Goal: Task Accomplishment & Management: Use online tool/utility

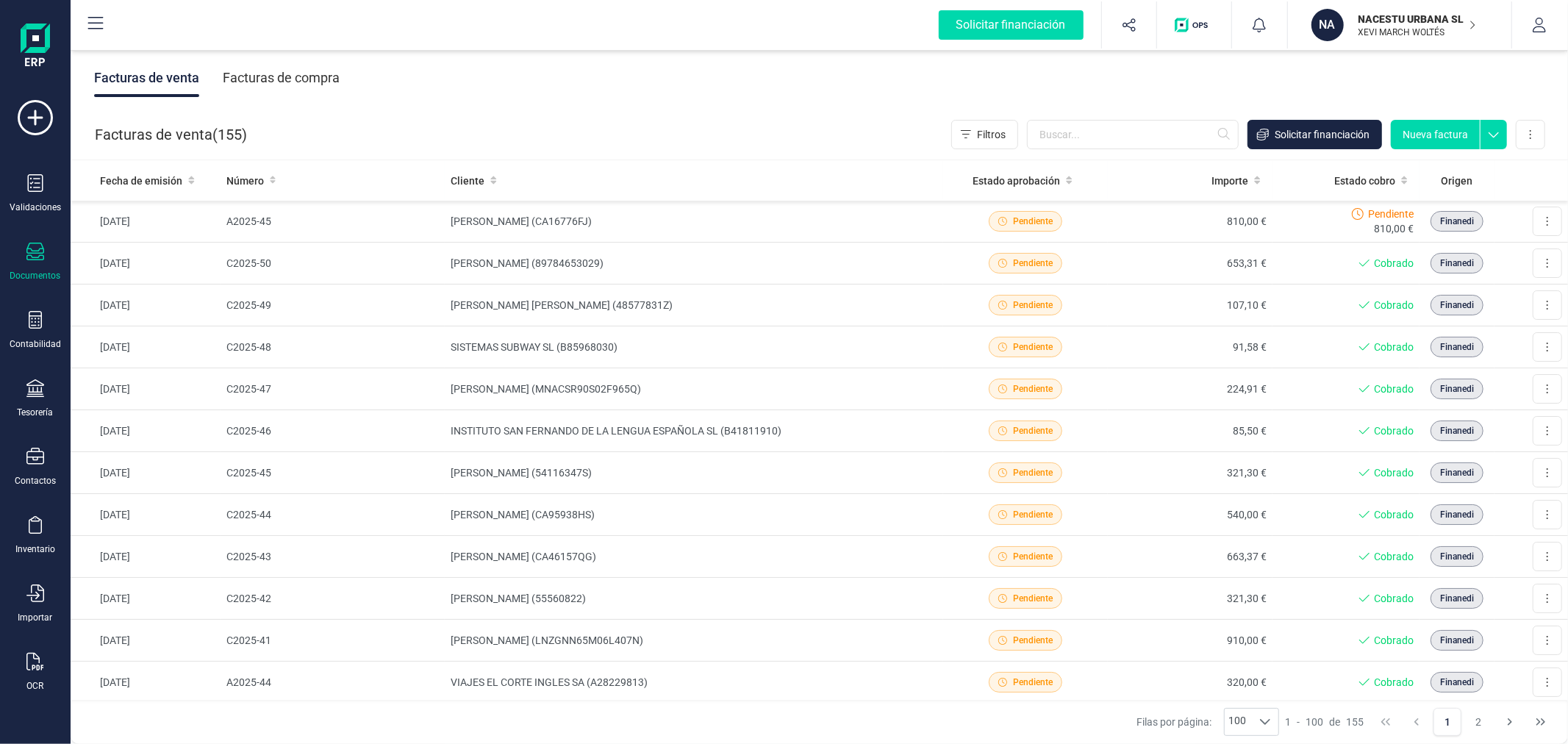
click at [1431, 131] on button "Nueva factura" at bounding box center [1434, 134] width 89 height 30
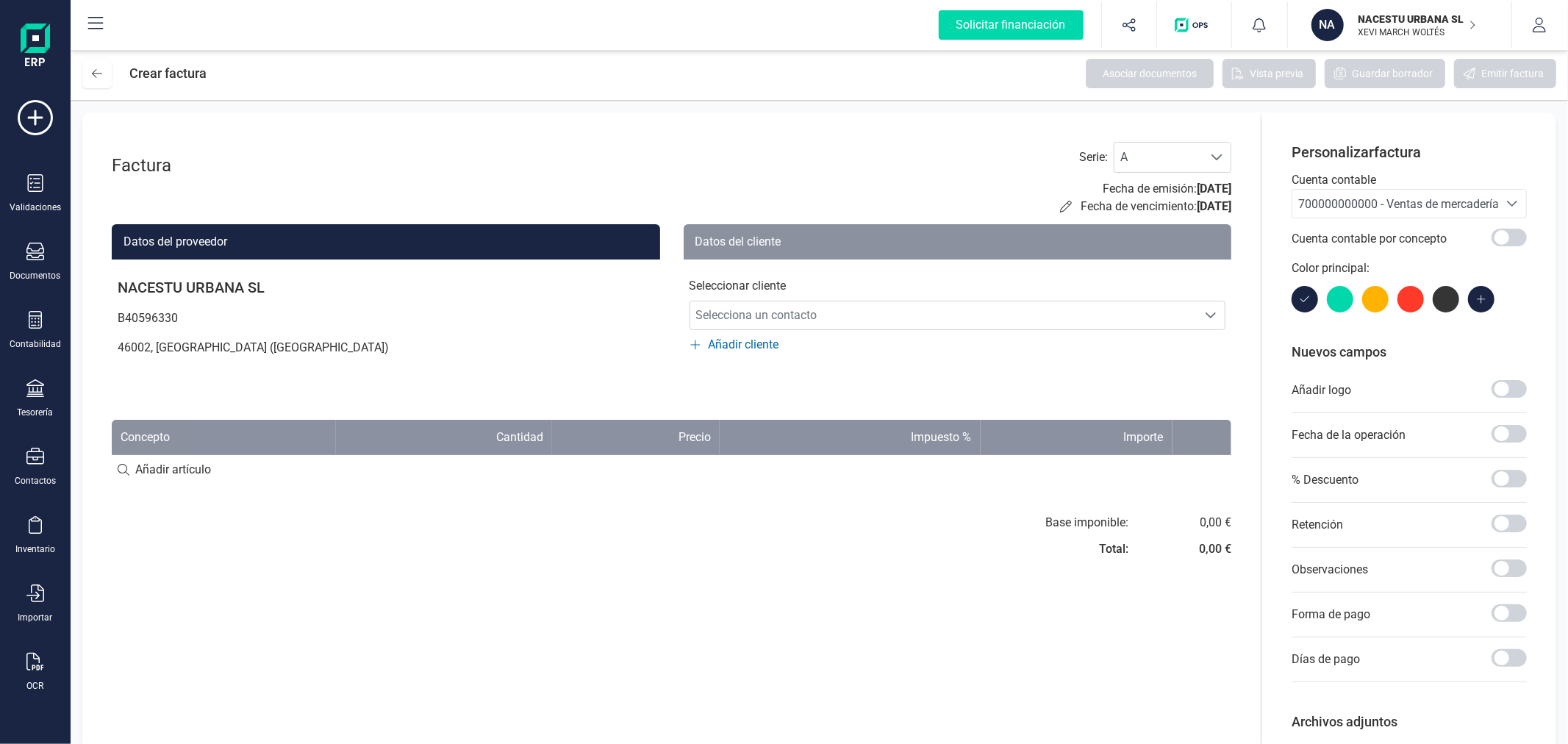
click at [1331, 202] on span "700000000000 - Ventas de mercaderías" at bounding box center [1401, 204] width 206 height 14
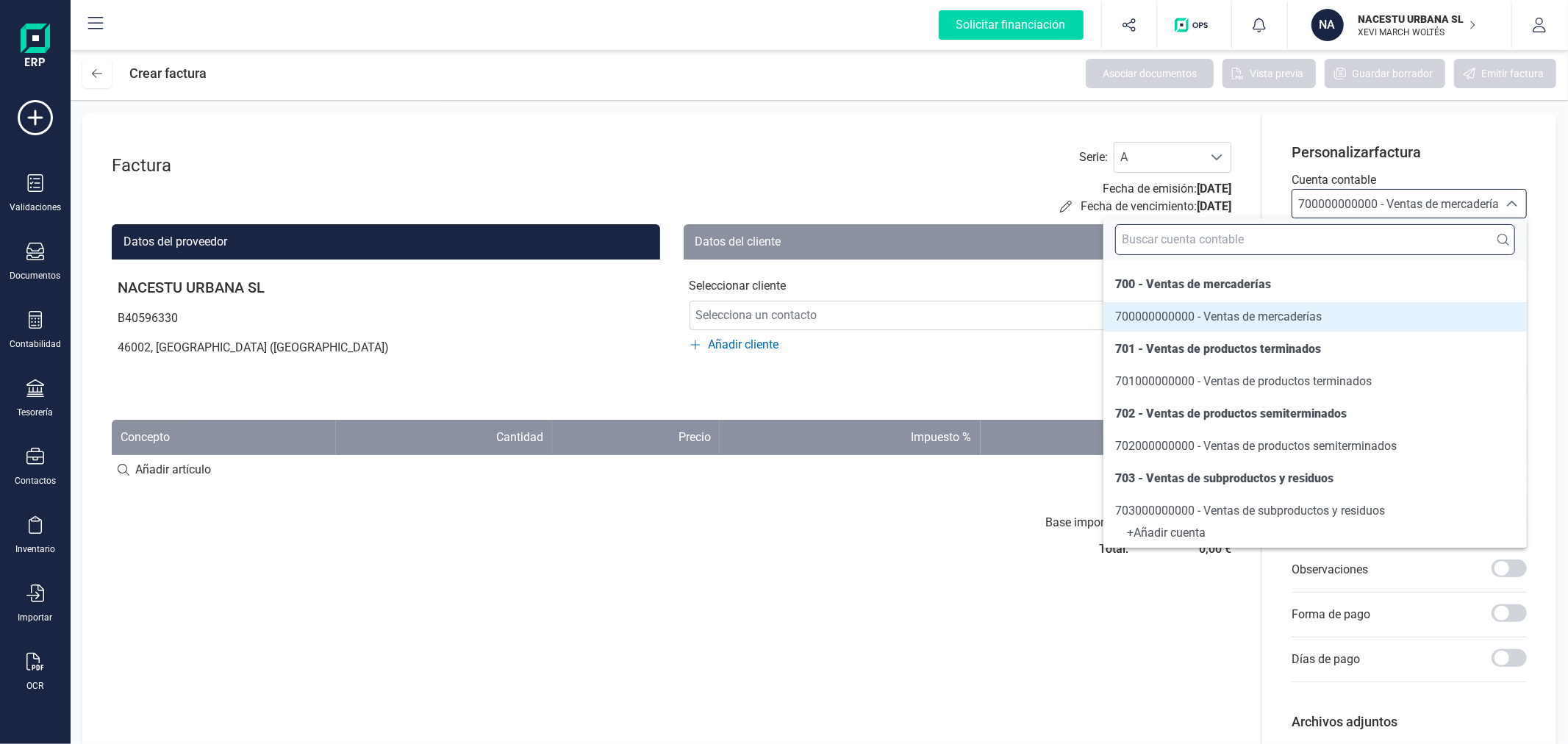
click at [1320, 237] on input "text" at bounding box center [1315, 239] width 400 height 31
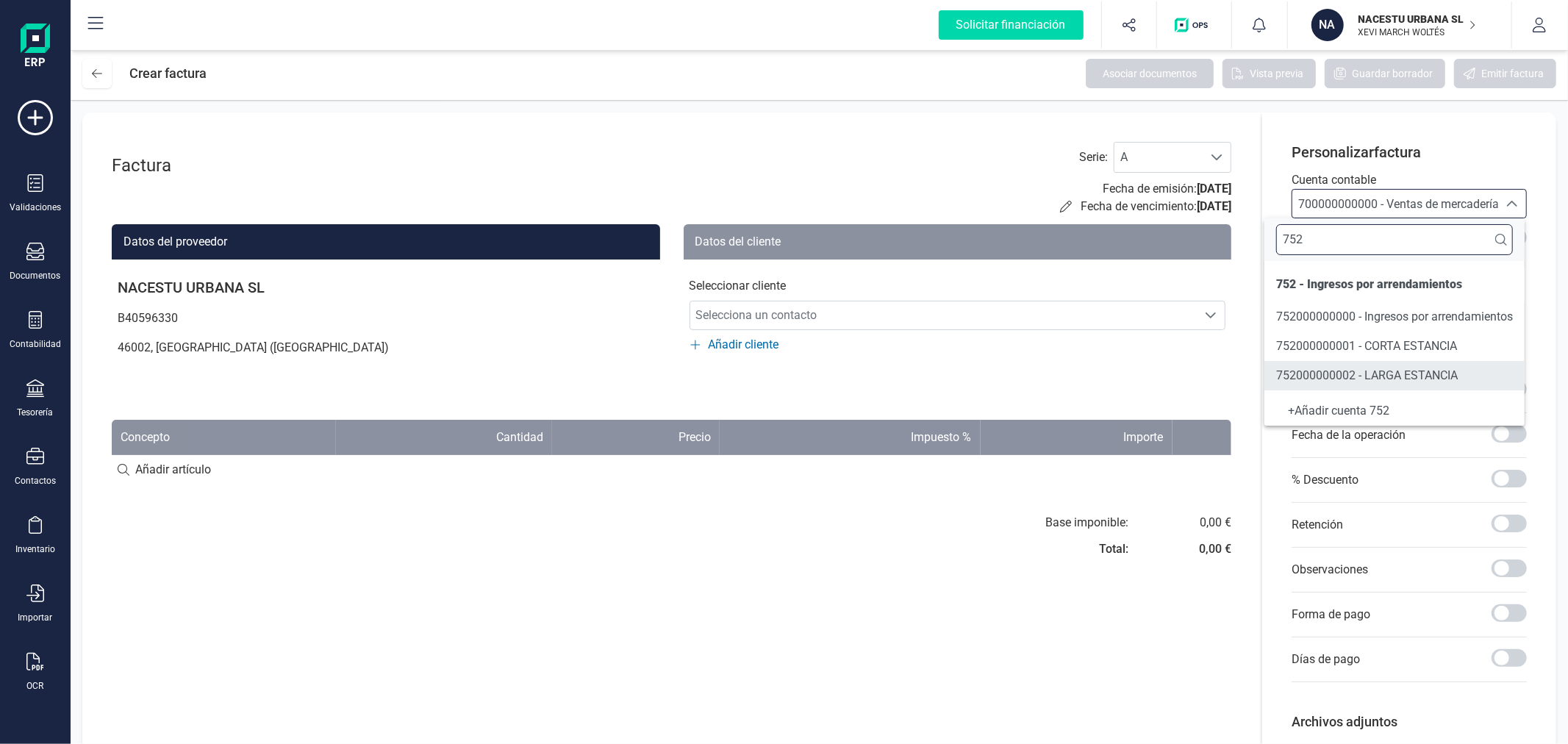
type input "752"
click at [1351, 378] on span "752000000002 - LARGA ESTANCIA" at bounding box center [1366, 375] width 181 height 14
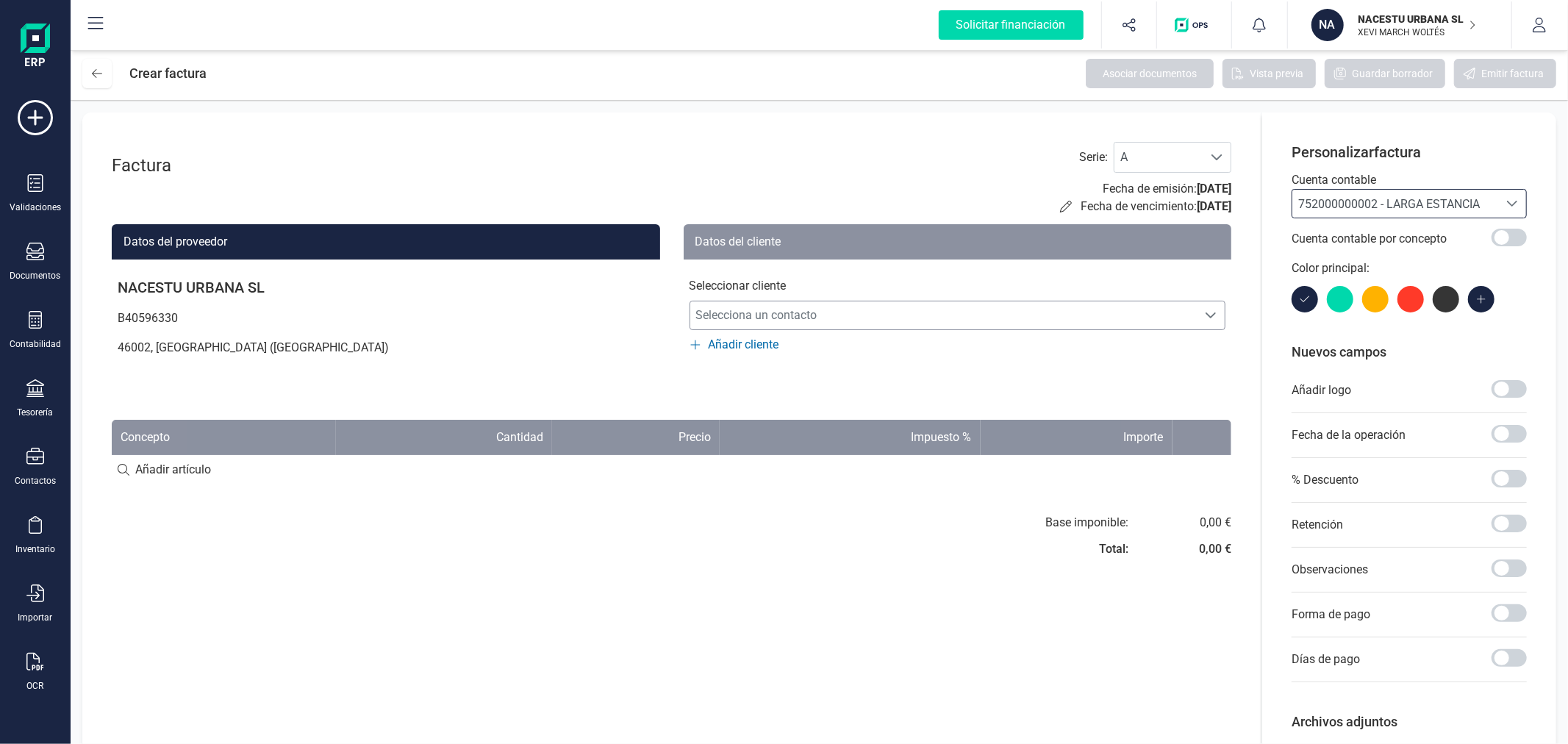
click at [892, 304] on span "Selecciona un contacto" at bounding box center [943, 315] width 507 height 30
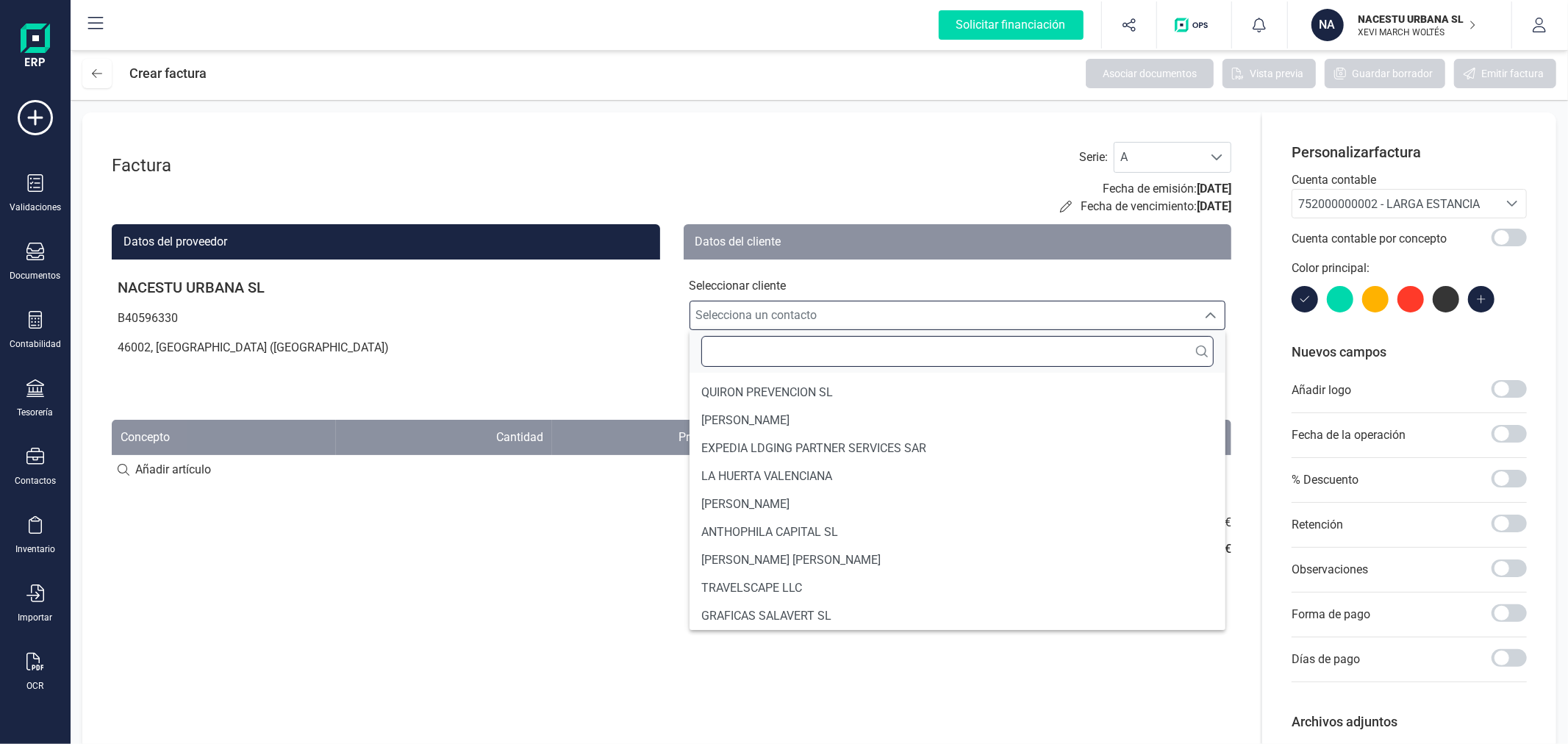
click at [880, 353] on input "text" at bounding box center [958, 352] width 513 height 31
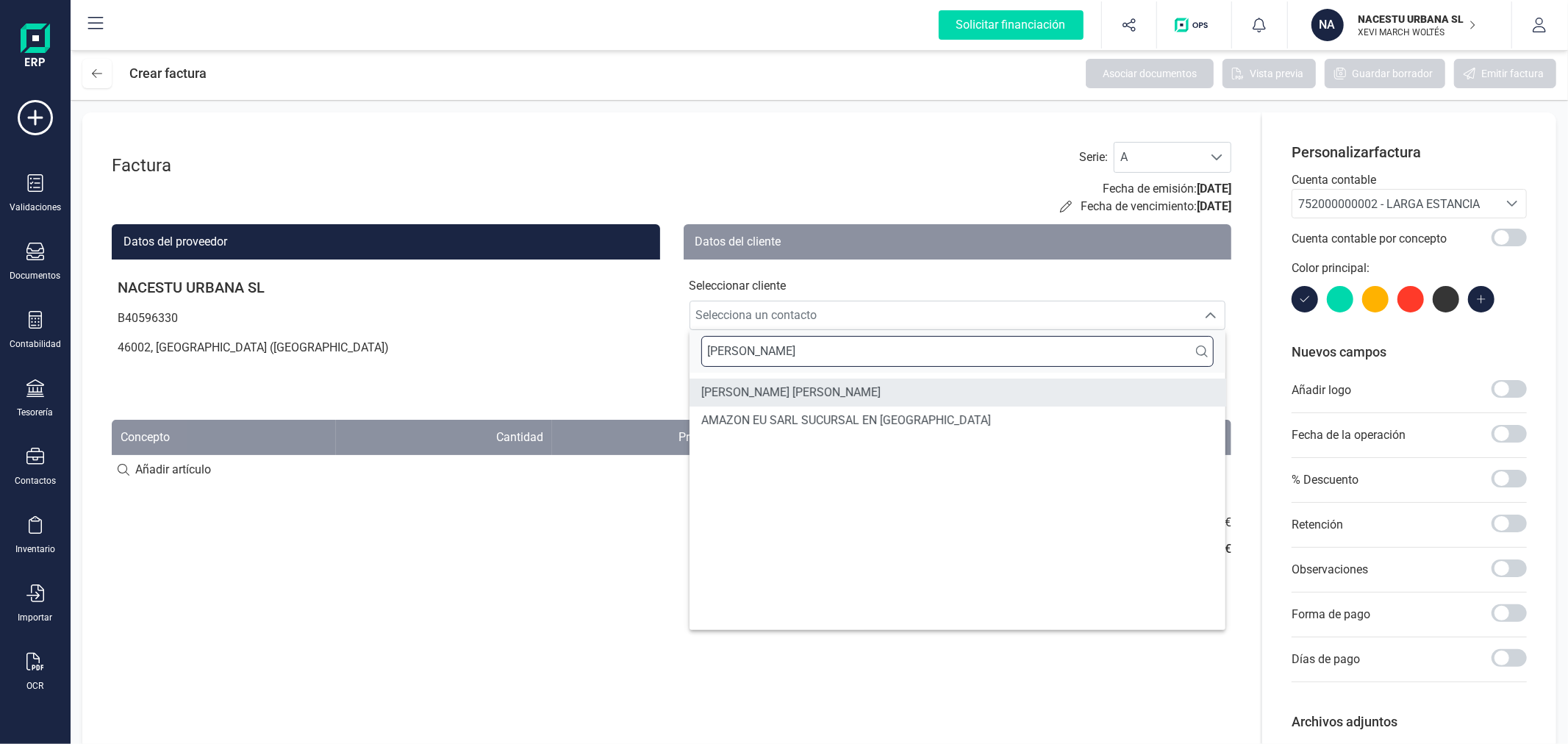
type input "ALVARO"
click at [757, 385] on span "ALVARO VILAR PONS" at bounding box center [791, 392] width 179 height 17
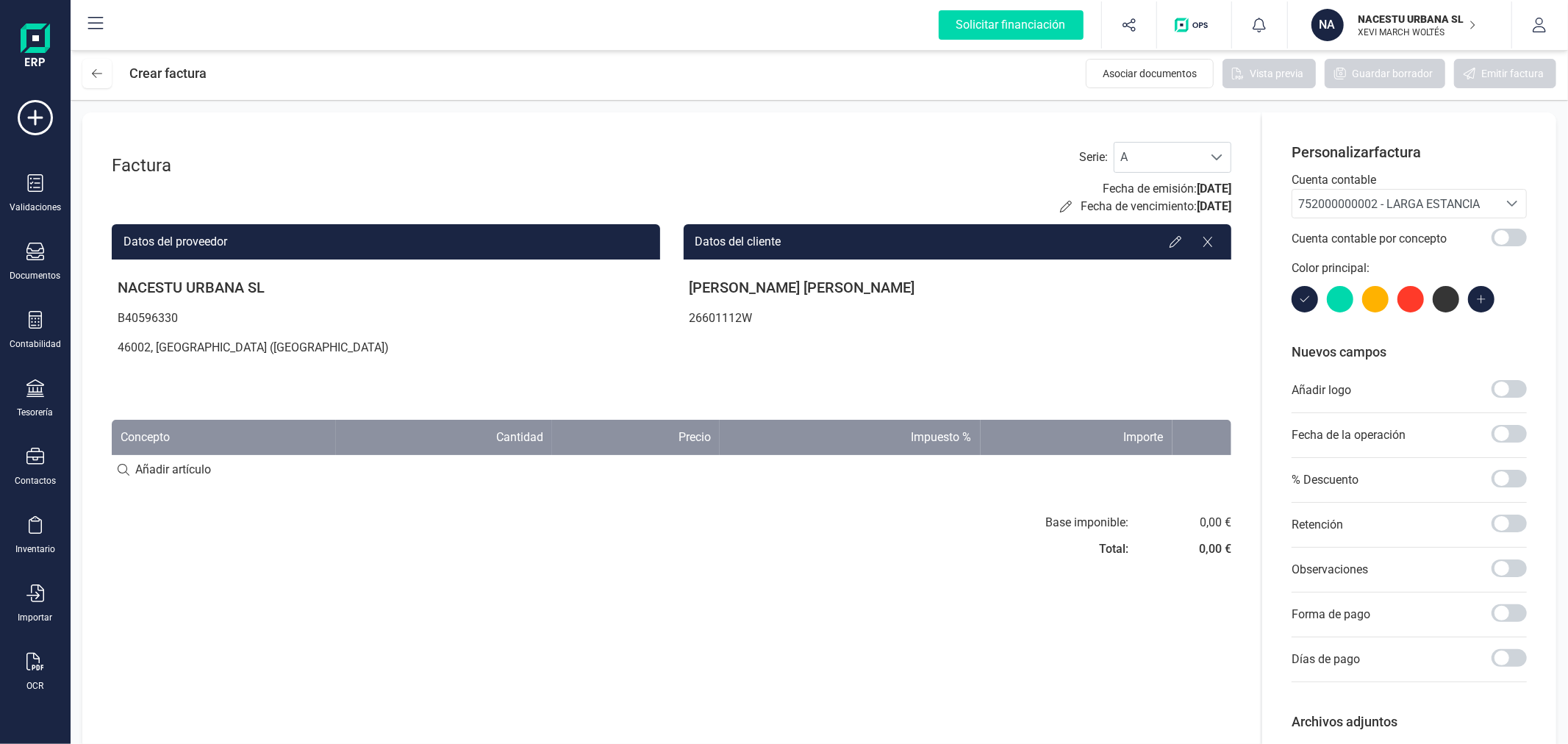
click at [195, 469] on input at bounding box center [671, 469] width 1119 height 30
paste input "Estancia octubre"
type input "Estancia octubre"
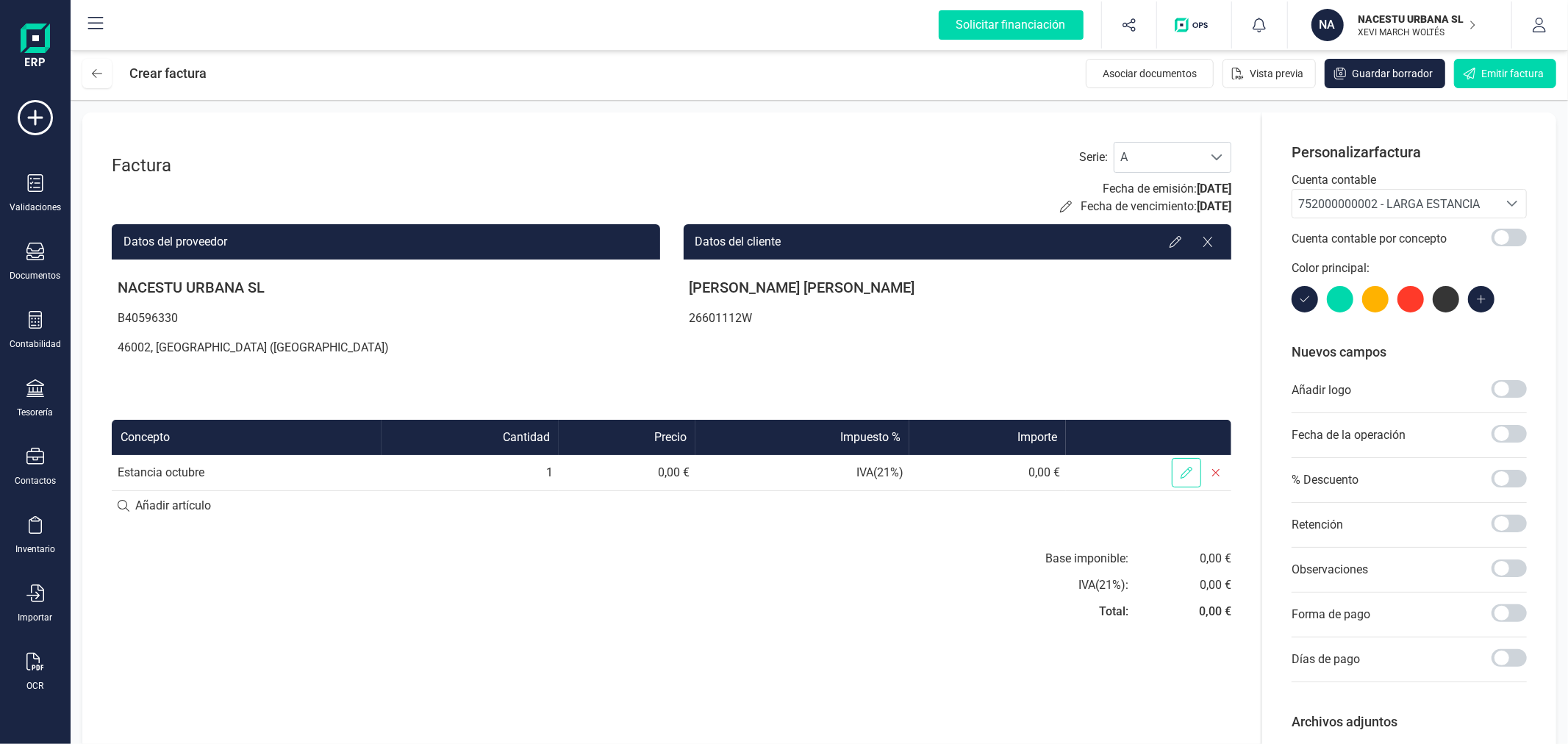
click at [1176, 475] on span at bounding box center [1186, 472] width 30 height 30
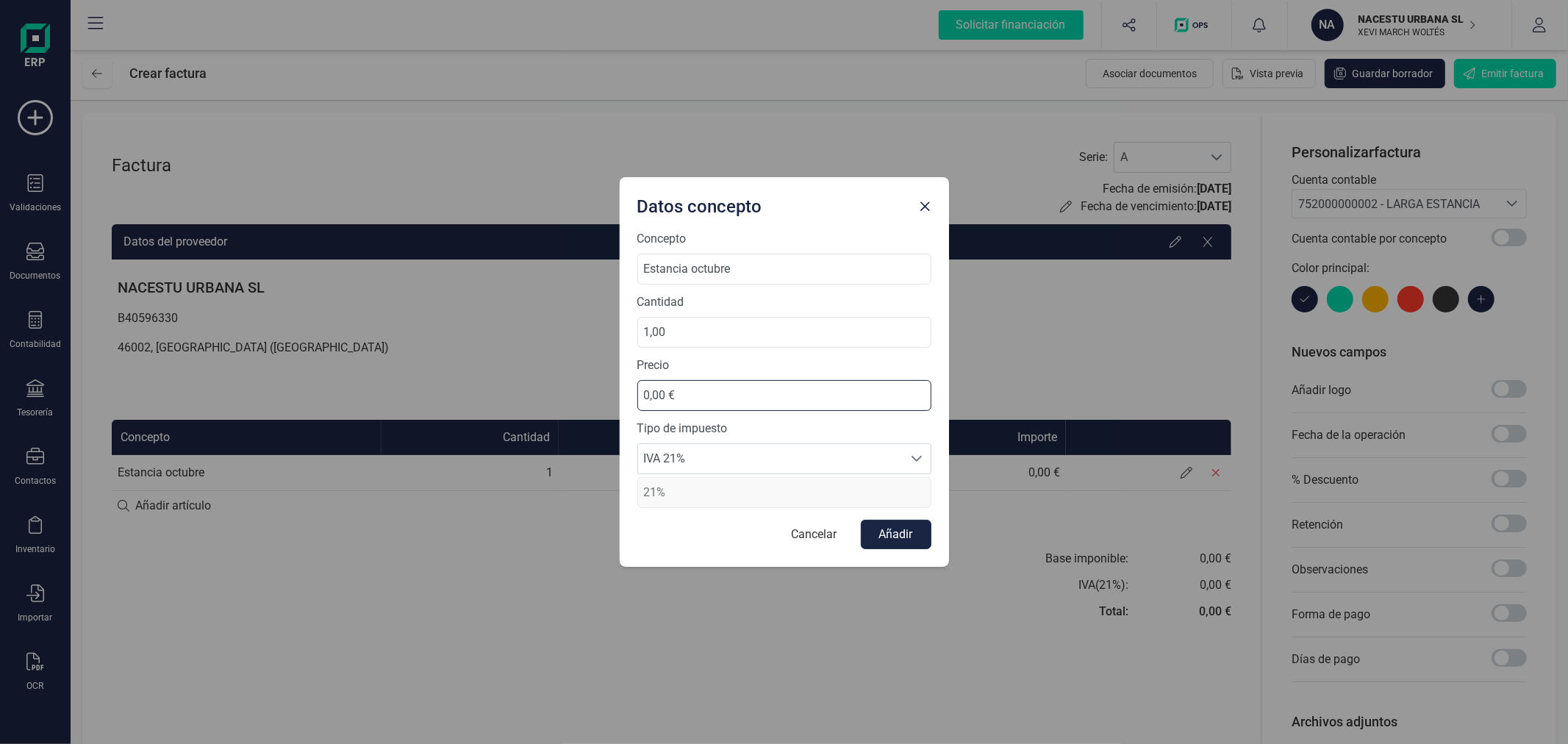
drag, startPoint x: 716, startPoint y: 392, endPoint x: 584, endPoint y: 391, distance: 132.0
click at [584, 391] on div "Datos concepto Concepto Estancia octubre Cantidad 1,00 Precio 0,00 € Tipo de im…" at bounding box center [784, 372] width 1568 height 744
type input "827,27 €"
click at [817, 459] on span "IVA 21%" at bounding box center [770, 459] width 265 height 30
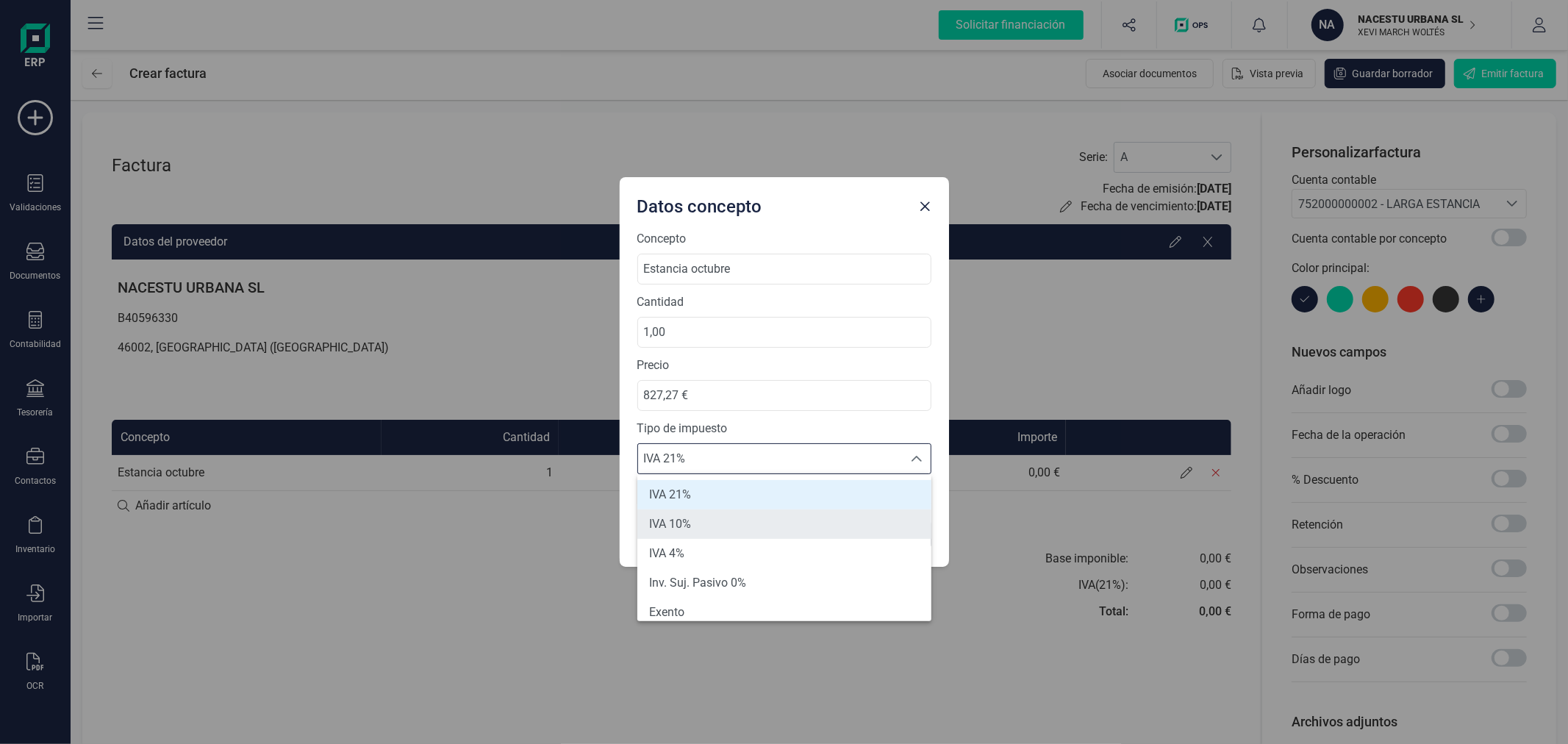
click at [735, 529] on li "IVA 10%" at bounding box center [784, 524] width 294 height 30
type input "10%"
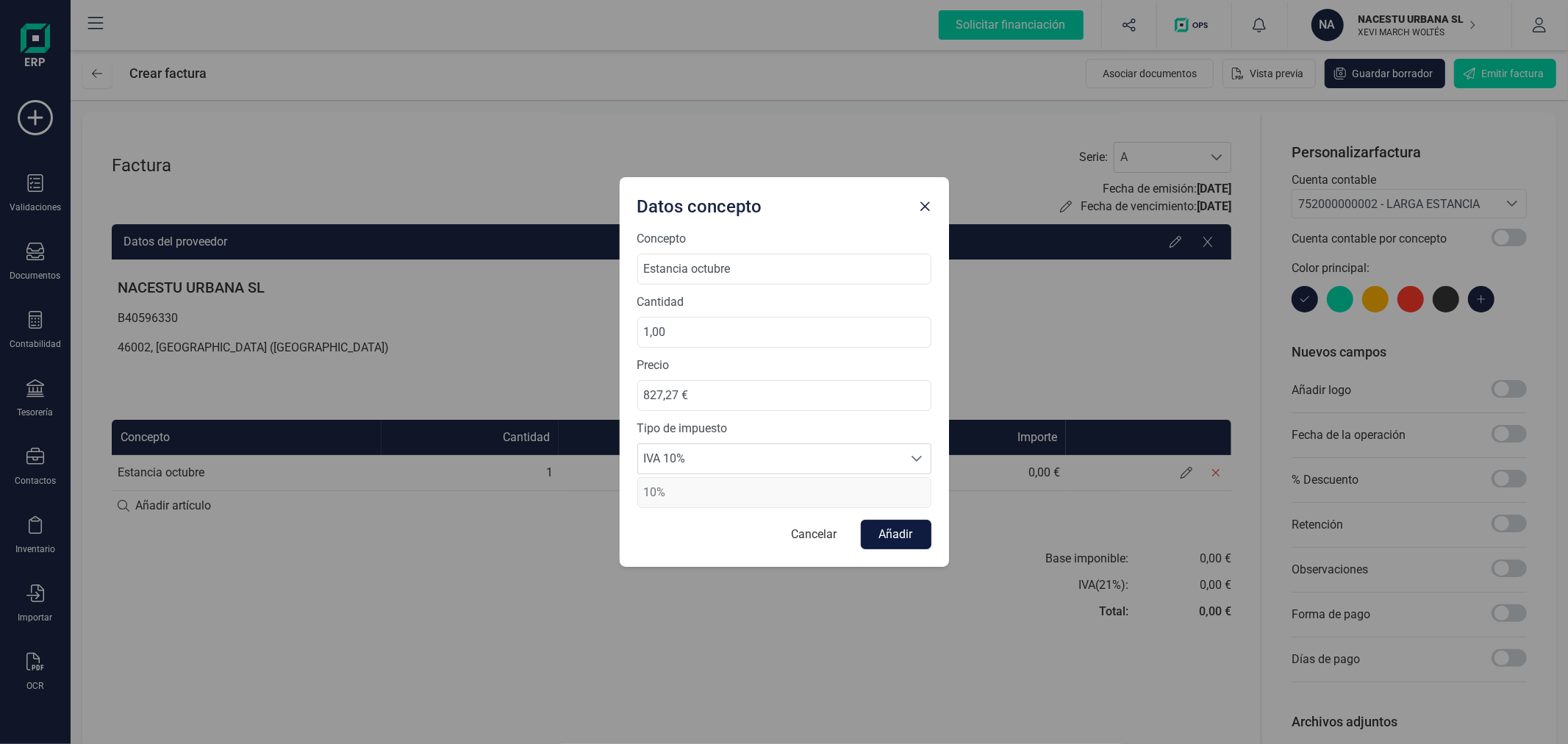
click at [899, 535] on button "Añadir" at bounding box center [896, 534] width 71 height 30
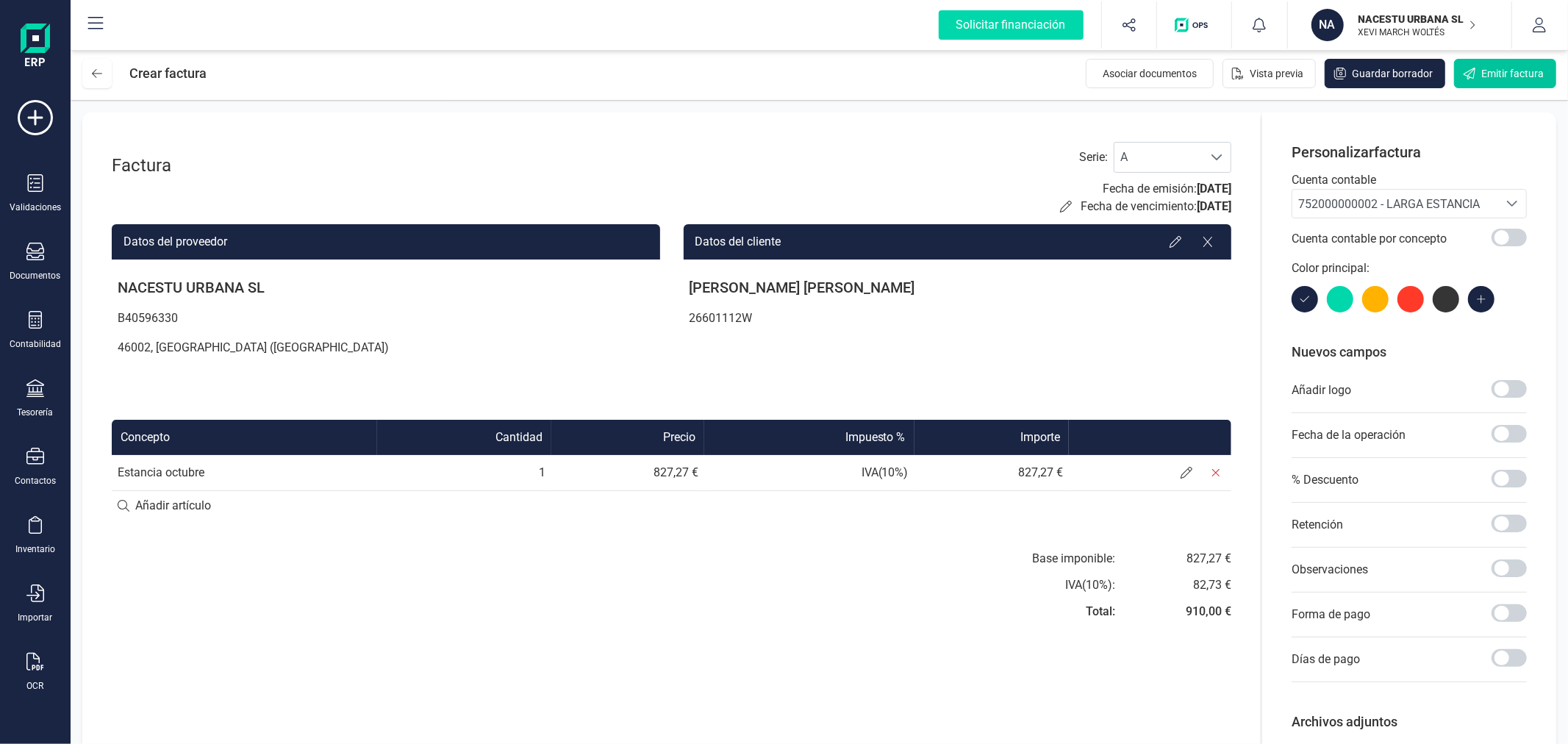
click at [1502, 68] on span "Emitir factura" at bounding box center [1512, 73] width 62 height 14
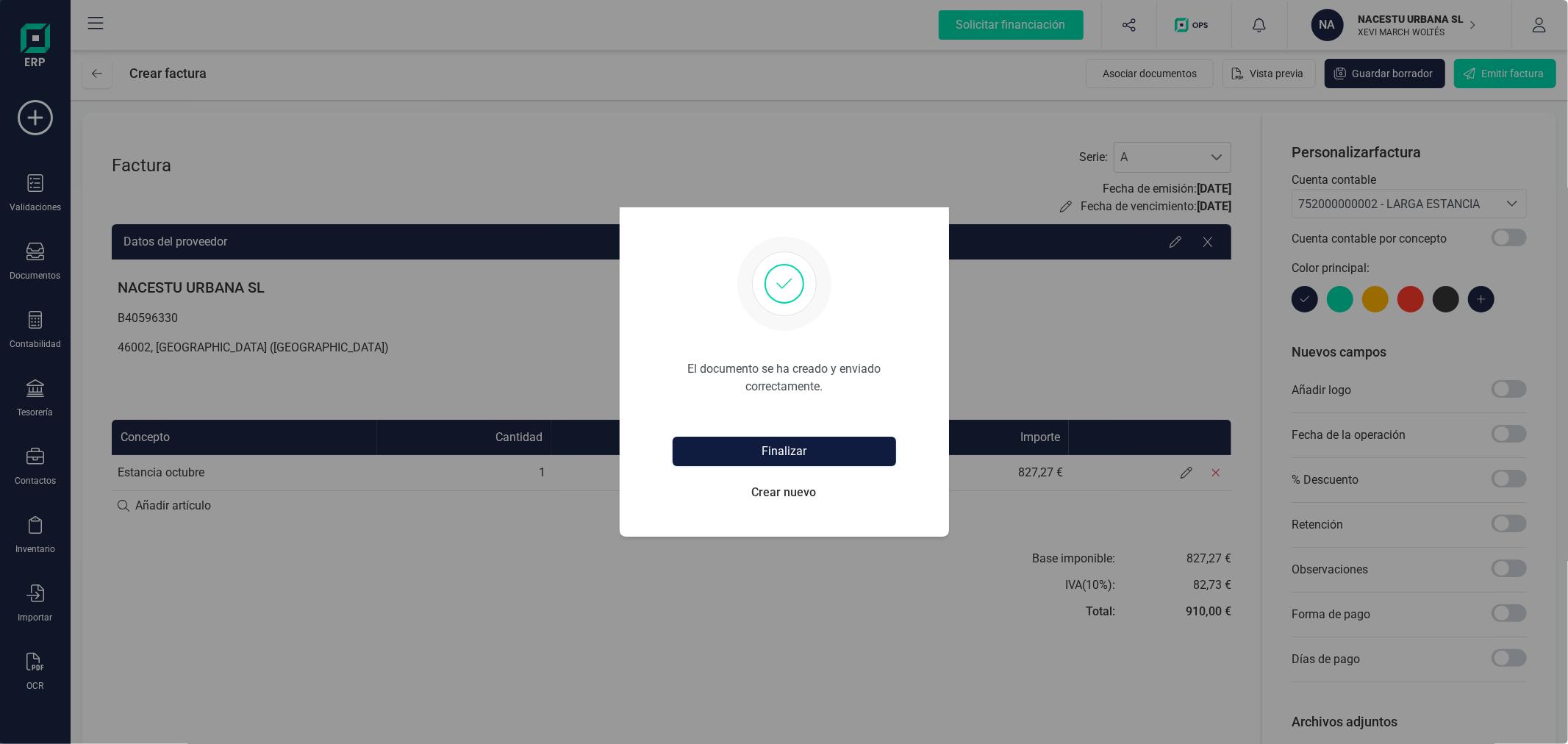
click at [792, 452] on button "Finalizar" at bounding box center [784, 451] width 223 height 30
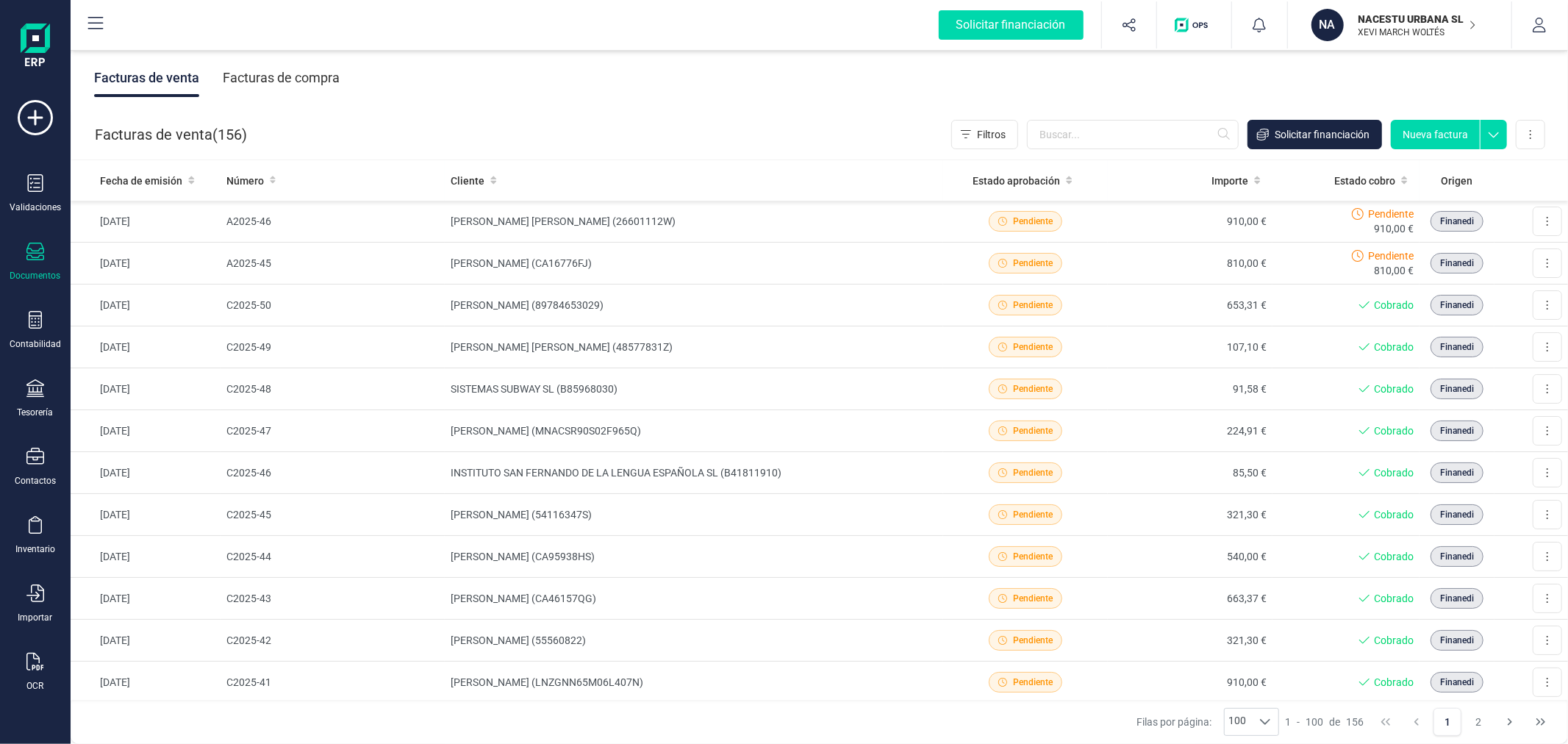
click at [1438, 130] on button "Nueva factura" at bounding box center [1434, 134] width 89 height 30
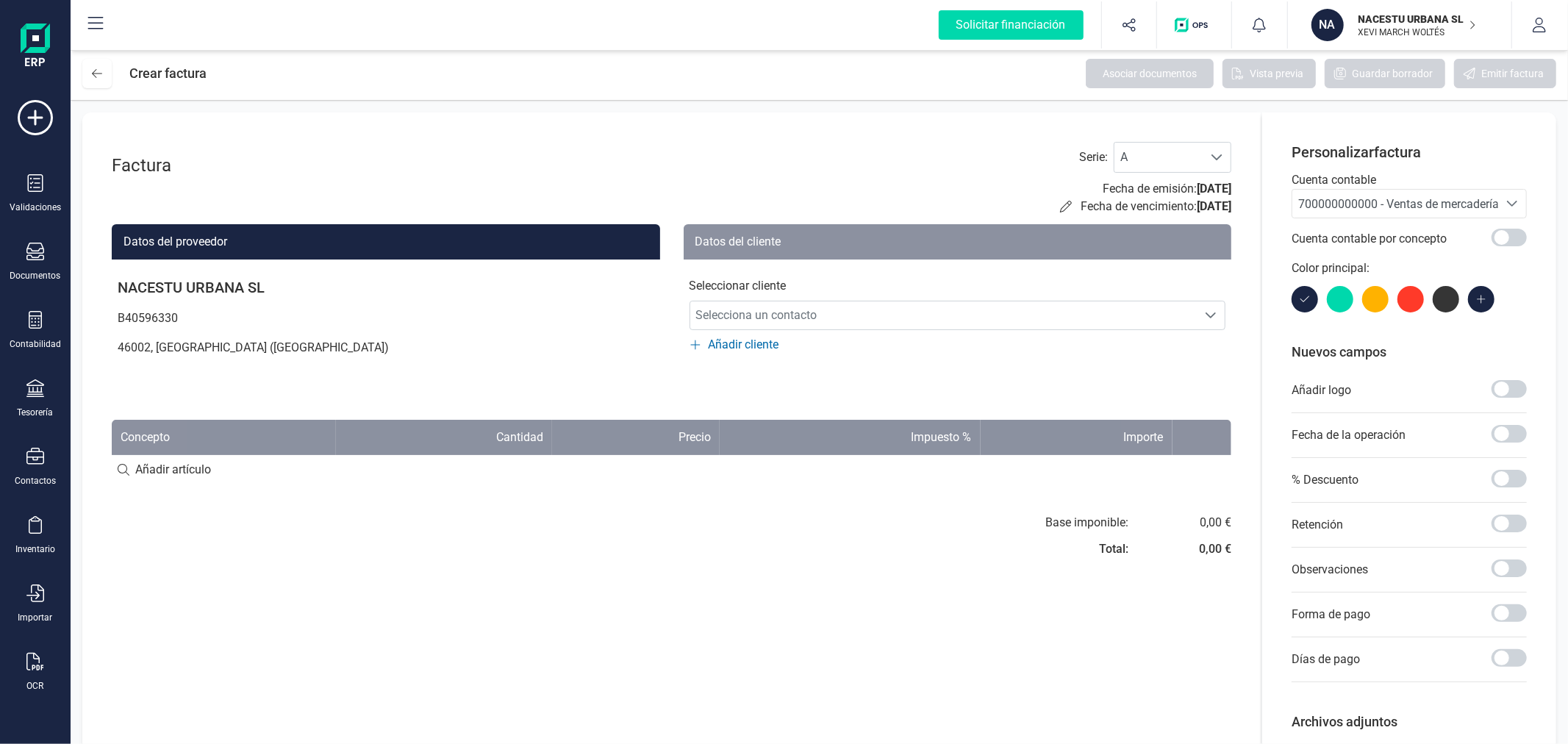
click at [1334, 203] on span "700000000000 - Ventas de mercaderías" at bounding box center [1401, 204] width 206 height 14
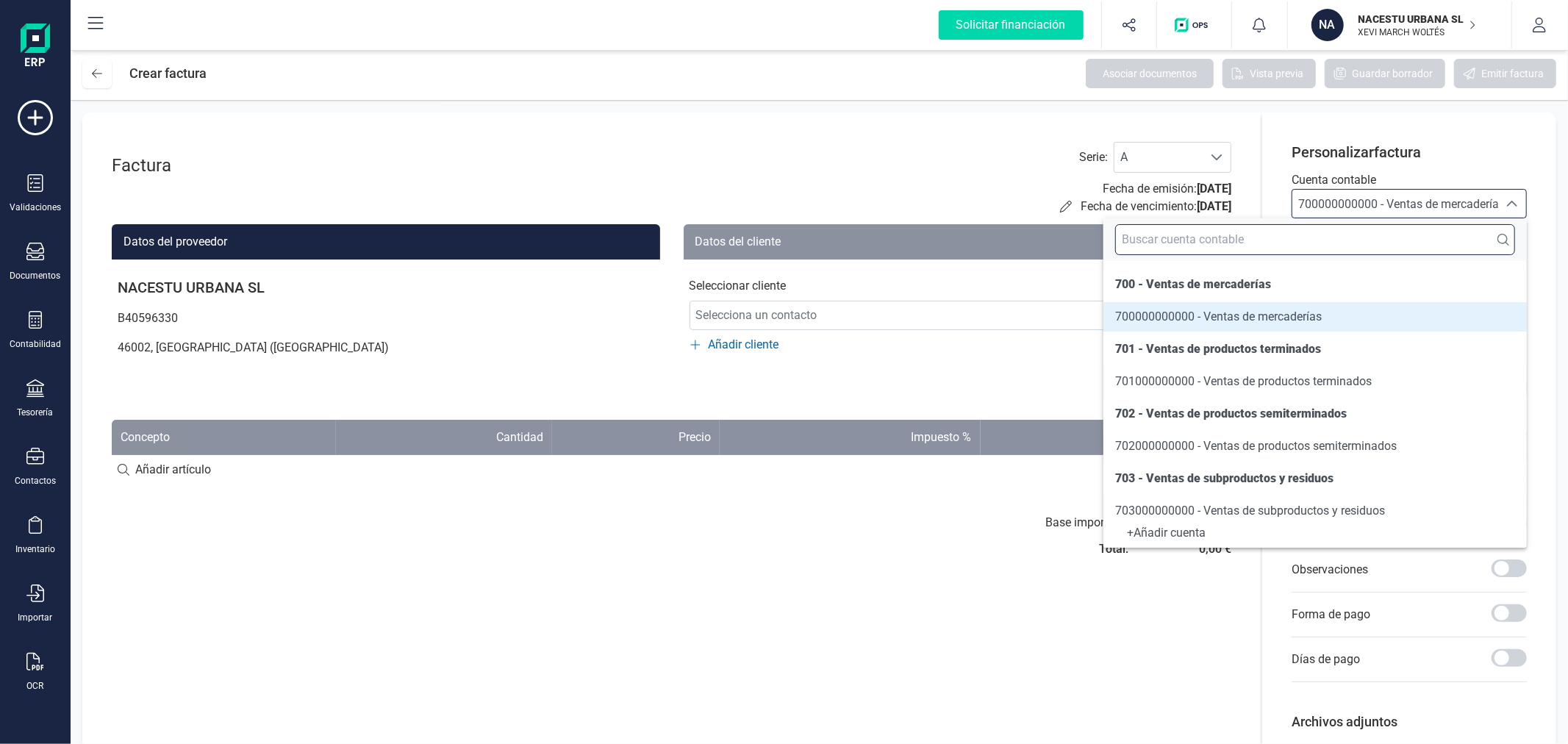
click at [1318, 238] on input "text" at bounding box center [1315, 239] width 400 height 31
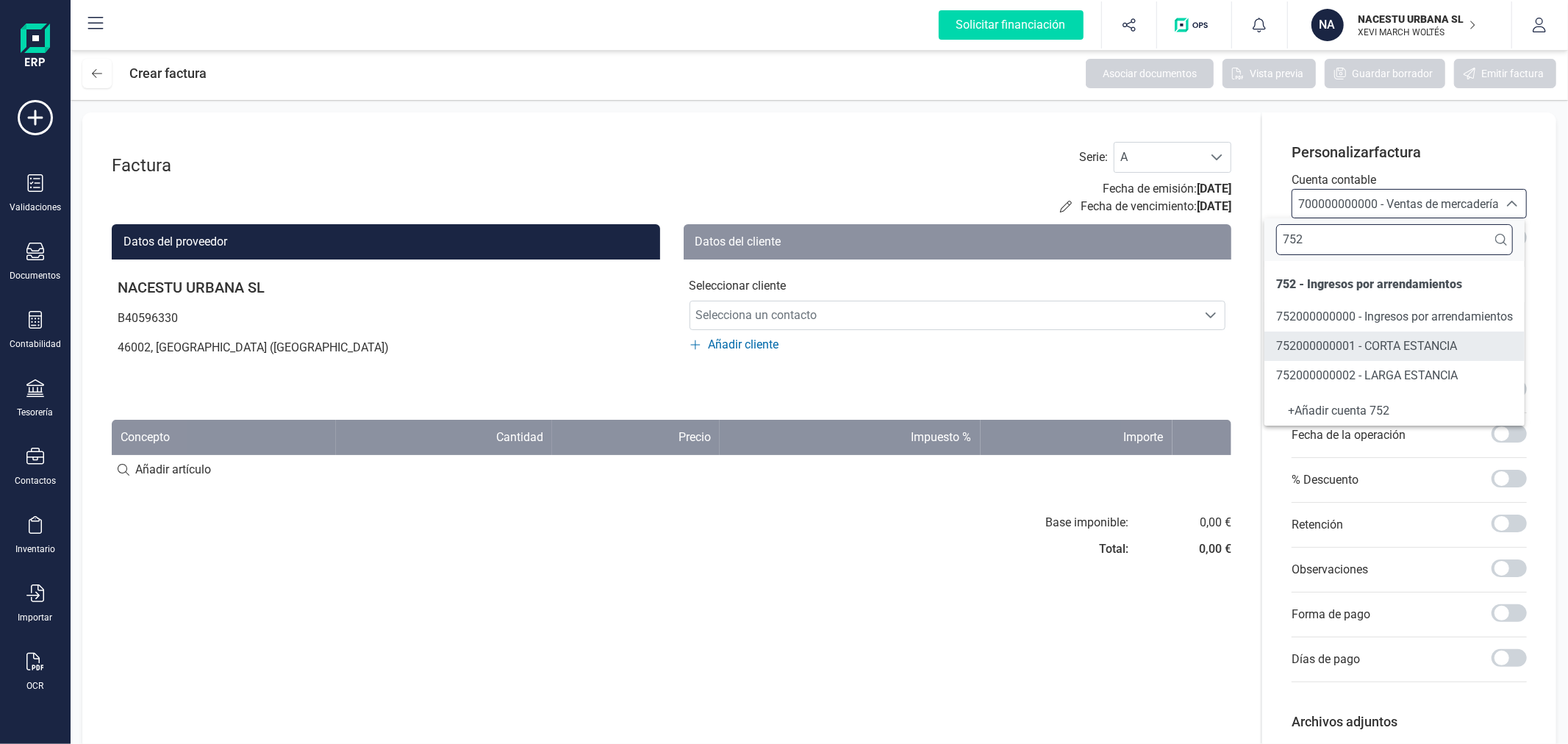
type input "752"
click at [1325, 370] on span "752000000002 - LARGA ESTANCIA" at bounding box center [1366, 375] width 181 height 14
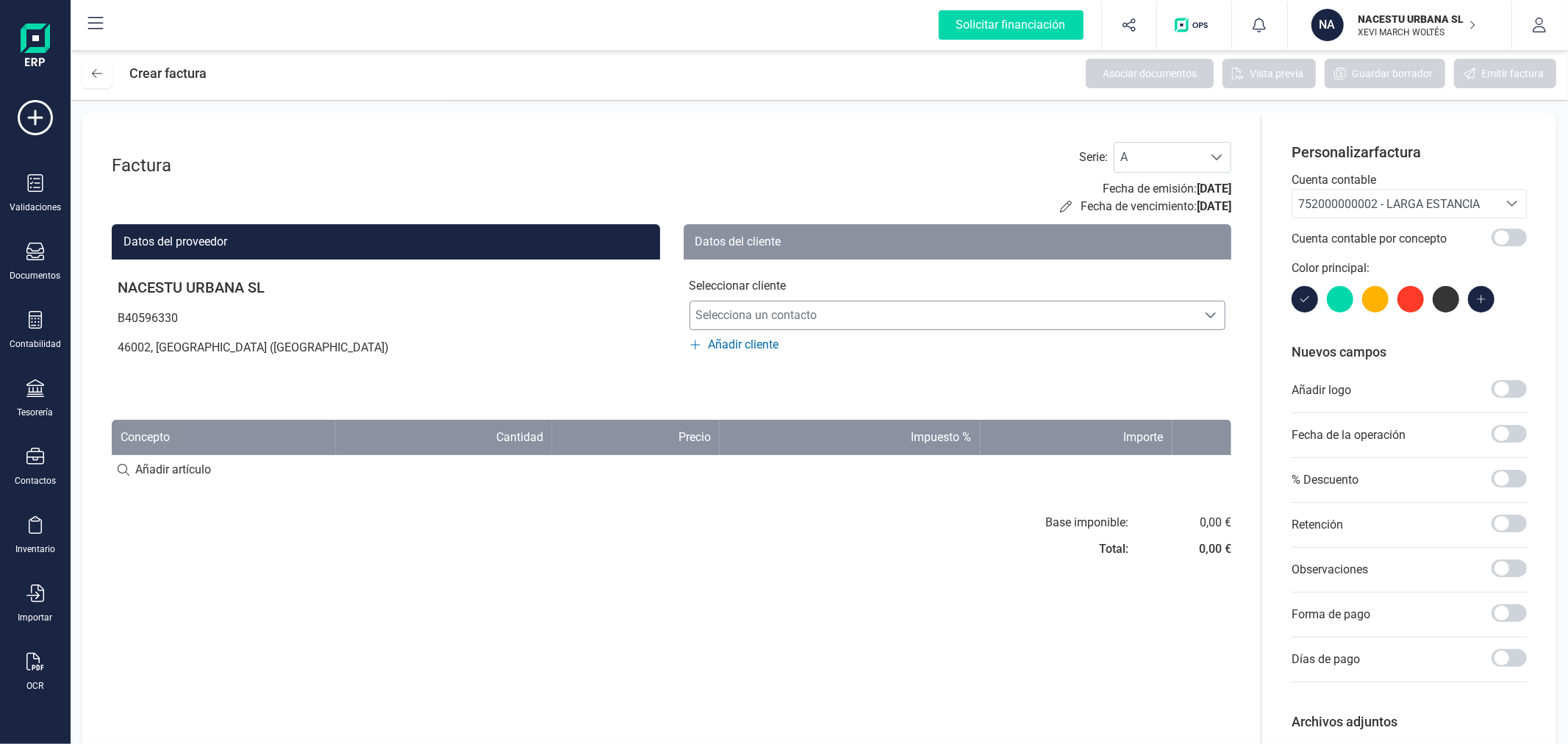
click at [965, 314] on span "Selecciona un contacto" at bounding box center [943, 315] width 507 height 30
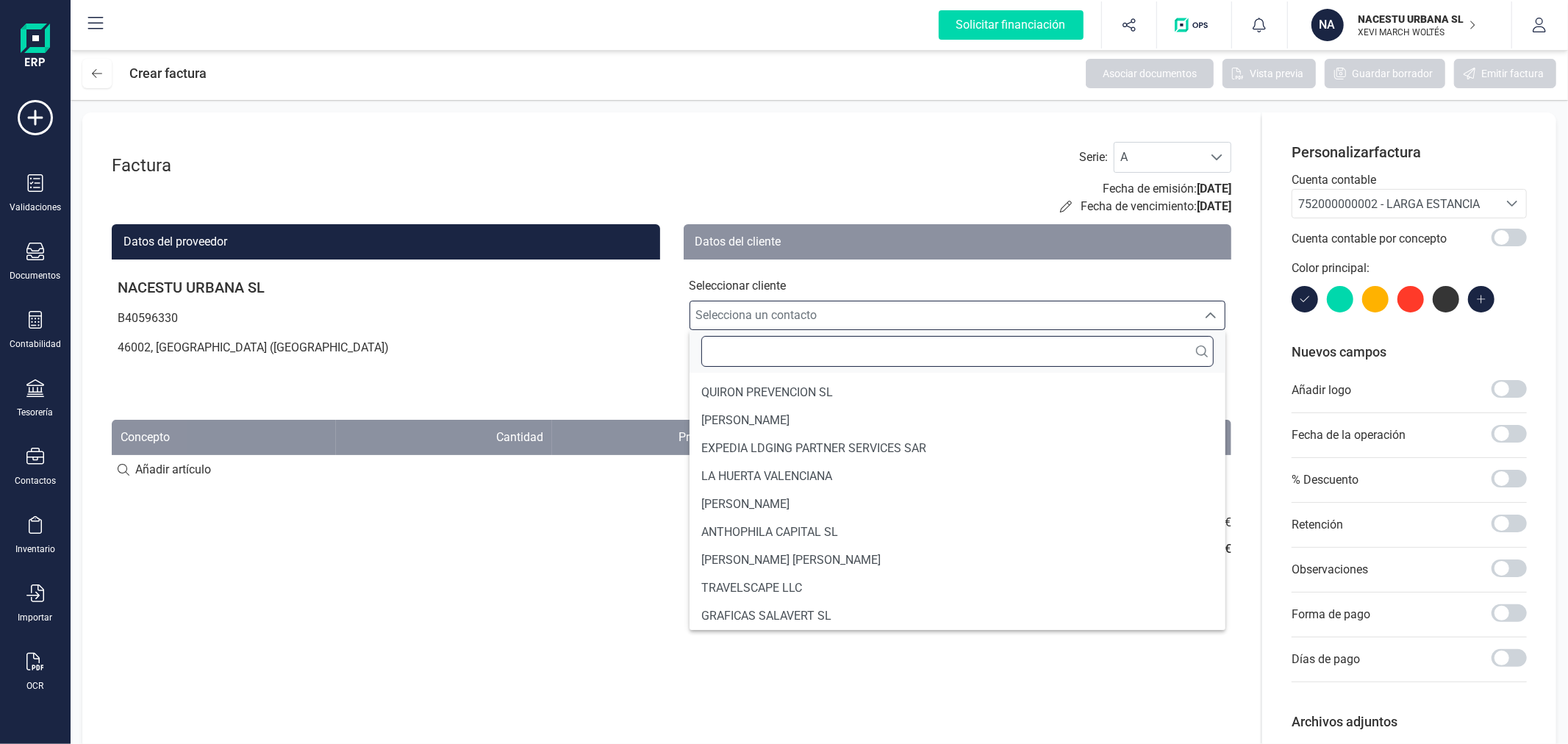
click at [817, 346] on input "text" at bounding box center [958, 352] width 513 height 31
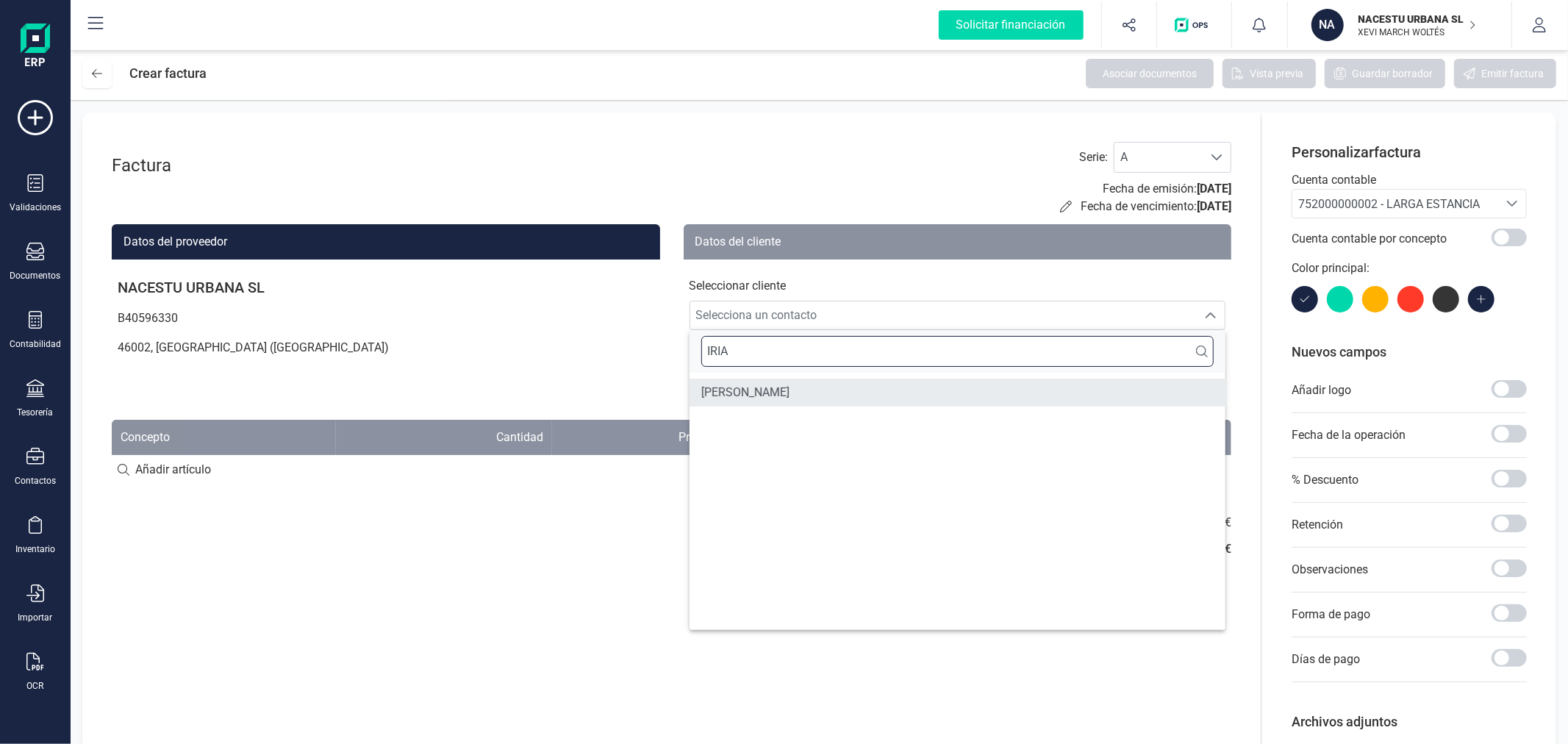
type input "IRIA"
click at [767, 386] on span "IRIA GARCIA GONZALES" at bounding box center [745, 392] width 88 height 17
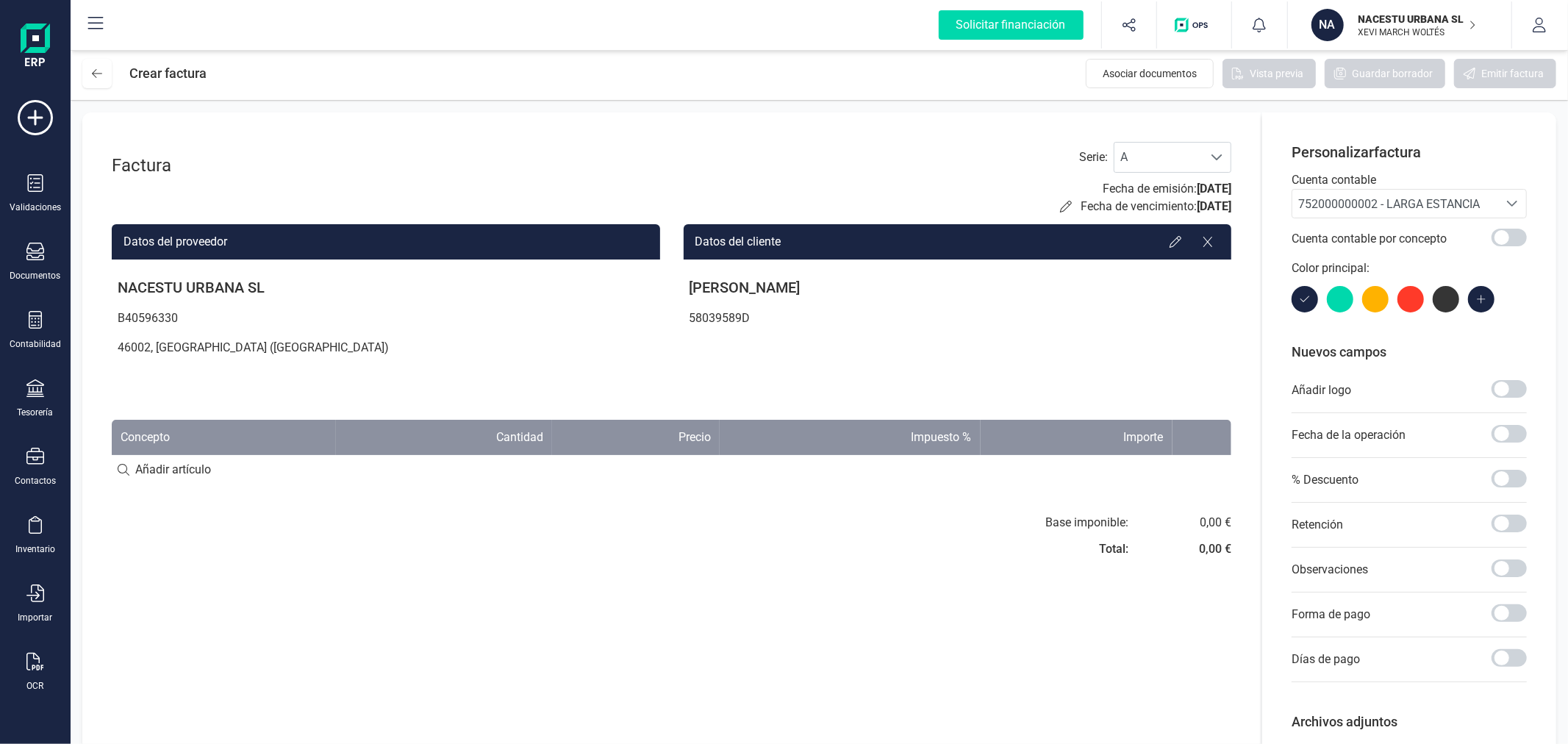
click at [202, 468] on input at bounding box center [671, 469] width 1119 height 30
paste input "Estancia octubre"
type input "Estancia octubre"
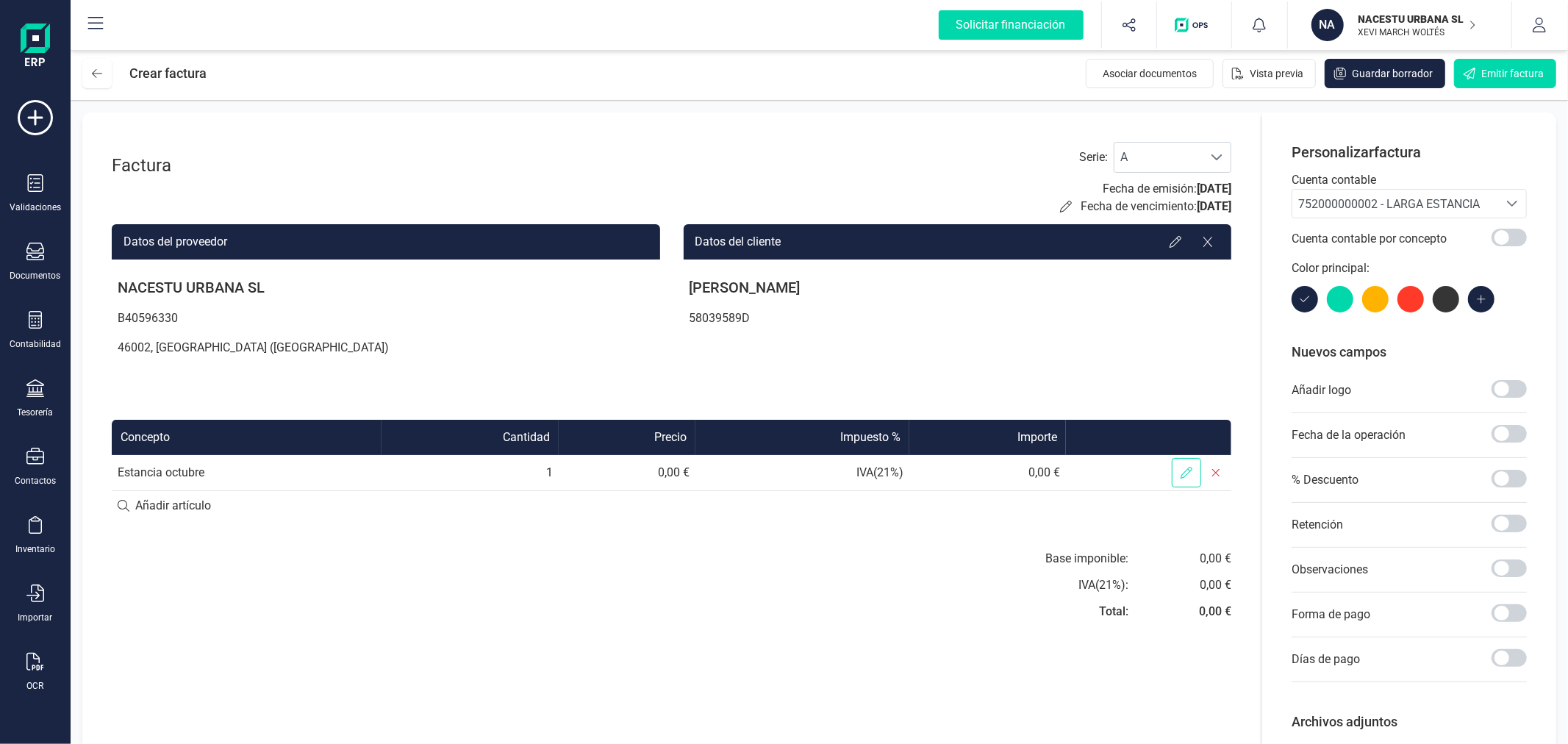
click at [1184, 468] on icon at bounding box center [1185, 472] width 11 height 11
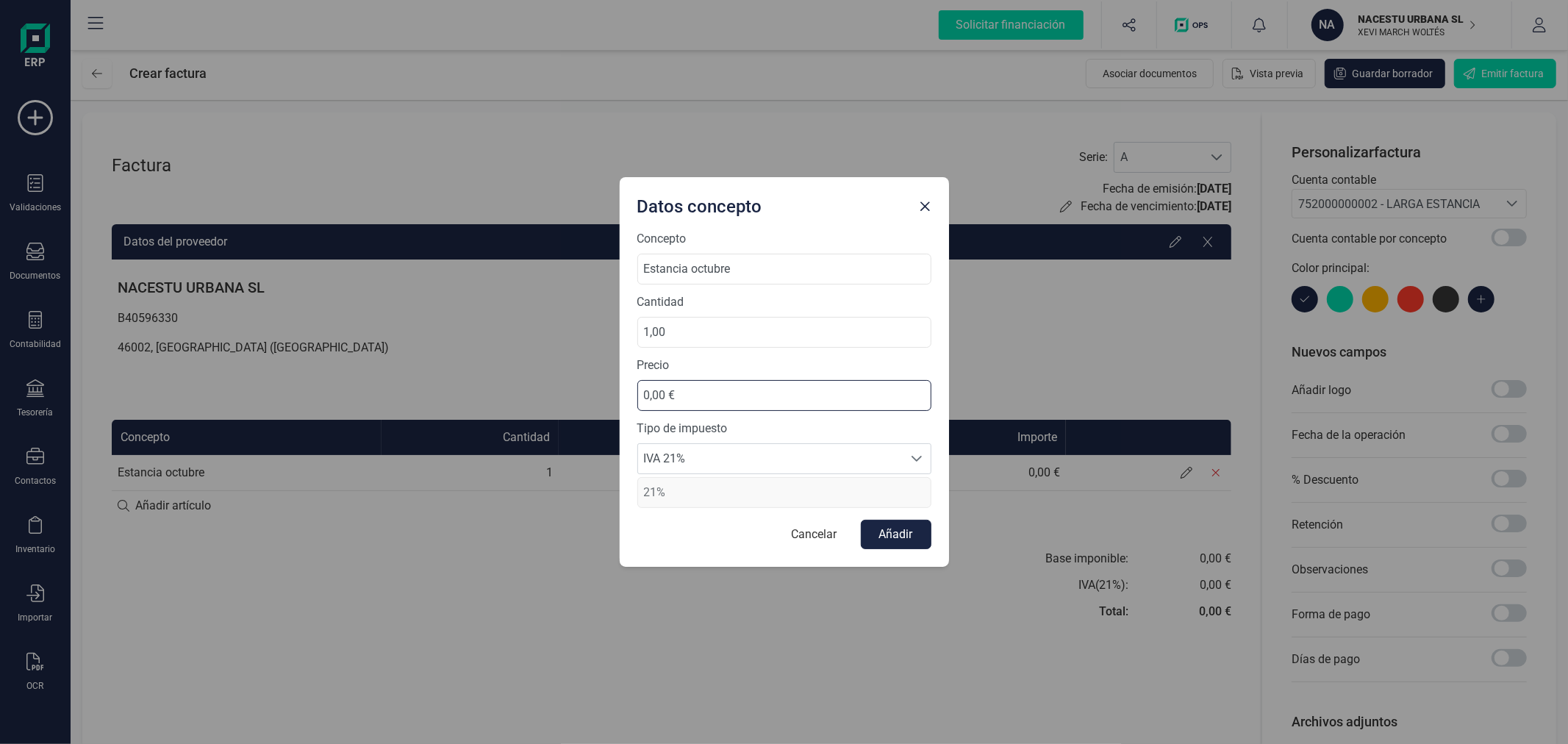
drag, startPoint x: 697, startPoint y: 385, endPoint x: 556, endPoint y: 402, distance: 142.0
click at [556, 402] on div "Datos concepto Concepto Estancia octubre Cantidad 1,00 Precio 0,00 € Tipo de im…" at bounding box center [784, 372] width 1568 height 744
type input "736,36 €"
click at [657, 452] on span "IVA 21%" at bounding box center [770, 459] width 265 height 30
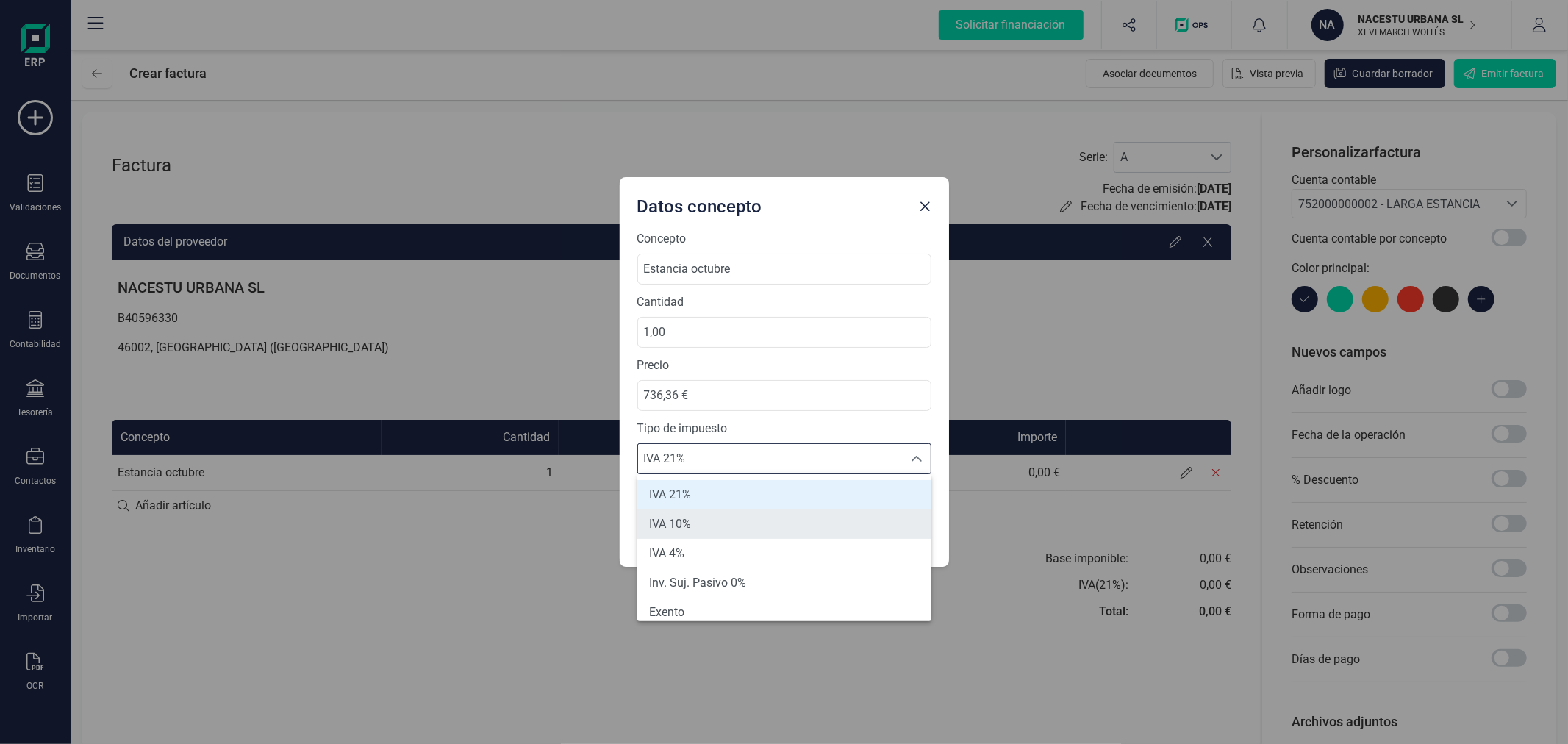
click at [693, 526] on li "IVA 10%" at bounding box center [784, 524] width 294 height 30
type input "10%"
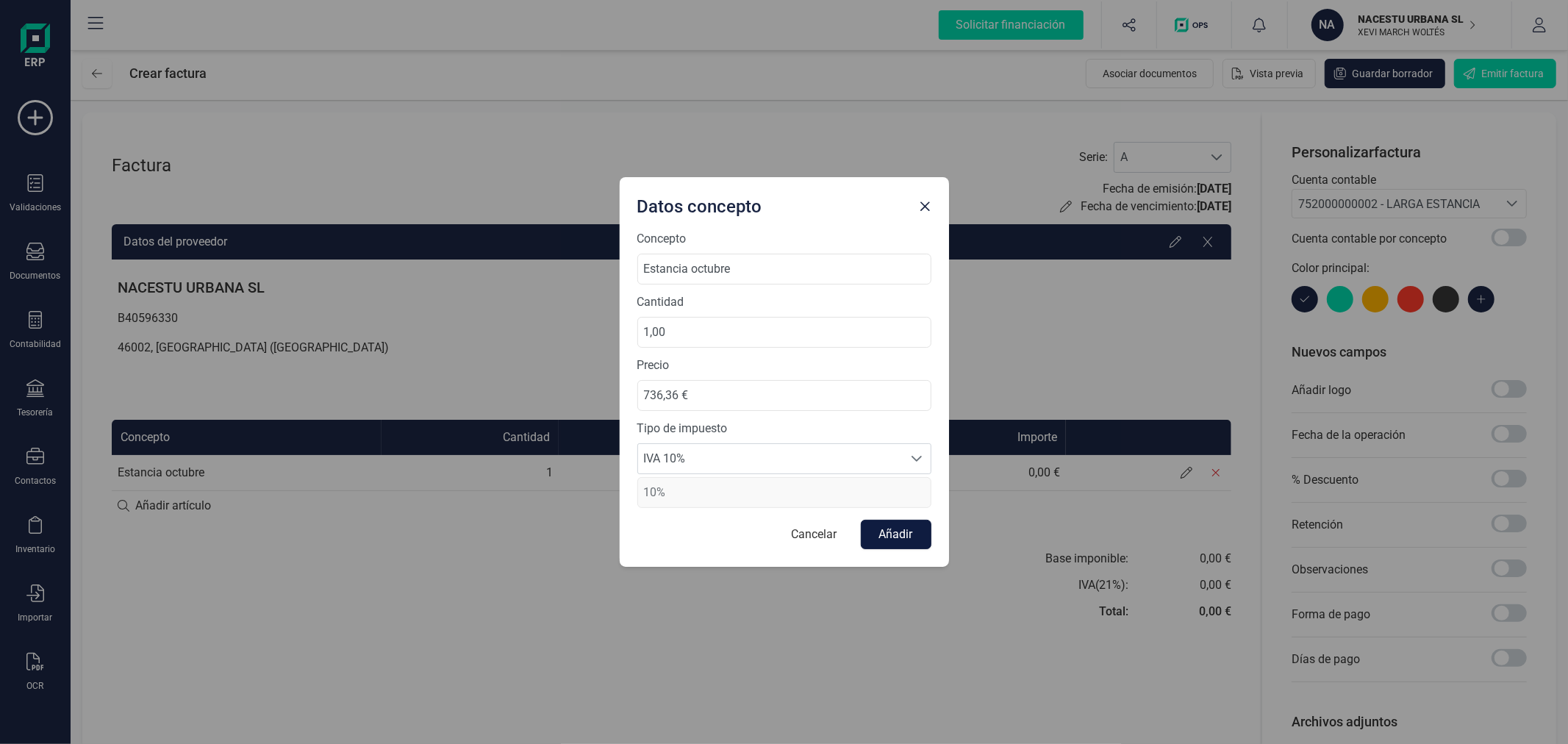
click at [892, 535] on button "Añadir" at bounding box center [896, 534] width 71 height 30
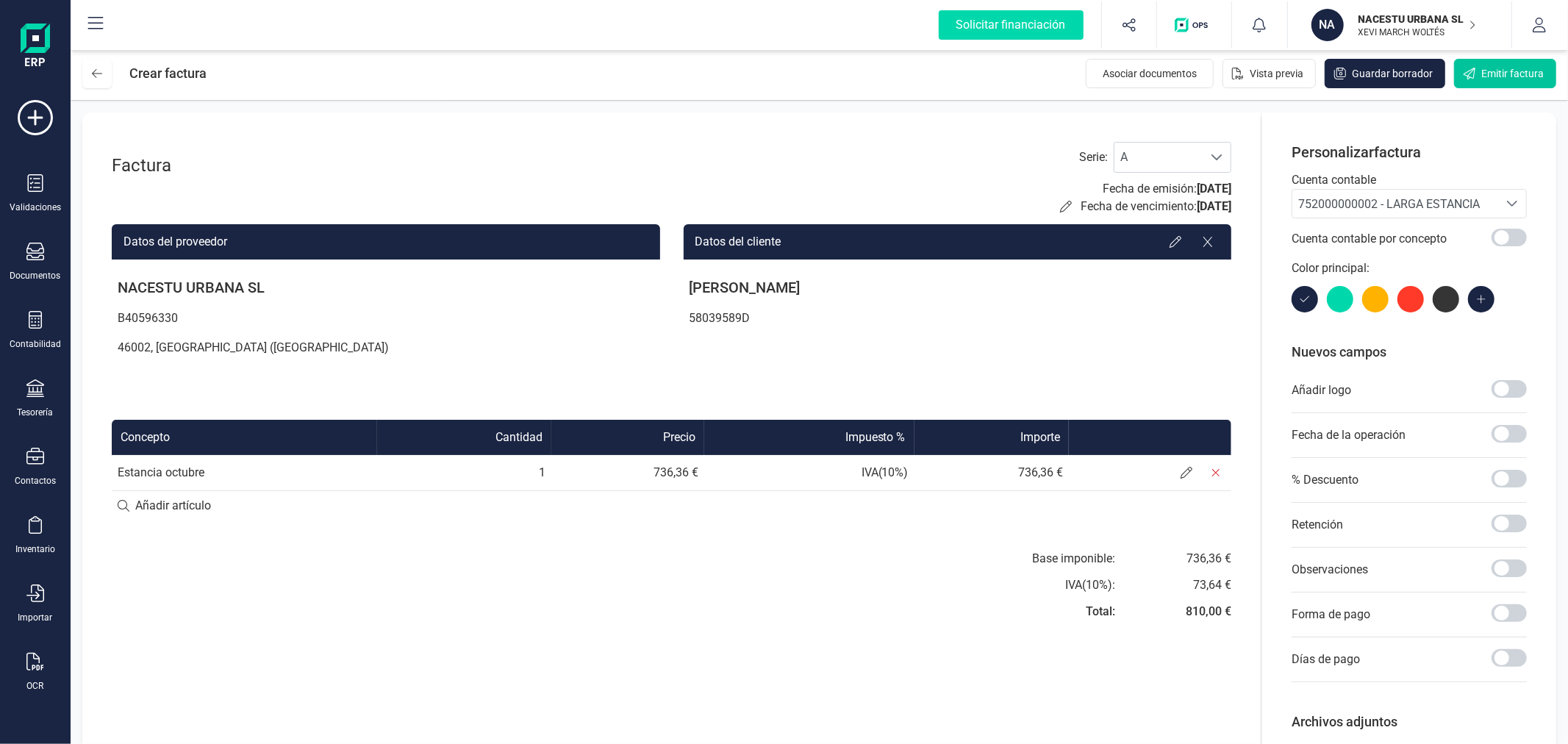
click at [1500, 72] on span "Emitir factura" at bounding box center [1512, 73] width 62 height 14
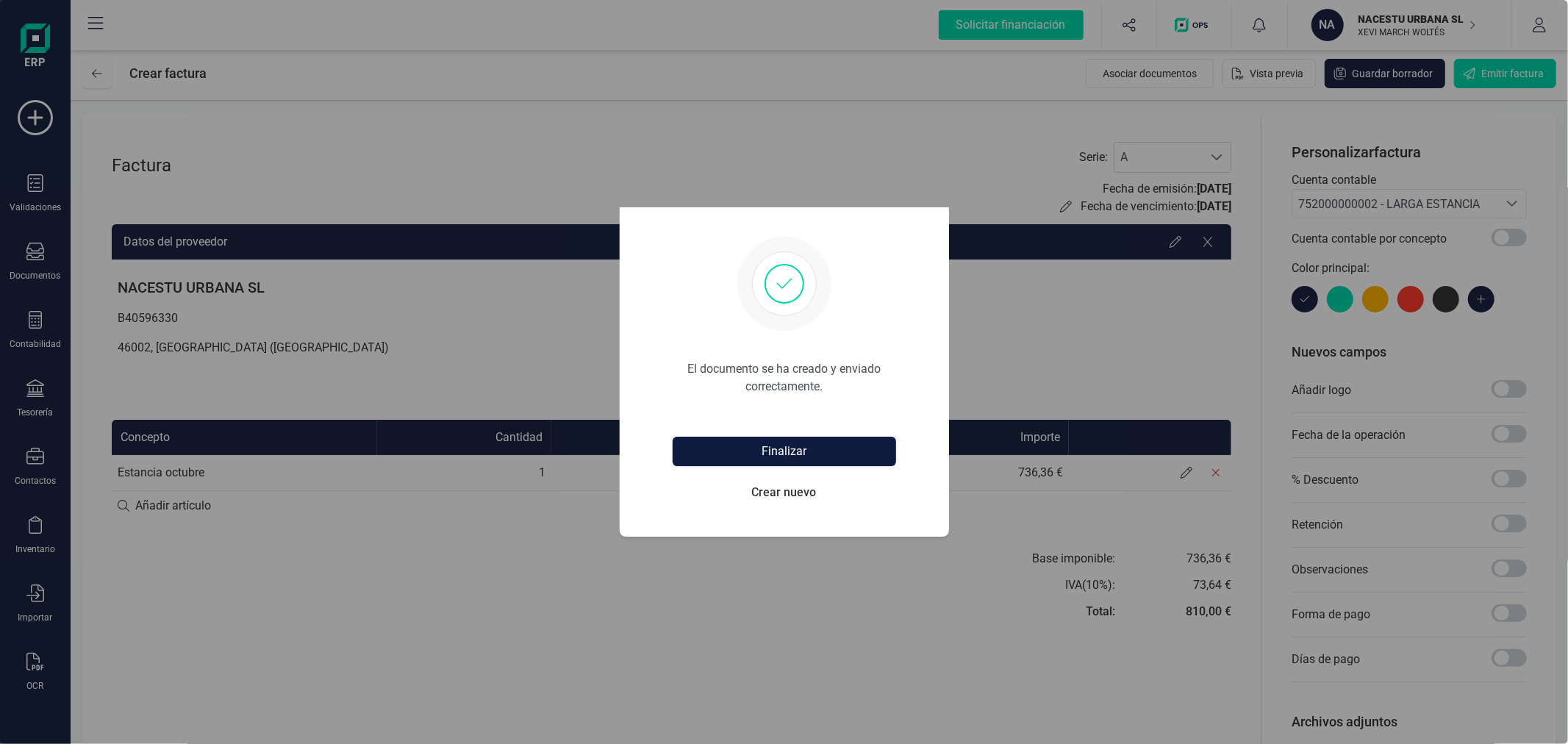
click at [785, 444] on button "Finalizar" at bounding box center [784, 451] width 223 height 30
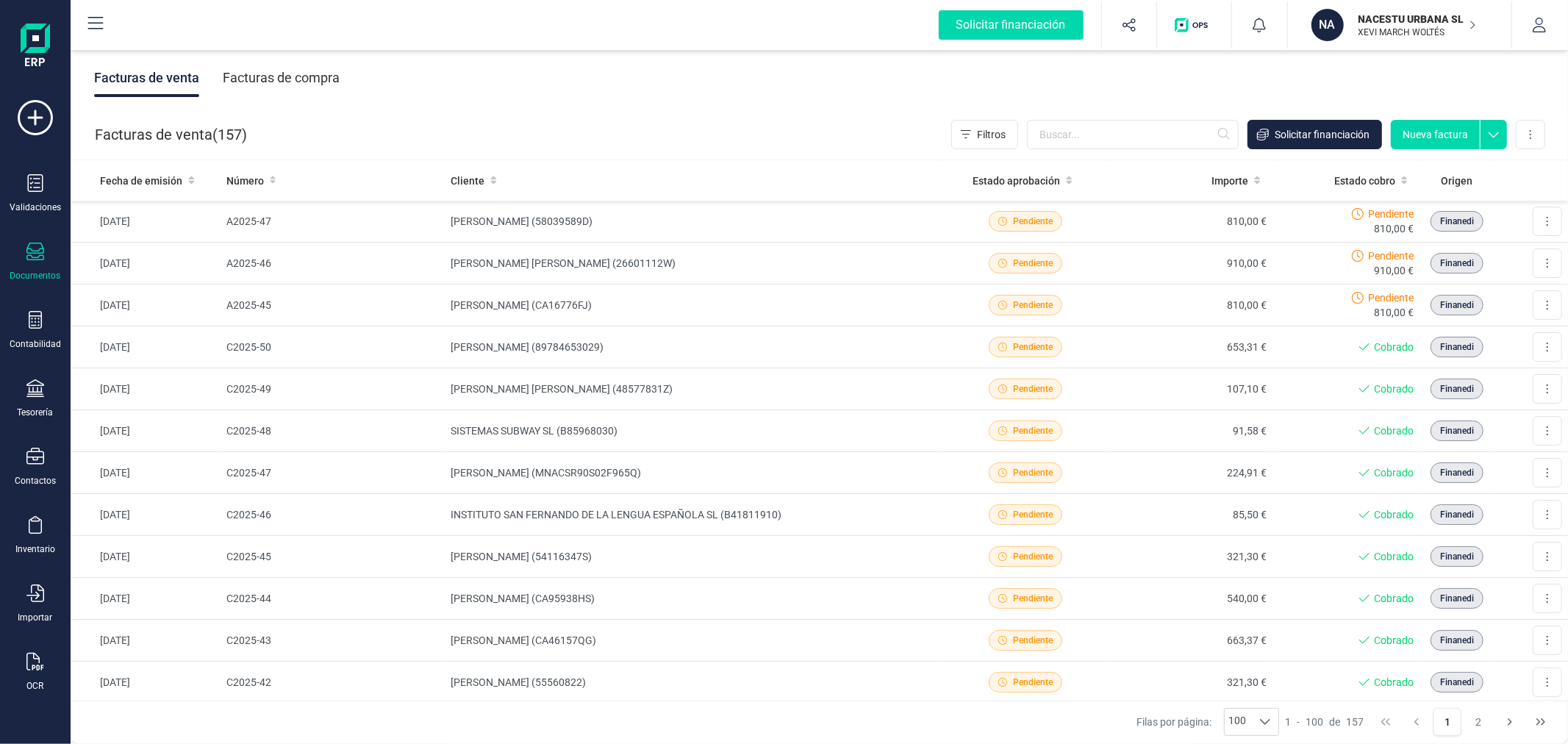
click at [1437, 128] on button "Nueva factura" at bounding box center [1434, 134] width 89 height 30
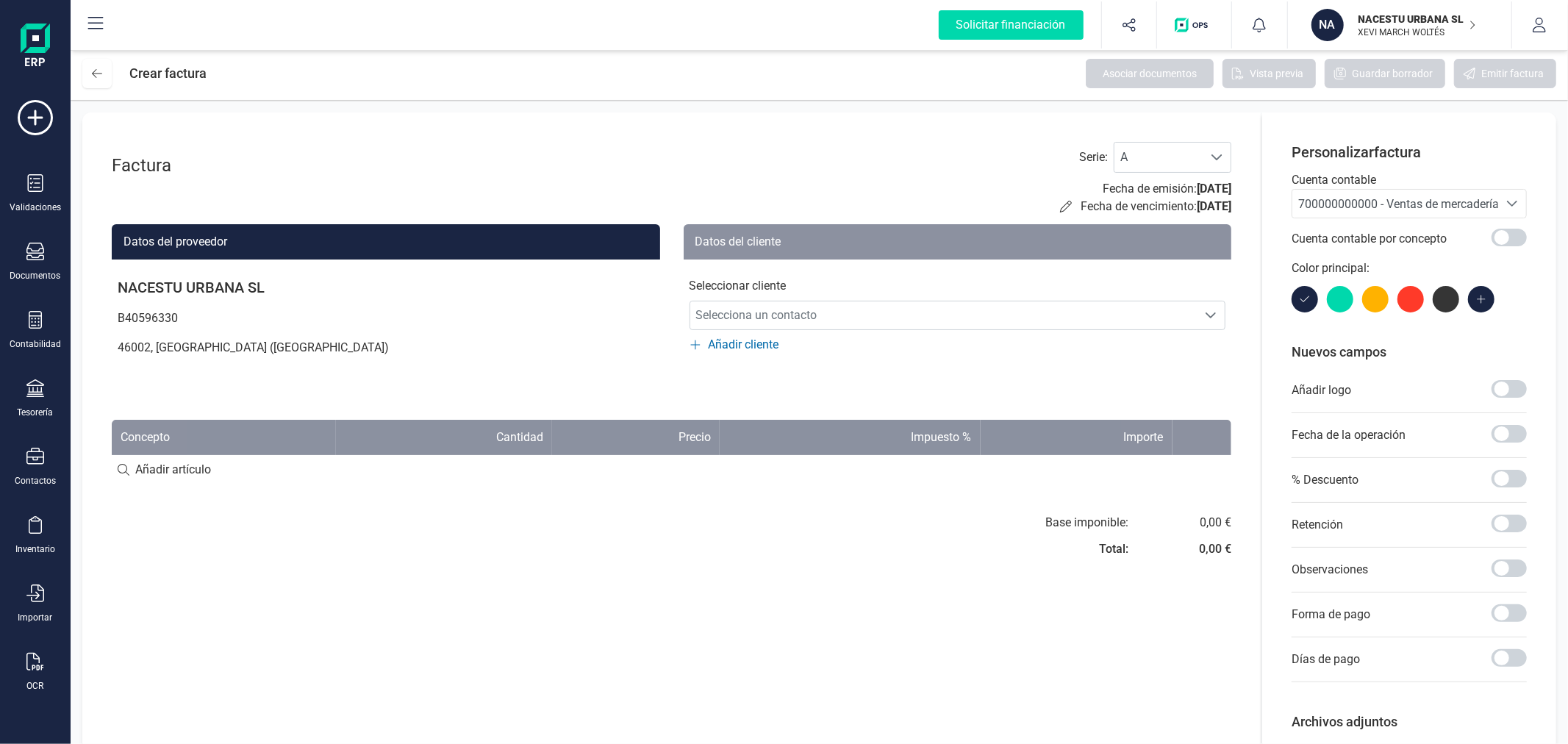
click at [1355, 207] on span "700000000000 - Ventas de mercaderías" at bounding box center [1401, 204] width 206 height 14
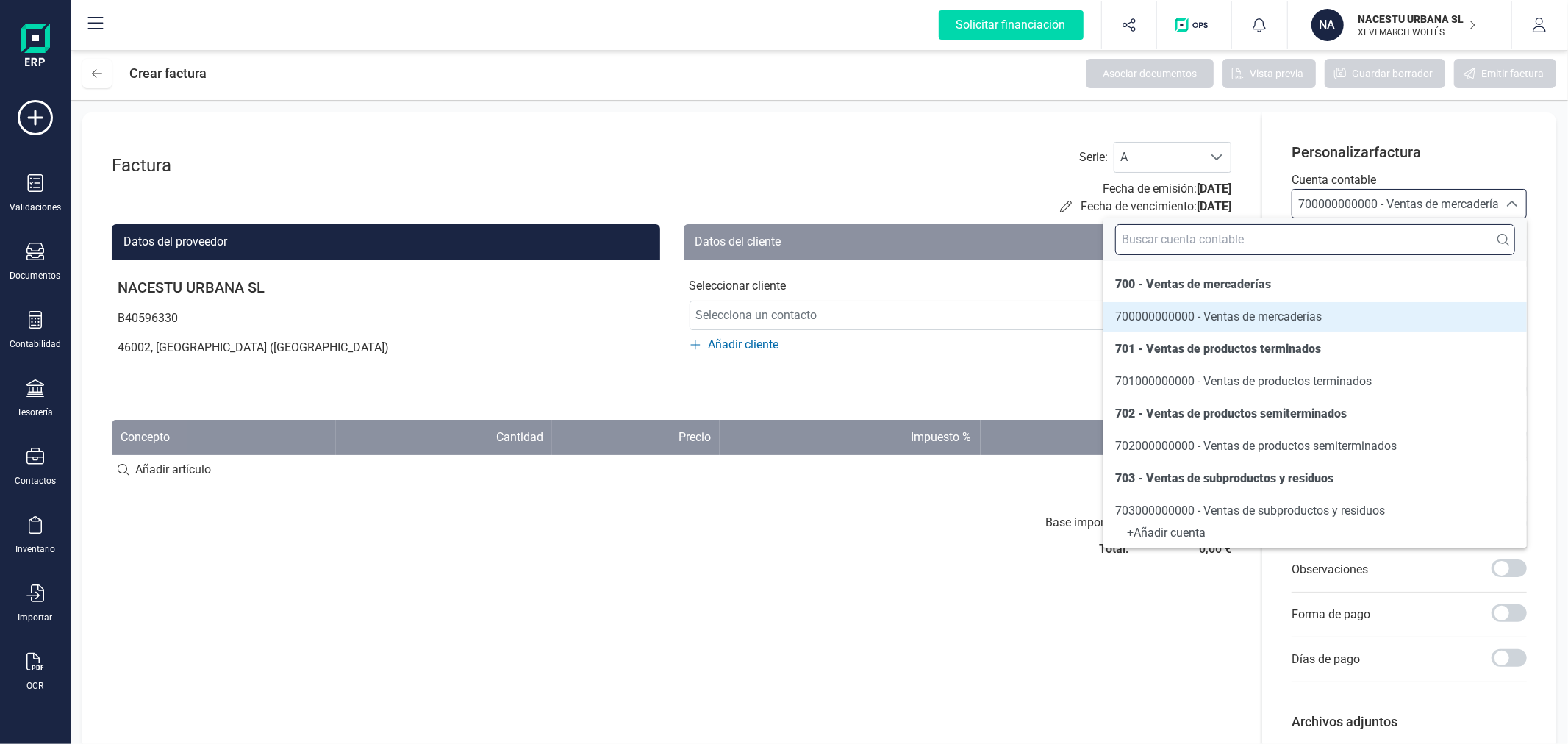
click at [1353, 236] on input "text" at bounding box center [1315, 239] width 400 height 31
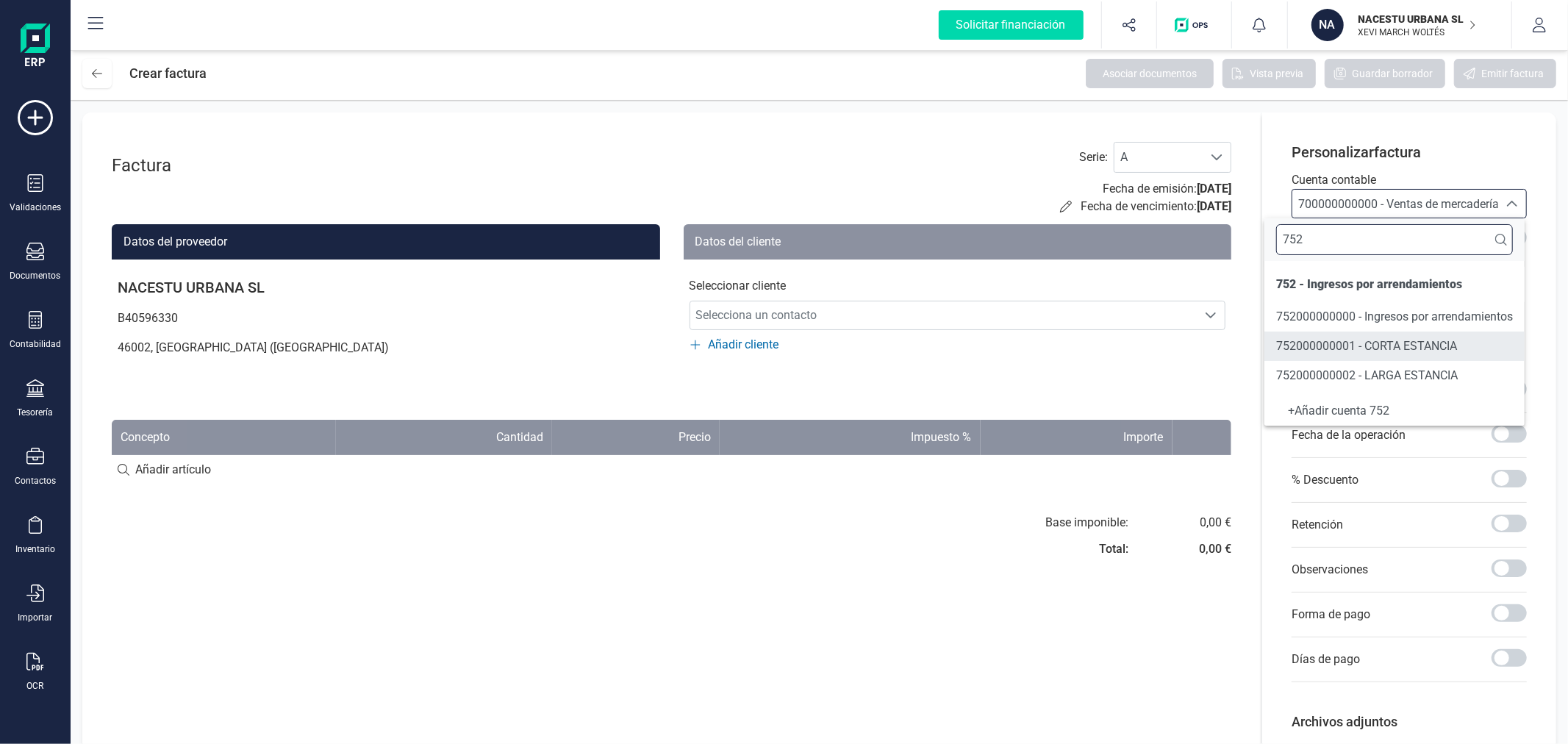
type input "752"
click at [1375, 370] on span "752000000002 - LARGA ESTANCIA" at bounding box center [1366, 375] width 181 height 14
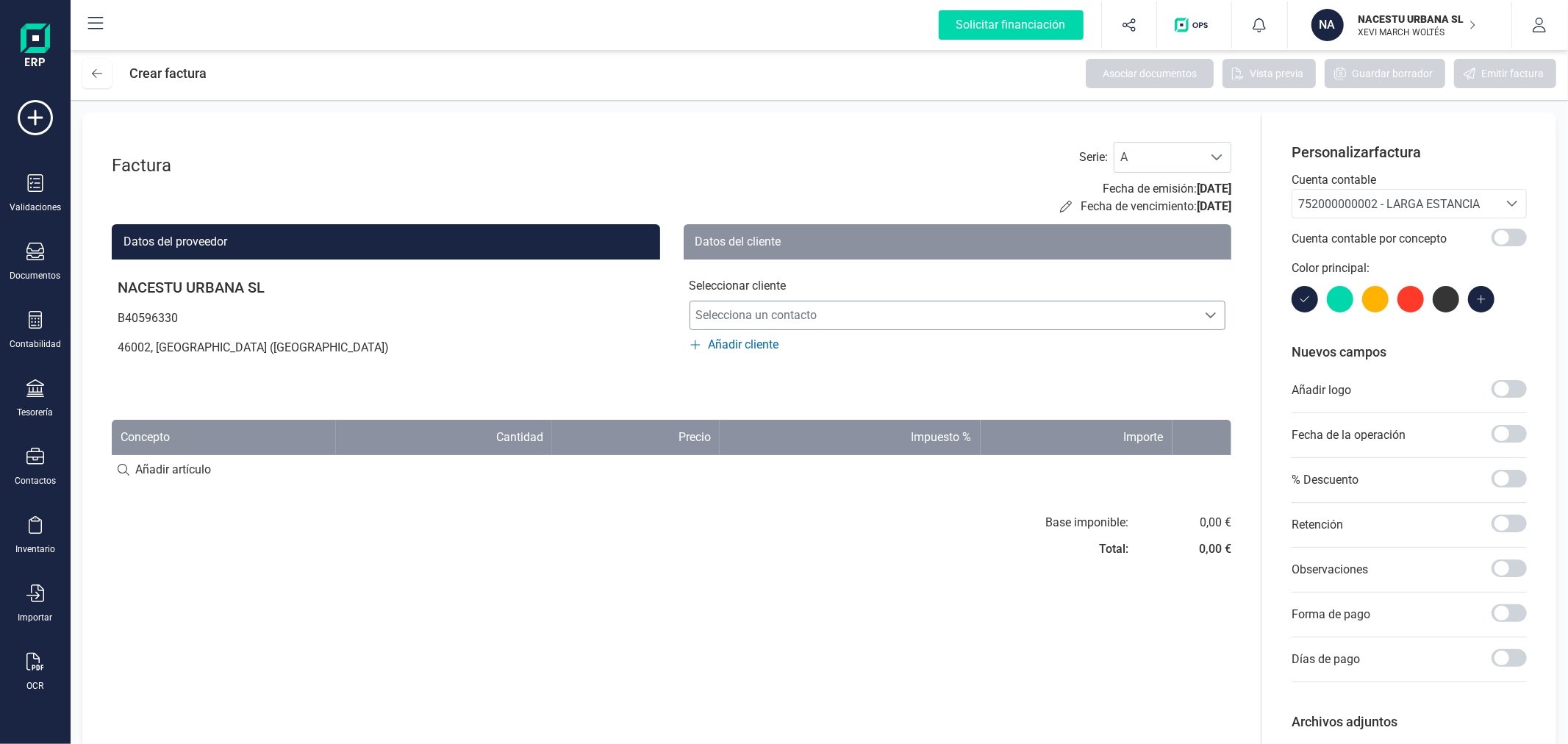
click at [912, 309] on span "Selecciona un contacto" at bounding box center [943, 315] width 507 height 30
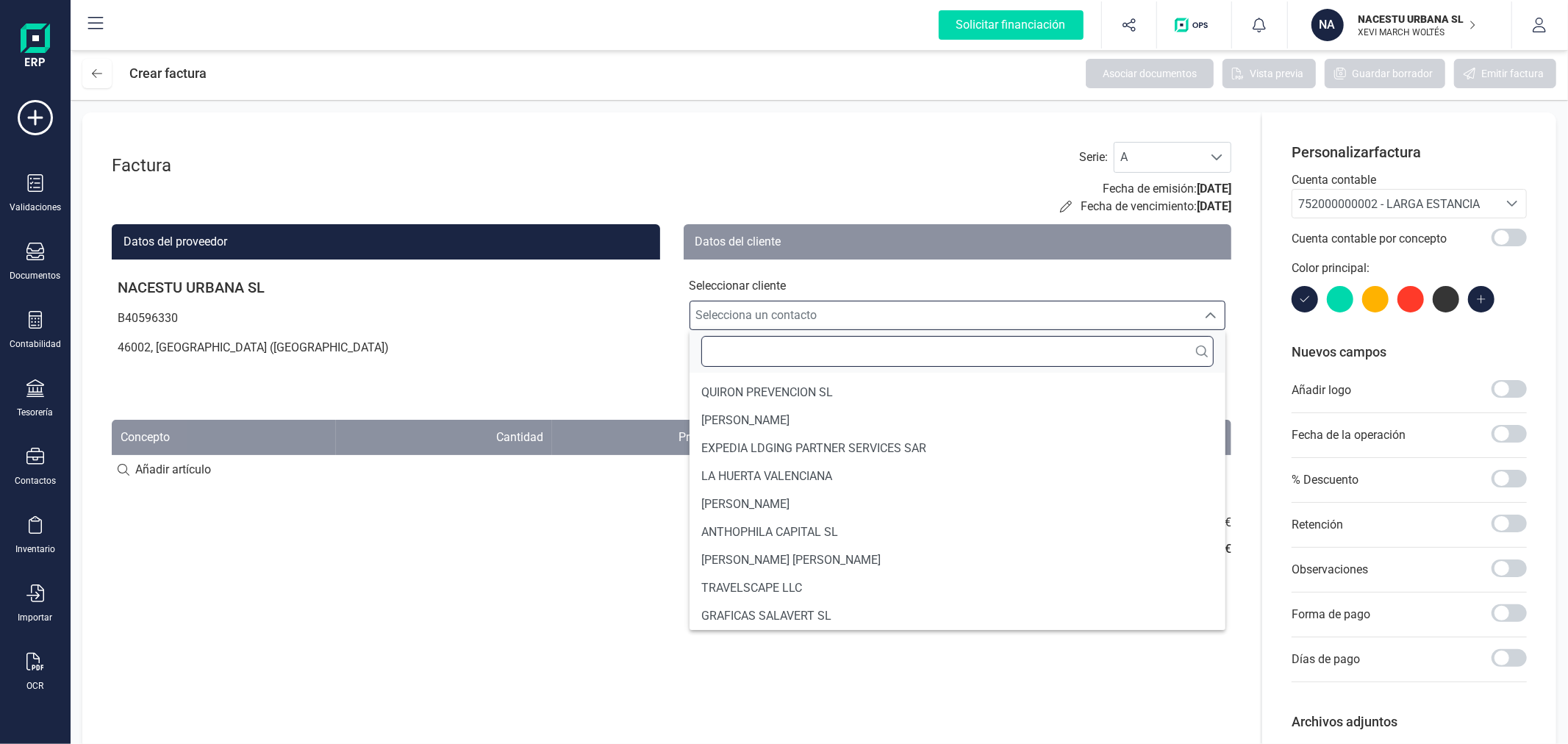
click at [834, 345] on input "text" at bounding box center [958, 352] width 513 height 31
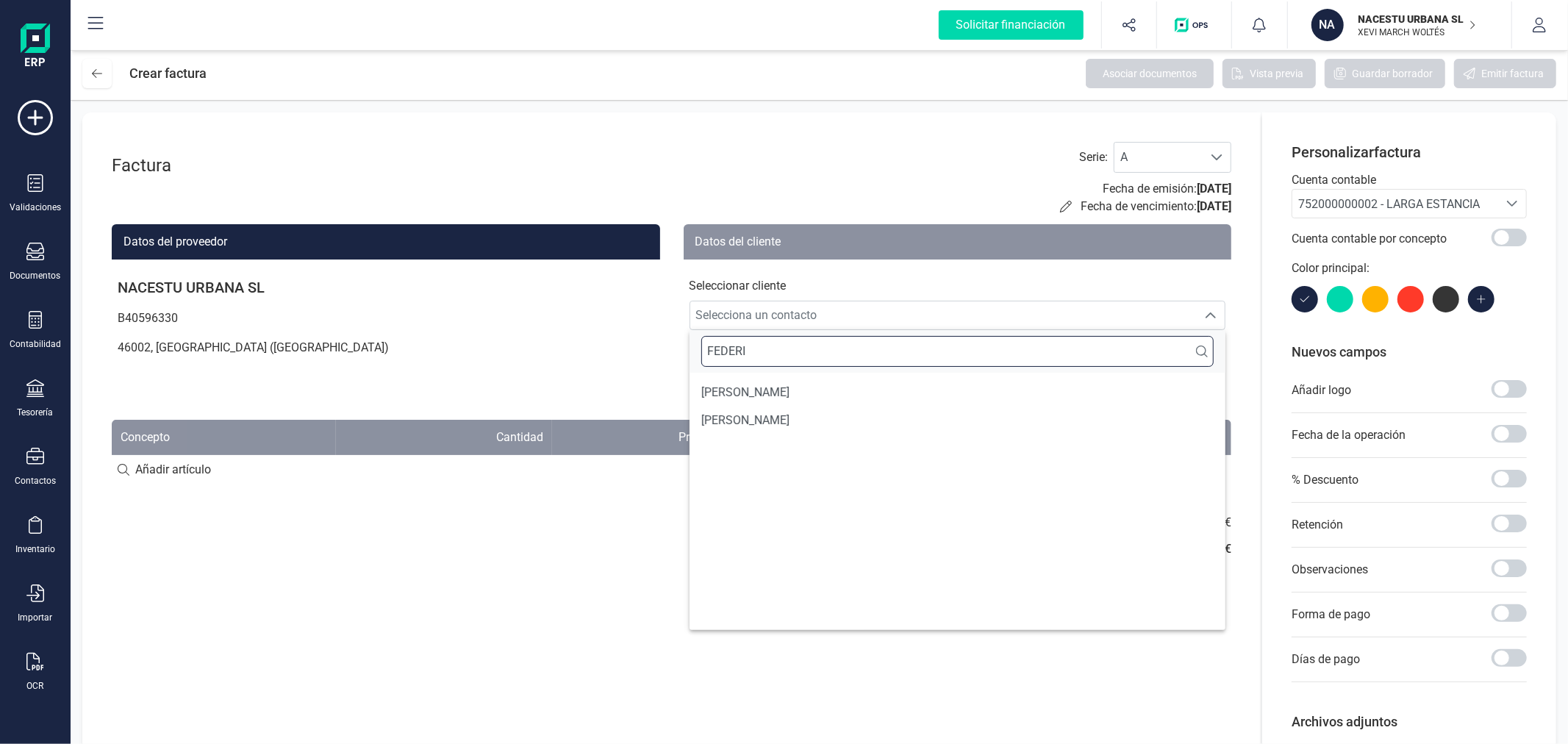
type input "FEDERI"
click at [847, 392] on li "FEDERICA SOFIA LANZA" at bounding box center [957, 392] width 537 height 28
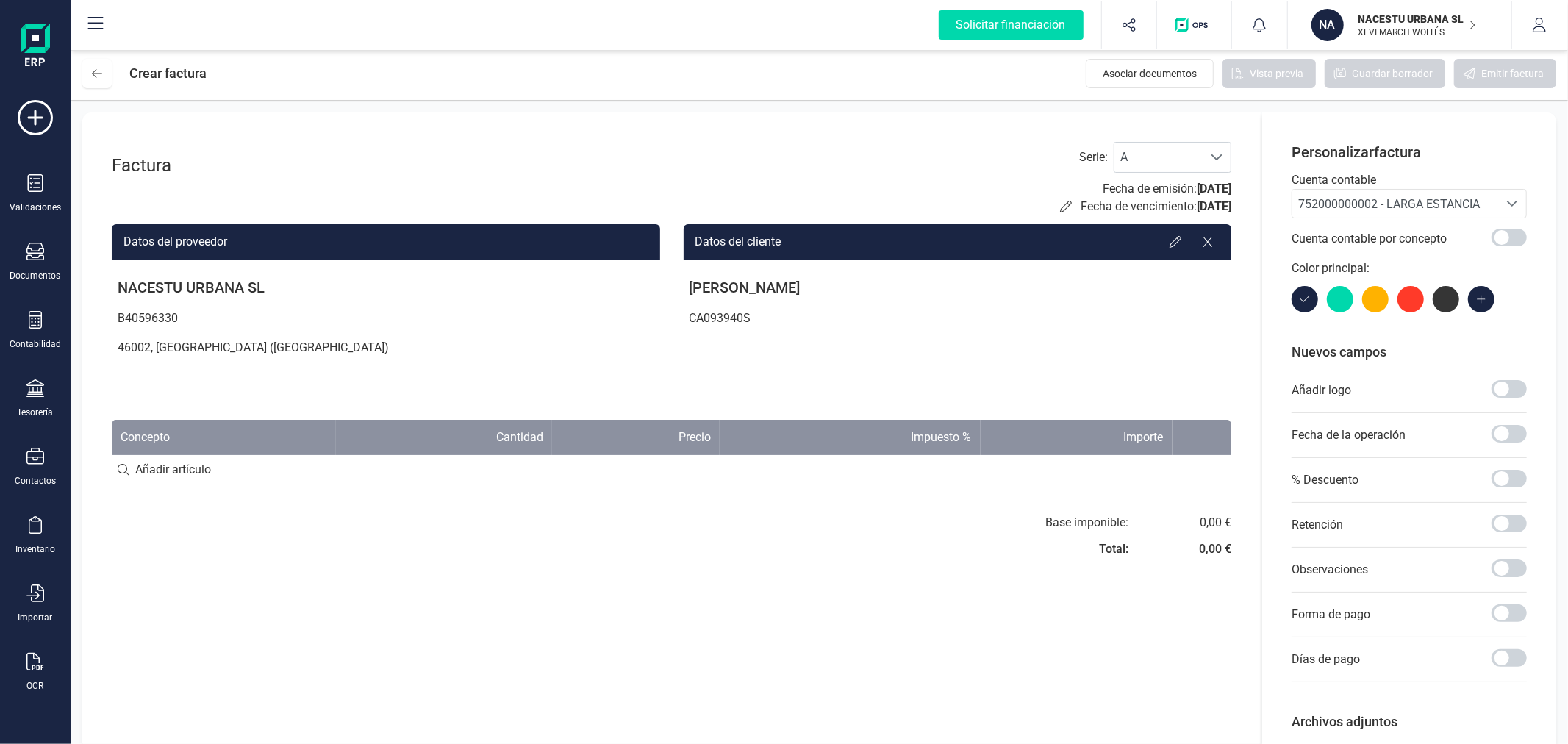
click at [184, 471] on input at bounding box center [671, 469] width 1119 height 30
paste input "Estancia octubre"
type input "Estancia octubre"
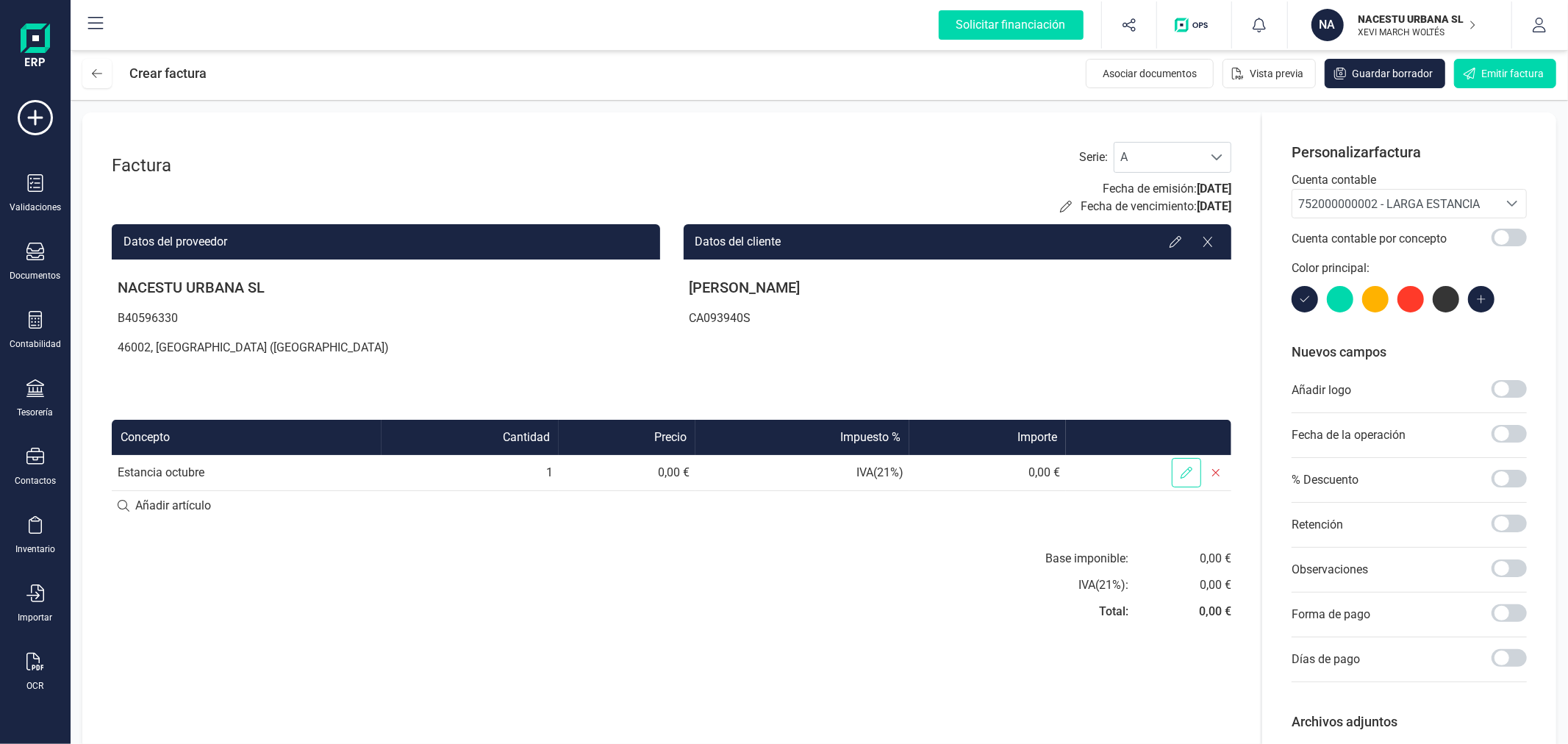
click at [1185, 473] on icon at bounding box center [1185, 472] width 11 height 11
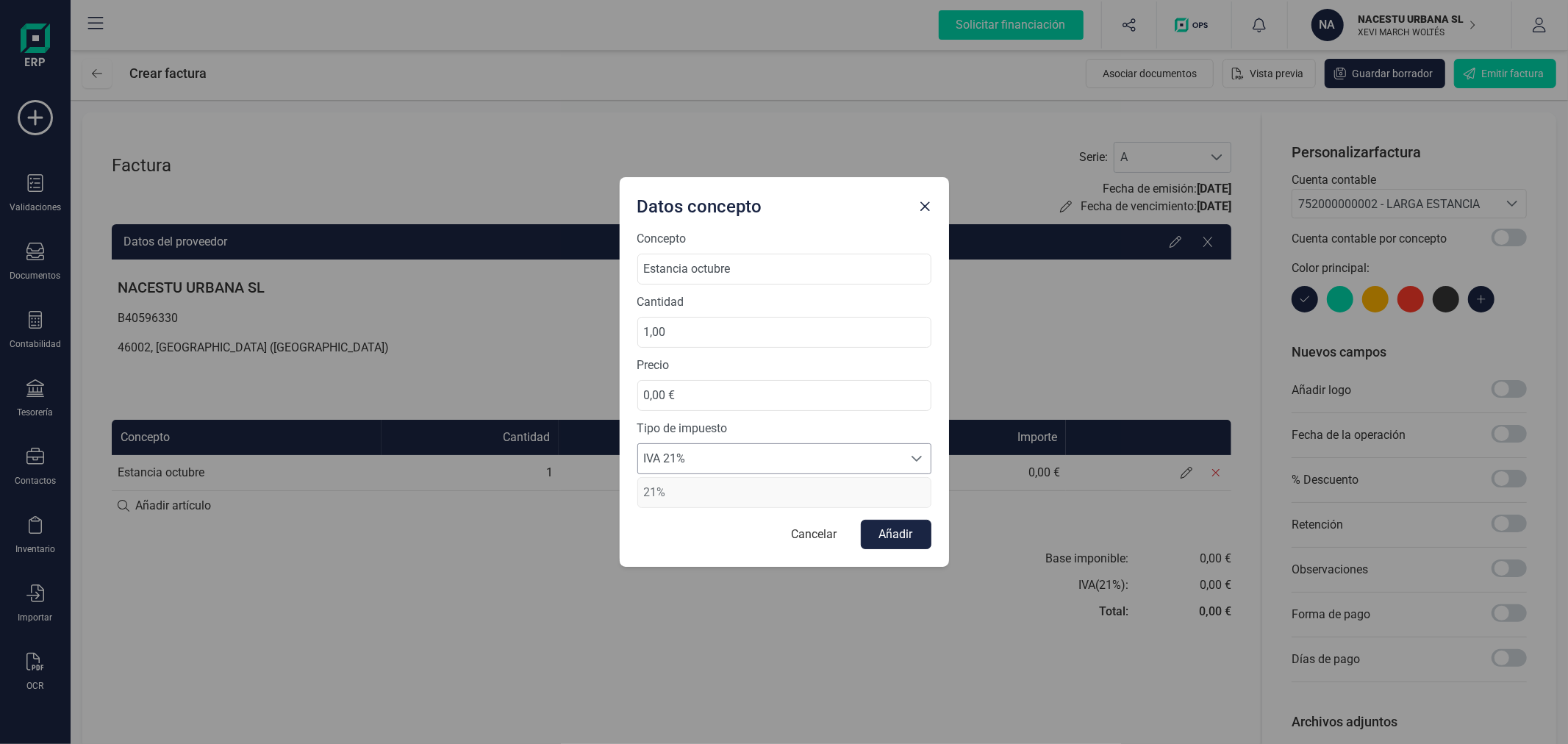
click at [746, 454] on span "IVA 21%" at bounding box center [770, 459] width 265 height 30
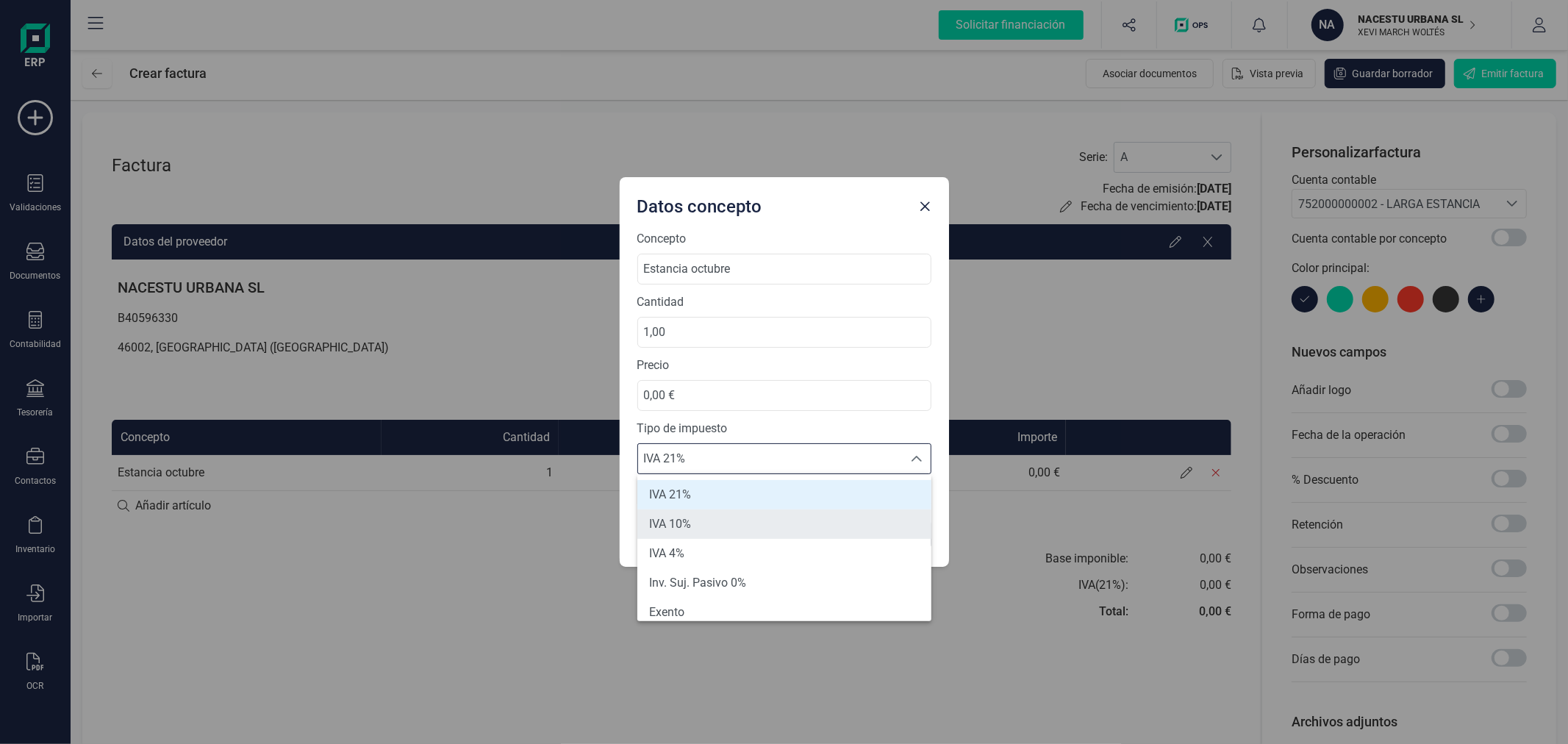
click at [732, 524] on li "IVA 10%" at bounding box center [784, 524] width 294 height 30
type input "10%"
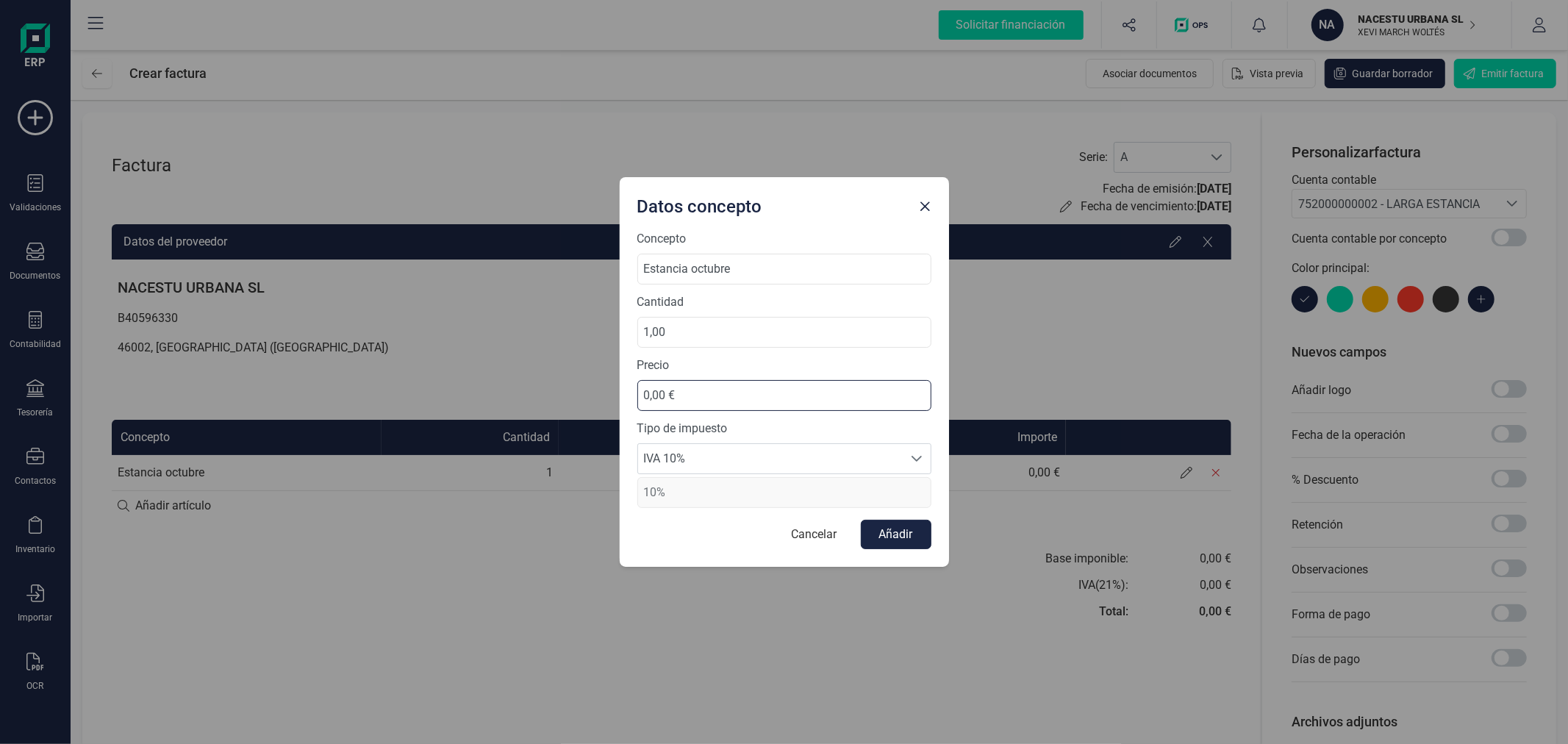
drag, startPoint x: 713, startPoint y: 392, endPoint x: 571, endPoint y: 399, distance: 142.2
click at [571, 399] on div "Datos concepto Concepto Estancia octubre Cantidad 1,00 Precio 0,00 € Tipo de im…" at bounding box center [784, 372] width 1568 height 744
type input "827,27 €"
click at [902, 529] on button "Añadir" at bounding box center [896, 534] width 71 height 30
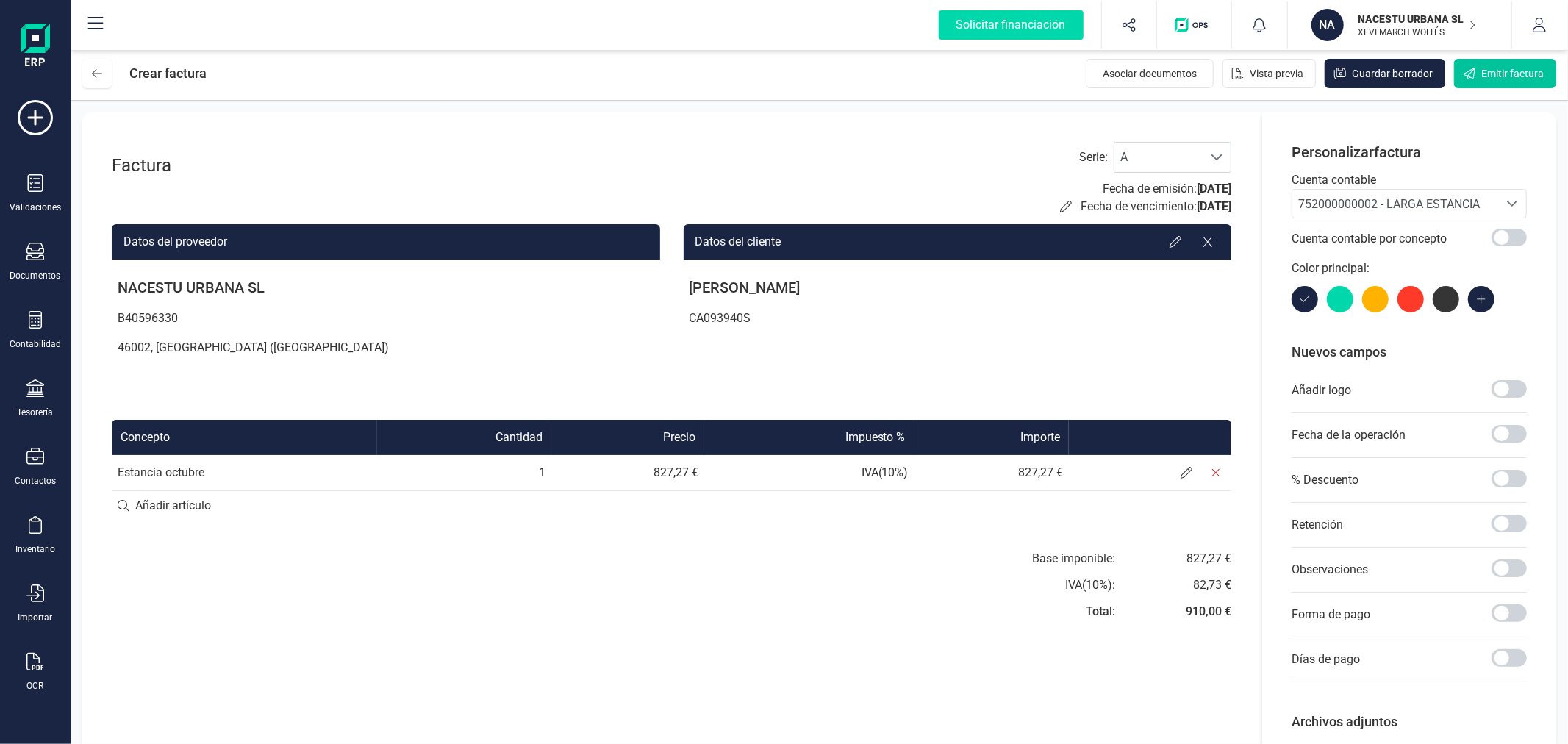
click at [1493, 80] on span "Emitir factura" at bounding box center [1512, 73] width 62 height 14
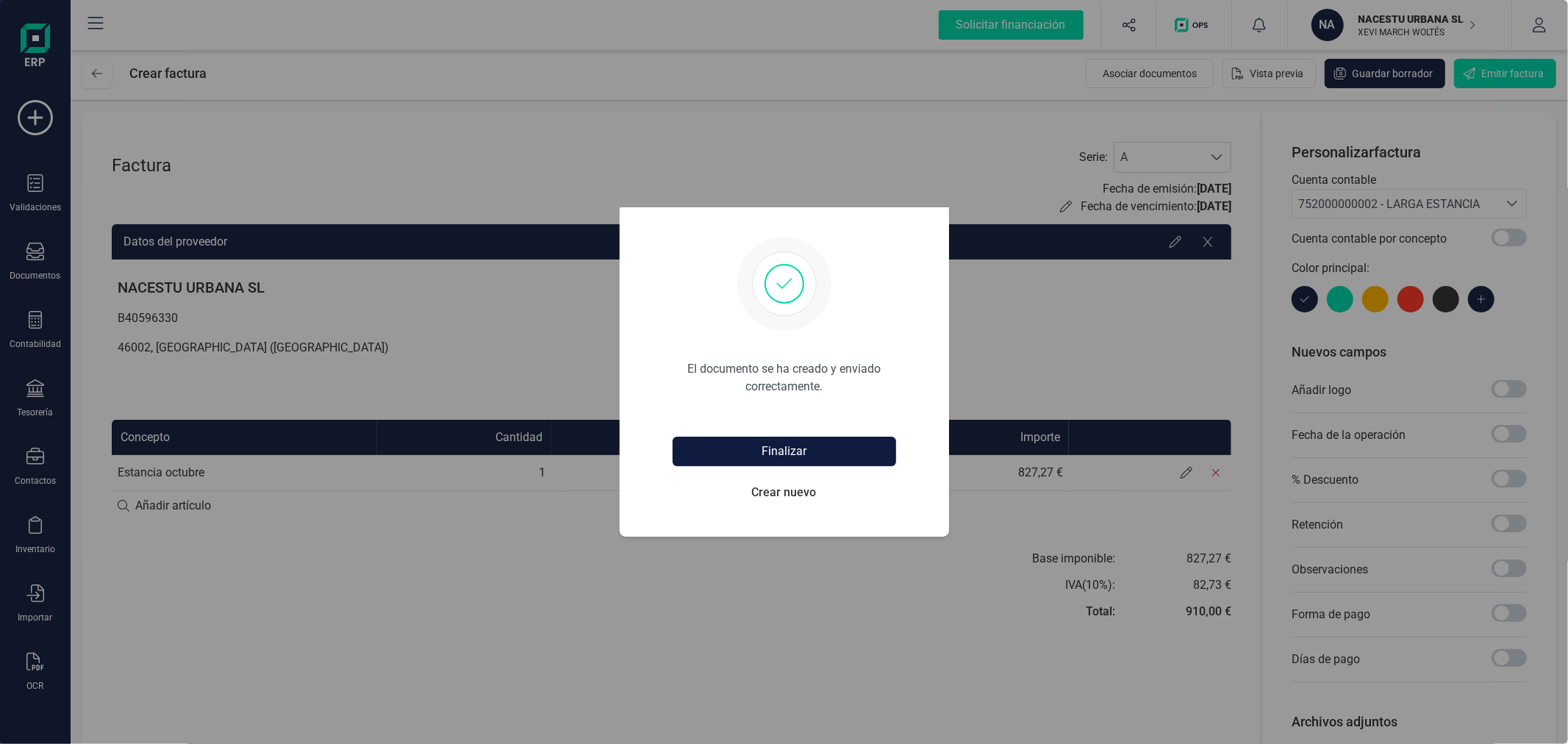
click at [773, 453] on button "Finalizar" at bounding box center [784, 451] width 223 height 30
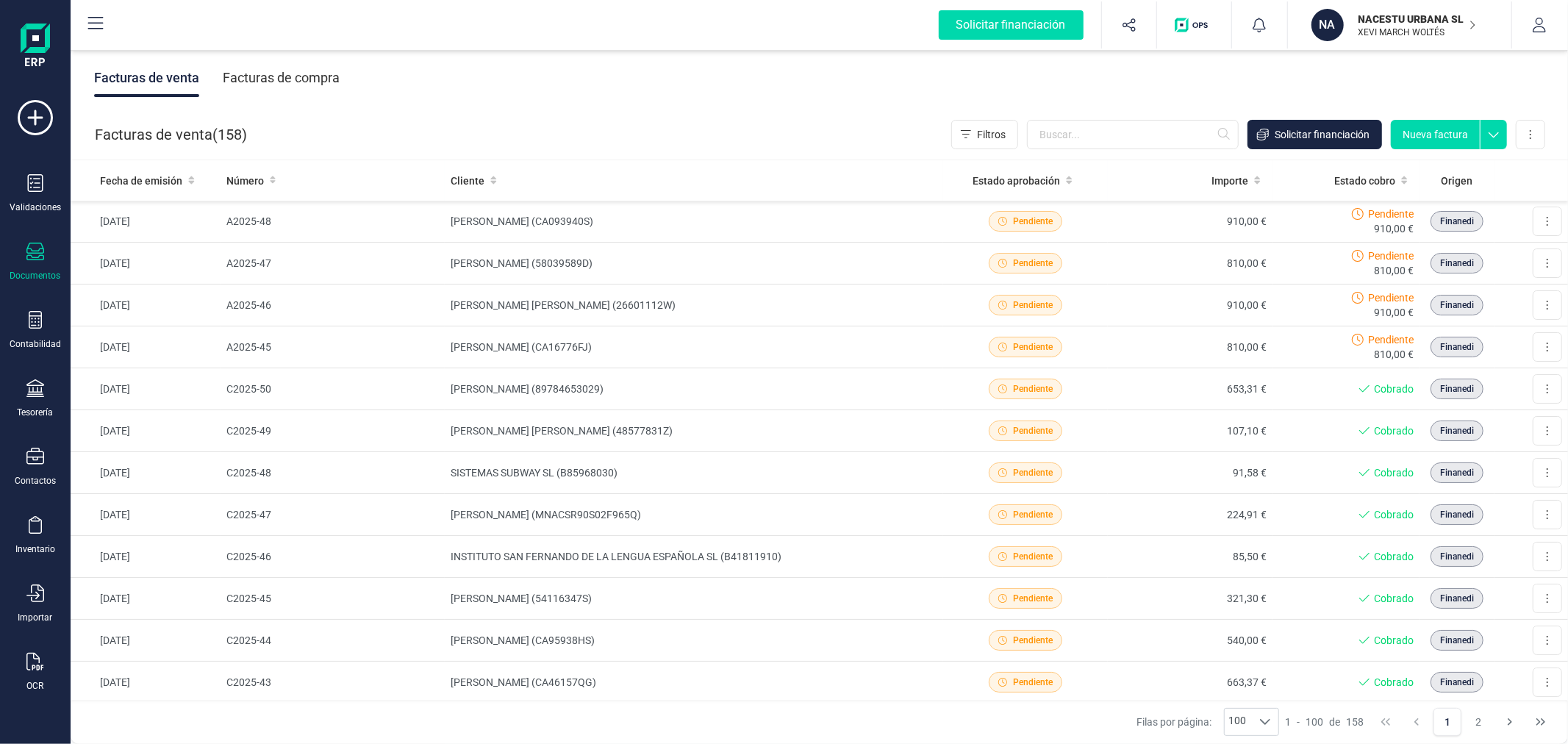
click at [1435, 138] on button "Nueva factura" at bounding box center [1434, 134] width 89 height 30
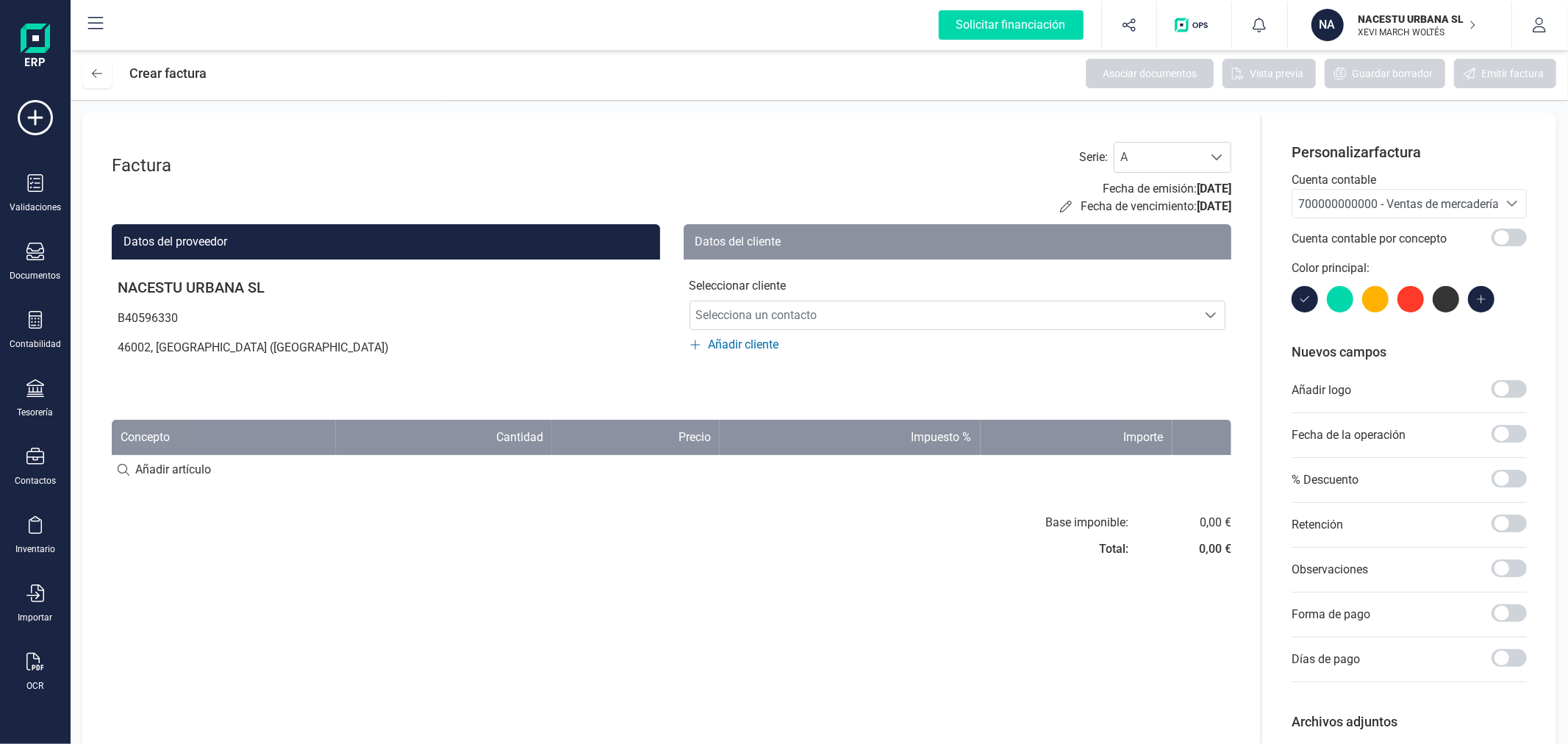
click at [1398, 204] on span "700000000000 - Ventas de mercaderías" at bounding box center [1401, 204] width 206 height 14
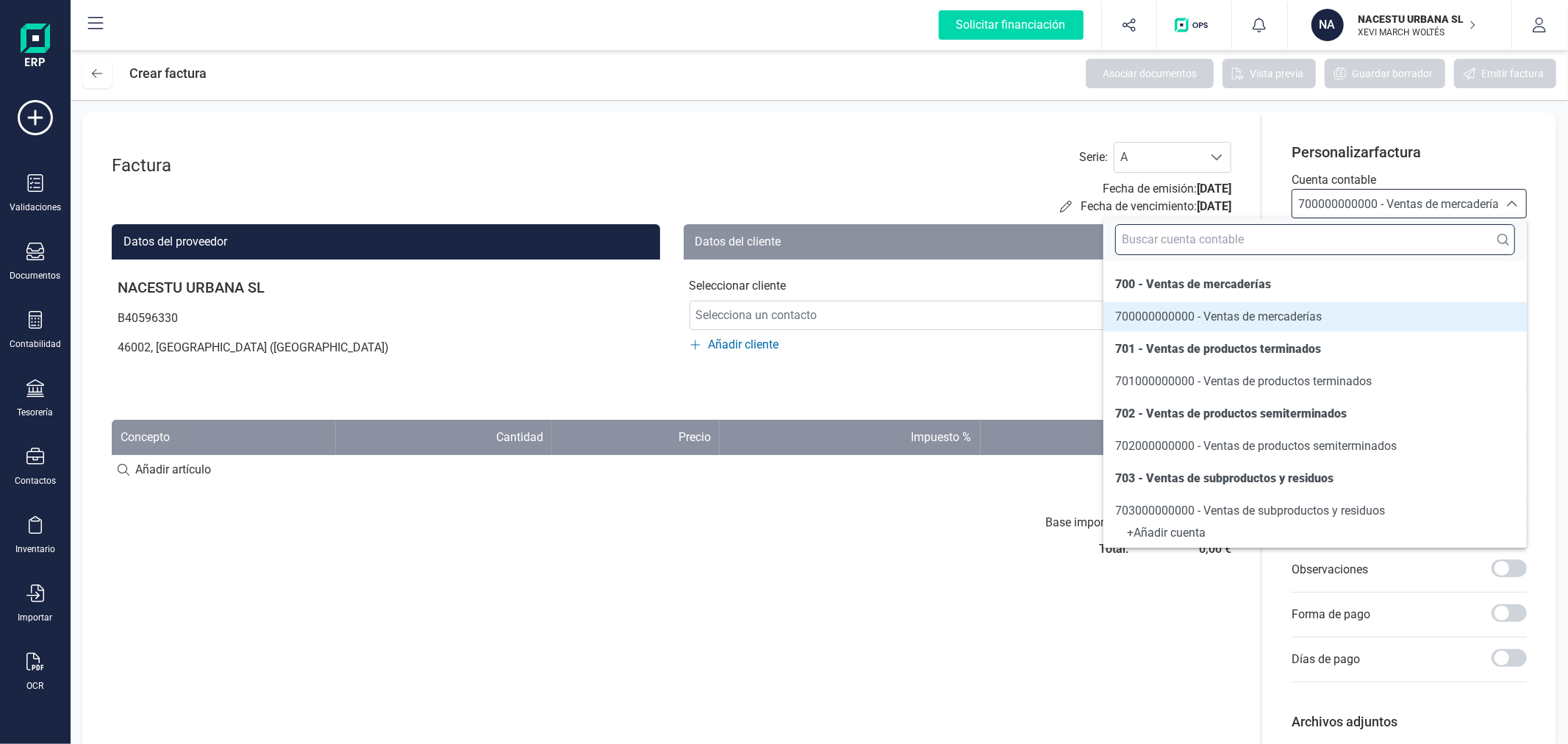
click at [1345, 235] on input "text" at bounding box center [1315, 239] width 400 height 31
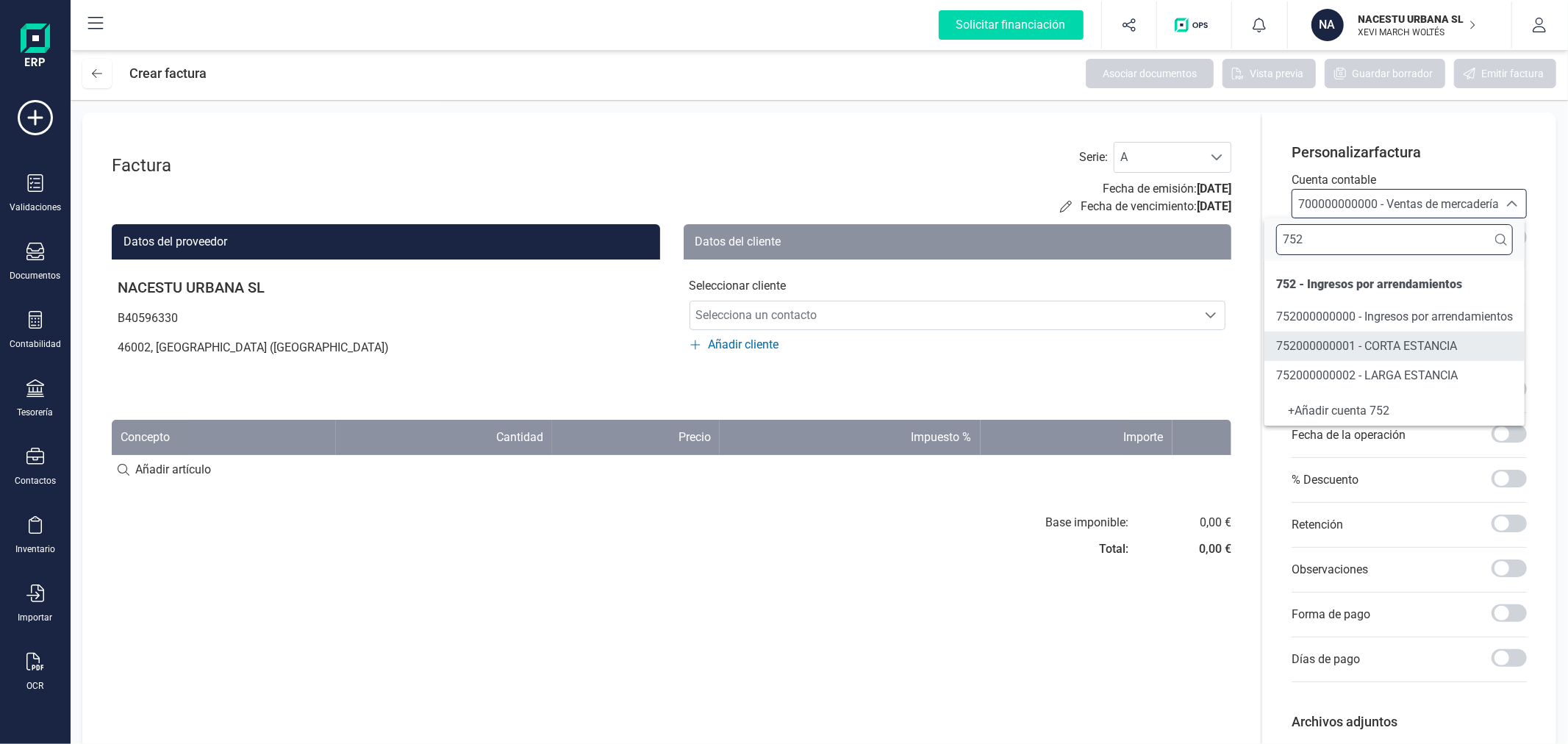
type input "752"
click at [1385, 375] on span "752000000002 - LARGA ESTANCIA" at bounding box center [1366, 375] width 181 height 14
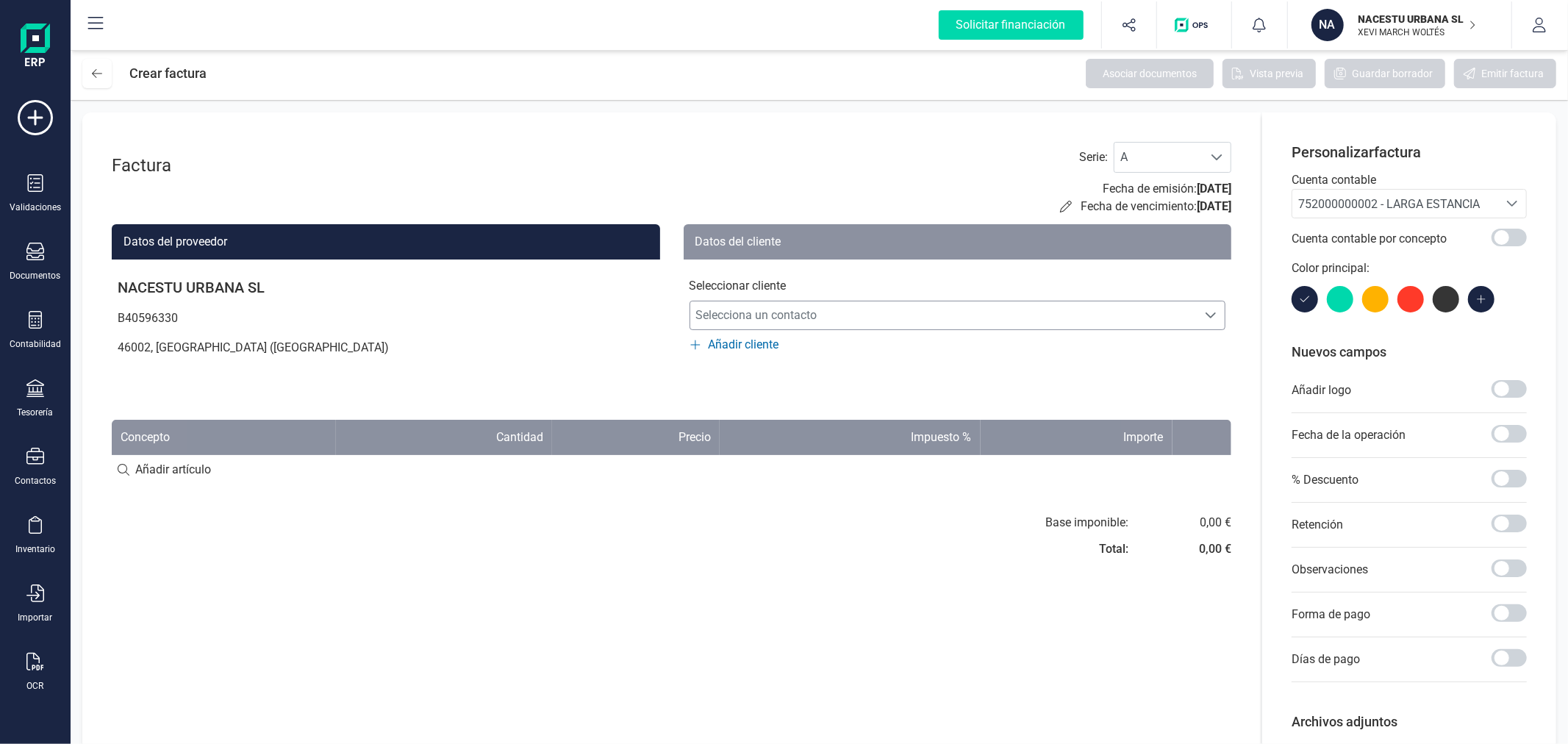
click at [751, 304] on span "Selecciona un contacto" at bounding box center [943, 315] width 507 height 30
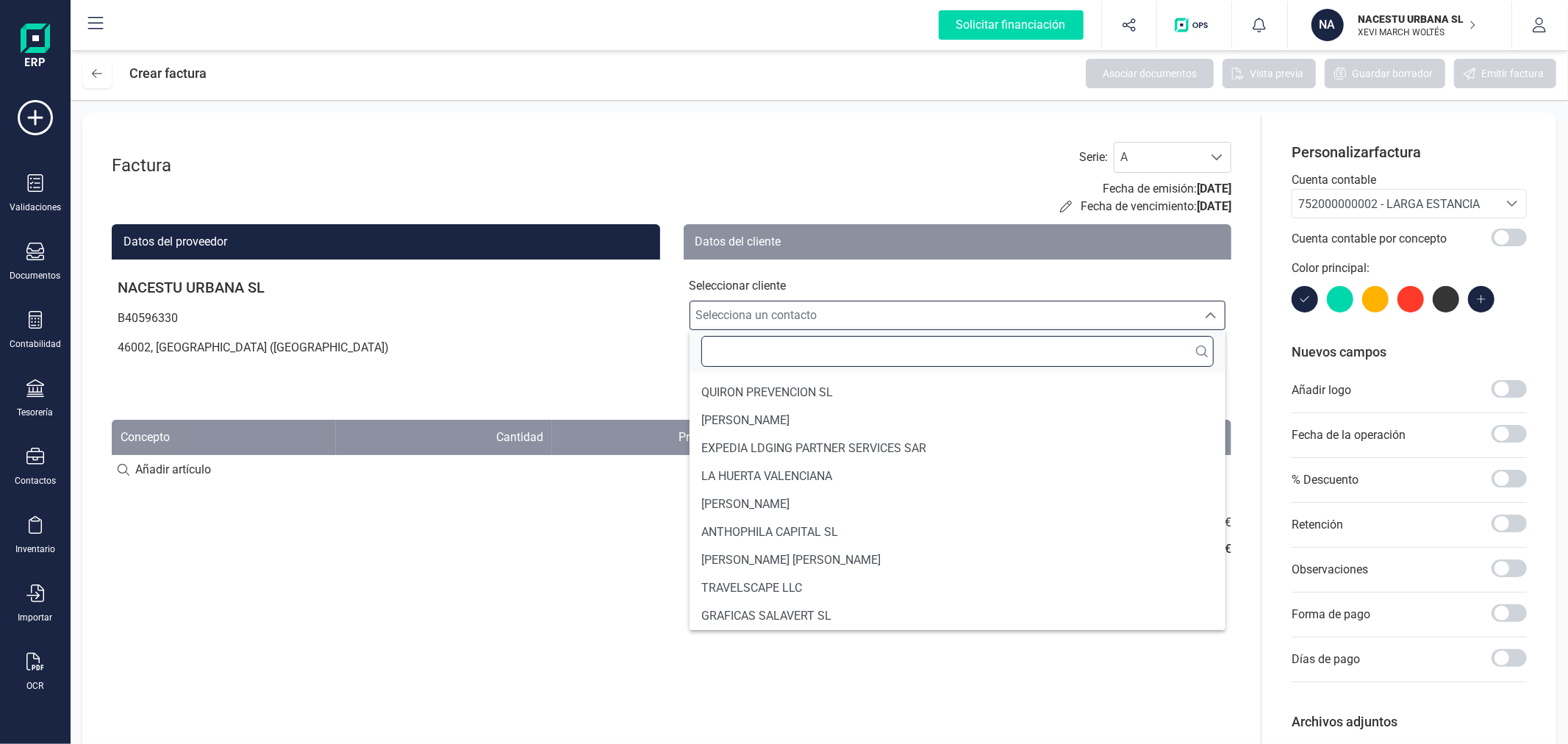
click at [768, 353] on input "text" at bounding box center [958, 352] width 513 height 31
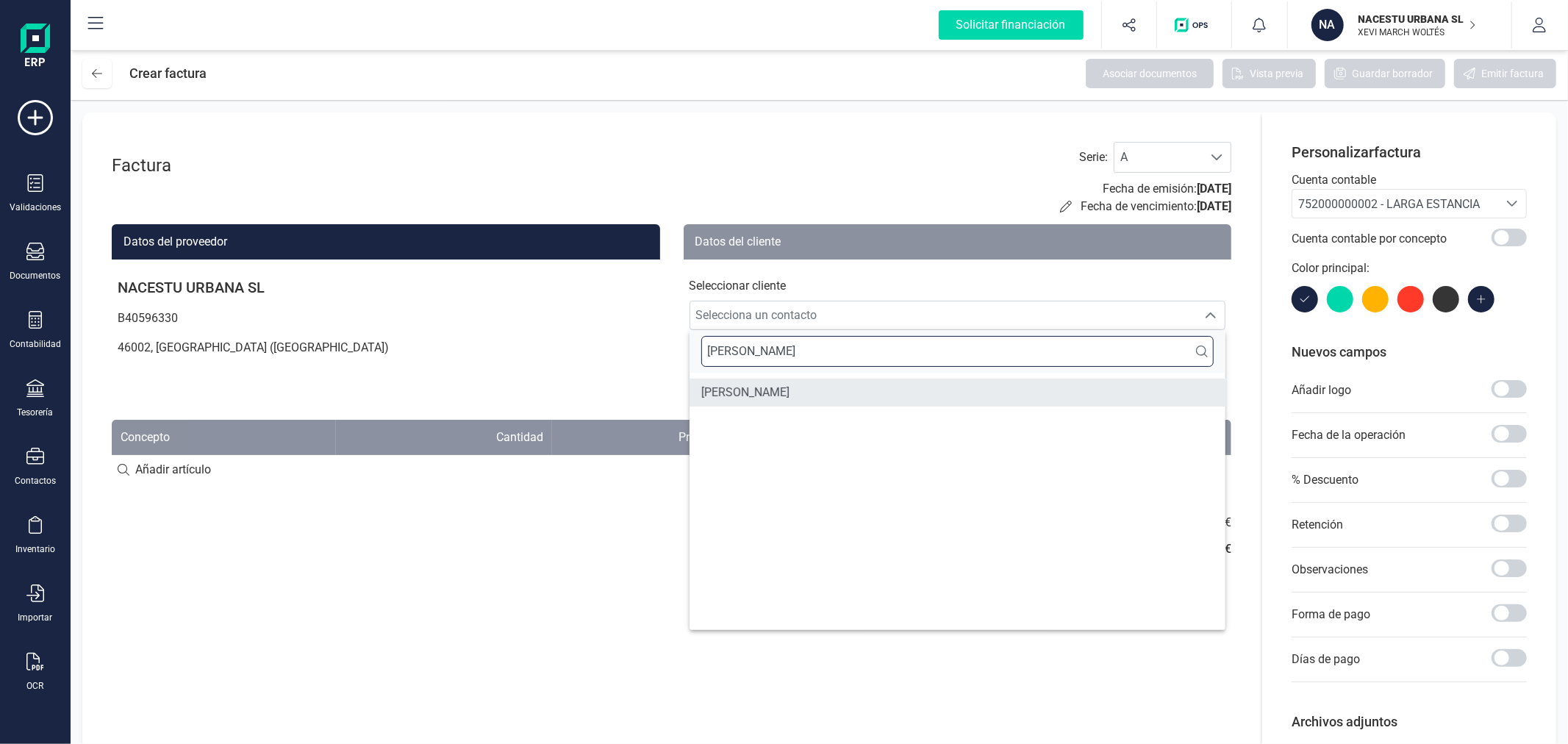
type input "JOEL"
click at [754, 394] on span "JOEL GEIER" at bounding box center [745, 392] width 88 height 17
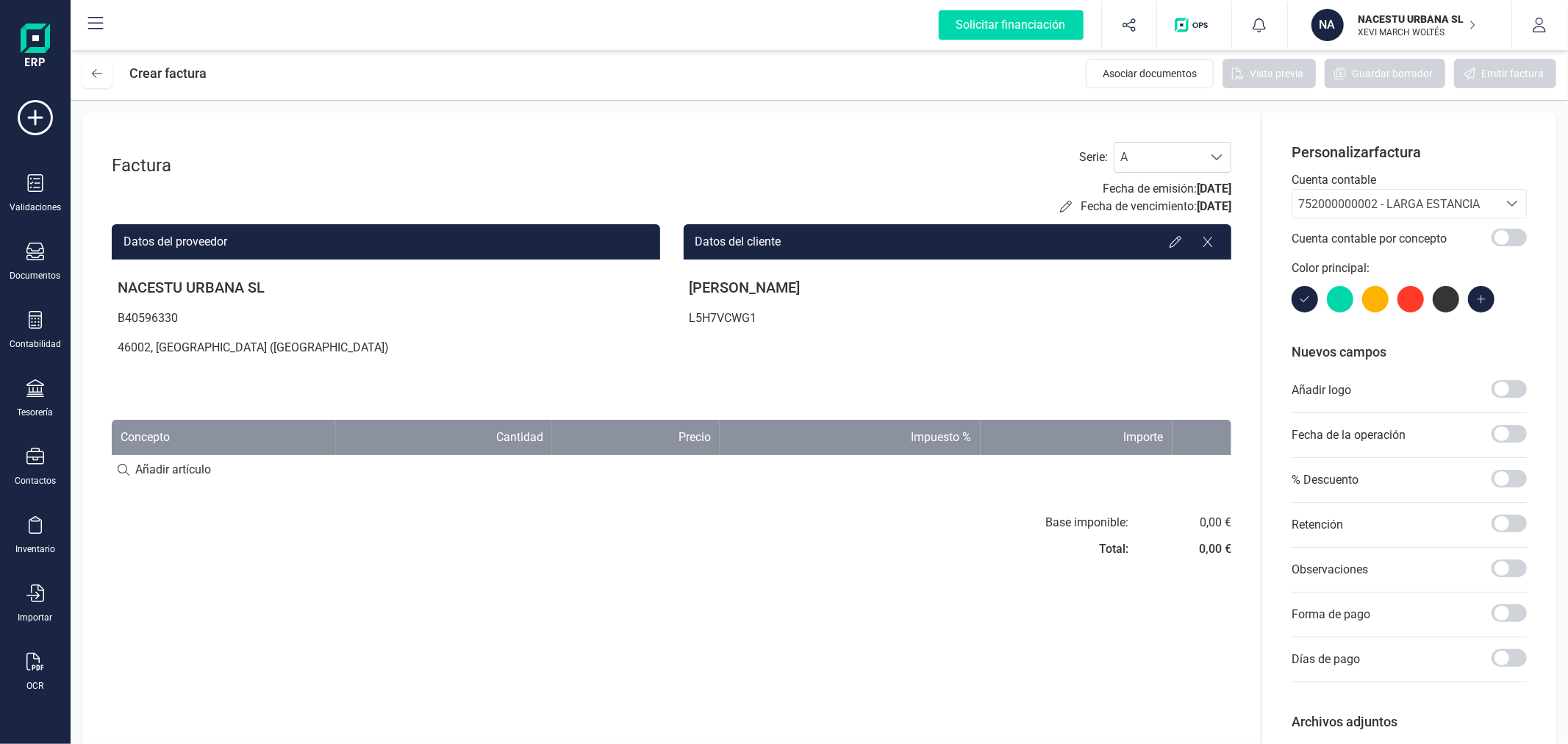
click at [187, 464] on input at bounding box center [671, 469] width 1119 height 30
paste input "Estancia octubre"
type input "Estancia octubre"
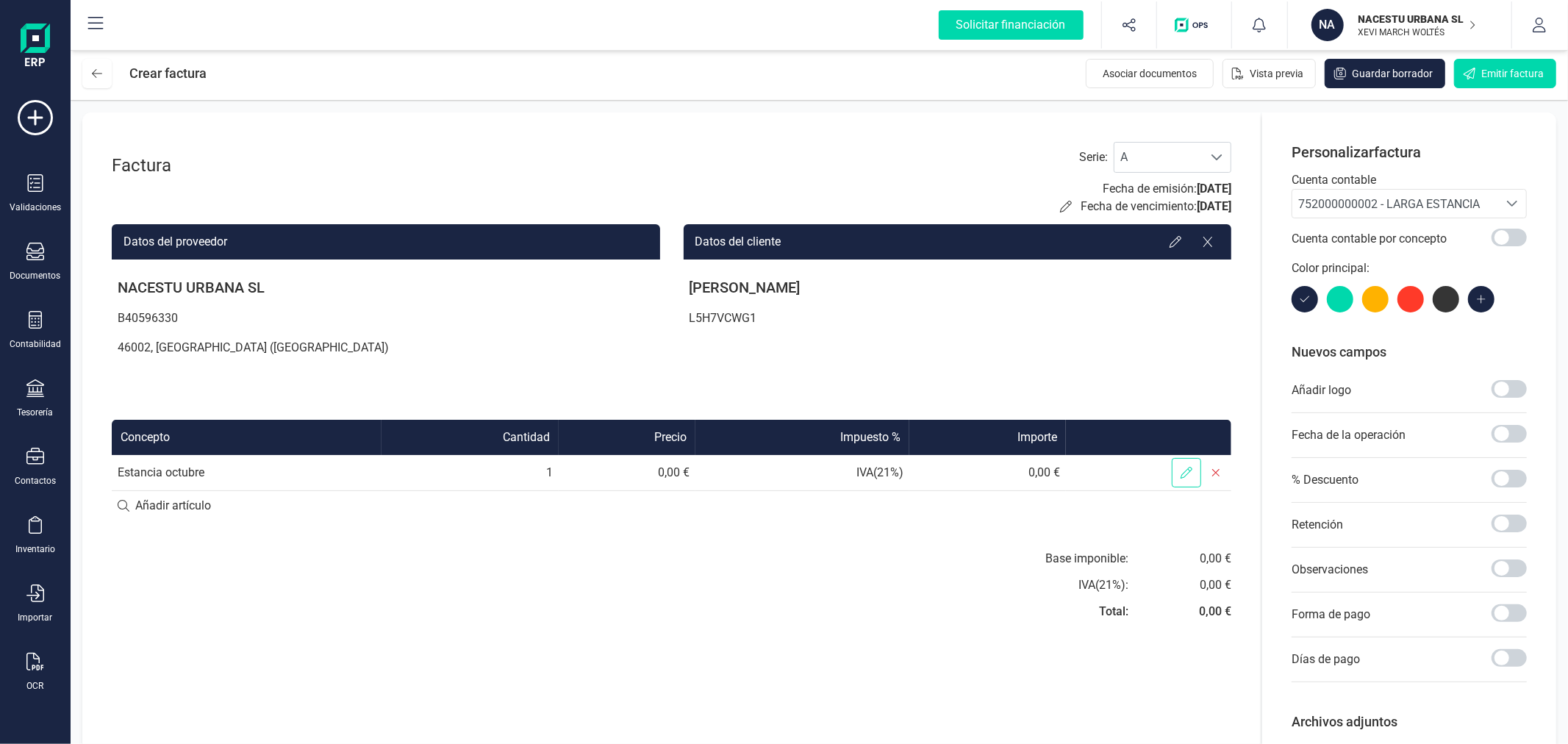
click at [1181, 467] on icon at bounding box center [1185, 472] width 11 height 11
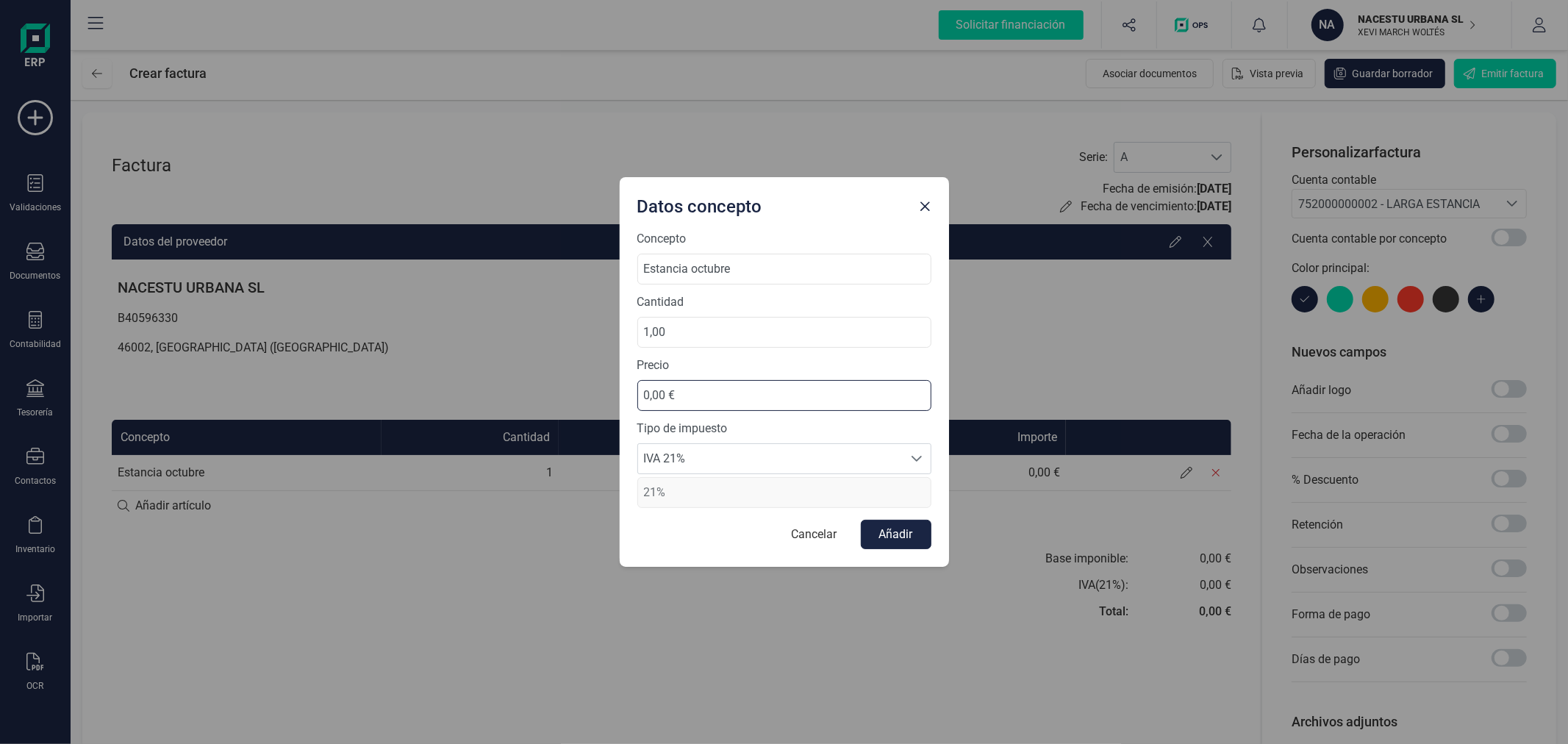
drag, startPoint x: 611, startPoint y: 400, endPoint x: 581, endPoint y: 403, distance: 30.1
click at [581, 403] on div "Datos concepto Concepto Estancia octubre Cantidad 1,00 Precio 0,00 € Tipo de im…" at bounding box center [784, 372] width 1568 height 744
type input "827,27 €"
click at [893, 528] on button "Añadir" at bounding box center [896, 534] width 71 height 30
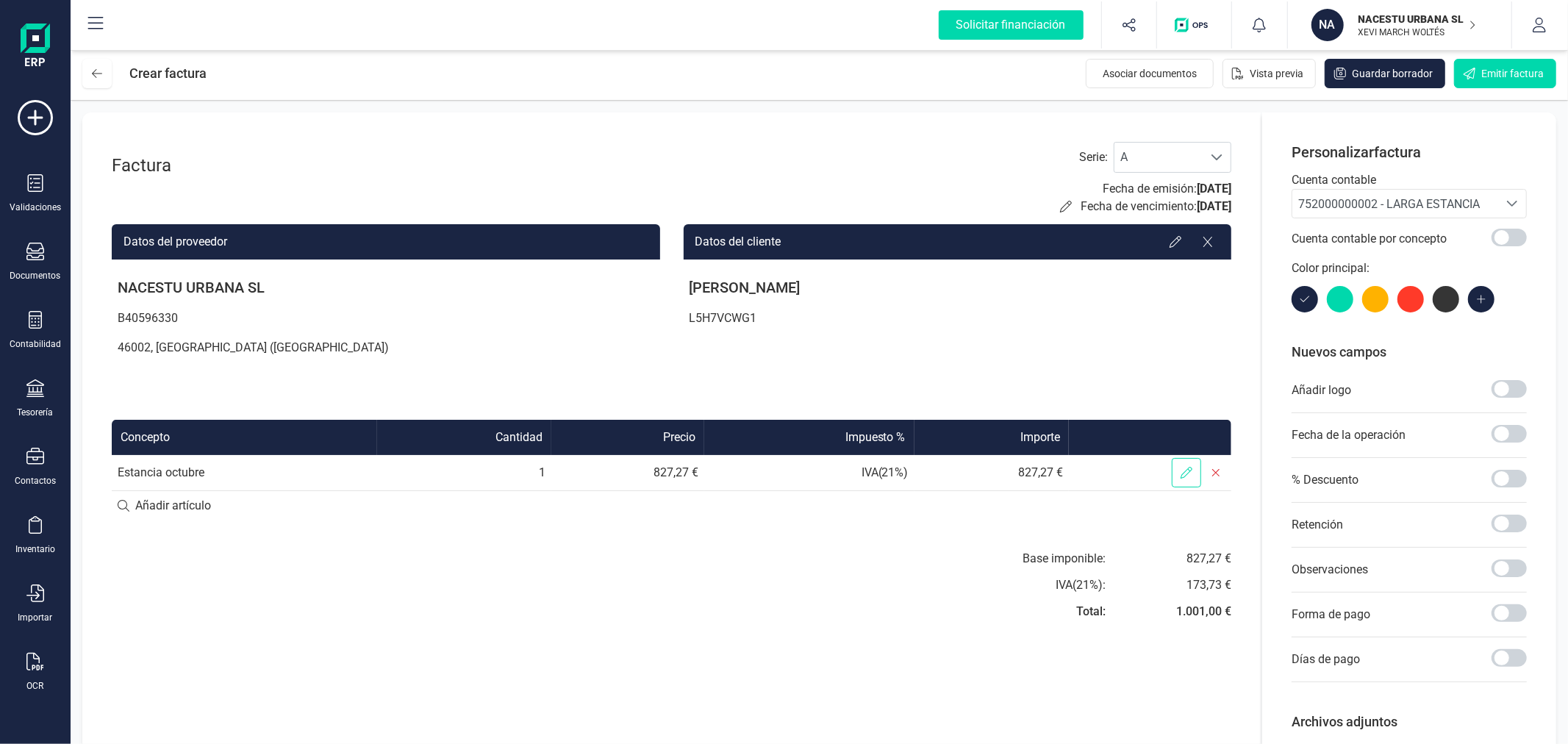
click at [1192, 468] on icon at bounding box center [1185, 472] width 11 height 11
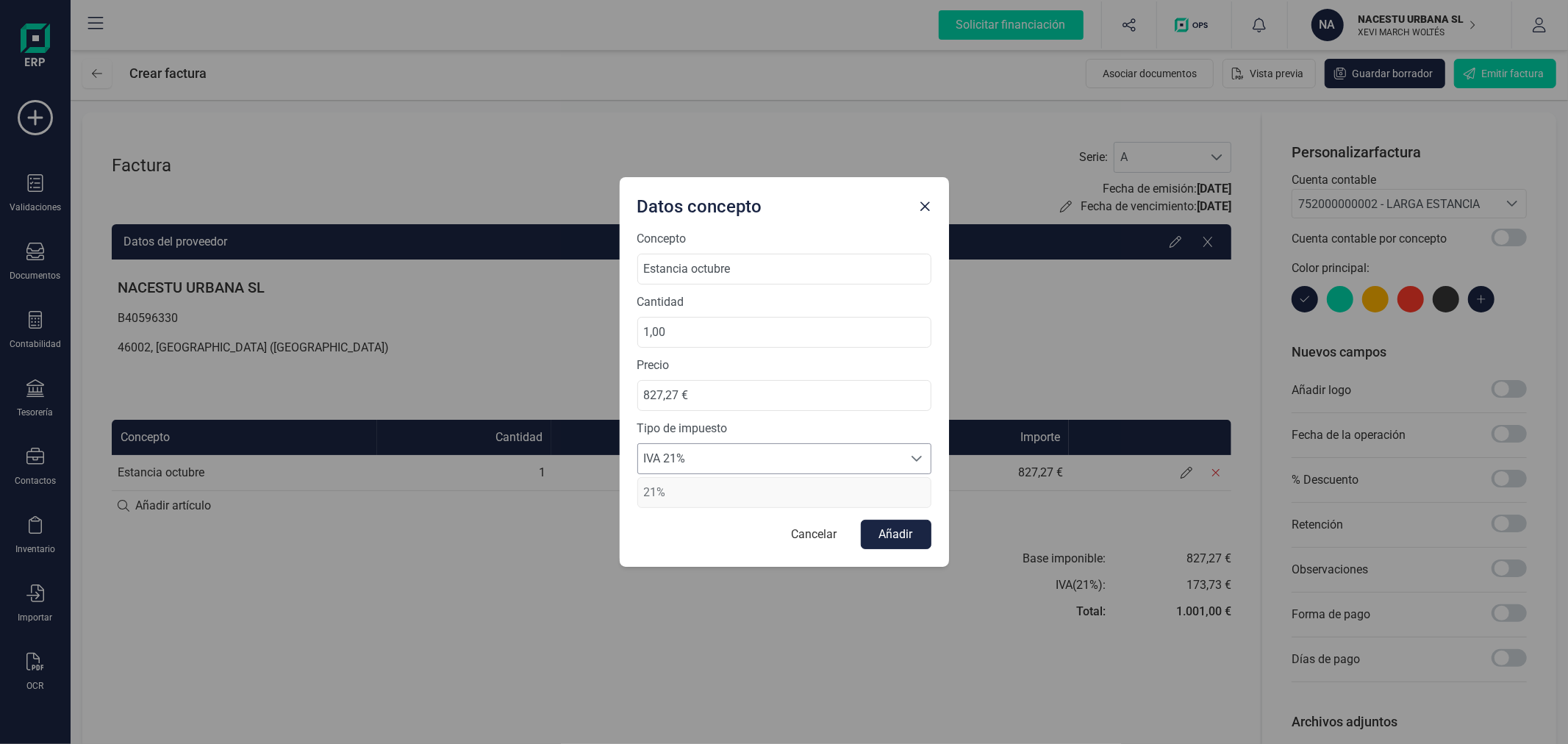
click at [803, 468] on span "IVA 21%" at bounding box center [770, 459] width 265 height 30
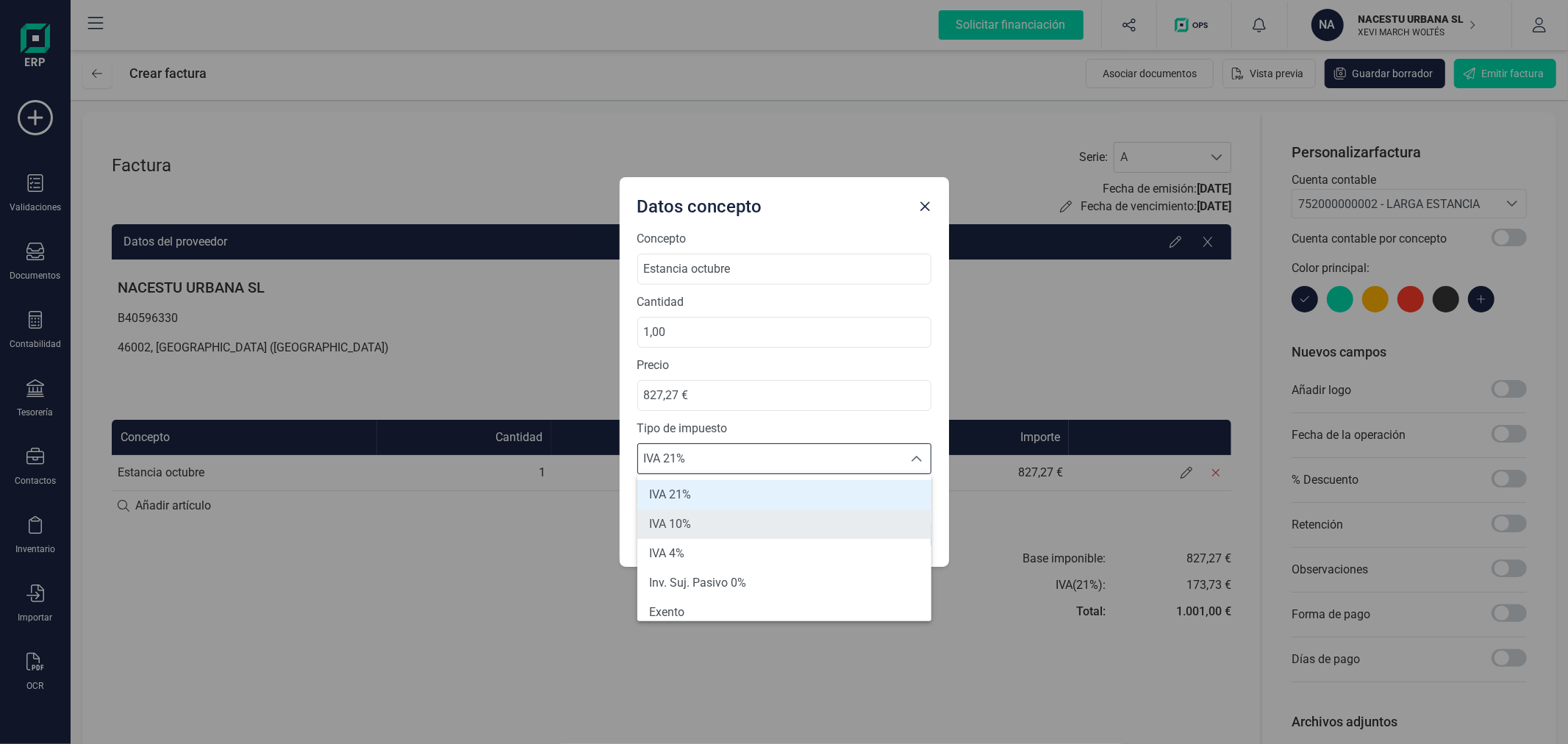
click at [755, 529] on li "IVA 10%" at bounding box center [784, 524] width 294 height 30
type input "10%"
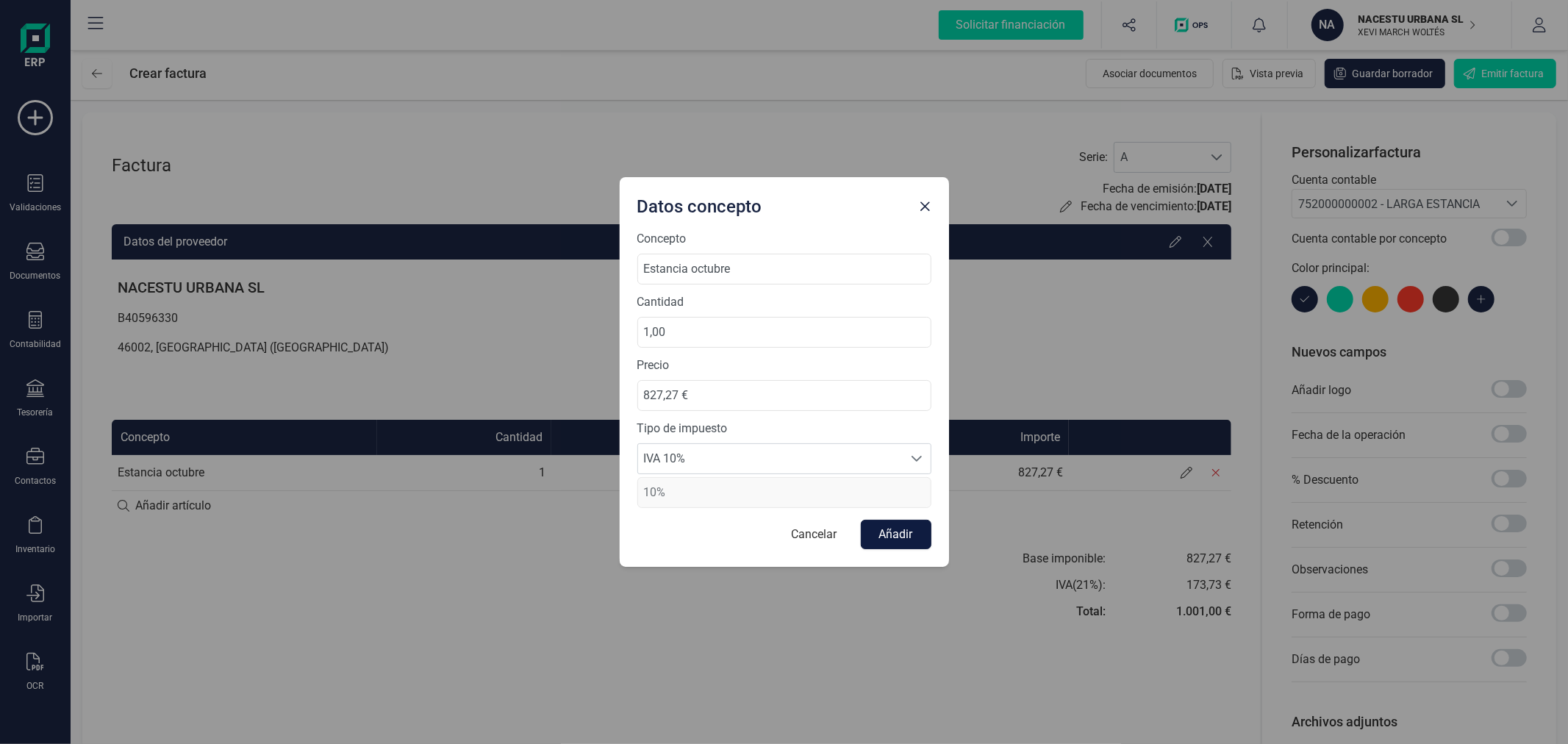
click at [898, 537] on button "Añadir" at bounding box center [896, 534] width 71 height 30
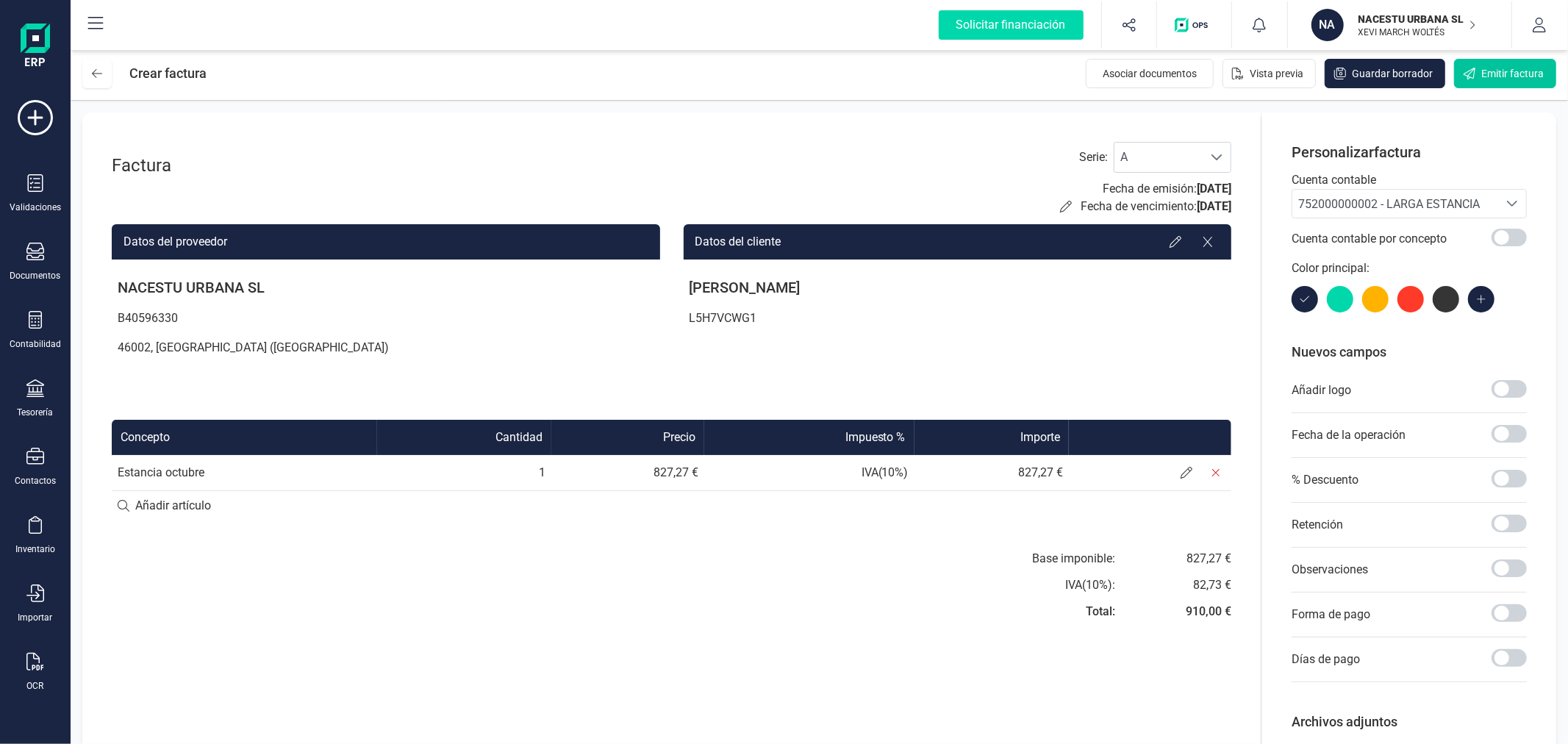
click at [1498, 76] on span "Emitir factura" at bounding box center [1512, 73] width 62 height 14
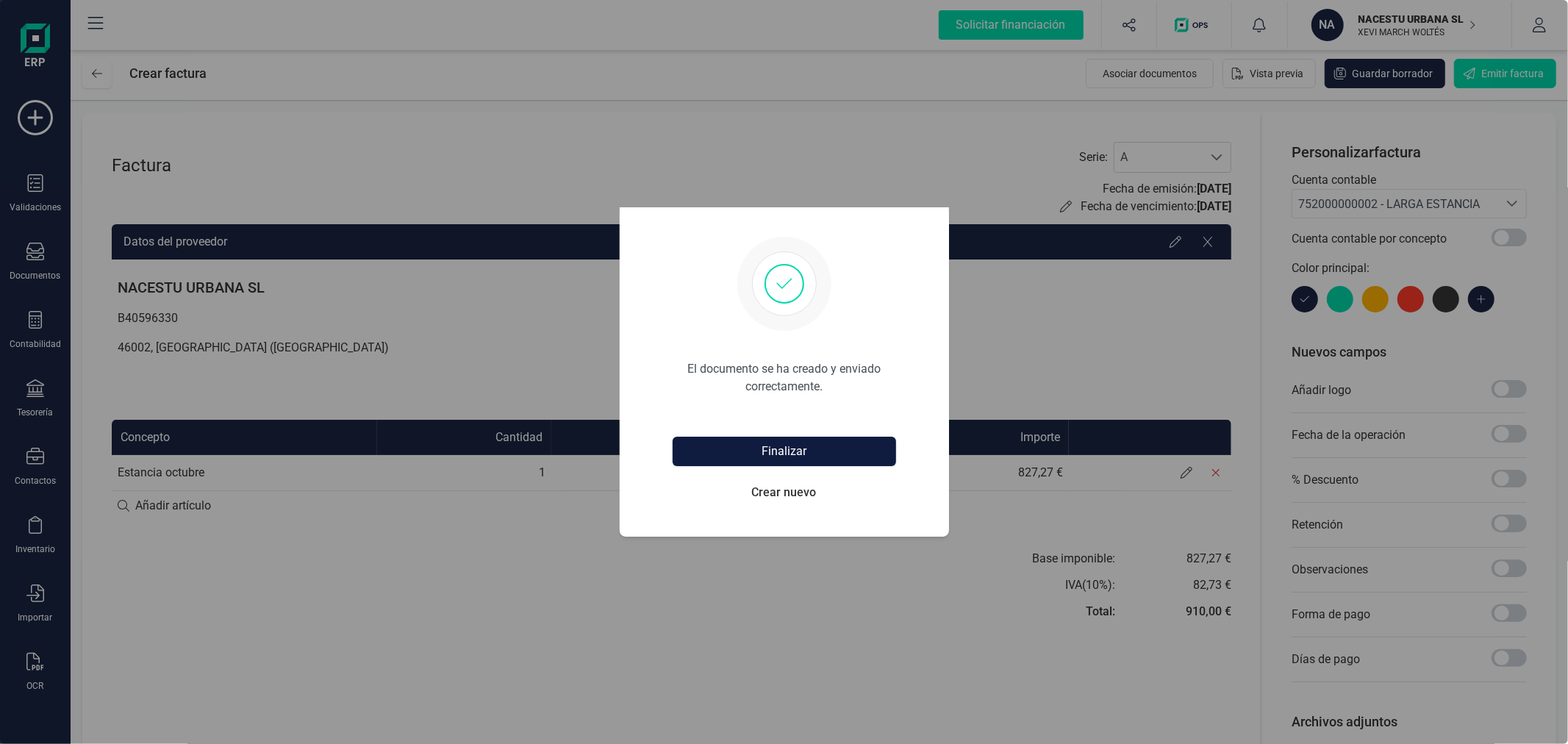
click at [794, 444] on button "Finalizar" at bounding box center [784, 451] width 223 height 30
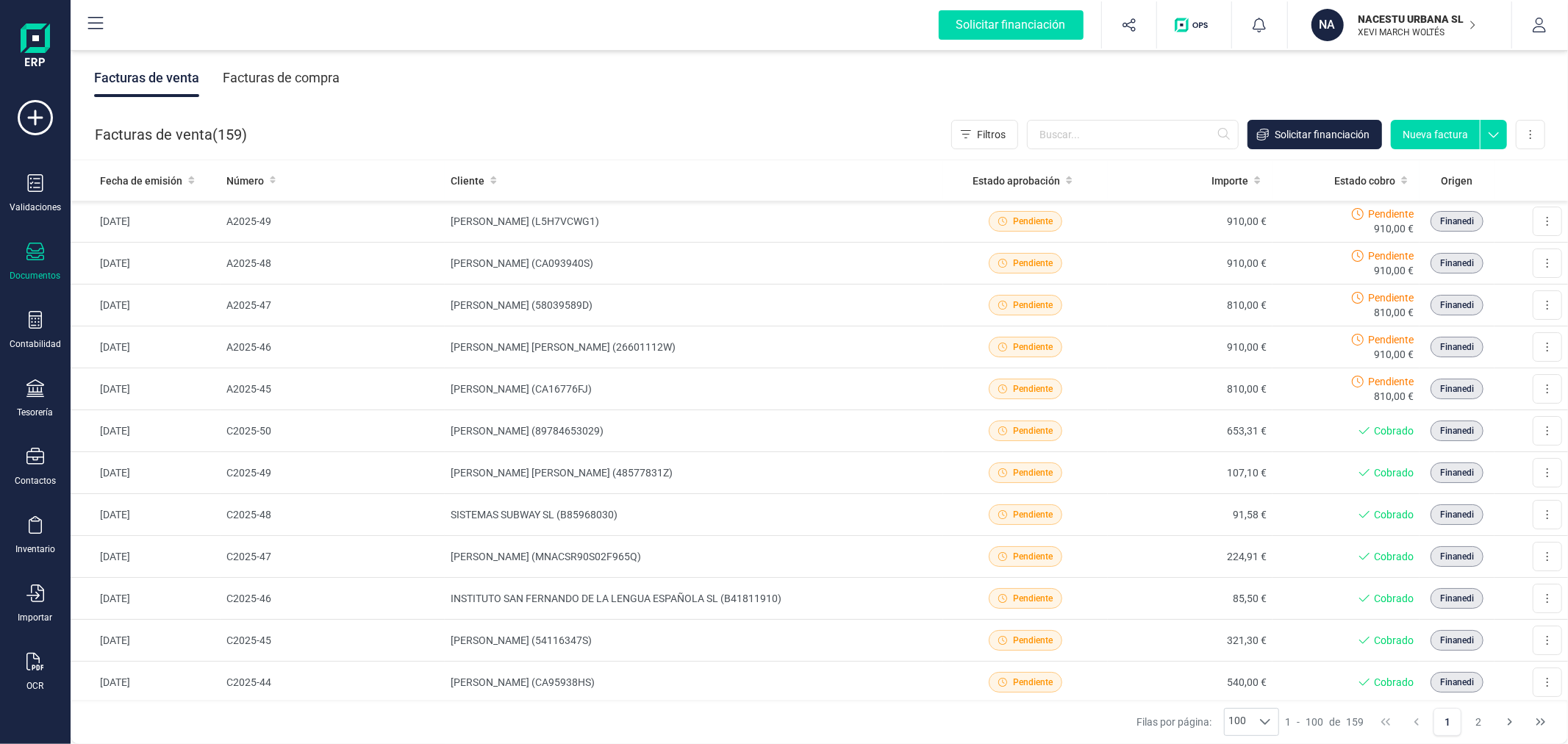
click at [1440, 140] on button "Nueva factura" at bounding box center [1434, 134] width 89 height 30
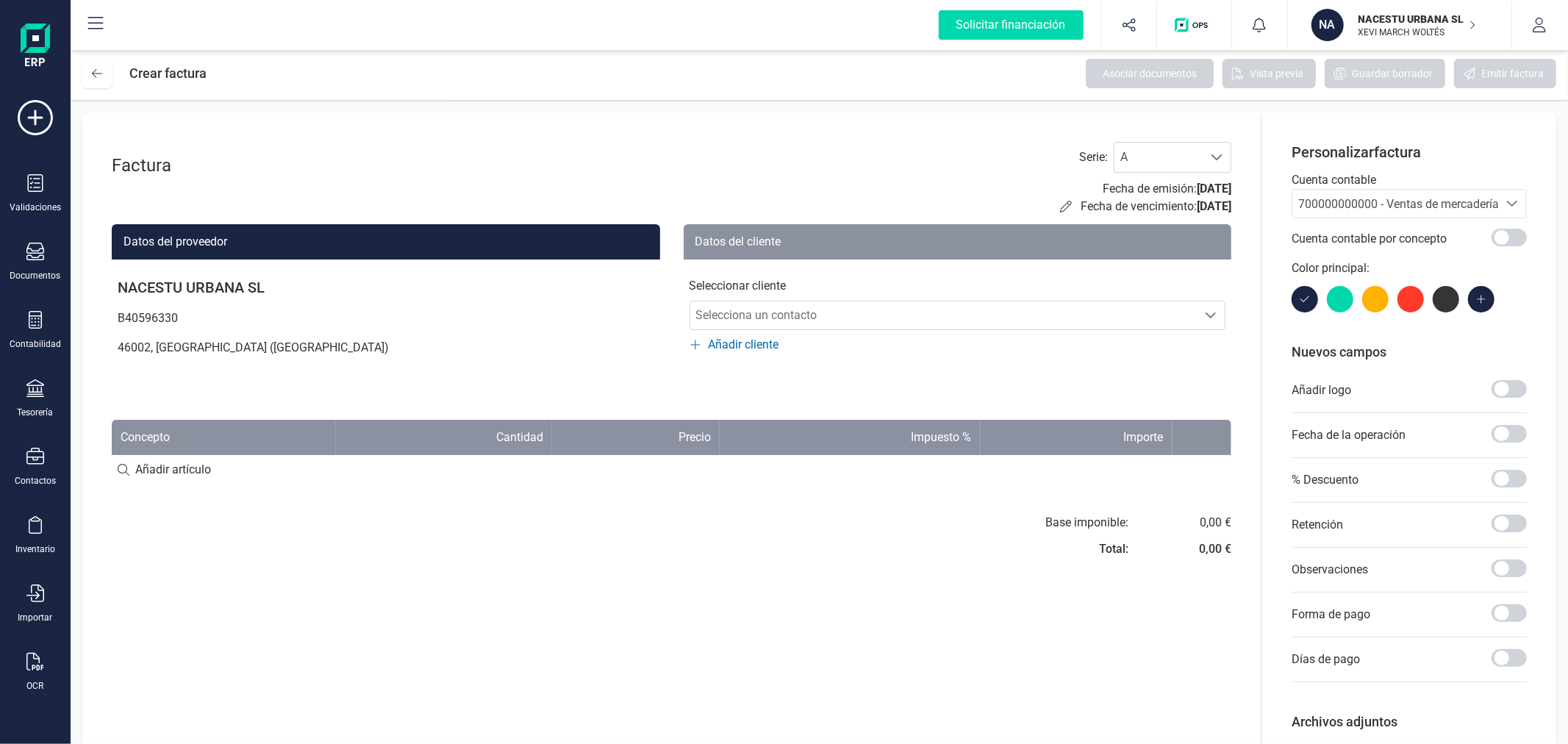
click at [1362, 210] on span "700000000000 - Ventas de mercaderías" at bounding box center [1401, 204] width 206 height 14
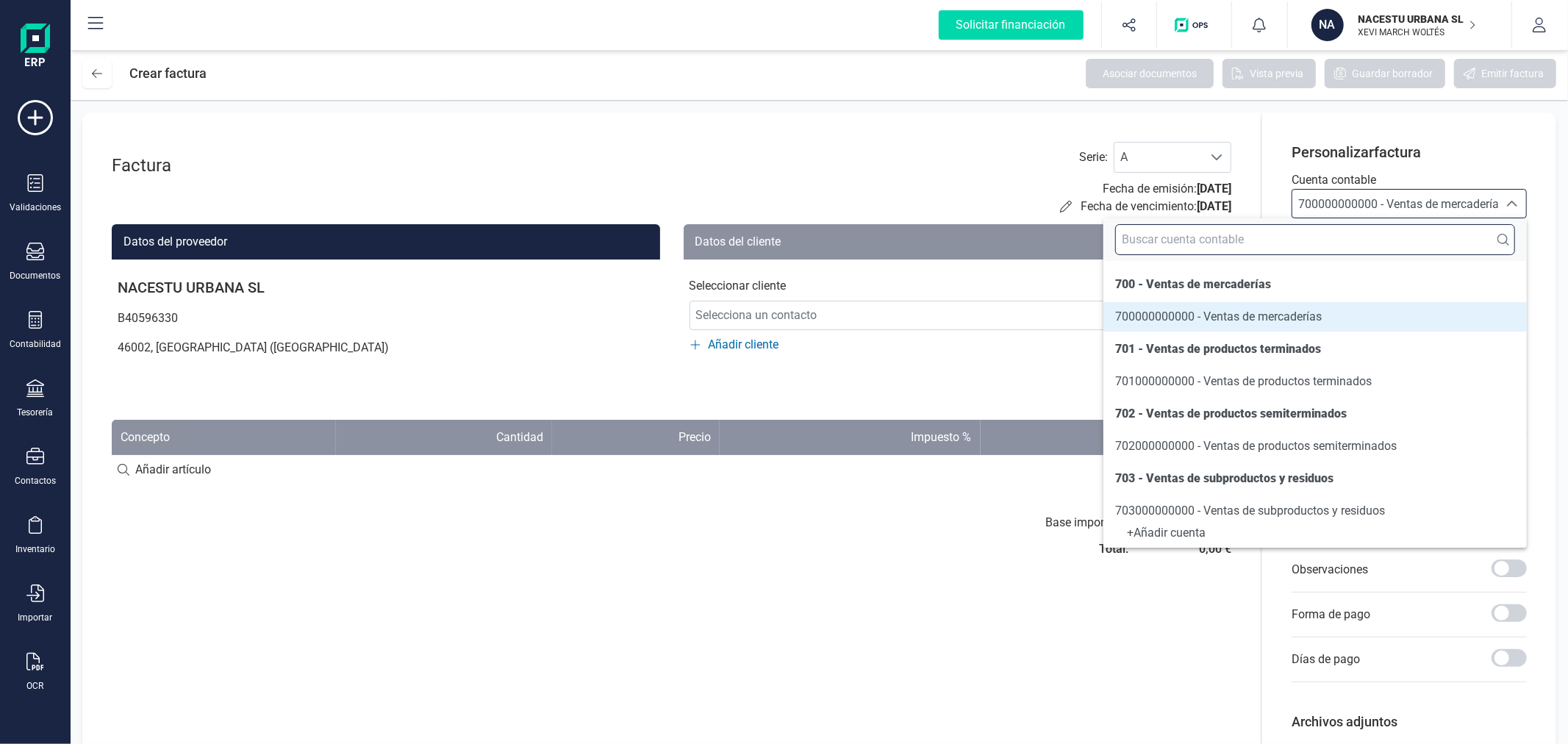
click at [1334, 236] on input "text" at bounding box center [1315, 239] width 400 height 31
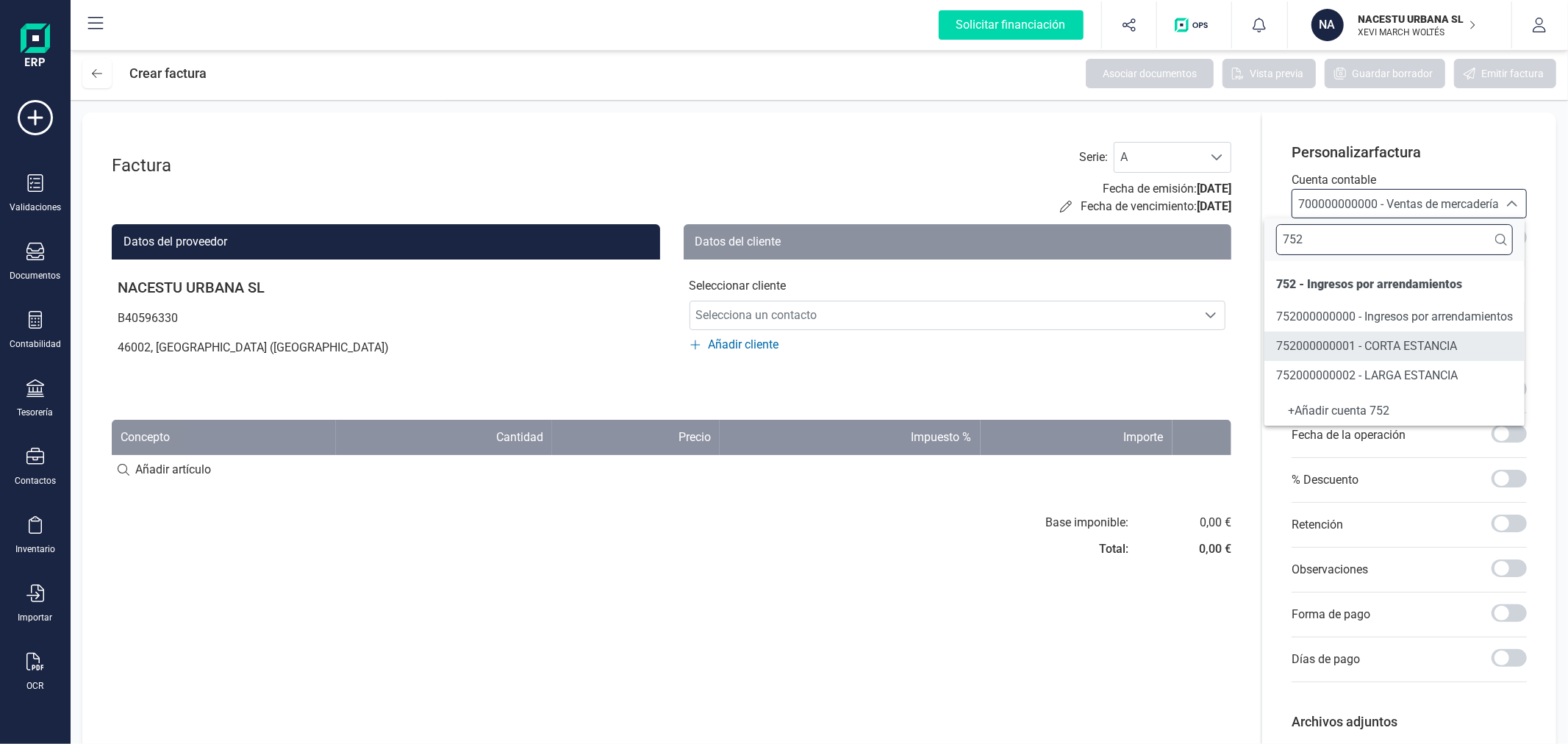
type input "752"
click at [1356, 379] on span "752000000002 - LARGA ESTANCIA" at bounding box center [1366, 375] width 181 height 14
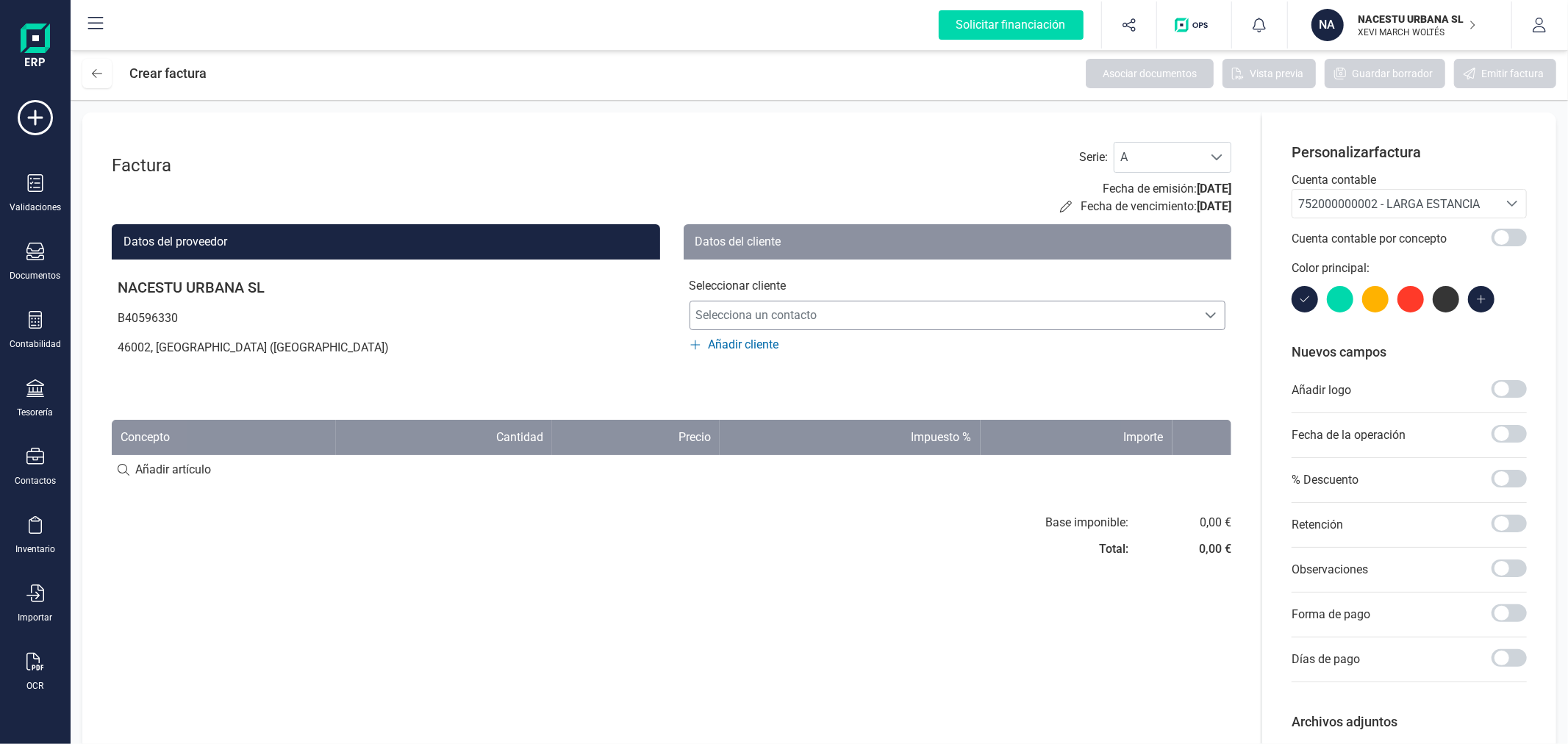
click at [778, 301] on span "Selecciona un contacto" at bounding box center [943, 315] width 507 height 30
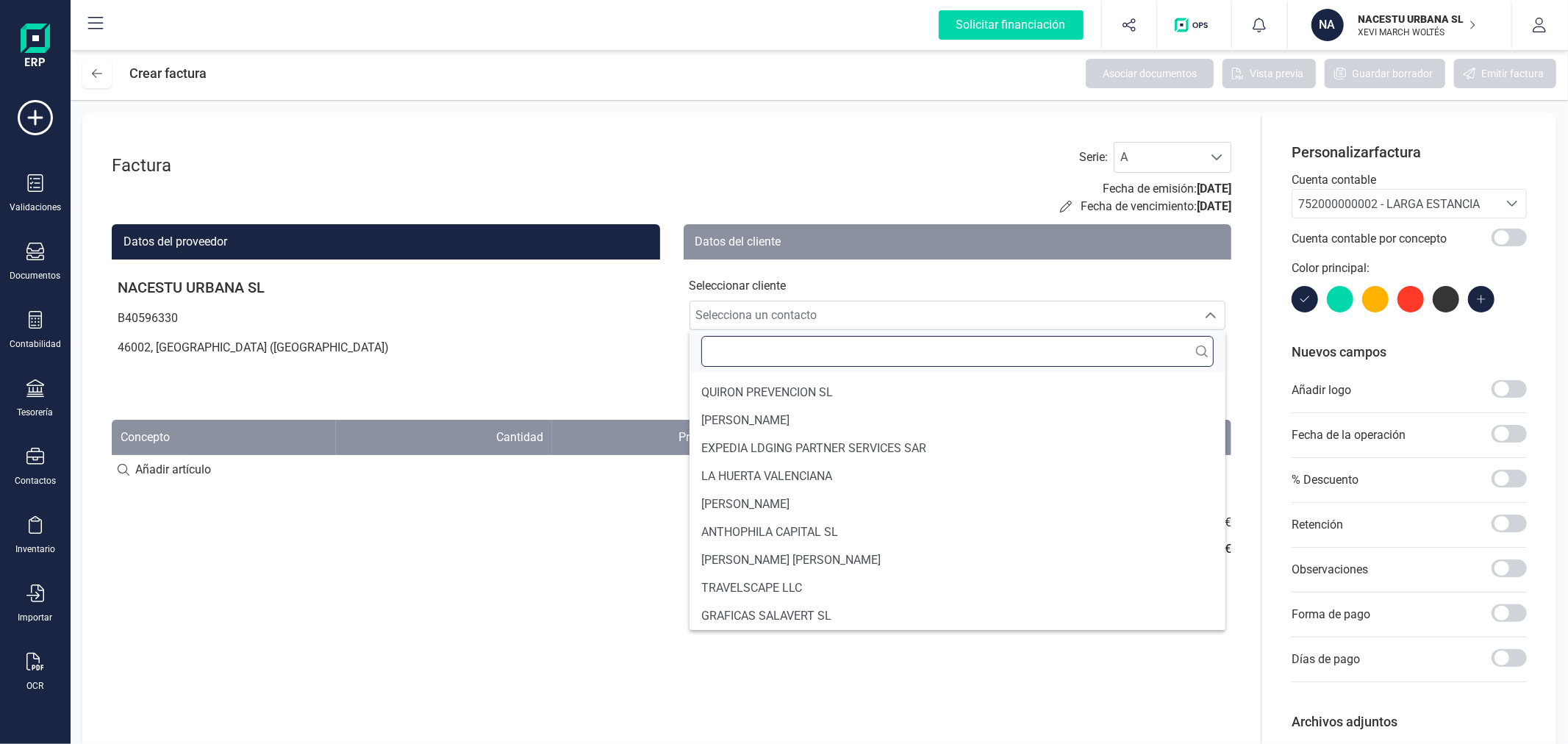
click at [785, 350] on input "text" at bounding box center [958, 352] width 513 height 31
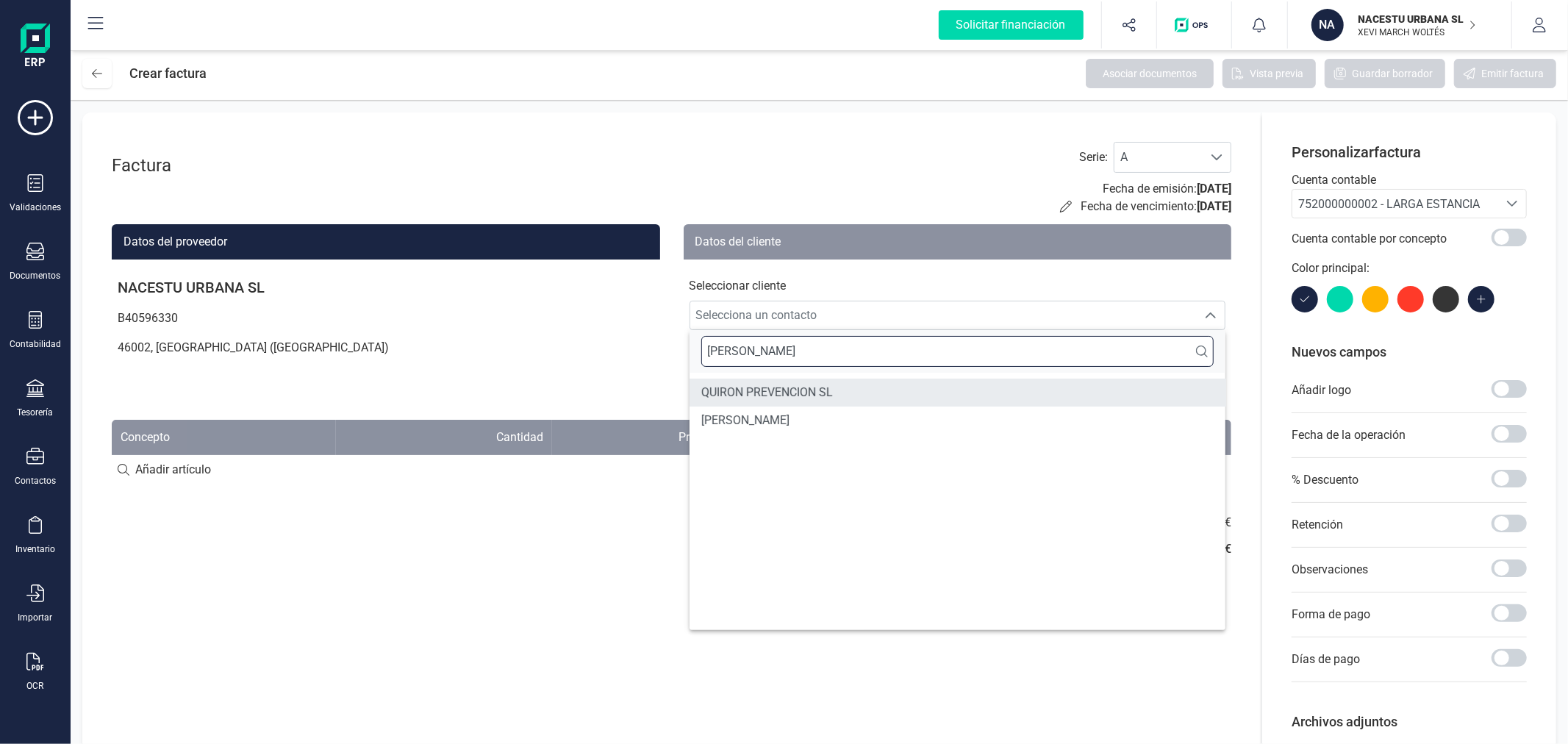
type input "PABLO"
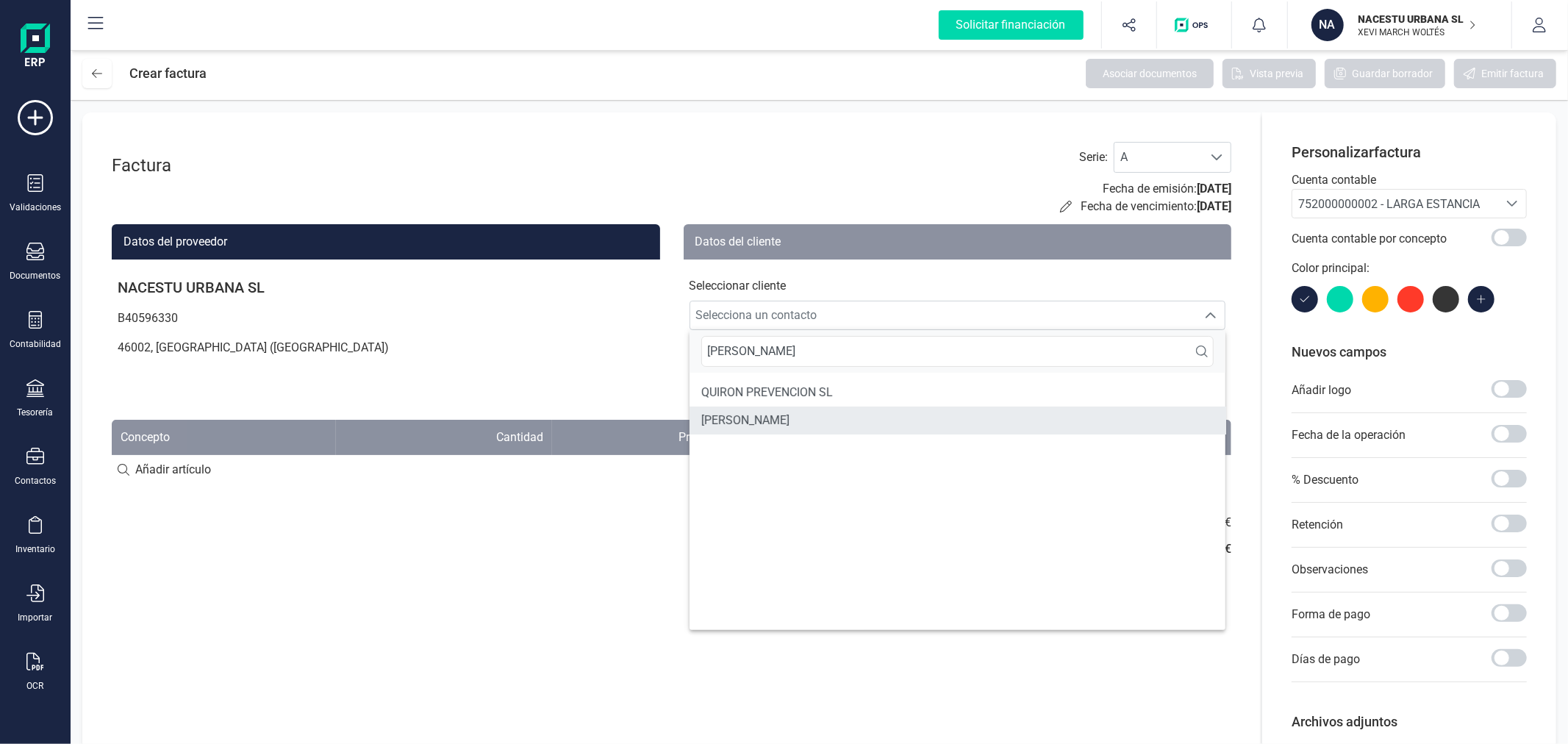
click at [780, 422] on span "PABLO CAMACHO SANCHEZ" at bounding box center [745, 420] width 88 height 17
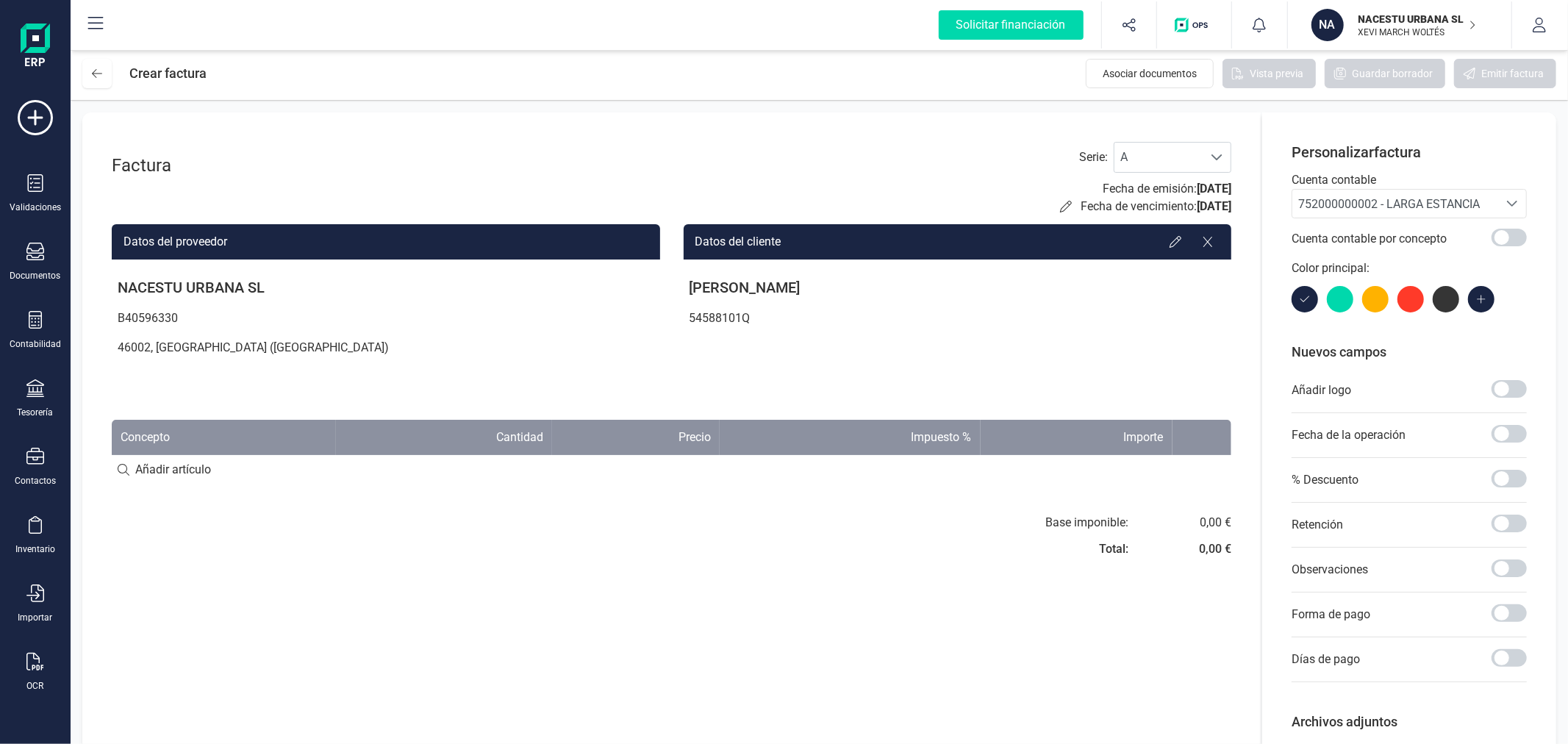
click at [196, 474] on input at bounding box center [671, 469] width 1119 height 30
paste input "Estancia octubre"
type input "Estancia octubre"
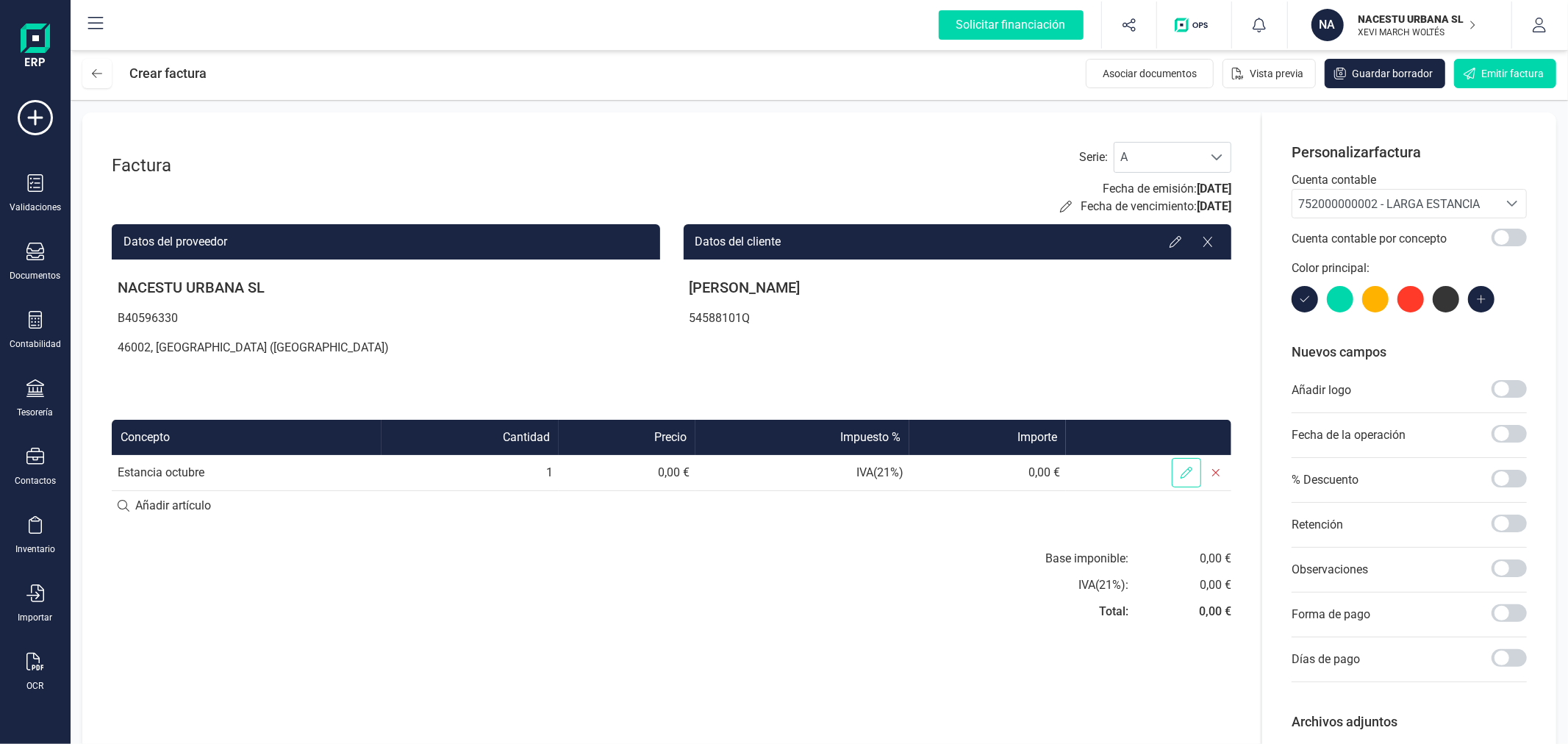
click at [1180, 472] on icon at bounding box center [1185, 472] width 11 height 11
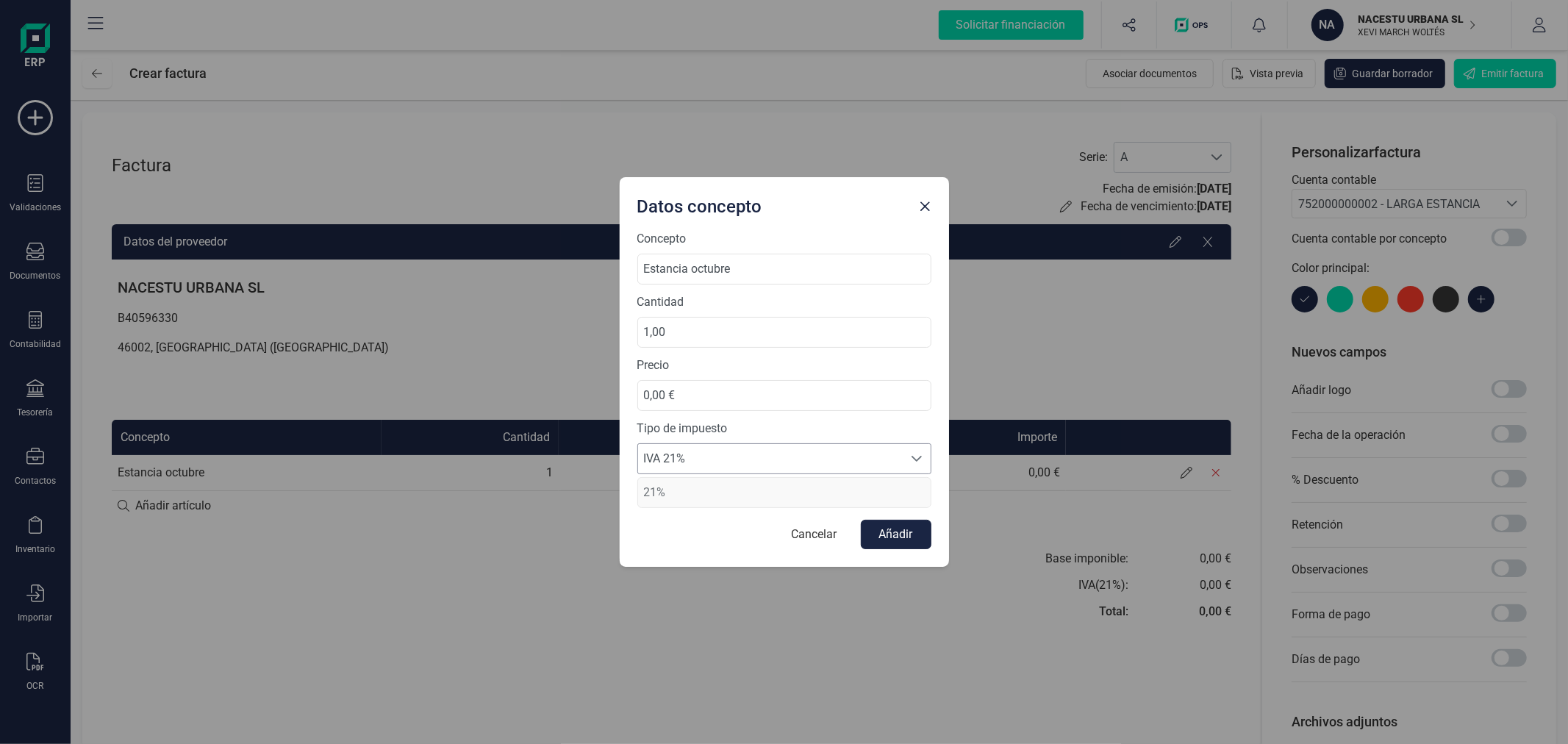
click at [792, 464] on span "IVA 21%" at bounding box center [770, 459] width 265 height 30
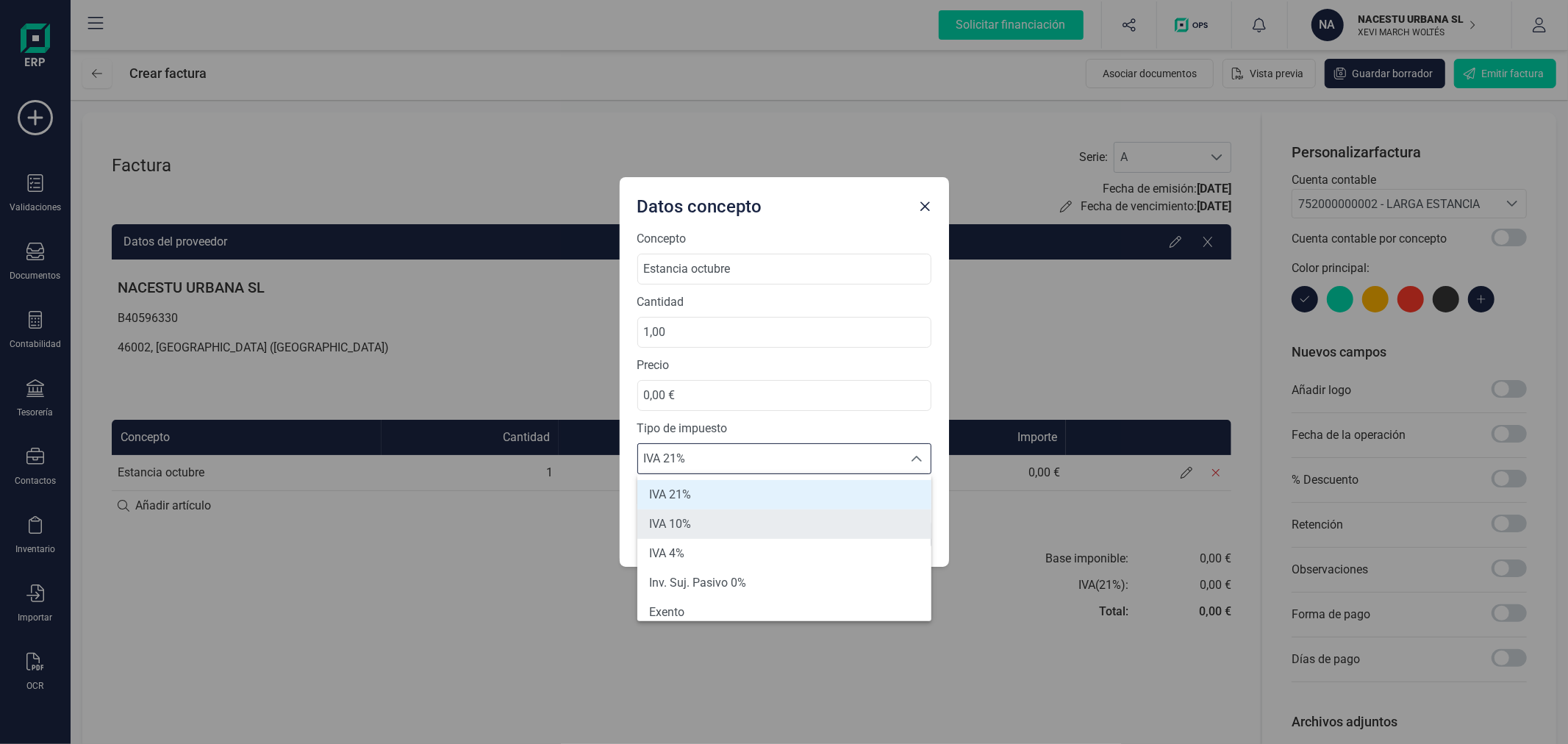
click at [688, 531] on span "IVA 10%" at bounding box center [669, 524] width 42 height 17
type input "10%"
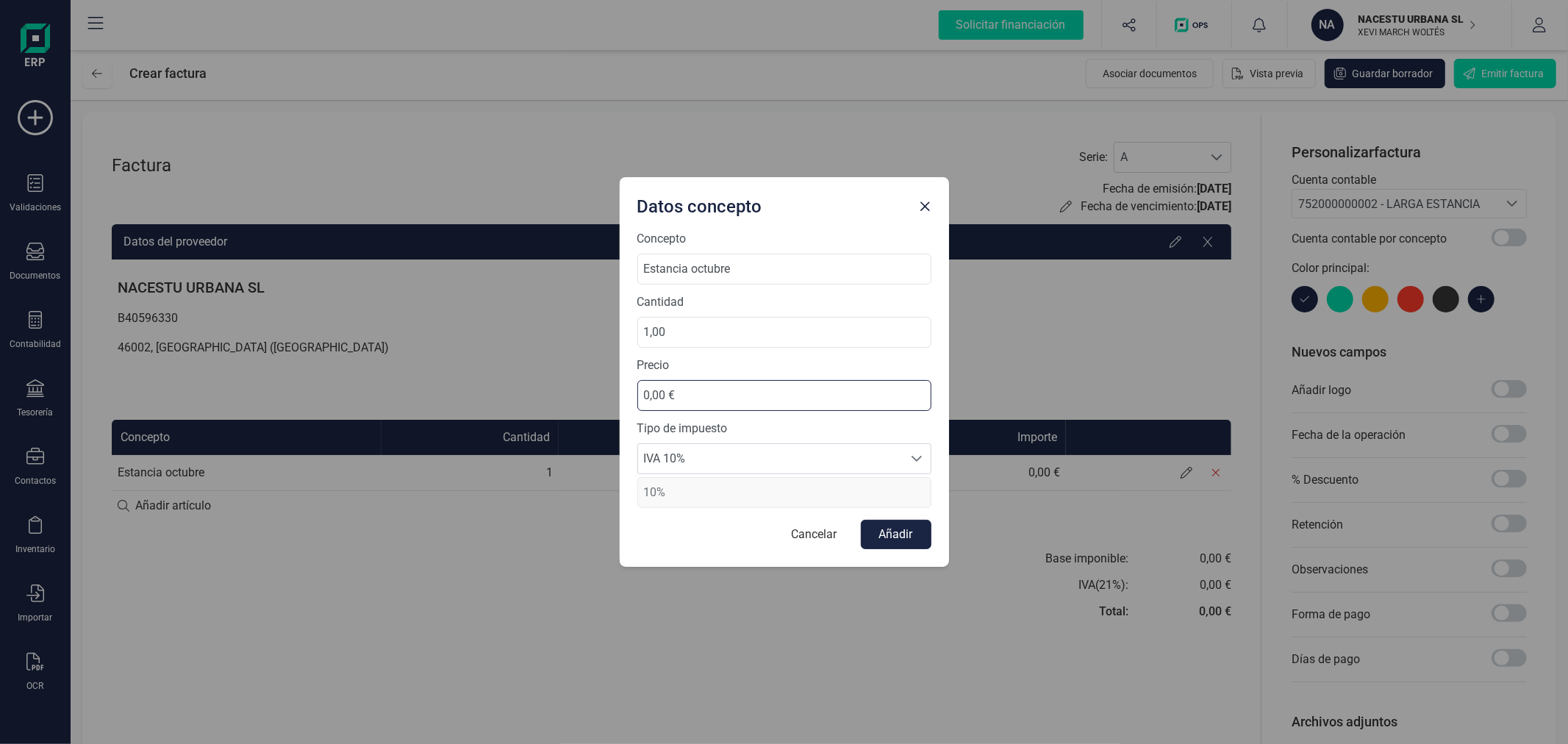
drag, startPoint x: 747, startPoint y: 394, endPoint x: 622, endPoint y: 400, distance: 125.1
click at [622, 400] on div "Concepto Estancia octubre Cantidad 1,00 Precio 0,00 € Tipo de impuesto IVA 10% …" at bounding box center [784, 399] width 329 height 337
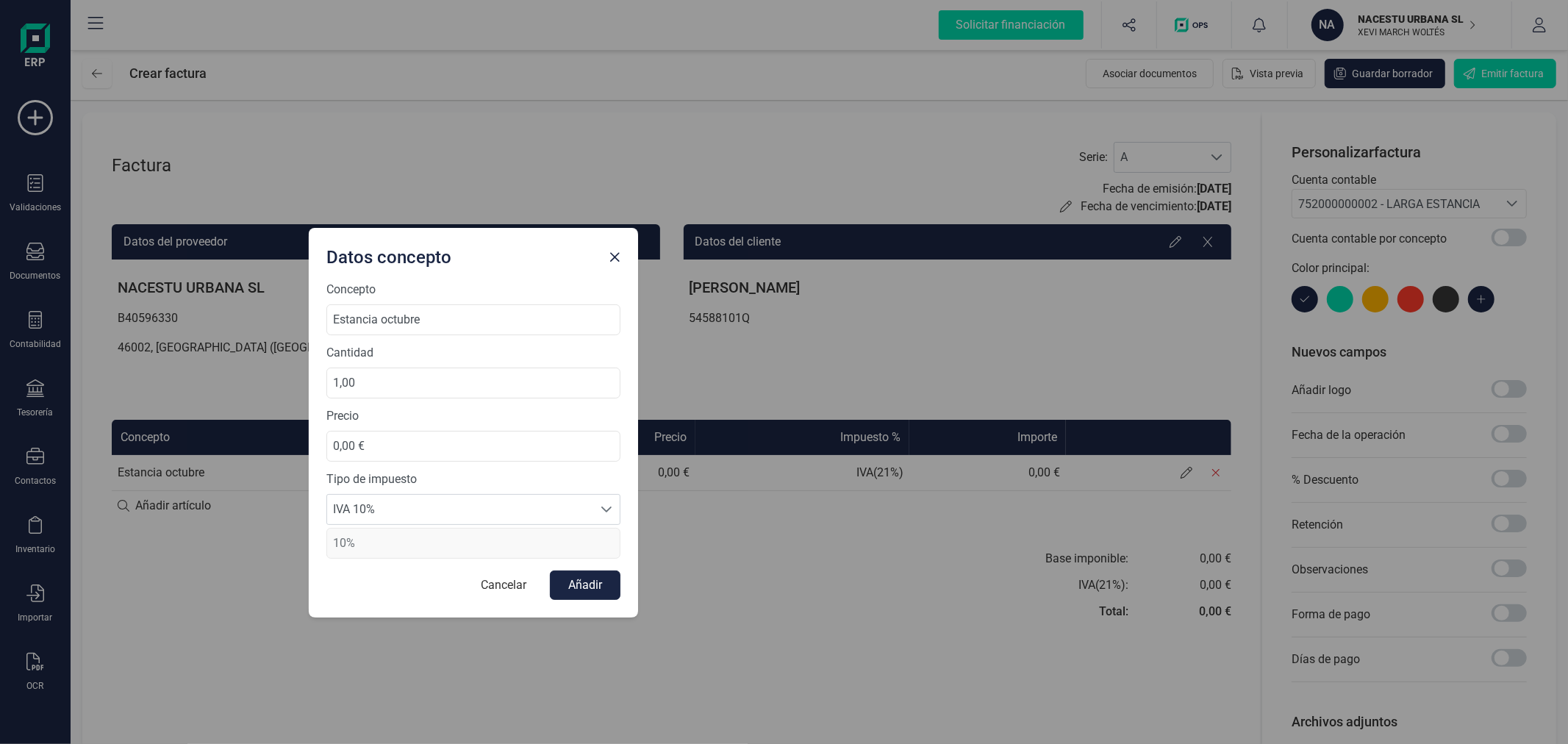
drag, startPoint x: 752, startPoint y: 209, endPoint x: 442, endPoint y: 260, distance: 314.2
click at [442, 260] on div "Datos concepto" at bounding box center [461, 254] width 282 height 30
type input "827,27 €"
click at [563, 575] on button "Añadir" at bounding box center [584, 585] width 71 height 30
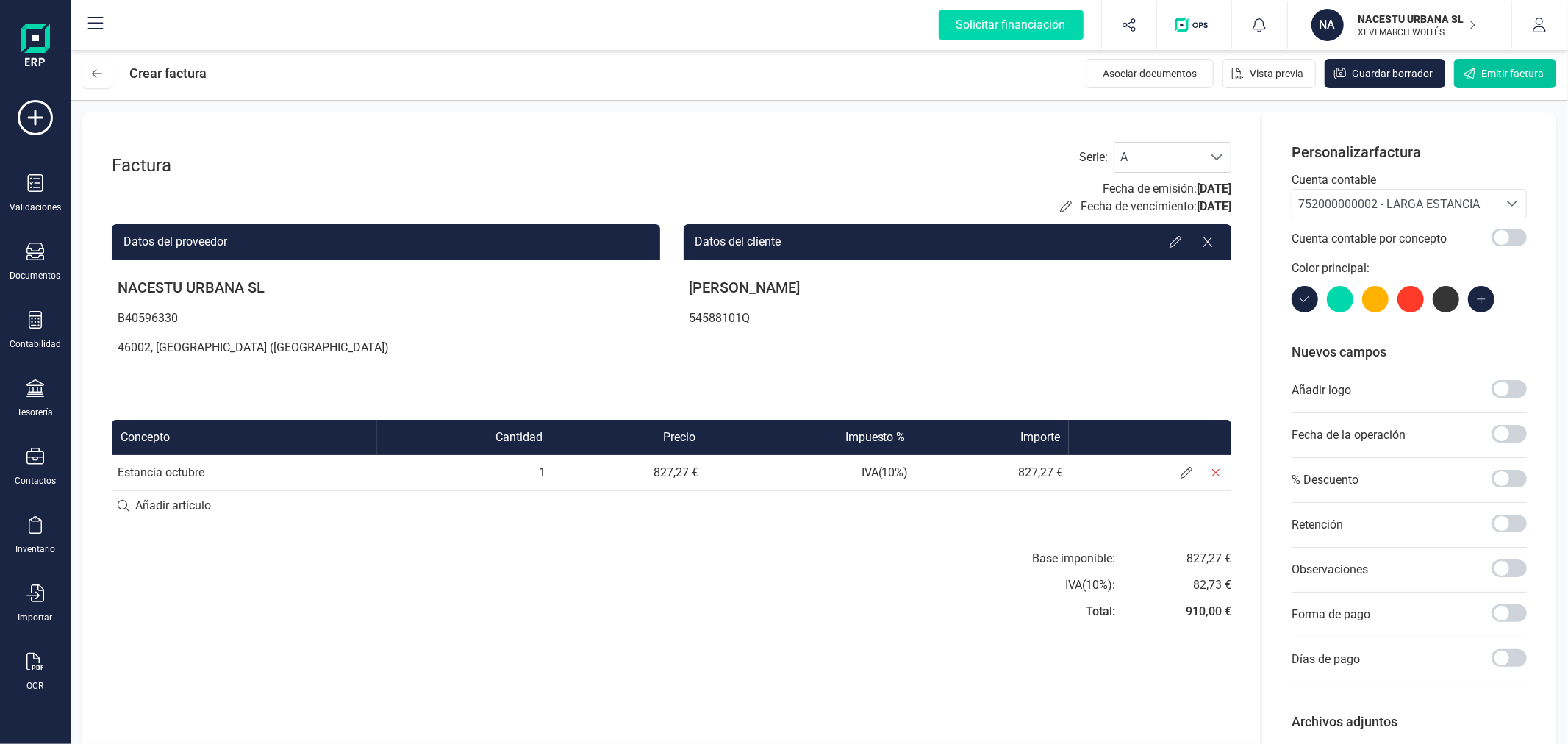
click at [1510, 79] on span "Emitir factura" at bounding box center [1512, 73] width 62 height 14
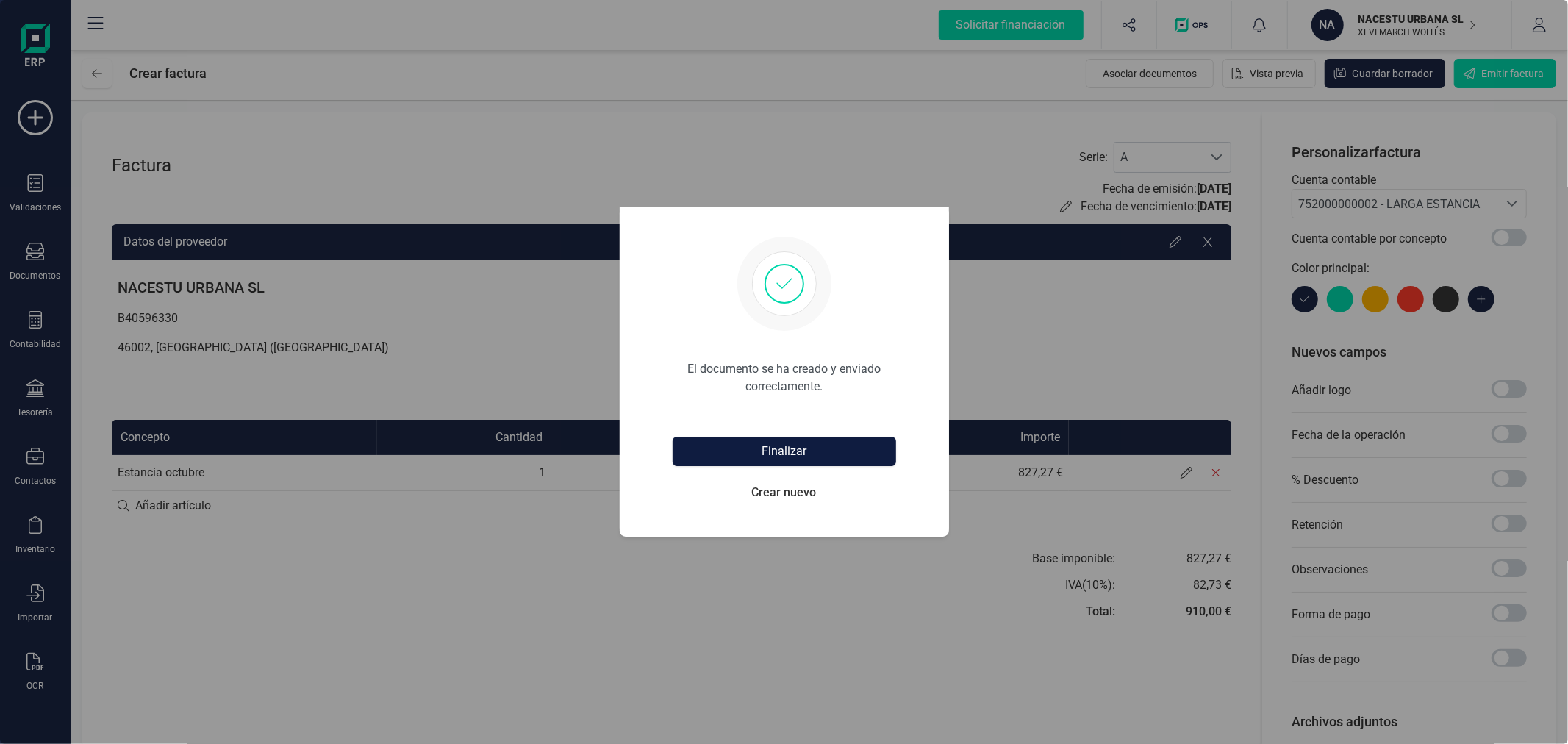
click at [788, 445] on button "Finalizar" at bounding box center [784, 451] width 223 height 30
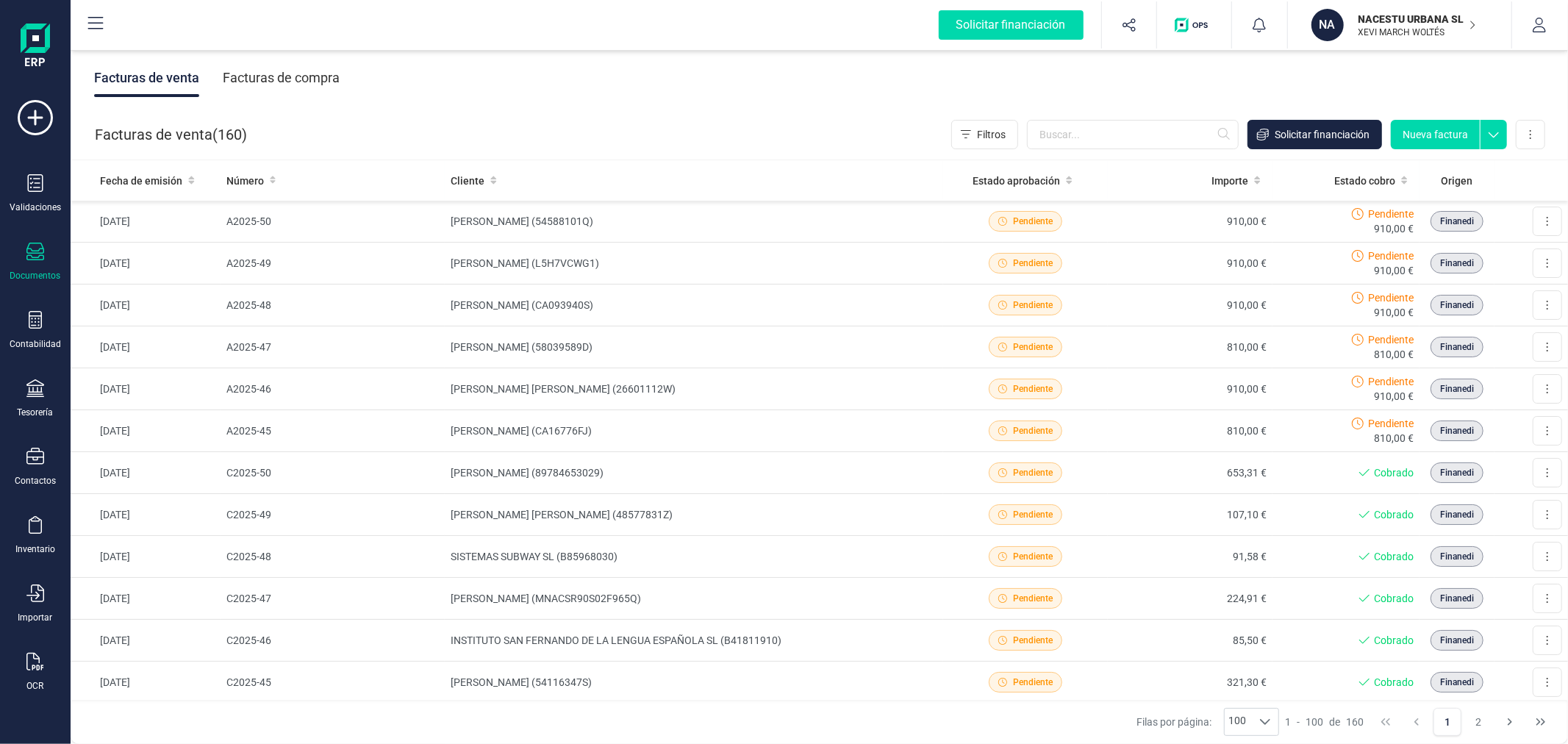
click at [1447, 137] on button "Nueva factura" at bounding box center [1434, 134] width 89 height 30
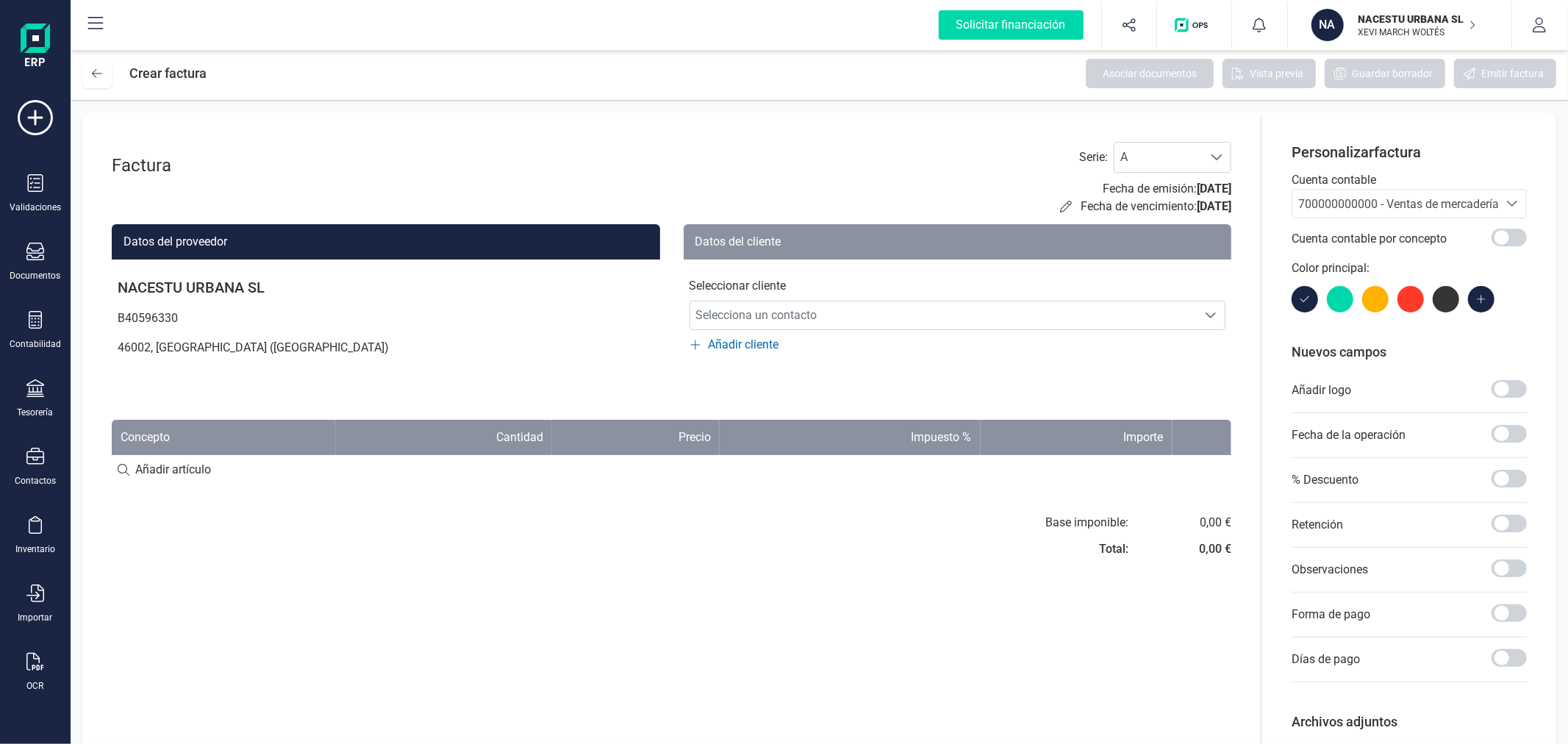
click at [1375, 204] on span "700000000000 - Ventas de mercaderías" at bounding box center [1401, 204] width 206 height 14
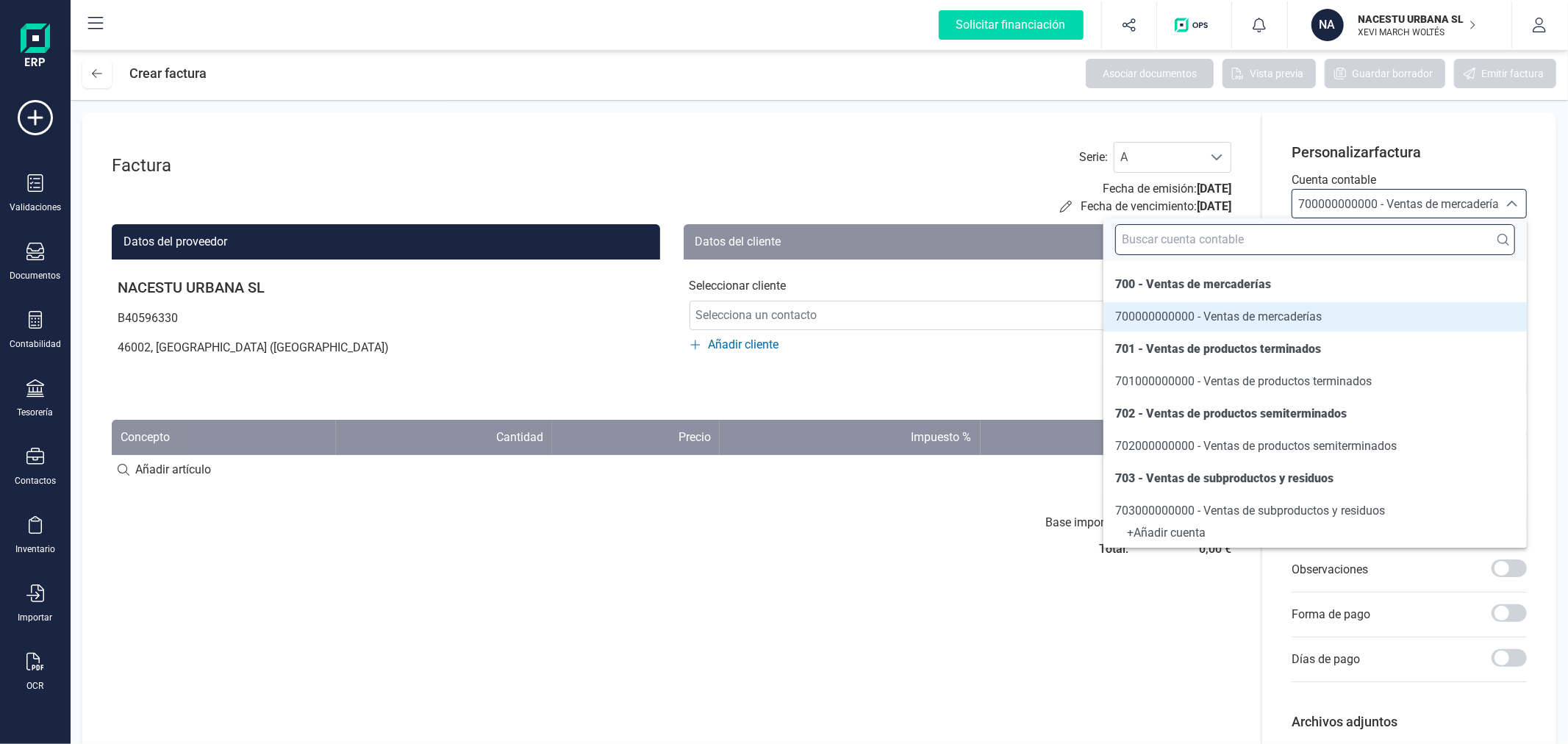
click at [1351, 235] on input "text" at bounding box center [1315, 239] width 400 height 31
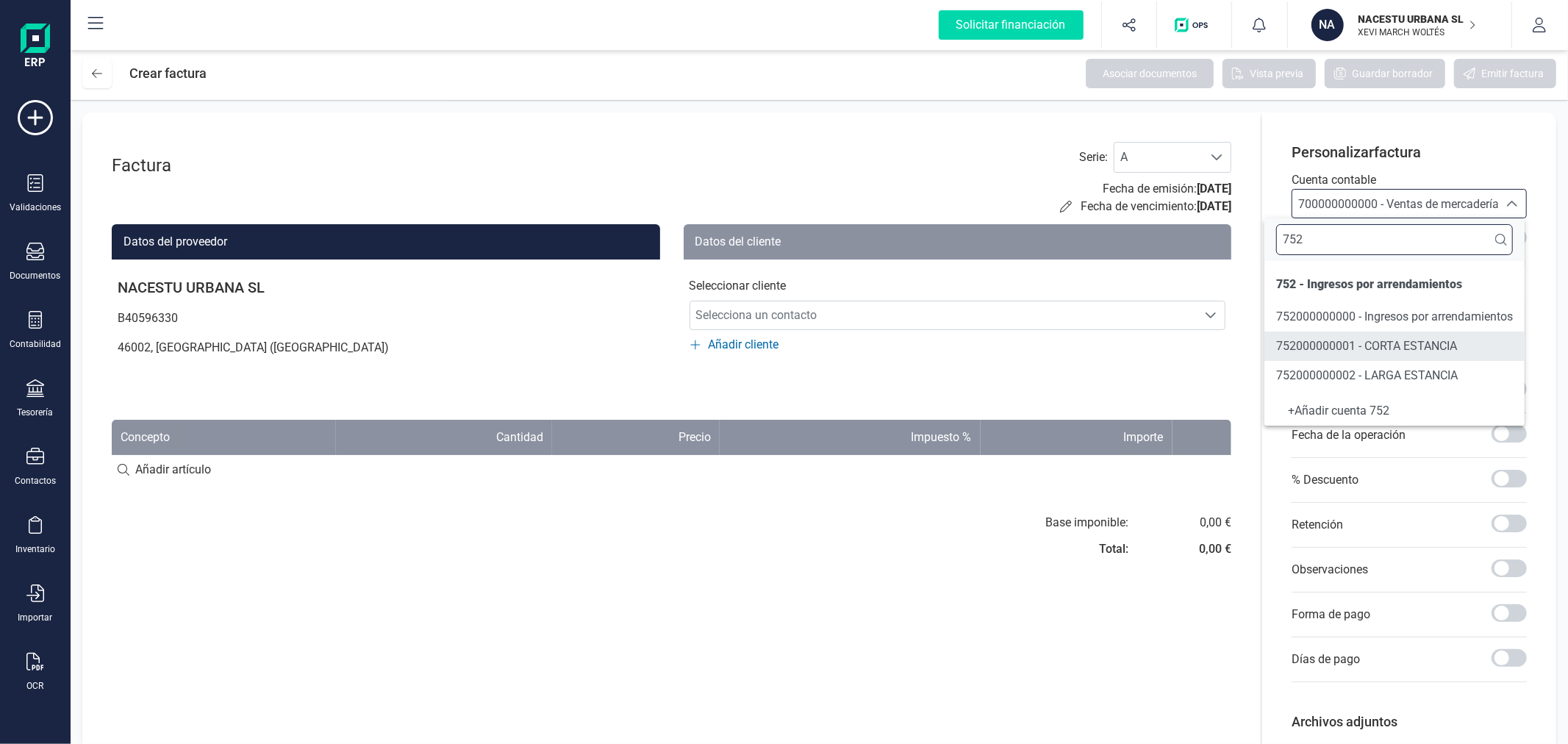
type input "752"
click at [1339, 373] on span "752000000002 - LARGA ESTANCIA" at bounding box center [1366, 375] width 181 height 14
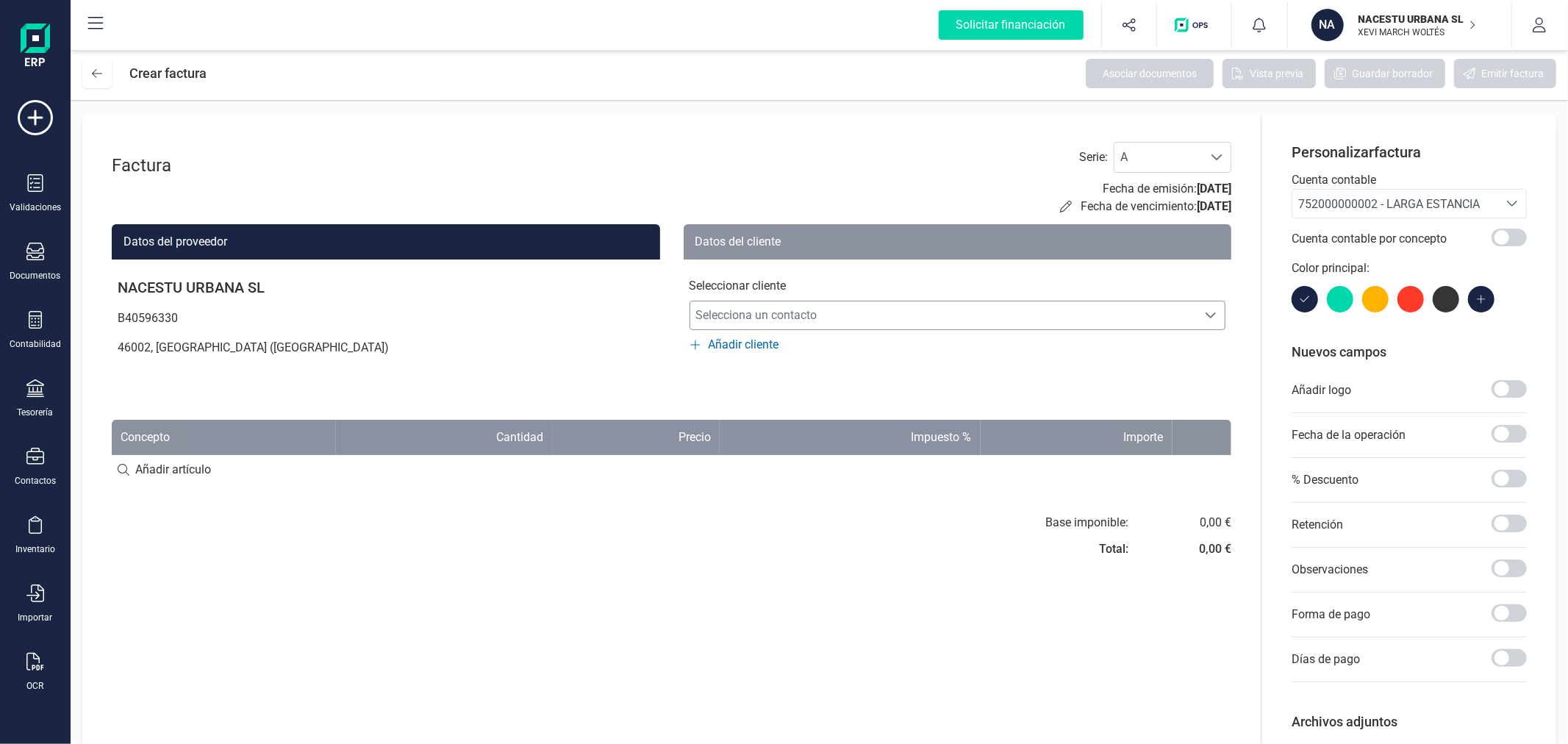
click at [879, 310] on span "Selecciona un contacto" at bounding box center [943, 315] width 507 height 30
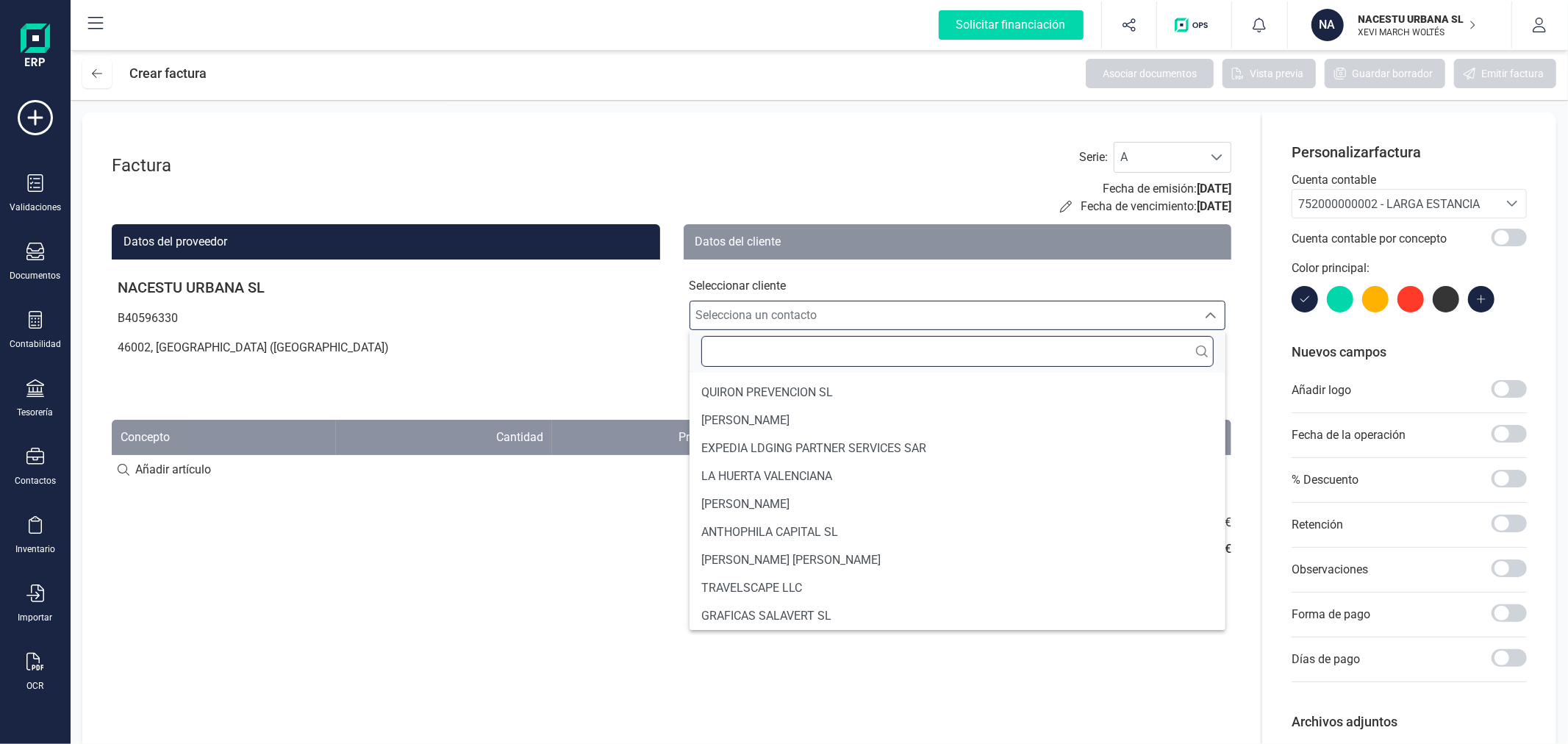
click at [785, 350] on input "text" at bounding box center [958, 352] width 513 height 31
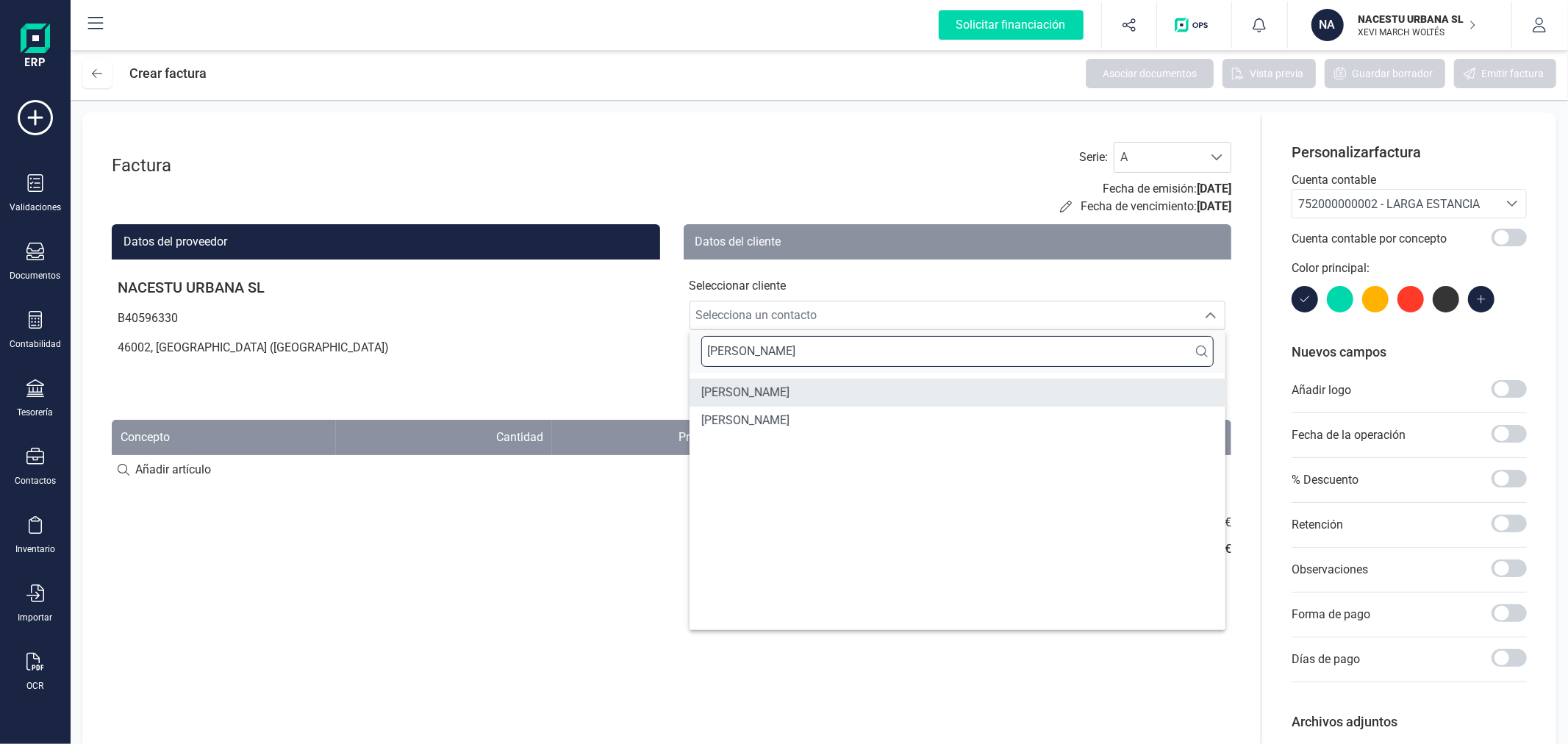
type input "JULIA C"
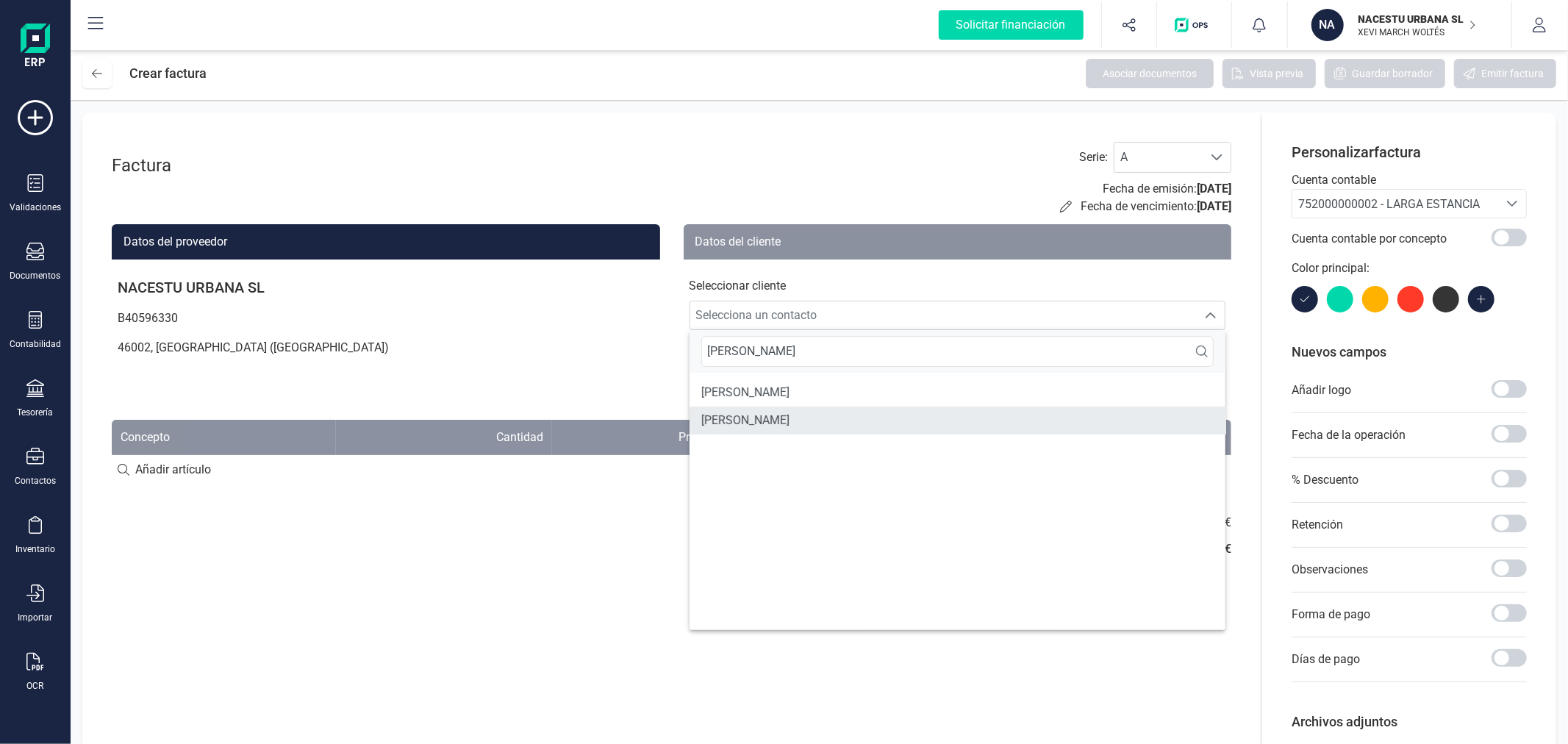
click at [775, 417] on li "JULIA CRESPI" at bounding box center [957, 421] width 537 height 28
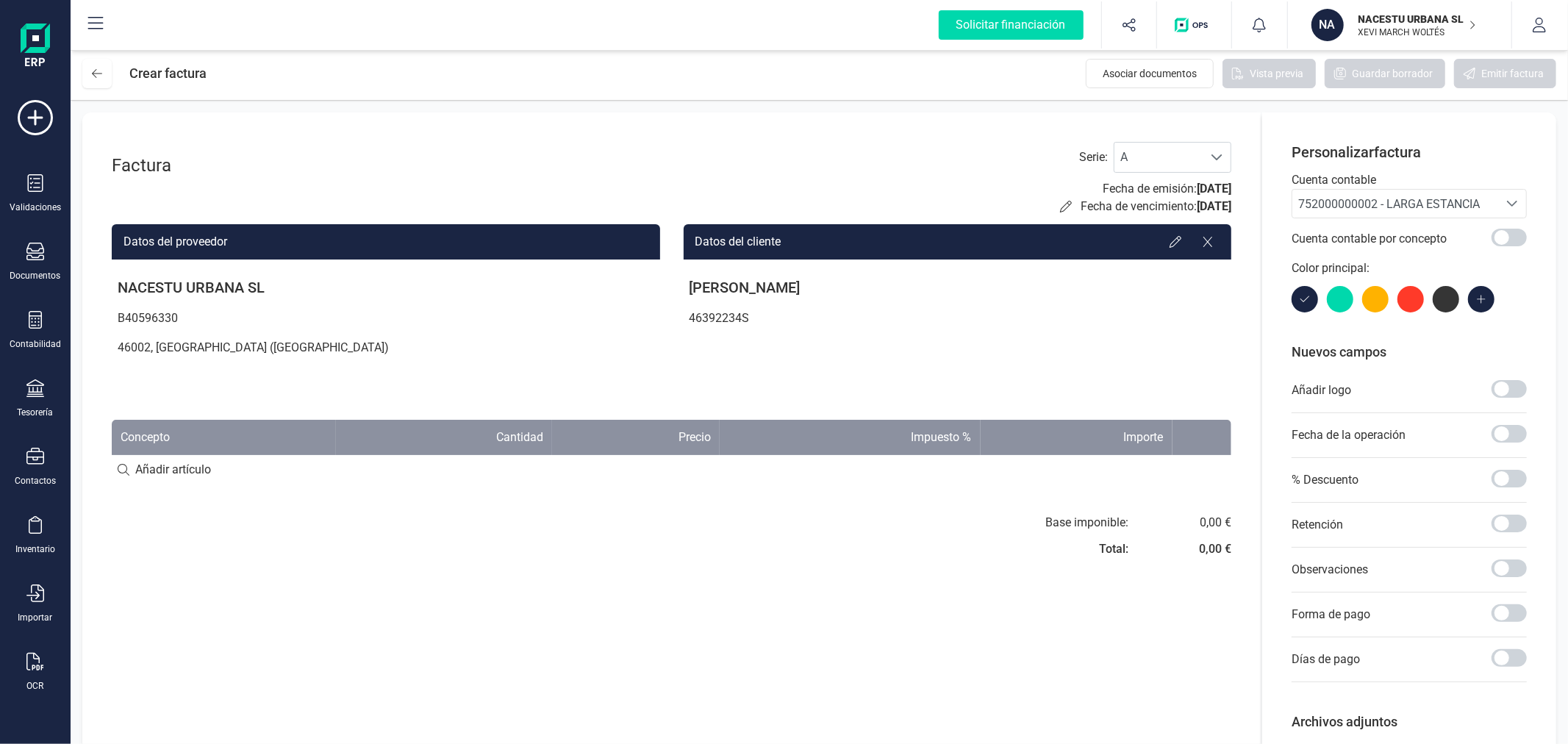
click at [160, 478] on input at bounding box center [671, 469] width 1119 height 30
paste input "Estancia octubre"
type input "Estancia octubre"
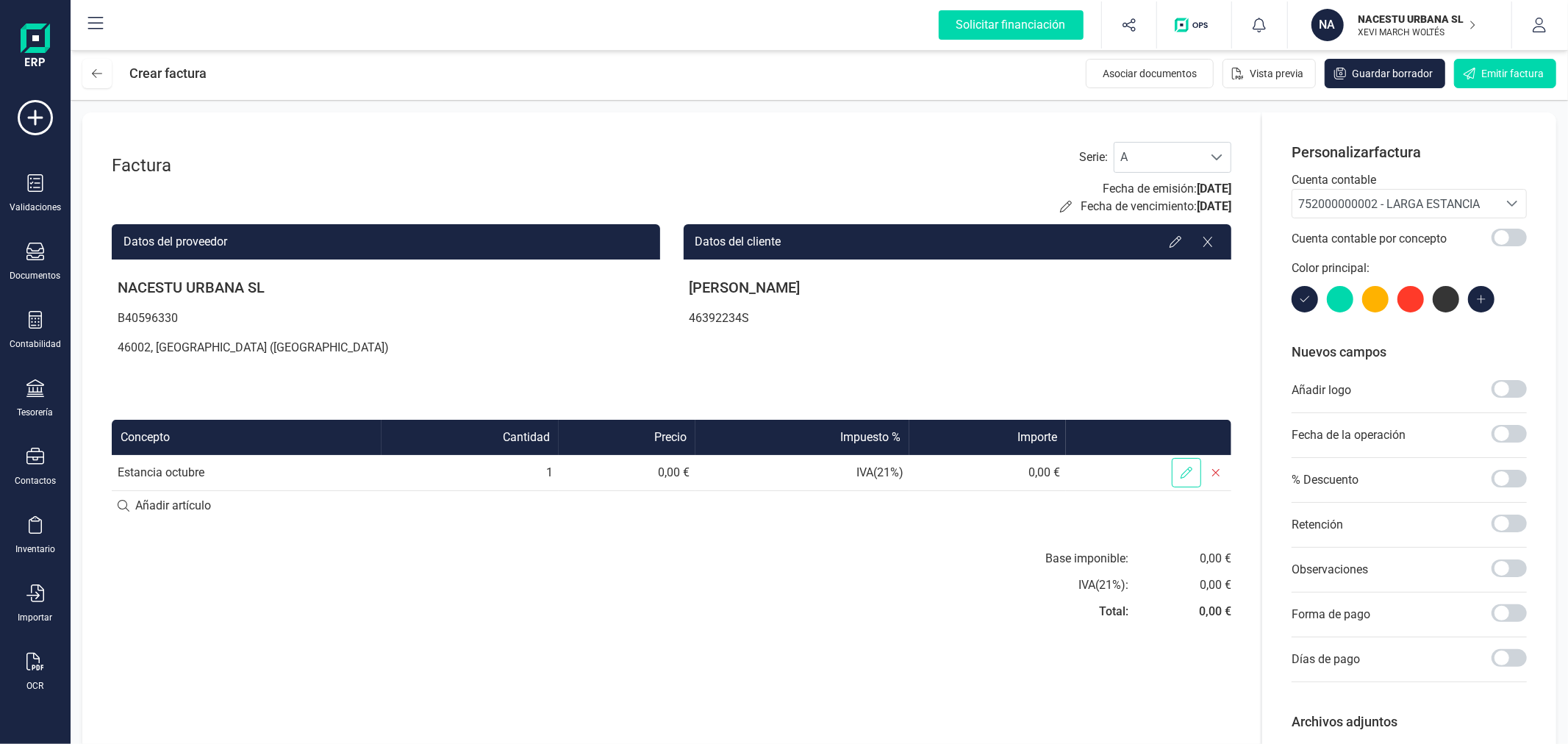
click at [1189, 464] on span at bounding box center [1186, 472] width 30 height 30
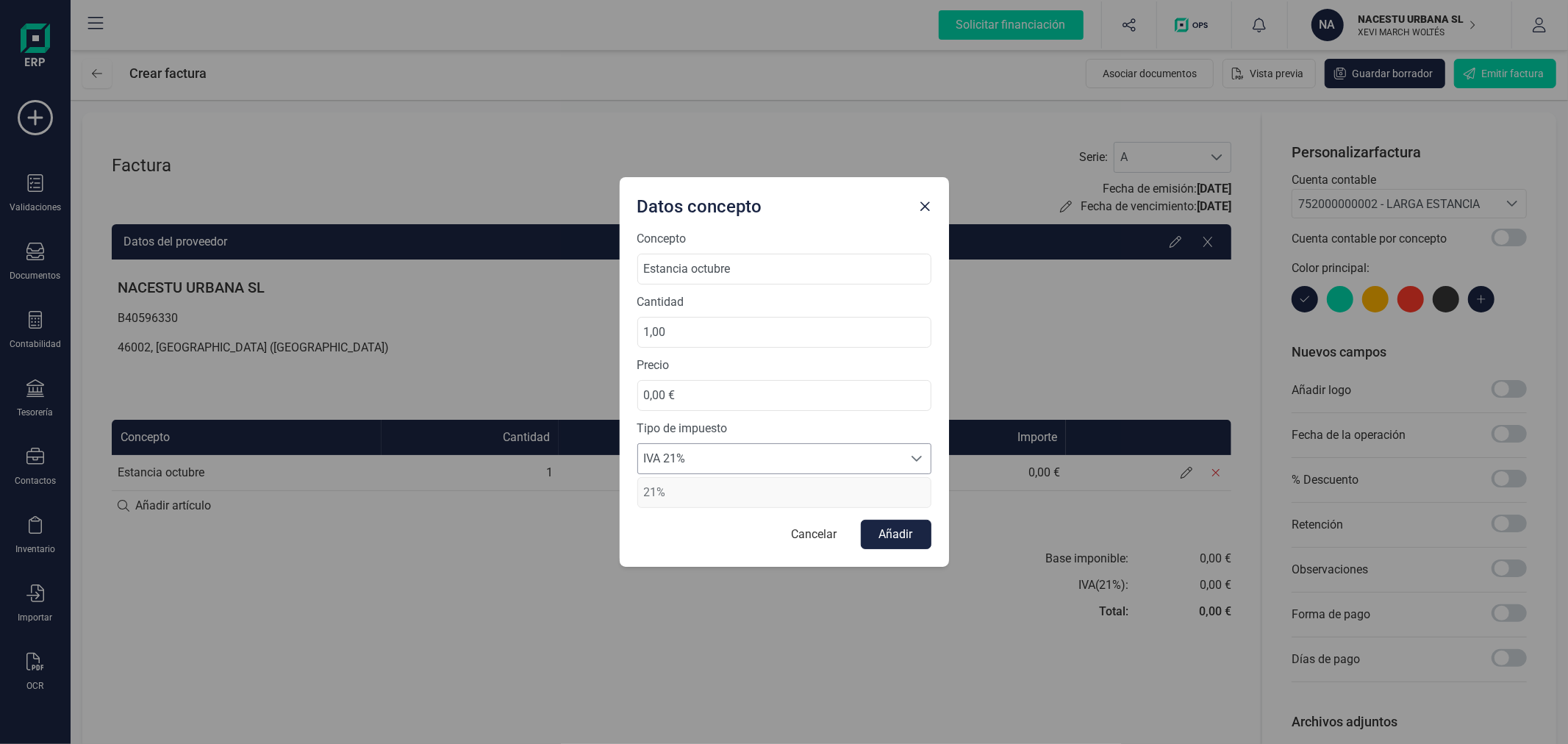
click at [721, 462] on span "IVA 21%" at bounding box center [770, 459] width 265 height 30
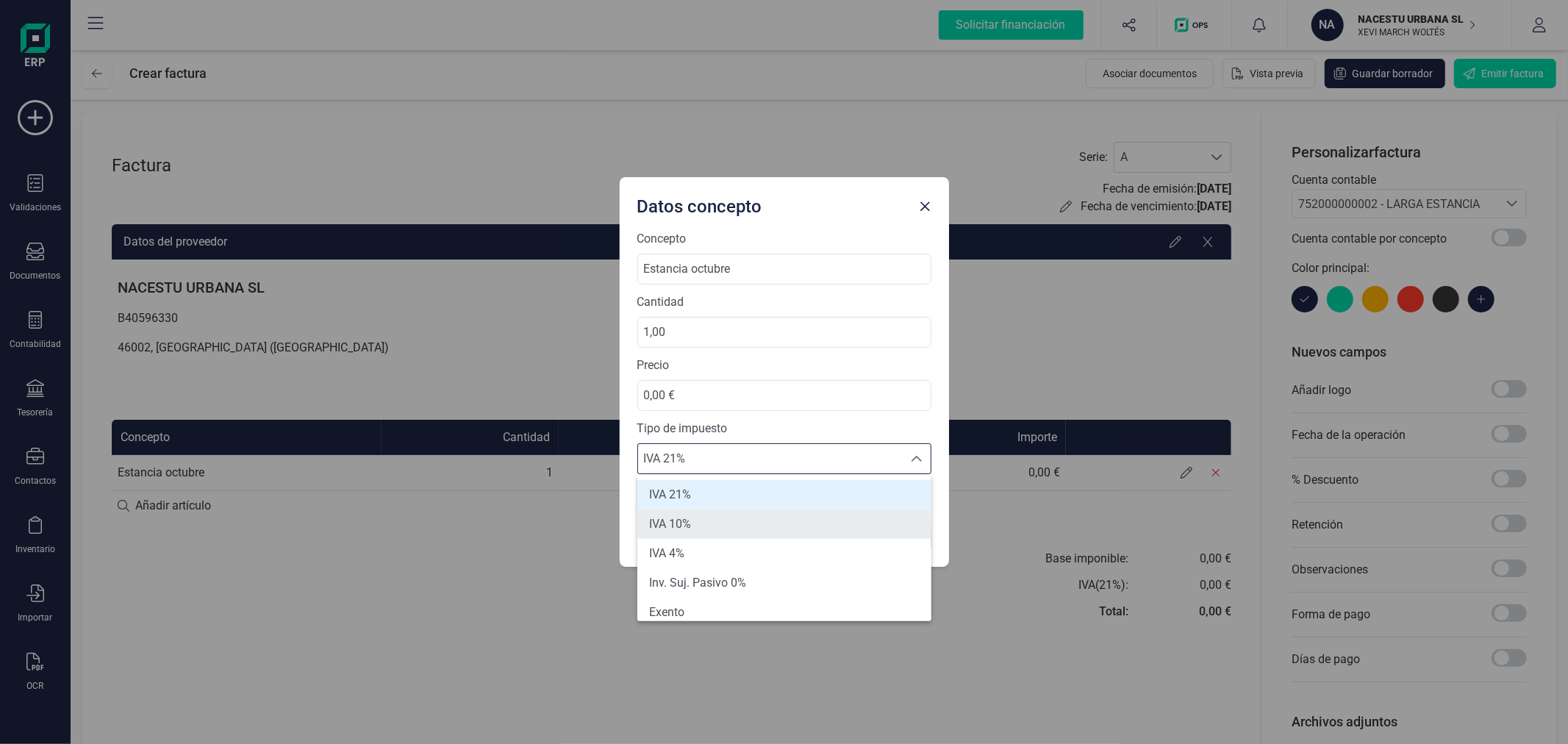
click at [722, 519] on li "IVA 10%" at bounding box center [784, 524] width 294 height 30
type input "10%"
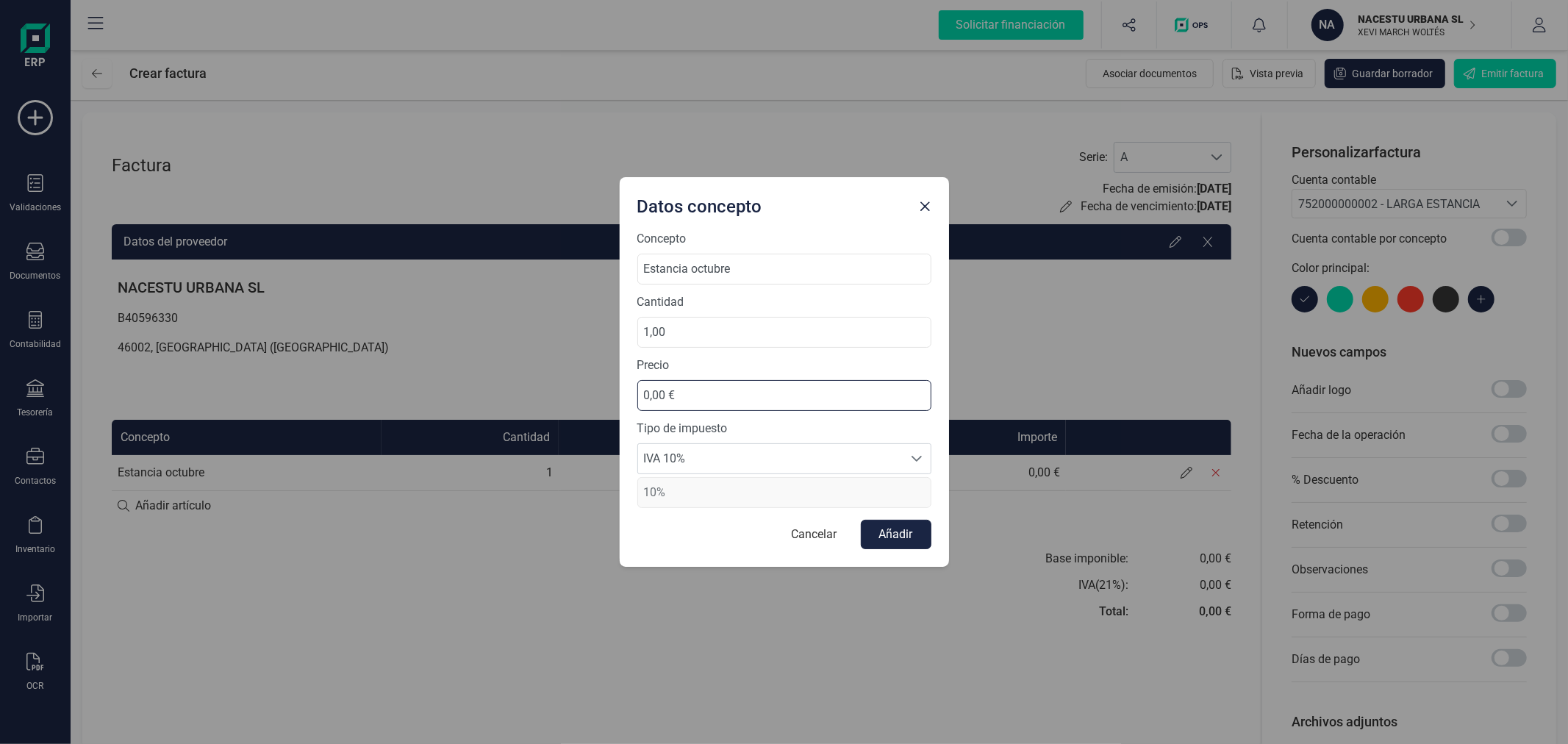
drag, startPoint x: 733, startPoint y: 395, endPoint x: 636, endPoint y: 395, distance: 97.0
click at [636, 395] on div "Concepto Estancia octubre Cantidad 1,00 Precio 0,00 € Tipo de impuesto IVA 10% …" at bounding box center [784, 399] width 329 height 337
type input "827,27 €"
click at [908, 531] on button "Añadir" at bounding box center [896, 534] width 71 height 30
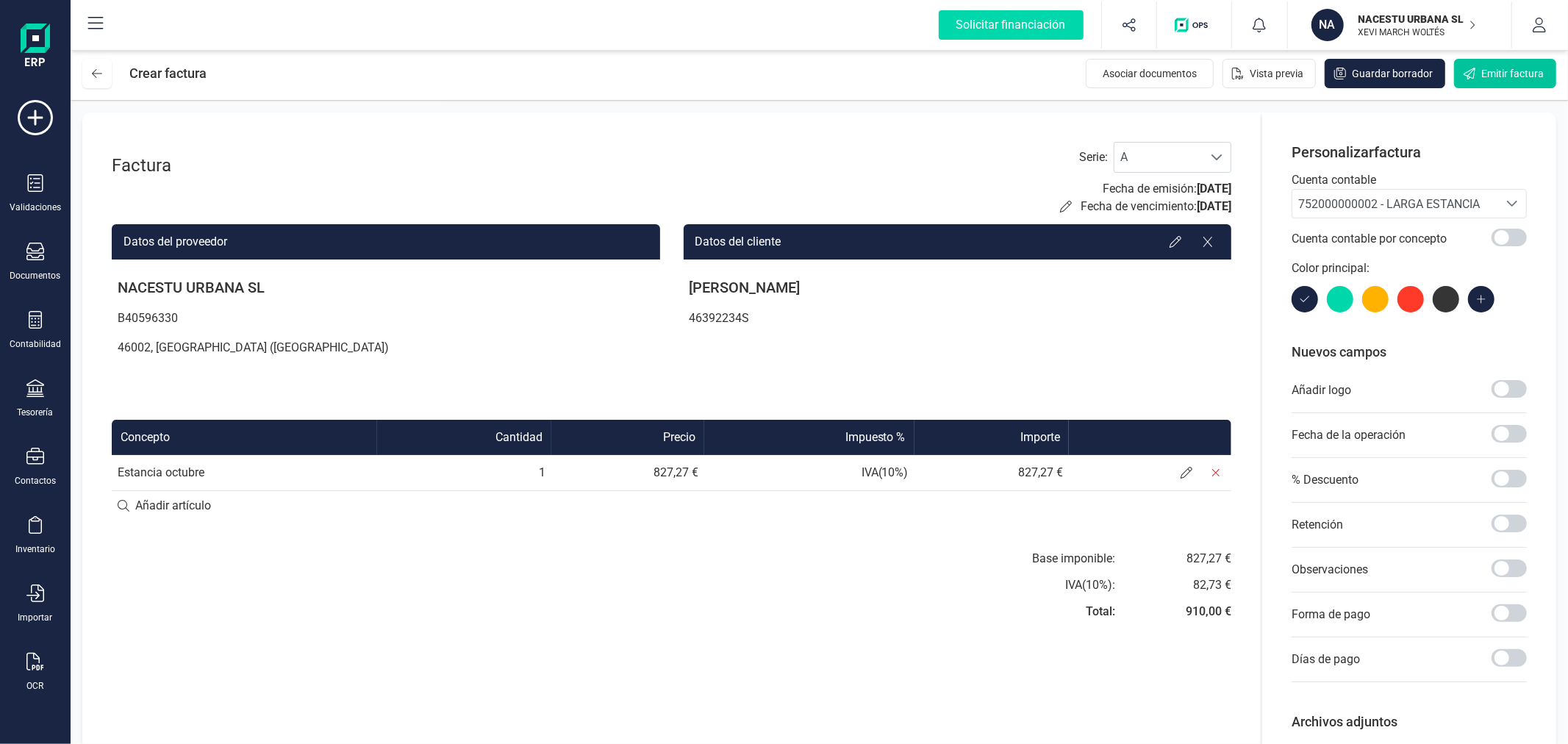
click at [1494, 61] on button "Emitir factura" at bounding box center [1505, 73] width 102 height 30
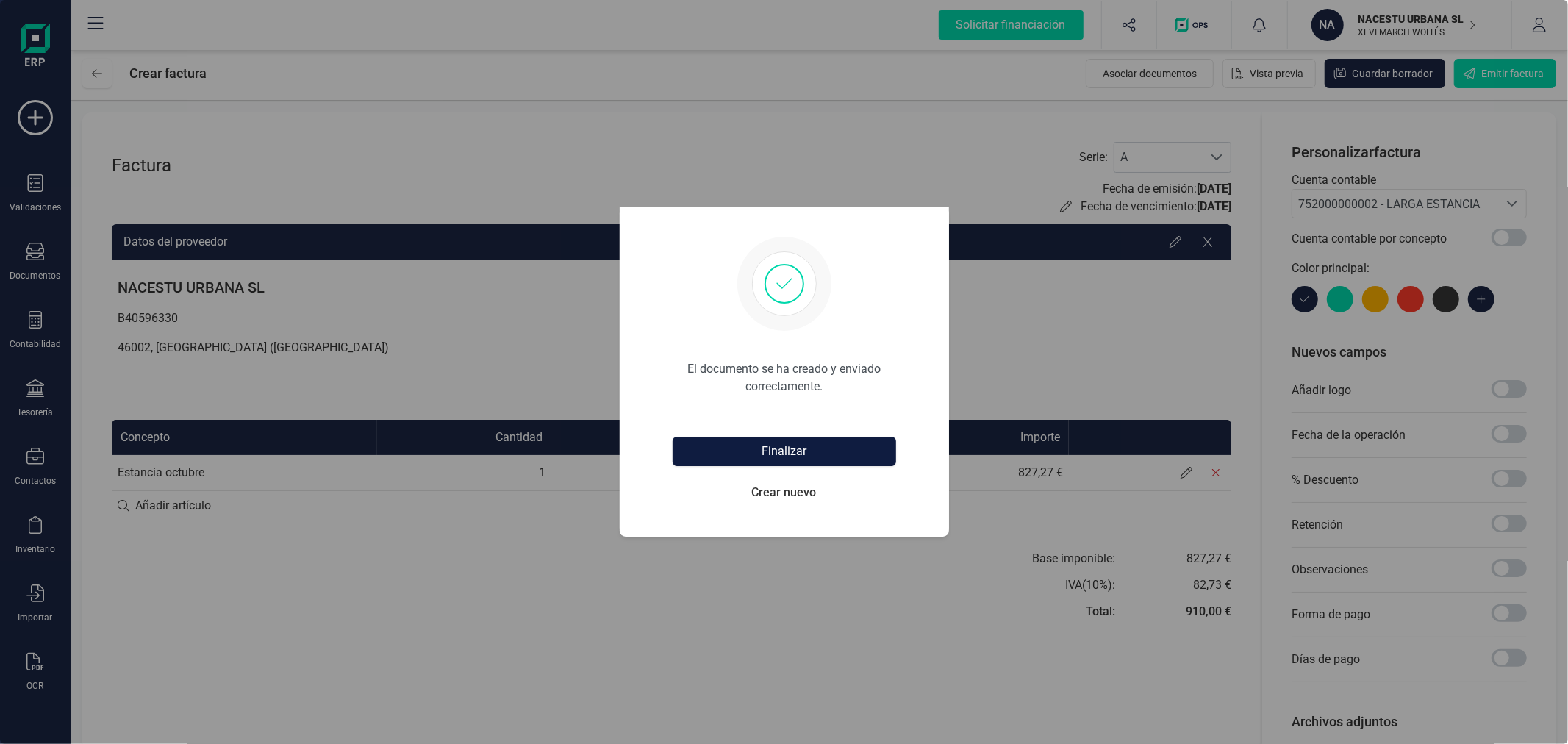
click at [814, 457] on button "Finalizar" at bounding box center [784, 451] width 223 height 30
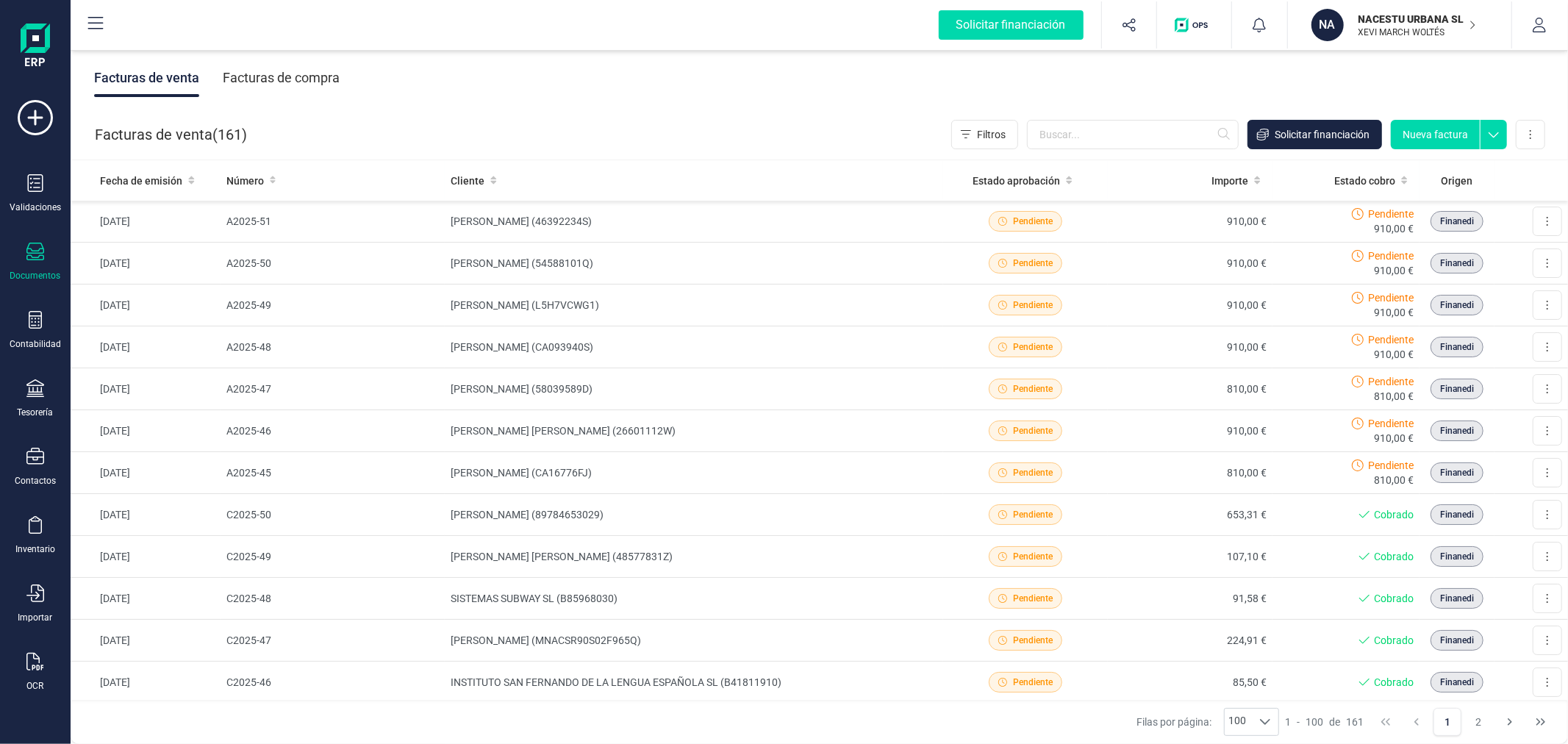
click at [1442, 131] on button "Nueva factura" at bounding box center [1434, 134] width 89 height 30
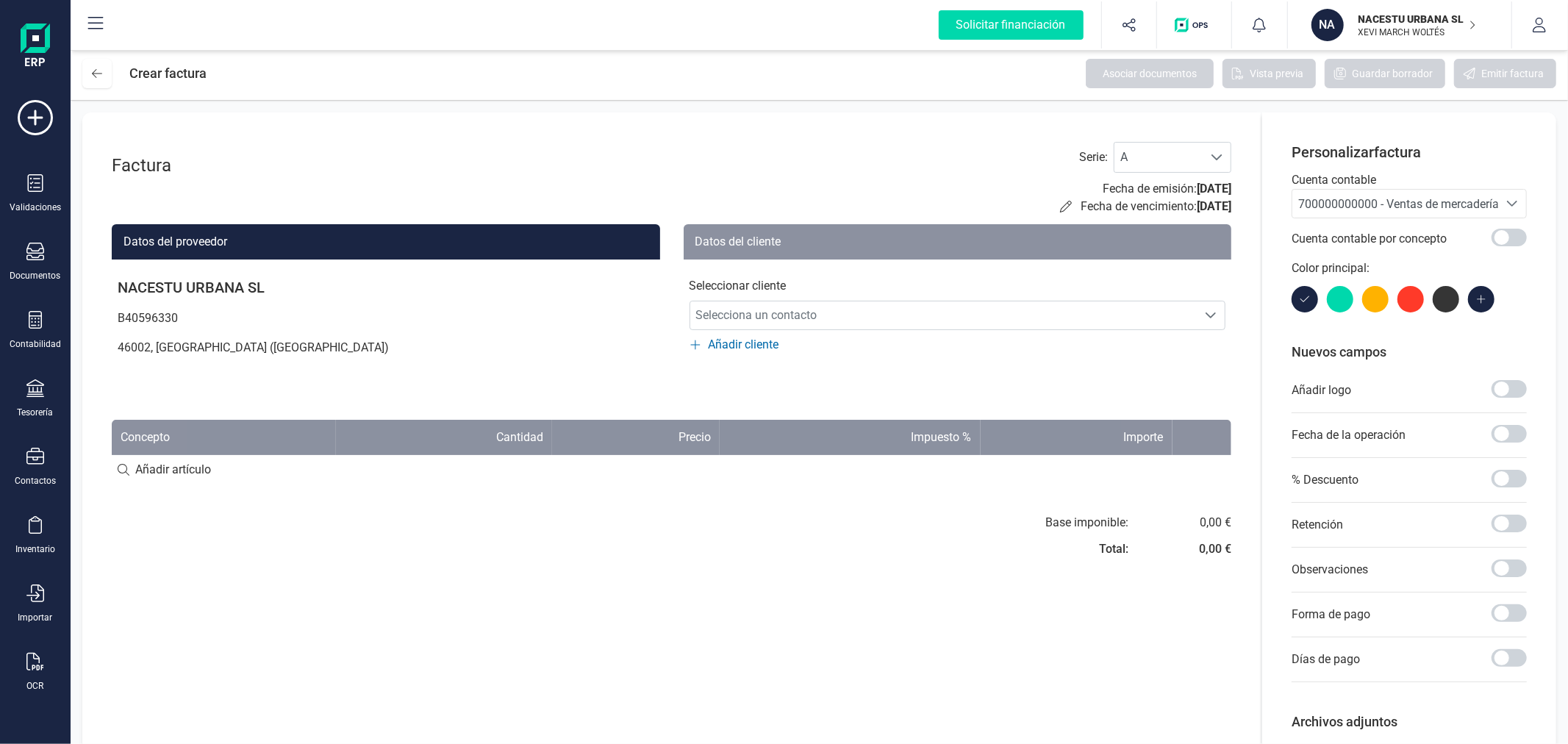
click at [1334, 203] on span "700000000000 - Ventas de mercaderías" at bounding box center [1401, 204] width 206 height 14
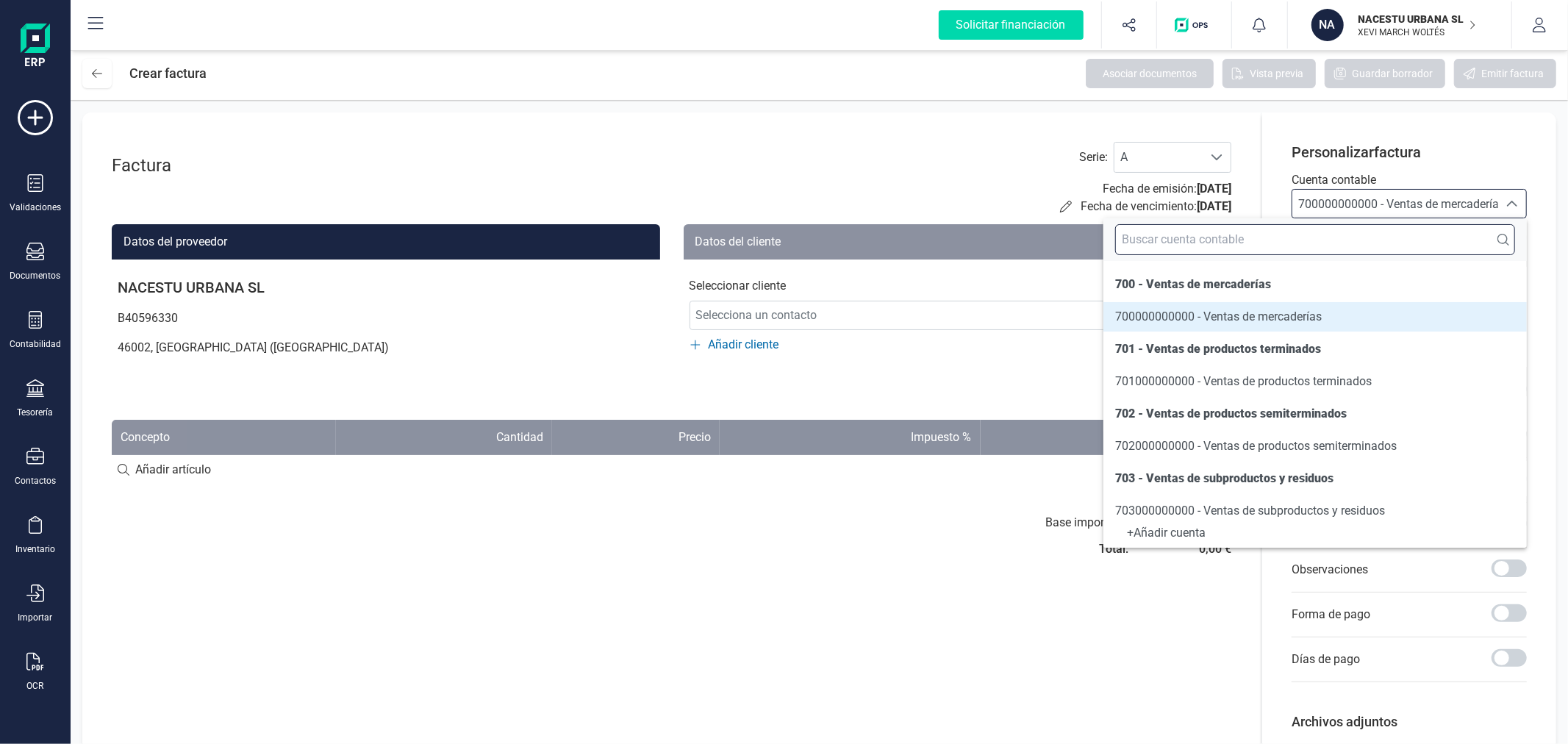
click at [1339, 244] on input "text" at bounding box center [1315, 239] width 400 height 31
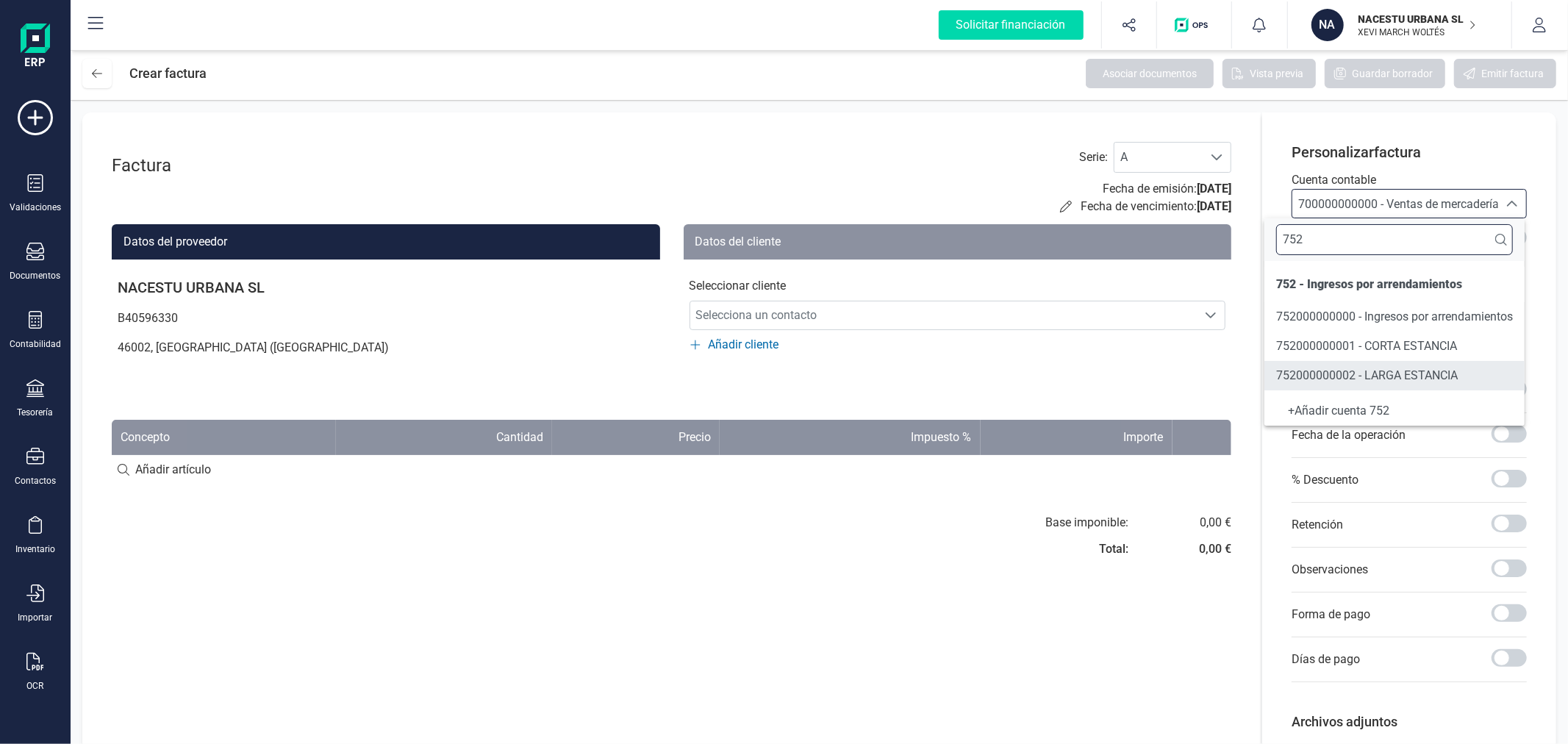
type input "752"
click at [1399, 379] on span "752000000002 - LARGA ESTANCIA" at bounding box center [1366, 375] width 181 height 14
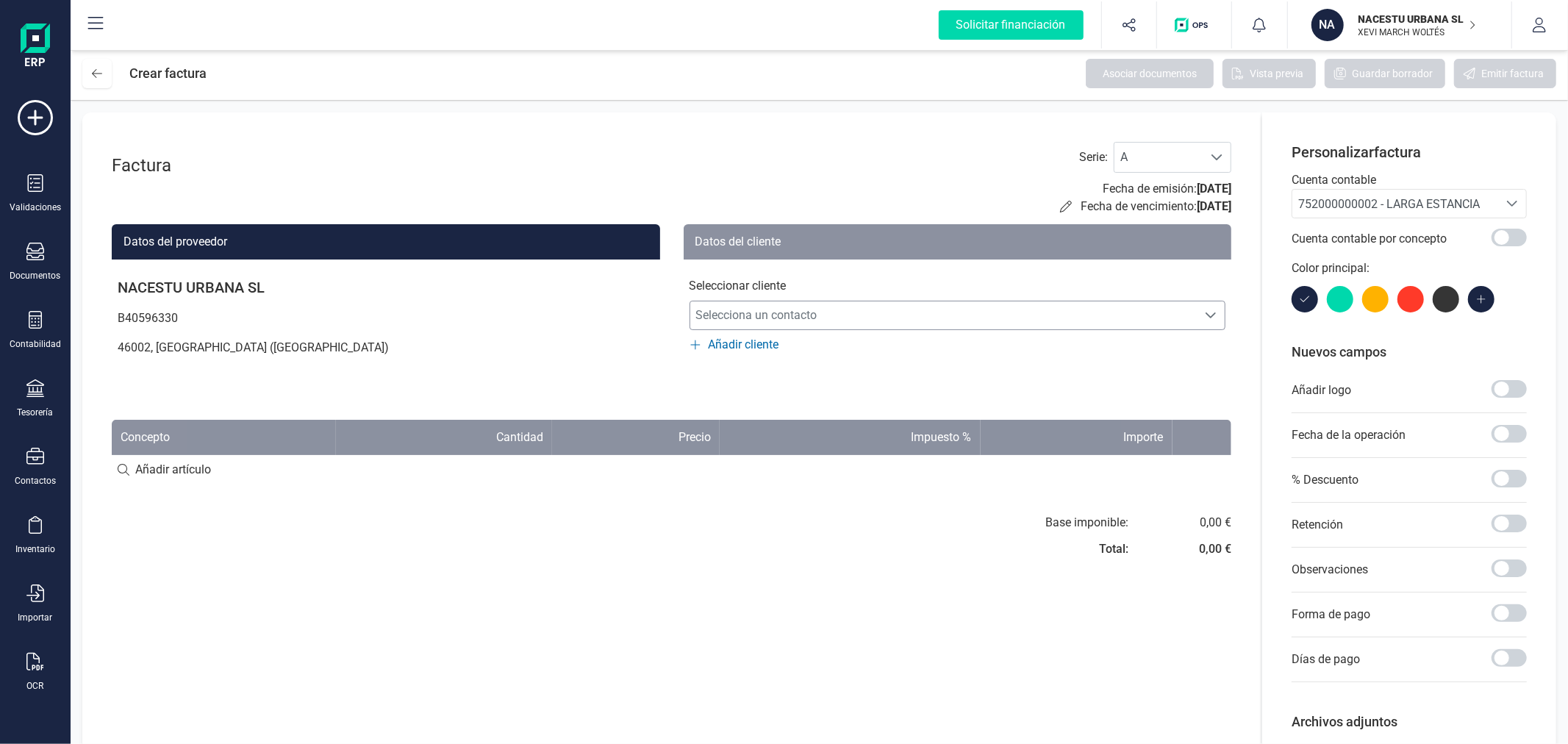
click at [841, 304] on span "Selecciona un contacto" at bounding box center [943, 315] width 507 height 30
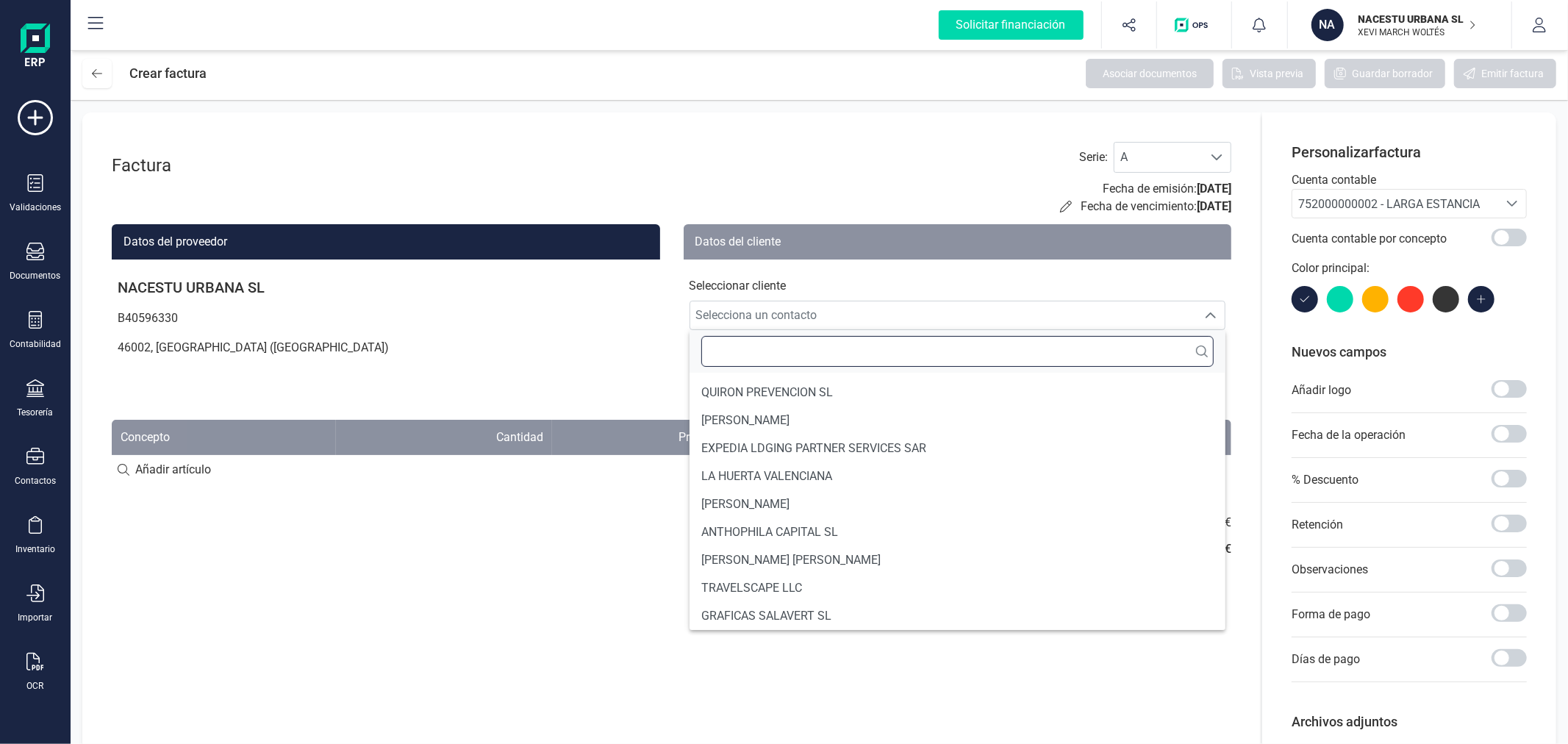
click at [845, 355] on input "text" at bounding box center [958, 352] width 513 height 31
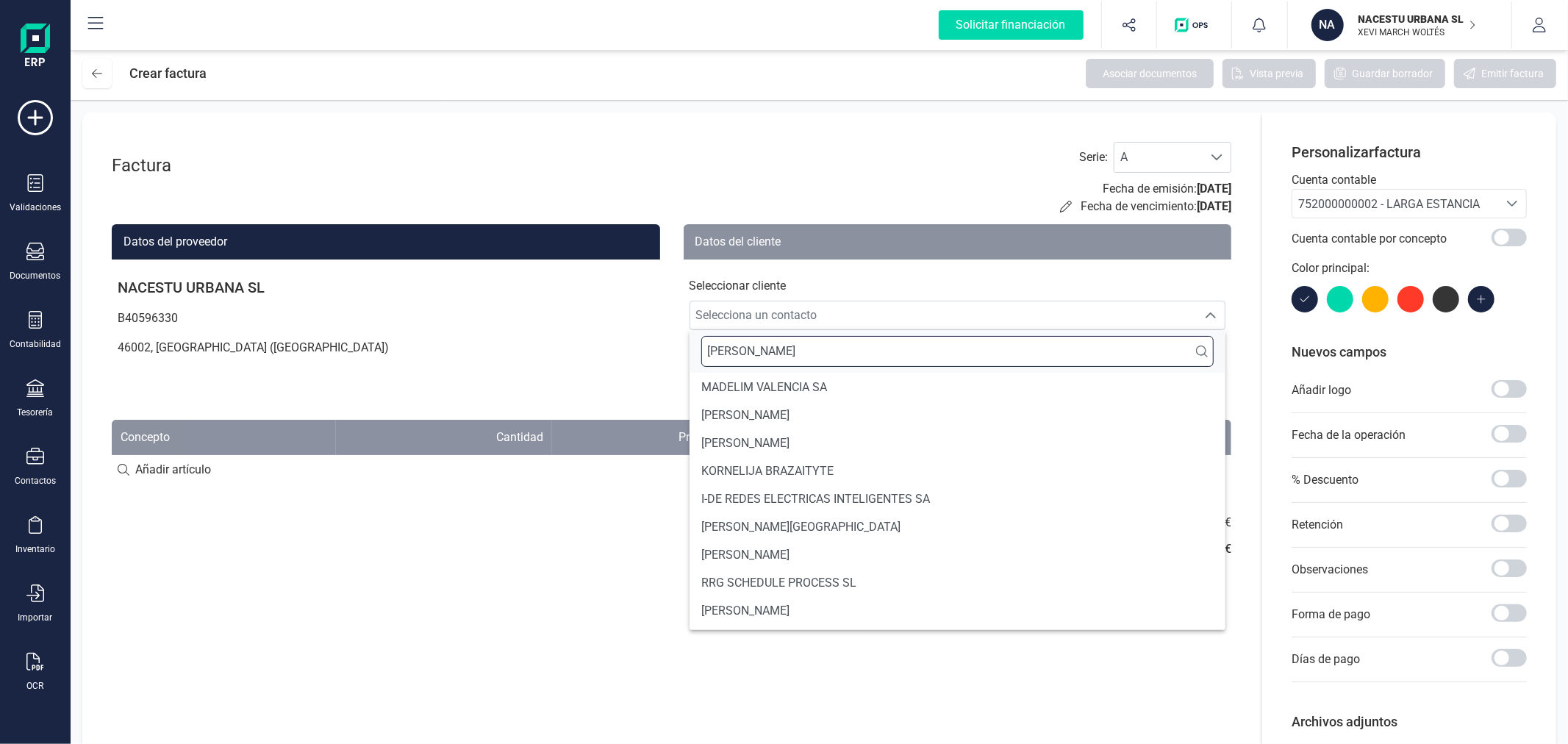
type input "ELIA"
click at [760, 407] on span "ELIA MULET" at bounding box center [745, 415] width 88 height 17
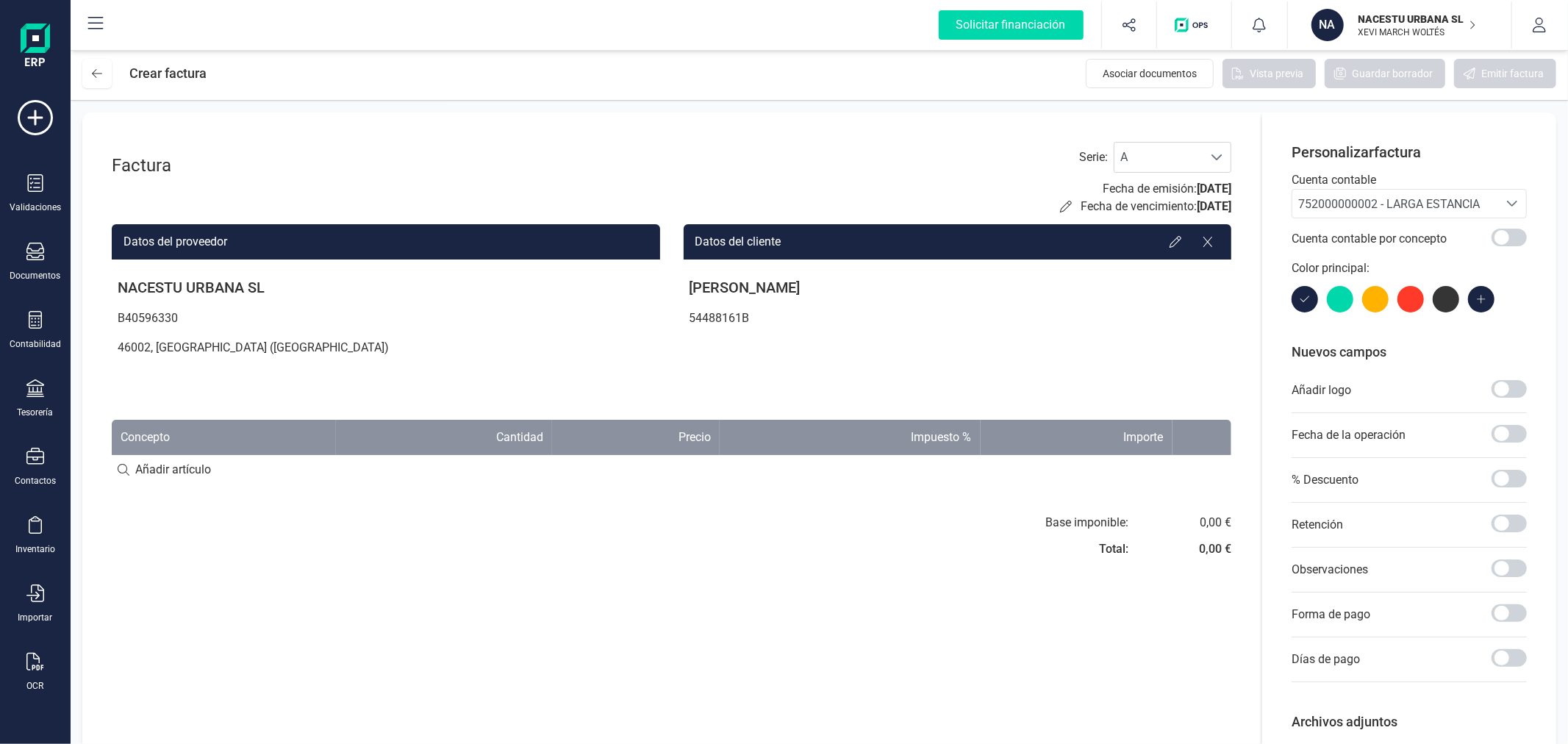
click at [164, 474] on input at bounding box center [671, 469] width 1119 height 30
paste input "Estancia octubre"
type input "Estancia octubre"
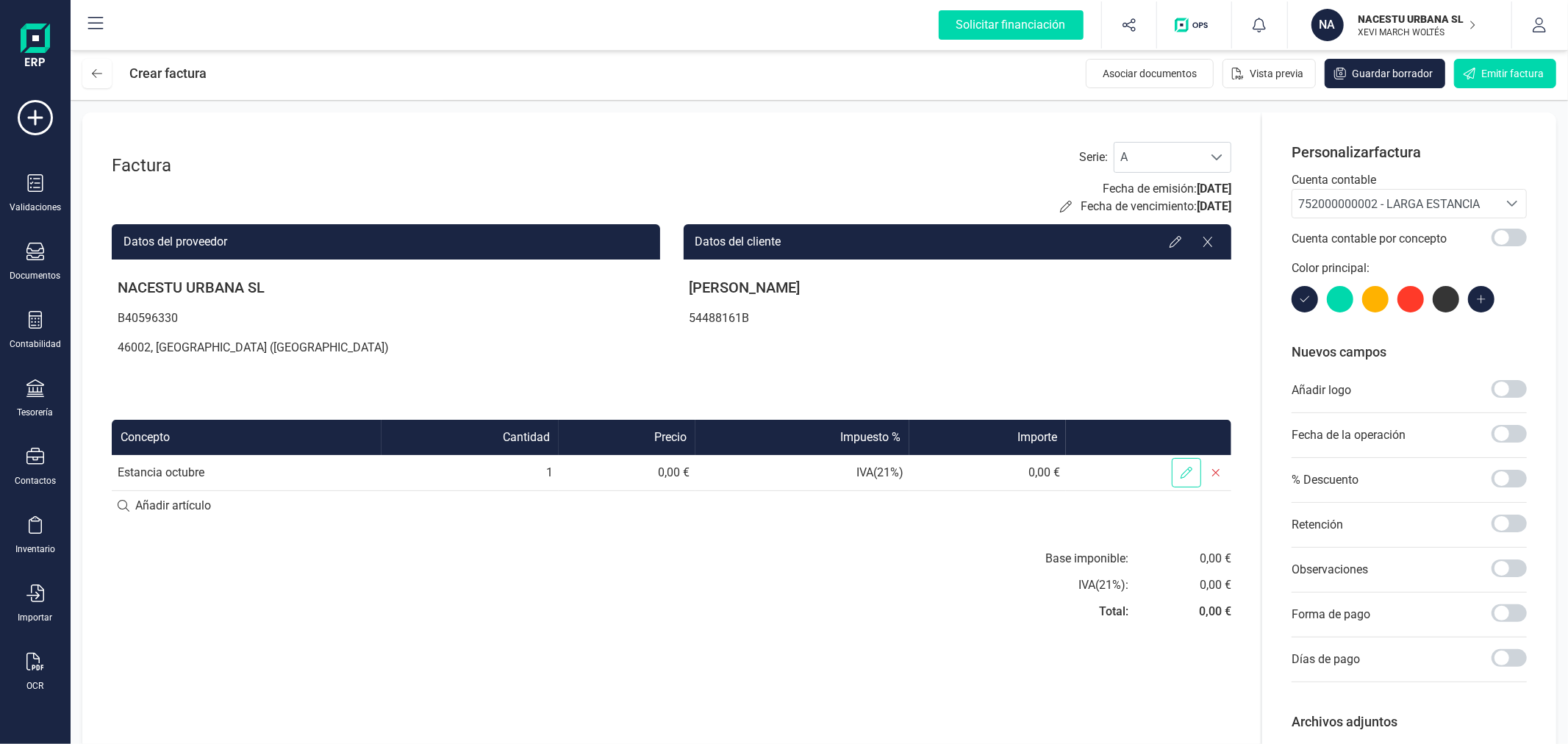
click at [1185, 464] on span at bounding box center [1186, 472] width 30 height 30
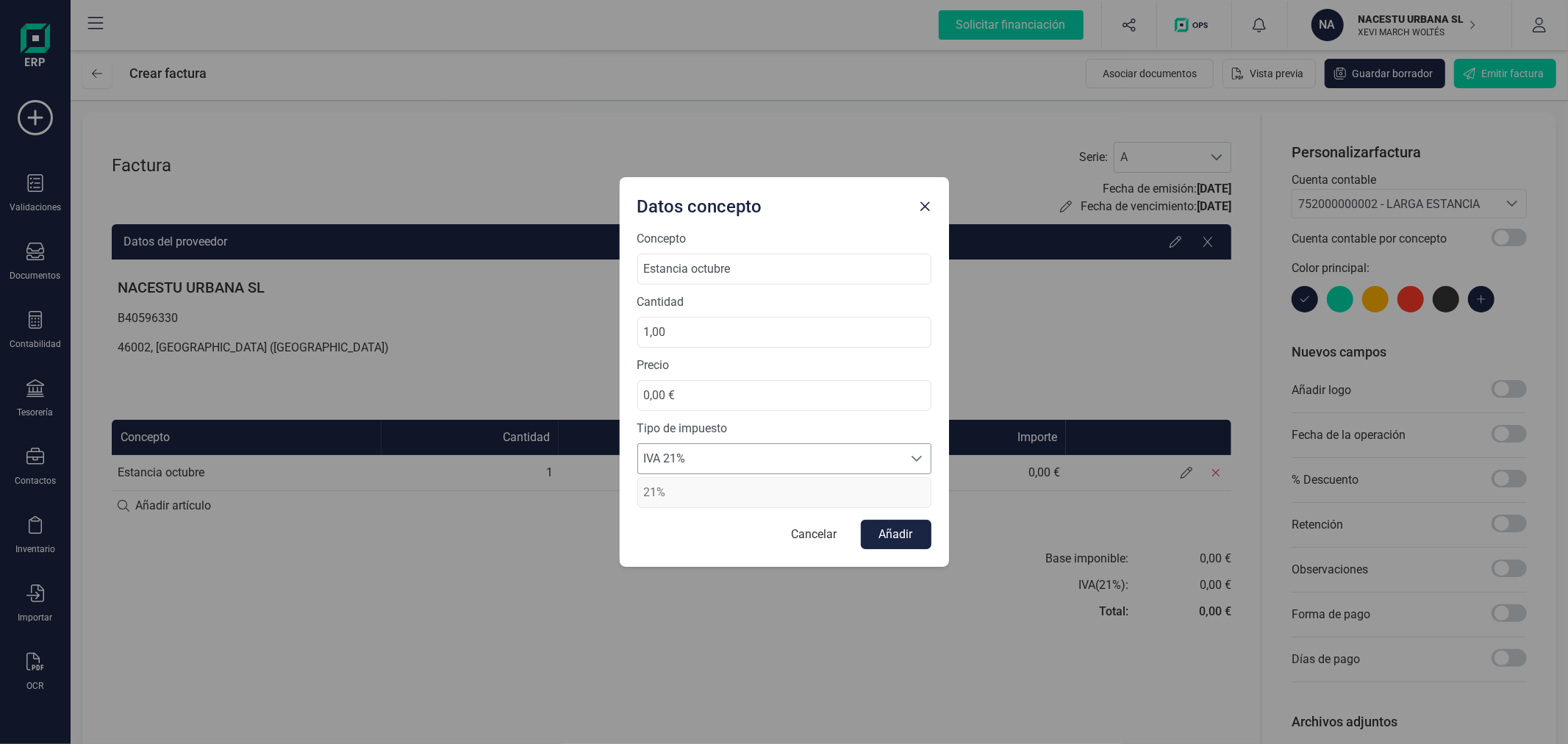
click at [799, 457] on span "IVA 21%" at bounding box center [770, 459] width 265 height 30
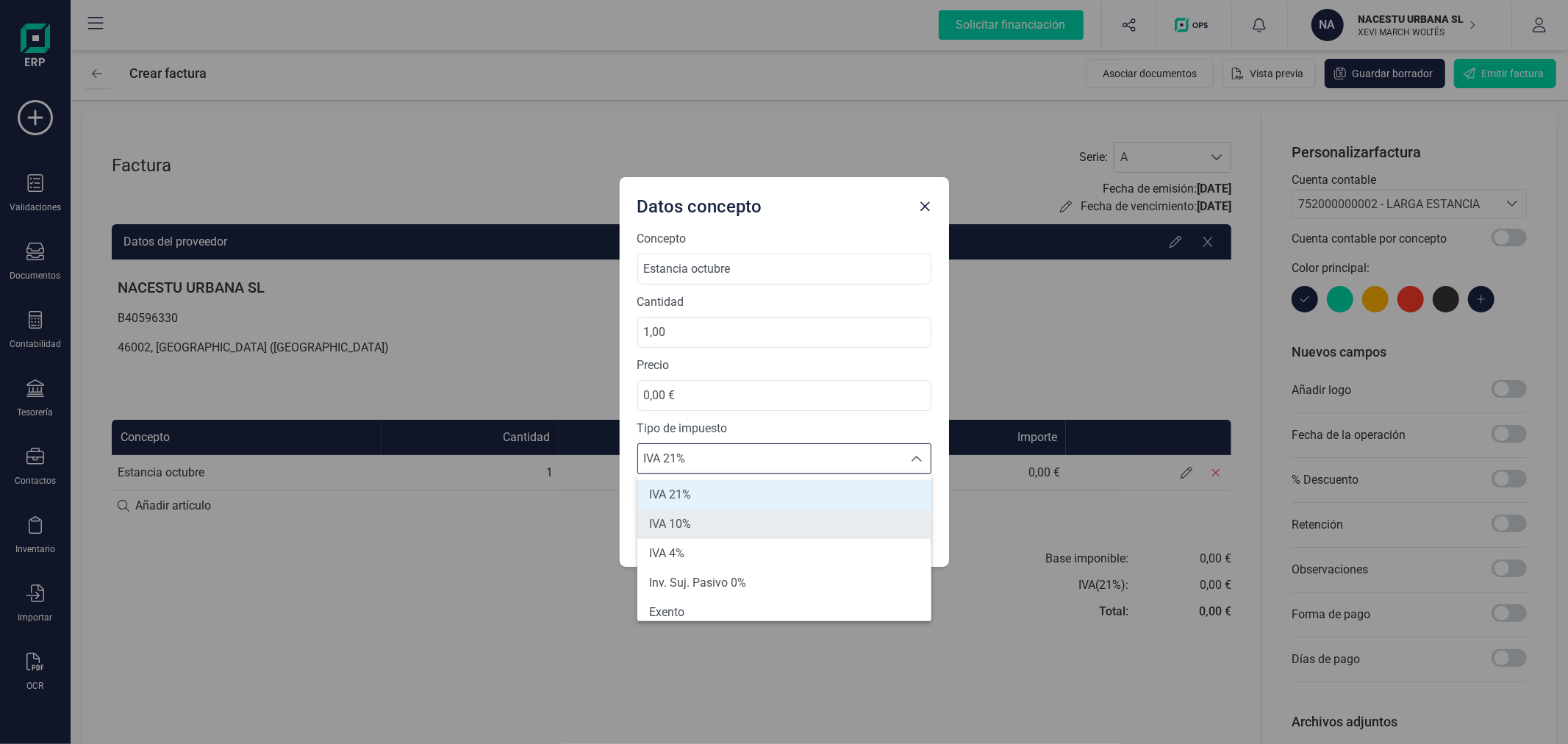
click at [752, 521] on li "IVA 10%" at bounding box center [784, 524] width 294 height 30
type input "10%"
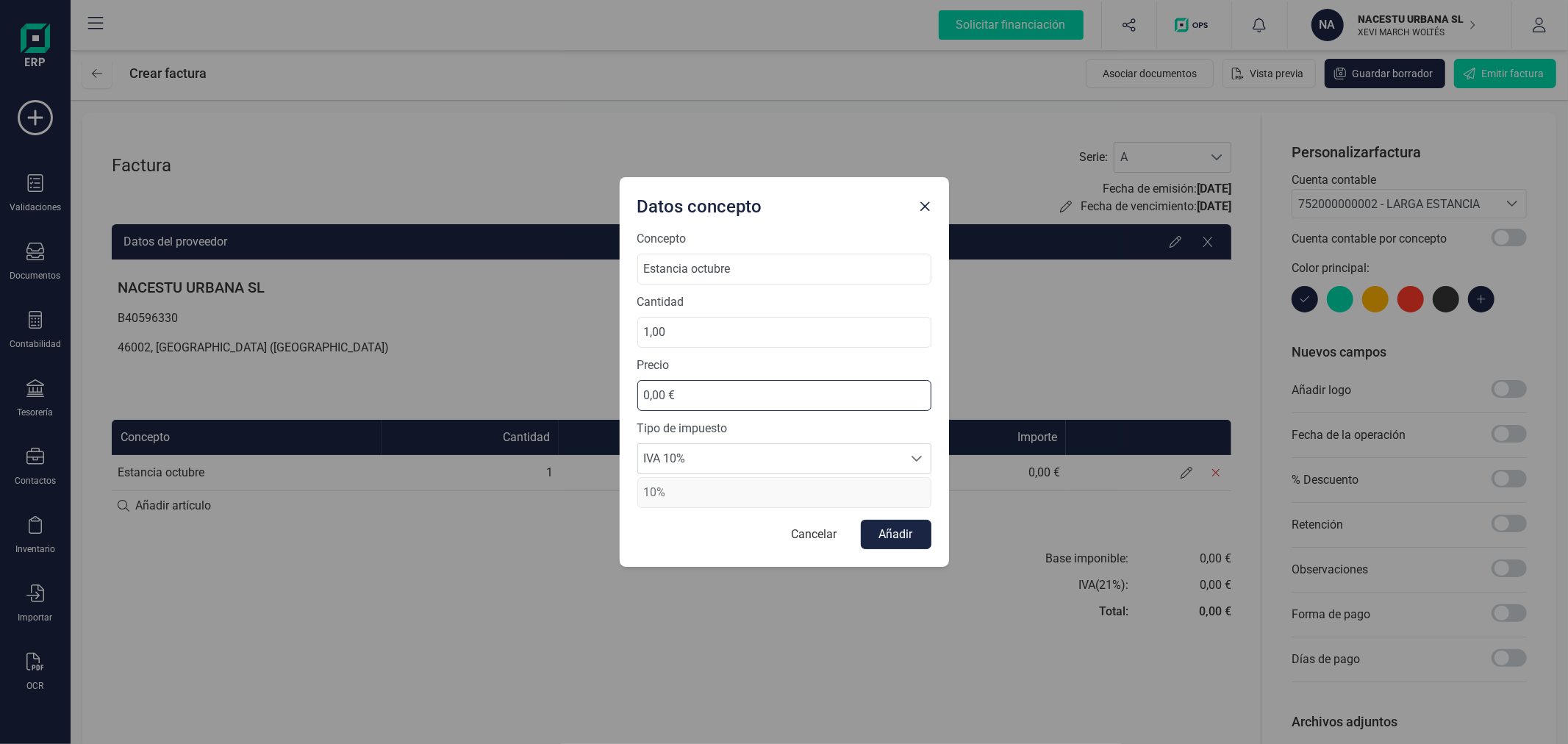
drag, startPoint x: 728, startPoint y: 383, endPoint x: 604, endPoint y: 386, distance: 124.0
click at [604, 386] on div "Datos concepto Concepto Estancia octubre Cantidad 1,00 Precio 0,00 € Tipo de im…" at bounding box center [784, 372] width 1568 height 744
type input "1,00 €"
type input "918,18 €"
click at [909, 528] on button "Añadir" at bounding box center [896, 534] width 71 height 30
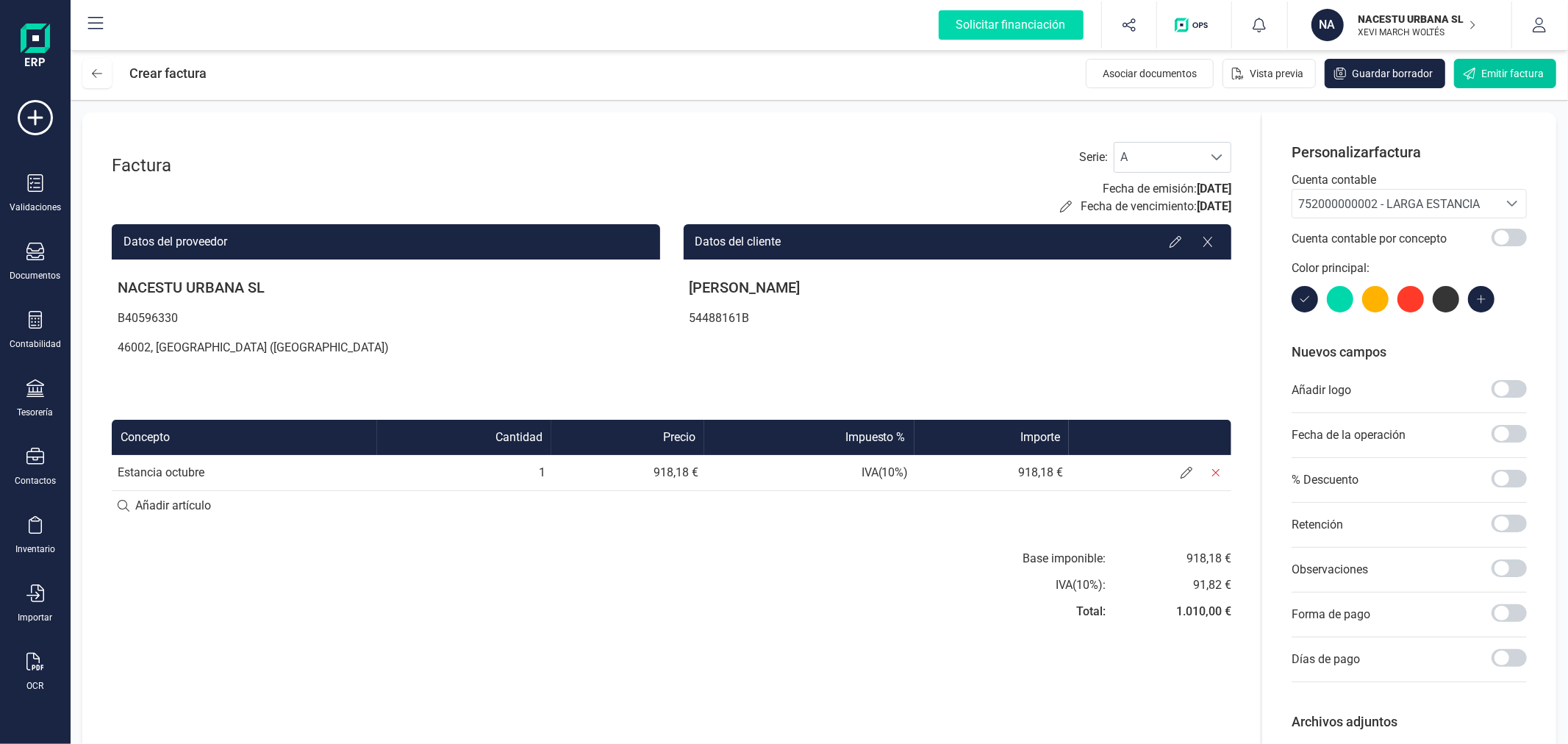
click at [1503, 66] on span "Emitir factura" at bounding box center [1512, 73] width 62 height 14
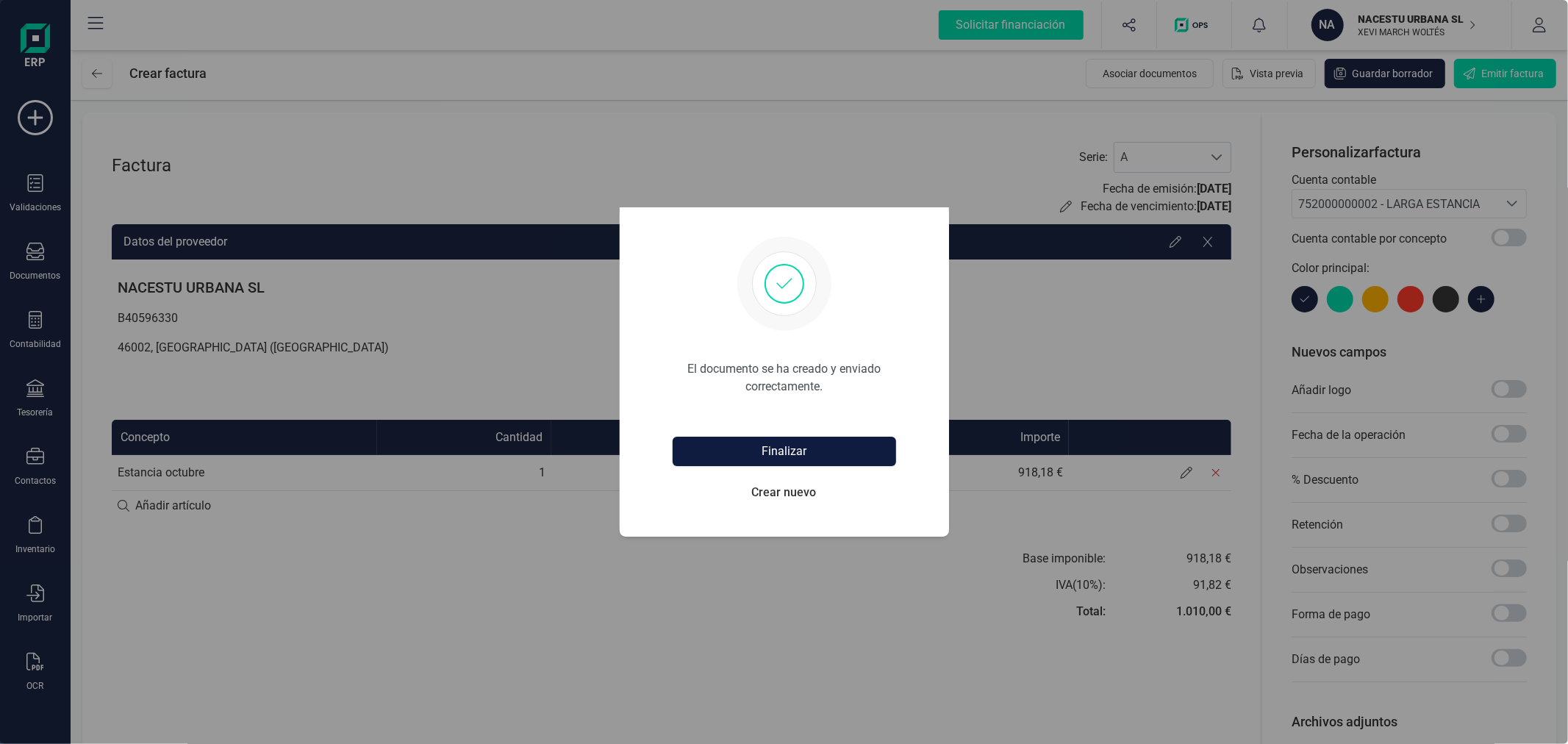
click at [792, 459] on button "Finalizar" at bounding box center [784, 451] width 223 height 30
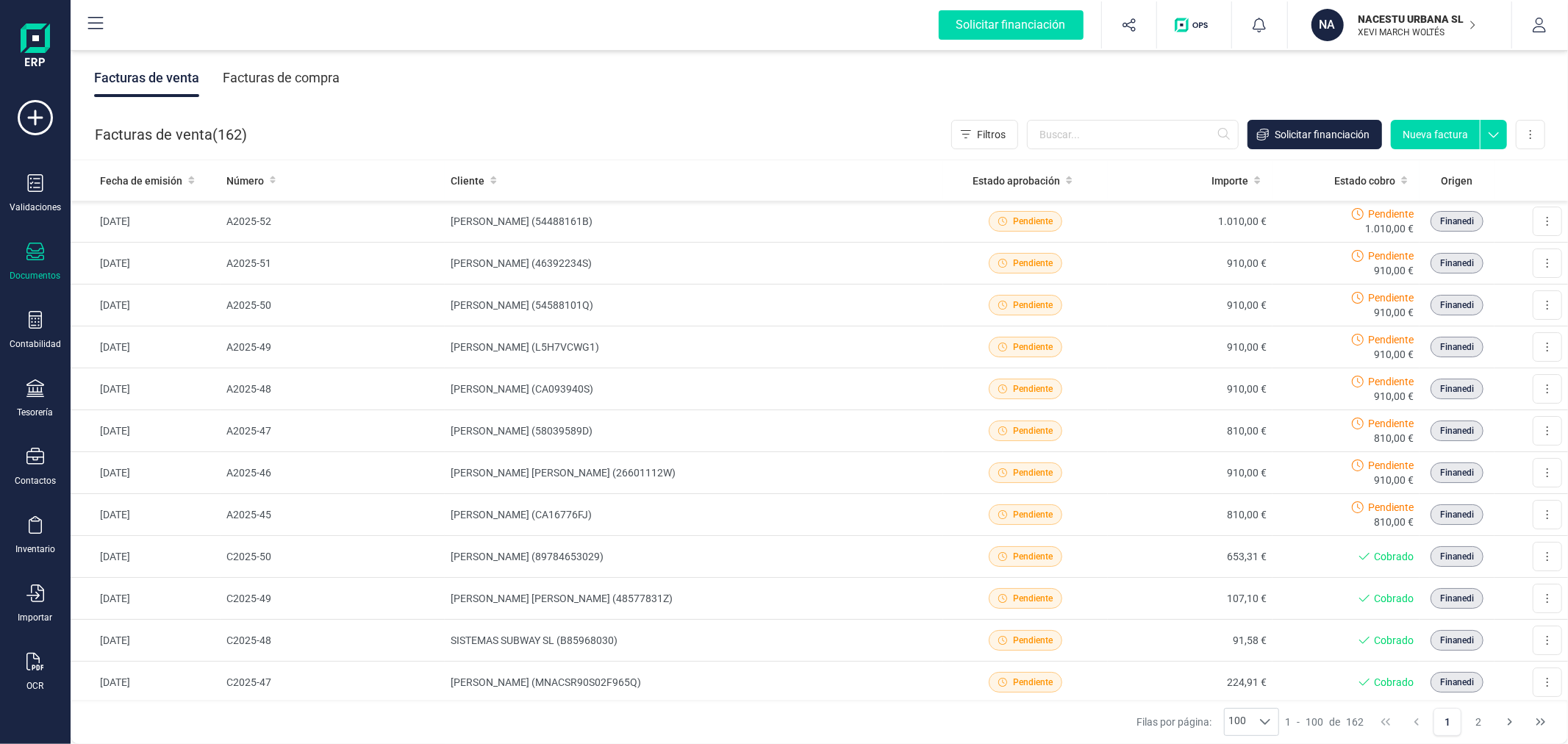
click at [1426, 134] on button "Nueva factura" at bounding box center [1434, 134] width 89 height 30
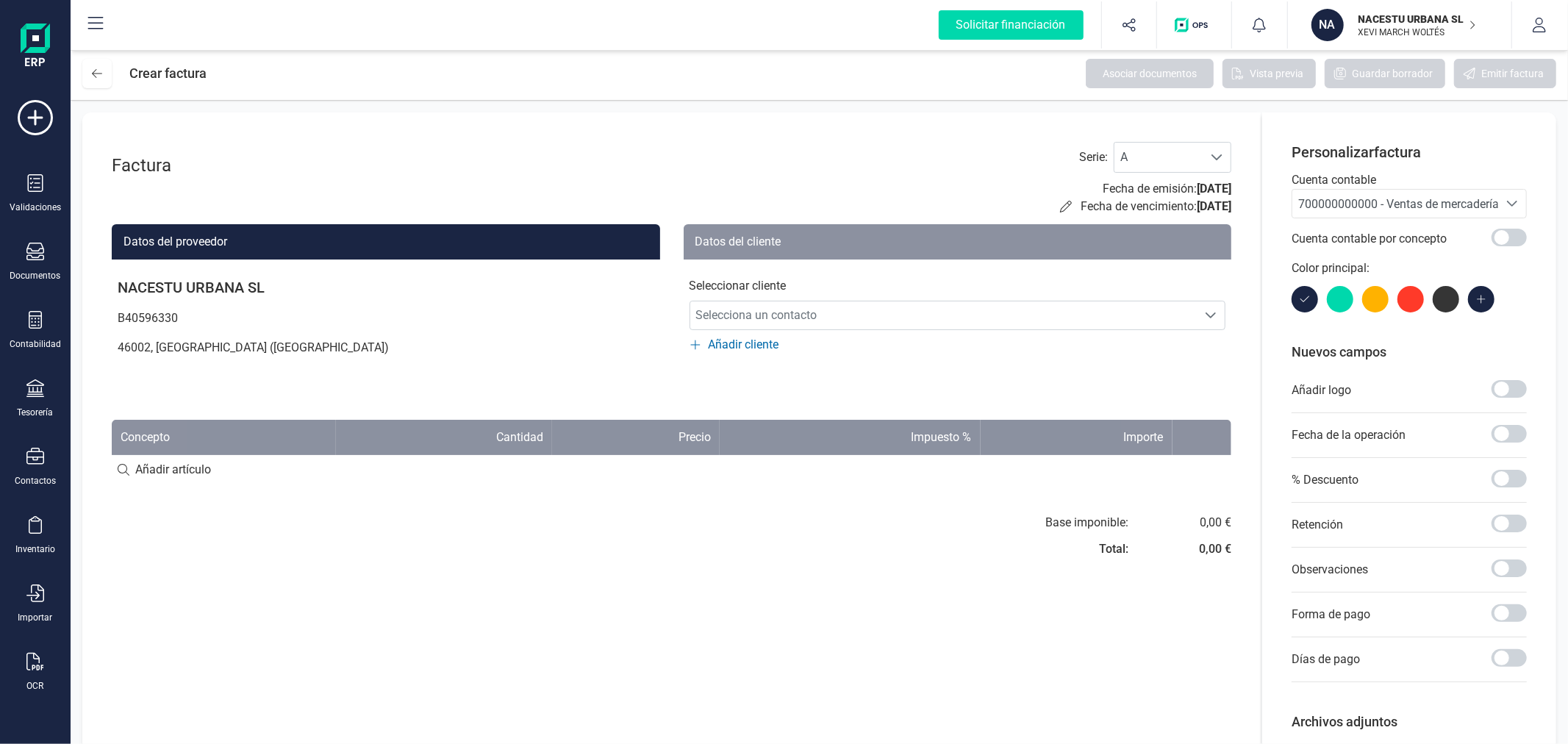
click at [1357, 196] on div "700000000000 - Ventas de mercaderías" at bounding box center [1395, 204] width 194 height 17
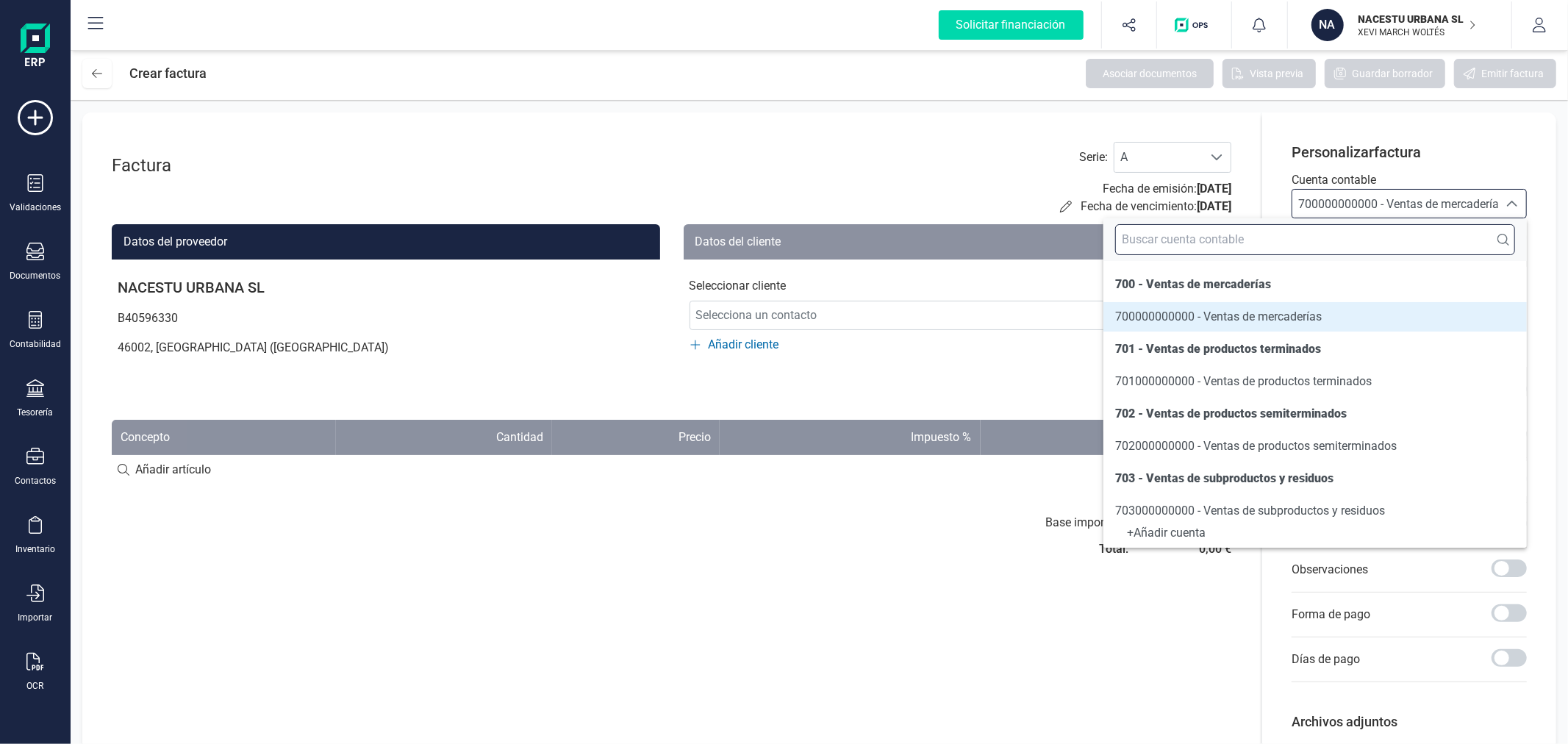
click at [1340, 246] on input "text" at bounding box center [1315, 239] width 400 height 31
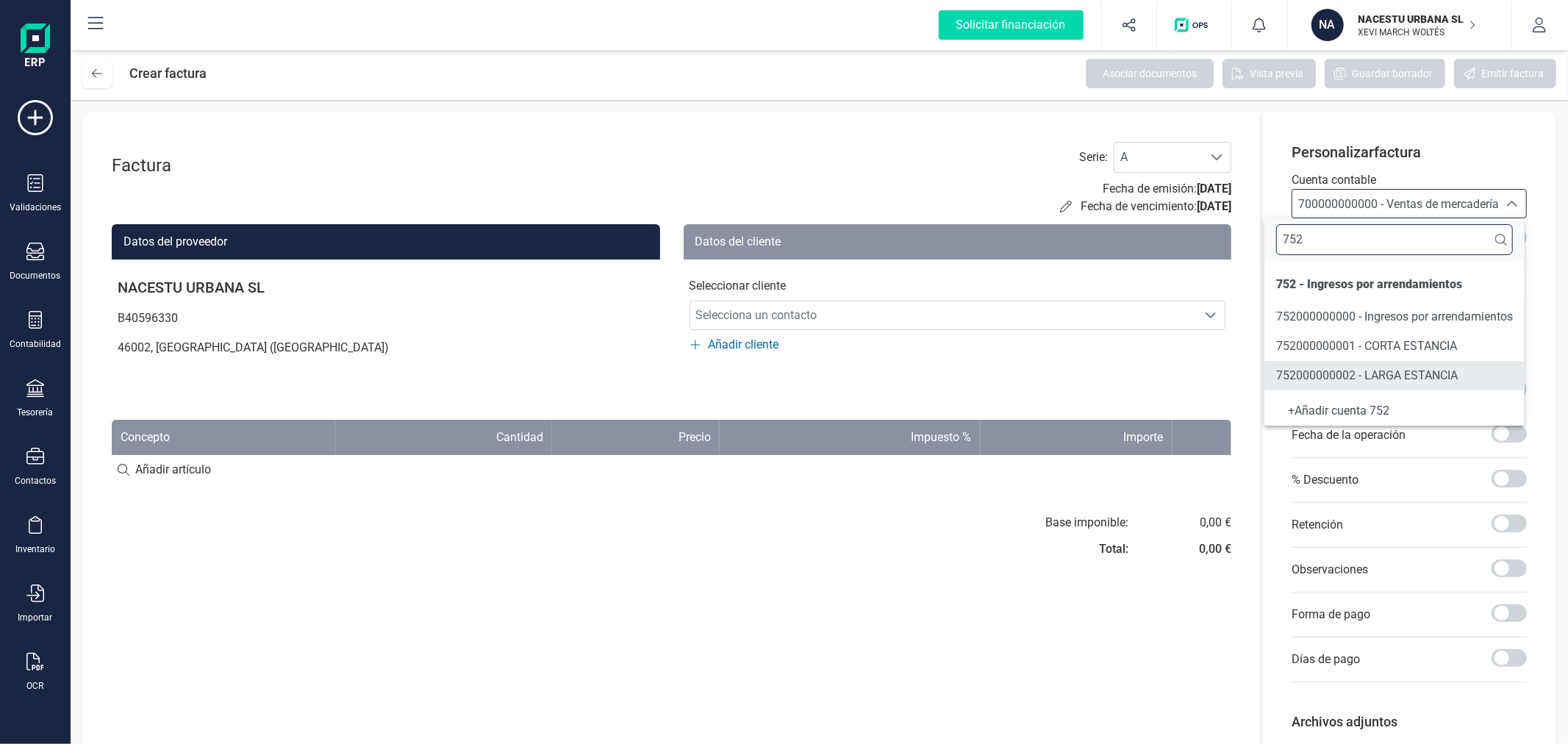
type input "752"
click at [1381, 380] on span "752000000002 - LARGA ESTANCIA" at bounding box center [1366, 375] width 181 height 14
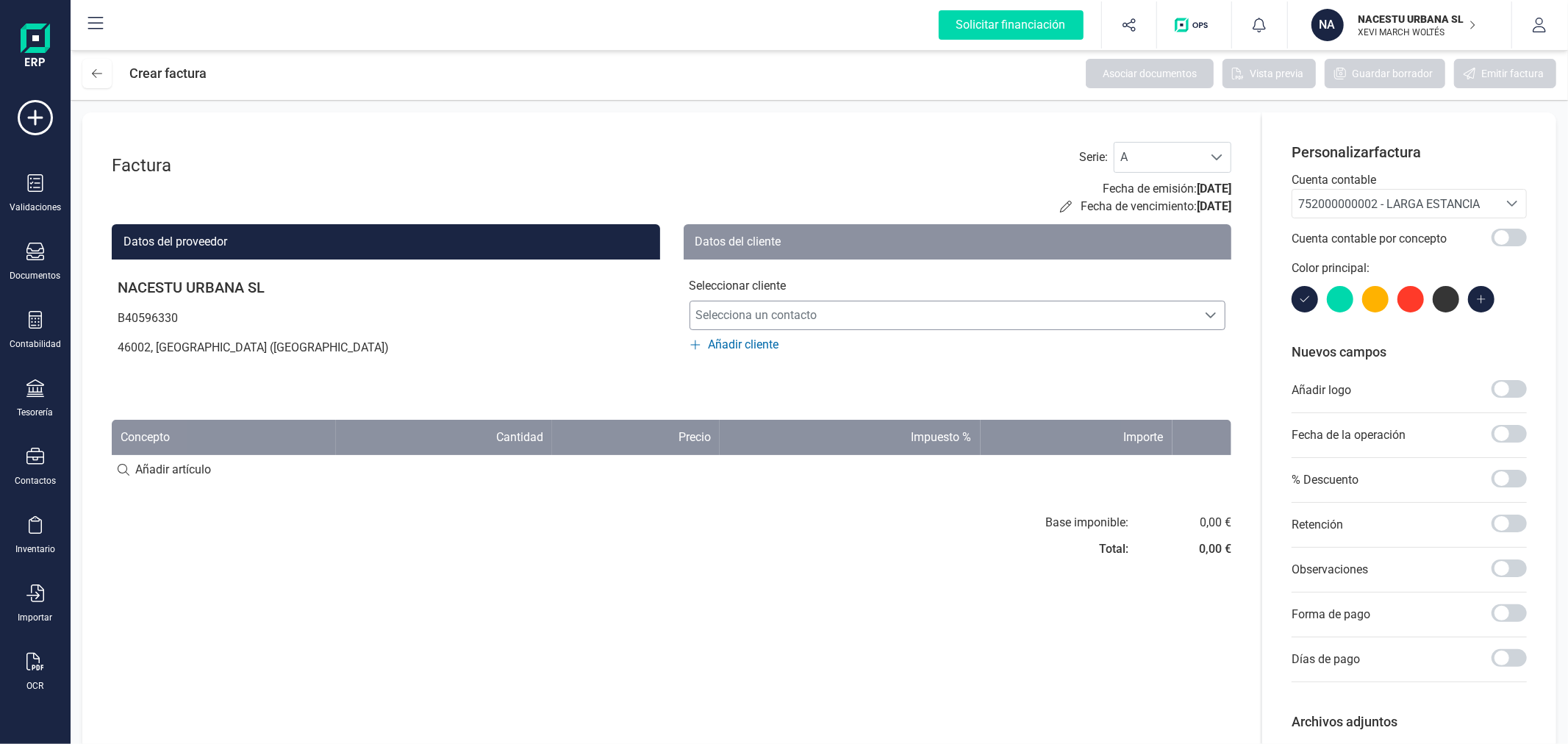
click at [987, 307] on span "Selecciona un contacto" at bounding box center [943, 315] width 507 height 30
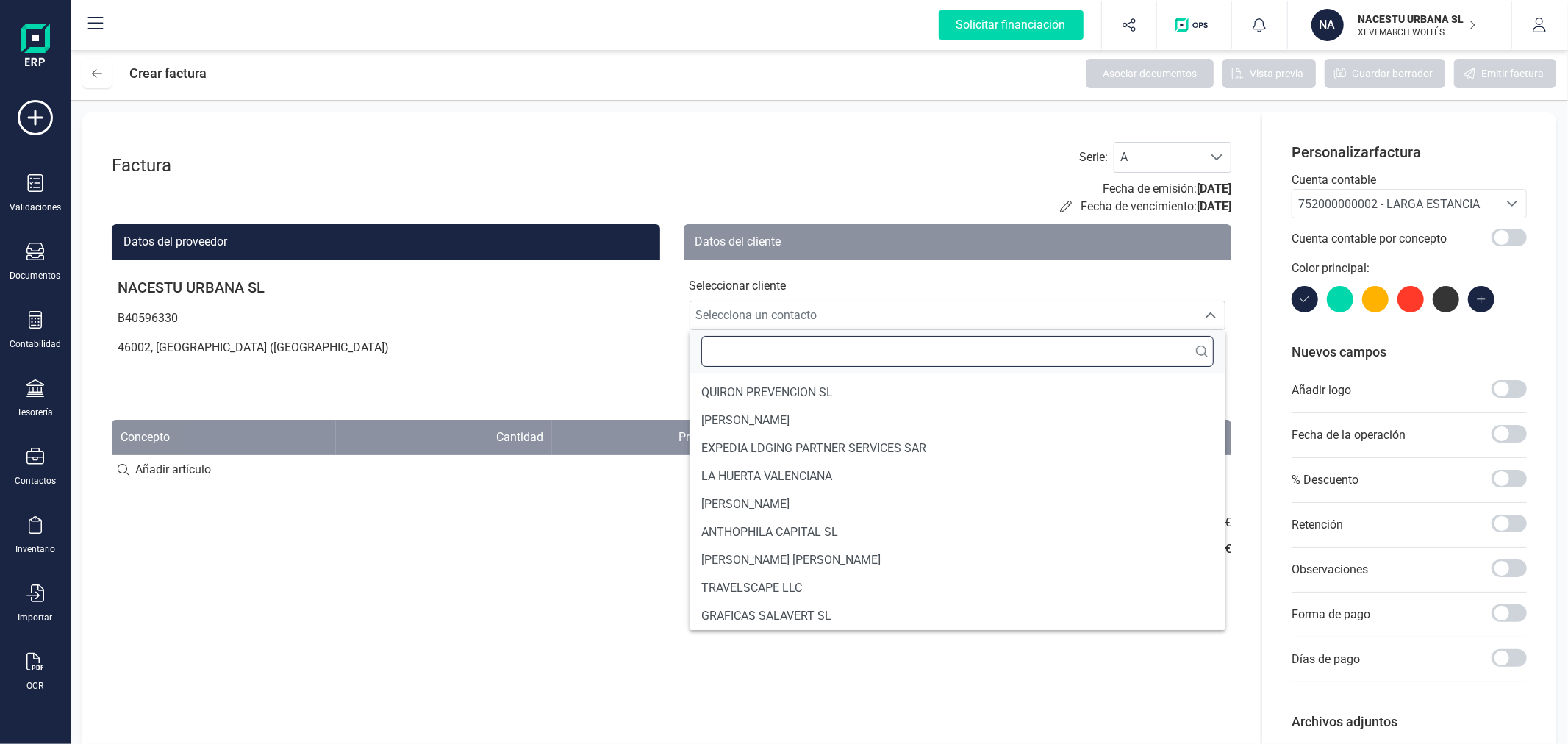
click at [899, 358] on input "text" at bounding box center [958, 352] width 513 height 31
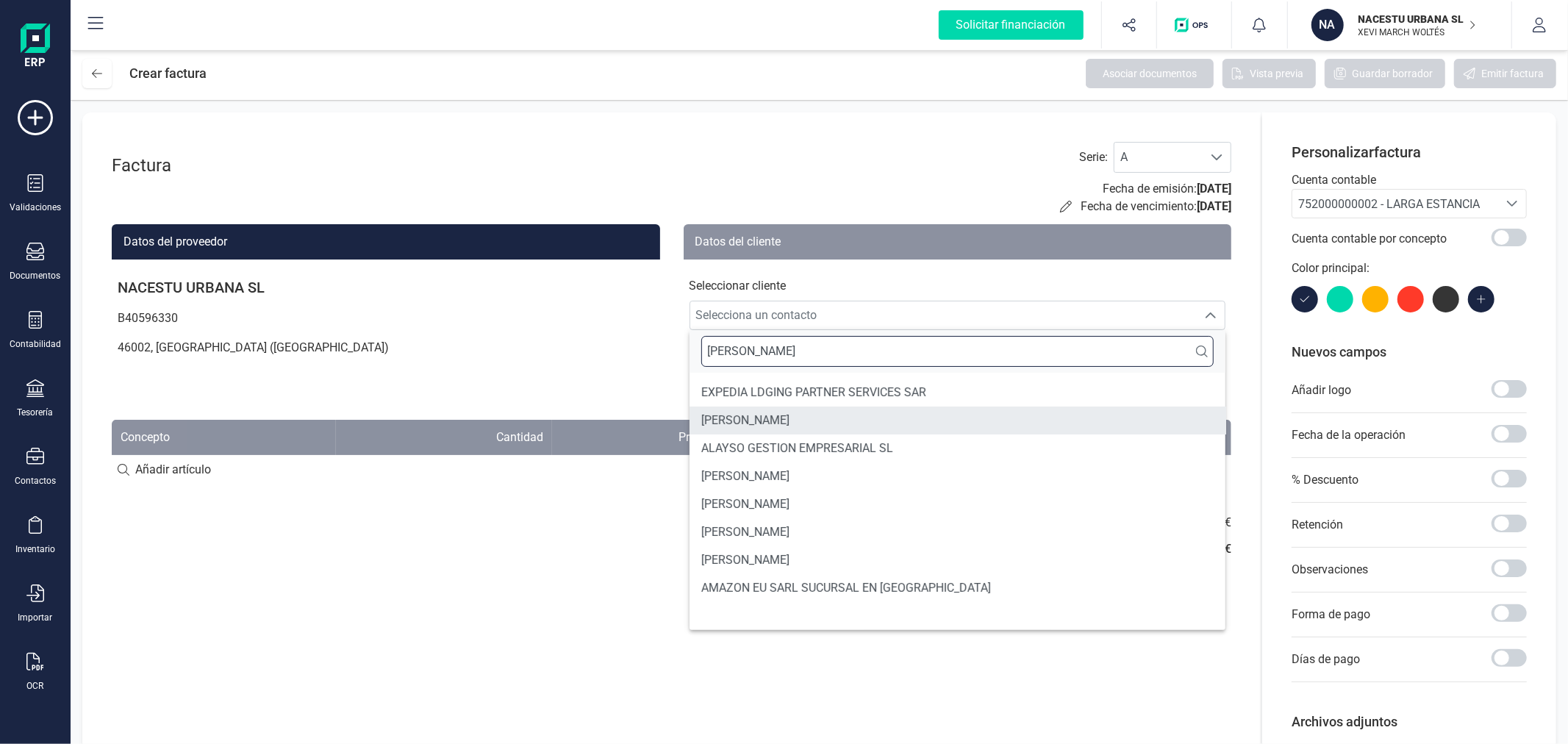
type input "SARA"
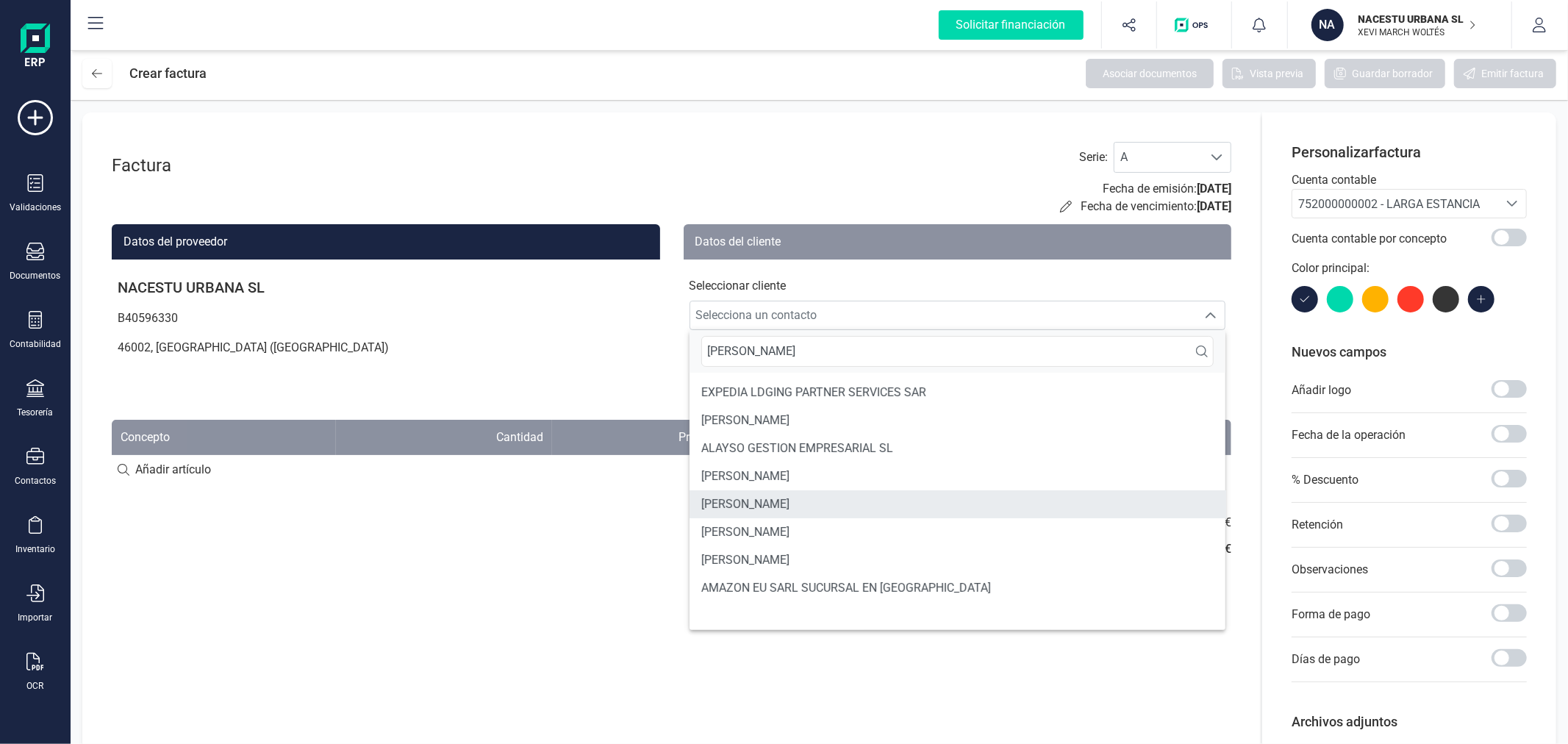
click at [853, 504] on li "SARA TORTORELLI" at bounding box center [957, 504] width 537 height 28
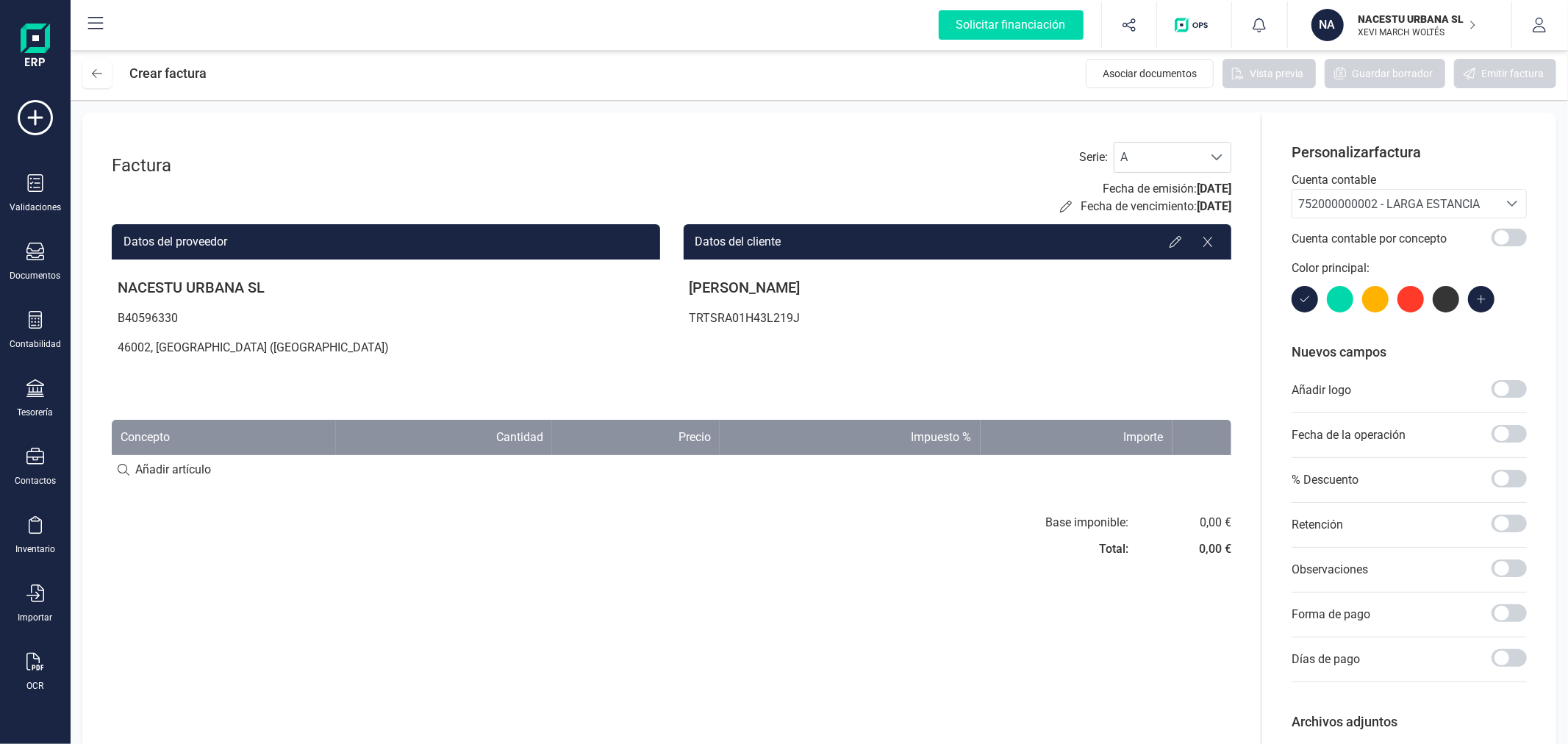
click at [186, 468] on input at bounding box center [671, 469] width 1119 height 30
paste input "Estancia octubre"
type input "Estancia octubre"
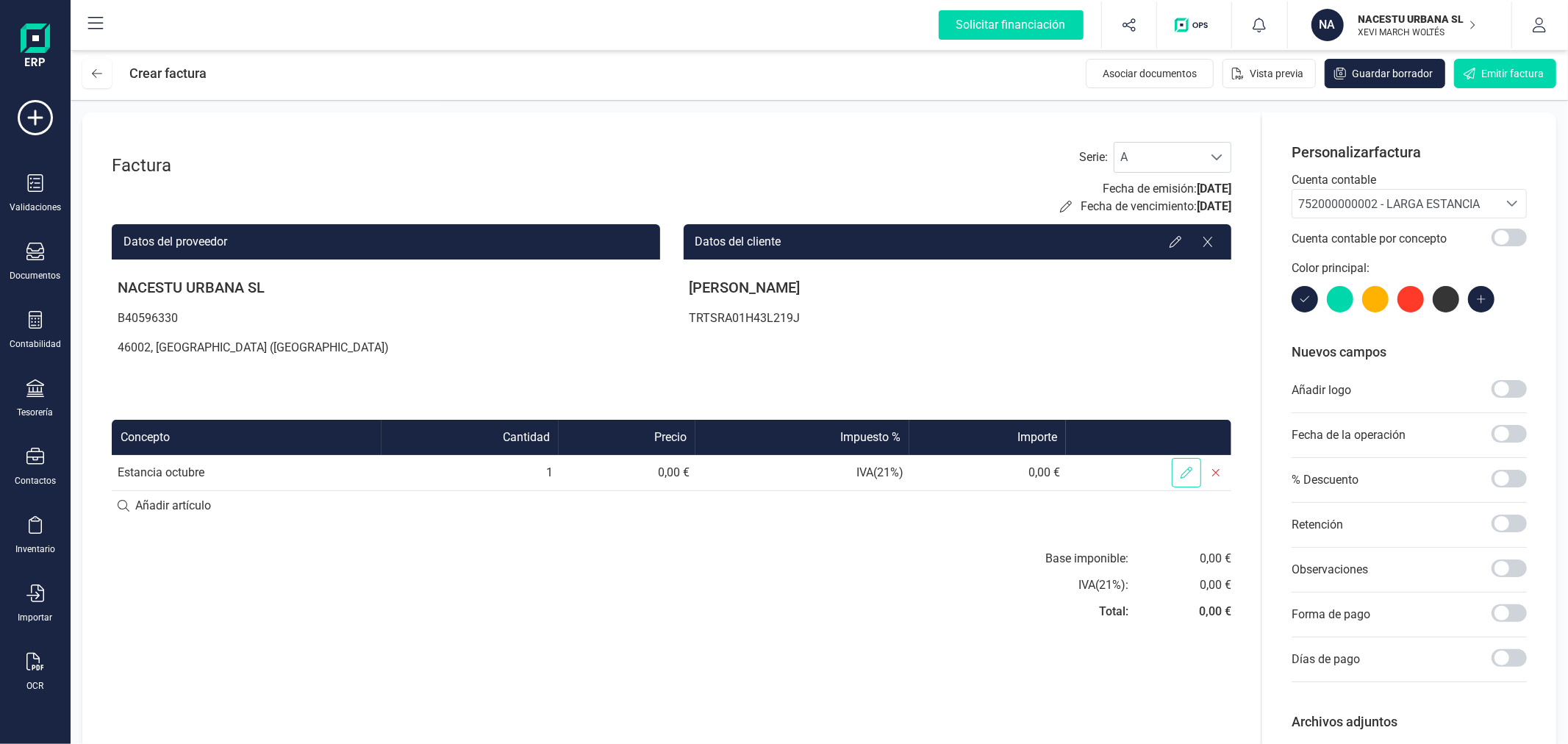
click at [1185, 467] on icon at bounding box center [1185, 472] width 11 height 11
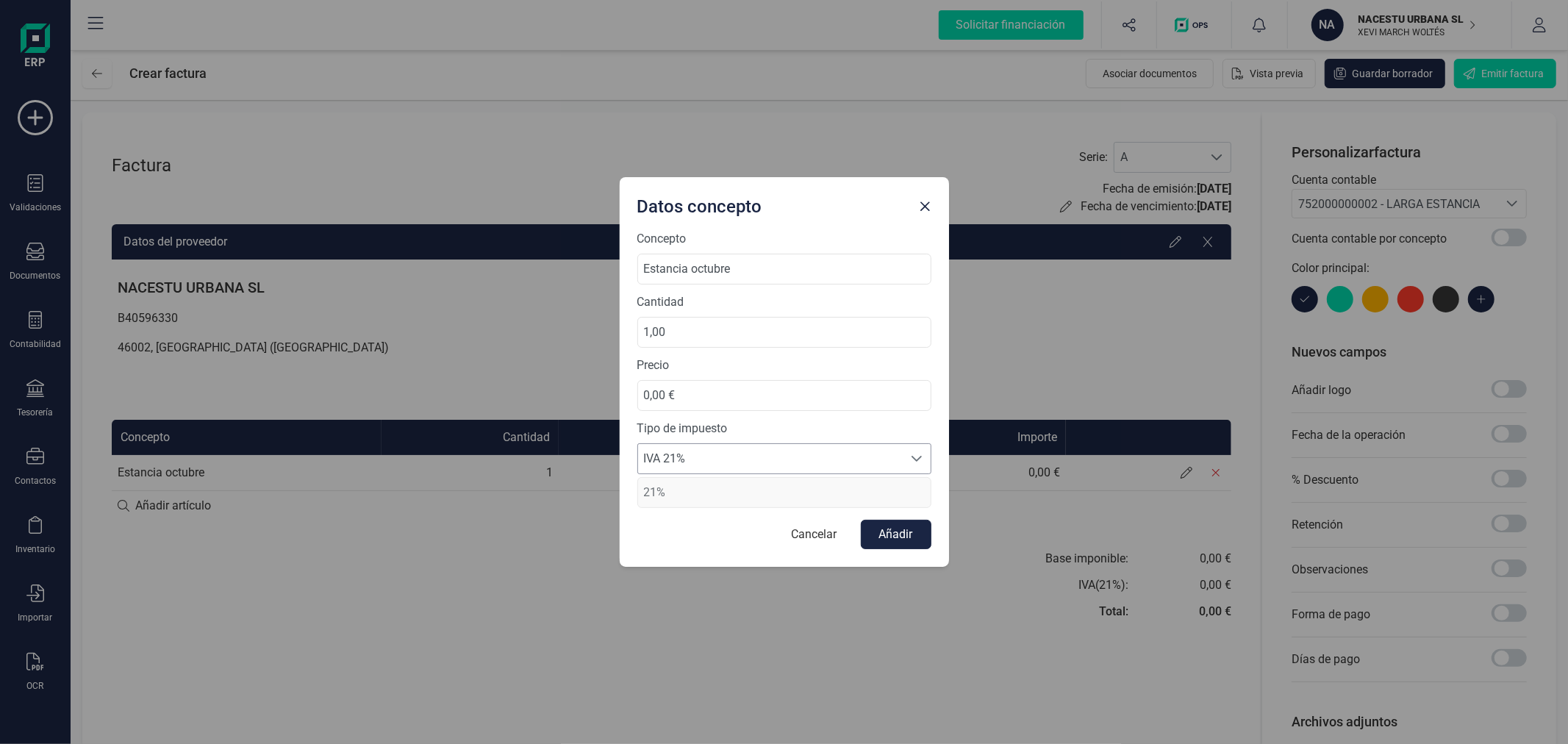
click at [693, 453] on span "IVA 21%" at bounding box center [770, 459] width 265 height 30
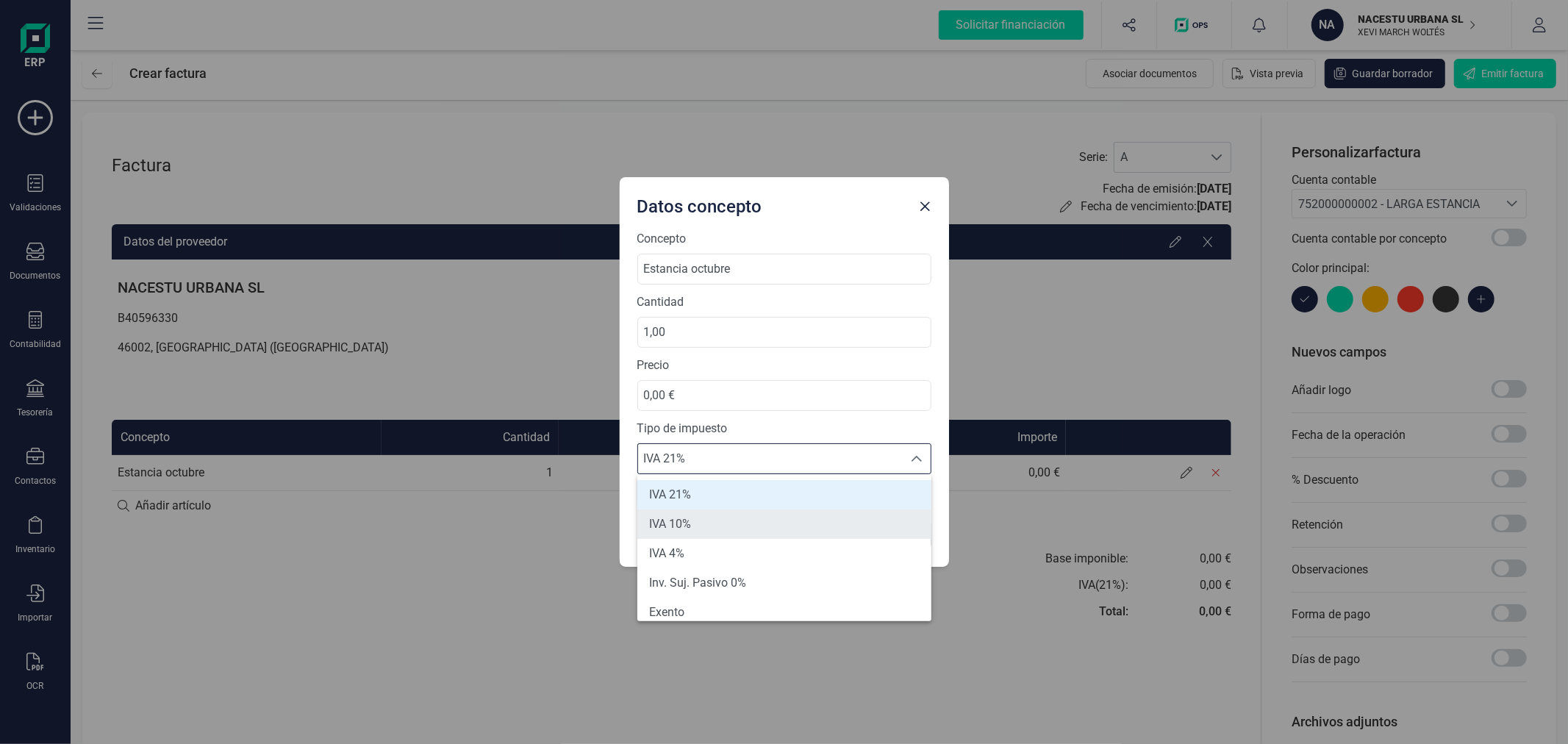
click at [685, 524] on span "IVA 10%" at bounding box center [669, 524] width 42 height 17
type input "10%"
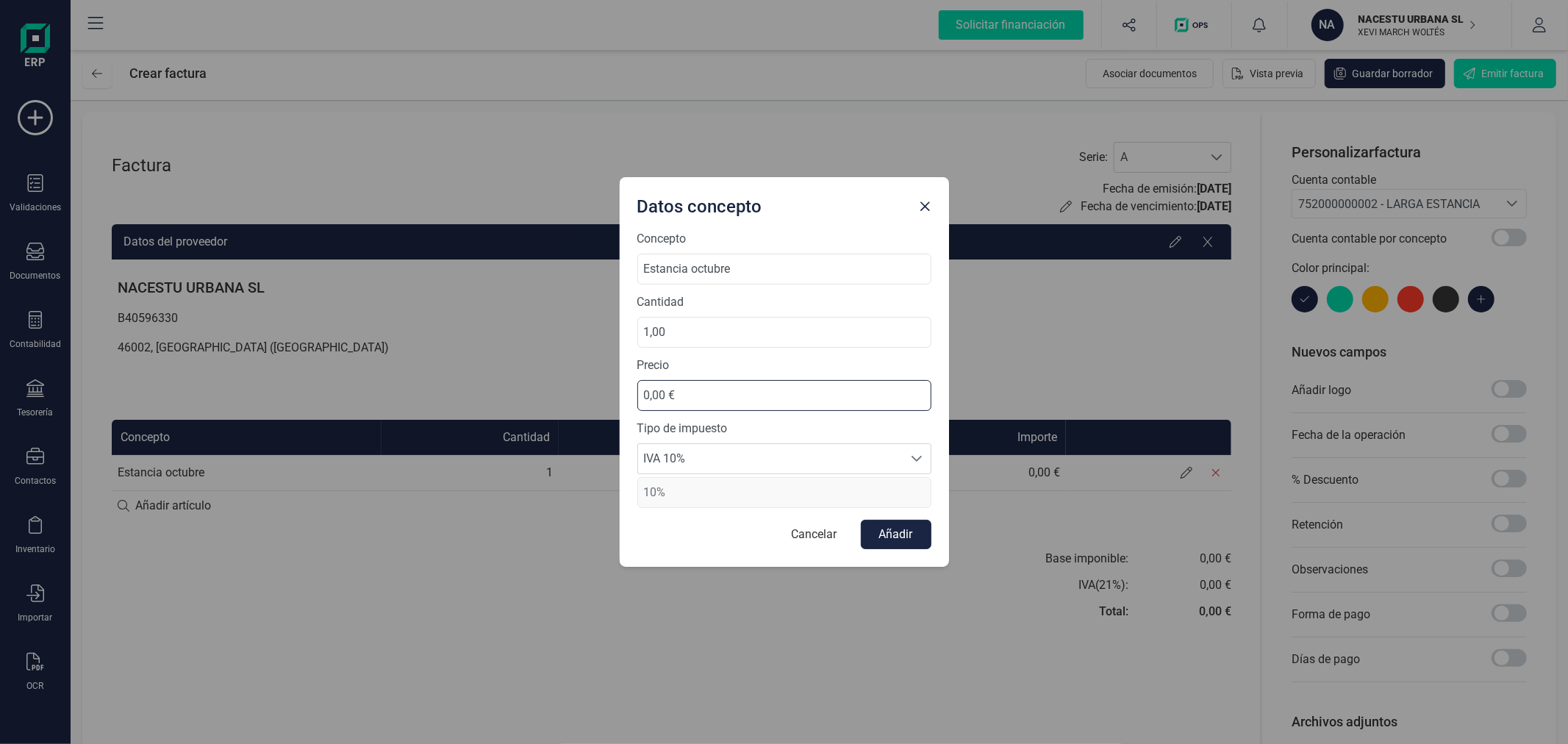
drag, startPoint x: 720, startPoint y: 401, endPoint x: 642, endPoint y: 398, distance: 78.1
click at [642, 398] on input "0,00 €" at bounding box center [784, 396] width 294 height 31
type input "736,36 €"
click at [896, 531] on button "Añadir" at bounding box center [896, 534] width 71 height 30
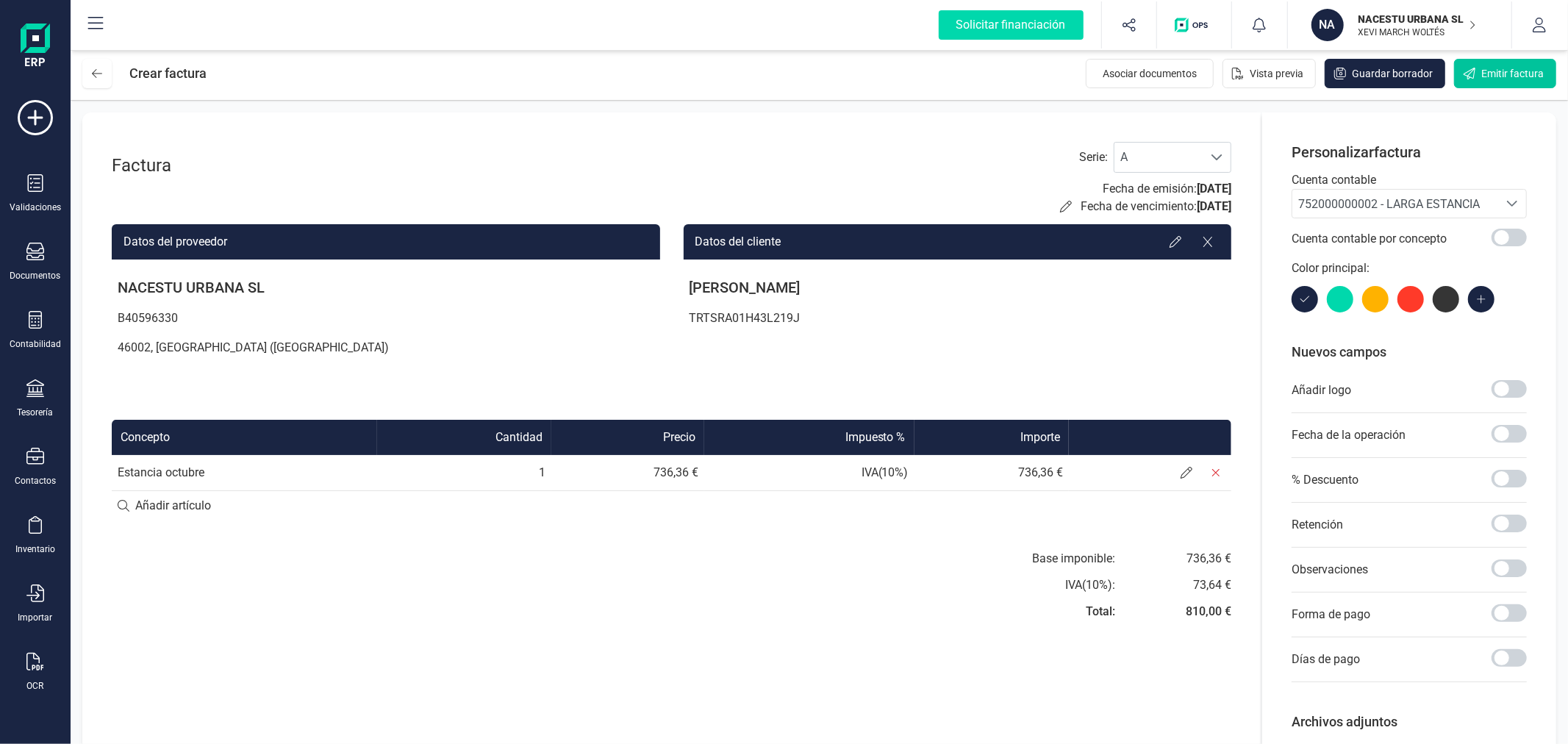
click at [1498, 71] on span "Emitir factura" at bounding box center [1512, 73] width 62 height 14
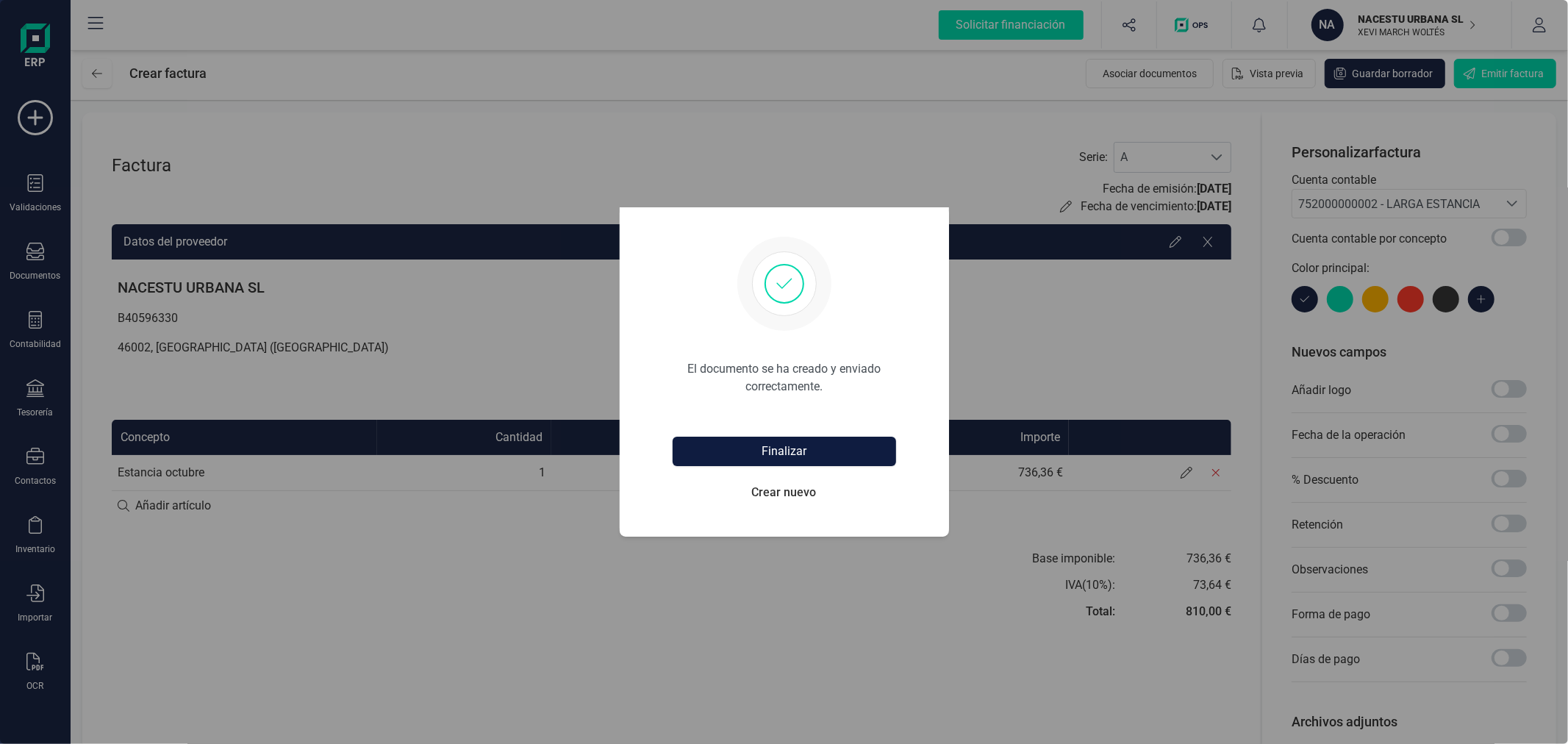
click at [782, 445] on button "Finalizar" at bounding box center [784, 451] width 223 height 30
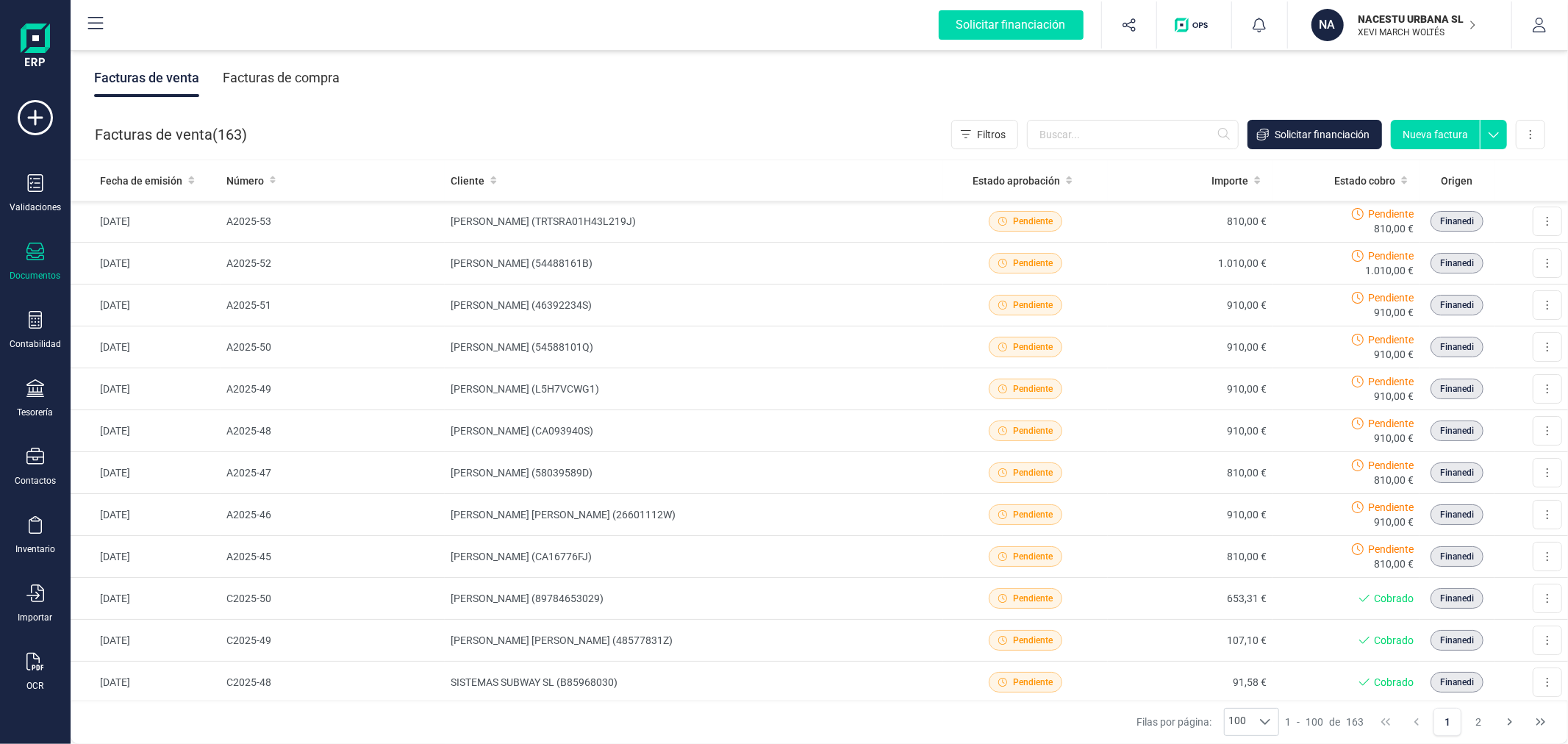
click at [1450, 134] on button "Nueva factura" at bounding box center [1434, 134] width 89 height 30
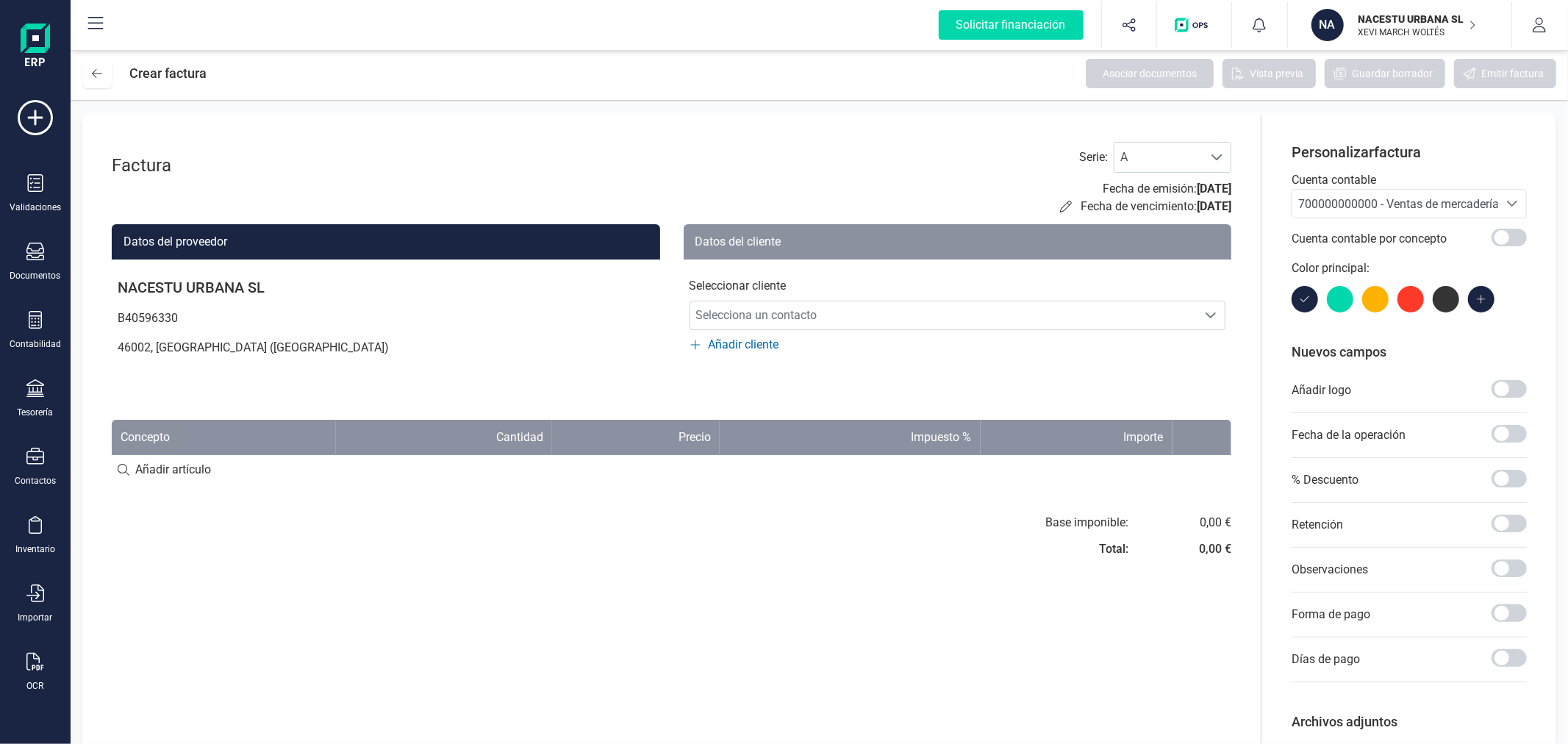
click at [1338, 210] on span "700000000000 - Ventas de mercaderías" at bounding box center [1401, 204] width 206 height 14
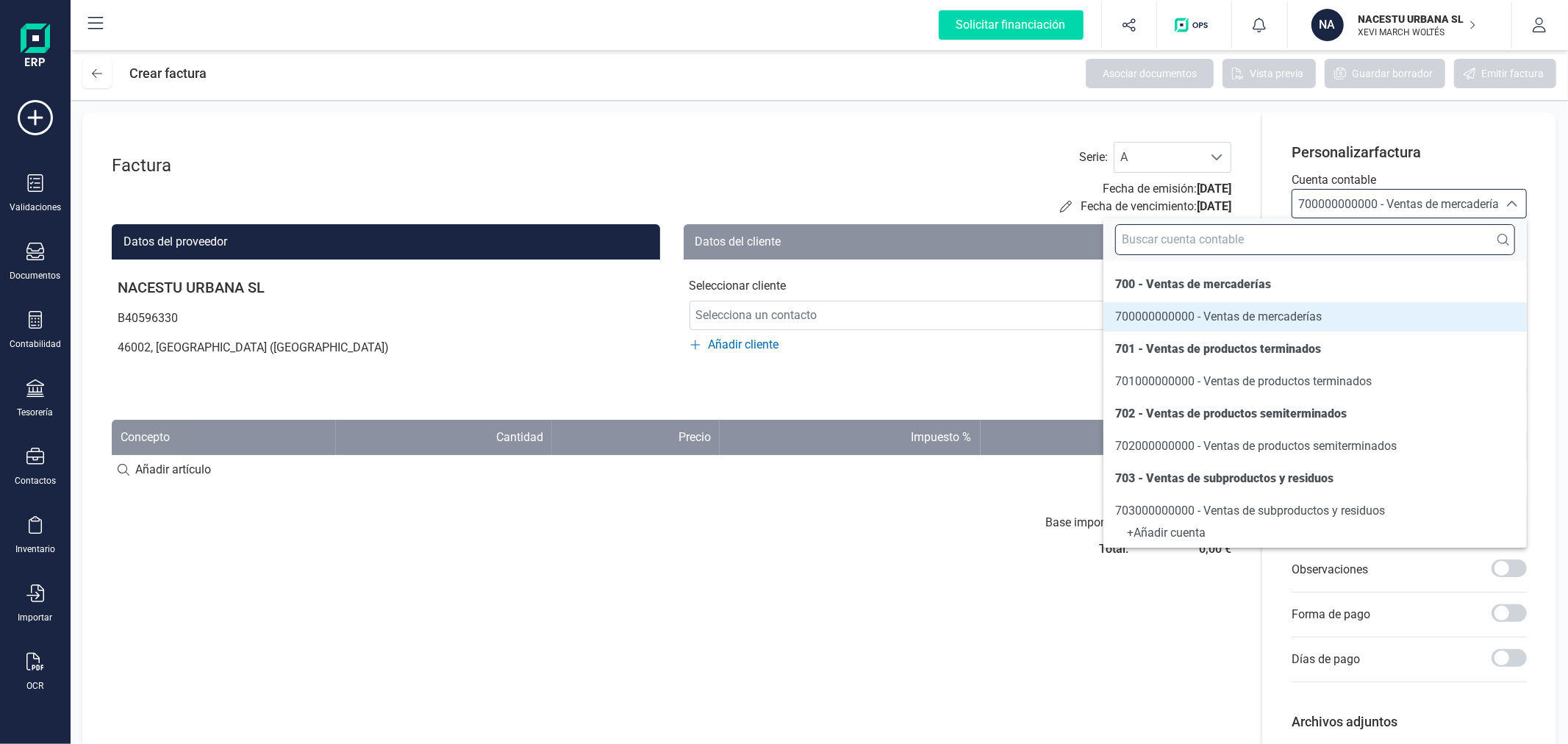
click at [1327, 244] on input "text" at bounding box center [1315, 239] width 400 height 31
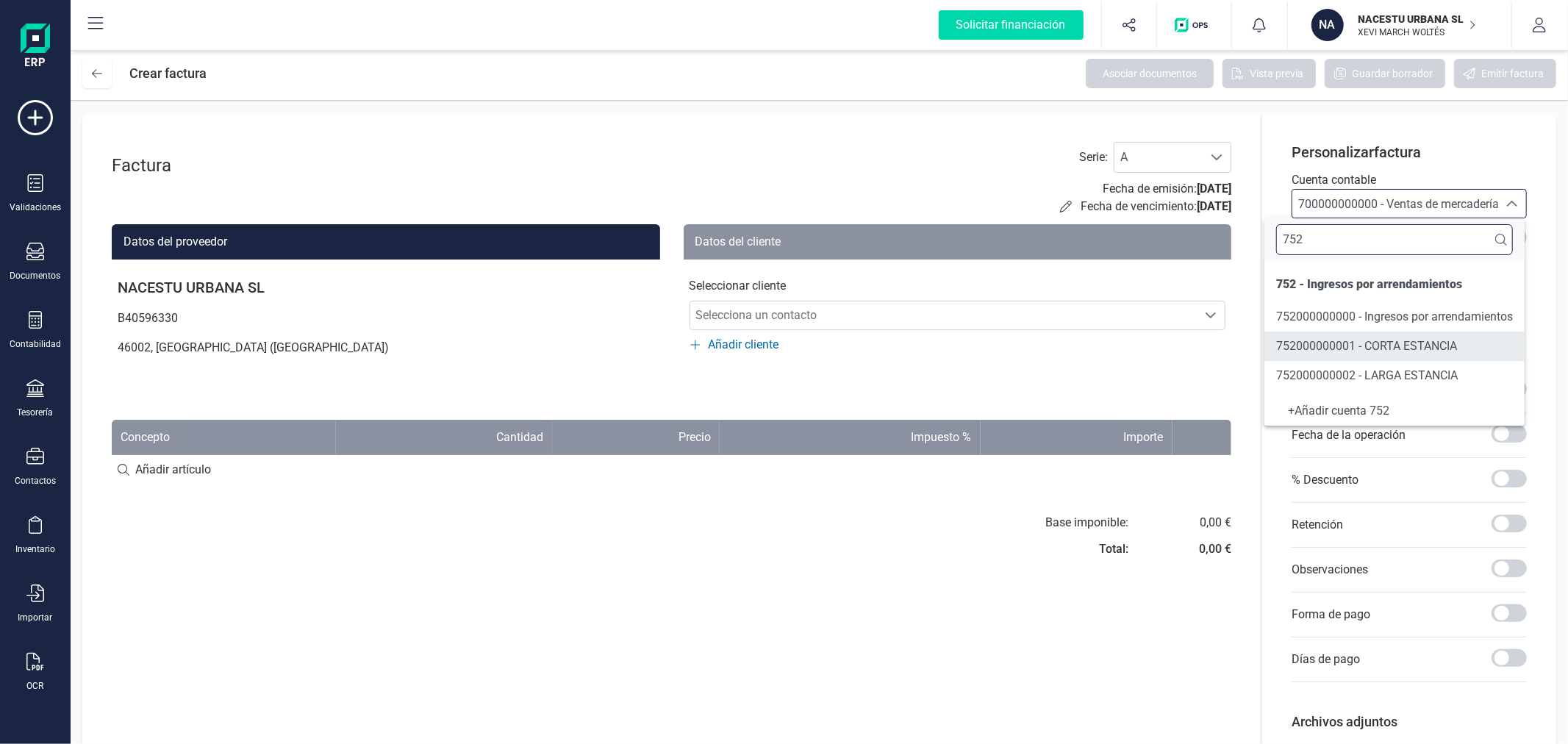
type input "752"
click at [1383, 378] on span "752000000002 - LARGA ESTANCIA" at bounding box center [1366, 375] width 181 height 14
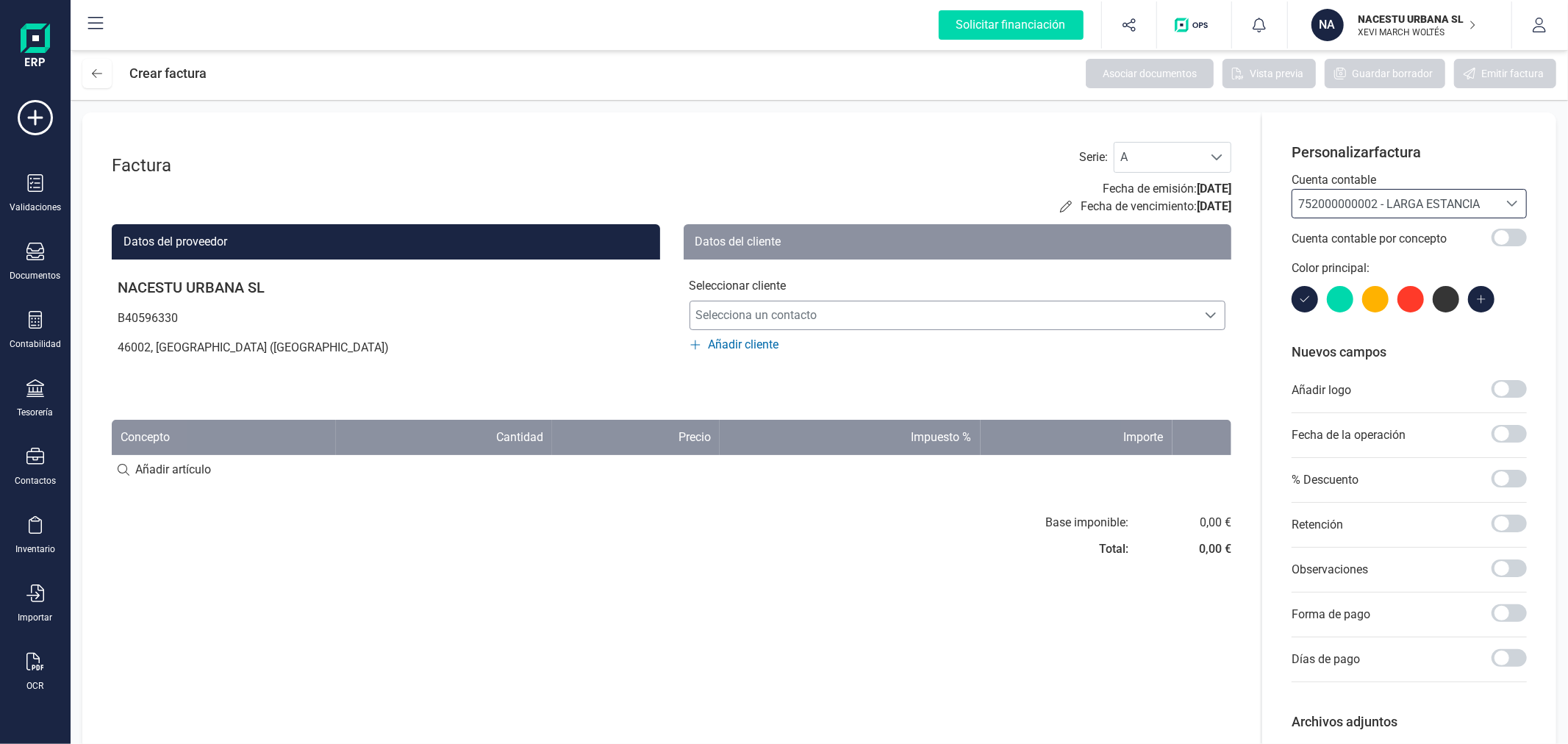
click at [778, 302] on span "Selecciona un contacto" at bounding box center [943, 315] width 507 height 30
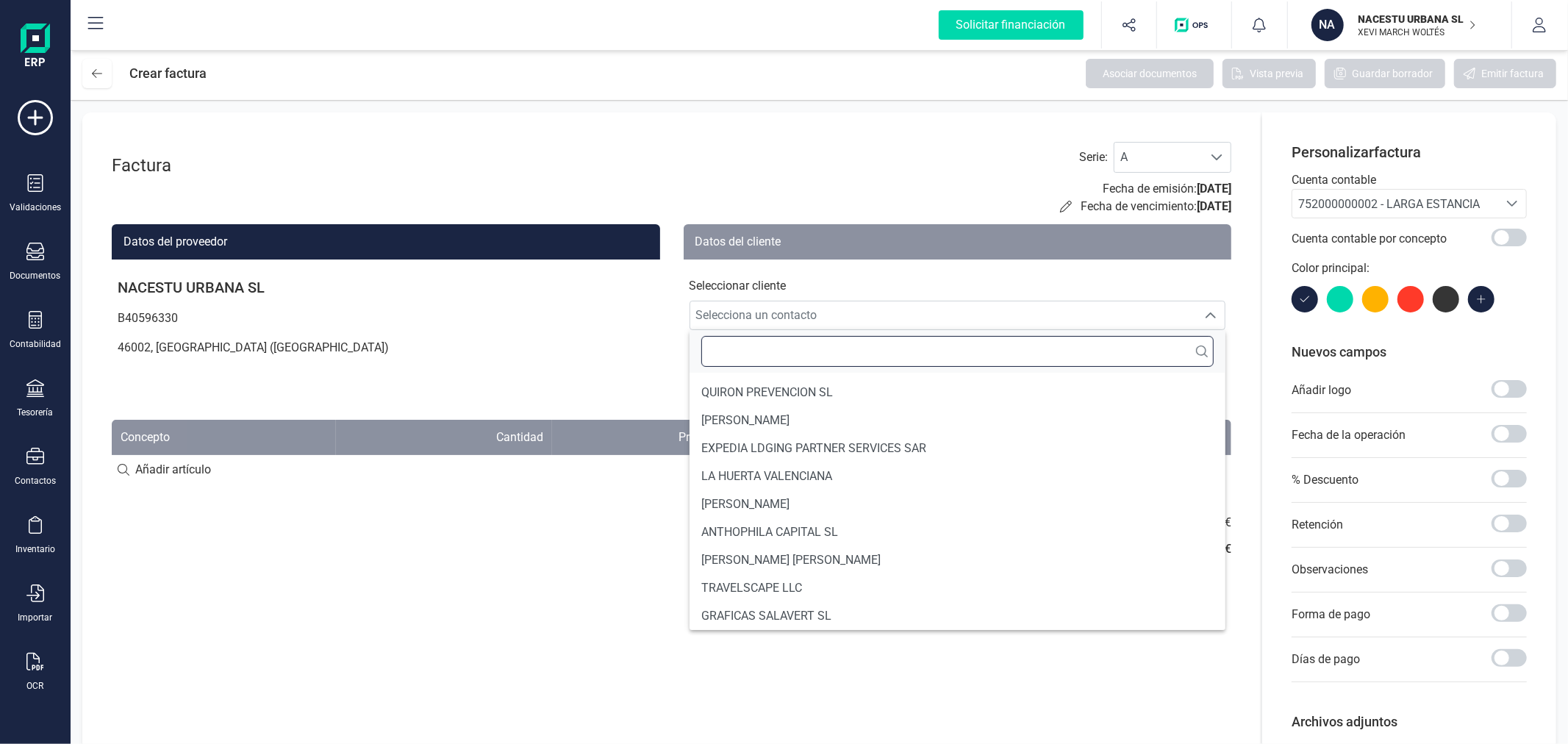
click at [744, 352] on input "text" at bounding box center [958, 352] width 513 height 31
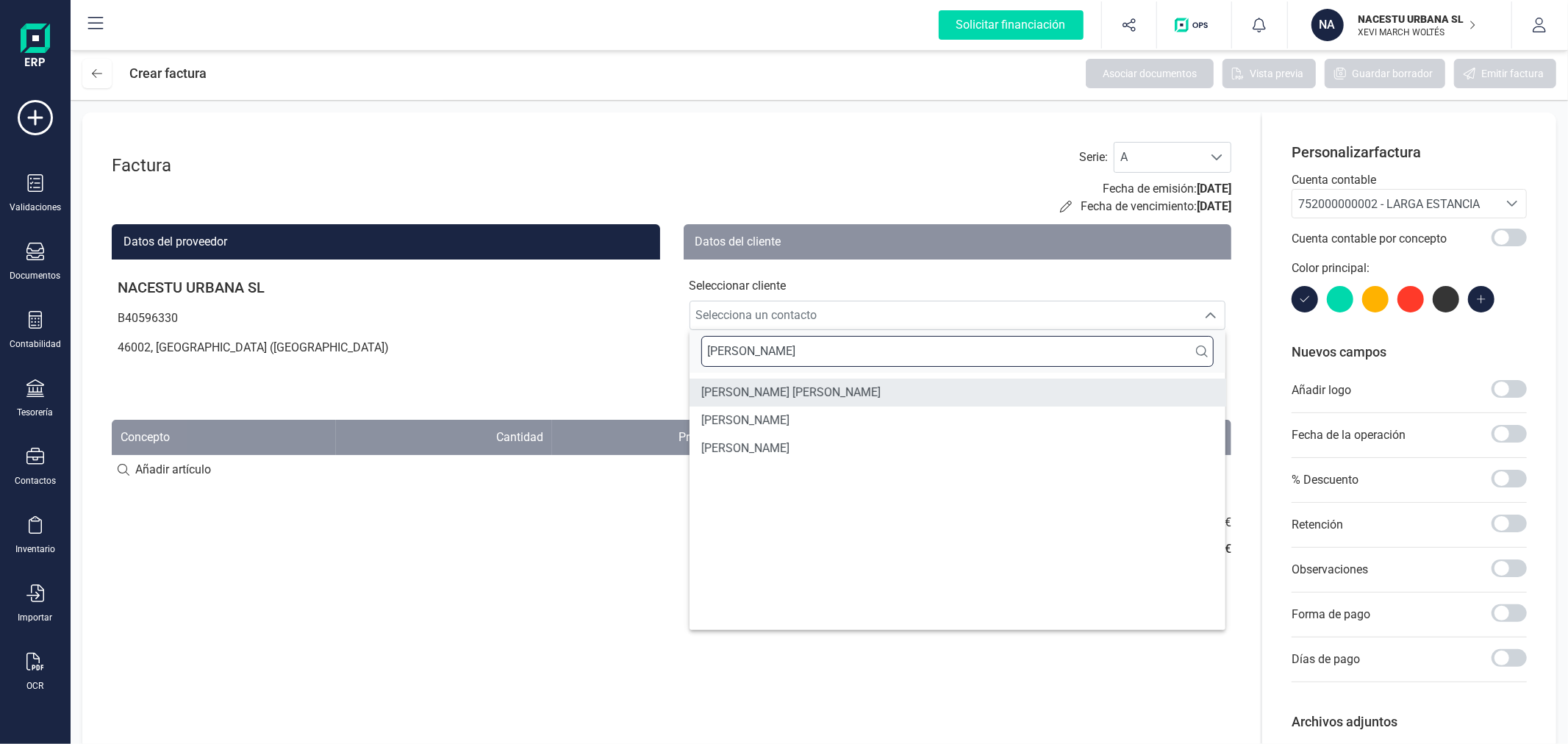
type input "ALEJANDRO"
click at [829, 401] on span "ALEJANDRO TOMEU MESTRE" at bounding box center [791, 392] width 179 height 17
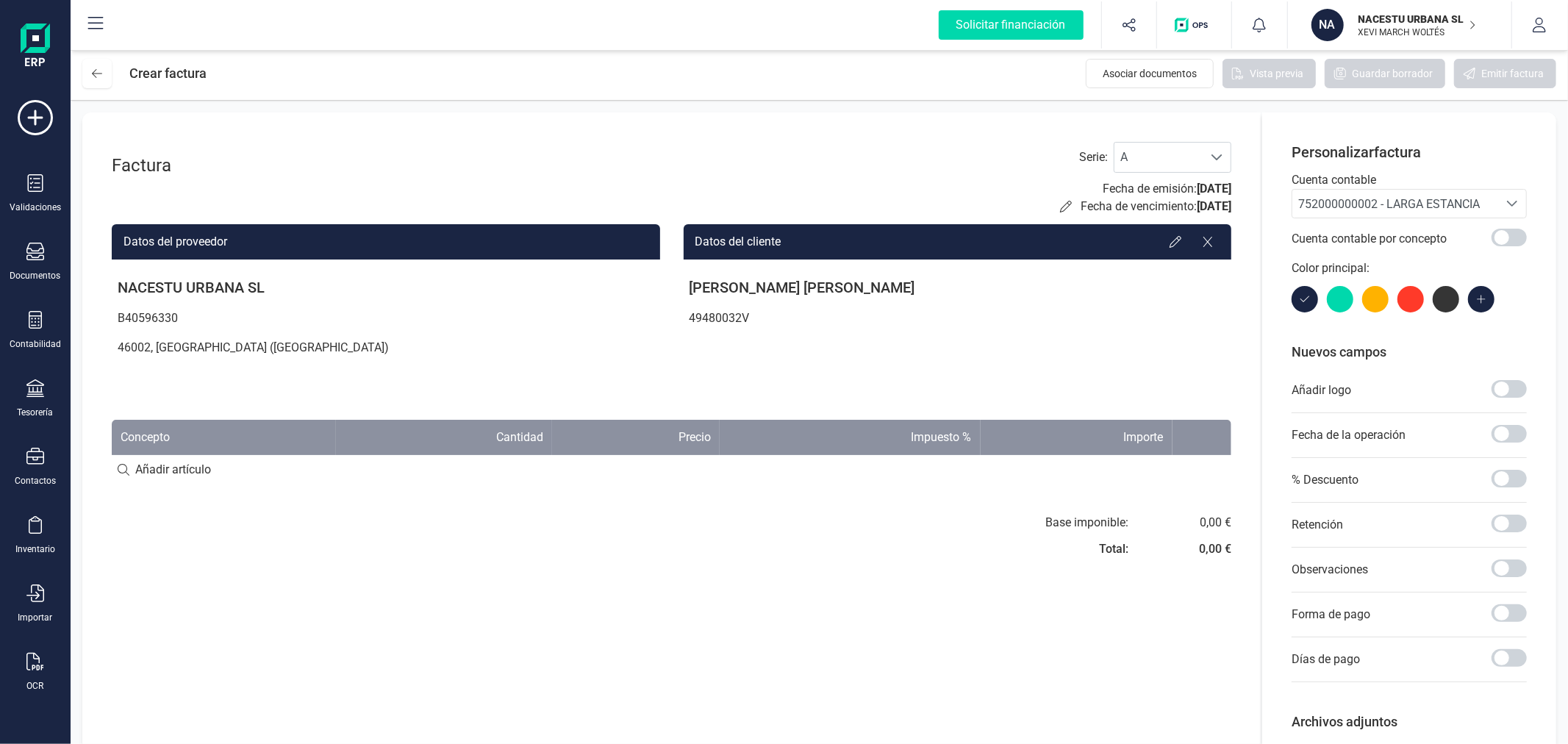
click at [203, 473] on input at bounding box center [671, 469] width 1119 height 30
paste input "Estancia octubre"
type input "Estancia octubre"
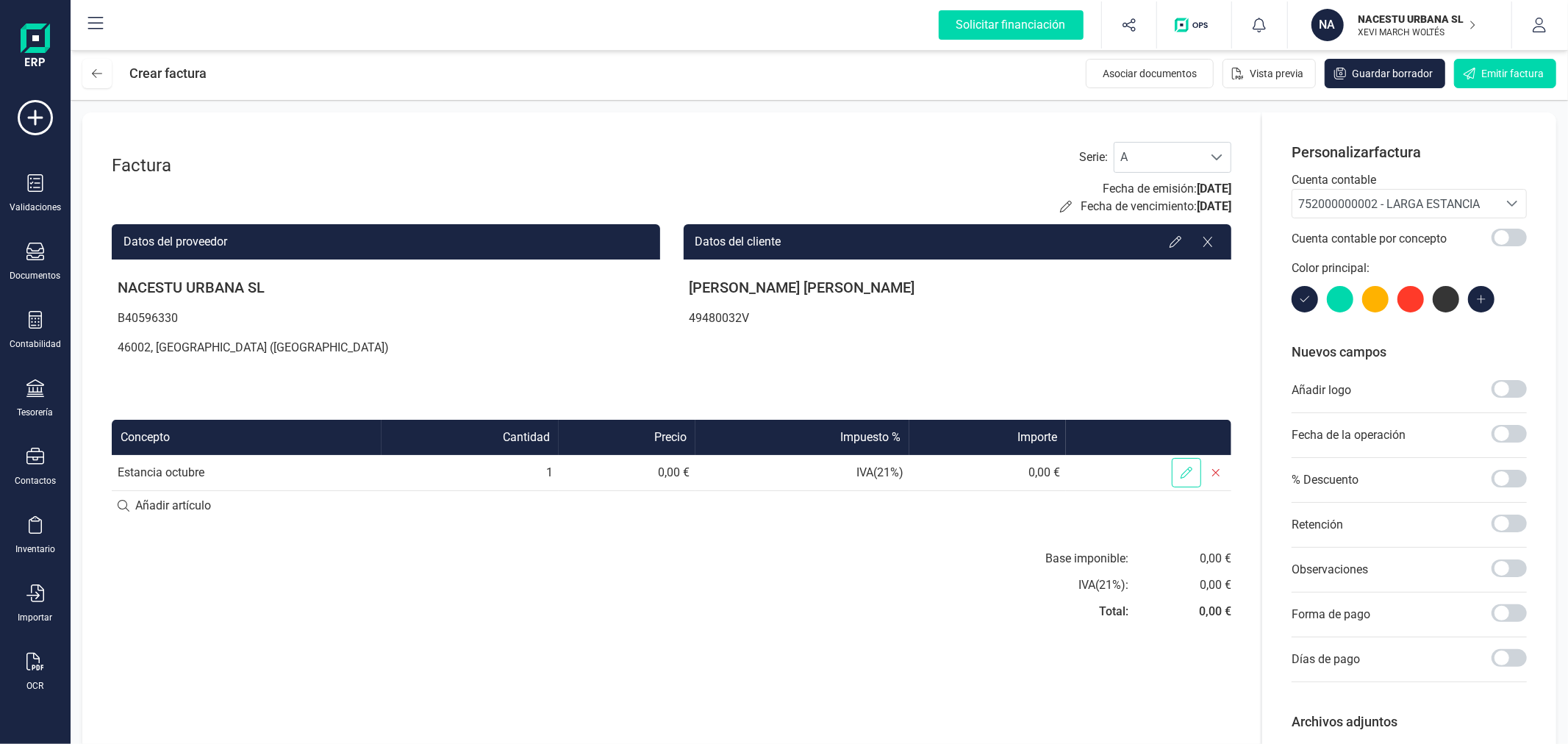
click at [1186, 467] on icon at bounding box center [1185, 472] width 11 height 11
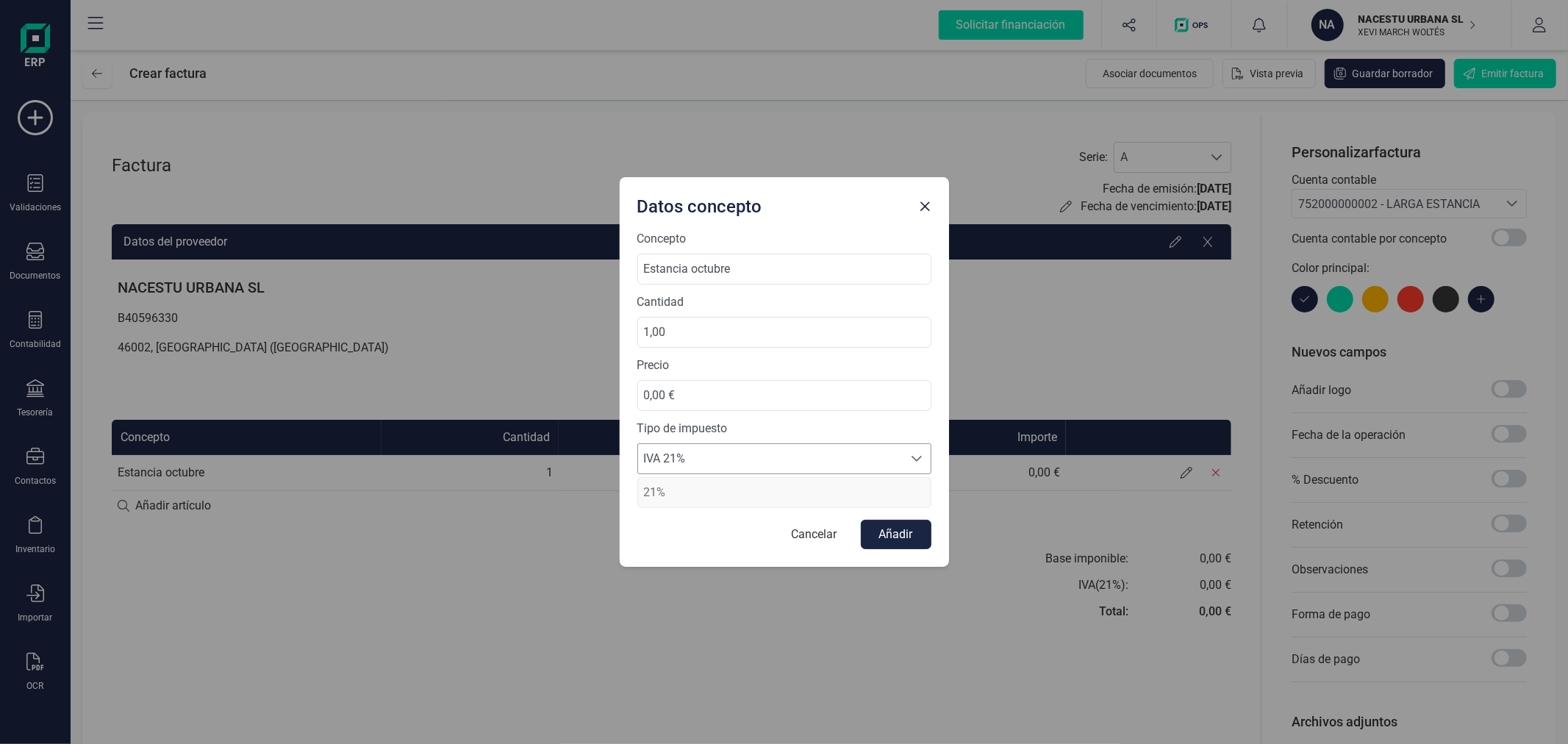
click at [736, 453] on span "IVA 21%" at bounding box center [770, 459] width 265 height 30
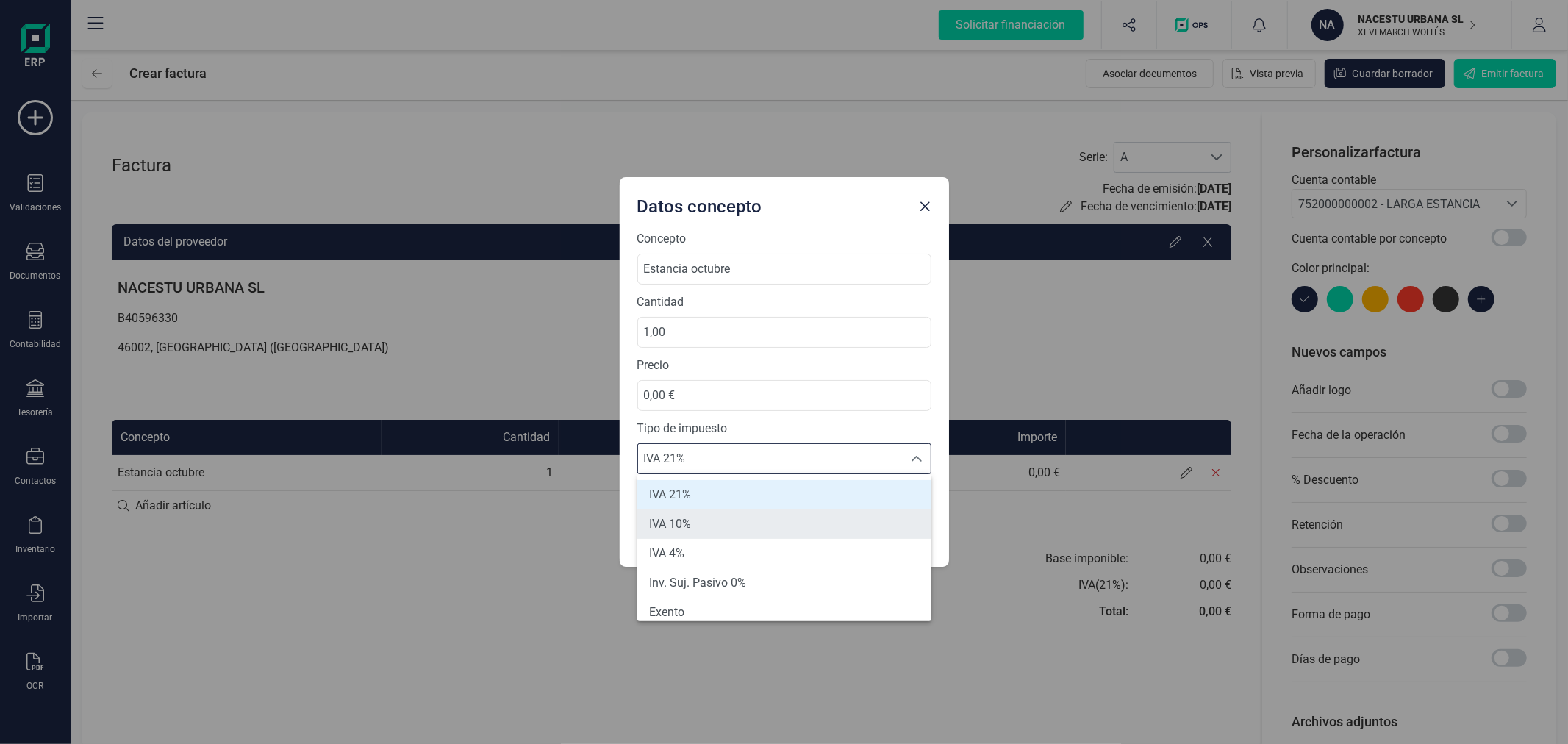
click at [720, 526] on li "IVA 10%" at bounding box center [784, 524] width 294 height 30
type input "10%"
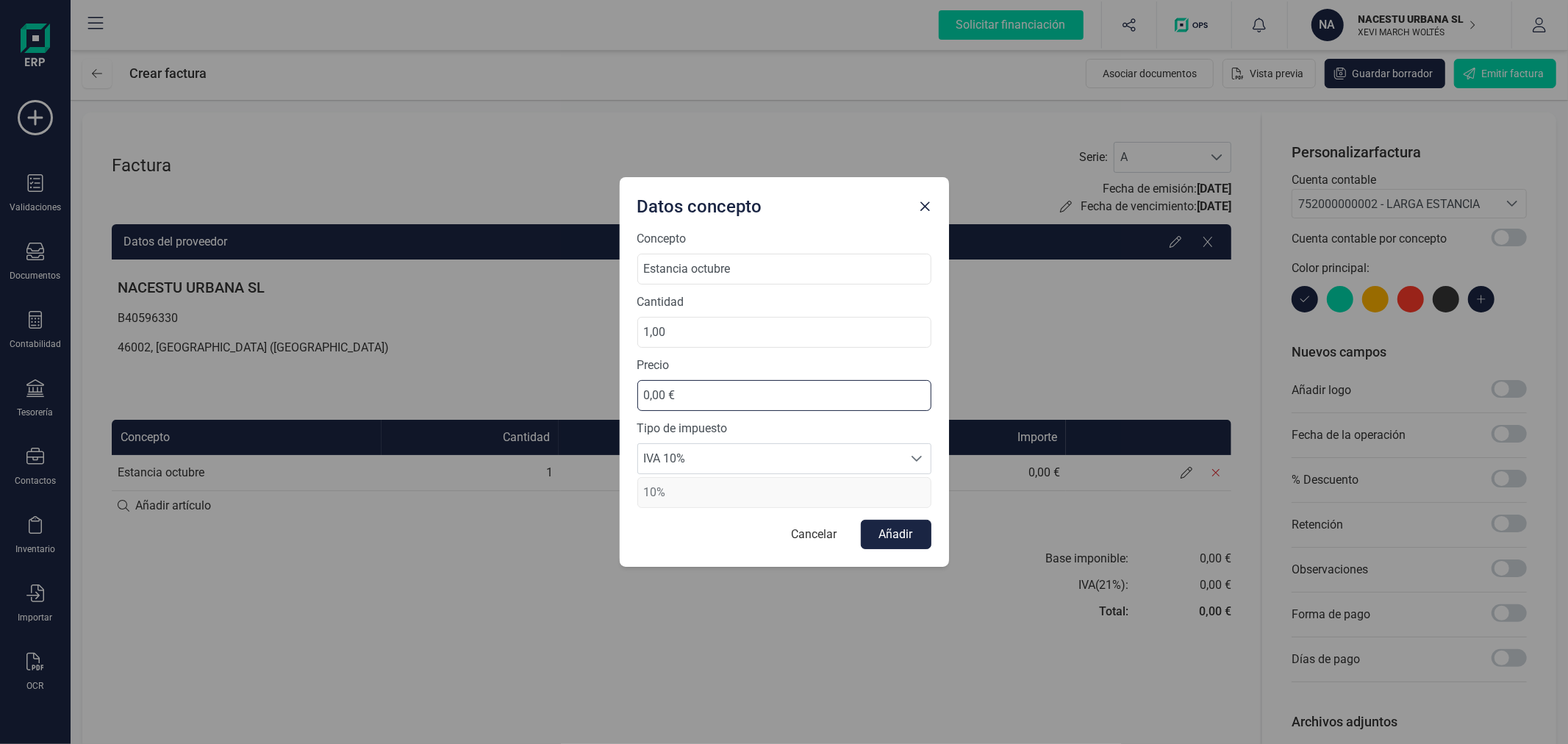
drag, startPoint x: 729, startPoint y: 384, endPoint x: 628, endPoint y: 391, distance: 101.2
click at [628, 391] on div "Concepto Estancia octubre Cantidad 1,00 Precio 0,00 € Tipo de impuesto IVA 10% …" at bounding box center [784, 399] width 329 height 337
type input "736,36 €"
click at [908, 539] on button "Añadir" at bounding box center [896, 534] width 71 height 30
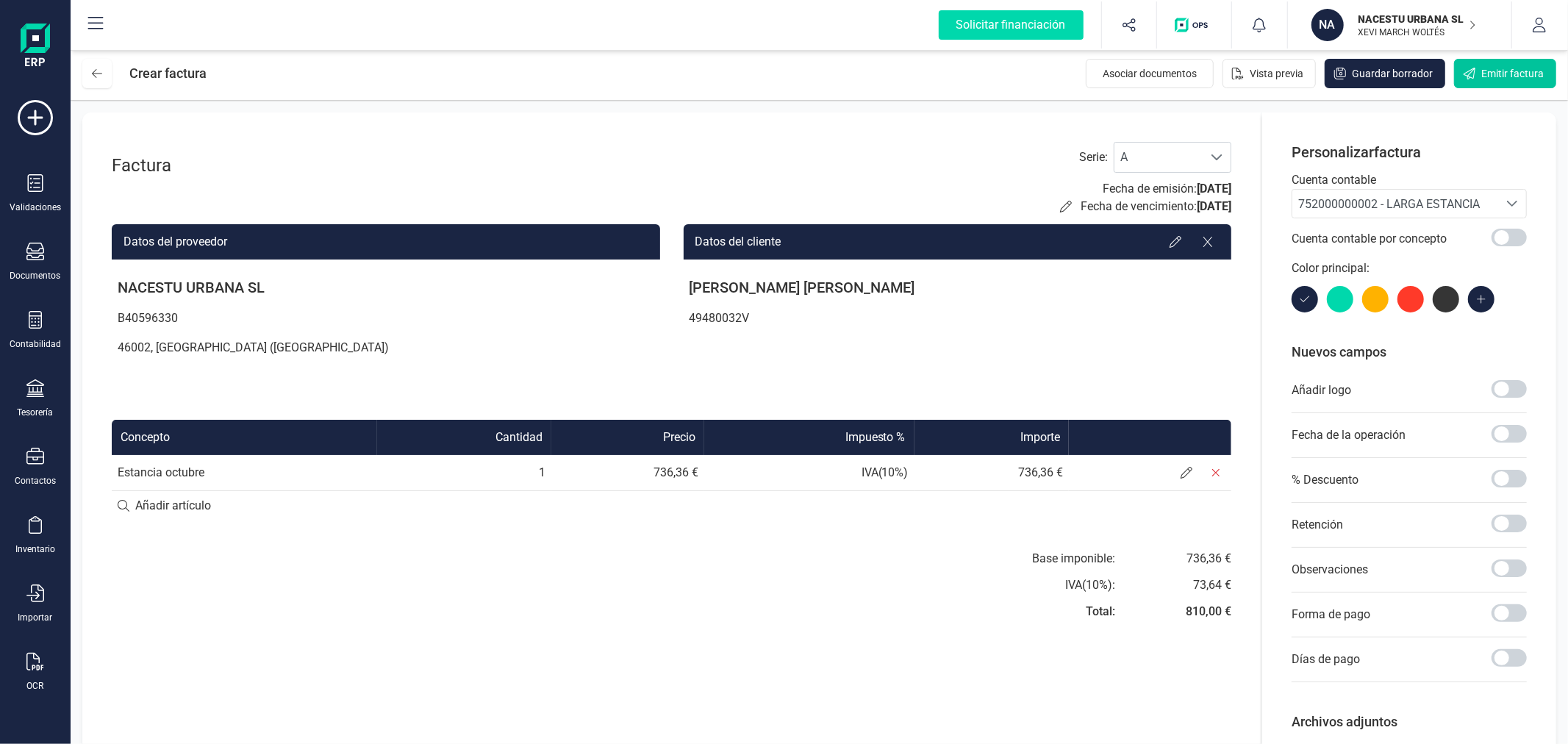
click at [1511, 74] on span "Emitir factura" at bounding box center [1512, 73] width 62 height 14
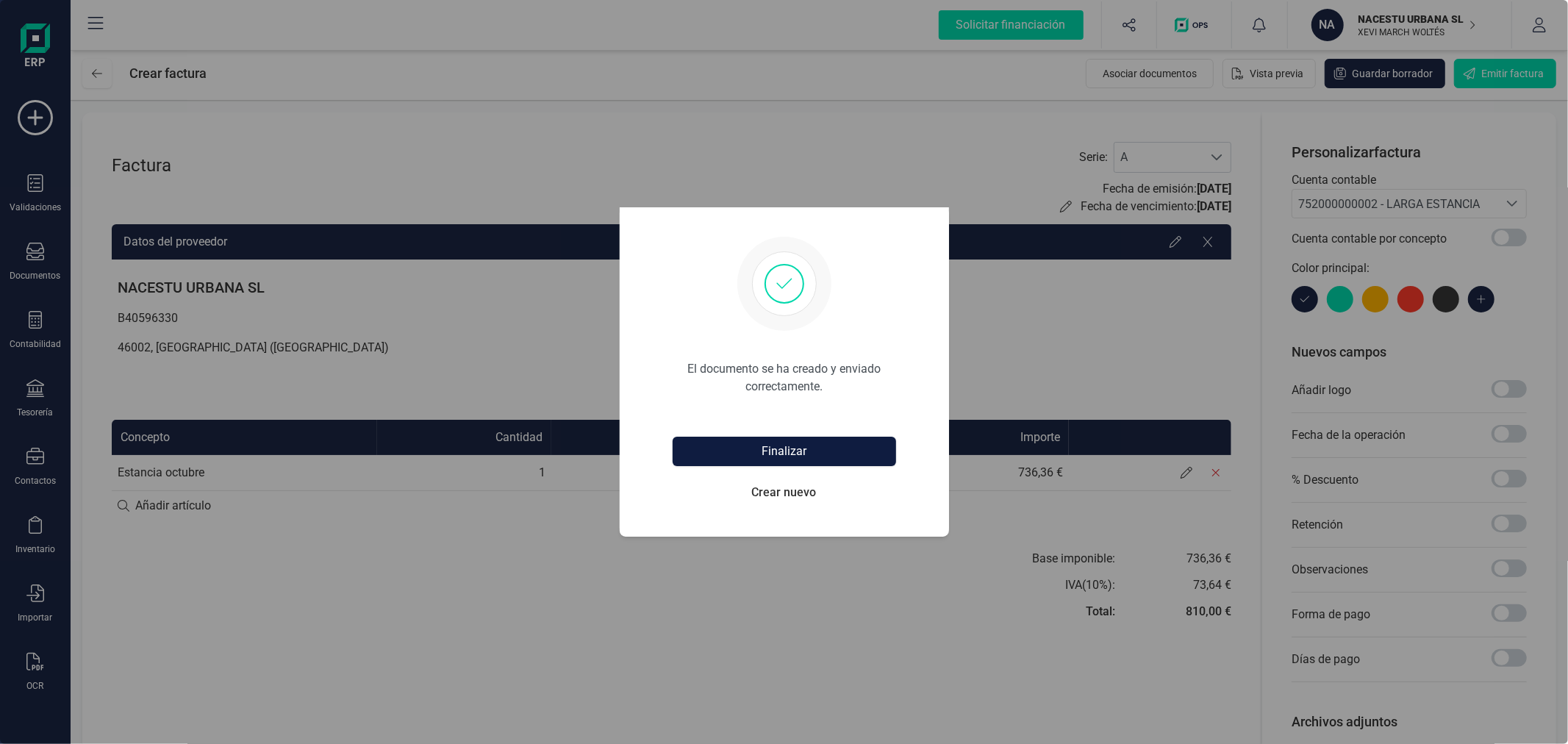
click at [783, 456] on button "Finalizar" at bounding box center [784, 451] width 223 height 30
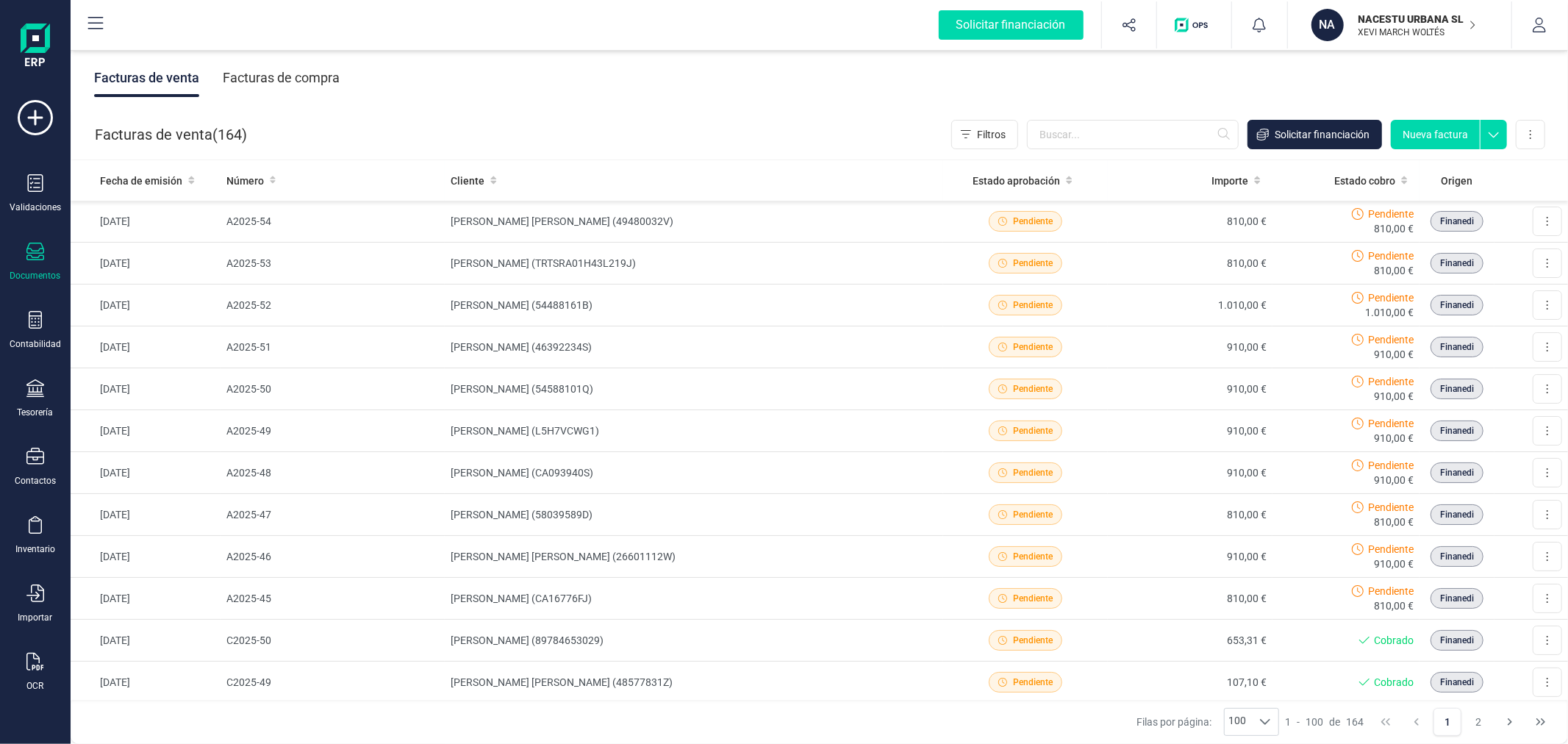
click at [1436, 129] on button "Nueva factura" at bounding box center [1434, 134] width 89 height 30
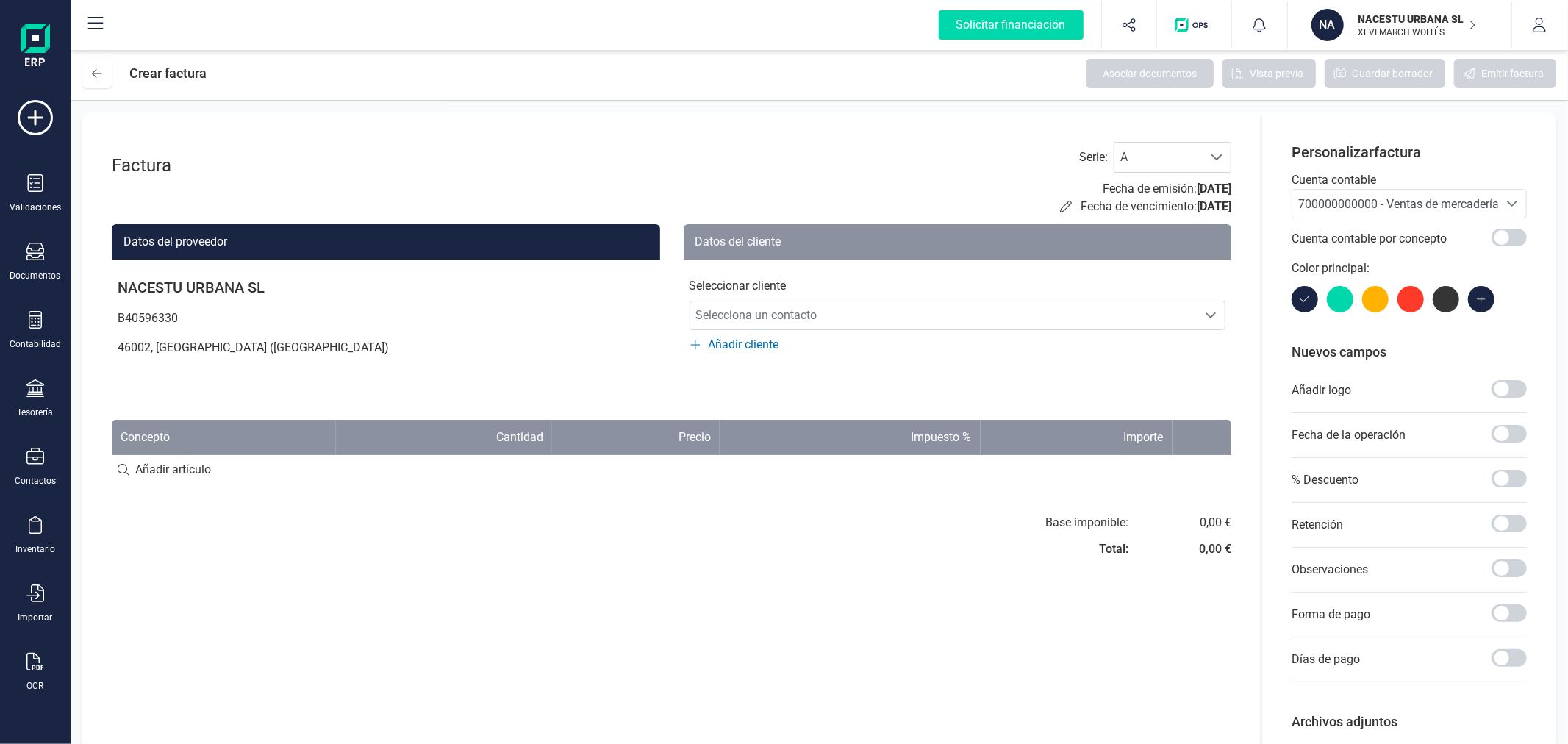
click at [1381, 207] on span "700000000000 - Ventas de mercaderías" at bounding box center [1401, 204] width 206 height 14
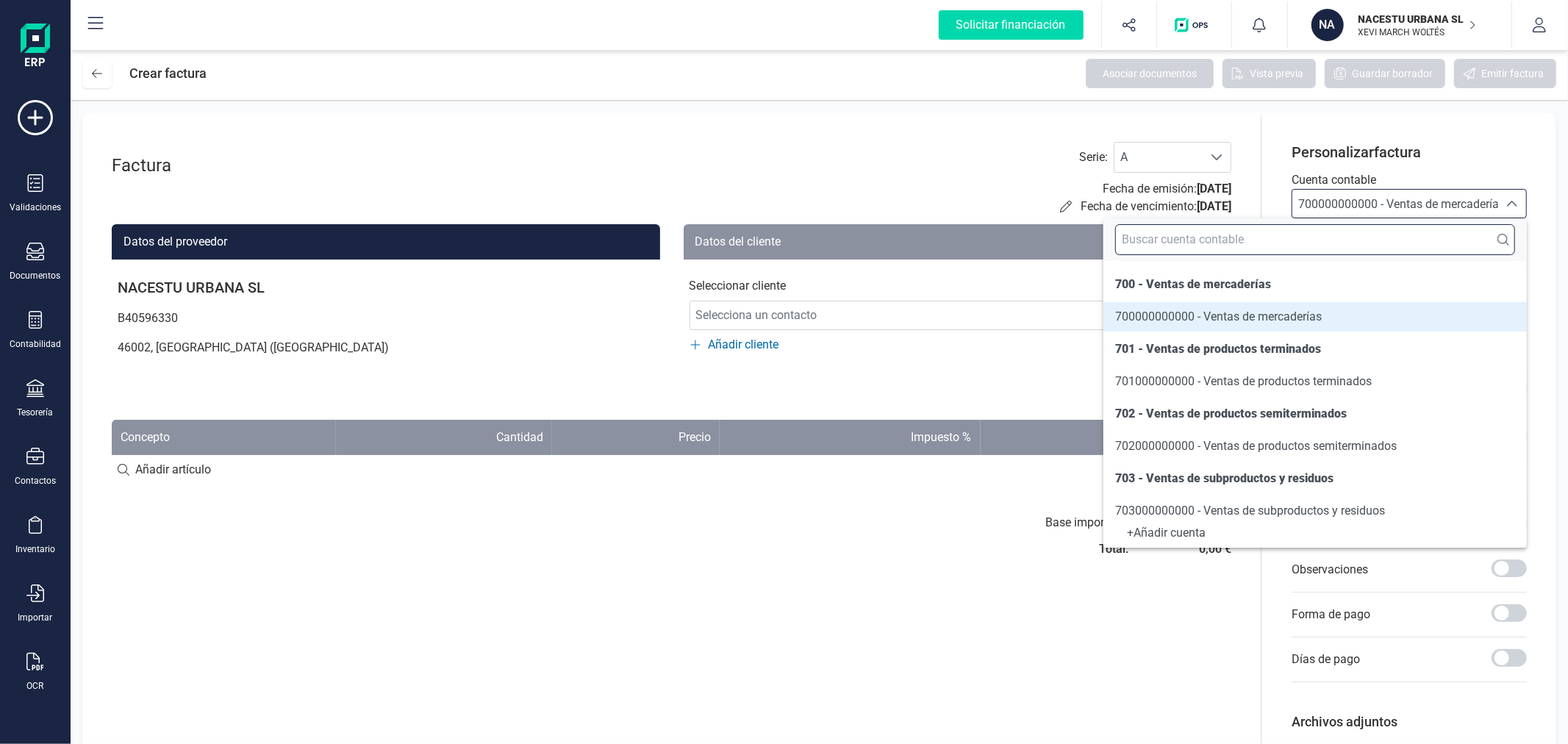
click at [1361, 244] on input "text" at bounding box center [1315, 239] width 400 height 31
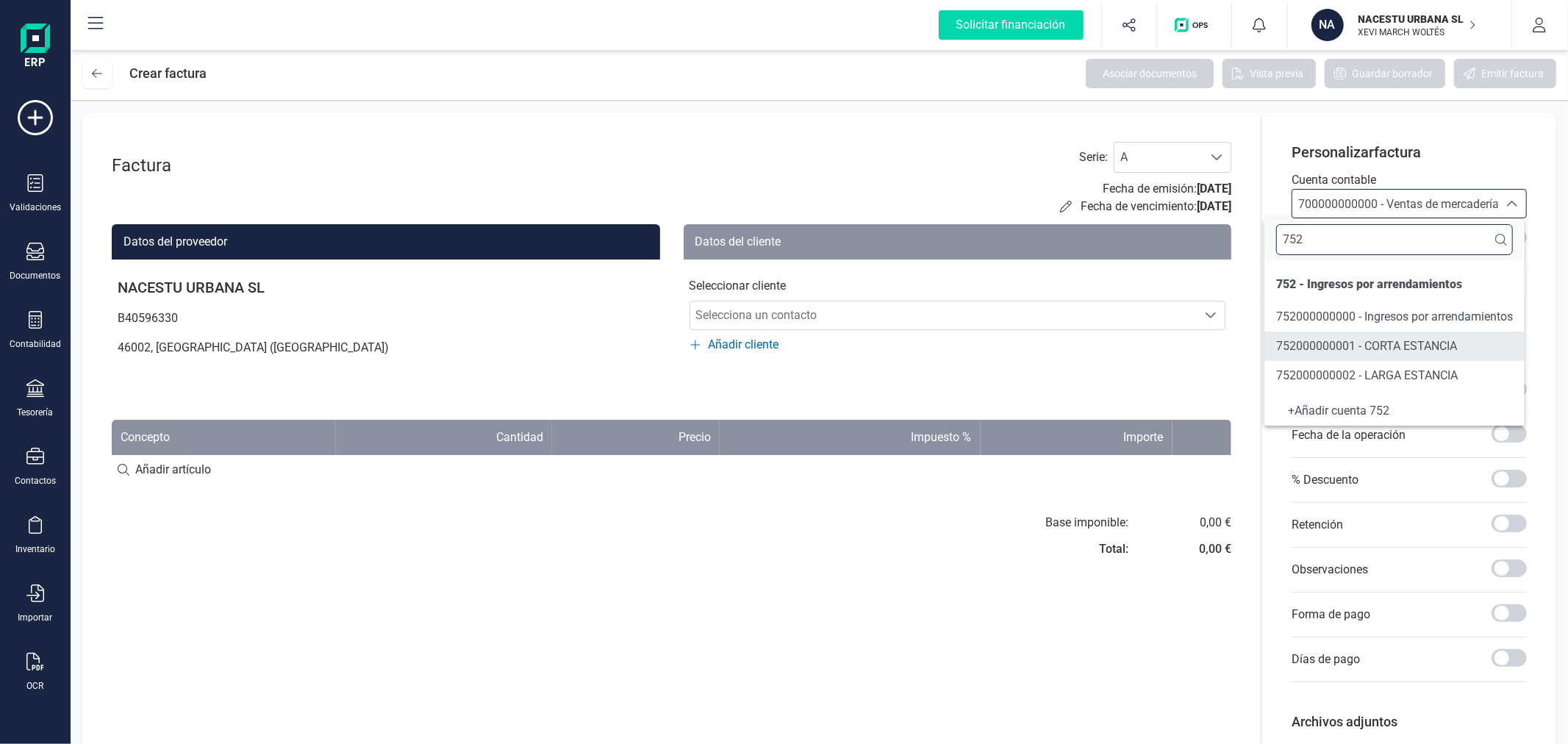
type input "752"
click at [1372, 376] on span "752000000002 - LARGA ESTANCIA" at bounding box center [1366, 375] width 181 height 14
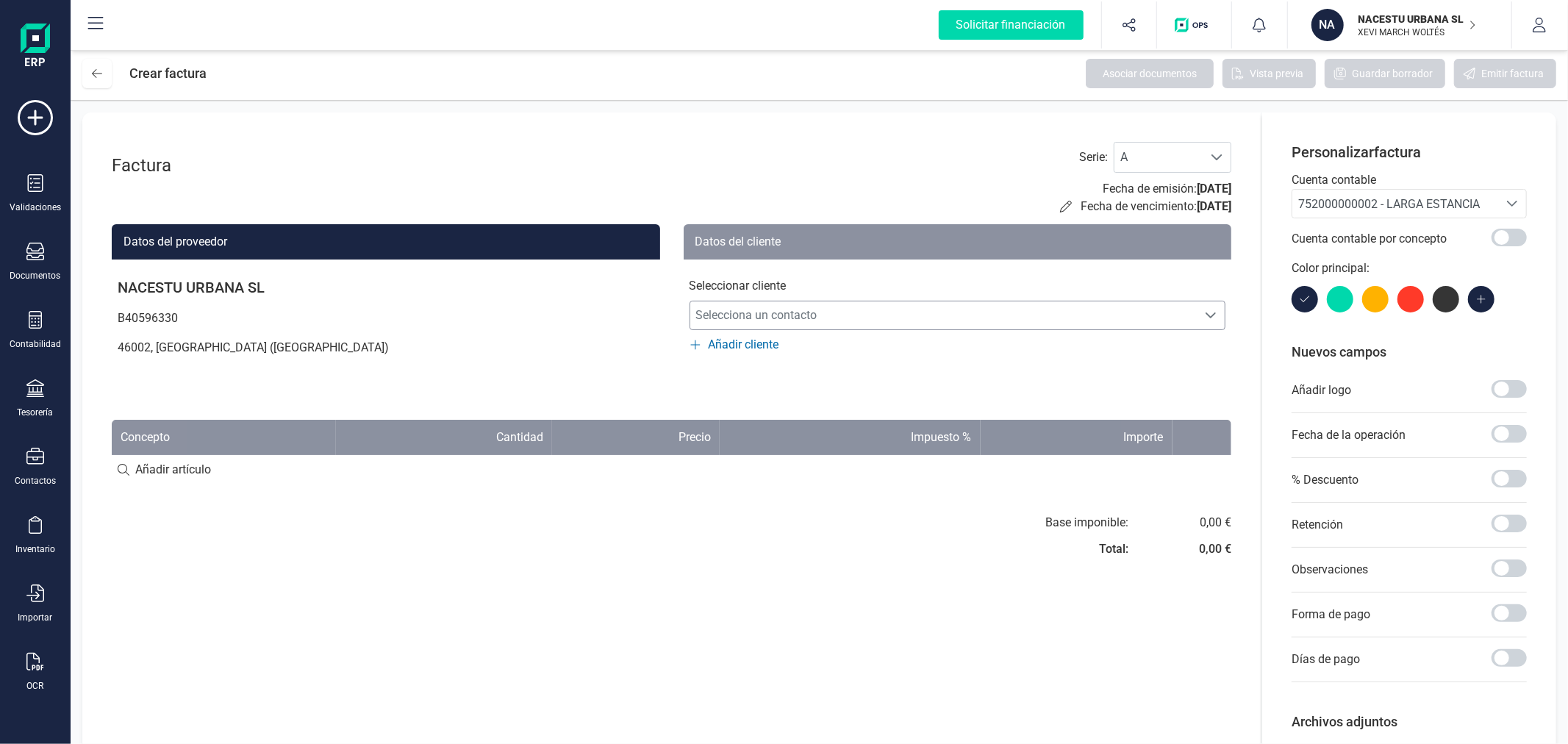
click at [769, 306] on span "Selecciona un contacto" at bounding box center [943, 315] width 507 height 30
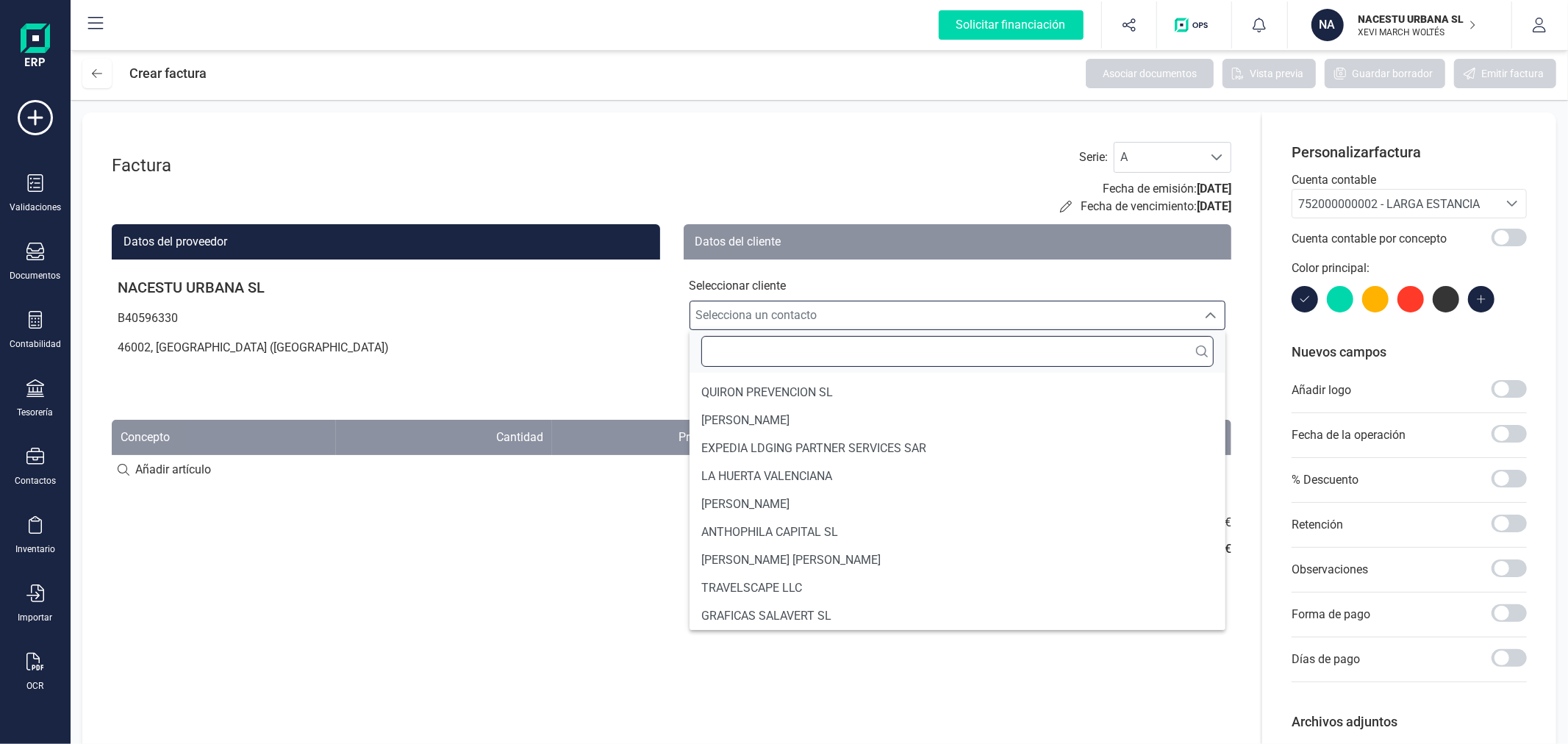
click at [764, 355] on input "text" at bounding box center [958, 352] width 513 height 31
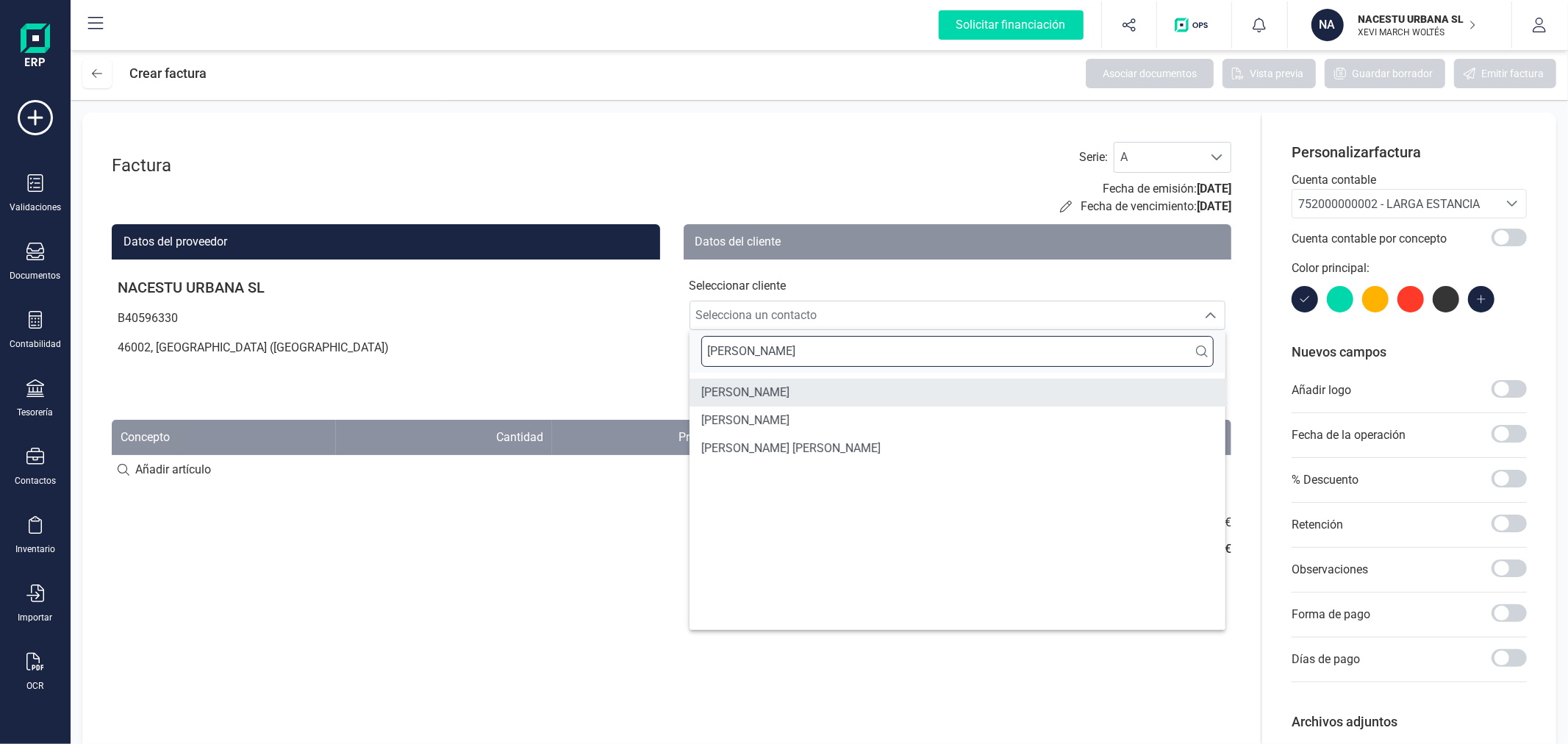
type input "DANIEL"
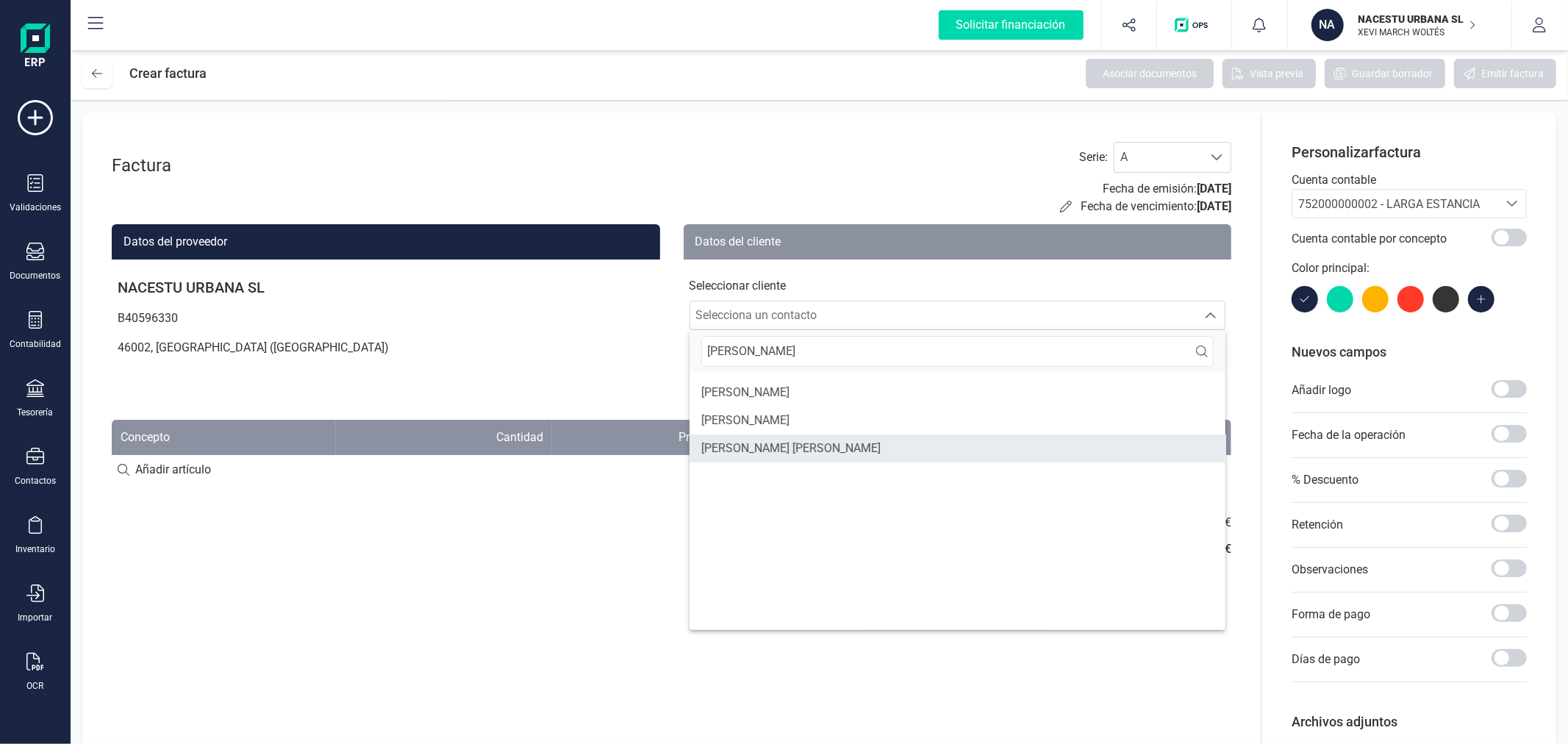
click at [797, 447] on span "DANIEL GEBERT LOOR" at bounding box center [791, 448] width 179 height 17
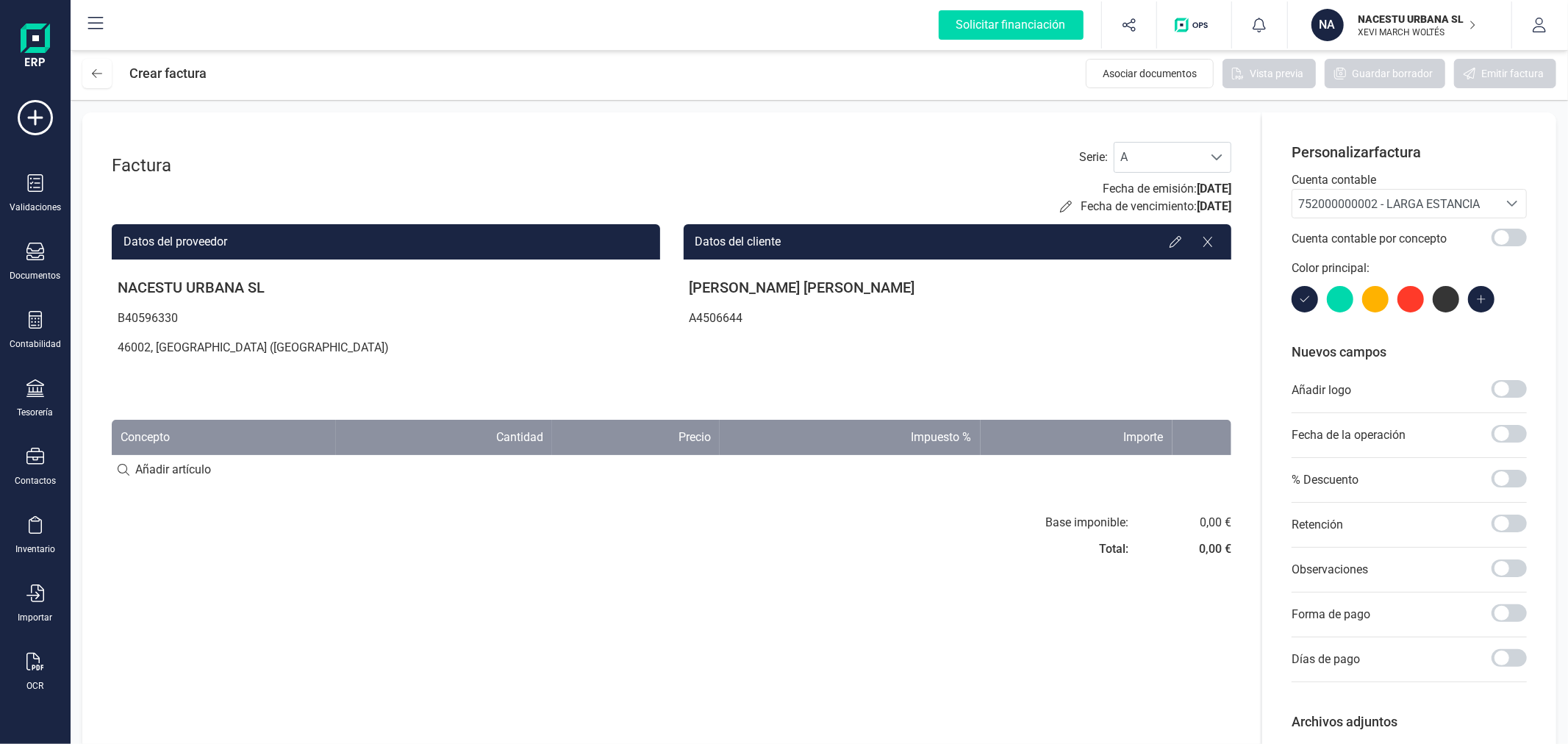
click at [175, 468] on input at bounding box center [671, 469] width 1119 height 30
paste input "Estancia octubre"
type input "Estancia octubre"
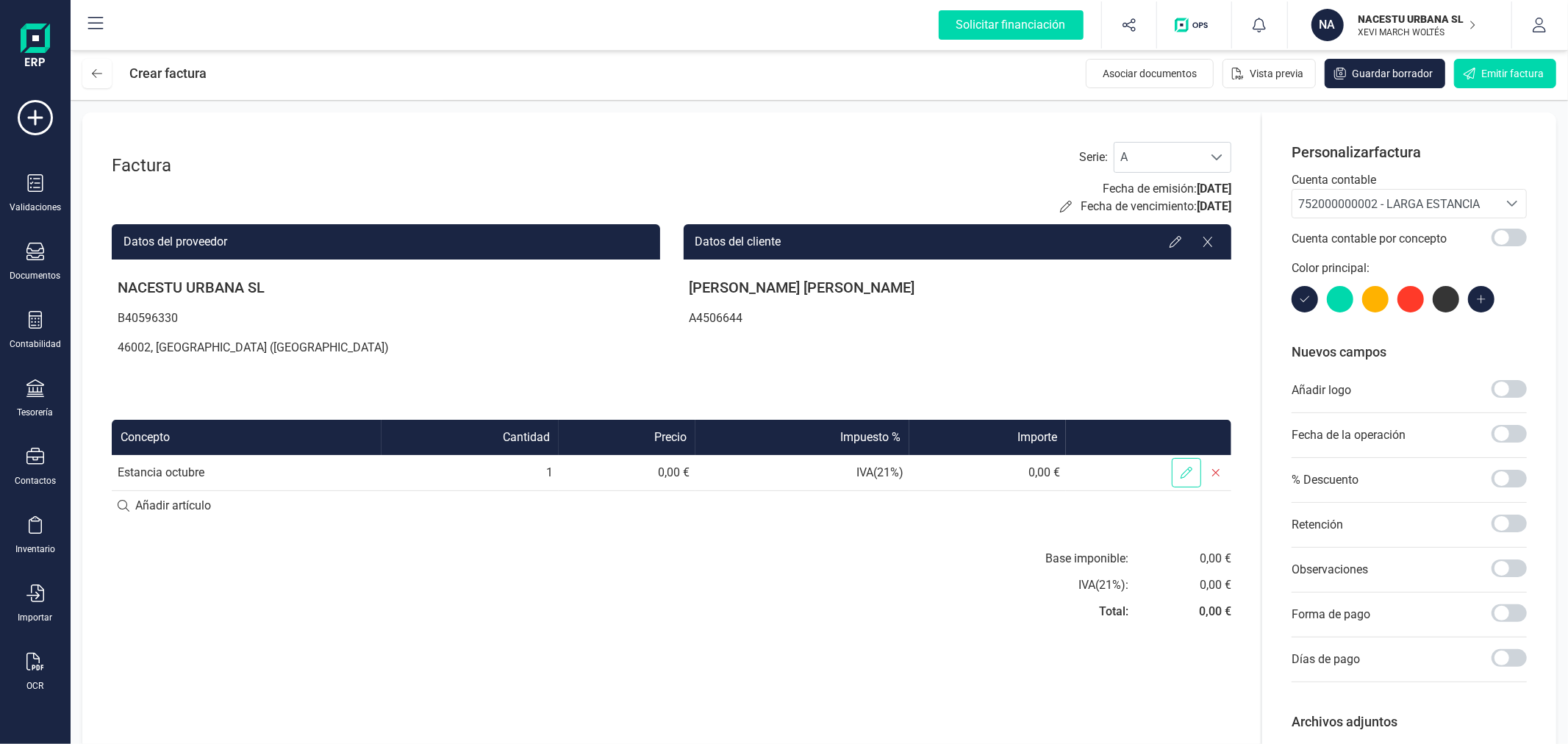
click at [1187, 463] on span at bounding box center [1186, 472] width 30 height 30
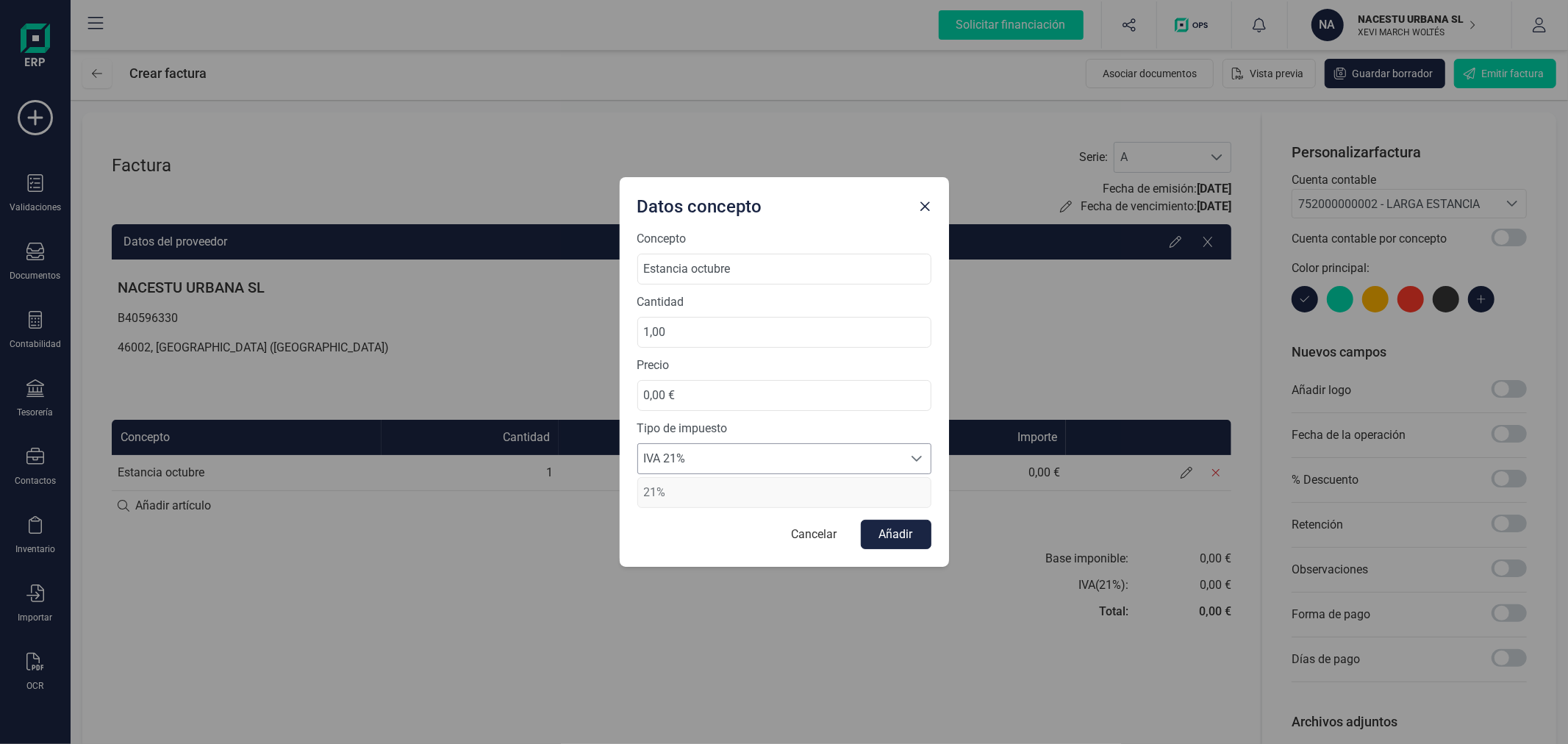
click at [709, 453] on span "IVA 21%" at bounding box center [770, 459] width 265 height 30
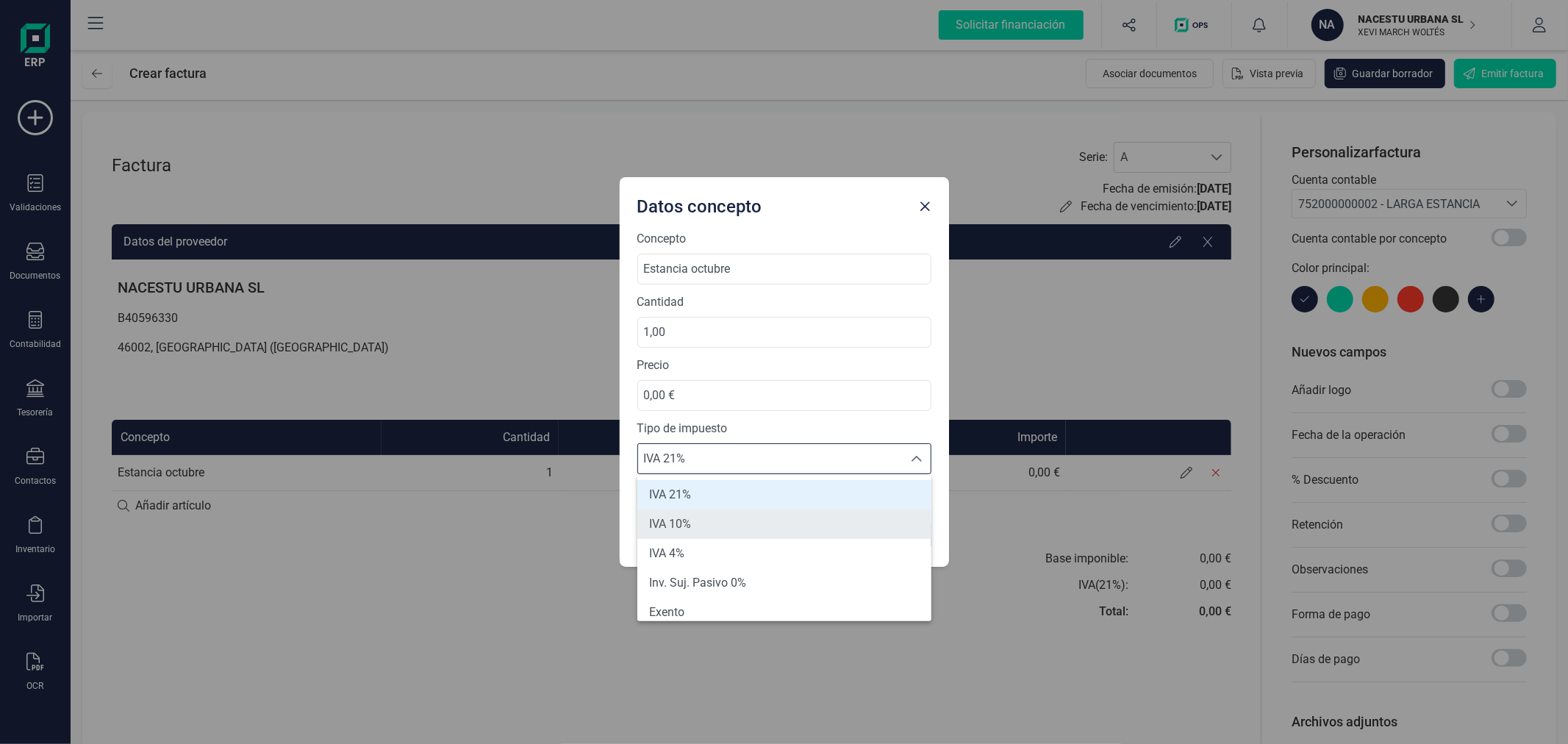
click at [717, 533] on li "IVA 10%" at bounding box center [784, 524] width 294 height 30
type input "10%"
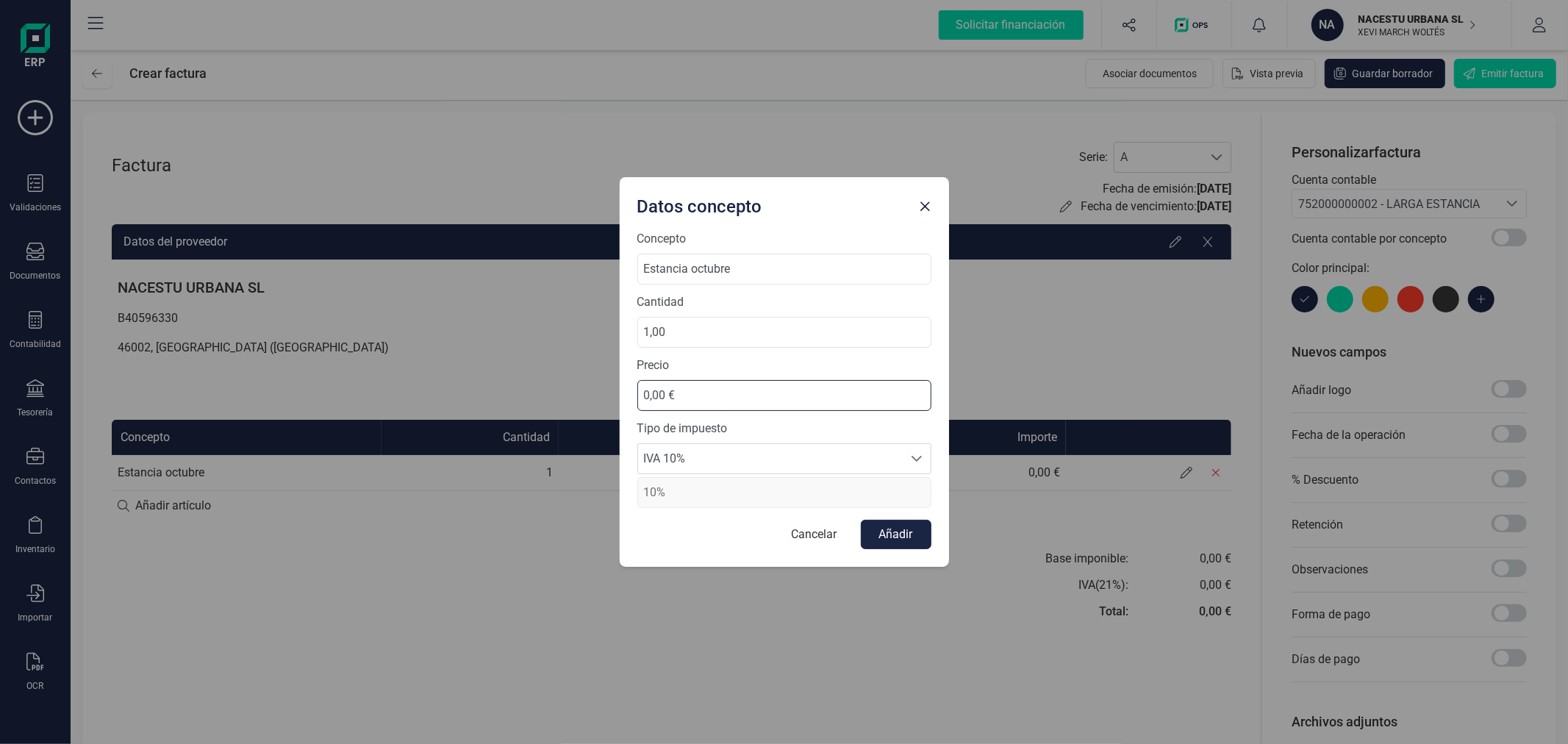
drag, startPoint x: 709, startPoint y: 387, endPoint x: 573, endPoint y: 384, distance: 136.0
click at [573, 384] on div "Datos concepto Concepto Estancia octubre Cantidad 1,00 Precio 0,00 € Tipo de im…" at bounding box center [784, 372] width 1568 height 744
type input "827,27 €"
click at [915, 540] on button "Añadir" at bounding box center [896, 534] width 71 height 30
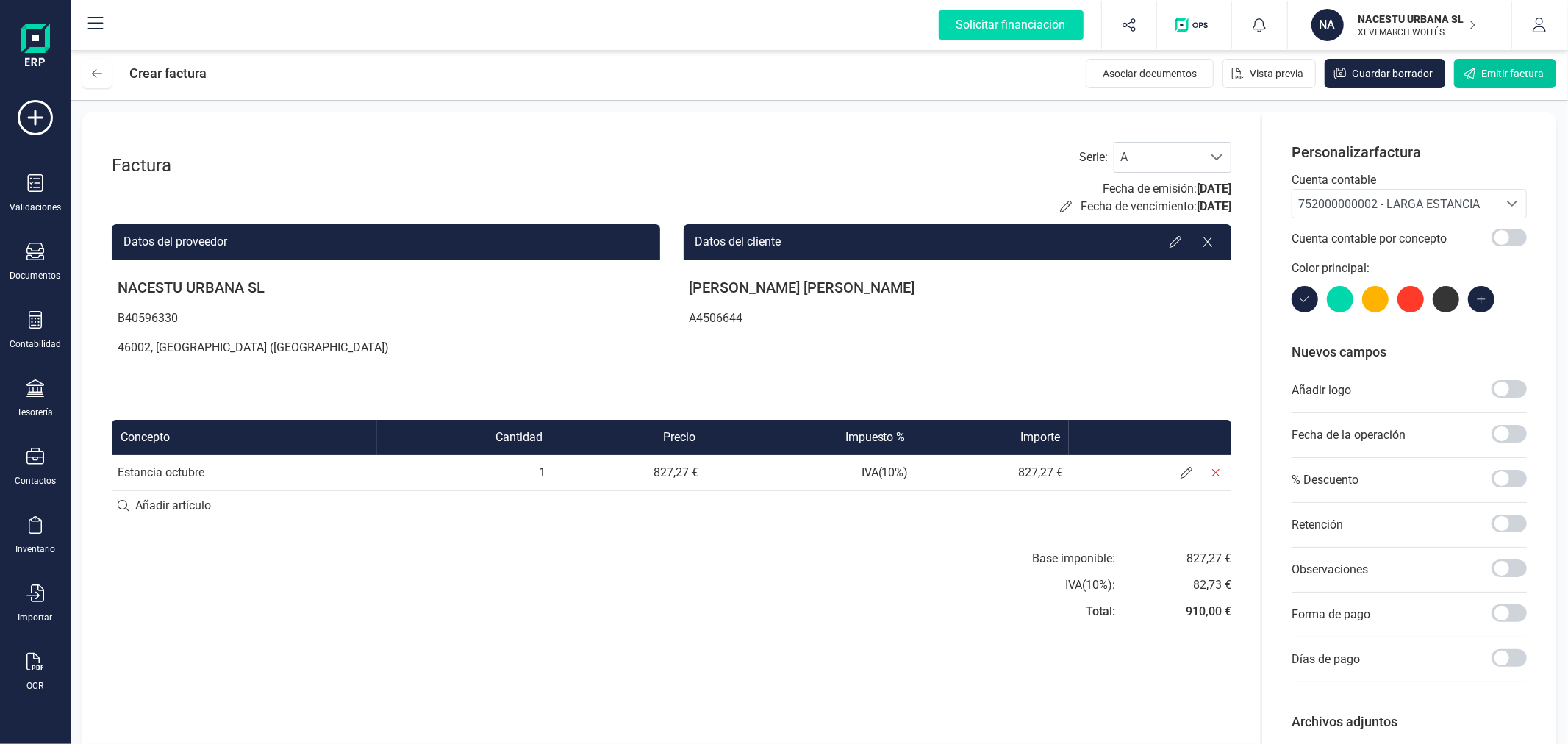
click at [1520, 72] on span "Emitir factura" at bounding box center [1512, 73] width 62 height 14
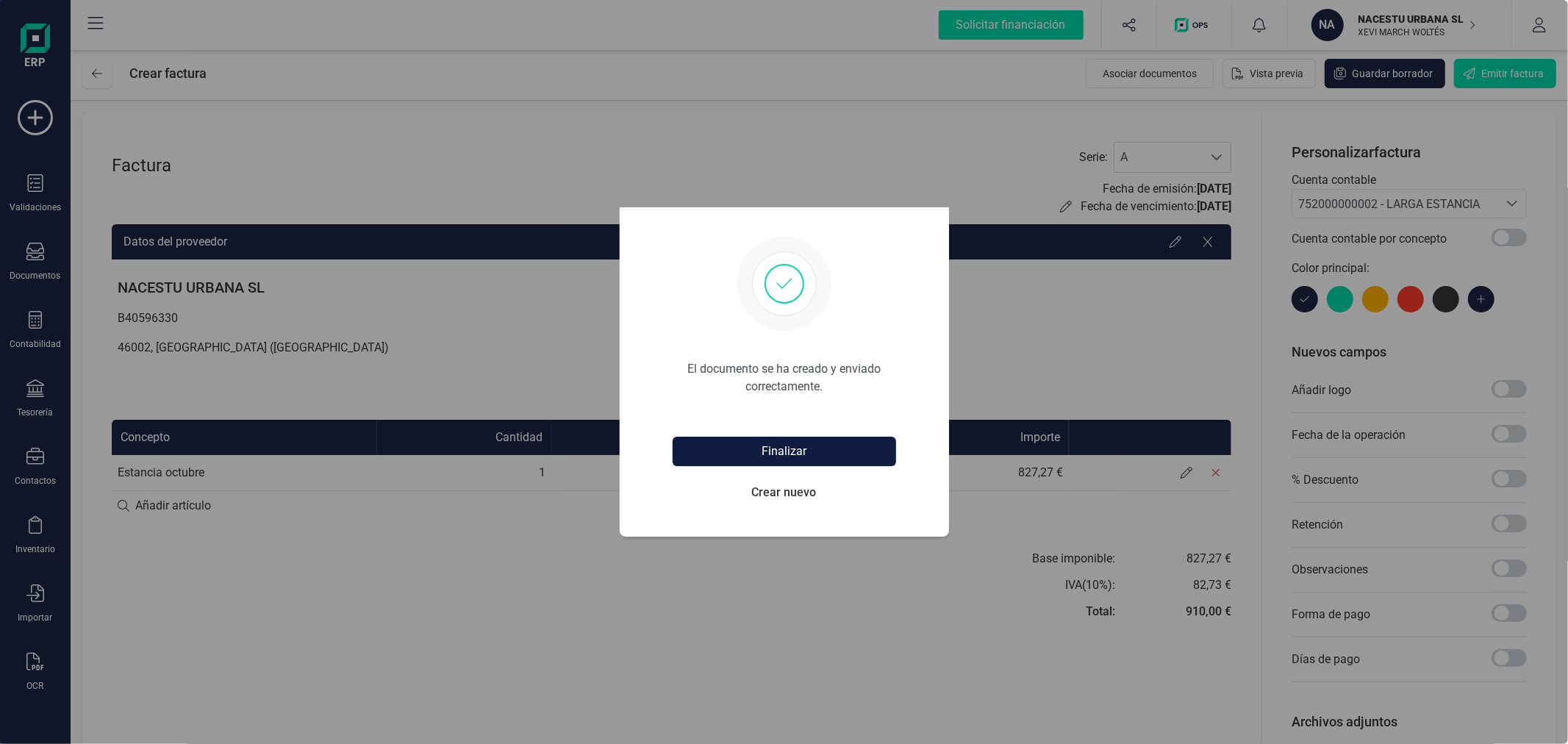
click at [825, 465] on button "Finalizar" at bounding box center [784, 451] width 223 height 30
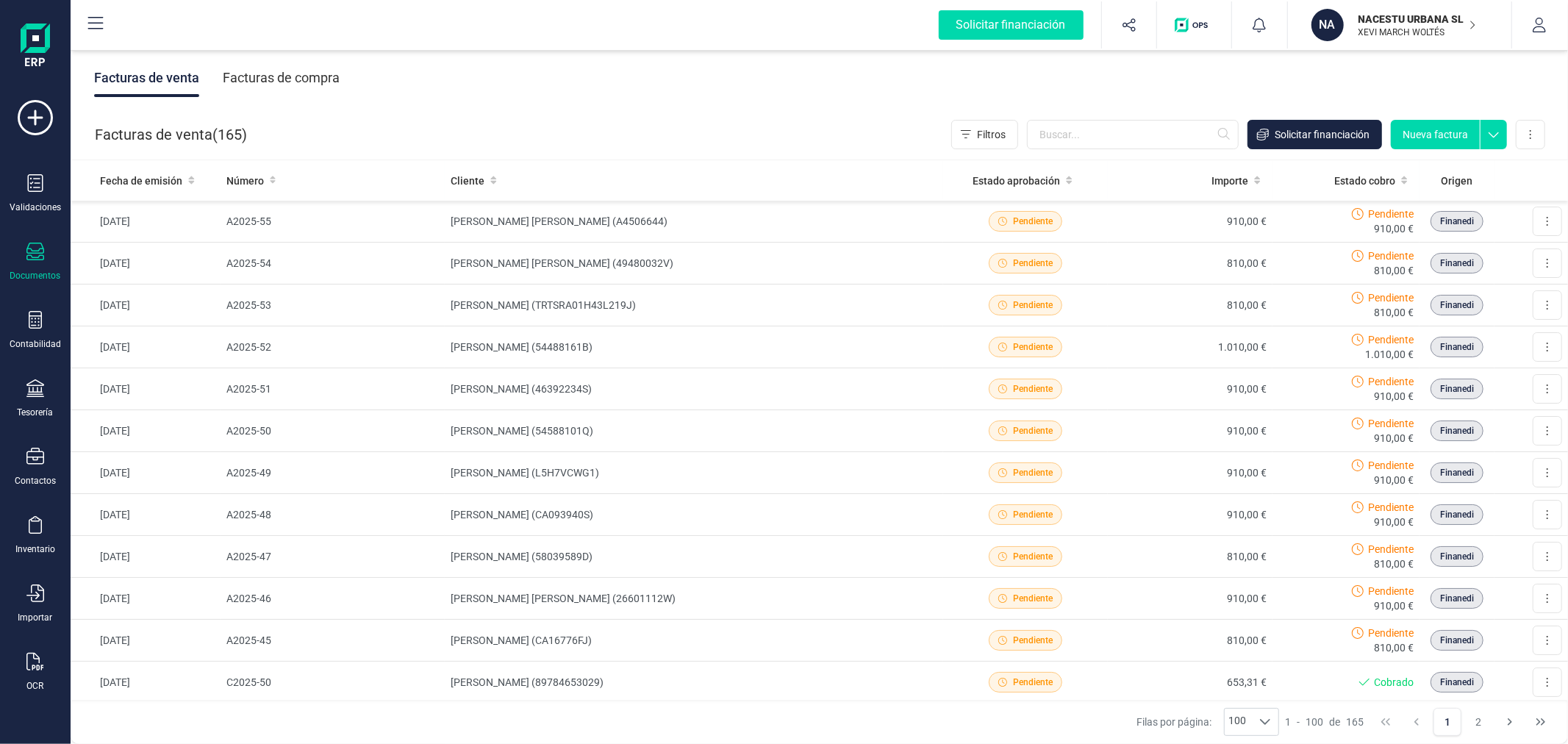
click at [1429, 133] on button "Nueva factura" at bounding box center [1434, 134] width 89 height 30
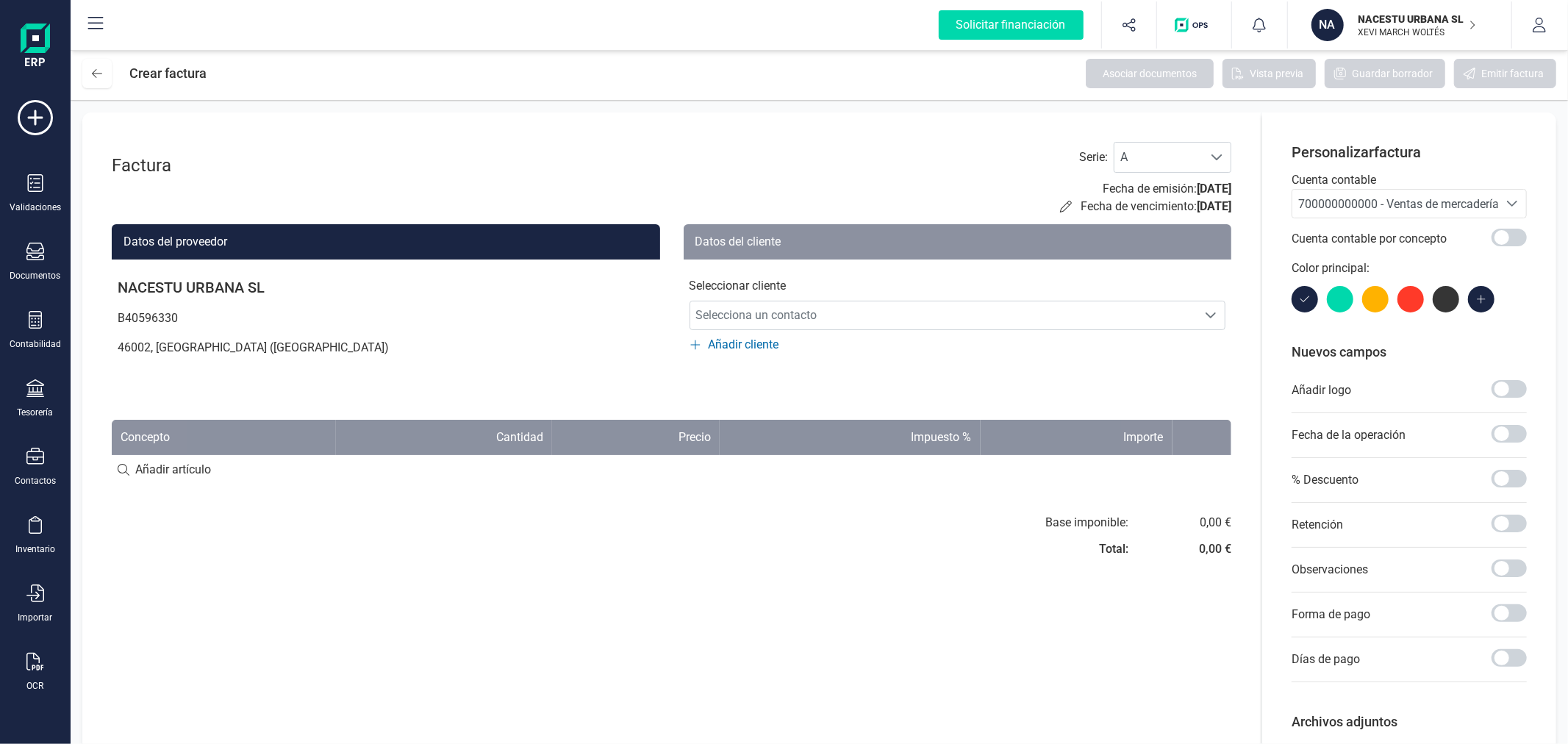
click at [1358, 190] on span "700000000000 - Ventas de mercaderías" at bounding box center [1395, 203] width 206 height 28
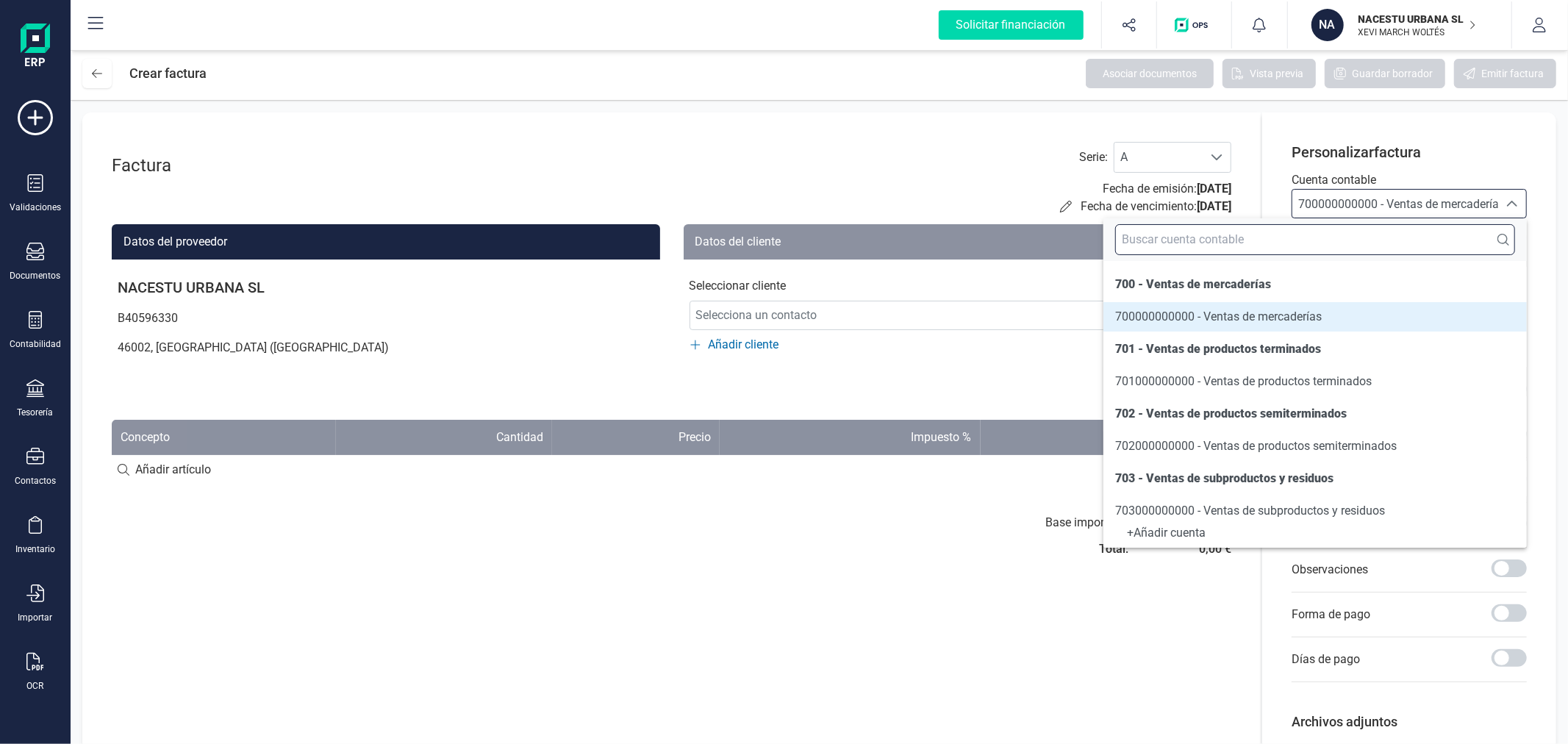
click at [1348, 231] on input "text" at bounding box center [1315, 239] width 400 height 31
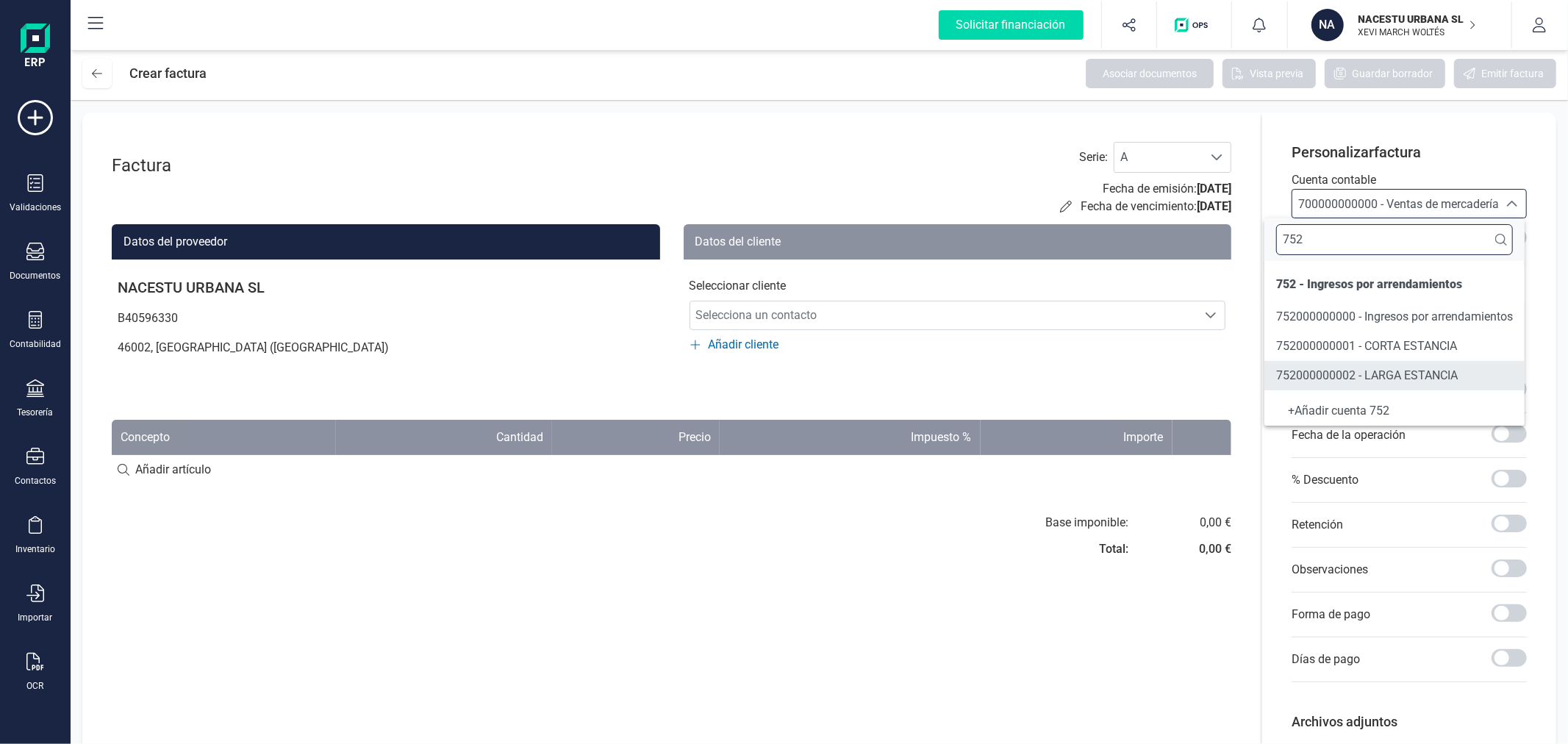
type input "752"
click at [1336, 369] on span "752000000002 - LARGA ESTANCIA" at bounding box center [1366, 375] width 181 height 14
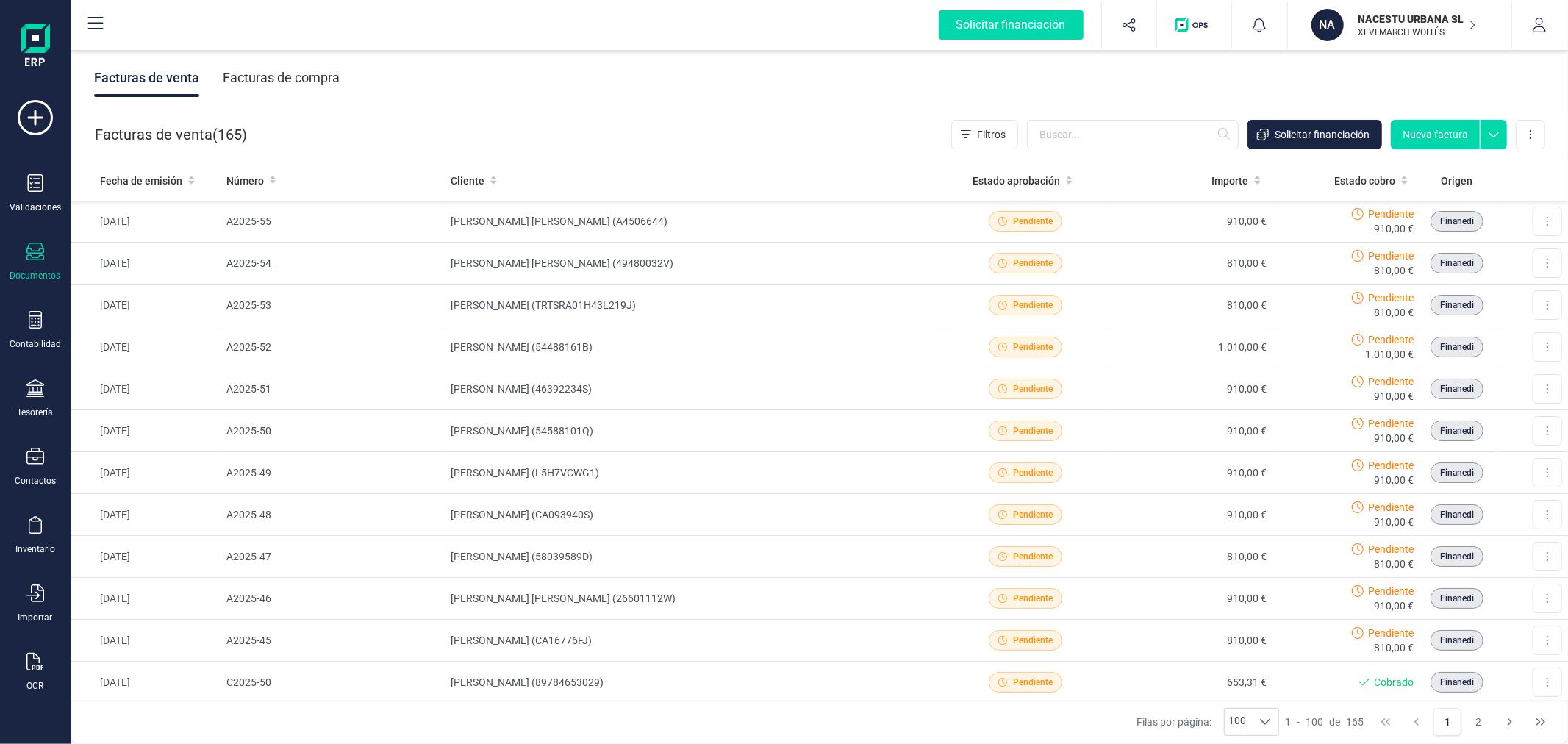
click at [1416, 131] on button "Nueva factura" at bounding box center [1434, 134] width 89 height 30
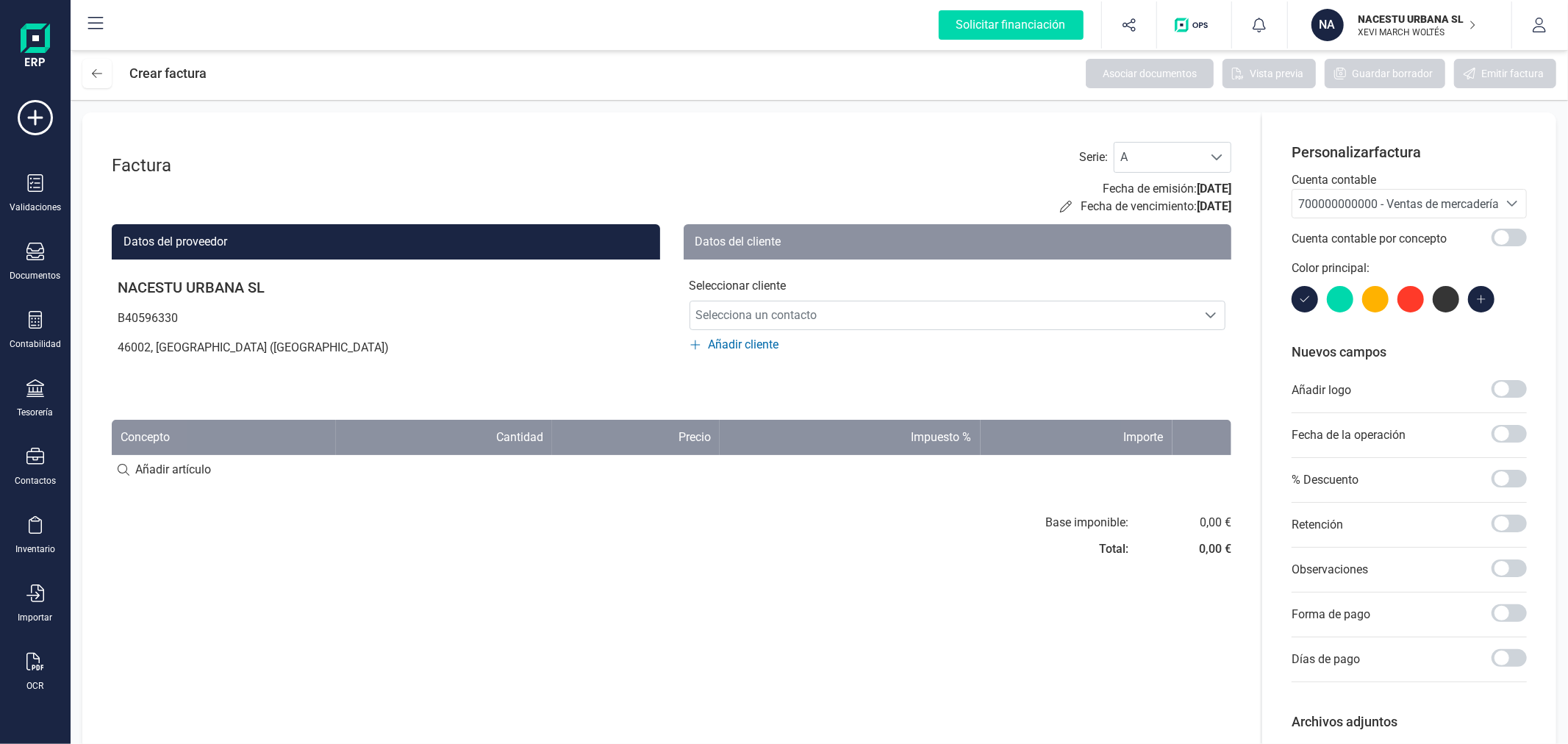
click at [1370, 197] on span "700000000000 - Ventas de mercaderías" at bounding box center [1401, 204] width 206 height 14
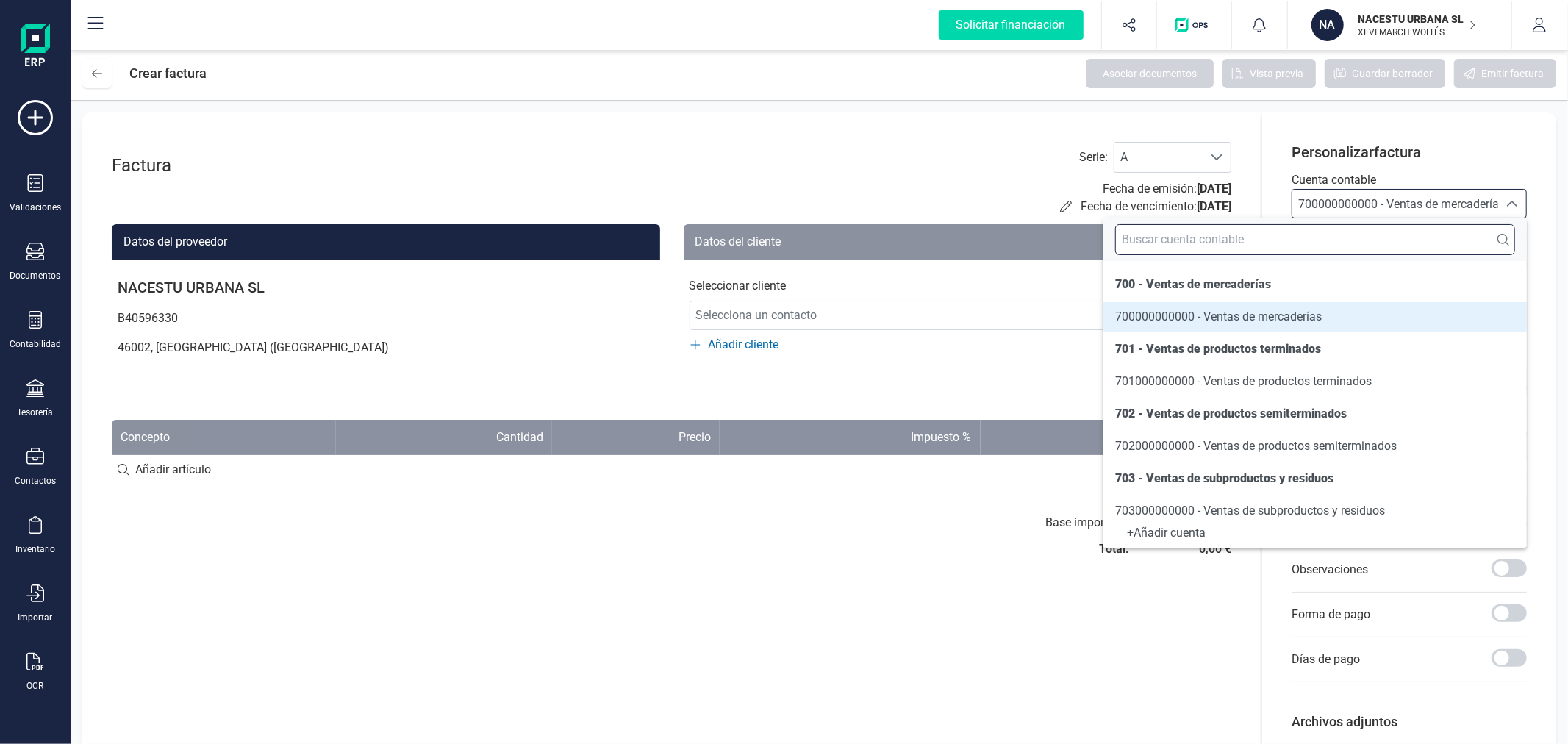
click at [1375, 235] on input "text" at bounding box center [1315, 239] width 400 height 31
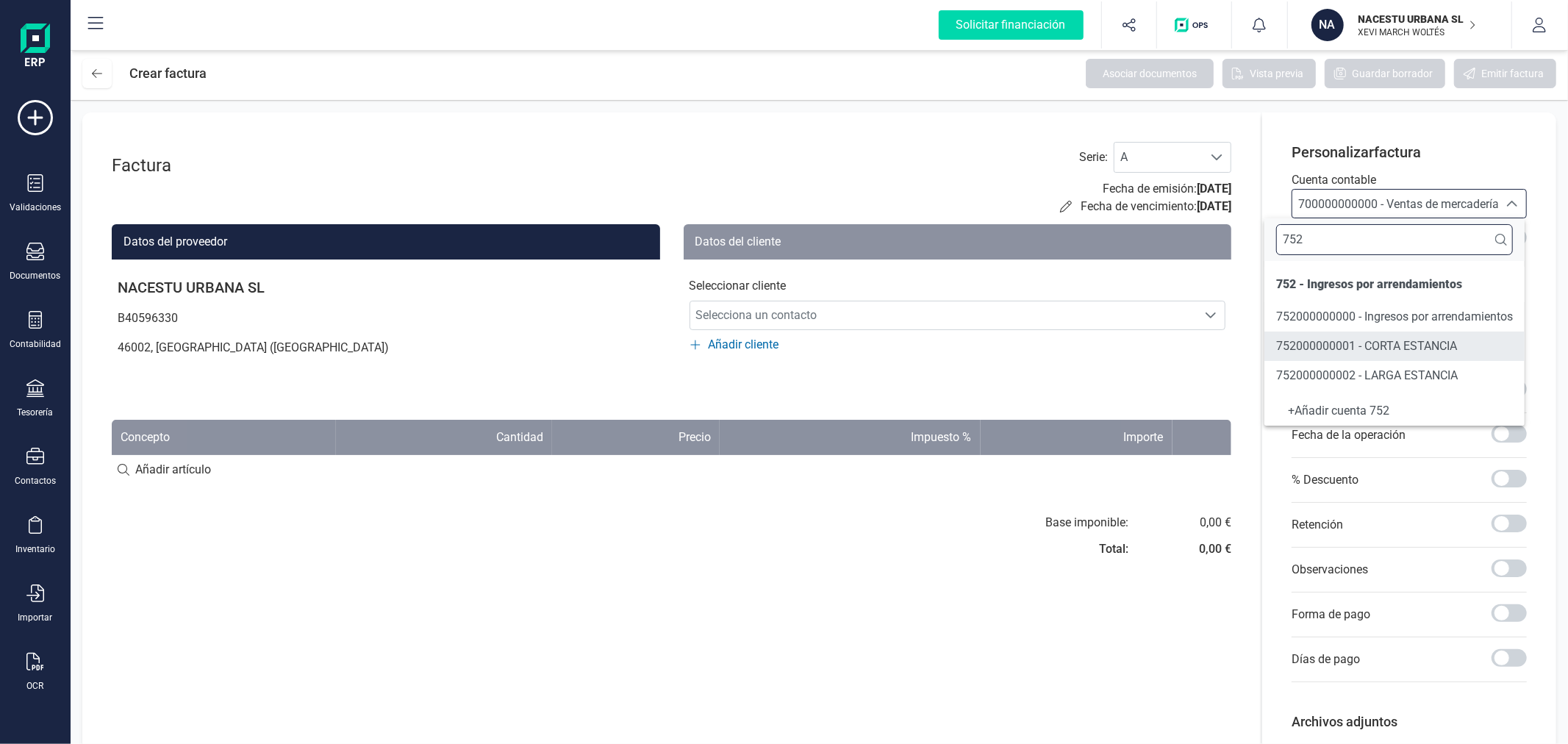
type input "752"
click at [1371, 377] on span "752000000002 - LARGA ESTANCIA" at bounding box center [1366, 375] width 181 height 14
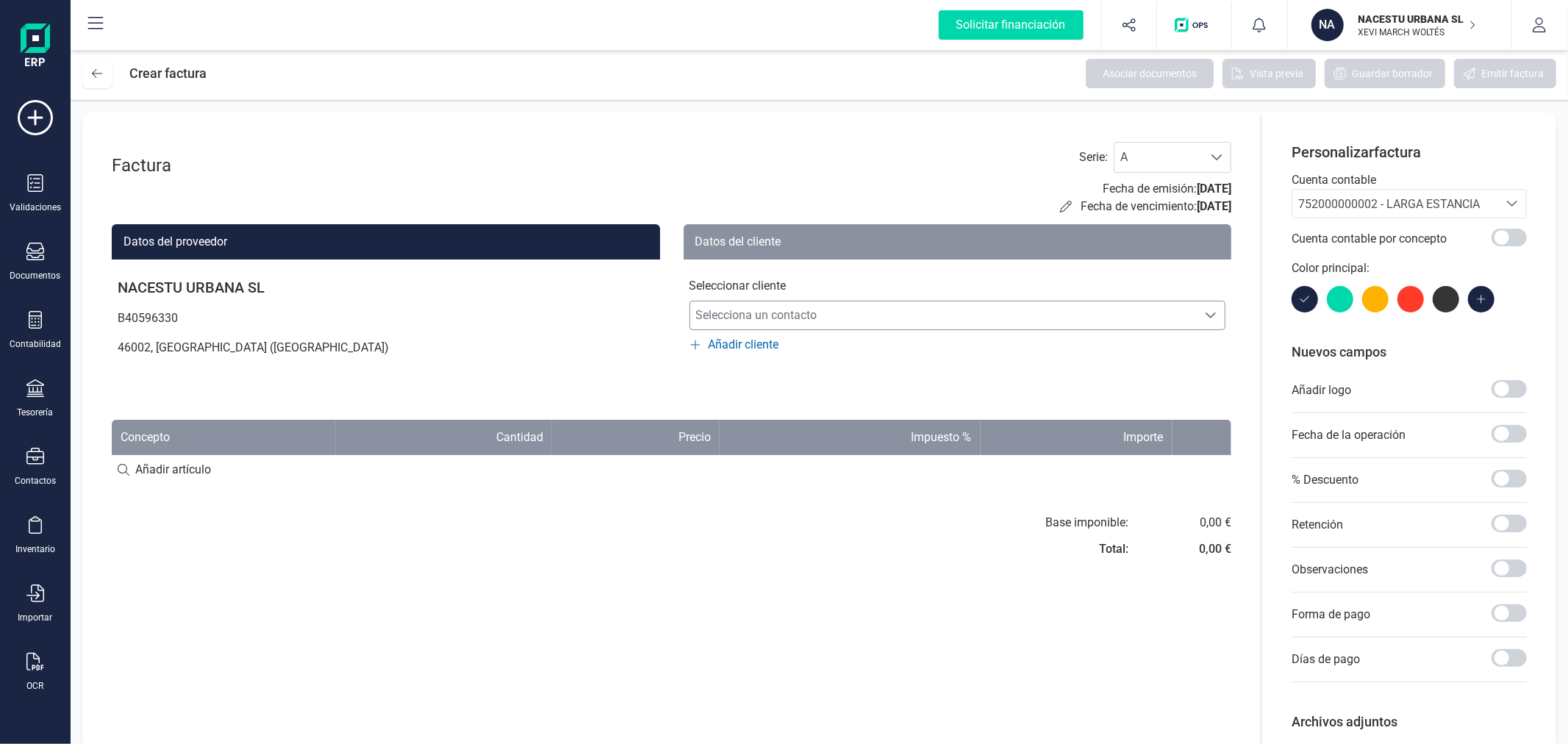
click at [889, 318] on span "Selecciona un contacto" at bounding box center [943, 315] width 507 height 30
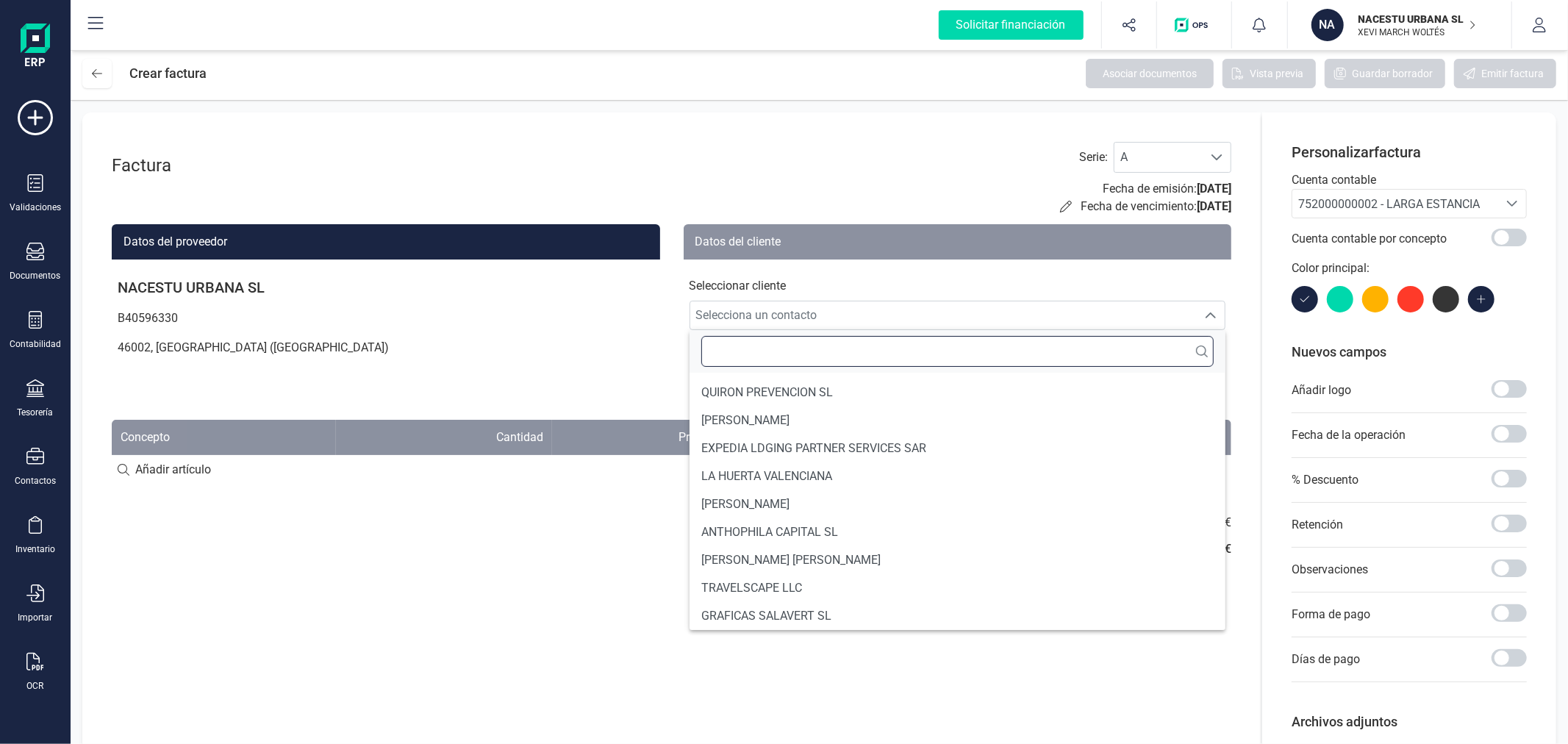
click at [750, 353] on input "text" at bounding box center [958, 352] width 513 height 31
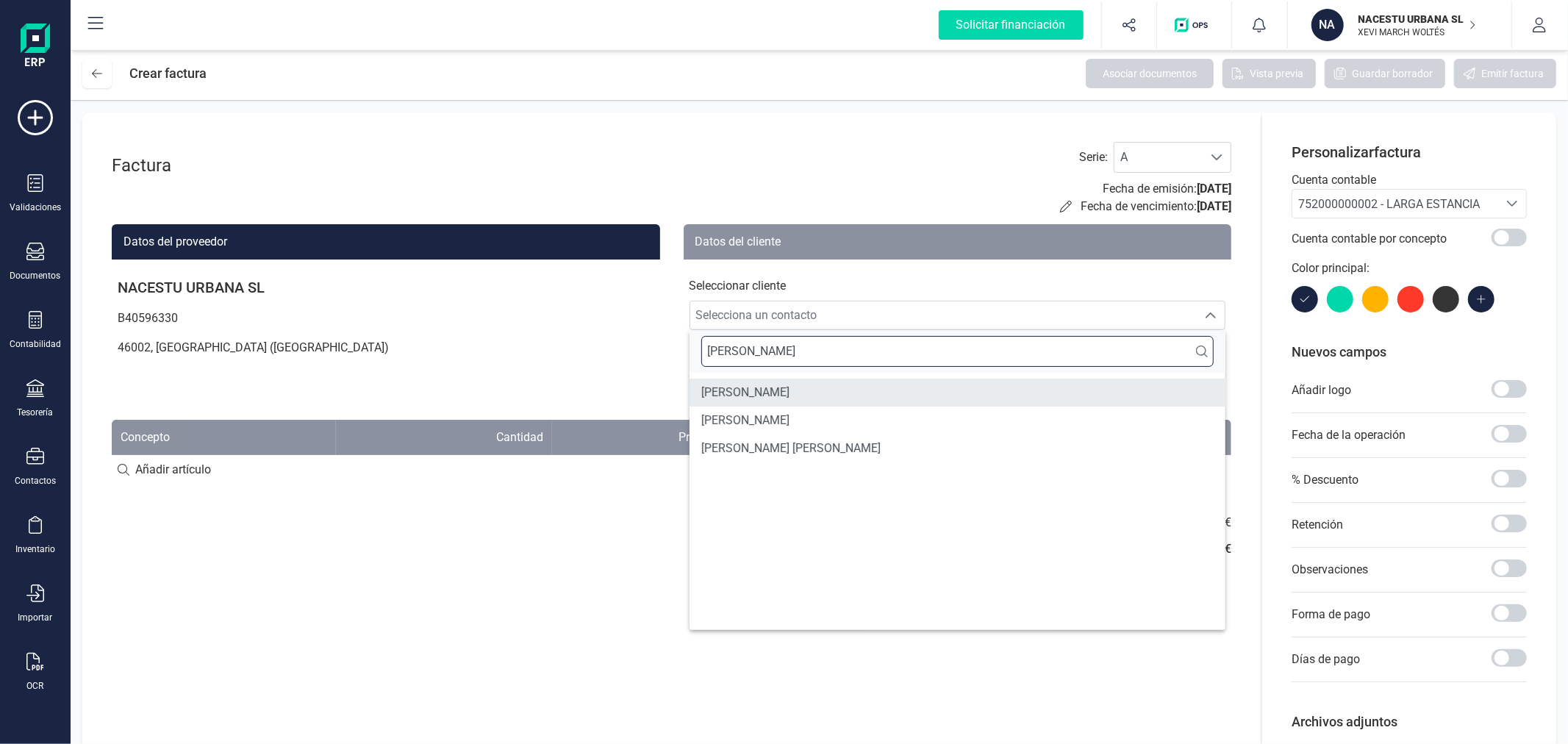
type input "DANIELA"
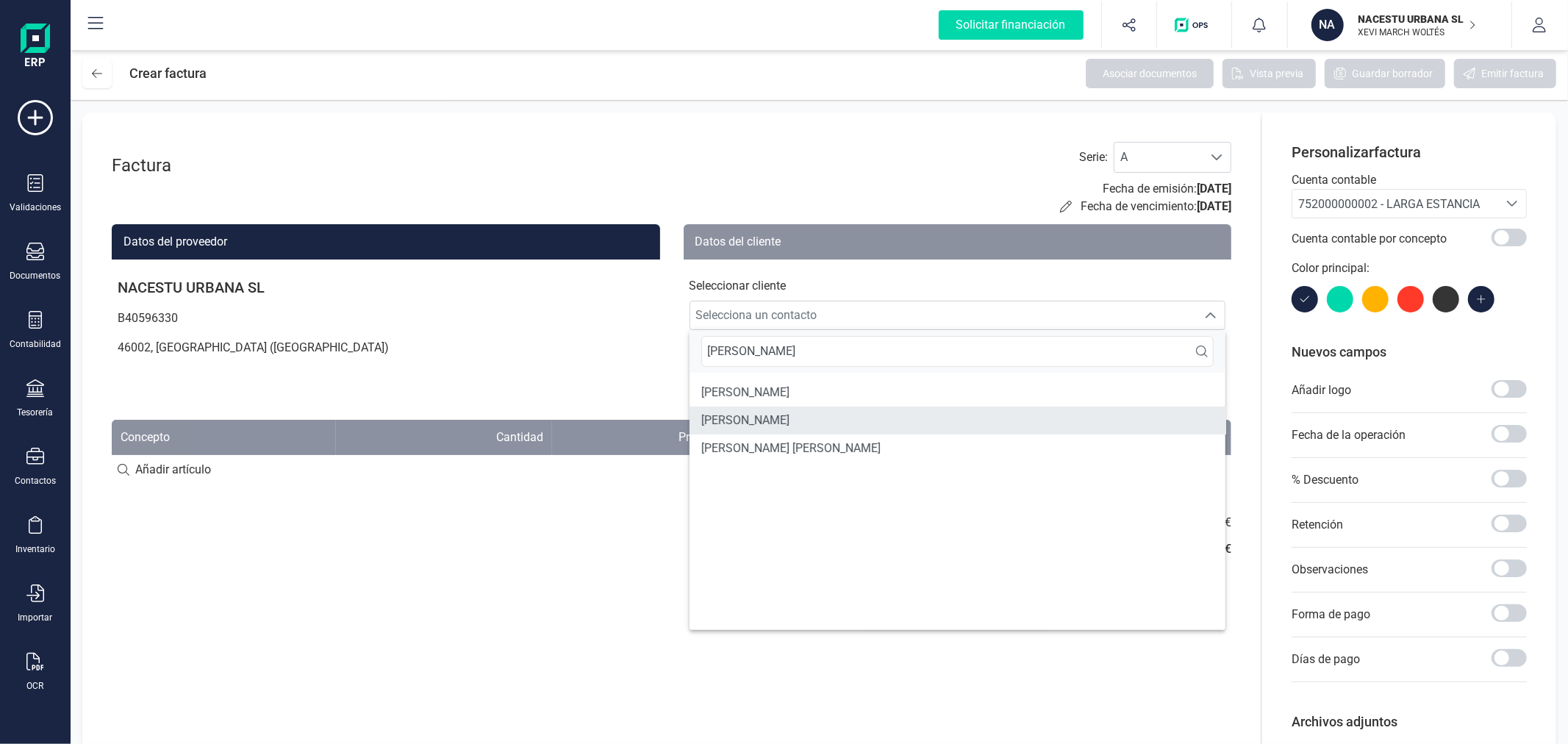
click at [772, 424] on span "DANIELA FLORES CARRILLO" at bounding box center [745, 420] width 88 height 17
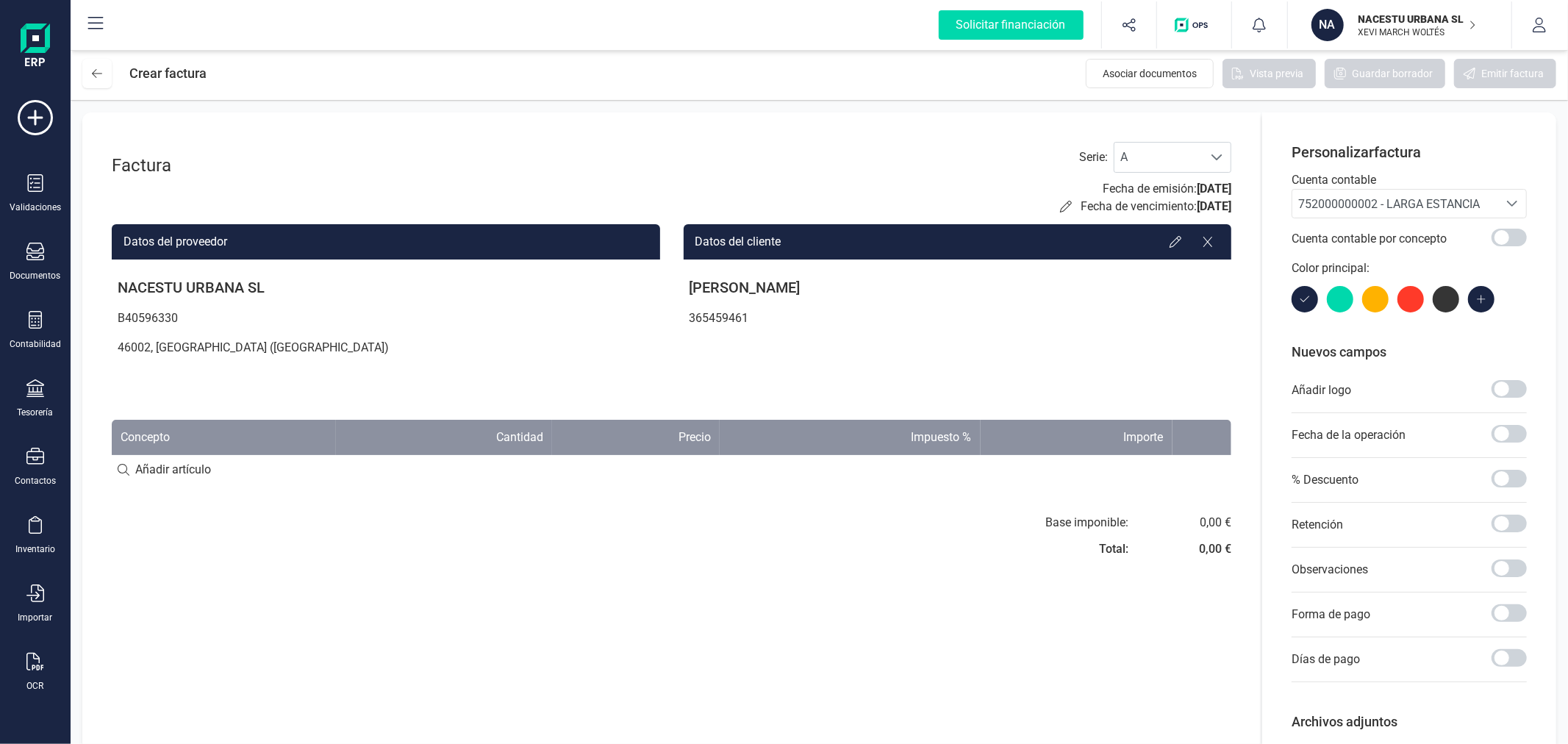
click at [150, 475] on input at bounding box center [671, 469] width 1119 height 30
paste input "Estancia octubre"
type input "Estancia octubre"
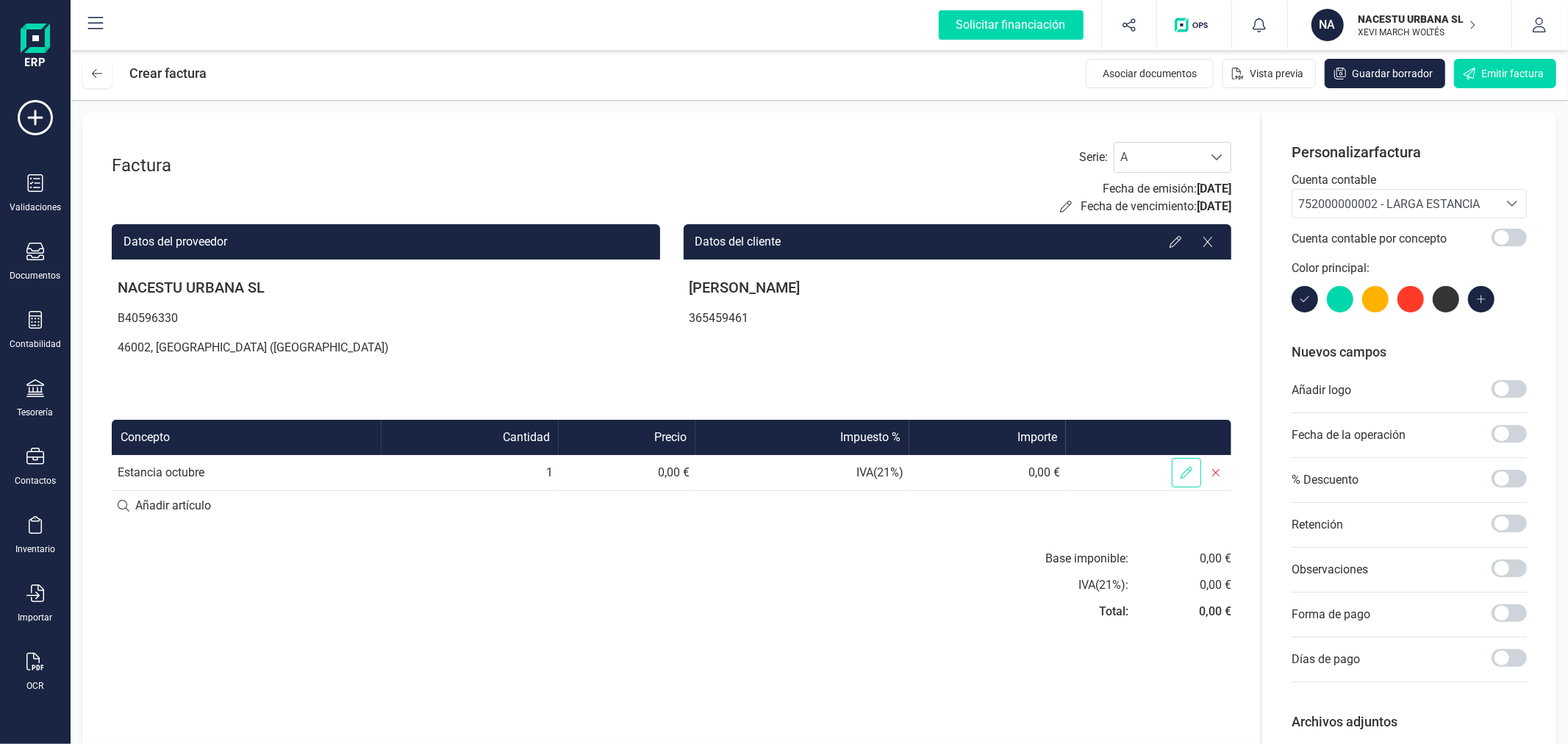
click at [1192, 474] on icon at bounding box center [1185, 472] width 11 height 11
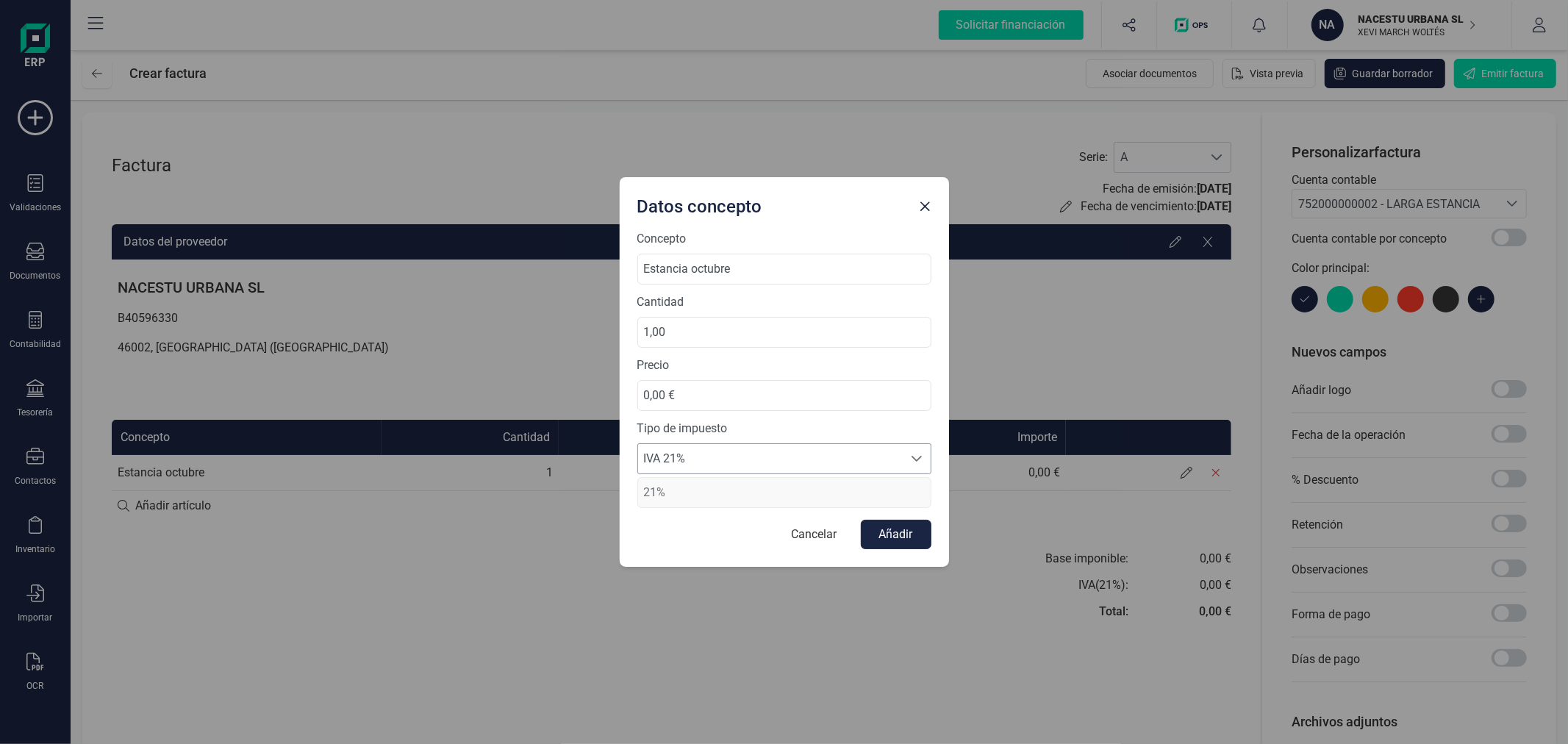
click at [721, 457] on span "IVA 21%" at bounding box center [770, 459] width 265 height 30
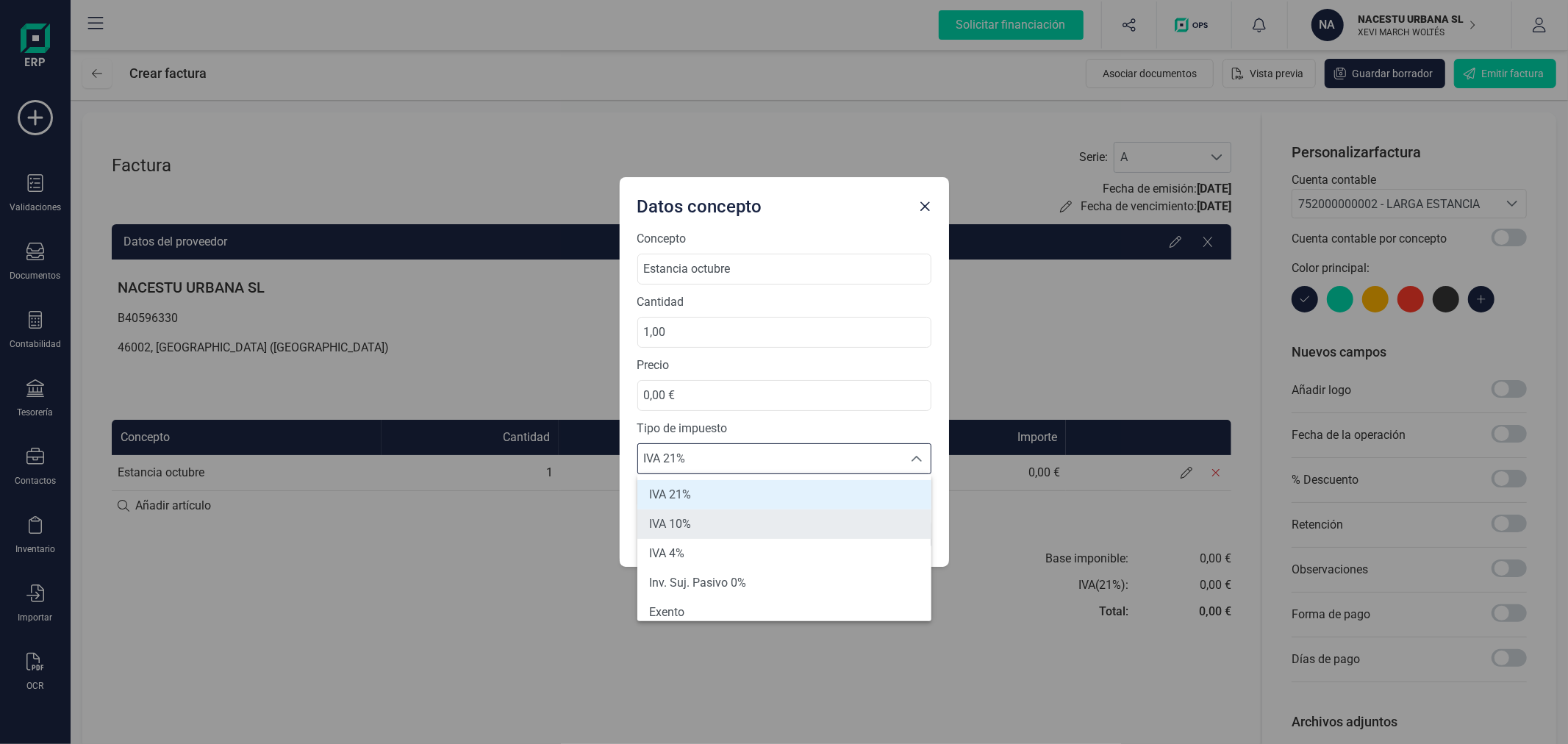
click at [702, 518] on li "IVA 10%" at bounding box center [784, 524] width 294 height 30
type input "10%"
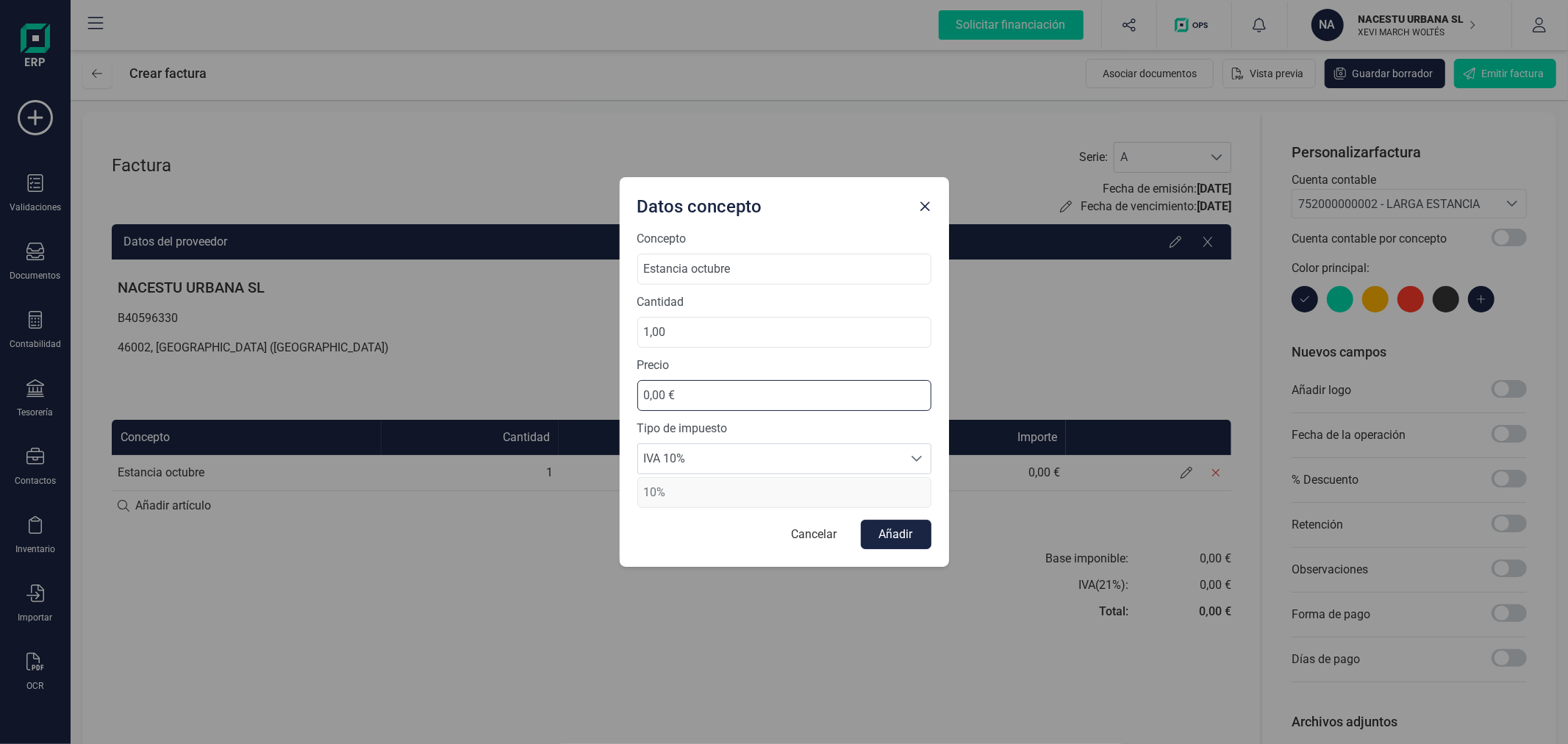
drag, startPoint x: 743, startPoint y: 400, endPoint x: 641, endPoint y: 392, distance: 102.3
click at [641, 392] on input "0,00 €" at bounding box center [784, 396] width 294 height 31
type input "827,27 €"
click at [893, 538] on button "Añadir" at bounding box center [896, 534] width 71 height 30
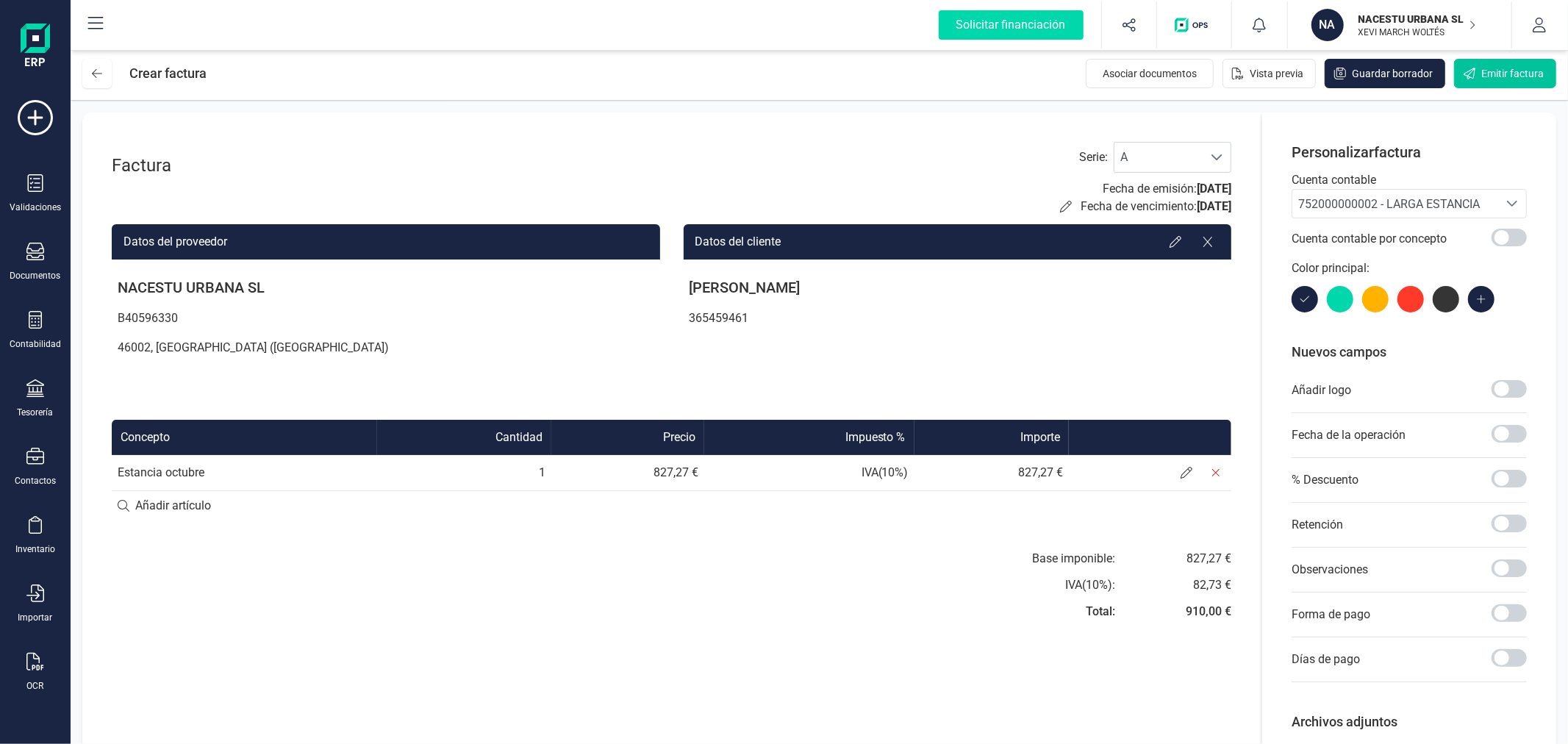
click at [1498, 69] on span "Emitir factura" at bounding box center [1512, 73] width 62 height 14
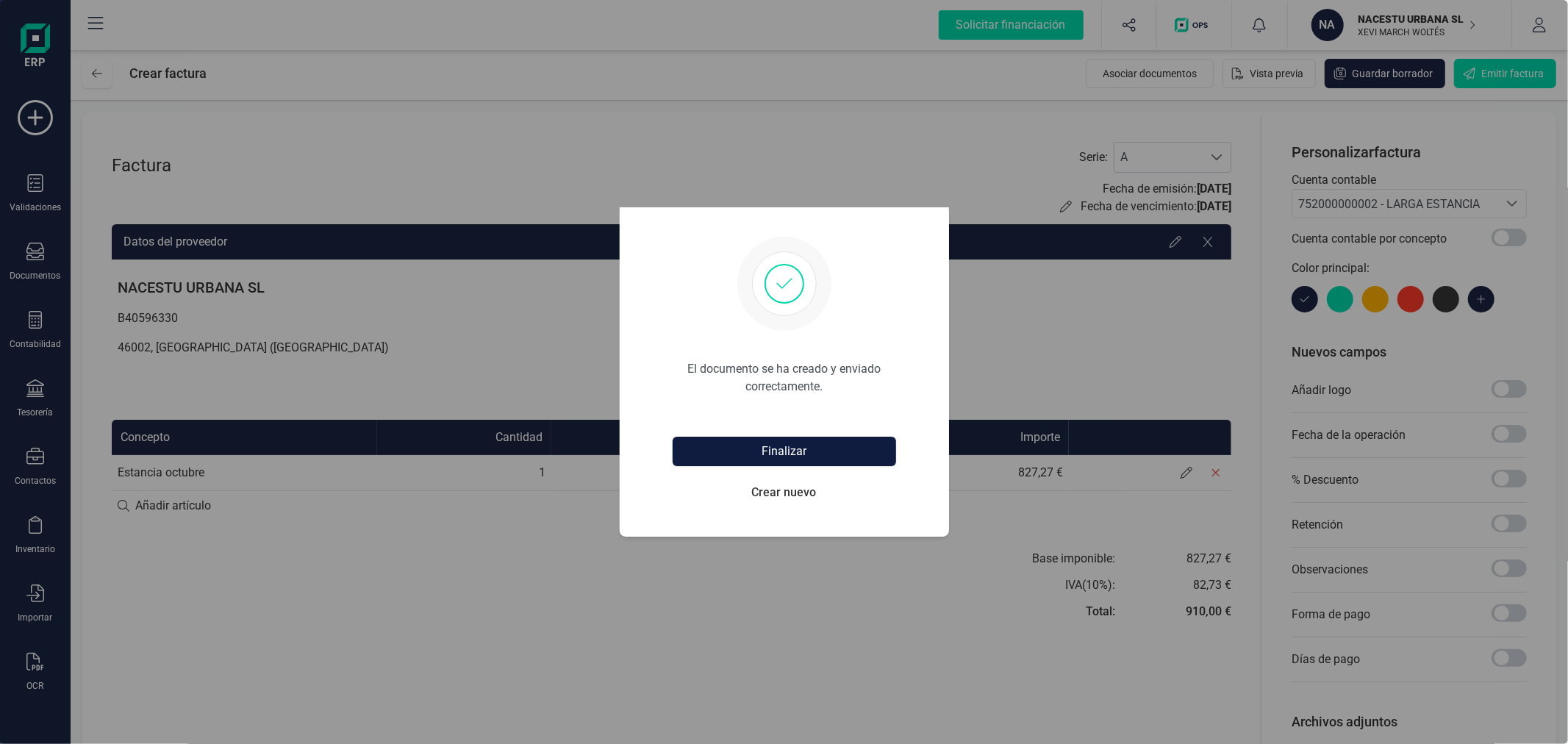
click at [786, 447] on button "Finalizar" at bounding box center [784, 451] width 223 height 30
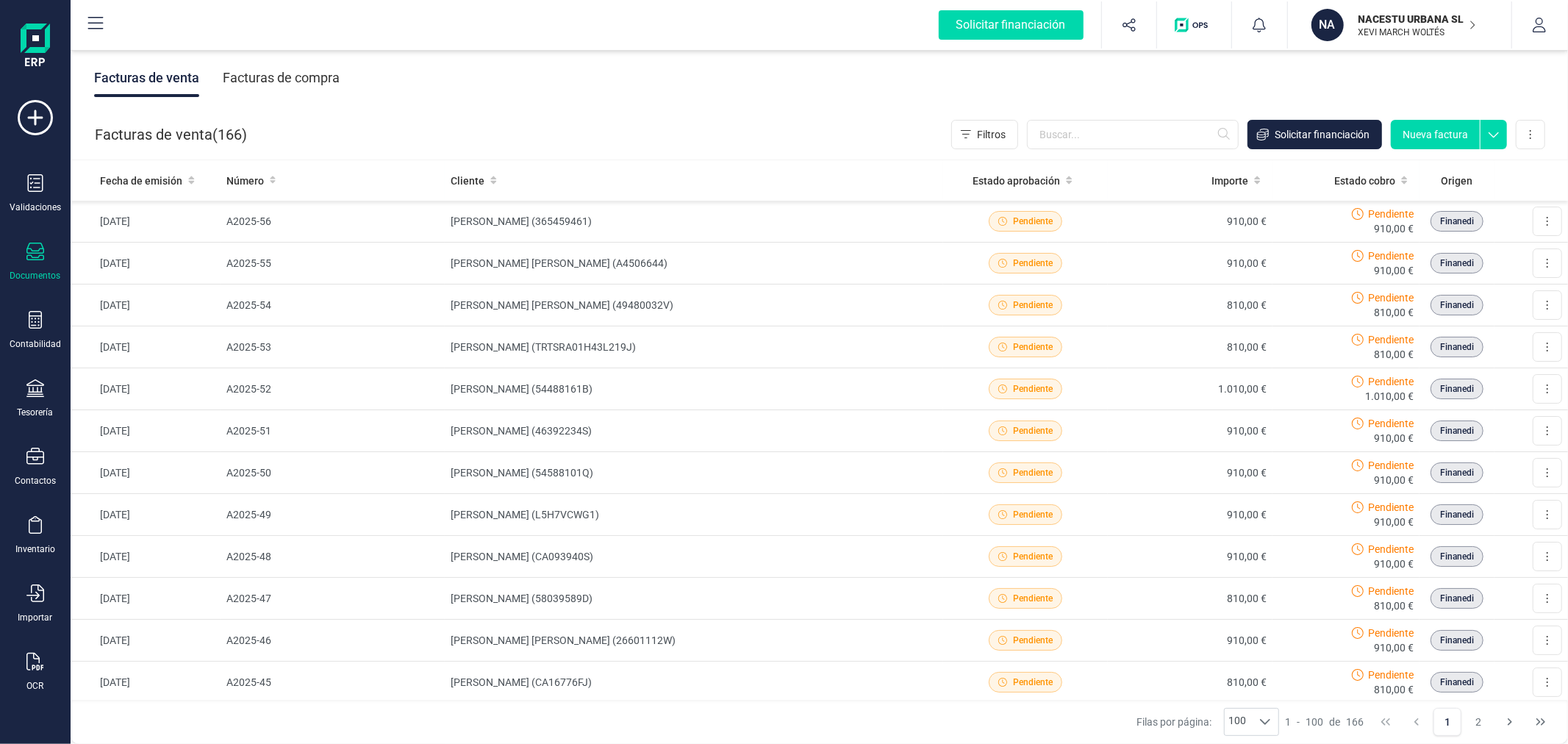
click at [1424, 136] on button "Nueva factura" at bounding box center [1434, 134] width 89 height 30
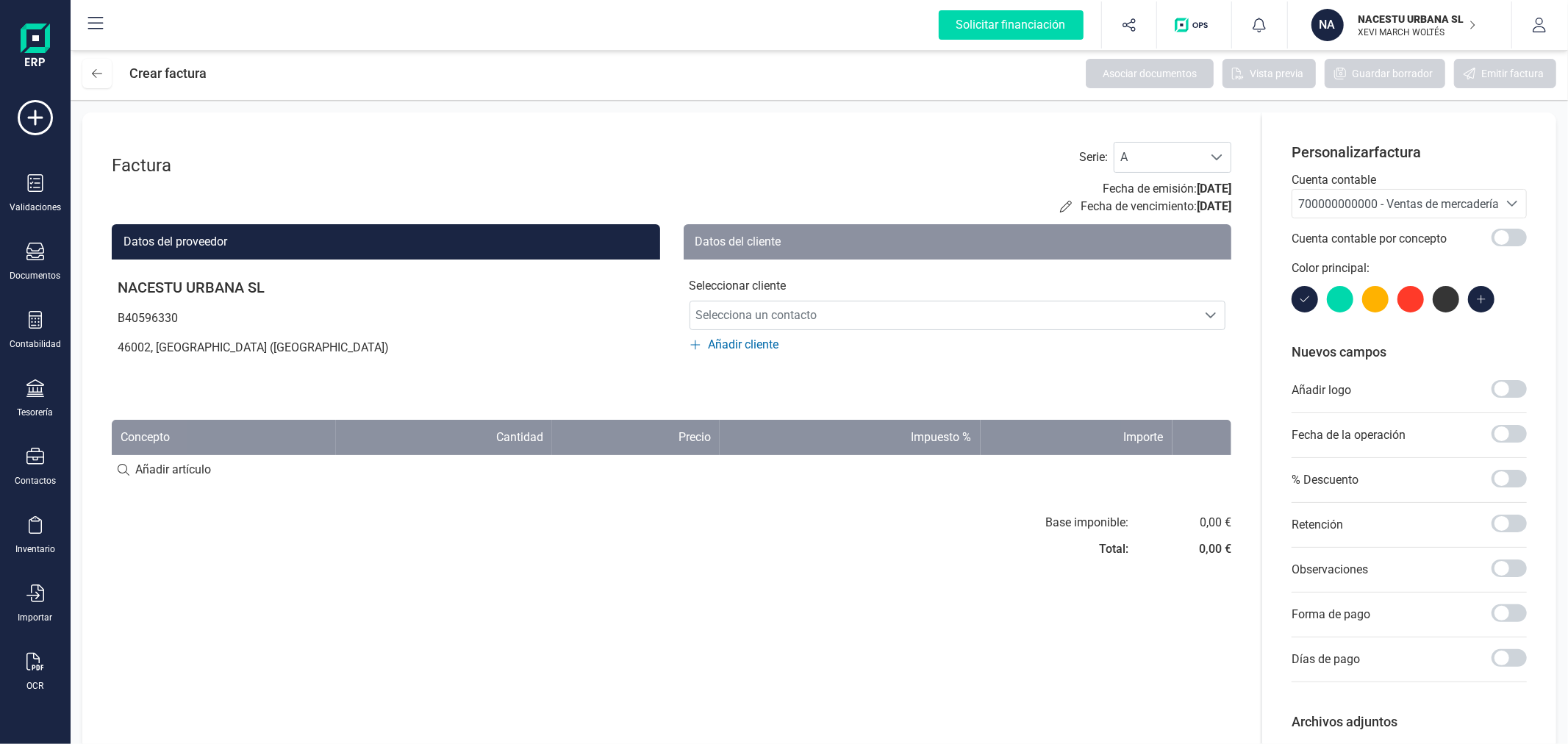
click at [1428, 215] on span "700000000000 - Ventas de mercaderías" at bounding box center [1395, 203] width 206 height 28
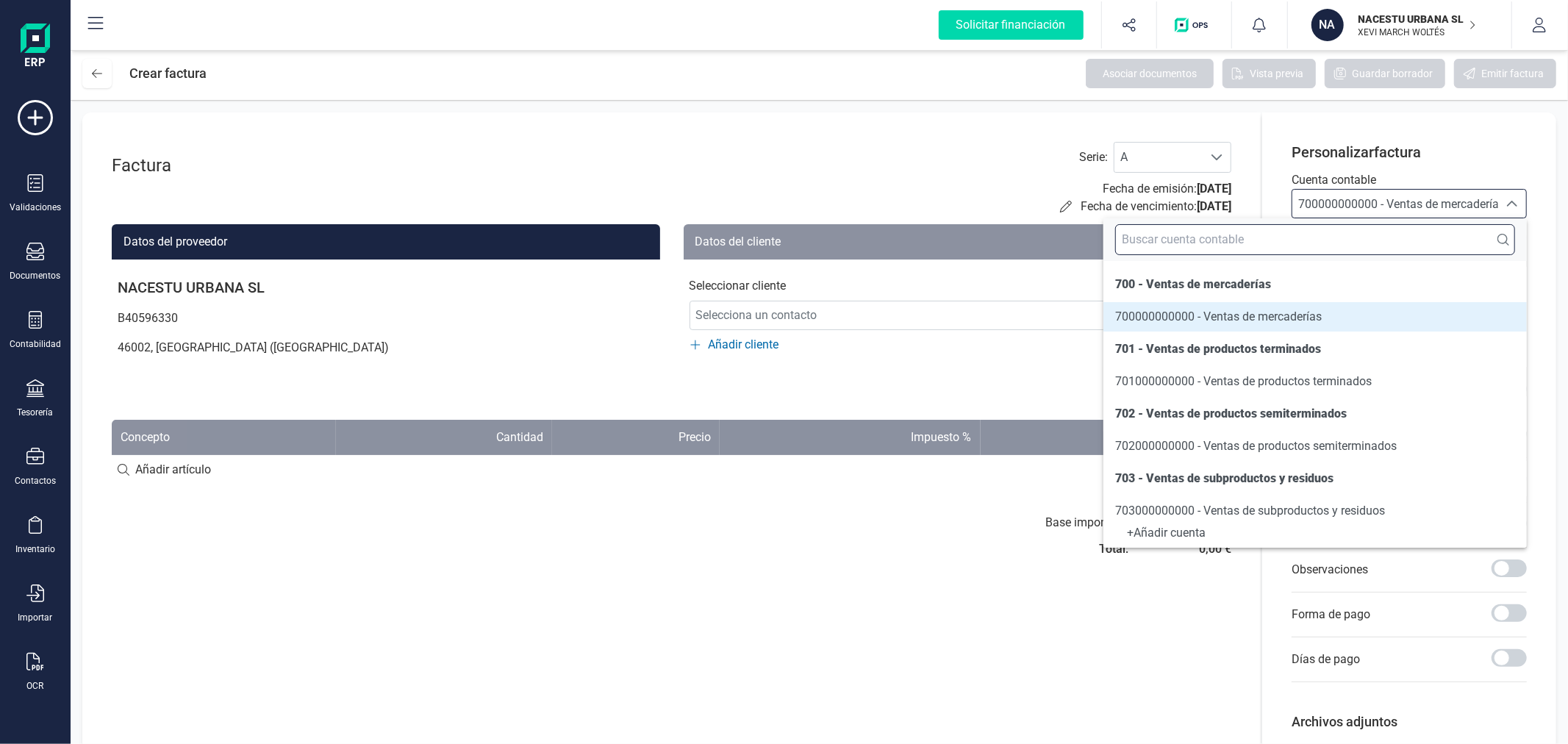
click at [1332, 240] on input "text" at bounding box center [1315, 239] width 400 height 31
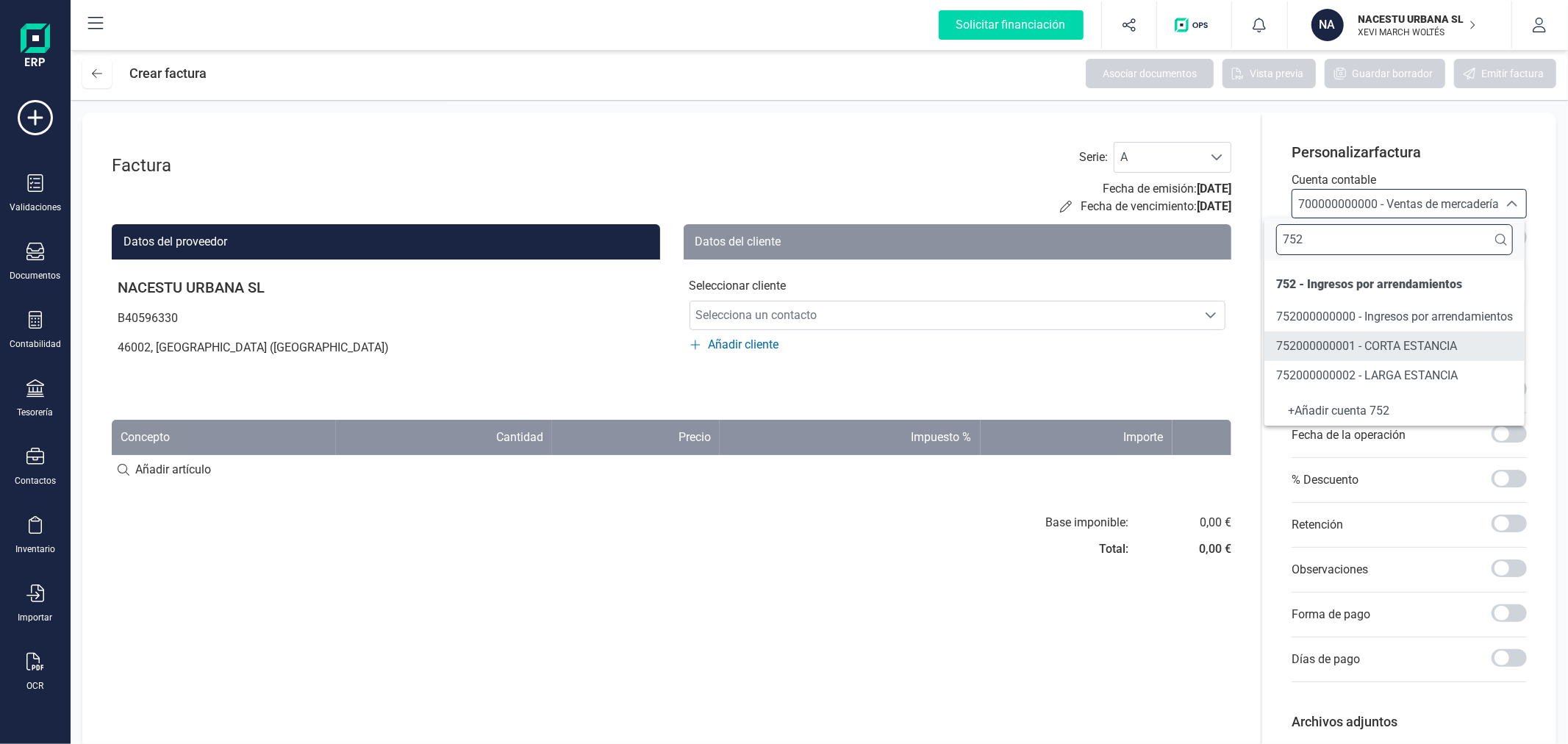
type input "752"
click at [1384, 371] on span "752000000002 - LARGA ESTANCIA" at bounding box center [1366, 375] width 181 height 14
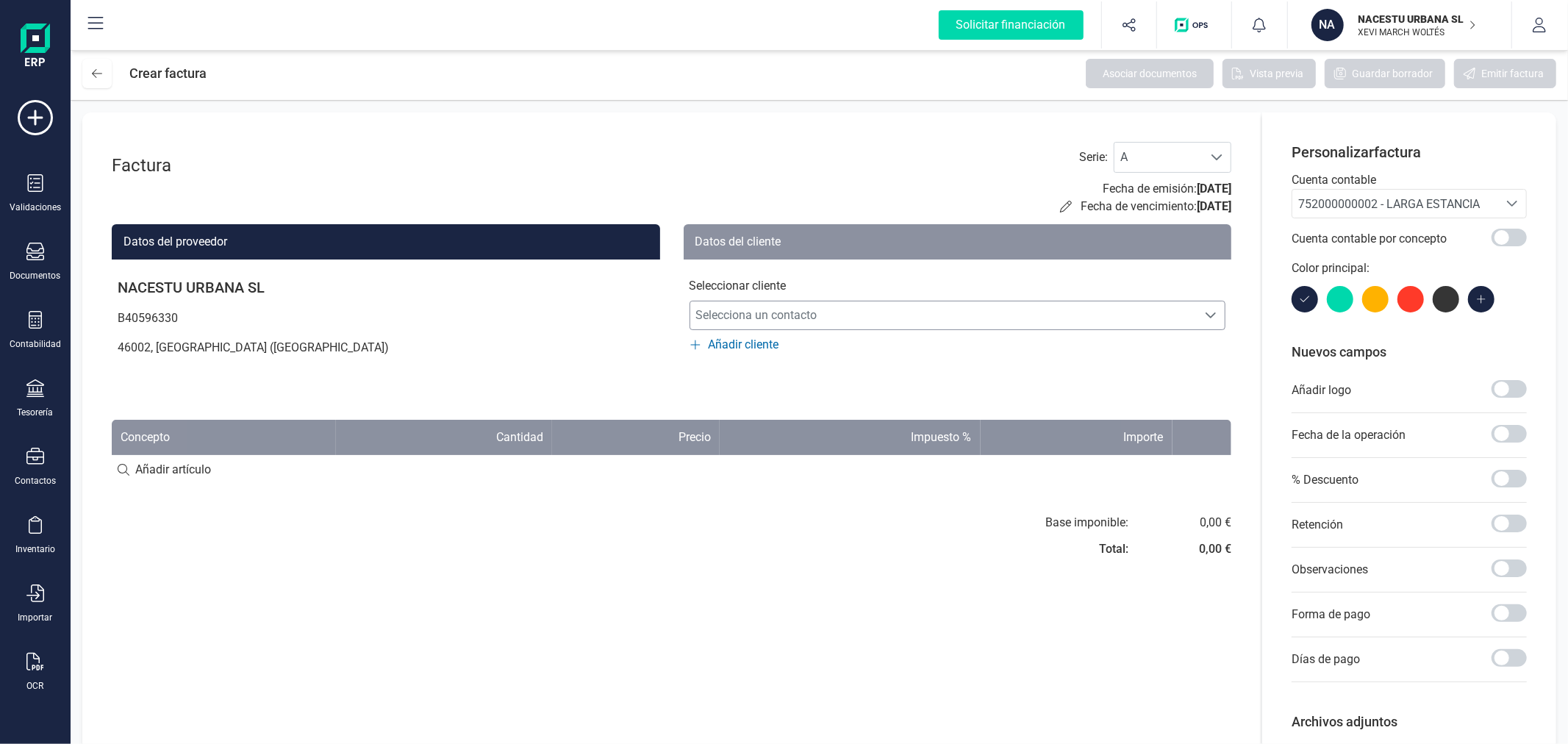
click at [882, 320] on span "Selecciona un contacto" at bounding box center [943, 315] width 507 height 30
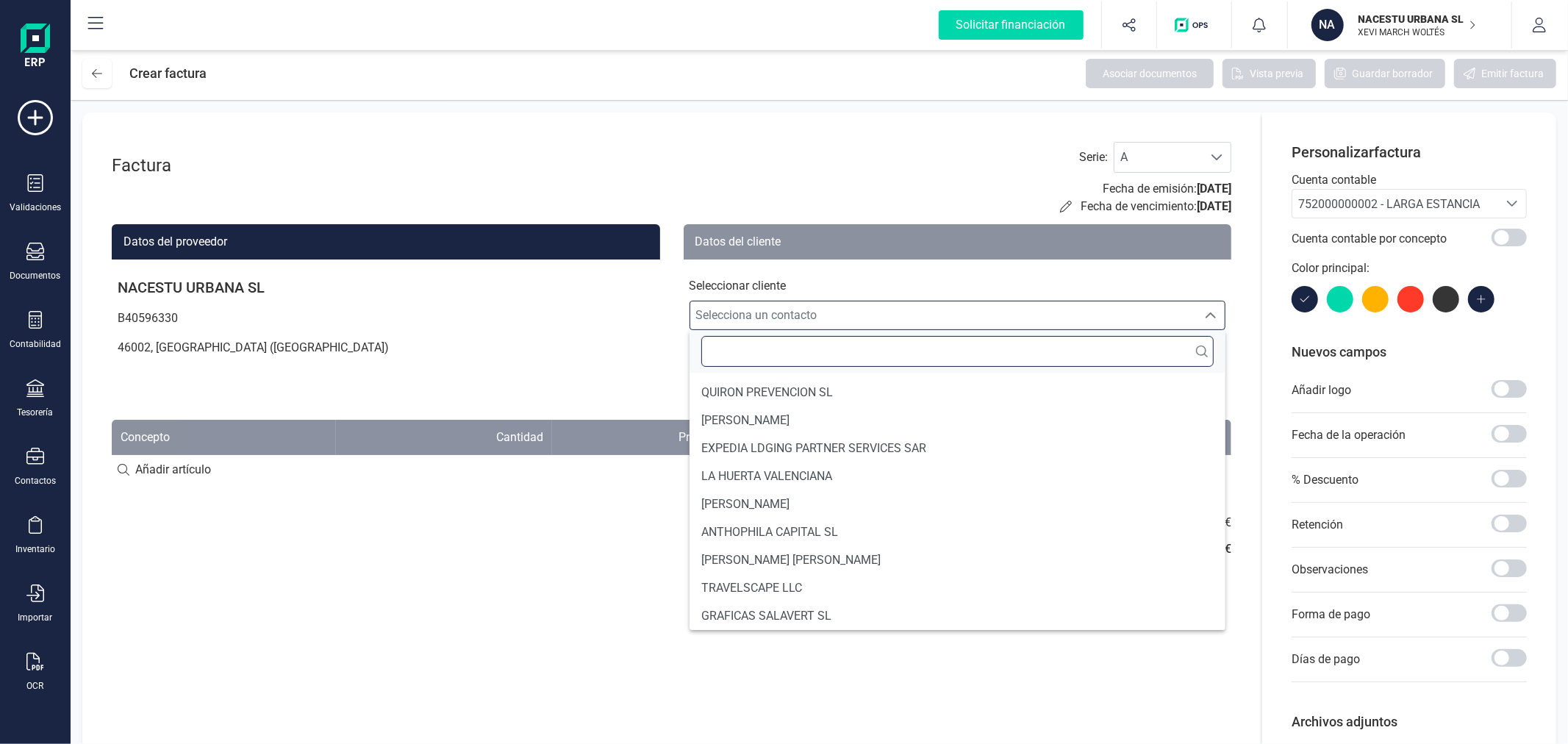
click at [849, 362] on input "text" at bounding box center [958, 352] width 513 height 31
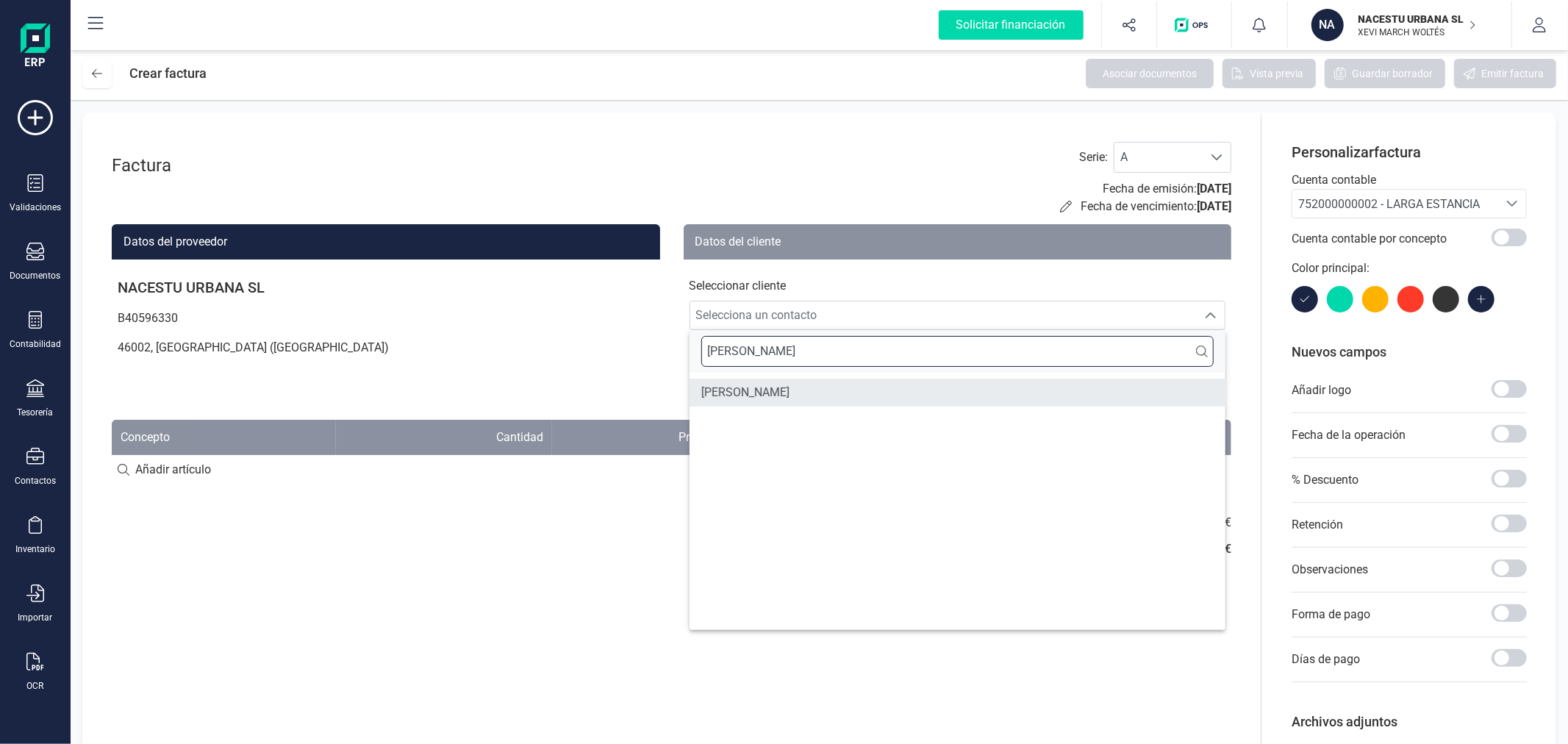
type input "ALICIA MAR"
click at [802, 380] on li "ALICIA MARIN LOPEZ" at bounding box center [957, 392] width 537 height 28
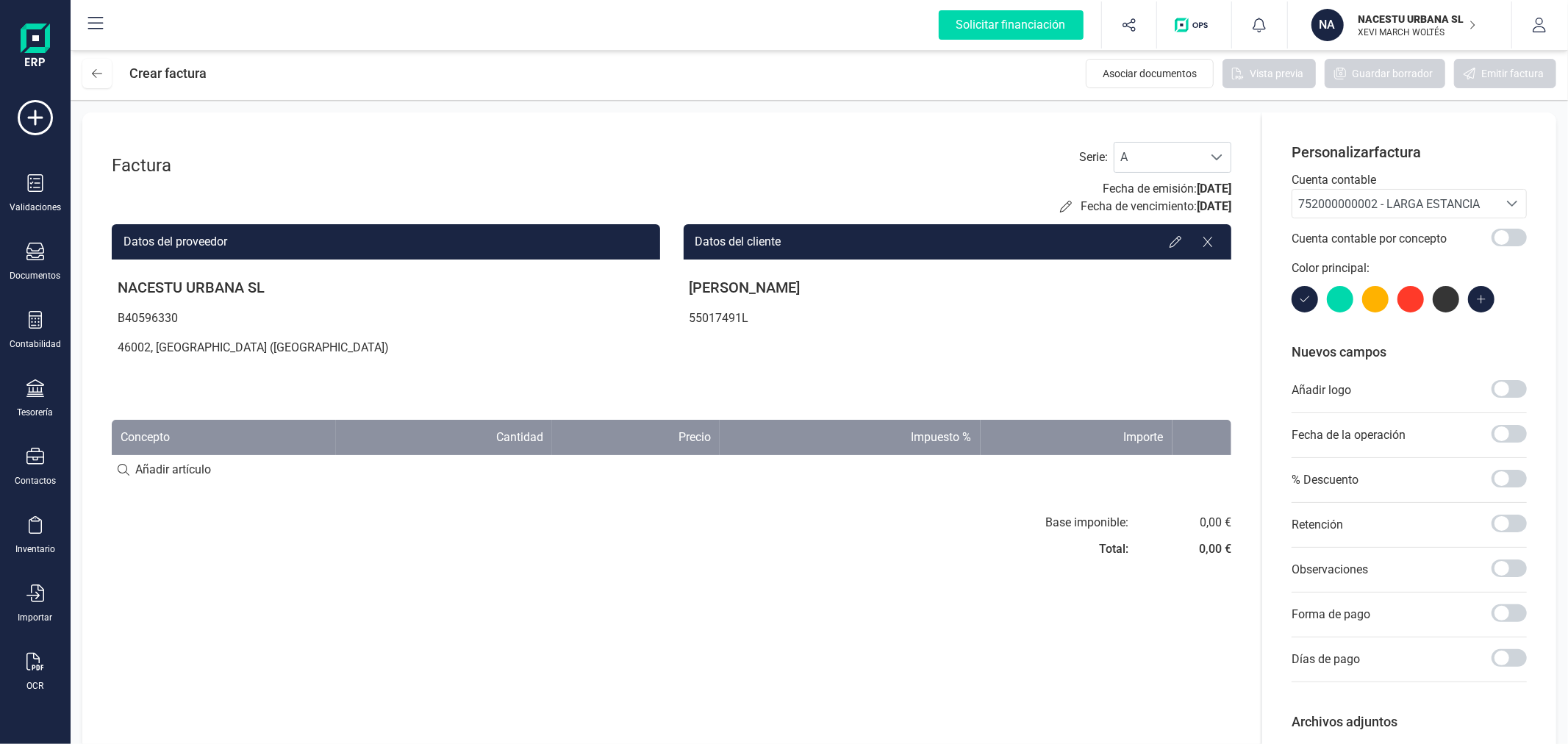
click at [159, 478] on input at bounding box center [671, 469] width 1119 height 30
paste input "Estancia octubre"
type input "Estancia octubre"
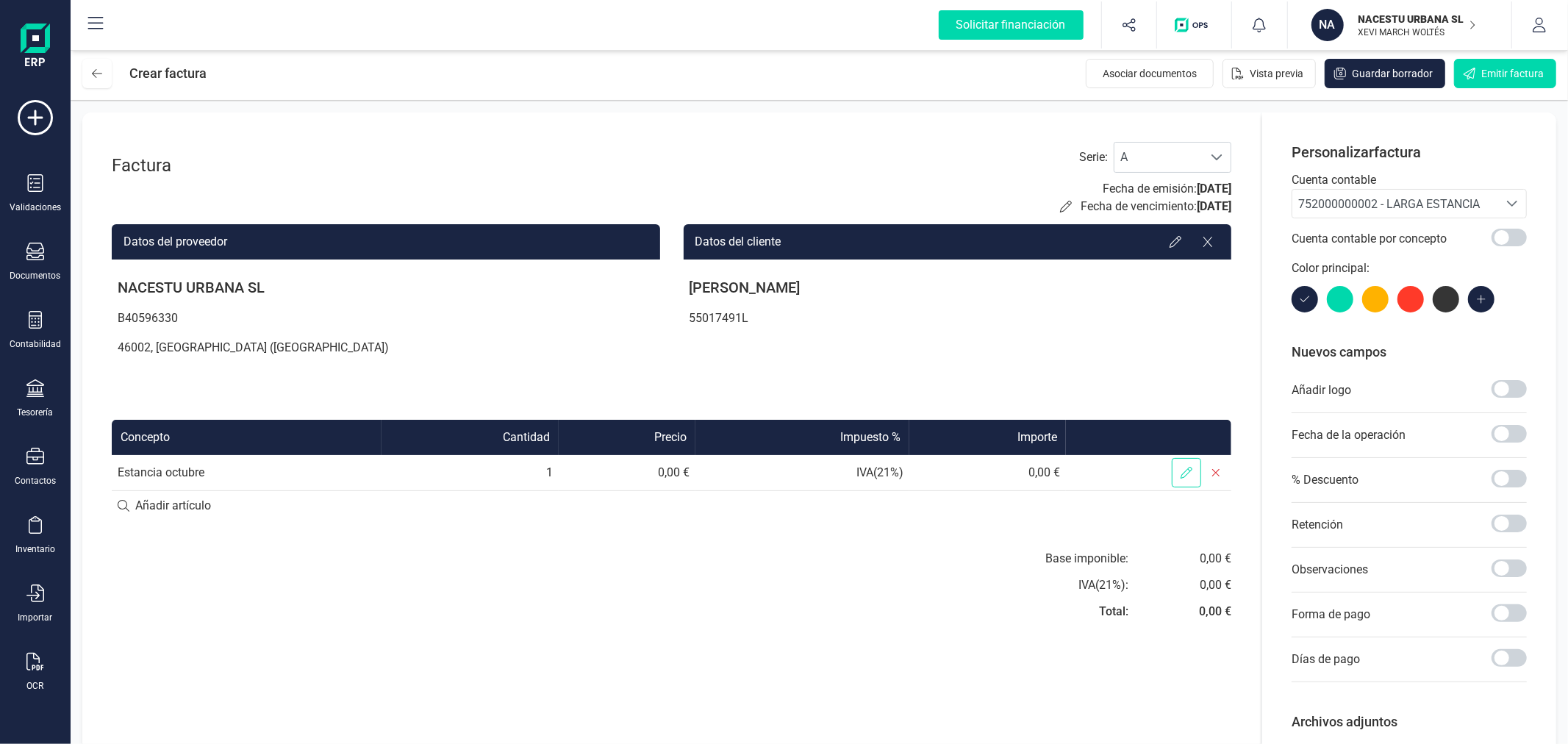
click at [1187, 474] on icon at bounding box center [1185, 472] width 11 height 11
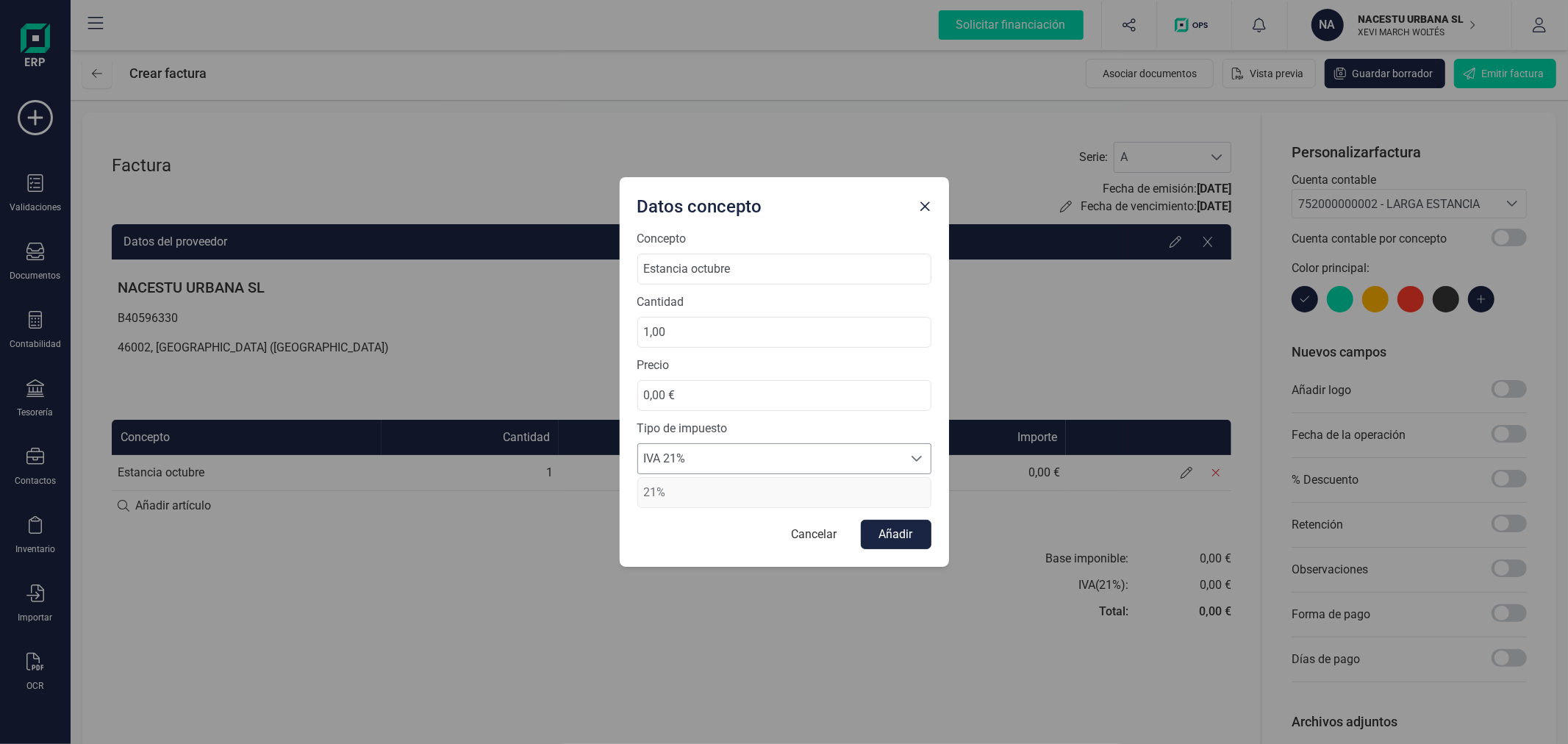
click at [784, 459] on span "IVA 21%" at bounding box center [770, 459] width 265 height 30
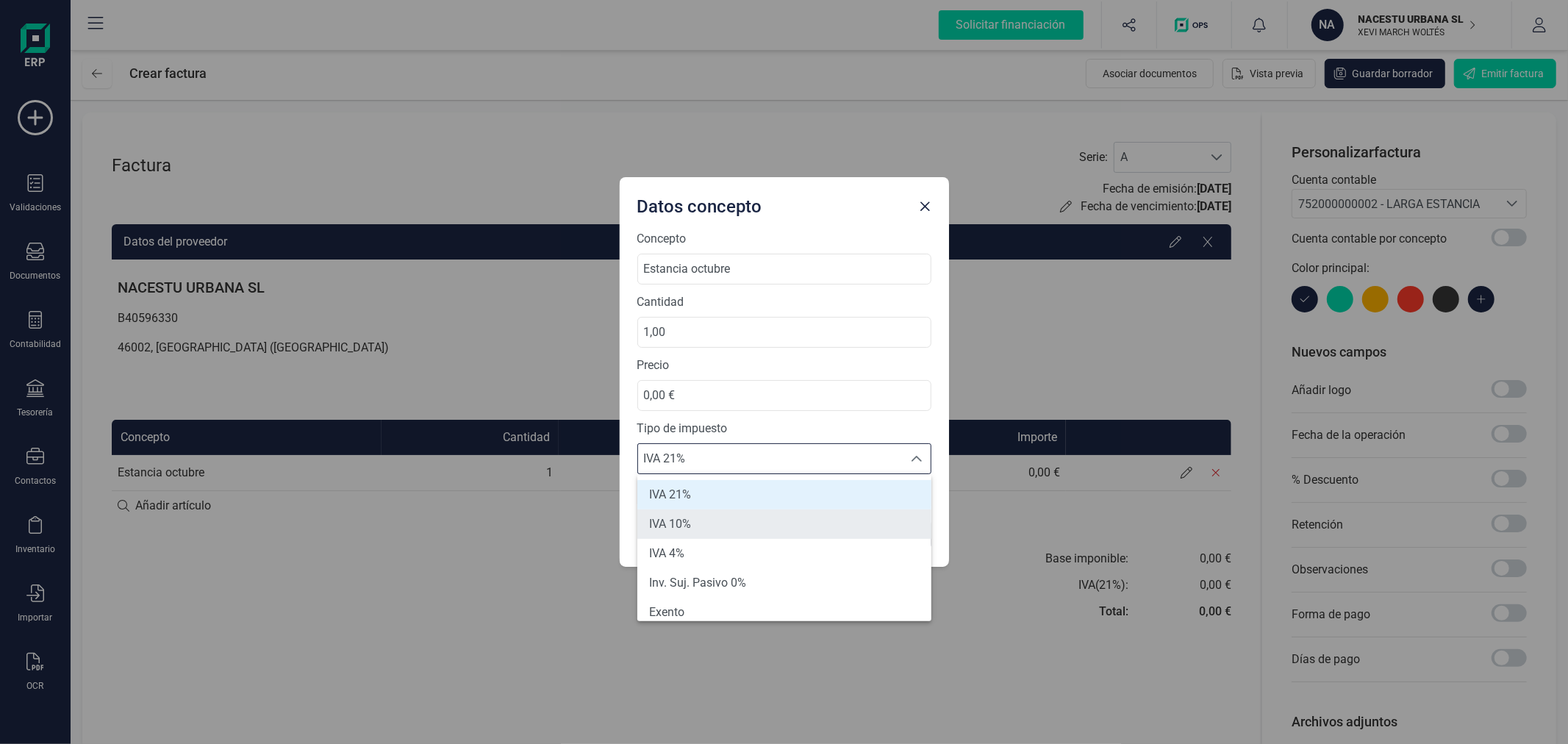
click at [704, 524] on li "IVA 10%" at bounding box center [784, 524] width 294 height 30
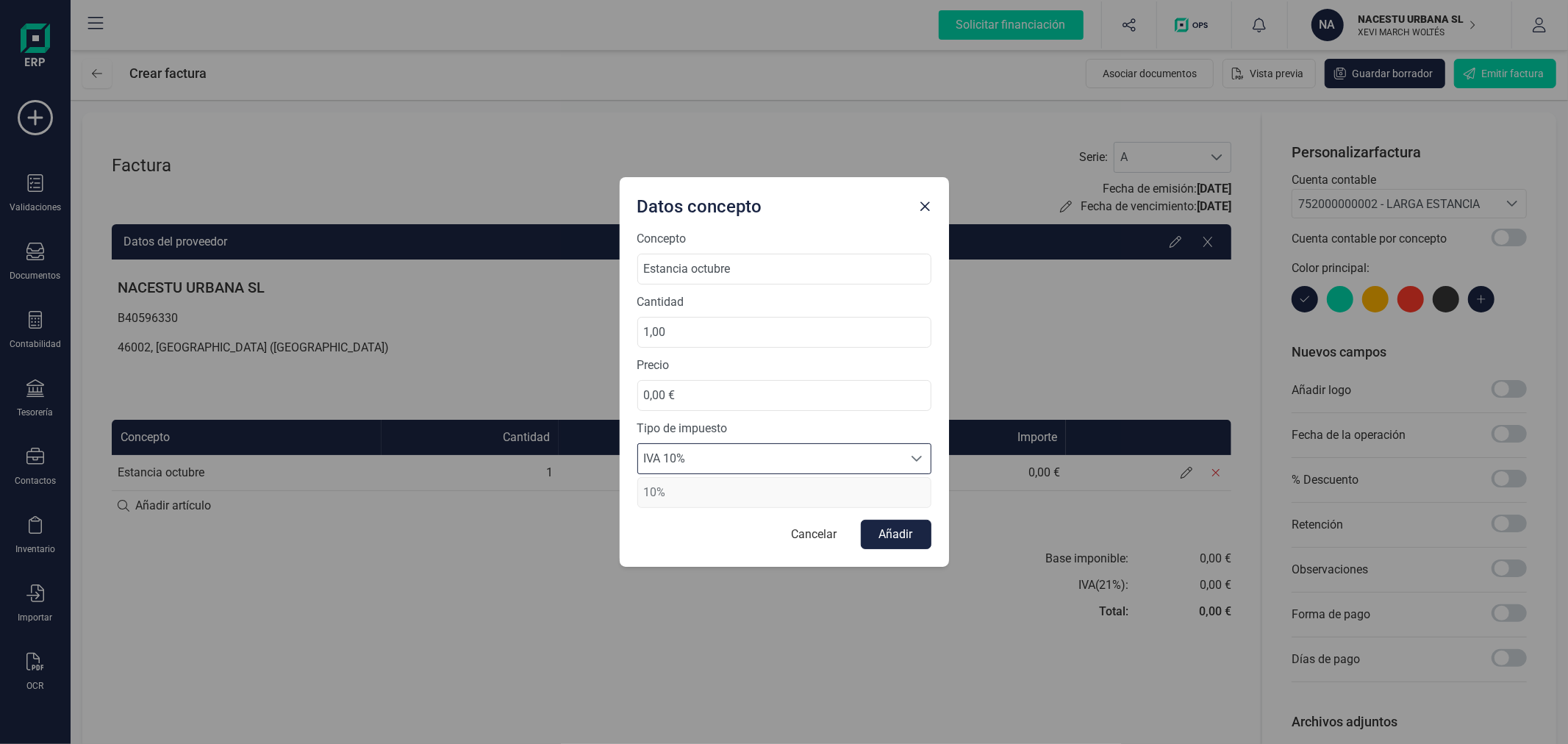
type input "10%"
drag, startPoint x: 792, startPoint y: 393, endPoint x: 582, endPoint y: 375, distance: 210.8
click at [582, 375] on div "Datos concepto Concepto Estancia octubre Cantidad 1,00 Precio 0,00 € Tipo de im…" at bounding box center [784, 372] width 1568 height 744
type input "827,27 €"
click at [896, 538] on button "Añadir" at bounding box center [896, 534] width 71 height 30
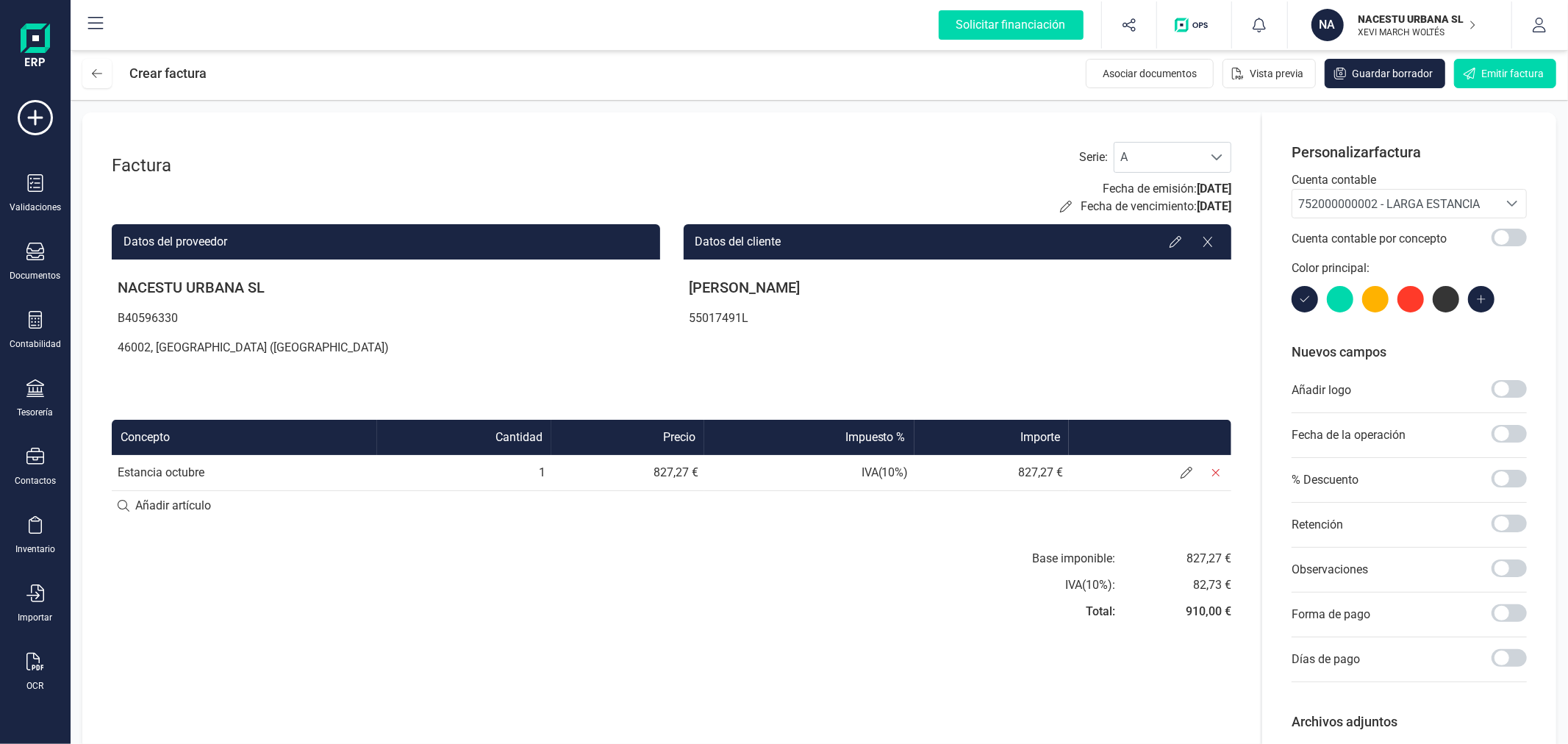
click at [747, 569] on div "Base imponible: IVA ( 10 %): Total: 827,27 € 82,73 € 910,00 €" at bounding box center [958, 589] width 548 height 80
click at [775, 560] on div "Base imponible: IVA ( 10 %): Total: 827,27 € 82,73 € 910,00 €" at bounding box center [958, 589] width 548 height 80
click at [780, 560] on div "Base imponible: IVA ( 10 %): Total: 827,27 € 82,73 € 910,00 €" at bounding box center [958, 589] width 548 height 80
click at [1502, 74] on span "Emitir factura" at bounding box center [1512, 73] width 62 height 14
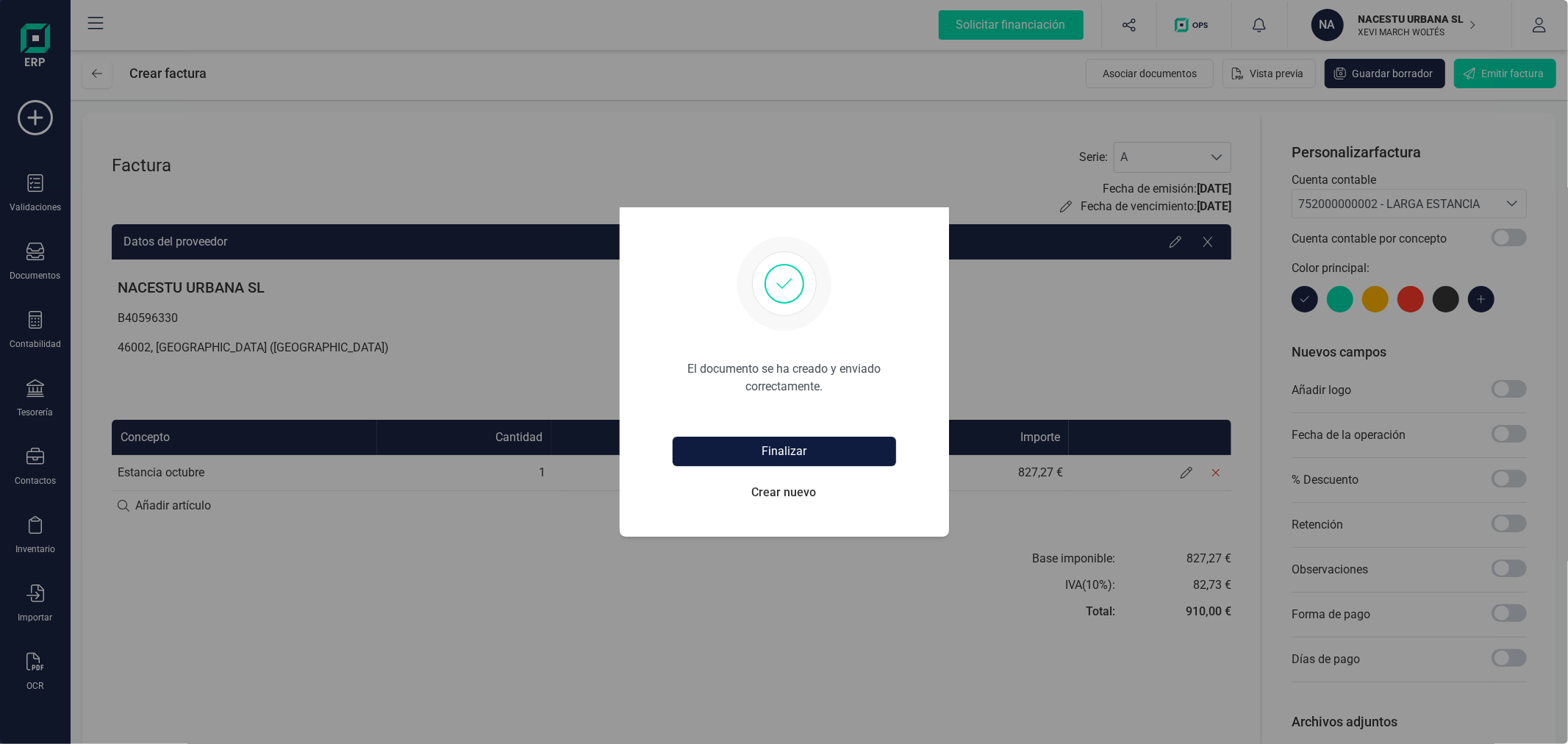
click at [772, 454] on button "Finalizar" at bounding box center [784, 451] width 223 height 30
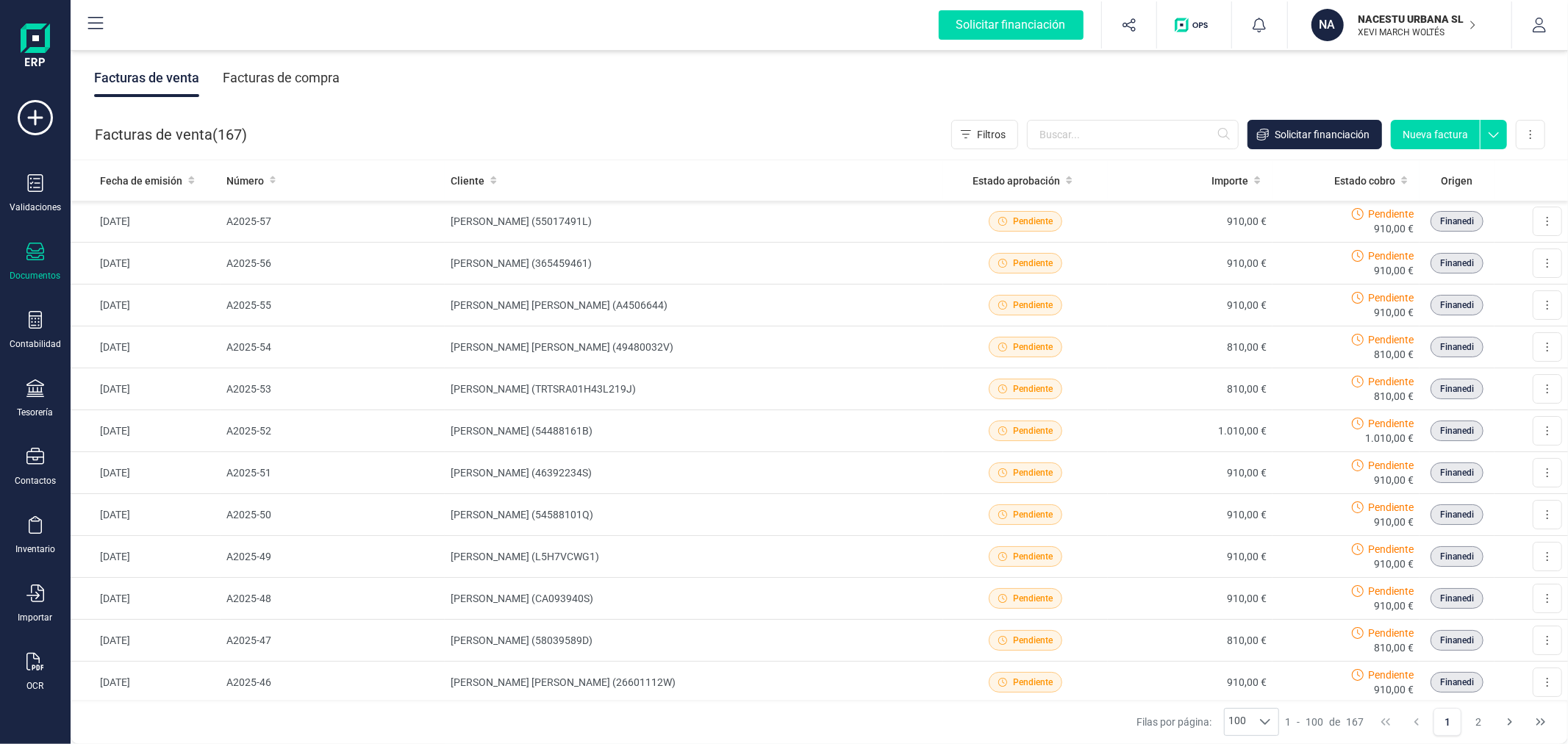
click at [1435, 134] on button "Nueva factura" at bounding box center [1434, 134] width 89 height 30
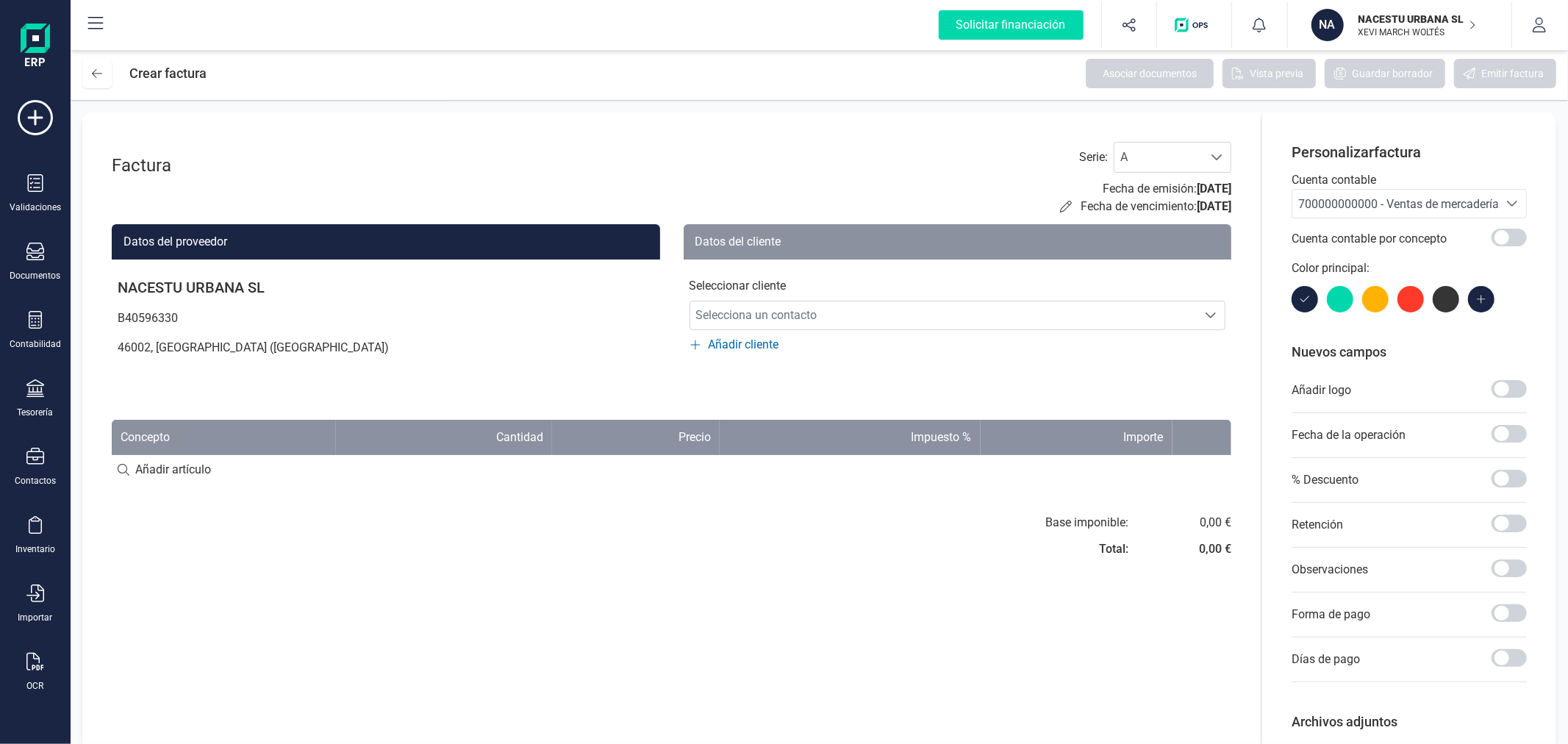
click at [1349, 191] on span "700000000000 - Ventas de mercaderías" at bounding box center [1395, 203] width 206 height 28
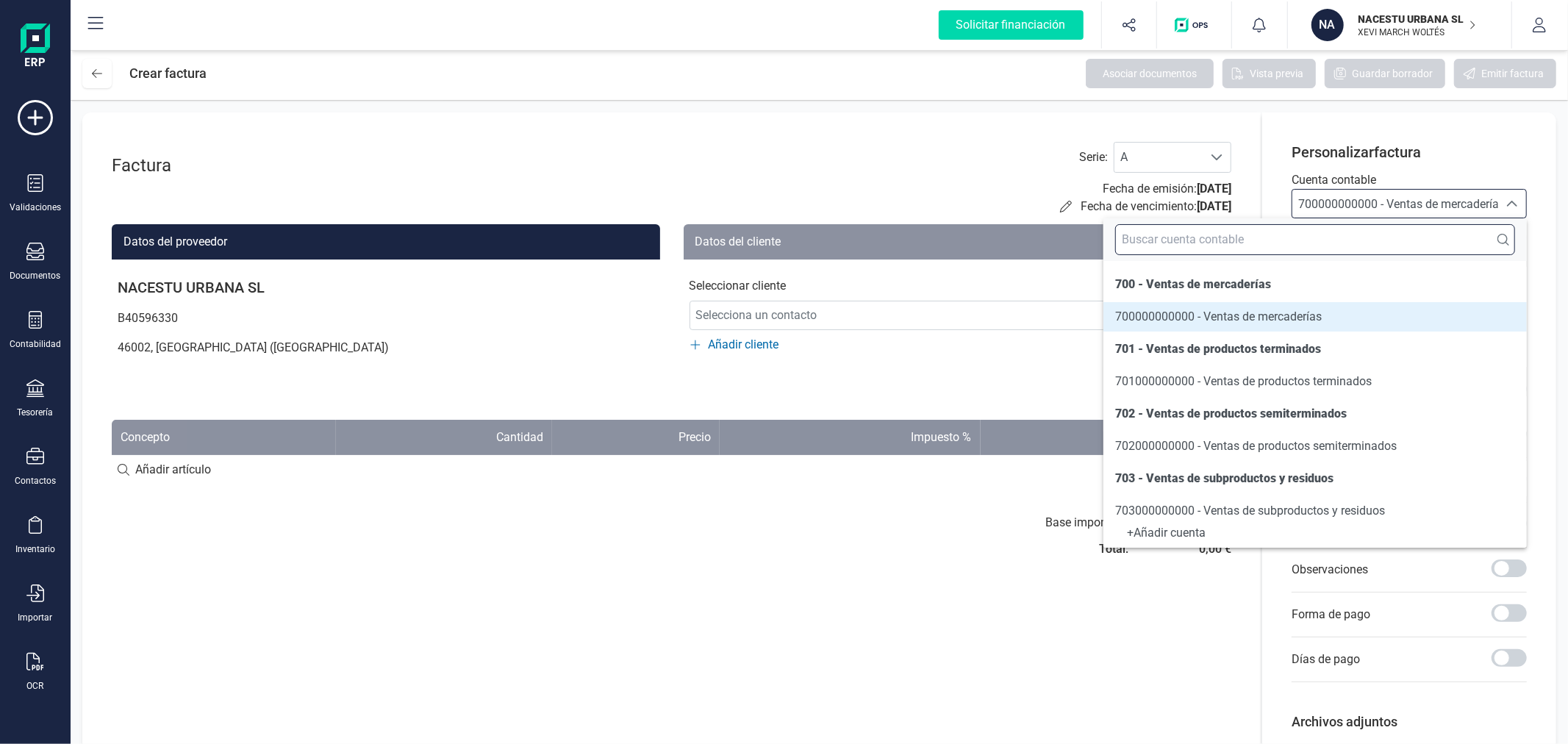
click at [1335, 229] on input "text" at bounding box center [1315, 239] width 400 height 31
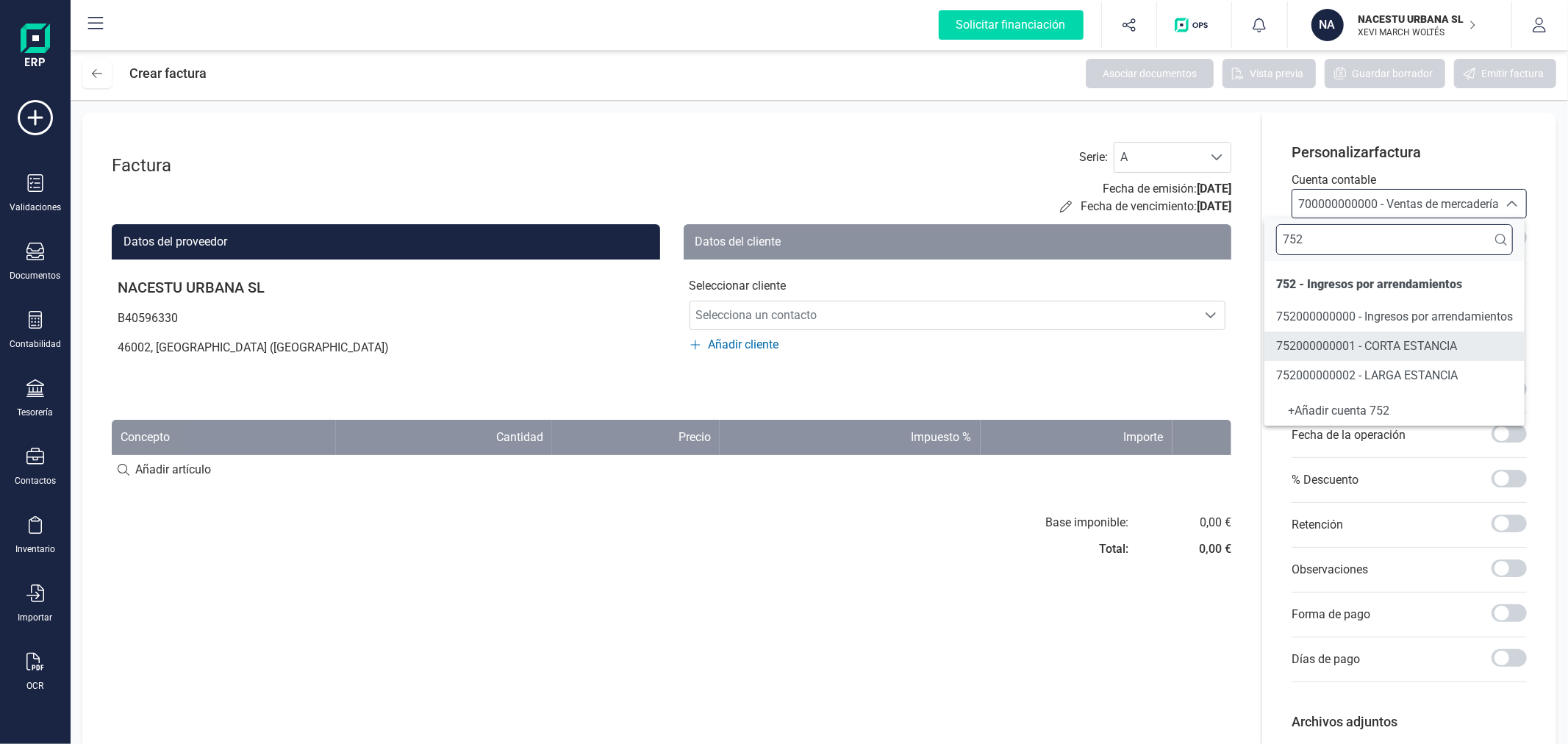
type input "752"
click at [1374, 377] on span "752000000002 - LARGA ESTANCIA" at bounding box center [1366, 375] width 181 height 14
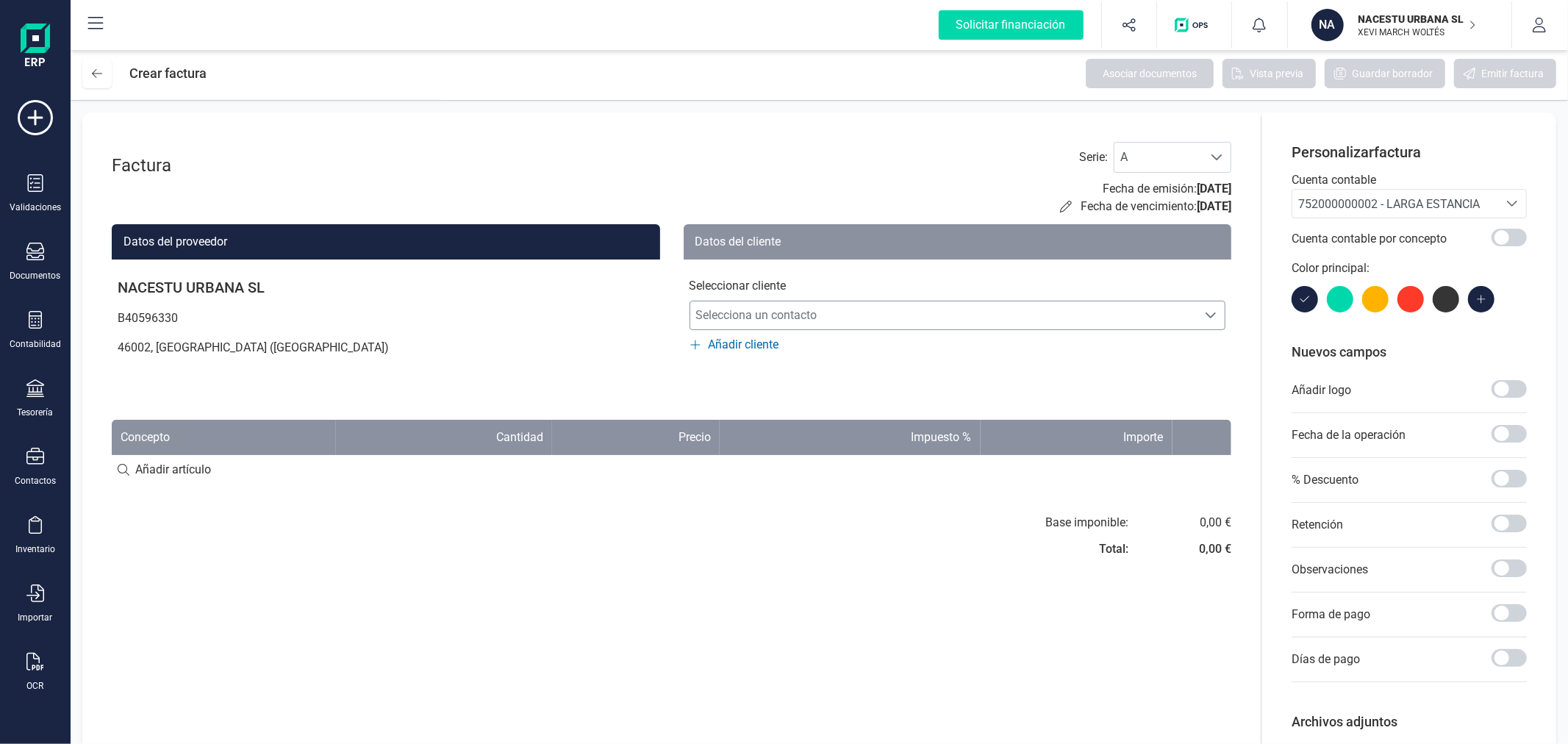
click at [852, 321] on span "Selecciona un contacto" at bounding box center [943, 315] width 507 height 30
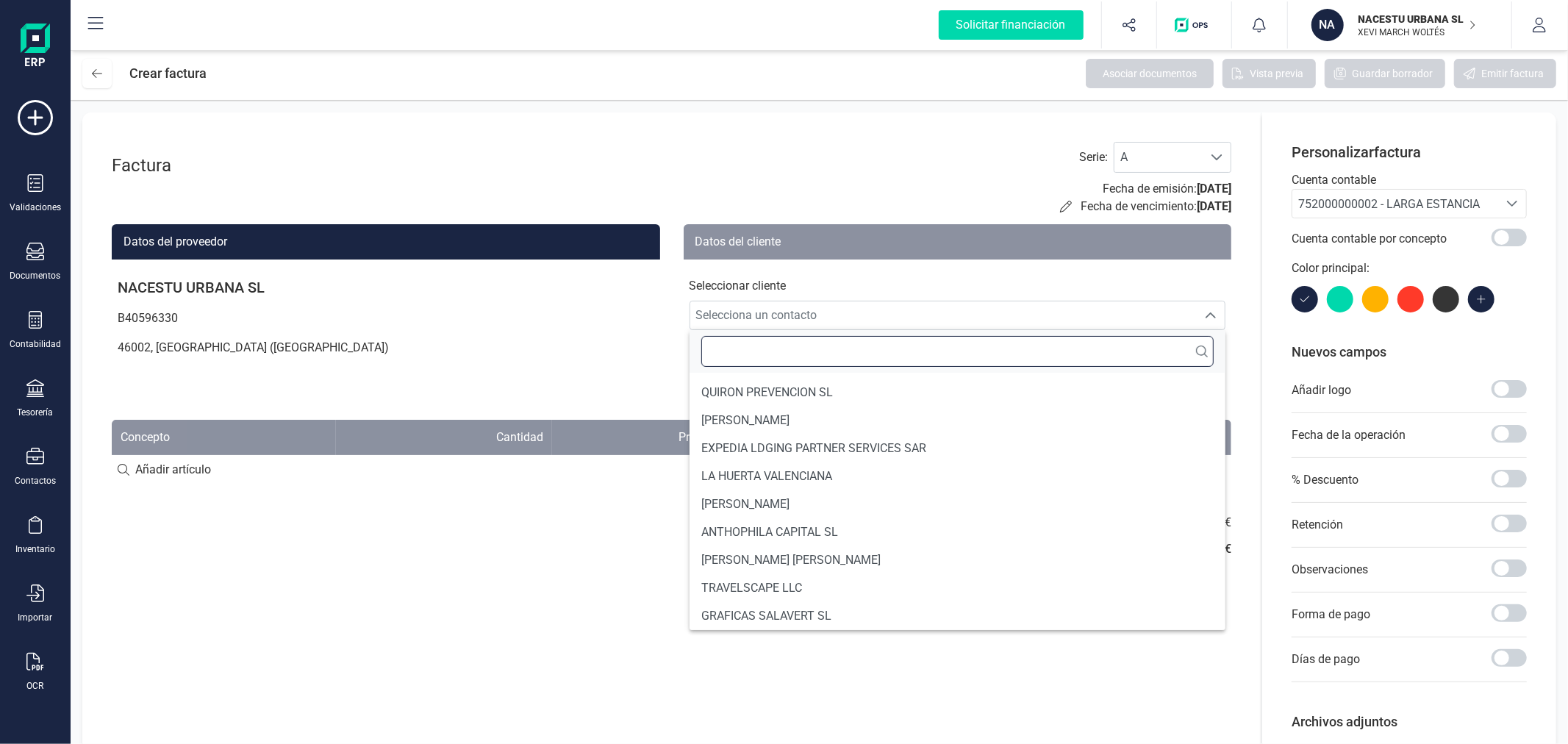
click at [832, 354] on input "text" at bounding box center [958, 352] width 513 height 31
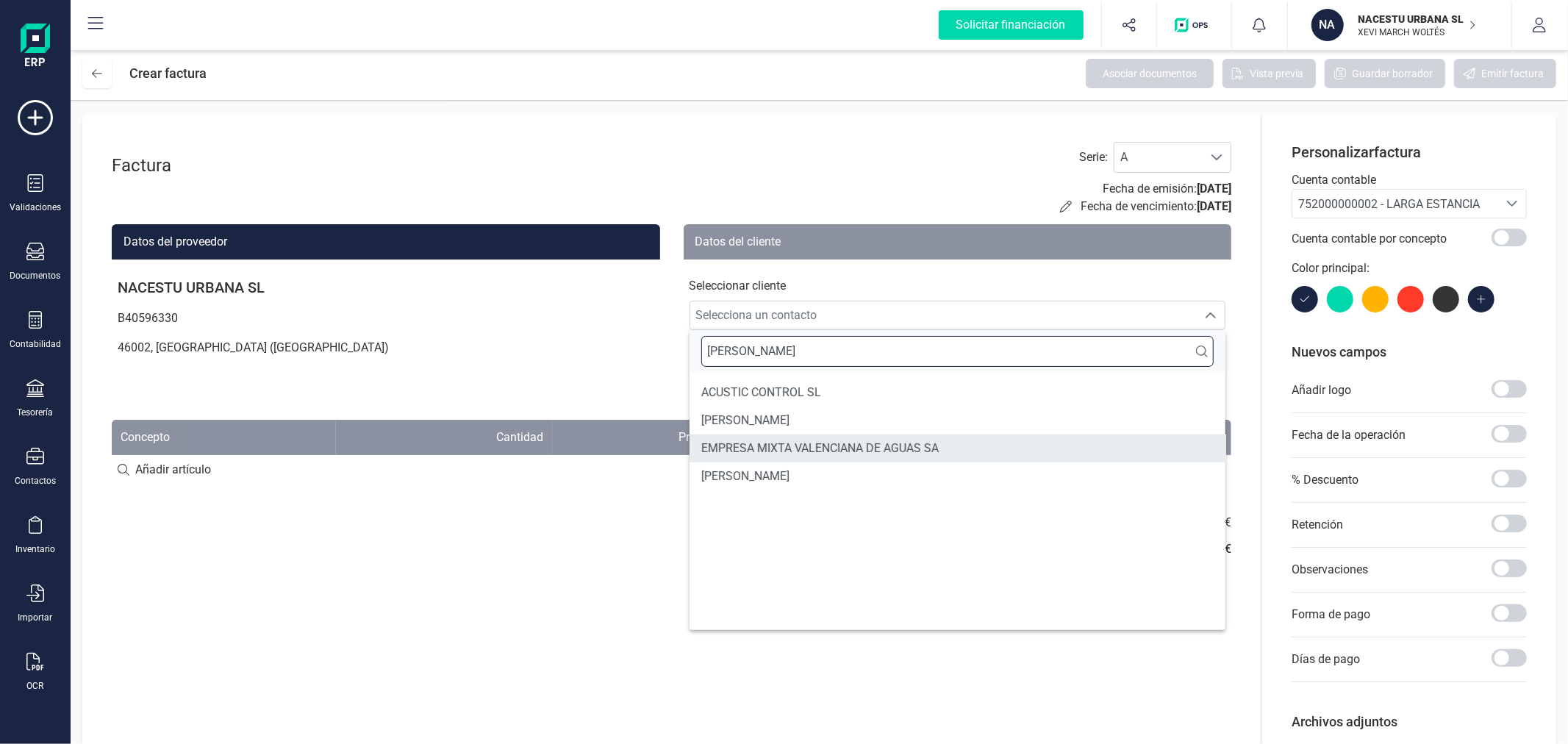
type input "IVAN"
click at [798, 481] on li "IVAN MARICEVIC" at bounding box center [957, 476] width 537 height 28
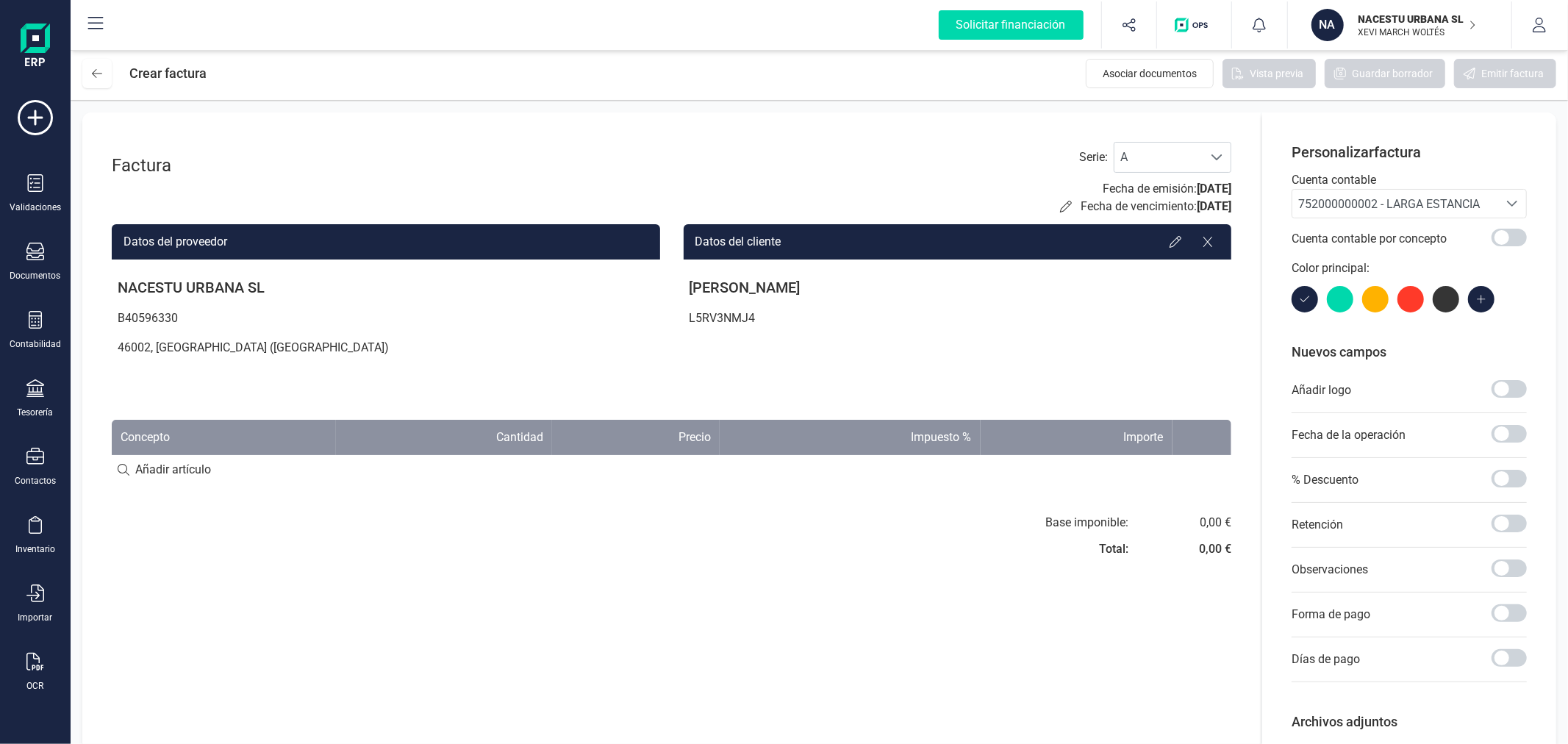
click at [244, 468] on input at bounding box center [671, 469] width 1119 height 30
paste input "Estancia octubre"
type input "Estancia octubre"
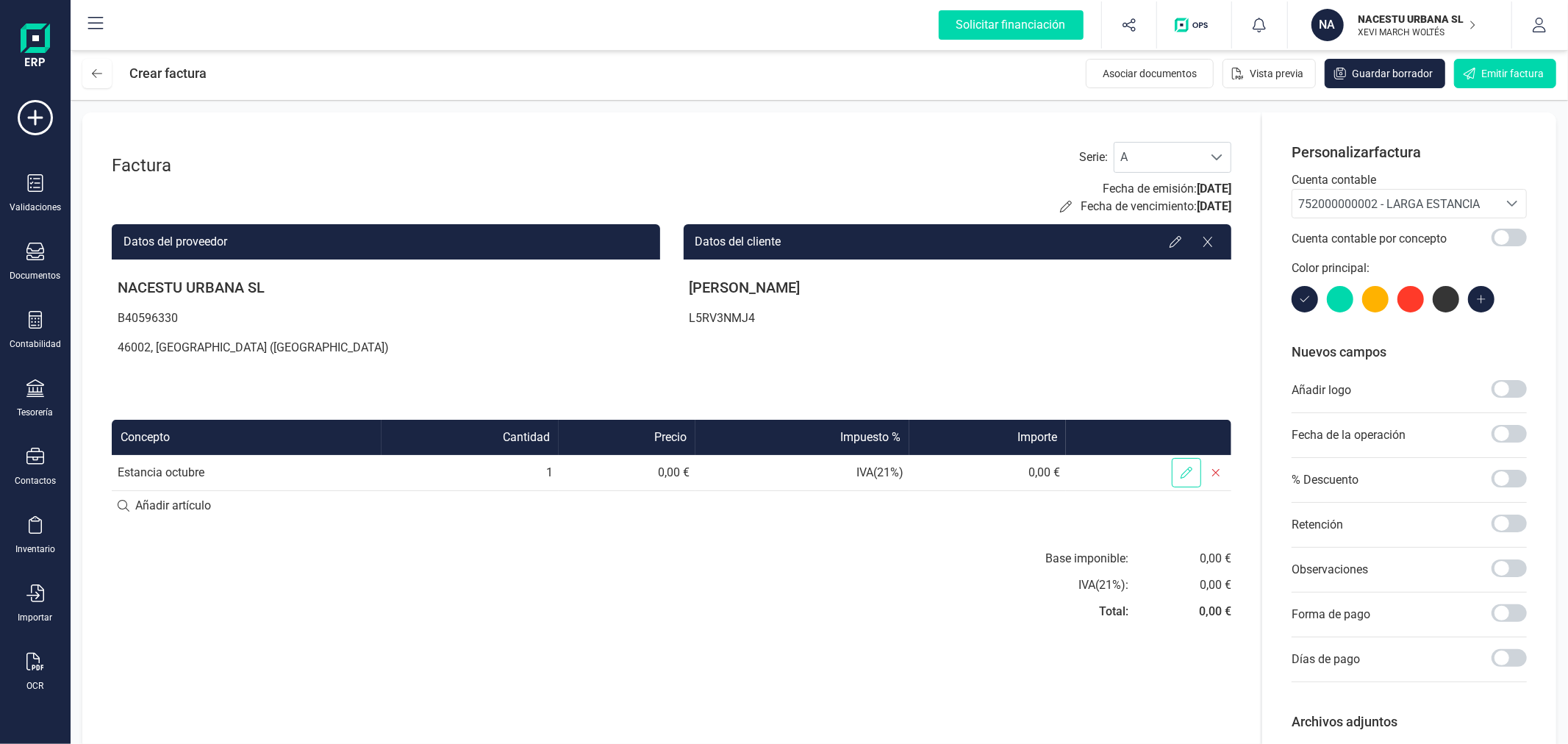
click at [1178, 481] on span at bounding box center [1186, 472] width 30 height 30
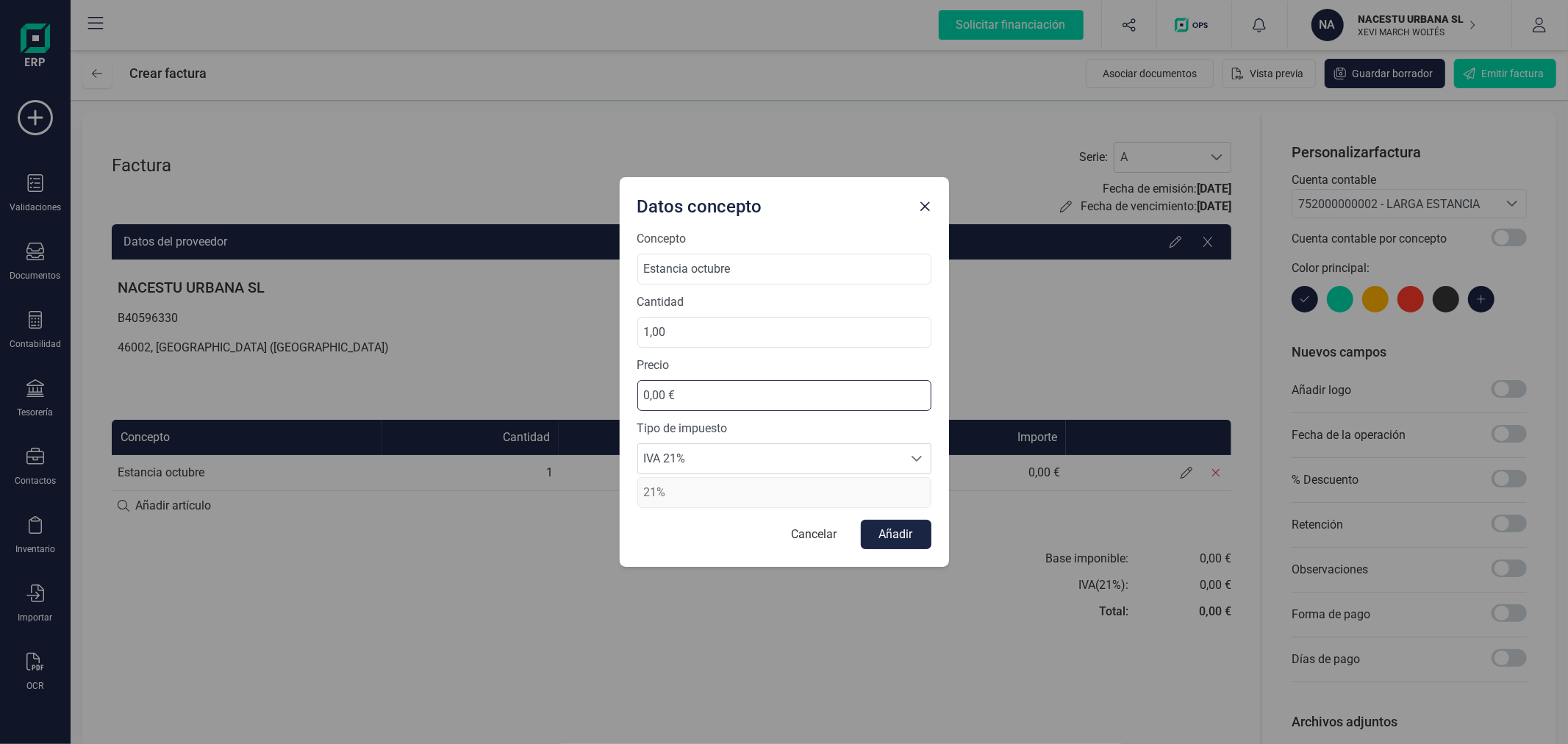
drag, startPoint x: 736, startPoint y: 393, endPoint x: 613, endPoint y: 381, distance: 123.6
click at [613, 381] on div "Datos concepto Concepto Estancia octubre Cantidad 1,00 Precio 0,00 € Tipo de im…" at bounding box center [784, 372] width 1568 height 744
click at [927, 203] on span "Close" at bounding box center [925, 206] width 11 height 11
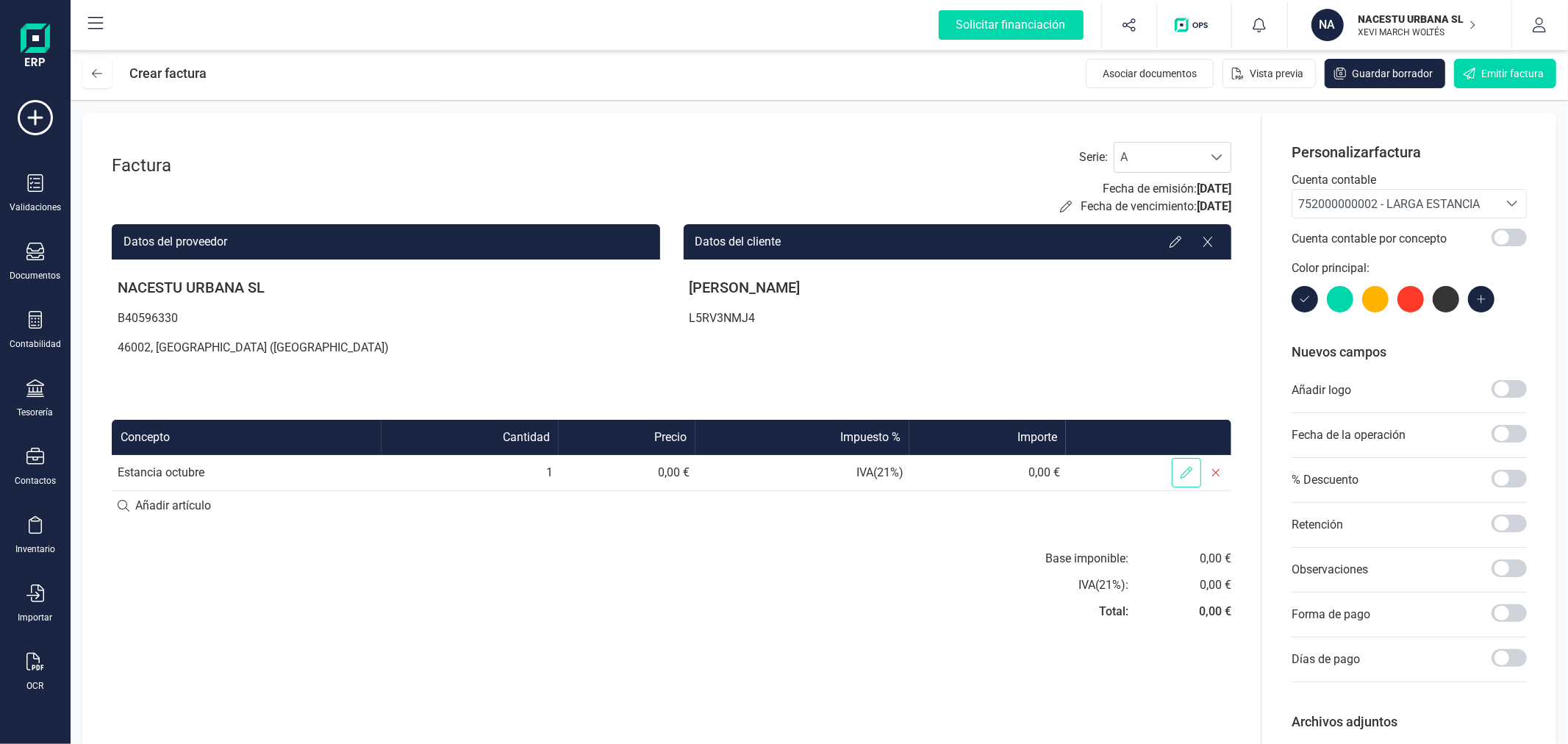
click at [1178, 478] on span at bounding box center [1186, 472] width 30 height 30
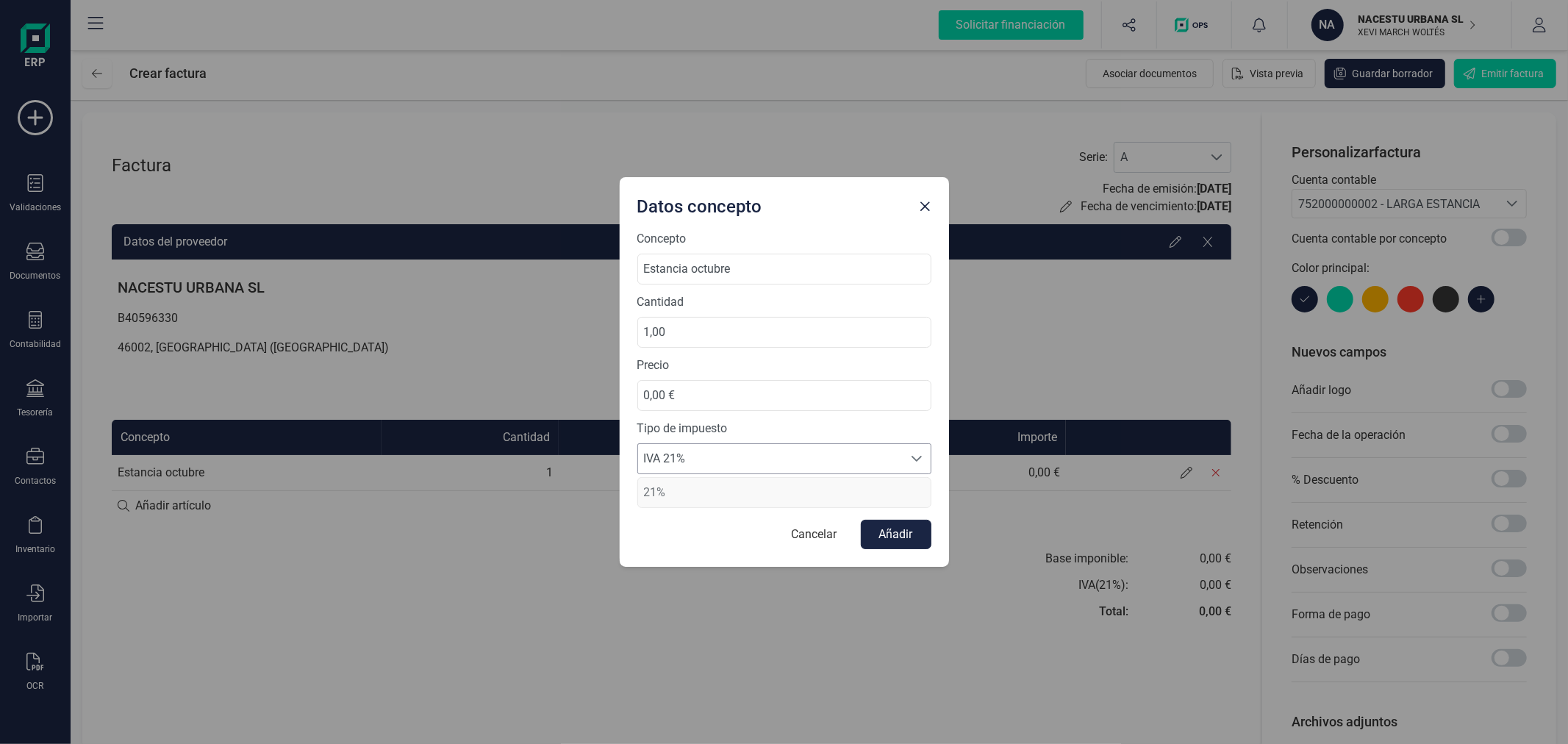
click at [704, 464] on span "IVA 21%" at bounding box center [770, 459] width 265 height 30
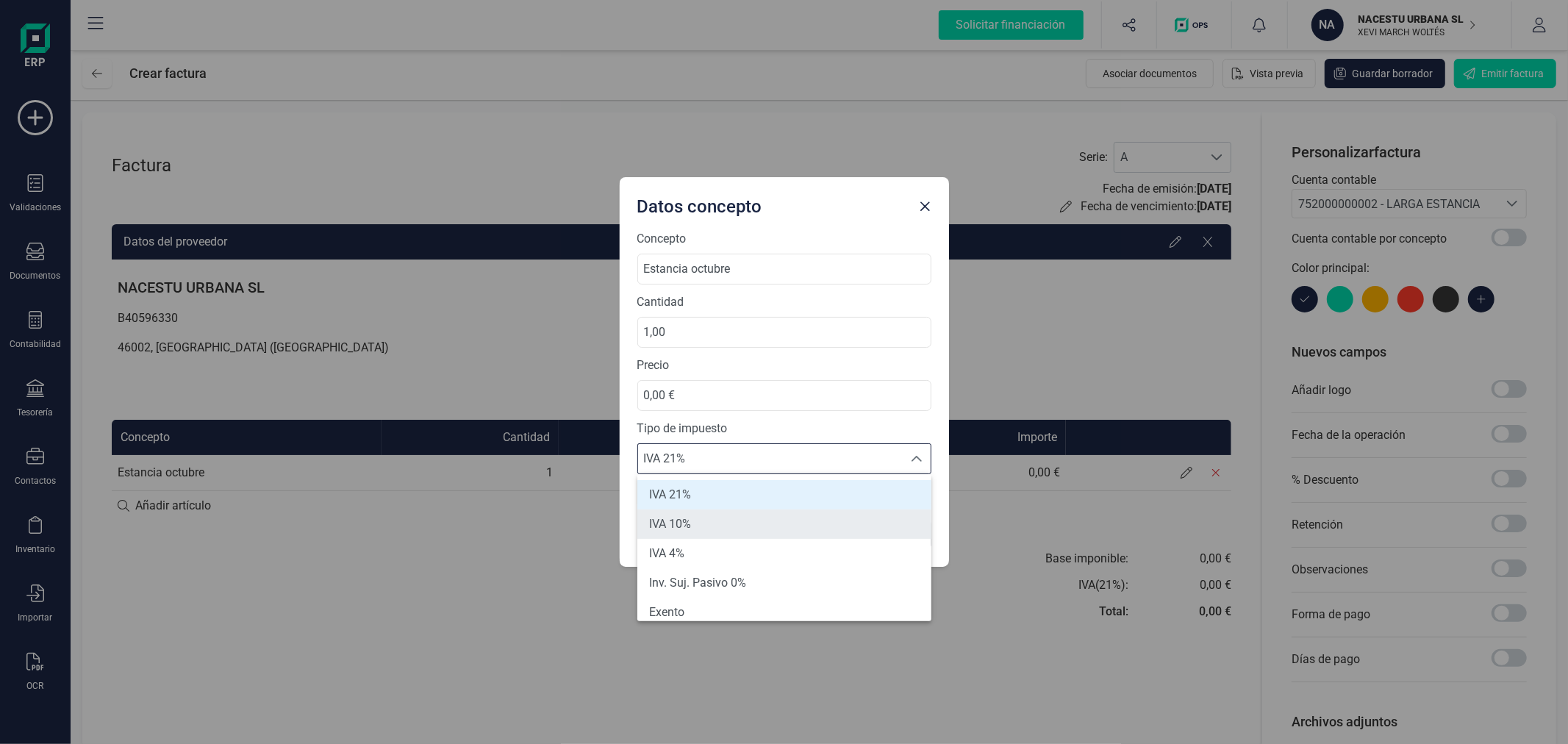
click at [695, 519] on li "IVA 10%" at bounding box center [784, 524] width 294 height 30
type input "10%"
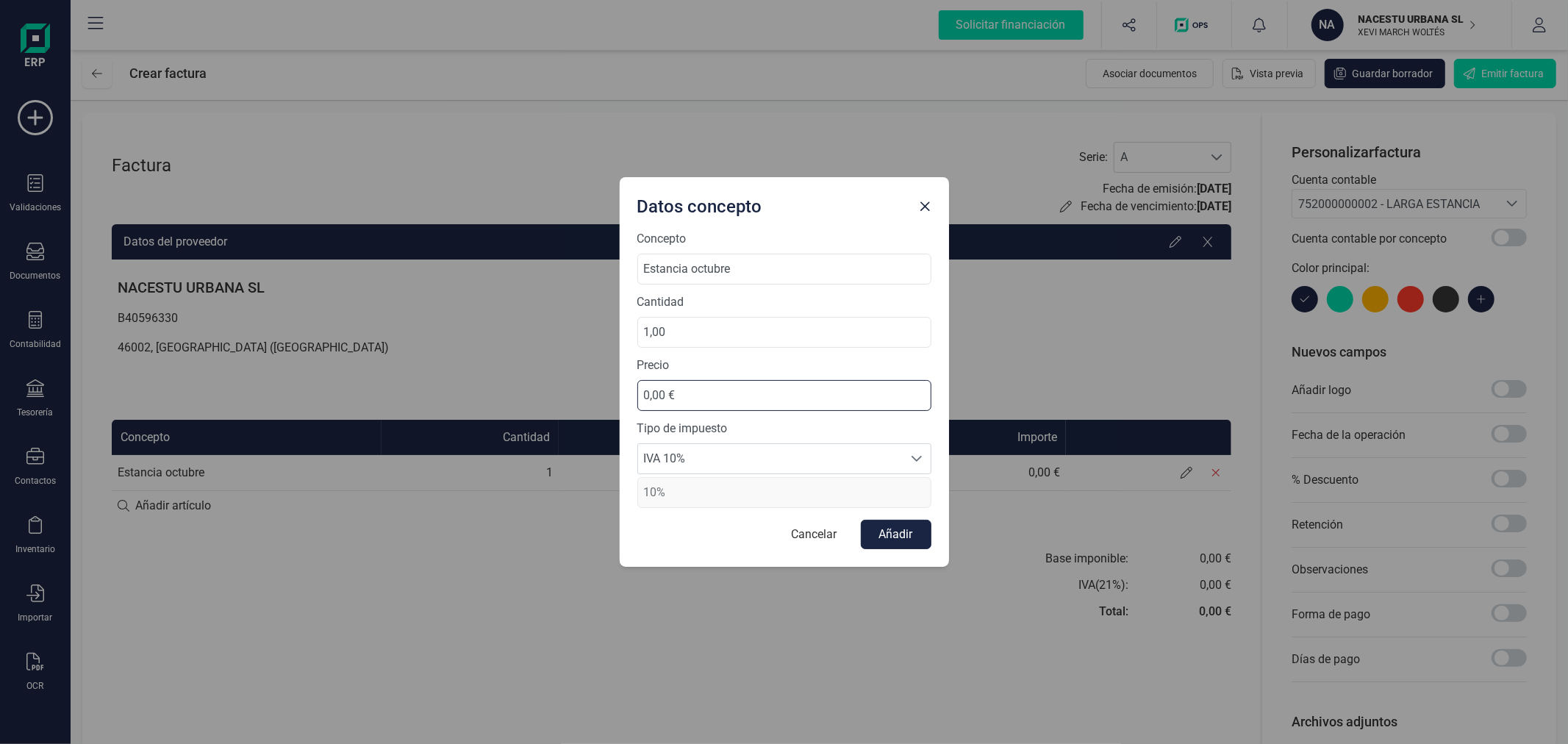
drag, startPoint x: 685, startPoint y: 397, endPoint x: 542, endPoint y: 391, distance: 143.1
click at [542, 391] on div "Datos concepto Concepto Estancia octubre Cantidad 1,00 Precio 0,00 € Tipo de im…" at bounding box center [784, 372] width 1568 height 744
type input "736,36 €"
click at [897, 533] on button "Añadir" at bounding box center [896, 534] width 71 height 30
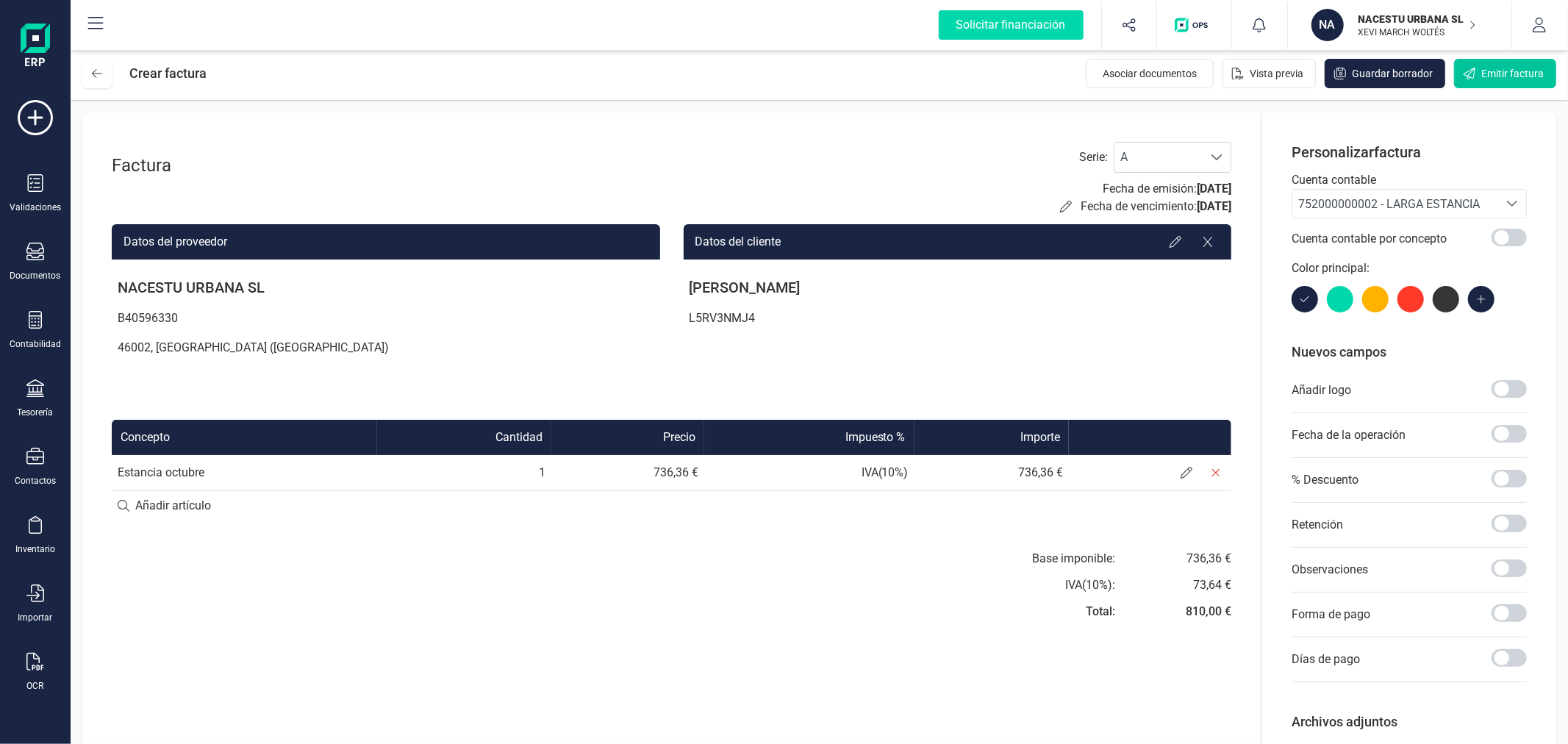
click at [1508, 74] on span "Emitir factura" at bounding box center [1512, 73] width 62 height 14
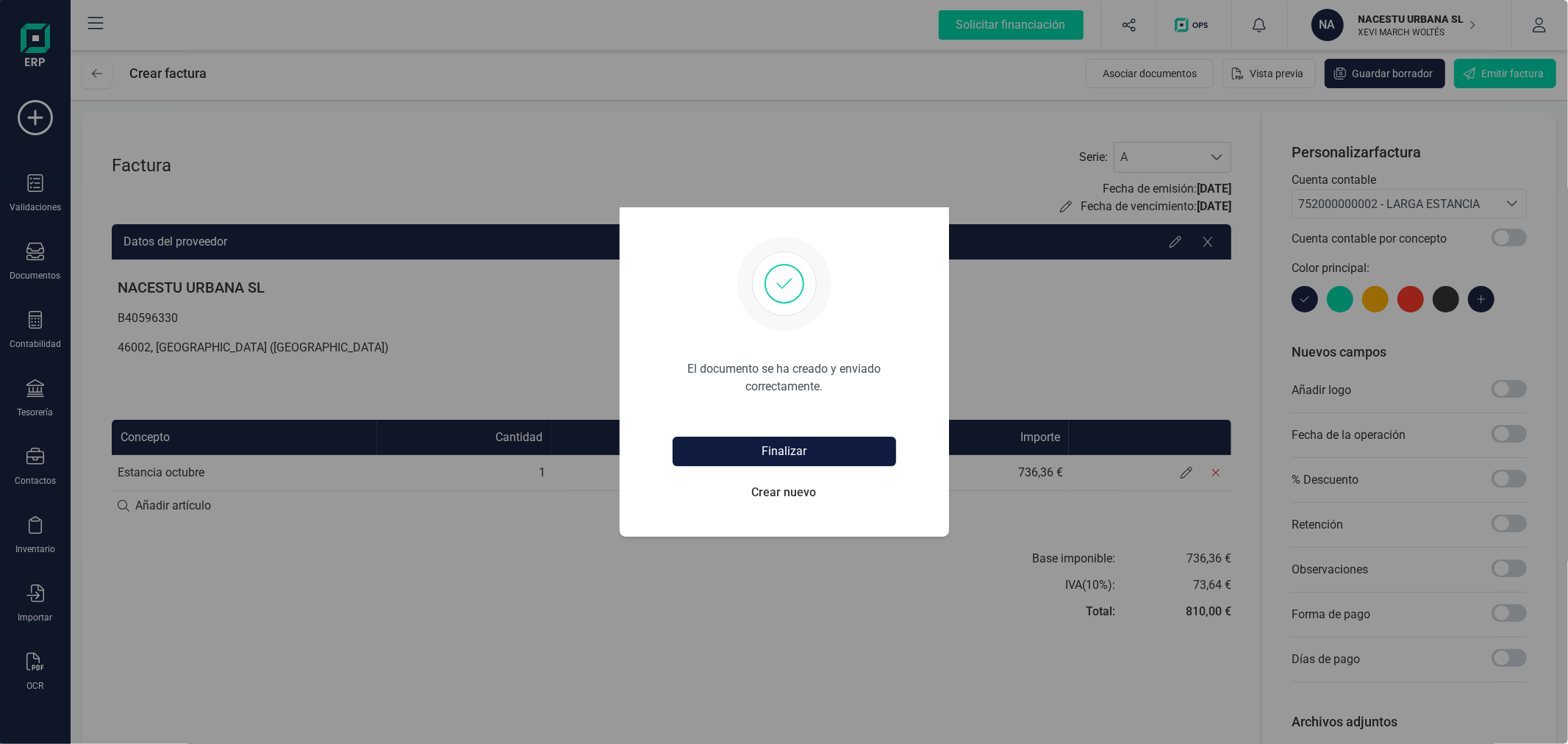
click at [791, 449] on button "Finalizar" at bounding box center [784, 451] width 223 height 30
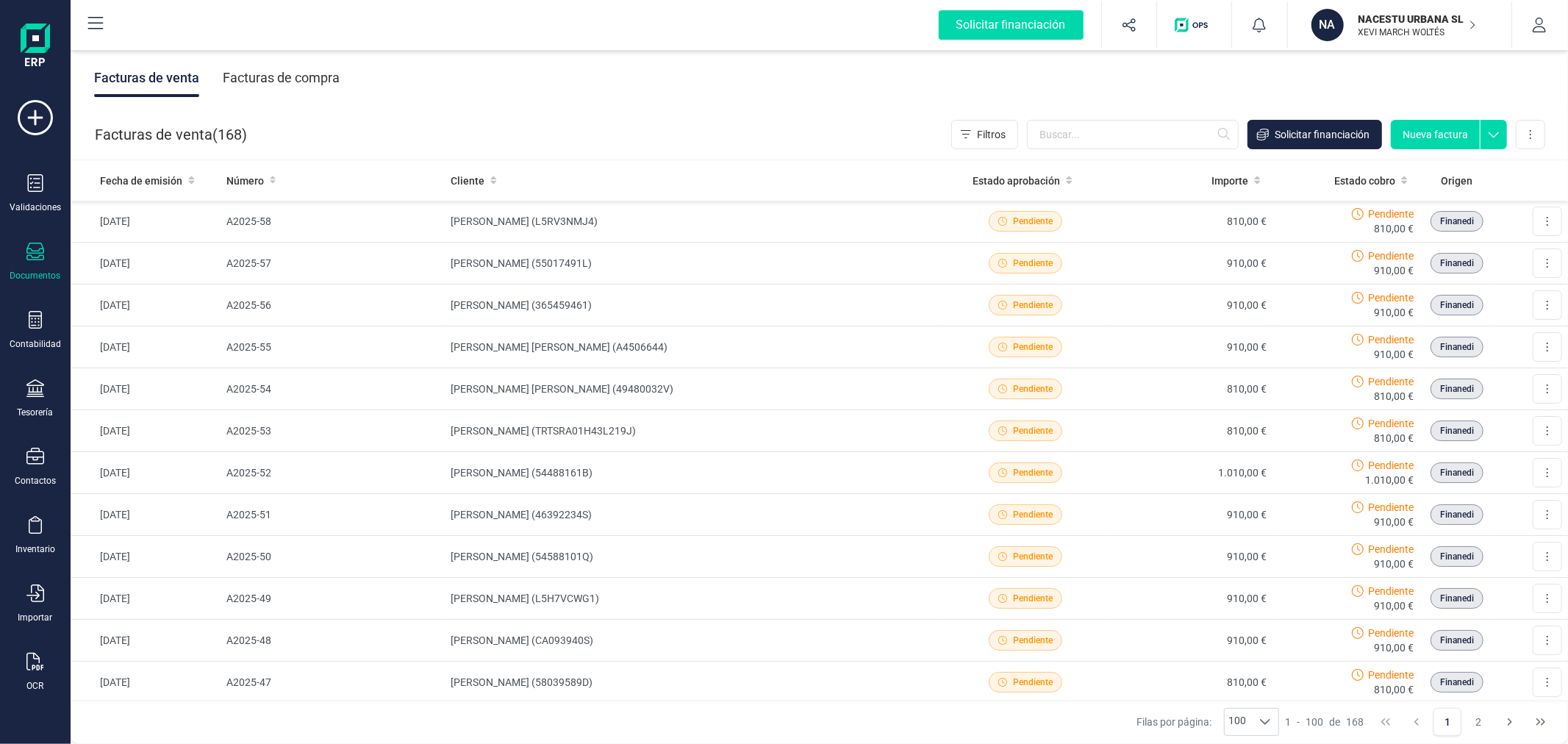
click at [1437, 135] on button "Nueva factura" at bounding box center [1434, 134] width 89 height 30
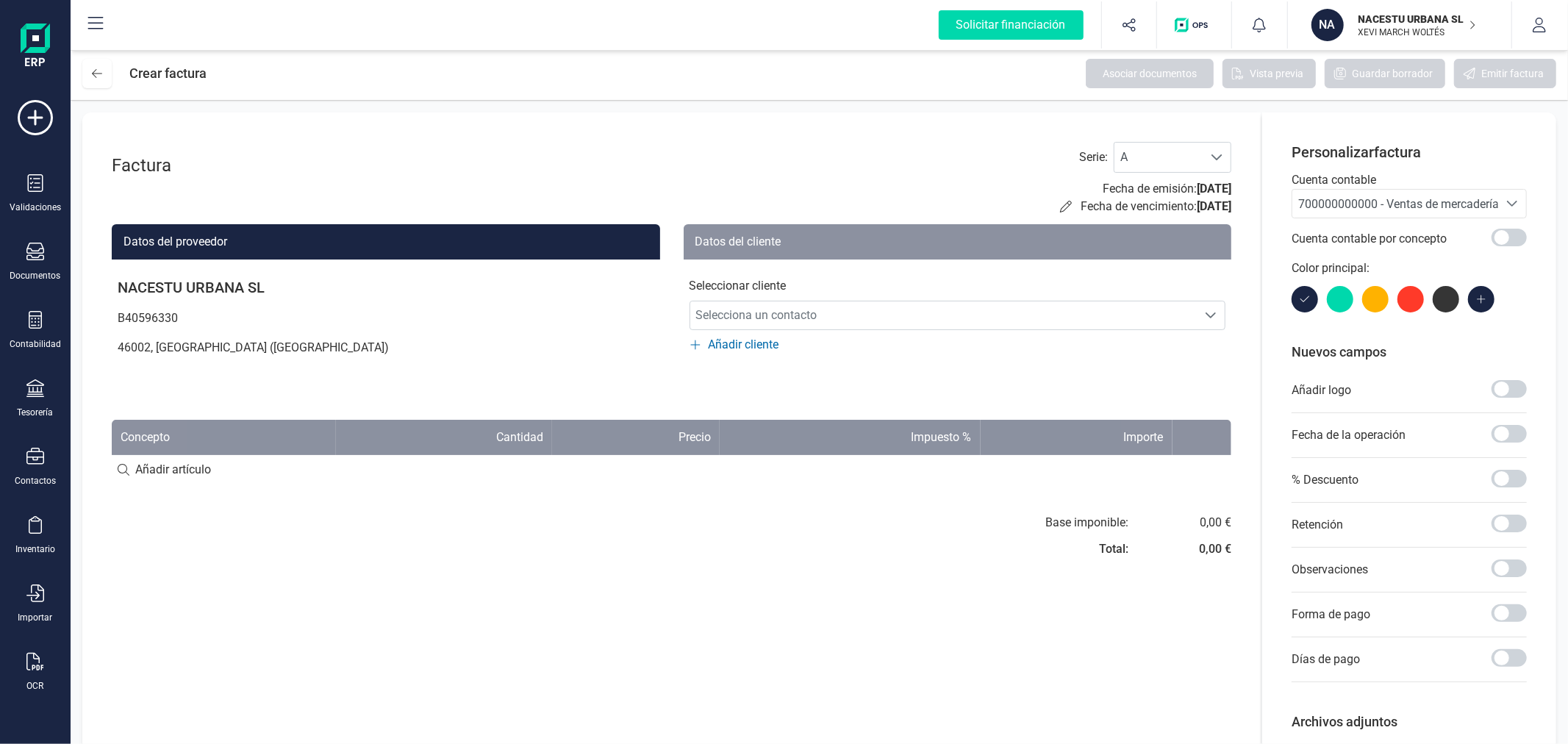
click at [1396, 197] on span "700000000000 - Ventas de mercaderías" at bounding box center [1401, 204] width 206 height 14
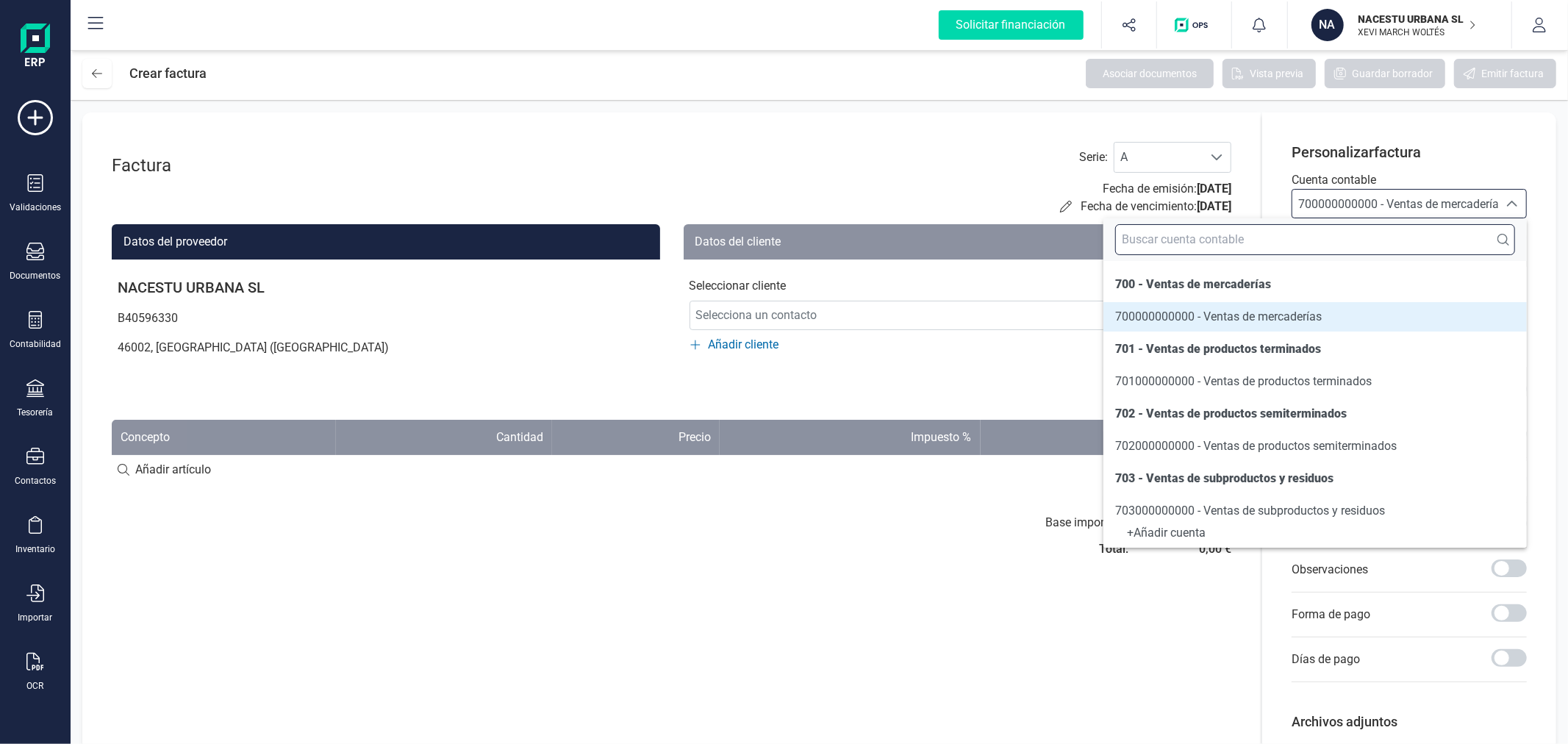
click at [1358, 241] on input "text" at bounding box center [1315, 239] width 400 height 31
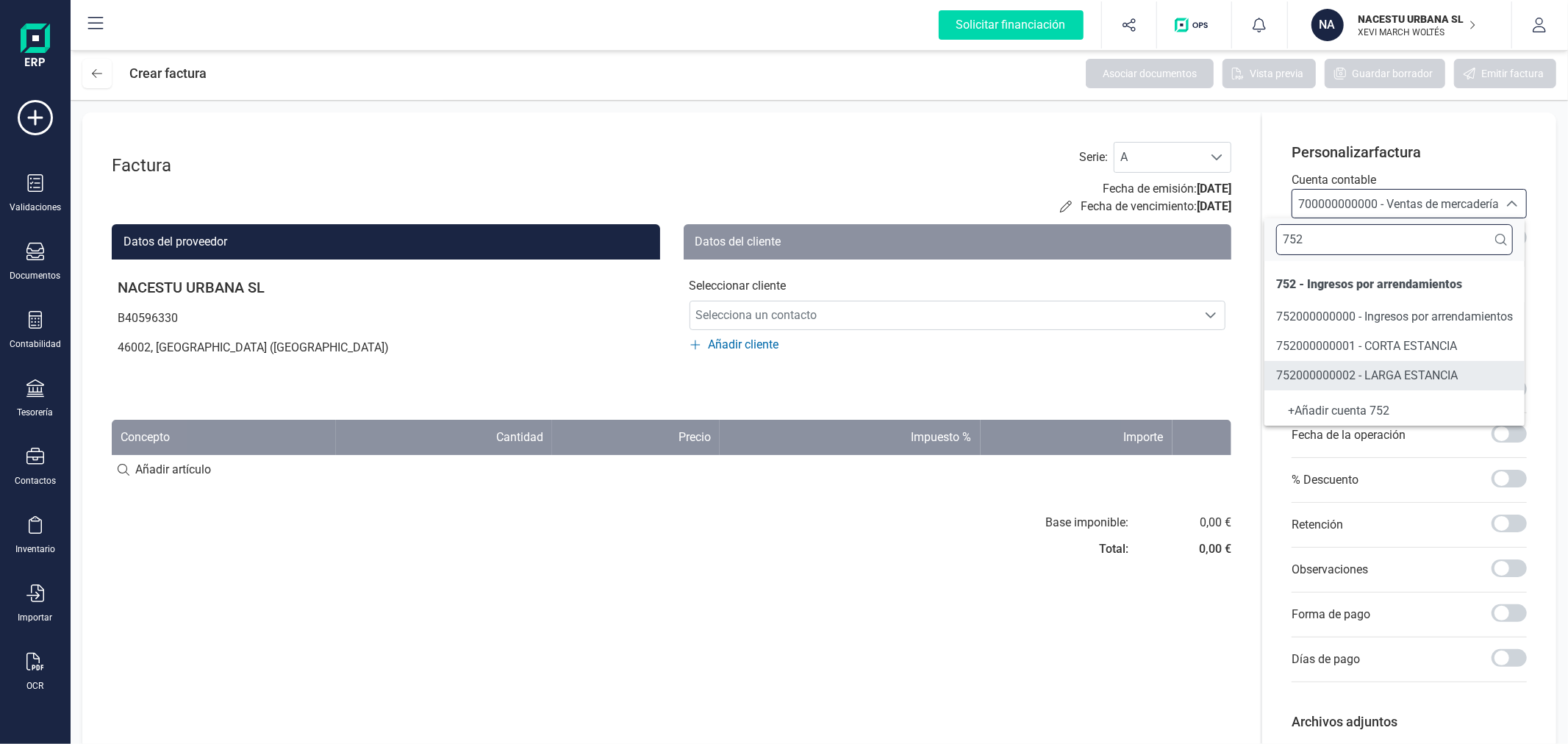
type input "752"
click at [1365, 377] on span "752000000002 - LARGA ESTANCIA" at bounding box center [1366, 375] width 181 height 14
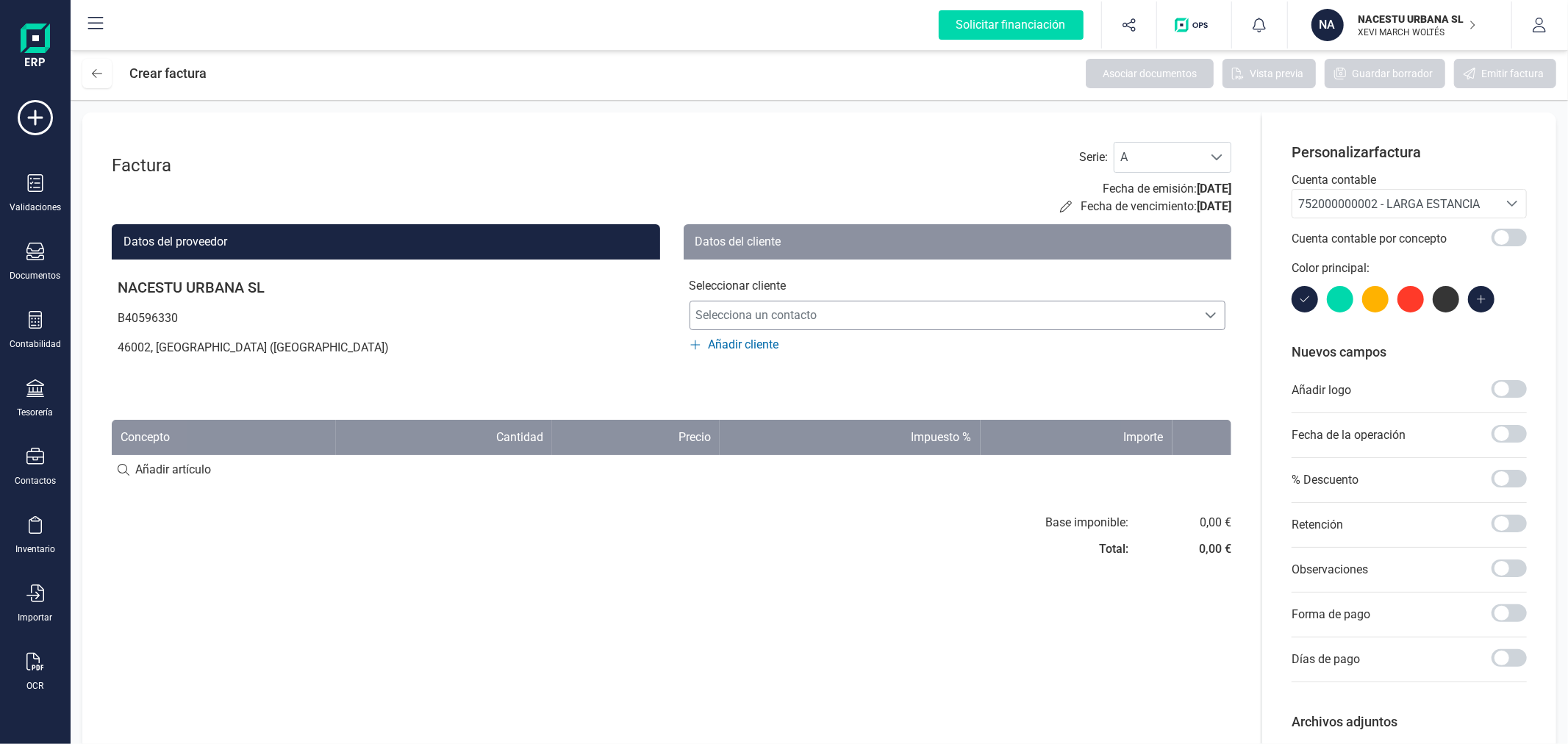
click at [880, 317] on span "Selecciona un contacto" at bounding box center [943, 315] width 507 height 30
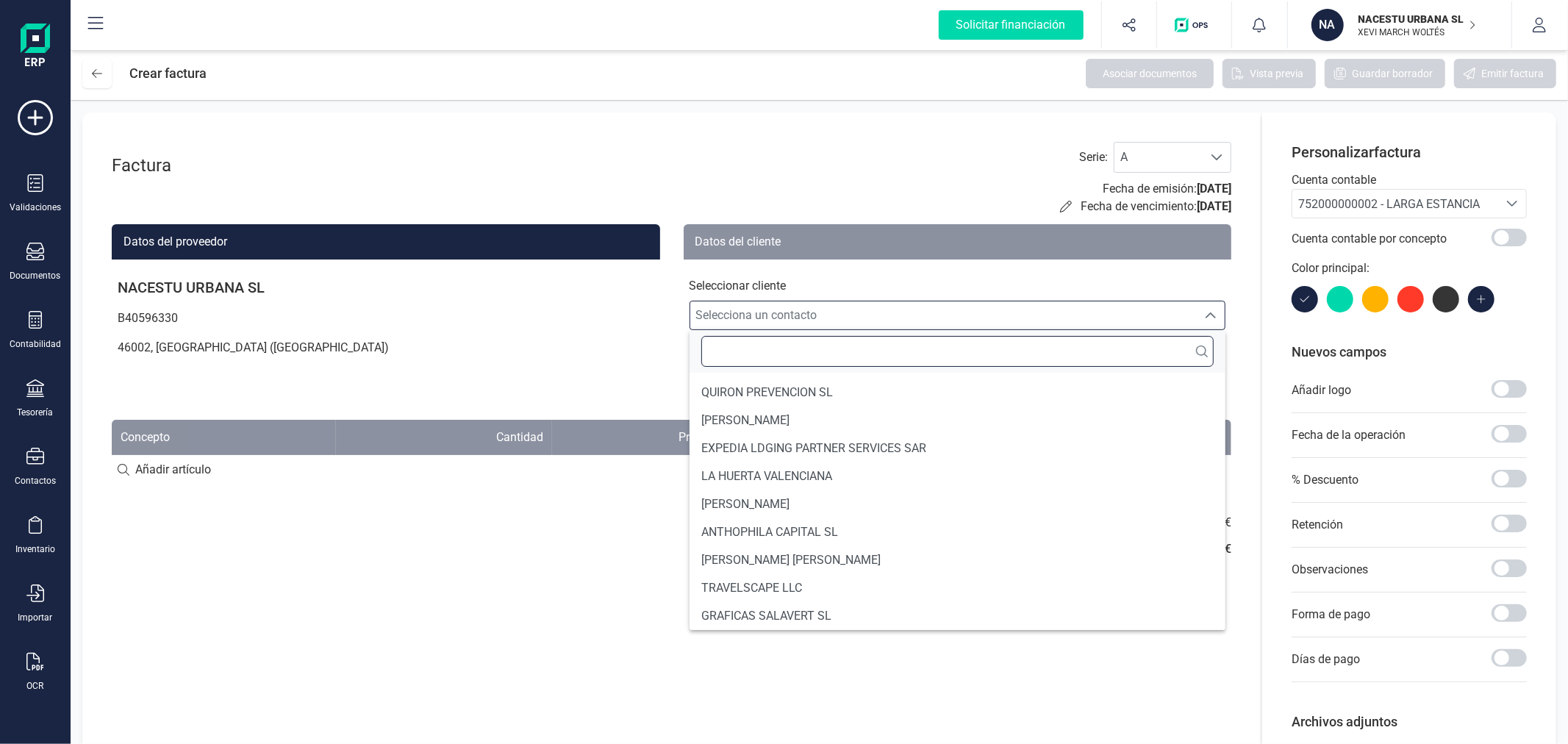
click at [871, 343] on input "text" at bounding box center [958, 352] width 513 height 31
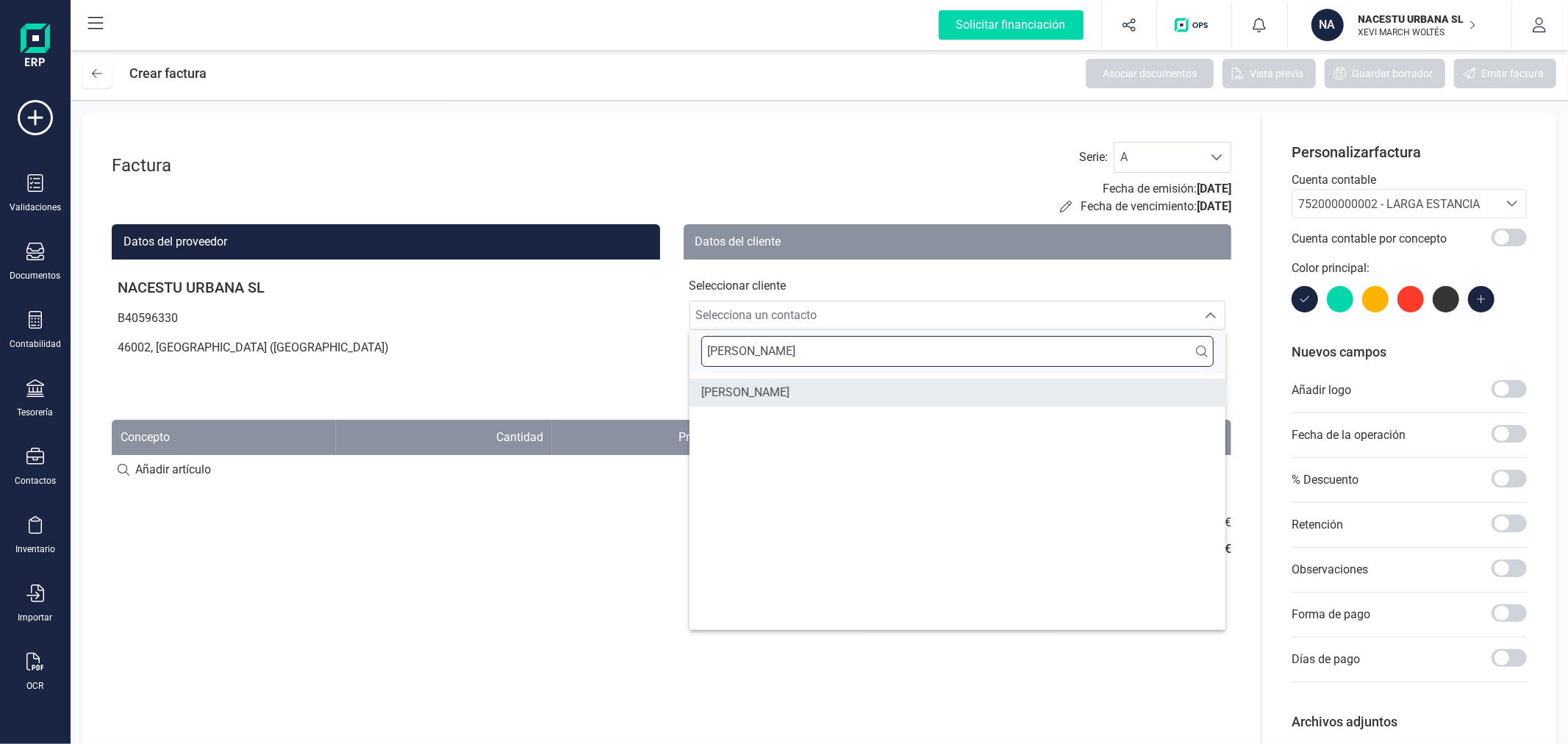
type input "JOSEFA"
click at [789, 398] on span "JOSEFA CORBI NAVARRO" at bounding box center [745, 392] width 88 height 17
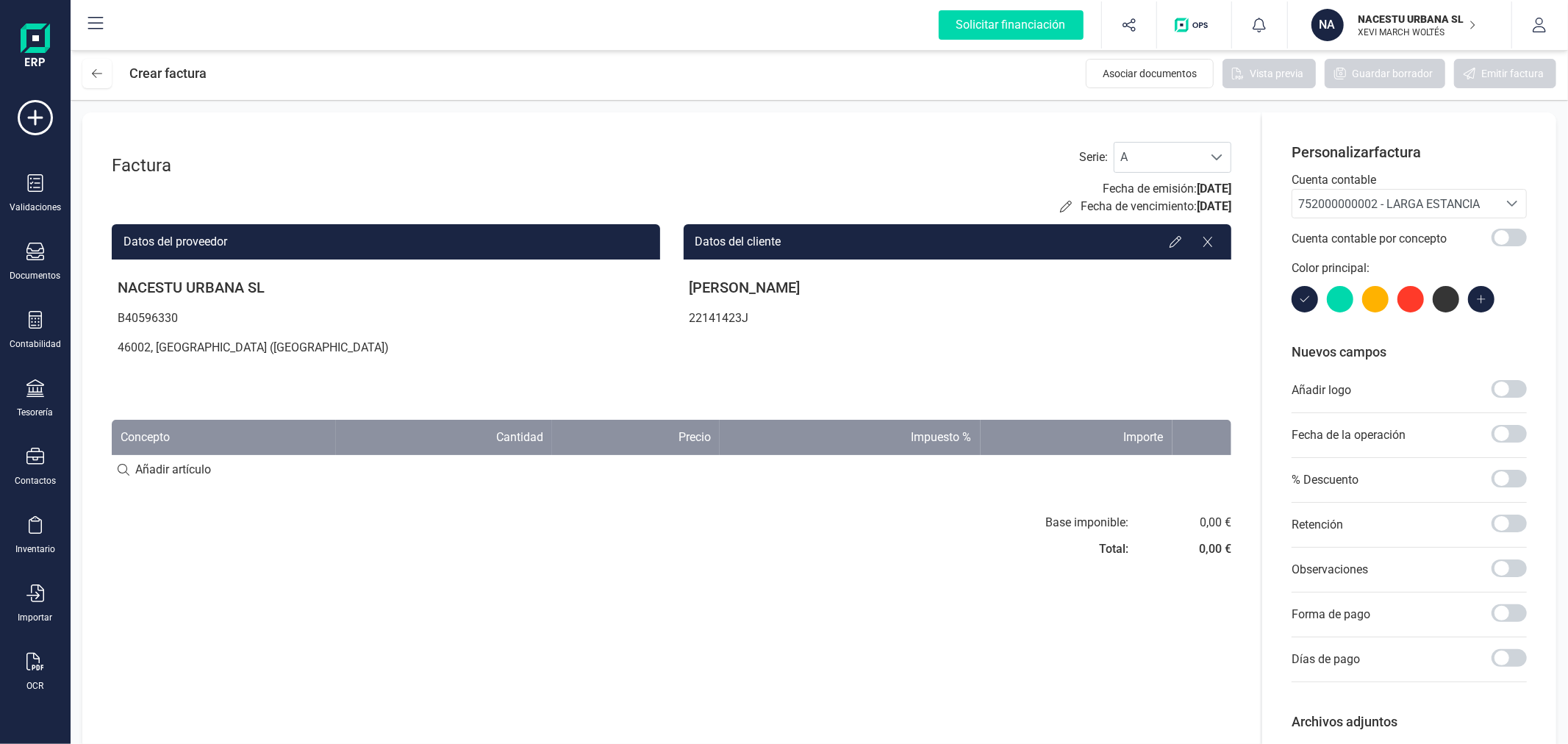
click at [172, 459] on input at bounding box center [671, 469] width 1119 height 30
paste input "Estancia octubre"
type input "Estancia octubre"
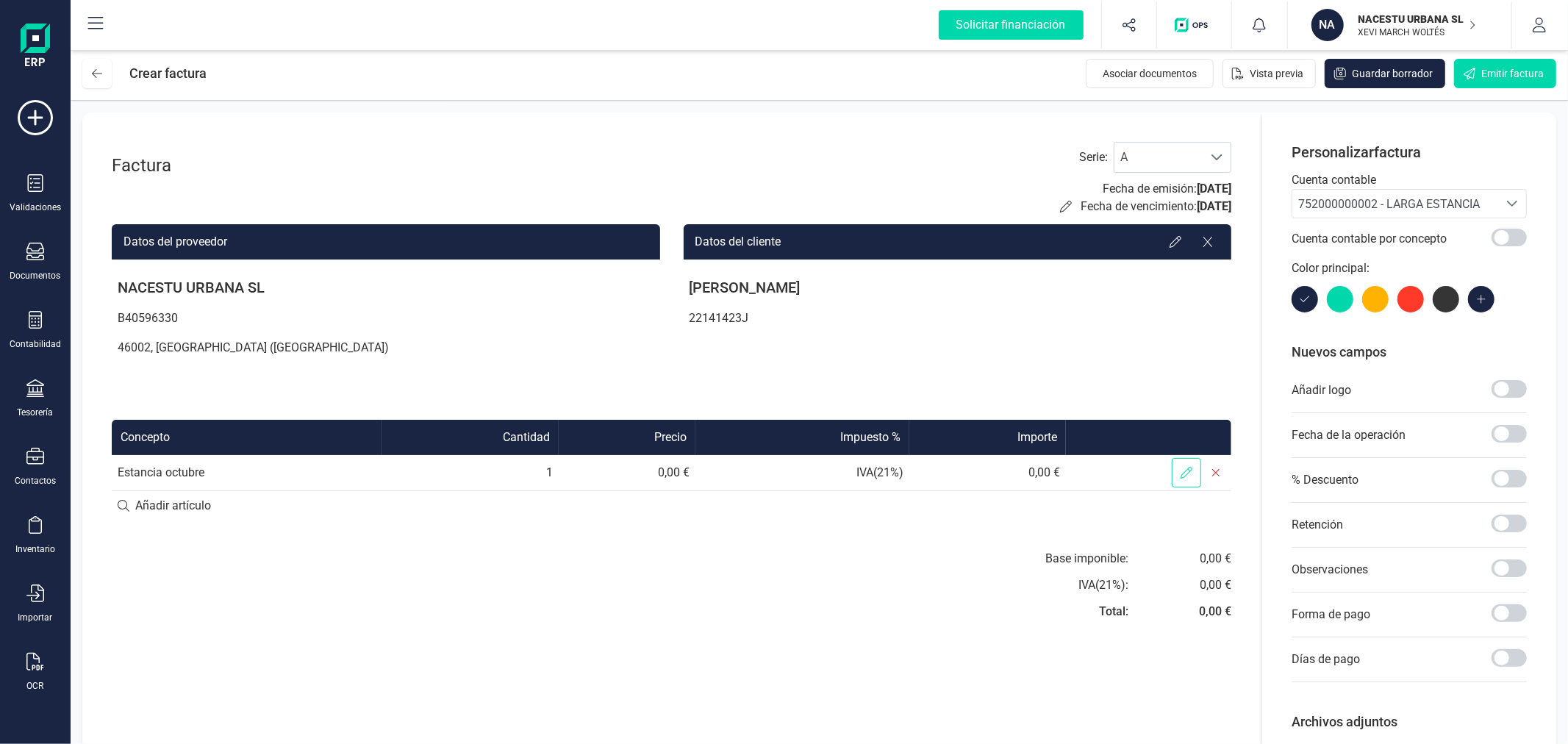
click at [1187, 468] on icon at bounding box center [1185, 472] width 11 height 11
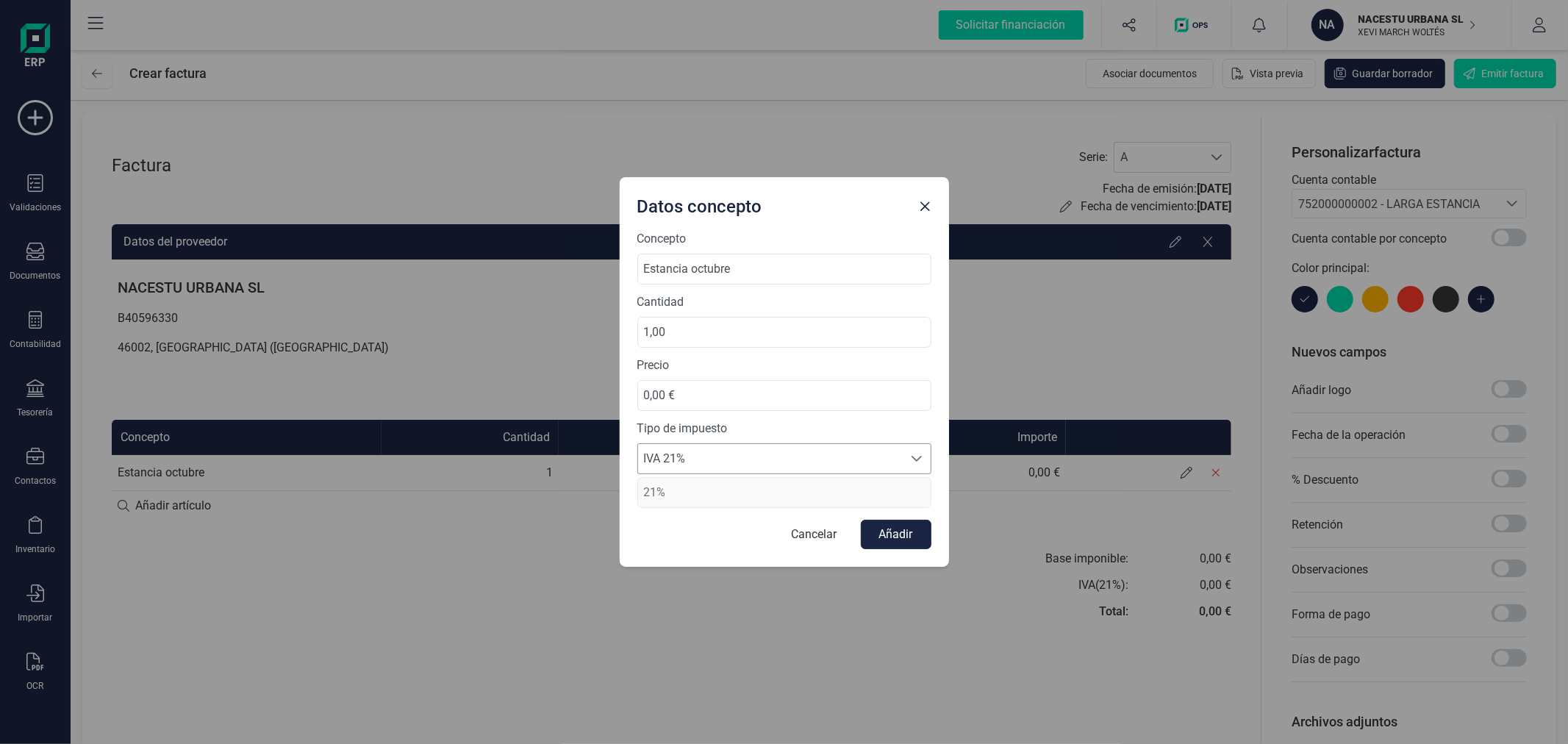
click at [738, 462] on span "IVA 21%" at bounding box center [770, 459] width 265 height 30
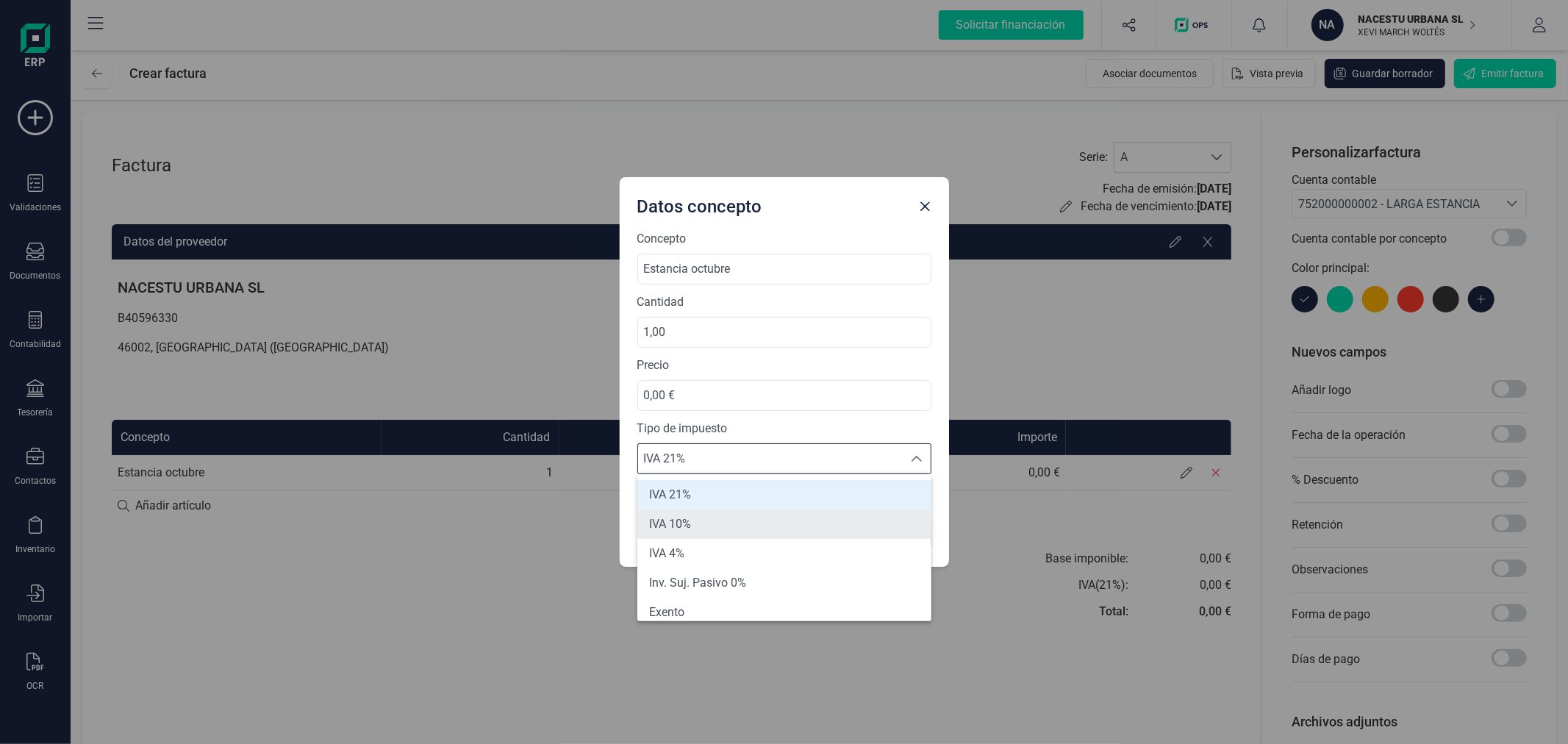
click at [723, 518] on li "IVA 10%" at bounding box center [784, 524] width 294 height 30
type input "10%"
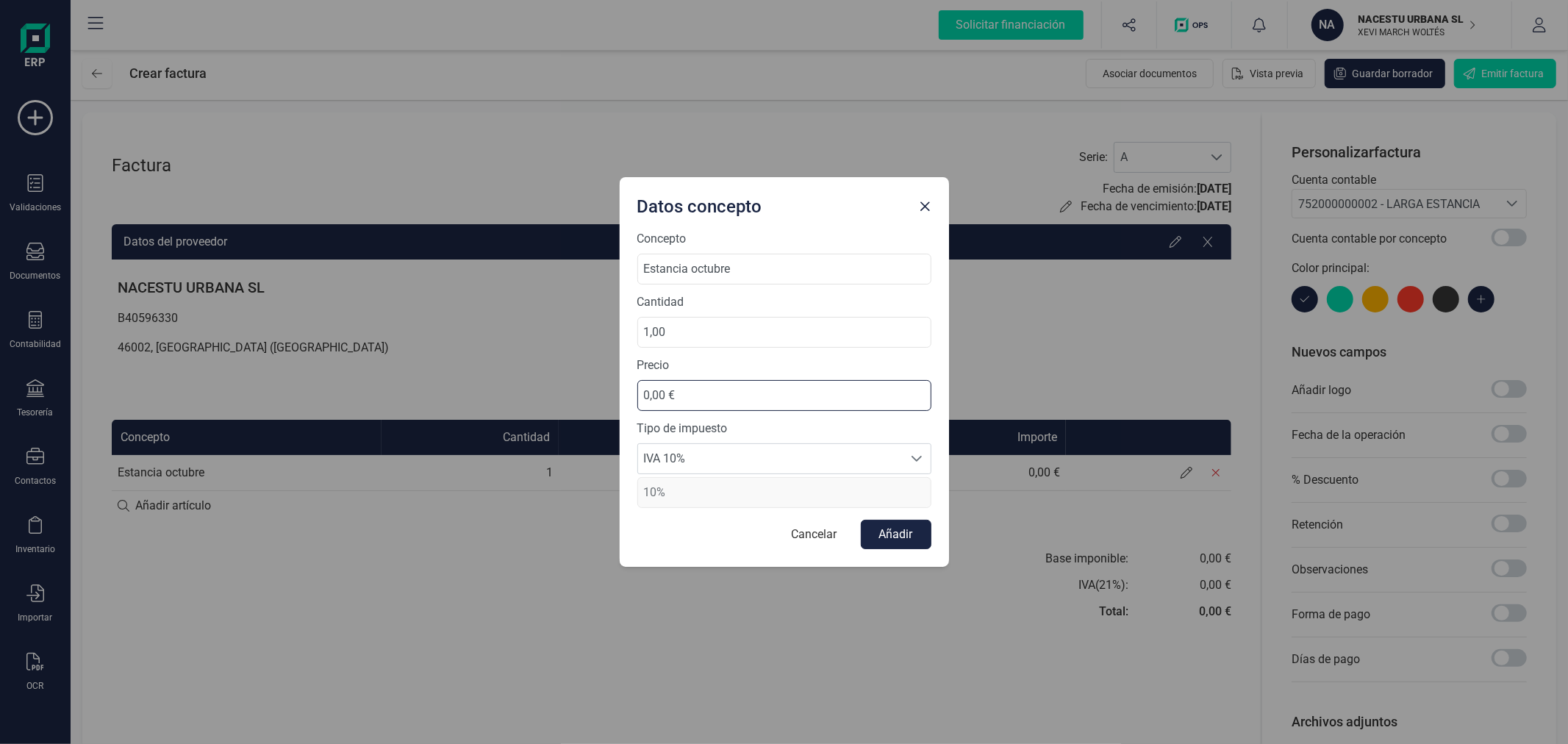
drag, startPoint x: 698, startPoint y: 386, endPoint x: 601, endPoint y: 388, distance: 97.0
click at [601, 388] on div "Datos concepto Concepto Estancia octubre Cantidad 1,00 Precio 0,00 € Tipo de im…" at bounding box center [784, 372] width 1568 height 744
type input "827,27 €"
click at [883, 533] on button "Añadir" at bounding box center [896, 534] width 71 height 30
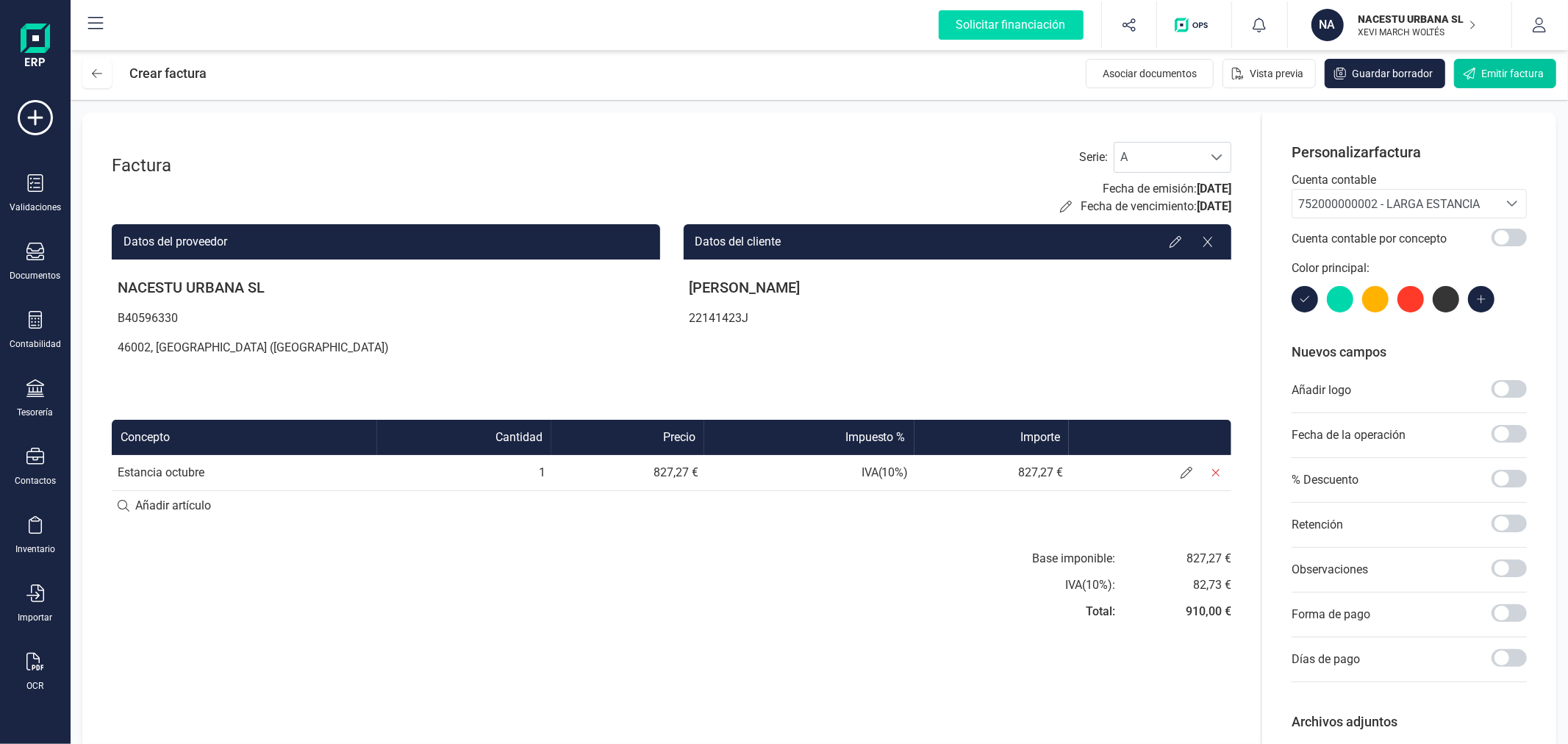
click at [1504, 72] on span "Emitir factura" at bounding box center [1512, 73] width 62 height 14
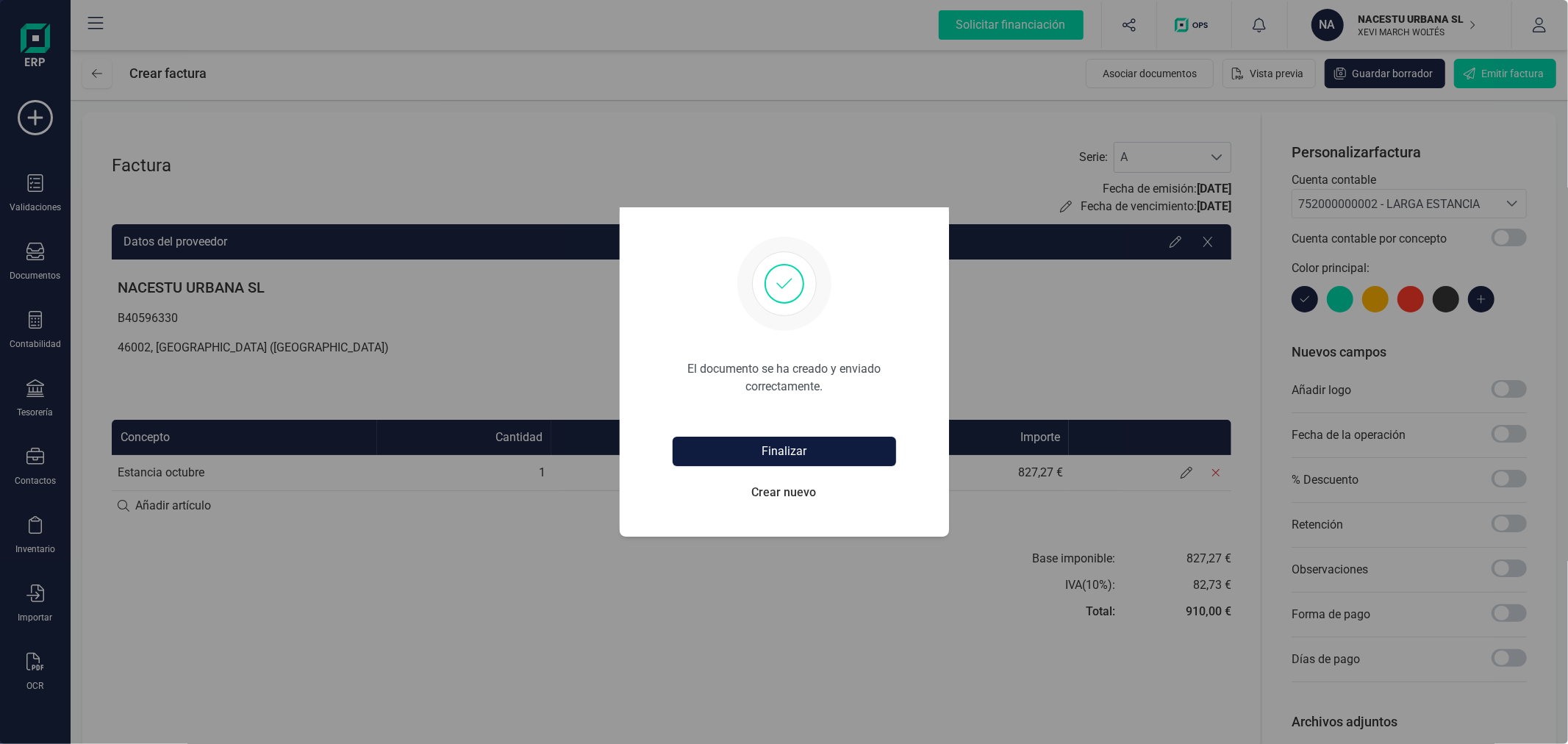
click at [782, 447] on button "Finalizar" at bounding box center [784, 451] width 223 height 30
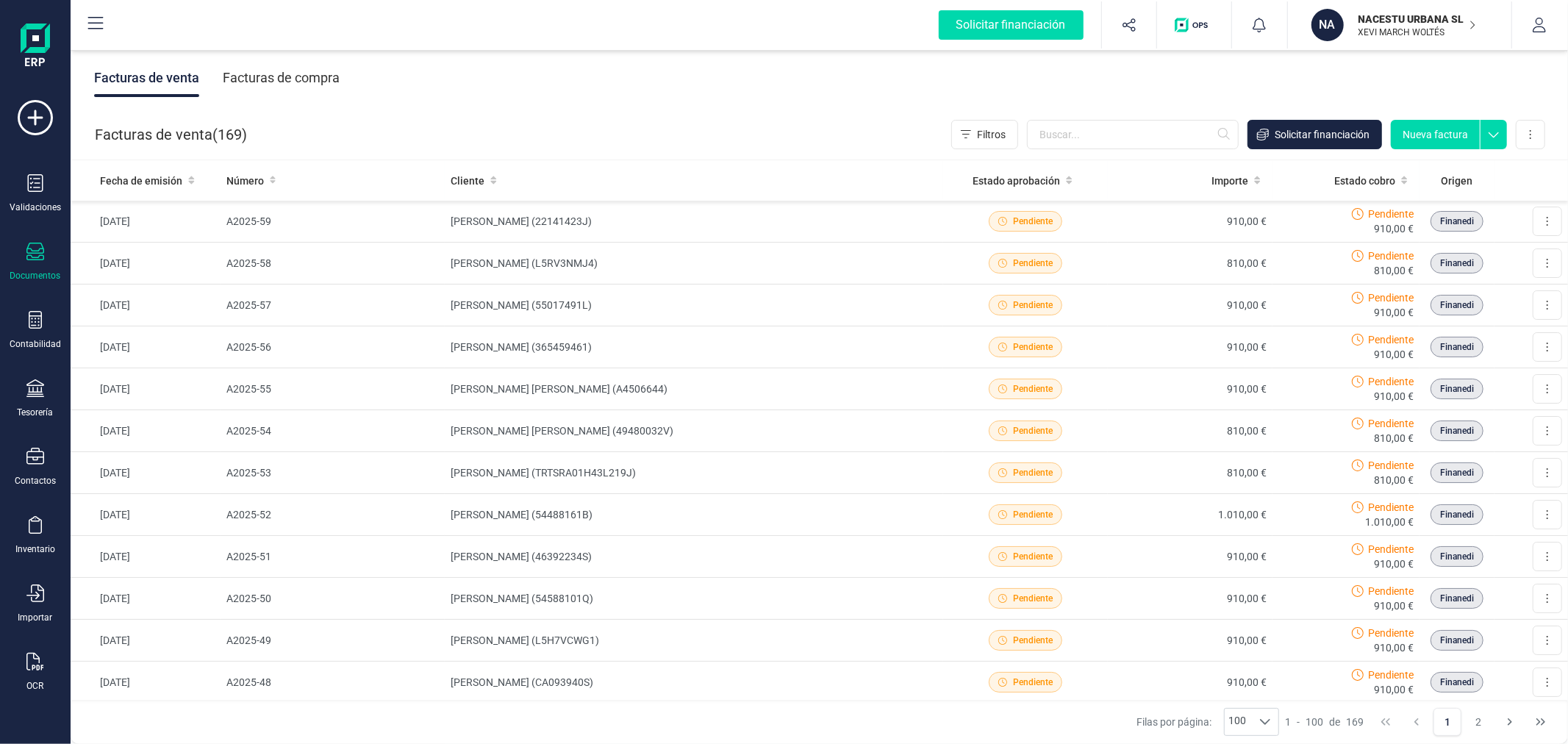
click at [1445, 131] on button "Nueva factura" at bounding box center [1434, 134] width 89 height 30
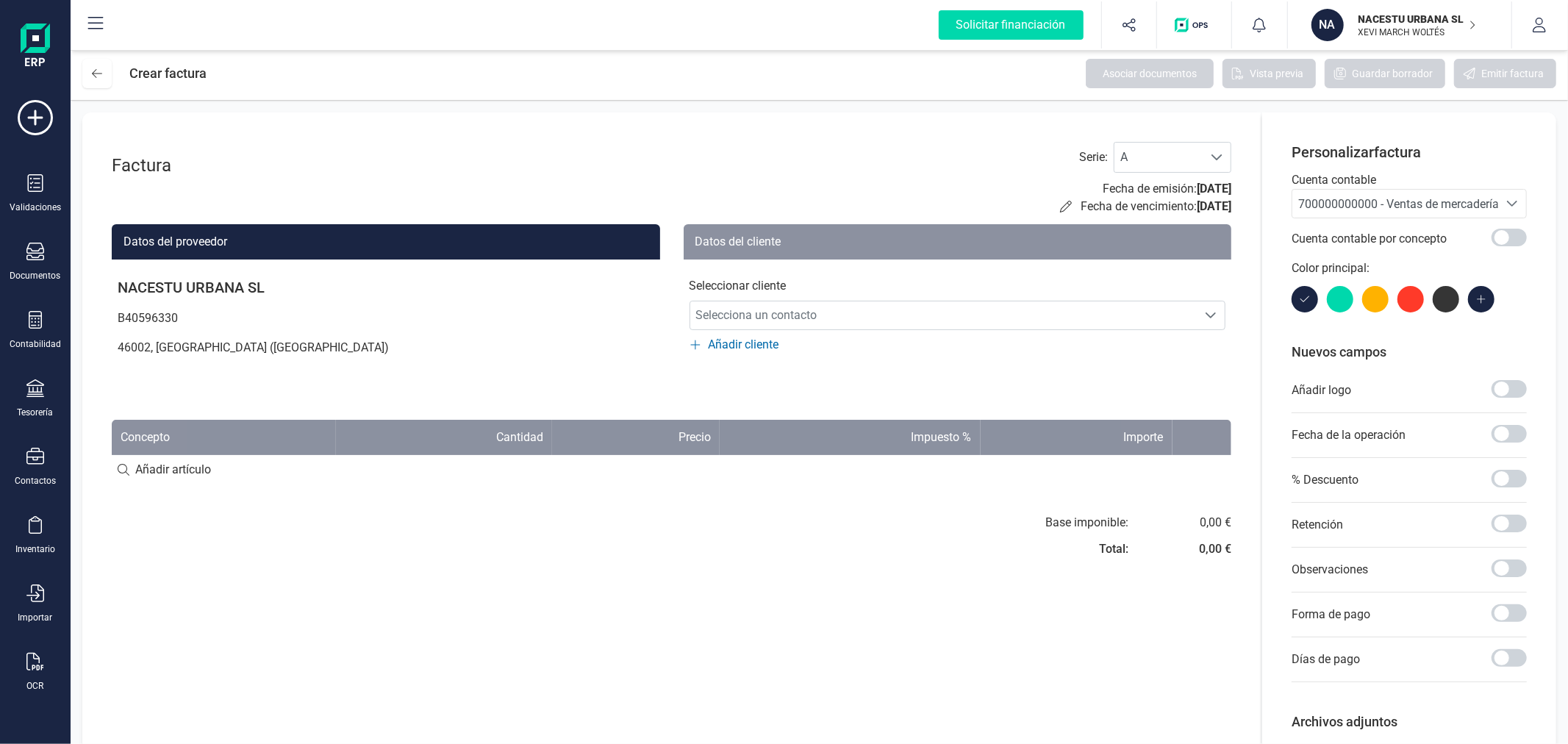
click at [1338, 210] on span "700000000000 - Ventas de mercaderías" at bounding box center [1401, 204] width 206 height 14
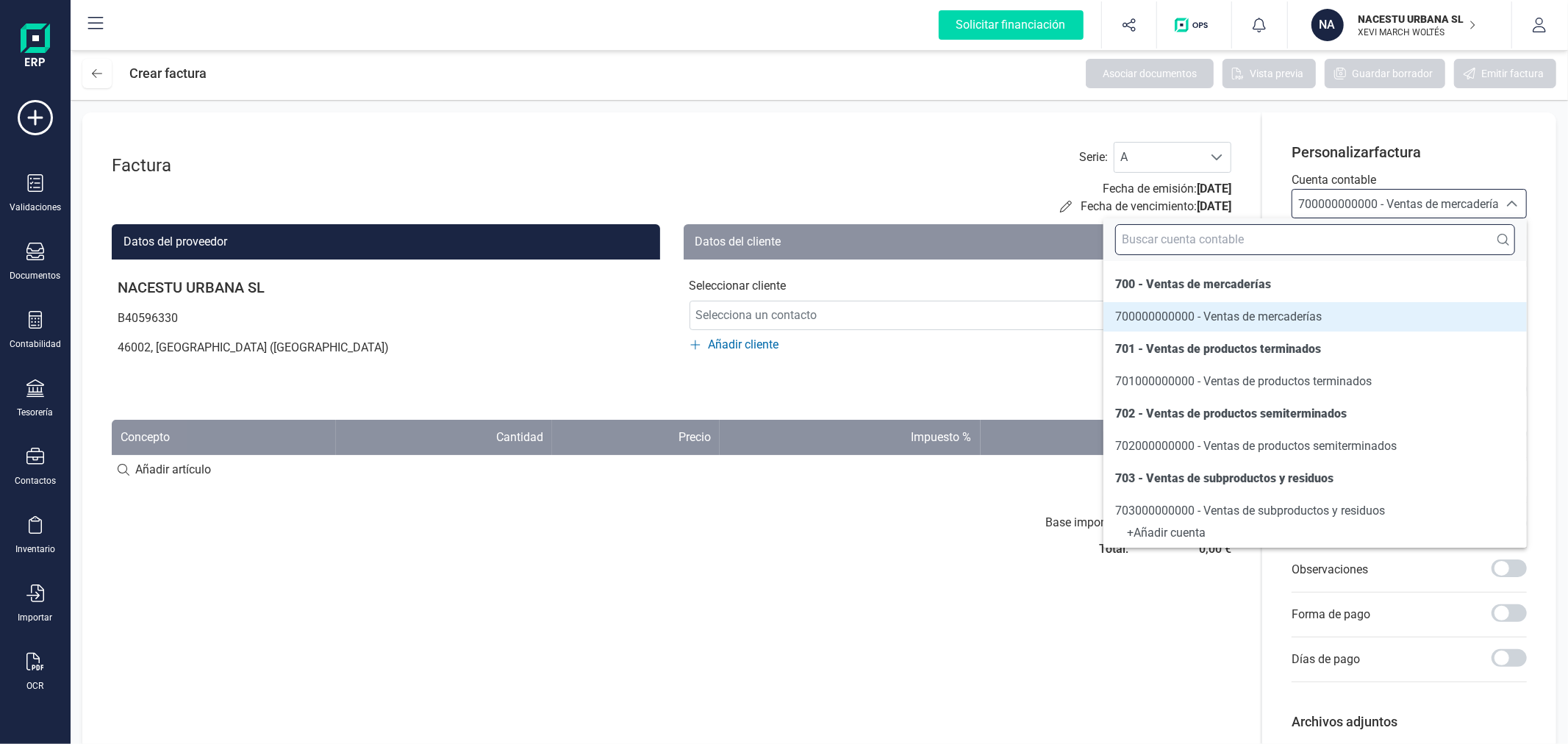
click at [1294, 233] on input "text" at bounding box center [1315, 239] width 400 height 31
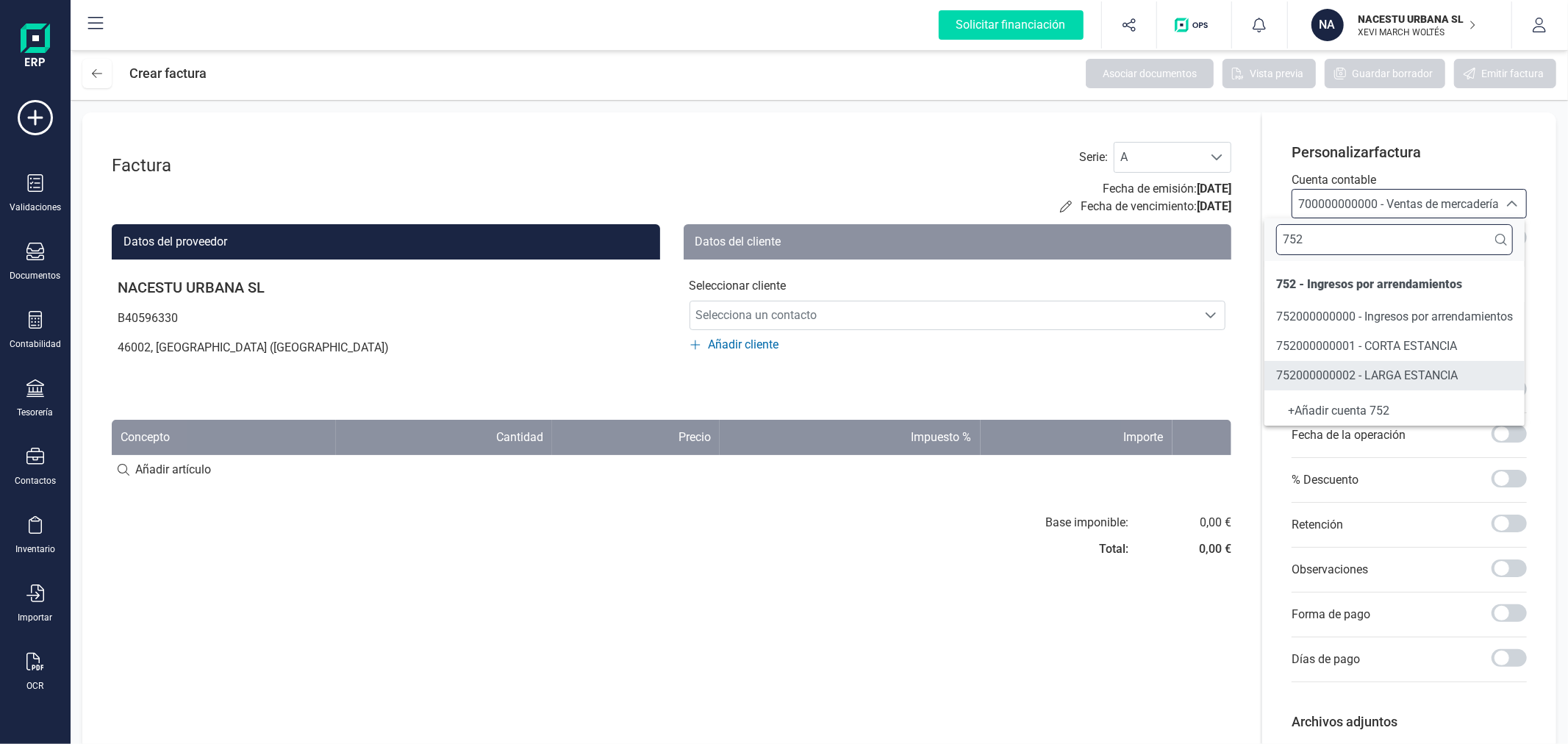
type input "752"
click at [1320, 371] on span "752000000002 - LARGA ESTANCIA" at bounding box center [1366, 375] width 181 height 14
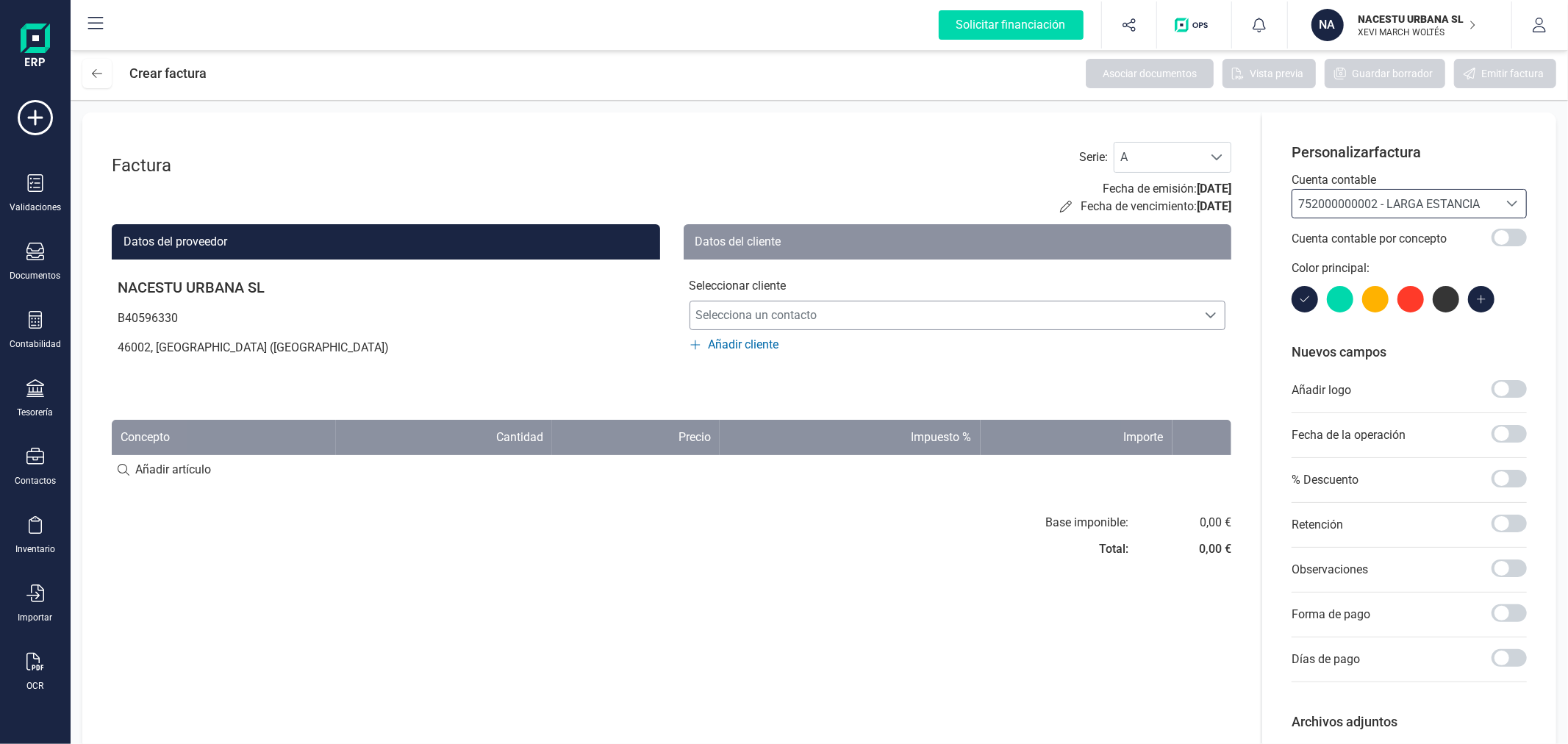
click at [780, 307] on span "Selecciona un contacto" at bounding box center [943, 315] width 507 height 30
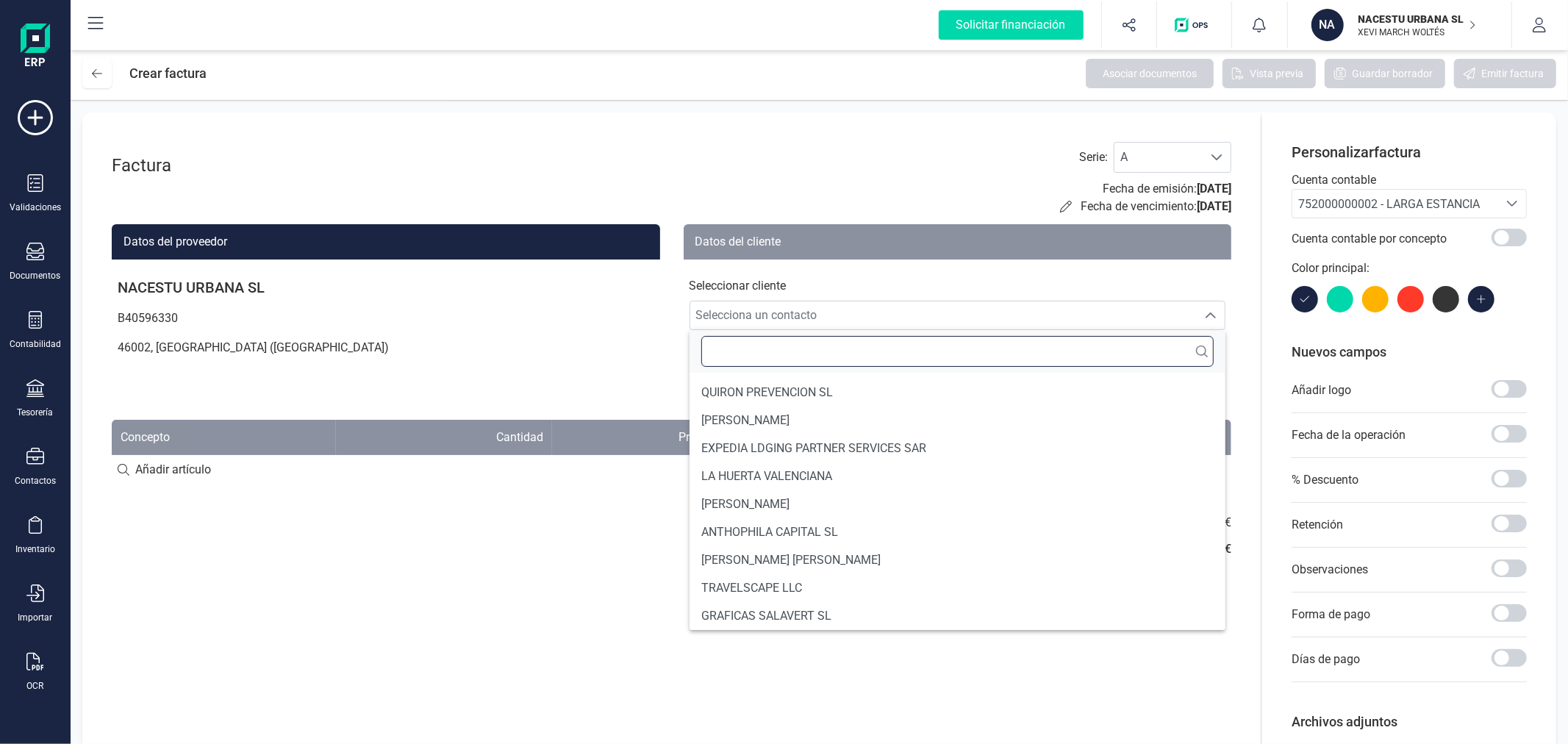
click at [761, 342] on input "text" at bounding box center [958, 352] width 513 height 31
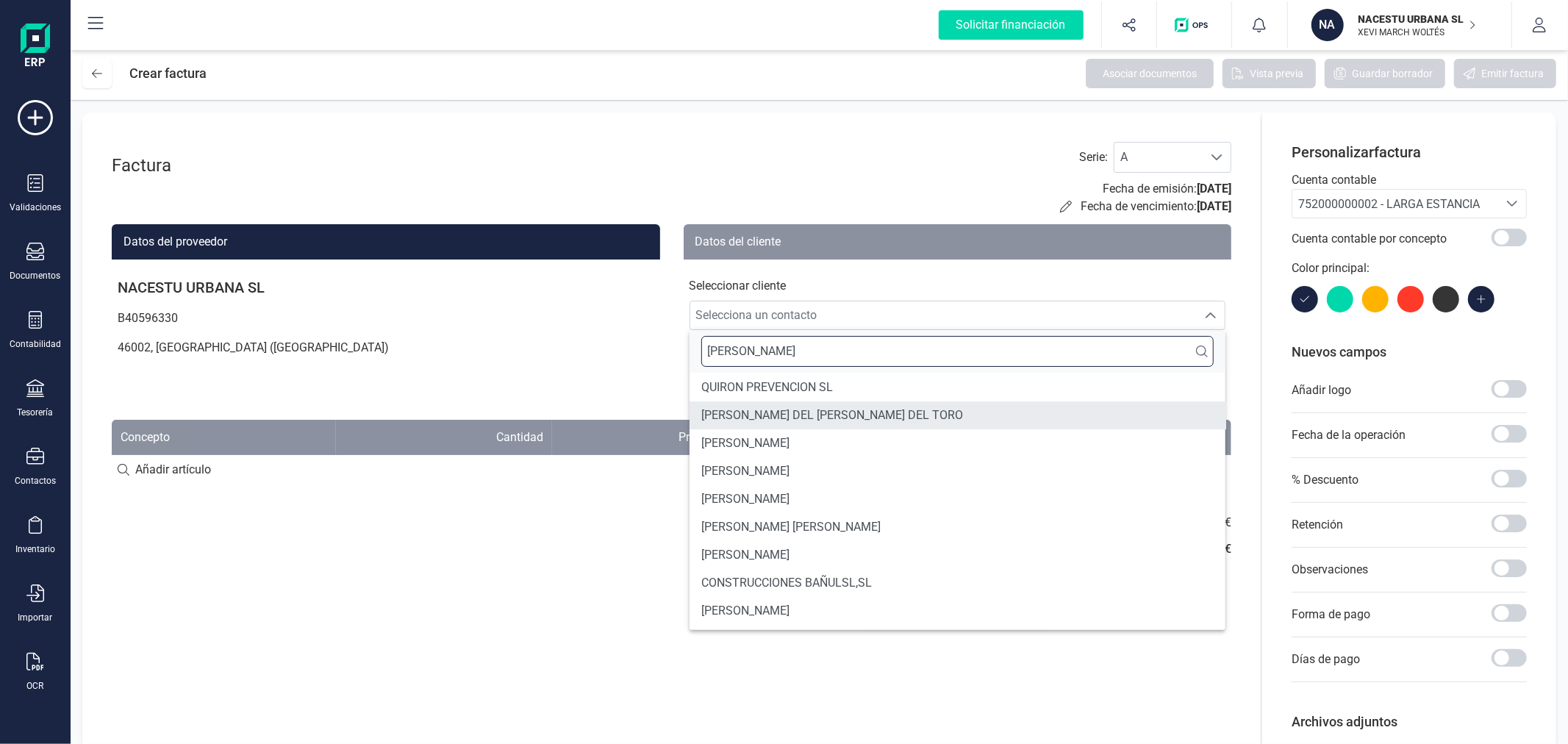
type input "MARIA"
click at [791, 437] on li "MARIA-SOPHIE" at bounding box center [957, 443] width 537 height 28
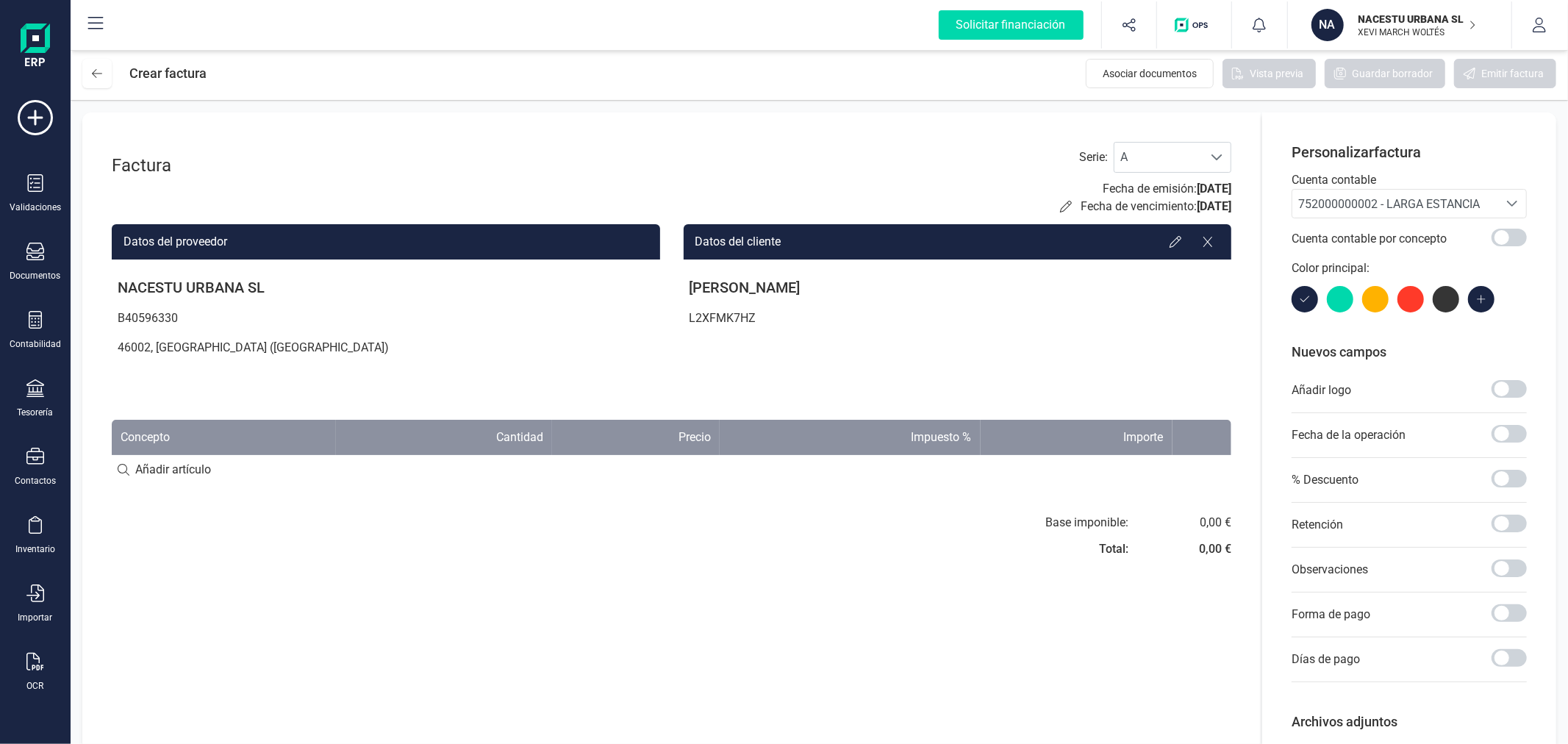
click at [181, 465] on input at bounding box center [671, 469] width 1119 height 30
paste input "Estancia octubre"
type input "Estancia octubre"
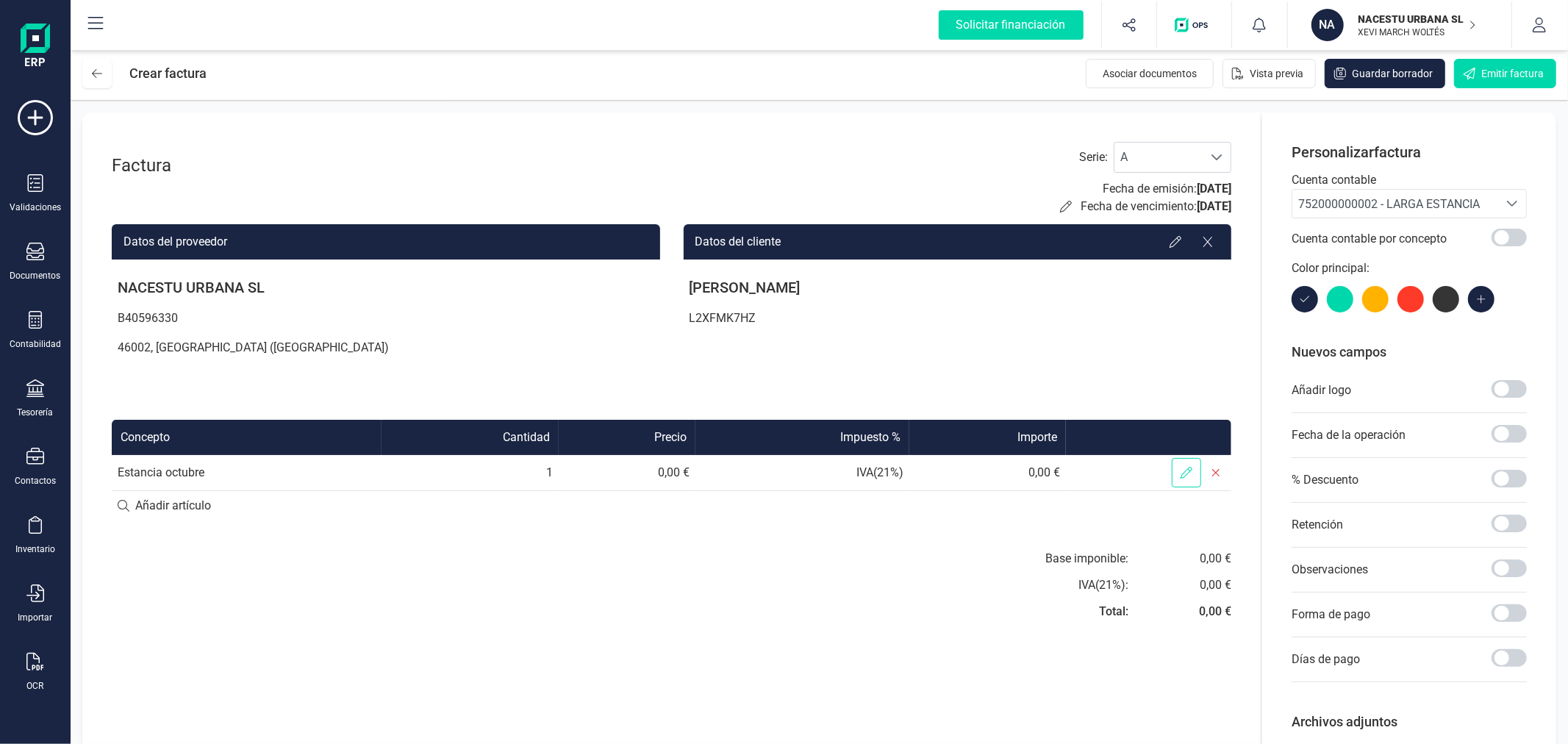
click at [1189, 474] on icon at bounding box center [1185, 472] width 11 height 11
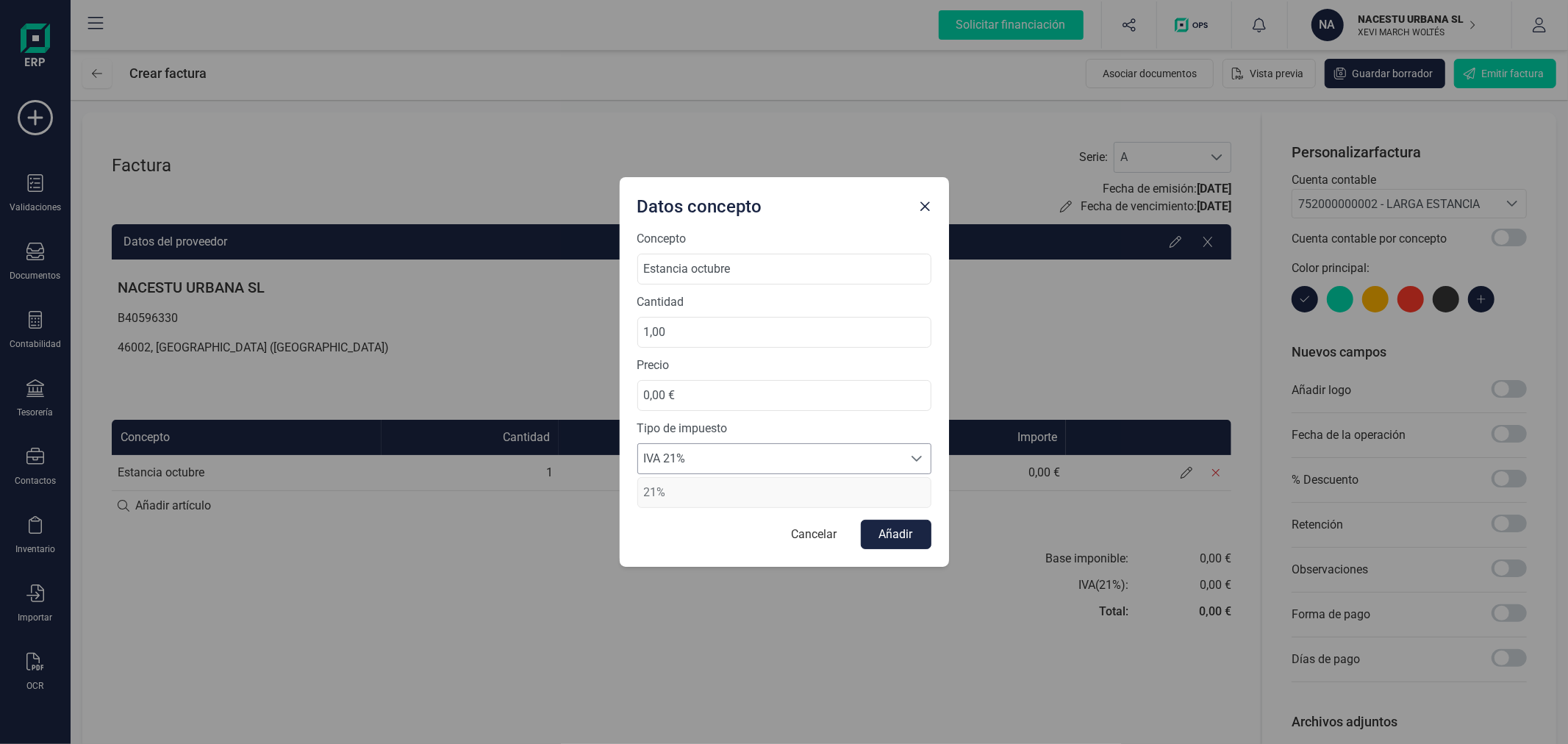
click at [708, 460] on span "IVA 21%" at bounding box center [770, 459] width 265 height 30
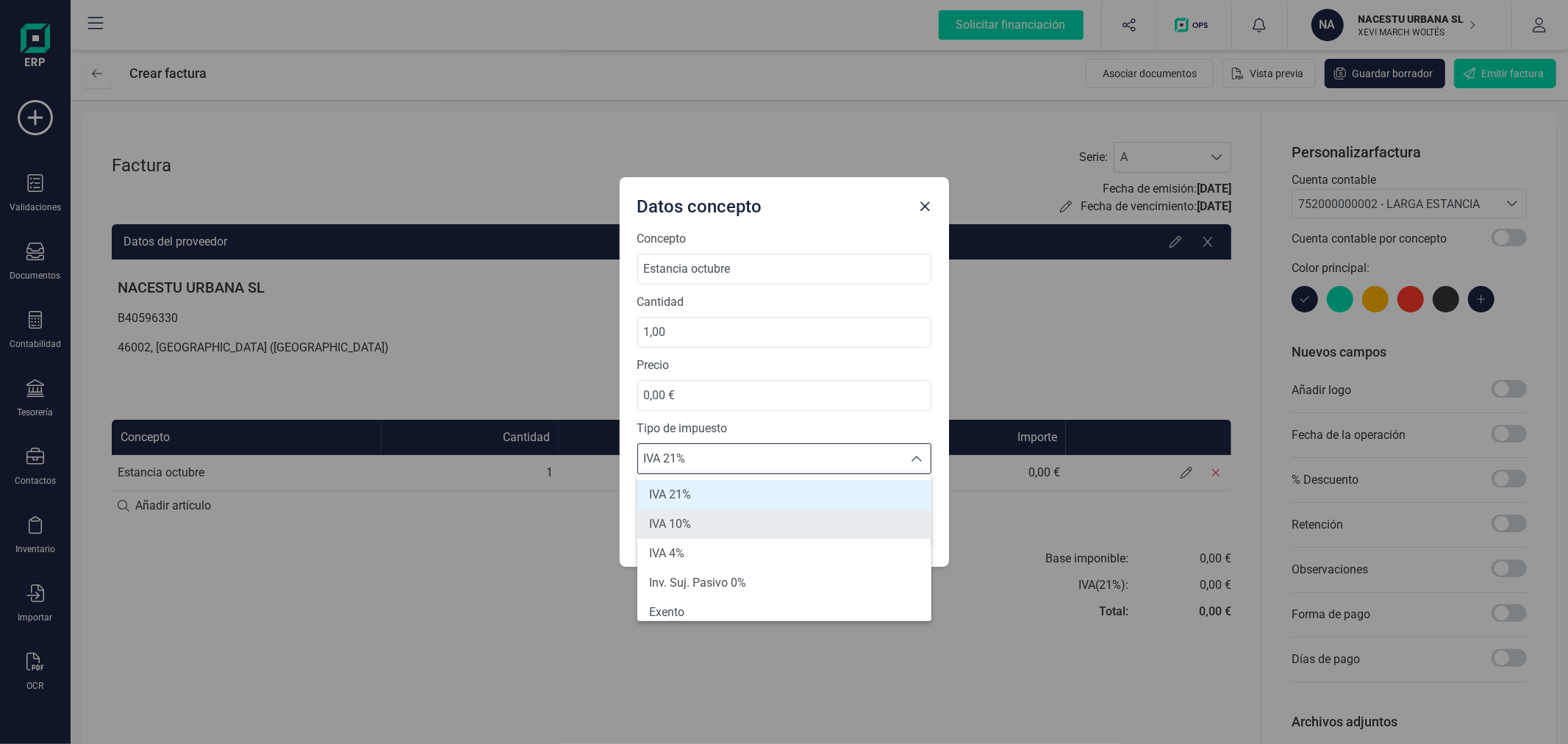
click at [709, 522] on li "IVA 10%" at bounding box center [784, 524] width 294 height 30
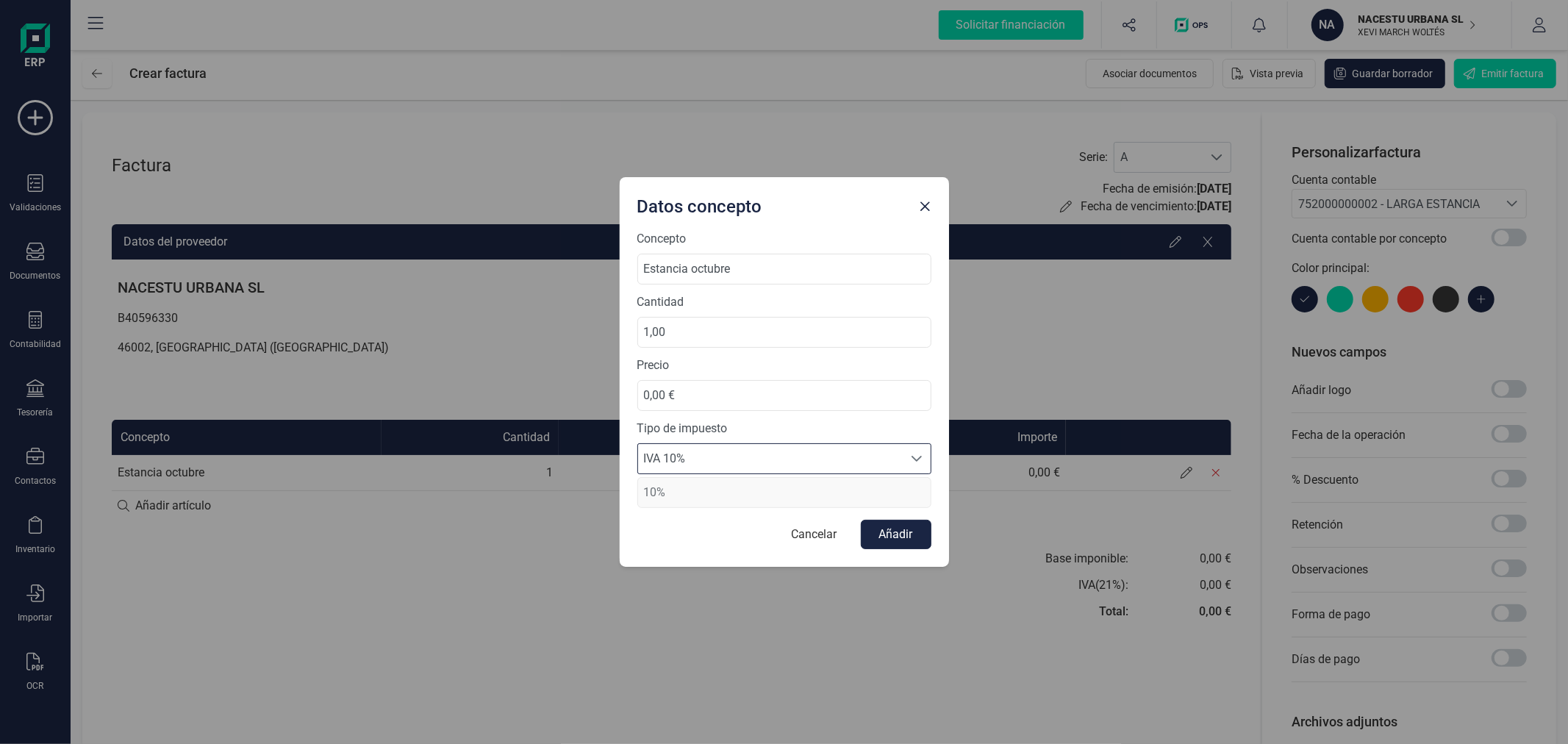
type input "10%"
drag, startPoint x: 699, startPoint y: 397, endPoint x: 621, endPoint y: 405, distance: 78.4
click at [621, 405] on div "Concepto Estancia octubre Cantidad 1,00 Precio 0,00 € Tipo de impuesto IVA 10% …" at bounding box center [784, 399] width 329 height 337
type input "736,36 €"
click at [899, 544] on button "Añadir" at bounding box center [896, 534] width 71 height 30
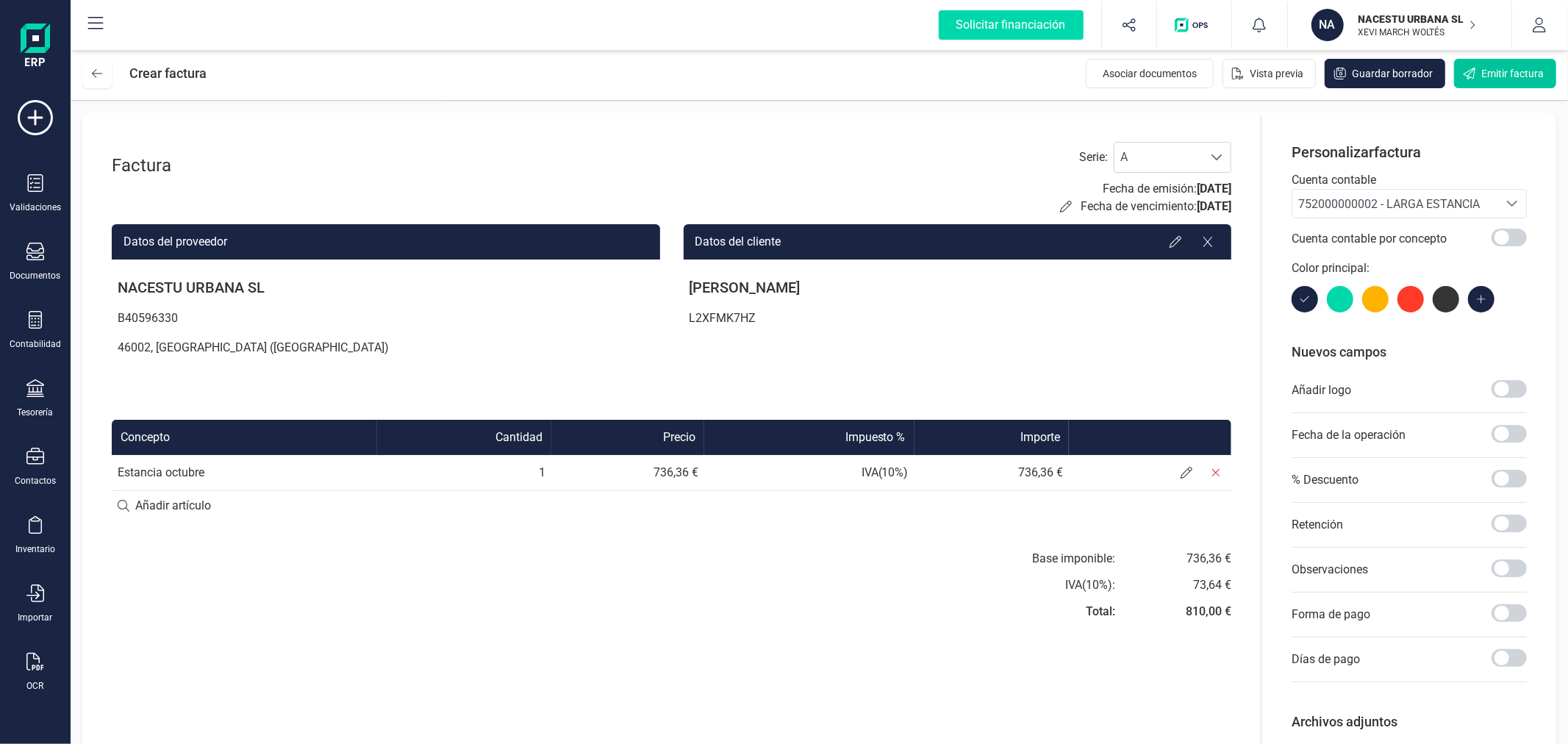
click at [1485, 78] on span "Emitir factura" at bounding box center [1512, 73] width 62 height 14
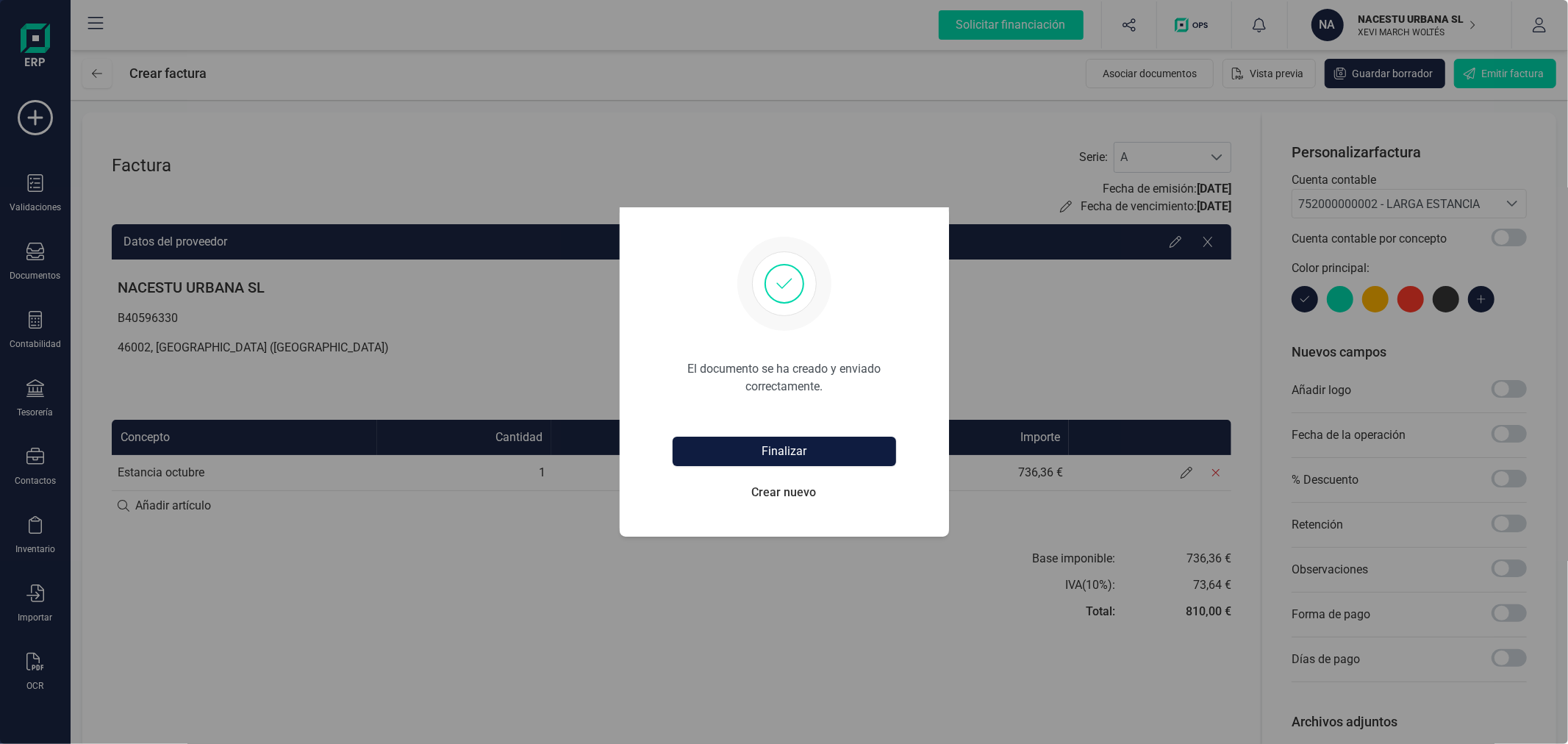
click at [828, 456] on button "Finalizar" at bounding box center [784, 451] width 223 height 30
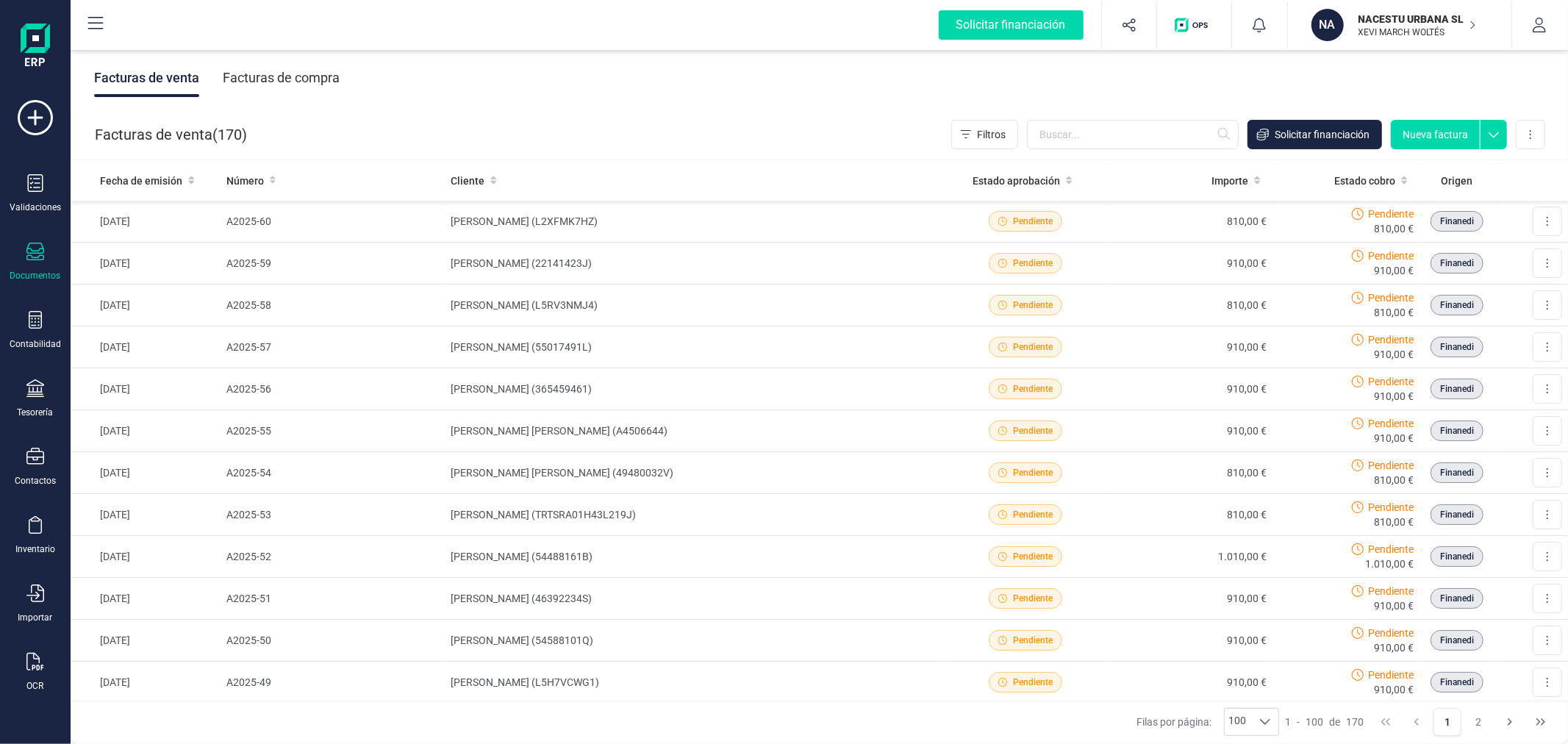
click at [1368, 22] on p "NACESTU URBANA SL" at bounding box center [1417, 18] width 118 height 14
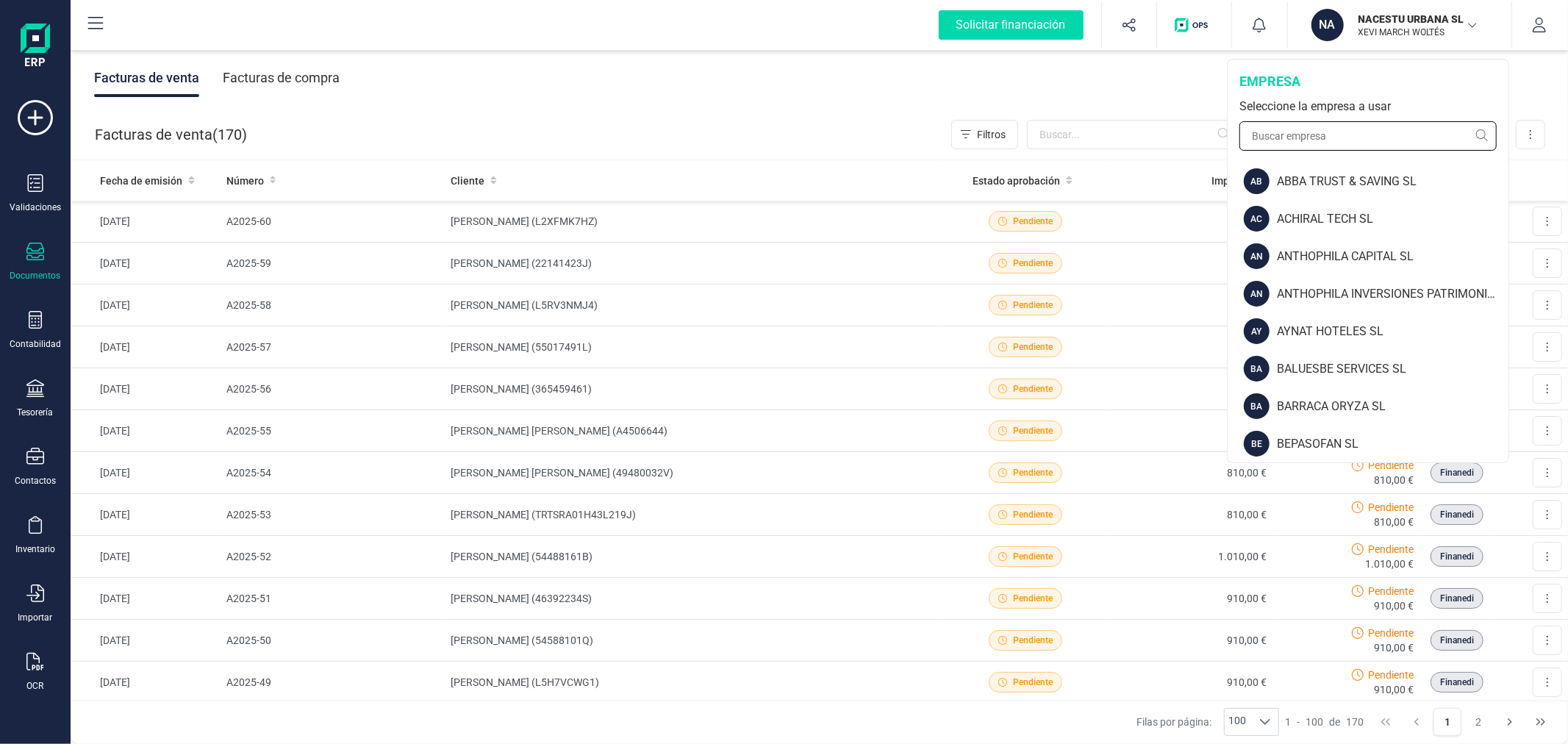
click at [1309, 137] on input "text" at bounding box center [1368, 136] width 257 height 30
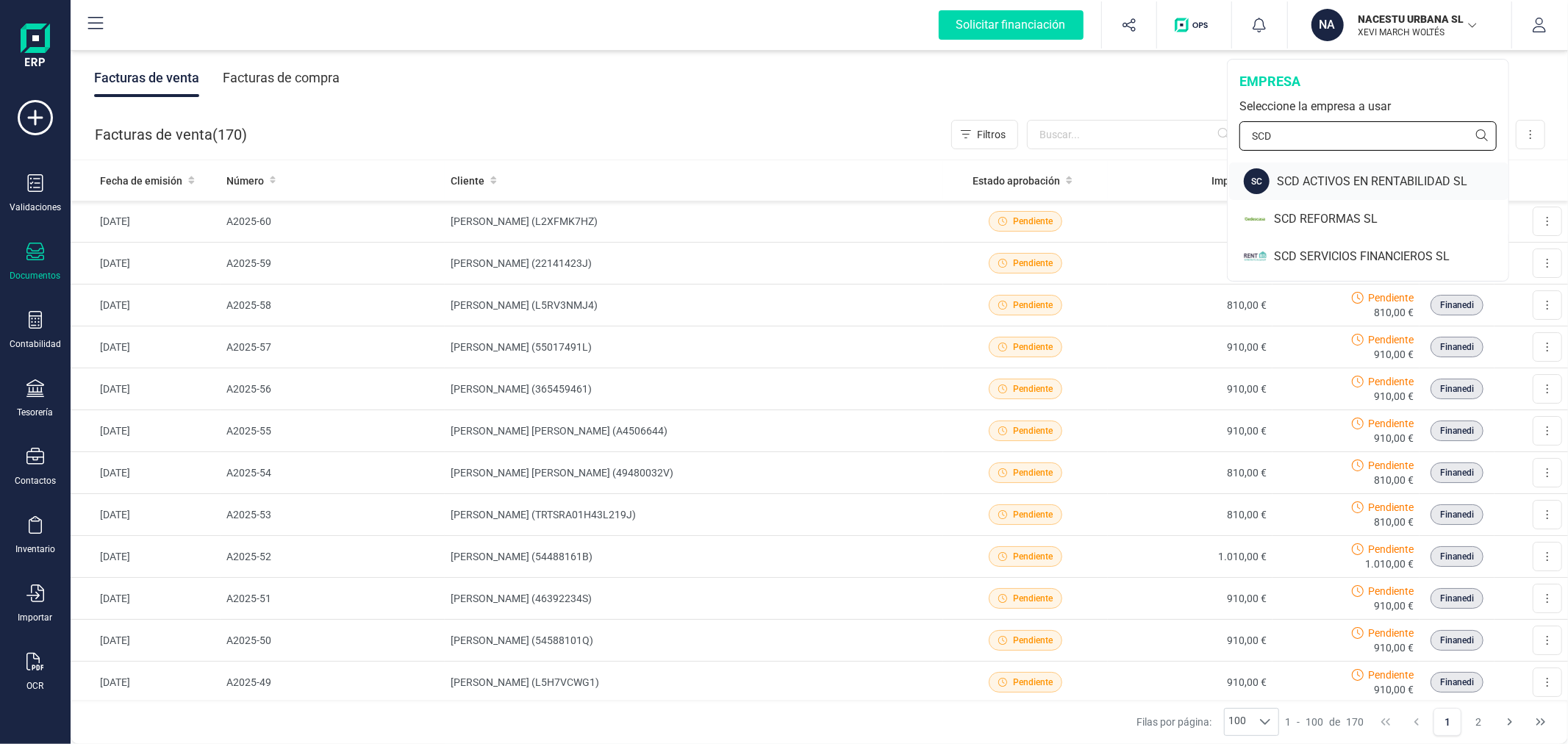
type input "SCD"
click at [1332, 186] on div "SCD ACTIVOS EN RENTABILIDAD SL" at bounding box center [1392, 181] width 231 height 17
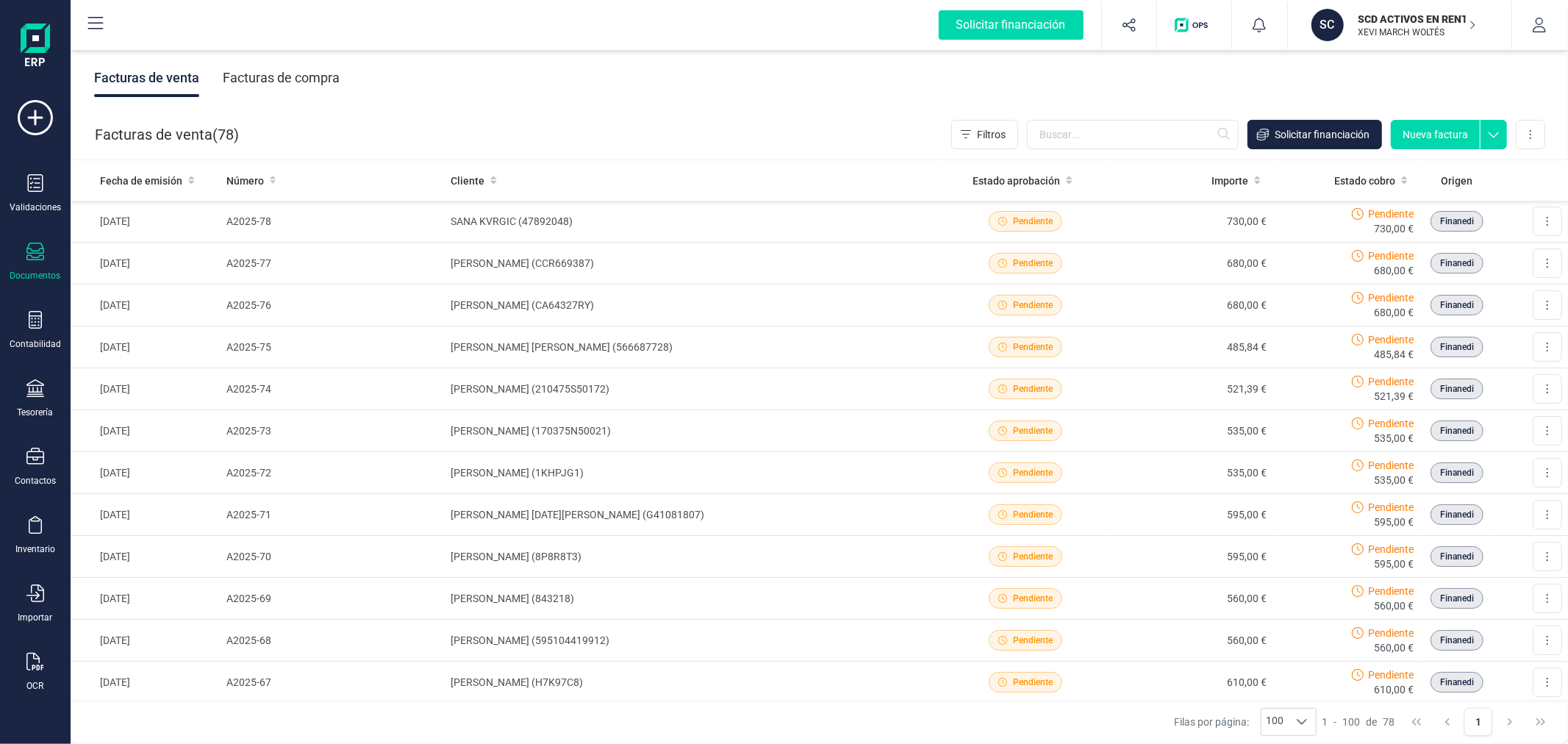
click at [1395, 20] on p "SCD ACTIVOS EN RENTABILIDAD SL" at bounding box center [1417, 18] width 118 height 14
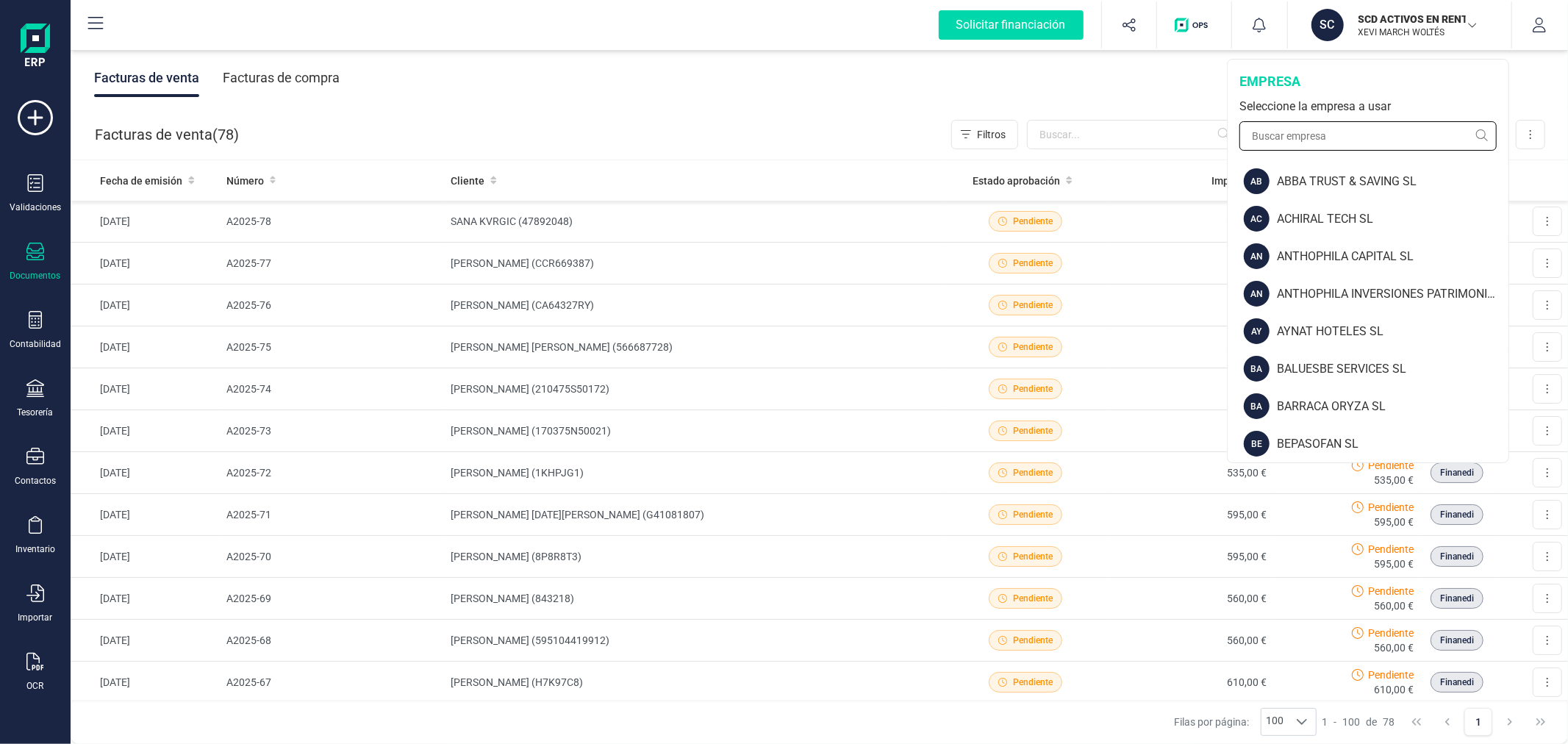
click at [1337, 134] on input "text" at bounding box center [1368, 136] width 257 height 30
click at [1349, 251] on div "ANTHOPHILA CAPITAL SL" at bounding box center [1392, 256] width 231 height 17
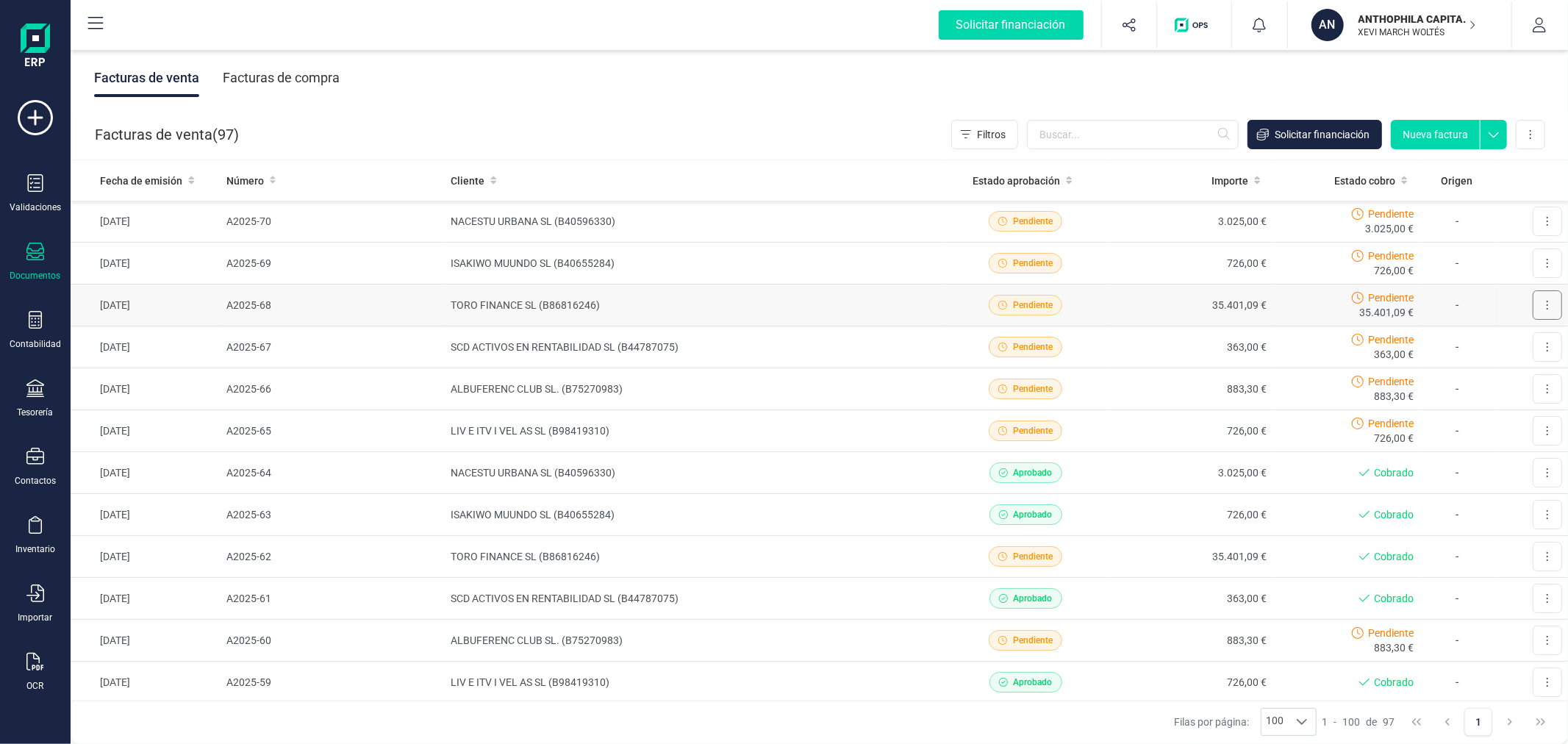
click at [1533, 298] on button at bounding box center [1547, 305] width 30 height 30
click at [1509, 340] on span "Descargar documento" at bounding box center [1483, 341] width 102 height 14
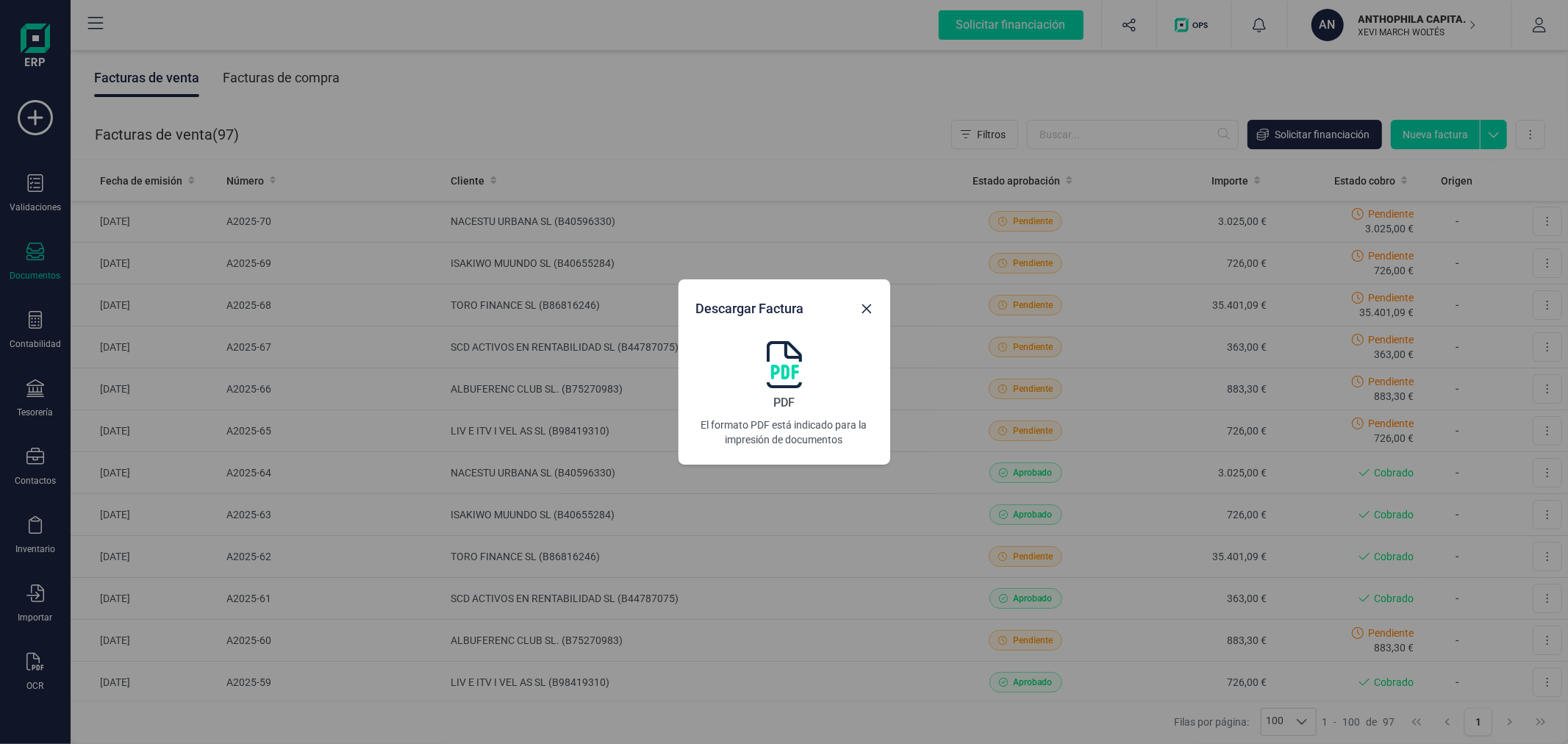
click at [782, 371] on img at bounding box center [784, 364] width 35 height 47
drag, startPoint x: 868, startPoint y: 310, endPoint x: 806, endPoint y: 348, distance: 72.7
click at [868, 310] on icon "Close" at bounding box center [866, 308] width 11 height 11
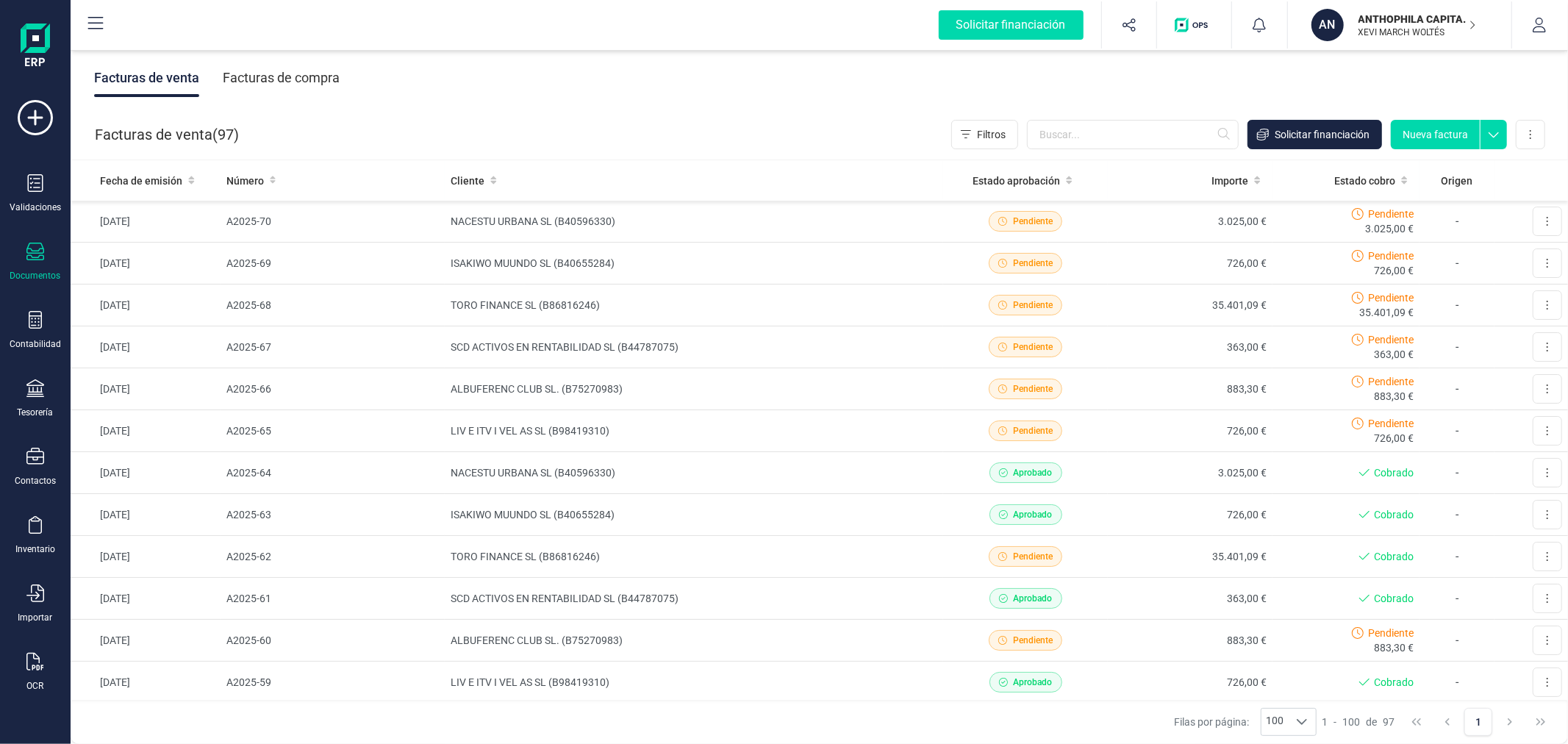
click at [1360, 4] on button "AN ANTHOPHILA CAPITAL SL XEVI MARCH WOLTÉS" at bounding box center [1400, 25] width 188 height 47
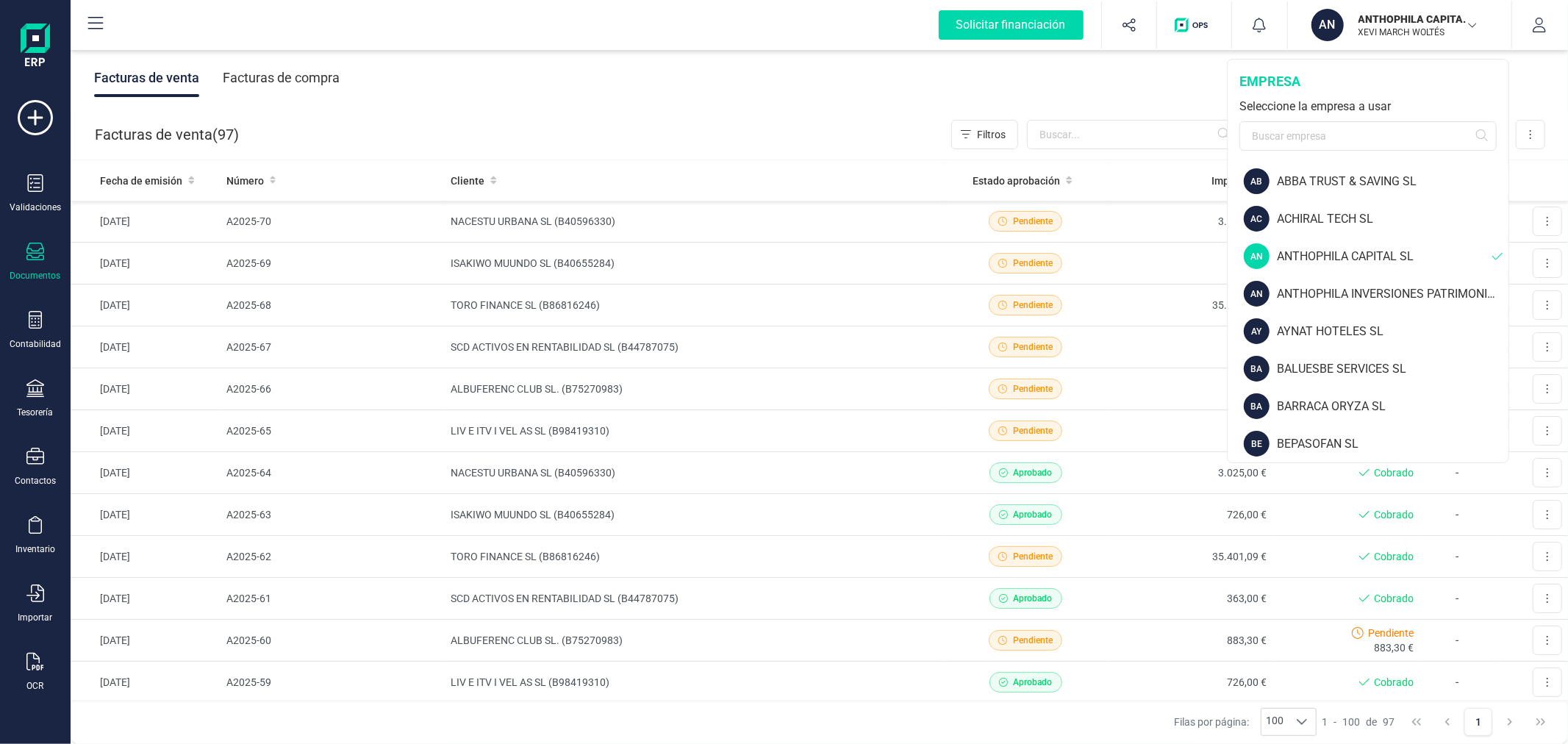
scroll to position [1542, 0]
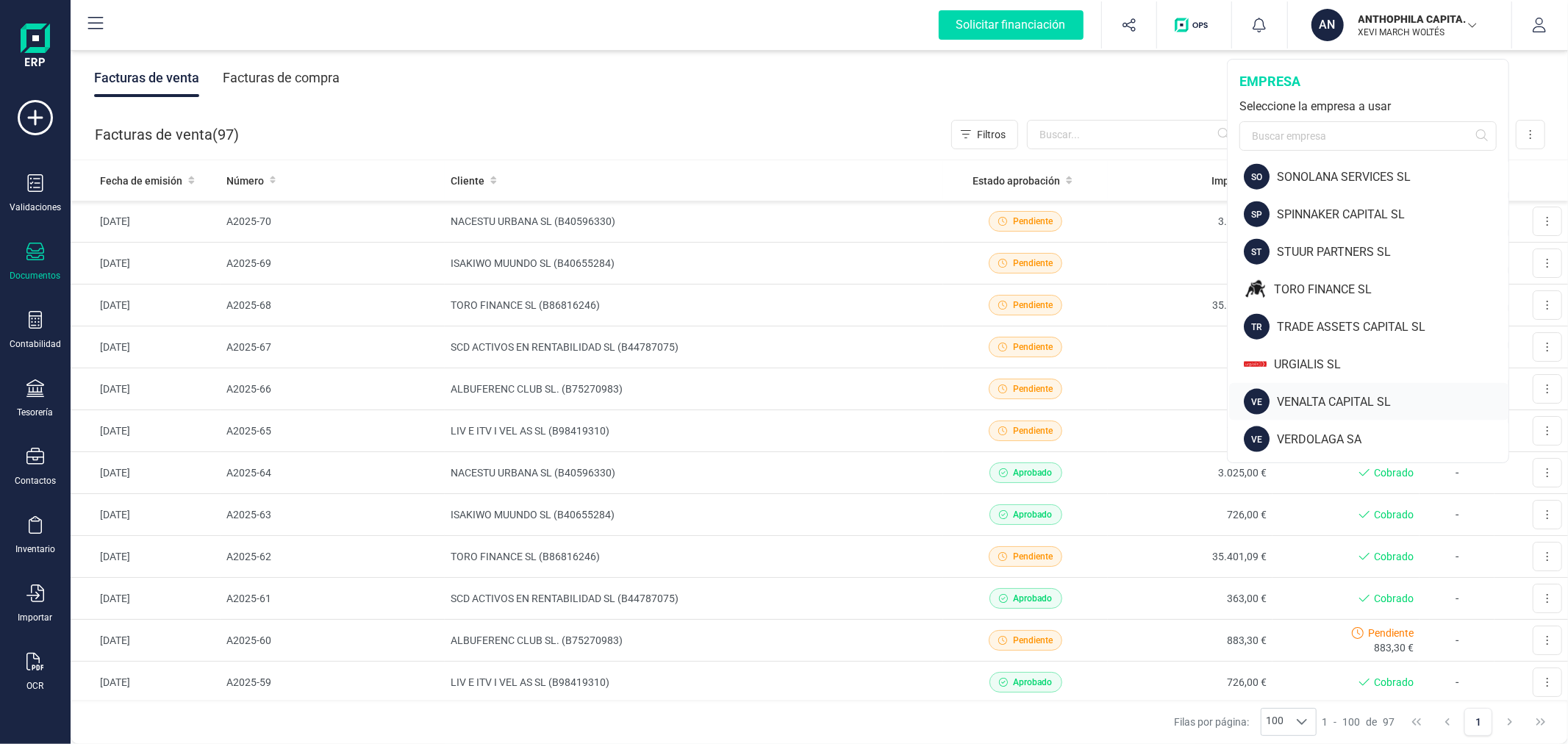
click at [1321, 395] on div "VENALTA CAPITAL SL" at bounding box center [1392, 402] width 231 height 17
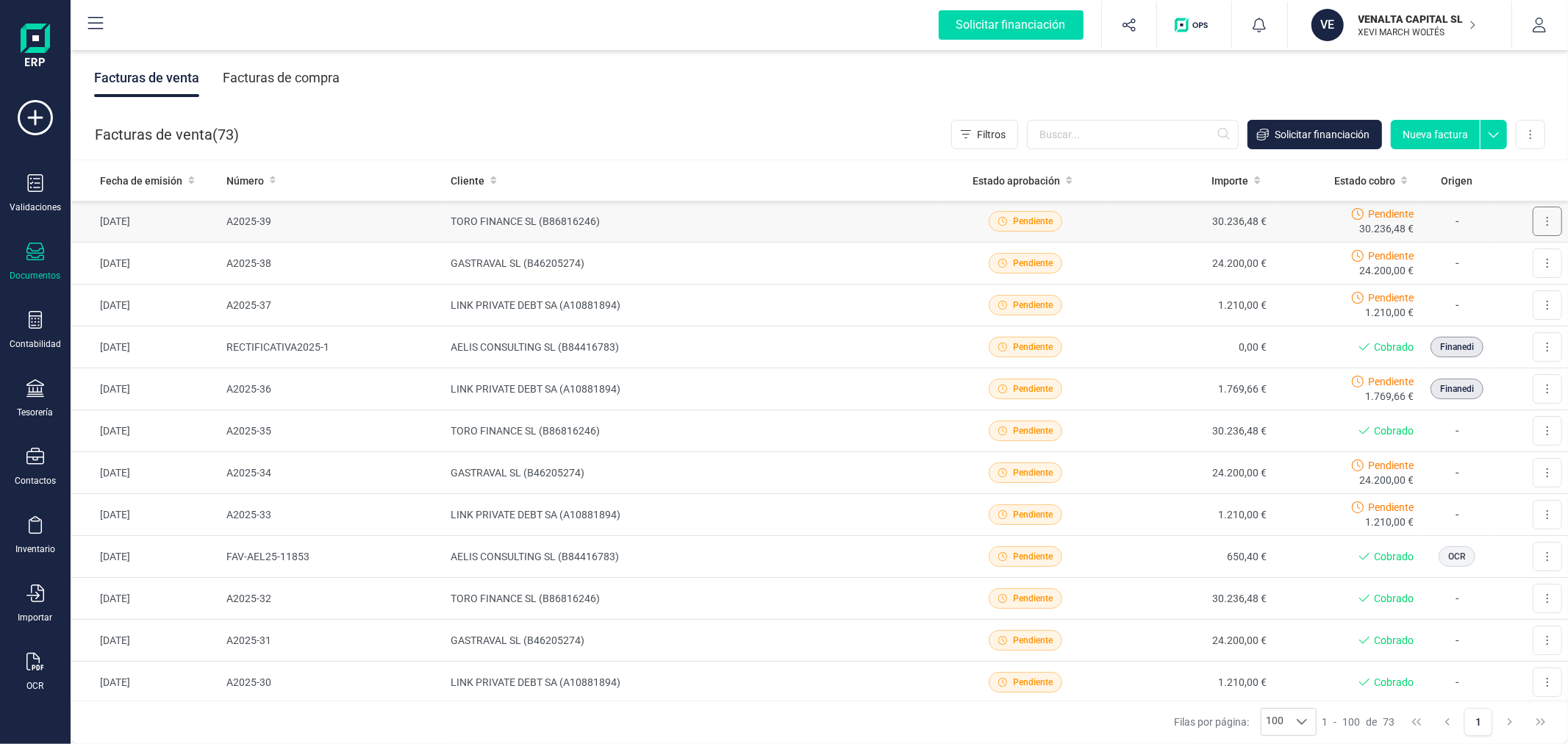
click at [1541, 222] on button at bounding box center [1547, 221] width 30 height 30
click at [1490, 252] on span "Descargar documento" at bounding box center [1483, 257] width 102 height 14
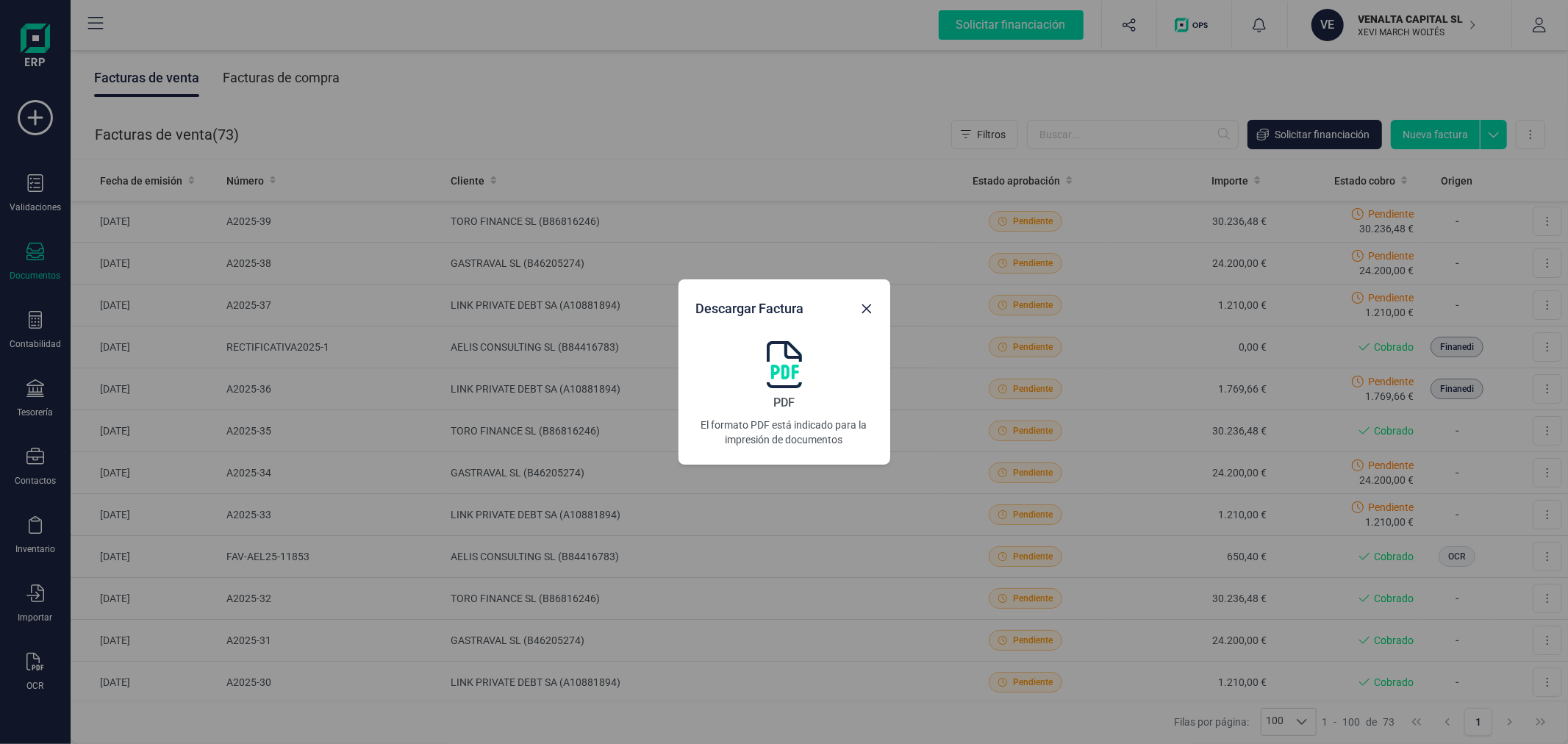
click at [761, 381] on div "PDF El formato PDF está indicado para la impresión de documentos" at bounding box center [784, 393] width 176 height 106
click at [869, 305] on icon "Close" at bounding box center [866, 309] width 10 height 10
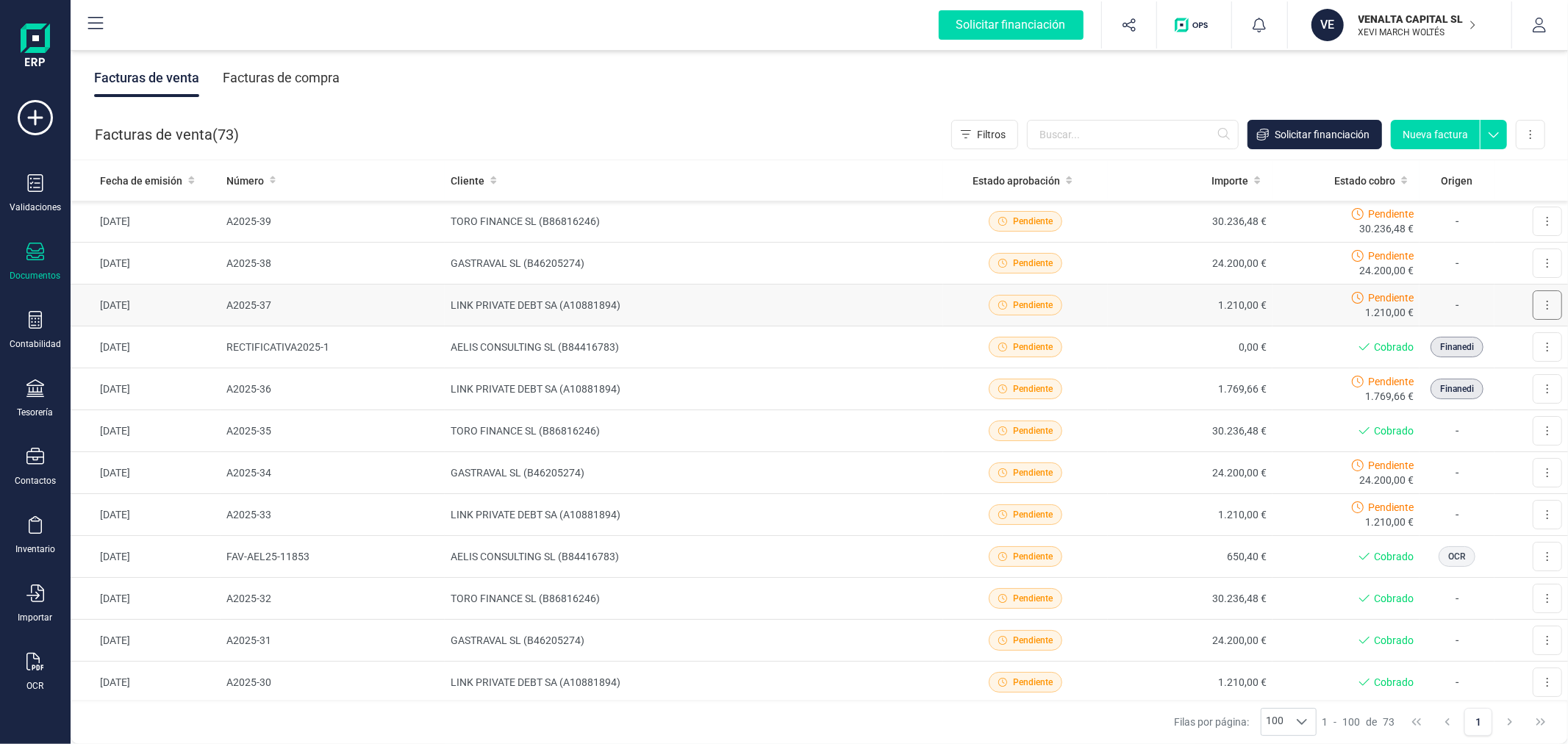
click at [1532, 304] on button at bounding box center [1547, 305] width 30 height 30
click at [1491, 336] on span "Descargar documento" at bounding box center [1483, 341] width 102 height 14
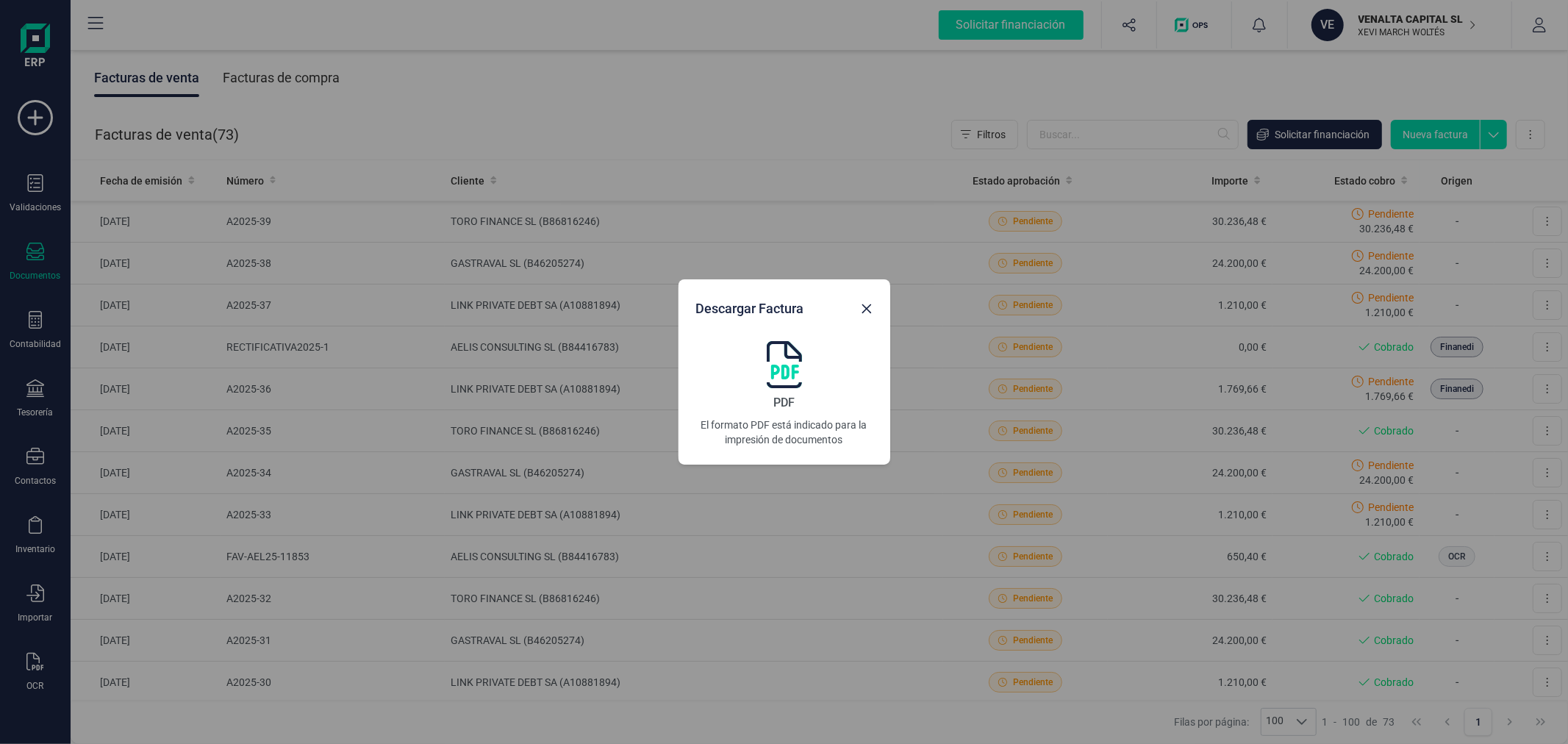
click at [785, 370] on img at bounding box center [784, 364] width 35 height 47
click at [868, 305] on icon "Close" at bounding box center [866, 308] width 11 height 11
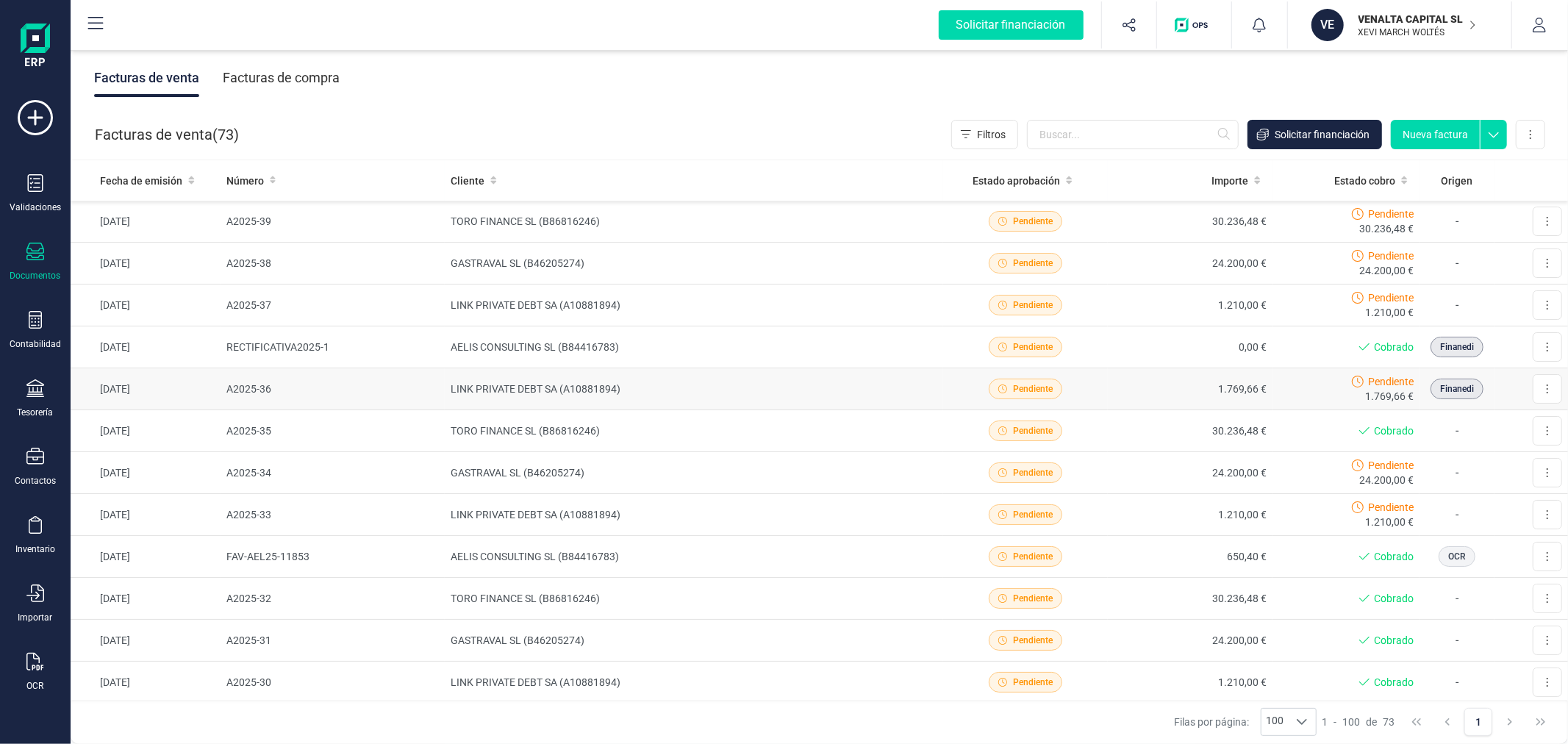
scroll to position [81, 0]
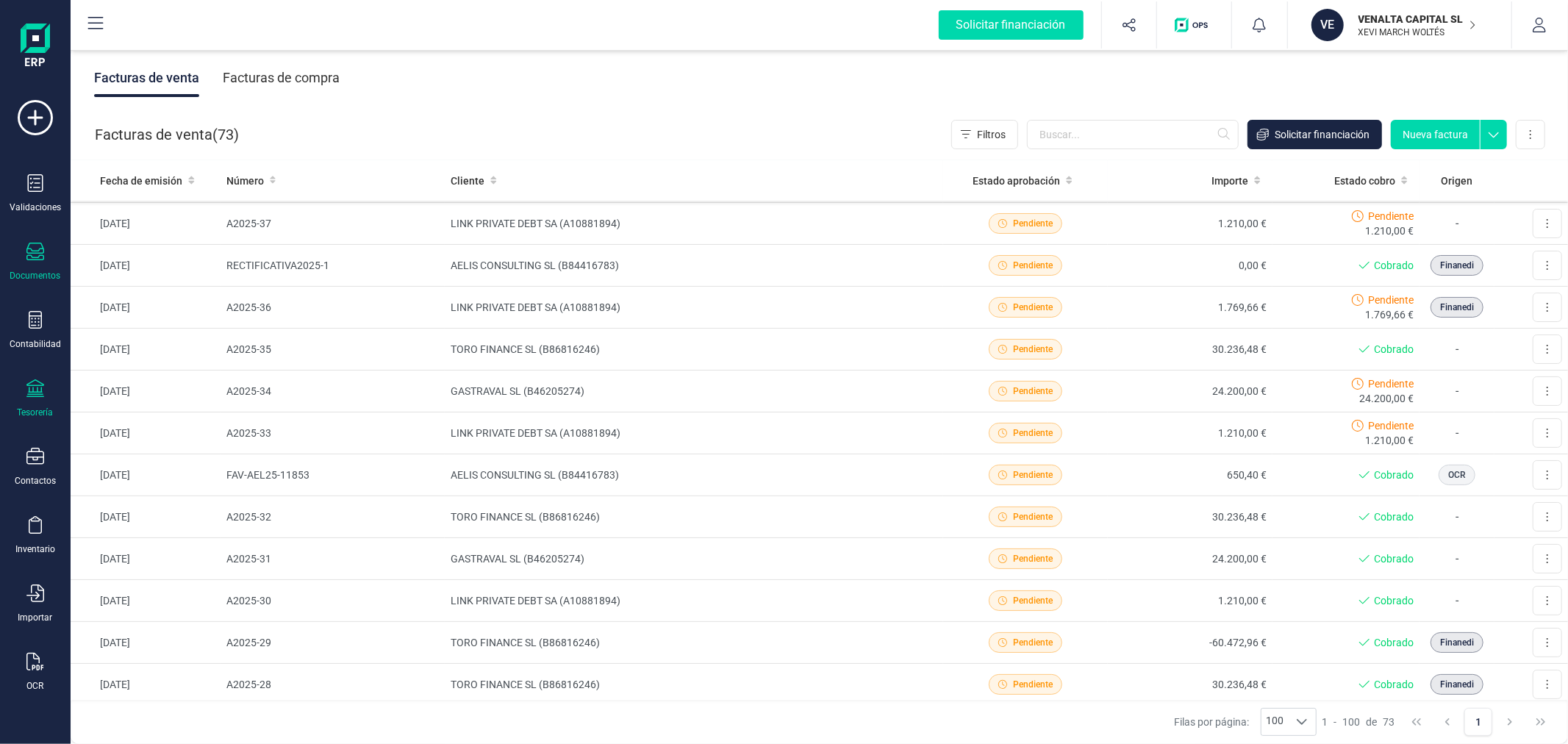
click at [20, 391] on div "Tesorería" at bounding box center [35, 399] width 58 height 39
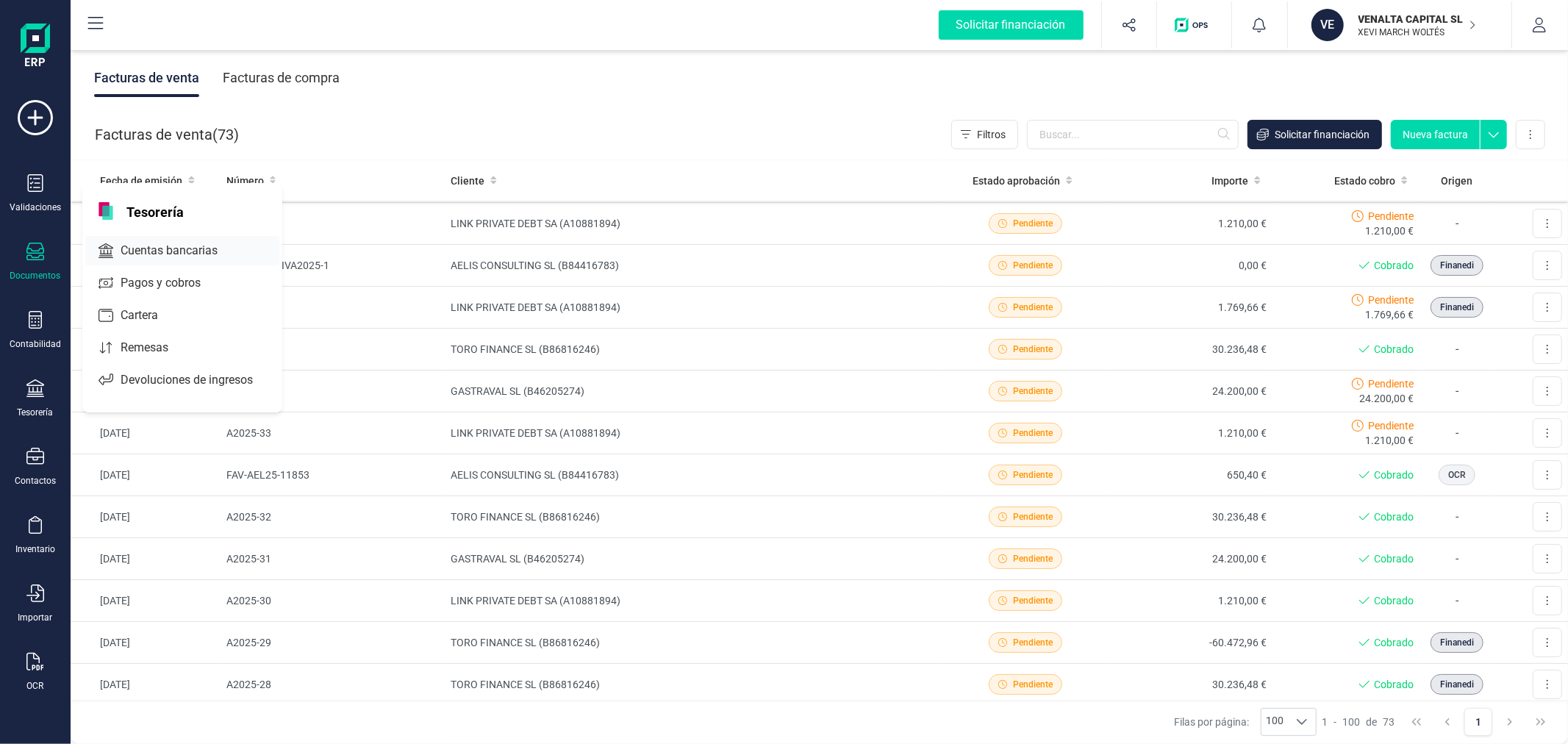
click at [167, 247] on span "Cuentas bancarias" at bounding box center [179, 251] width 129 height 17
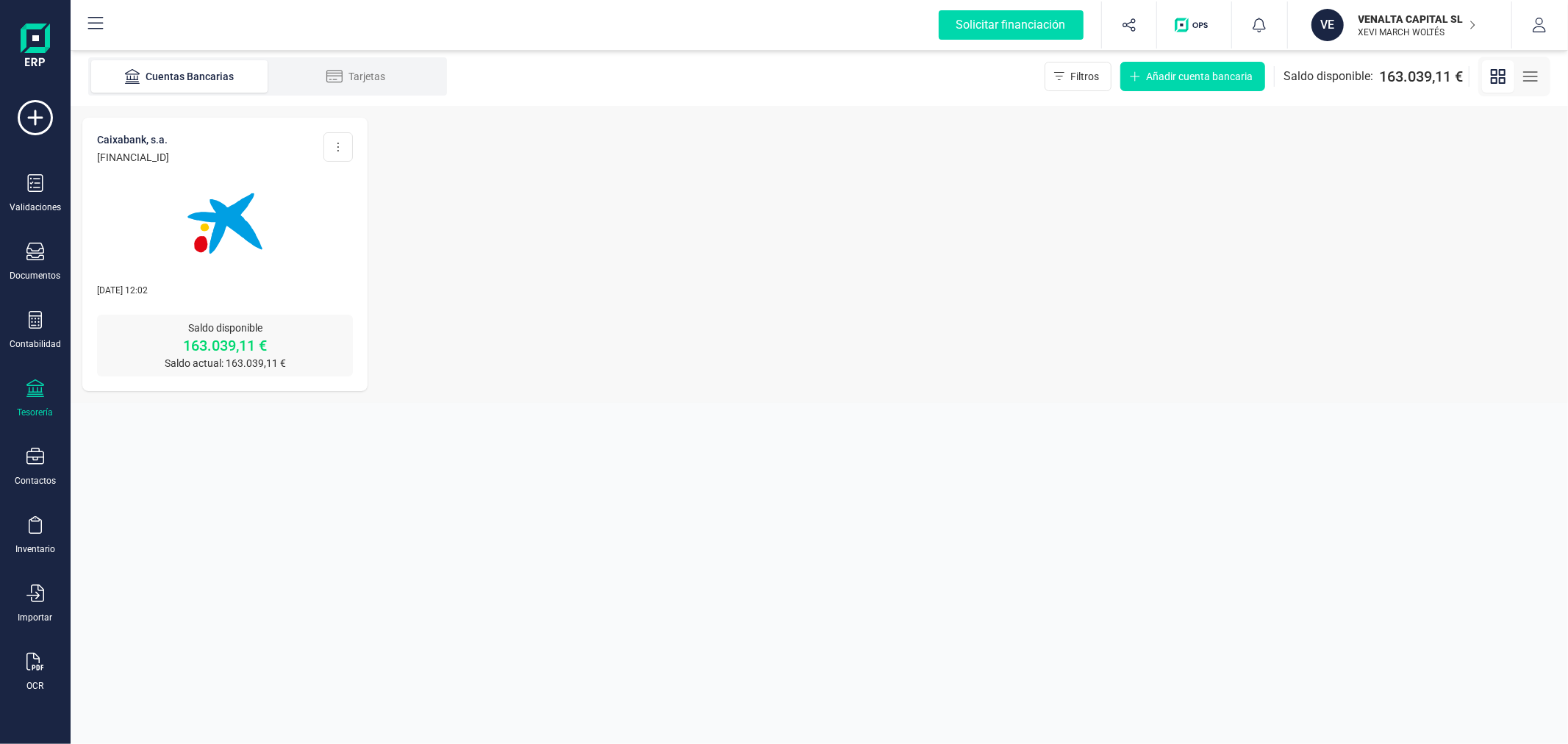
click at [244, 221] on img at bounding box center [225, 223] width 124 height 124
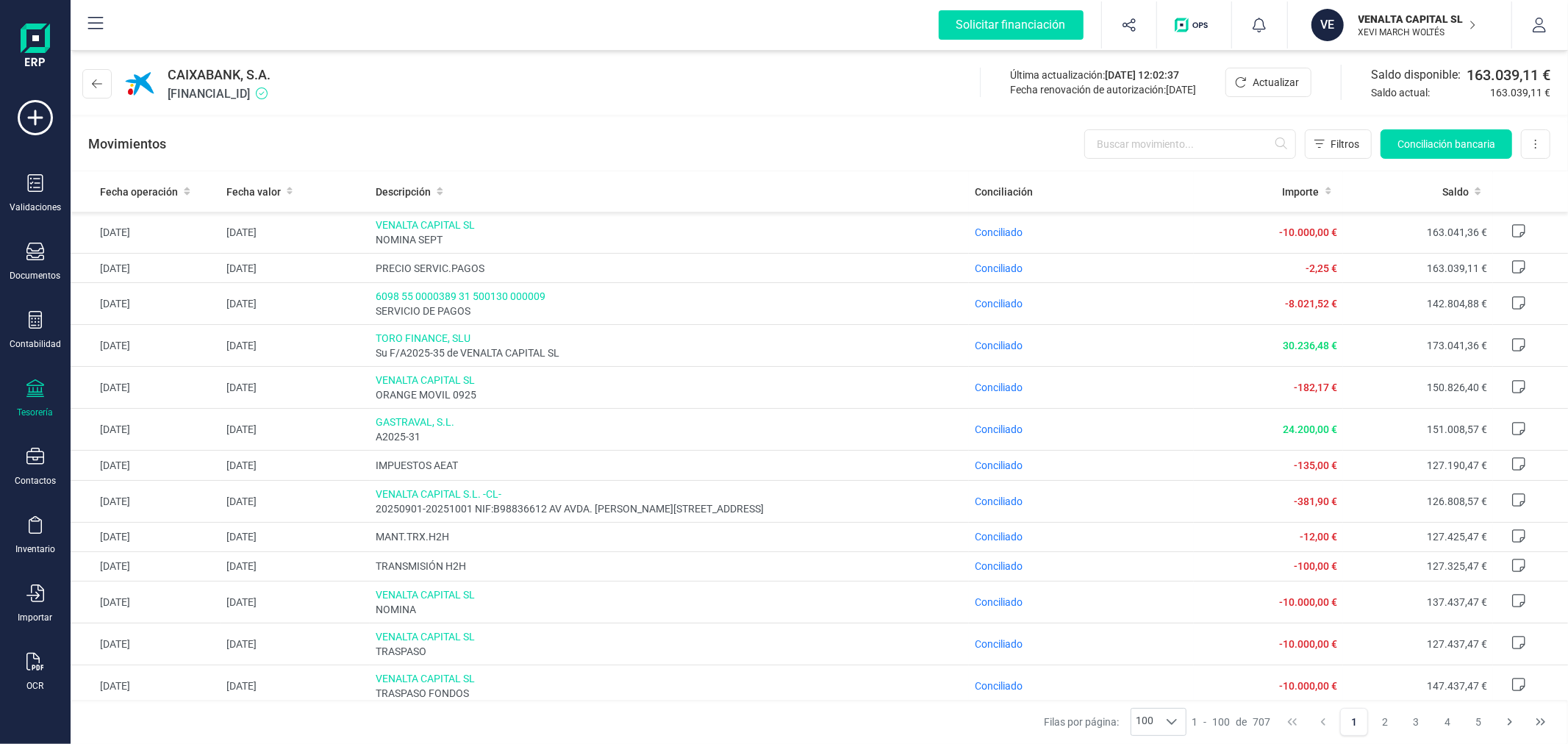
click at [1387, 15] on p "VENALTA CAPITAL SL" at bounding box center [1417, 18] width 118 height 14
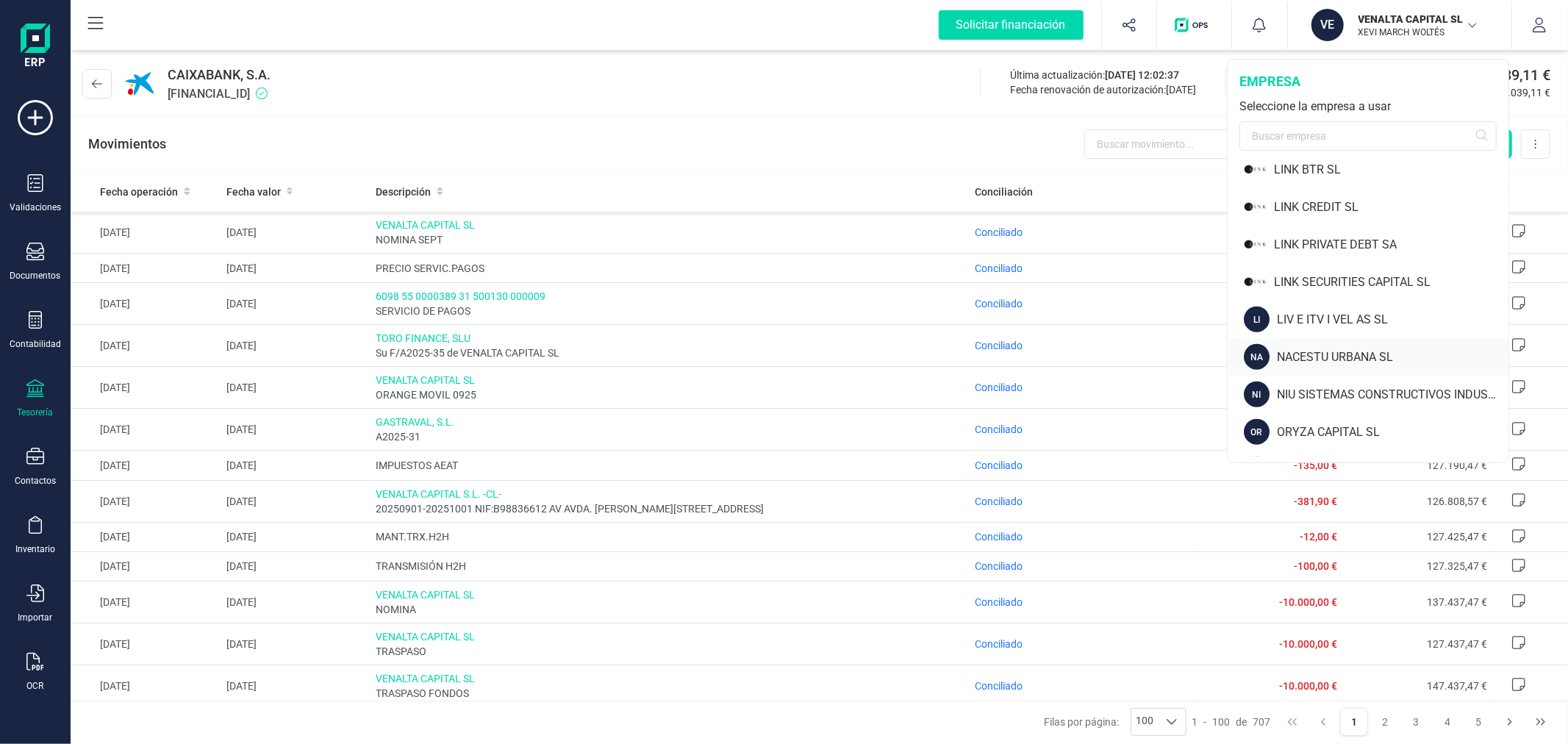
scroll to position [1225, 0]
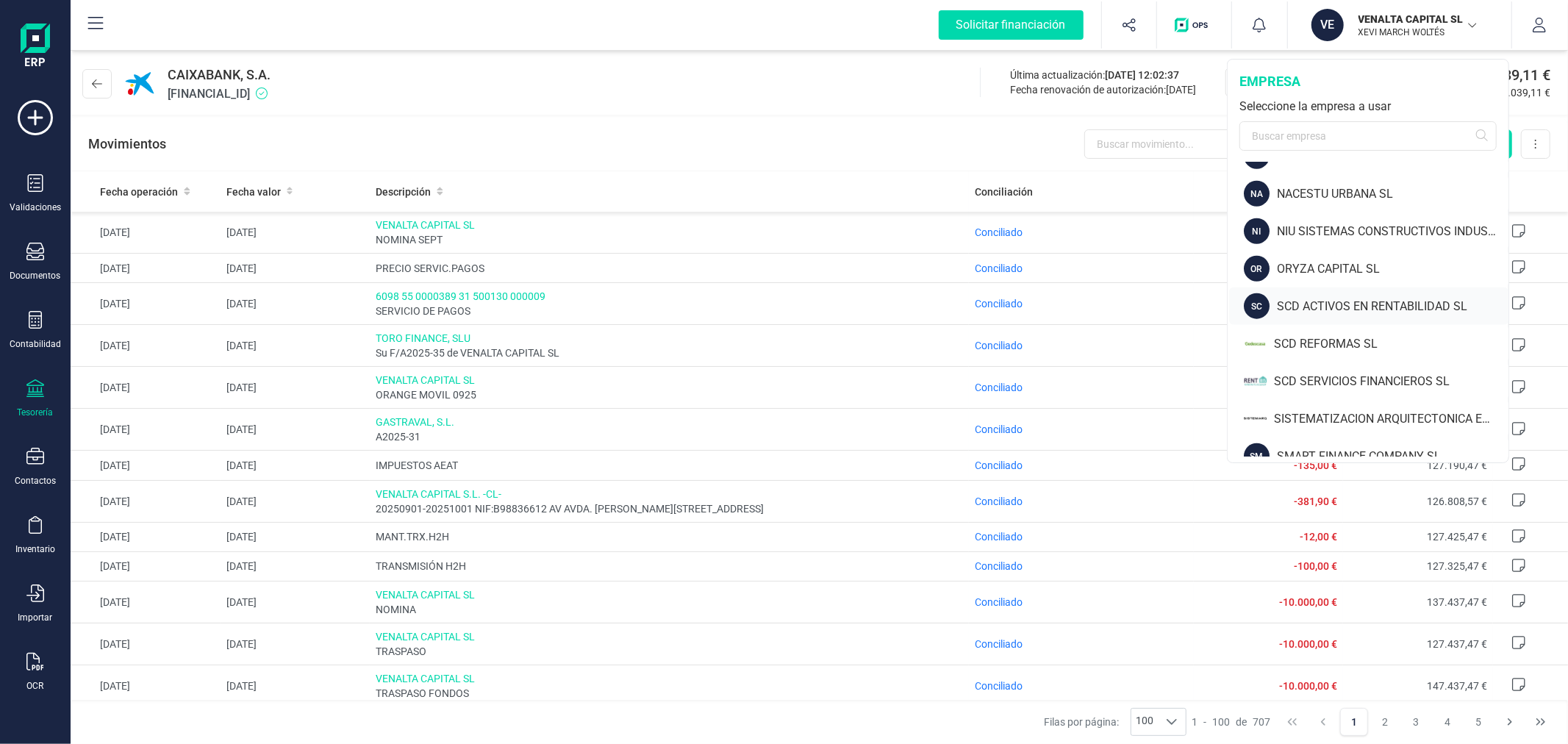
click at [1338, 298] on div "SCD ACTIVOS EN RENTABILIDAD SL" at bounding box center [1392, 306] width 231 height 17
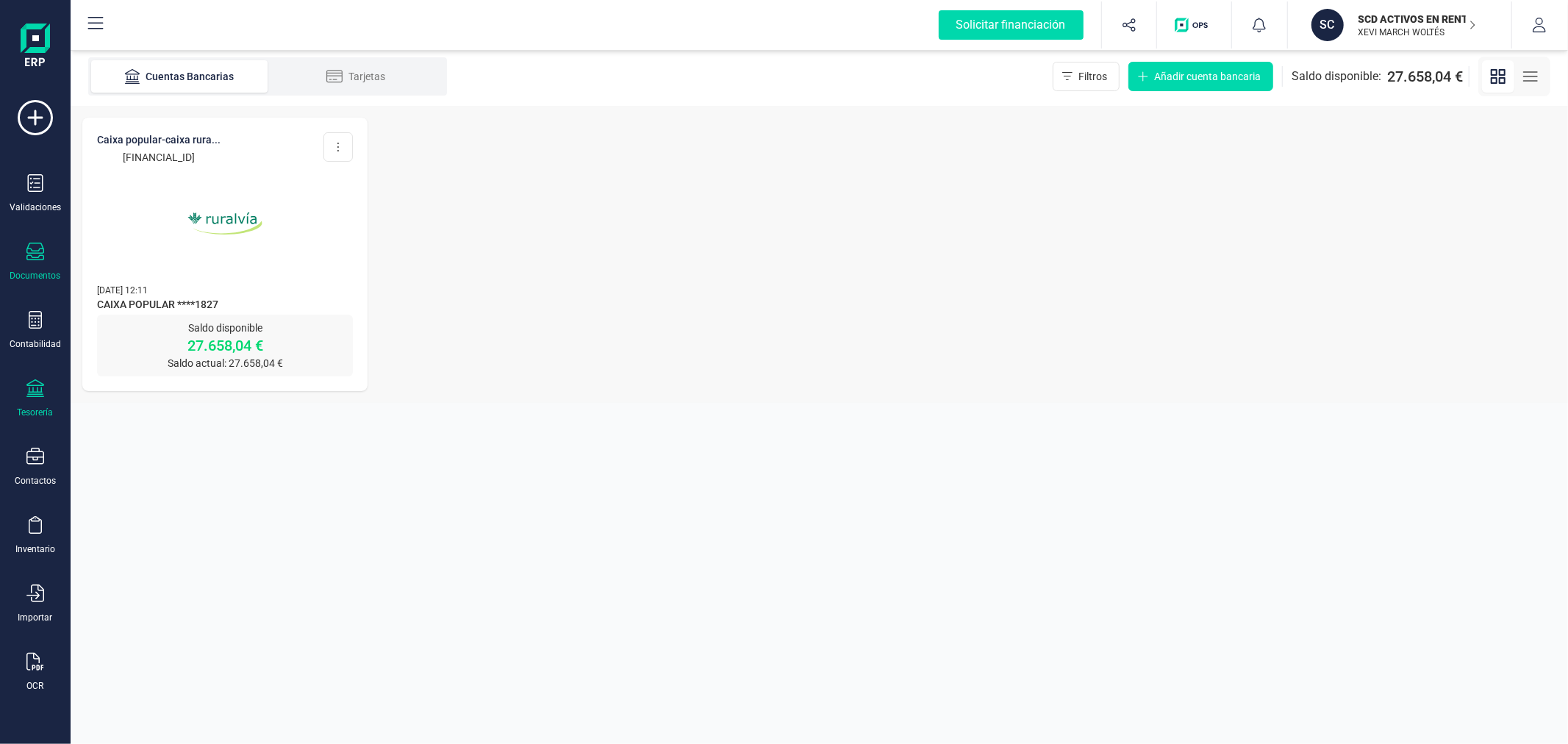
click at [27, 244] on icon at bounding box center [35, 251] width 17 height 17
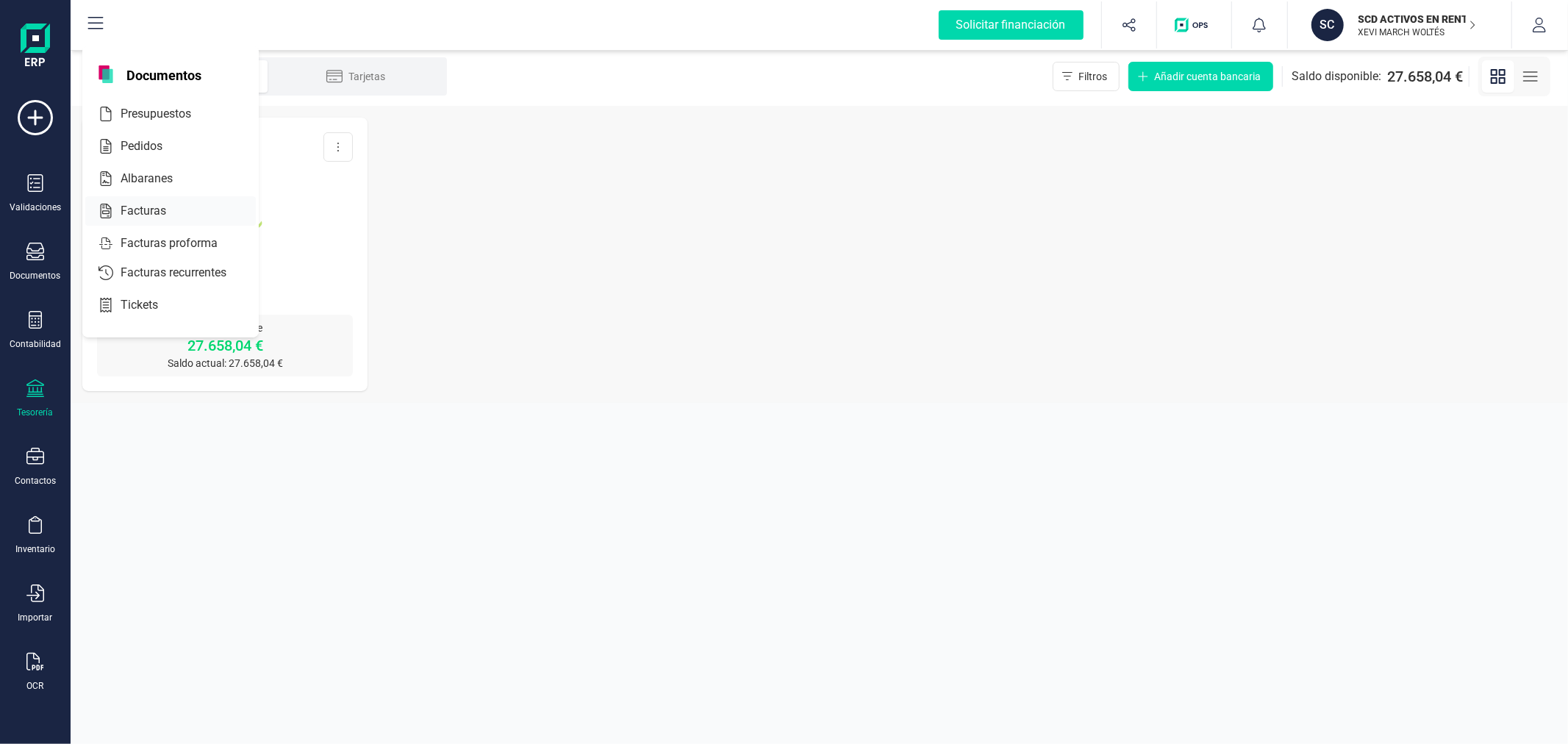
click at [159, 210] on span "Facturas" at bounding box center [153, 210] width 78 height 17
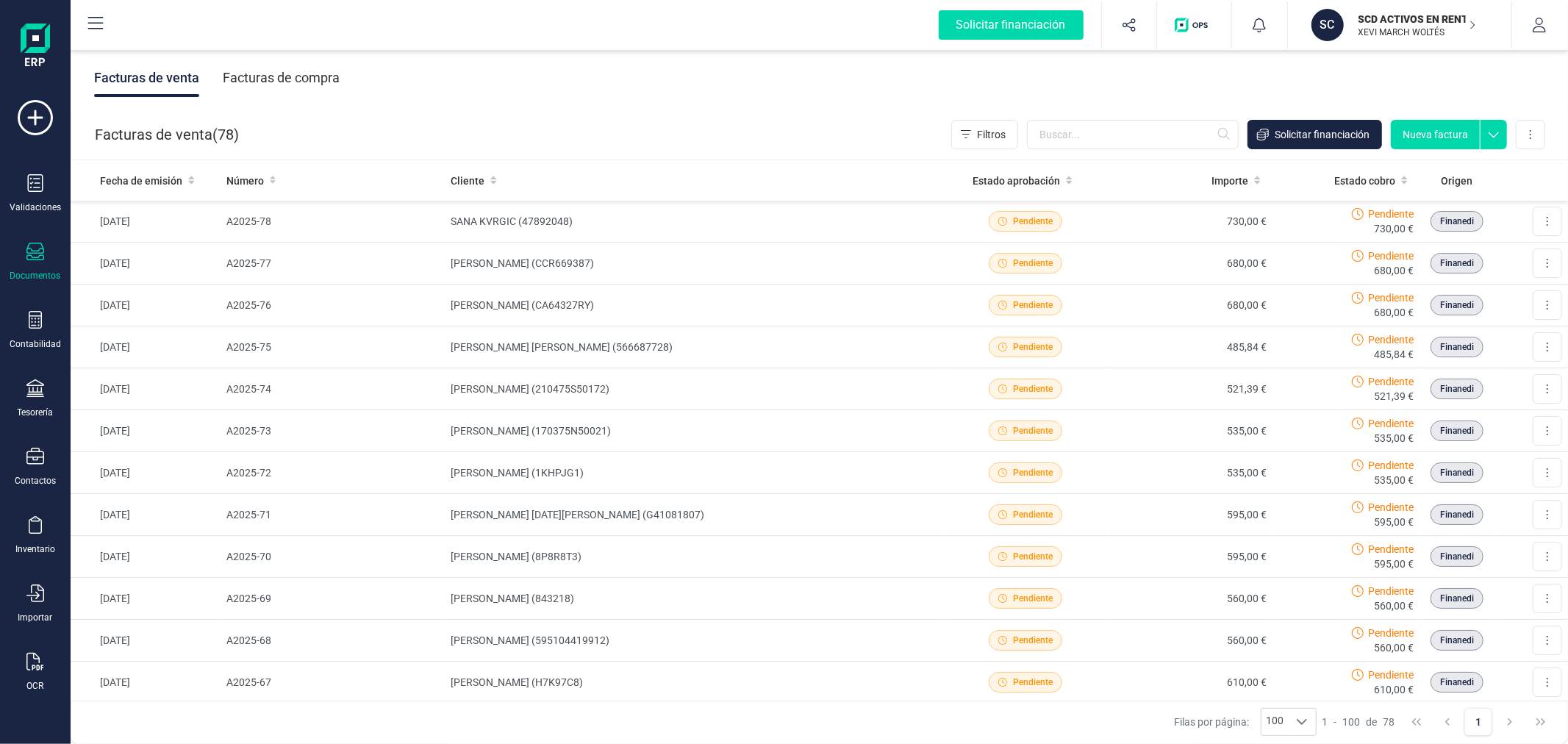
click at [1434, 127] on button "Nueva factura" at bounding box center [1434, 134] width 89 height 30
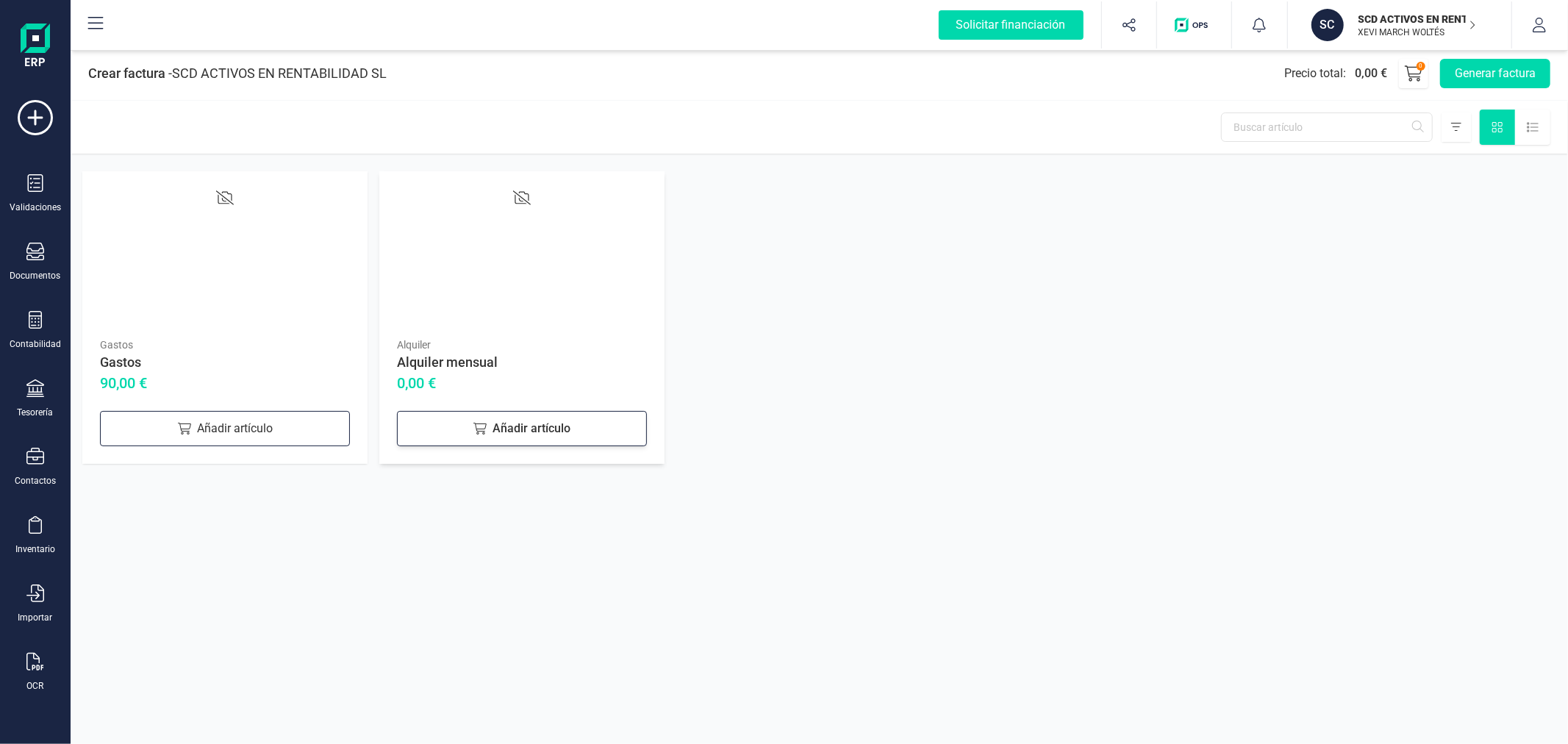
click at [442, 435] on div "Añadir artículo" at bounding box center [521, 428] width 250 height 35
click at [246, 431] on div "Añadir artículo" at bounding box center [225, 428] width 250 height 35
click at [1464, 77] on button "Generar factura" at bounding box center [1494, 73] width 110 height 30
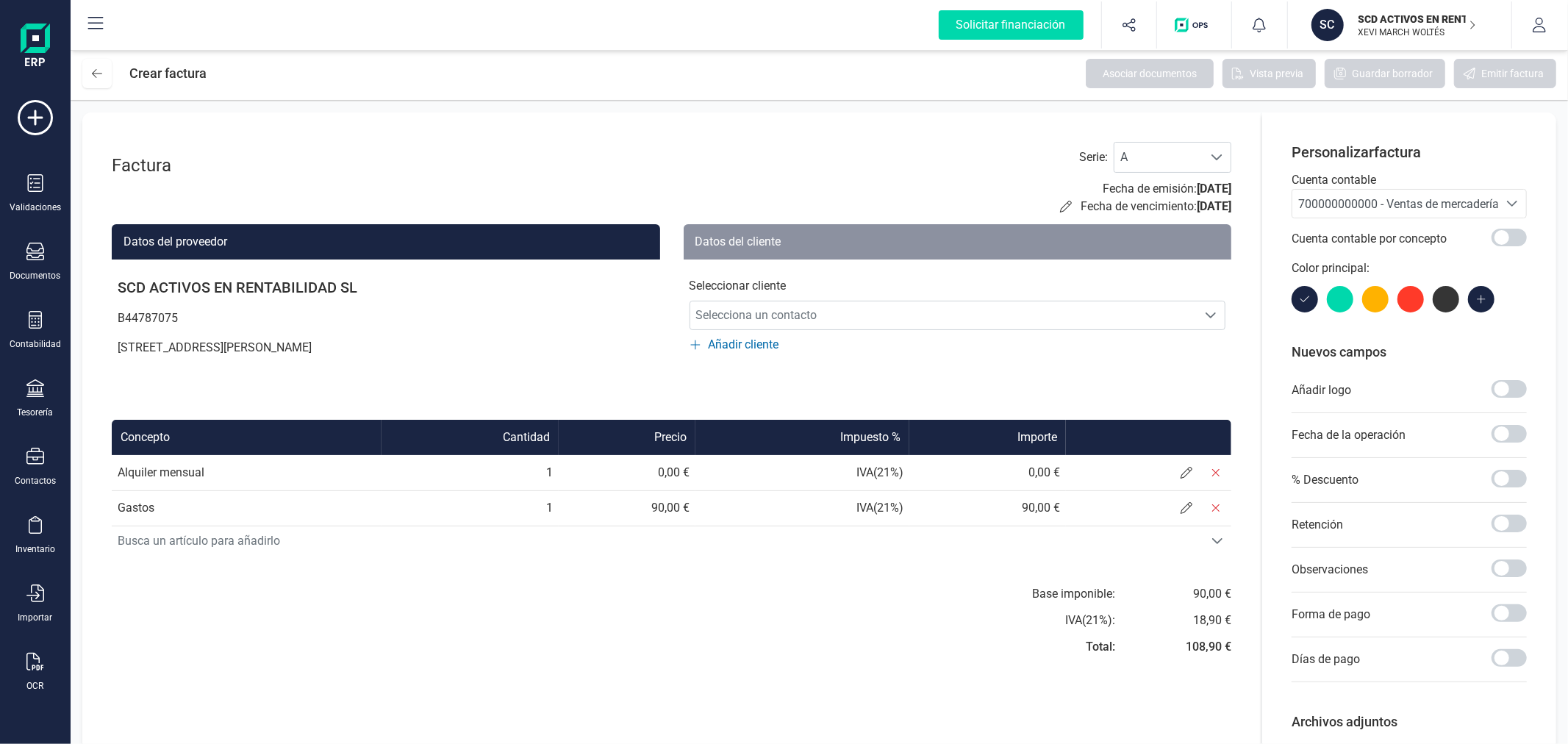
click at [1387, 194] on span "700000000000 - Ventas de mercaderías" at bounding box center [1395, 203] width 206 height 28
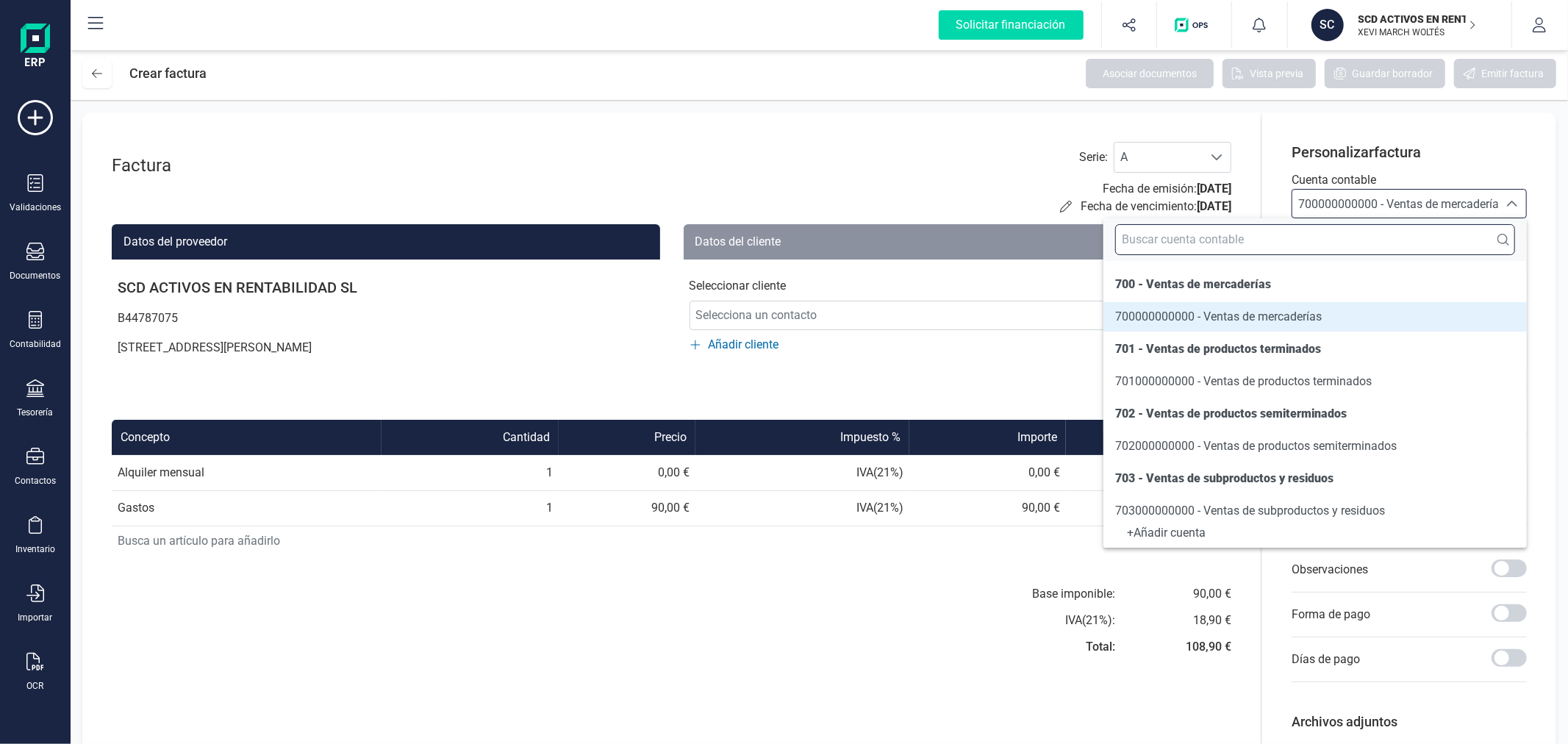
click at [1368, 235] on input "text" at bounding box center [1315, 239] width 400 height 31
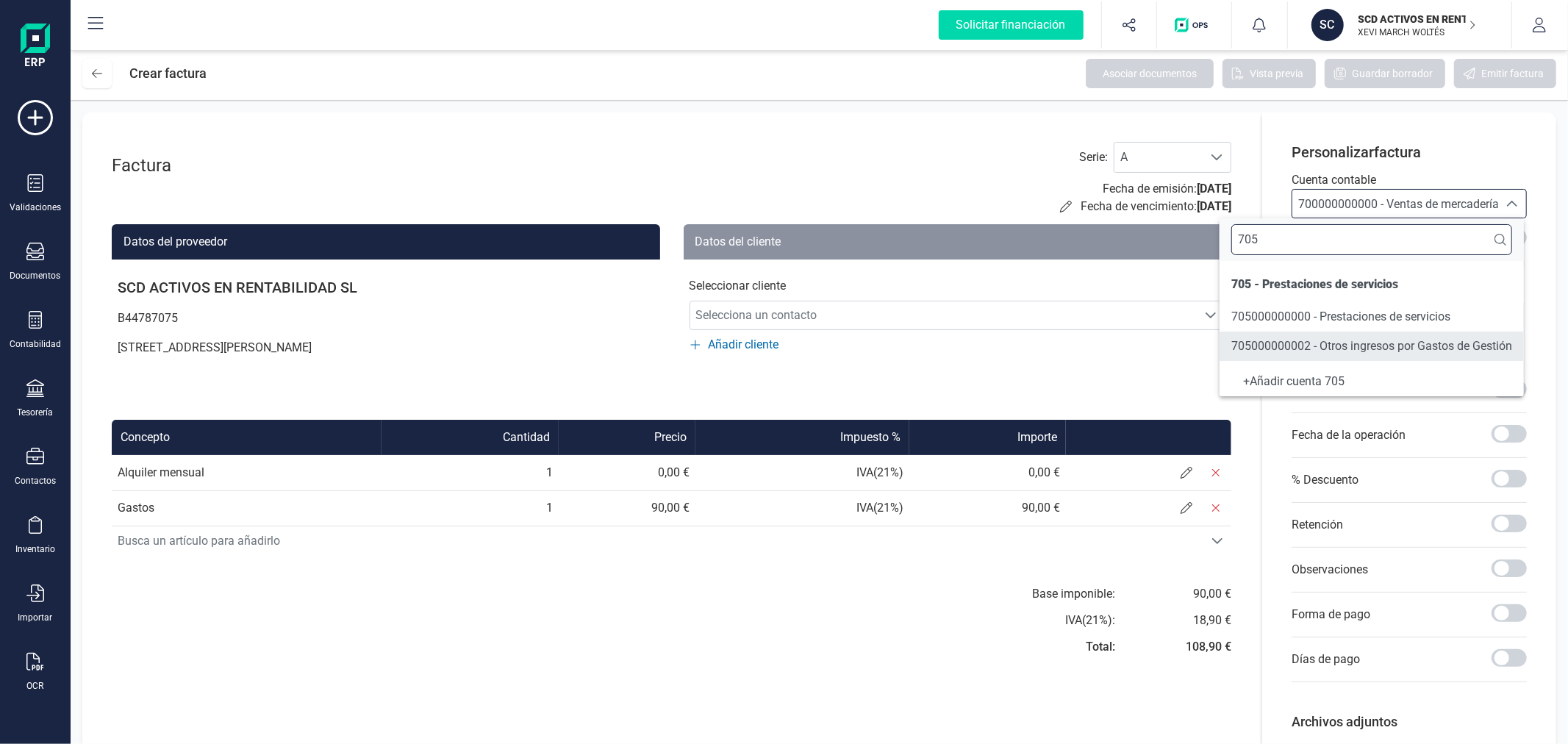
type input "705"
click at [1377, 313] on span "705000000000 - Prestaciones de servicios" at bounding box center [1340, 317] width 219 height 14
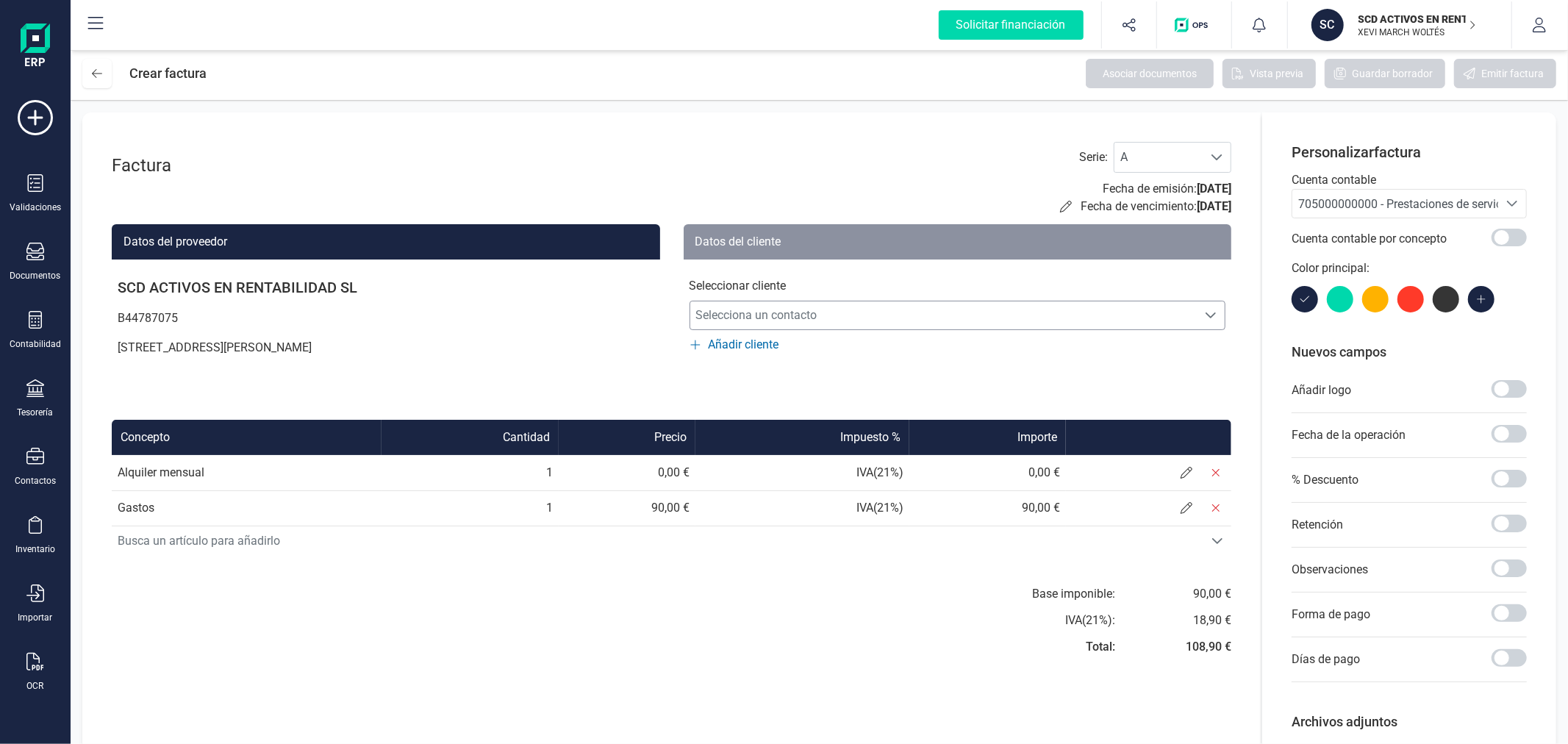
click at [747, 316] on span "Selecciona un contacto" at bounding box center [943, 315] width 507 height 30
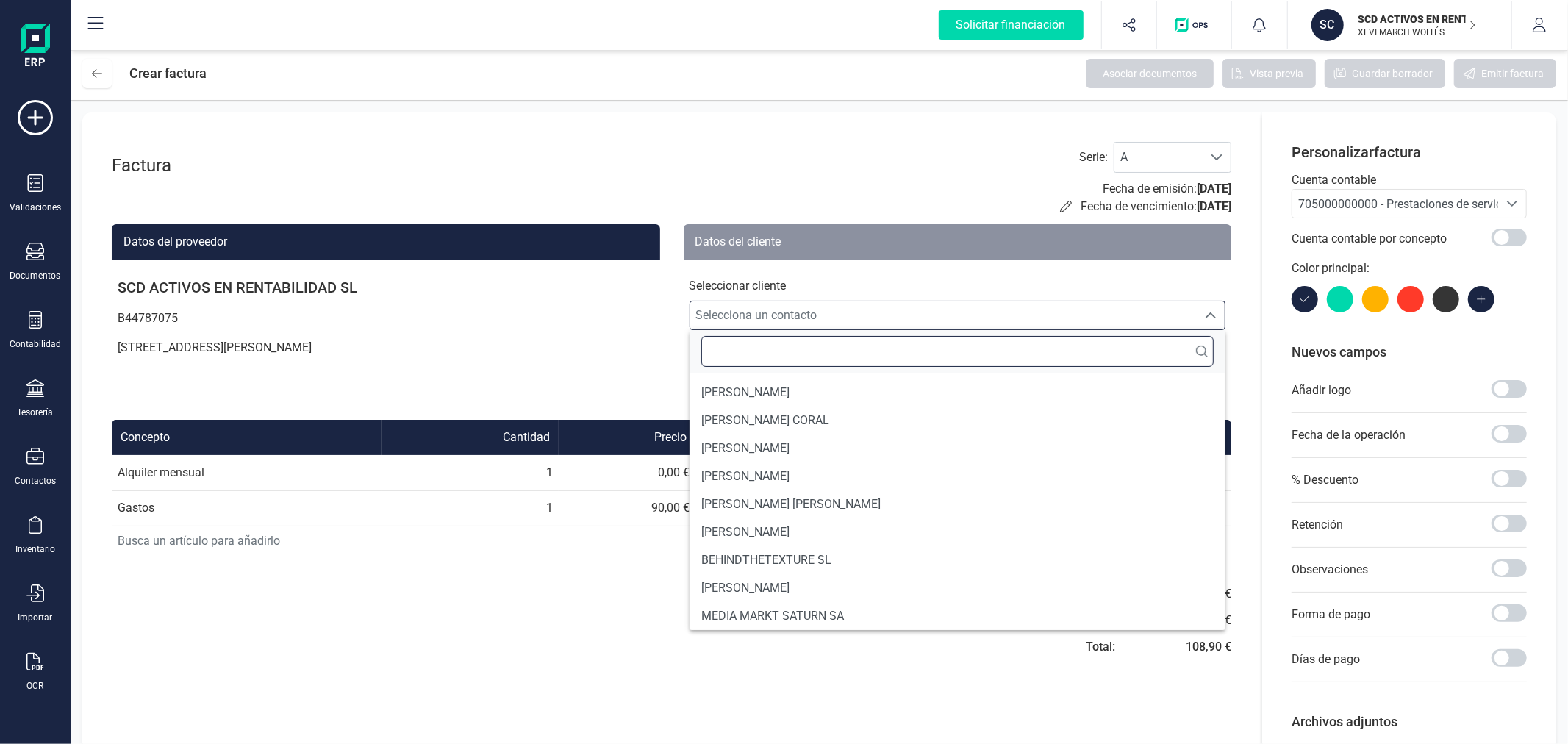
click at [704, 342] on input "text" at bounding box center [958, 352] width 513 height 31
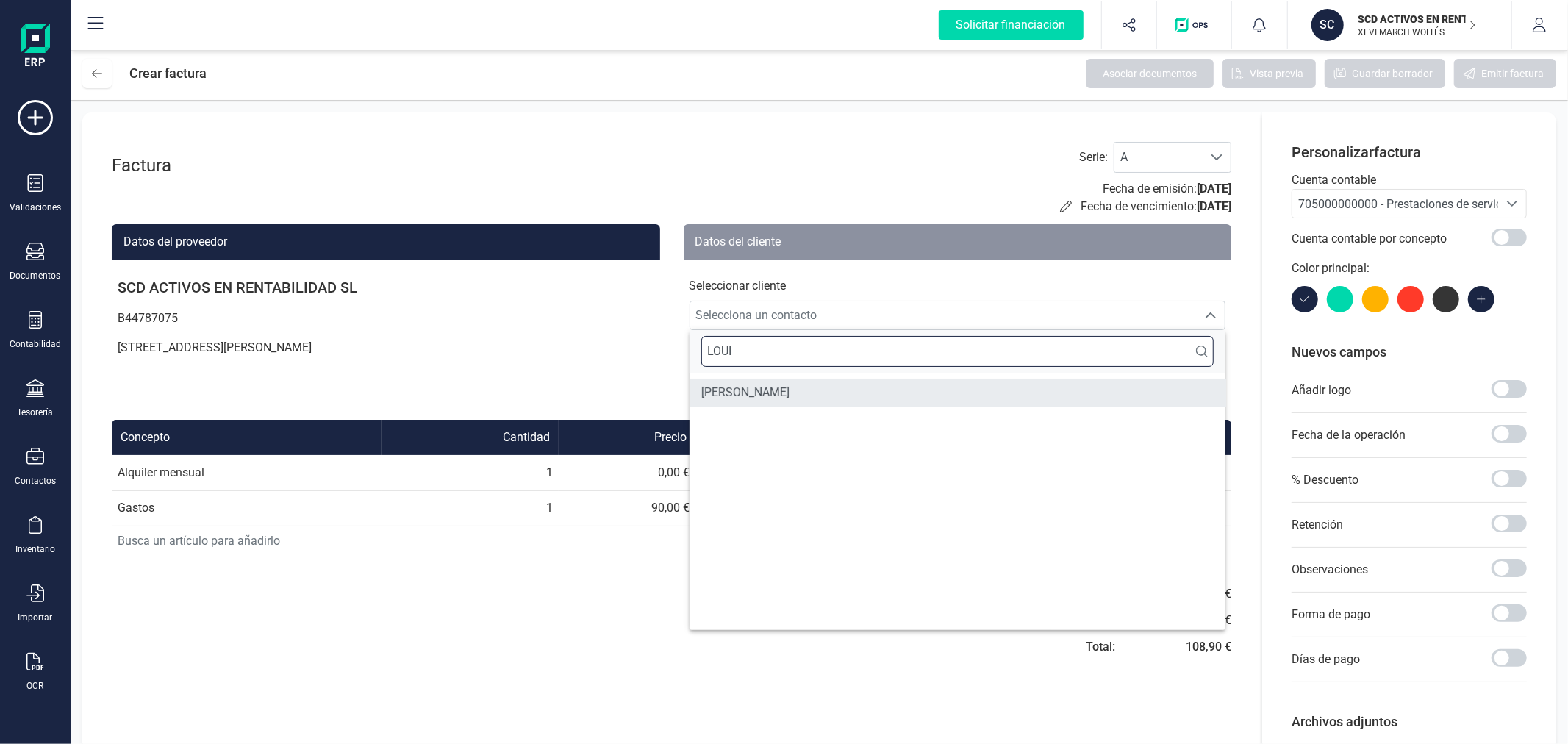
type input "LOUI"
click at [737, 386] on span "LOUIS BAIN" at bounding box center [745, 392] width 88 height 17
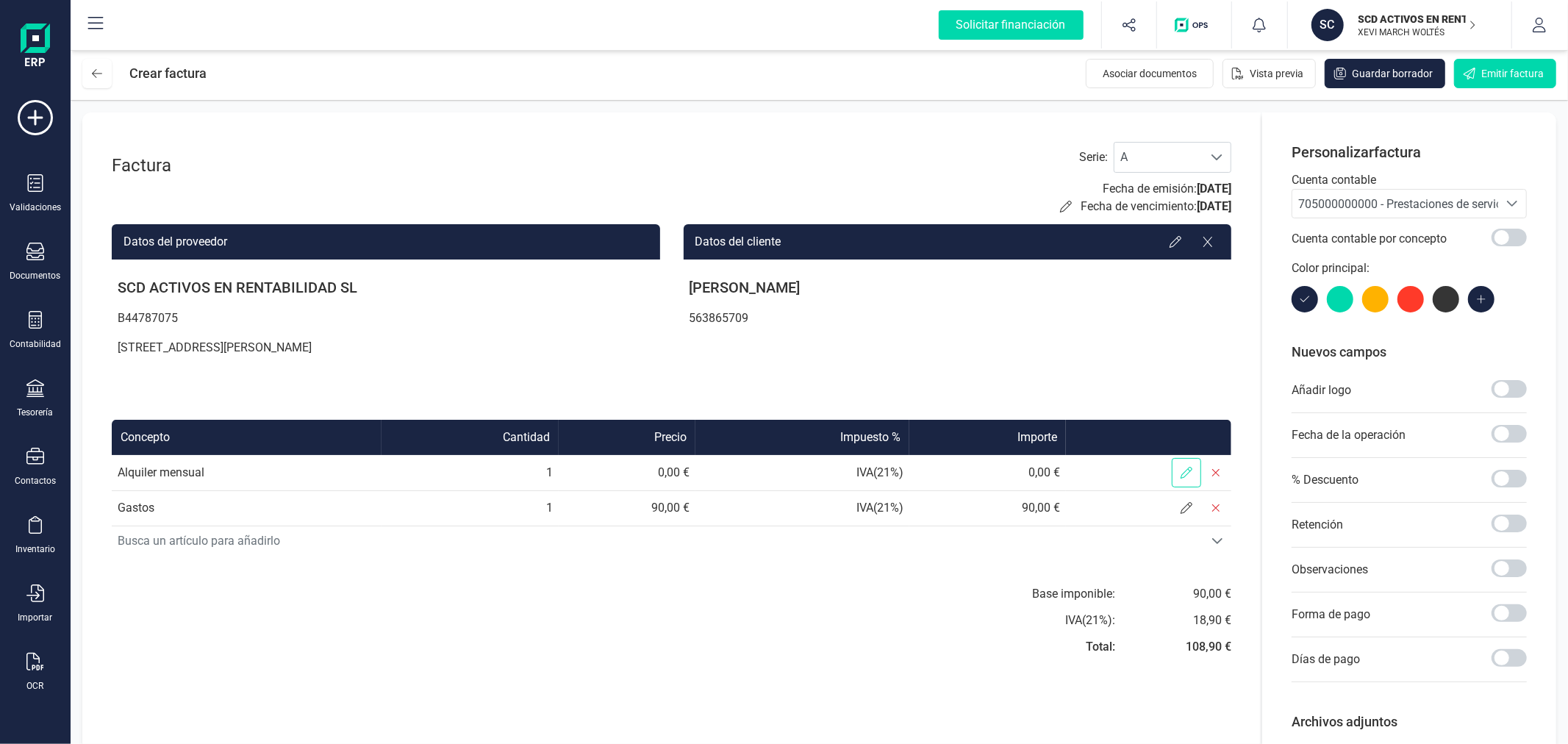
click at [1181, 472] on icon at bounding box center [1185, 472] width 11 height 11
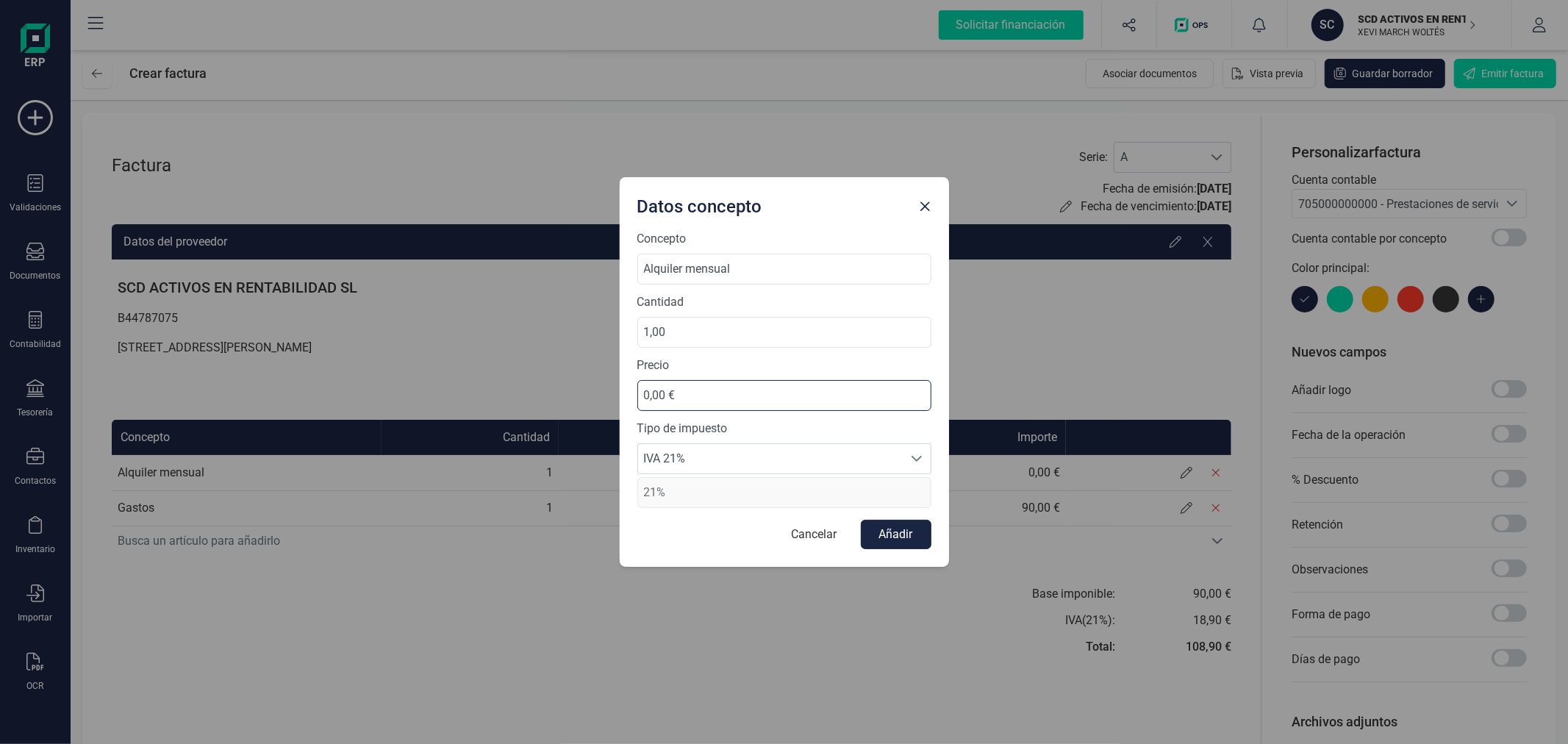
drag, startPoint x: 723, startPoint y: 395, endPoint x: 633, endPoint y: 383, distance: 90.8
click at [633, 383] on div "Concepto Alquiler mensual Cantidad 1,00 Precio 0,00 € Tipo de impuesto IVA 21% …" at bounding box center [784, 399] width 329 height 337
type input "590,00 €"
click at [717, 459] on span "IVA 21%" at bounding box center [770, 459] width 265 height 30
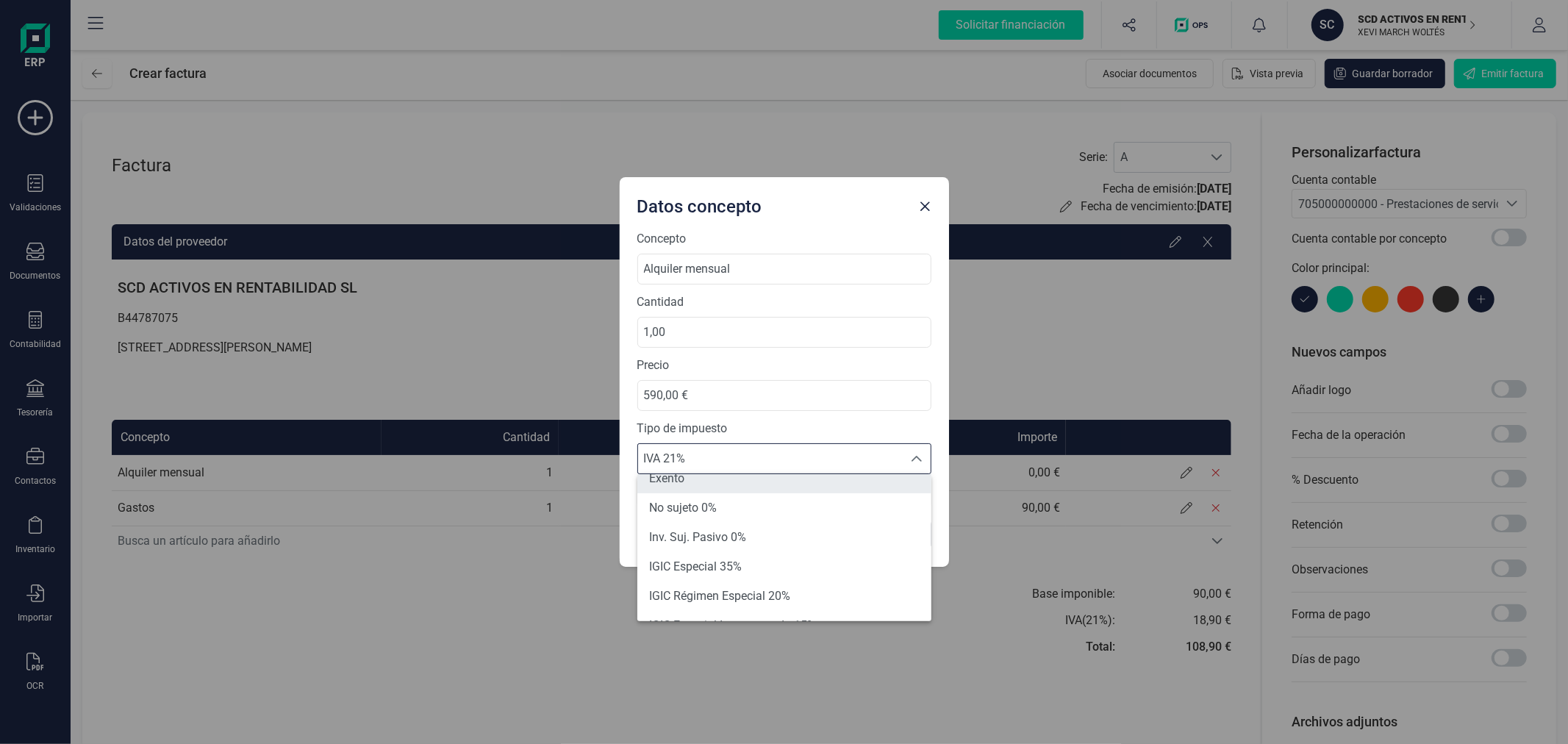
scroll to position [152, 0]
click at [707, 490] on li "Exento" at bounding box center [784, 490] width 294 height 30
type input "0%"
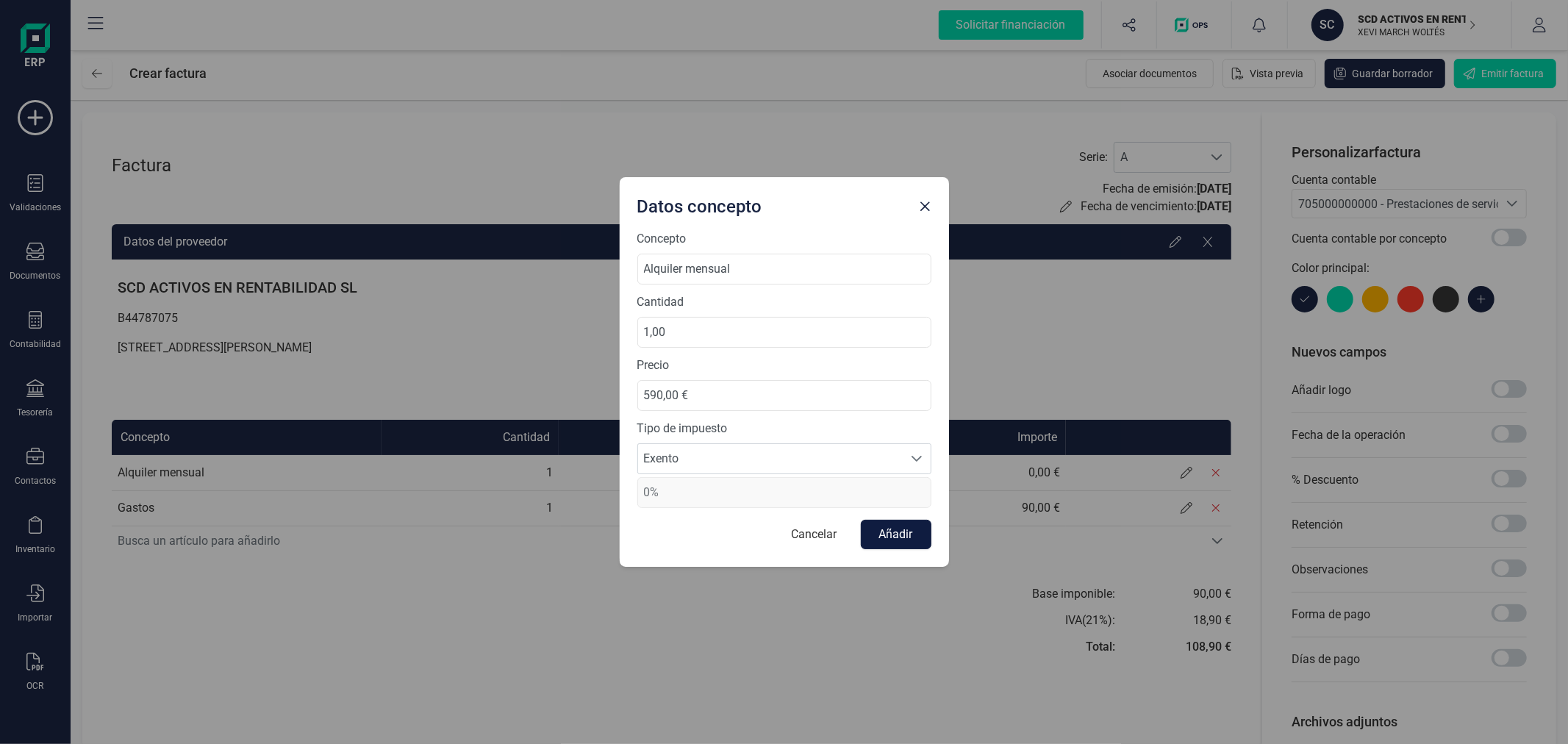
click at [915, 541] on button "Añadir" at bounding box center [896, 534] width 71 height 30
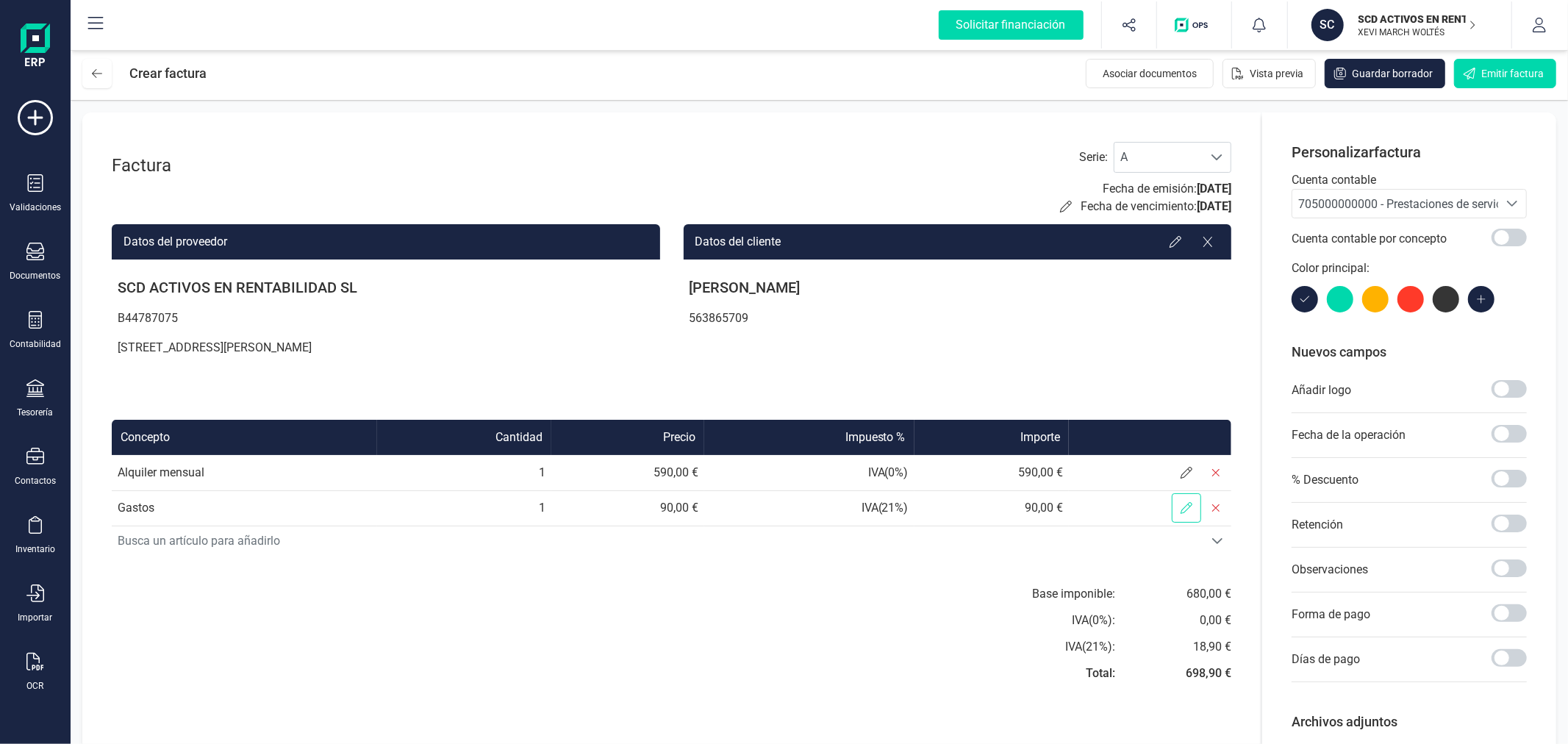
click at [1192, 507] on span at bounding box center [1186, 508] width 30 height 30
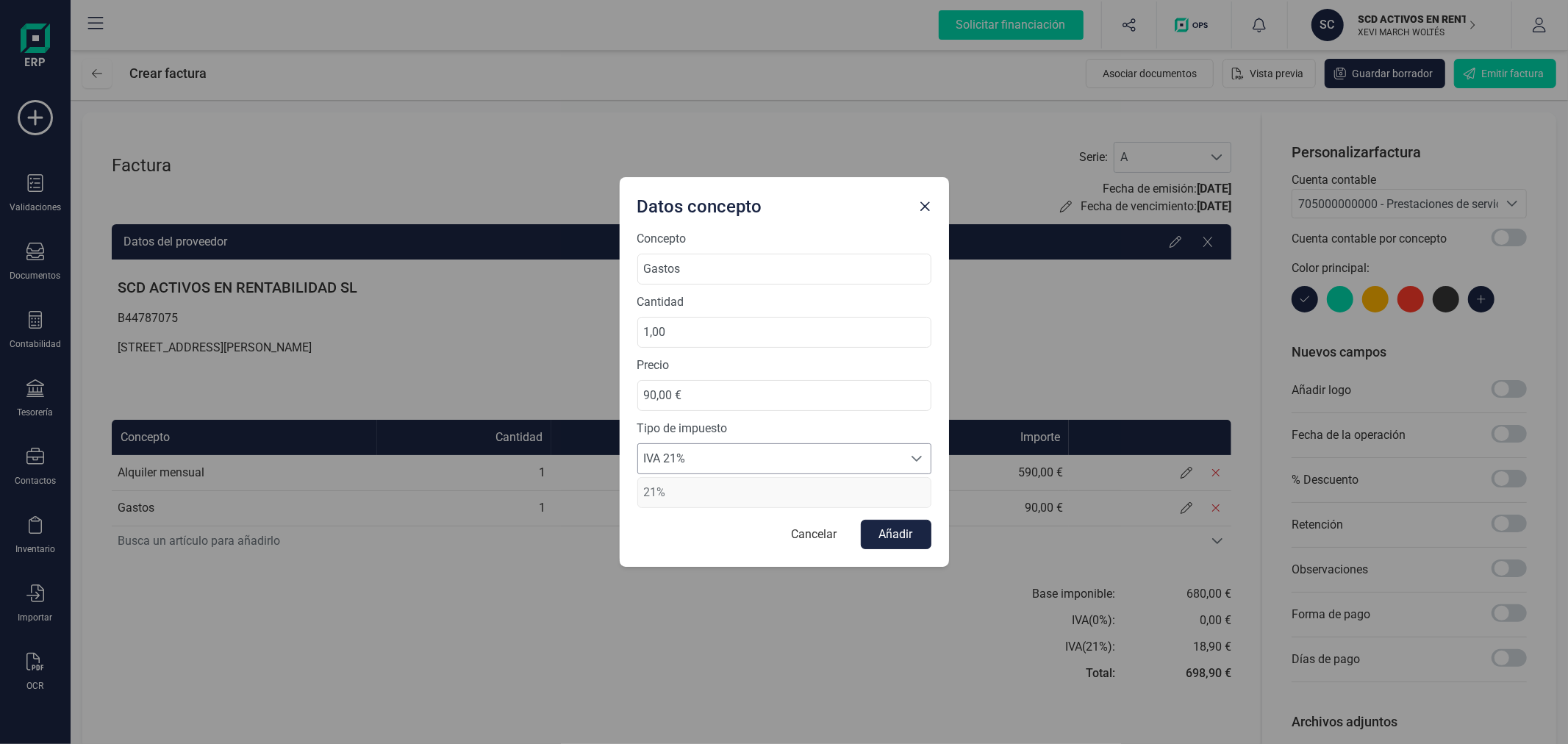
click at [784, 459] on span "IVA 21%" at bounding box center [770, 459] width 265 height 30
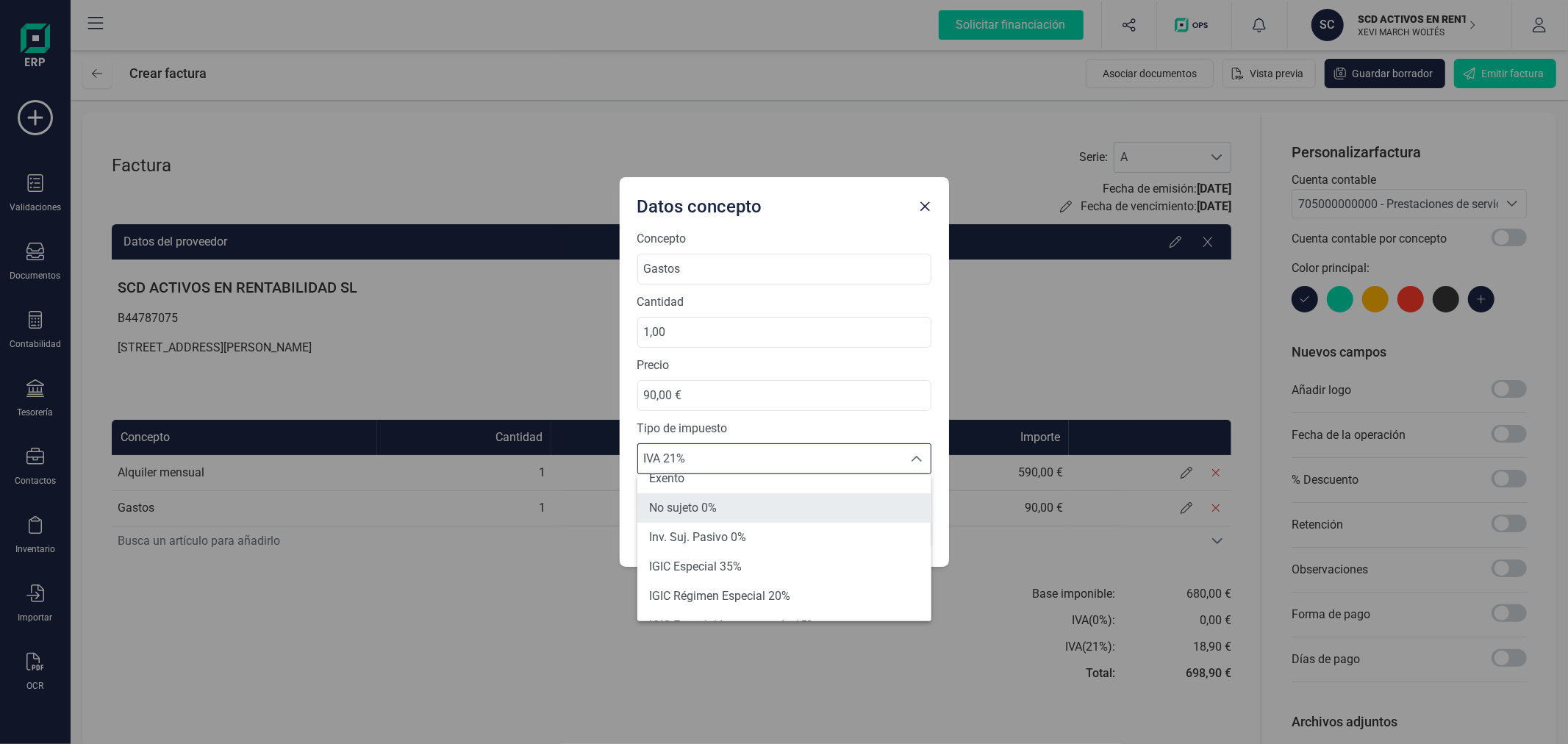
scroll to position [81, 0]
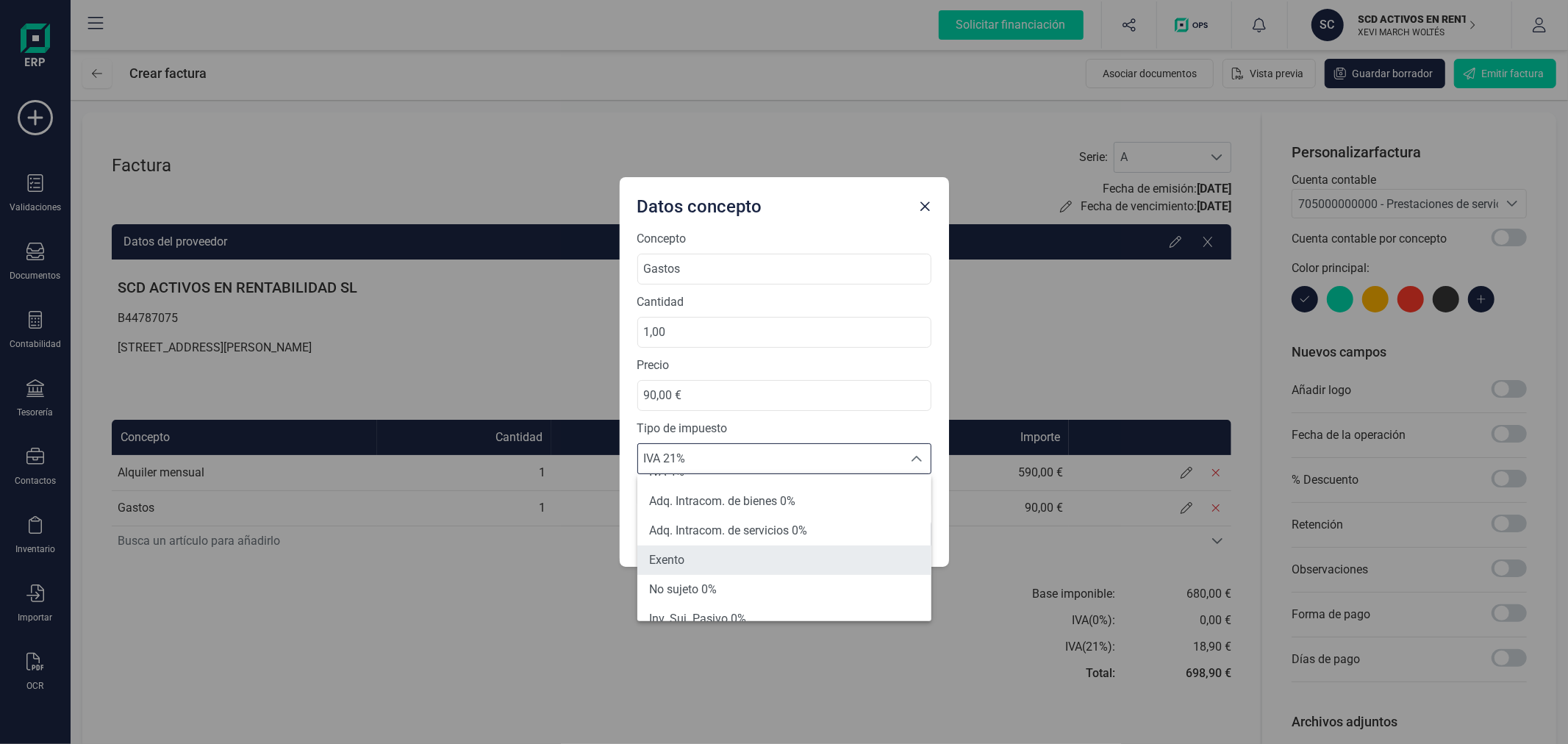
click at [725, 557] on li "Exento" at bounding box center [784, 560] width 294 height 30
type input "0%"
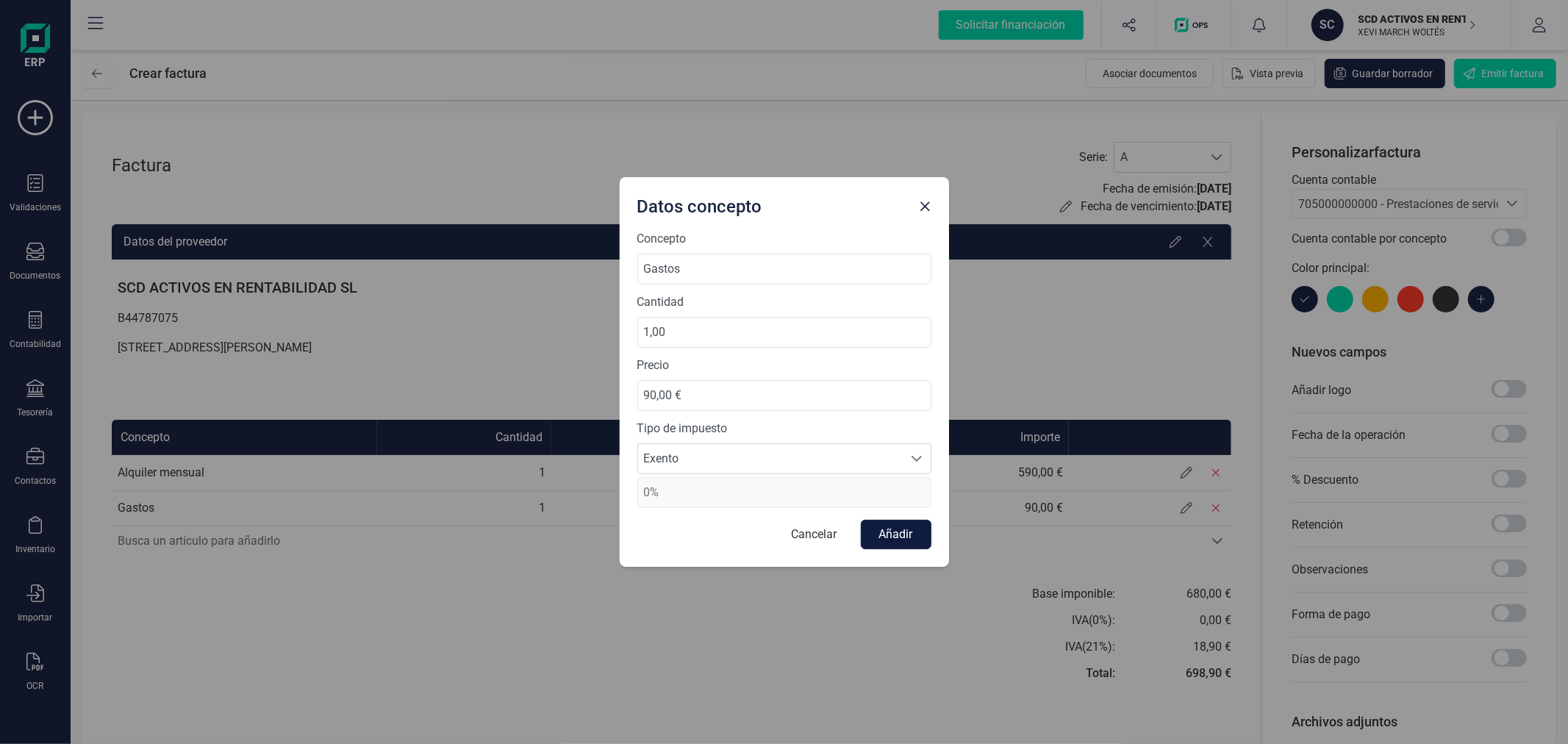
click at [896, 534] on button "Añadir" at bounding box center [896, 534] width 71 height 30
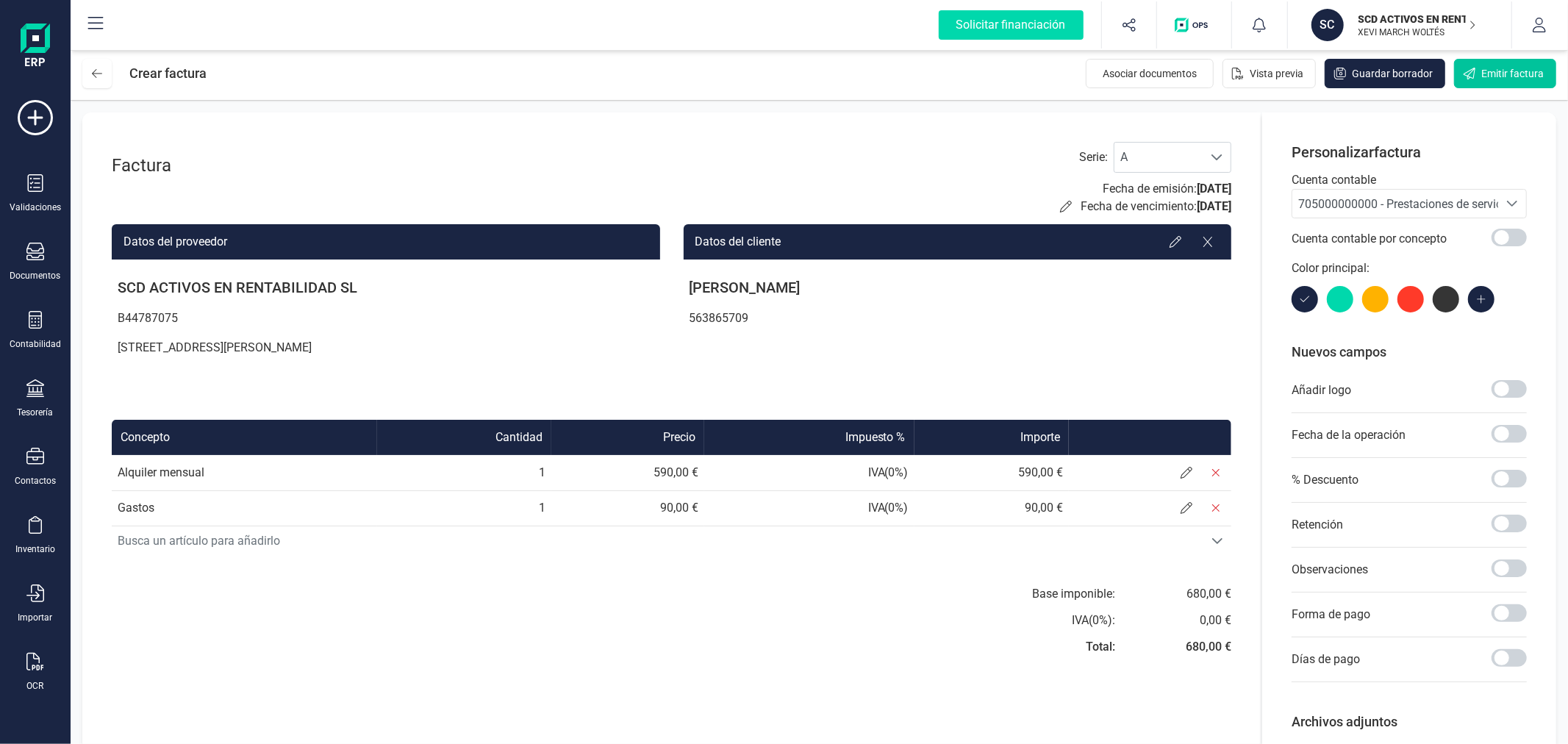
click at [1482, 81] on button "Emitir factura" at bounding box center [1505, 73] width 102 height 30
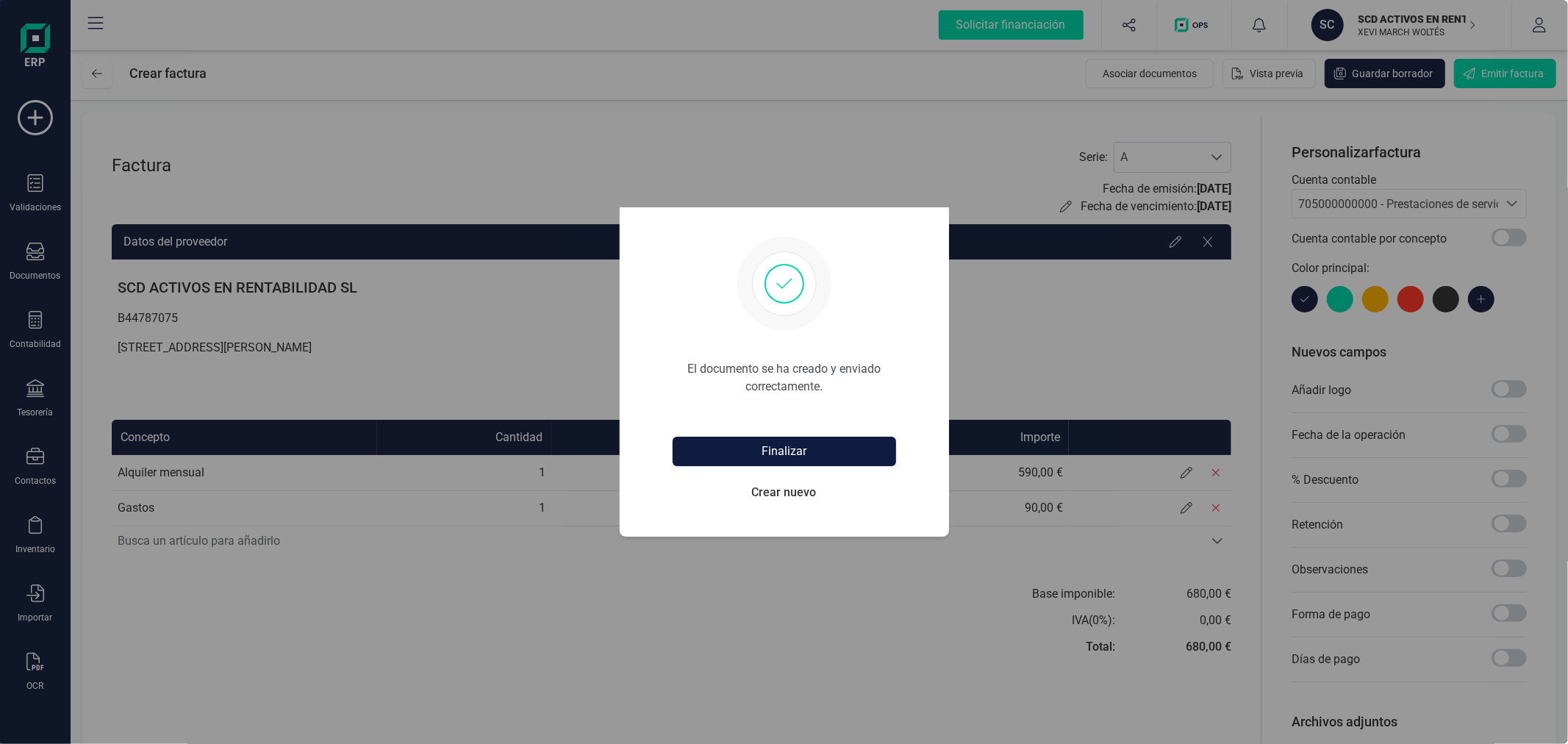
click at [792, 450] on button "Finalizar" at bounding box center [784, 451] width 223 height 30
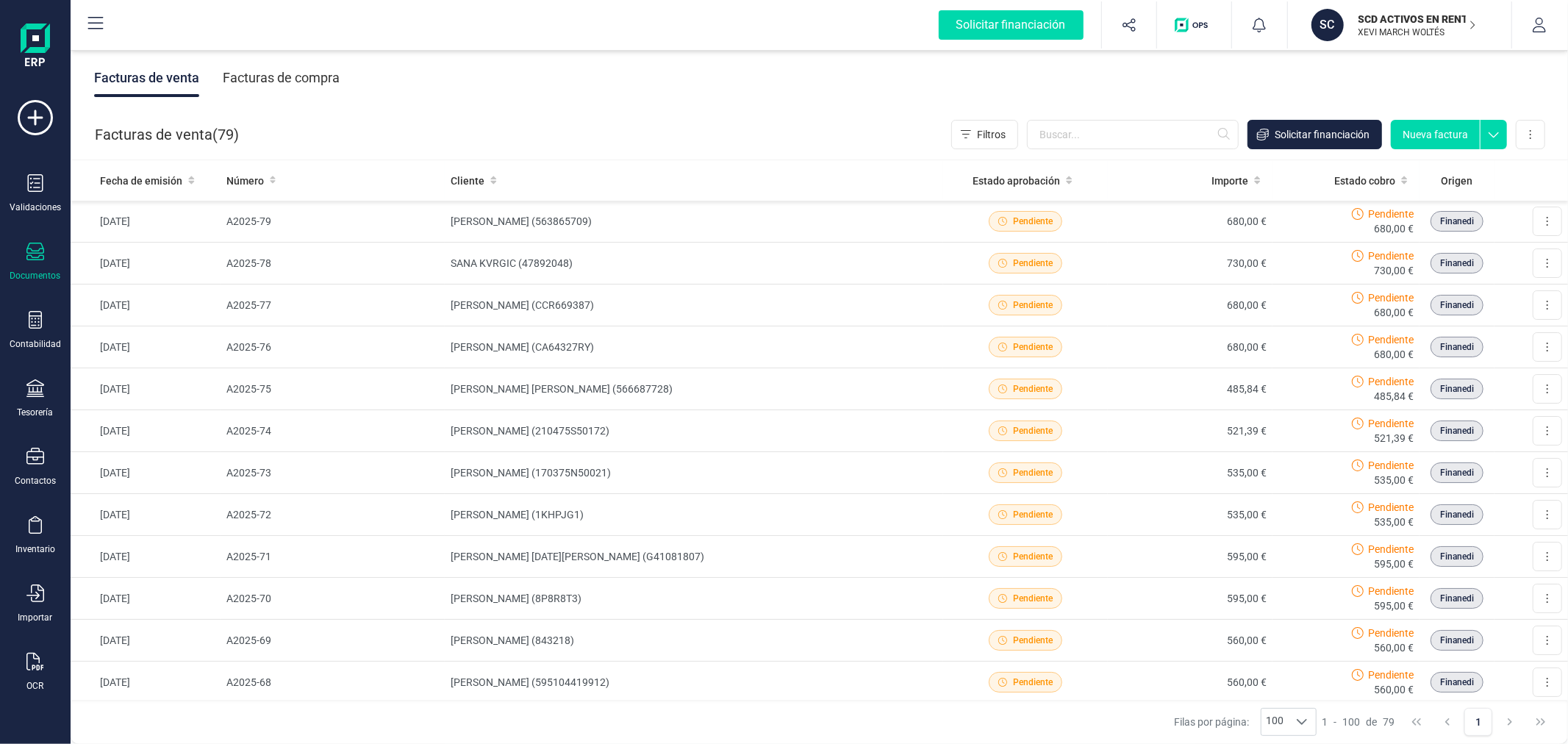
click at [1426, 132] on button "Nueva factura" at bounding box center [1434, 134] width 89 height 30
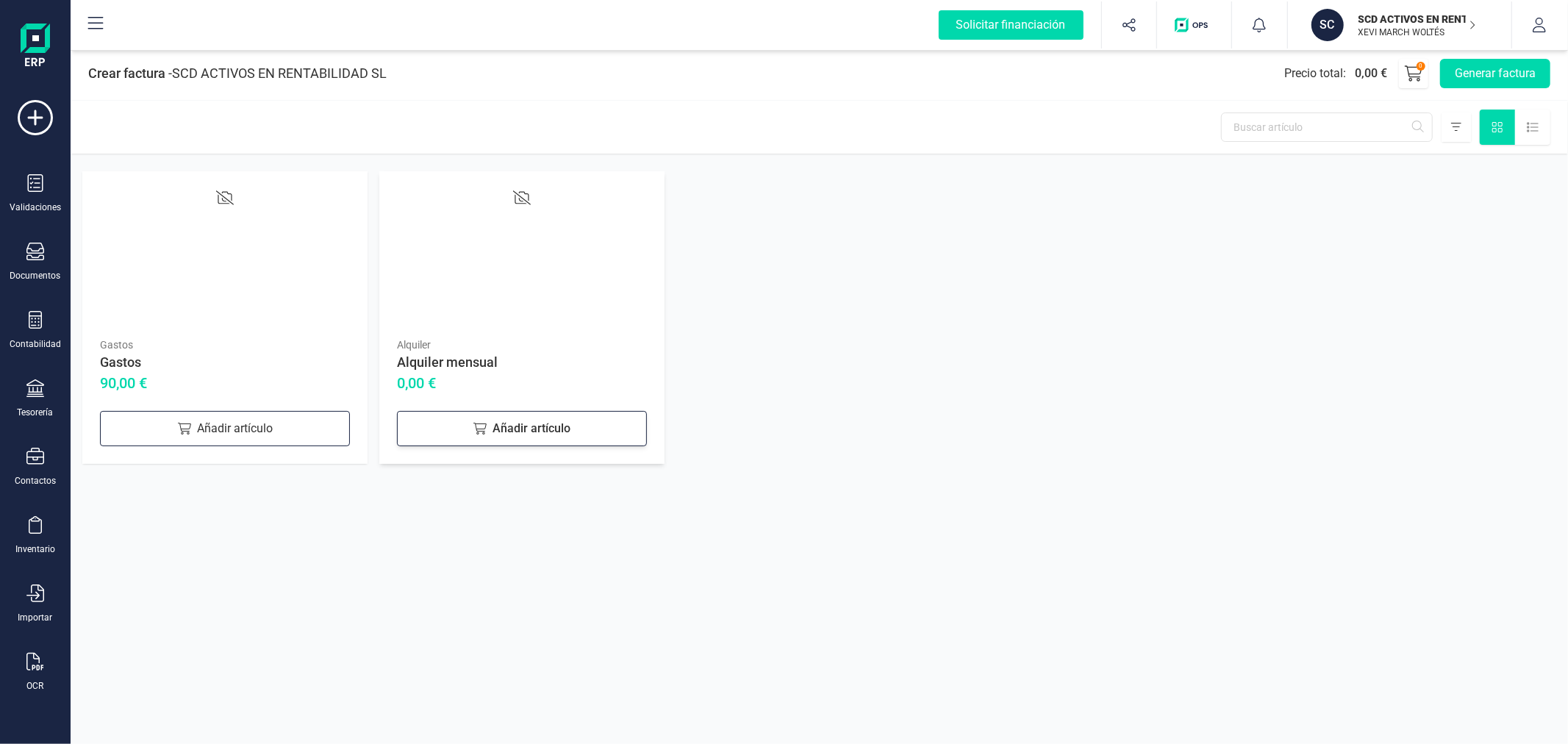
click at [515, 429] on div "Añadir artículo" at bounding box center [521, 428] width 250 height 35
click at [208, 436] on div "Añadir artículo" at bounding box center [225, 428] width 250 height 35
click at [1500, 74] on button "Generar factura" at bounding box center [1494, 73] width 110 height 30
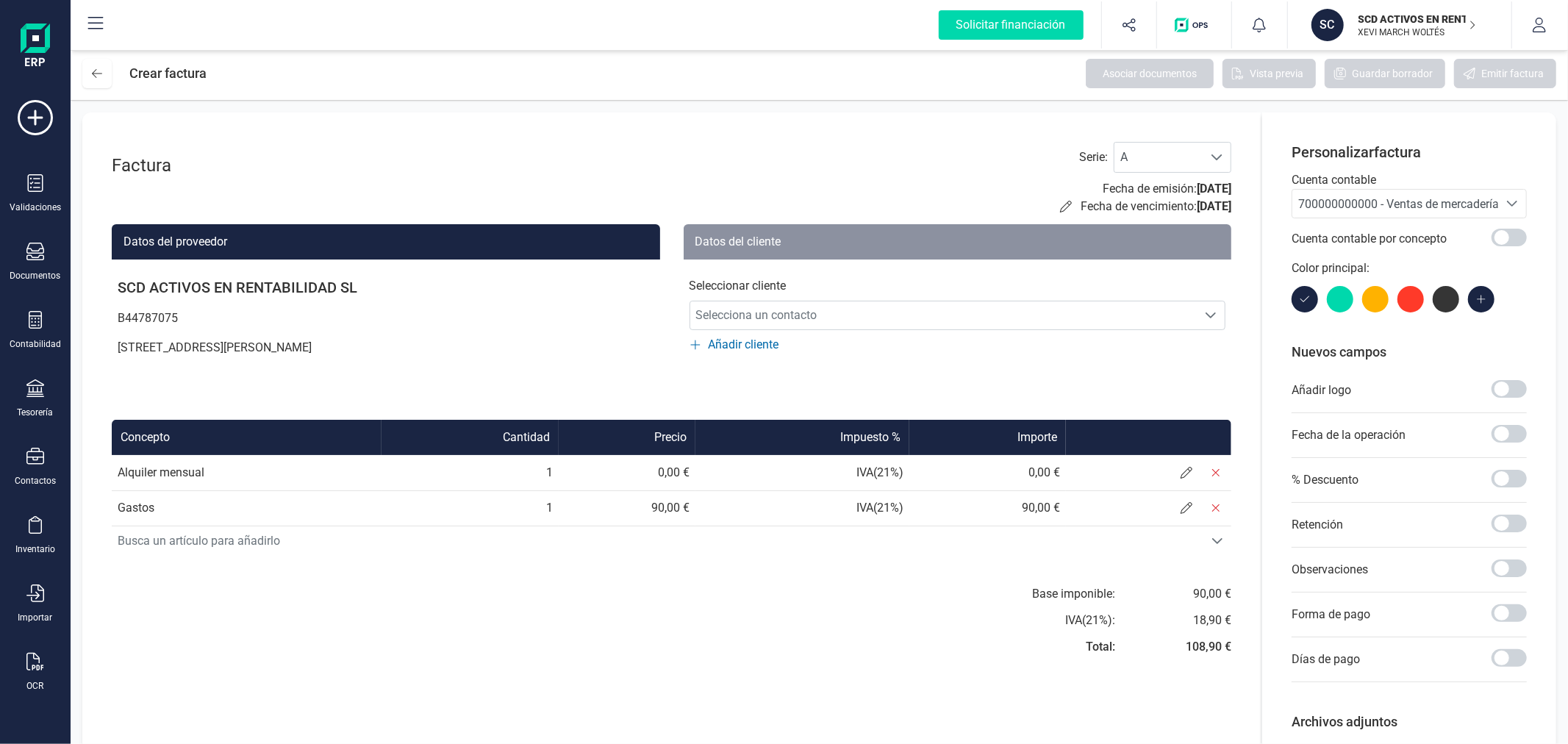
click at [1458, 202] on span "700000000000 - Ventas de mercaderías" at bounding box center [1401, 204] width 206 height 14
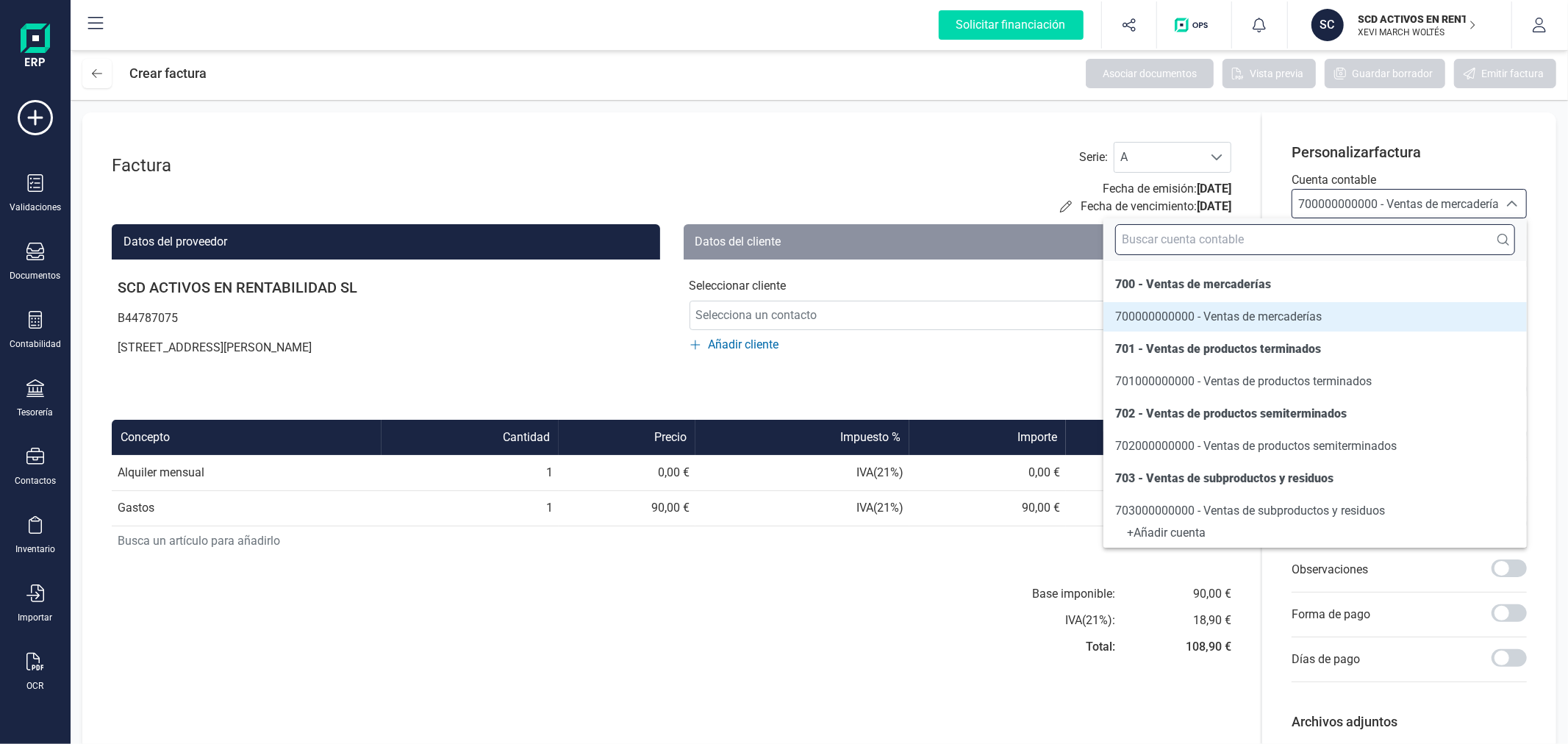
click at [1318, 246] on input "text" at bounding box center [1315, 239] width 400 height 31
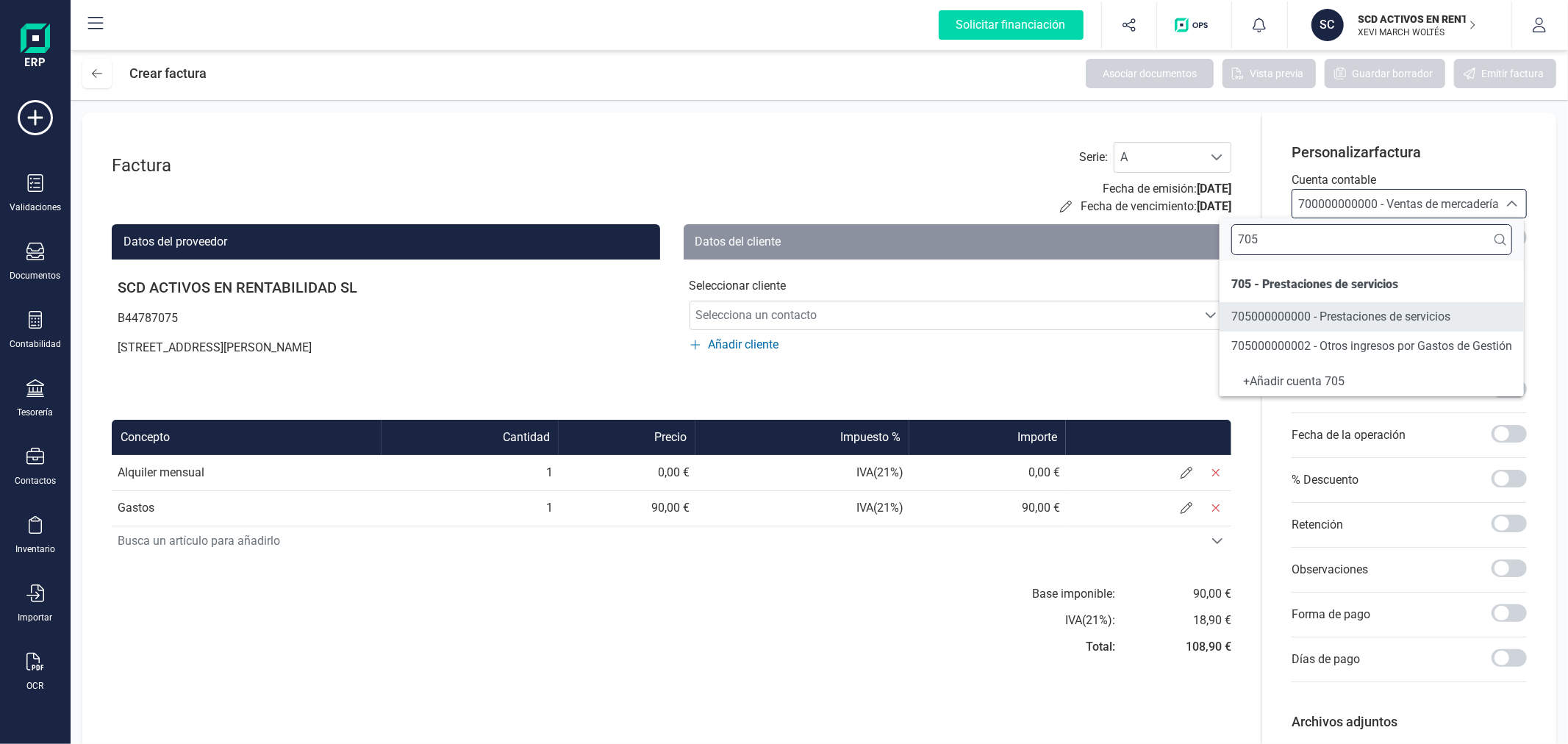
type input "705"
click at [1313, 308] on span "705000000000 - Prestaciones de servicios" at bounding box center [1340, 317] width 219 height 17
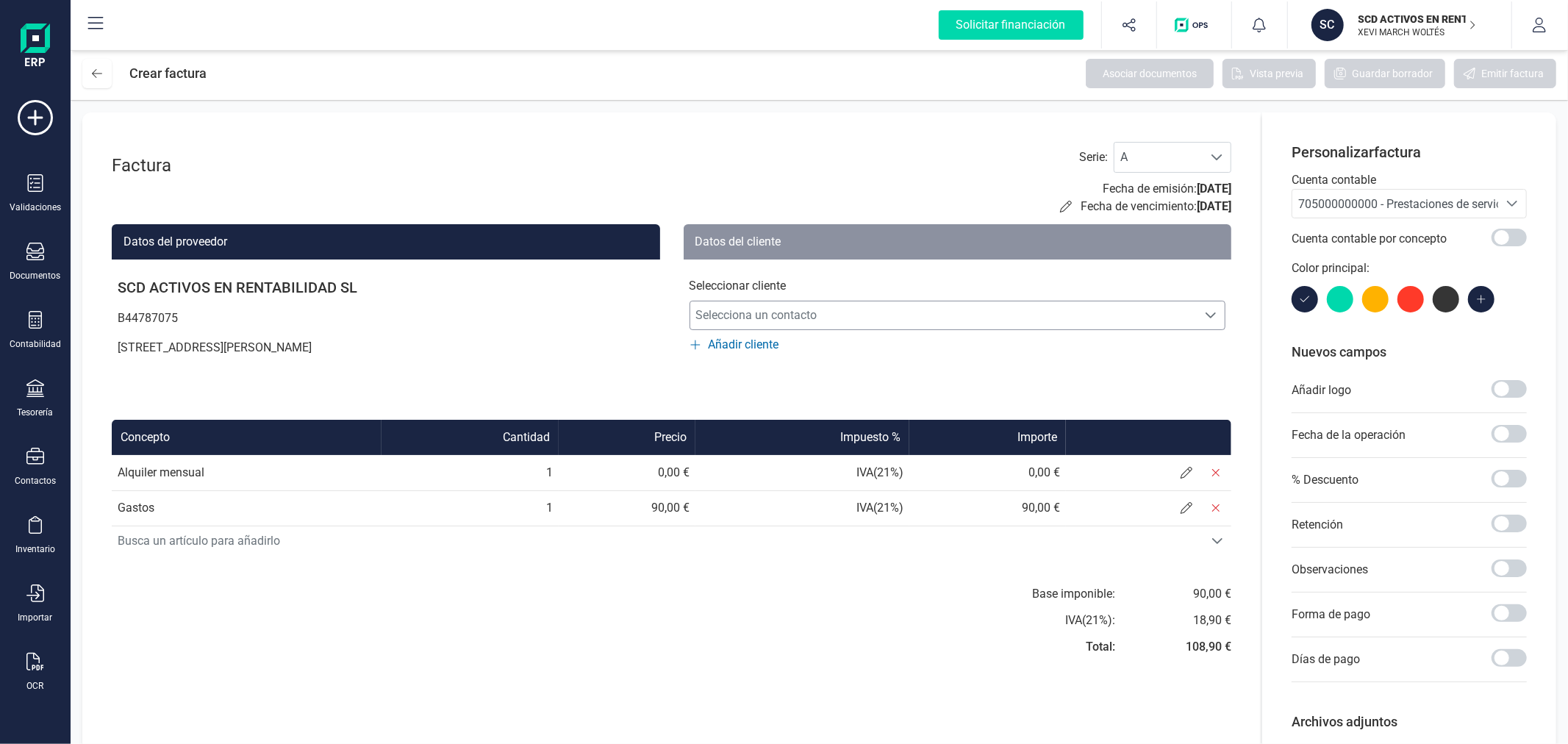
click at [738, 317] on span "Selecciona un contacto" at bounding box center [943, 315] width 507 height 30
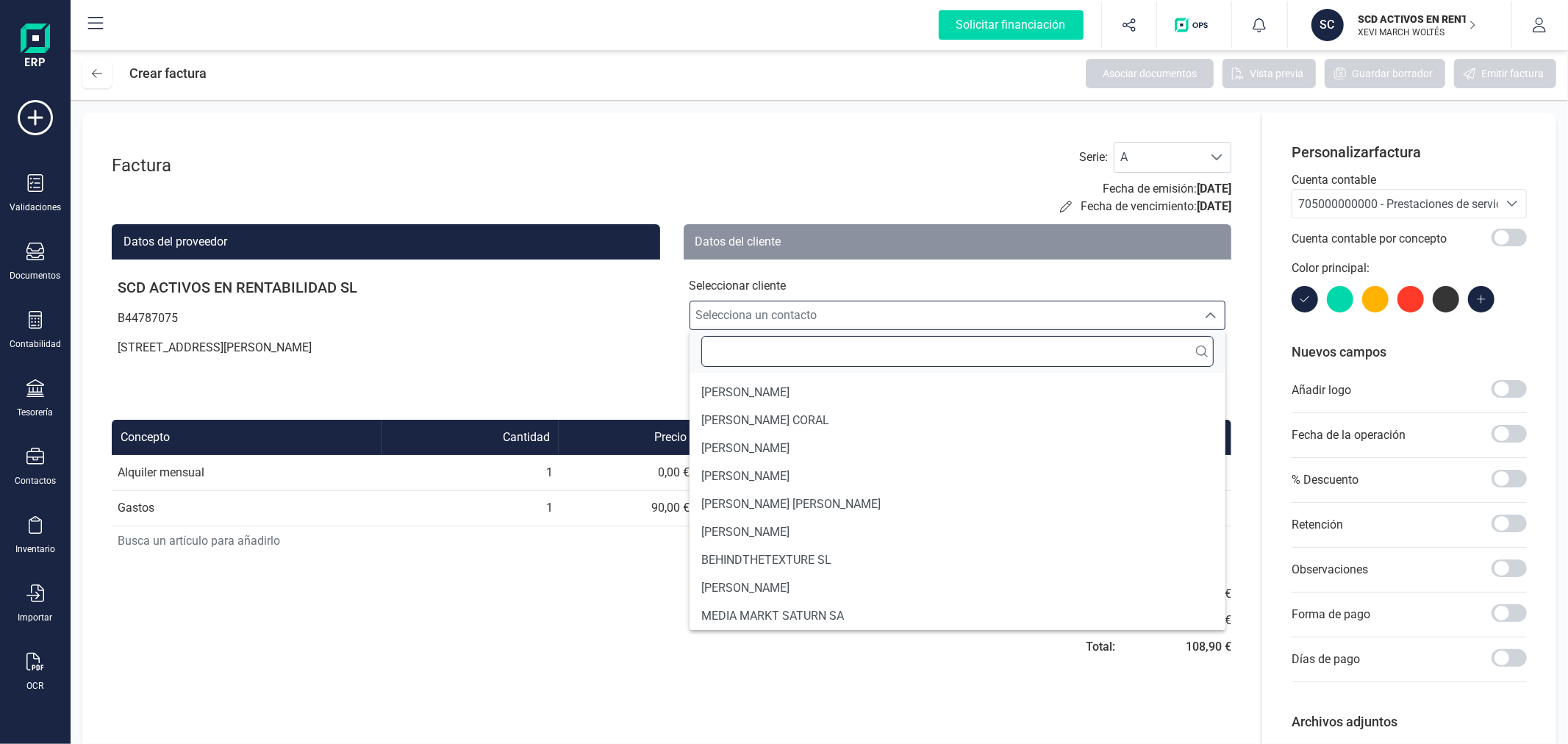
click at [738, 354] on input "text" at bounding box center [958, 352] width 513 height 31
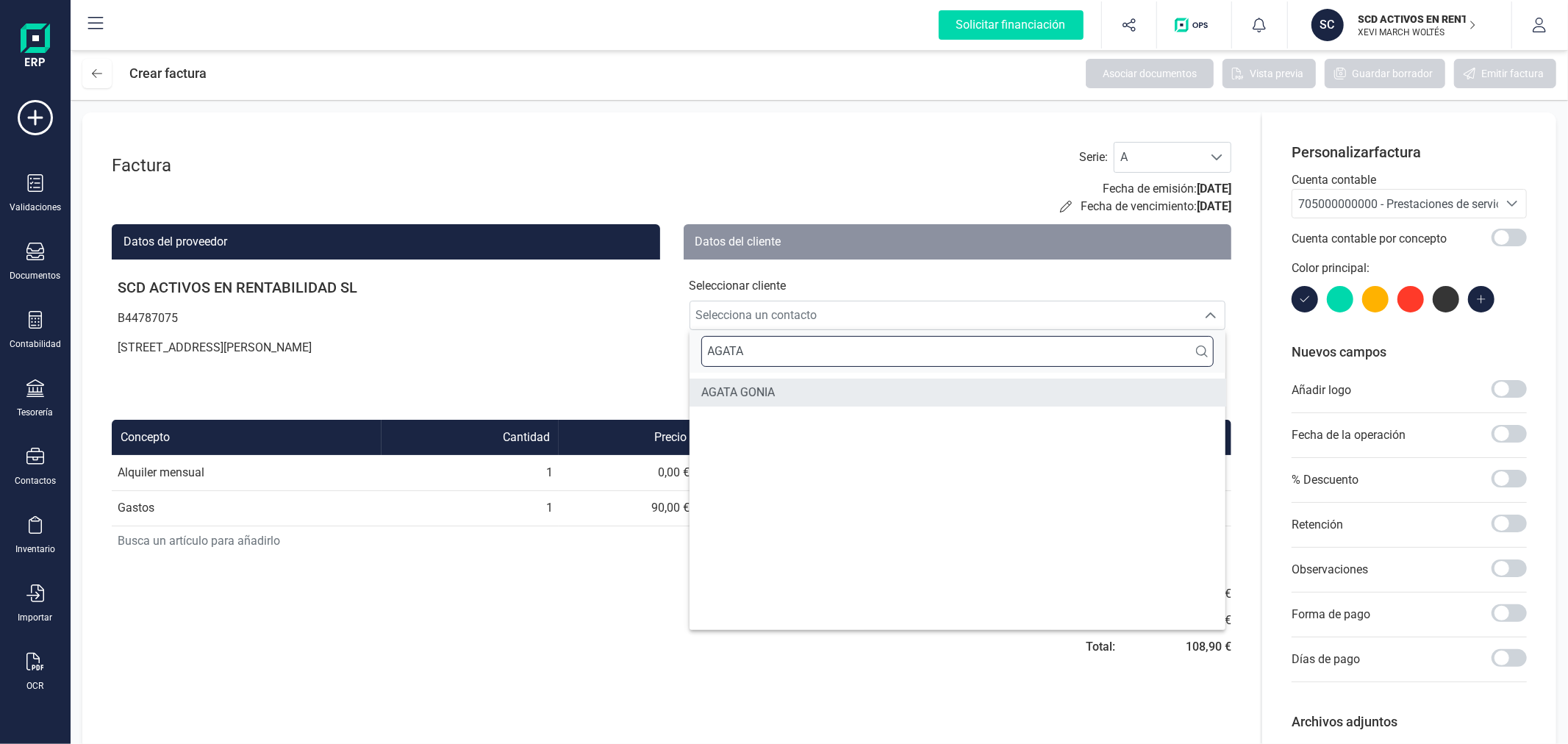
type input "AGATA"
click at [768, 388] on span "AGATA GONIA" at bounding box center [738, 392] width 74 height 17
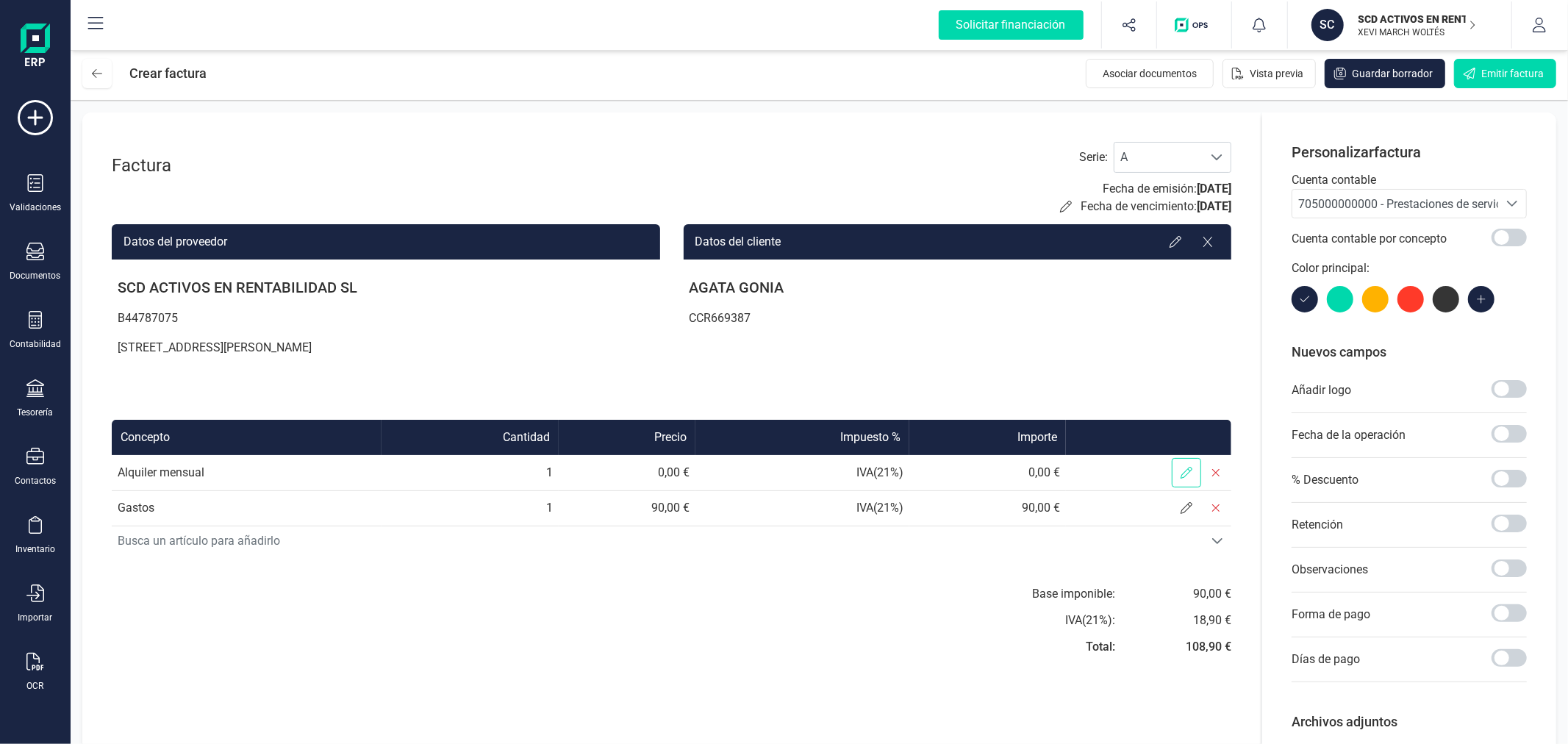
click at [1176, 471] on span at bounding box center [1186, 472] width 30 height 30
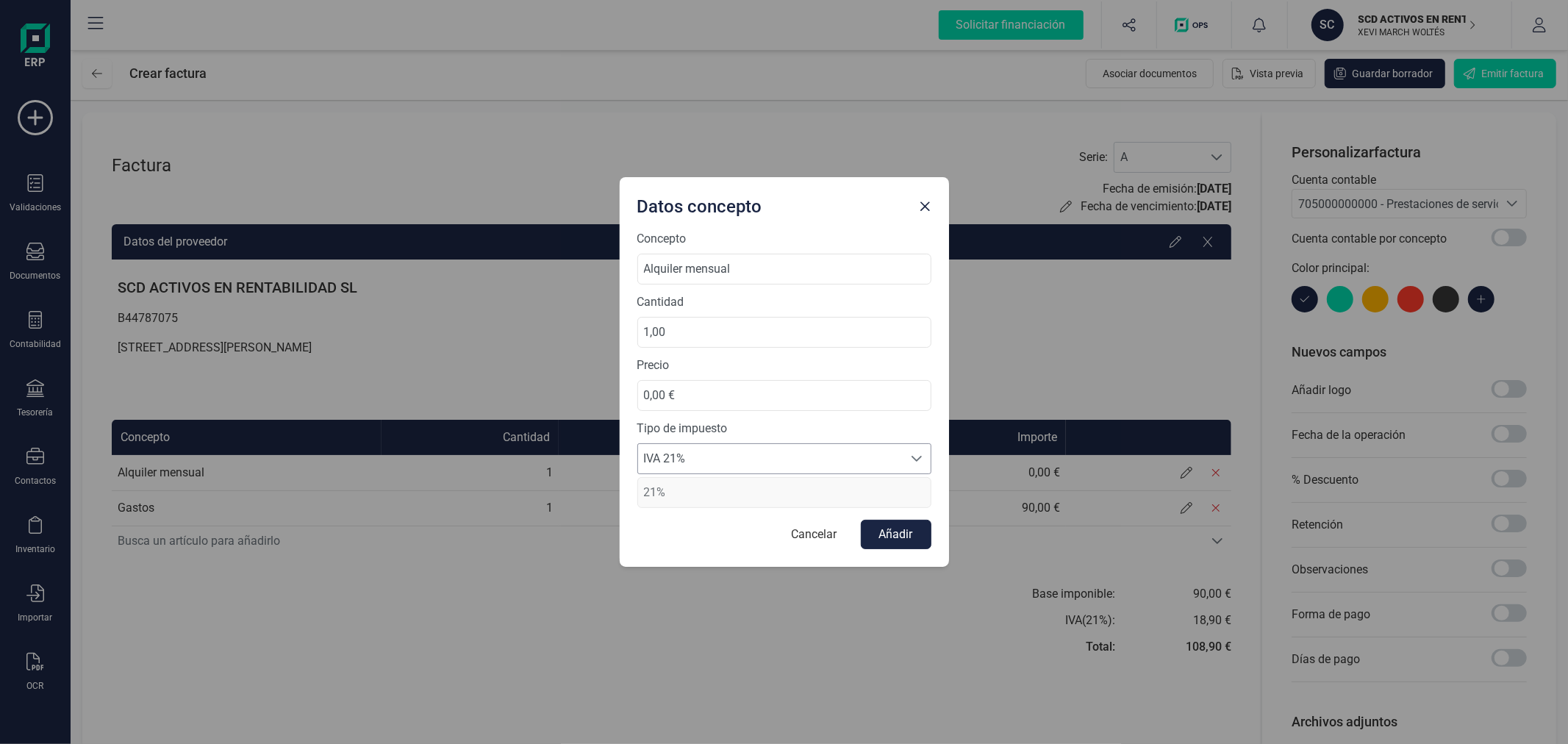
click at [745, 456] on span "IVA 21%" at bounding box center [770, 459] width 265 height 30
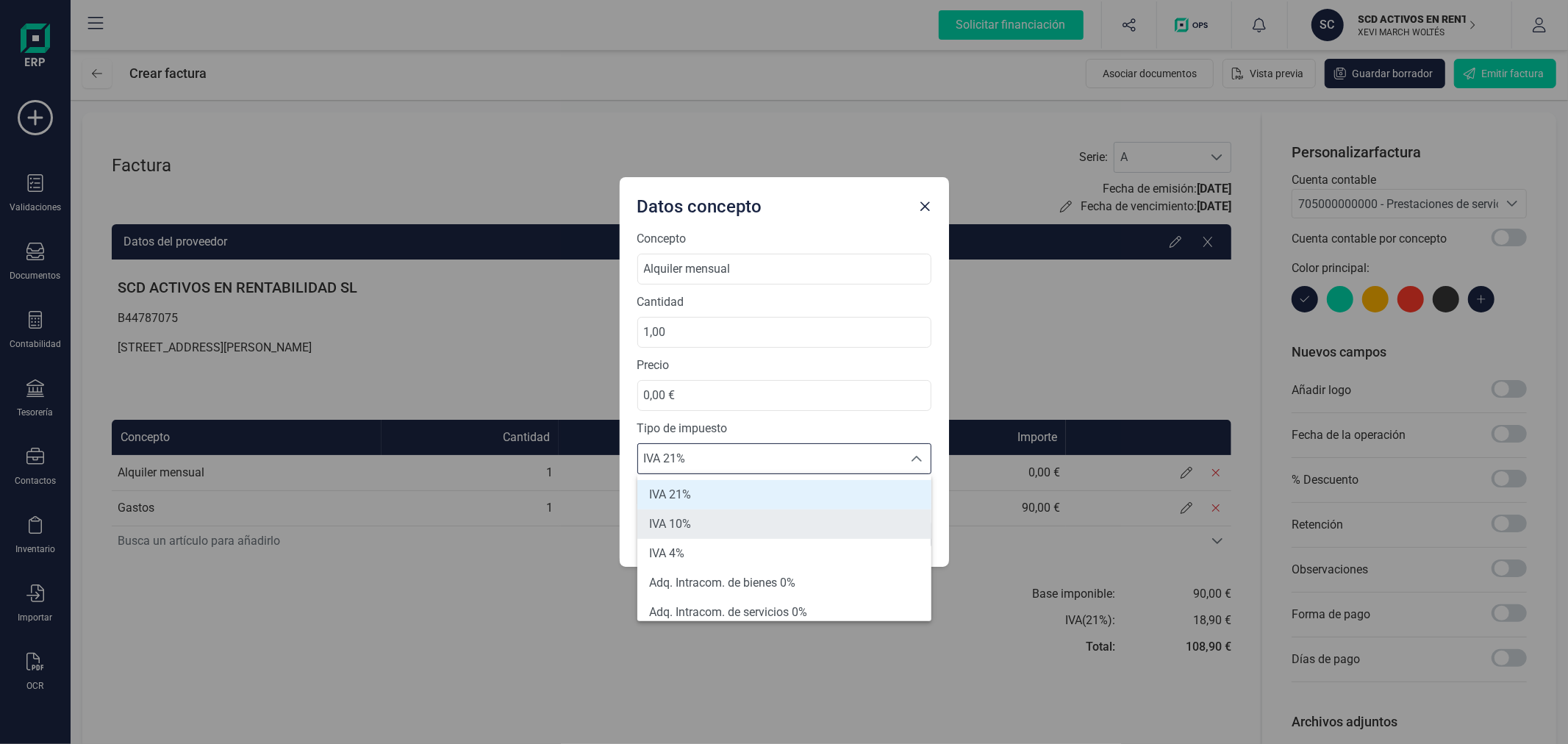
click at [716, 523] on li "IVA 10%" at bounding box center [784, 524] width 294 height 30
type input "10%"
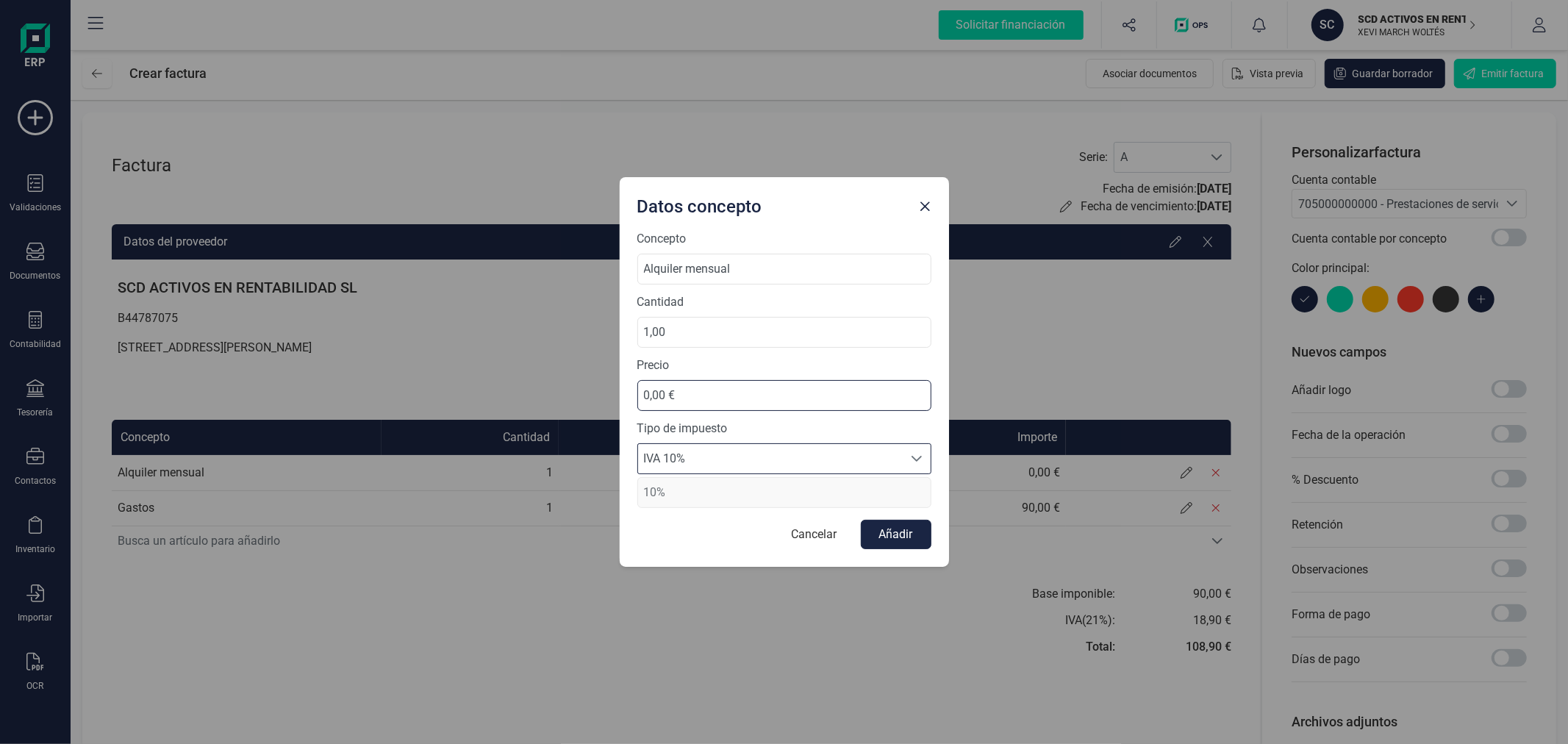
click at [703, 384] on input "0,00 €" at bounding box center [784, 396] width 294 height 31
click at [703, 385] on input "0,00 €" at bounding box center [784, 396] width 294 height 31
click at [703, 388] on input "0,00 €" at bounding box center [784, 396] width 294 height 31
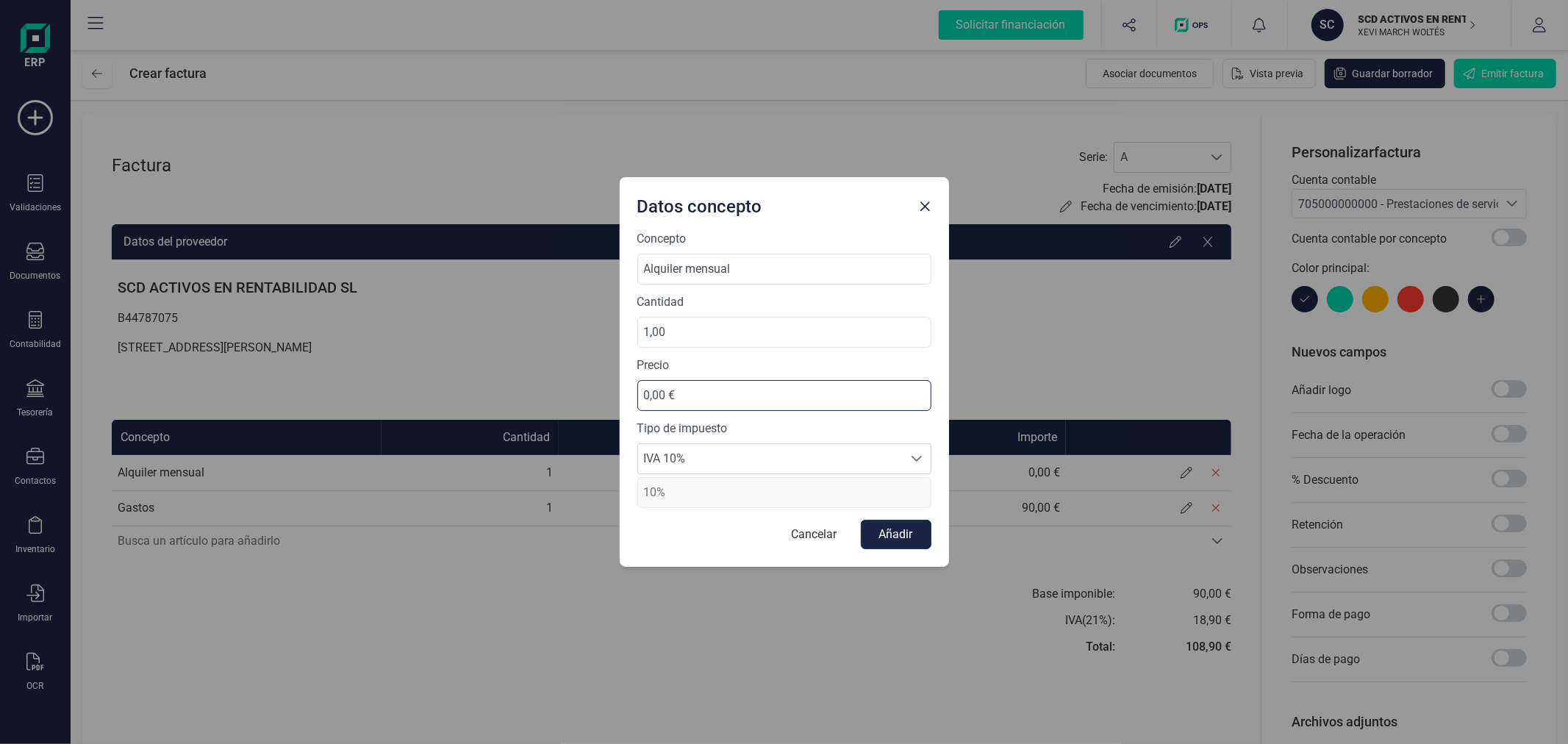
click at [703, 388] on input "0,00 €" at bounding box center [784, 396] width 294 height 31
type input "590,00 €"
click at [714, 465] on span "IVA 10%" at bounding box center [770, 459] width 265 height 30
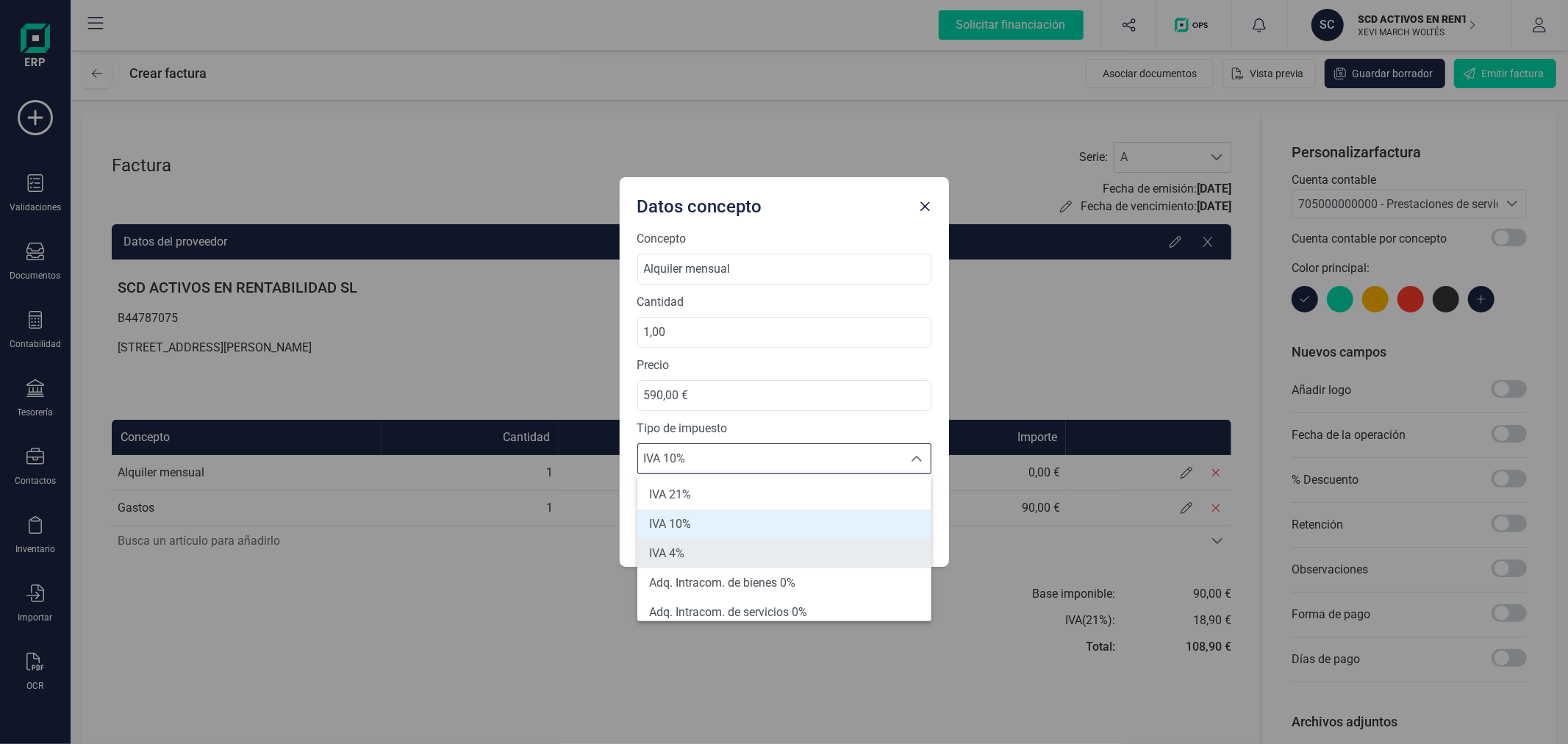
scroll to position [81, 0]
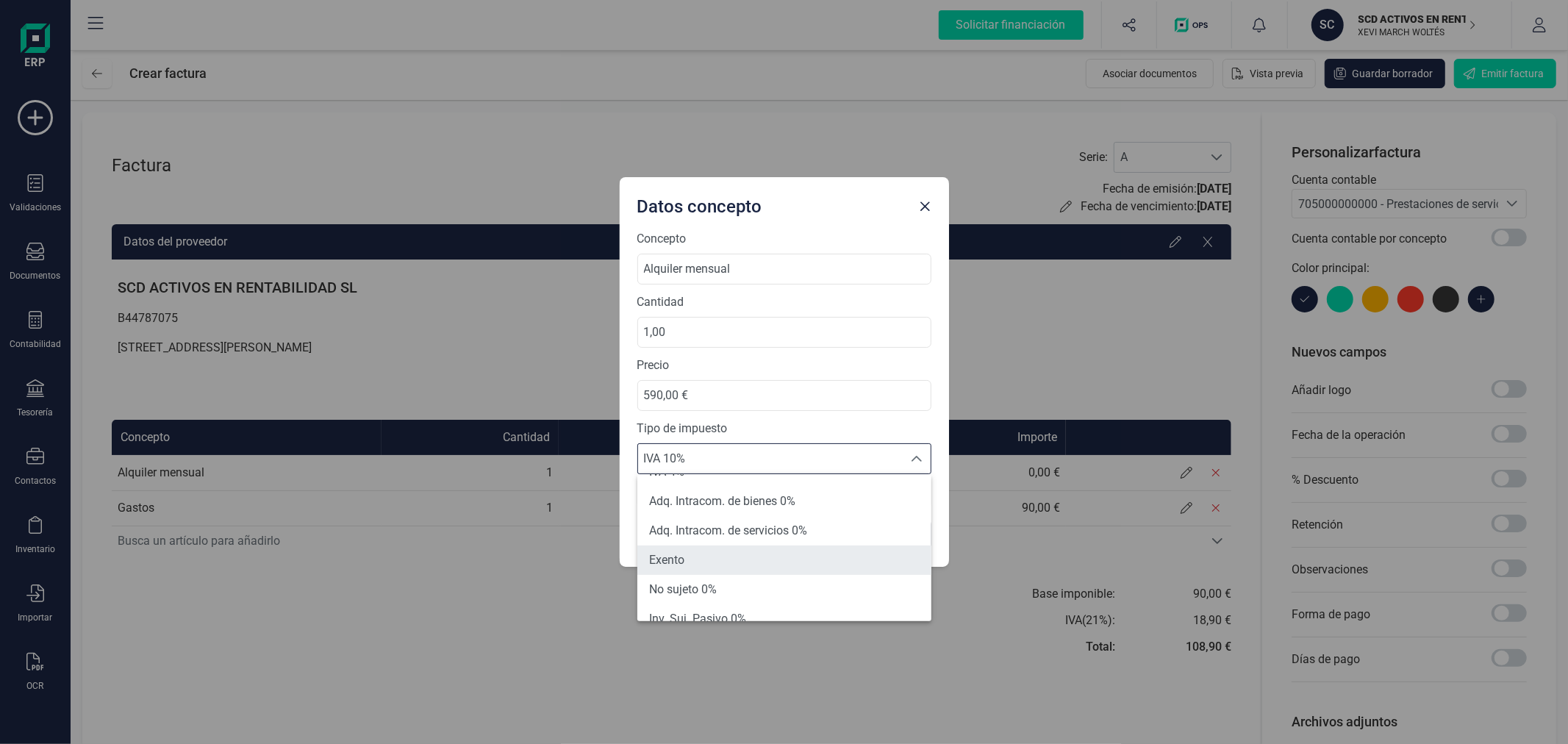
click at [706, 547] on li "Exento" at bounding box center [784, 560] width 294 height 30
type input "0%"
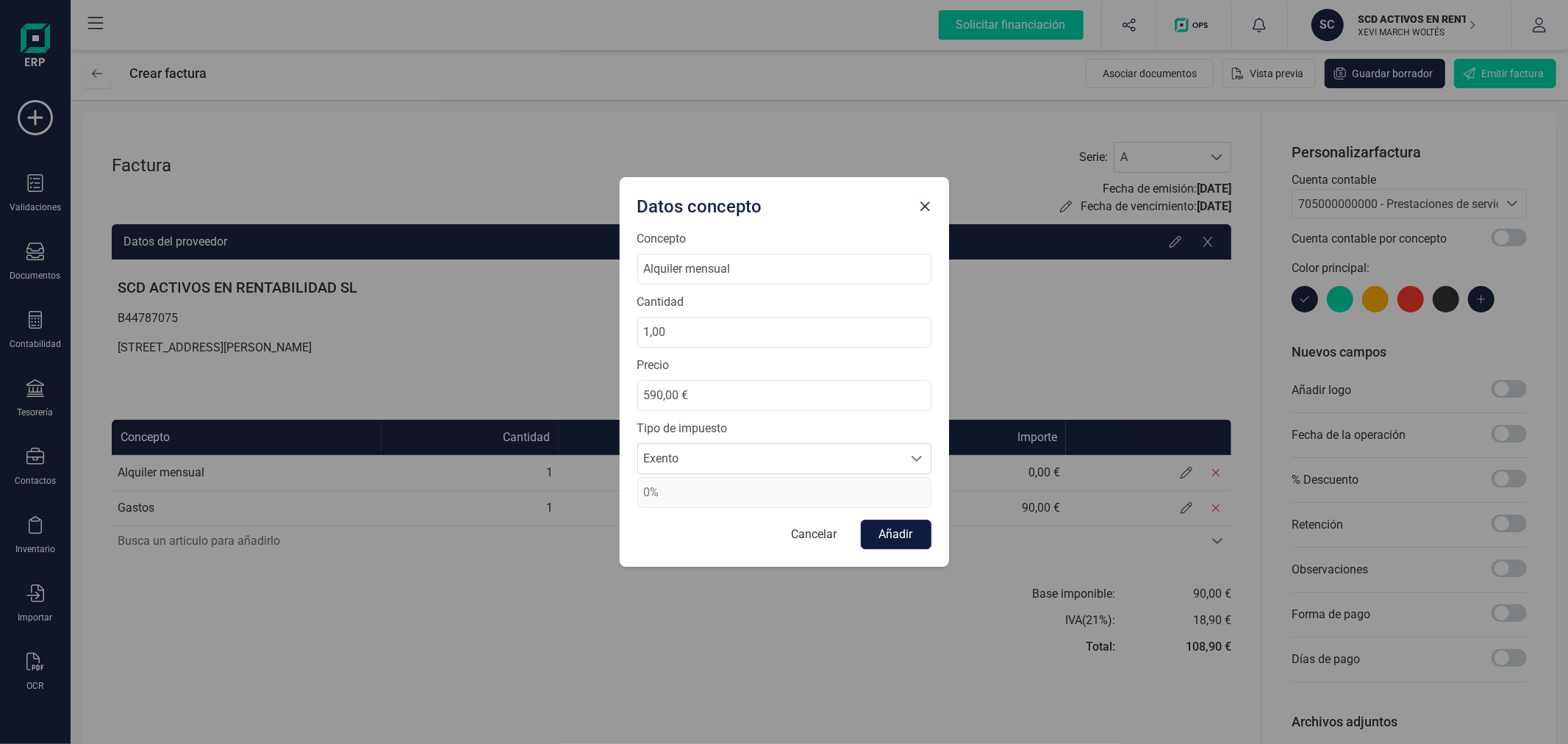
click at [912, 531] on button "Añadir" at bounding box center [896, 534] width 71 height 30
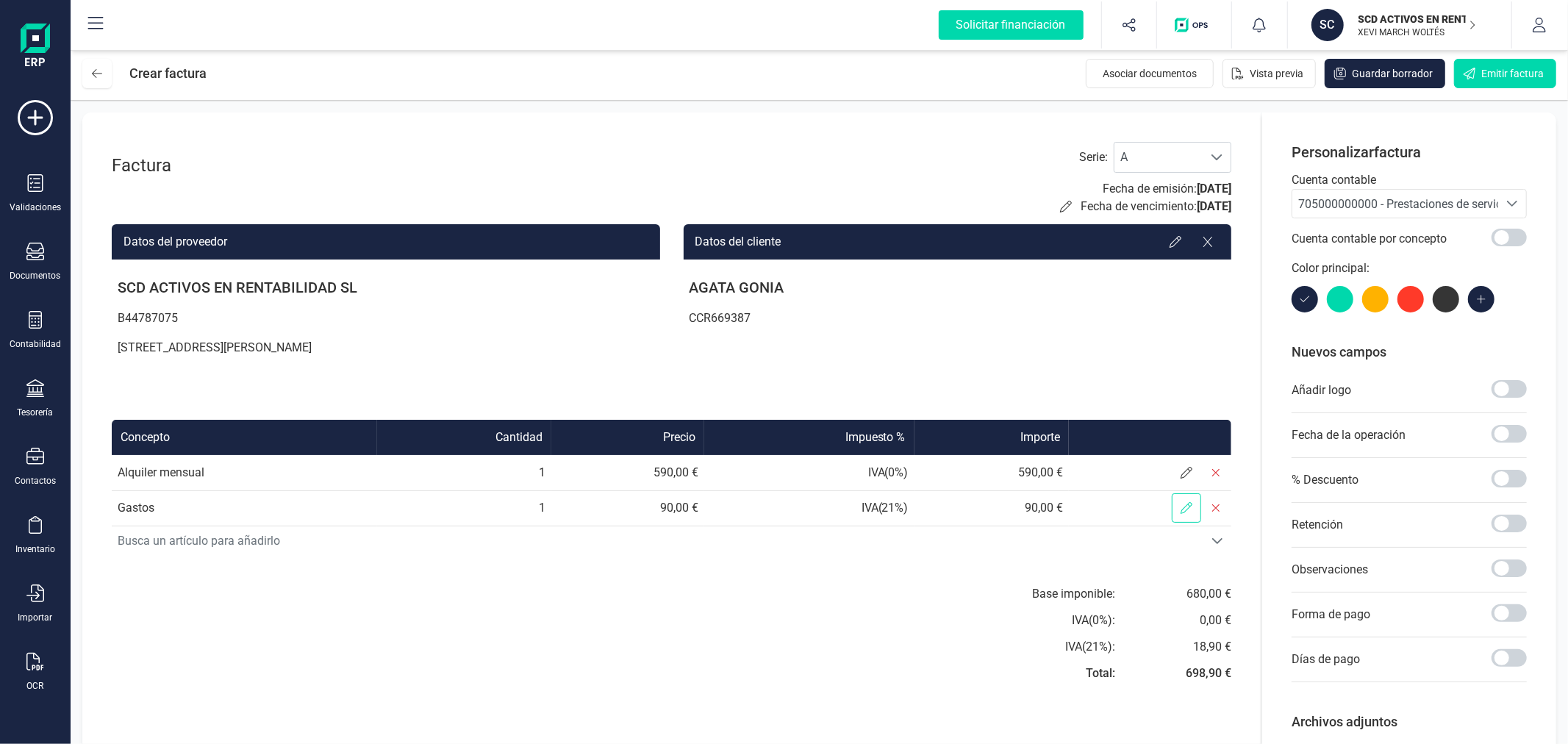
click at [1193, 503] on span at bounding box center [1186, 508] width 30 height 30
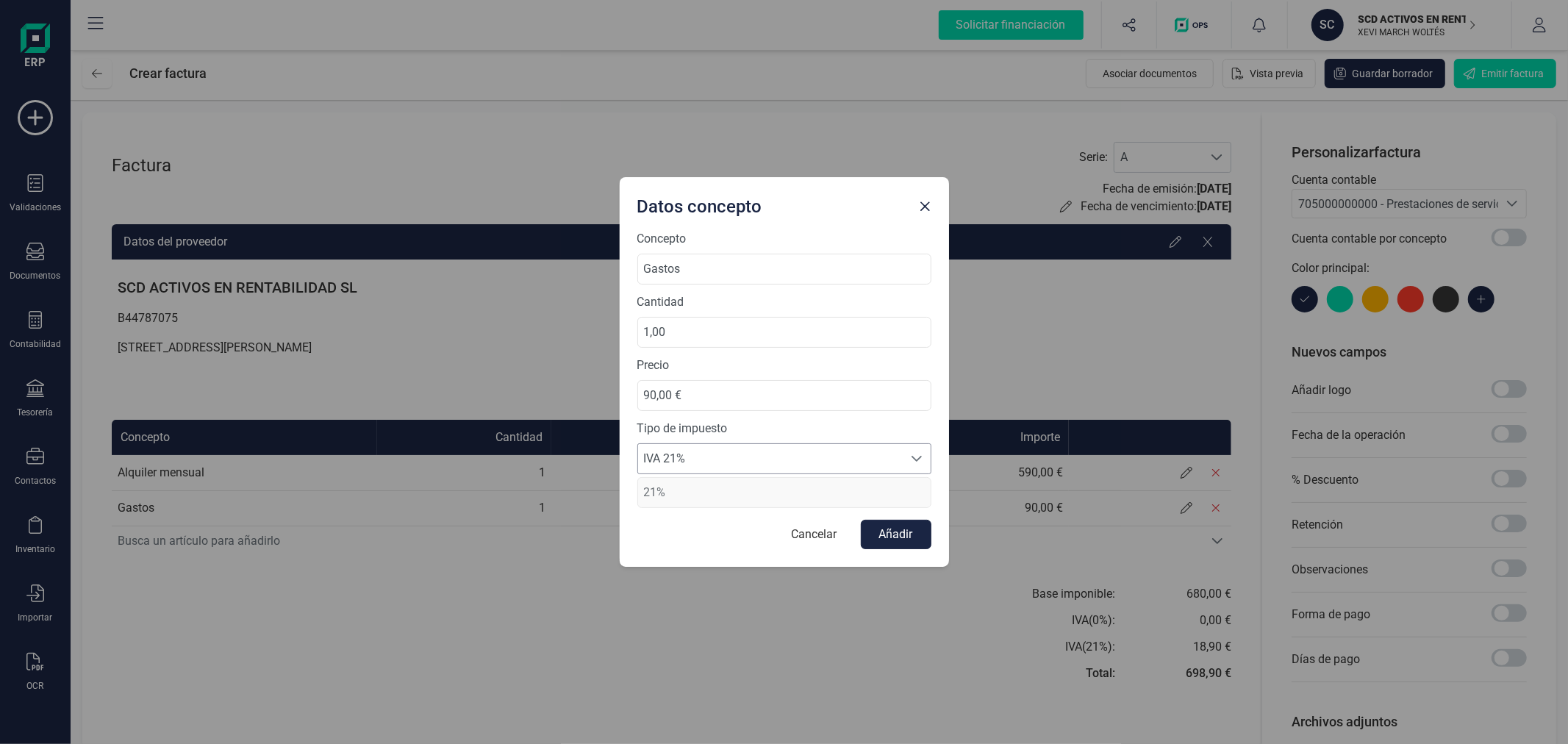
click at [738, 449] on span "IVA 21%" at bounding box center [770, 459] width 265 height 30
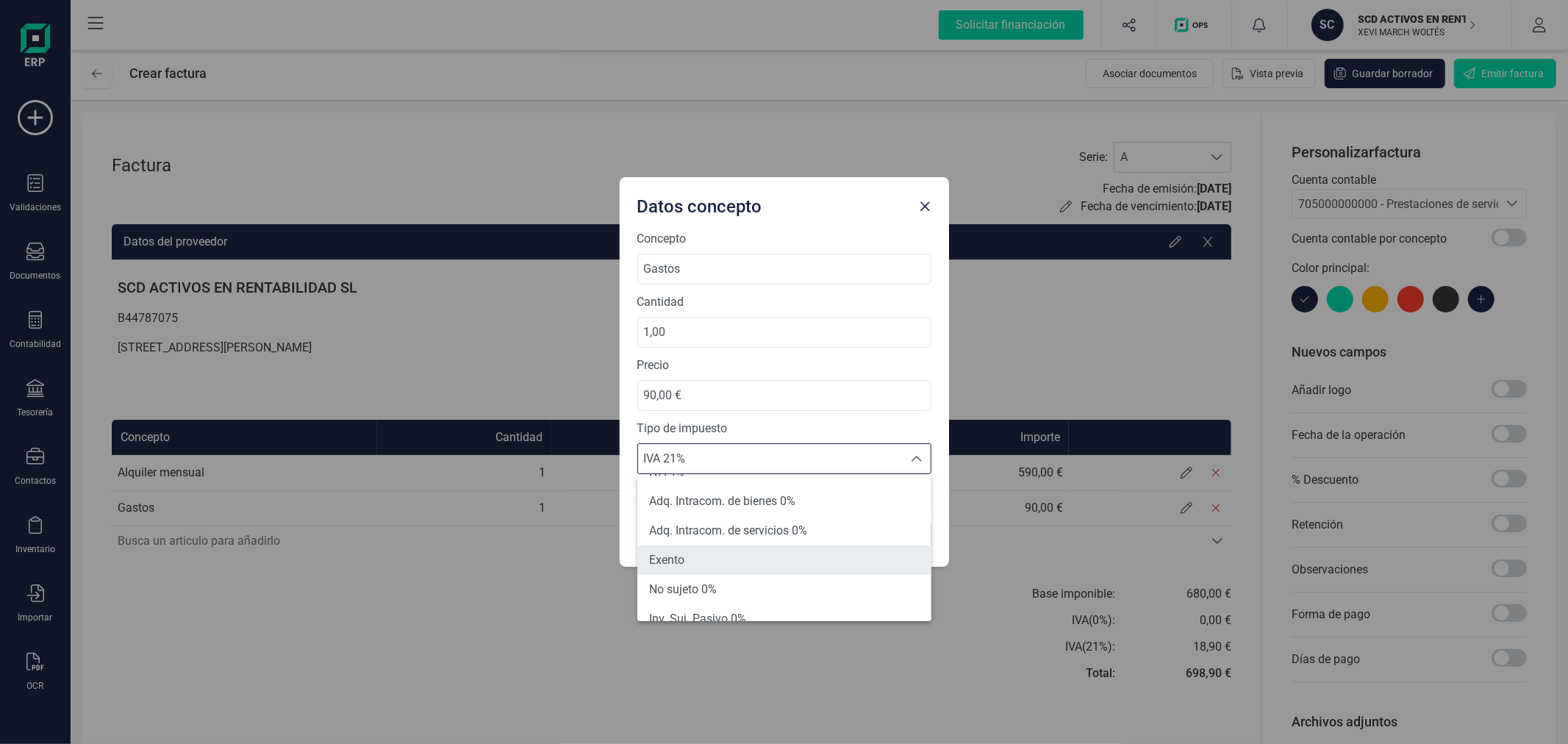
click at [718, 549] on li "Exento" at bounding box center [784, 560] width 294 height 30
type input "0%"
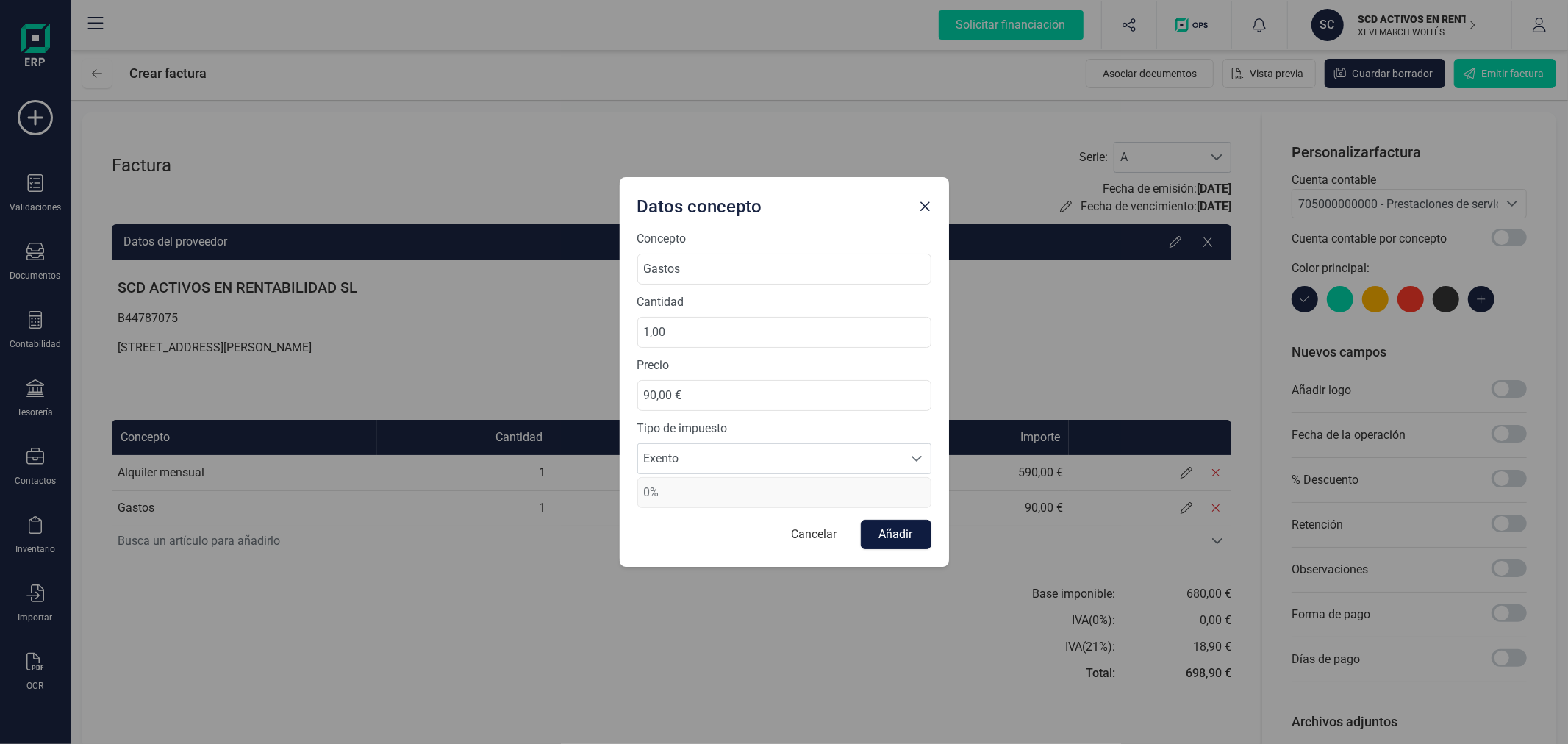
click at [885, 532] on button "Añadir" at bounding box center [896, 534] width 71 height 30
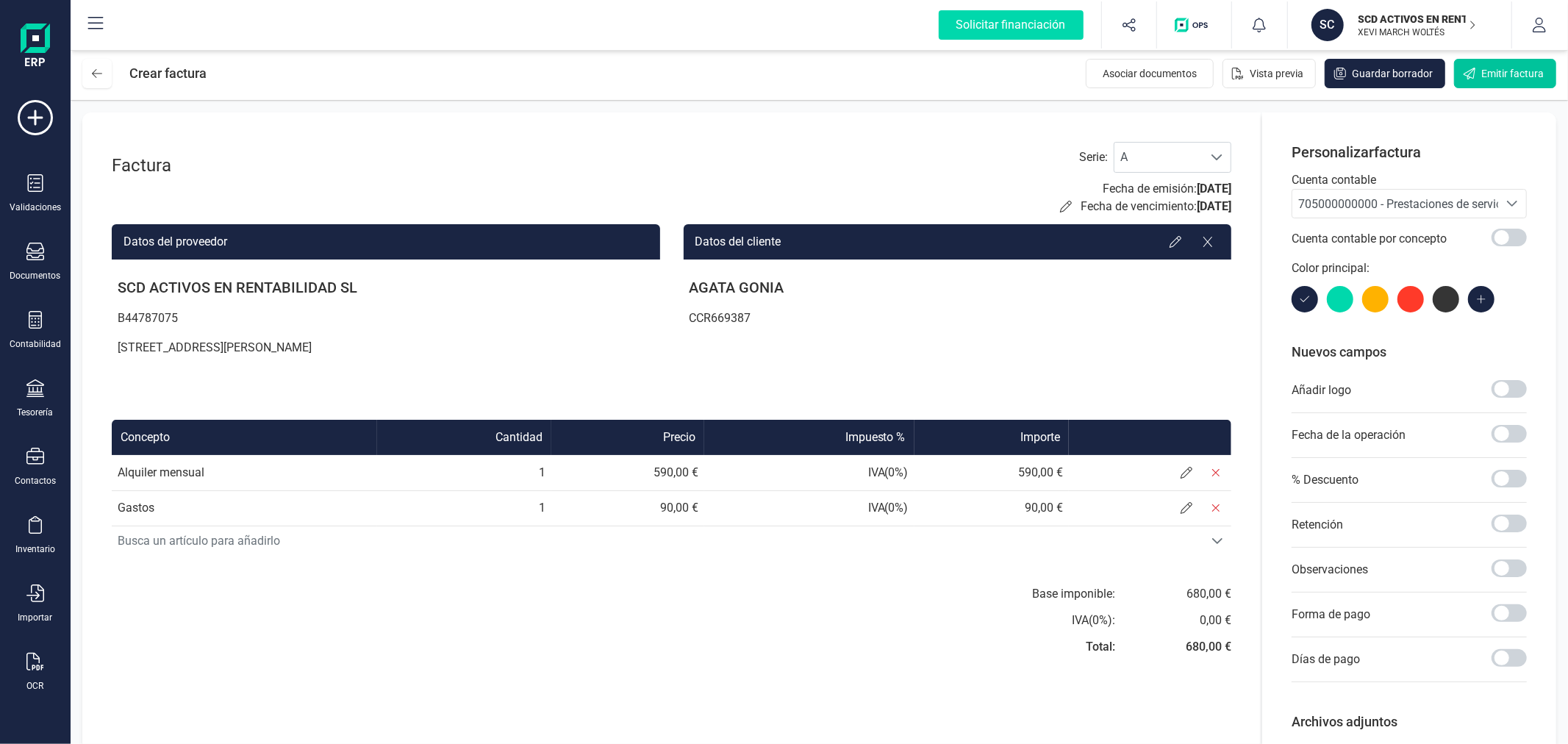
click at [1493, 72] on span "Emitir factura" at bounding box center [1512, 73] width 62 height 14
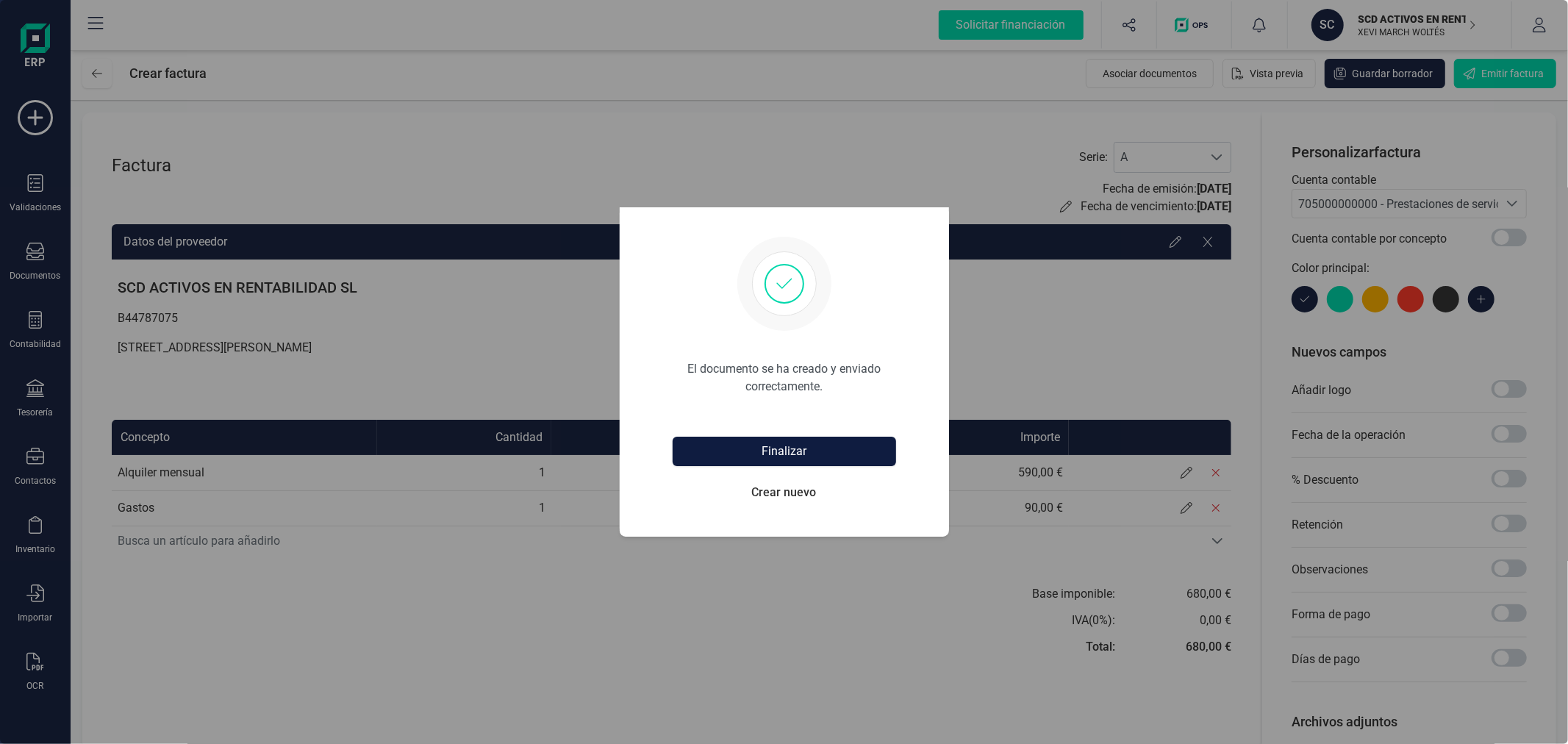
click at [788, 447] on button "Finalizar" at bounding box center [784, 451] width 223 height 30
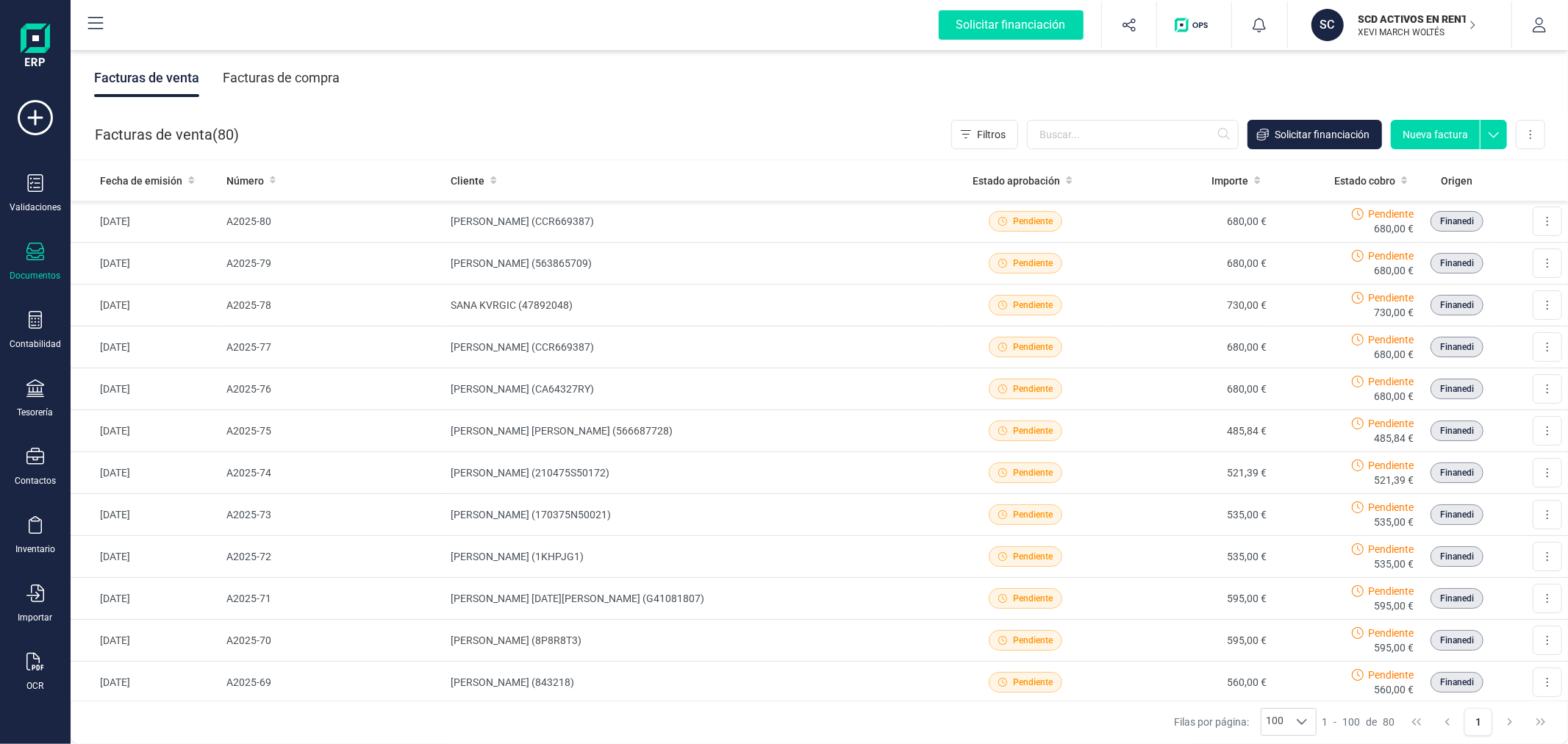
click at [1427, 134] on button "Nueva factura" at bounding box center [1434, 134] width 89 height 30
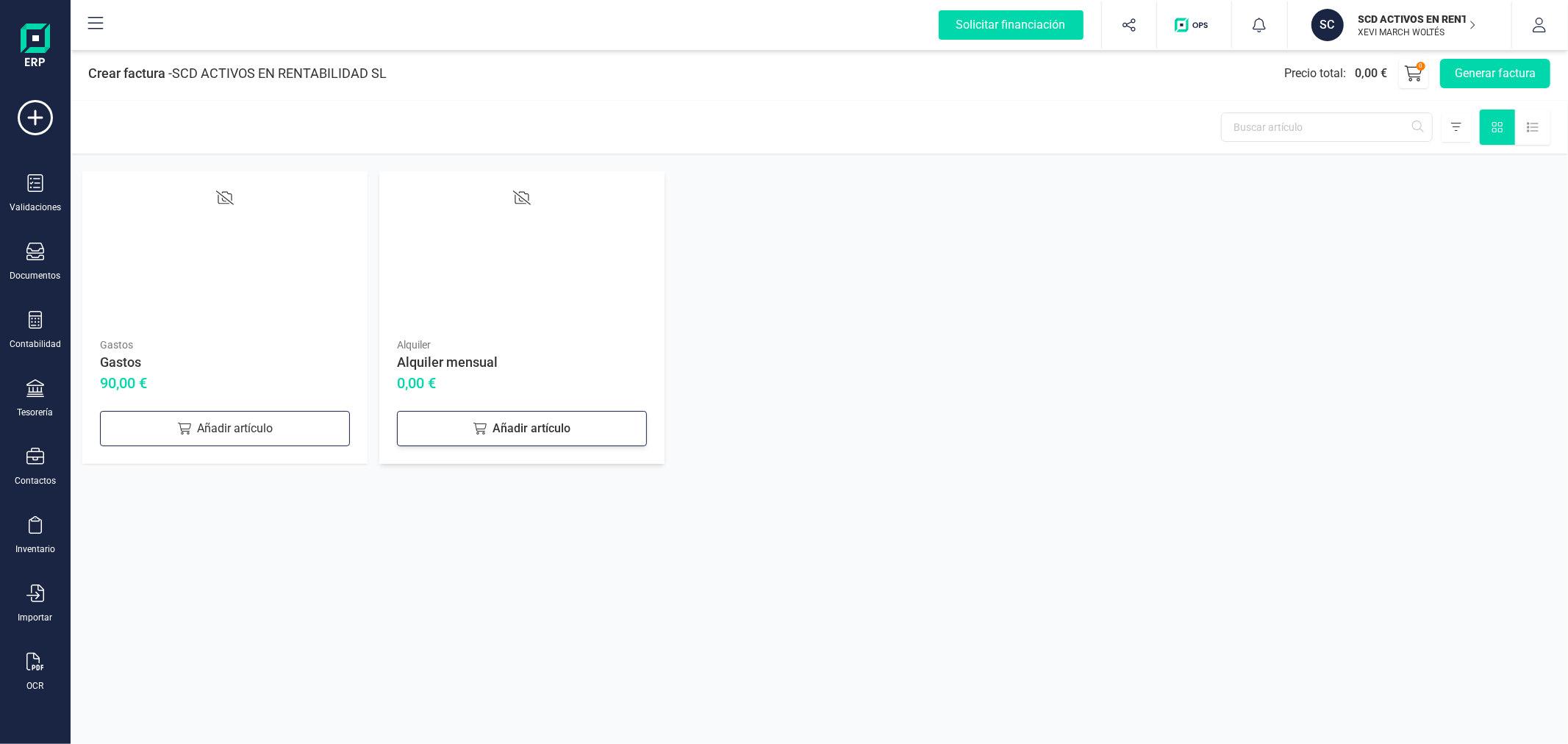
drag, startPoint x: 513, startPoint y: 419, endPoint x: 329, endPoint y: 430, distance: 184.3
click at [507, 419] on div "Añadir artículo" at bounding box center [521, 428] width 250 height 35
click at [199, 430] on div "Añadir artículo" at bounding box center [225, 428] width 250 height 35
click at [1494, 67] on button "Generar factura" at bounding box center [1494, 73] width 110 height 30
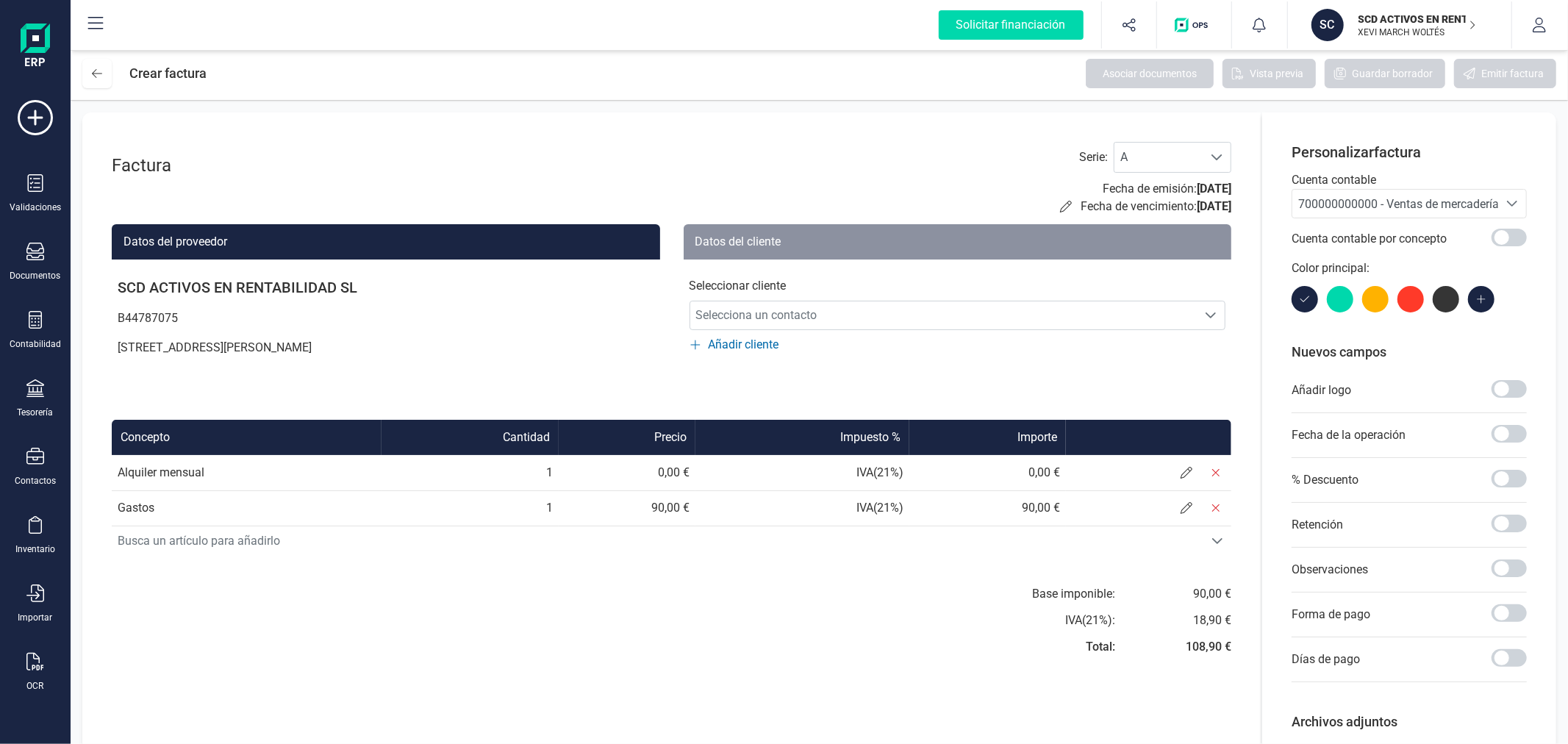
drag, startPoint x: 1417, startPoint y: 207, endPoint x: 1407, endPoint y: 216, distance: 13.5
click at [1416, 207] on span "700000000000 - Ventas de mercaderías" at bounding box center [1401, 204] width 206 height 14
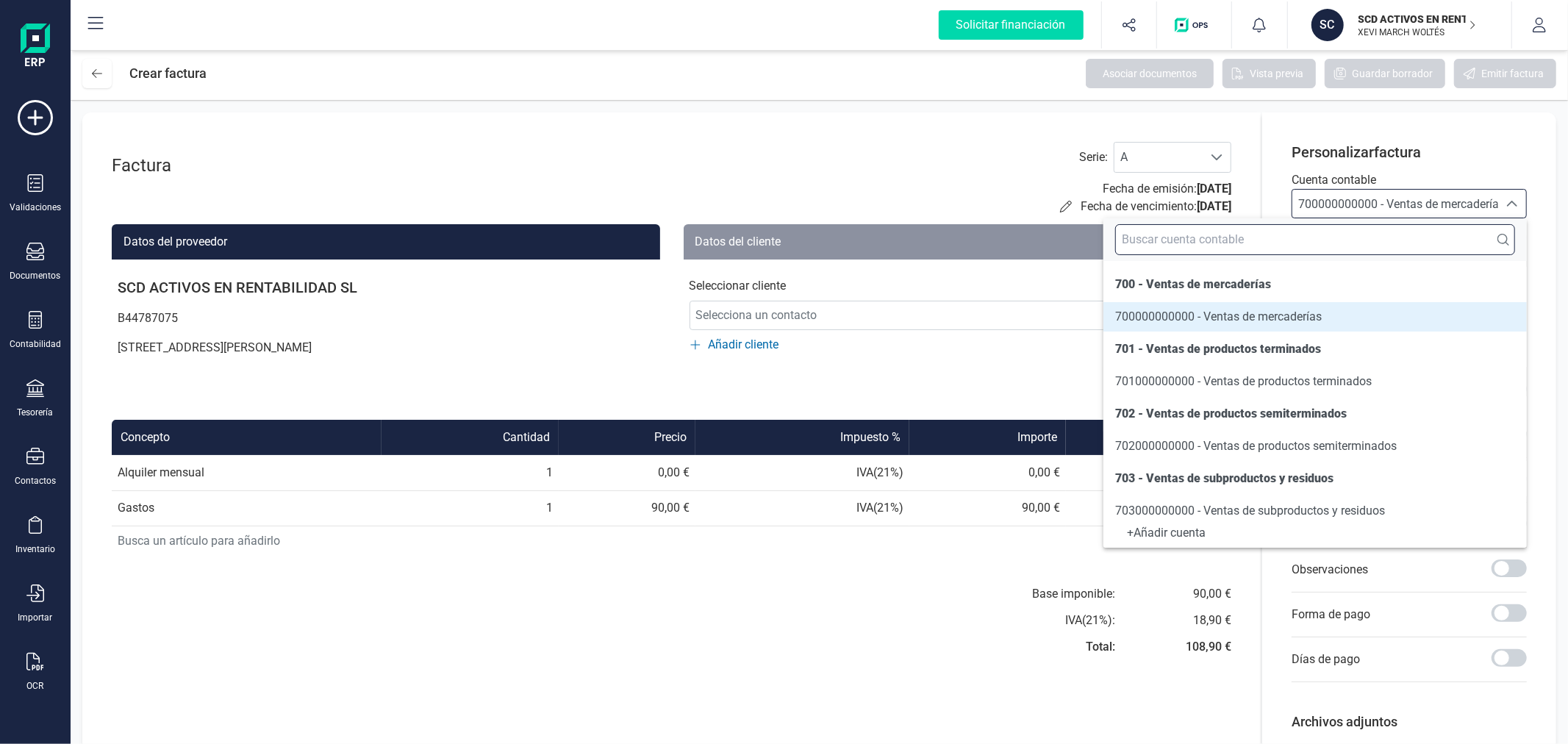
click at [1371, 244] on input "text" at bounding box center [1315, 239] width 400 height 31
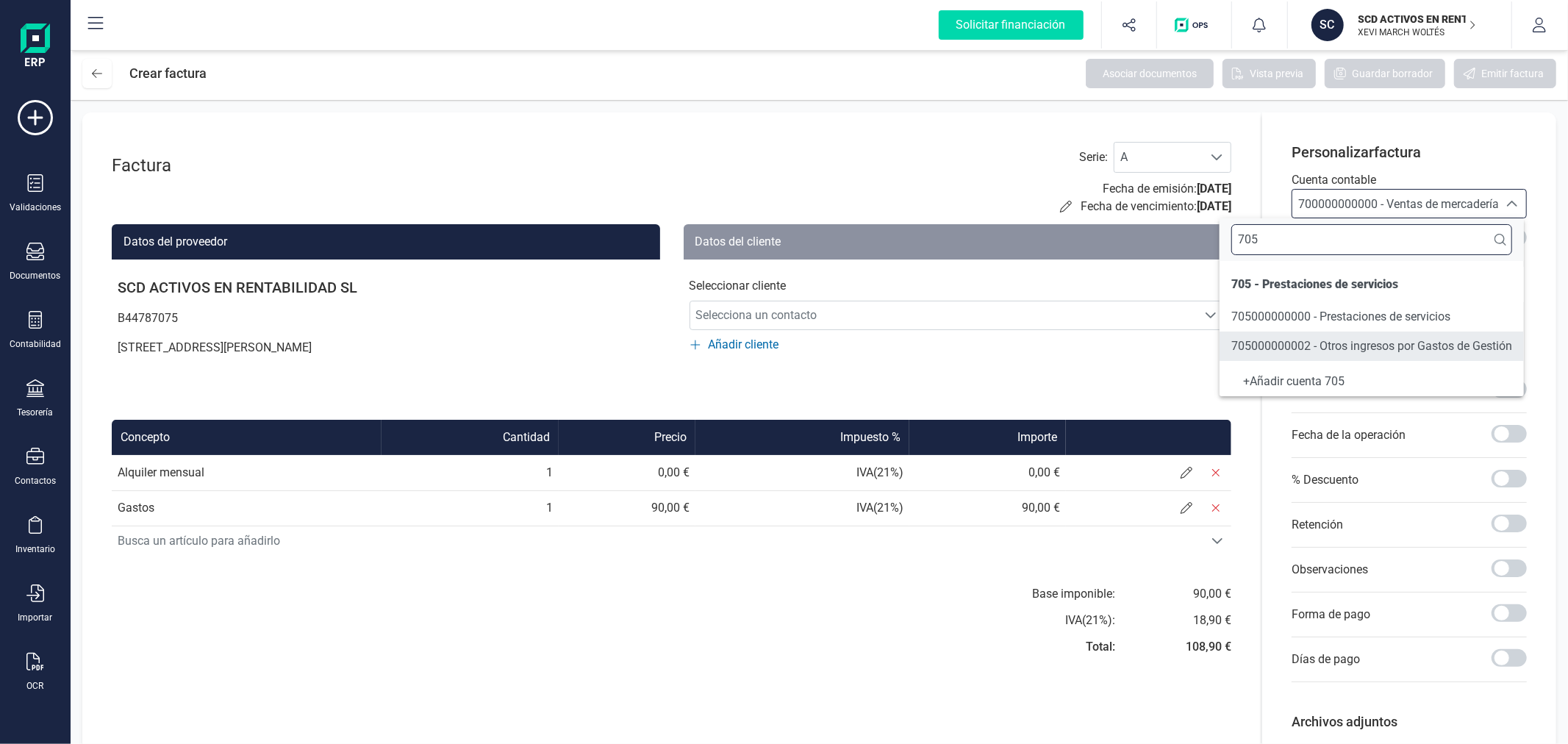
type input "705"
click at [1345, 326] on li "705000000000 - Prestaciones de servicios" at bounding box center [1371, 317] width 304 height 30
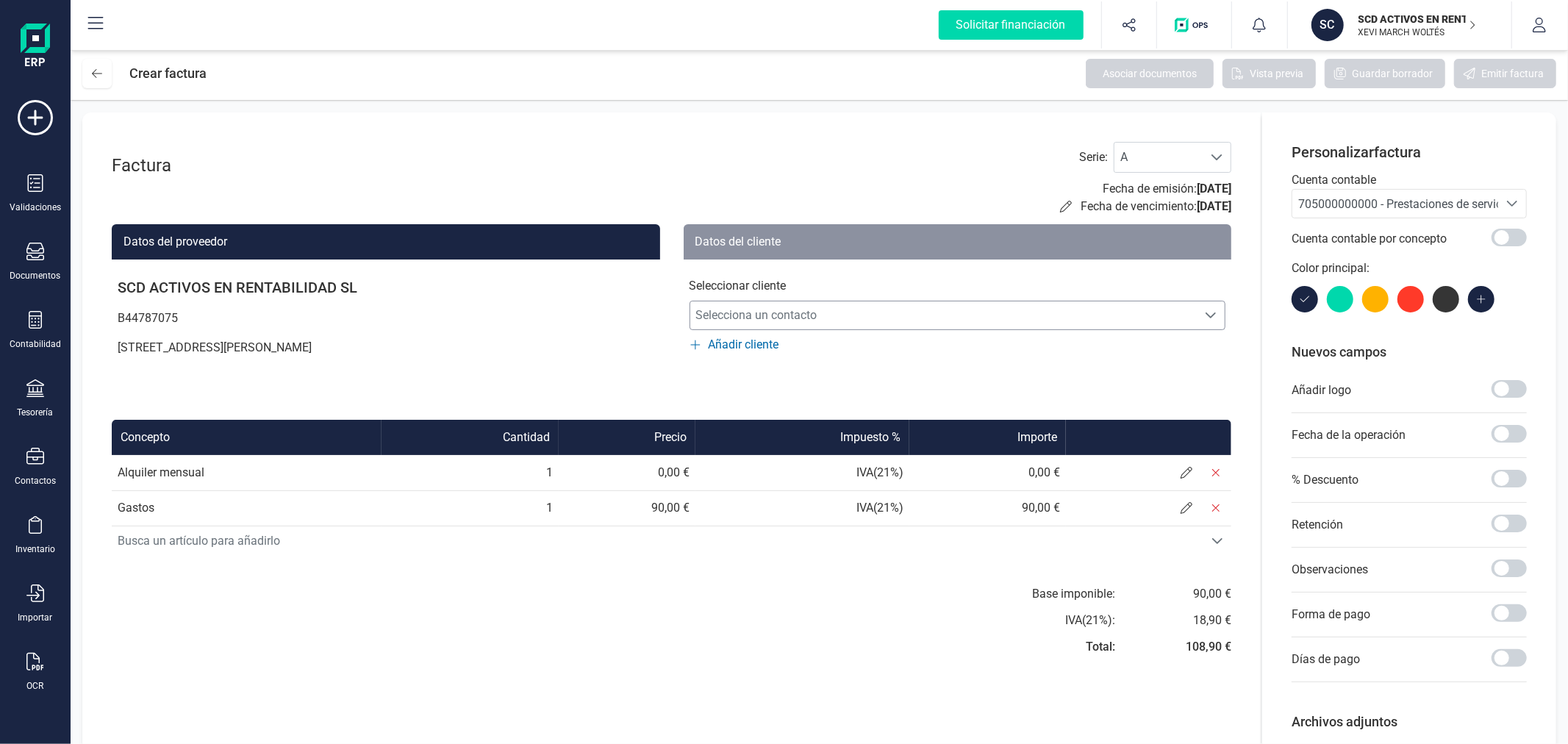
click at [1073, 320] on span "Selecciona un contacto" at bounding box center [943, 315] width 507 height 30
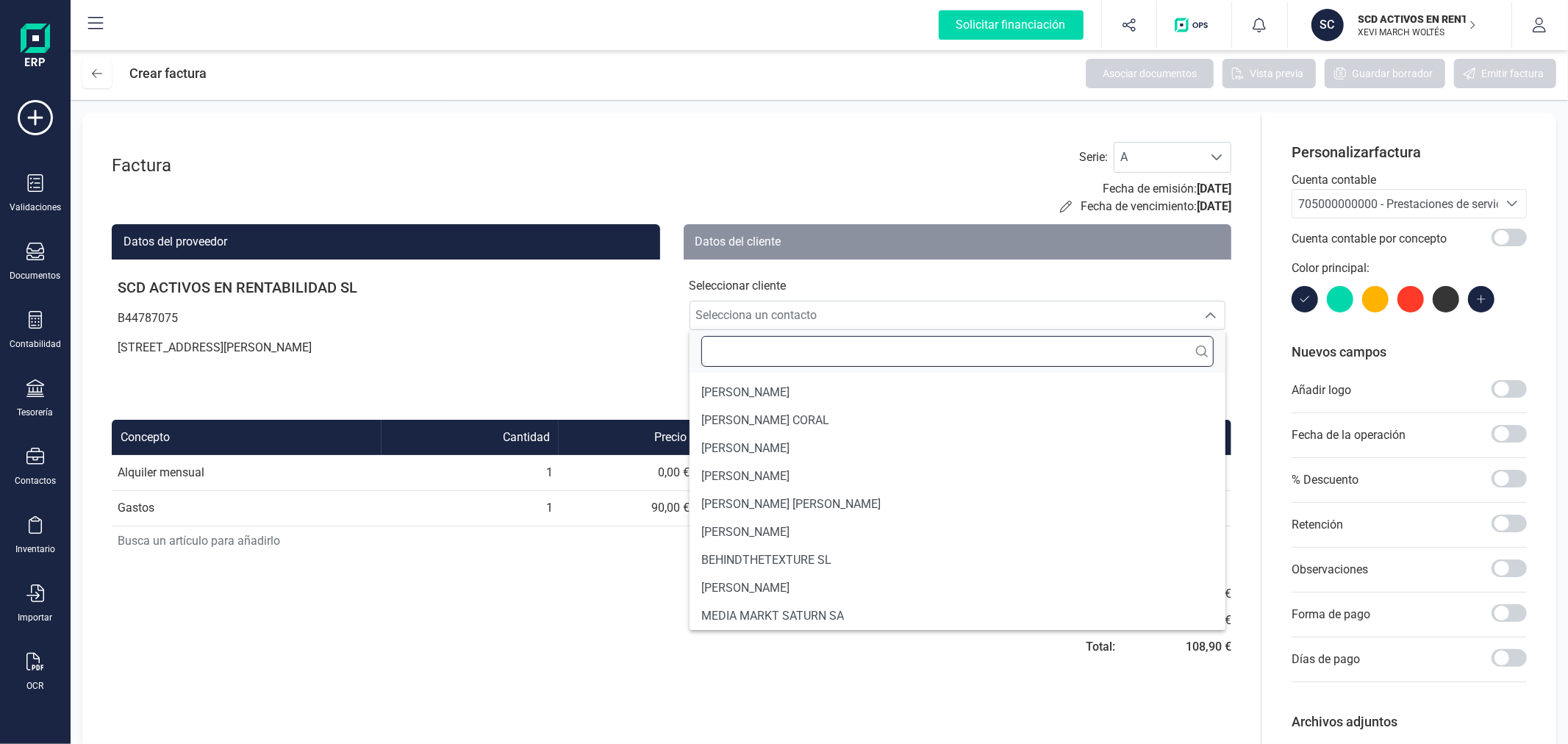
click at [916, 357] on input "text" at bounding box center [958, 352] width 513 height 31
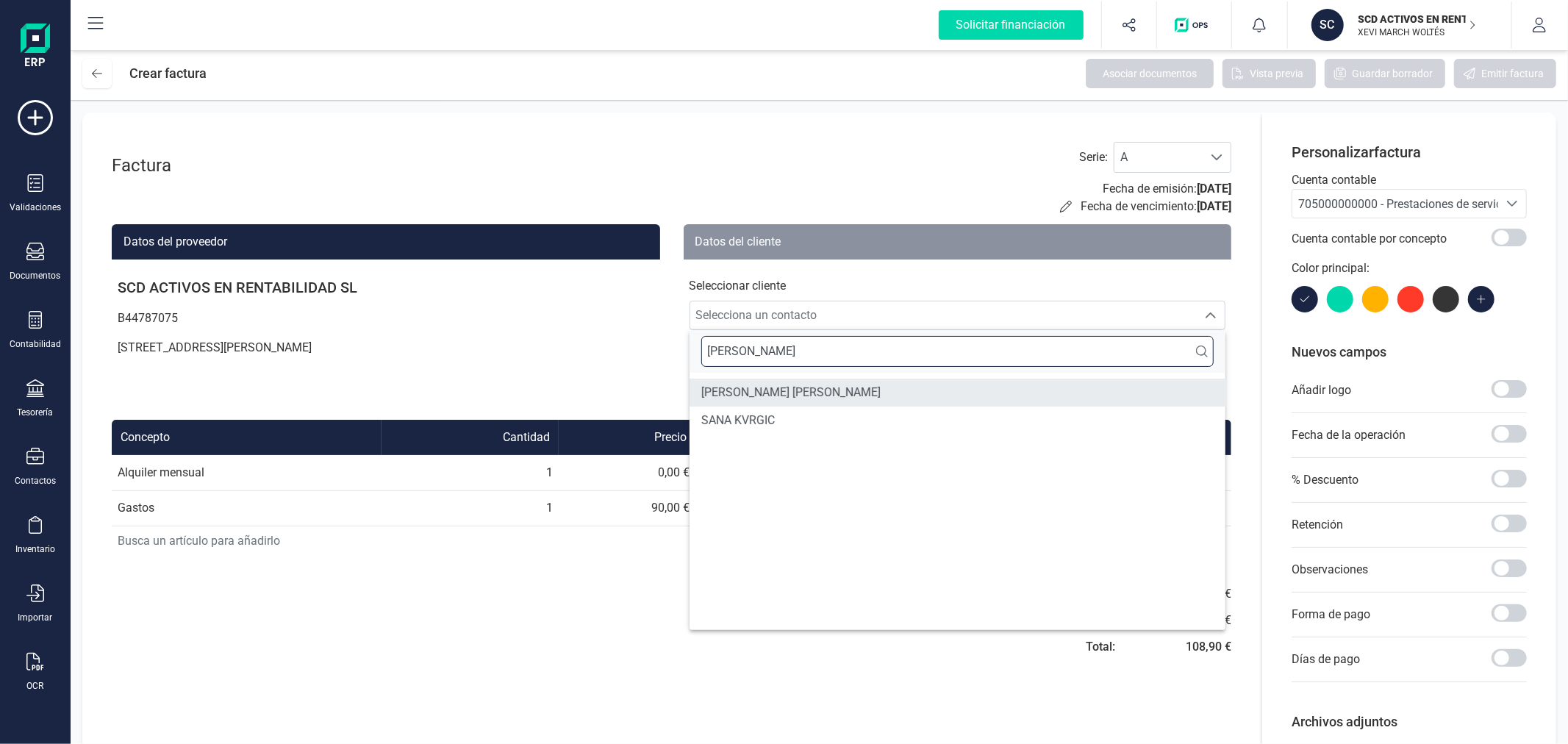
type input "SANA K"
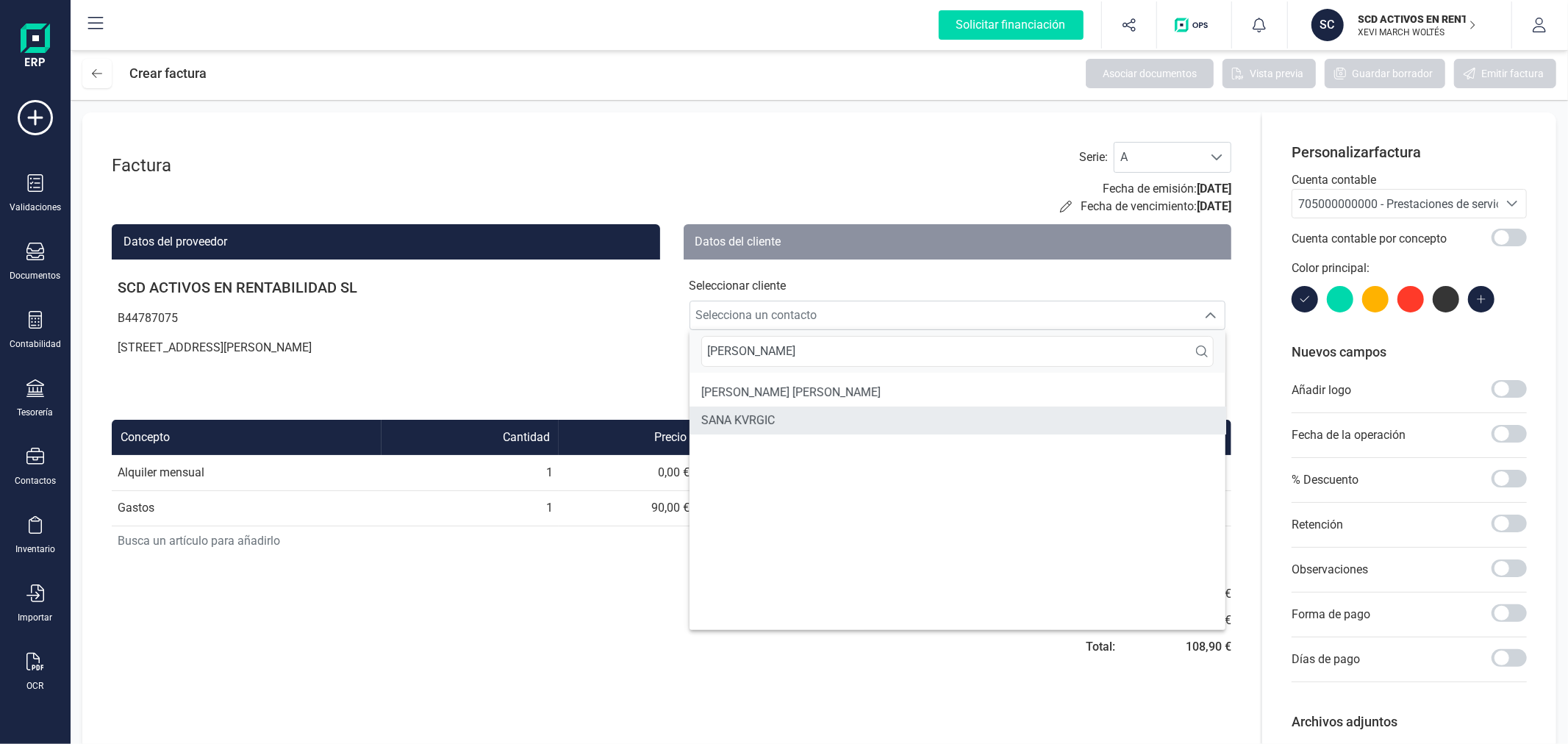
click at [865, 409] on li "SANA KVRGIC" at bounding box center [957, 421] width 537 height 28
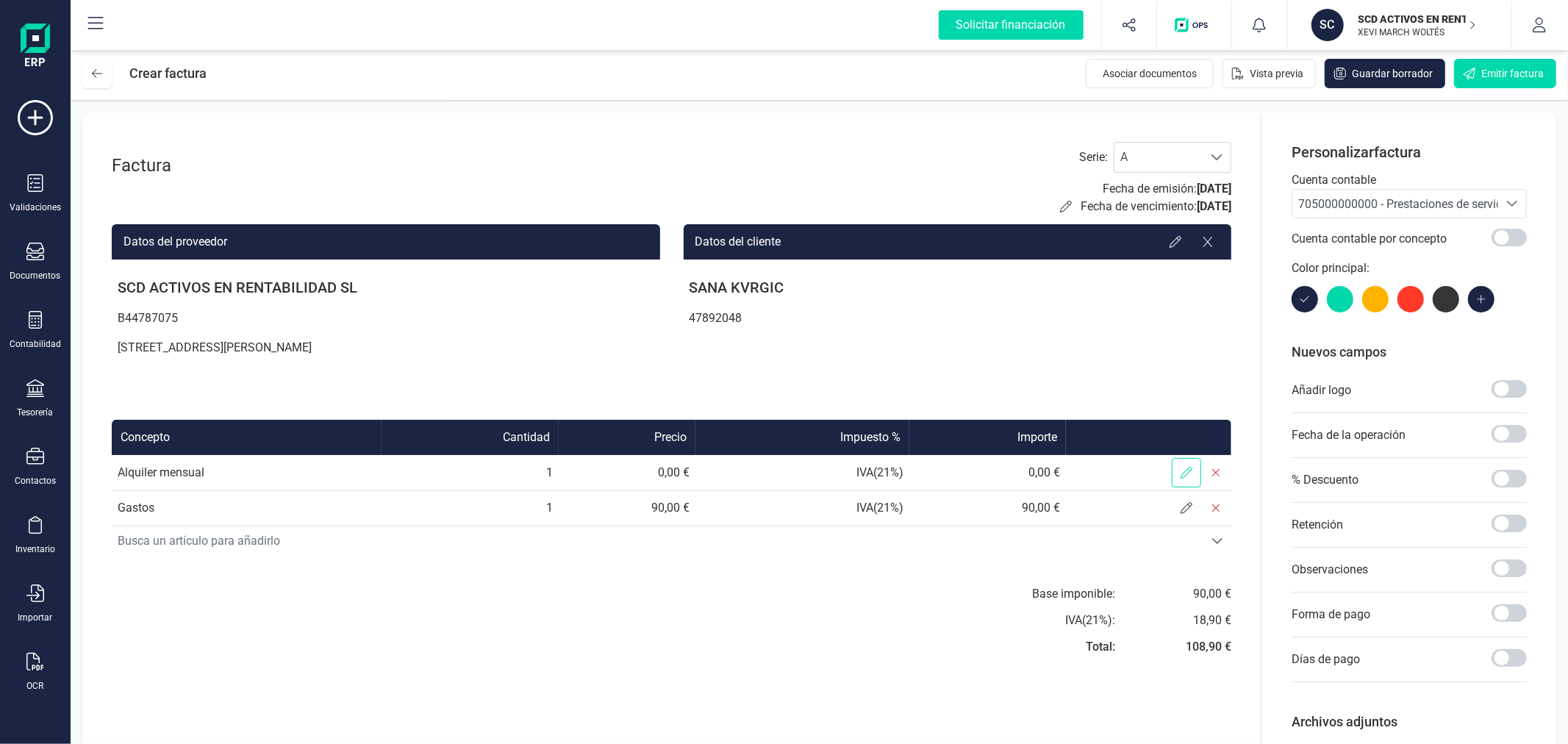
click at [1192, 478] on span at bounding box center [1186, 472] width 30 height 30
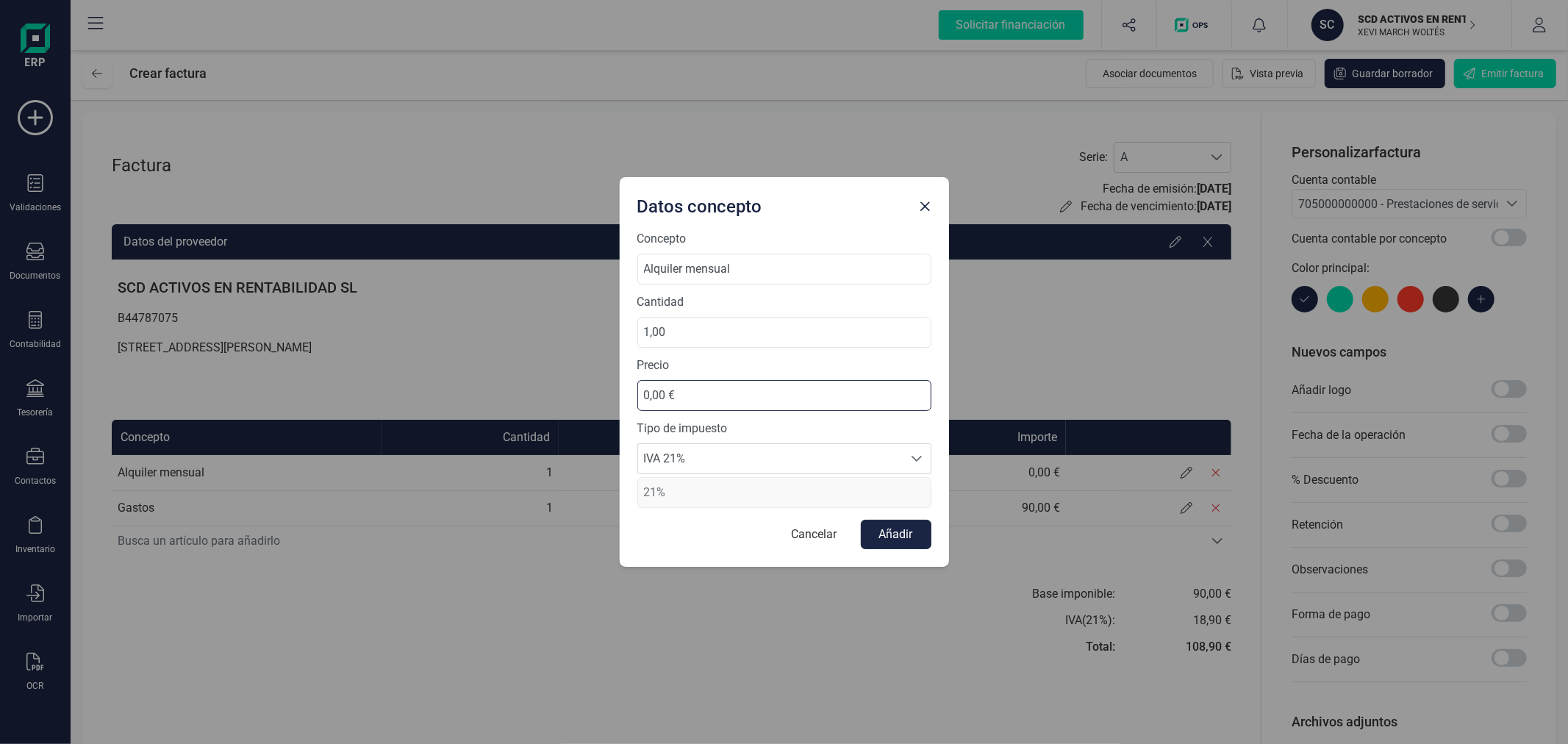
drag, startPoint x: 742, startPoint y: 386, endPoint x: 618, endPoint y: 389, distance: 124.0
click at [618, 389] on div "Datos concepto Concepto Alquiler mensual Cantidad 1,00 Precio 0,00 € Tipo de im…" at bounding box center [784, 372] width 1568 height 744
type input "640,00 €"
click at [713, 459] on span "IVA 21%" at bounding box center [770, 459] width 265 height 30
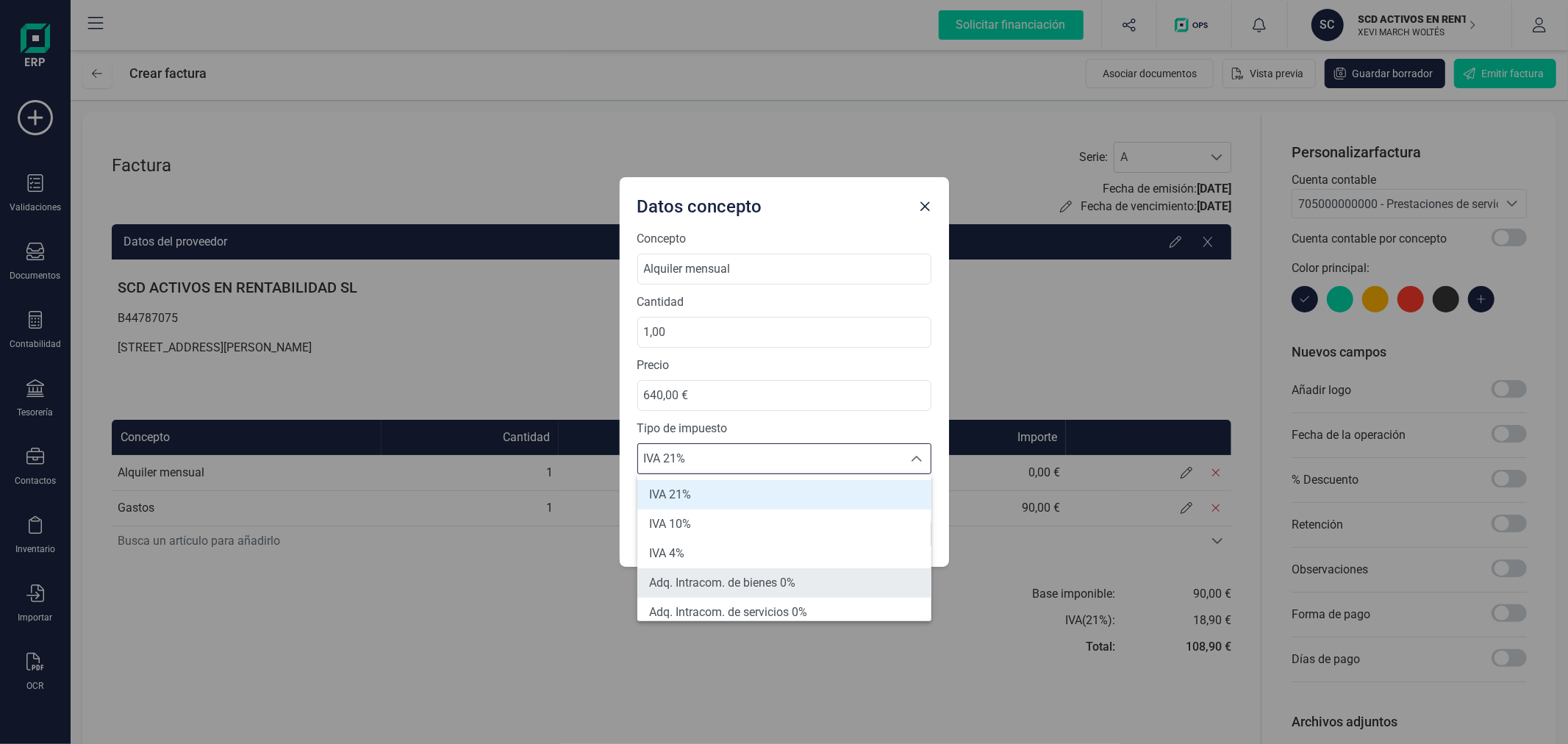
scroll to position [81, 0]
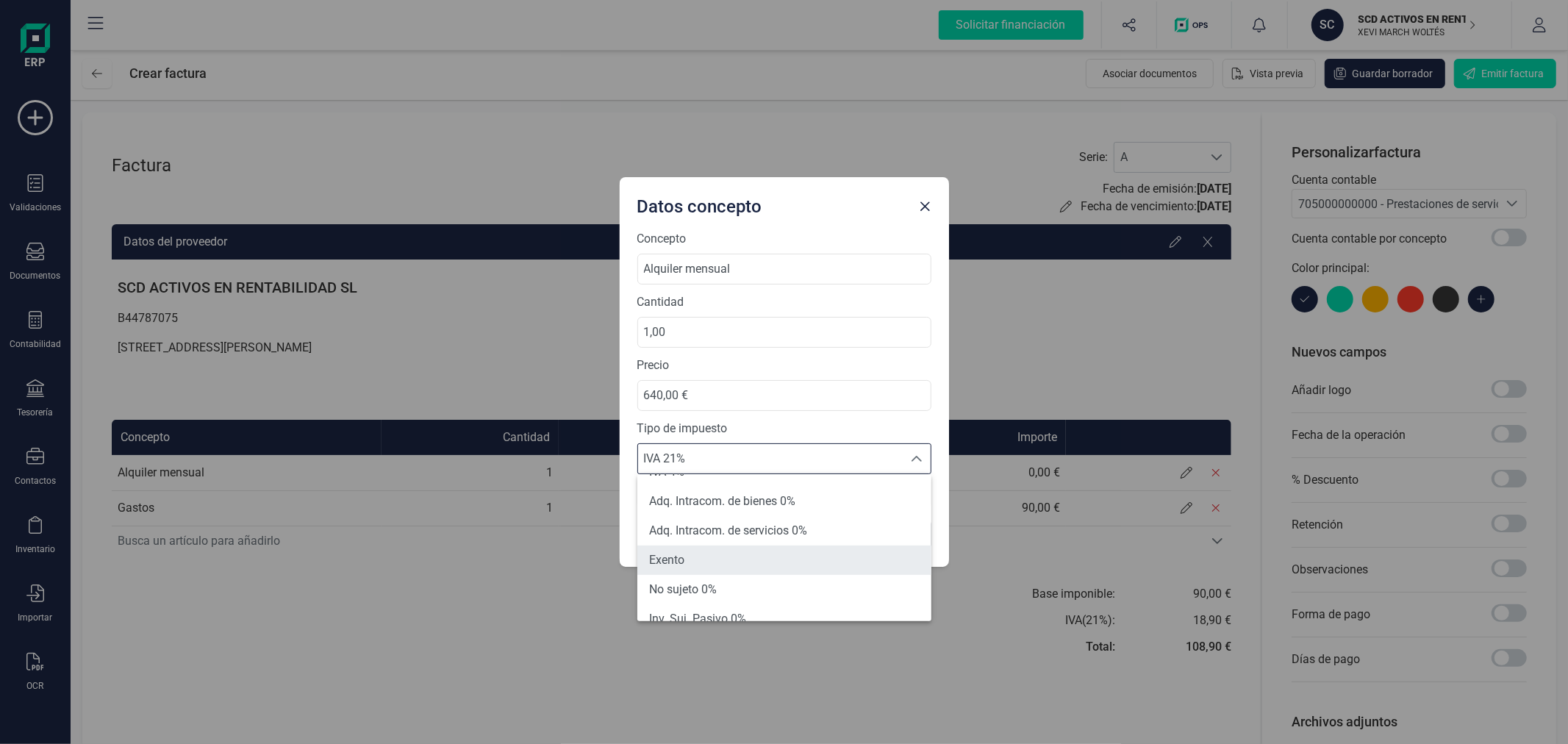
click at [701, 553] on li "Exento" at bounding box center [784, 560] width 294 height 30
type input "0%"
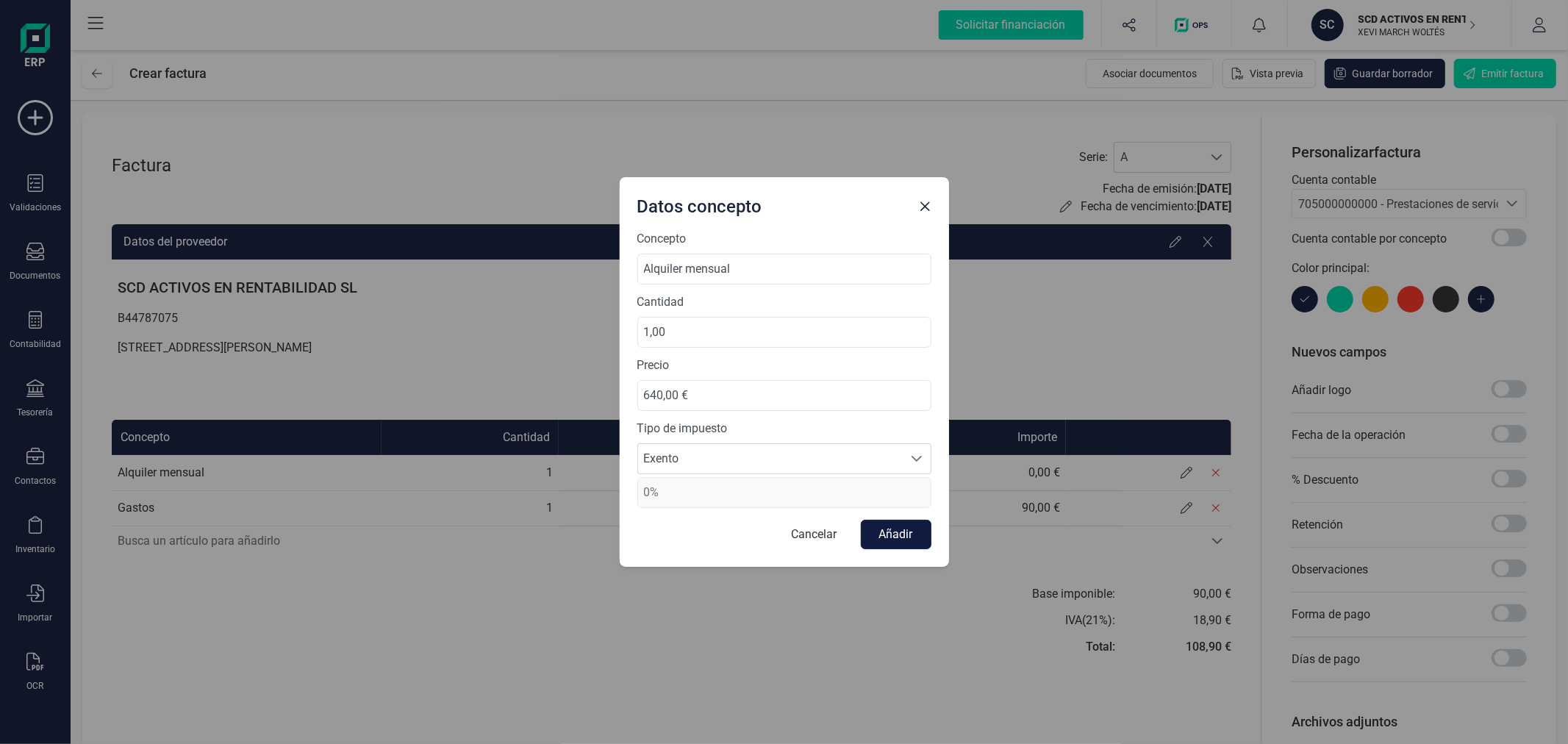
click at [896, 537] on button "Añadir" at bounding box center [896, 534] width 71 height 30
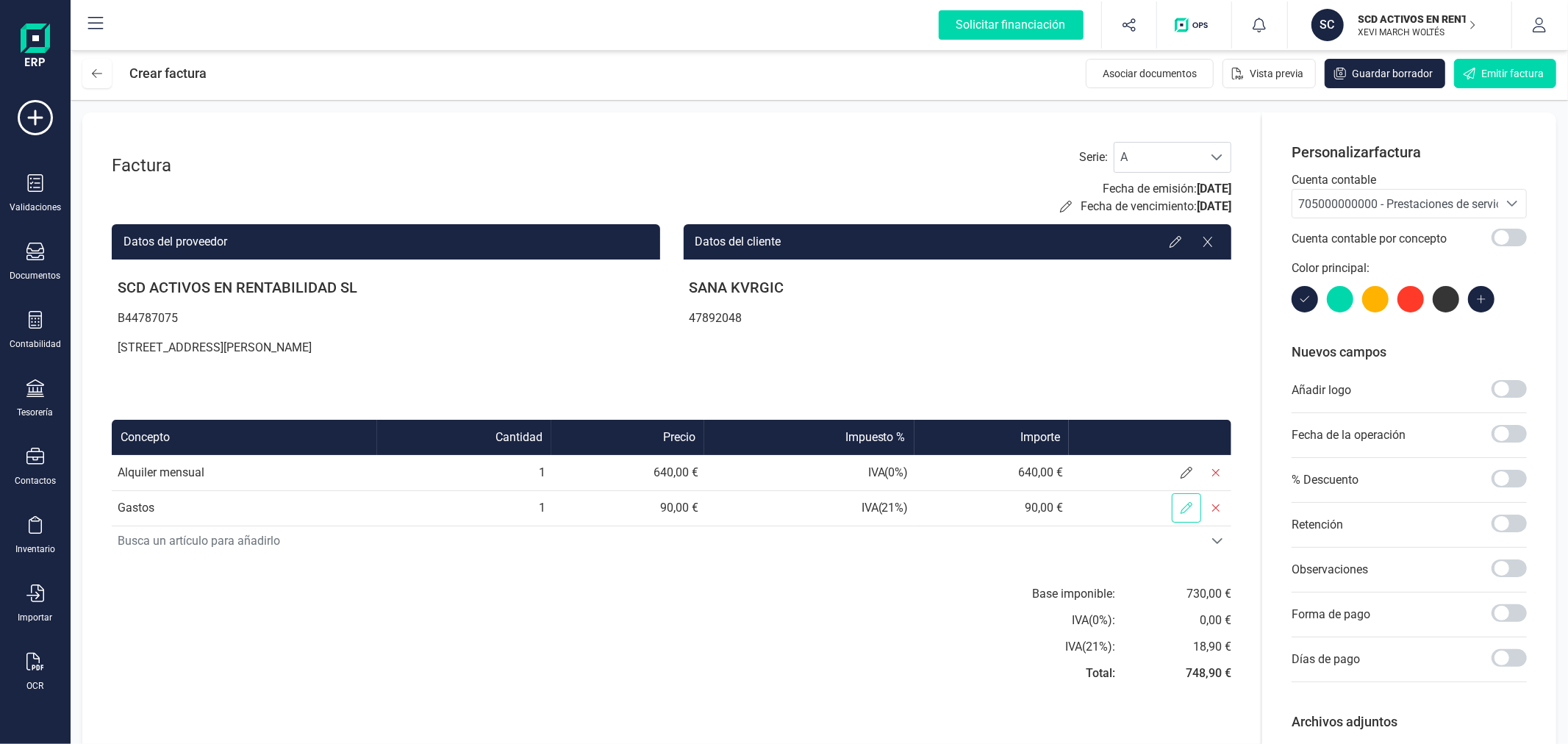
click at [1189, 511] on icon at bounding box center [1185, 507] width 11 height 11
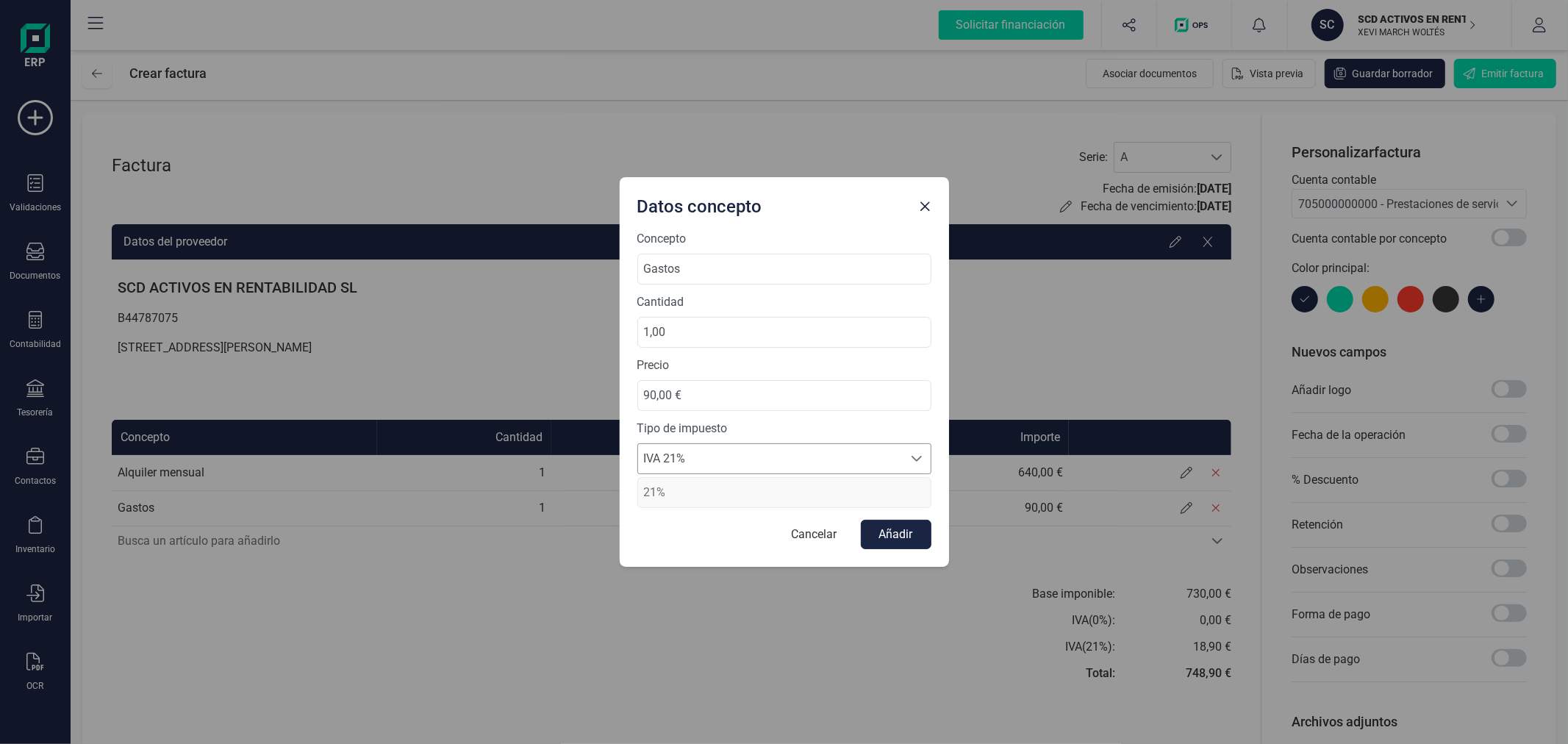
click at [714, 464] on span "IVA 21%" at bounding box center [770, 459] width 265 height 30
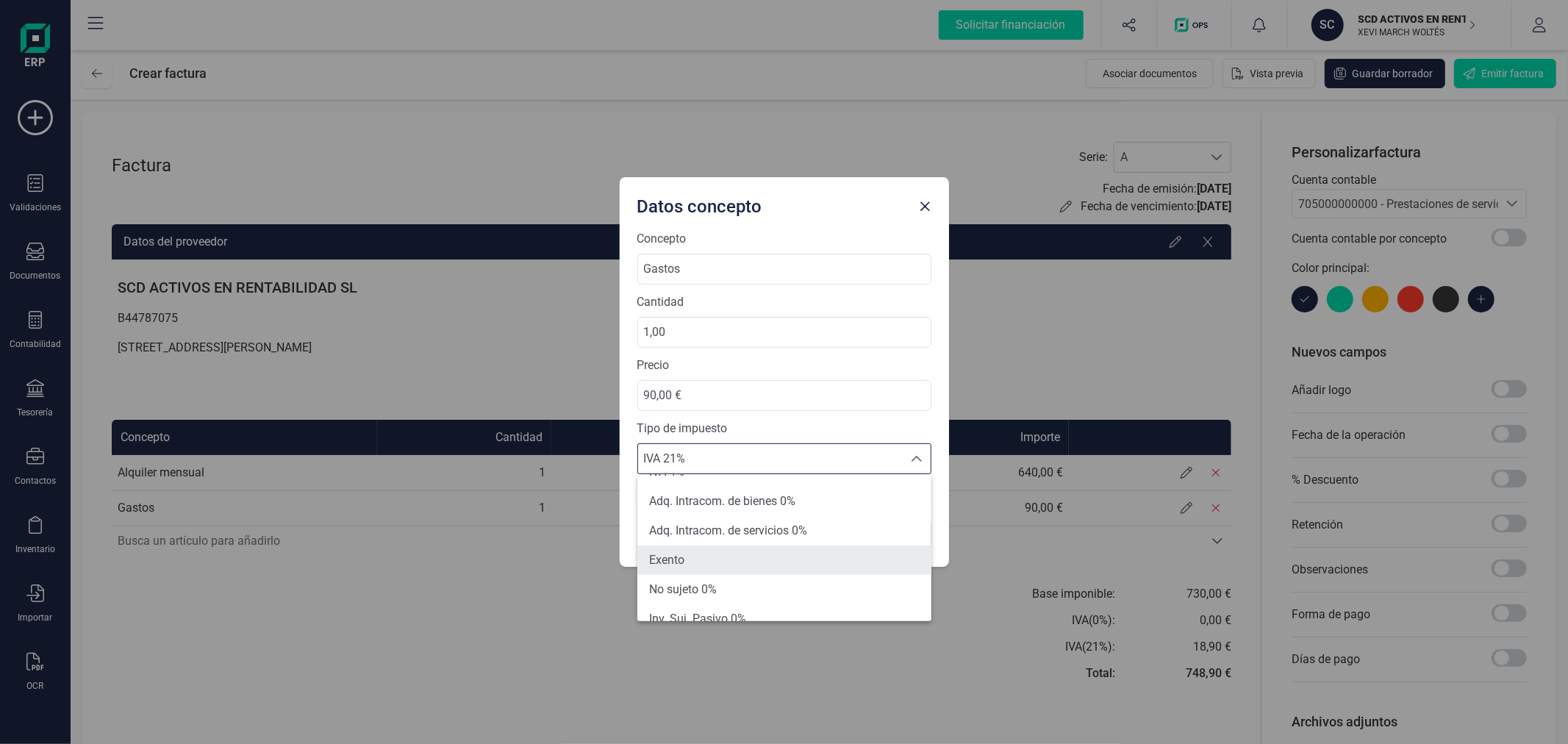
click at [710, 553] on li "Exento" at bounding box center [784, 560] width 294 height 30
type input "0%"
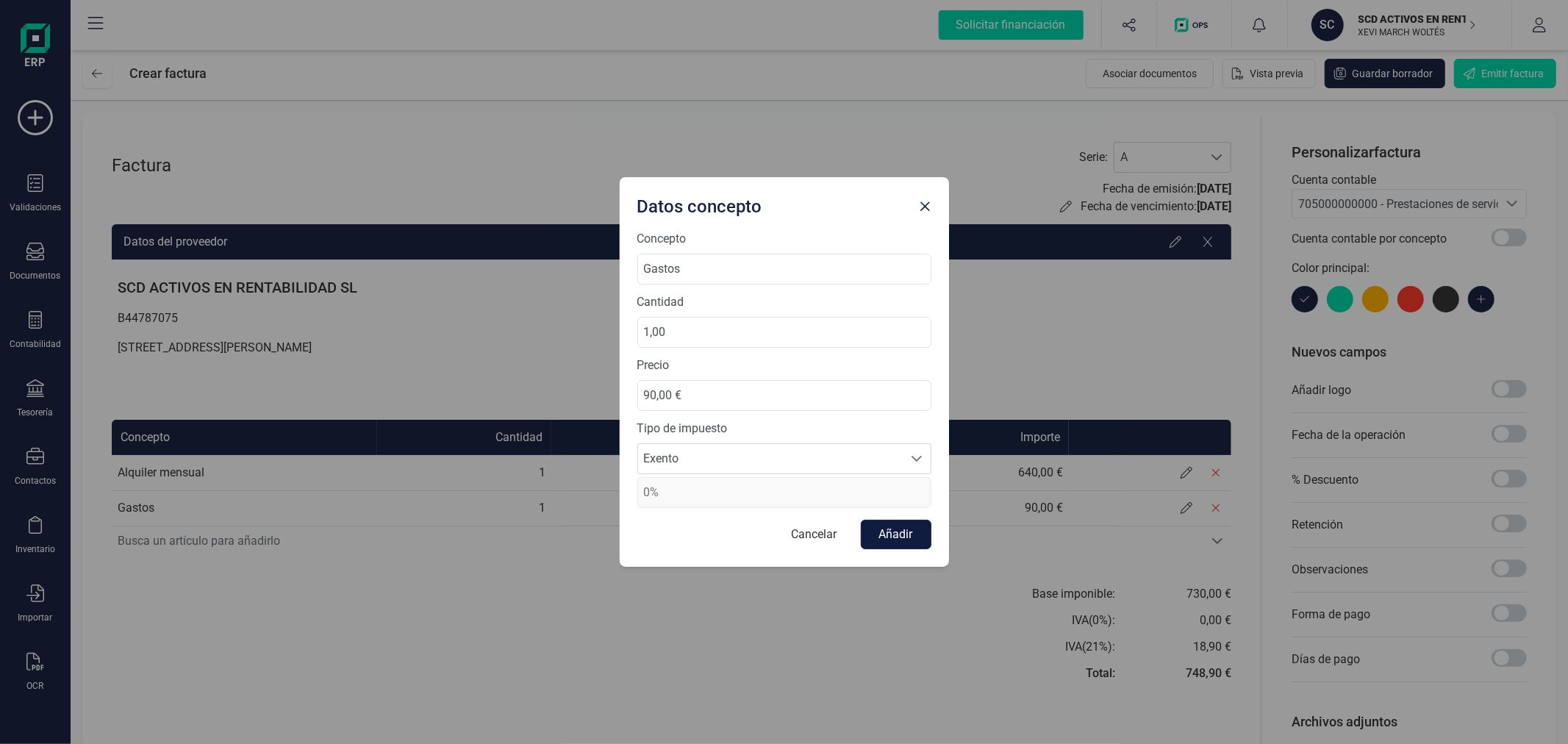
click at [878, 531] on button "Añadir" at bounding box center [896, 534] width 71 height 30
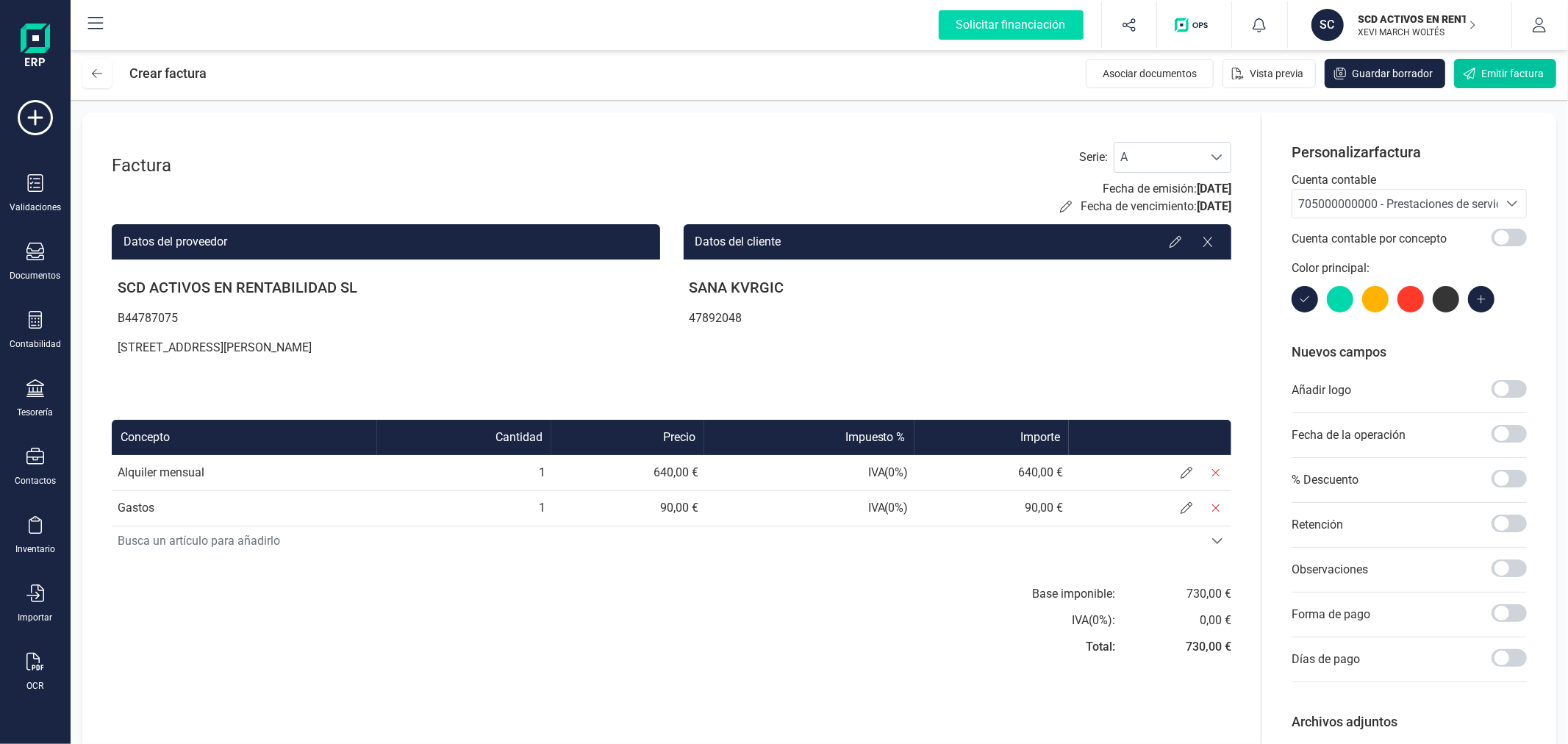
click at [1529, 67] on span "Emitir factura" at bounding box center [1512, 73] width 62 height 14
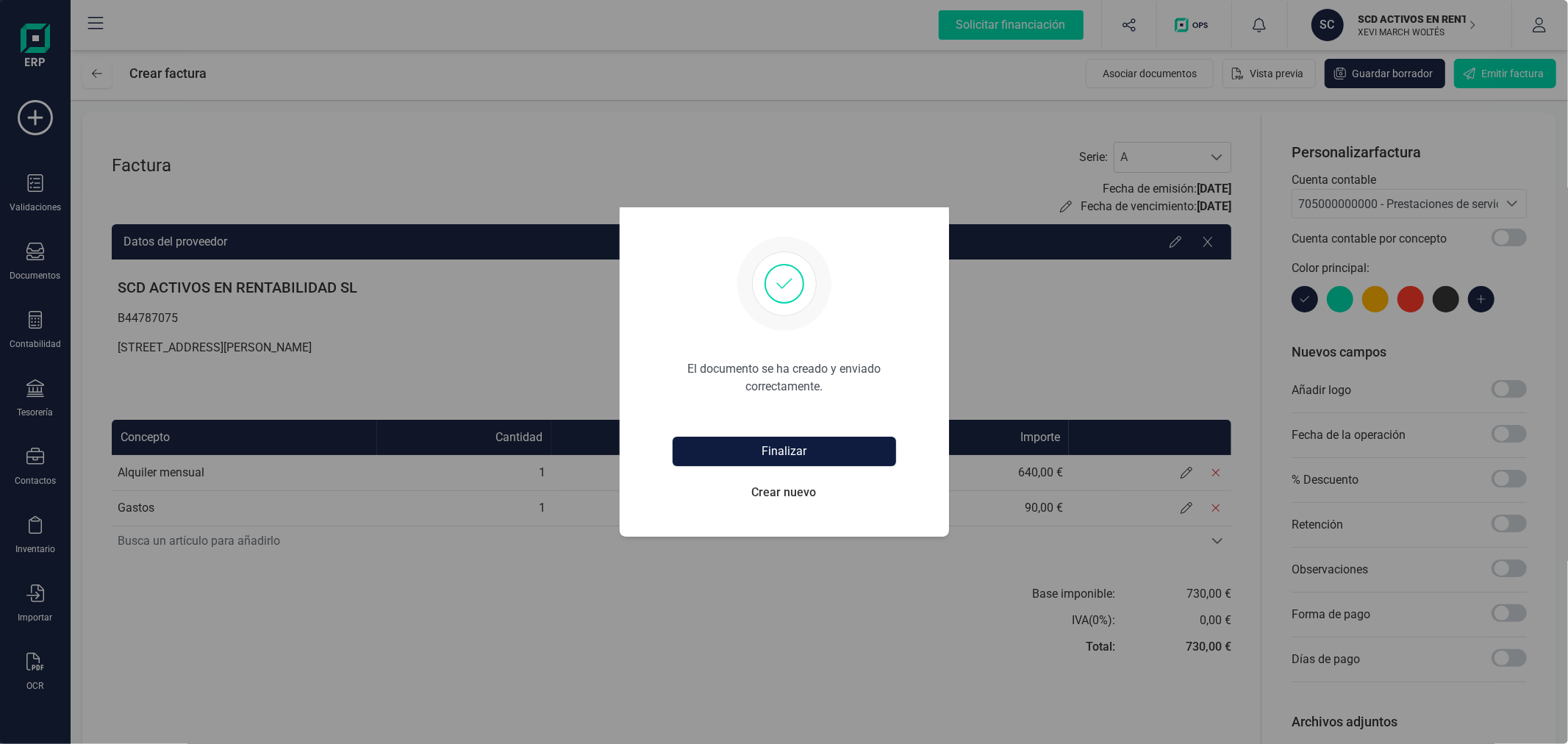
click at [780, 456] on button "Finalizar" at bounding box center [784, 451] width 223 height 30
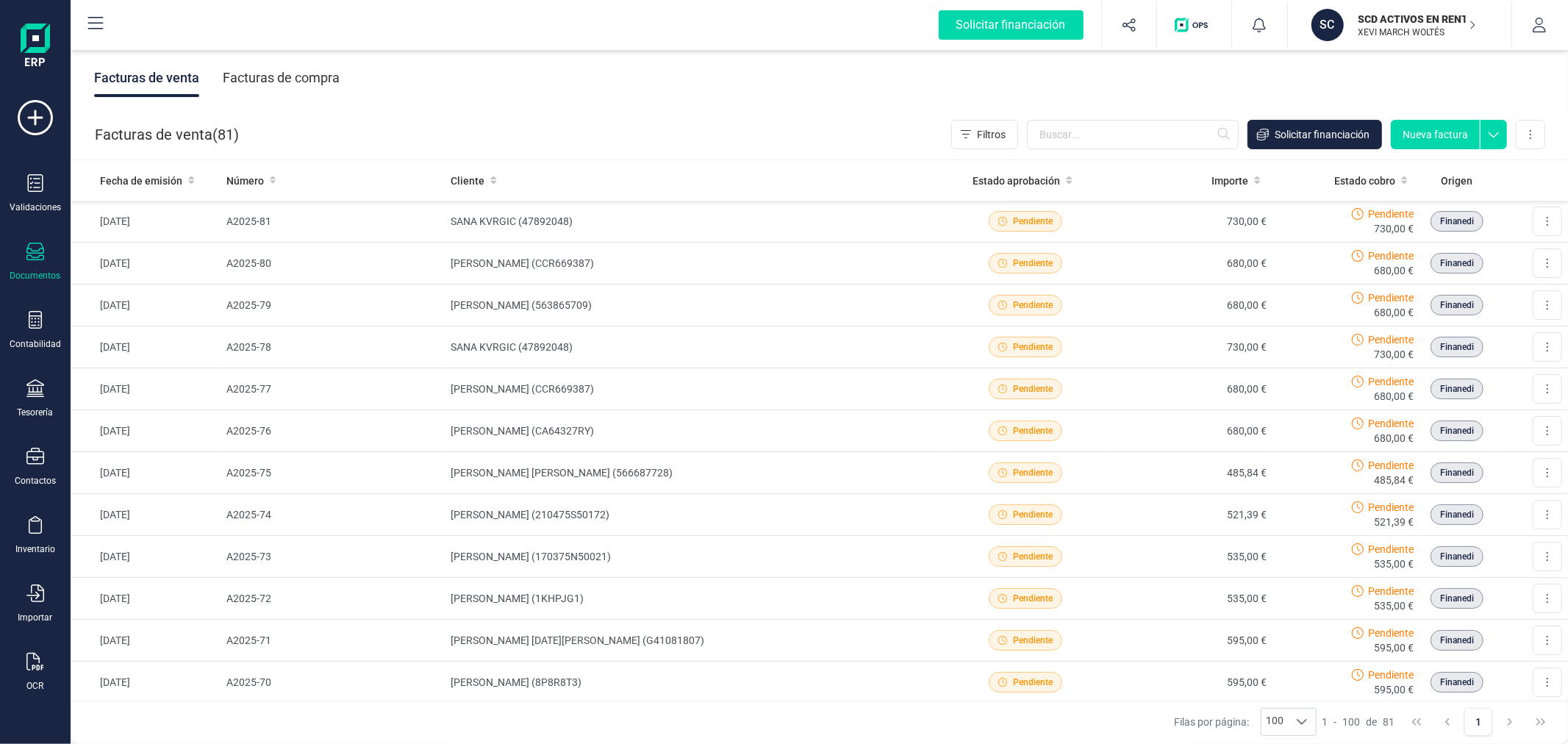
click at [1426, 136] on button "Nueva factura" at bounding box center [1434, 134] width 89 height 30
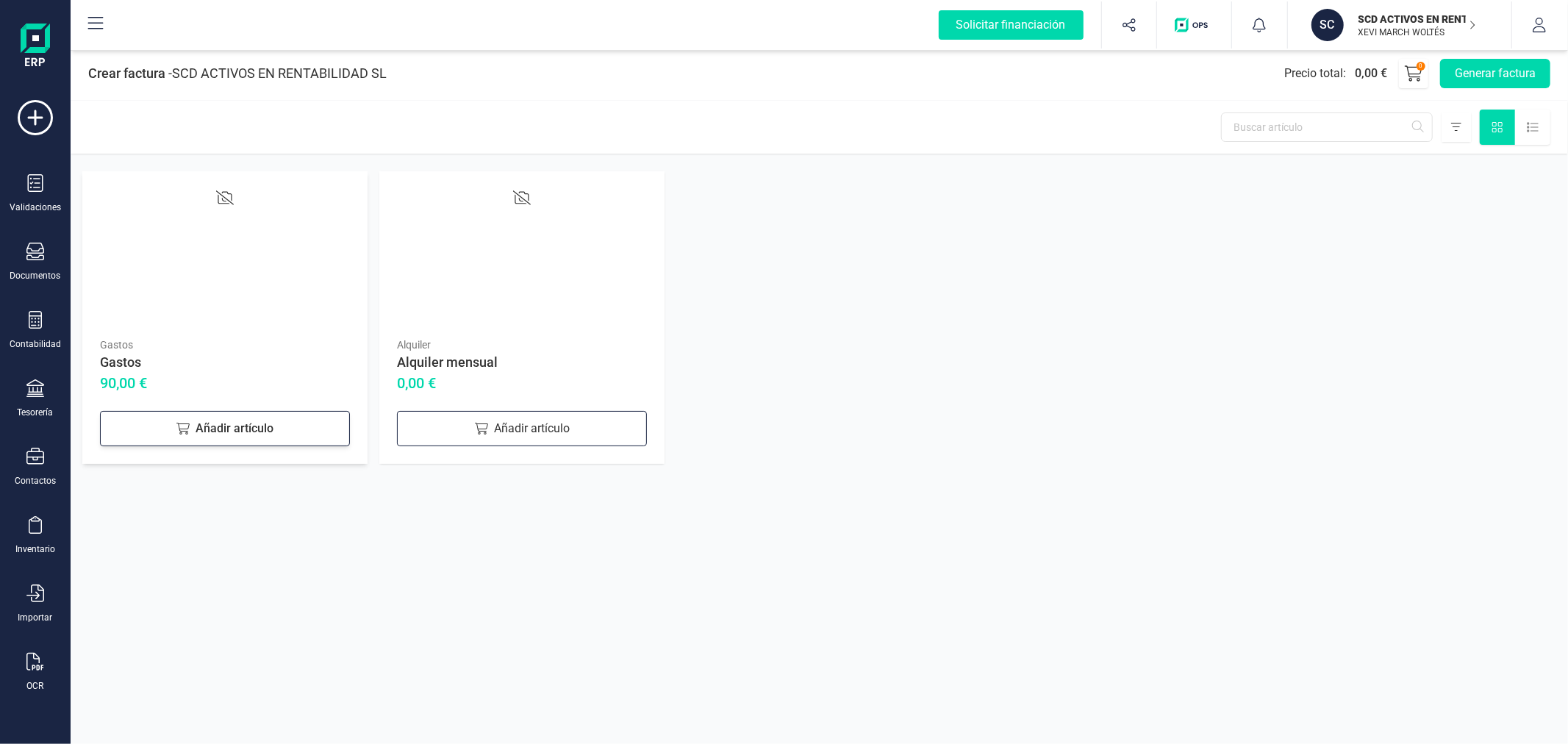
drag, startPoint x: 465, startPoint y: 439, endPoint x: 317, endPoint y: 427, distance: 148.5
click at [465, 439] on div "Añadir artículo" at bounding box center [521, 428] width 250 height 35
click at [225, 422] on div "Añadir artículo" at bounding box center [225, 428] width 250 height 35
click at [1486, 63] on button "Generar factura" at bounding box center [1494, 73] width 110 height 30
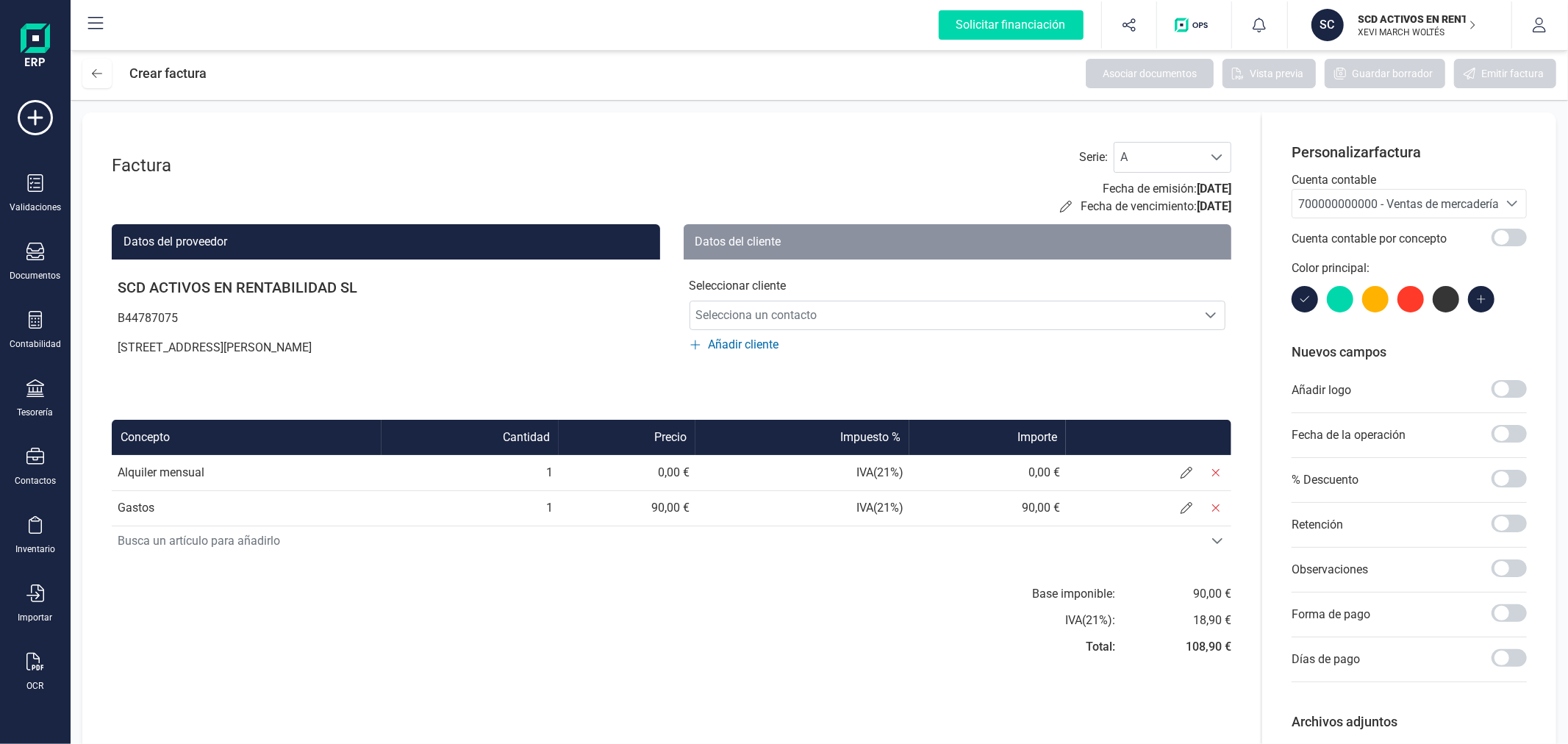
click at [1403, 206] on span "700000000000 - Ventas de mercaderías" at bounding box center [1401, 204] width 206 height 14
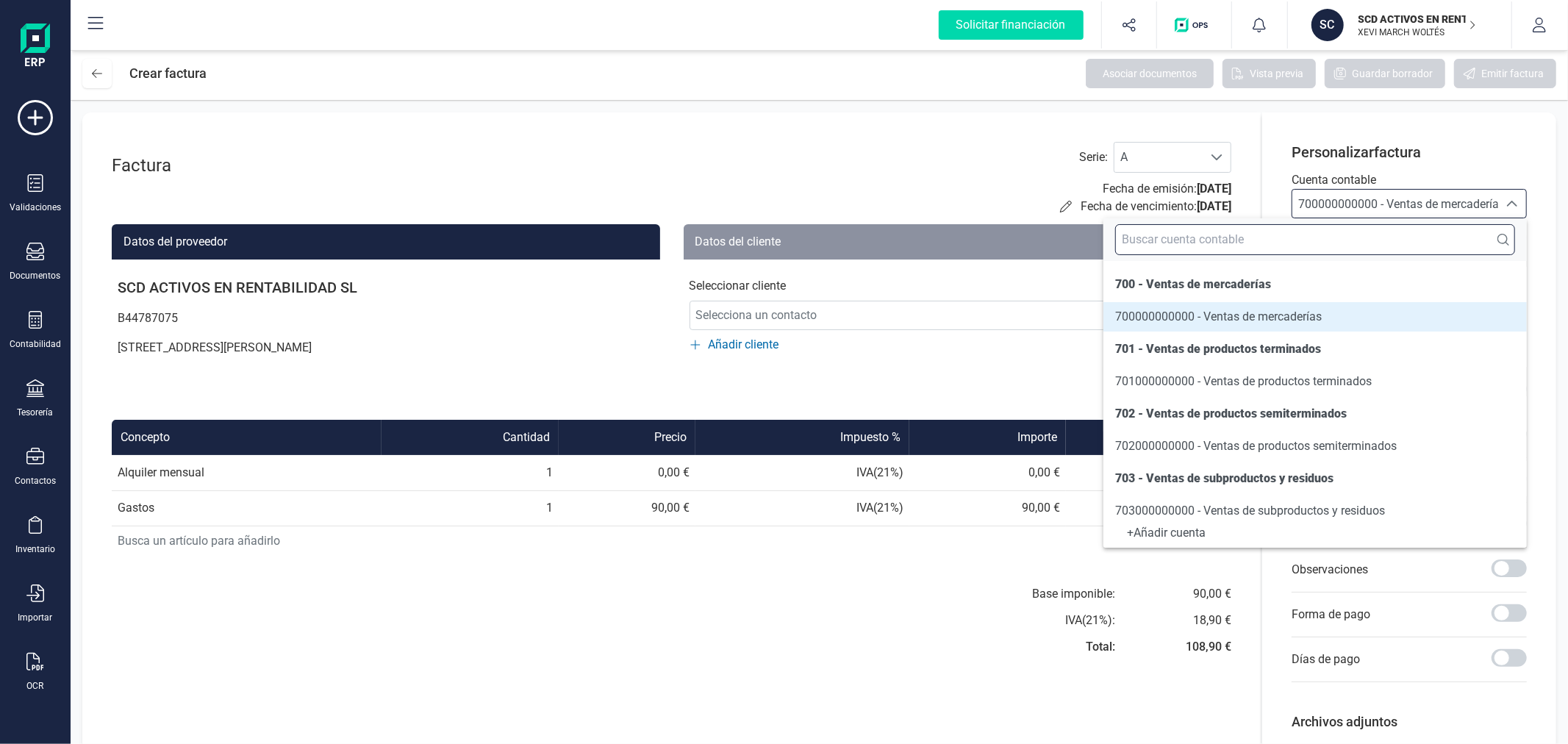
click at [1370, 241] on input "text" at bounding box center [1315, 239] width 400 height 31
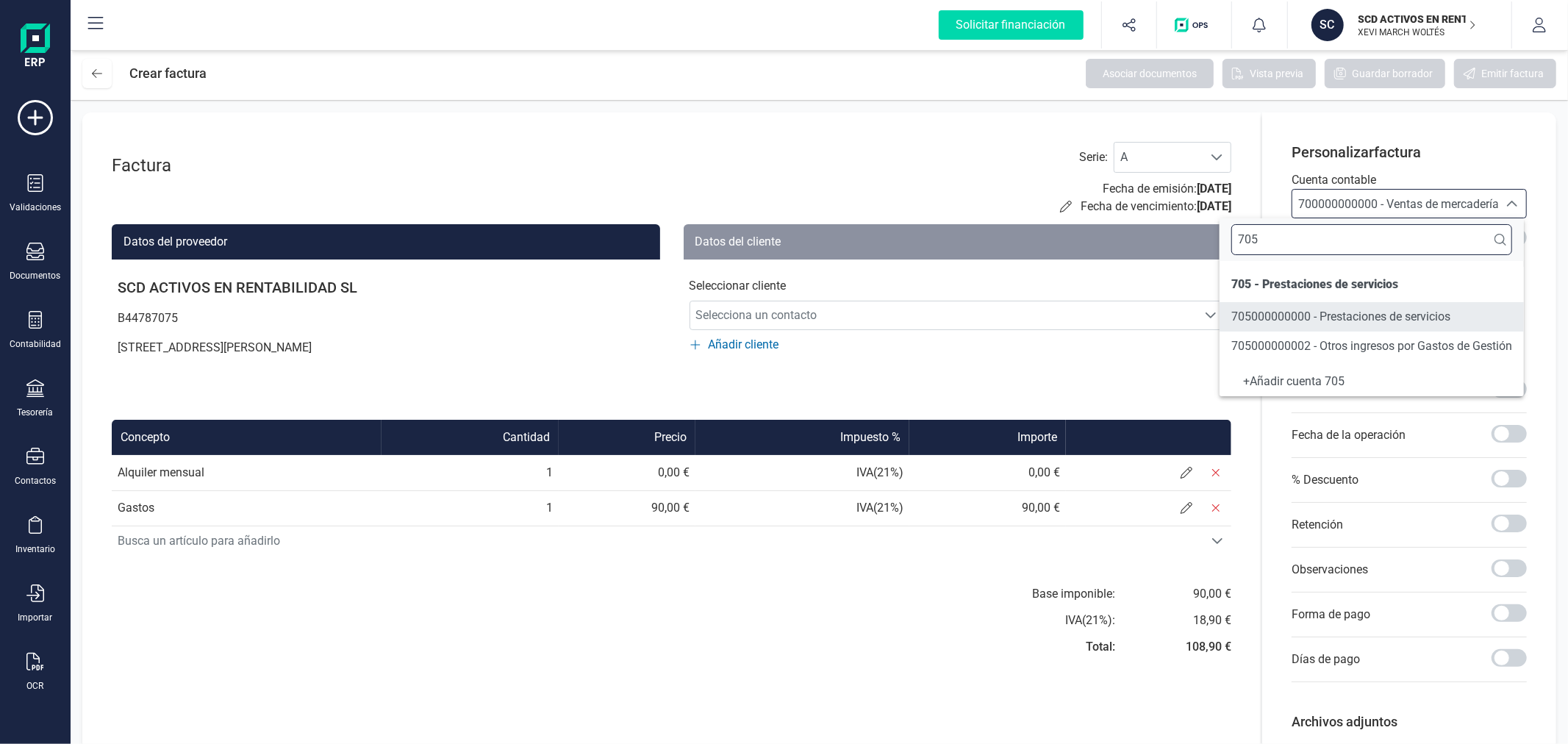
type input "705"
click at [1352, 314] on span "705000000000 - Prestaciones de servicios" at bounding box center [1340, 317] width 219 height 14
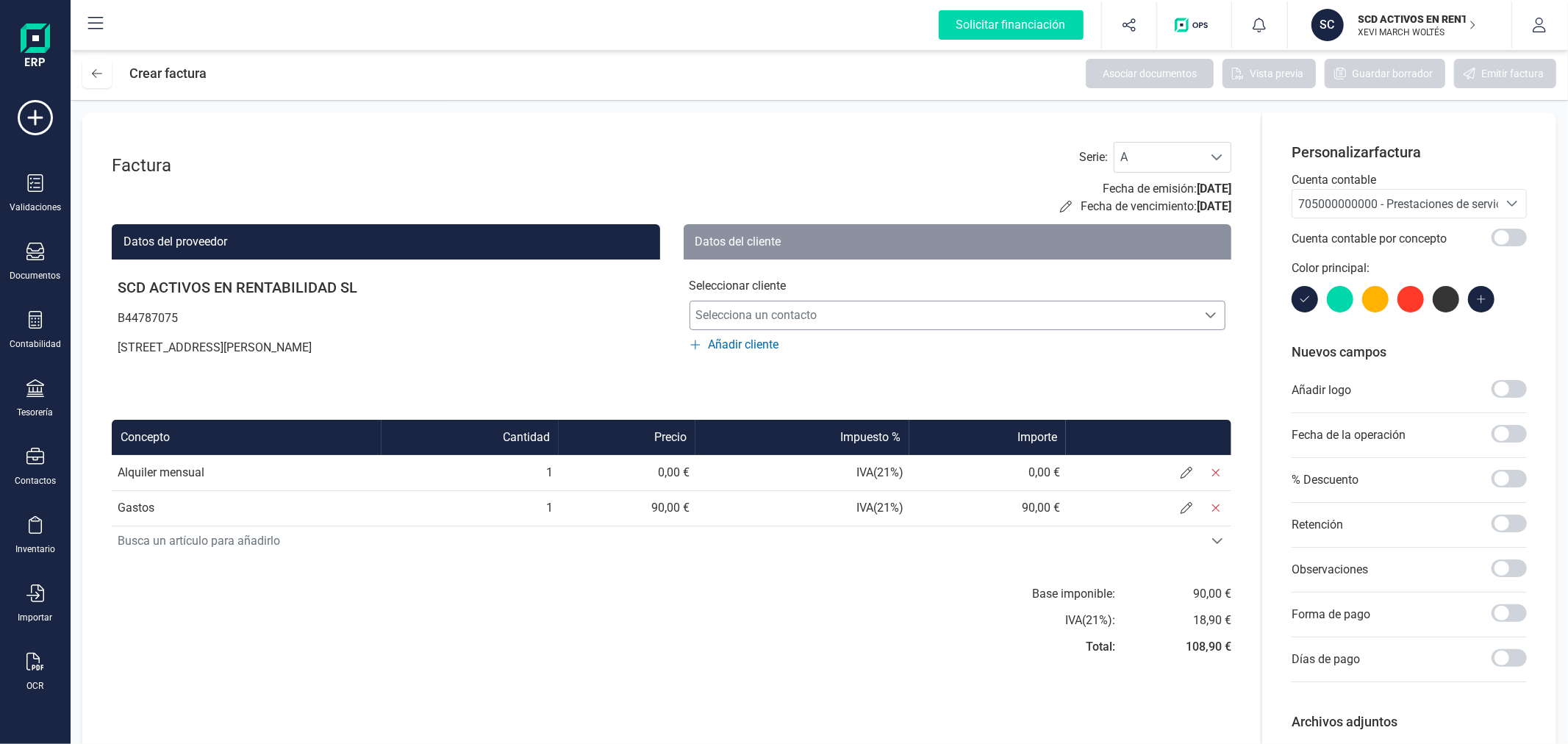
click at [929, 324] on span "Selecciona un contacto" at bounding box center [943, 315] width 507 height 30
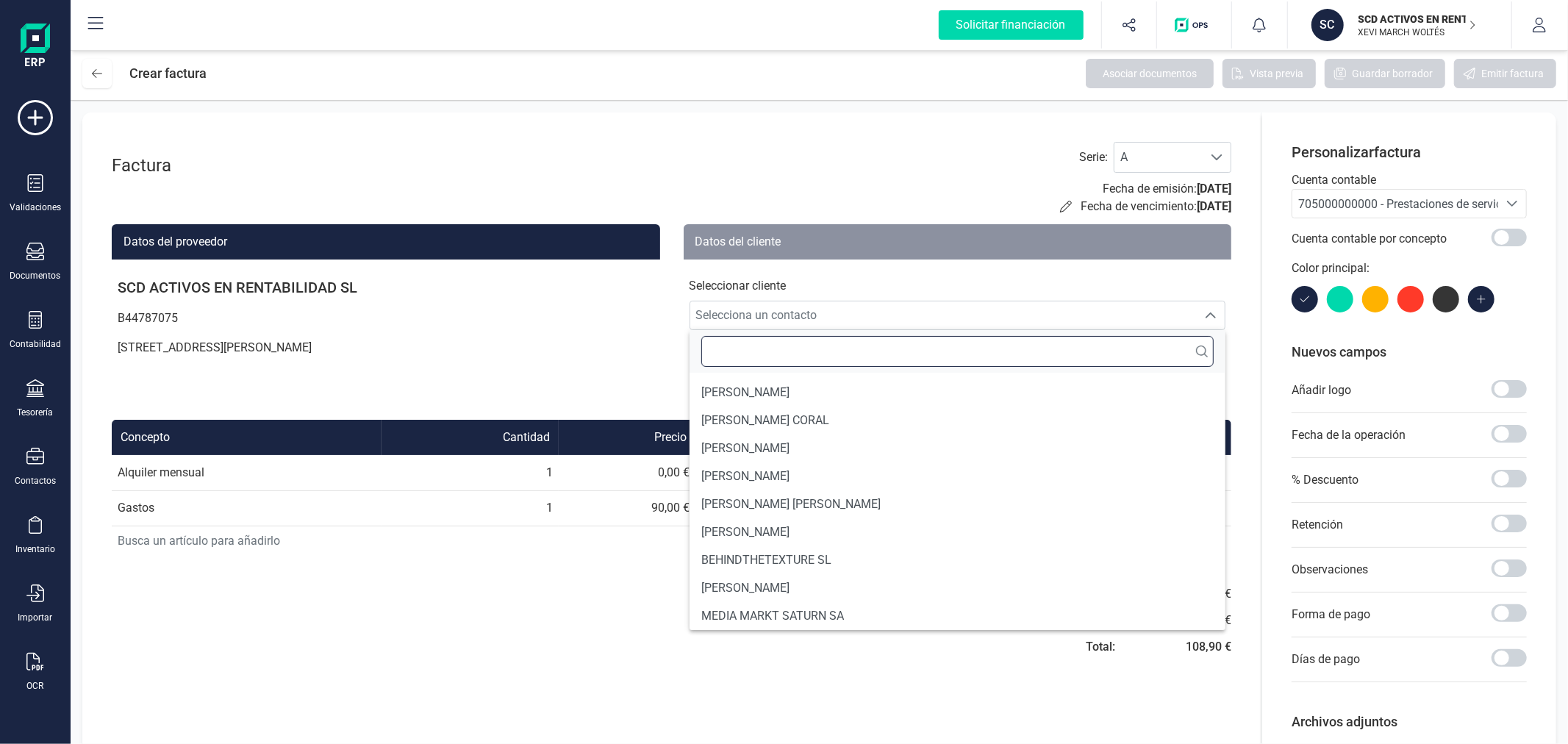
click at [780, 350] on input "text" at bounding box center [958, 352] width 513 height 31
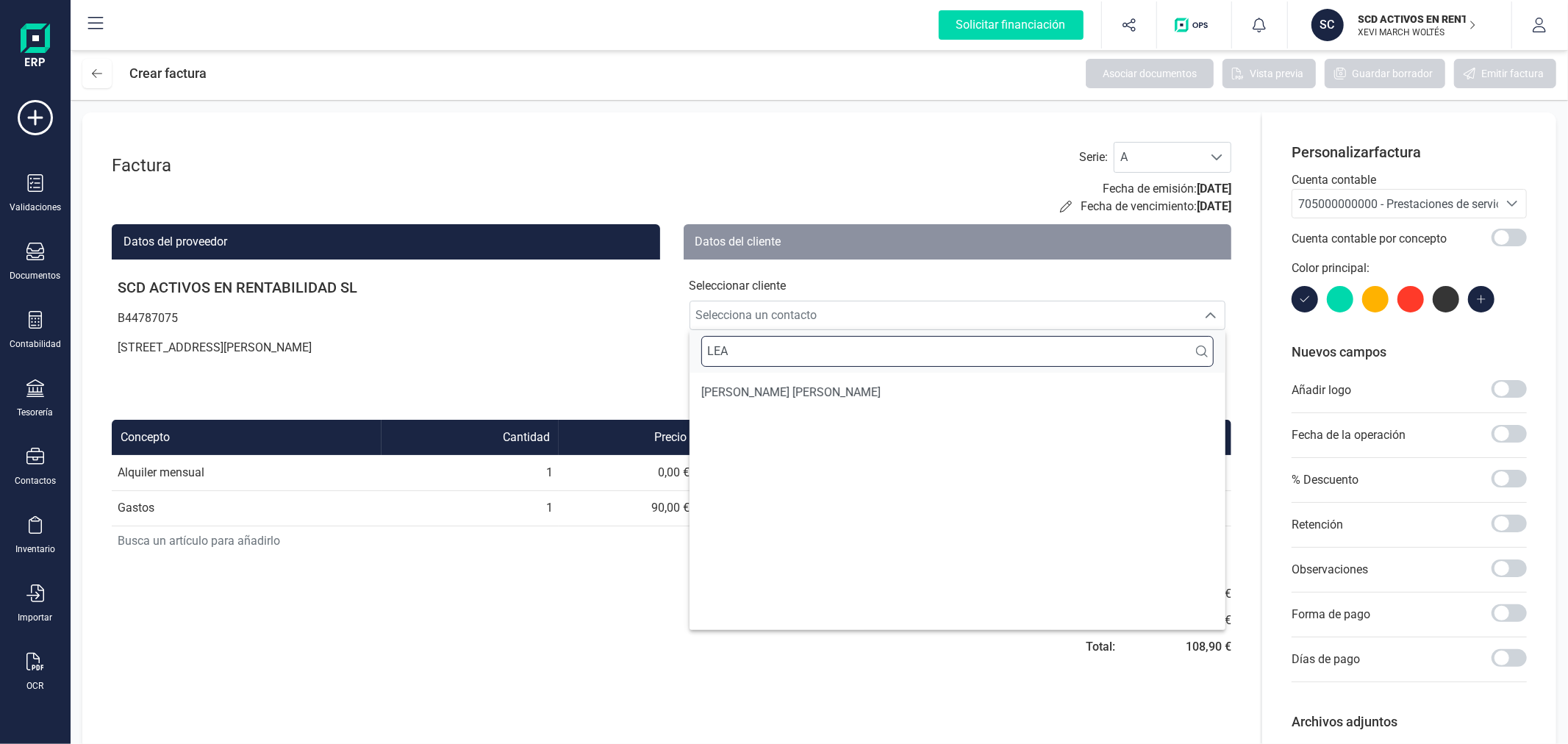
click at [776, 349] on input "LEA" at bounding box center [958, 352] width 513 height 31
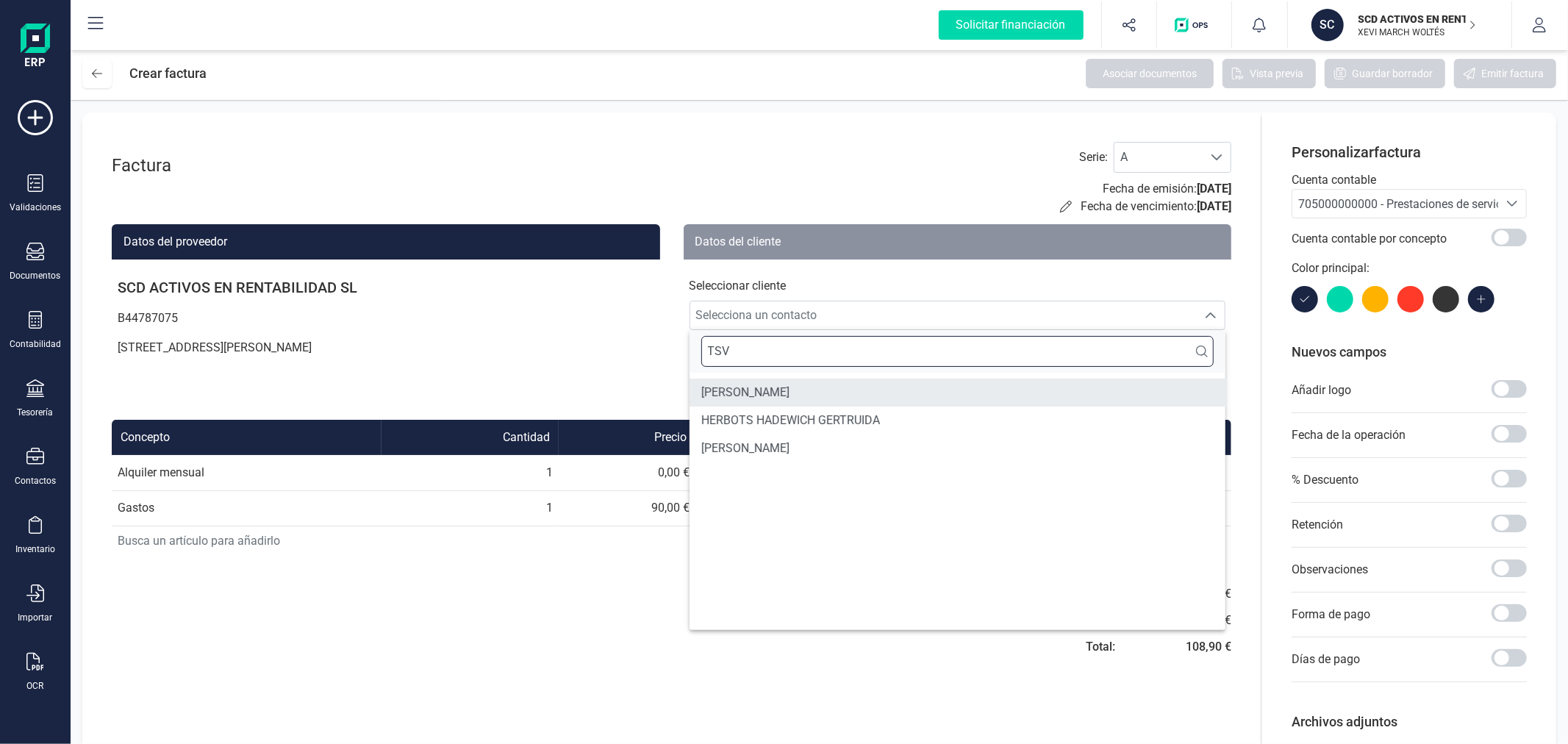
type input "TSV"
click at [773, 391] on span "TSVENTINA PETROVA" at bounding box center [745, 392] width 88 height 17
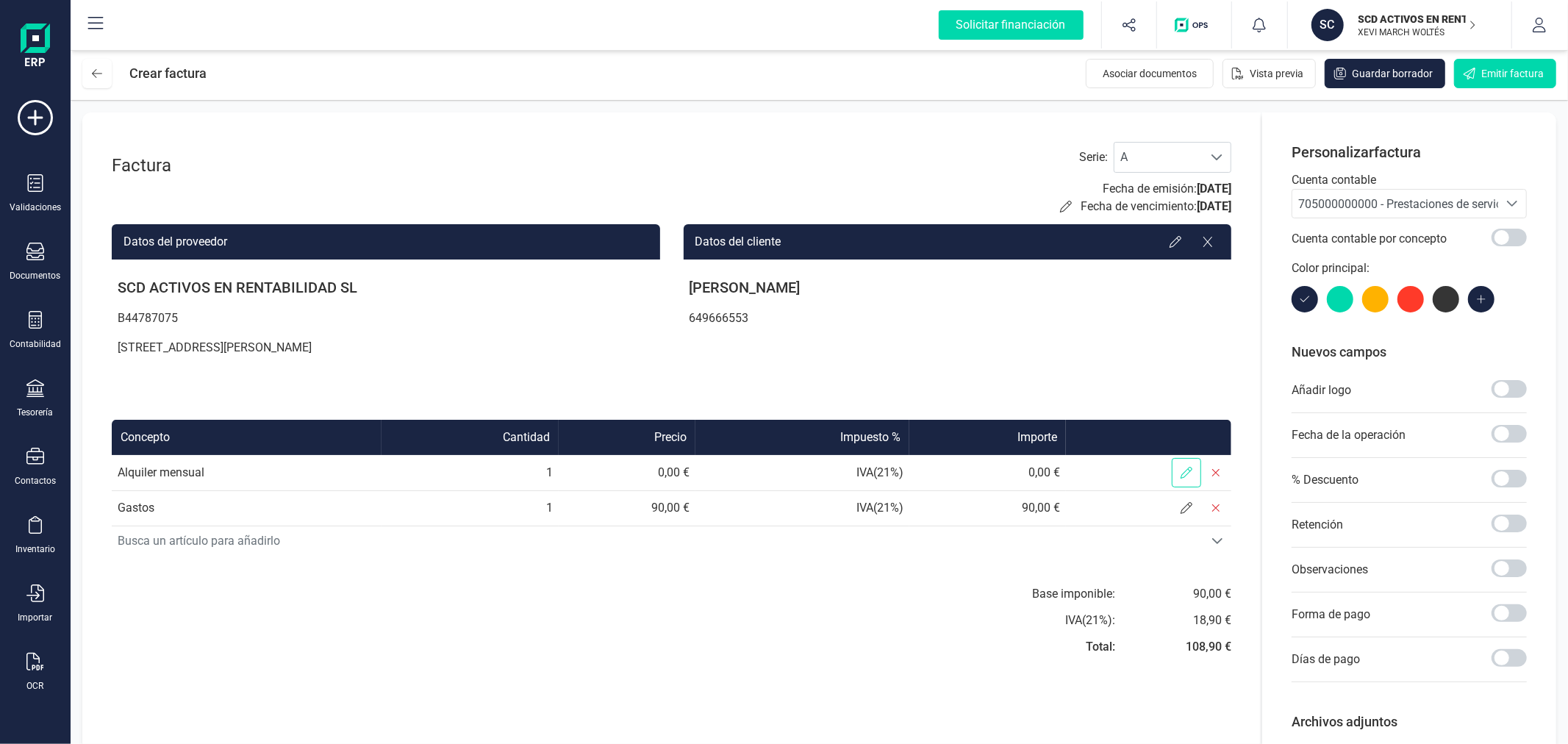
click at [1189, 462] on span at bounding box center [1186, 472] width 30 height 30
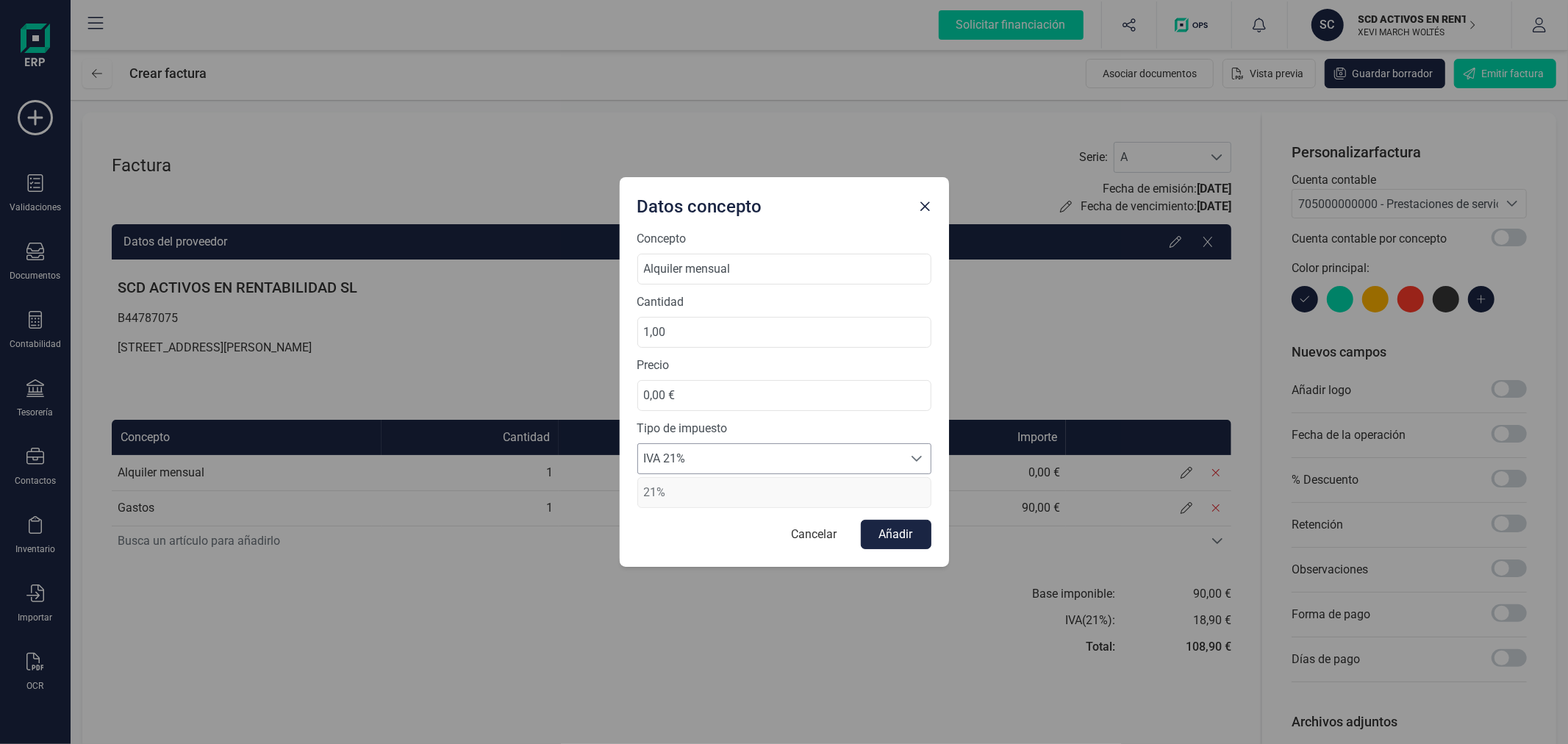
click at [809, 464] on span "IVA 21%" at bounding box center [770, 459] width 265 height 30
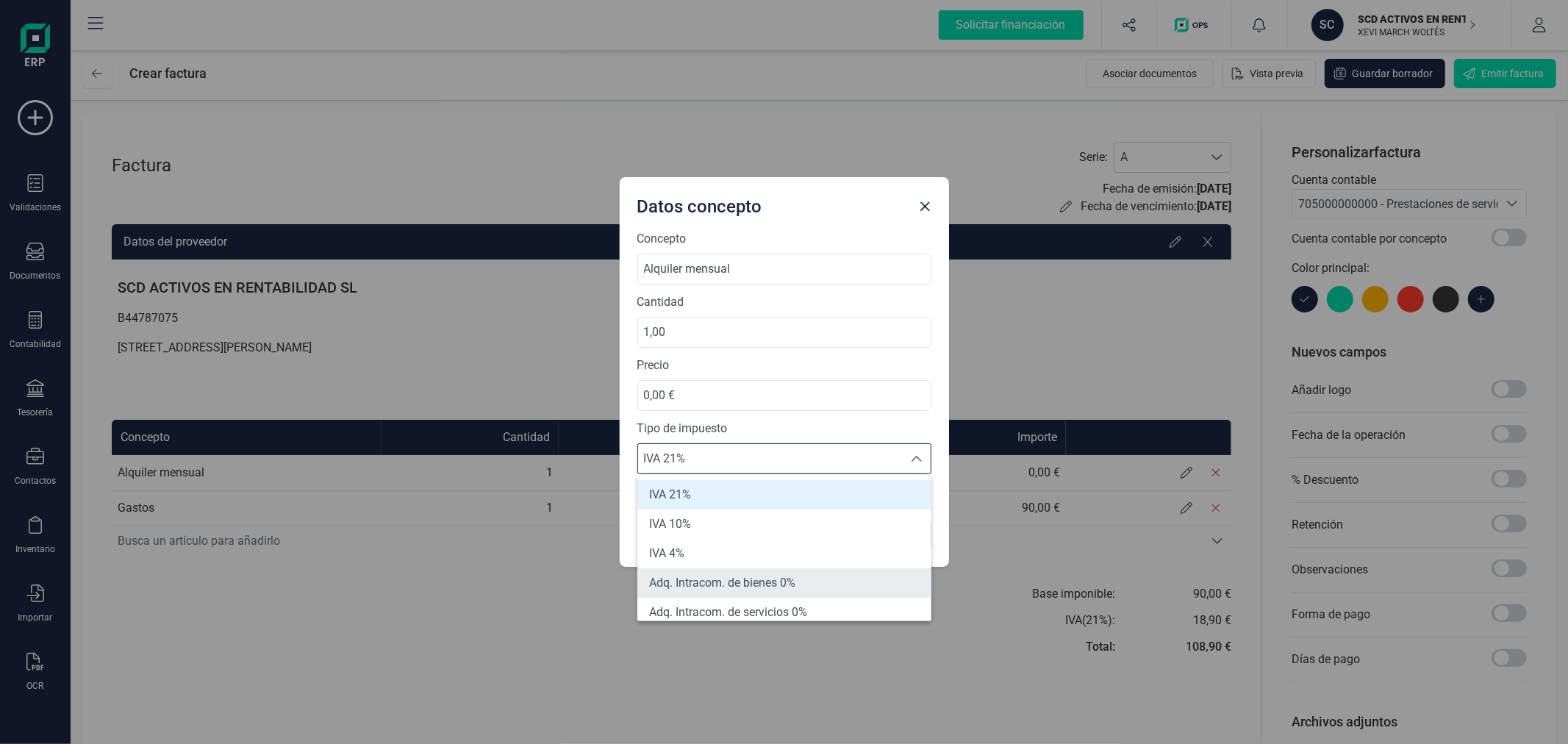
scroll to position [81, 0]
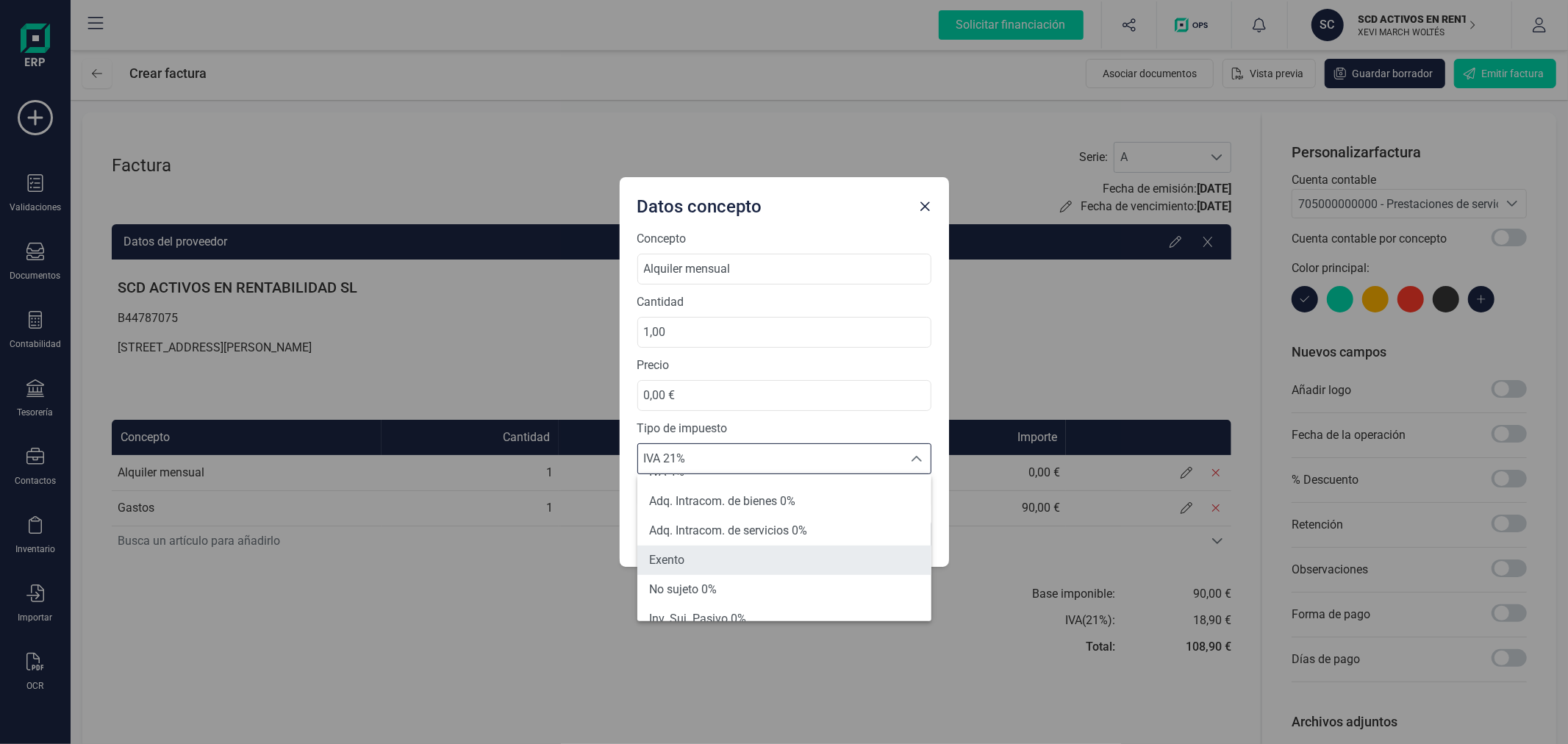
click at [750, 553] on li "Exento" at bounding box center [784, 560] width 294 height 30
type input "0%"
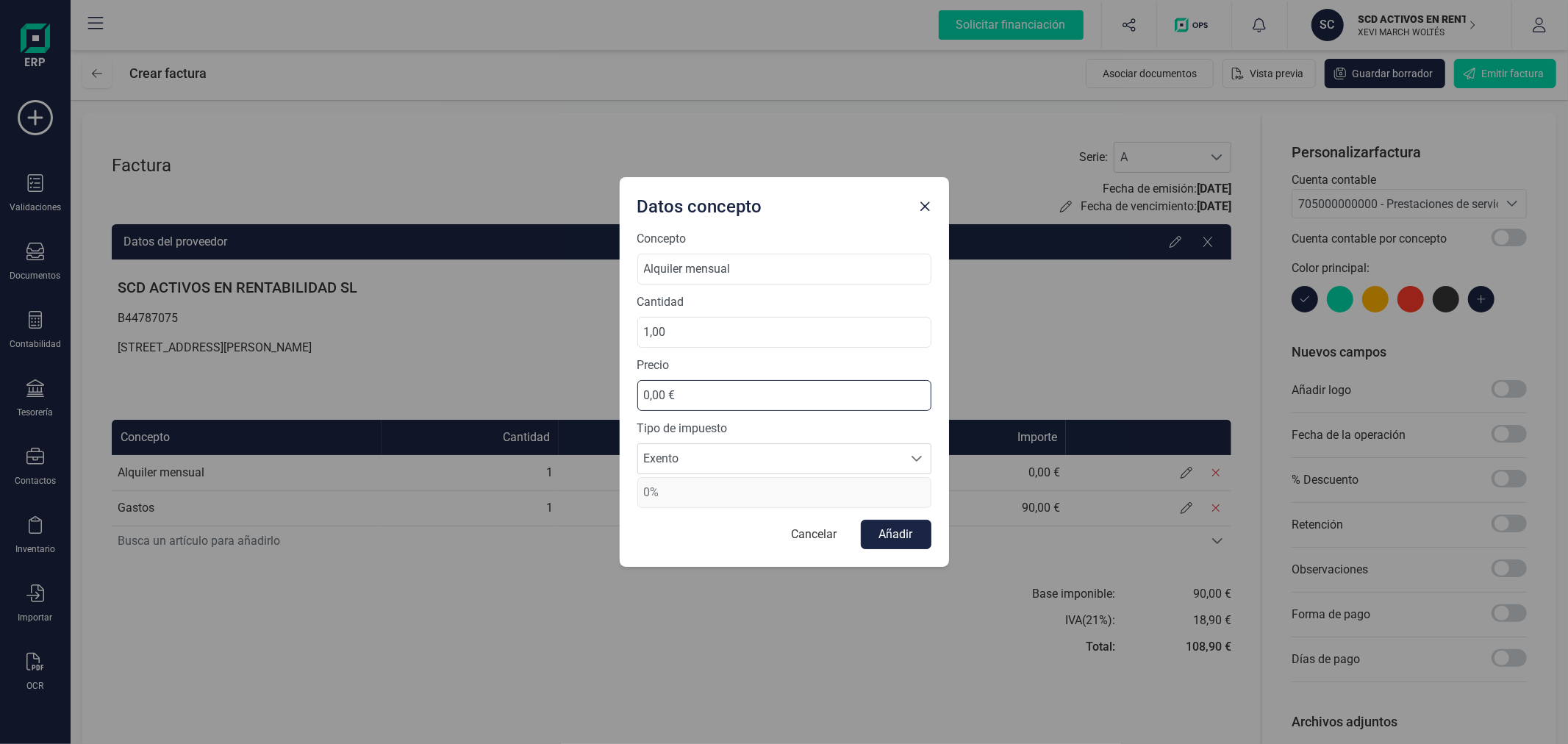
drag, startPoint x: 714, startPoint y: 398, endPoint x: 625, endPoint y: 388, distance: 89.6
click at [625, 388] on div "Concepto Alquiler mensual Cantidad 1,00 Precio 0,00 € Tipo de impuesto Exento E…" at bounding box center [784, 399] width 329 height 337
type input "590,00 €"
click at [908, 526] on button "Añadir" at bounding box center [896, 534] width 71 height 30
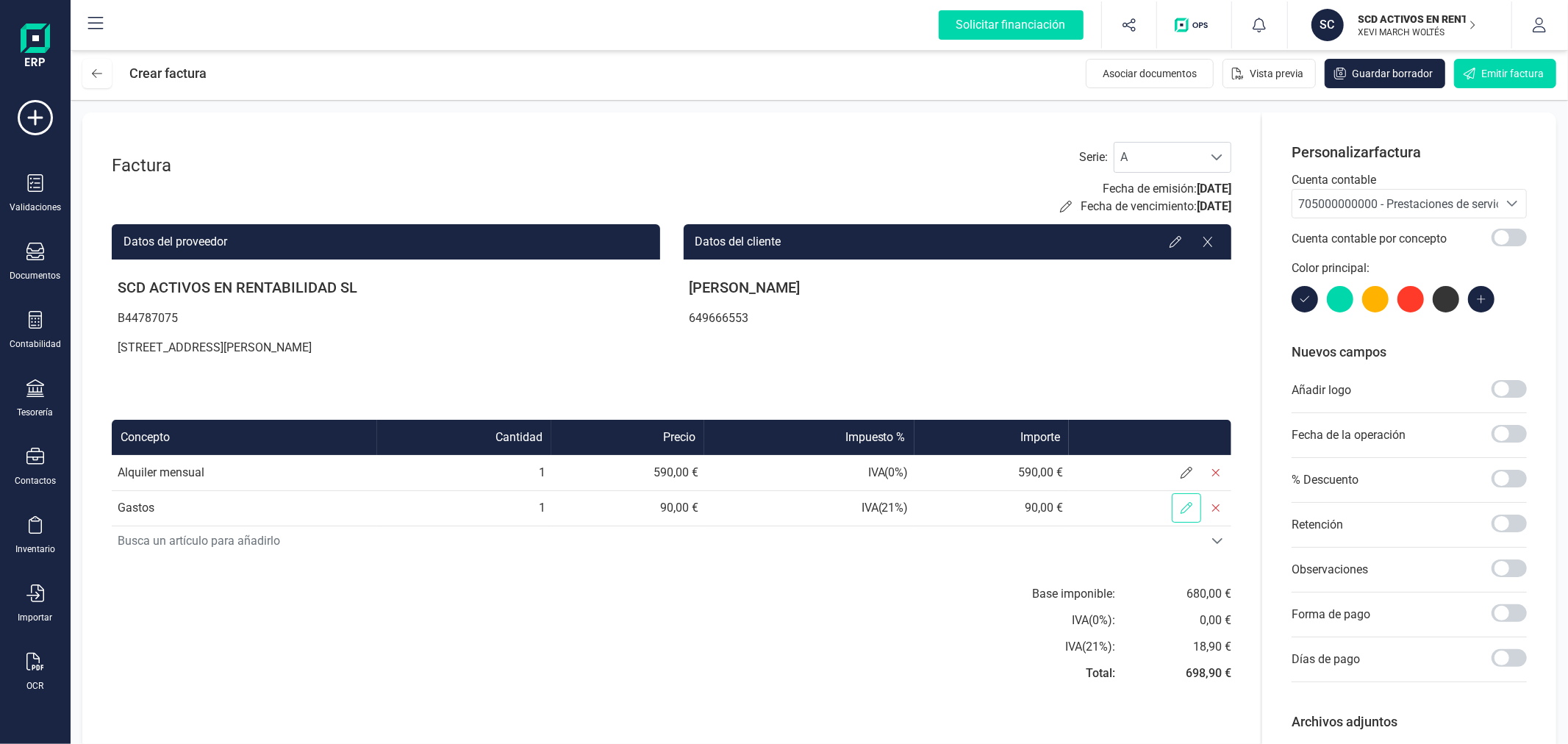
click at [1176, 508] on span at bounding box center [1186, 508] width 30 height 30
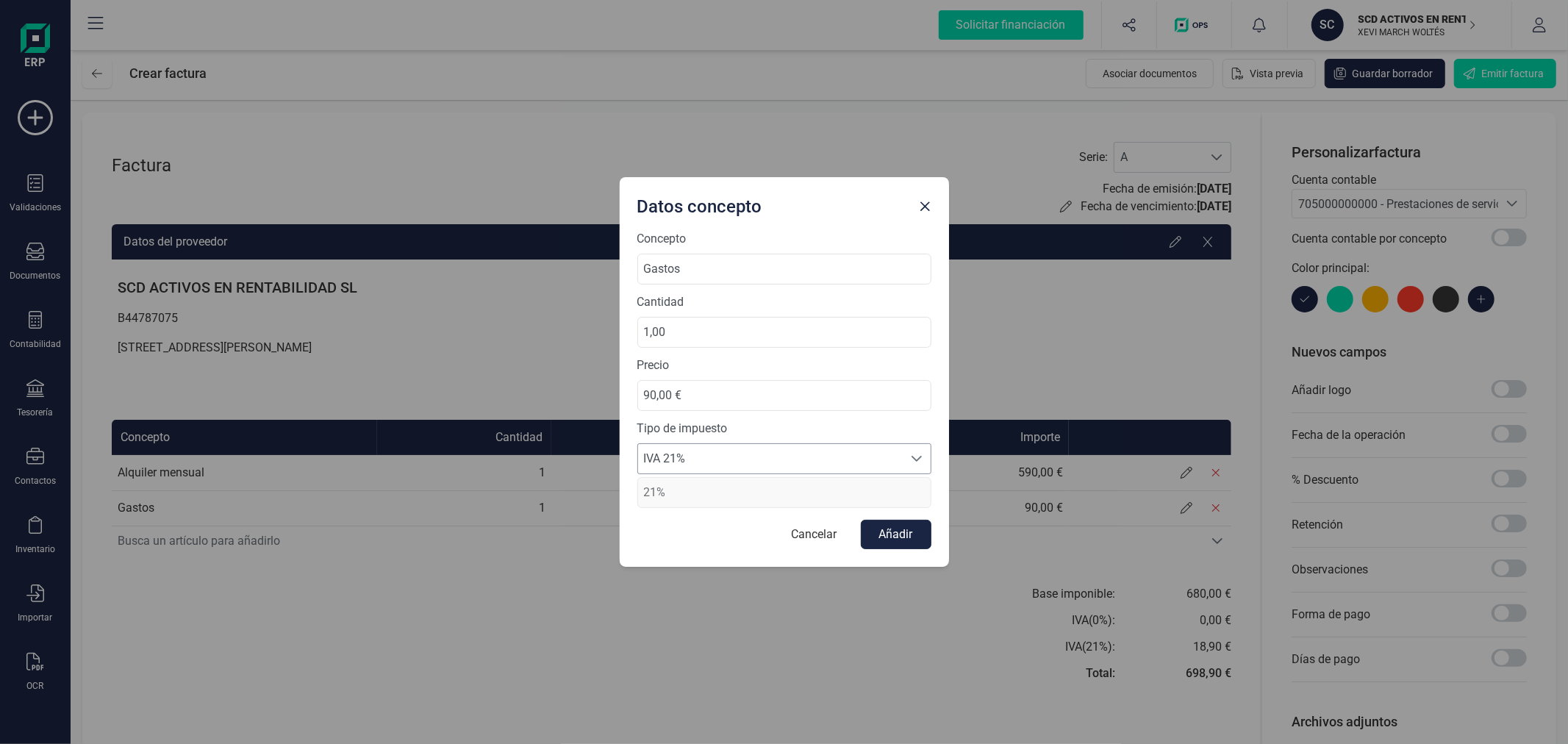
click at [783, 456] on span "IVA 21%" at bounding box center [770, 459] width 265 height 30
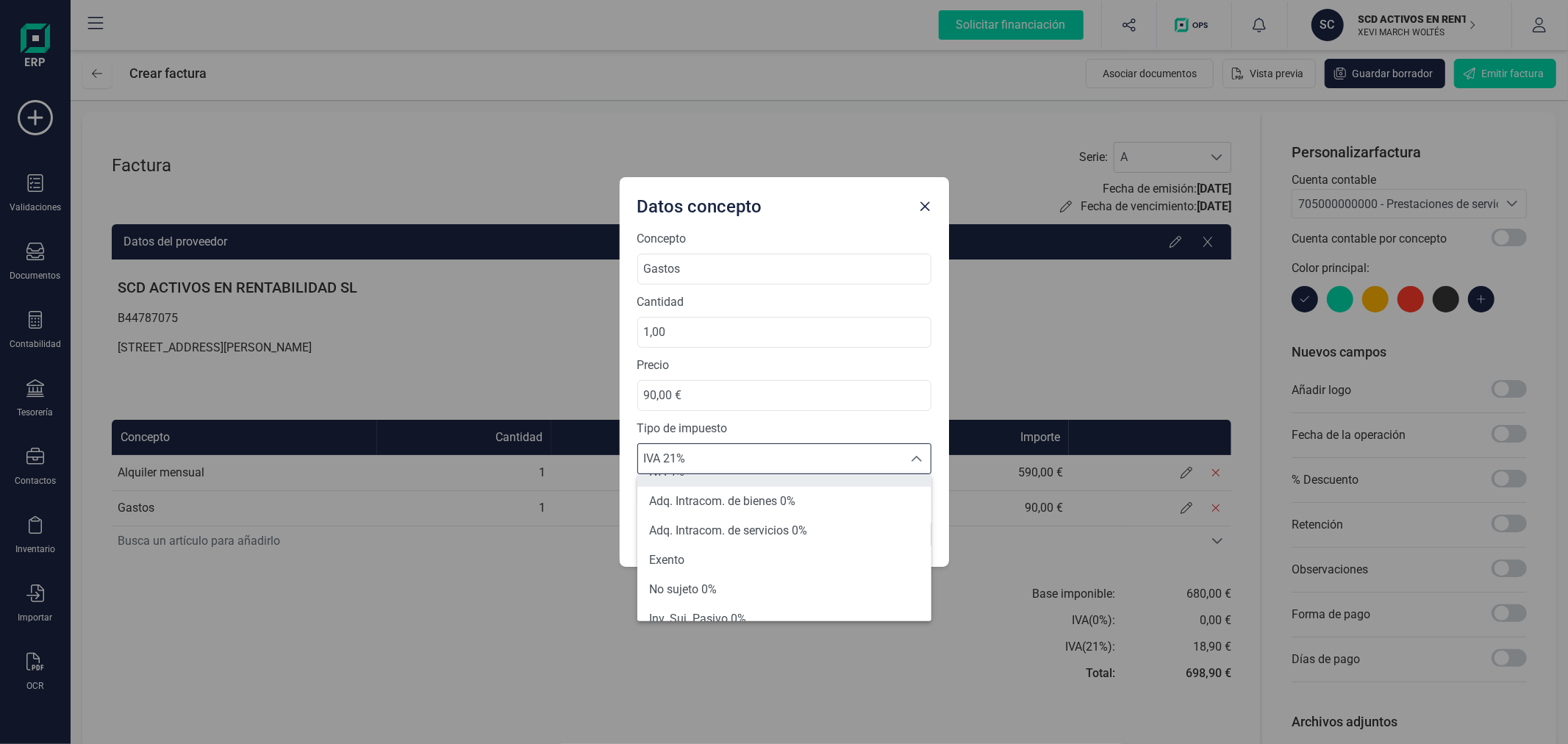
click at [722, 564] on li "Exento" at bounding box center [784, 560] width 294 height 30
type input "0%"
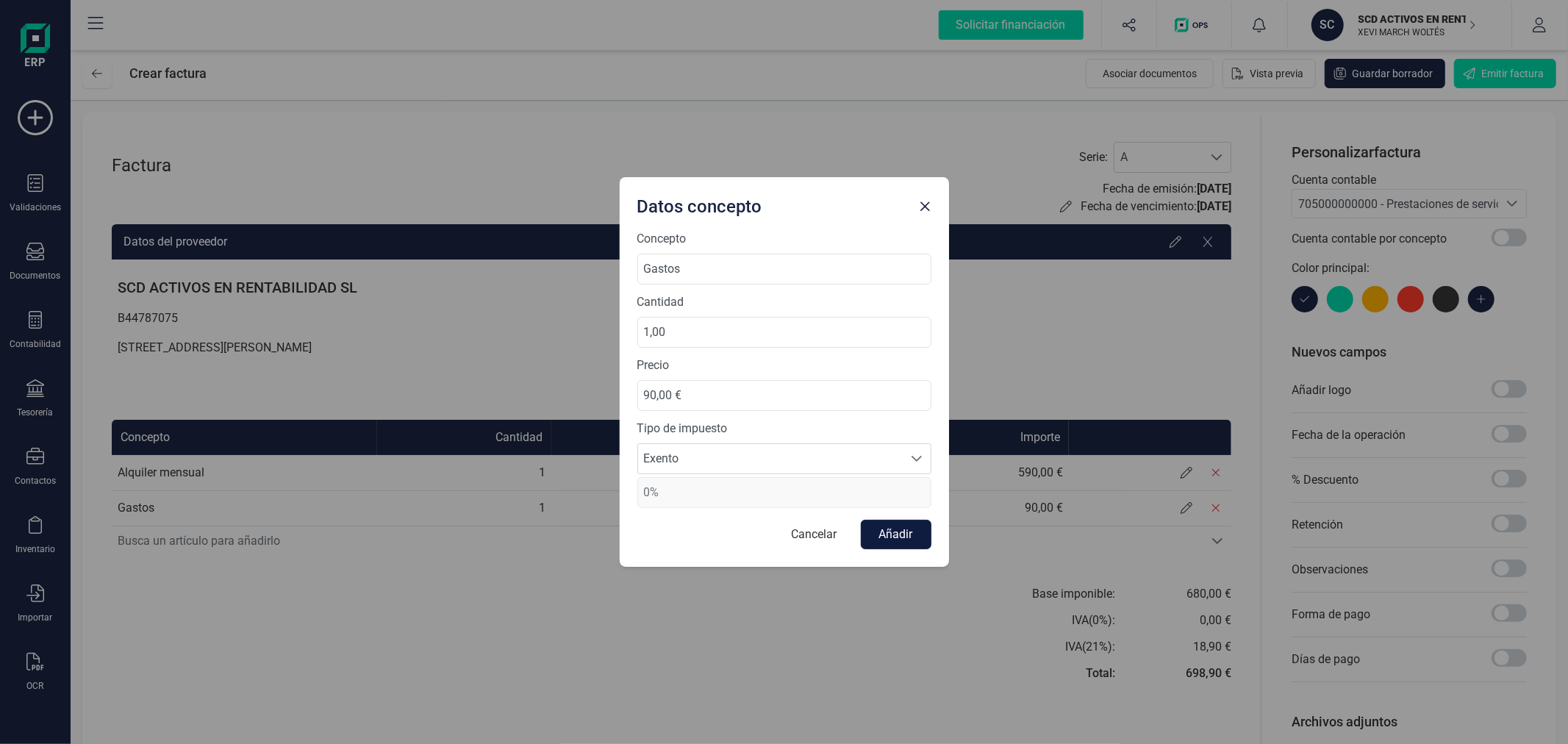
click at [892, 534] on button "Añadir" at bounding box center [896, 534] width 71 height 30
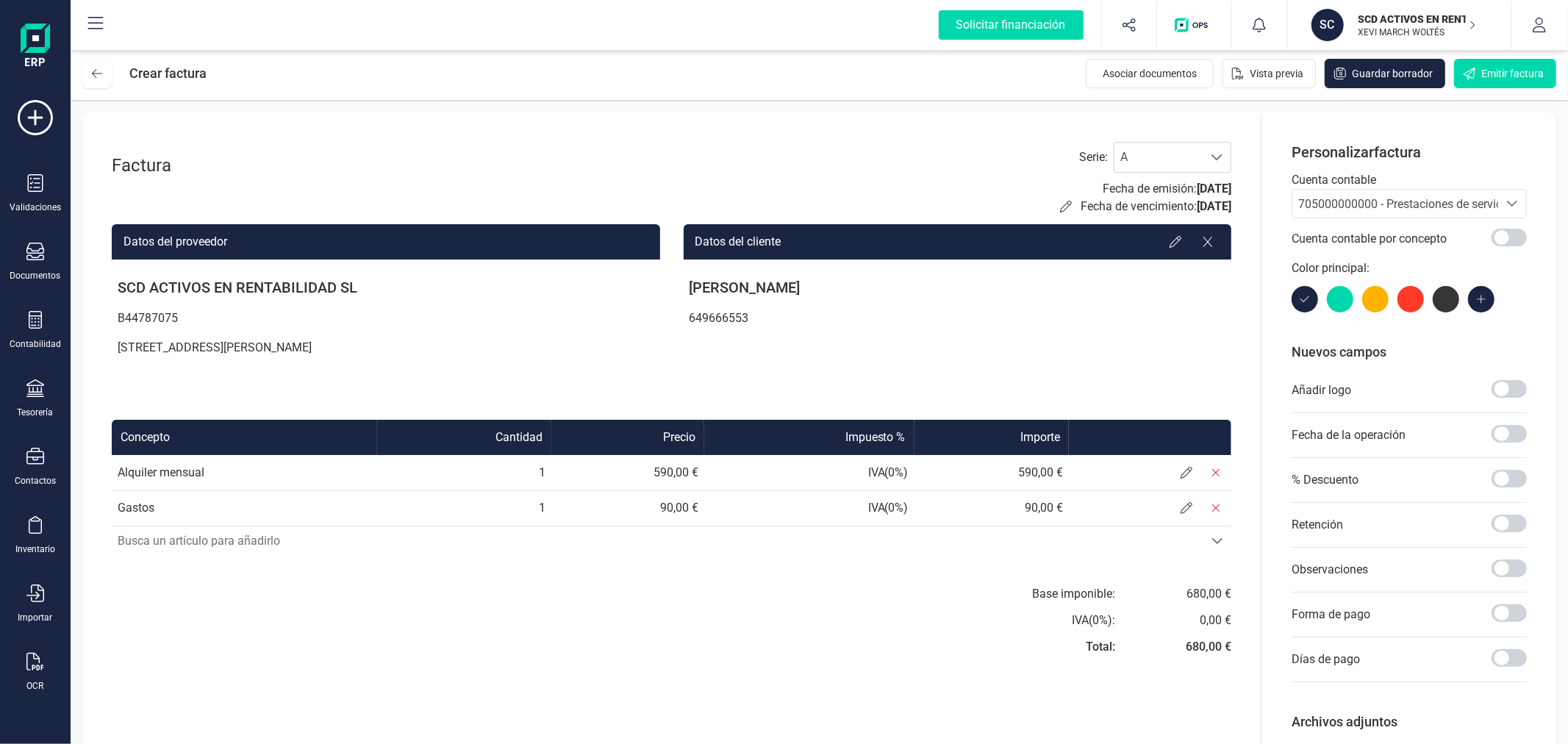
click at [754, 654] on div "Base imponible: IVA ( 0 %): Total: 680,00 € 0,00 € 680,00 €" at bounding box center [958, 625] width 548 height 80
click at [1479, 79] on button "Emitir factura" at bounding box center [1505, 73] width 102 height 30
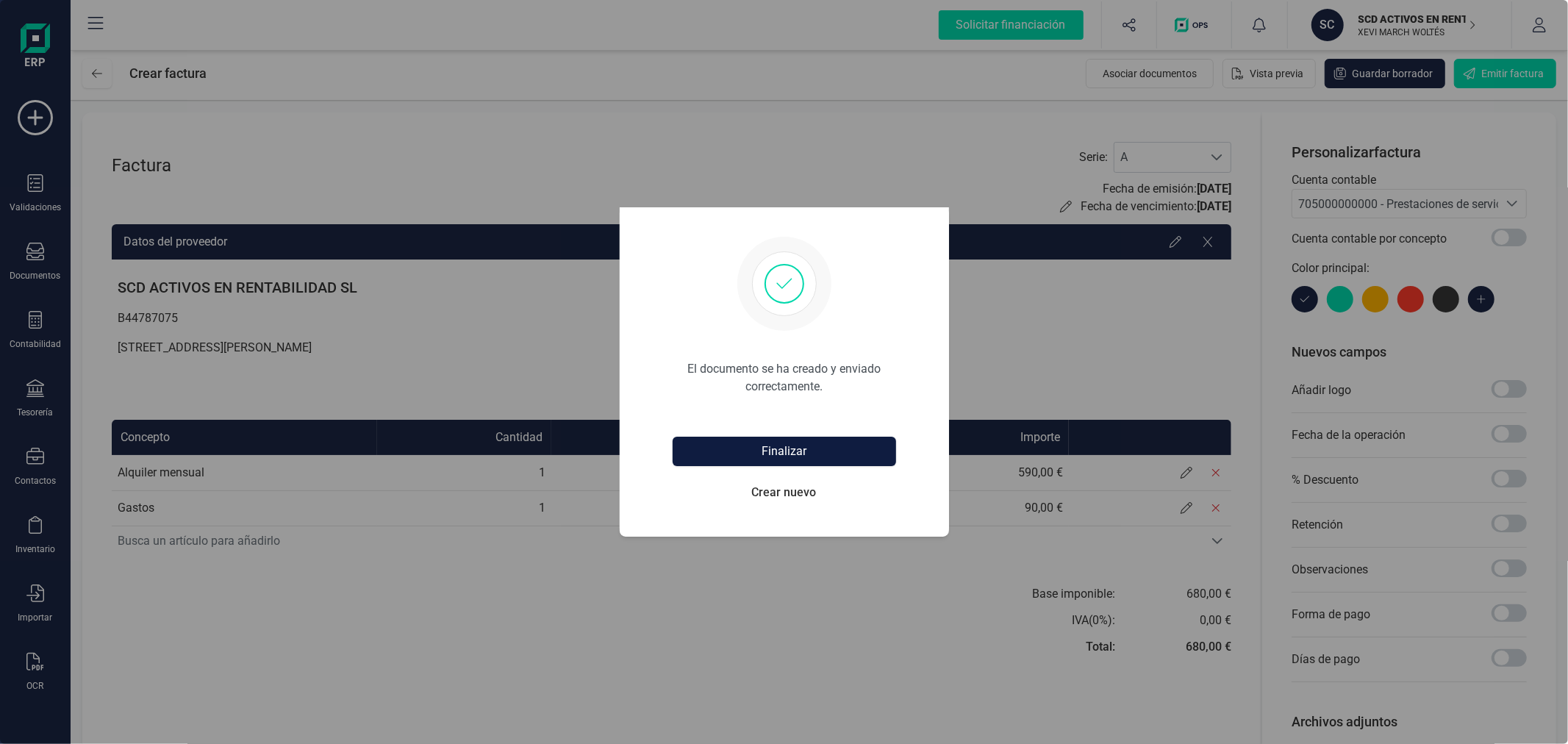
click at [745, 445] on button "Finalizar" at bounding box center [784, 451] width 223 height 30
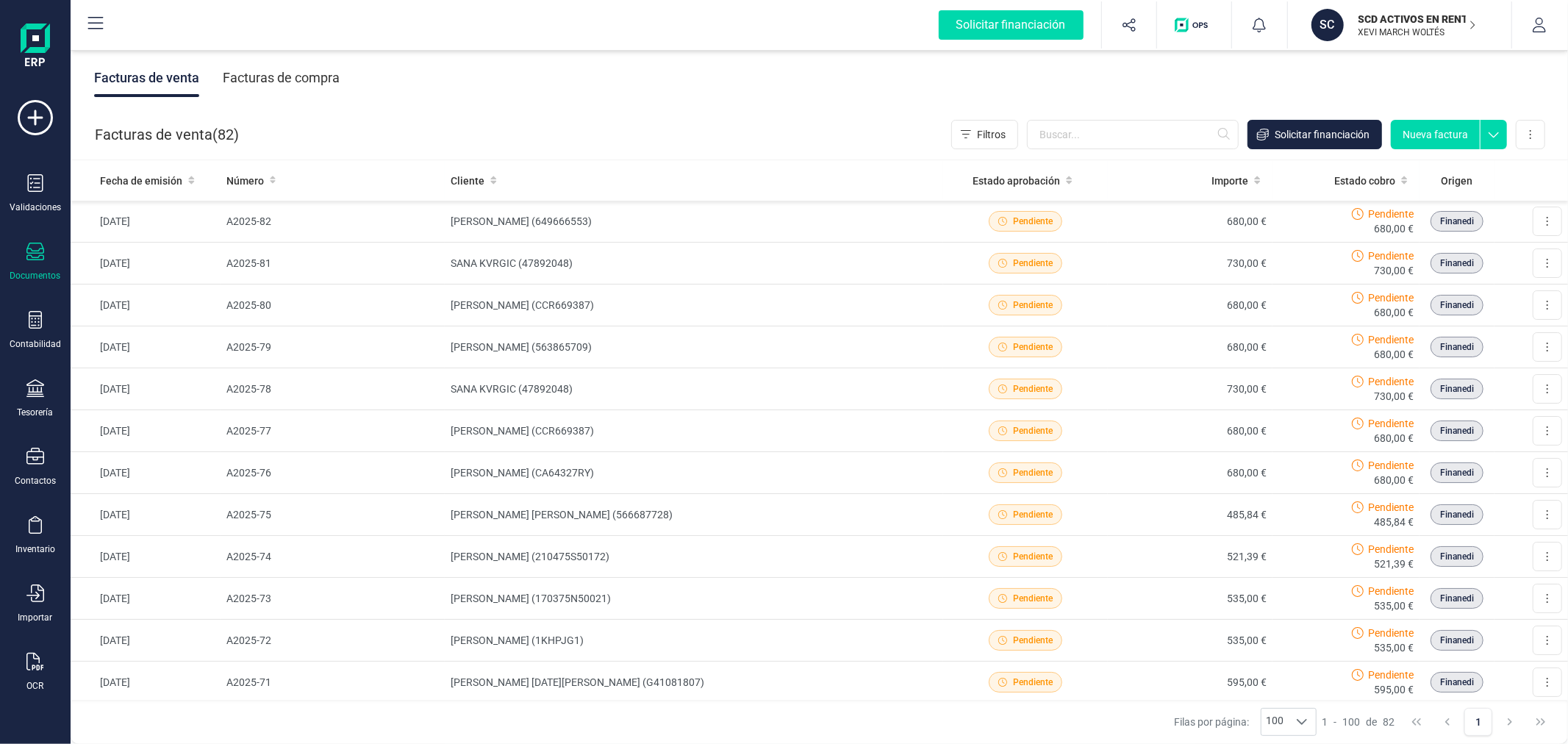
click at [1432, 136] on button "Nueva factura" at bounding box center [1434, 134] width 89 height 30
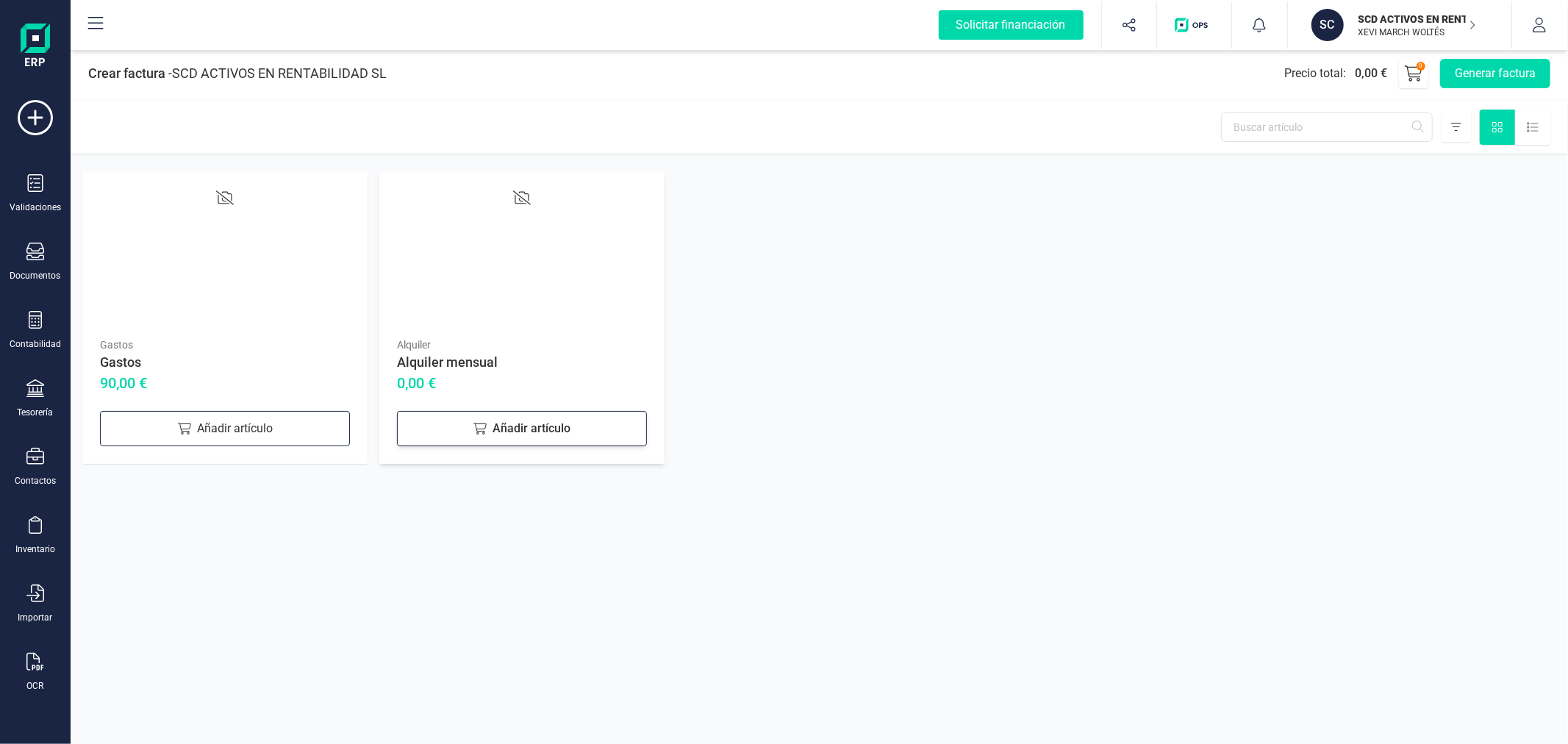
click at [496, 411] on div "Añadir artículo" at bounding box center [521, 428] width 250 height 35
click at [247, 415] on div "Añadir artículo" at bounding box center [225, 428] width 250 height 35
click at [1478, 61] on button "Generar factura" at bounding box center [1494, 73] width 110 height 30
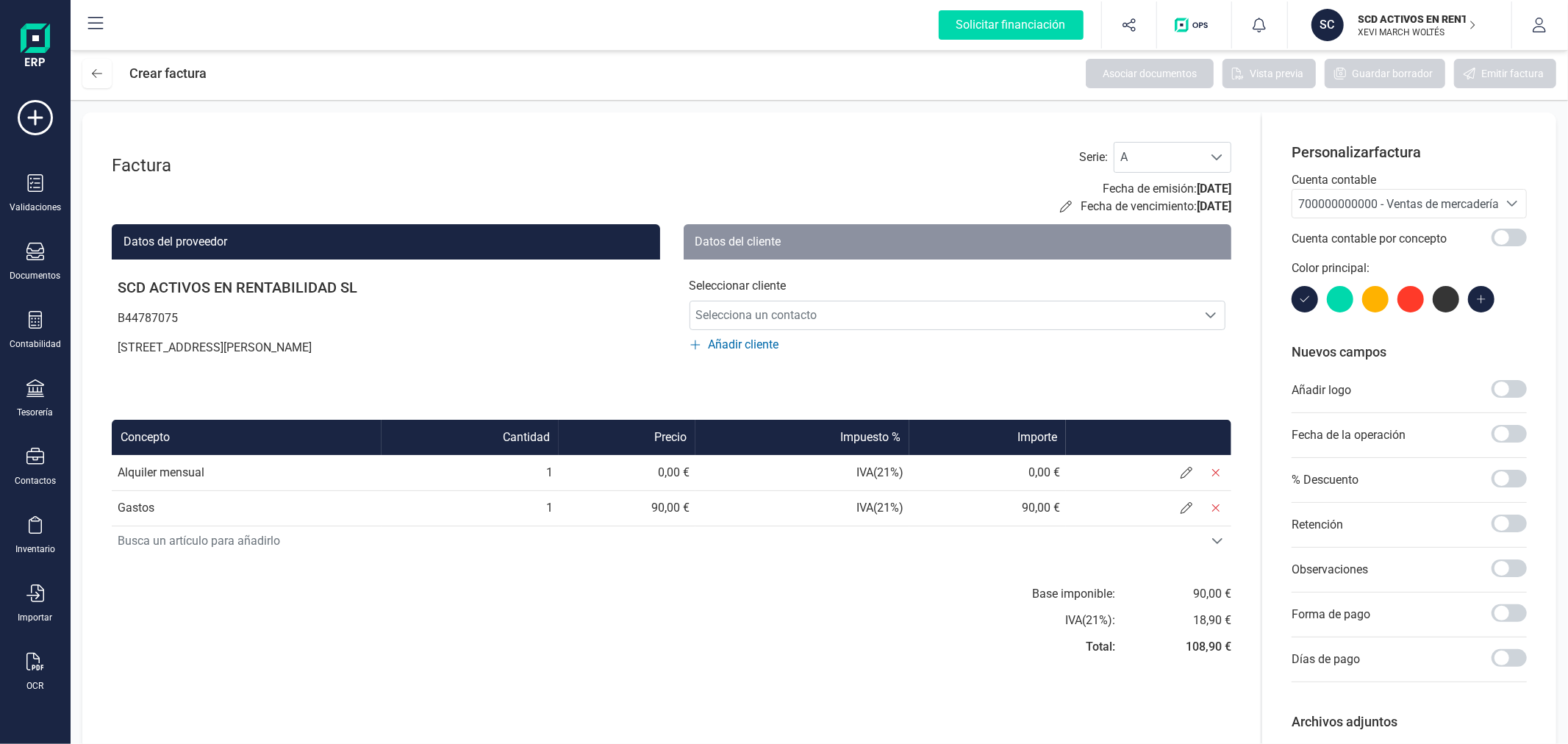
click at [1352, 199] on span "700000000000 - Ventas de mercaderías" at bounding box center [1401, 204] width 206 height 14
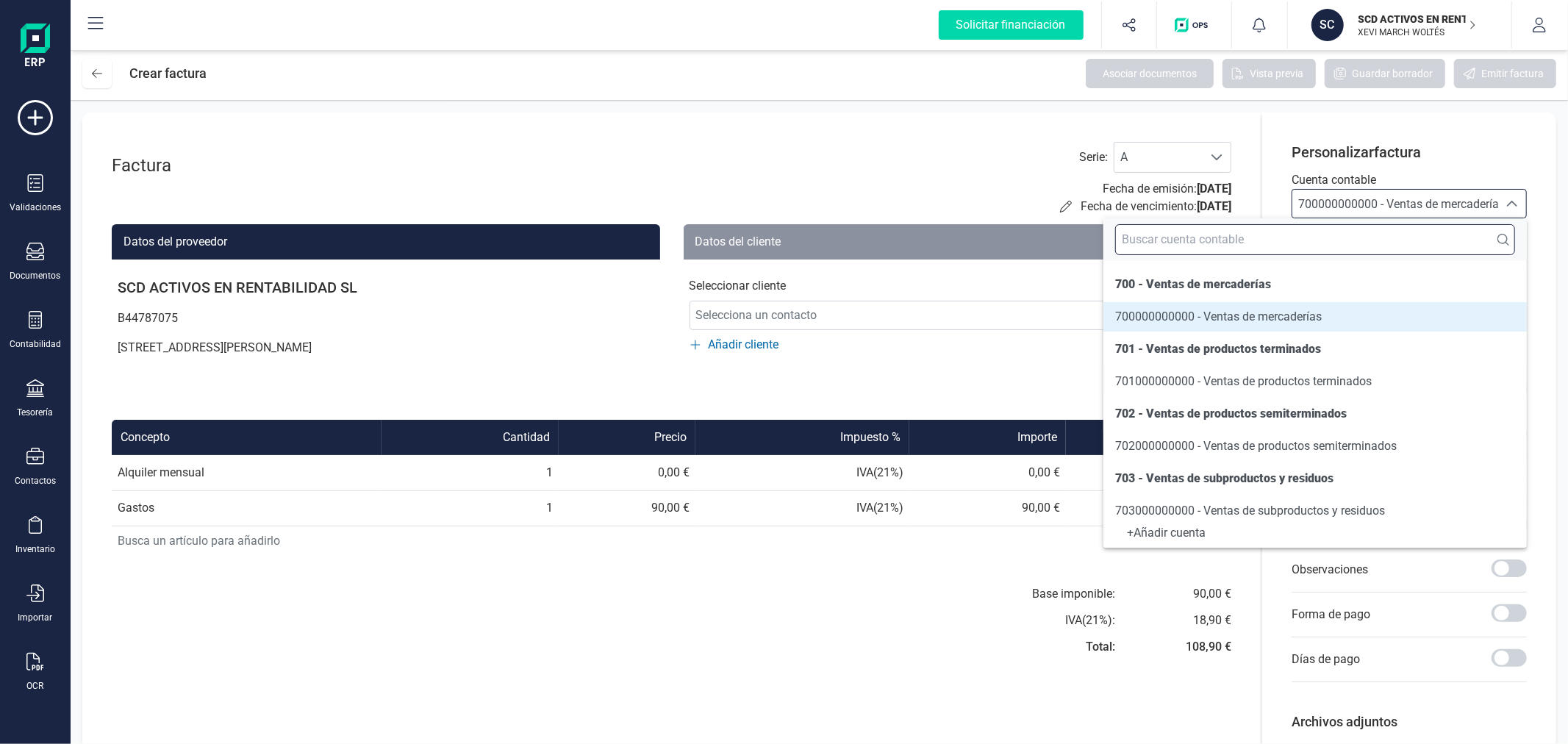
click at [1305, 235] on input "text" at bounding box center [1315, 239] width 400 height 31
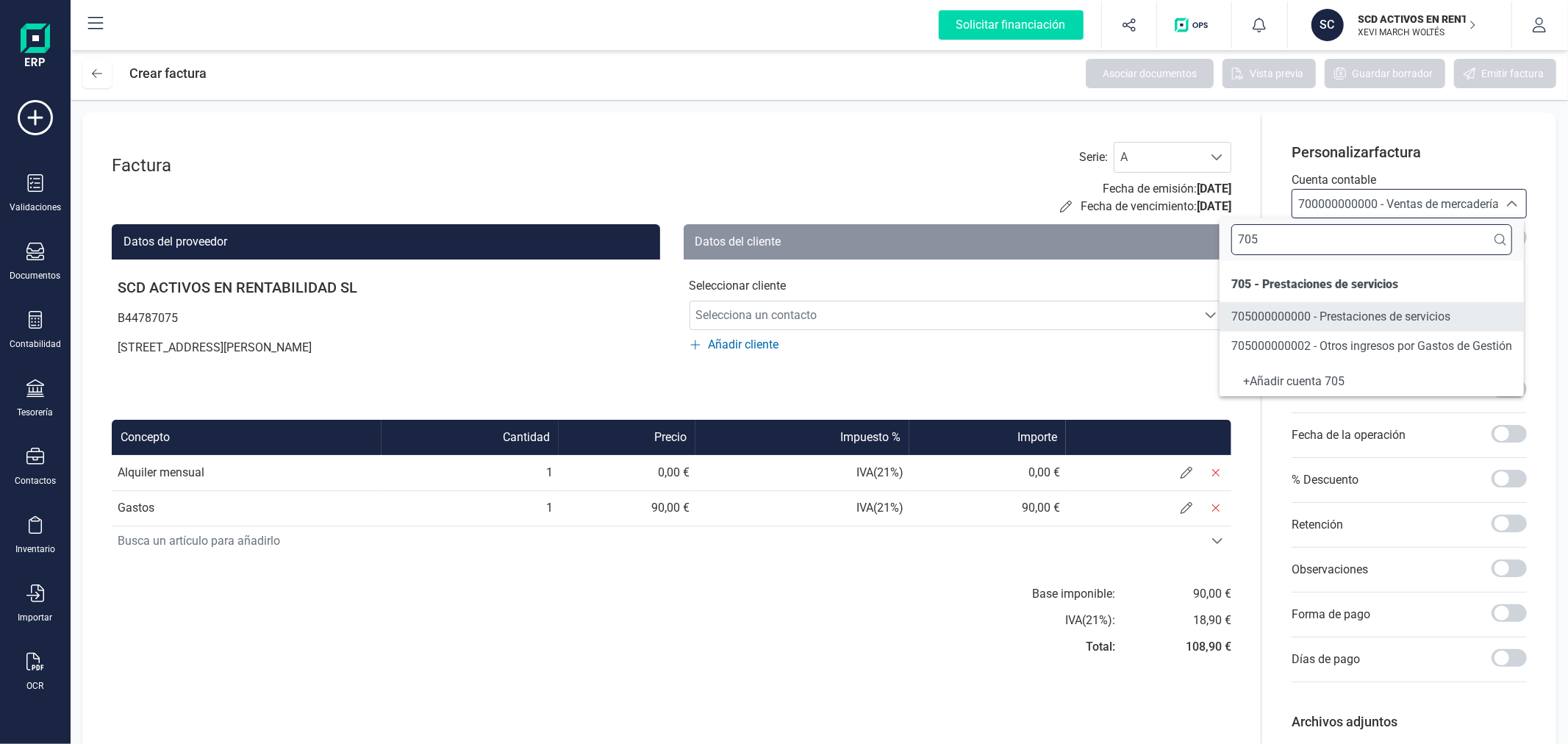
type input "705"
click at [1301, 325] on span "705000000000 - Prestaciones de servicios" at bounding box center [1340, 317] width 219 height 17
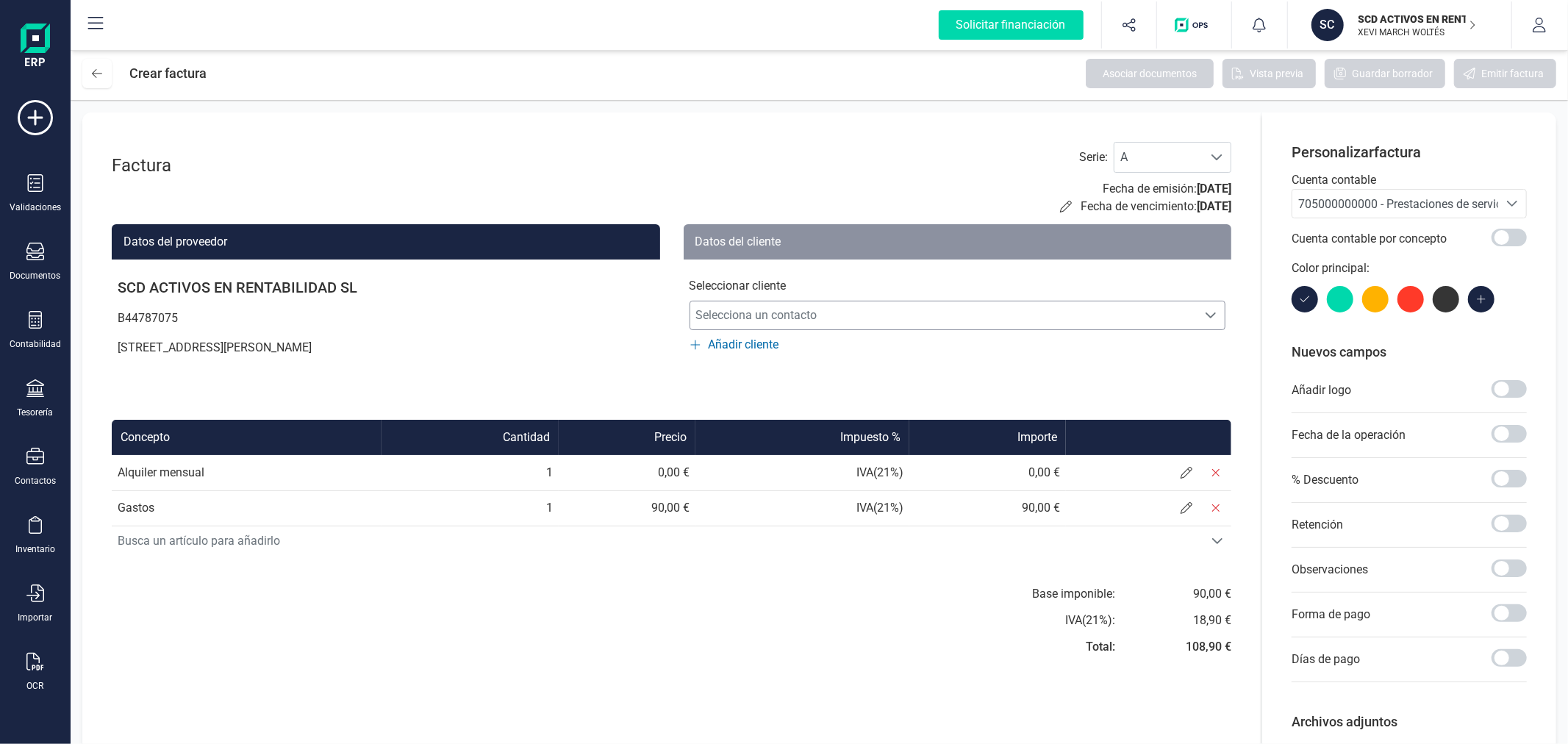
click at [934, 320] on span "Selecciona un contacto" at bounding box center [943, 315] width 507 height 30
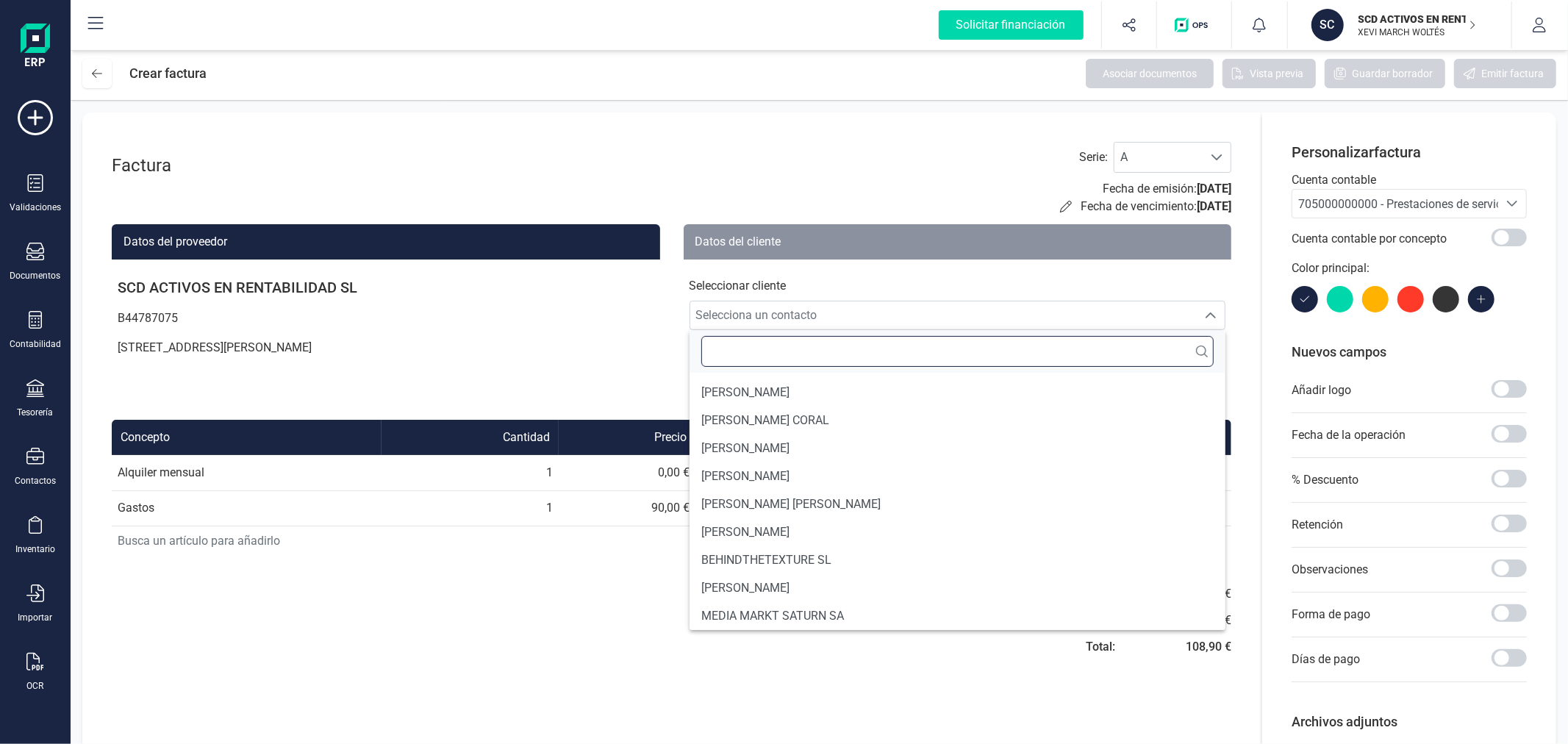
click at [905, 348] on input "text" at bounding box center [958, 352] width 513 height 31
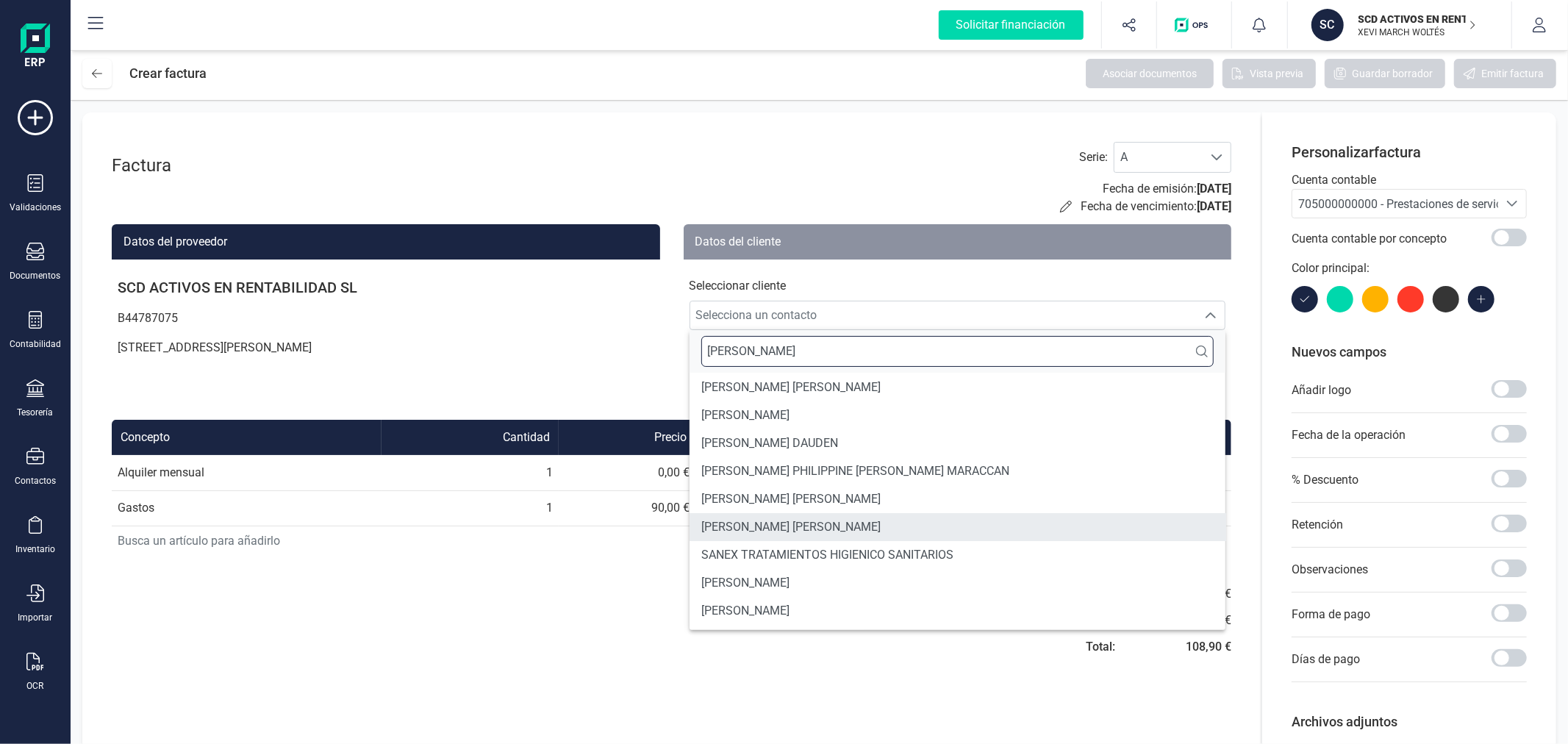
type input "AMY"
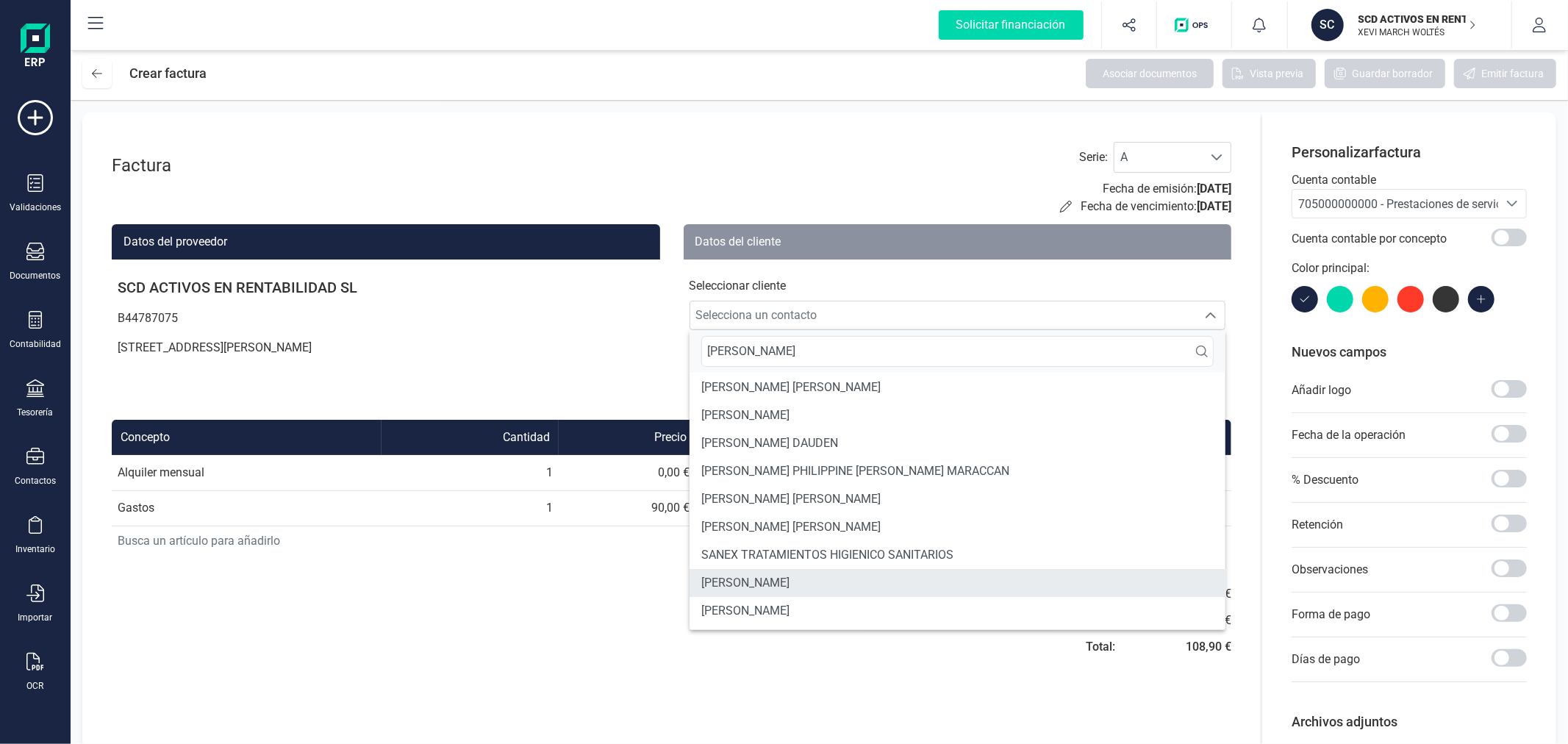
click at [959, 581] on li "AMY BARRETT" at bounding box center [957, 583] width 537 height 28
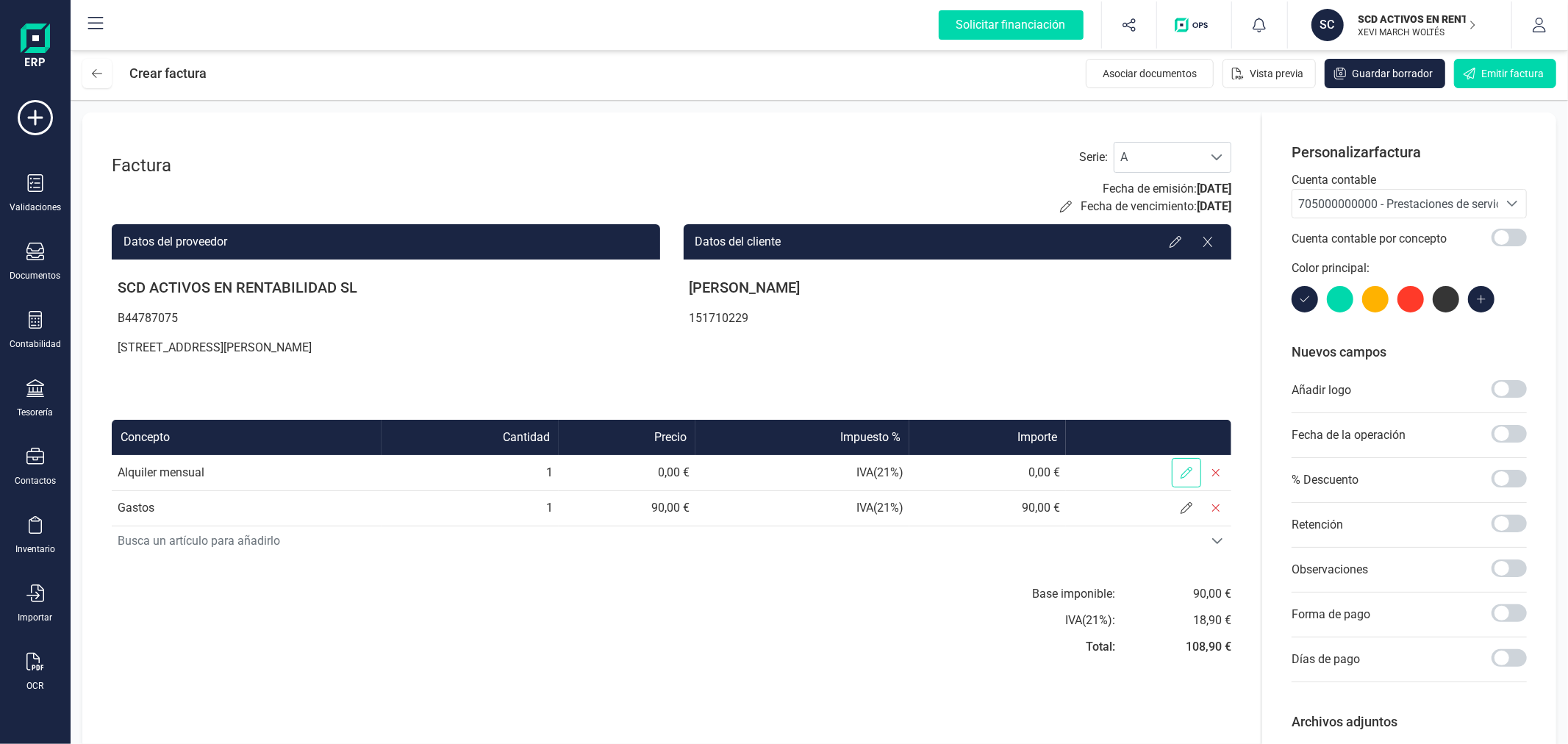
click at [1184, 476] on icon at bounding box center [1185, 472] width 11 height 11
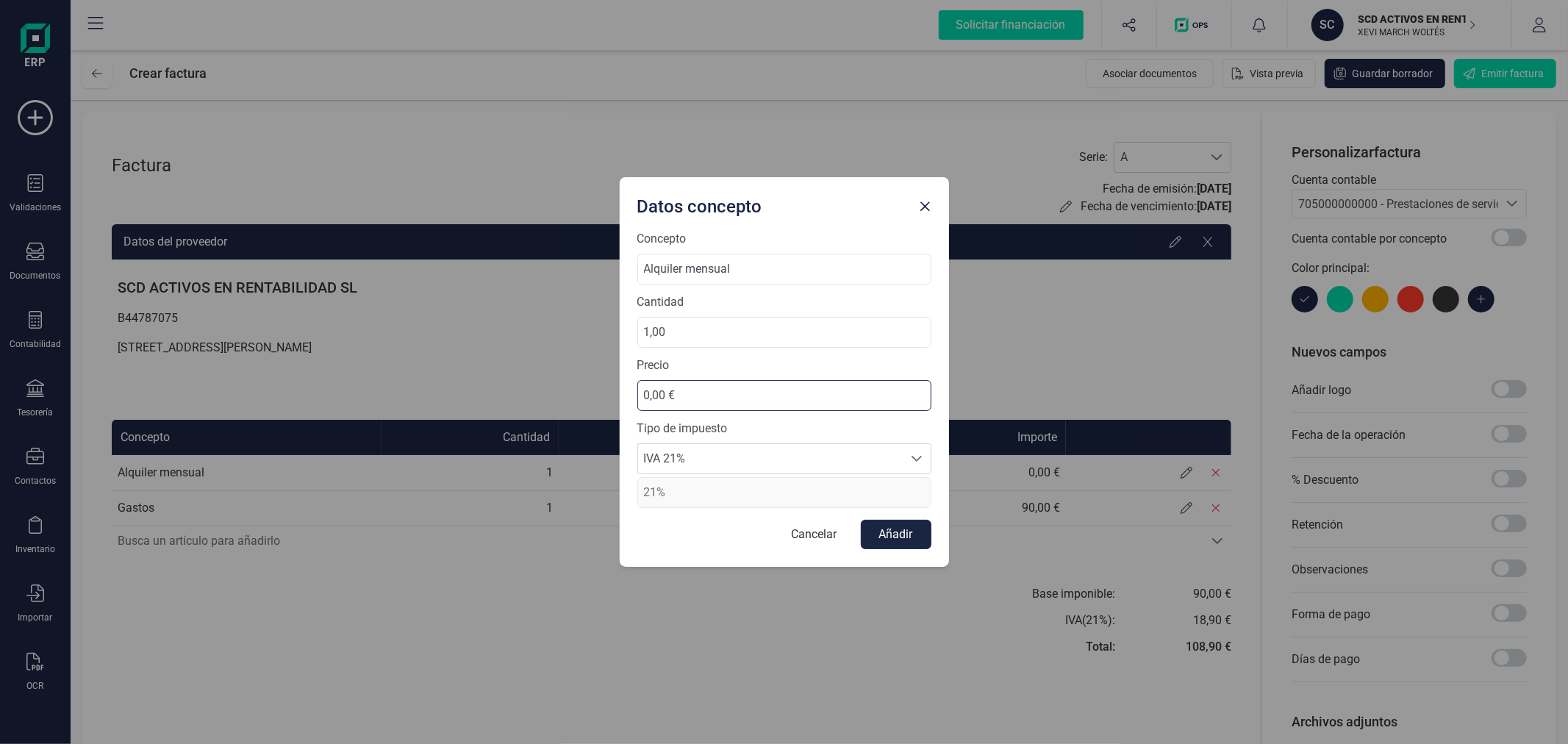
click at [755, 391] on input "0,00 €" at bounding box center [784, 396] width 294 height 31
type input "590,00 €"
click at [687, 460] on span "IVA 21%" at bounding box center [770, 459] width 265 height 30
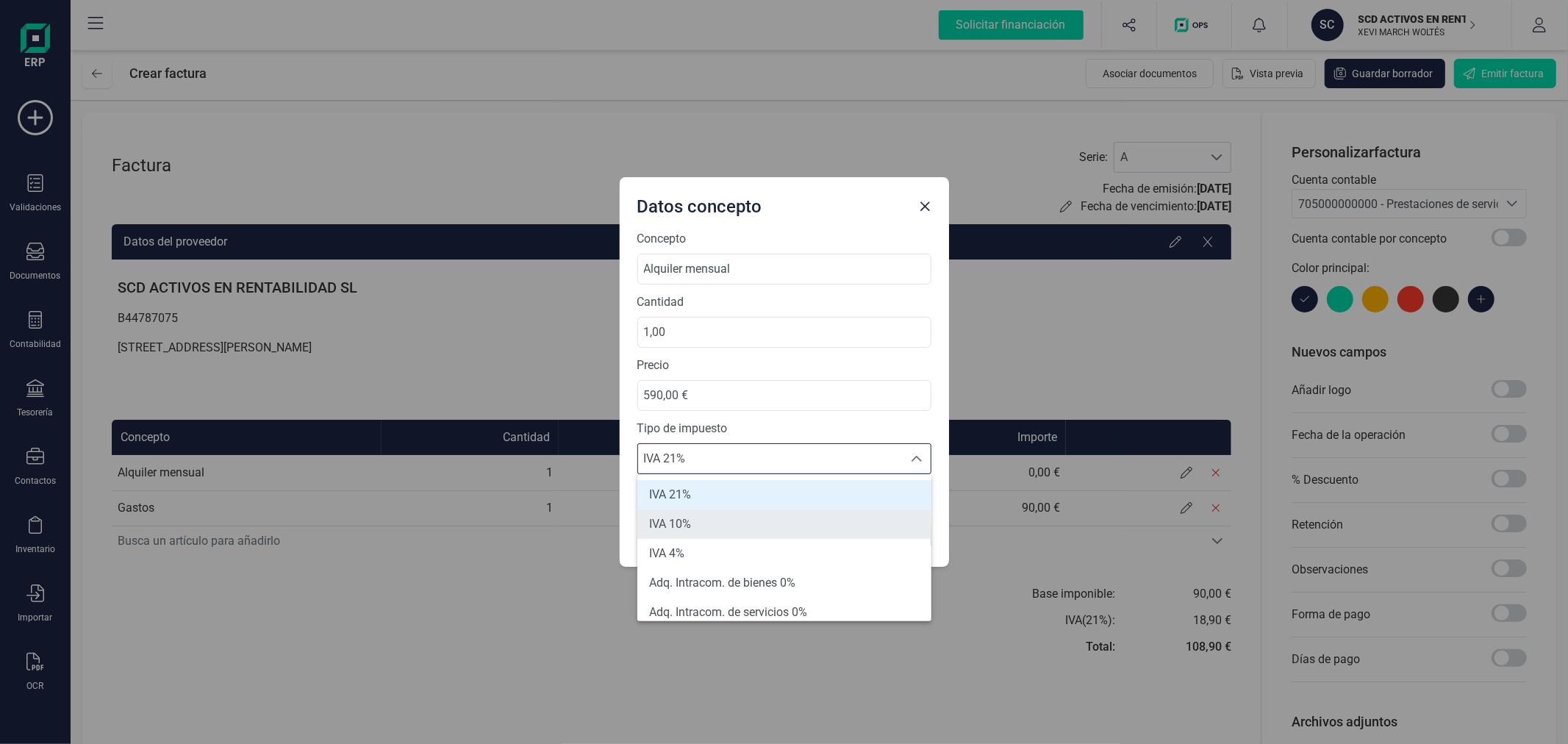
scroll to position [81, 0]
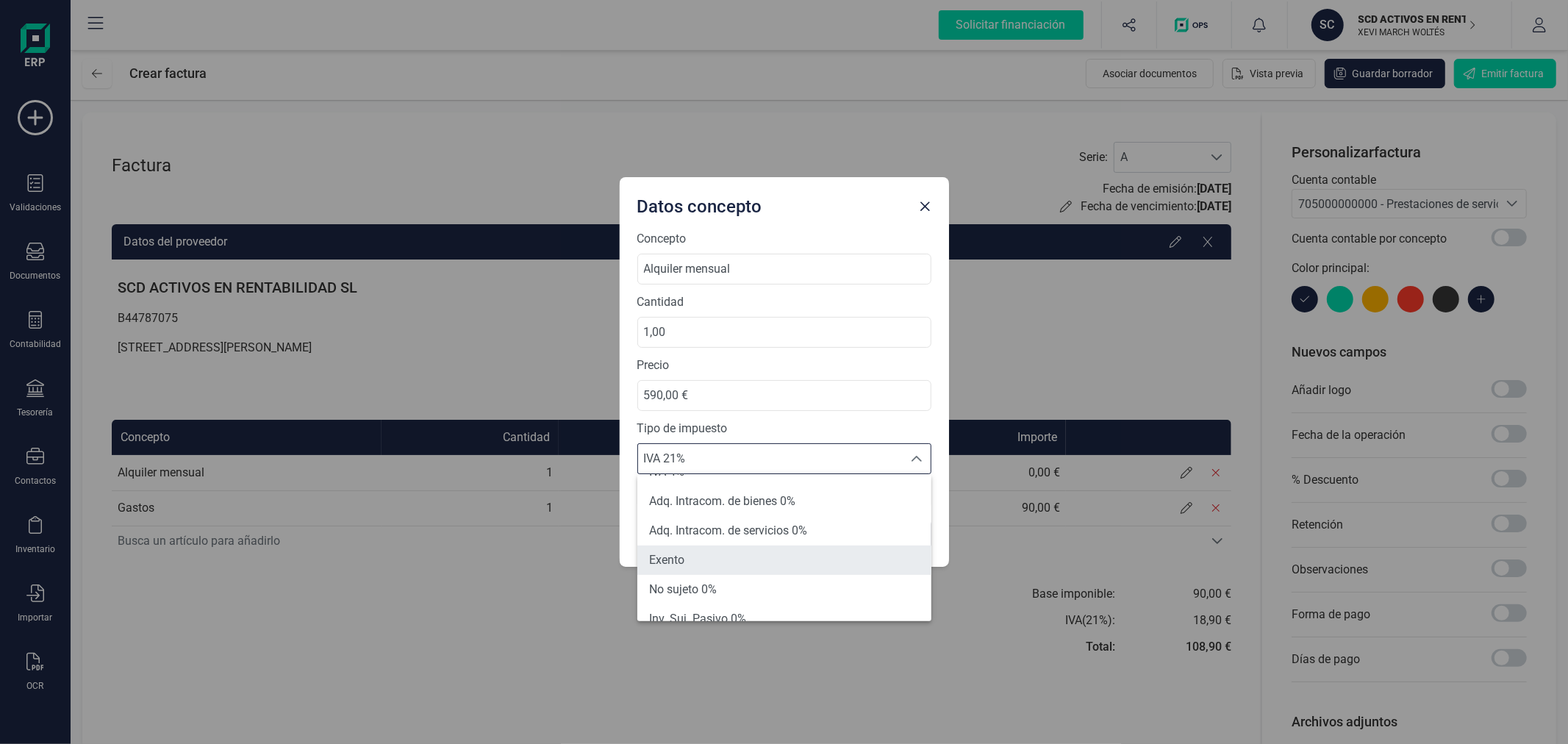
click at [692, 551] on li "Exento" at bounding box center [784, 560] width 294 height 30
type input "0%"
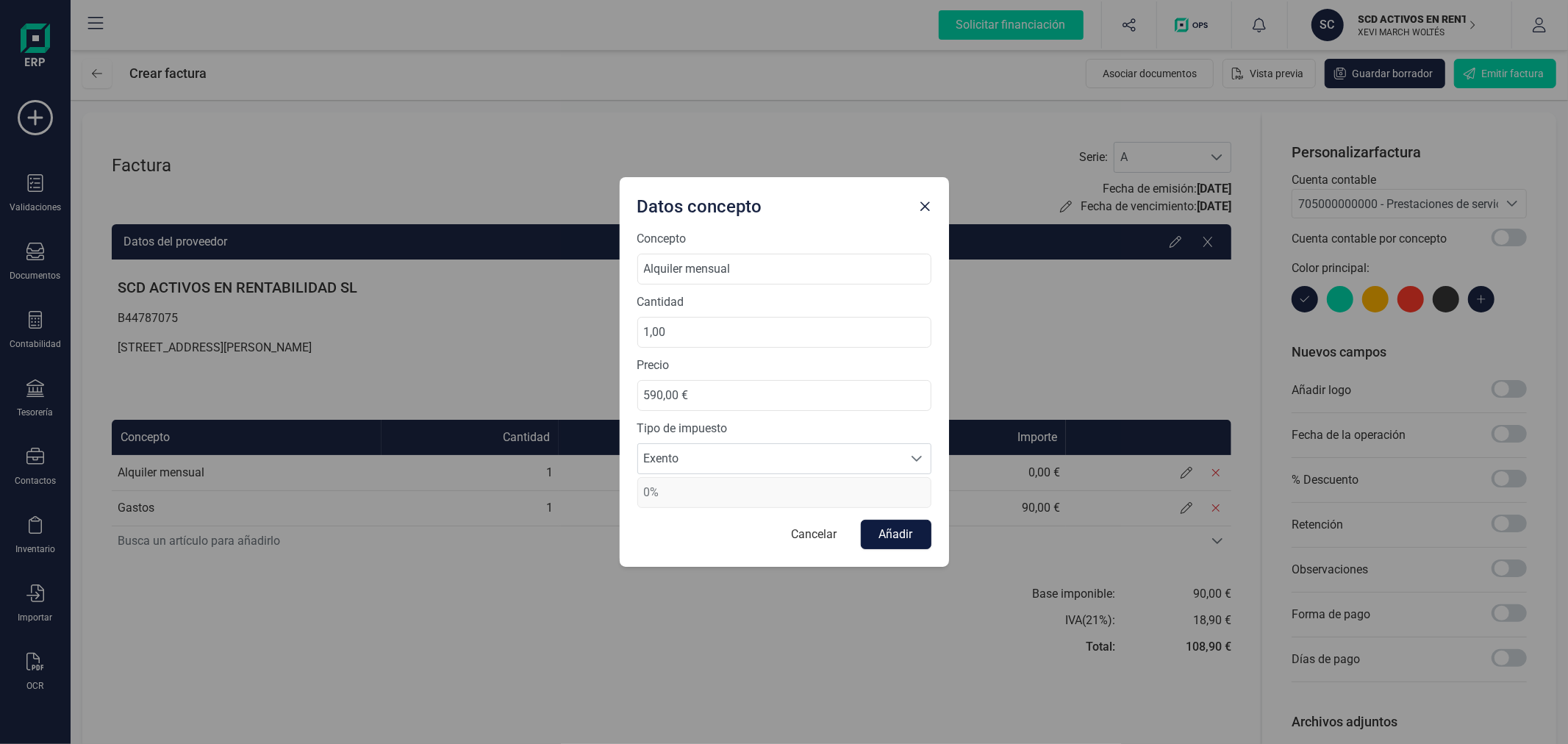
click at [899, 542] on button "Añadir" at bounding box center [896, 534] width 71 height 30
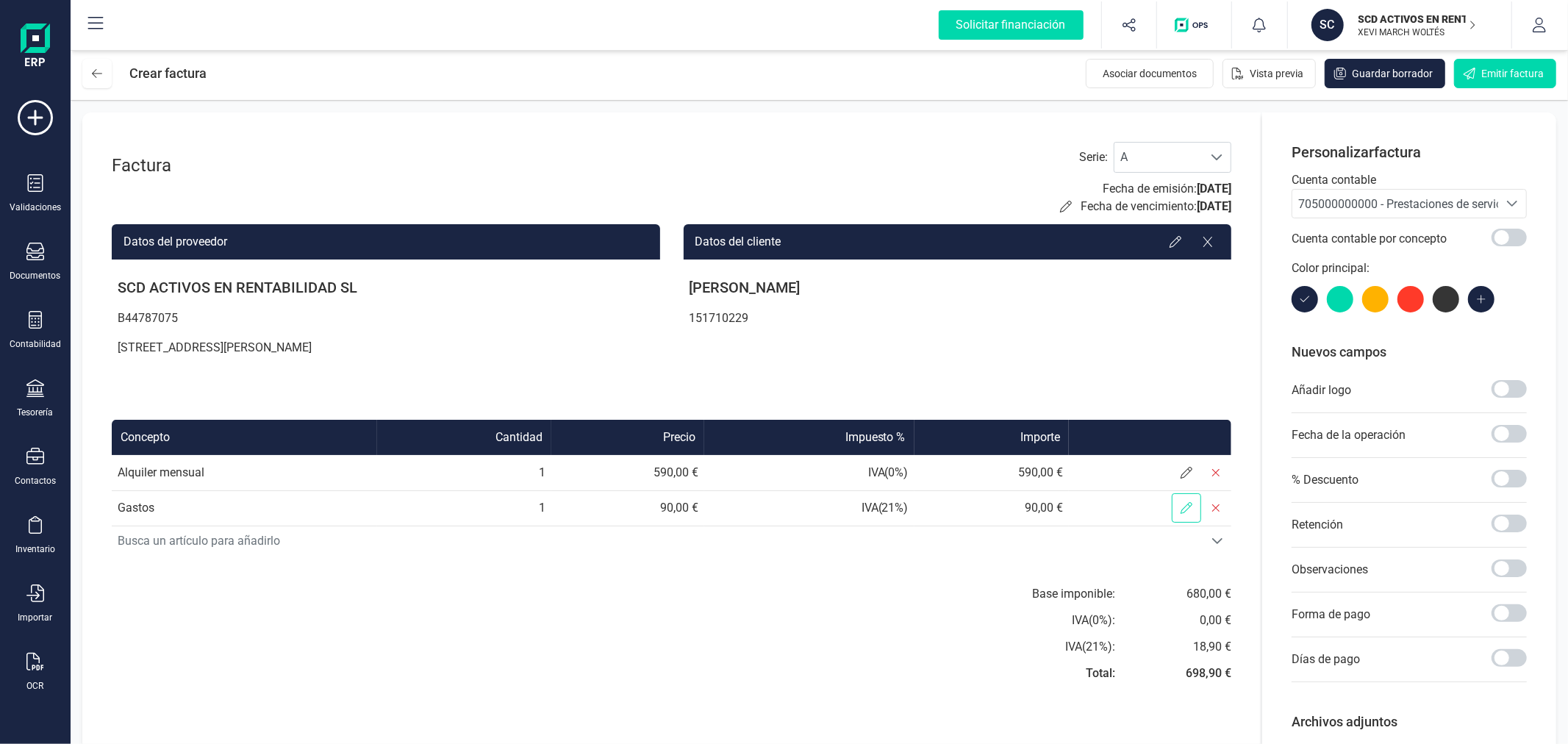
click at [1184, 506] on icon at bounding box center [1185, 507] width 11 height 11
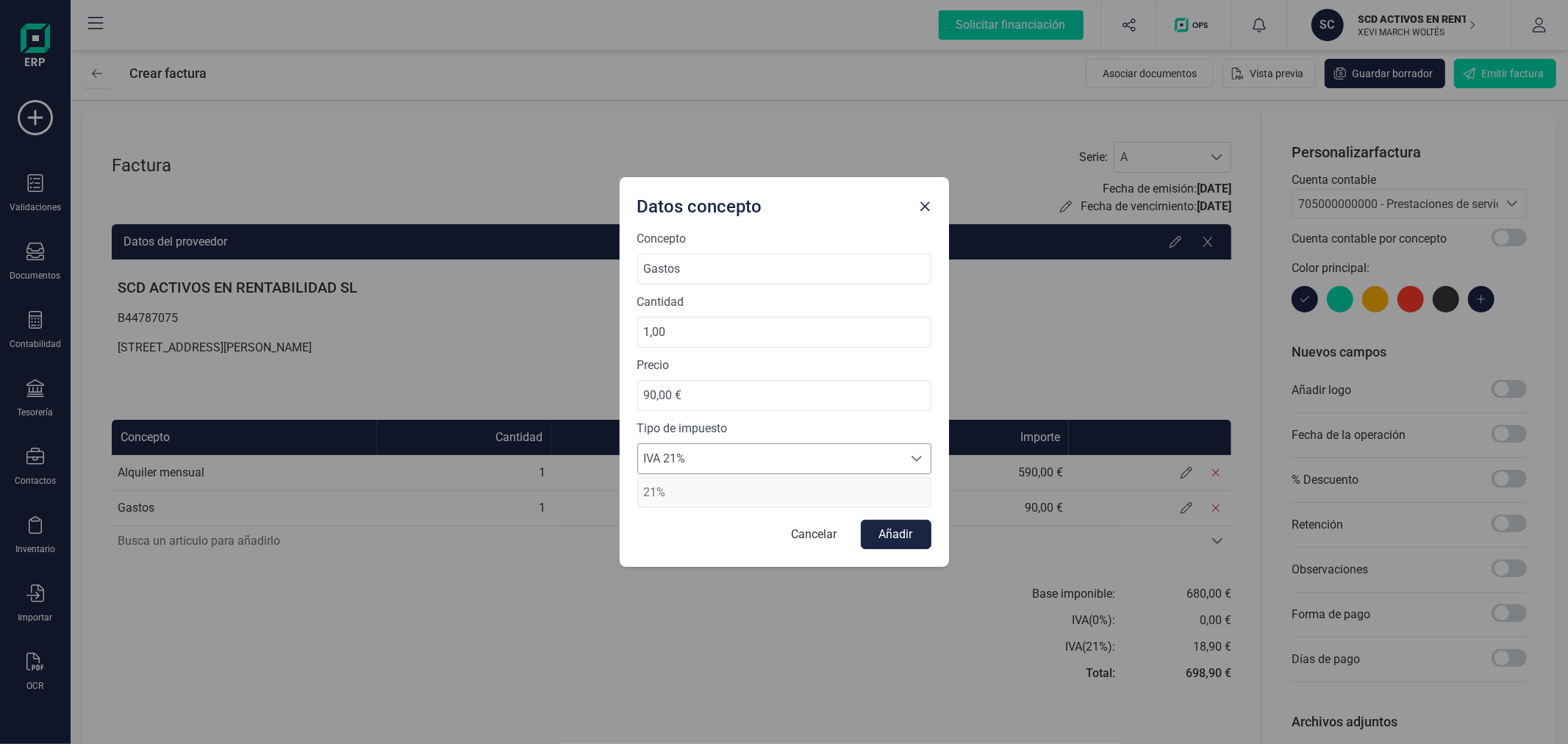
click at [703, 456] on span "IVA 21%" at bounding box center [770, 459] width 265 height 30
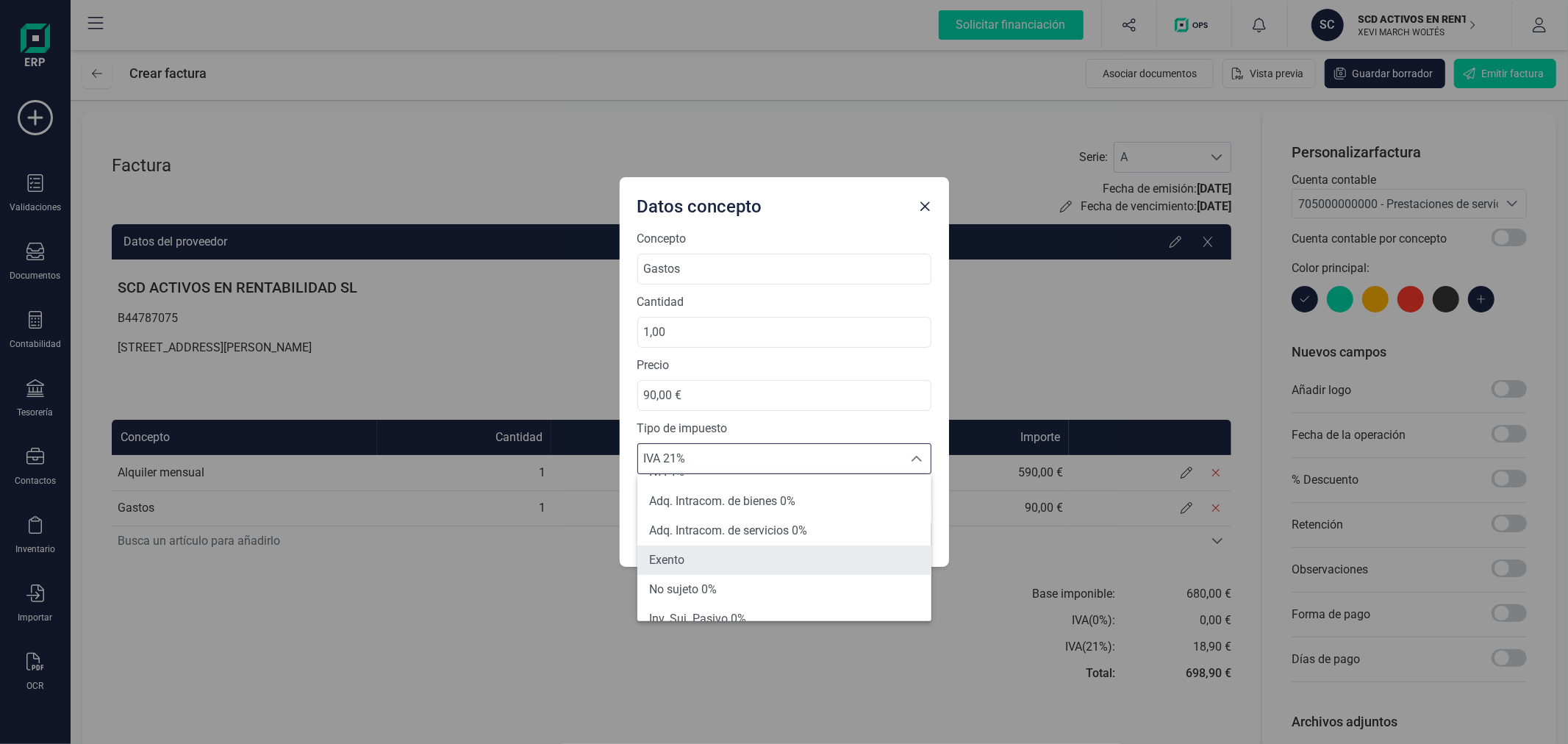
click at [711, 553] on li "Exento" at bounding box center [784, 560] width 294 height 30
type input "0%"
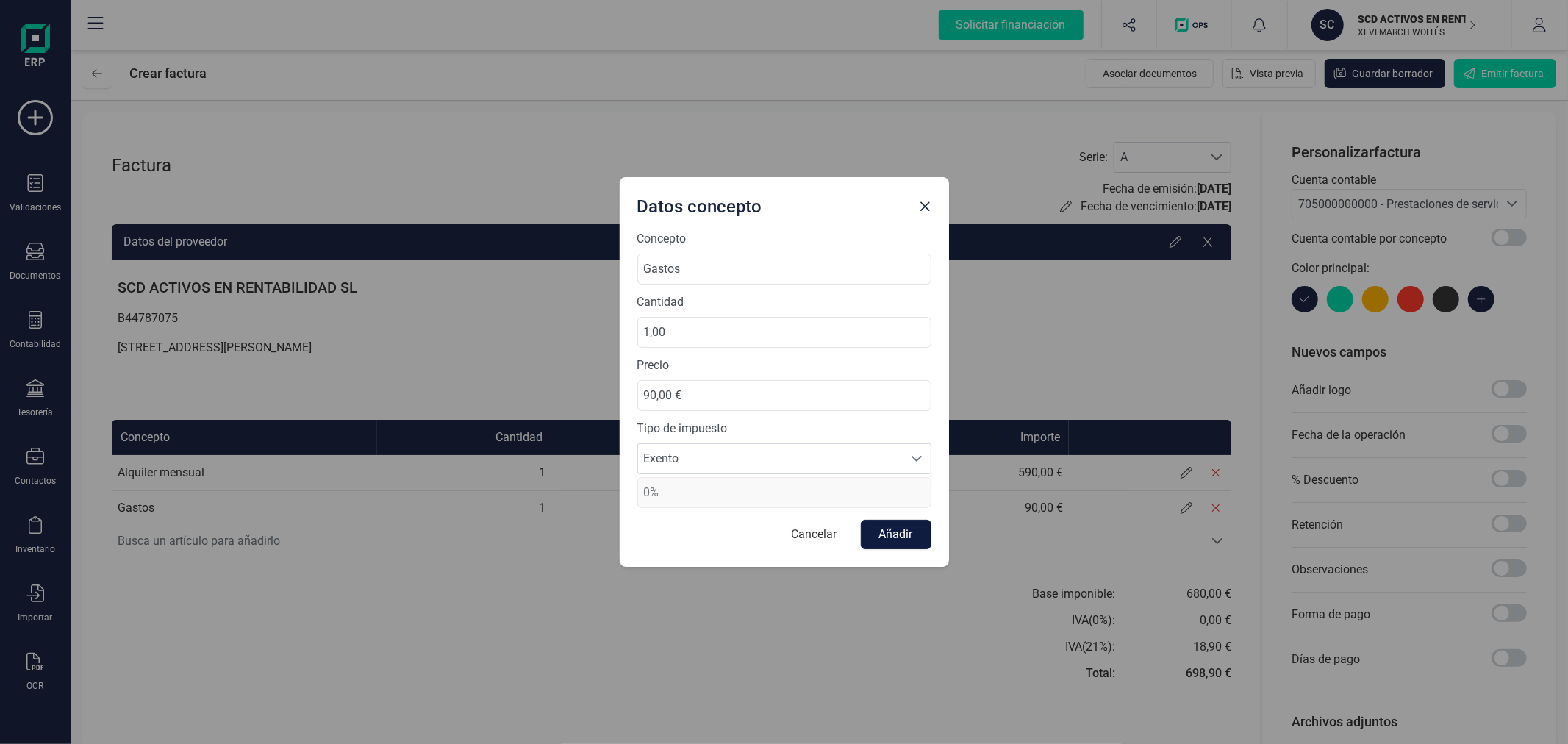
click at [930, 533] on button "Añadir" at bounding box center [896, 534] width 71 height 30
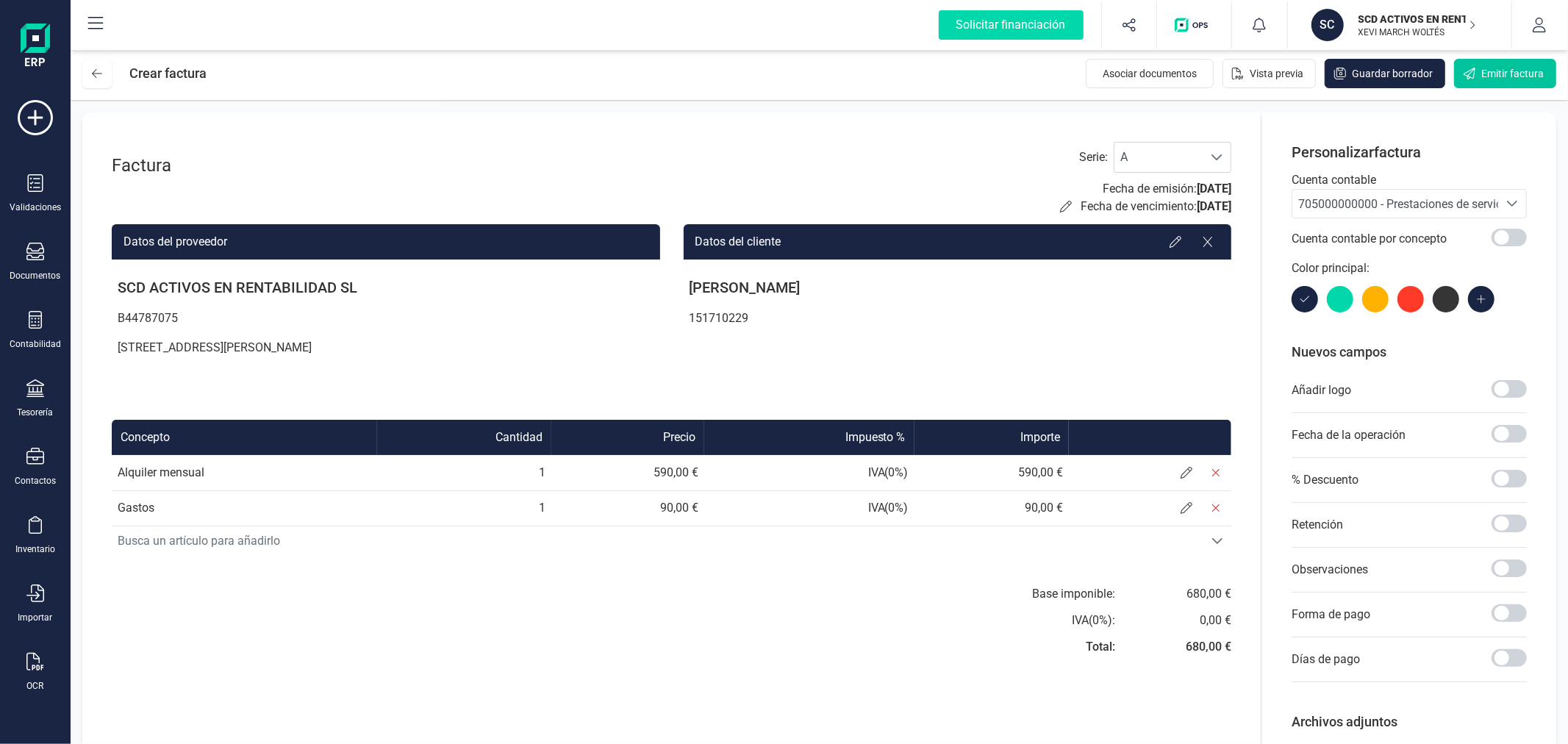
click at [1500, 68] on span "Emitir factura" at bounding box center [1512, 73] width 62 height 14
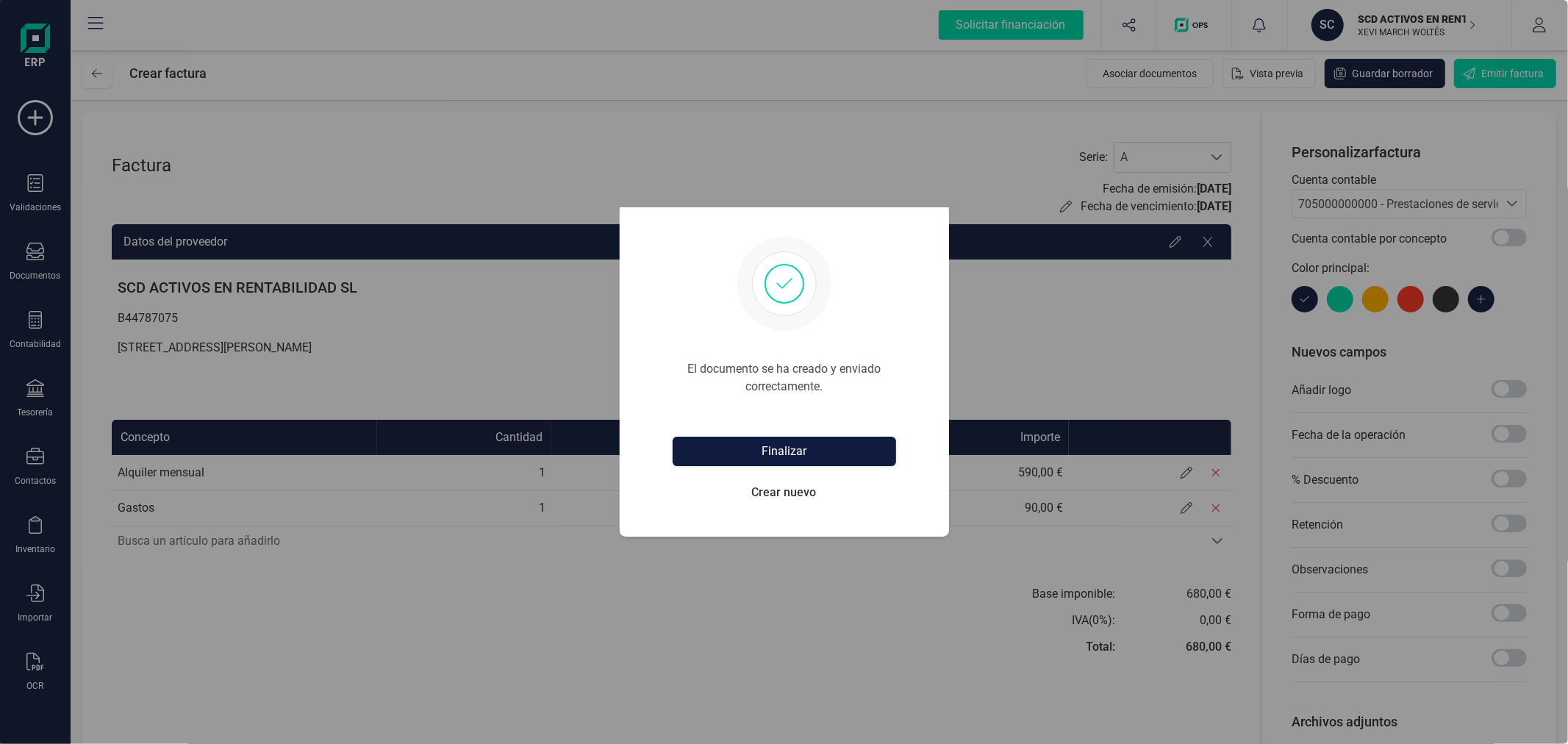
click at [801, 443] on button "Finalizar" at bounding box center [784, 451] width 223 height 30
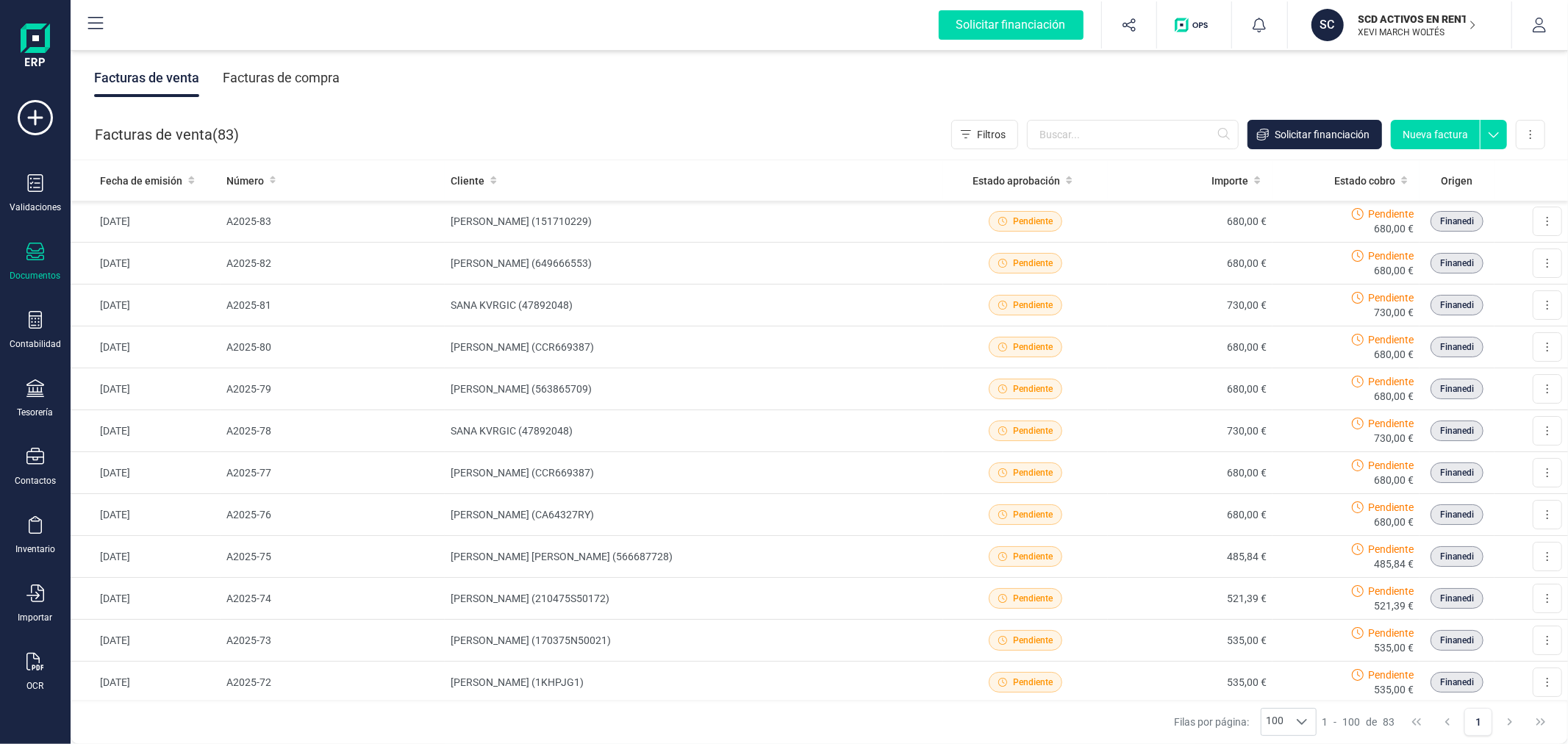
click at [1456, 129] on button "Nueva factura" at bounding box center [1434, 134] width 89 height 30
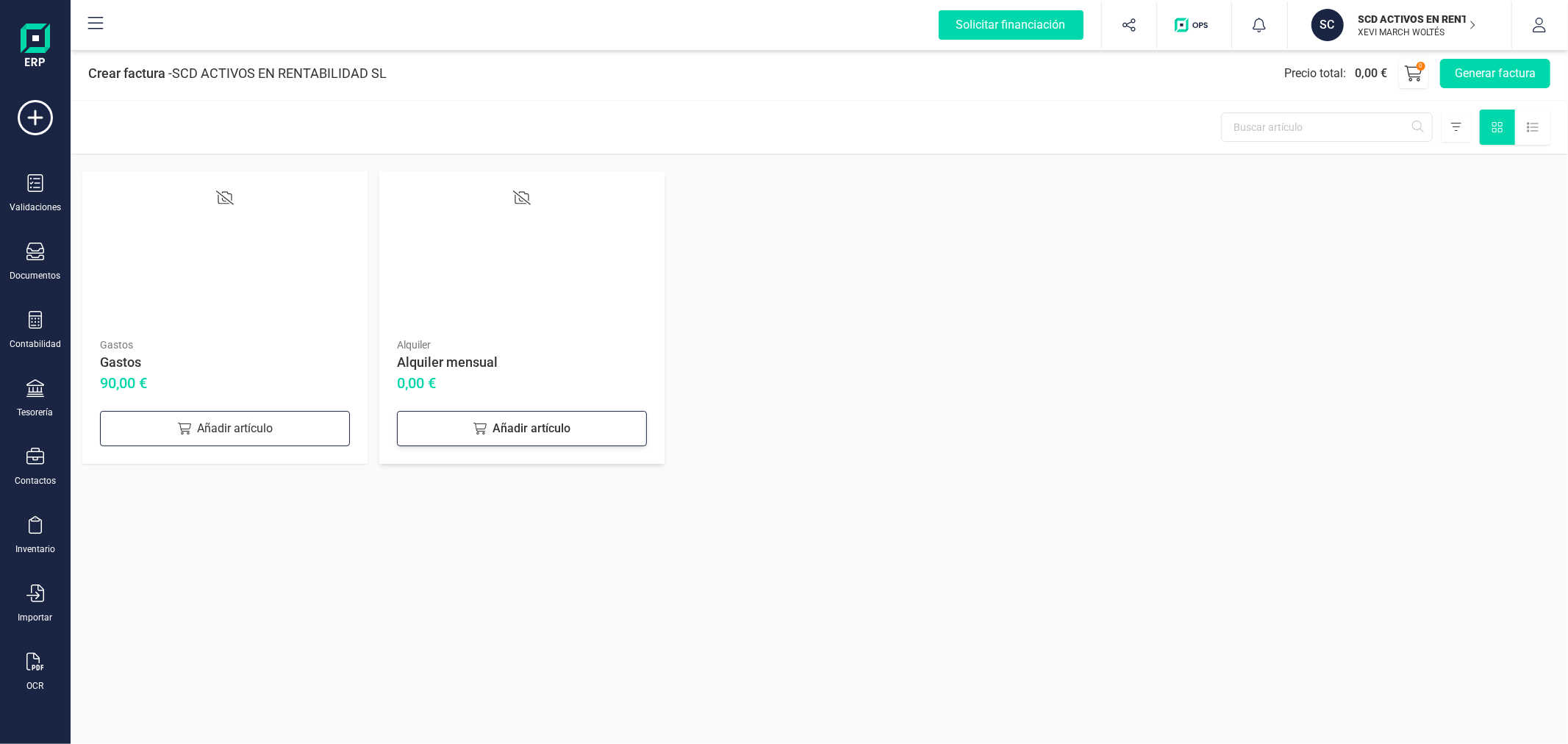
click at [499, 425] on div "Añadir artículo" at bounding box center [521, 428] width 250 height 35
click at [224, 421] on div "Añadir artículo" at bounding box center [225, 428] width 250 height 35
click at [1478, 78] on button "Generar factura" at bounding box center [1494, 73] width 110 height 30
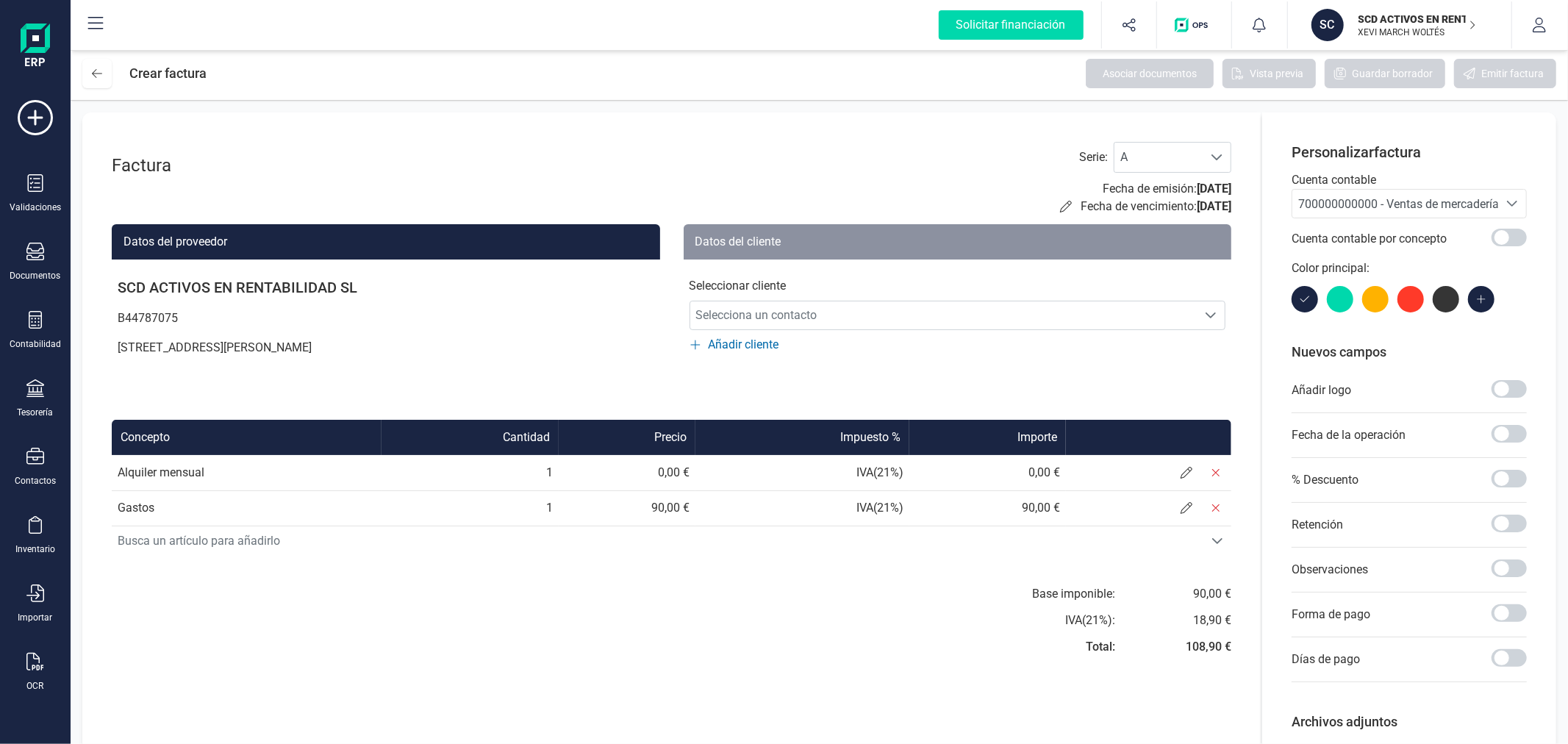
click at [1312, 199] on span "700000000000 - Ventas de mercaderías" at bounding box center [1401, 204] width 206 height 14
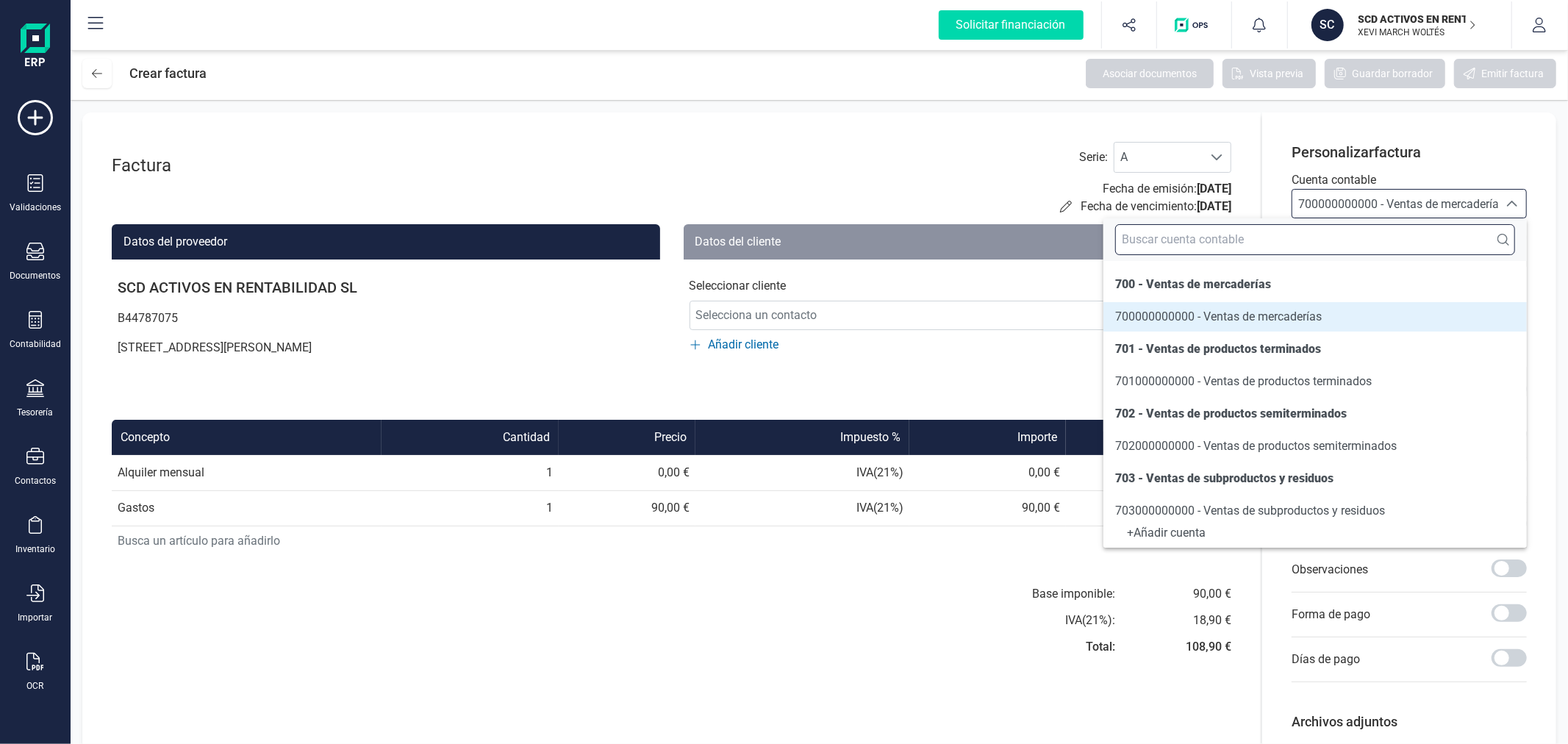
click at [1290, 247] on input "text" at bounding box center [1315, 239] width 400 height 31
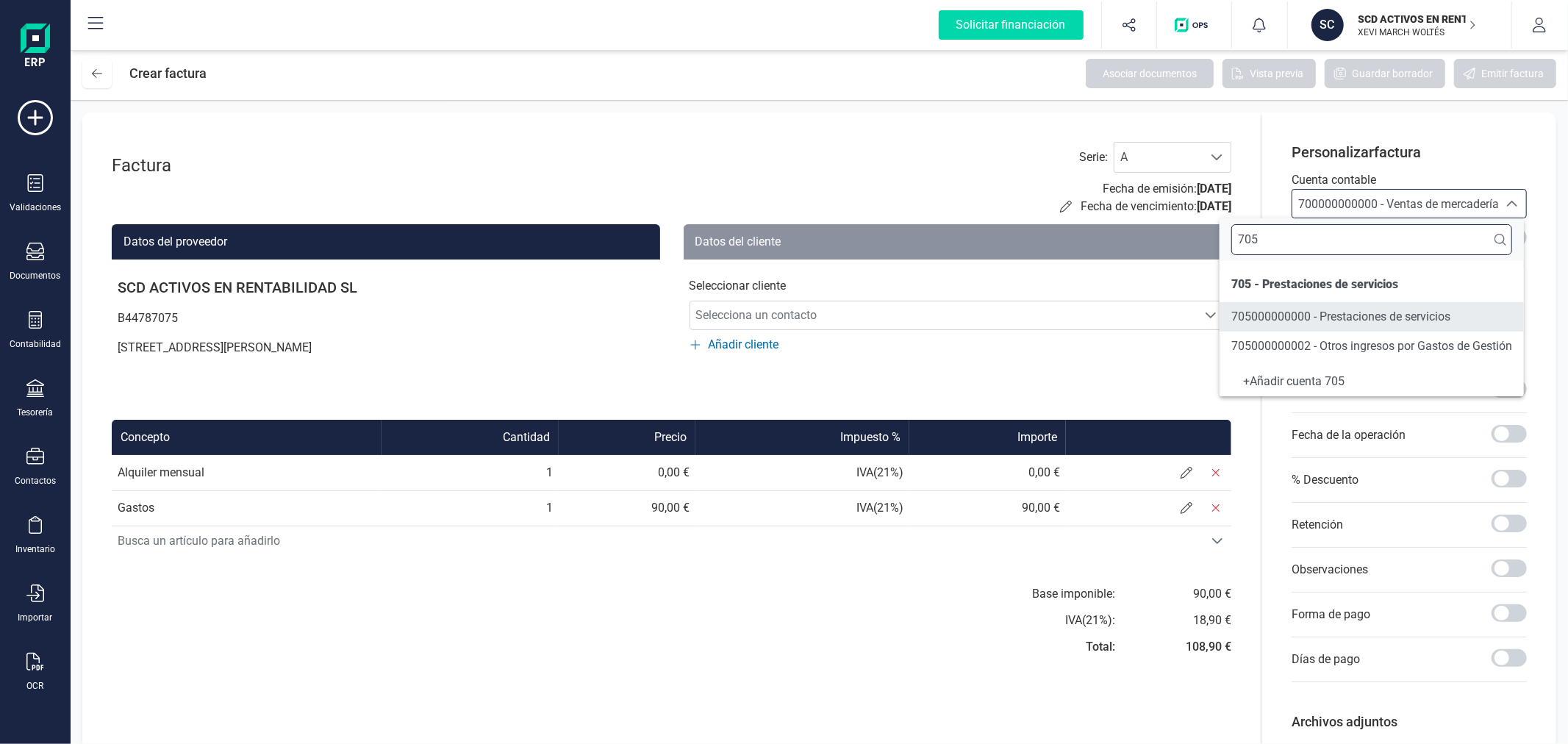
type input "705"
click at [1355, 312] on span "705000000000 - Prestaciones de servicios" at bounding box center [1340, 317] width 219 height 14
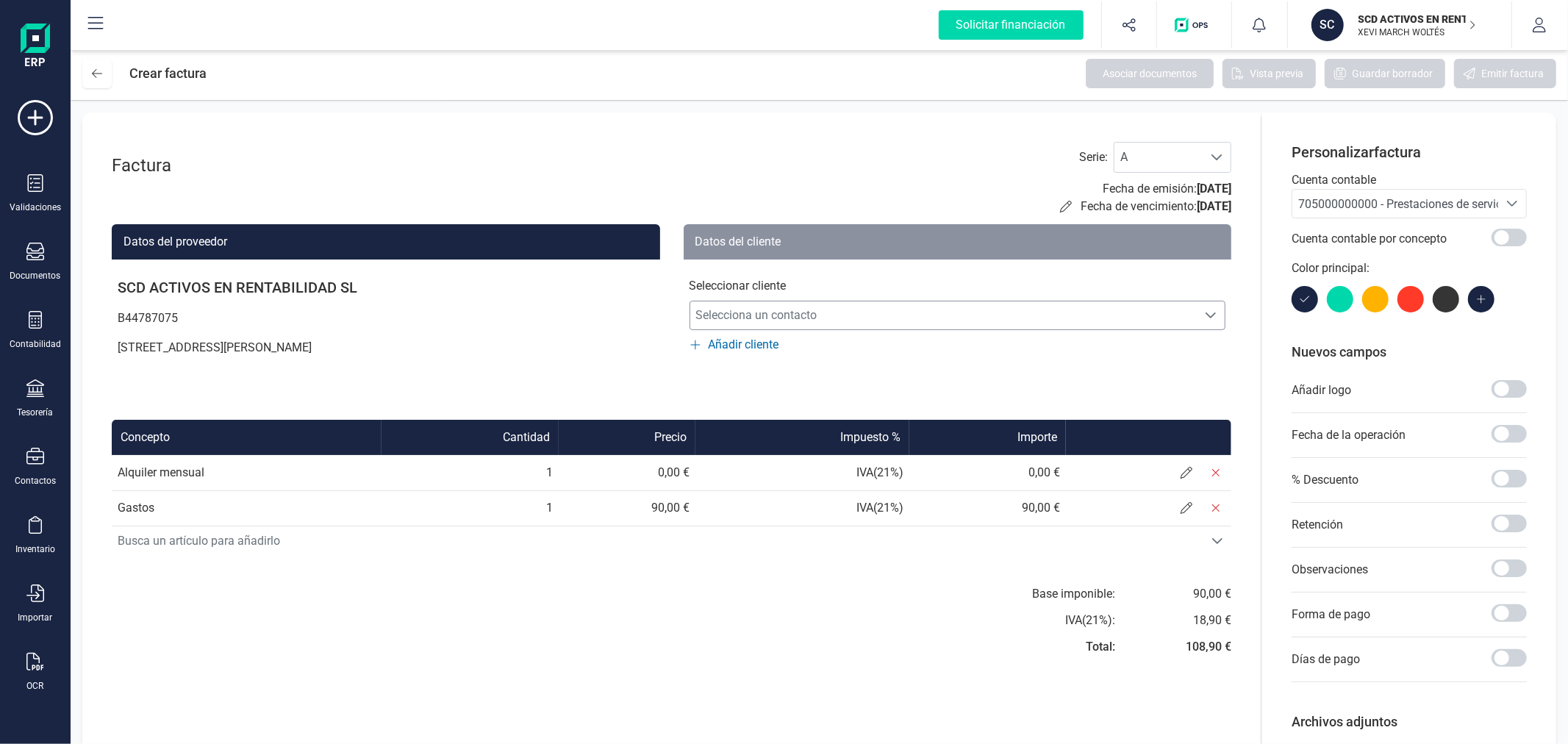
click at [986, 319] on span "Selecciona un contacto" at bounding box center [943, 315] width 507 height 30
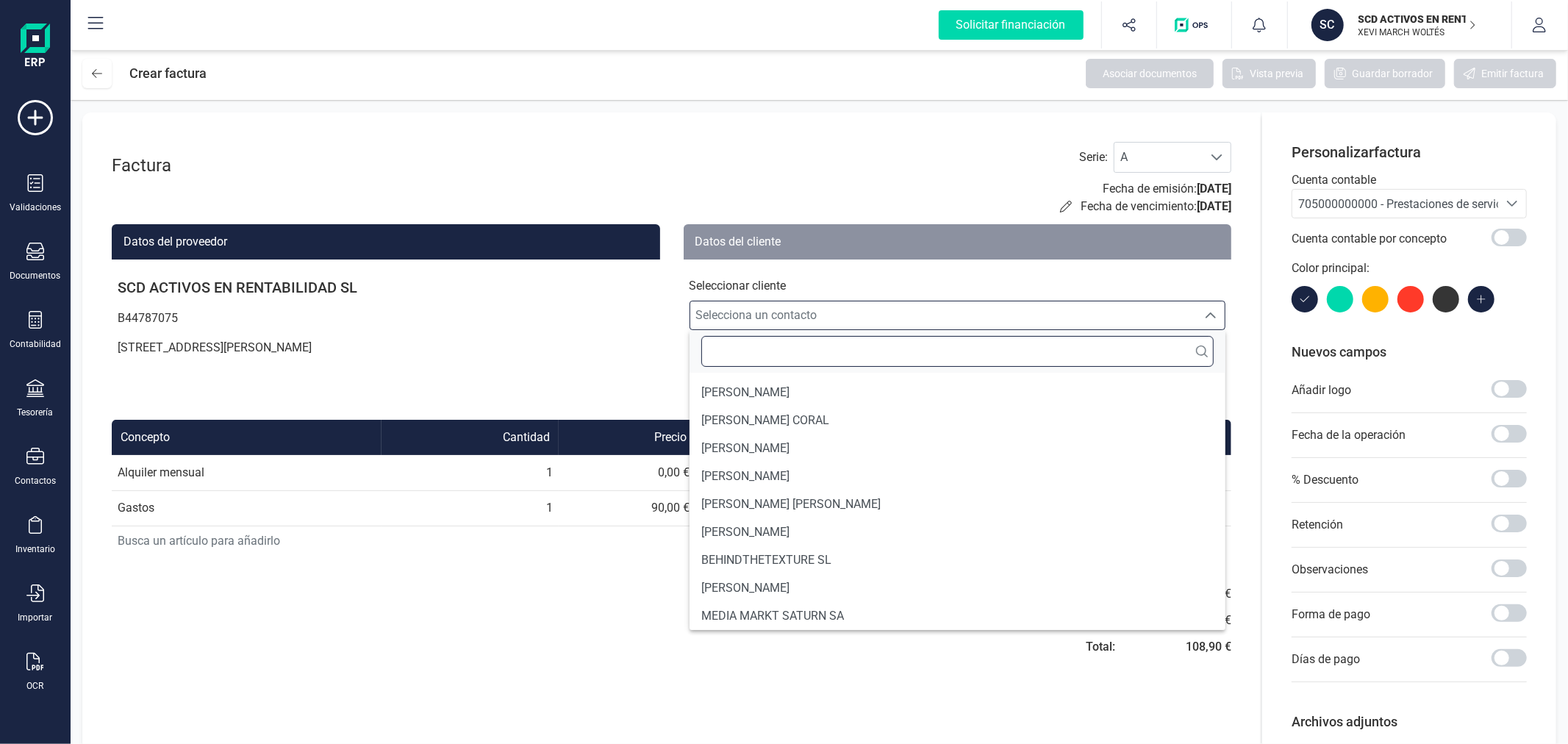
click at [791, 357] on input "text" at bounding box center [958, 352] width 513 height 31
click at [762, 344] on input "text" at bounding box center [958, 352] width 513 height 31
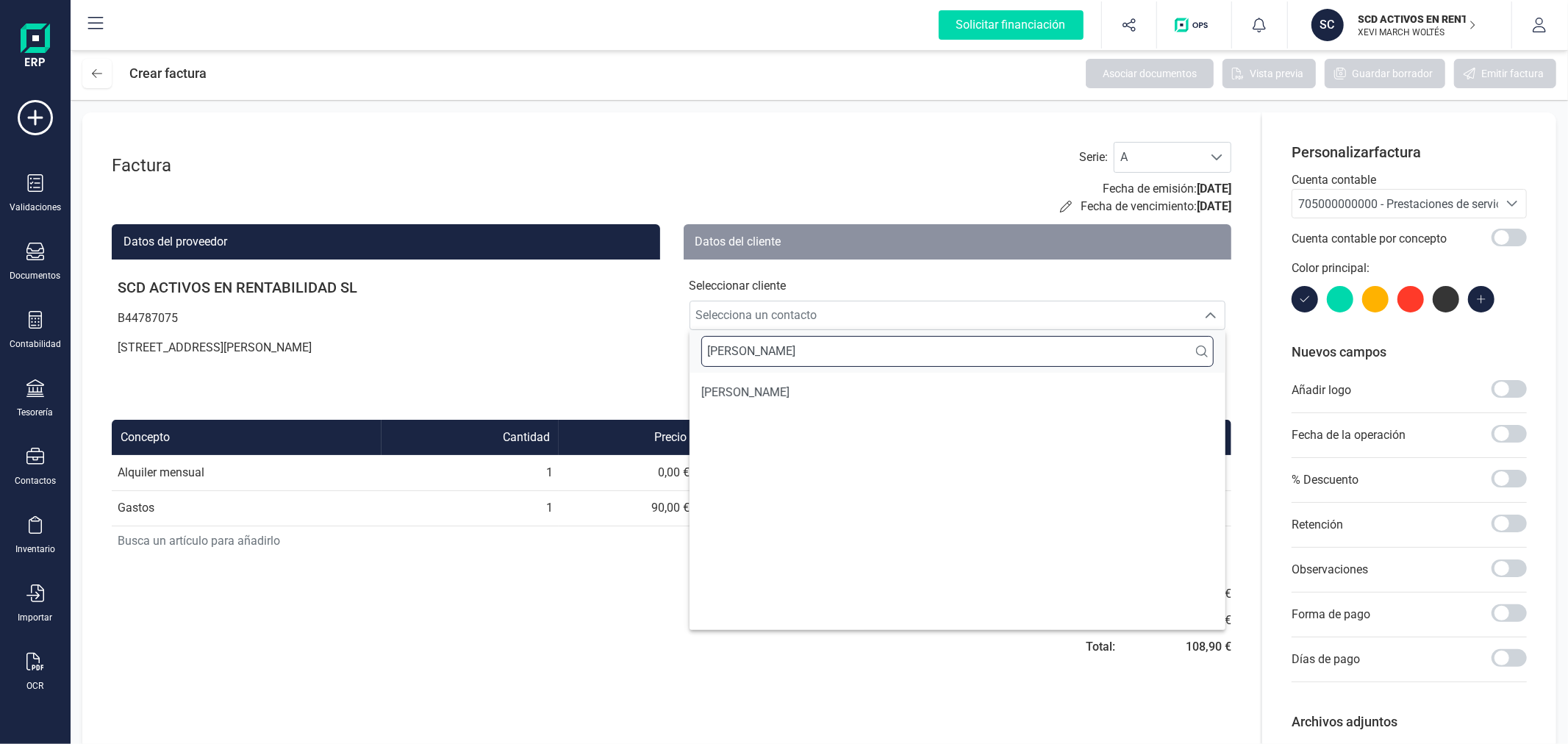
type input "SARAH"
click at [774, 401] on span "SARAH-MARIE AERNOUDTS" at bounding box center [745, 392] width 88 height 17
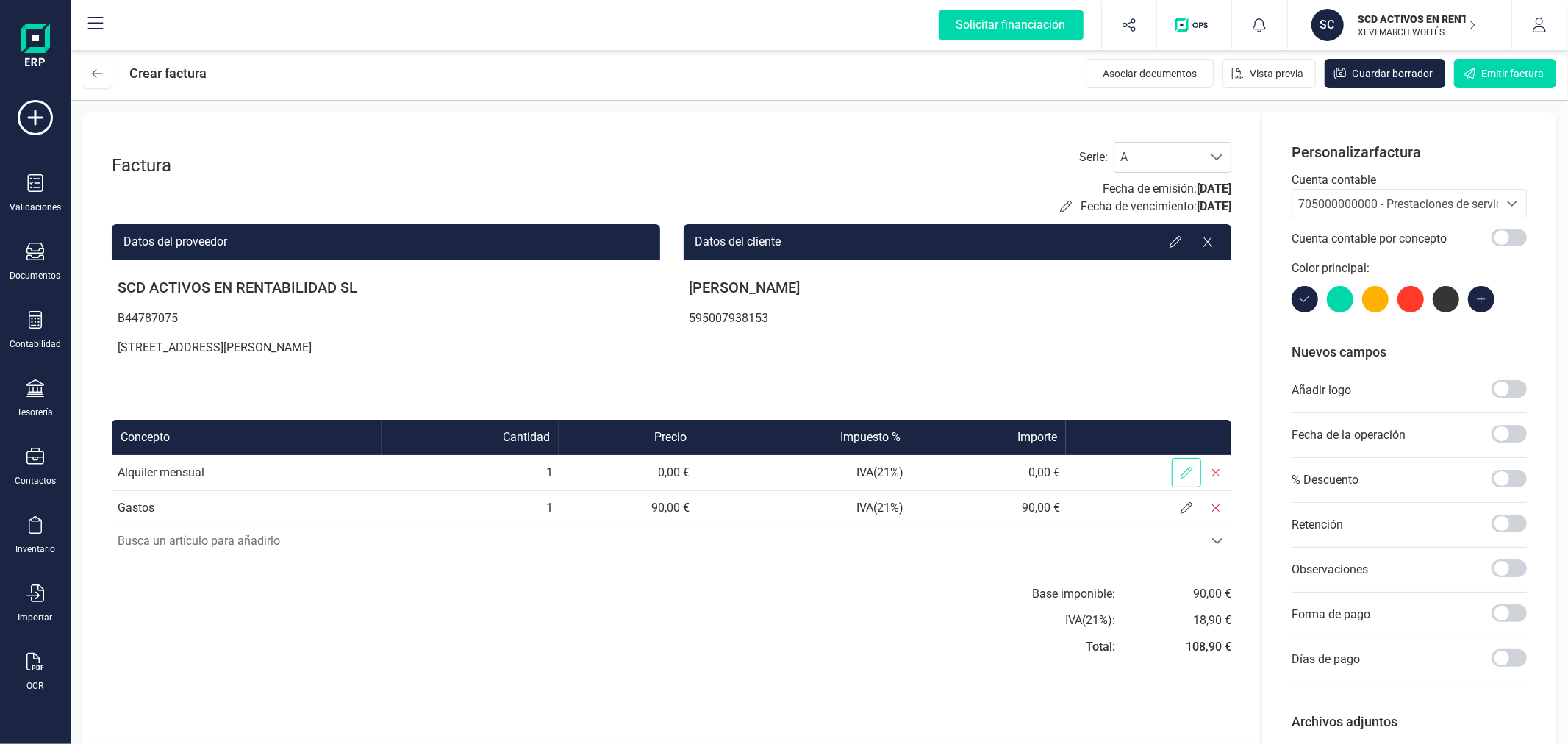
click at [1195, 475] on span at bounding box center [1186, 472] width 30 height 30
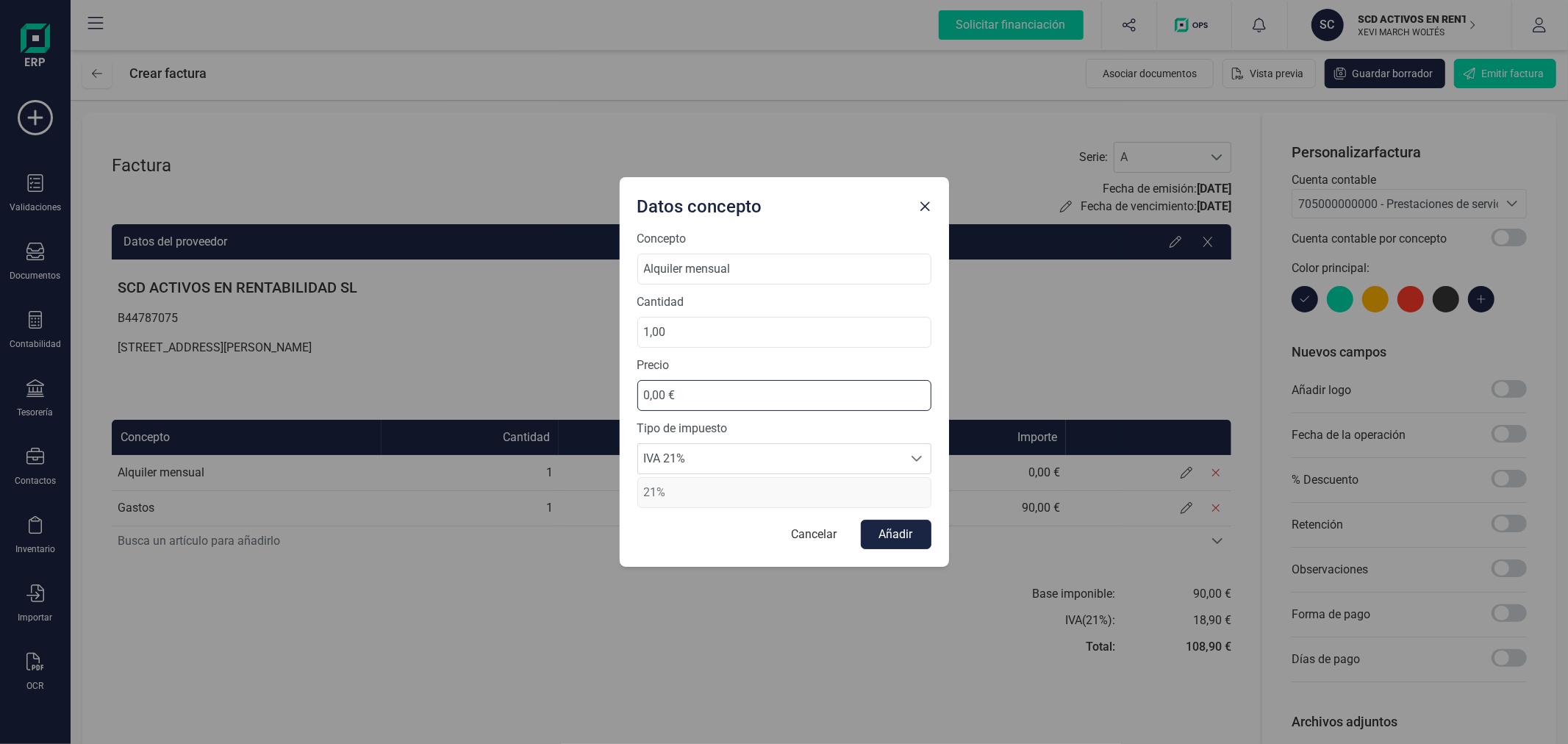
drag, startPoint x: 719, startPoint y: 401, endPoint x: 606, endPoint y: 385, distance: 114.1
click at [606, 385] on div "Datos concepto Concepto Alquiler mensual Cantidad 1,00 Precio 0,00 € Tipo de im…" at bounding box center [784, 372] width 1568 height 744
type input "535,00 €"
click at [740, 446] on span "IVA 21%" at bounding box center [770, 459] width 265 height 30
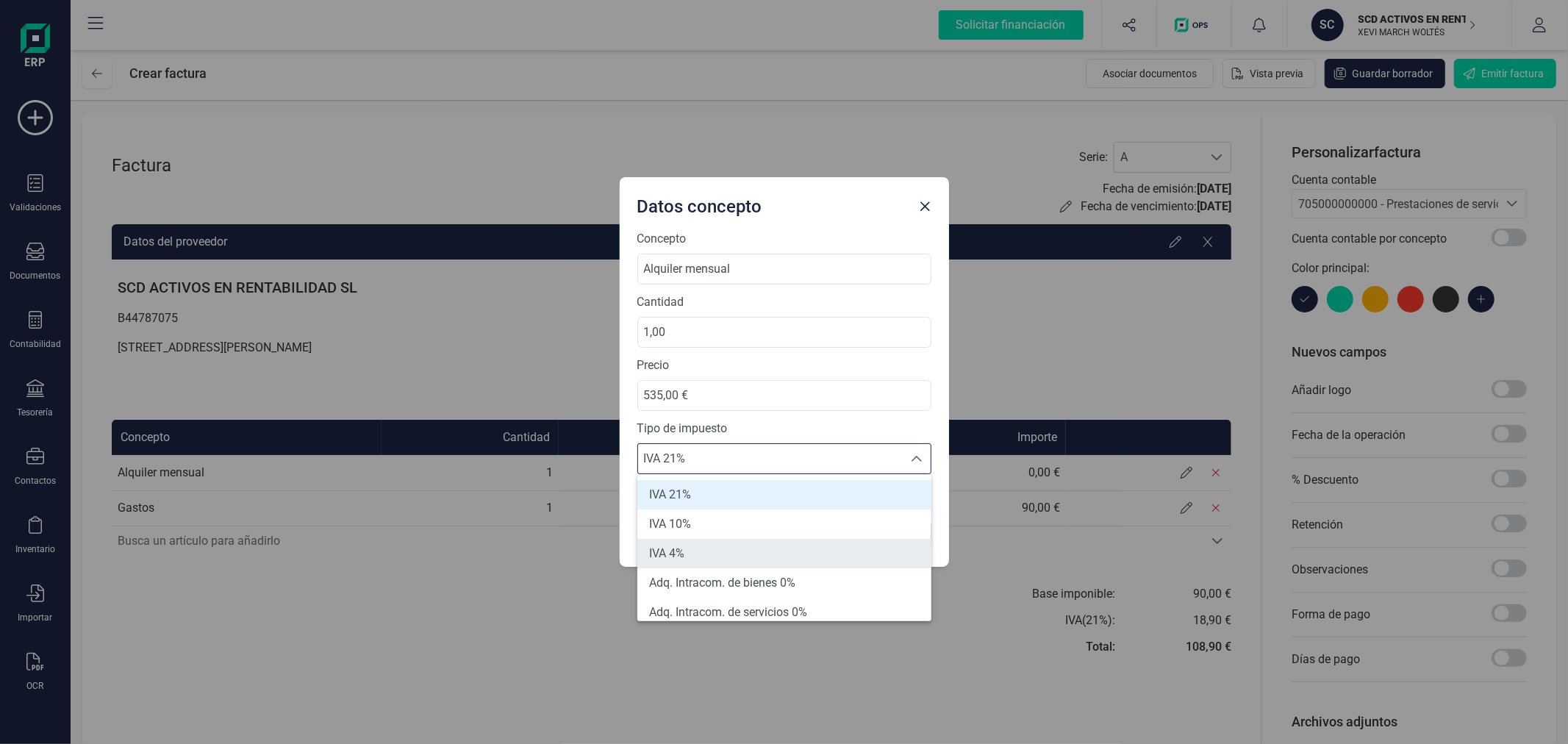
scroll to position [81, 0]
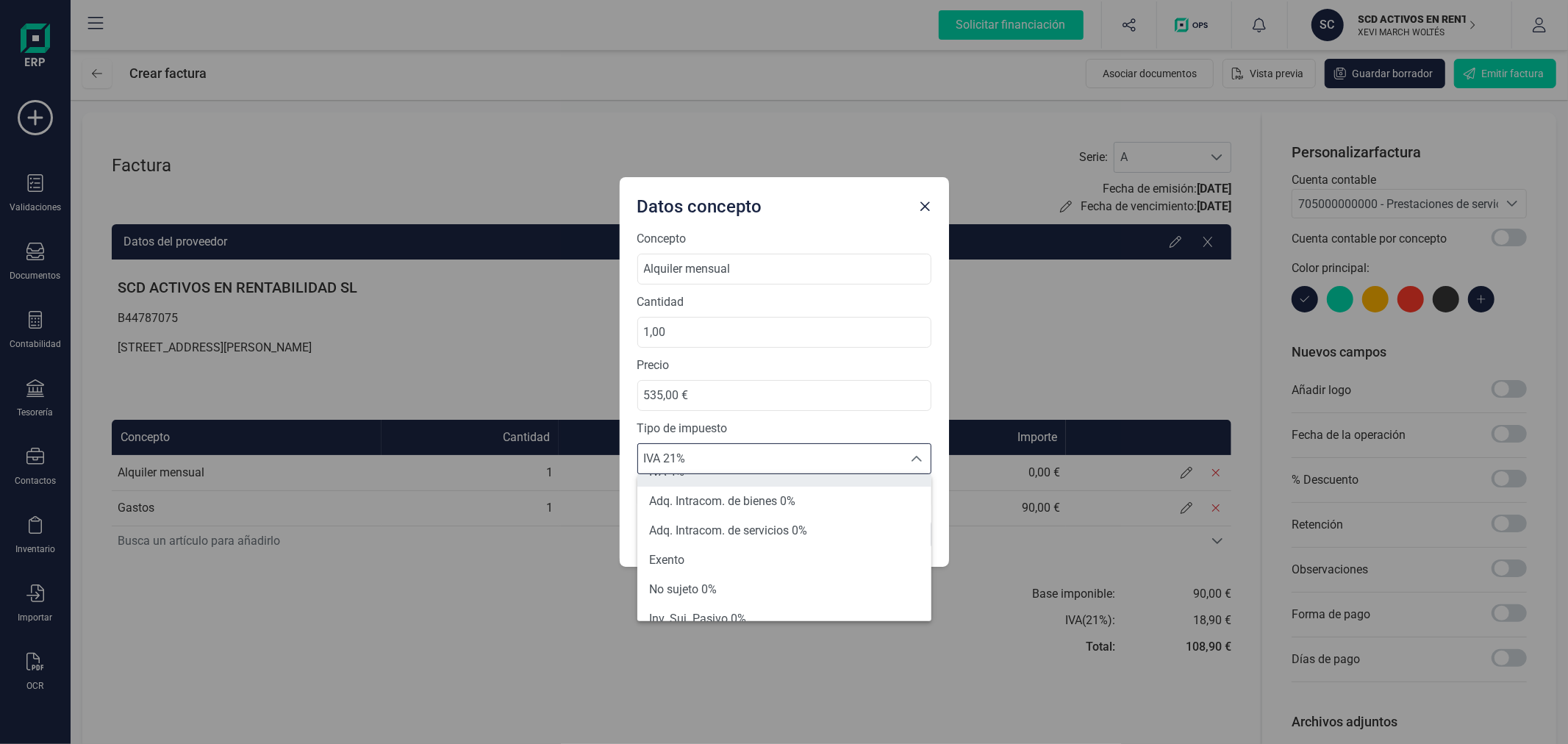
click at [753, 555] on li "Exento" at bounding box center [784, 560] width 294 height 30
type input "0%"
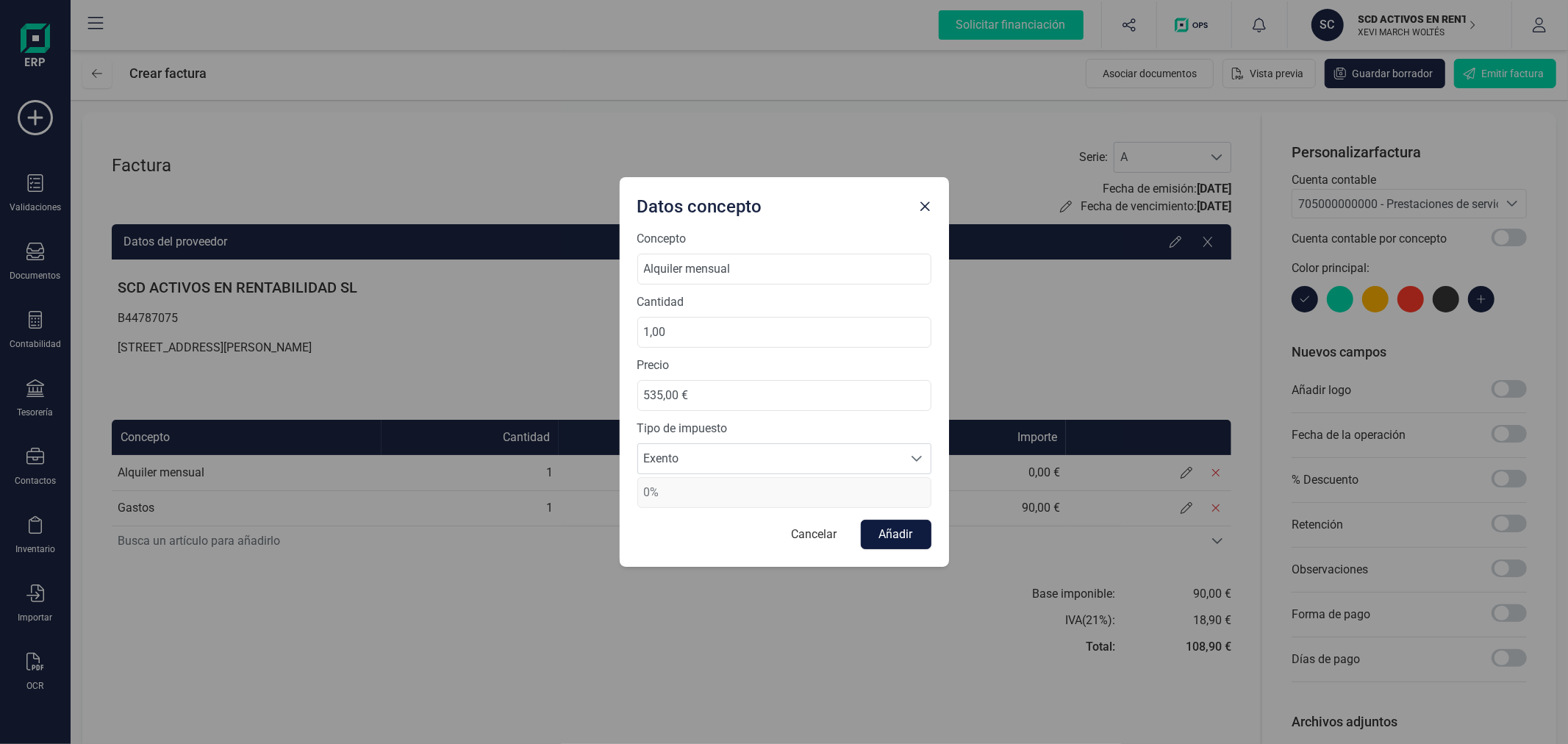
click at [893, 531] on button "Añadir" at bounding box center [896, 534] width 71 height 30
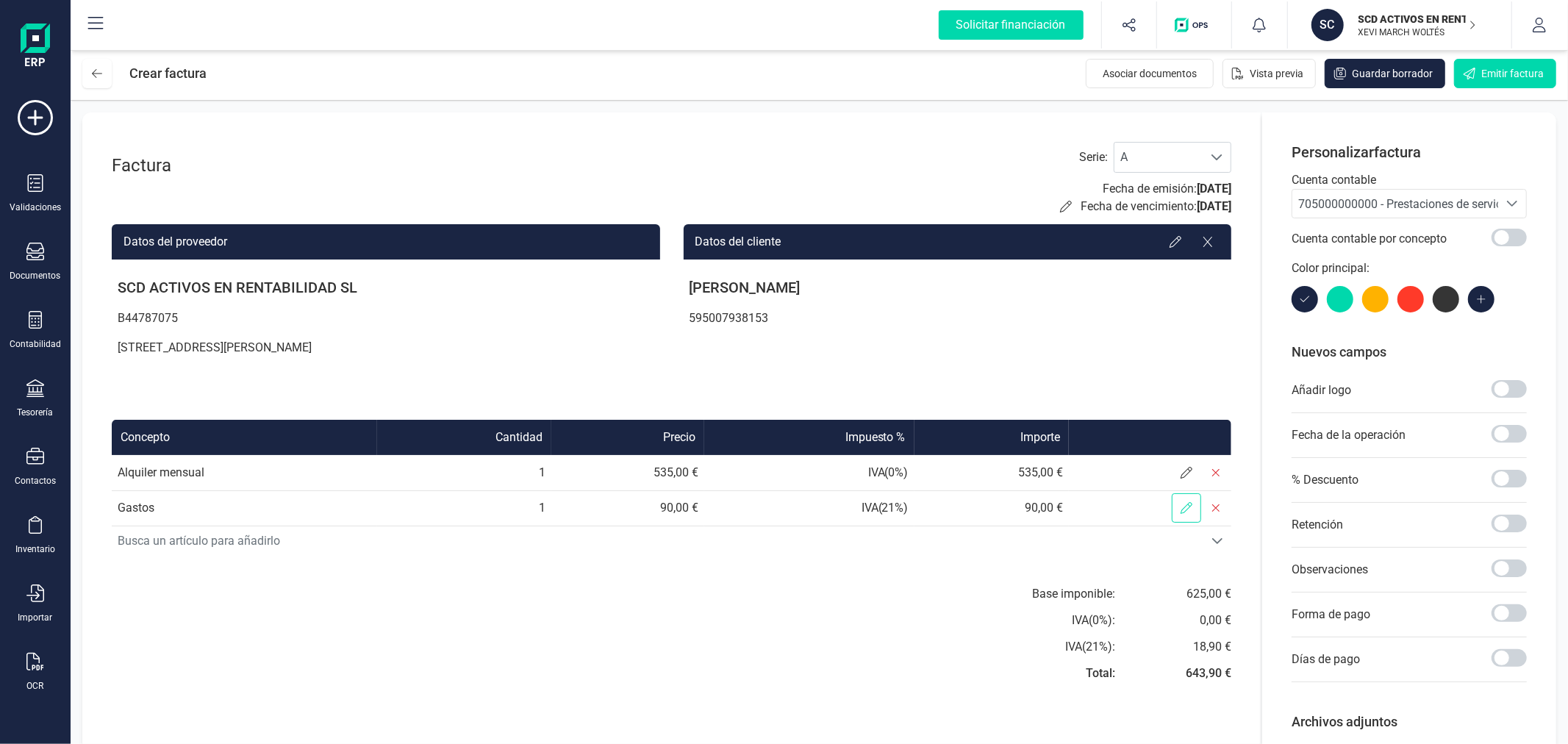
click at [1189, 504] on icon at bounding box center [1185, 507] width 11 height 11
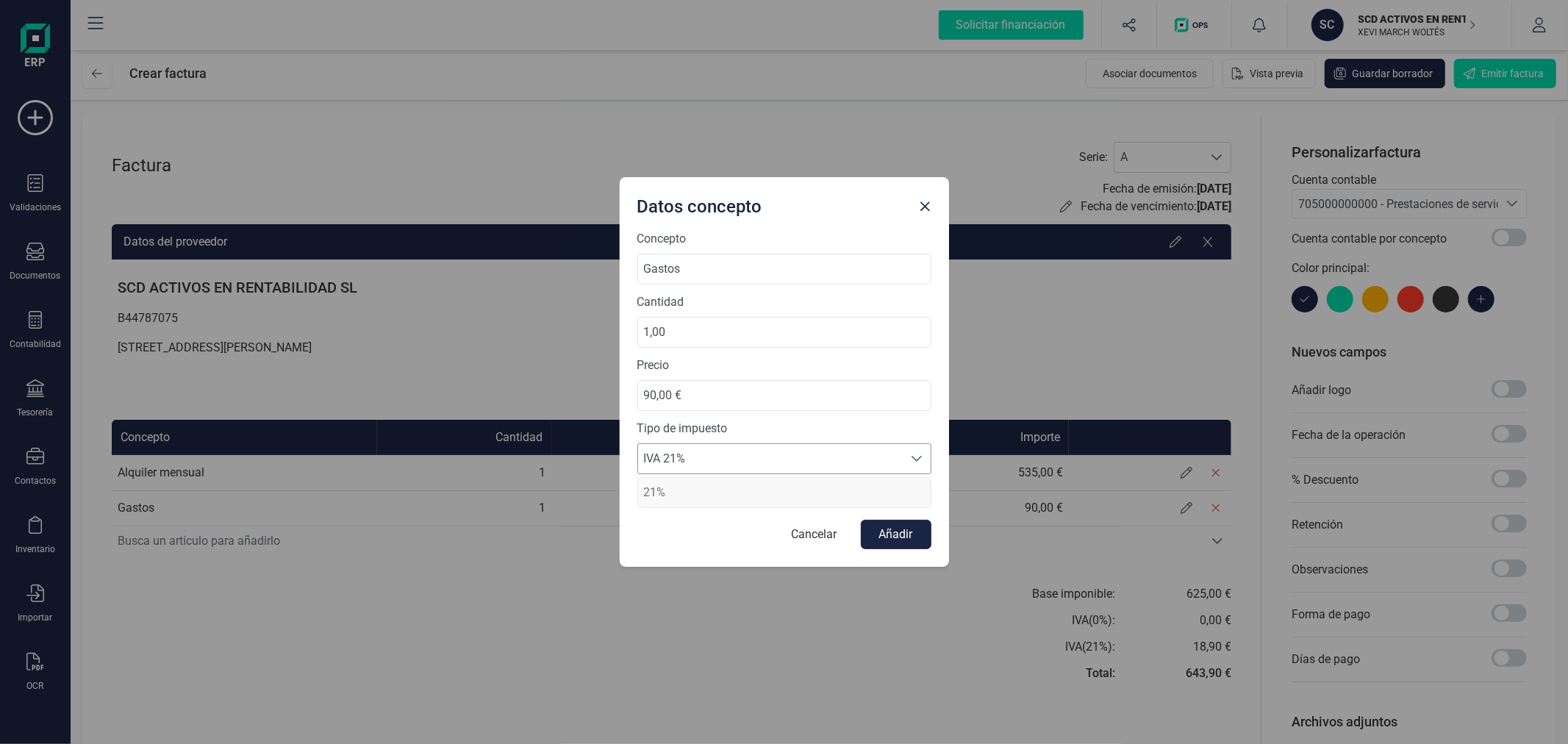
click at [767, 452] on span "IVA 21%" at bounding box center [770, 459] width 265 height 30
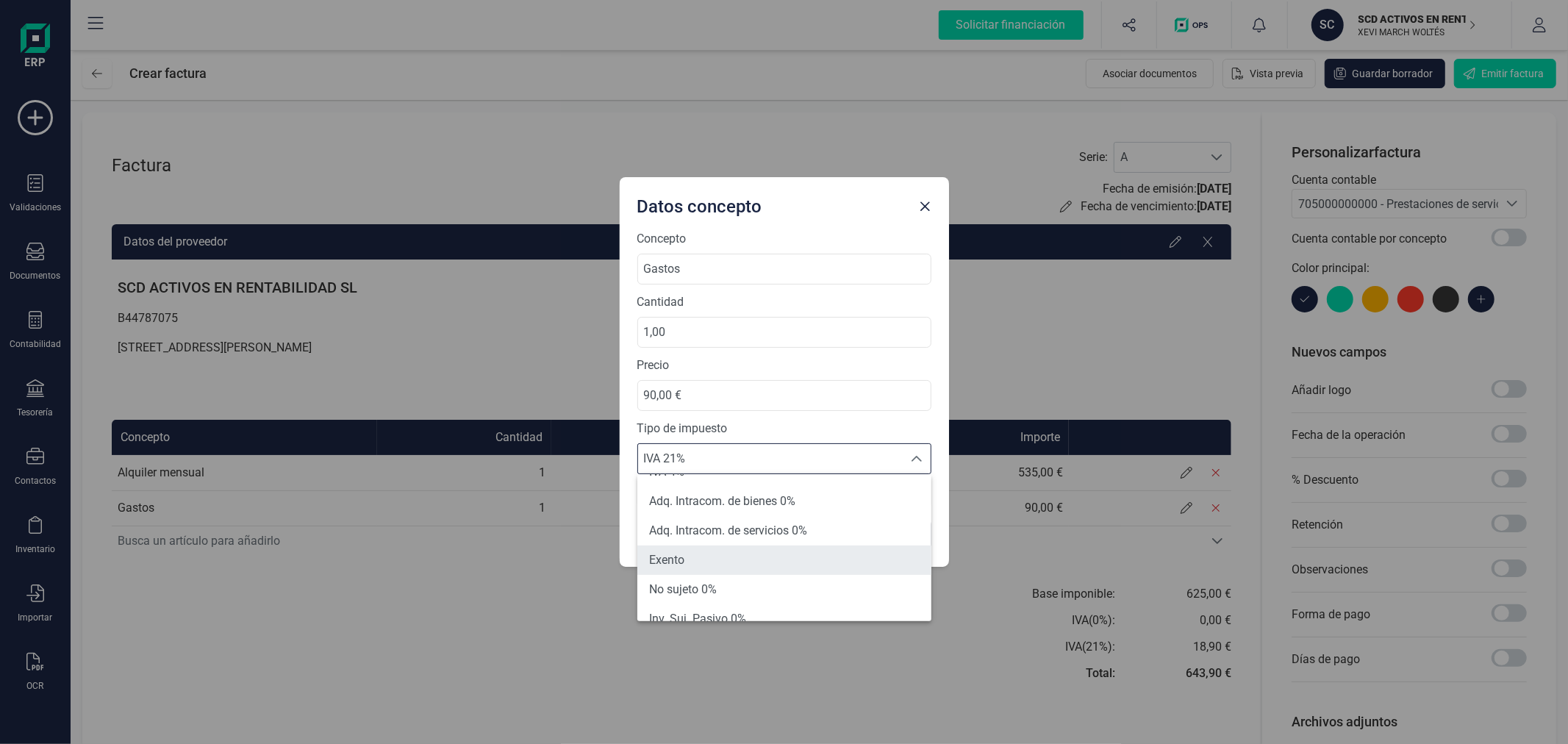
click at [756, 557] on li "Exento" at bounding box center [784, 560] width 294 height 30
type input "0%"
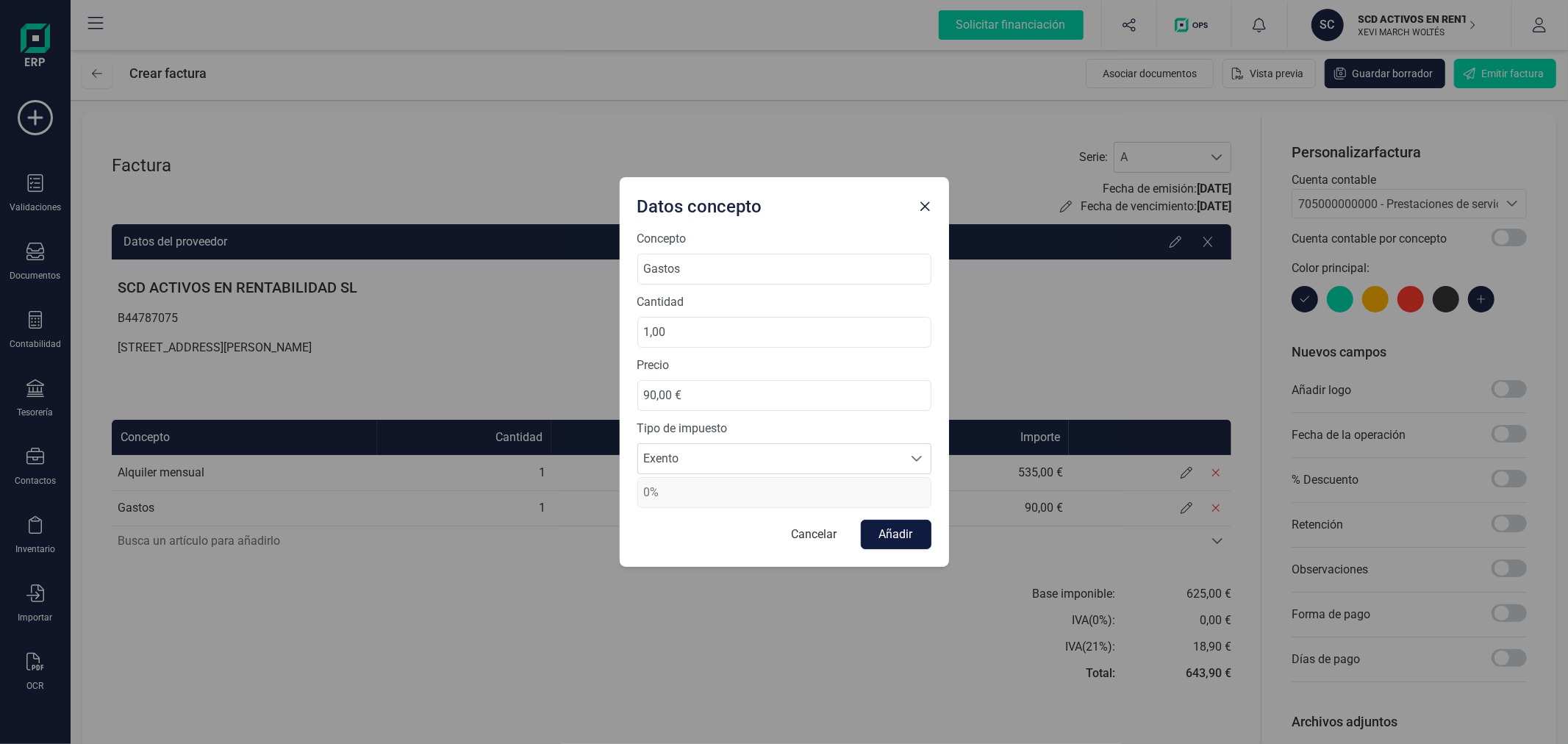
click at [902, 530] on button "Añadir" at bounding box center [896, 534] width 71 height 30
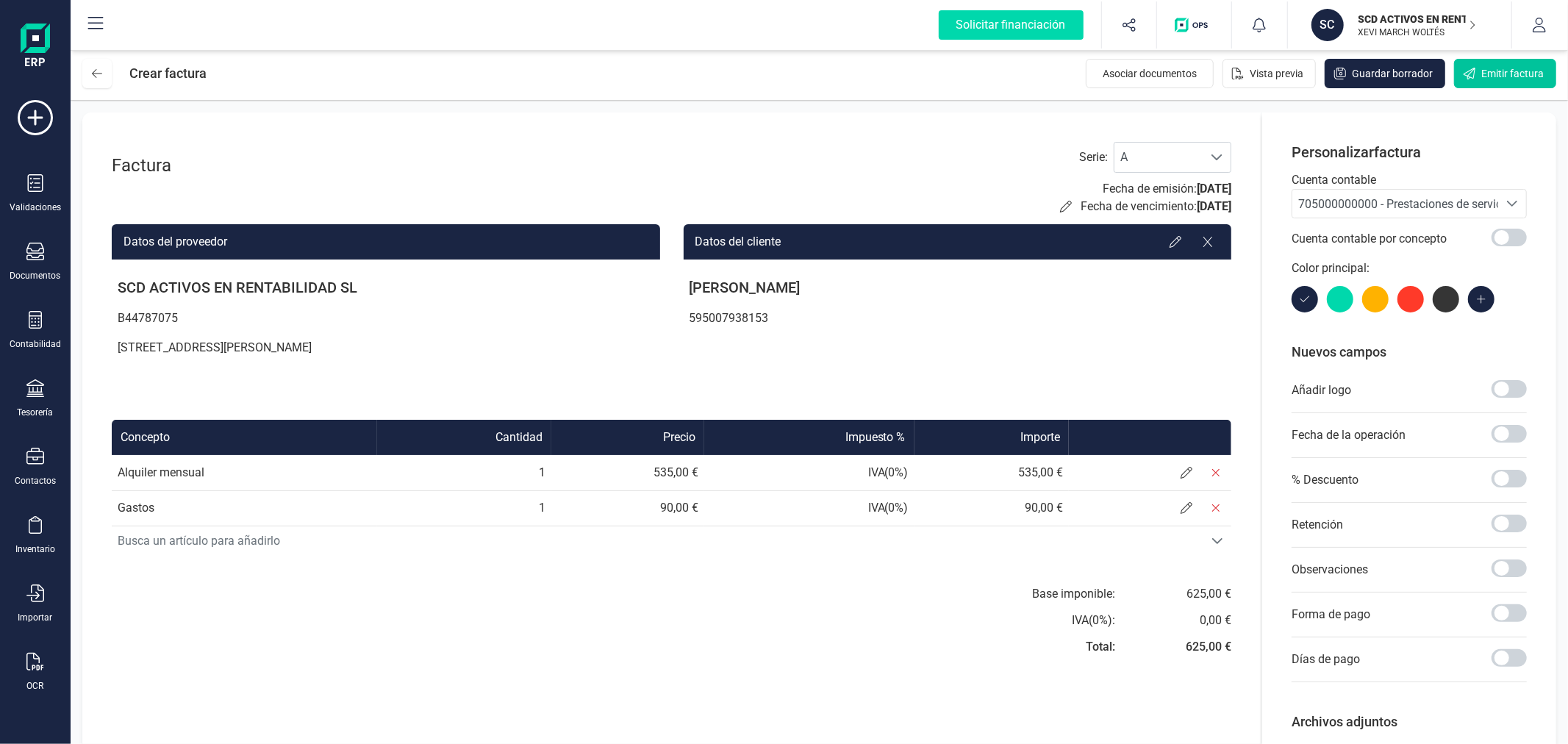
click at [1498, 77] on span "Emitir factura" at bounding box center [1512, 73] width 62 height 14
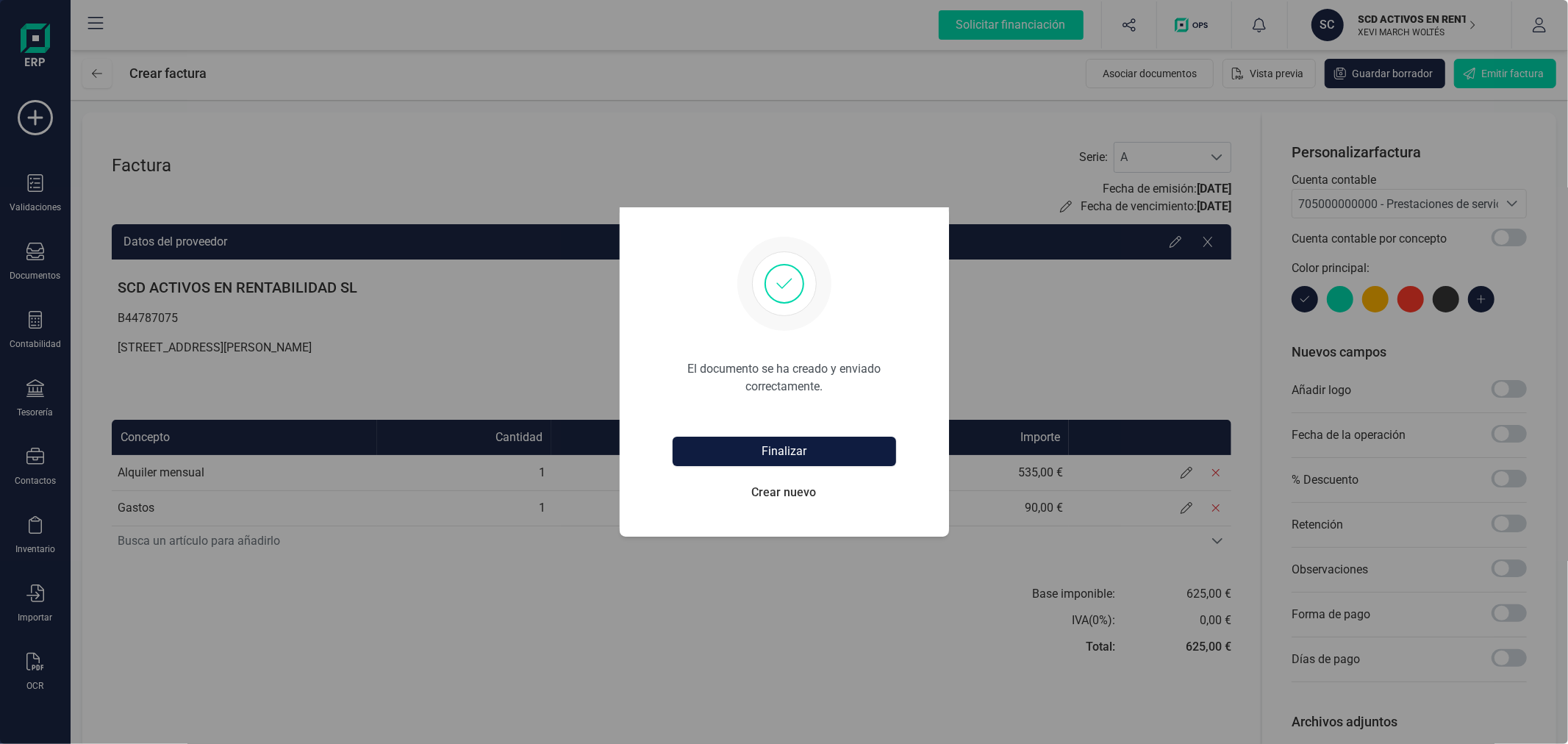
click at [773, 440] on button "Finalizar" at bounding box center [784, 451] width 223 height 30
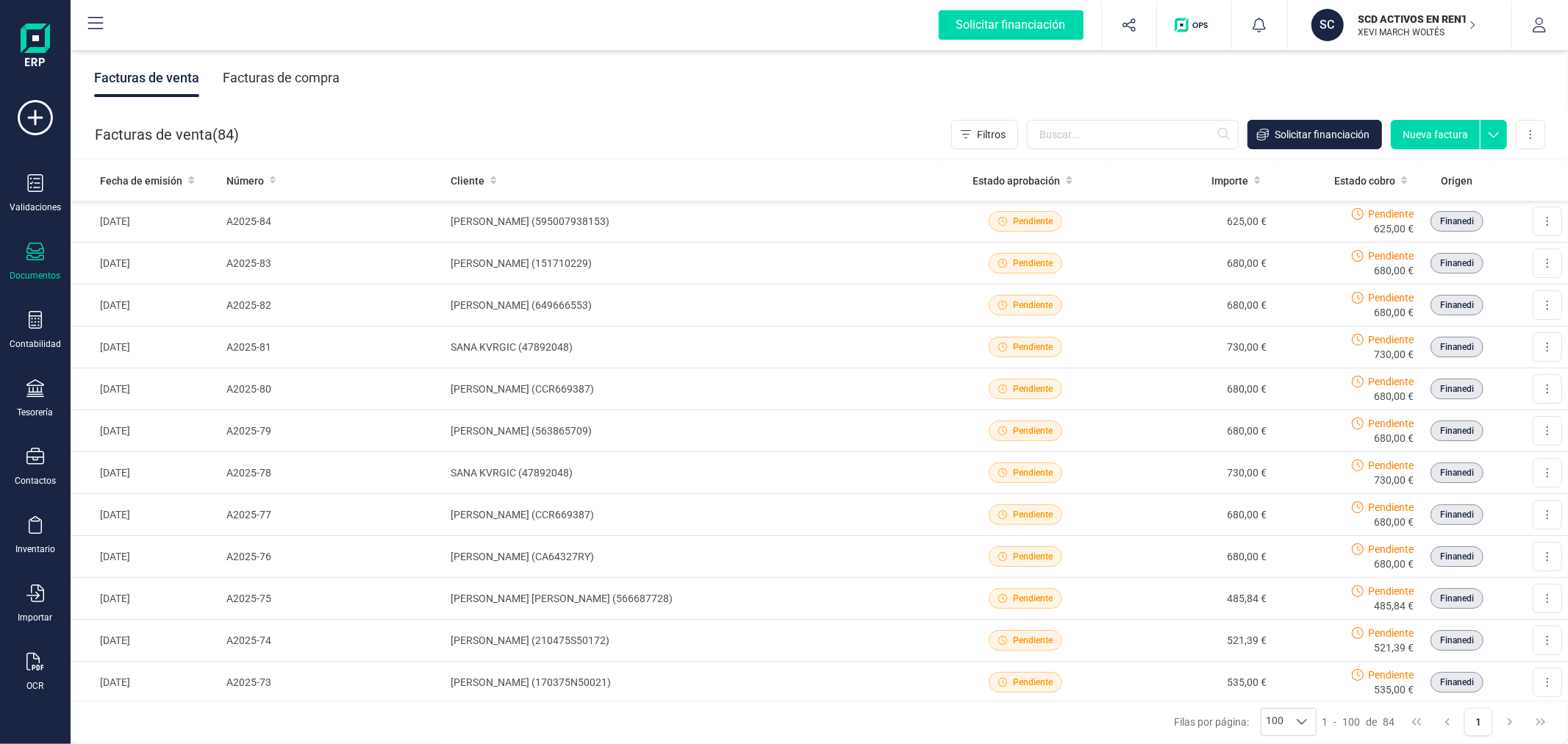
click at [1437, 128] on button "Nueva factura" at bounding box center [1434, 134] width 89 height 30
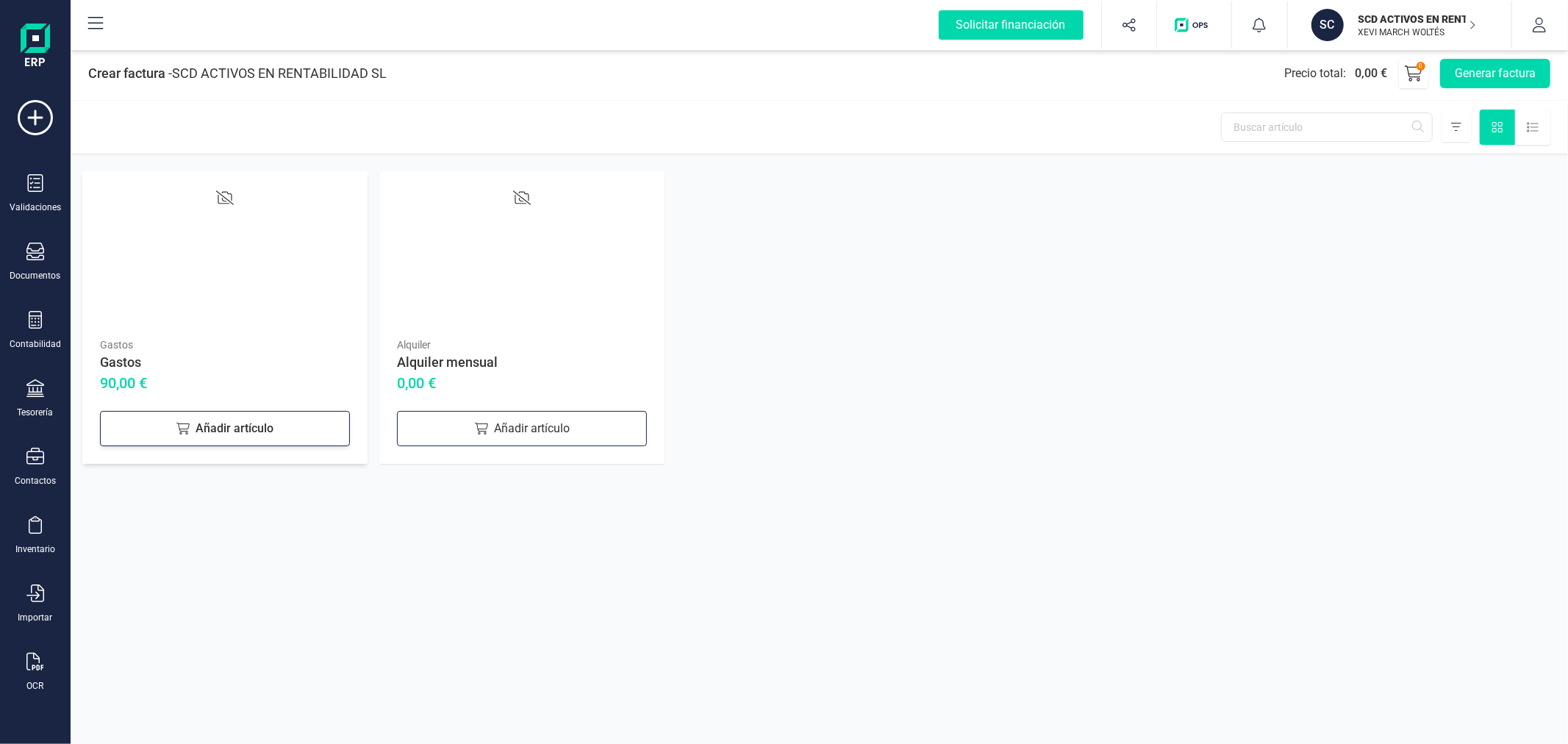
drag, startPoint x: 471, startPoint y: 425, endPoint x: 344, endPoint y: 437, distance: 127.6
click at [469, 424] on div "Añadir artículo" at bounding box center [521, 428] width 250 height 35
click at [241, 430] on div "Añadir artículo" at bounding box center [225, 428] width 250 height 35
click at [1497, 81] on button "Generar factura" at bounding box center [1494, 73] width 110 height 30
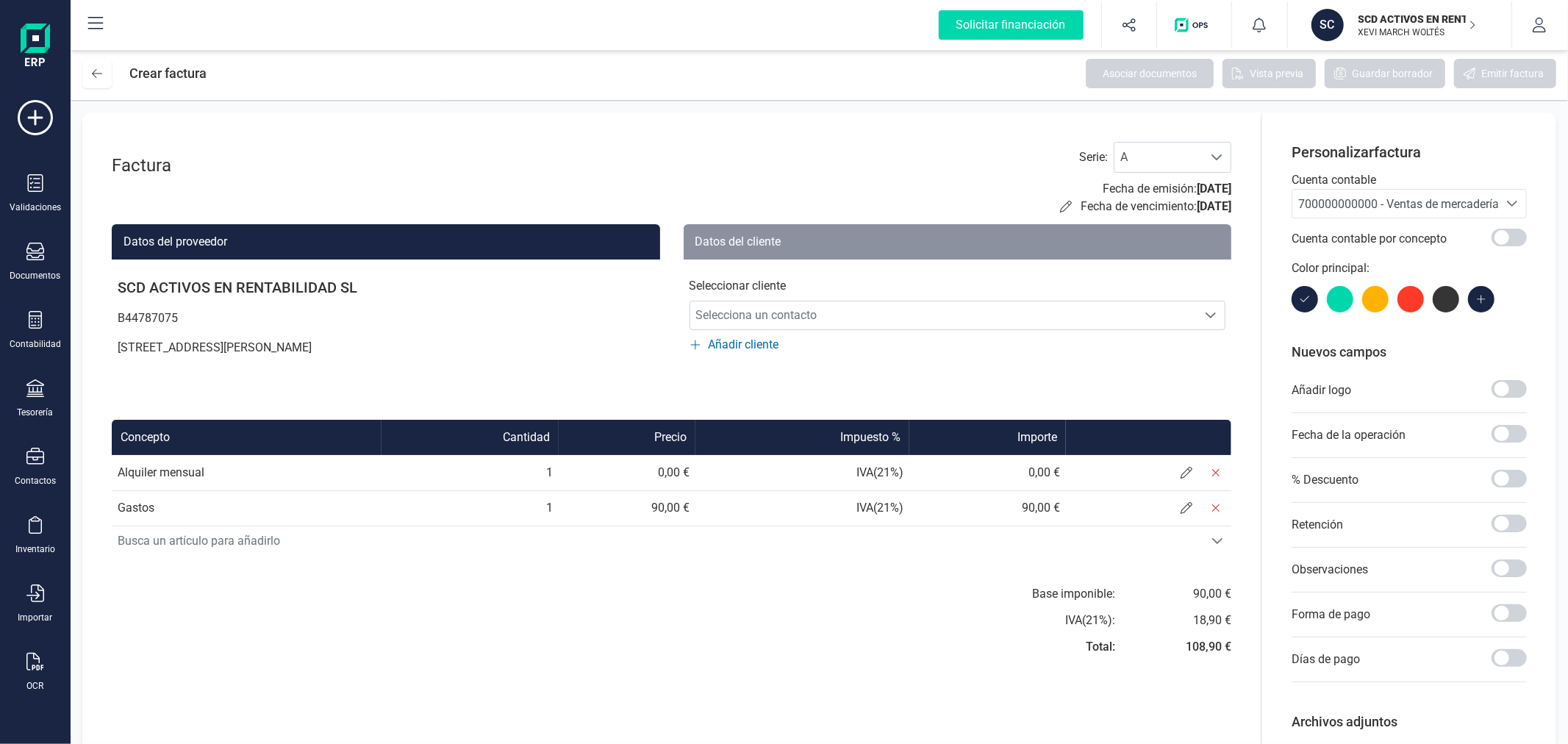
click at [1324, 198] on span "700000000000 - Ventas de mercaderías" at bounding box center [1401, 204] width 206 height 14
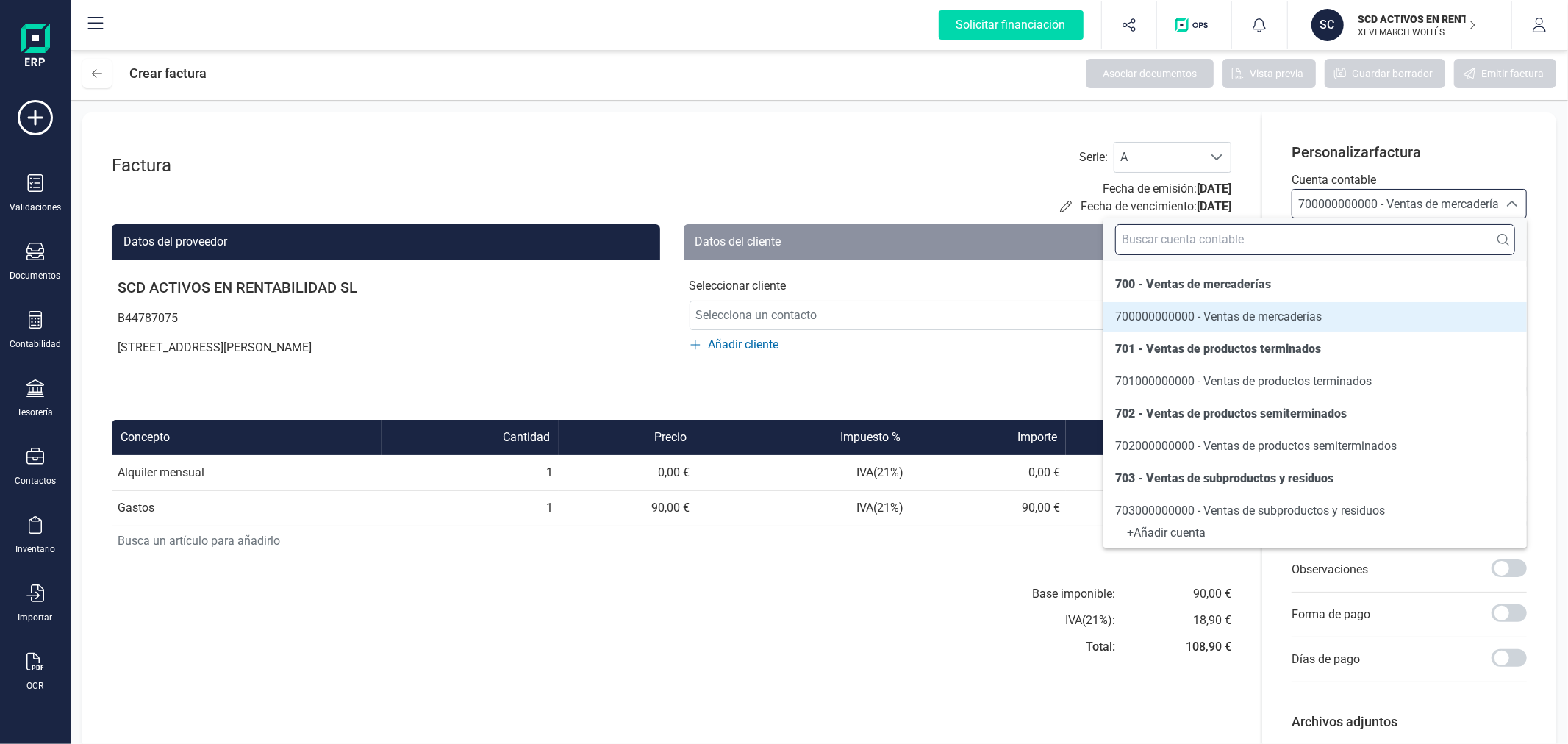
click at [1284, 238] on input "text" at bounding box center [1315, 239] width 400 height 31
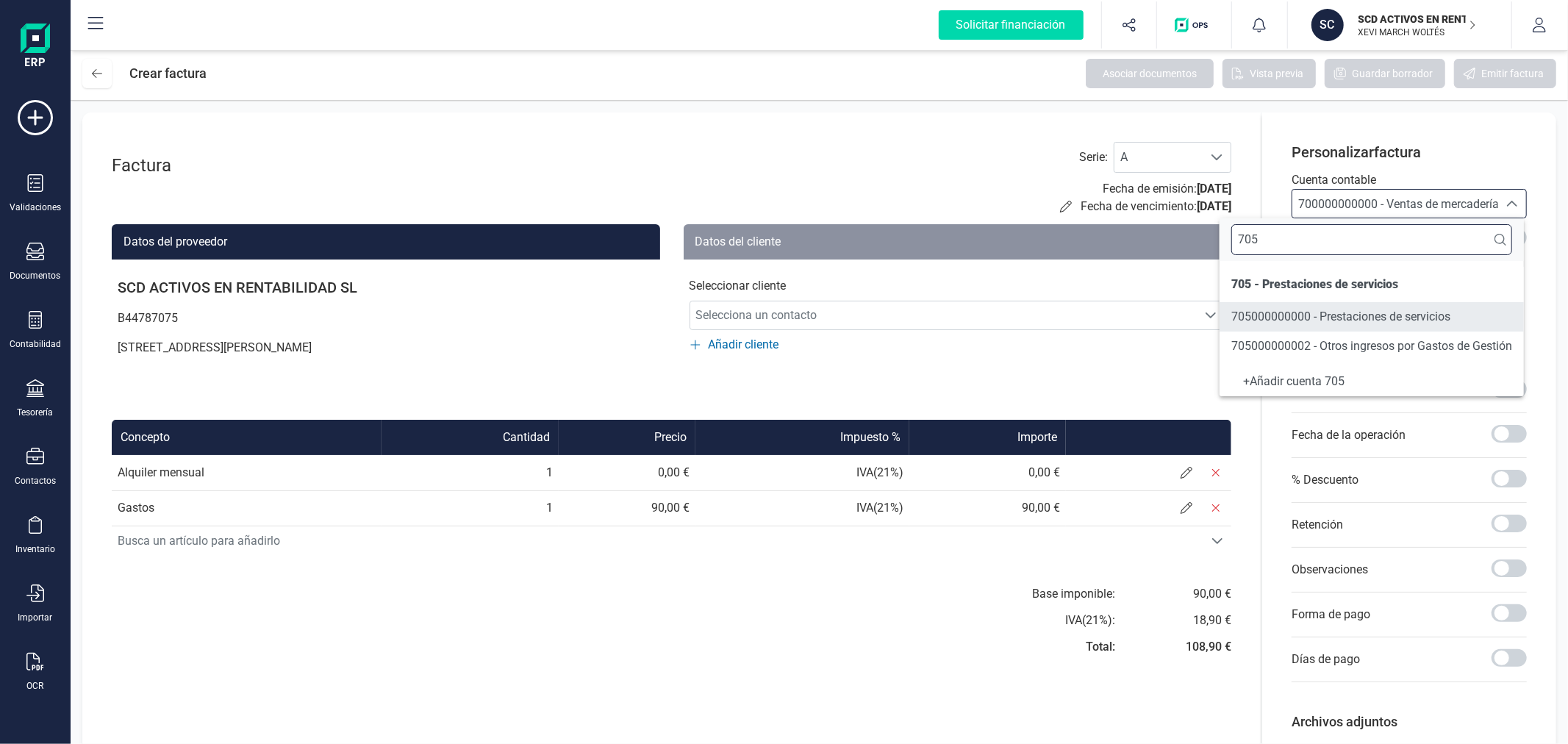
type input "705"
click at [1321, 329] on li "705000000000 - Prestaciones de servicios" at bounding box center [1371, 317] width 304 height 30
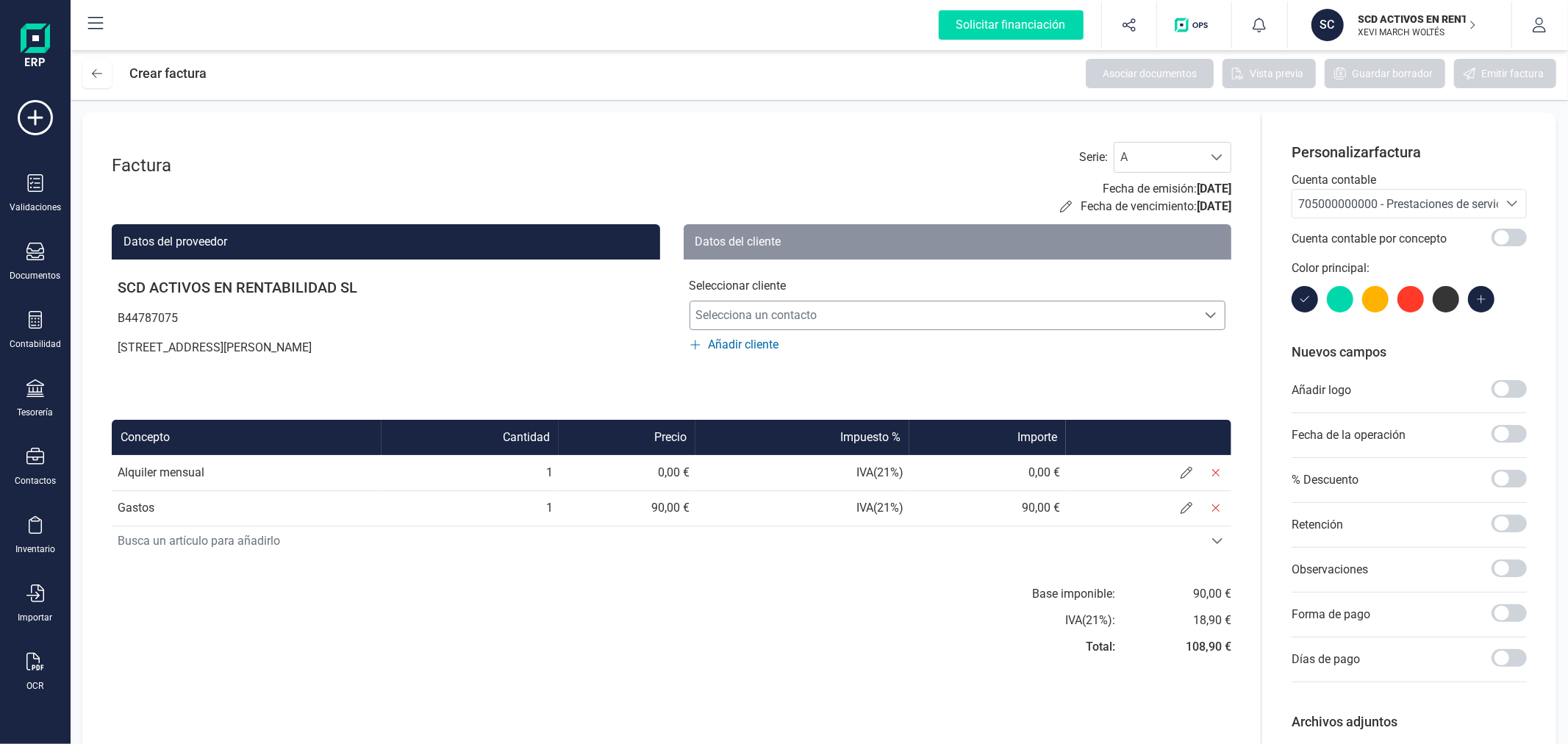
click at [850, 320] on span "Selecciona un contacto" at bounding box center [943, 315] width 507 height 30
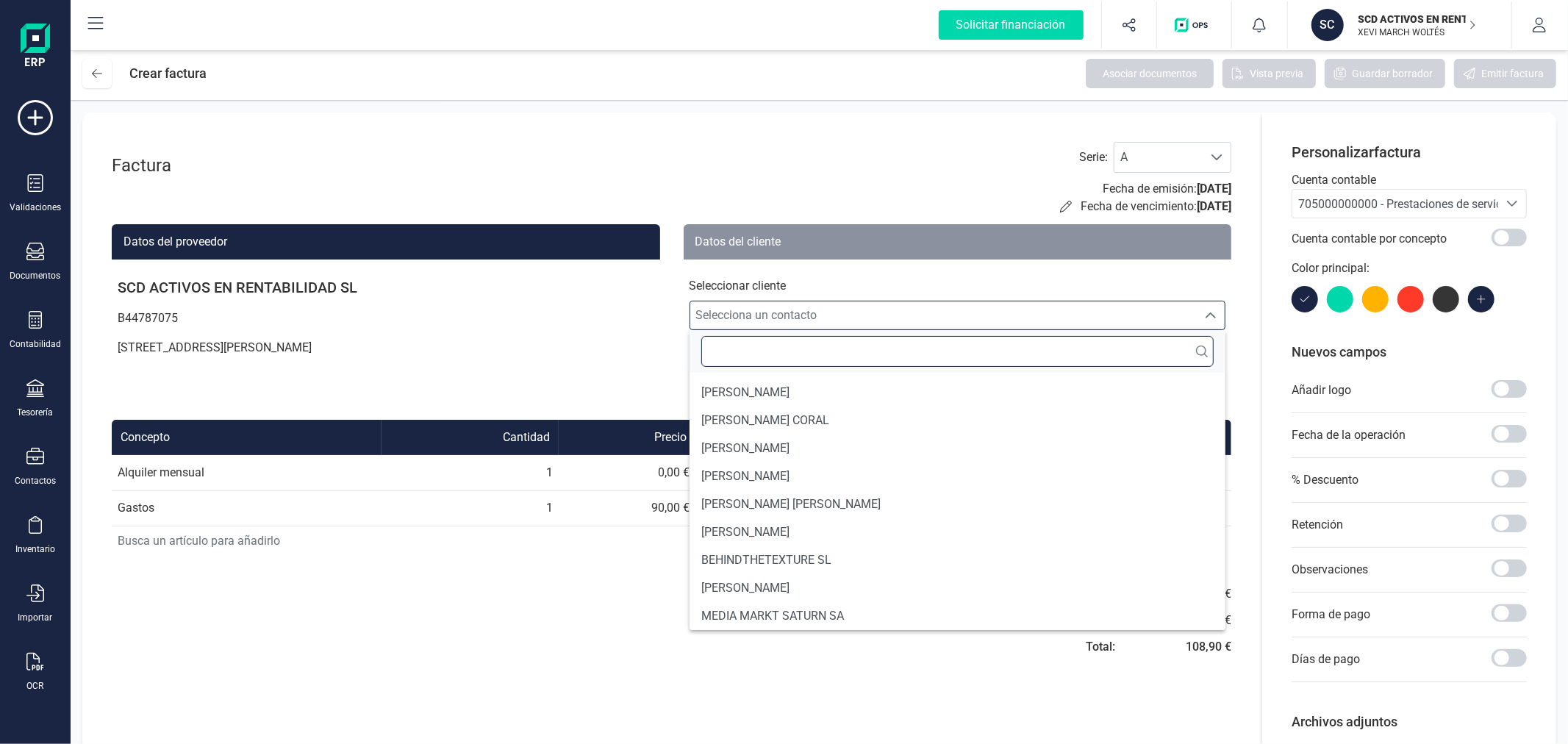
click at [817, 349] on input "text" at bounding box center [958, 352] width 513 height 31
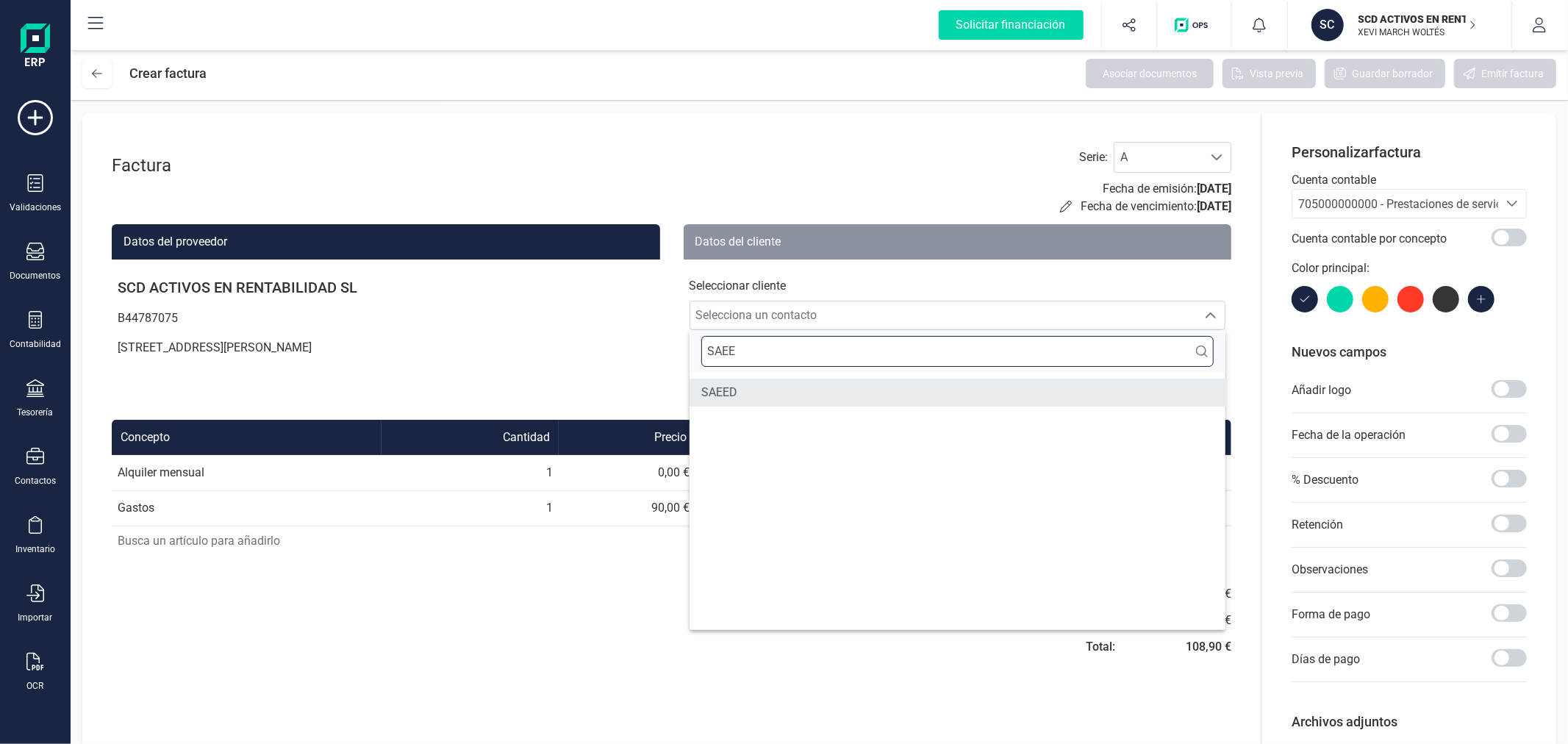
type input "SAEE"
click at [789, 388] on li "SAEED" at bounding box center [957, 392] width 537 height 28
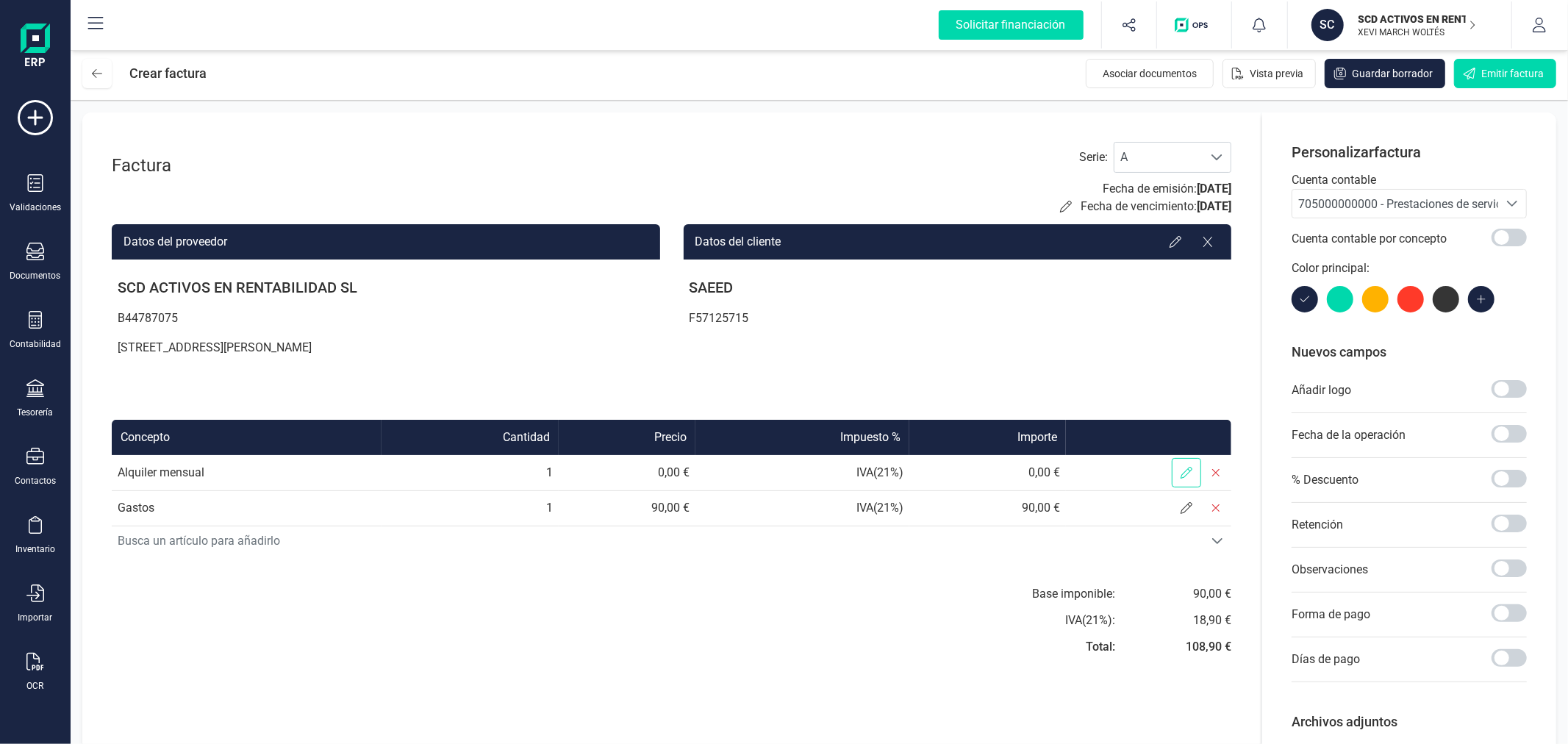
click at [1173, 467] on span at bounding box center [1186, 472] width 30 height 30
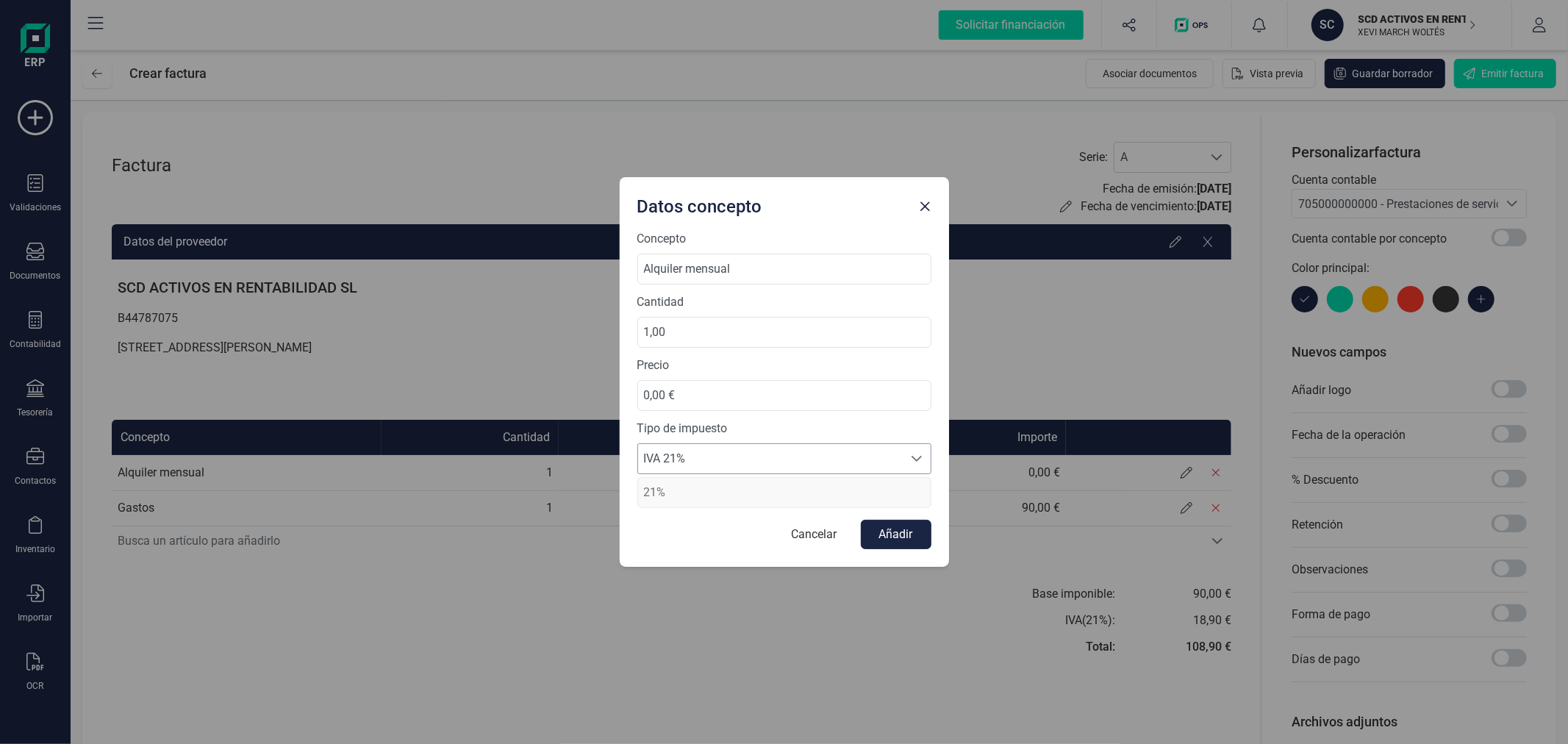
click at [701, 454] on span "IVA 21%" at bounding box center [770, 459] width 265 height 30
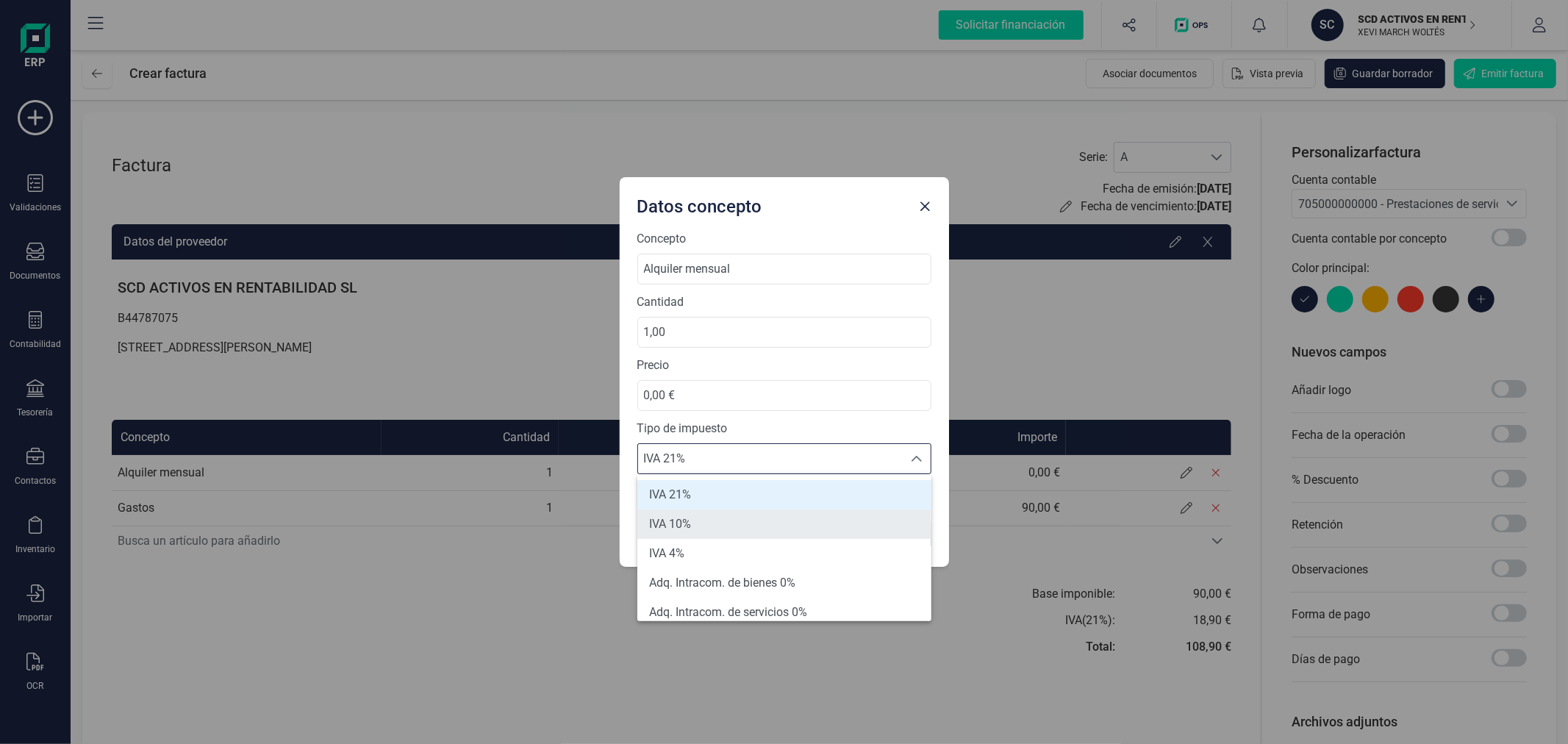
scroll to position [81, 0]
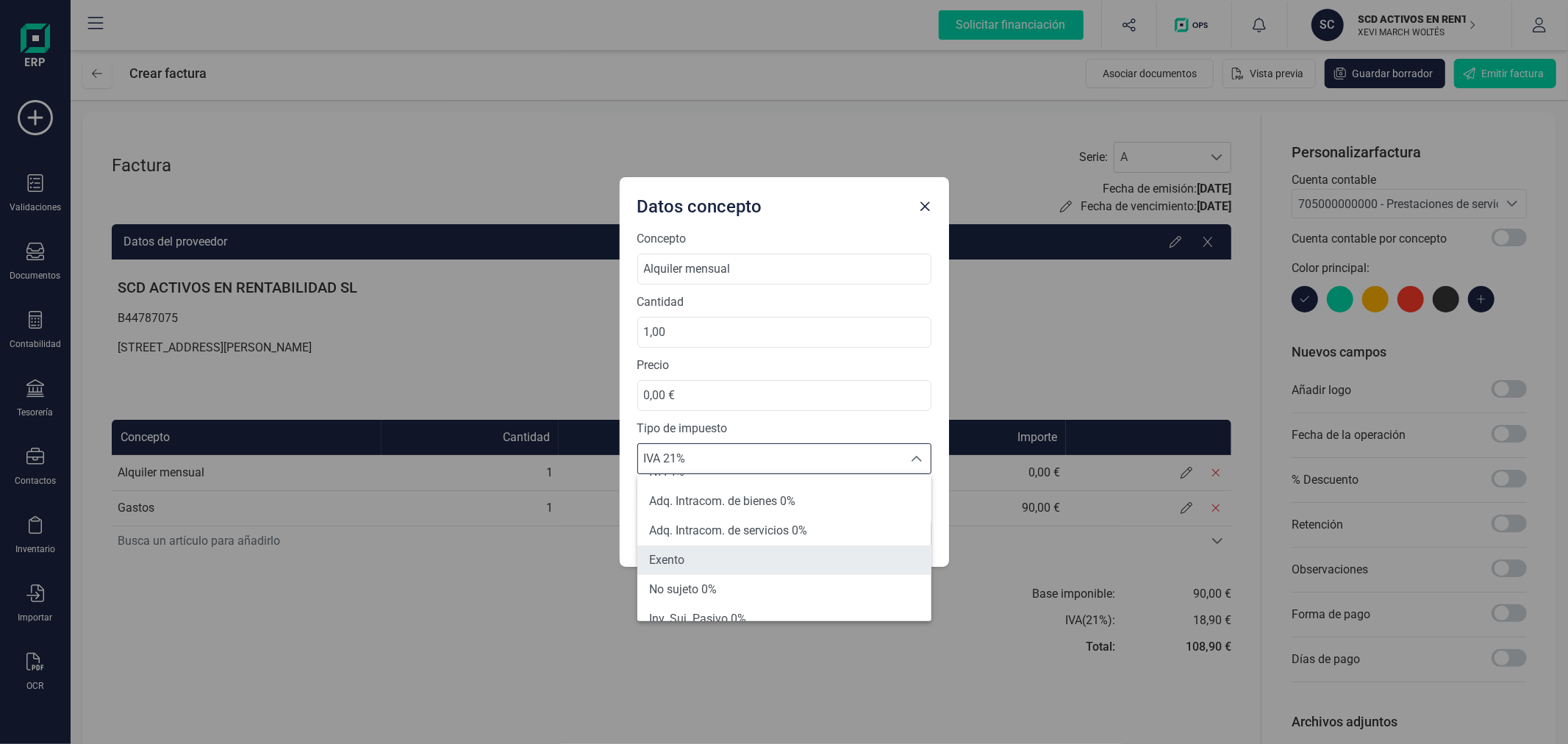
click at [711, 559] on li "Exento" at bounding box center [784, 560] width 294 height 30
type input "0%"
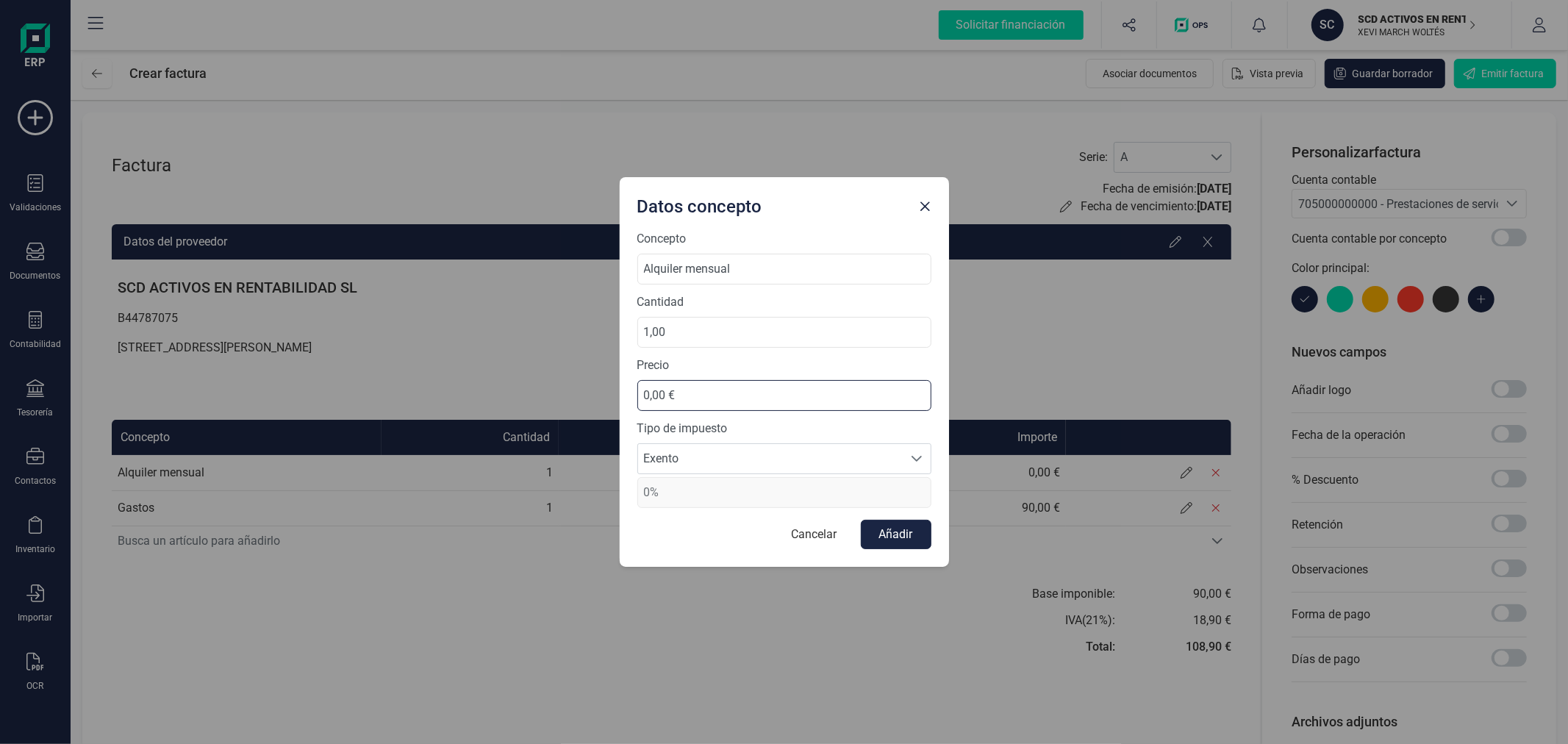
drag, startPoint x: 723, startPoint y: 392, endPoint x: 554, endPoint y: 377, distance: 169.7
click at [554, 377] on div "Datos concepto Concepto Alquiler mensual Cantidad 1,00 Precio 0,00 € Tipo de im…" at bounding box center [784, 372] width 1568 height 744
click at [759, 200] on div "Datos concepto" at bounding box center [773, 203] width 282 height 30
type input "625,00 €"
click at [872, 527] on button "Añadir" at bounding box center [896, 534] width 71 height 30
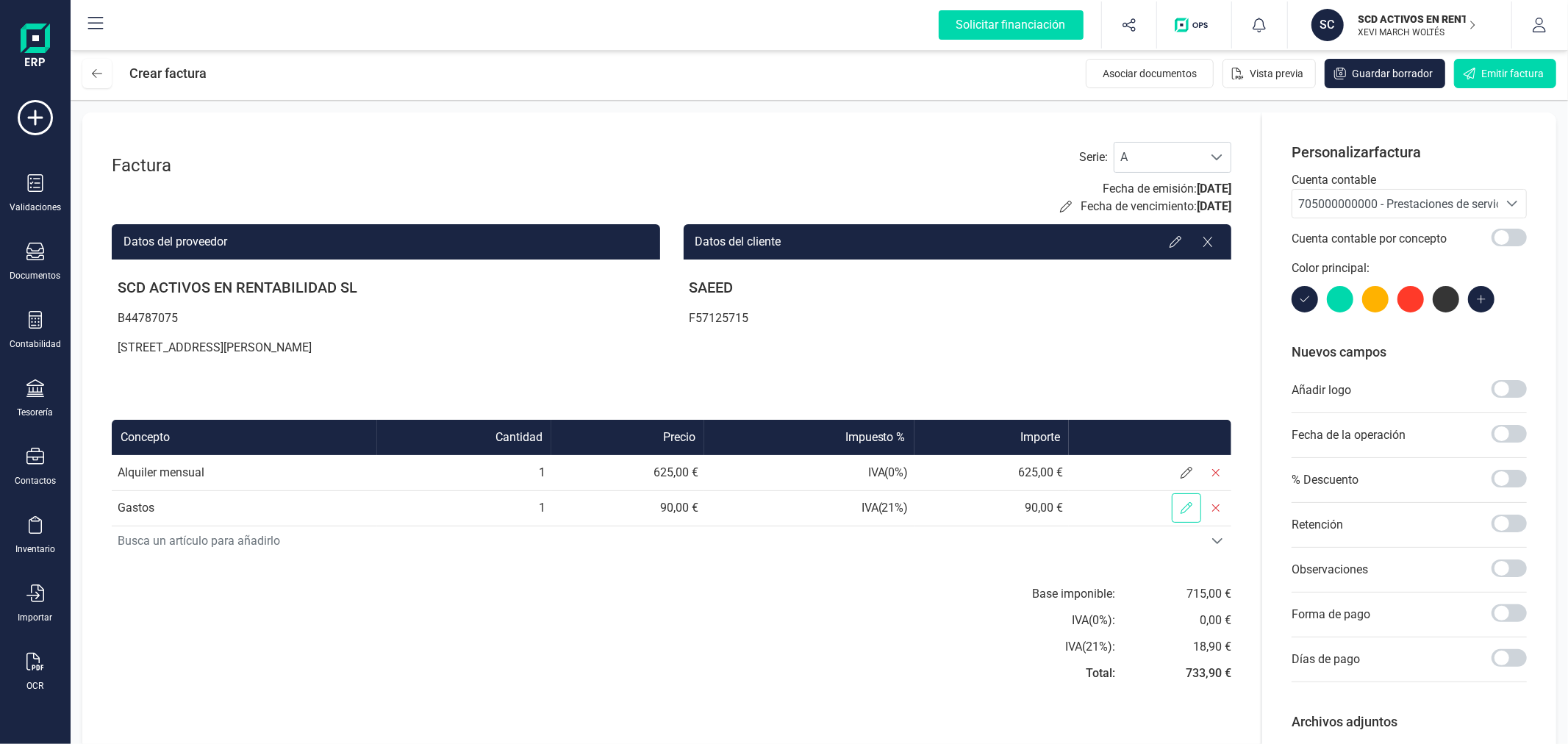
click at [1185, 502] on icon at bounding box center [1185, 507] width 11 height 11
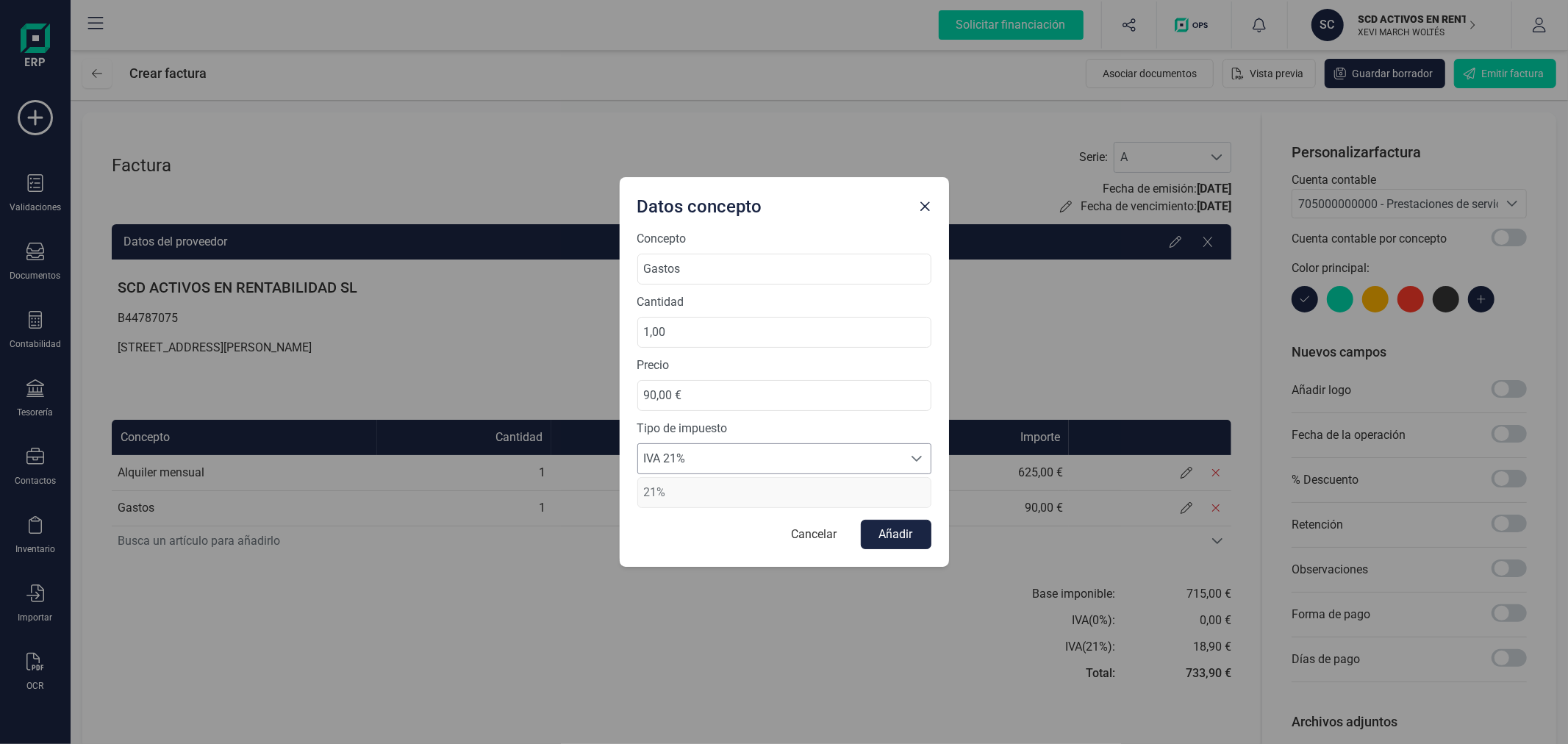
click at [758, 468] on span "IVA 21%" at bounding box center [770, 459] width 265 height 30
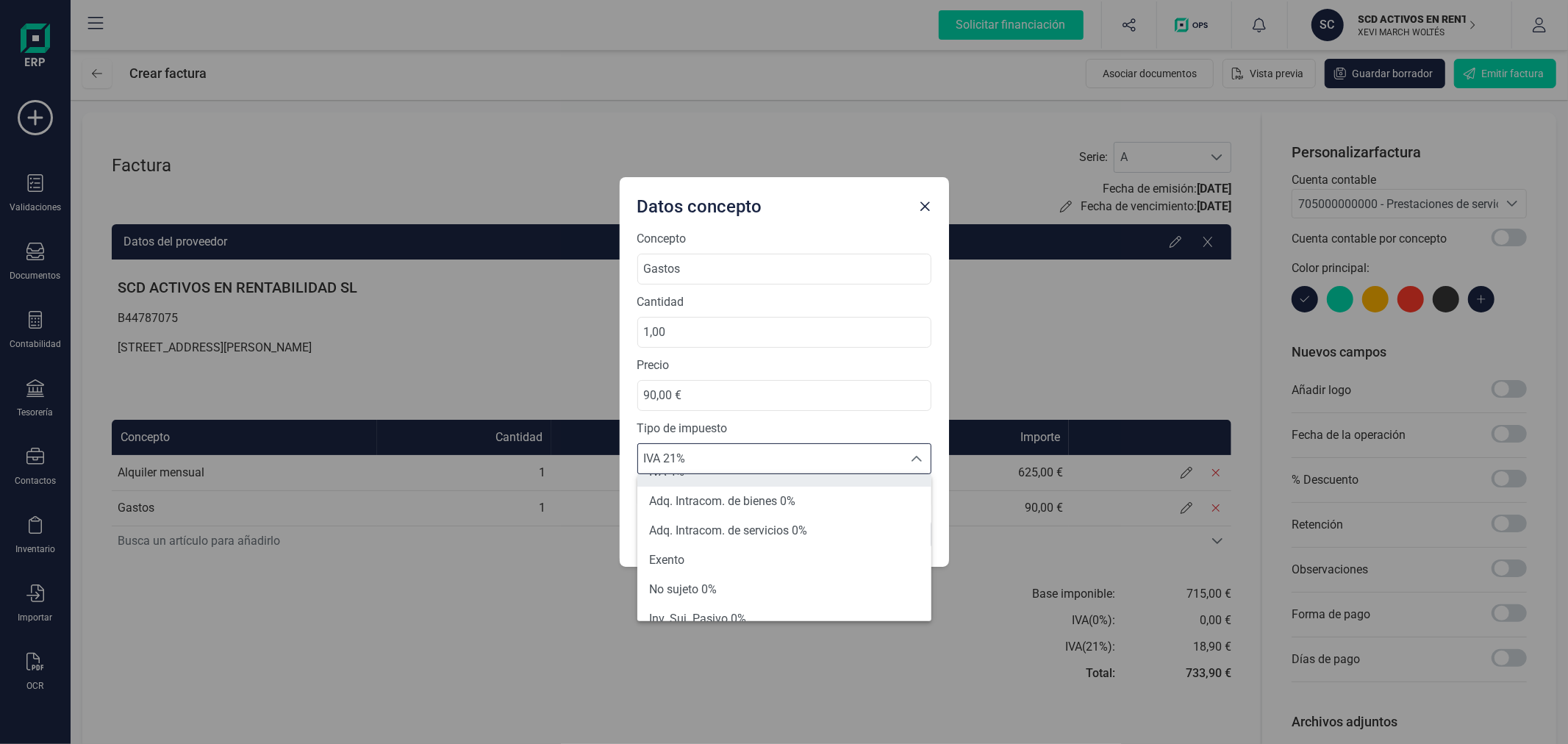
click at [714, 555] on li "Exento" at bounding box center [784, 560] width 294 height 30
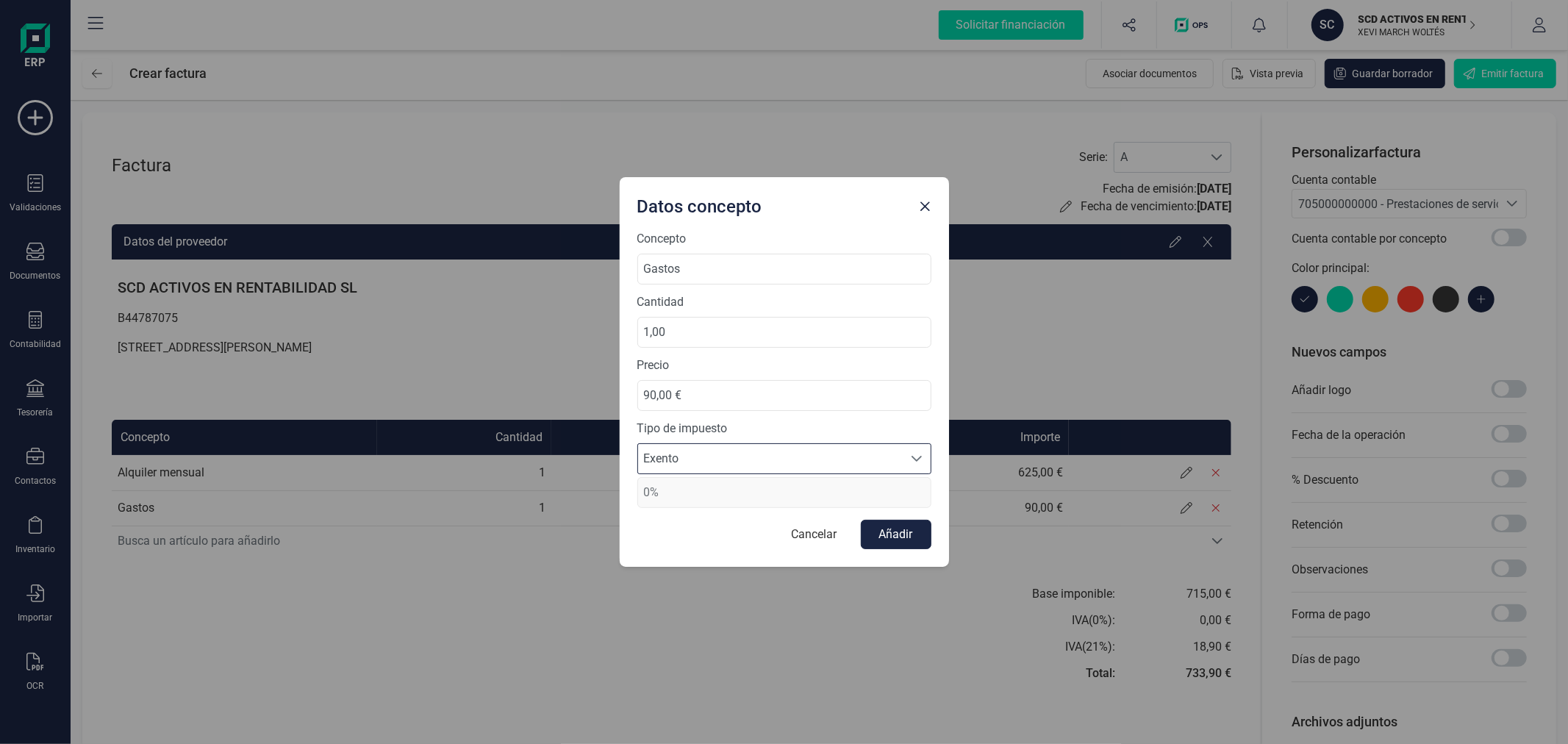
type input "0%"
click at [892, 525] on button "Añadir" at bounding box center [896, 534] width 71 height 30
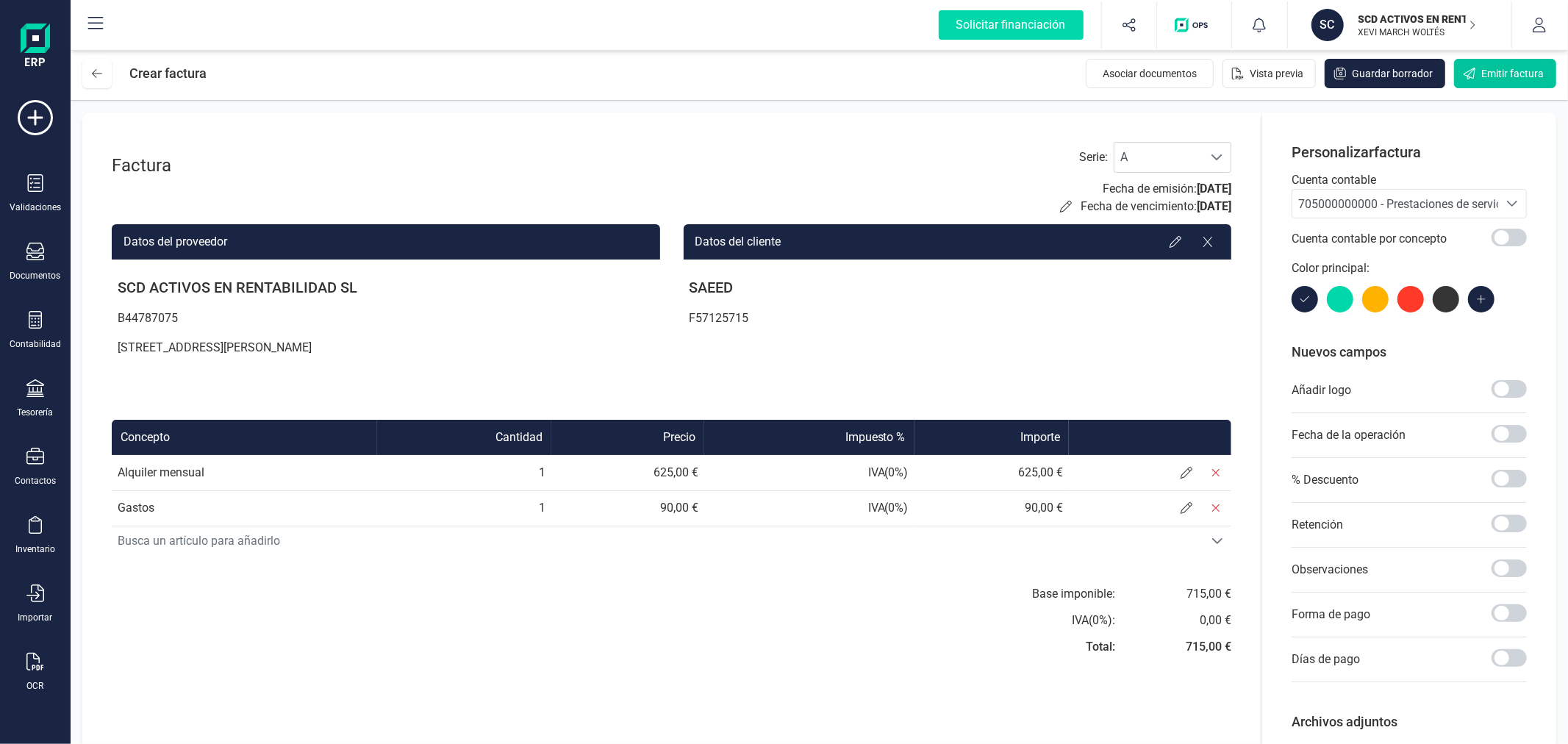
click at [1502, 76] on span "Emitir factura" at bounding box center [1512, 73] width 62 height 14
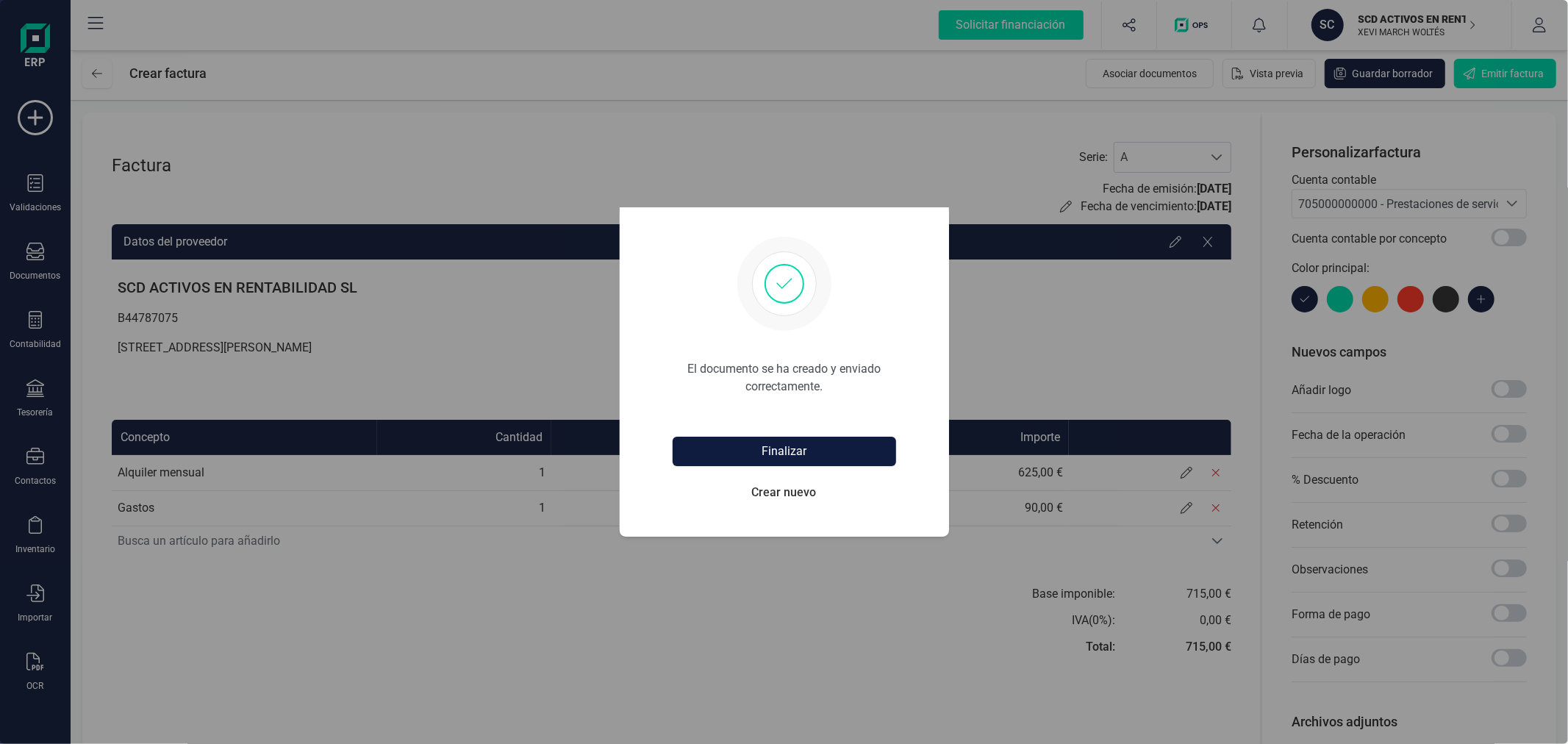
click at [804, 462] on button "Finalizar" at bounding box center [784, 451] width 223 height 30
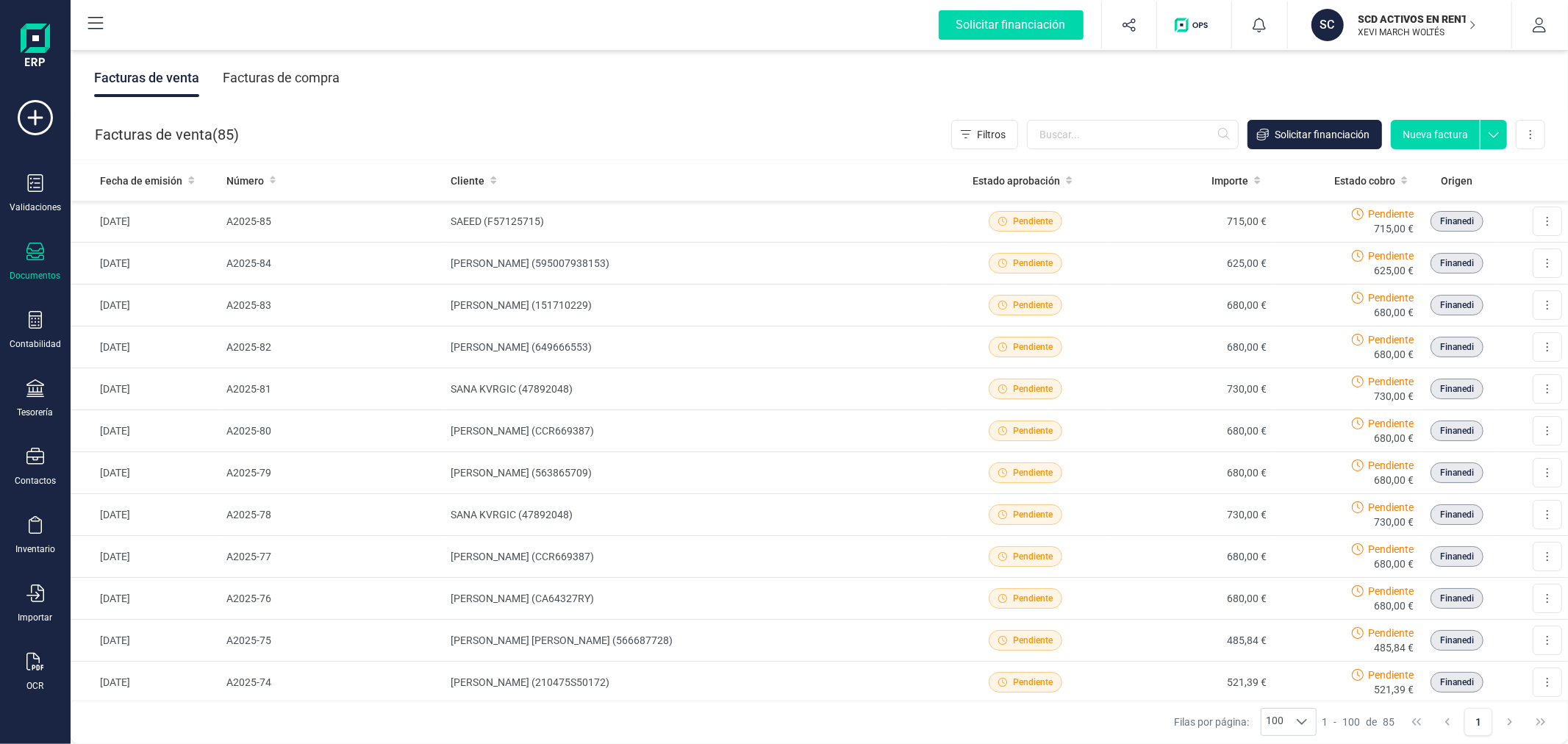
click at [1430, 131] on button "Nueva factura" at bounding box center [1434, 134] width 89 height 30
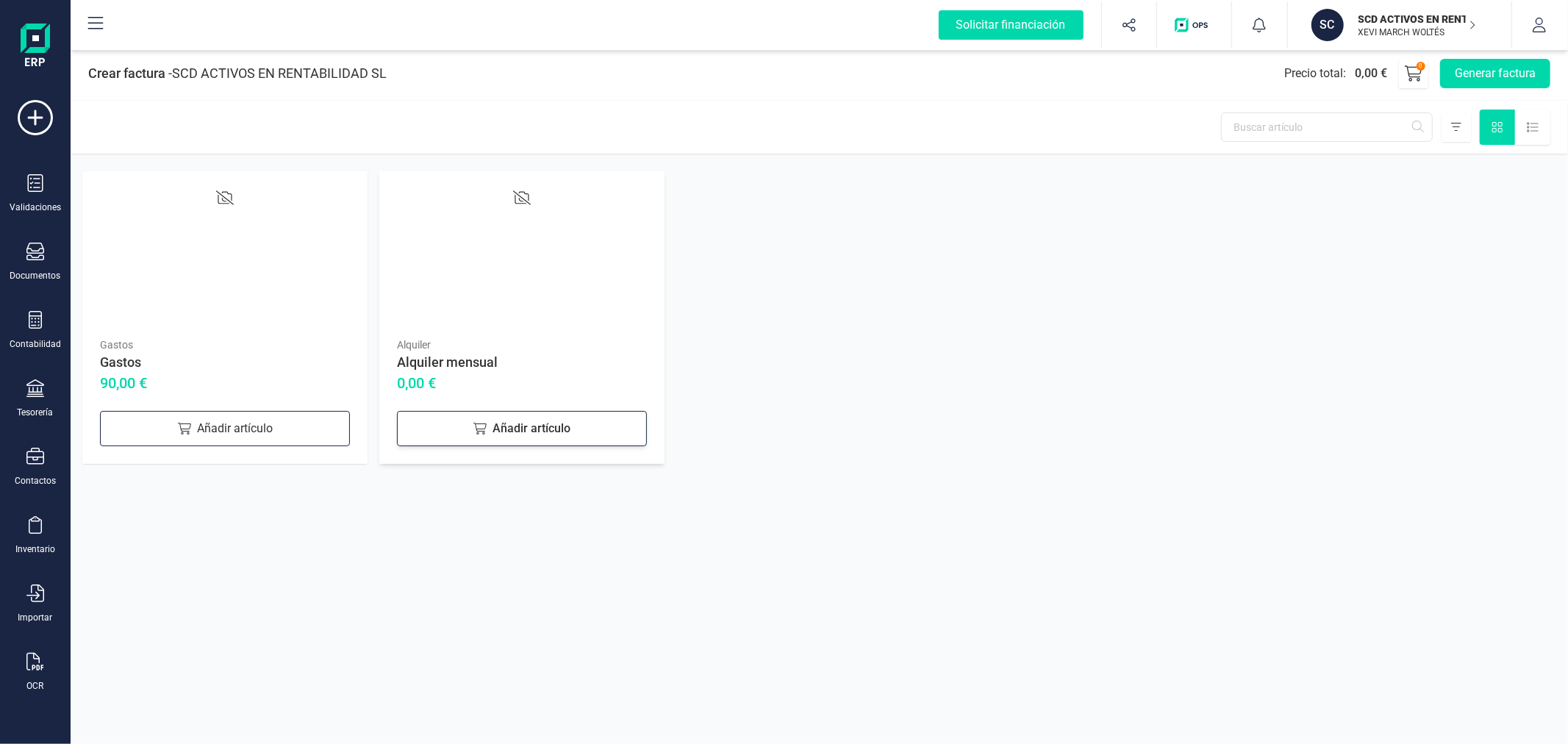
click at [546, 423] on div "Añadir artículo" at bounding box center [521, 428] width 250 height 35
click at [228, 428] on div "Añadir artículo" at bounding box center [225, 428] width 250 height 35
click at [1488, 77] on button "Generar factura" at bounding box center [1494, 73] width 110 height 30
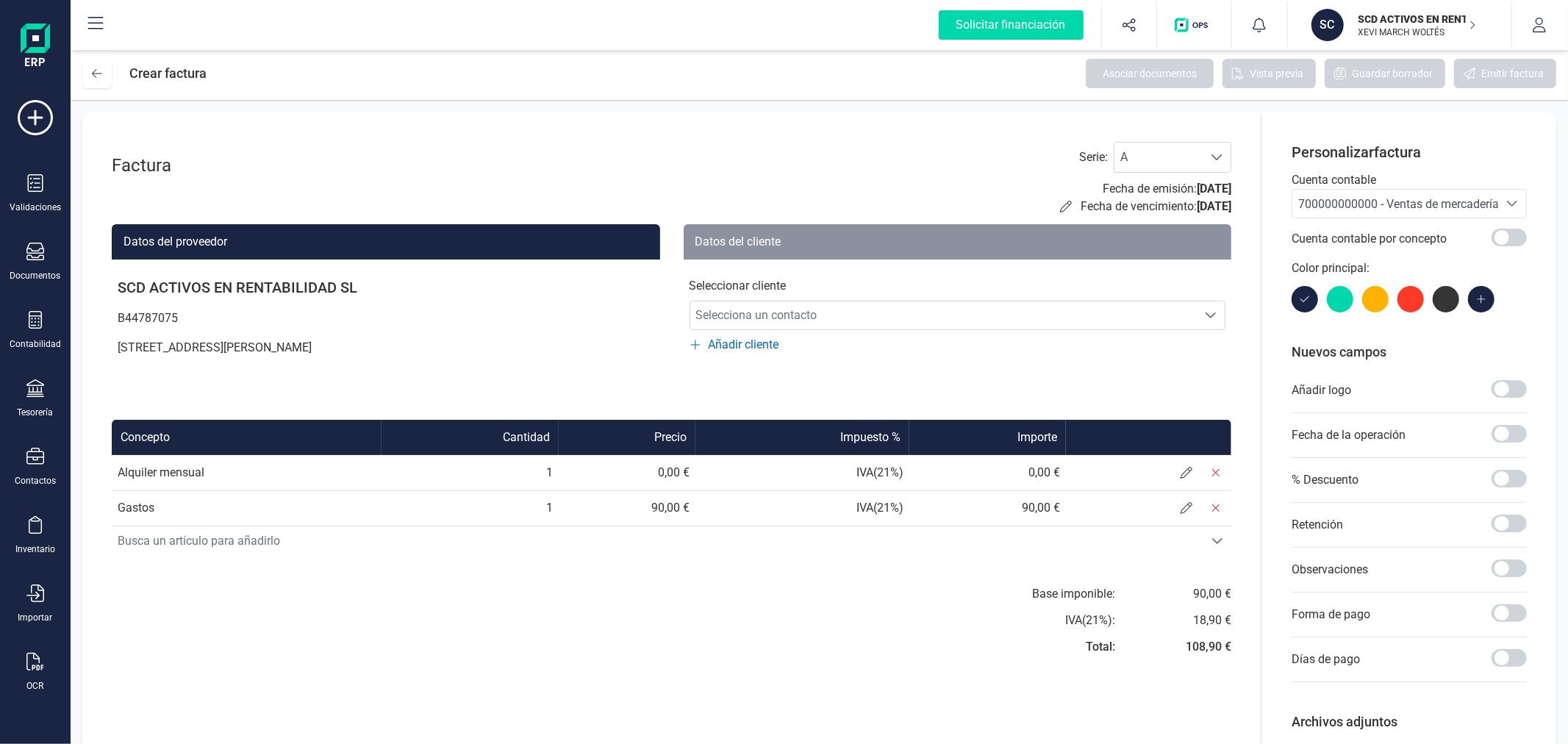
click at [1356, 197] on span "700000000000 - Ventas de mercaderías" at bounding box center [1401, 204] width 206 height 14
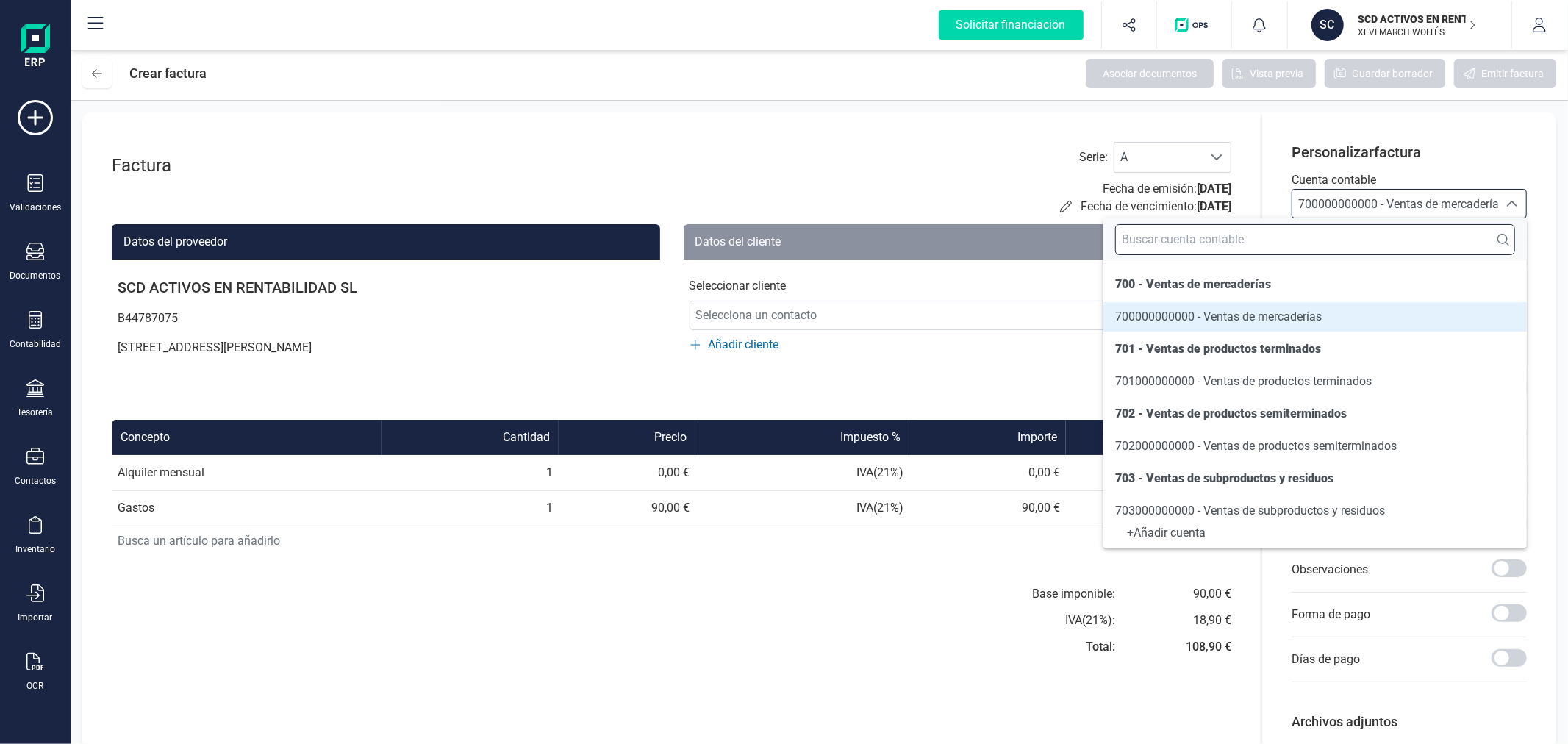
click at [1326, 229] on input "text" at bounding box center [1315, 239] width 400 height 31
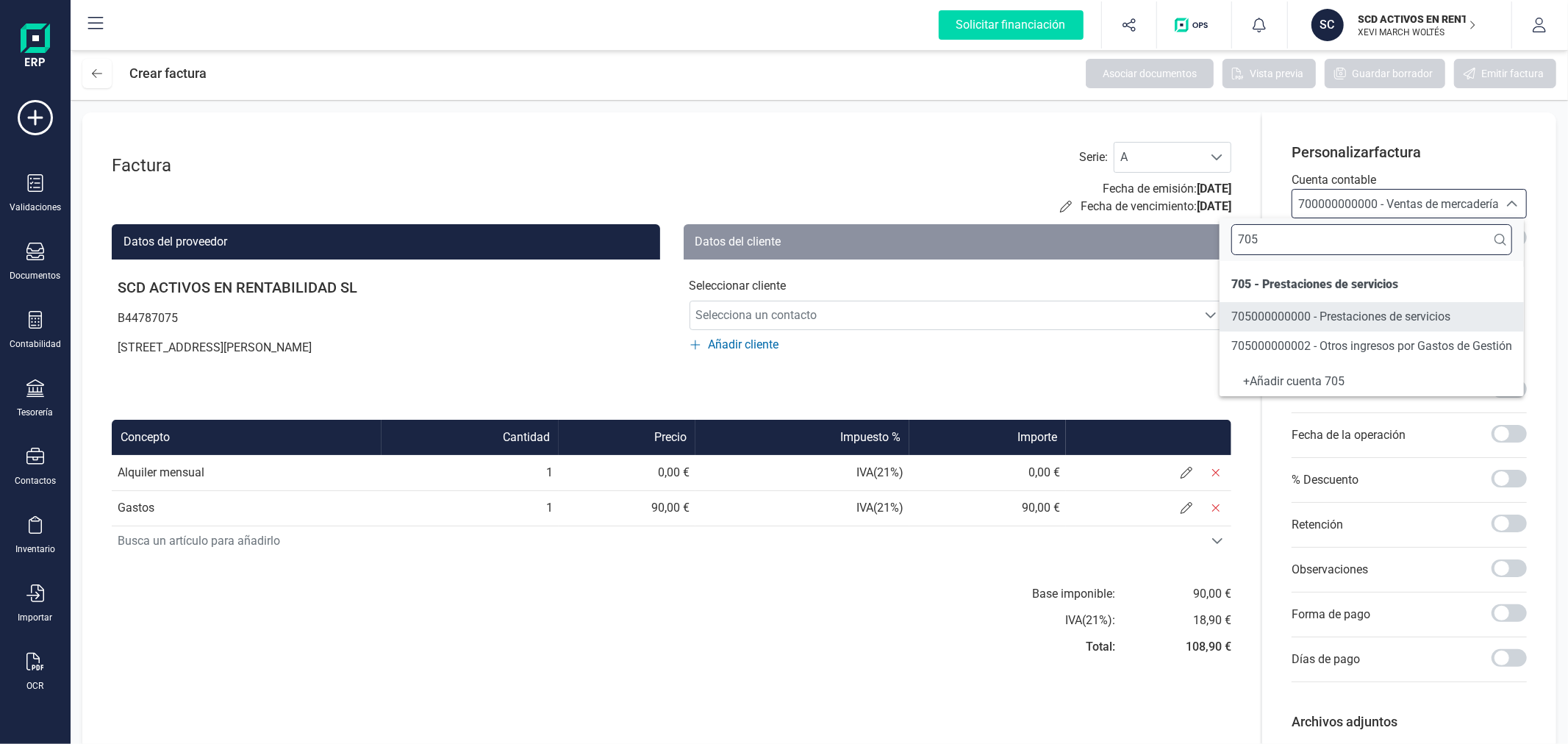
type input "705"
click at [1354, 304] on li "705000000000 - Prestaciones de servicios" at bounding box center [1371, 317] width 304 height 30
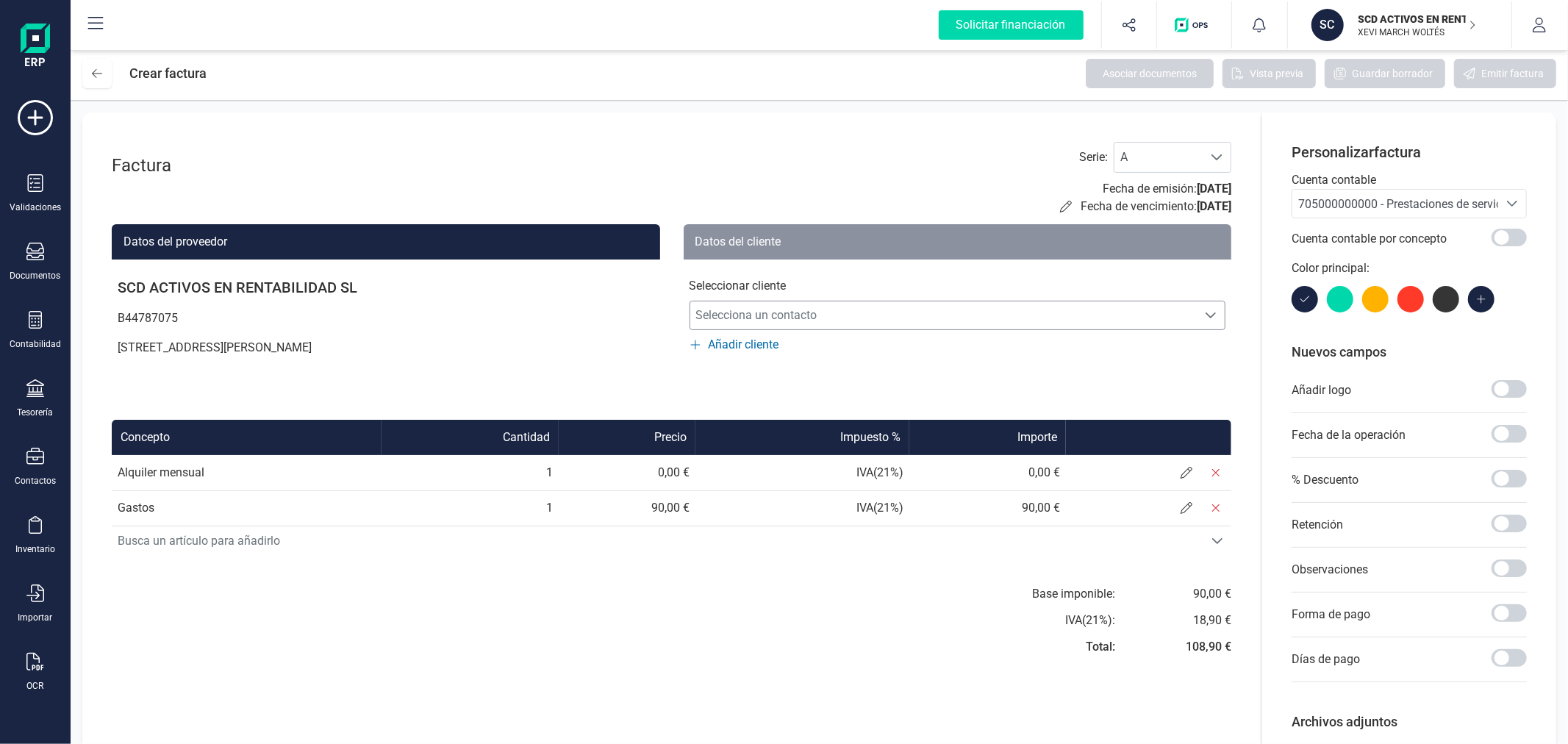
click at [985, 320] on span "Selecciona un contacto" at bounding box center [943, 315] width 507 height 30
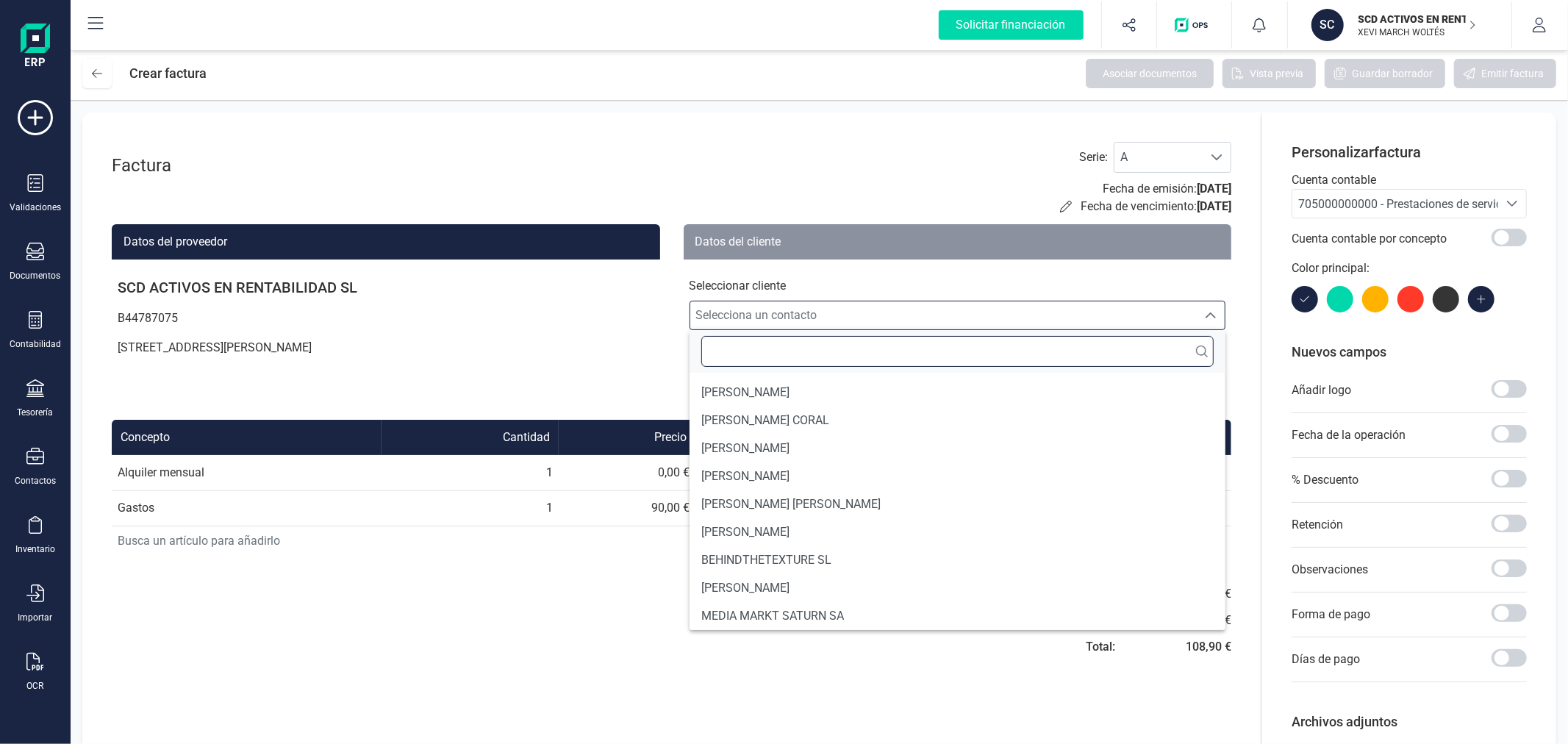
click at [768, 349] on input "text" at bounding box center [958, 352] width 513 height 31
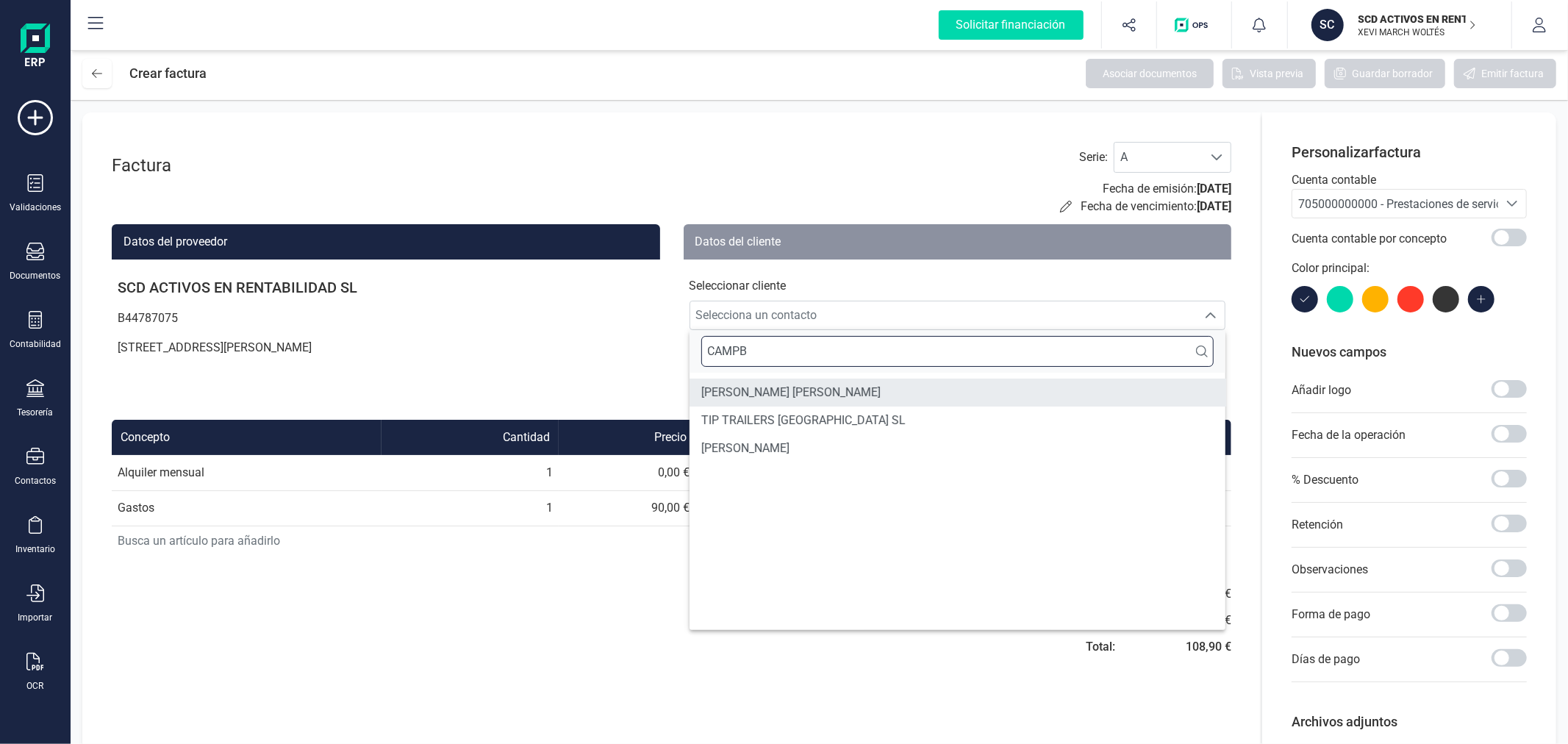
type input "CAMPB"
click at [776, 401] on span "CAMPBELL MCDIARMID" at bounding box center [791, 392] width 179 height 17
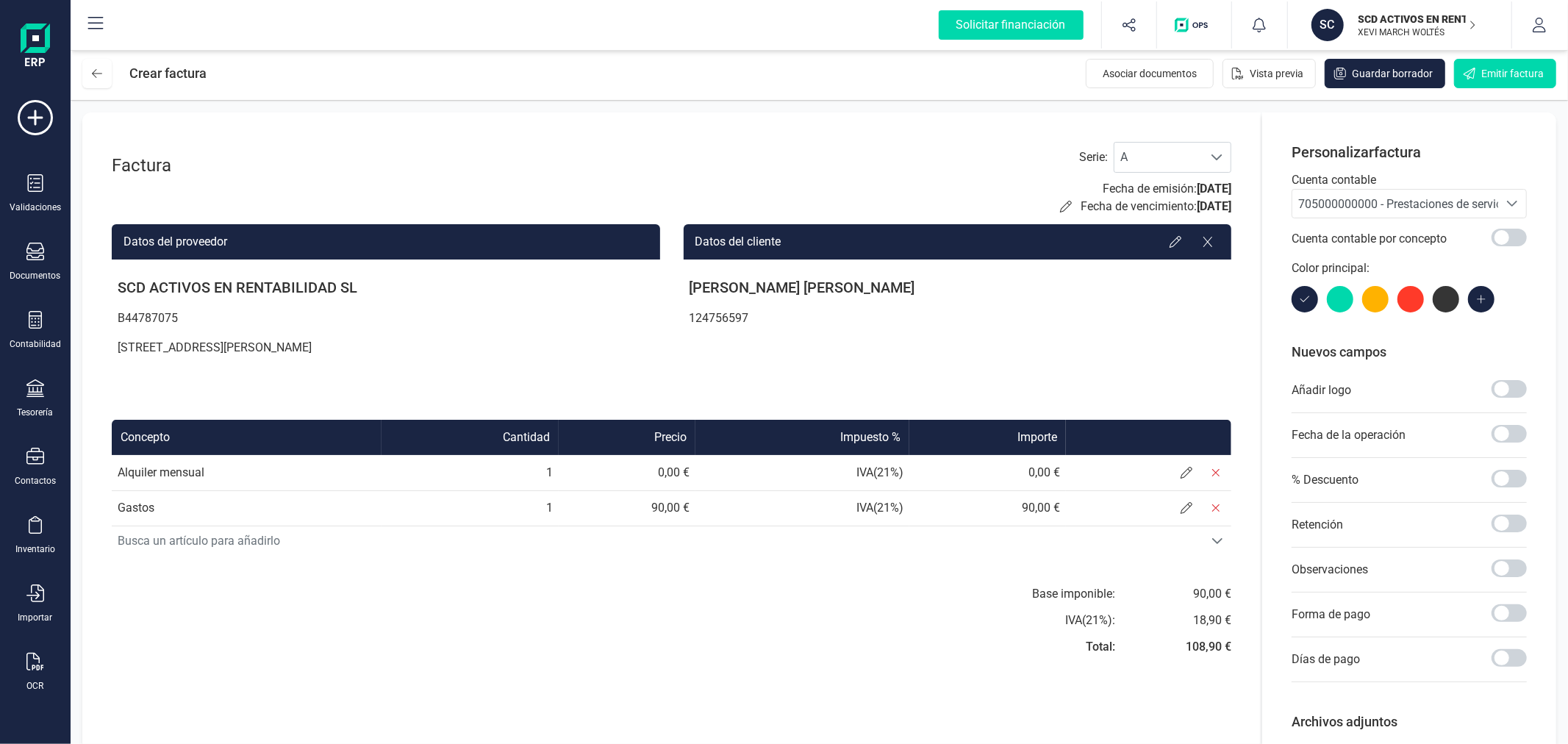
click at [709, 629] on div "Base imponible: IVA ( 21 %): Total: 90,00 € 18,90 € 108,90 €" at bounding box center [958, 625] width 548 height 80
click at [1175, 471] on span at bounding box center [1186, 472] width 30 height 30
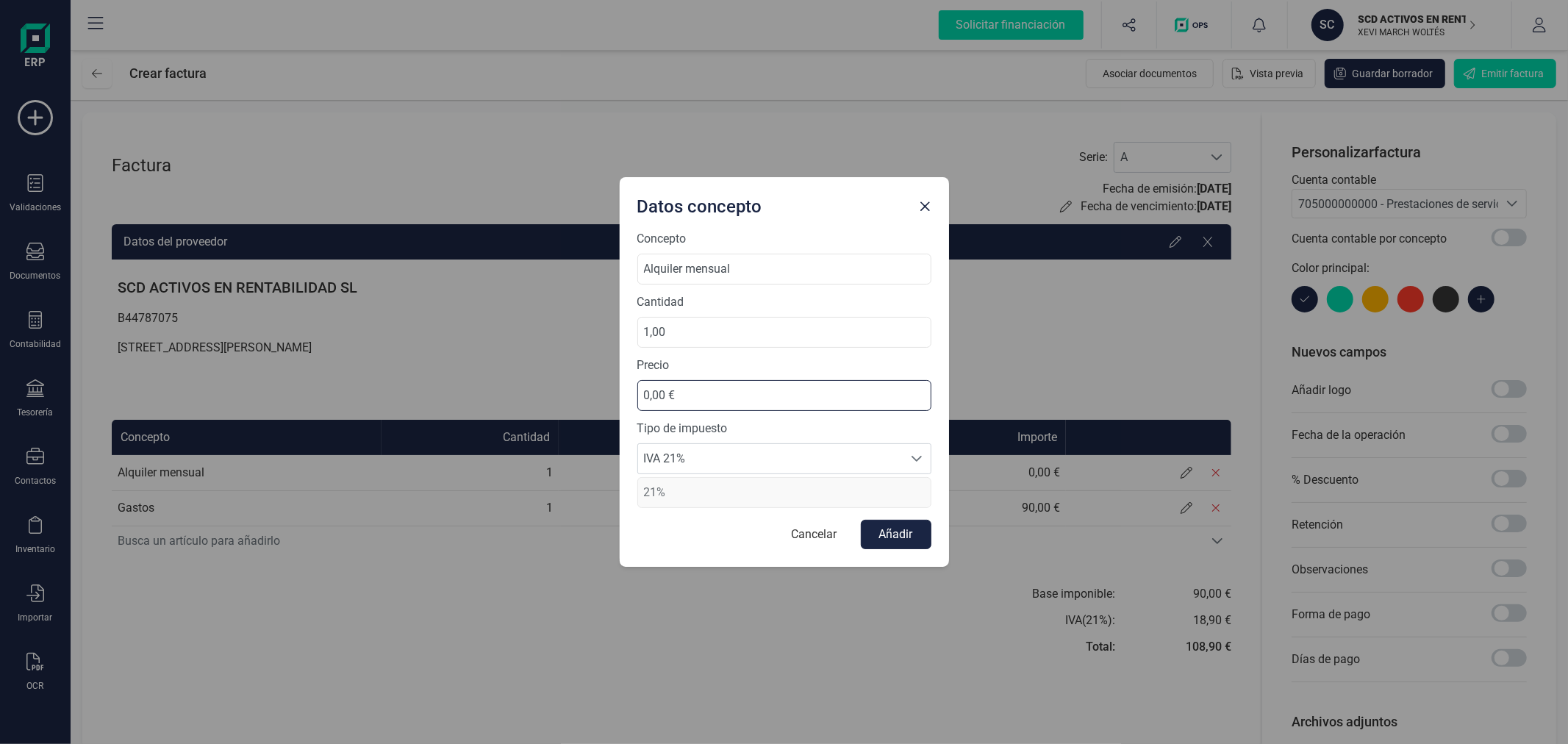
drag, startPoint x: 692, startPoint y: 393, endPoint x: 631, endPoint y: 395, distance: 61.0
click at [631, 395] on div "Concepto Alquiler mensual Cantidad 1,00 Precio 0,00 € Tipo de impuesto IVA 21% …" at bounding box center [784, 399] width 329 height 337
type input "625,00 €"
click at [663, 459] on span "IVA 21%" at bounding box center [770, 459] width 265 height 30
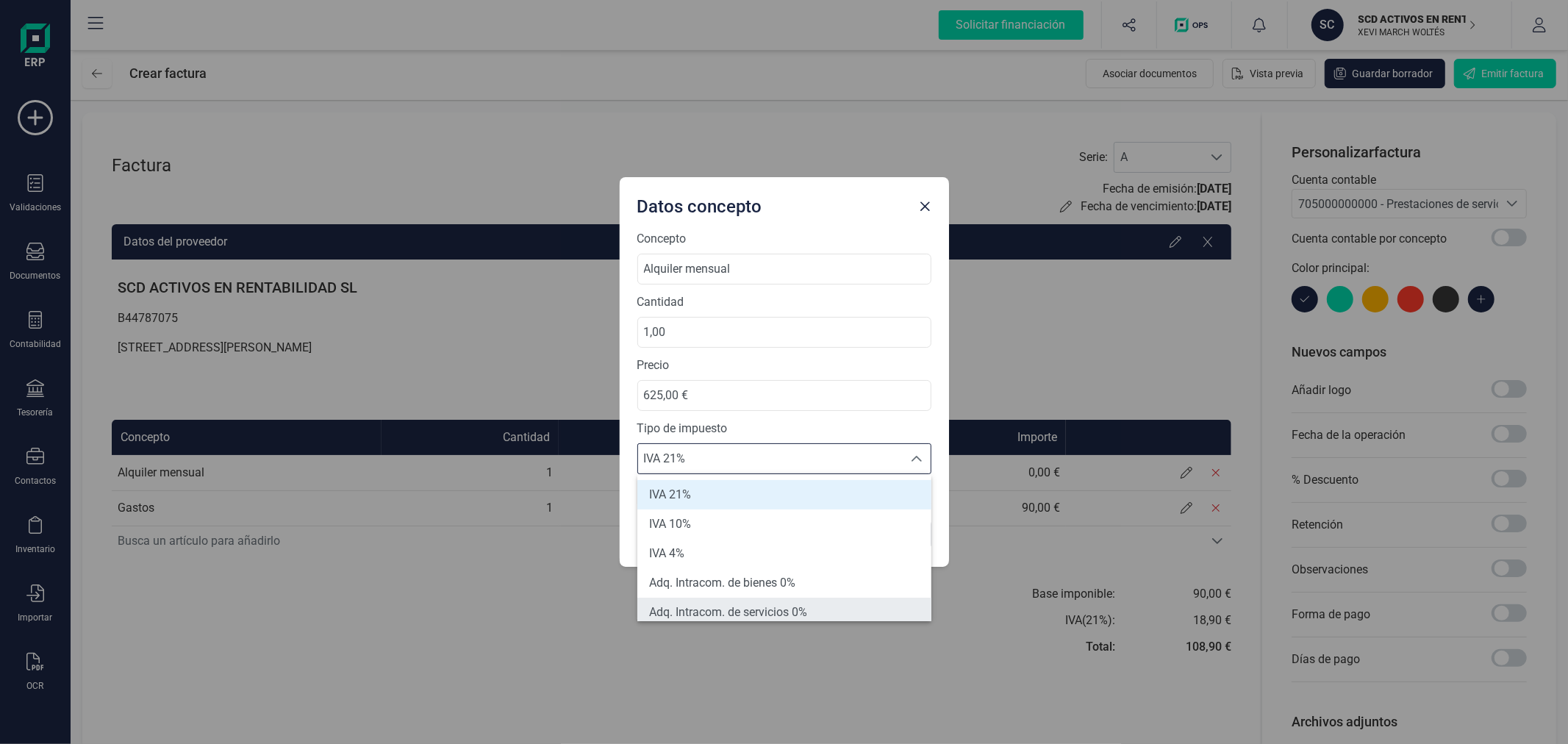
scroll to position [81, 0]
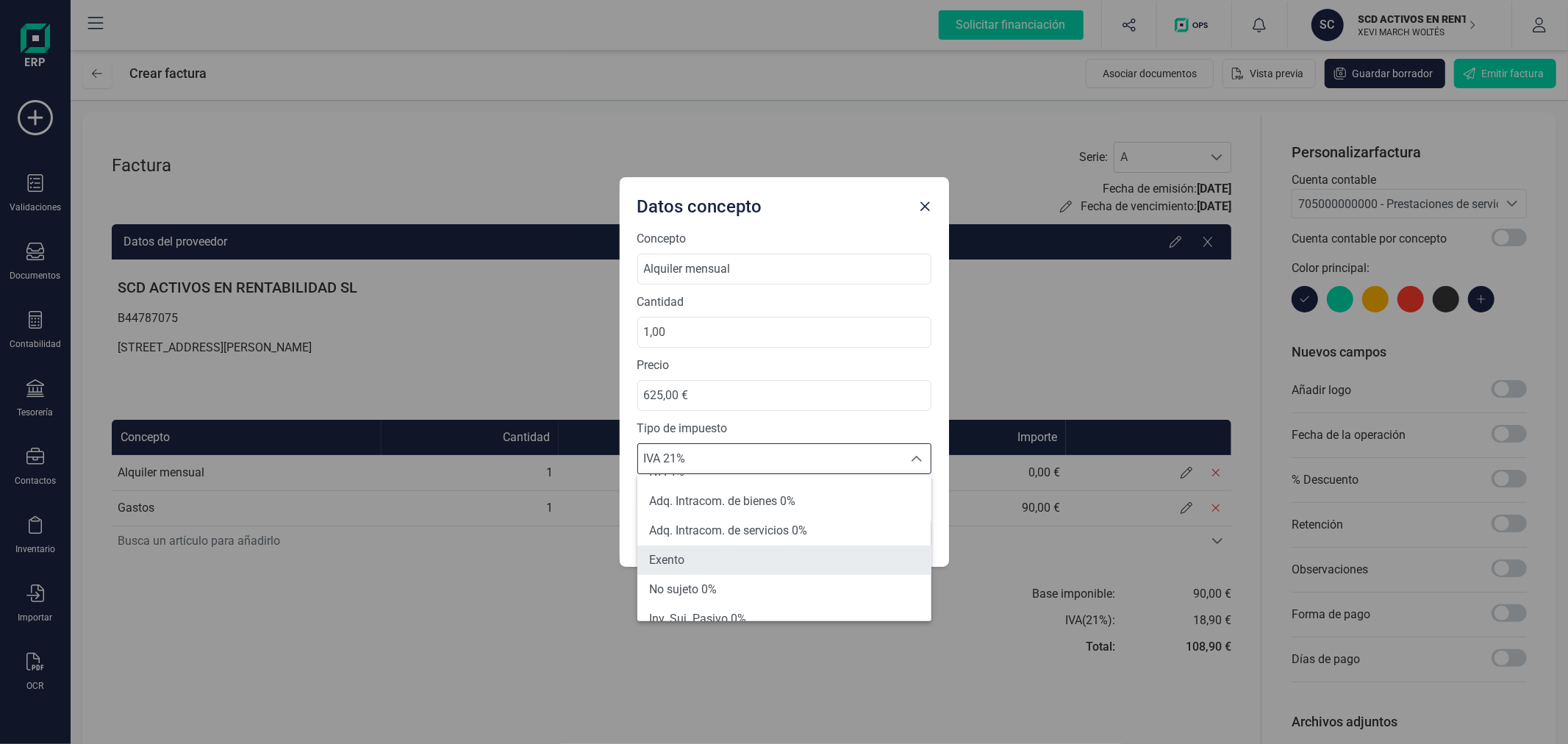
click at [684, 556] on span "Exento" at bounding box center [666, 560] width 35 height 17
type input "0%"
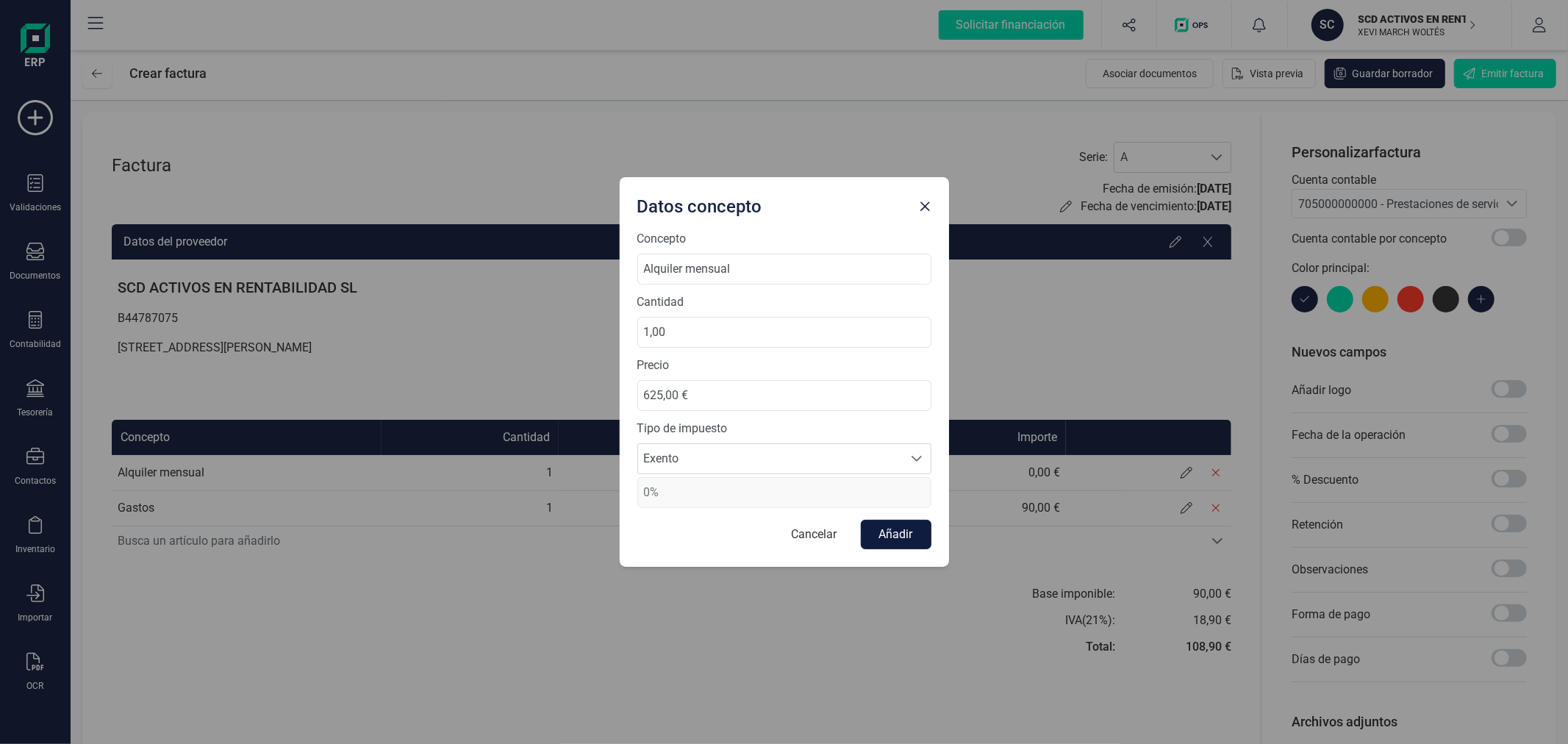
click at [910, 523] on button "Añadir" at bounding box center [896, 534] width 71 height 30
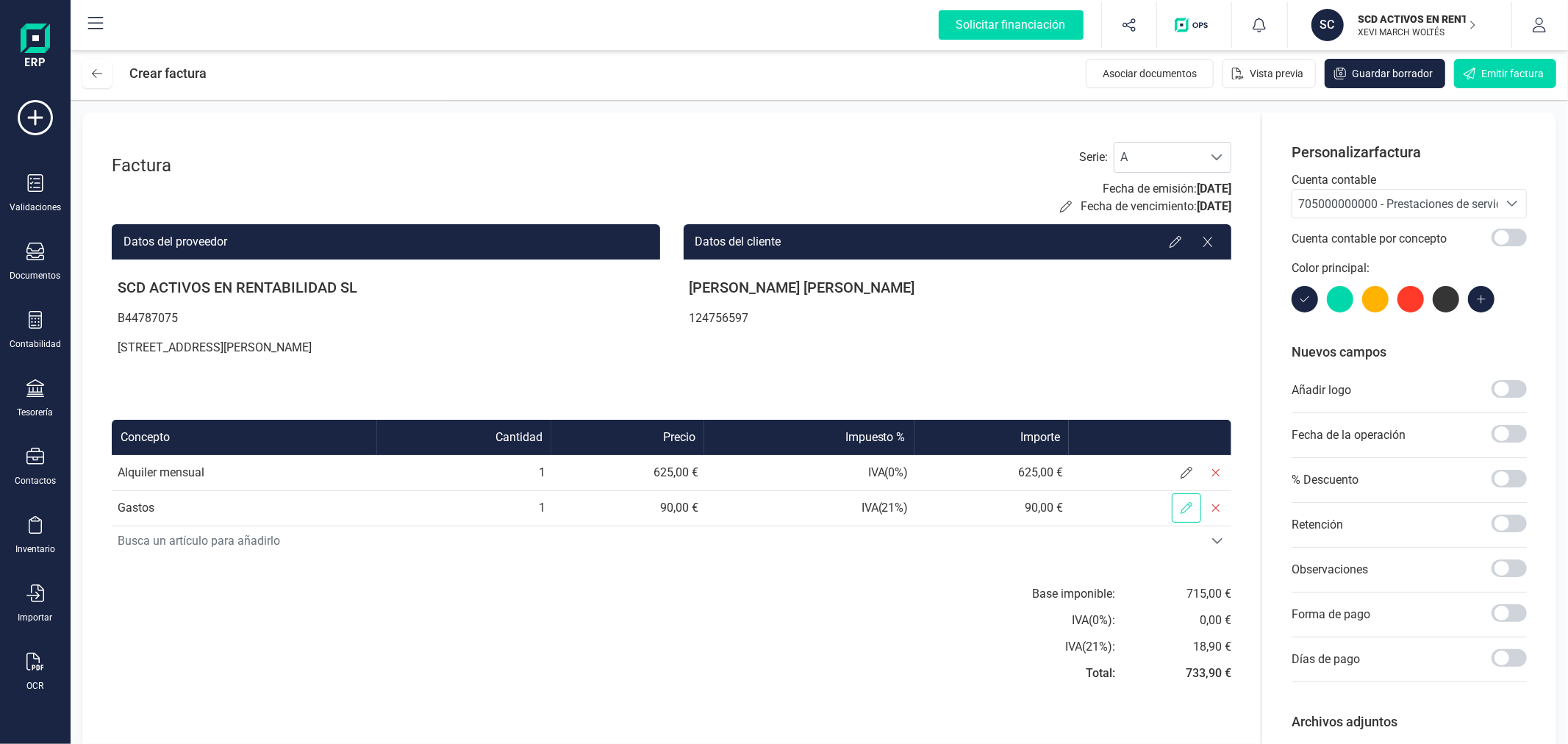
click at [1185, 498] on span at bounding box center [1186, 508] width 30 height 30
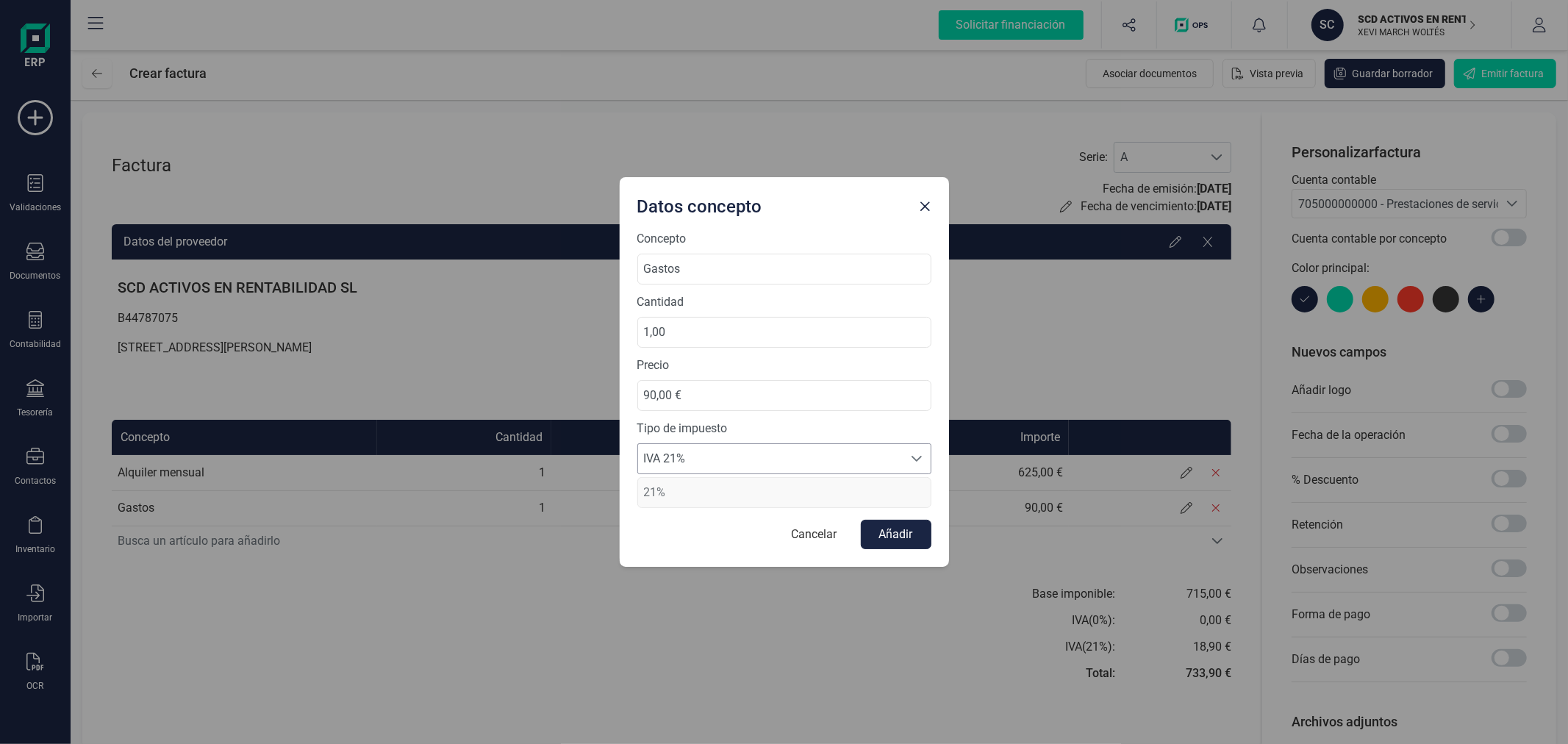
click at [662, 465] on span "IVA 21%" at bounding box center [770, 459] width 265 height 30
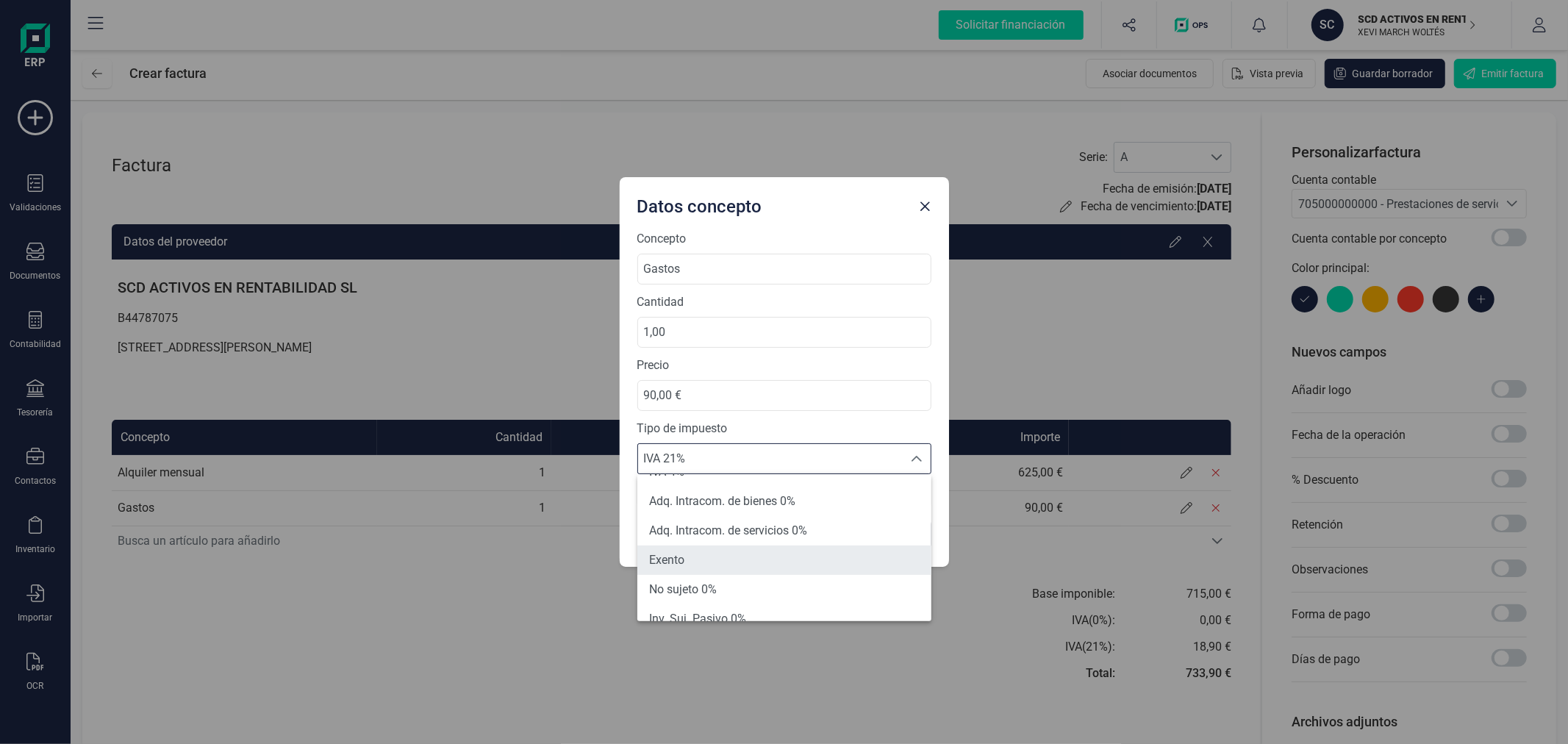
click at [704, 556] on li "Exento" at bounding box center [784, 560] width 294 height 30
type input "0%"
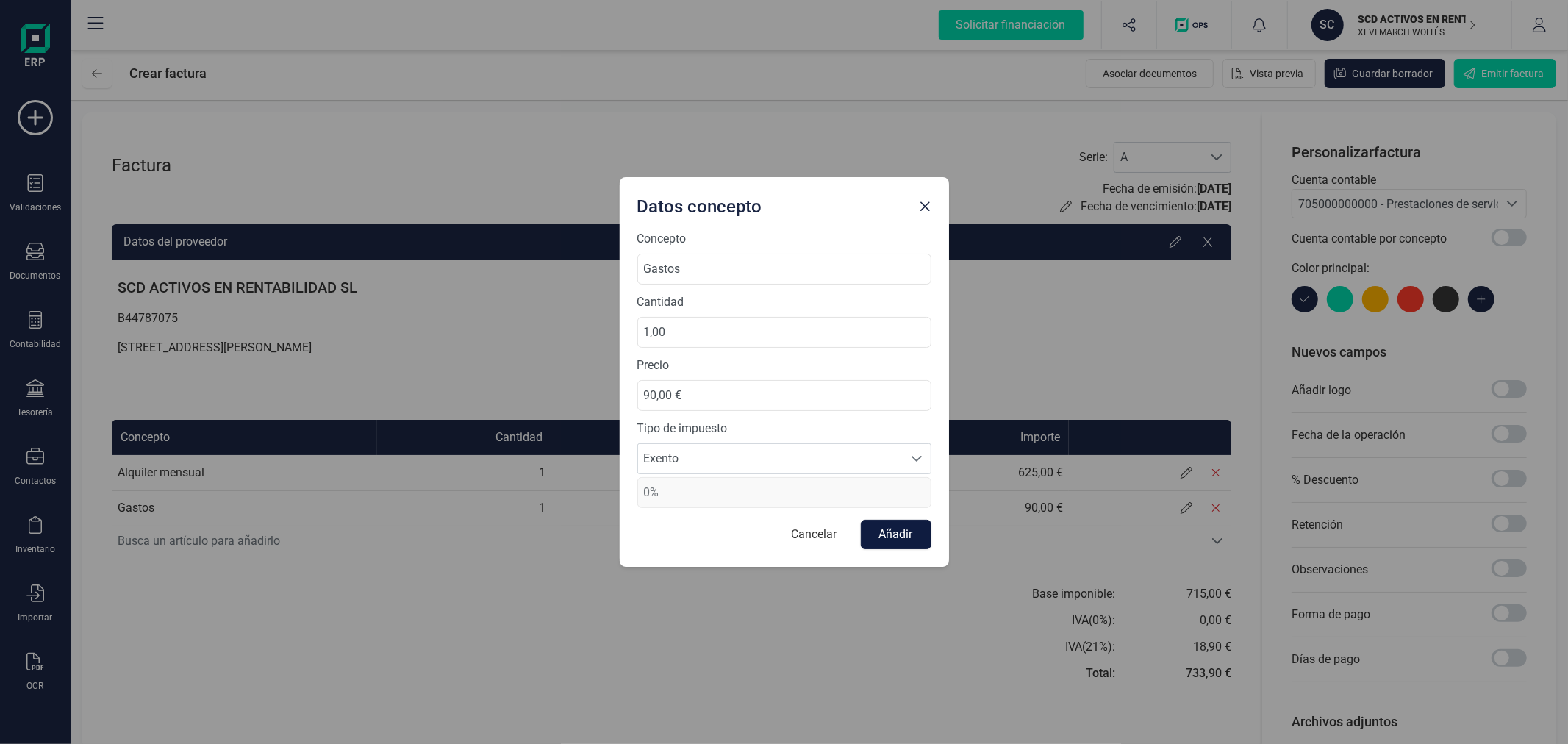
click at [892, 525] on button "Añadir" at bounding box center [896, 534] width 71 height 30
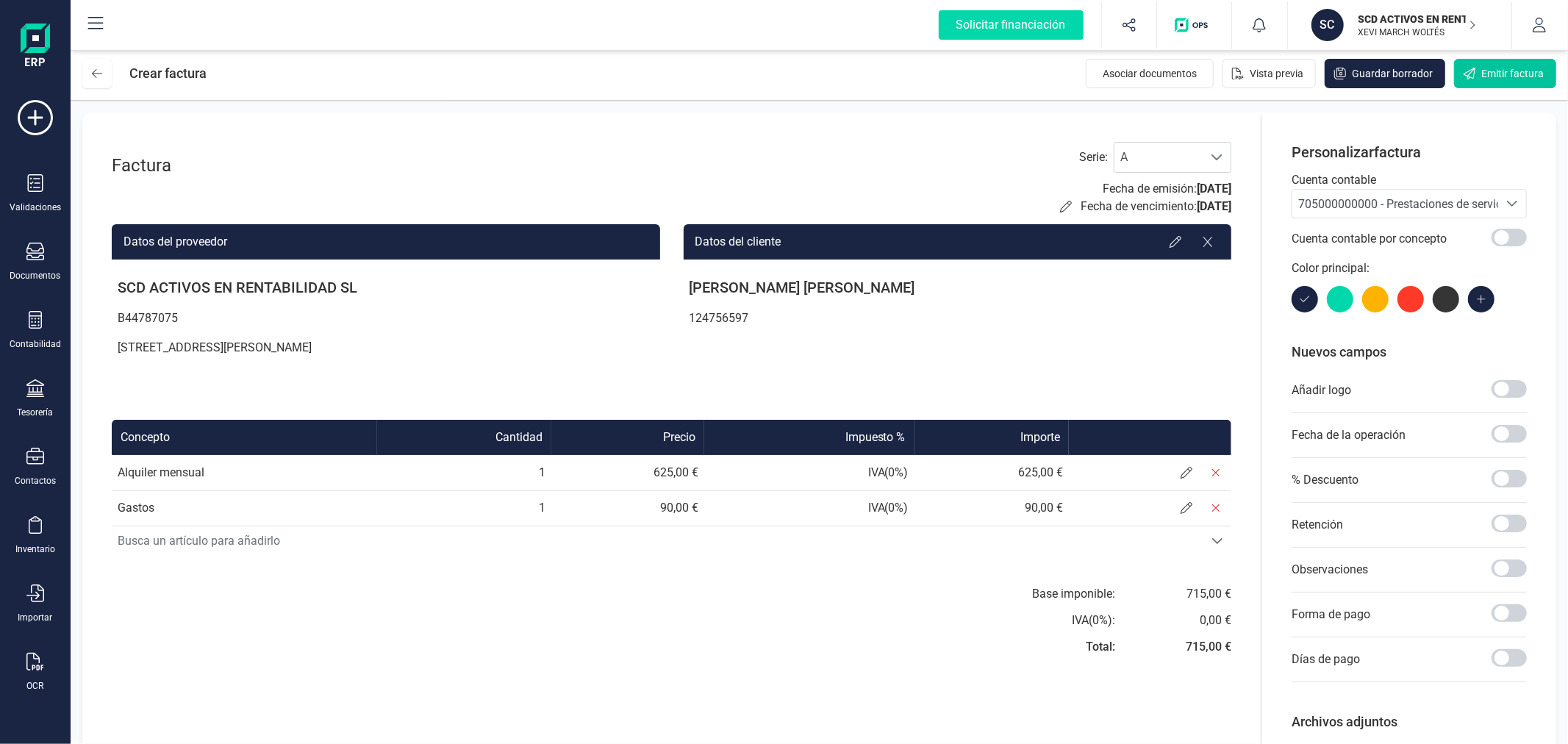
click at [1503, 70] on span "Emitir factura" at bounding box center [1512, 73] width 62 height 14
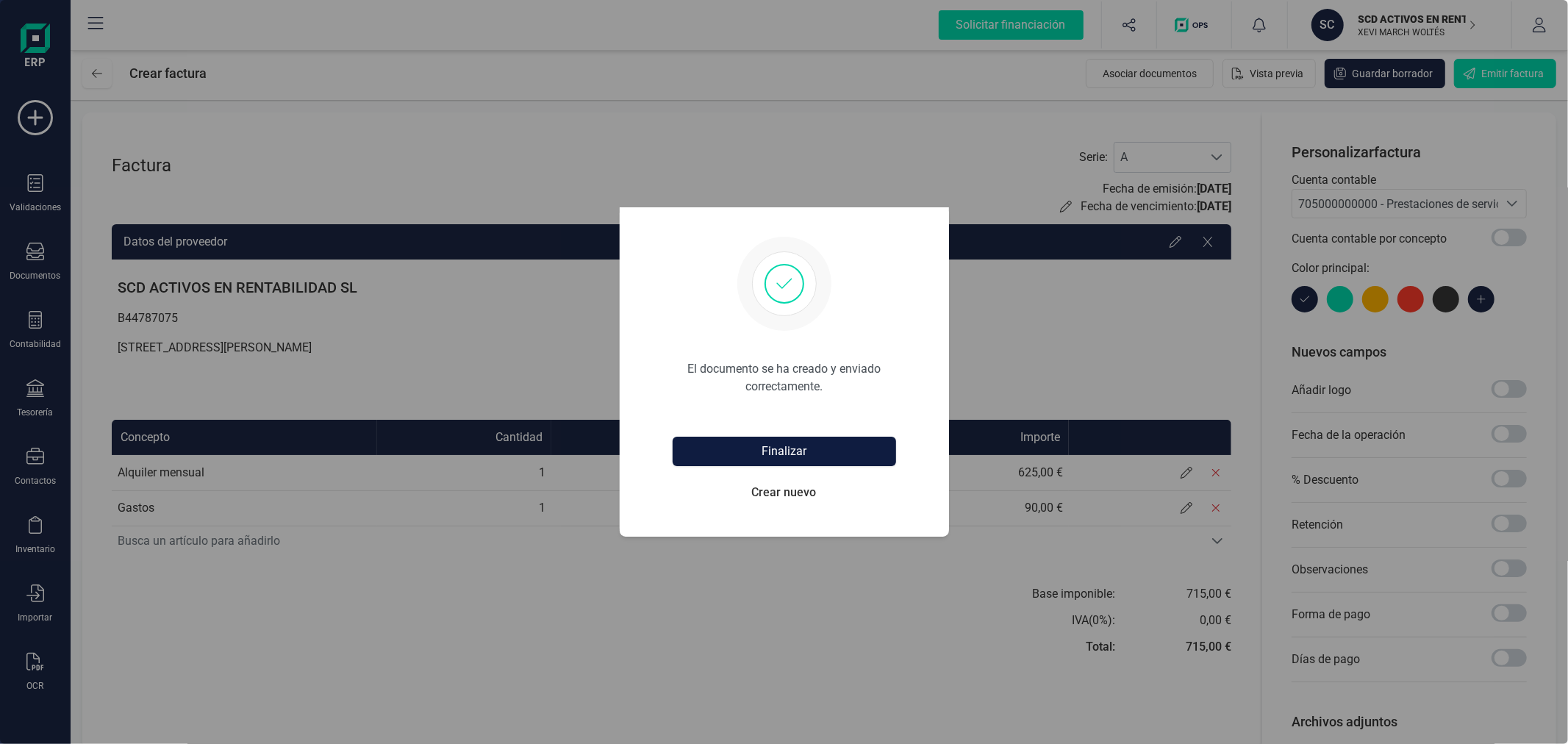
click at [773, 443] on button "Finalizar" at bounding box center [784, 451] width 223 height 30
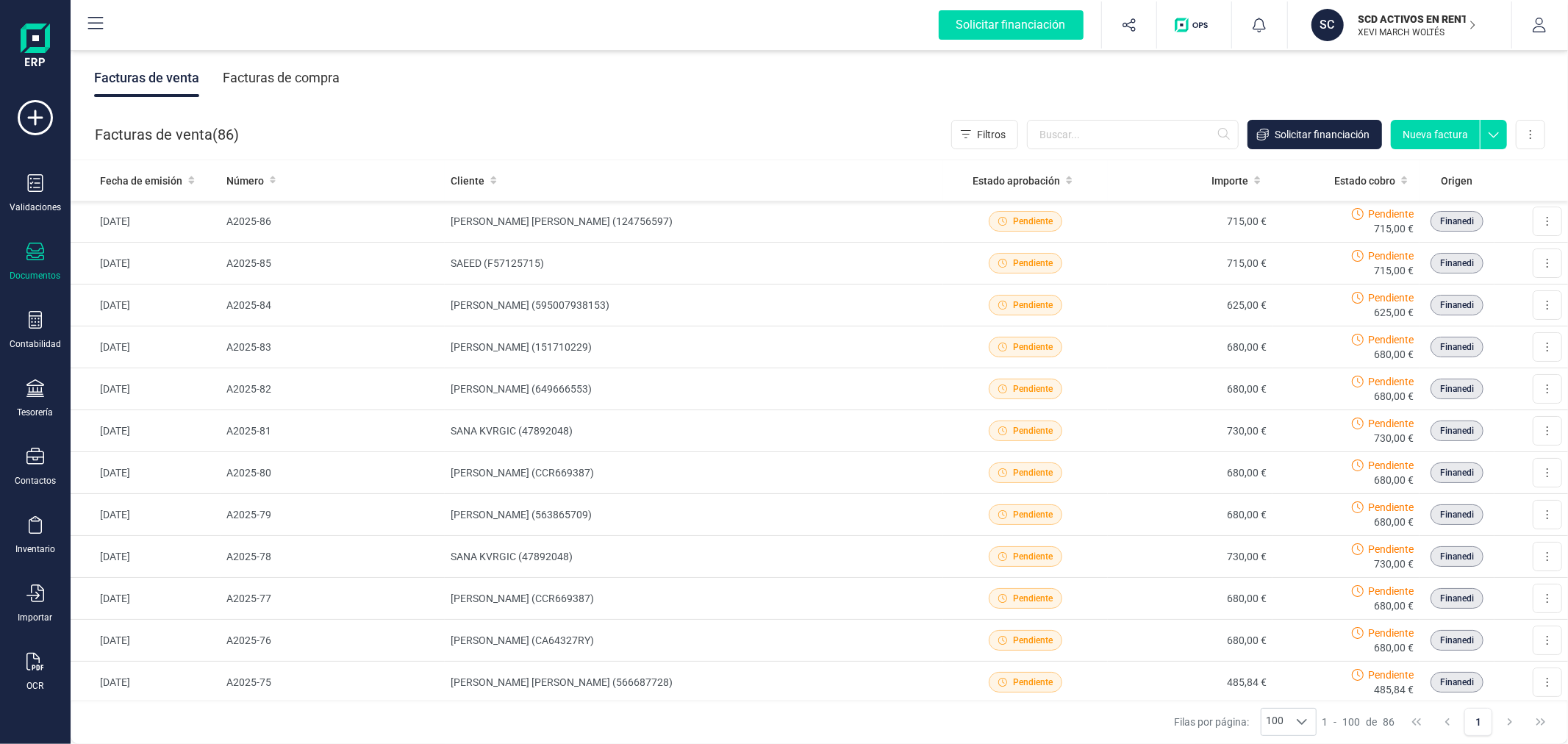
click at [1437, 129] on button "Nueva factura" at bounding box center [1434, 134] width 89 height 30
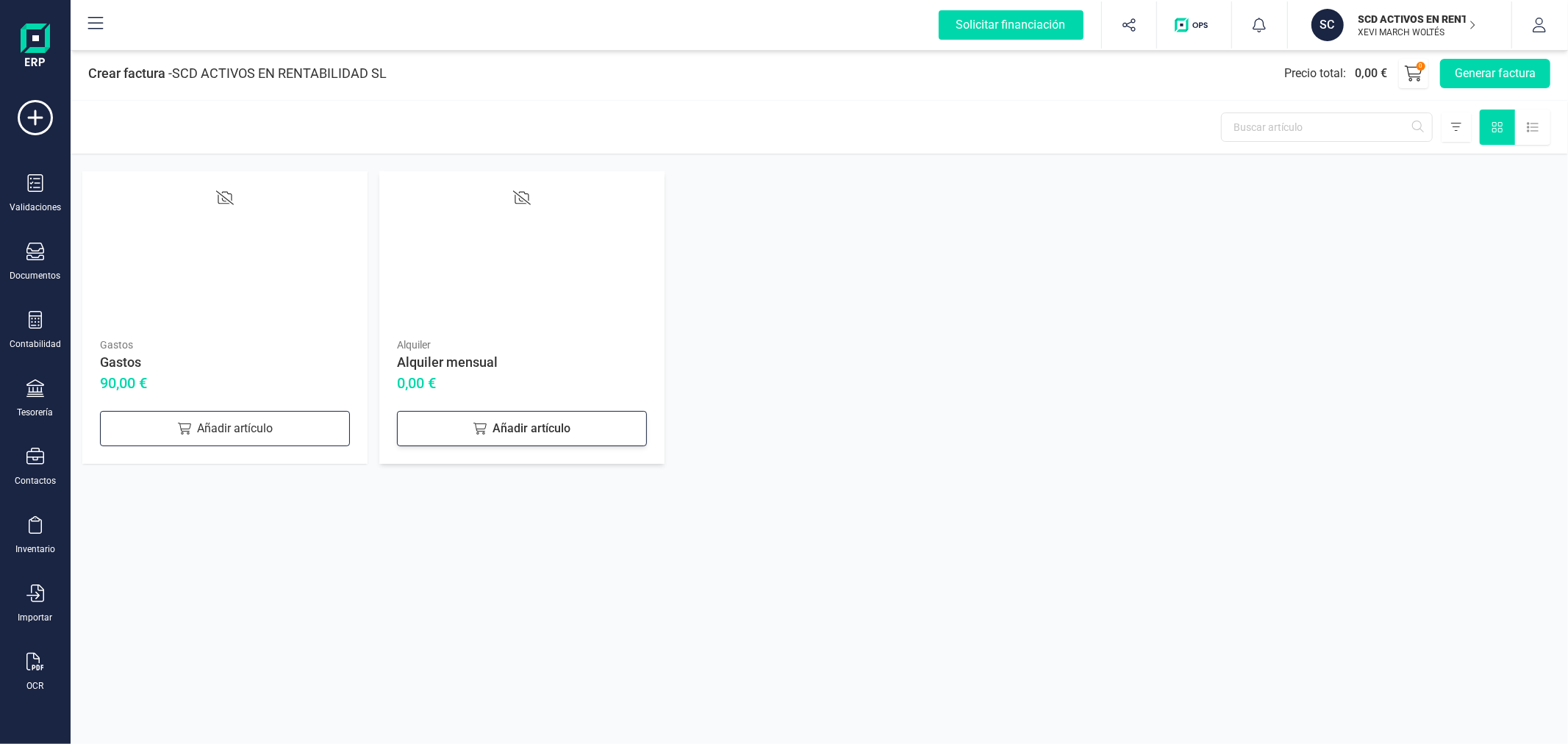
click at [490, 440] on div "Añadir artículo" at bounding box center [521, 428] width 250 height 35
click at [247, 430] on div "Añadir artículo" at bounding box center [225, 428] width 250 height 35
click at [1507, 72] on button "Generar factura" at bounding box center [1494, 73] width 110 height 30
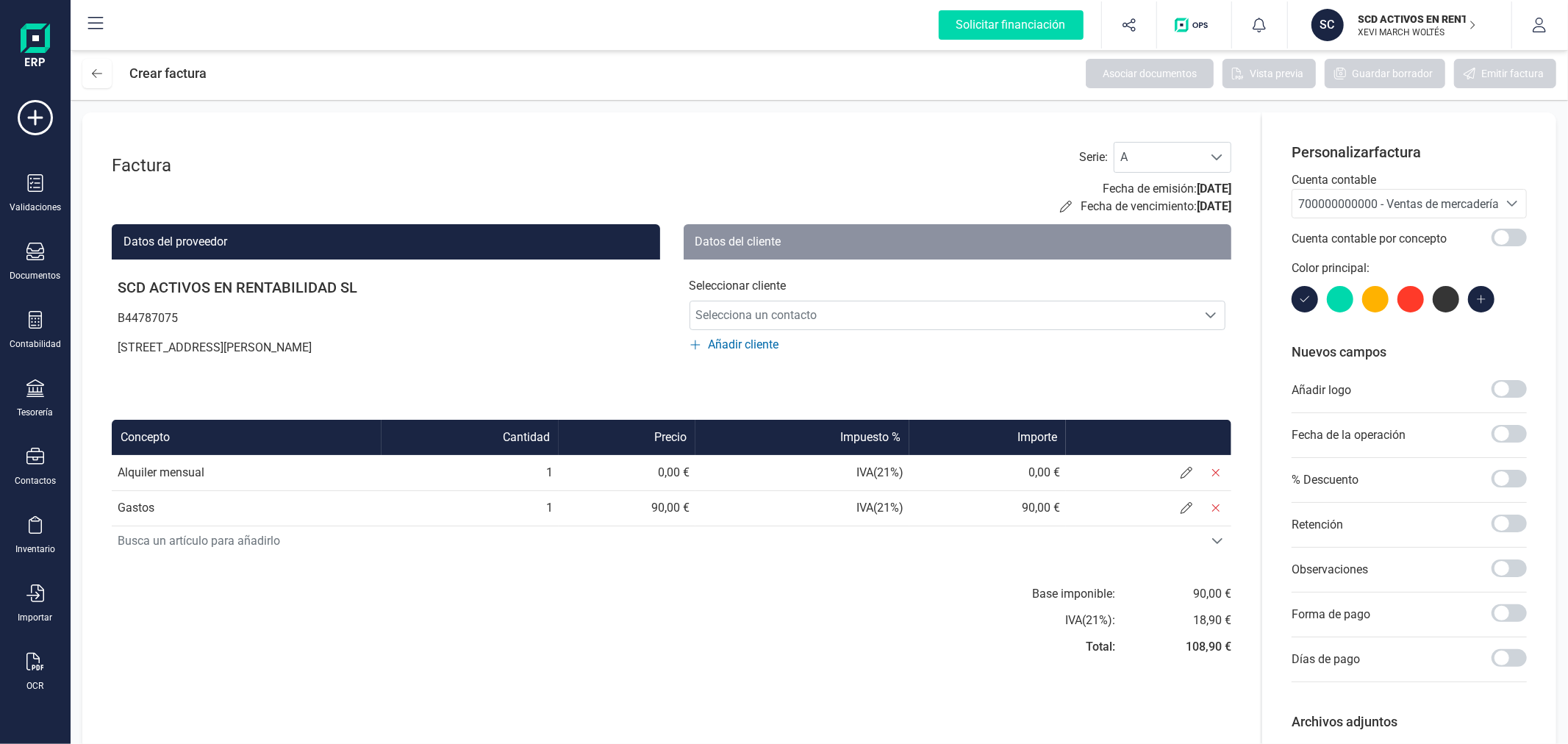
click at [1426, 208] on span "700000000000 - Ventas de mercaderías" at bounding box center [1401, 204] width 206 height 14
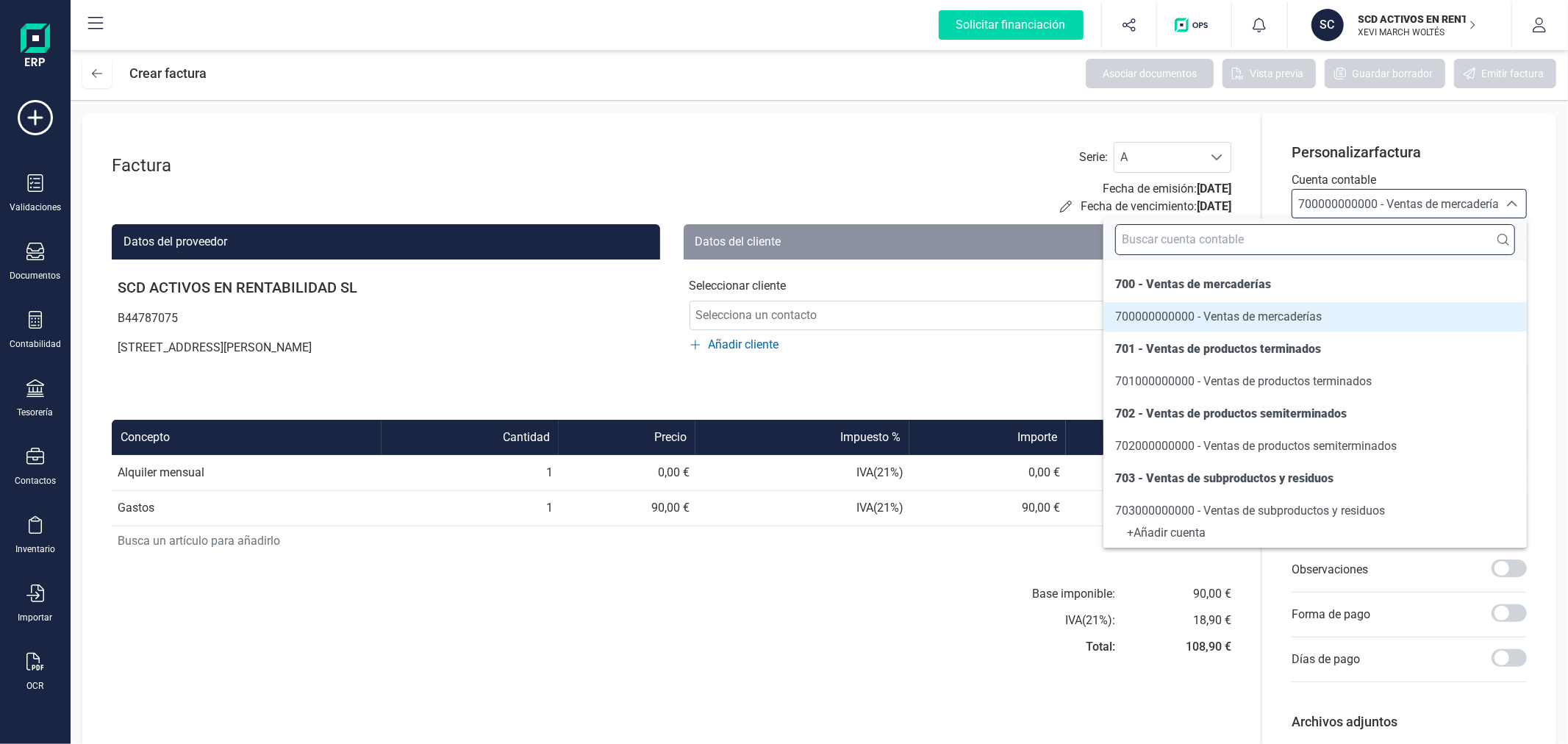
click at [1282, 241] on input "text" at bounding box center [1315, 239] width 400 height 31
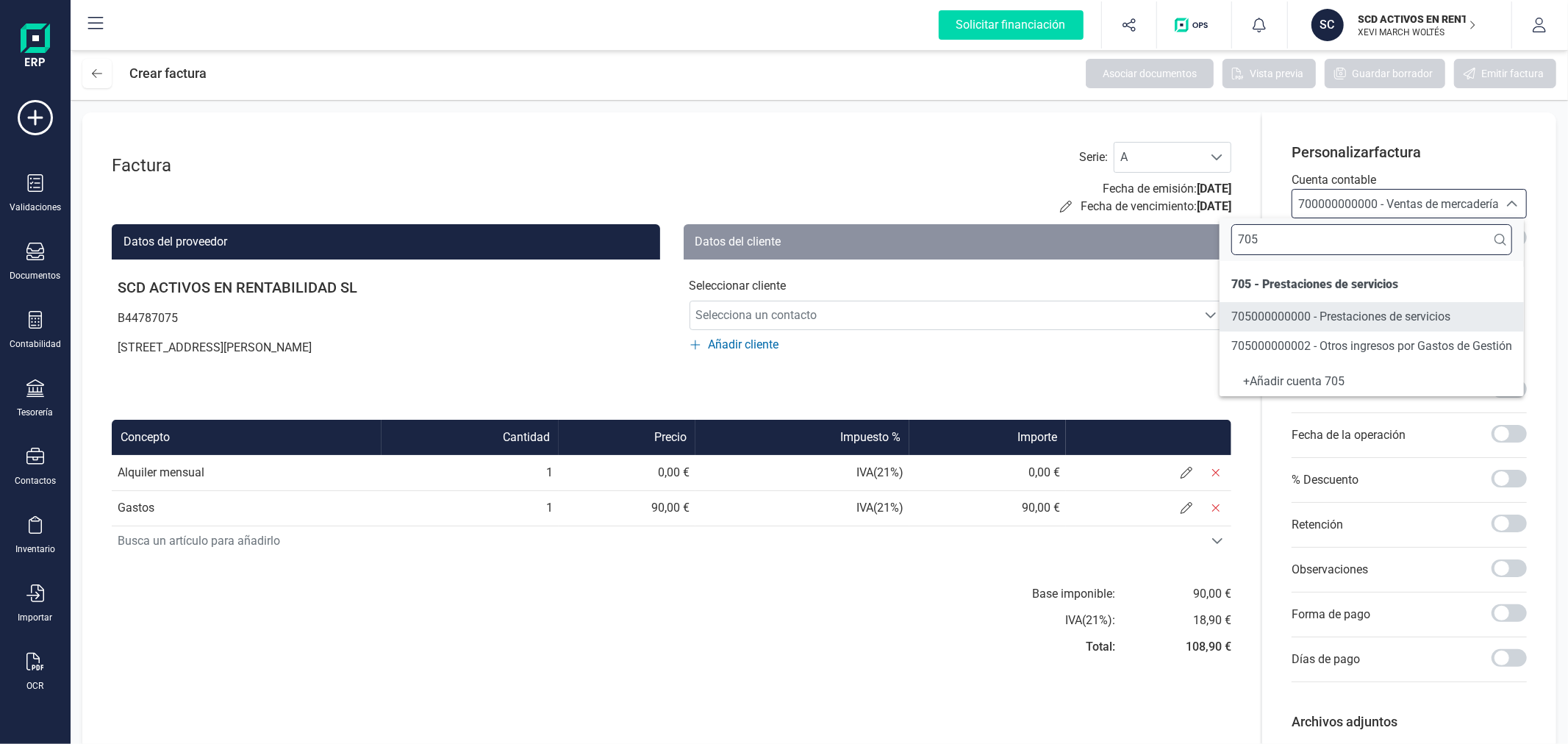
type input "705"
click at [1280, 311] on span "705000000000 - Prestaciones de servicios" at bounding box center [1340, 317] width 219 height 14
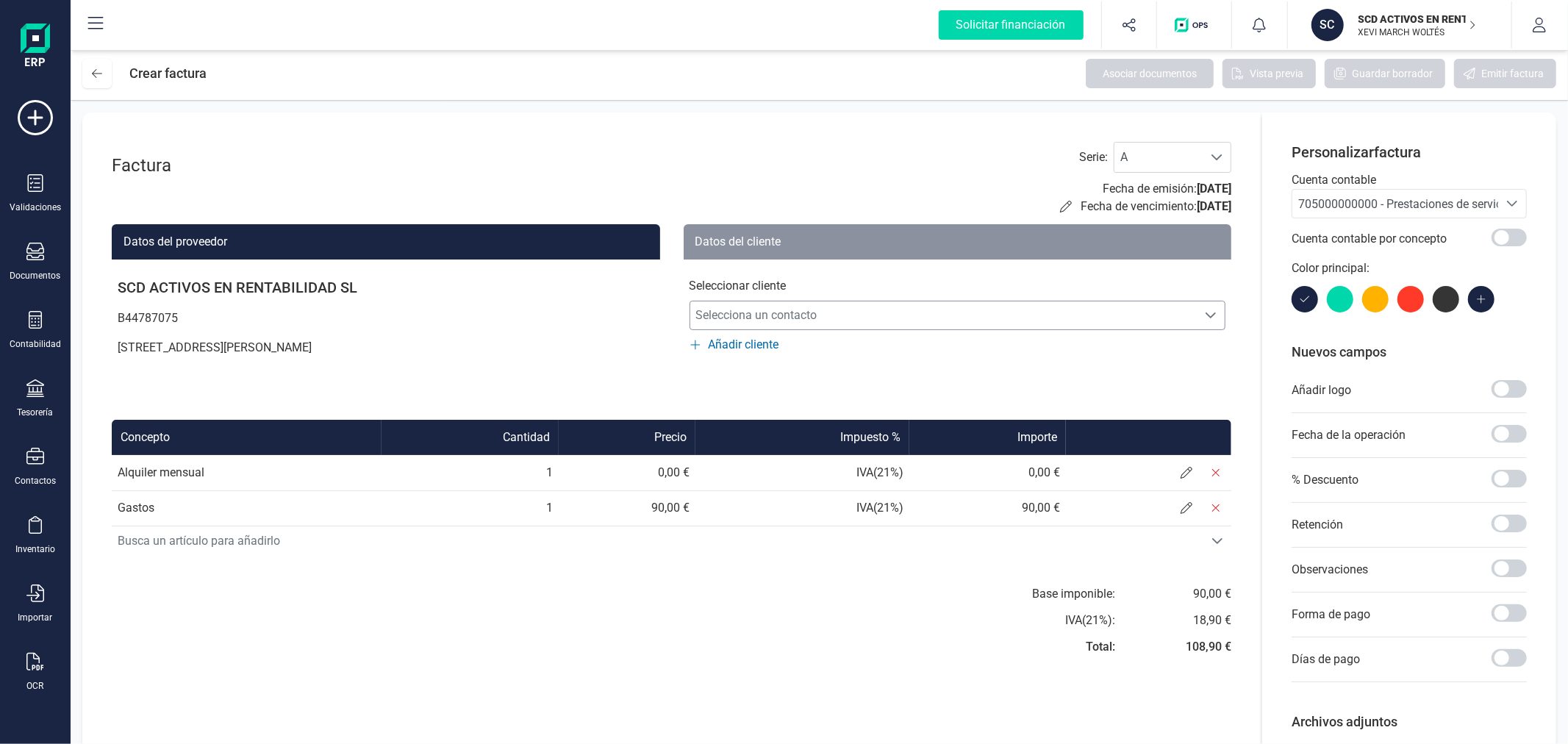
click at [867, 326] on span "Selecciona un contacto" at bounding box center [943, 315] width 507 height 30
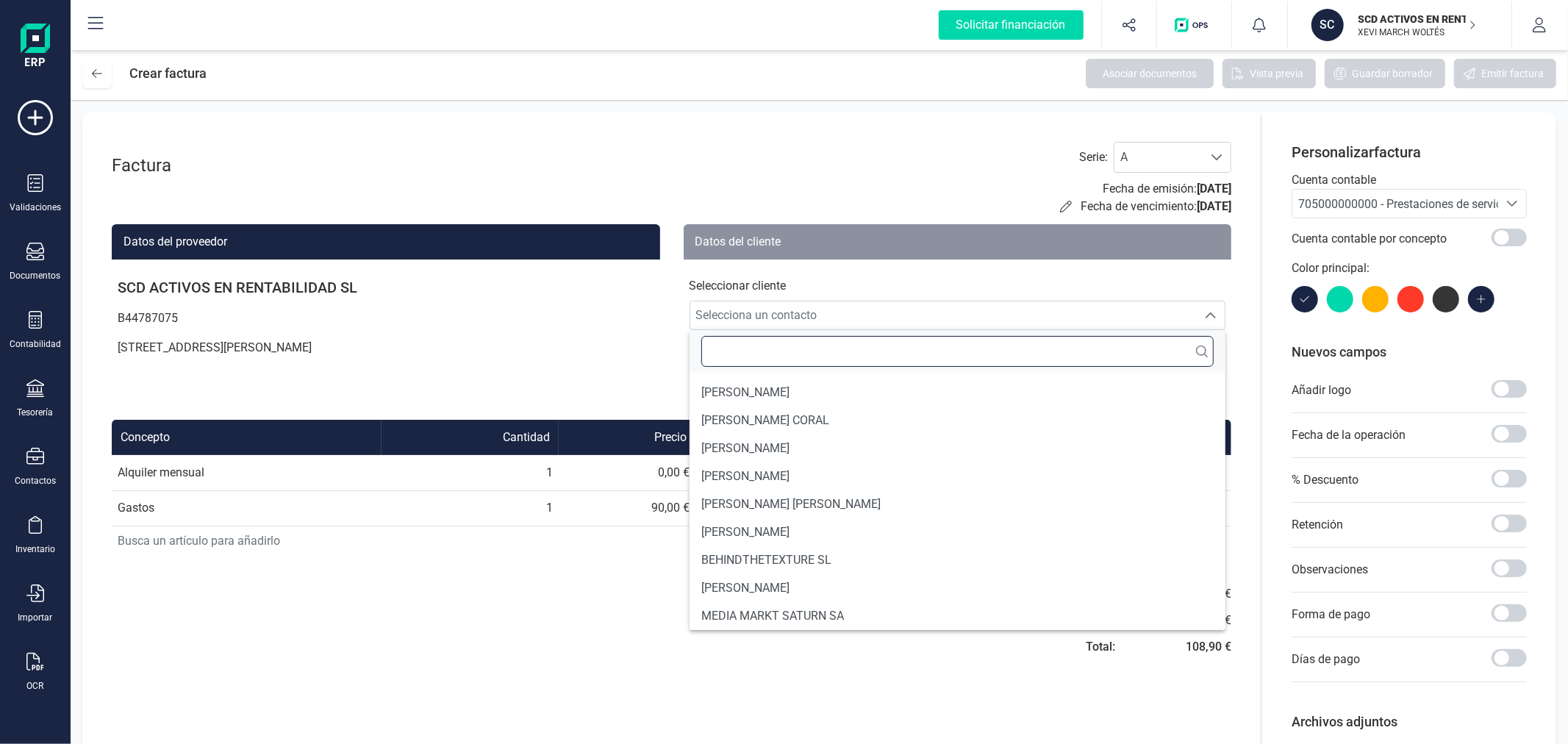
click at [768, 355] on input "text" at bounding box center [958, 352] width 513 height 31
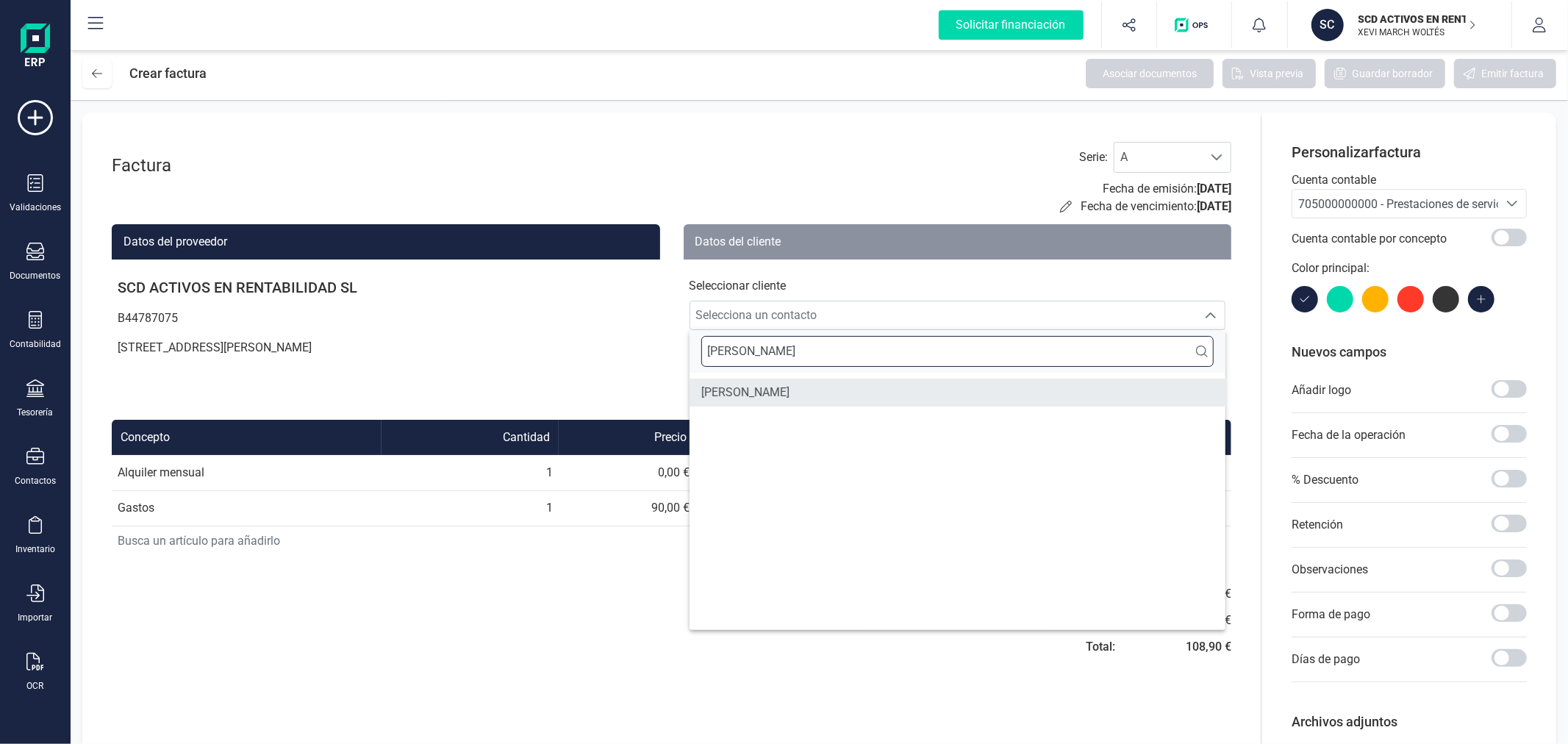
type input "PAULINA"
click at [767, 397] on span "PAULINA MATHES" at bounding box center [745, 392] width 88 height 17
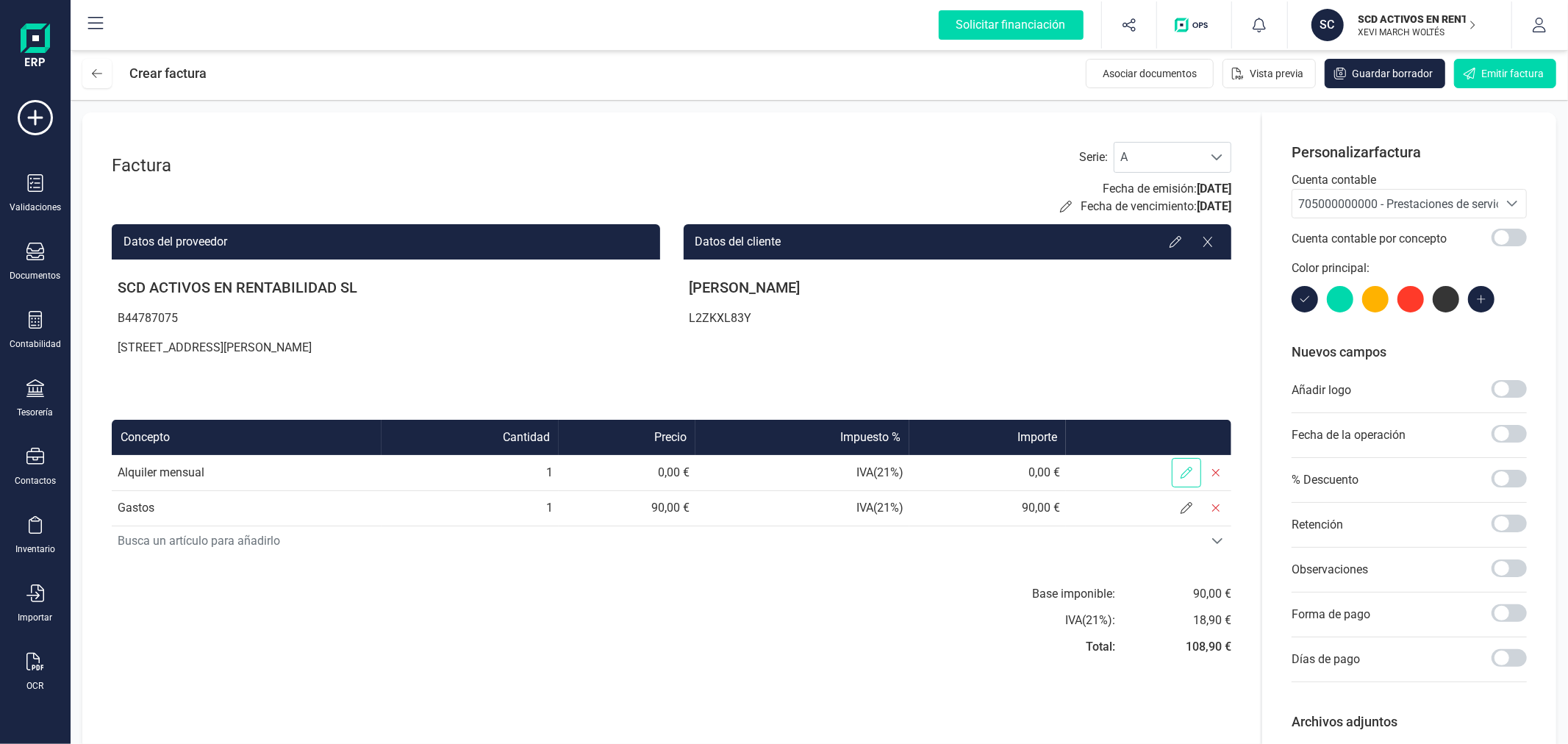
click at [1187, 471] on icon at bounding box center [1185, 472] width 11 height 11
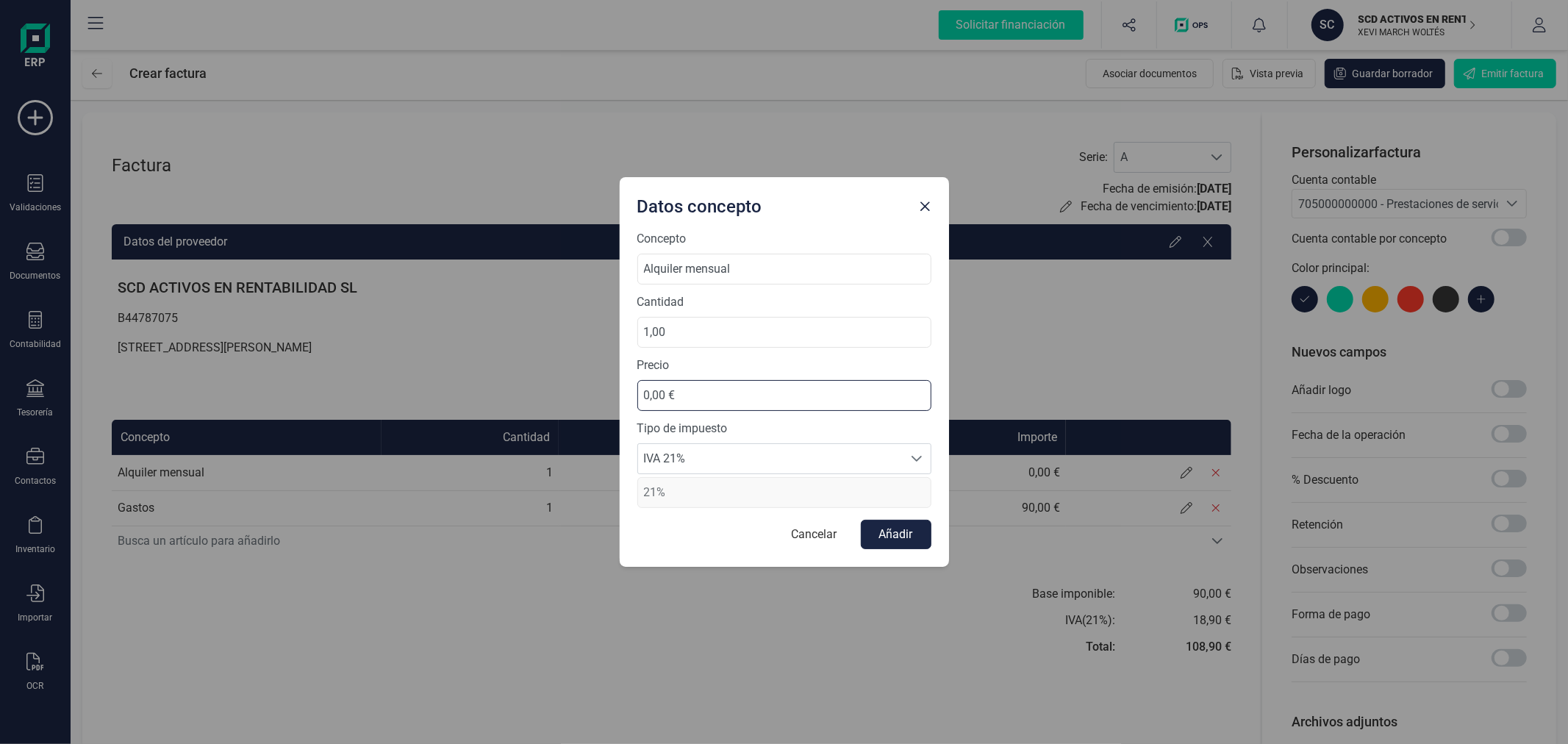
drag, startPoint x: 735, startPoint y: 402, endPoint x: 596, endPoint y: 381, distance: 140.6
click at [596, 381] on div "Datos concepto Concepto Alquiler mensual Cantidad 1,00 Precio 0,00 € Tipo de im…" at bounding box center [784, 372] width 1568 height 744
type input "565,00 €"
click at [686, 459] on span "IVA 21%" at bounding box center [770, 459] width 265 height 30
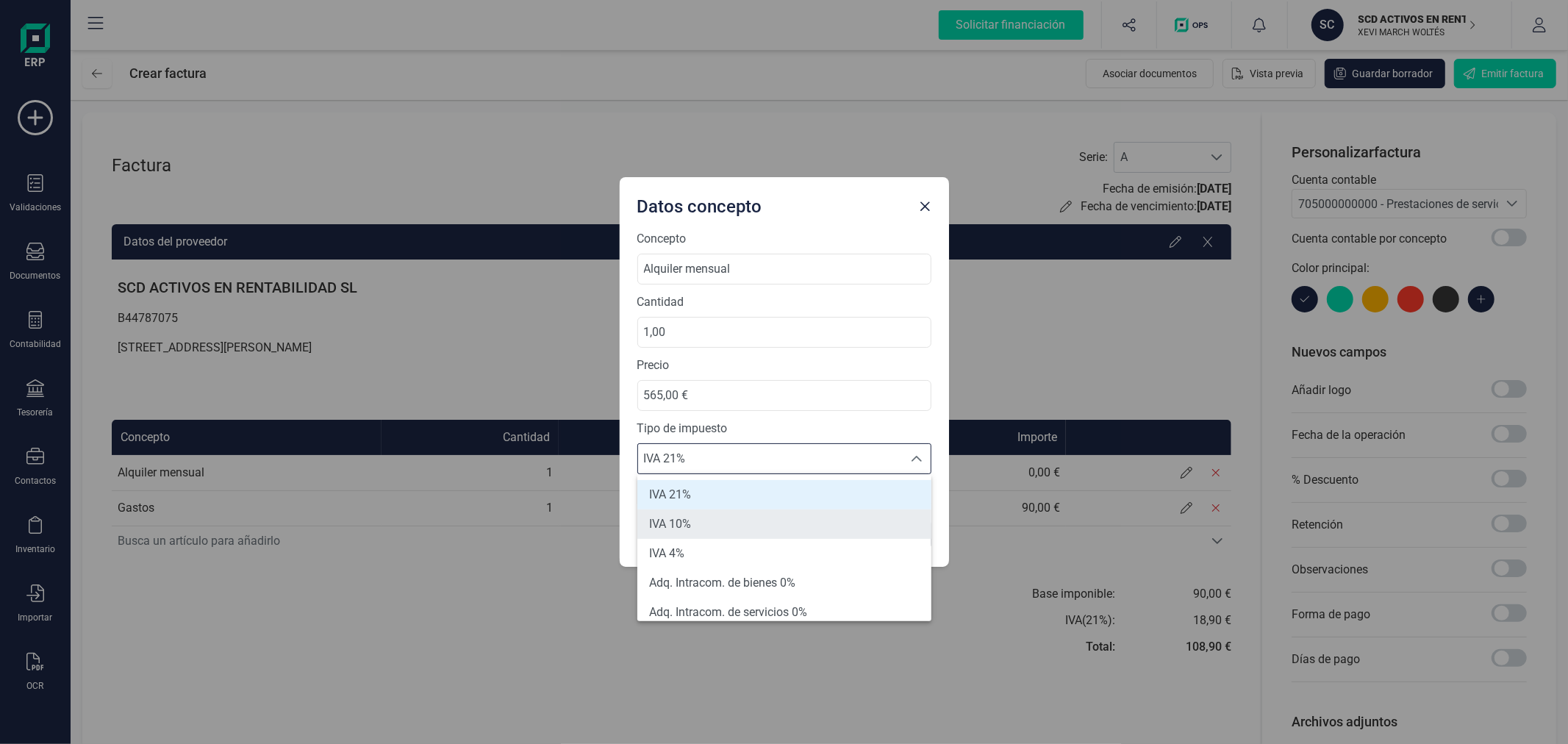
scroll to position [81, 0]
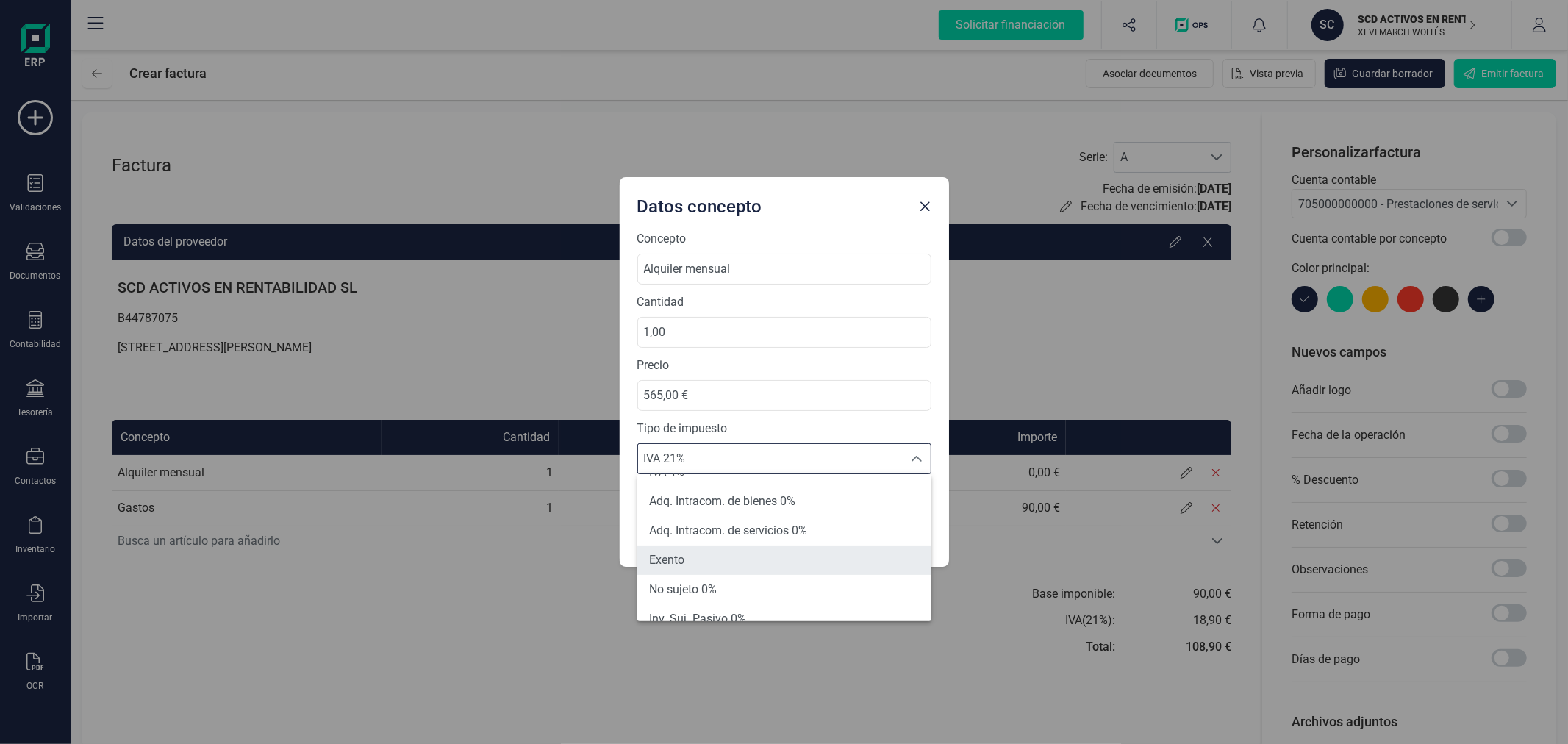
click at [718, 554] on li "Exento" at bounding box center [784, 560] width 294 height 30
type input "0%"
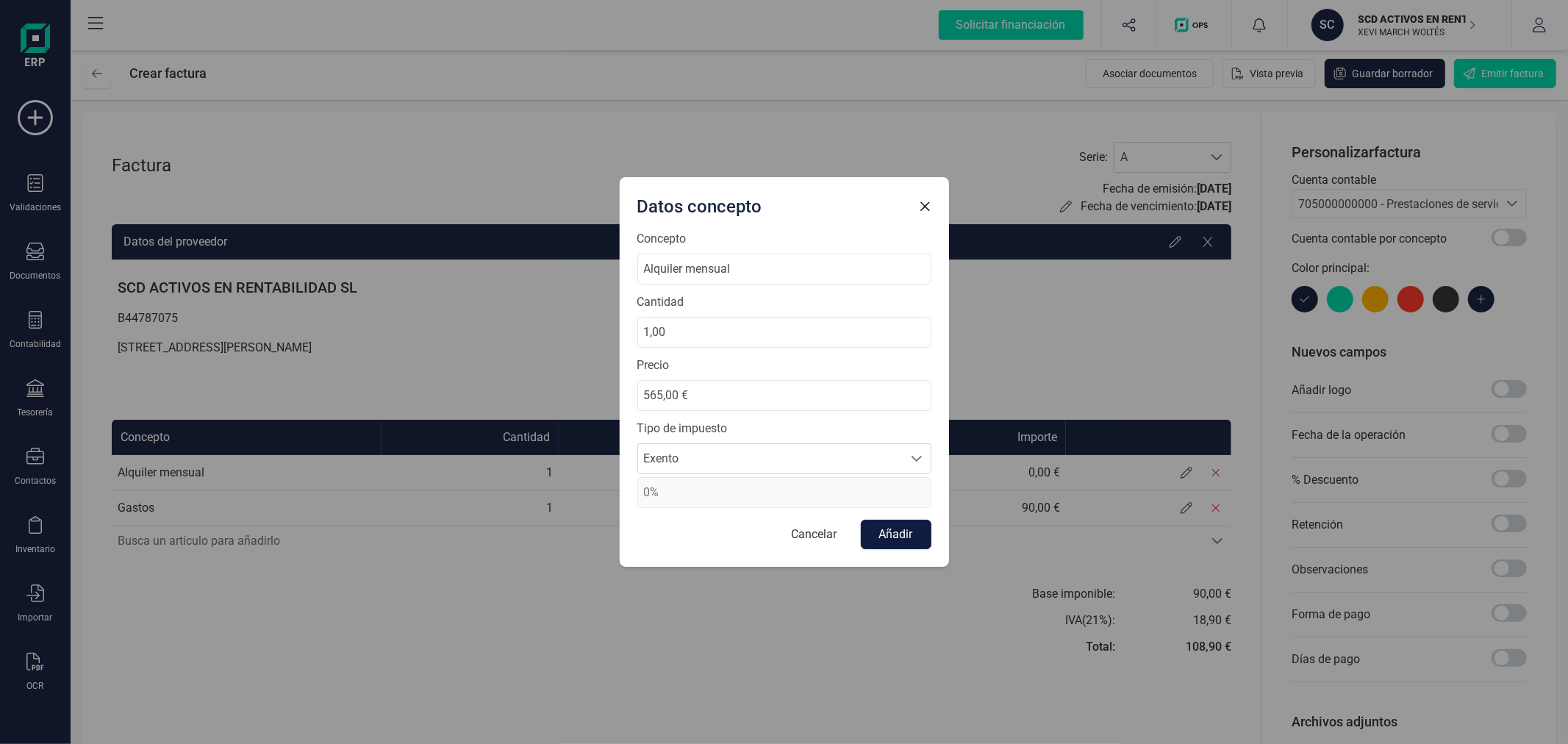
click at [898, 531] on button "Añadir" at bounding box center [896, 534] width 71 height 30
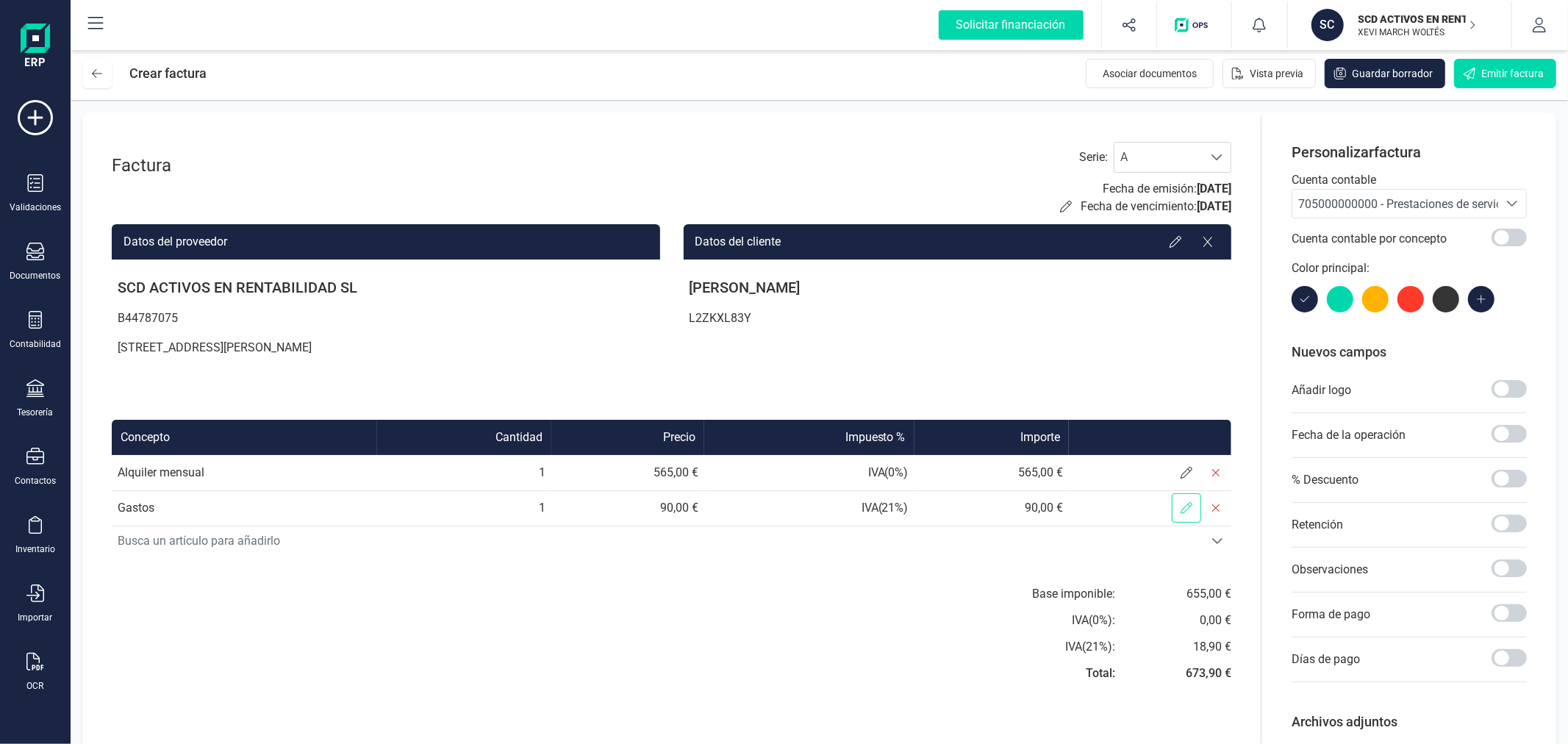
click at [1189, 508] on icon at bounding box center [1185, 507] width 11 height 11
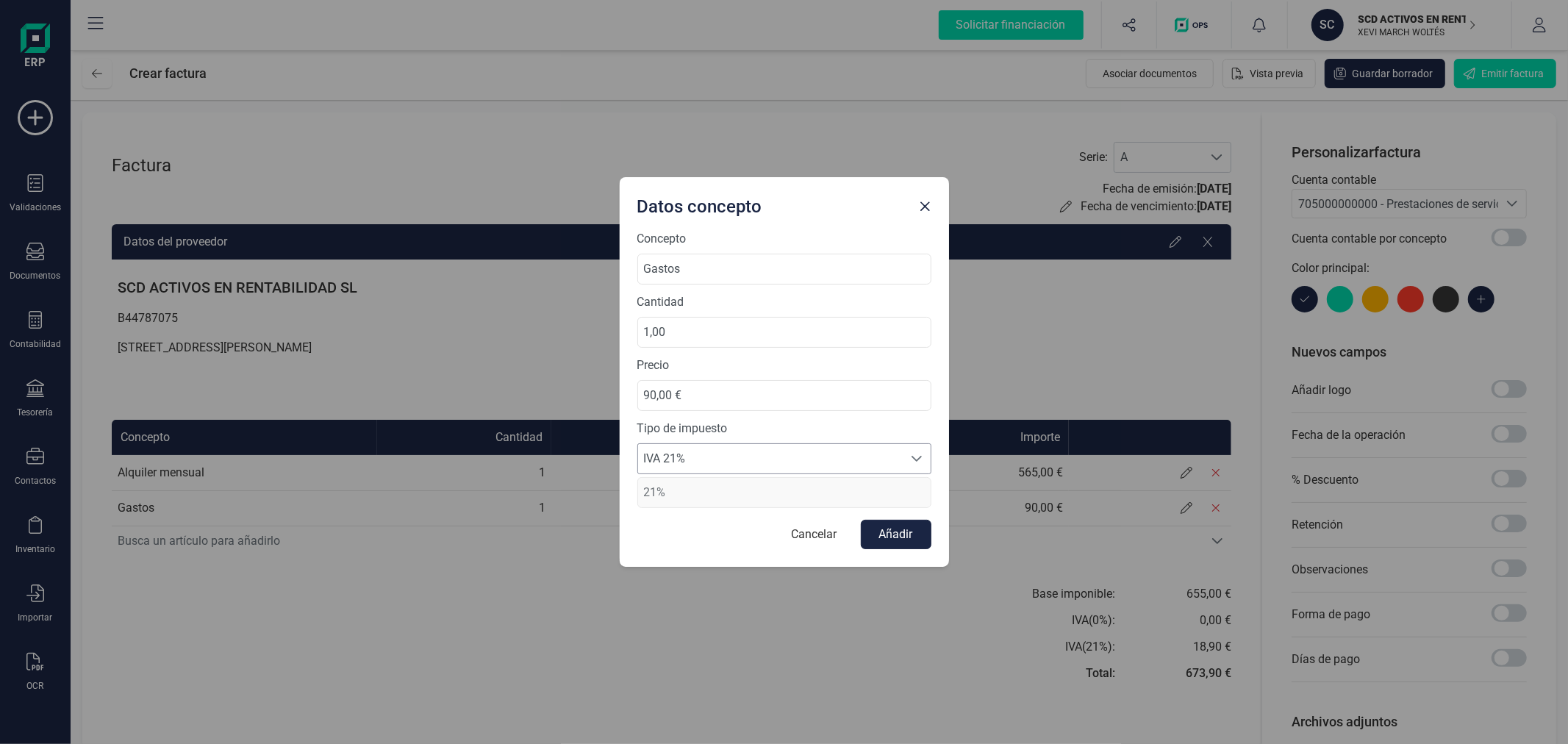
click at [813, 459] on span "IVA 21%" at bounding box center [770, 459] width 265 height 30
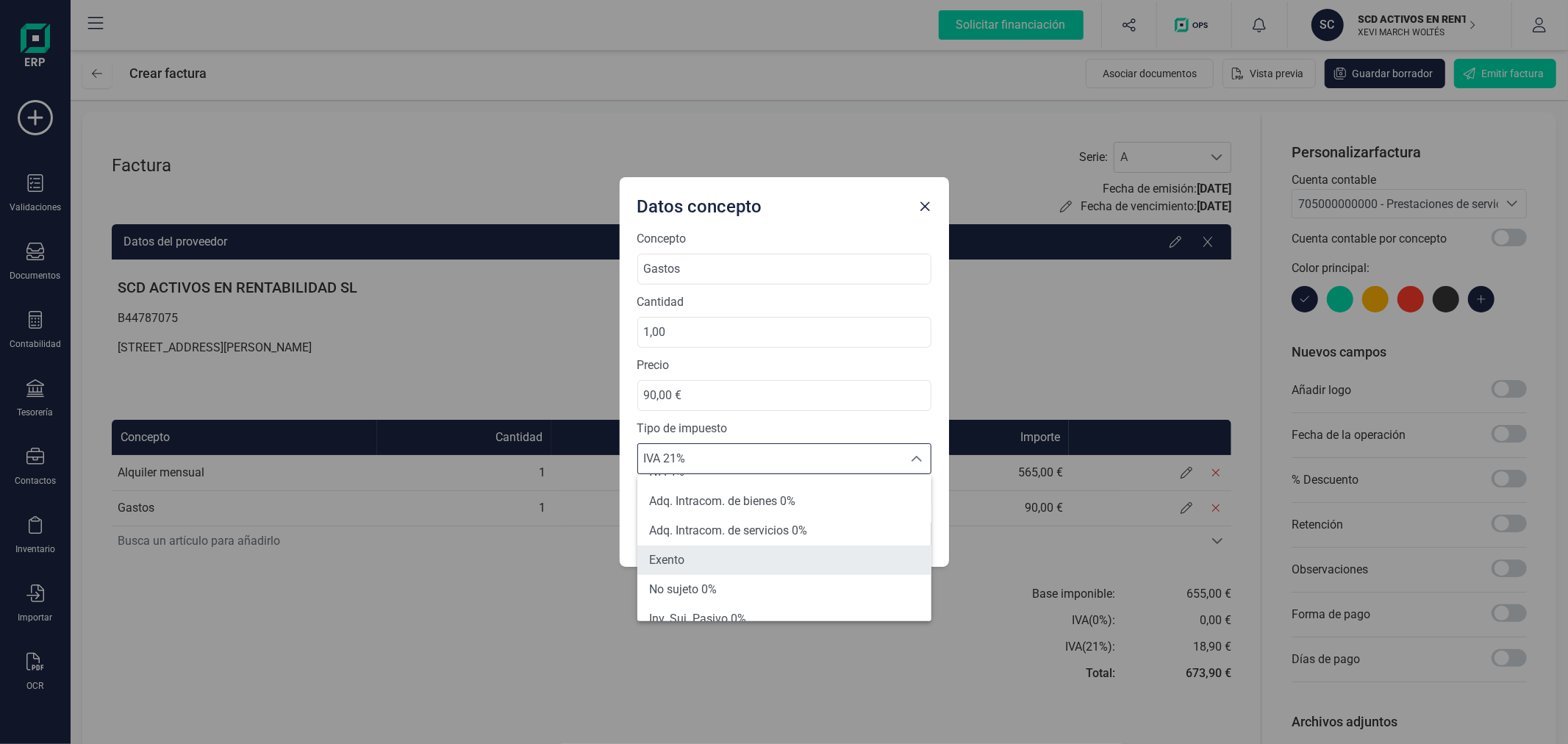
click at [777, 551] on li "Exento" at bounding box center [784, 560] width 294 height 30
type input "0%"
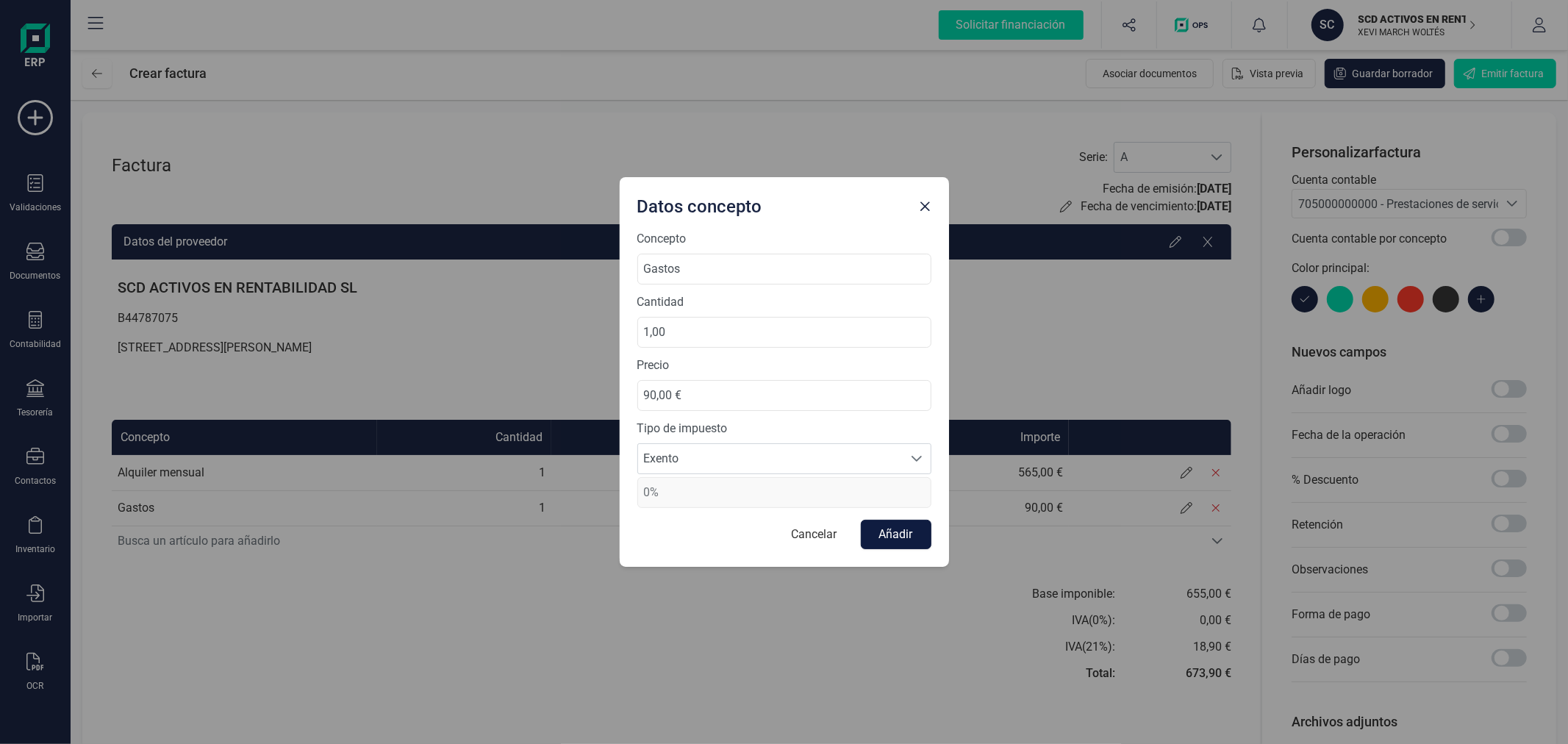
click at [905, 529] on button "Añadir" at bounding box center [896, 534] width 71 height 30
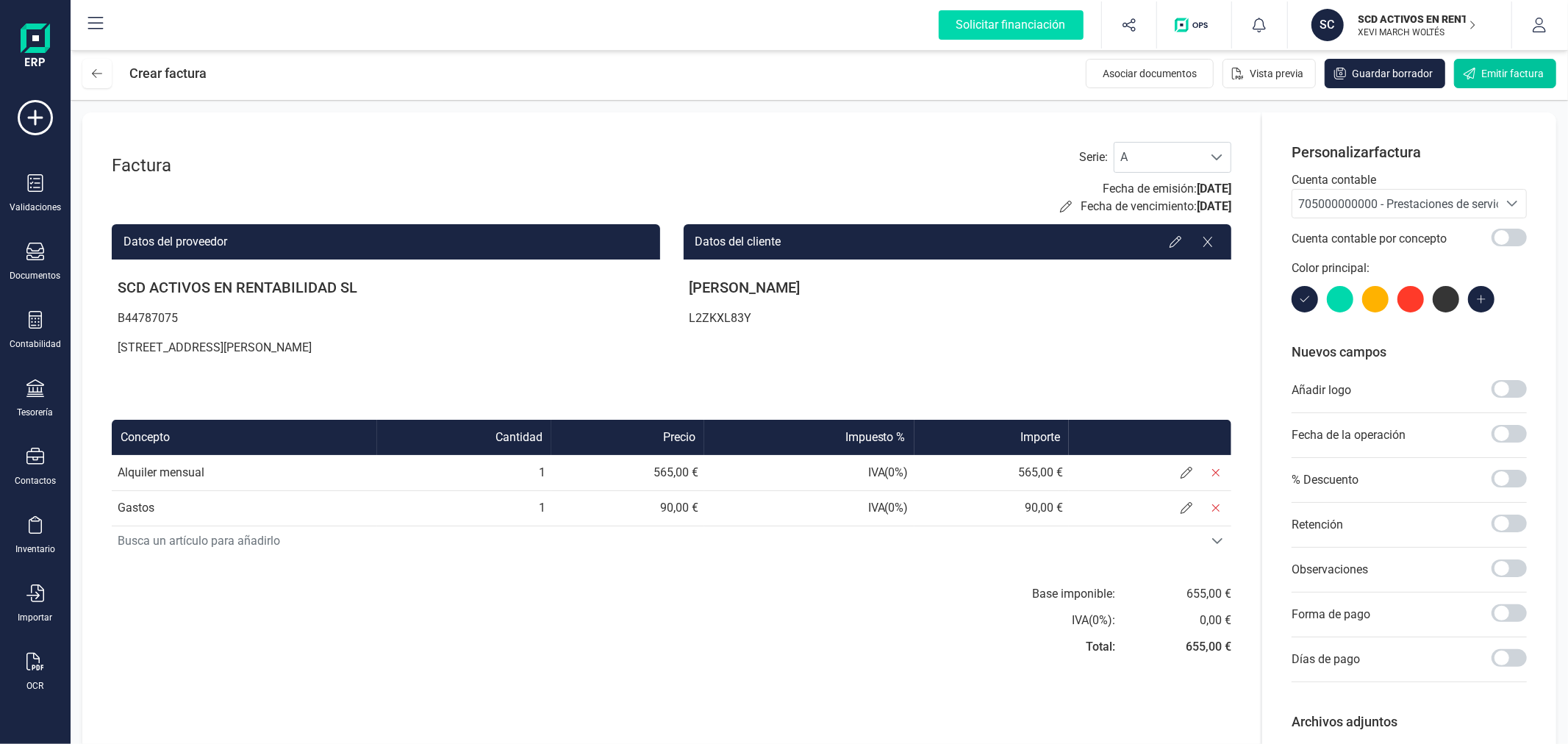
click at [1494, 83] on button "Emitir factura" at bounding box center [1505, 73] width 102 height 30
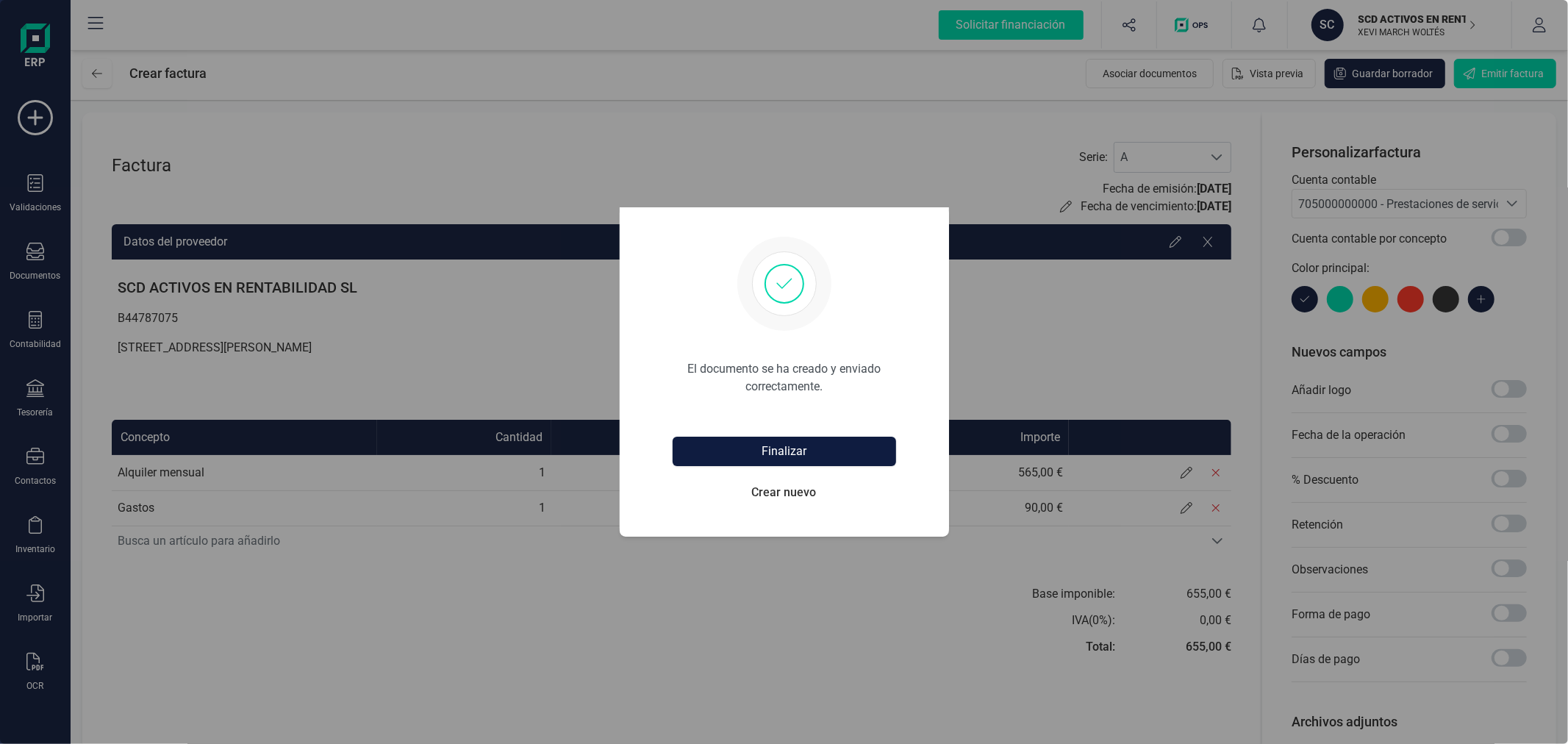
click at [776, 456] on button "Finalizar" at bounding box center [784, 451] width 223 height 30
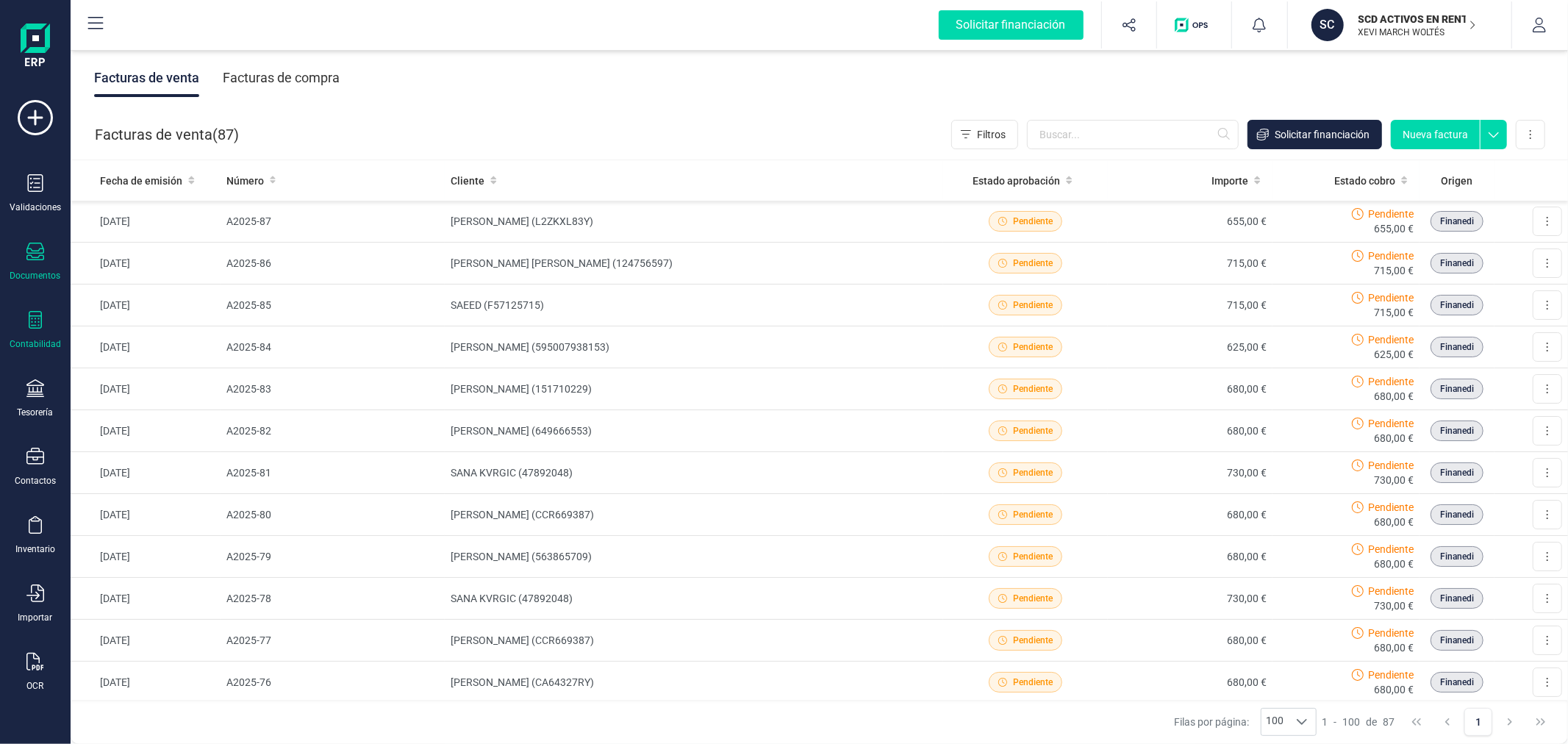
click at [47, 332] on div "Contabilidad" at bounding box center [35, 330] width 58 height 39
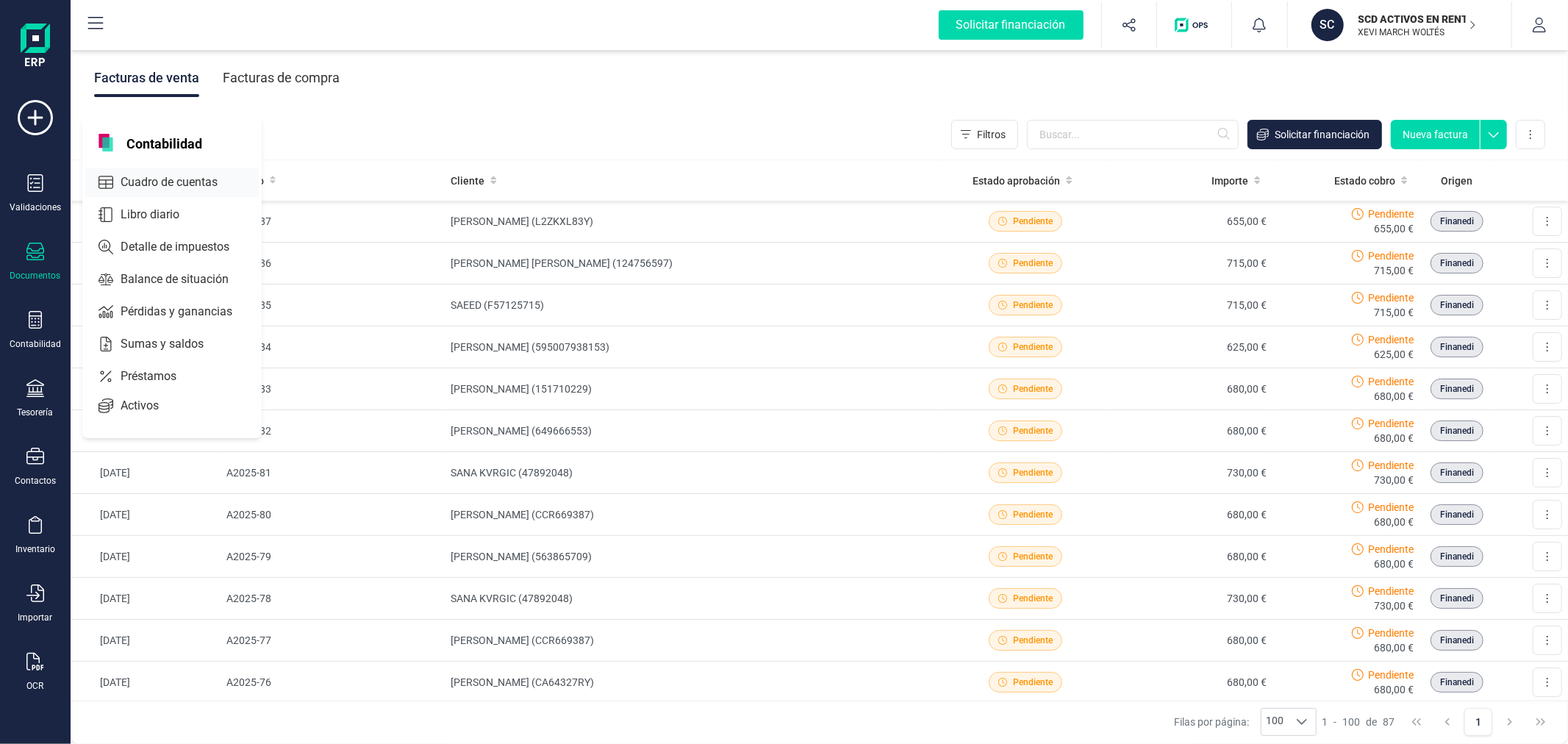
click at [184, 170] on div "Cuadro de cuentas" at bounding box center [172, 182] width 174 height 30
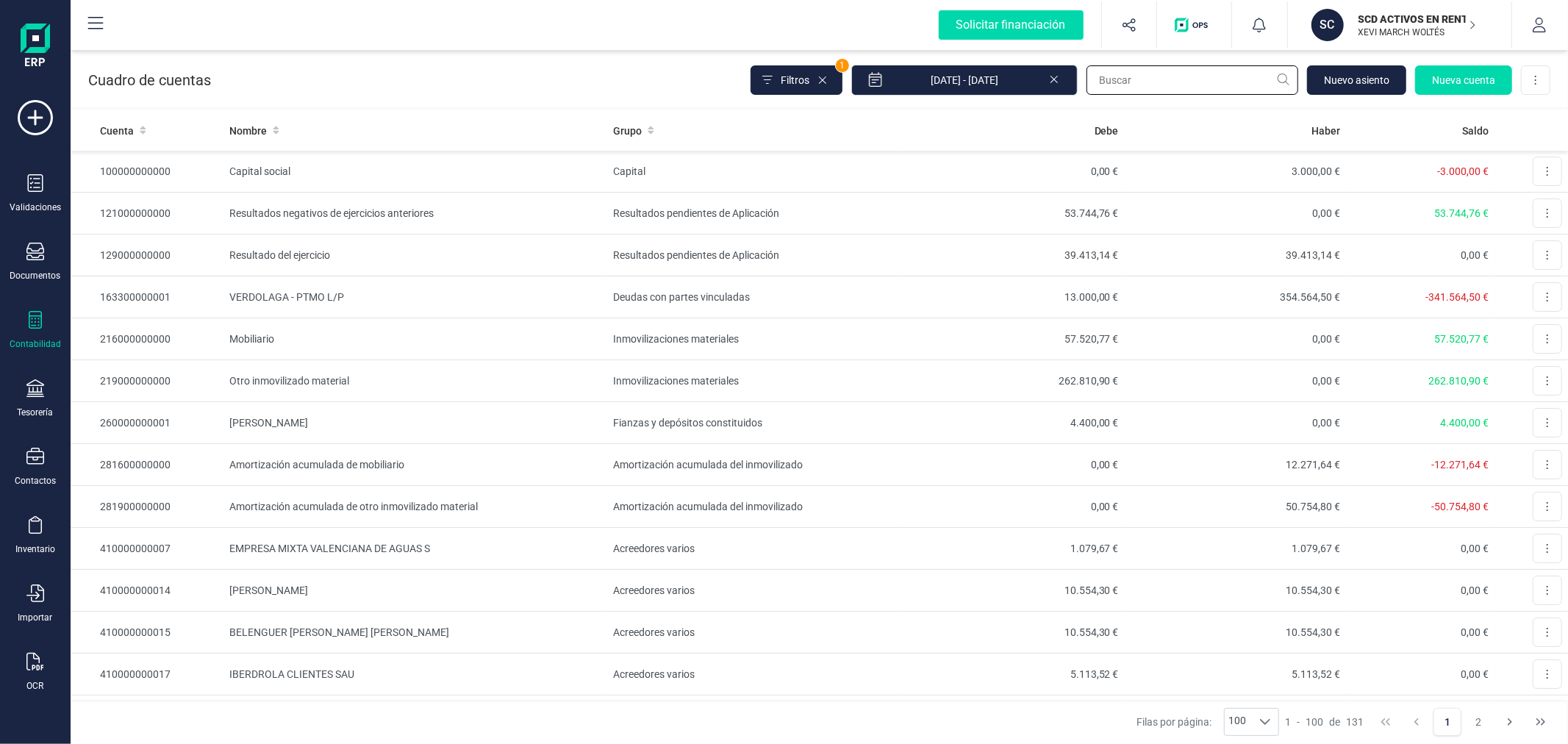
click at [1130, 81] on input "text" at bounding box center [1192, 80] width 212 height 30
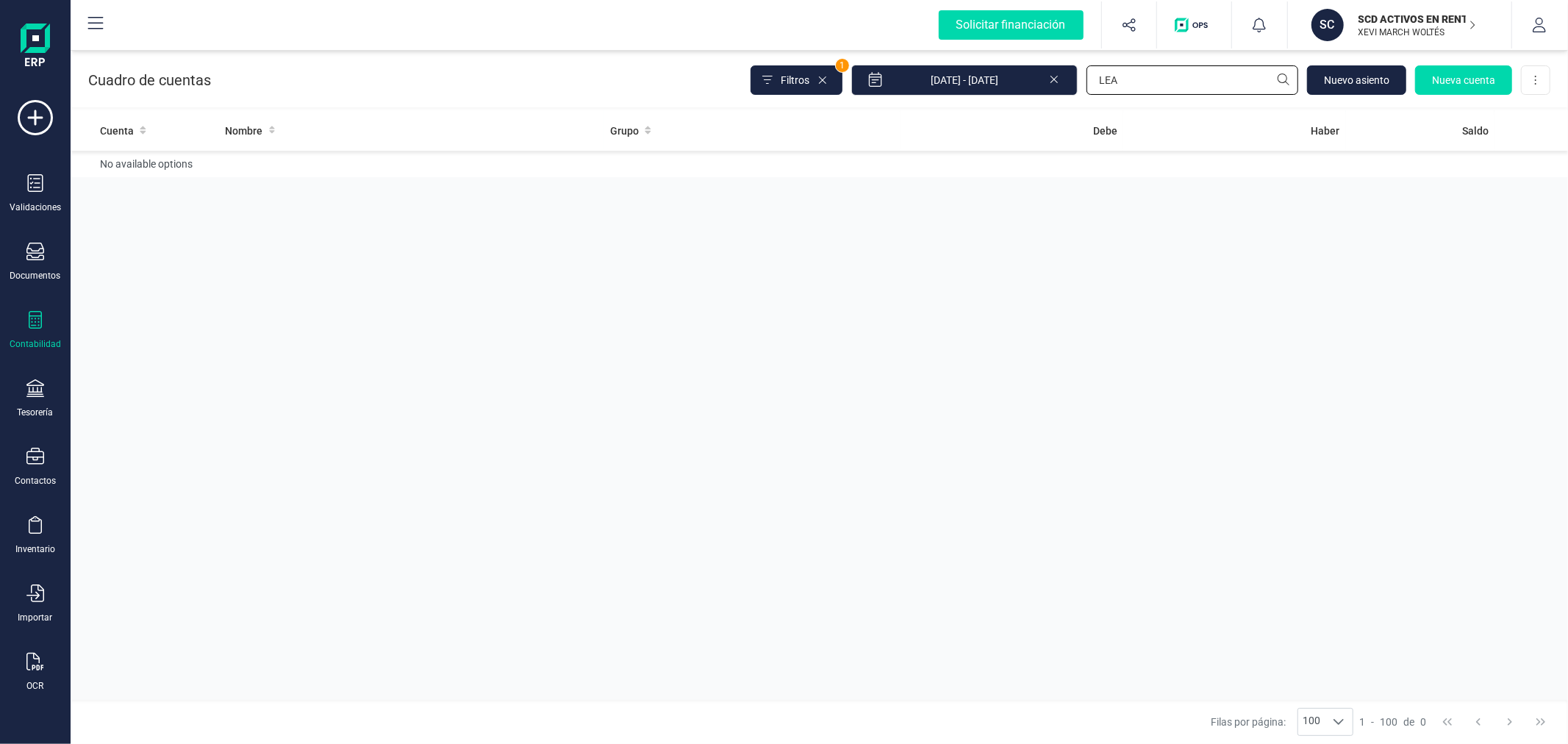
type input "LEA"
click at [1053, 79] on icon at bounding box center [1053, 77] width 11 height 14
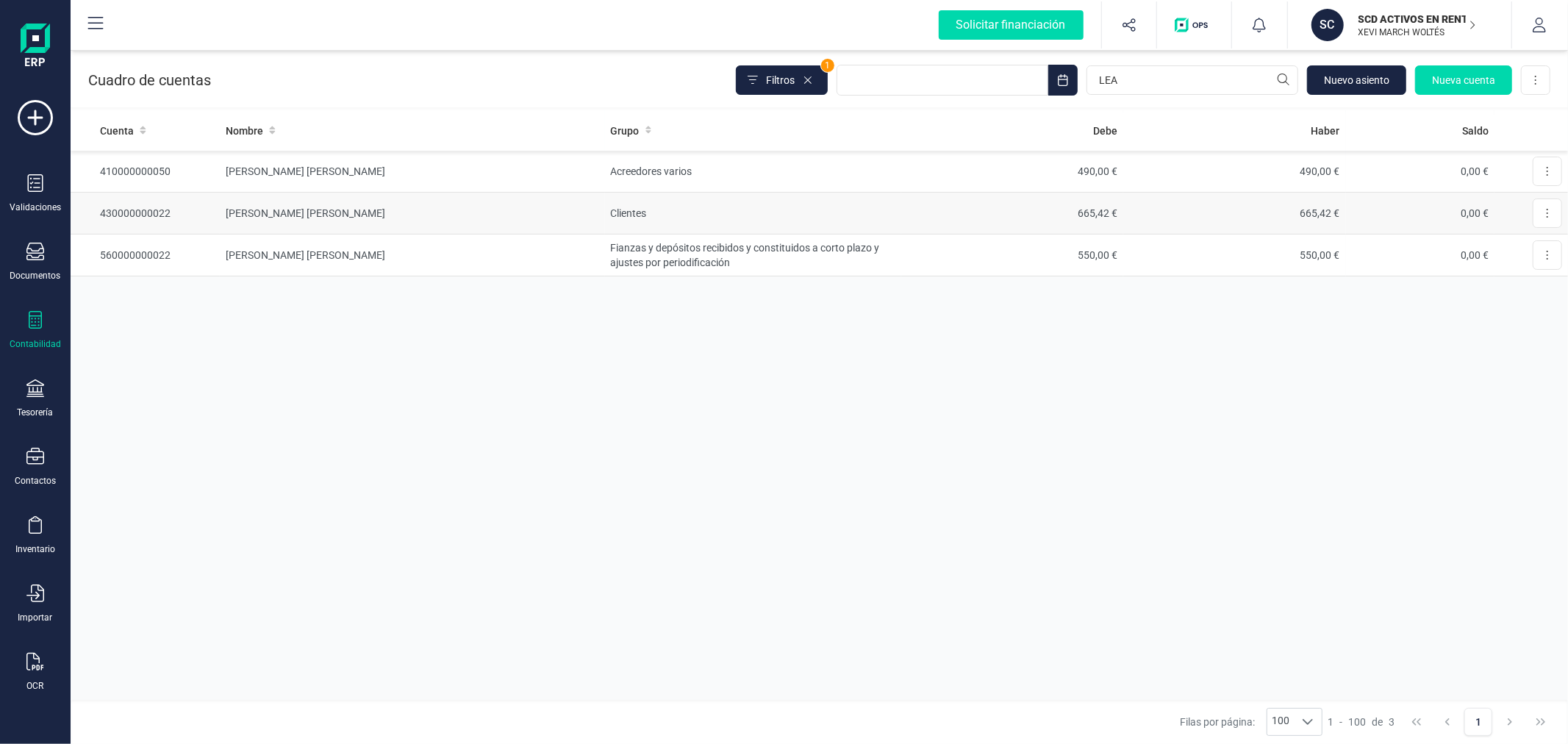
click at [446, 217] on td "CHIMENE LEA RACHEL" at bounding box center [412, 213] width 385 height 42
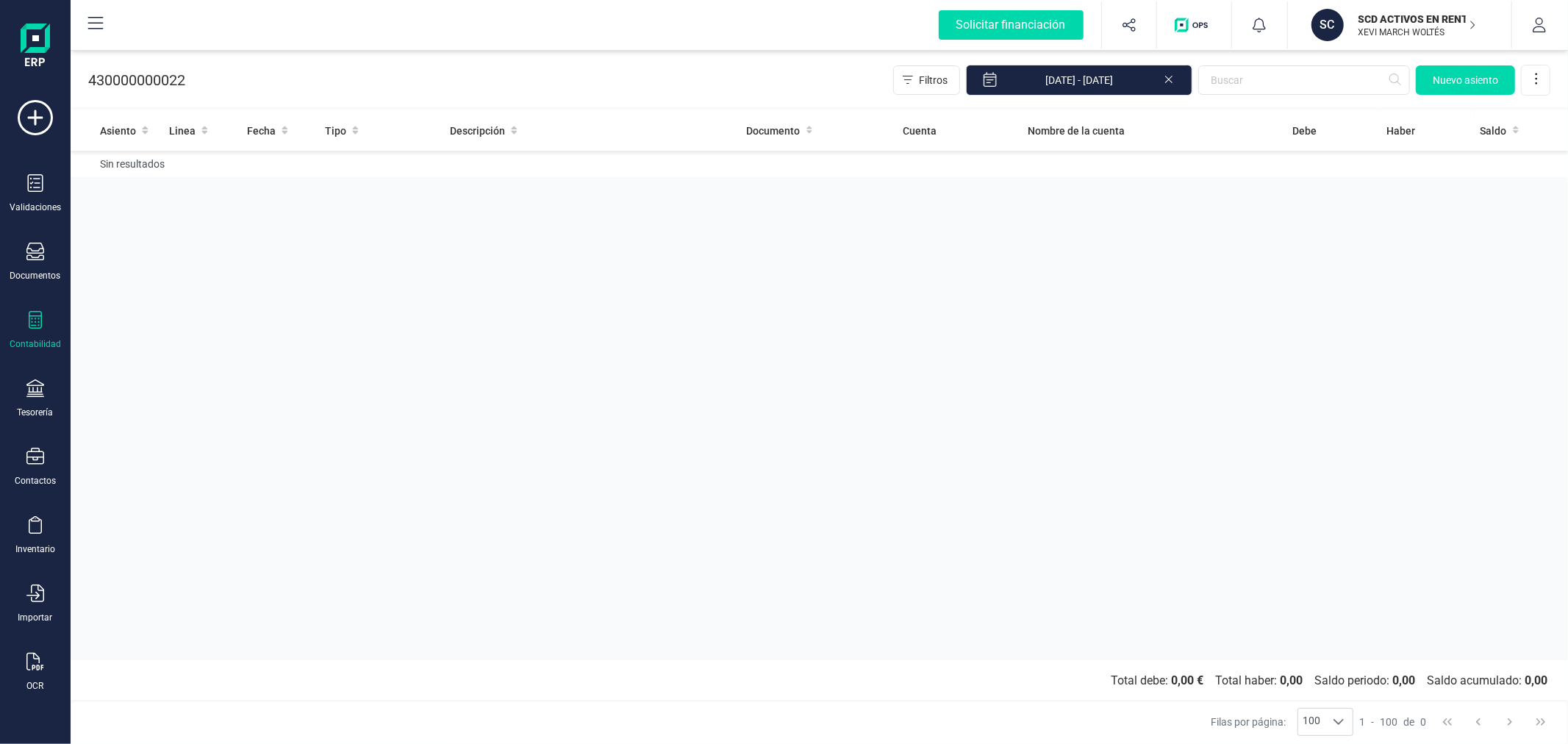
click at [1172, 78] on icon at bounding box center [1168, 77] width 11 height 14
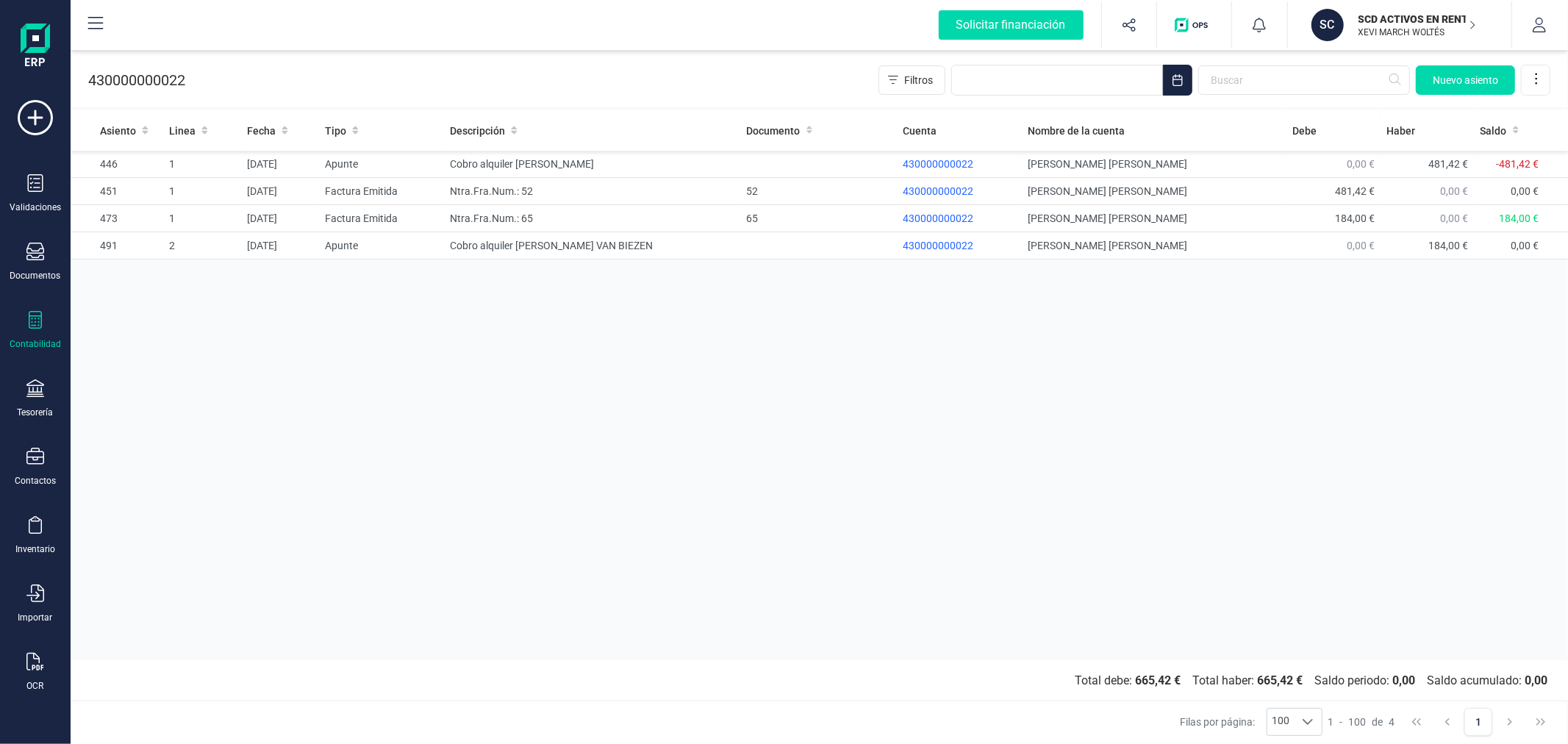
click at [408, 341] on div "Asiento Linea Fecha Tipo Descripción Documento Cuenta Nombre de la cuenta Debe …" at bounding box center [819, 385] width 1497 height 550
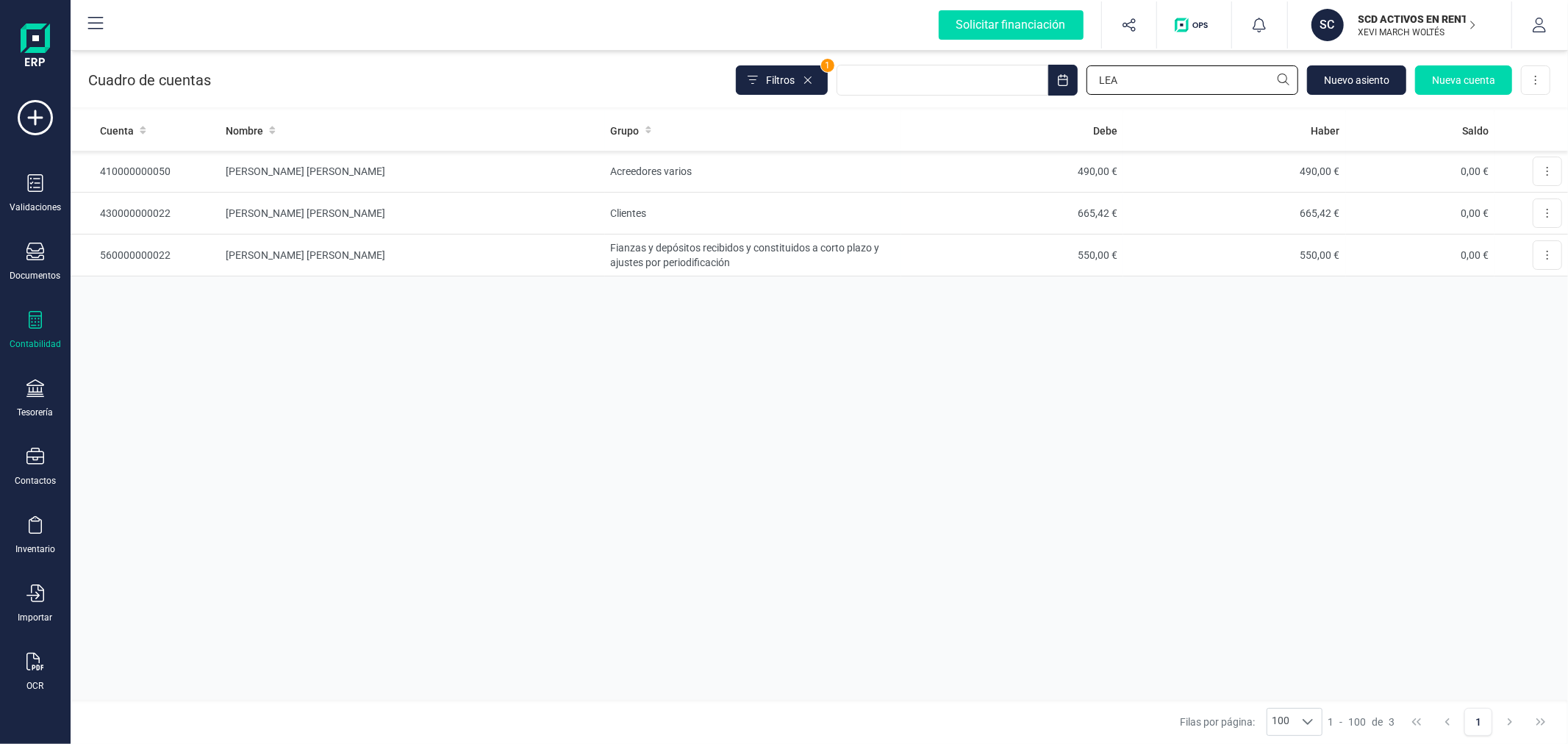
click at [1157, 89] on input "LEA" at bounding box center [1192, 80] width 212 height 30
click at [1157, 87] on input "LEA" at bounding box center [1192, 80] width 212 height 30
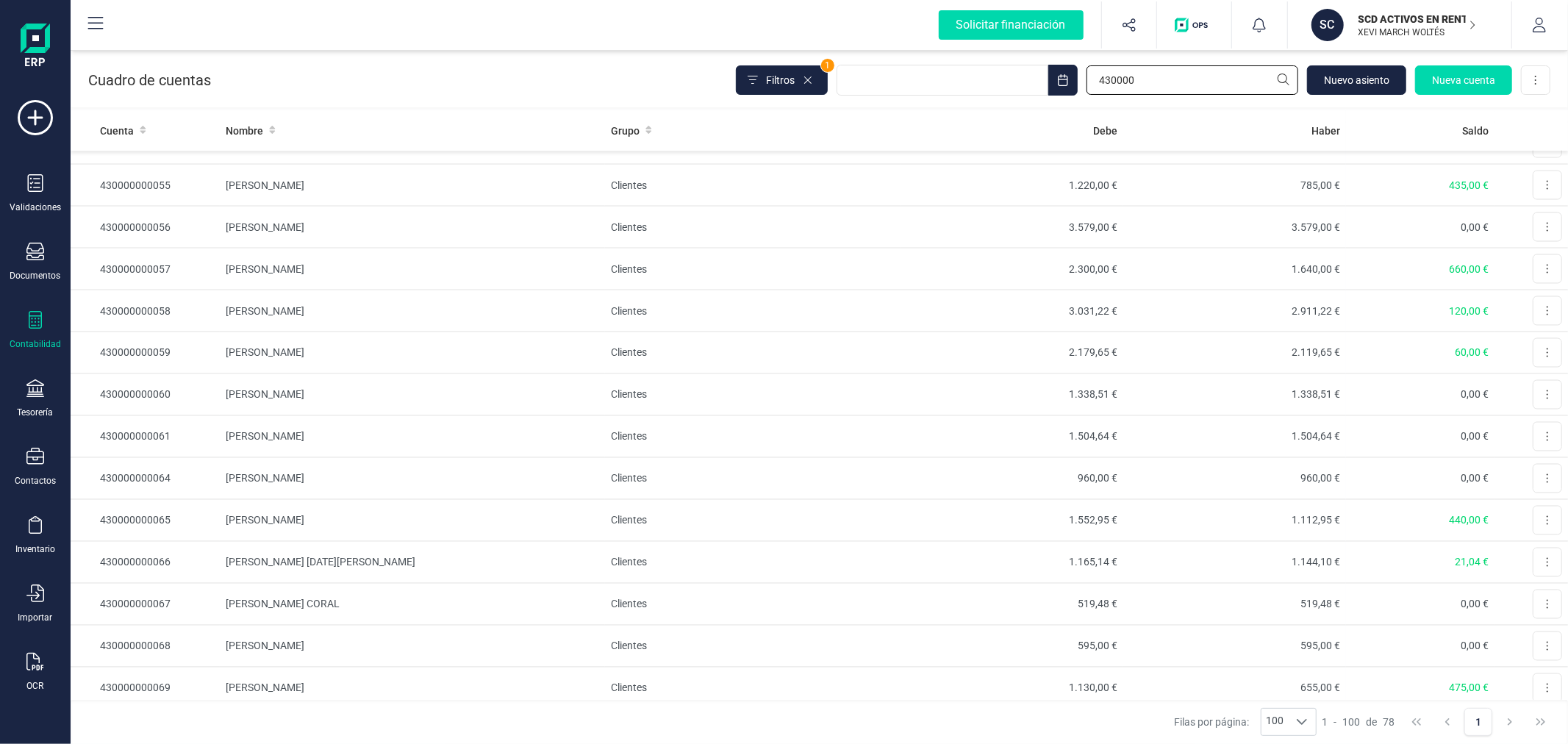
scroll to position [2751, 0]
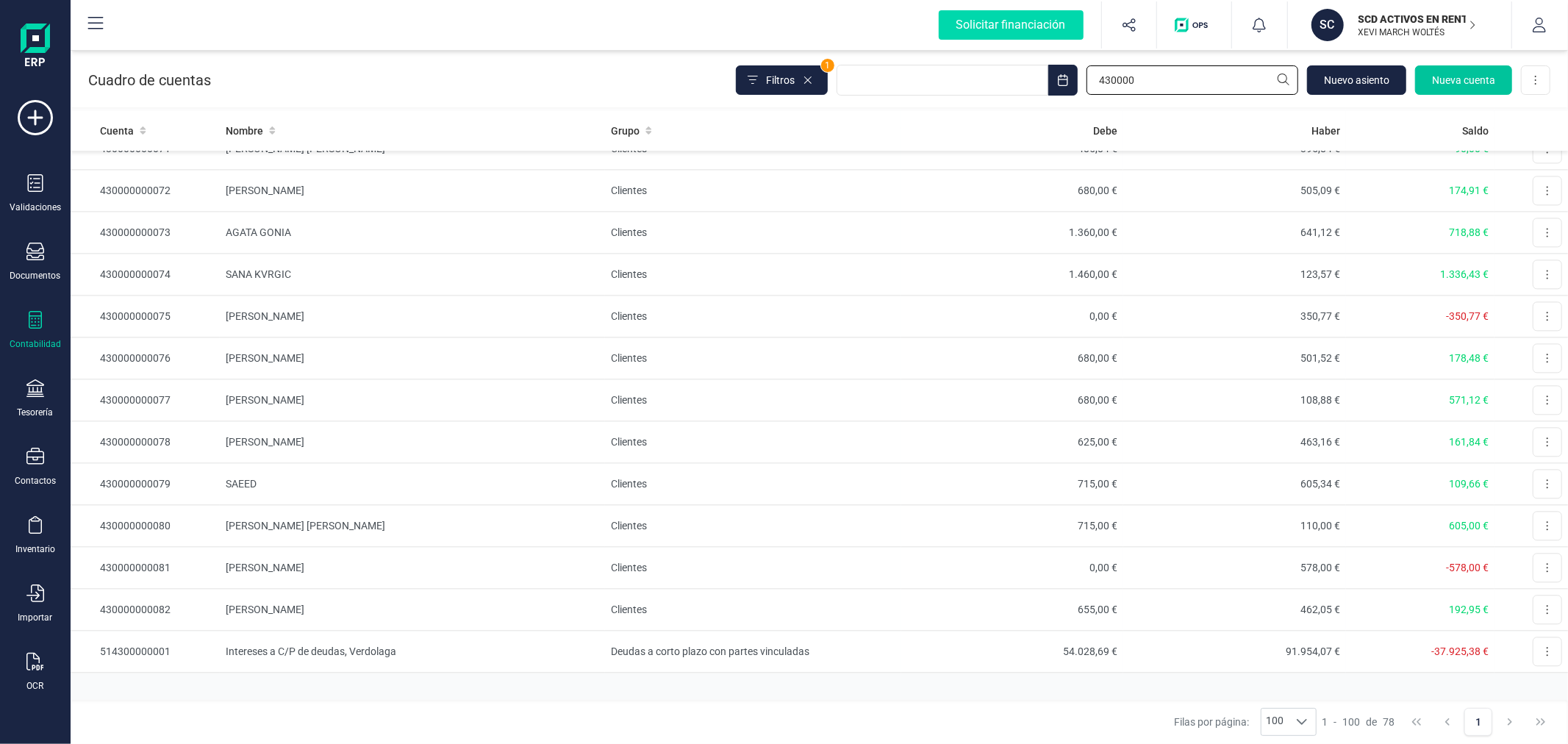
type input "430000"
click at [1448, 71] on button "Nueva cuenta" at bounding box center [1463, 80] width 97 height 30
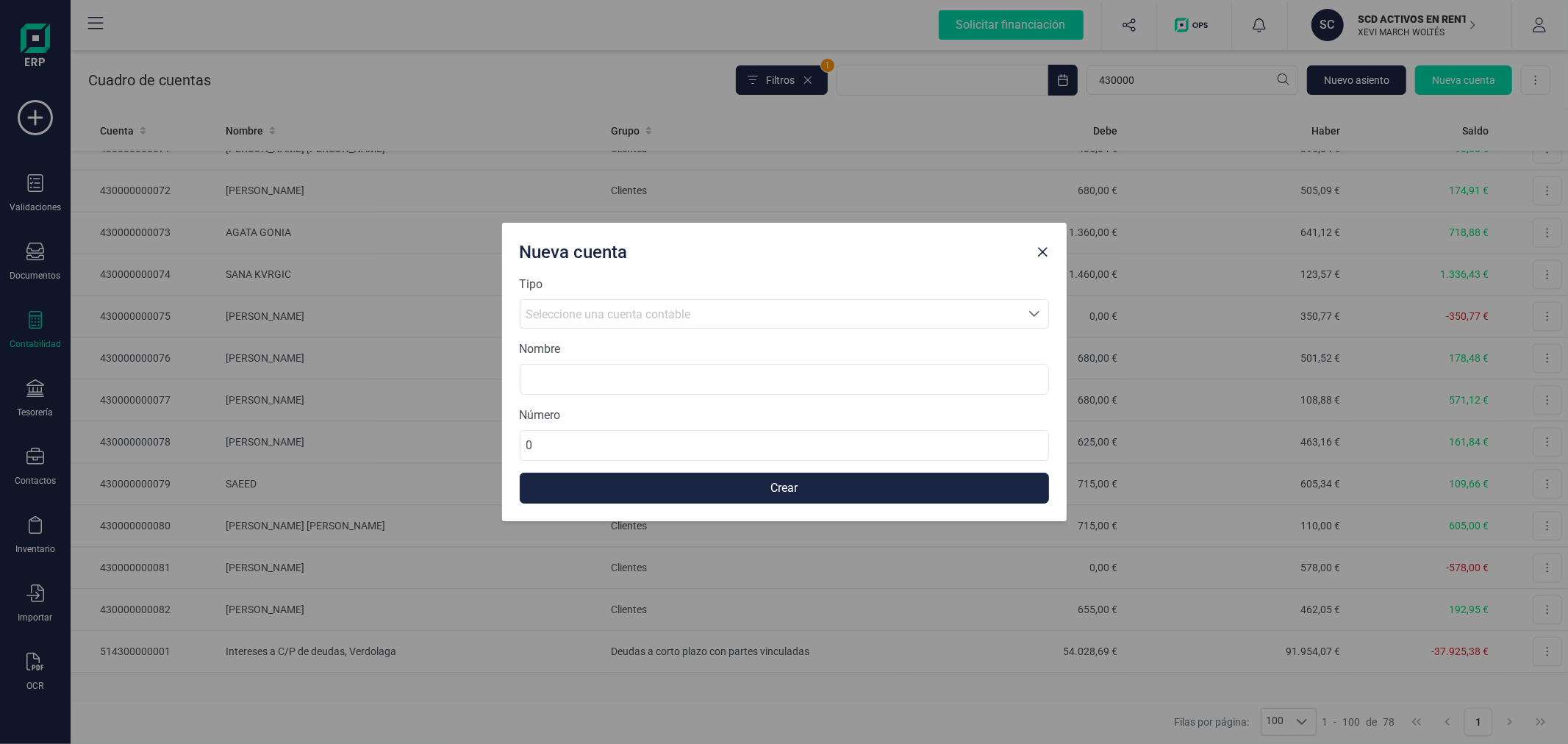
click at [625, 311] on span "Seleccione una cuenta contable" at bounding box center [608, 314] width 165 height 14
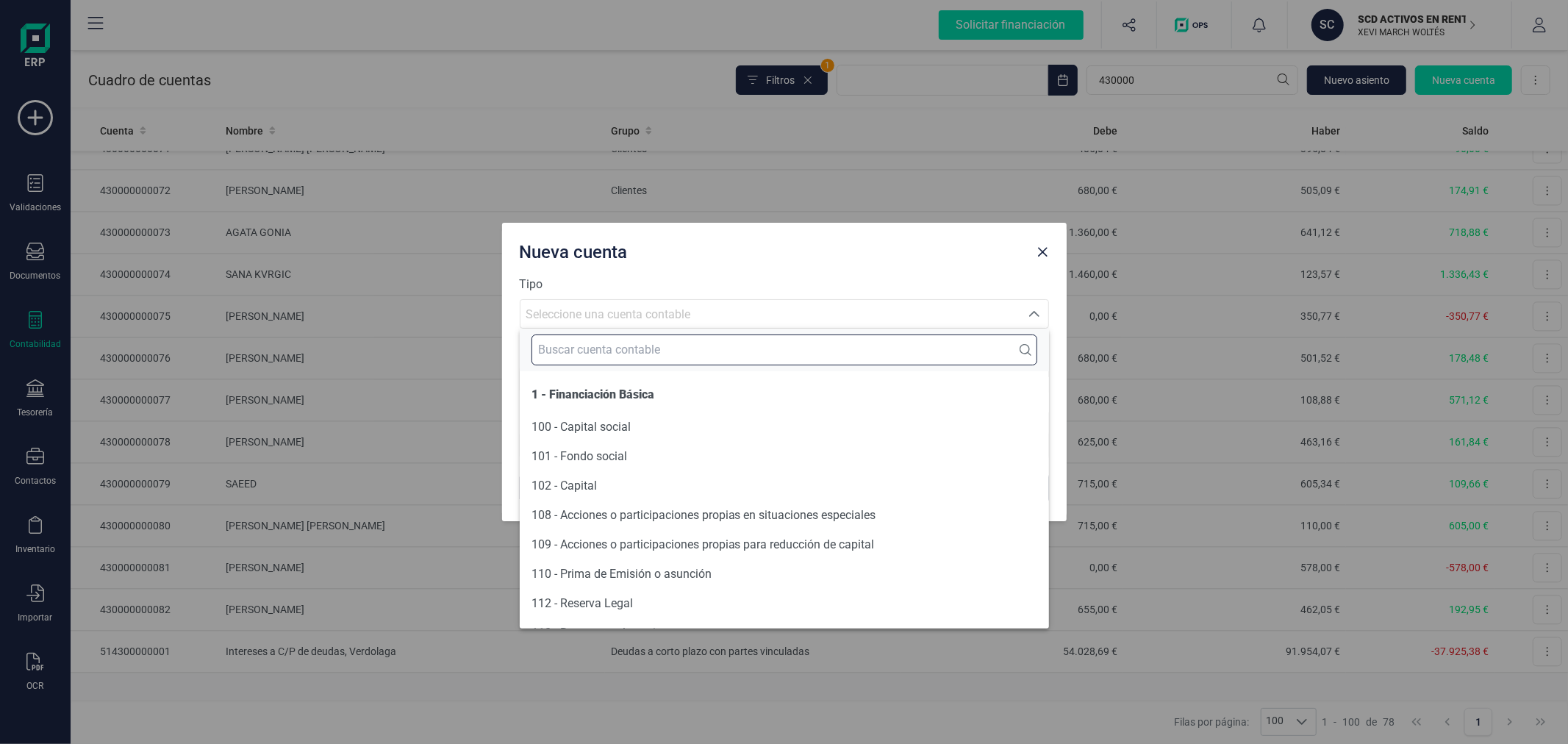
click at [647, 358] on input "text" at bounding box center [784, 350] width 505 height 31
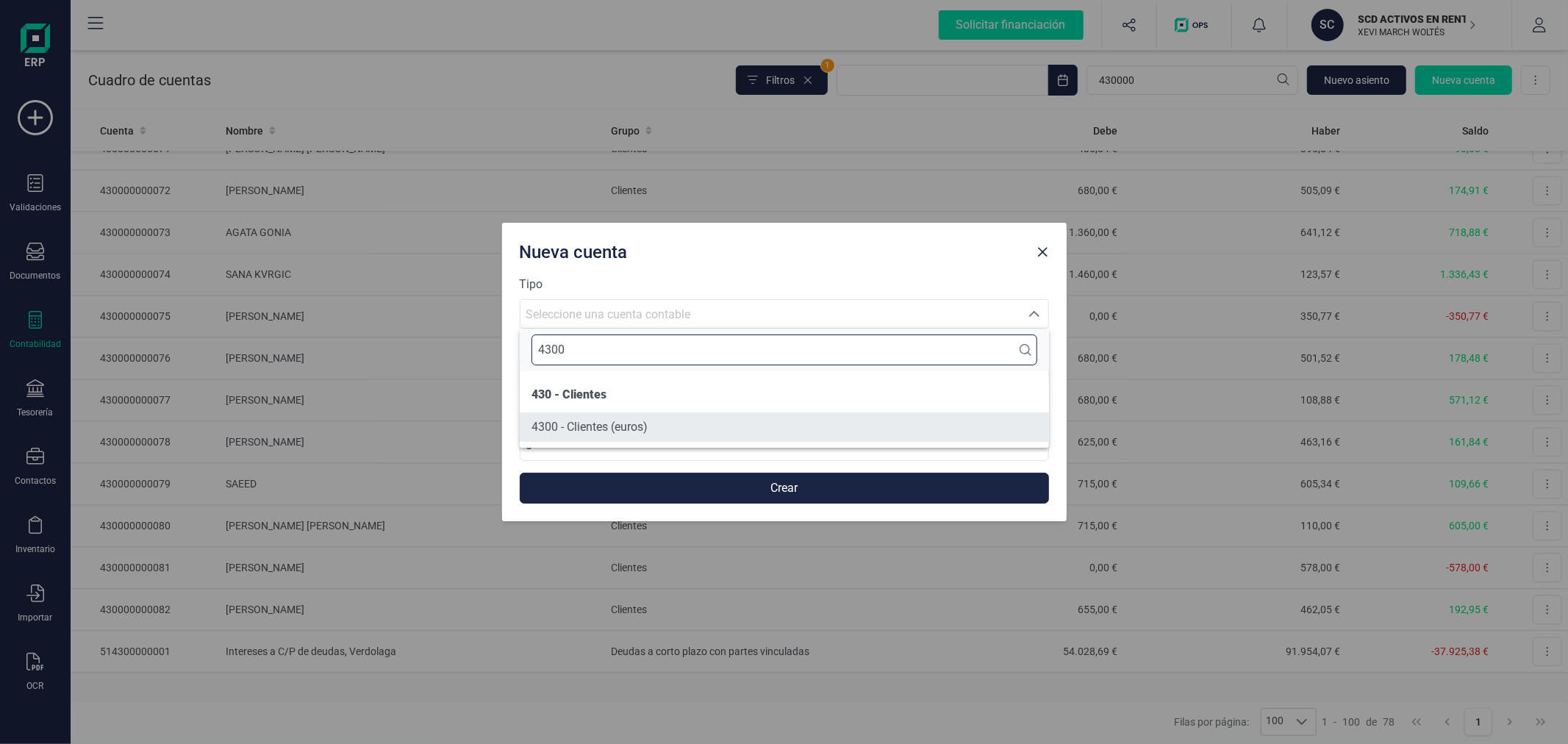
type input "4300"
click at [660, 419] on li "4300 - Clientes (euros)" at bounding box center [784, 427] width 529 height 30
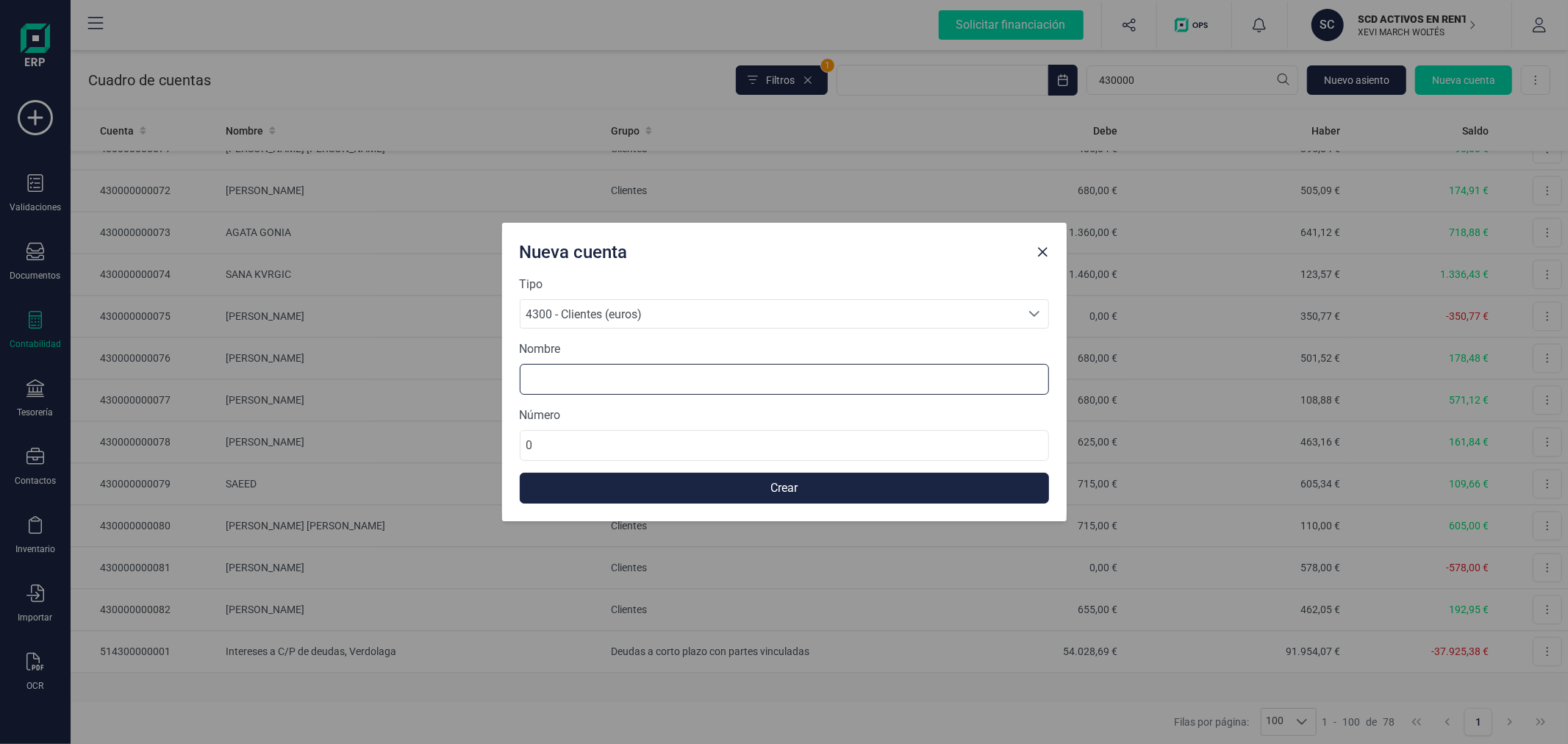
click at [632, 377] on input at bounding box center [784, 379] width 529 height 31
type input "LEA GOUVERNEUR"
type input "430000000083"
click at [715, 491] on button "Crear" at bounding box center [784, 488] width 529 height 31
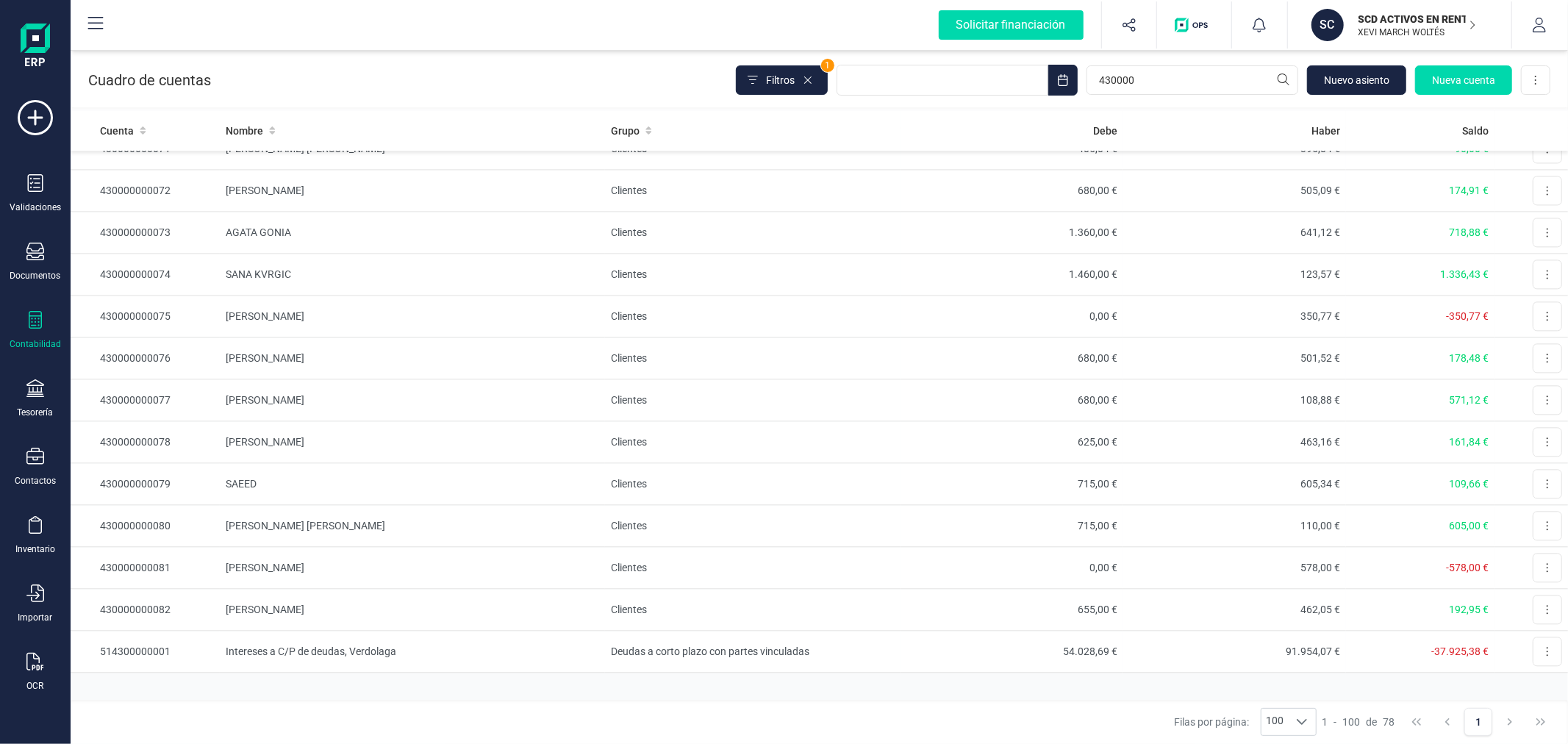
click at [1407, 36] on p "XEVI MARCH WOLTÉS" at bounding box center [1417, 32] width 118 height 11
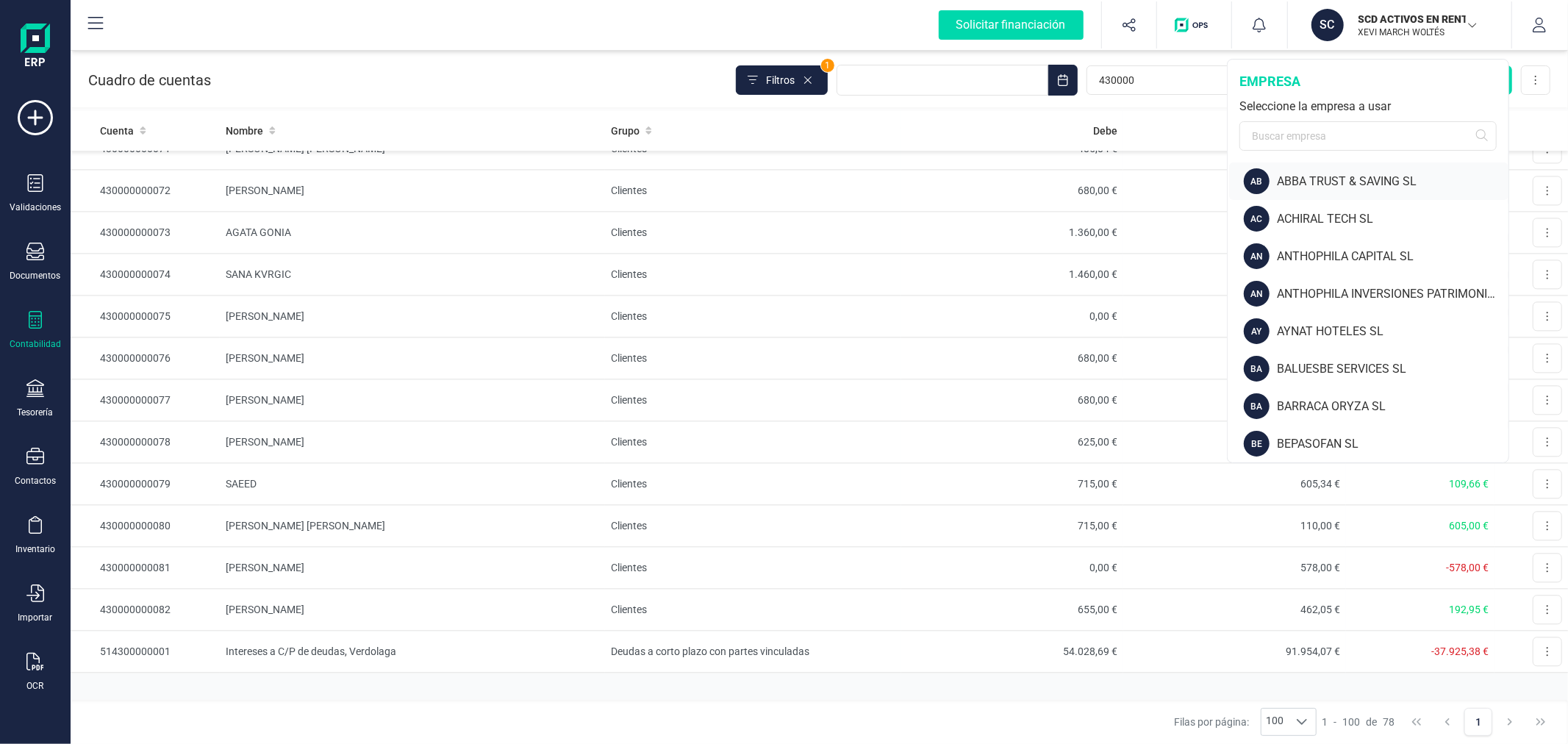
click at [1317, 186] on div "ABBA TRUST & SAVING SL" at bounding box center [1392, 181] width 231 height 17
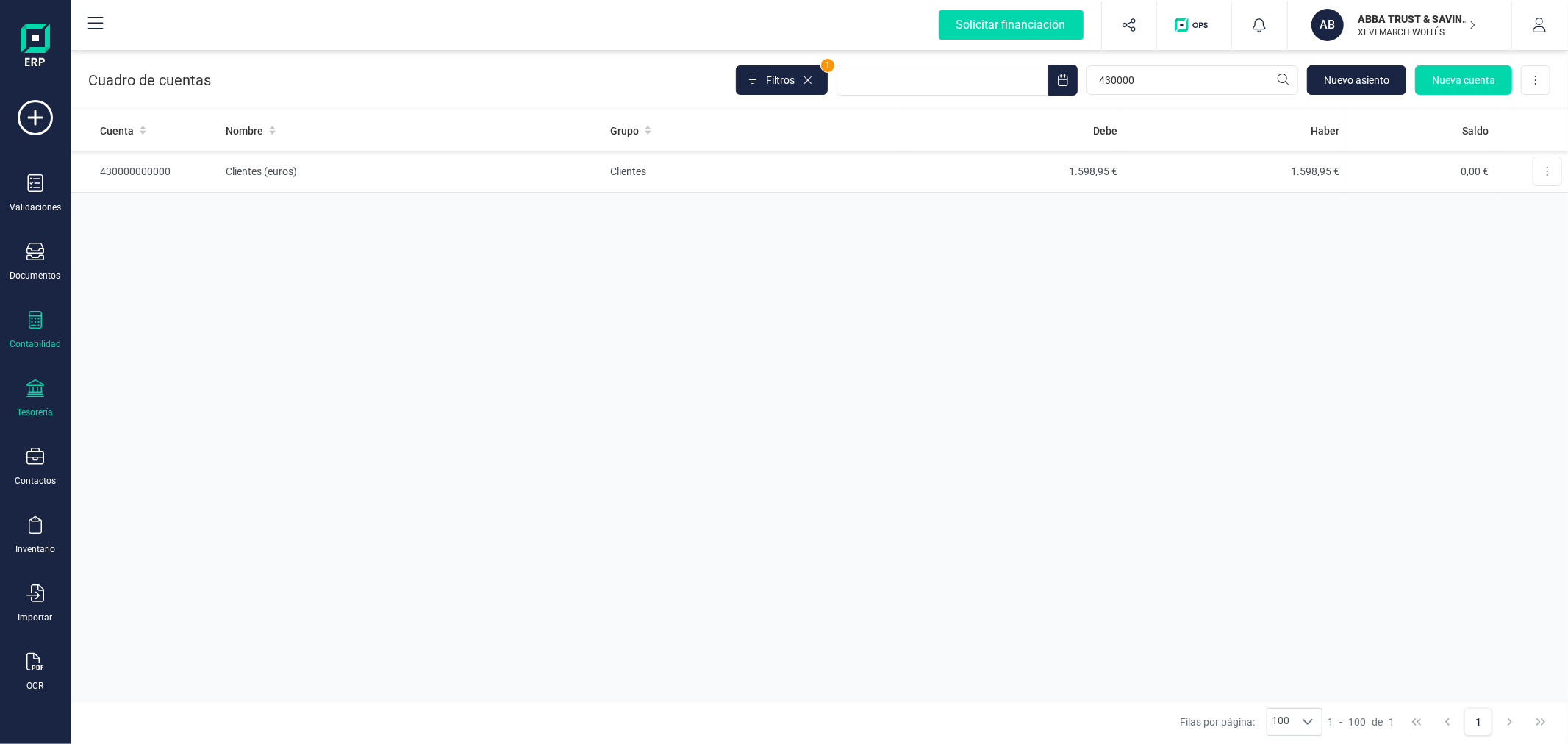
click at [27, 405] on div "Tesorería" at bounding box center [35, 399] width 58 height 39
click at [137, 255] on span "Cuentas bancarias" at bounding box center [179, 251] width 129 height 17
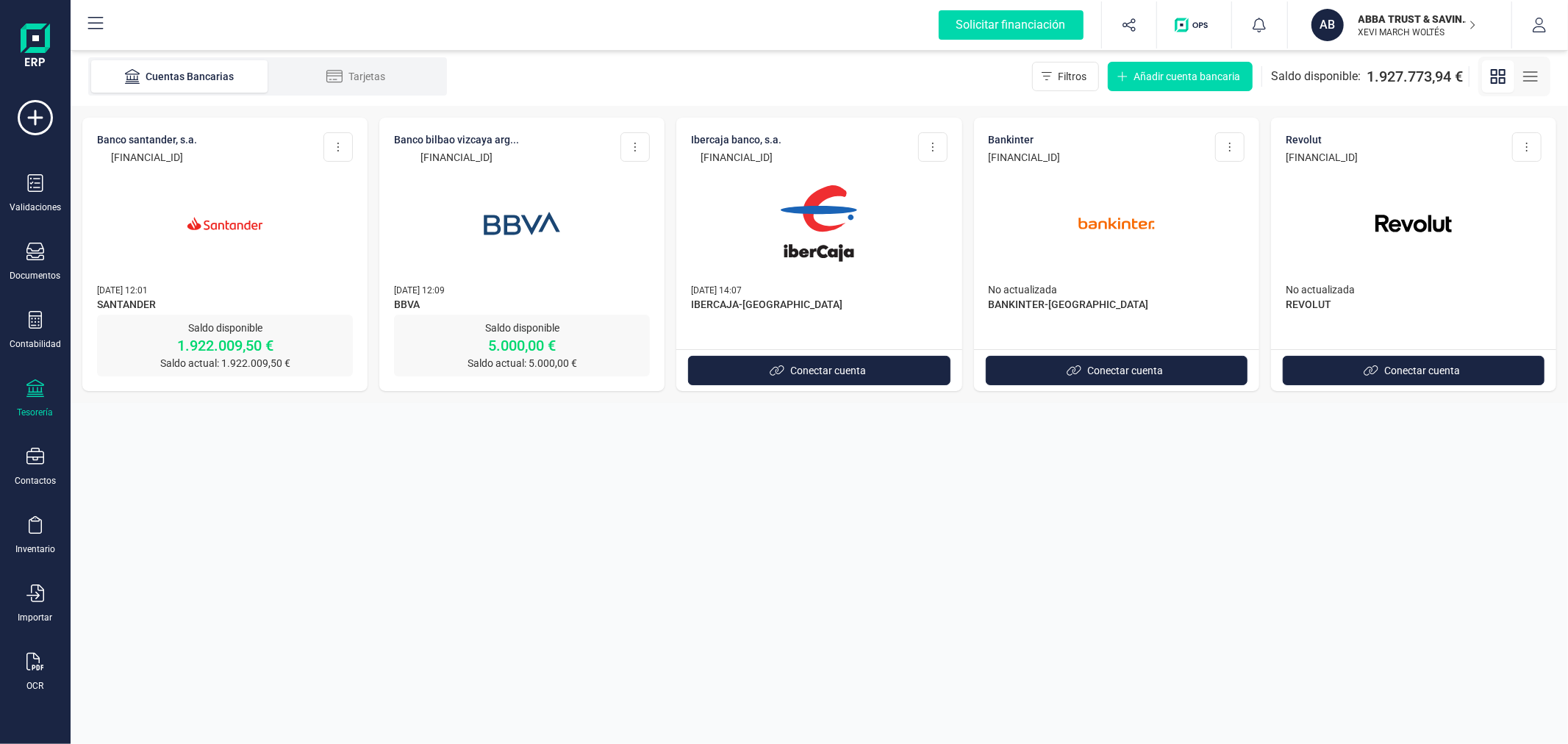
click at [191, 254] on img at bounding box center [225, 223] width 124 height 124
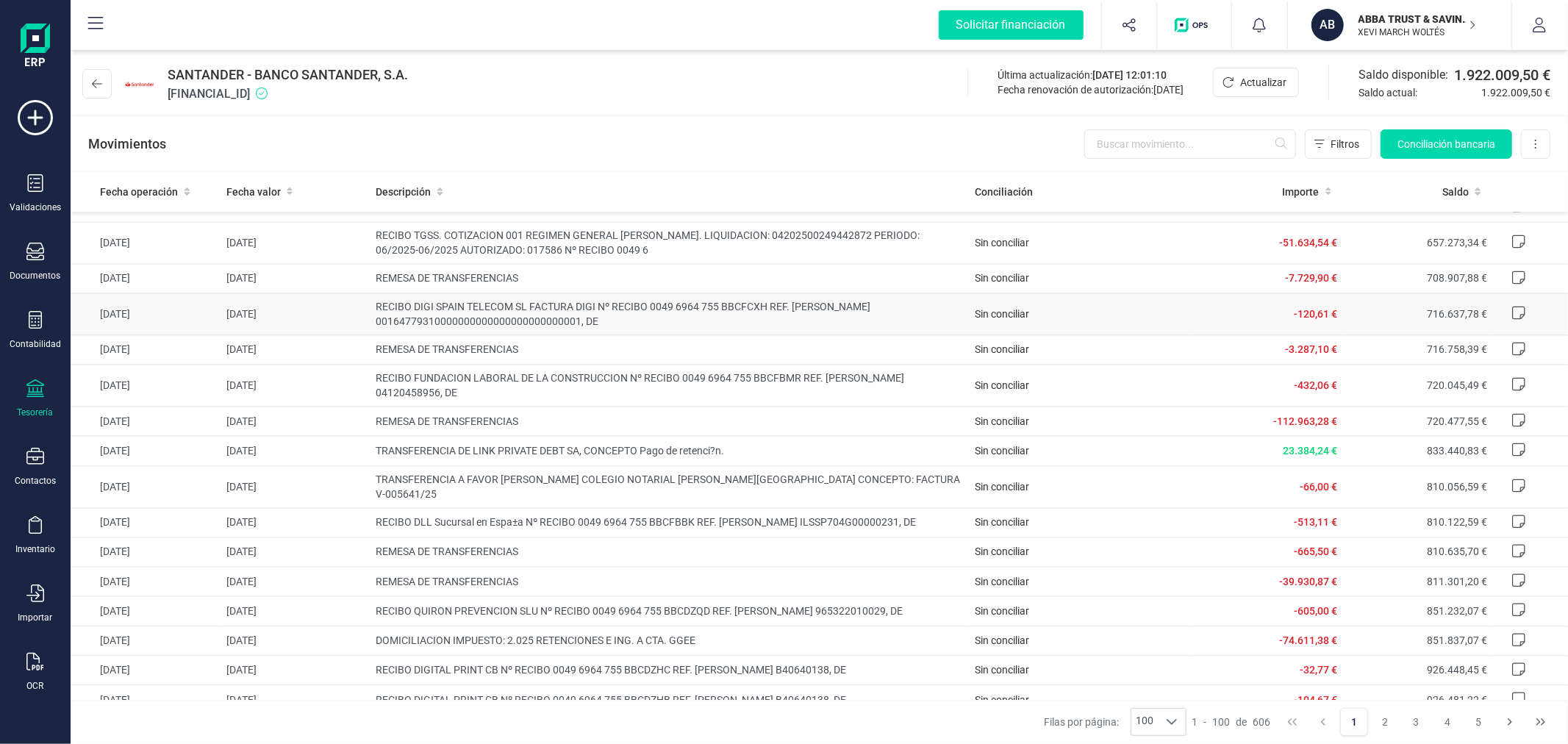
scroll to position [2693, 0]
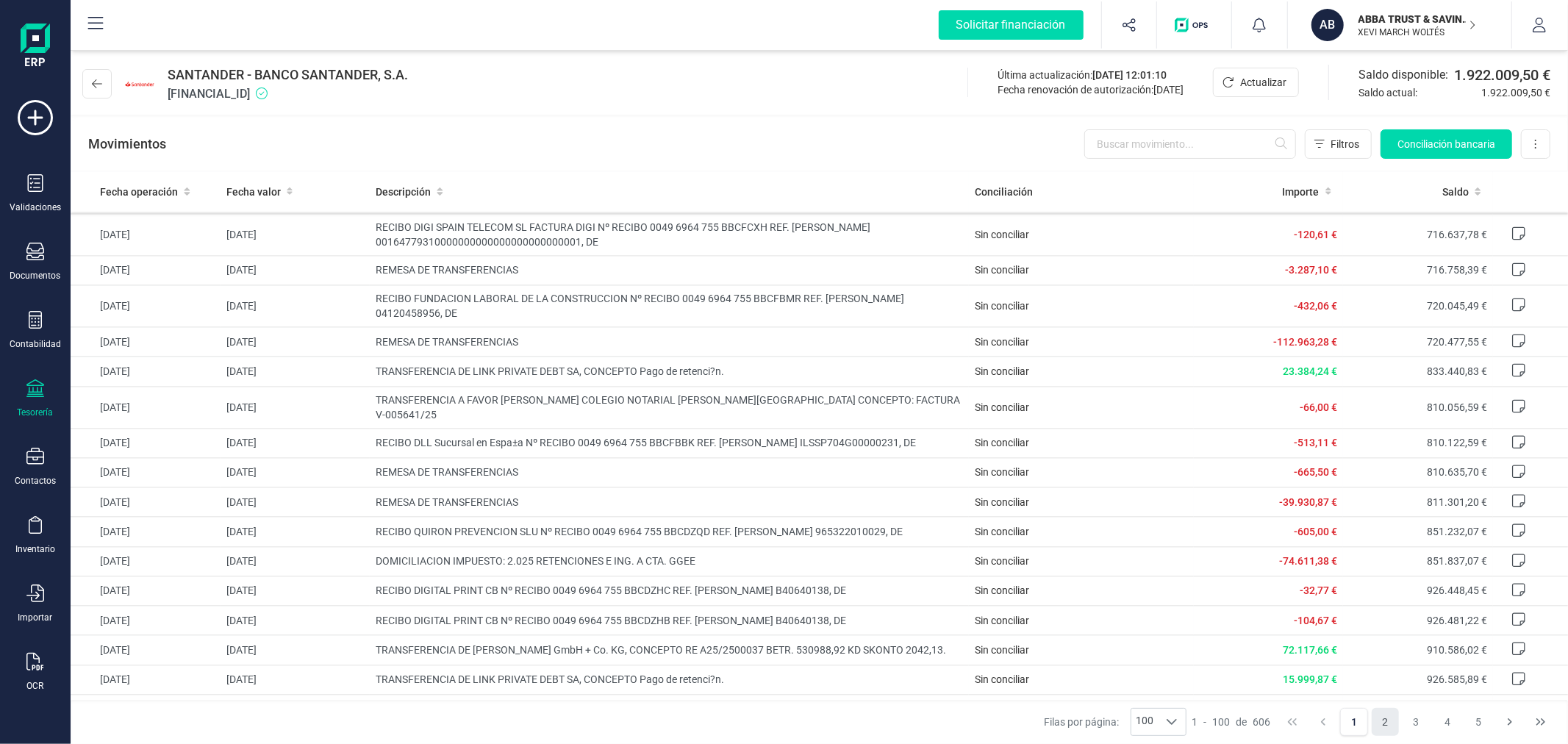
click at [1384, 718] on button "2" at bounding box center [1385, 722] width 28 height 28
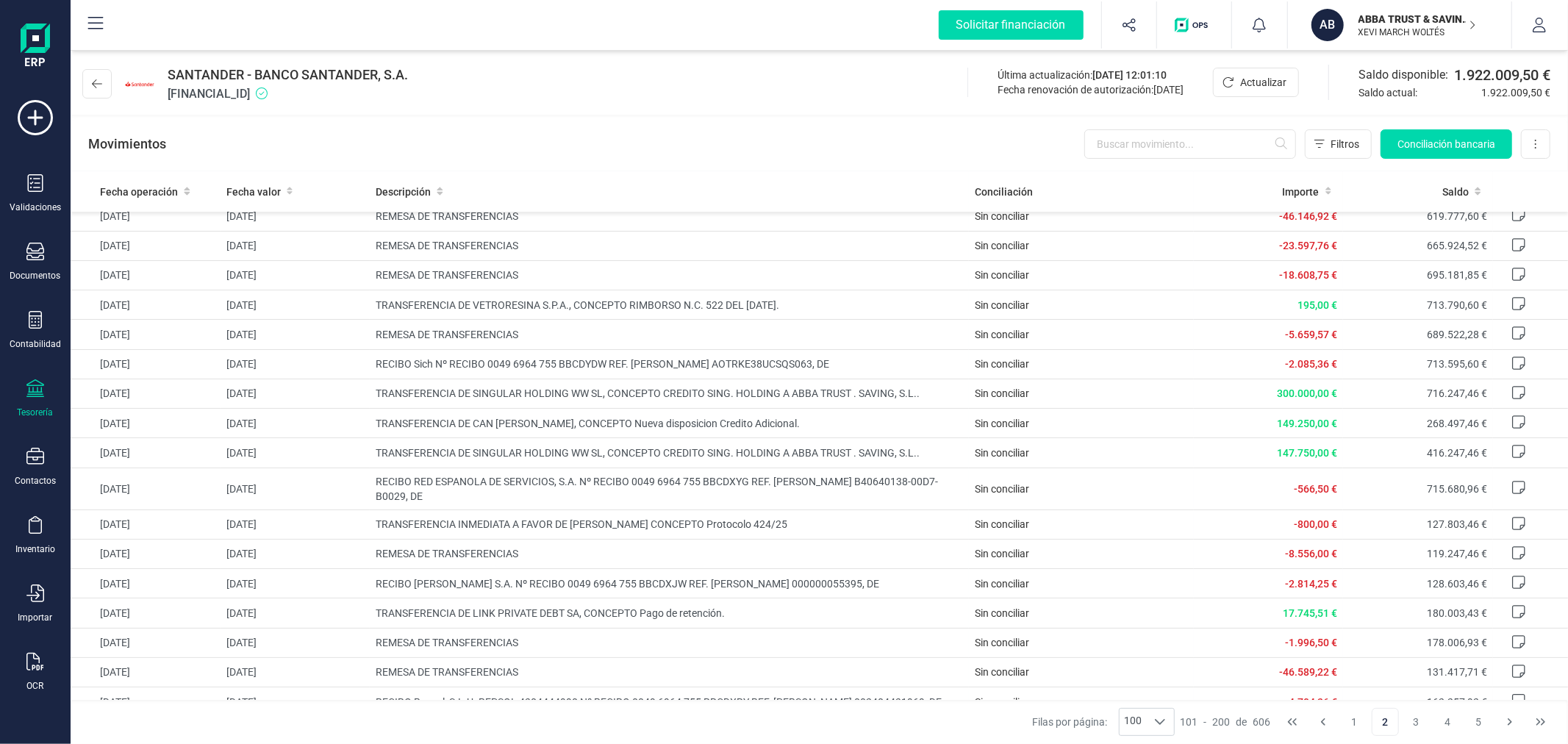
scroll to position [163, 0]
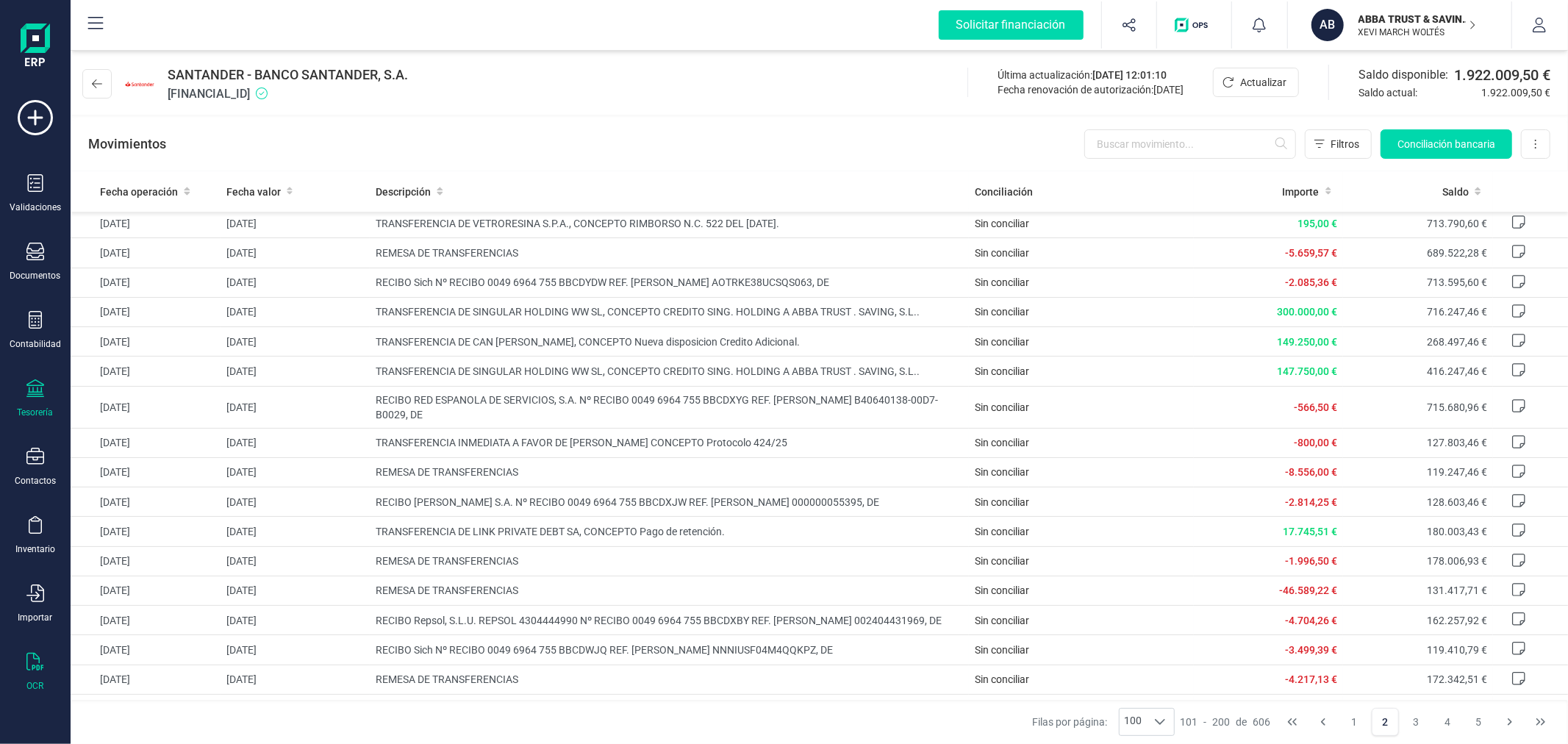
click at [44, 671] on div "OCR" at bounding box center [35, 672] width 58 height 39
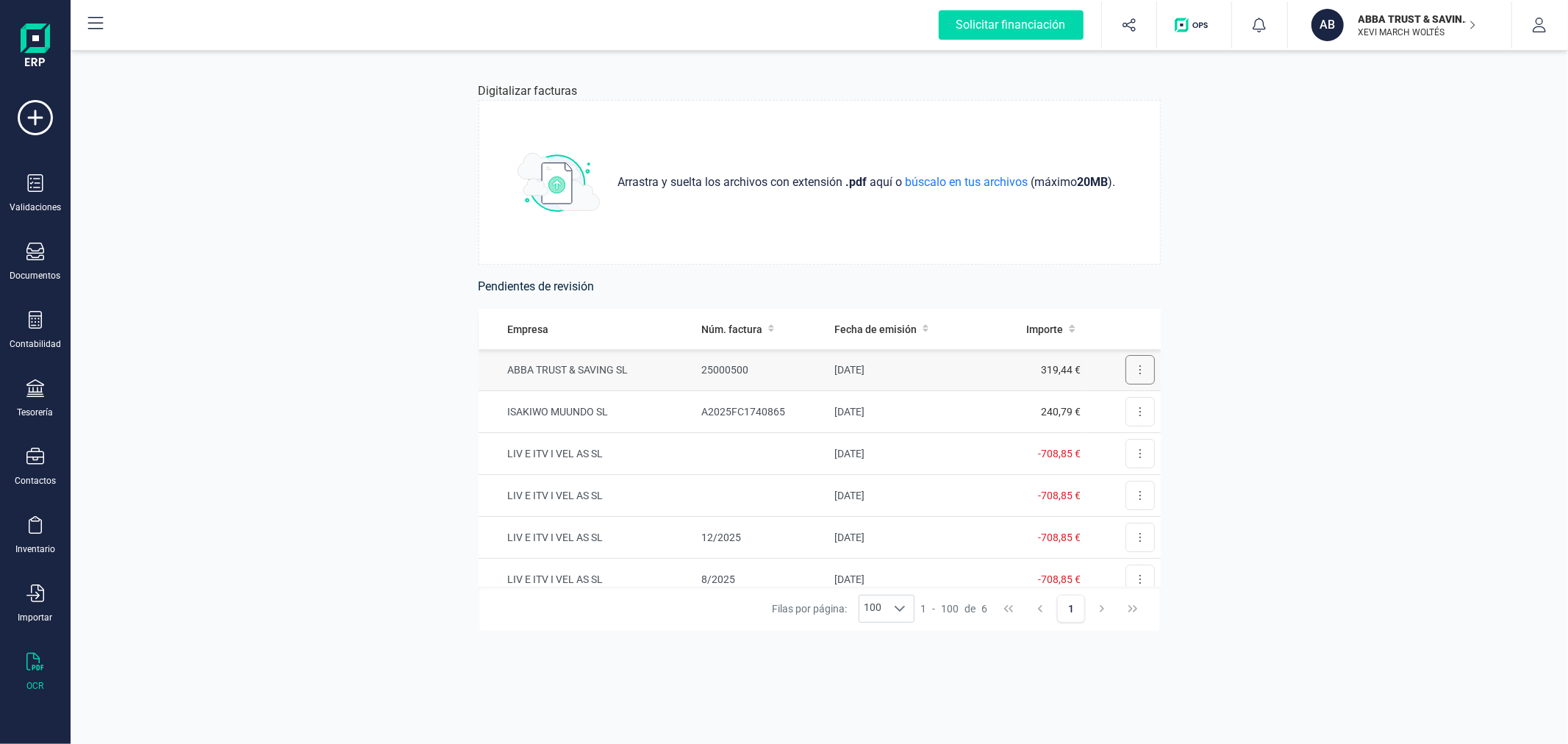
click at [1138, 367] on icon at bounding box center [1140, 369] width 3 height 11
click at [1110, 408] on span "Revisar factura" at bounding box center [1104, 405] width 70 height 14
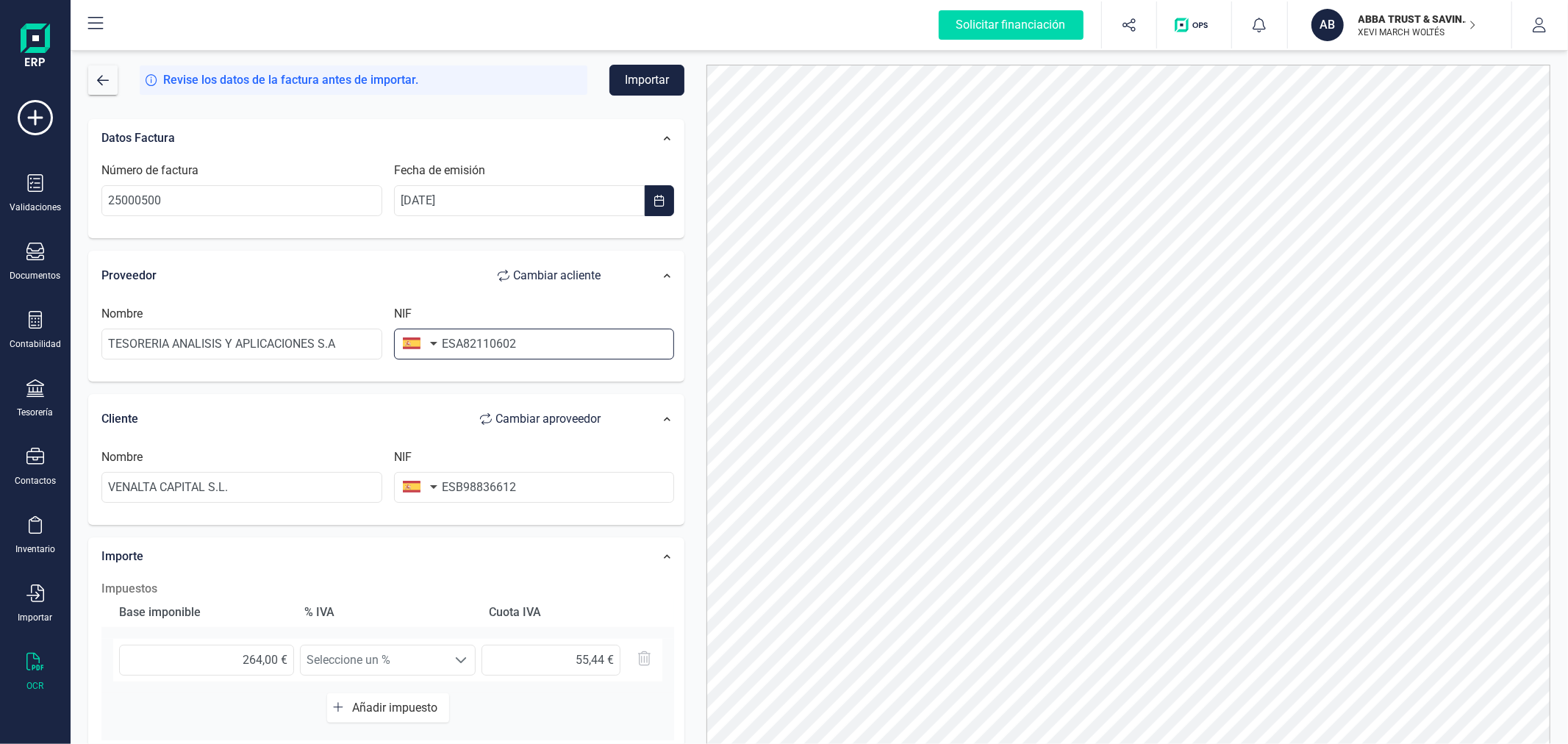
click at [455, 339] on input "ESA82110602" at bounding box center [534, 344] width 281 height 31
type input "A82110602"
click at [501, 379] on li "A82110602" at bounding box center [534, 380] width 281 height 30
type input "TESORERIA ANALISIS Y APLICACIONES SA"
click at [456, 490] on input "ESB98836612" at bounding box center [534, 487] width 281 height 31
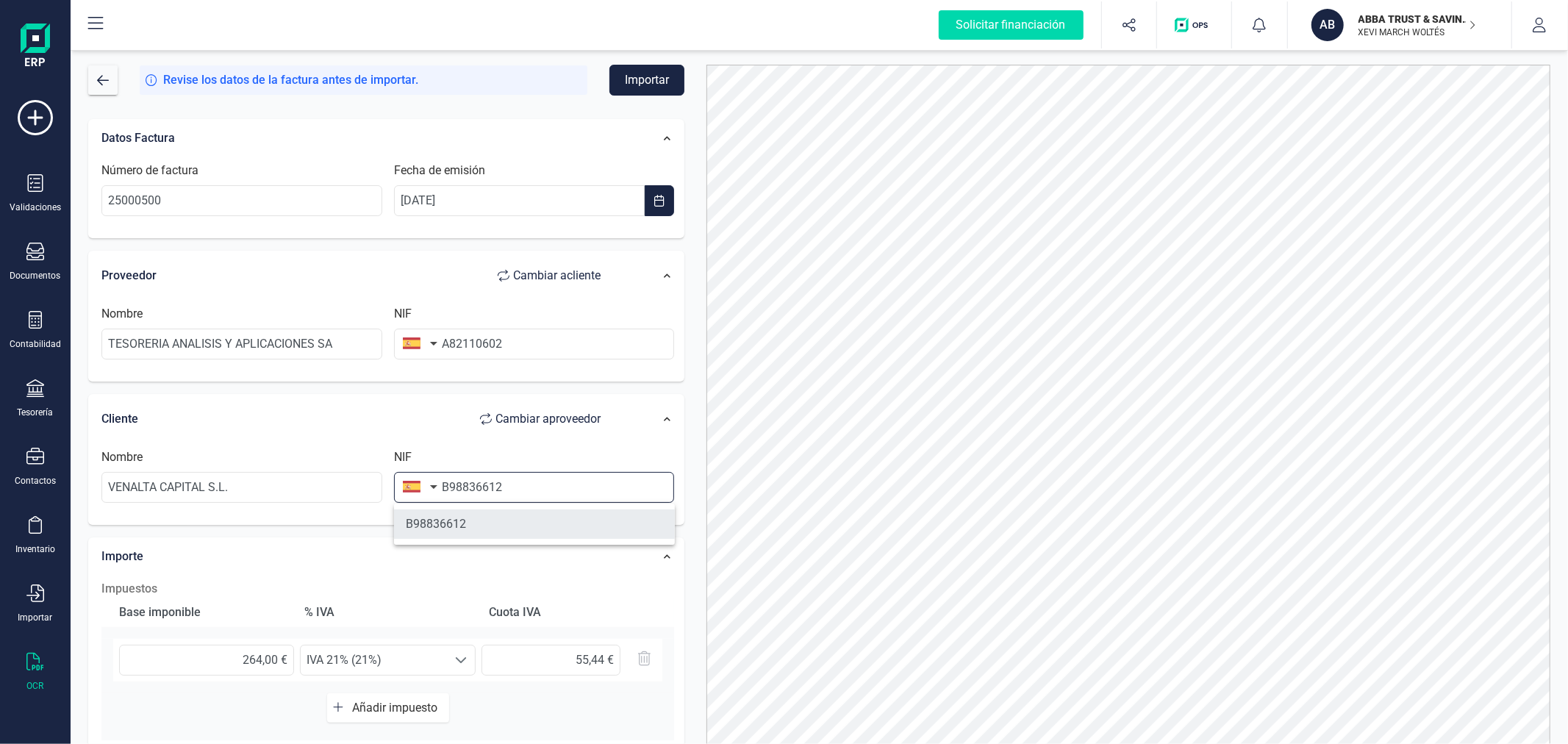
type input "B98836612"
click at [449, 520] on li "B98836612" at bounding box center [534, 524] width 281 height 30
type input "VENALTA CAPITAL SL"
click at [655, 76] on button "Importar" at bounding box center [647, 80] width 75 height 31
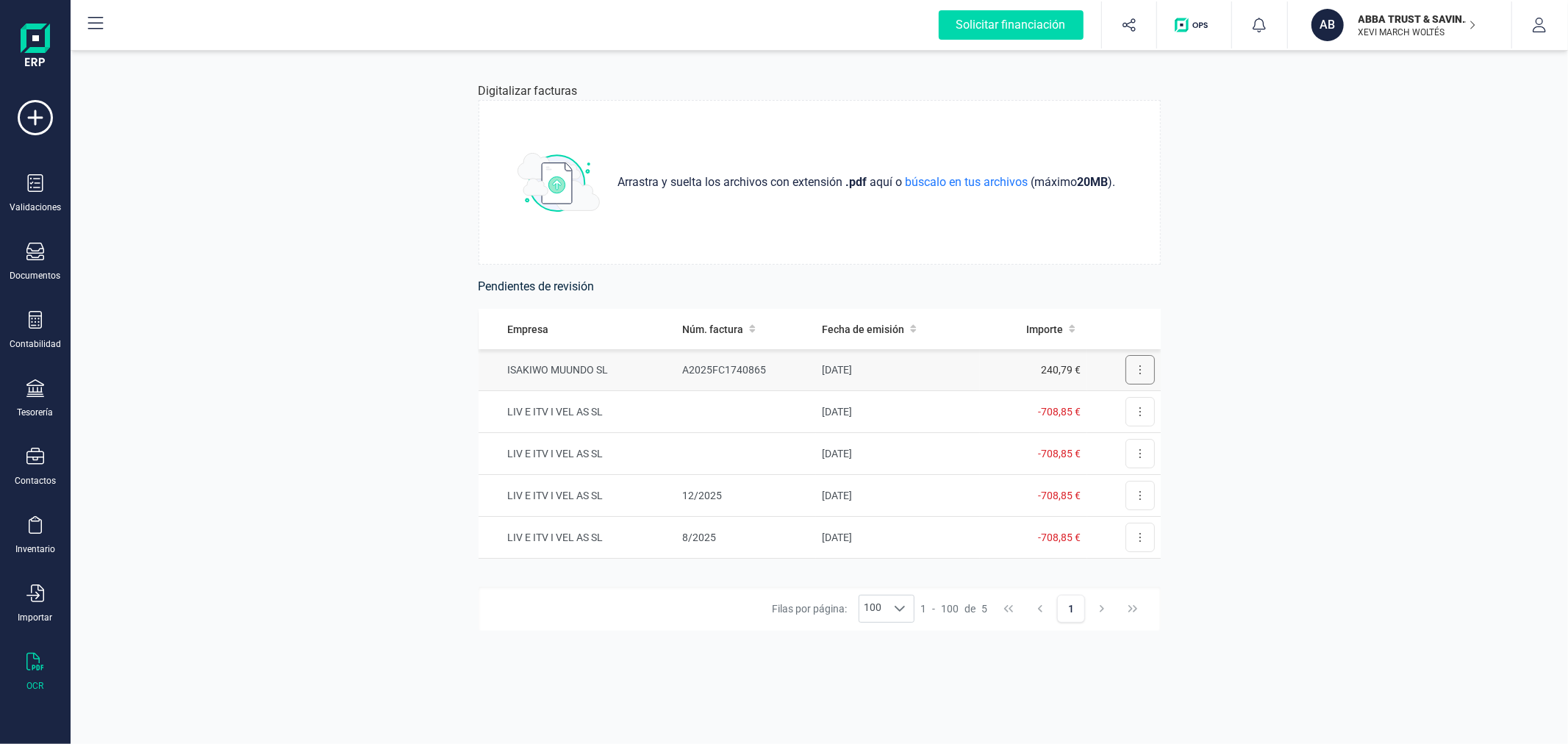
click at [1126, 371] on button at bounding box center [1140, 370] width 30 height 30
click at [1103, 434] on span "Eliminar factura" at bounding box center [1106, 436] width 73 height 14
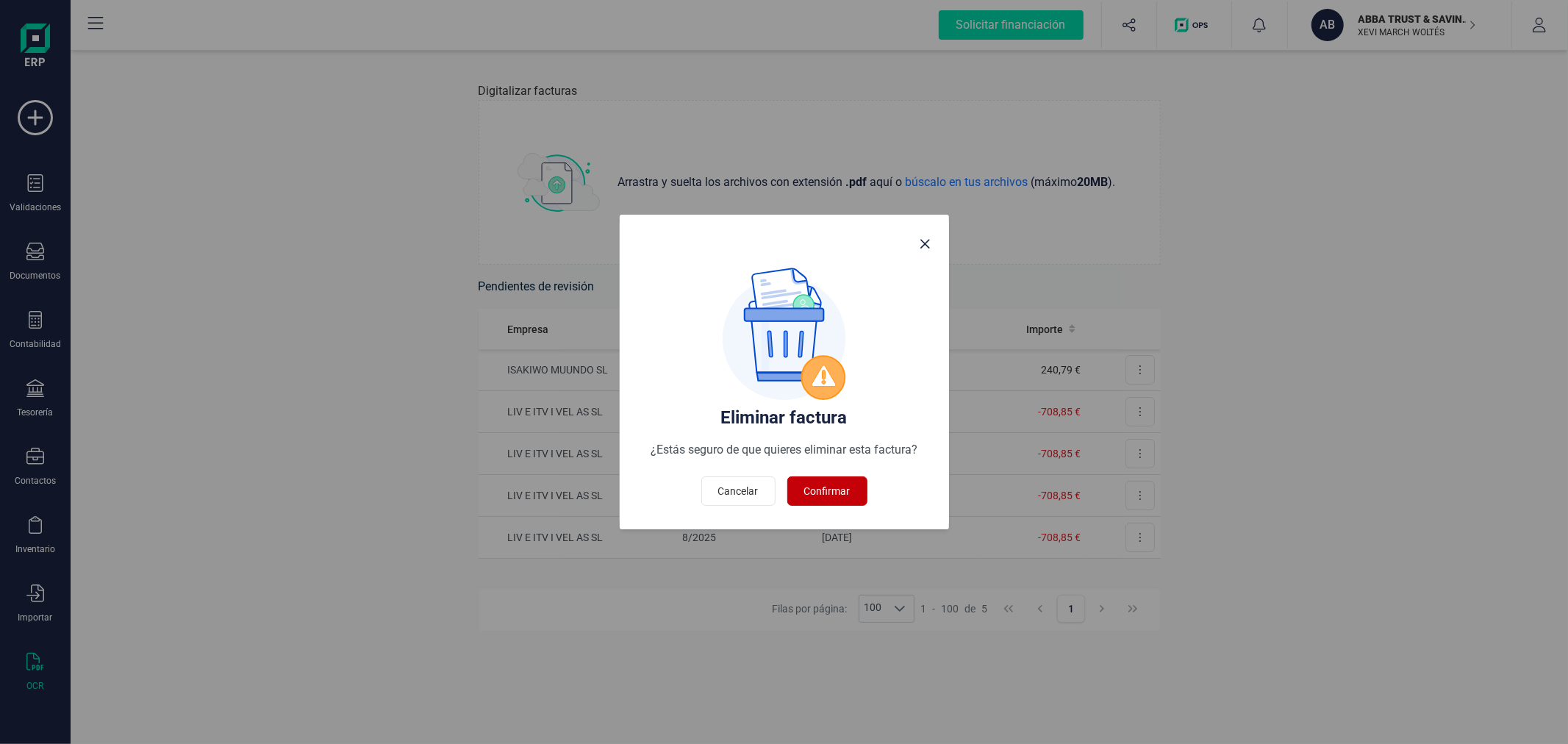
click at [833, 489] on span "Confirmar" at bounding box center [827, 490] width 46 height 14
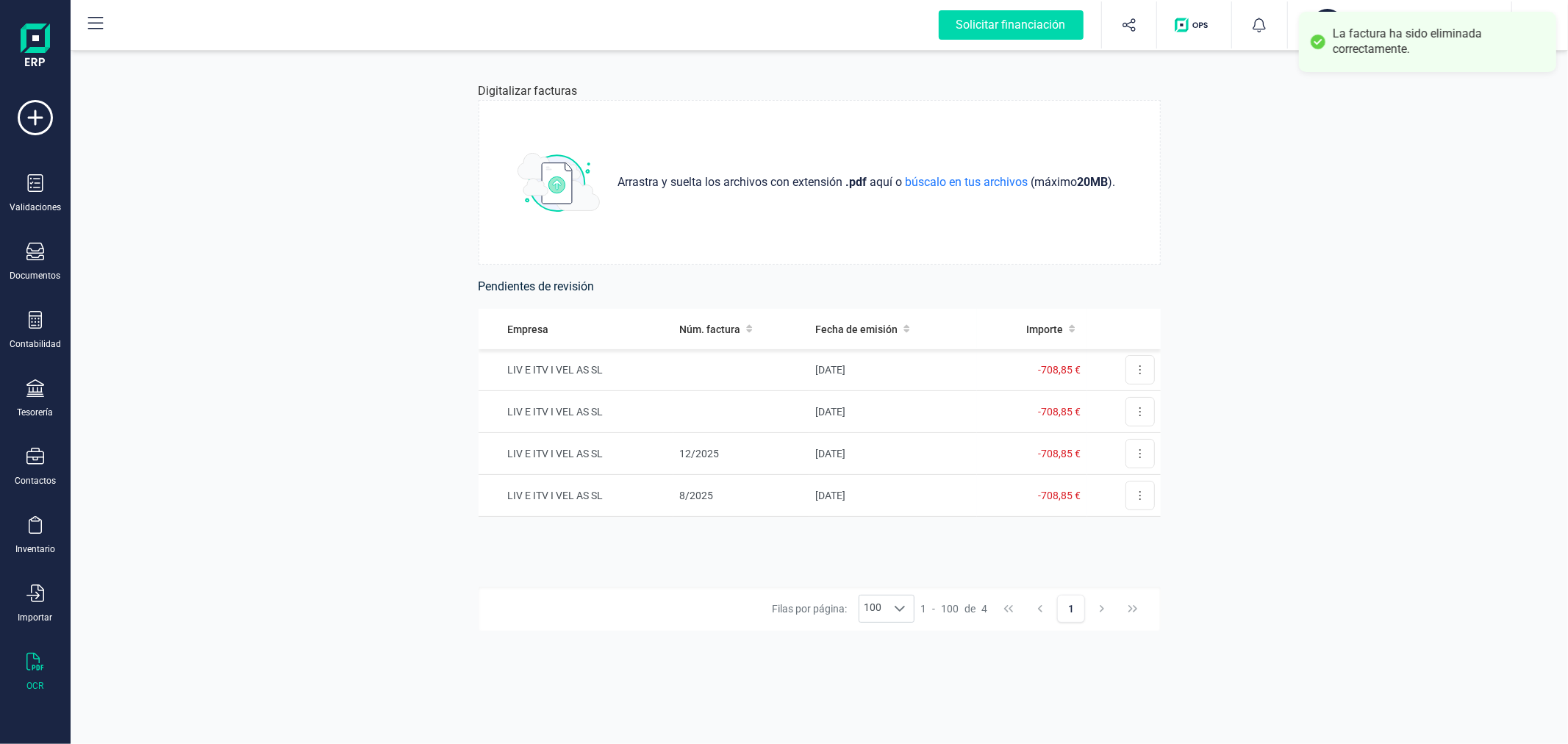
click at [314, 344] on div "Digitalizar facturas Arrastra y suelta los archivos con extensión .pdf aquí o b…" at bounding box center [819, 396] width 1497 height 697
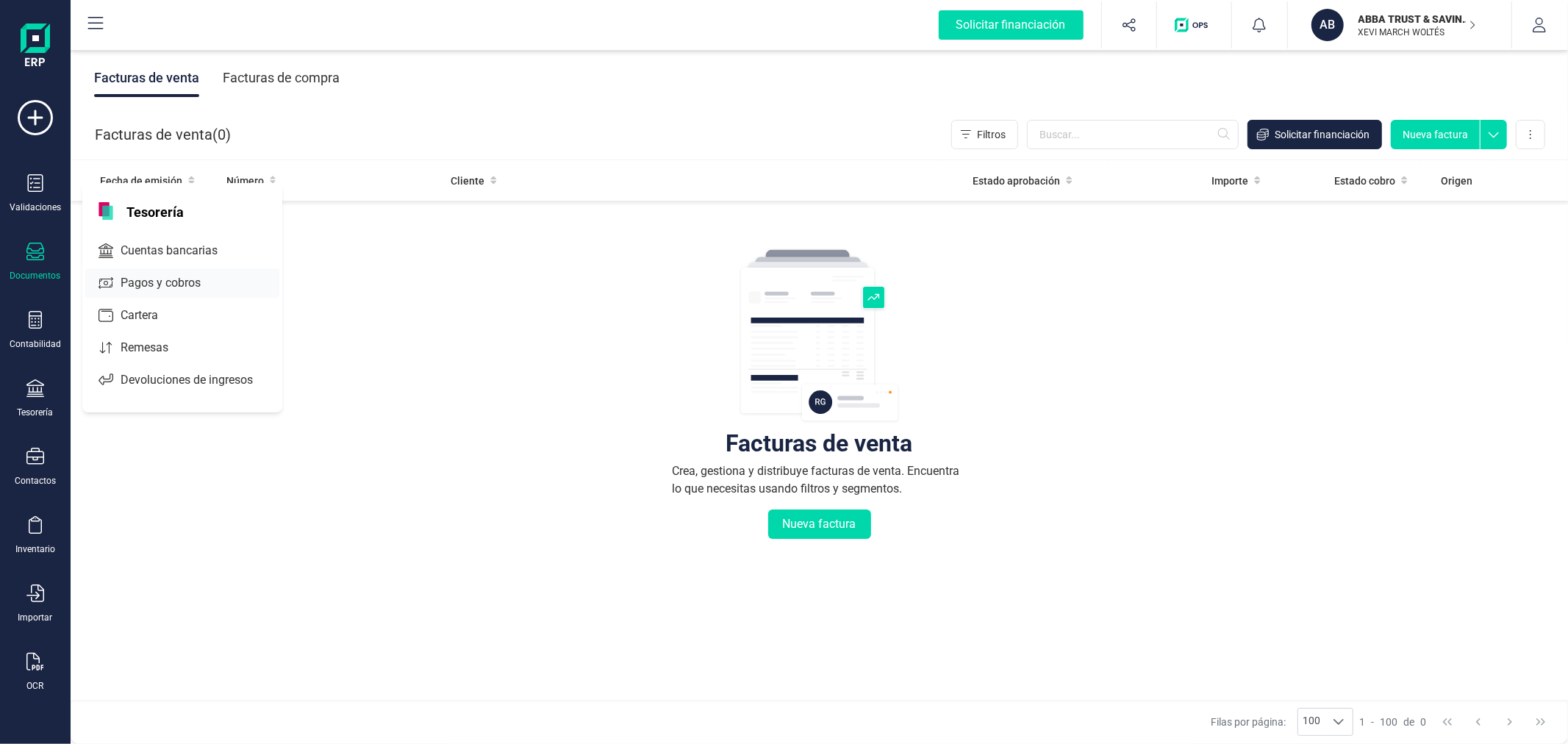
click at [181, 246] on span "Cuentas bancarias" at bounding box center [179, 251] width 129 height 17
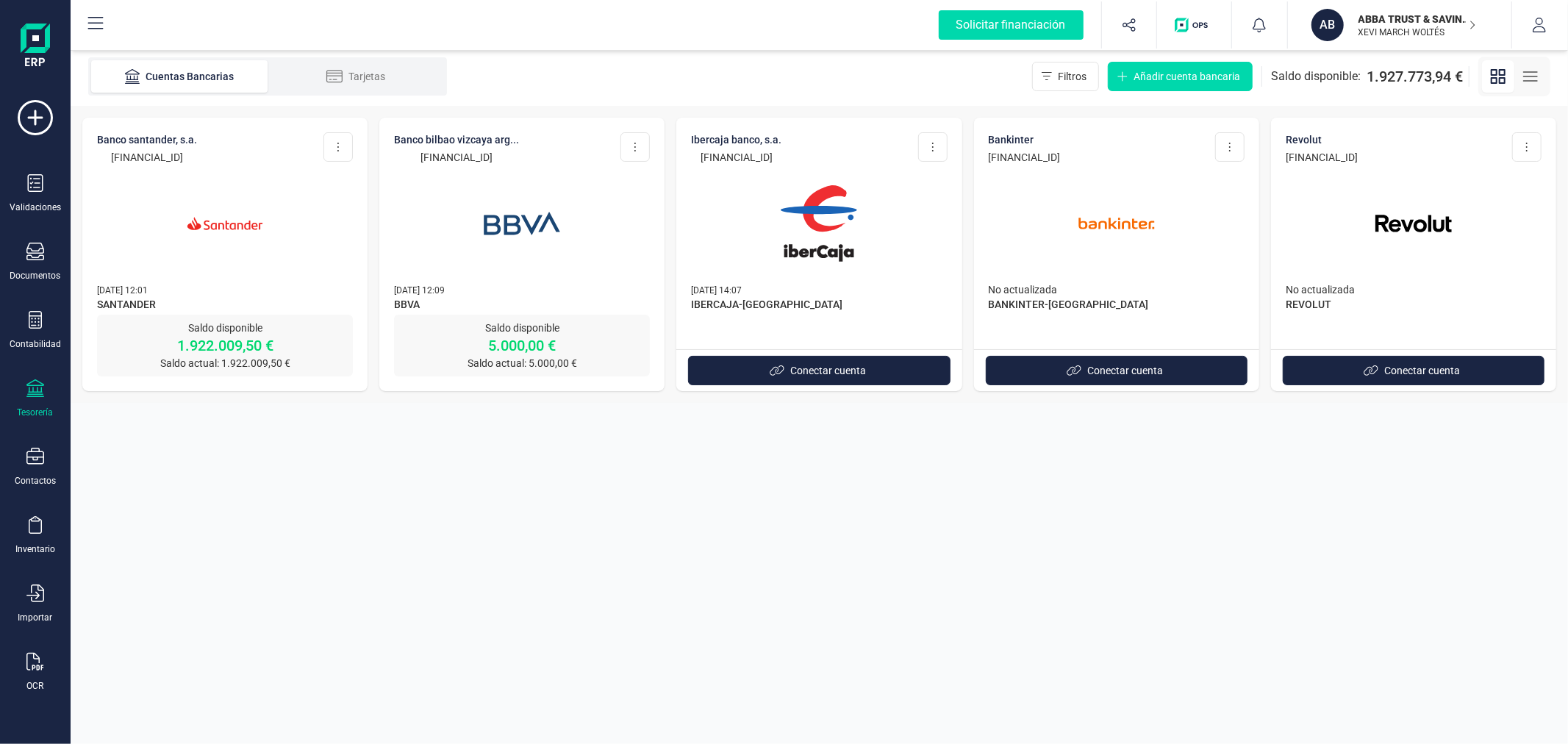
click at [545, 295] on p "[DATE] 12:09" at bounding box center [521, 289] width 256 height 14
click at [520, 229] on img at bounding box center [521, 223] width 124 height 124
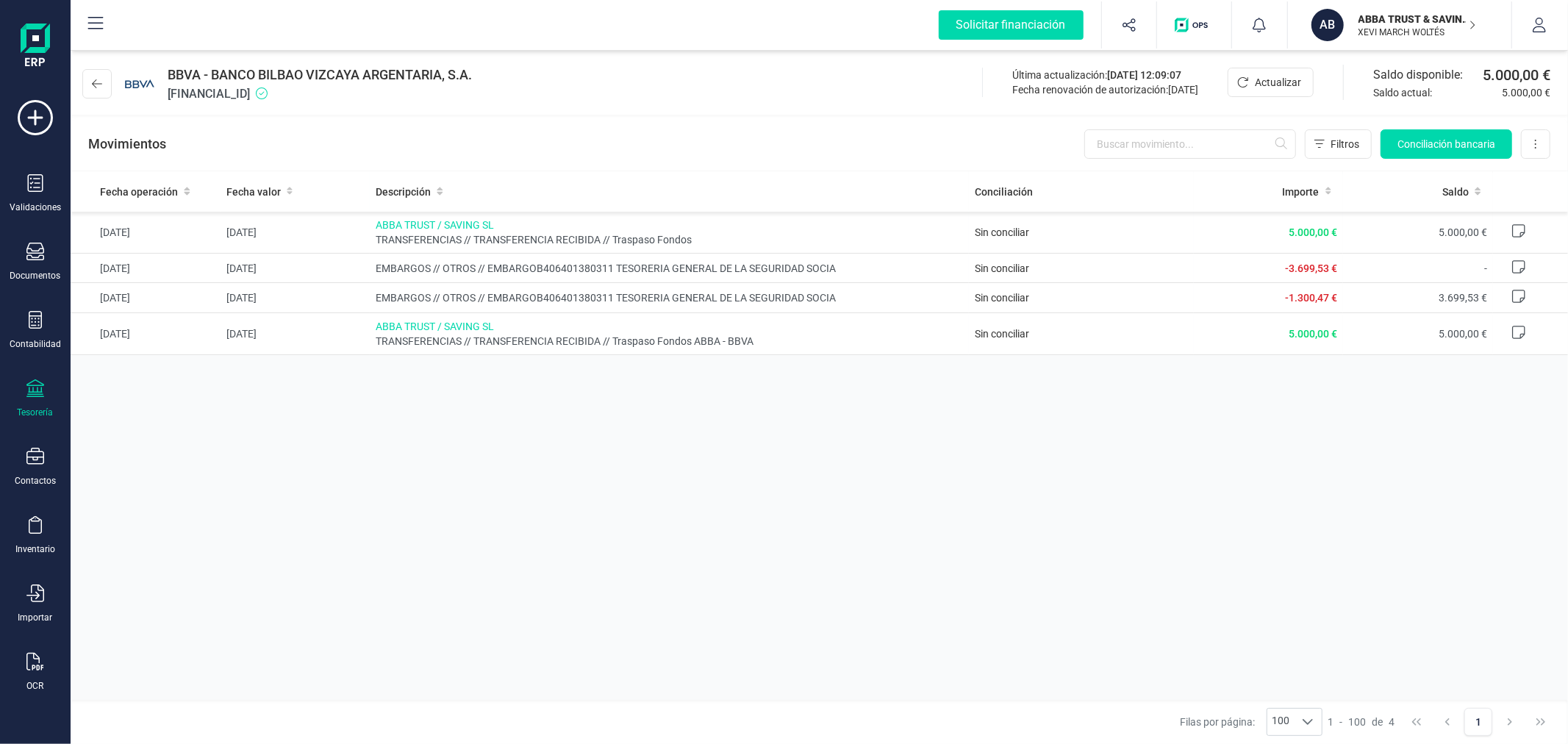
click at [1377, 25] on div "ABBA TRUST & SAVING SL [PERSON_NAME] MARCH [PERSON_NAME]" at bounding box center [1409, 25] width 113 height 33
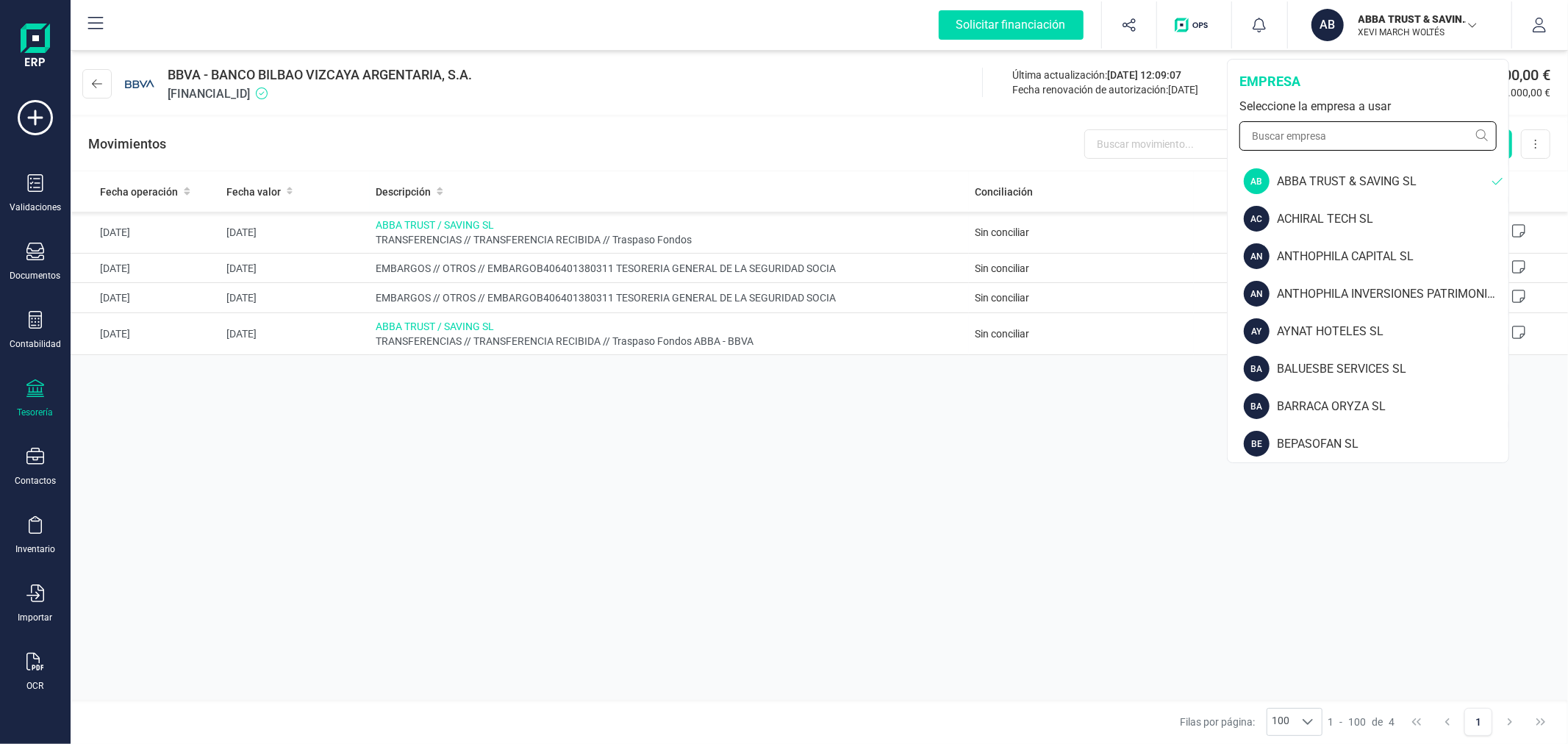
click at [1318, 128] on input "text" at bounding box center [1368, 136] width 257 height 30
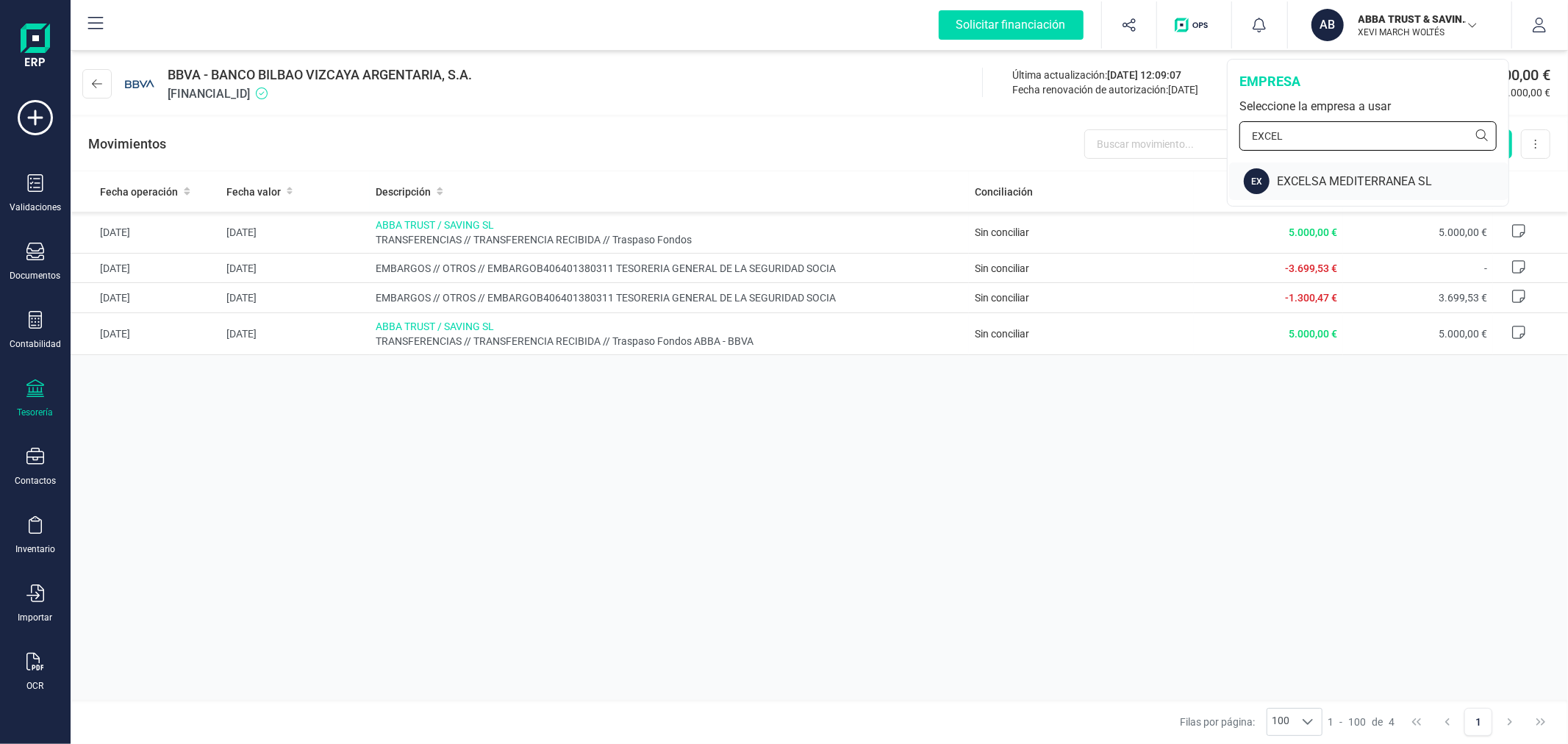
type input "EXCEL"
click at [1323, 178] on div "EXCELSA MEDITERRANEA SL" at bounding box center [1392, 181] width 231 height 17
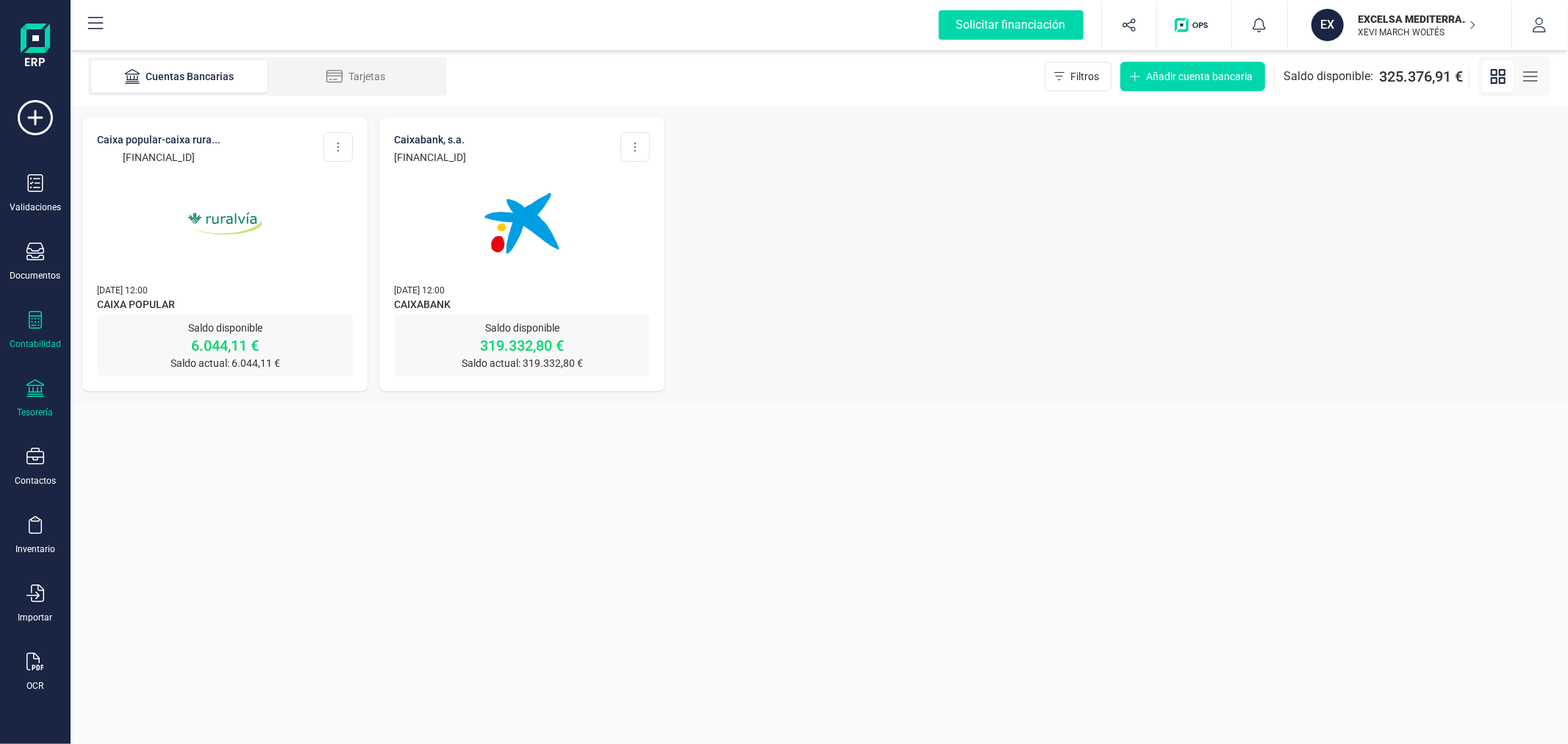
click at [27, 338] on div "Contabilidad" at bounding box center [35, 330] width 58 height 39
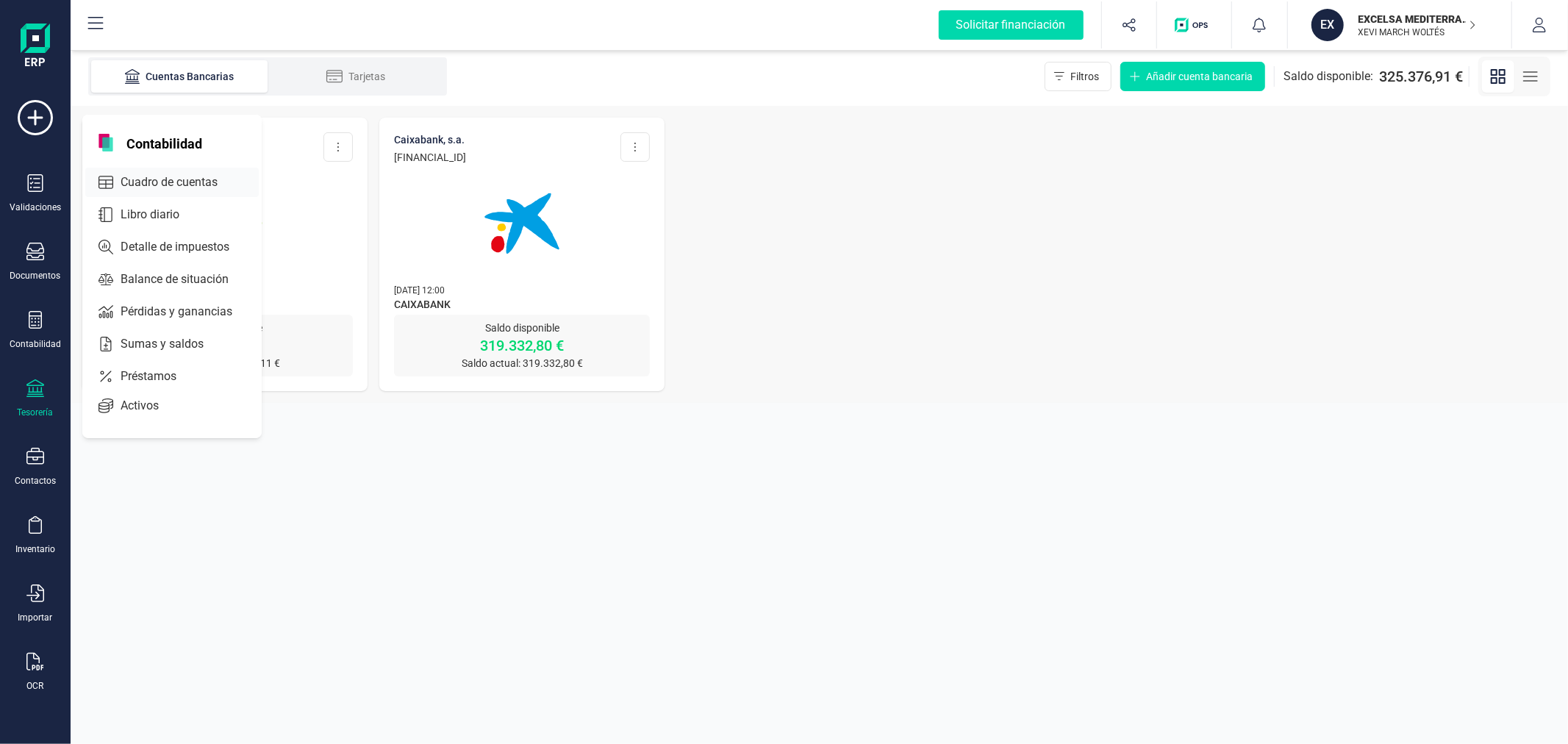
click at [175, 178] on span "Cuadro de cuentas" at bounding box center [179, 182] width 129 height 17
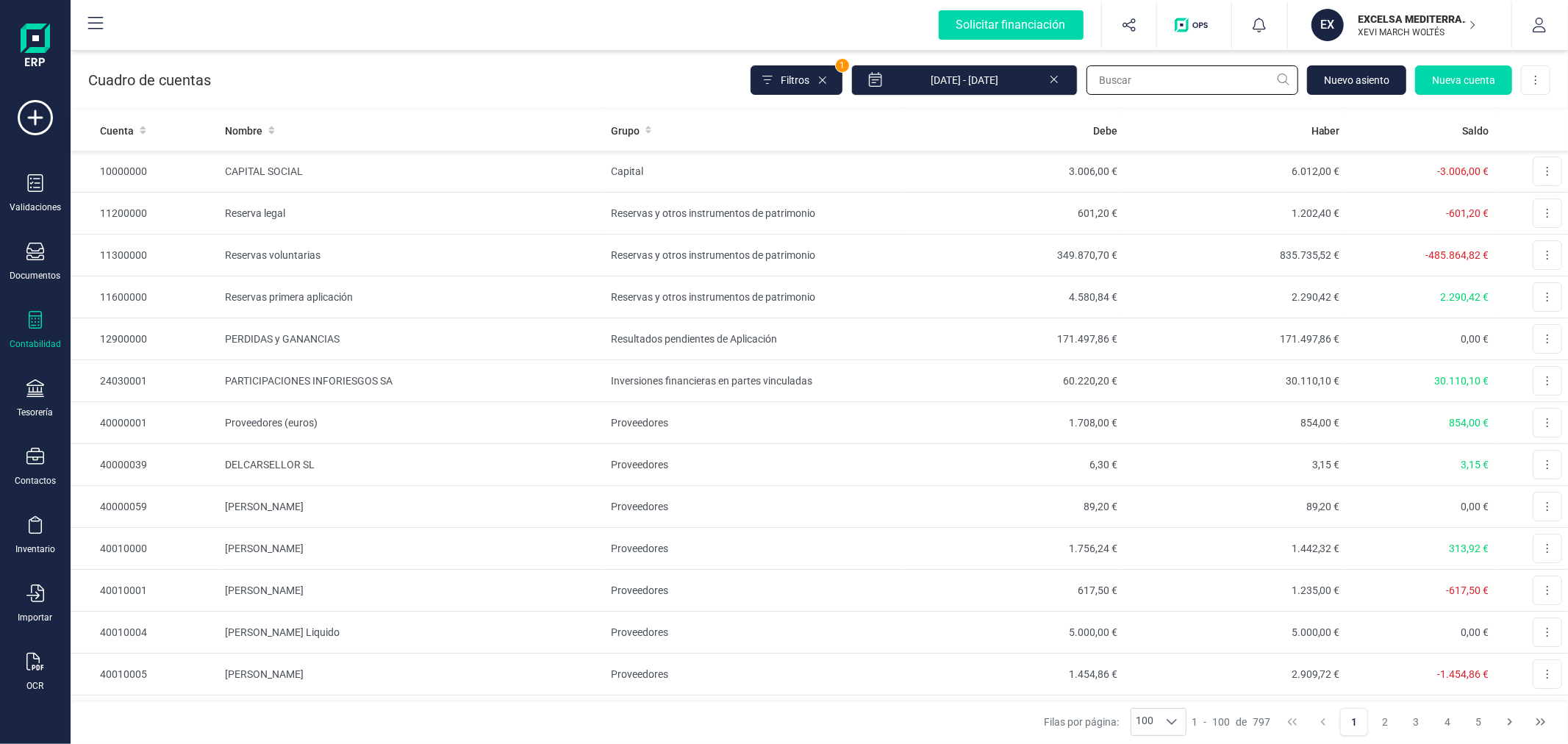
click at [1183, 76] on input "text" at bounding box center [1192, 80] width 212 height 30
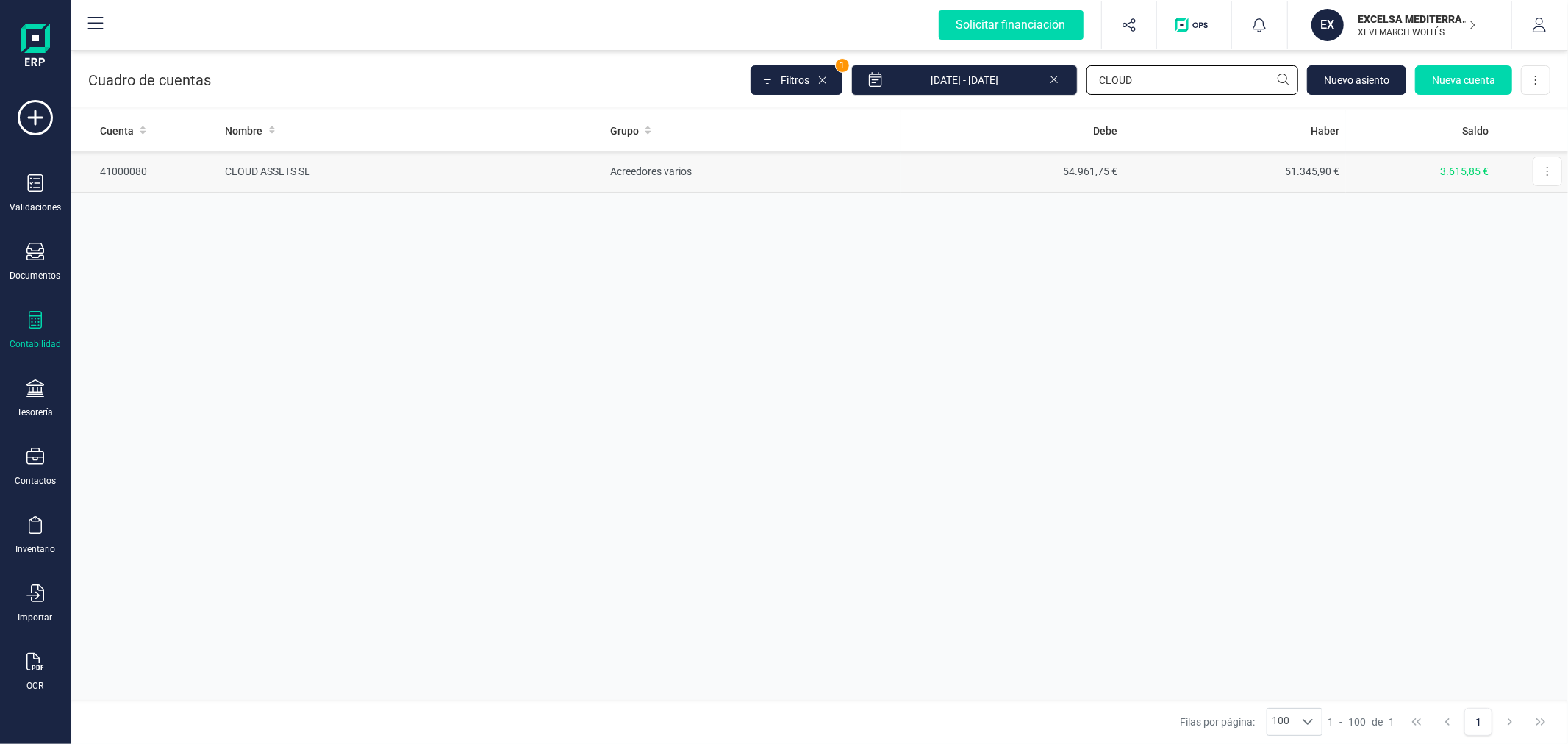
type input "CLOUD"
click at [849, 175] on td "Acreedores varios" at bounding box center [752, 172] width 296 height 42
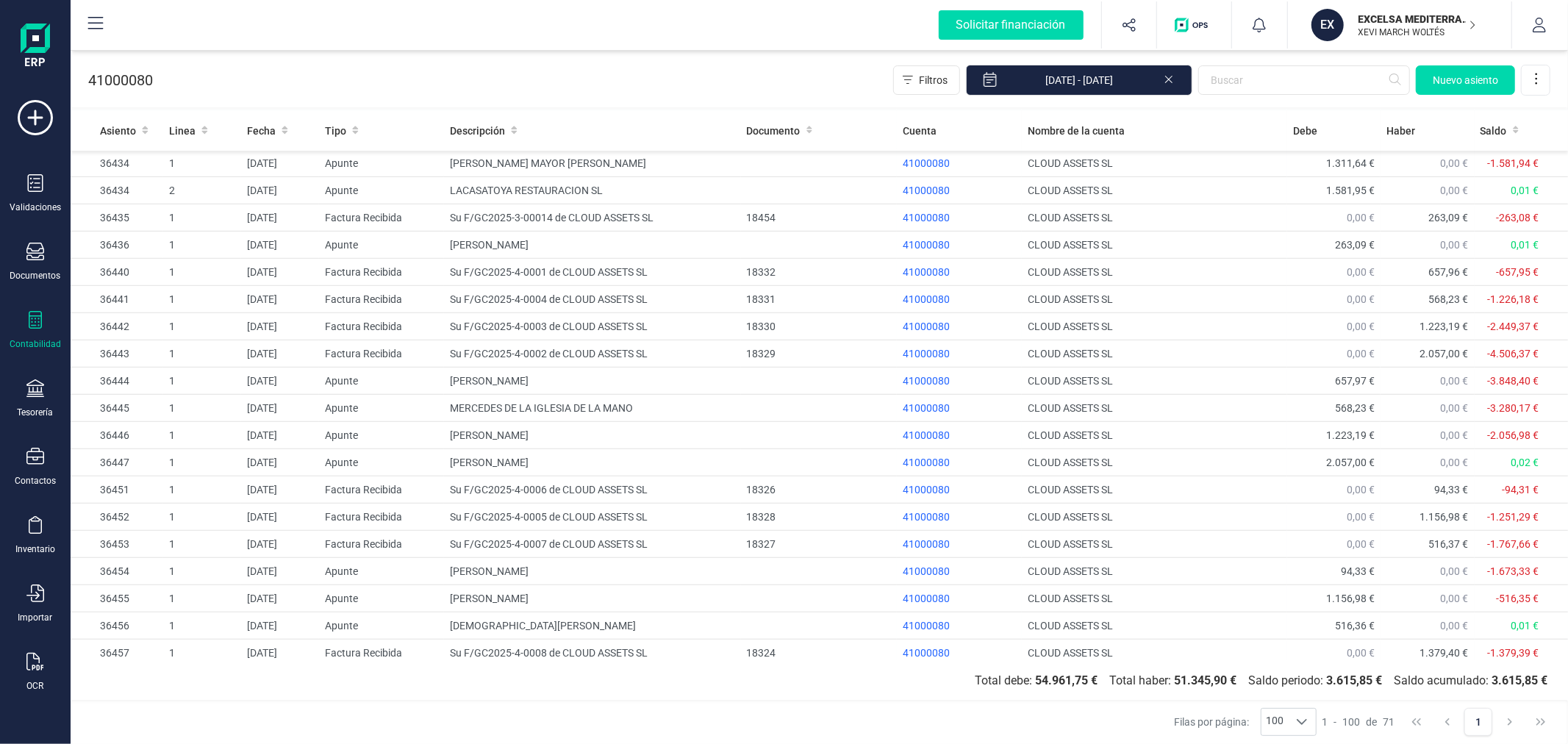
scroll to position [1425, 0]
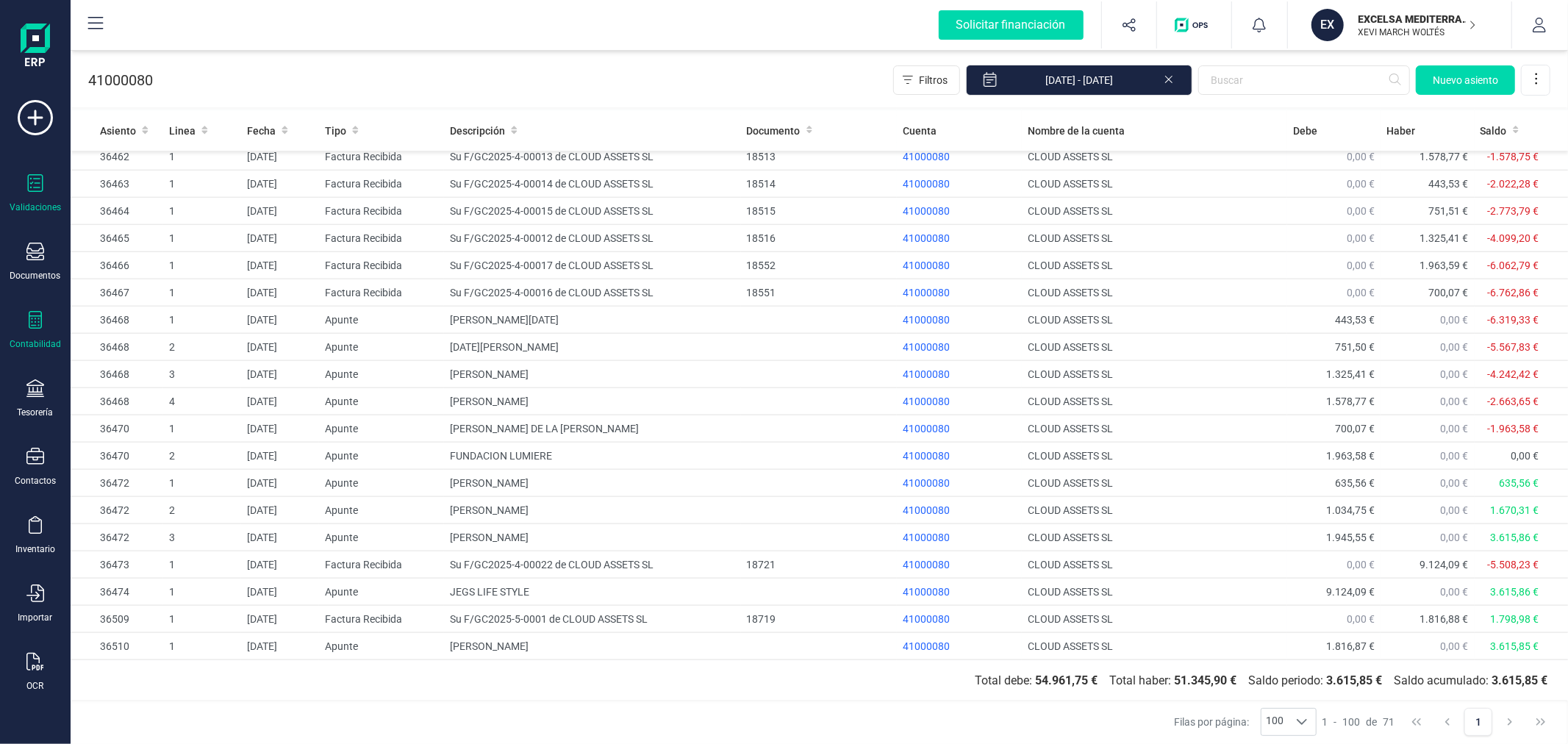
click at [35, 197] on div "Validaciones" at bounding box center [35, 194] width 58 height 39
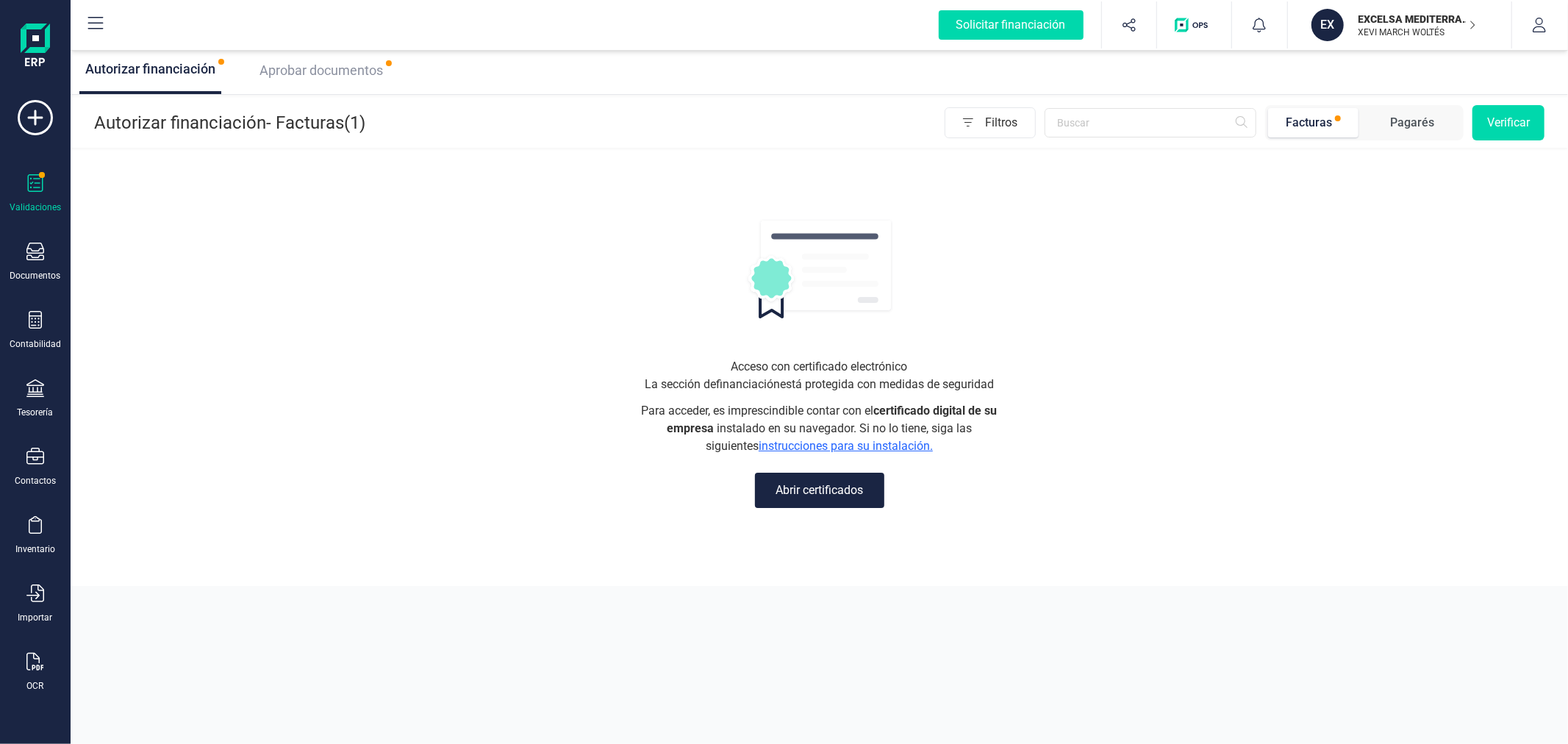
click at [295, 77] on span "Aprobar documentos" at bounding box center [321, 70] width 124 height 15
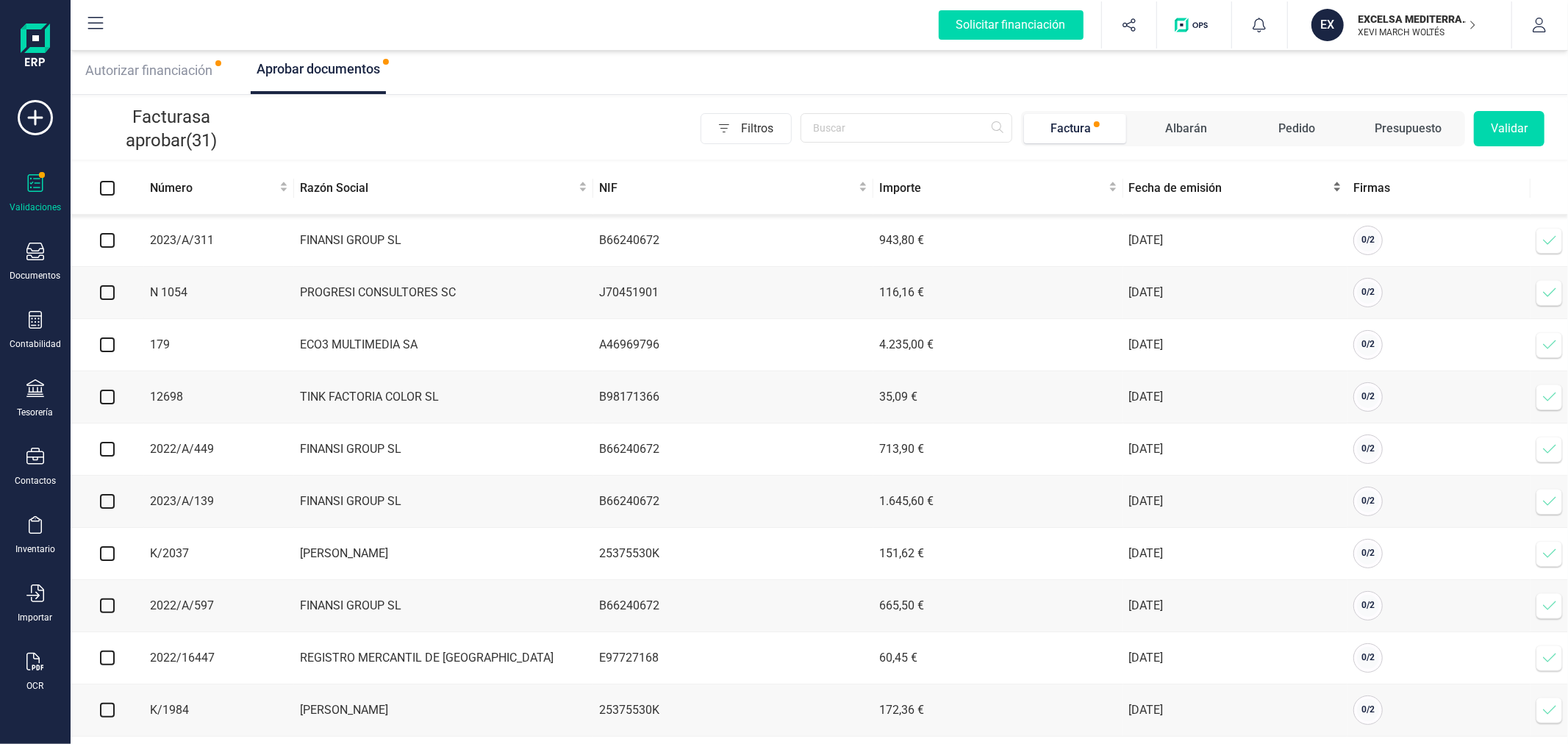
click at [1154, 184] on span "Fecha de emisión" at bounding box center [1230, 188] width 201 height 17
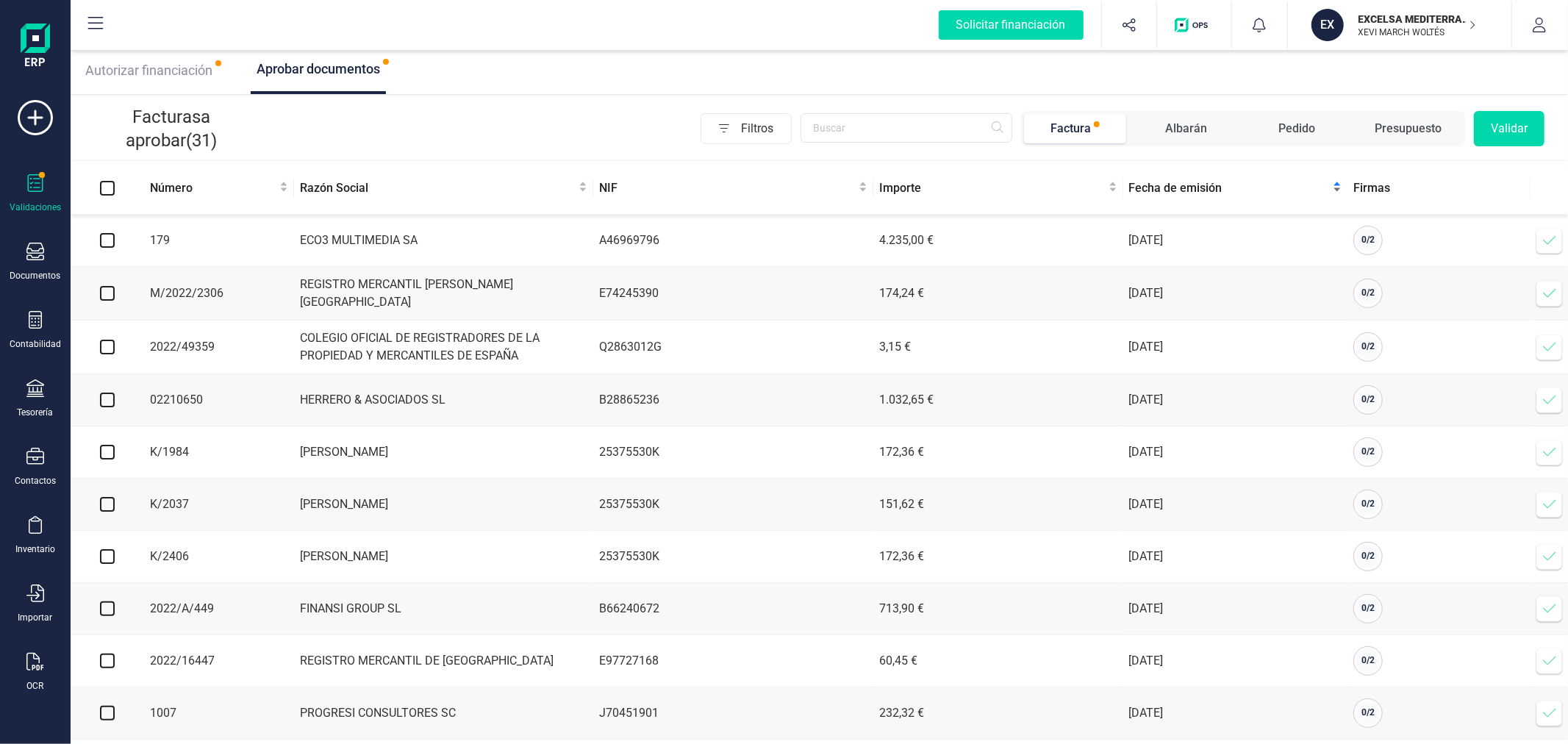
click at [1154, 184] on span "Fecha de emisión" at bounding box center [1230, 188] width 201 height 17
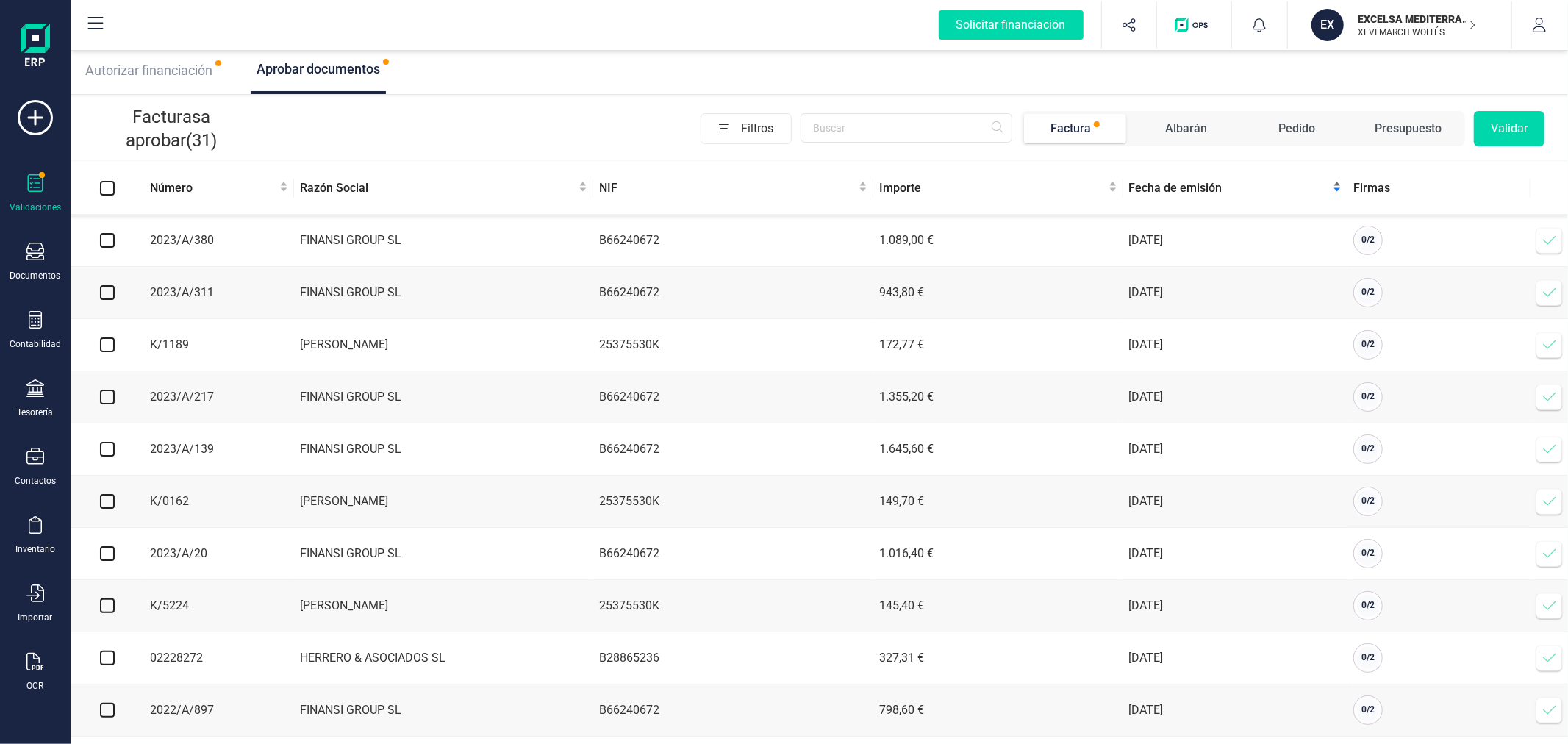
click at [1157, 184] on span "Fecha de emisión" at bounding box center [1230, 188] width 201 height 17
click at [1157, 184] on span "Fecha de emisión" at bounding box center [1230, 188] width 201 height 17
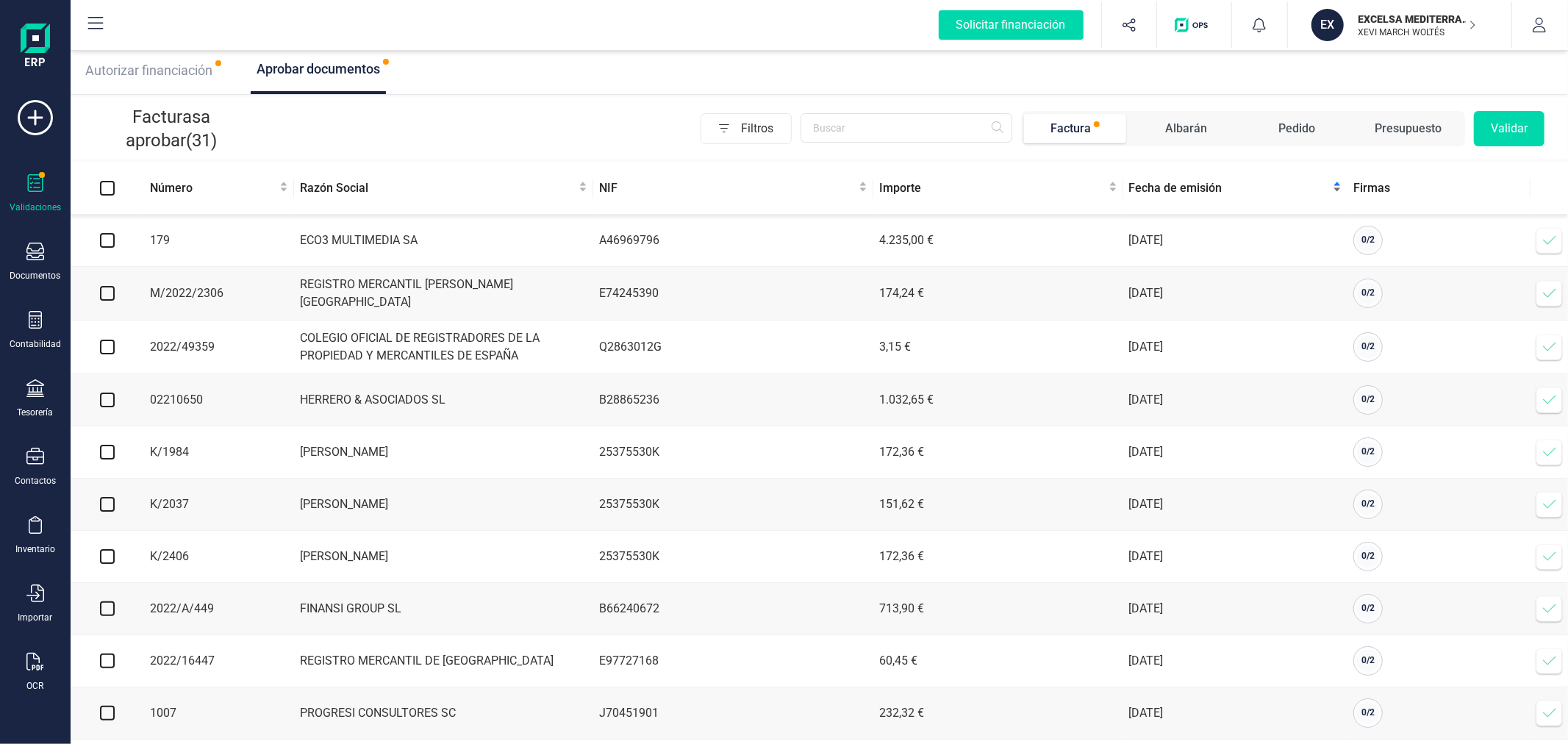
click at [1157, 184] on span "Fecha de emisión" at bounding box center [1230, 188] width 201 height 17
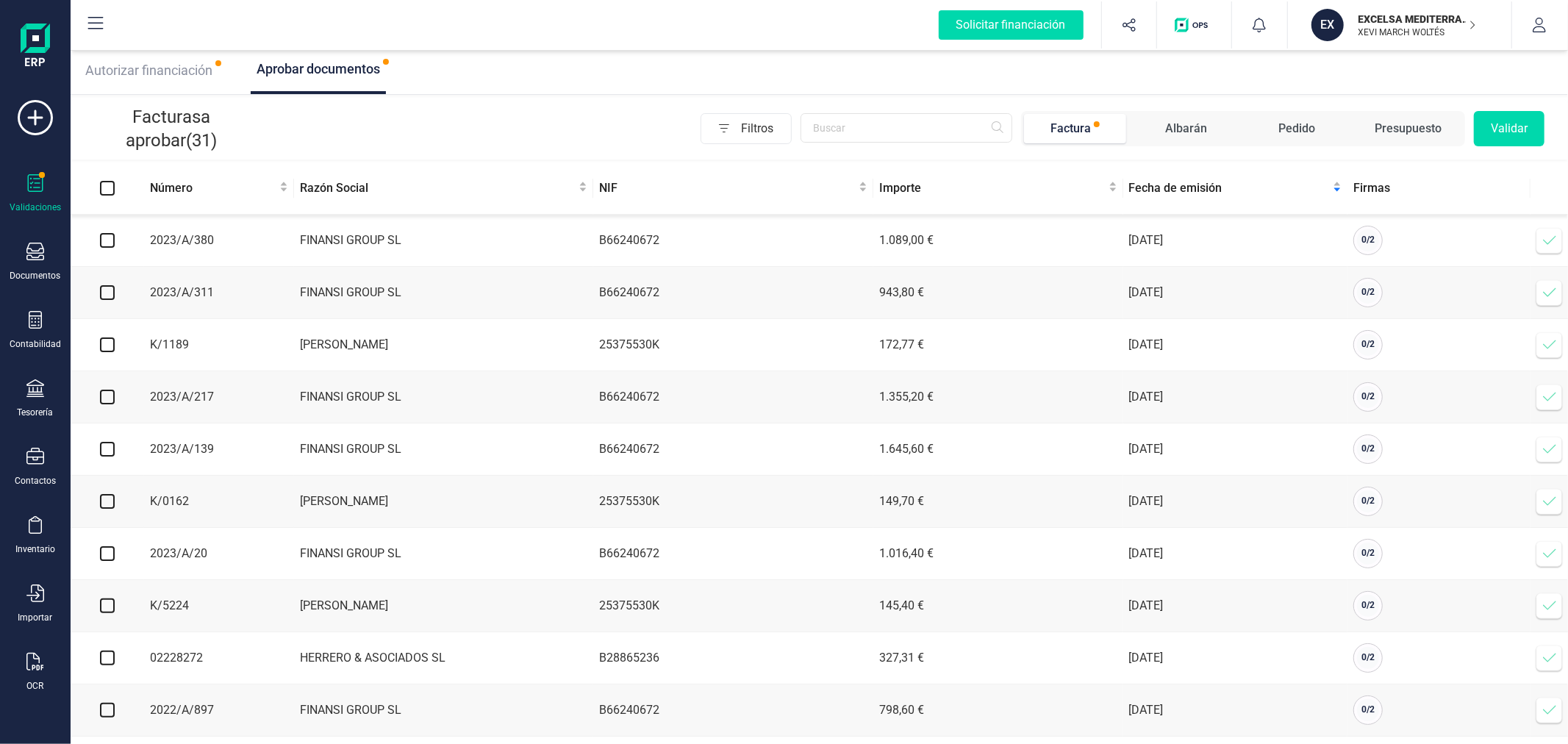
click at [1405, 40] on div "EXCELSA MEDITERRANEA SL [PERSON_NAME] MARCH [PERSON_NAME]" at bounding box center [1409, 25] width 113 height 33
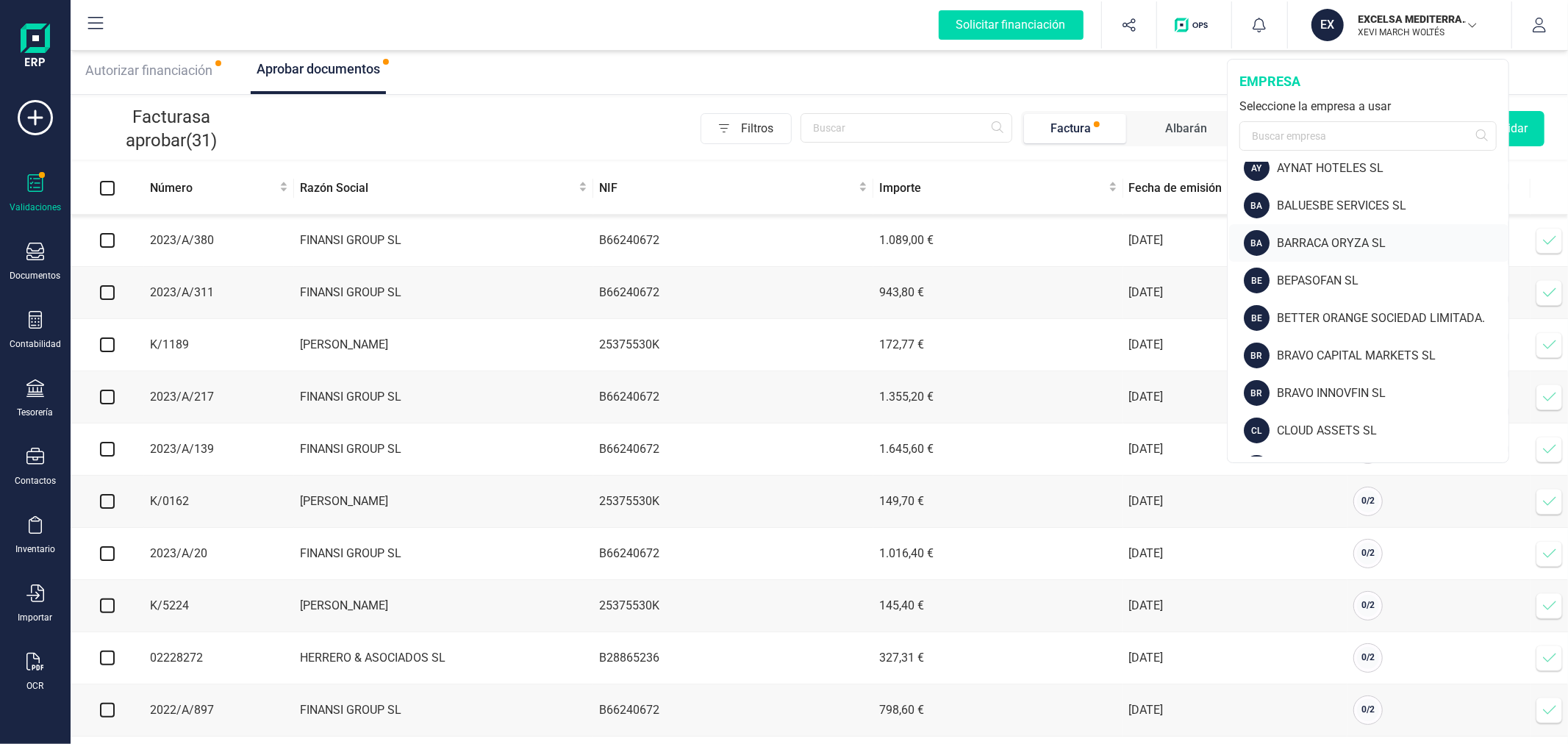
scroll to position [244, 0]
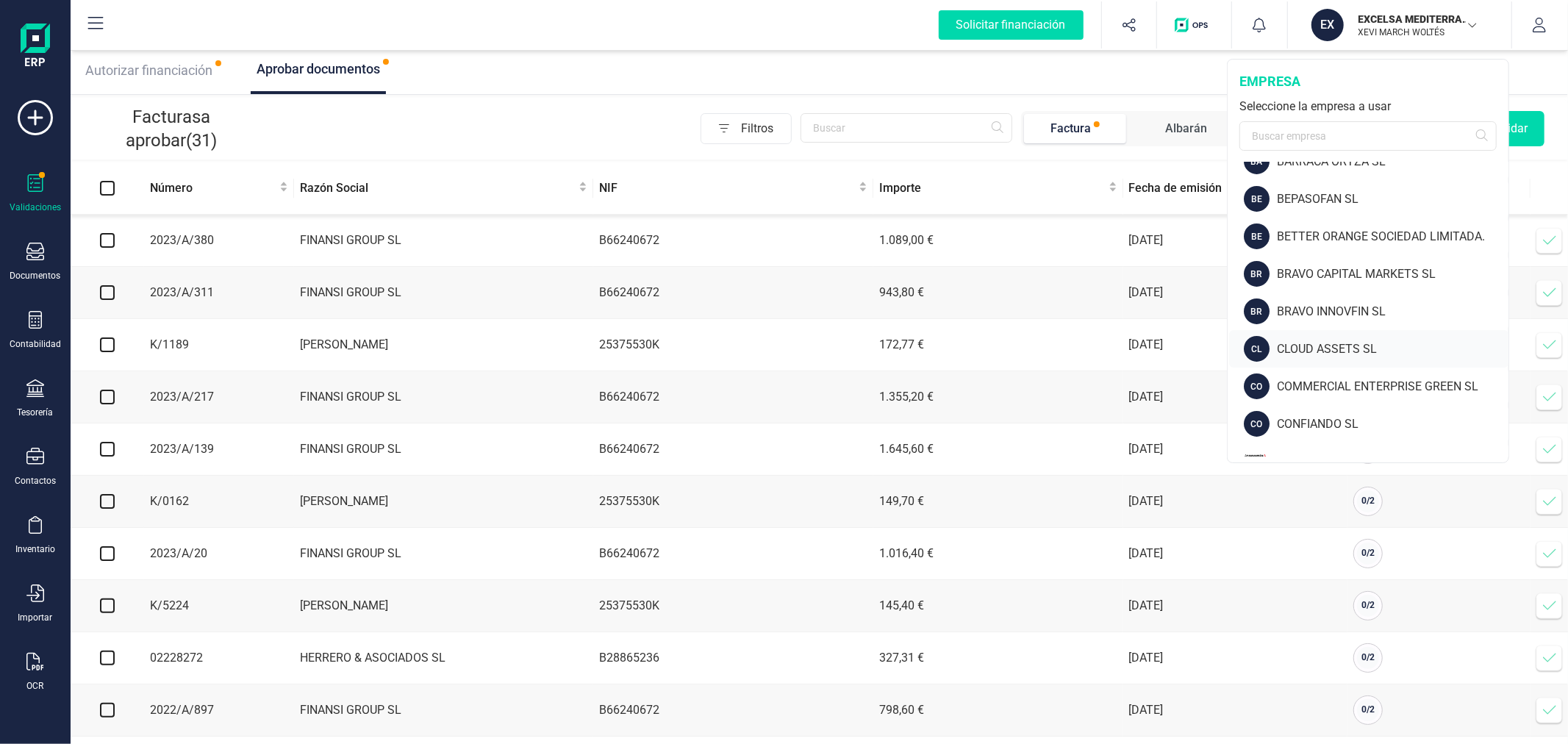
click at [1317, 351] on div "CLOUD ASSETS SL" at bounding box center [1392, 348] width 231 height 17
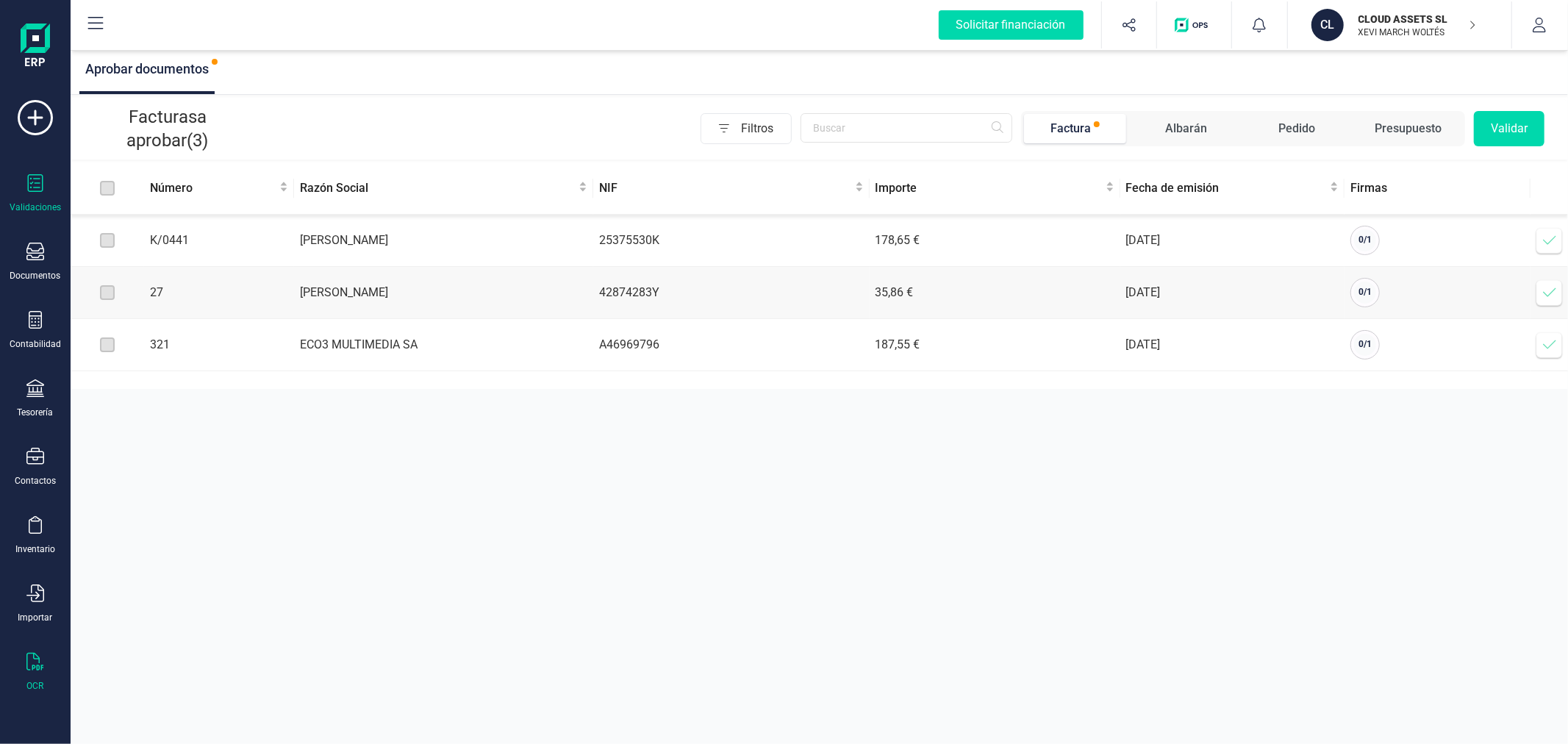
click at [27, 670] on icon at bounding box center [35, 661] width 17 height 17
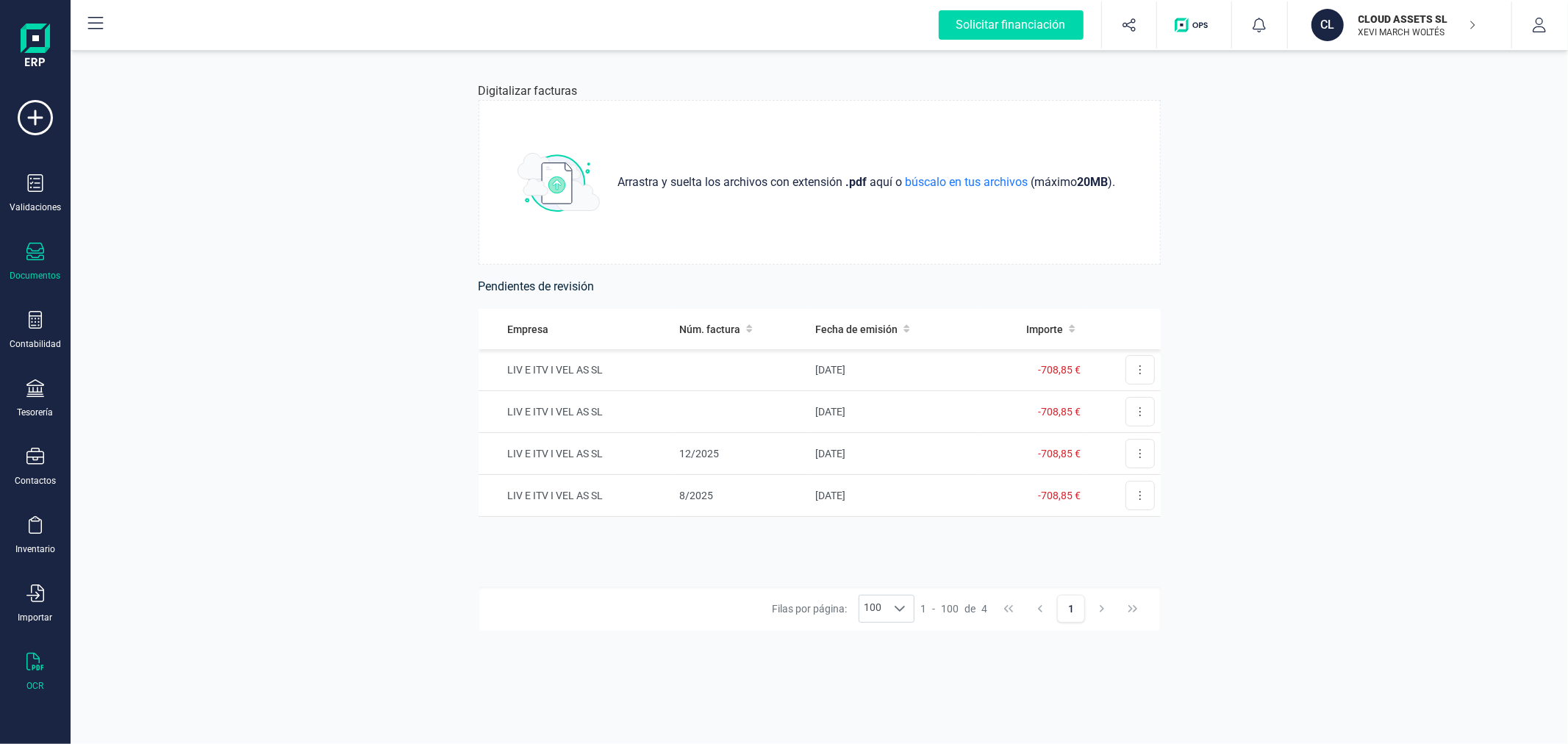
click at [35, 245] on icon at bounding box center [35, 251] width 17 height 17
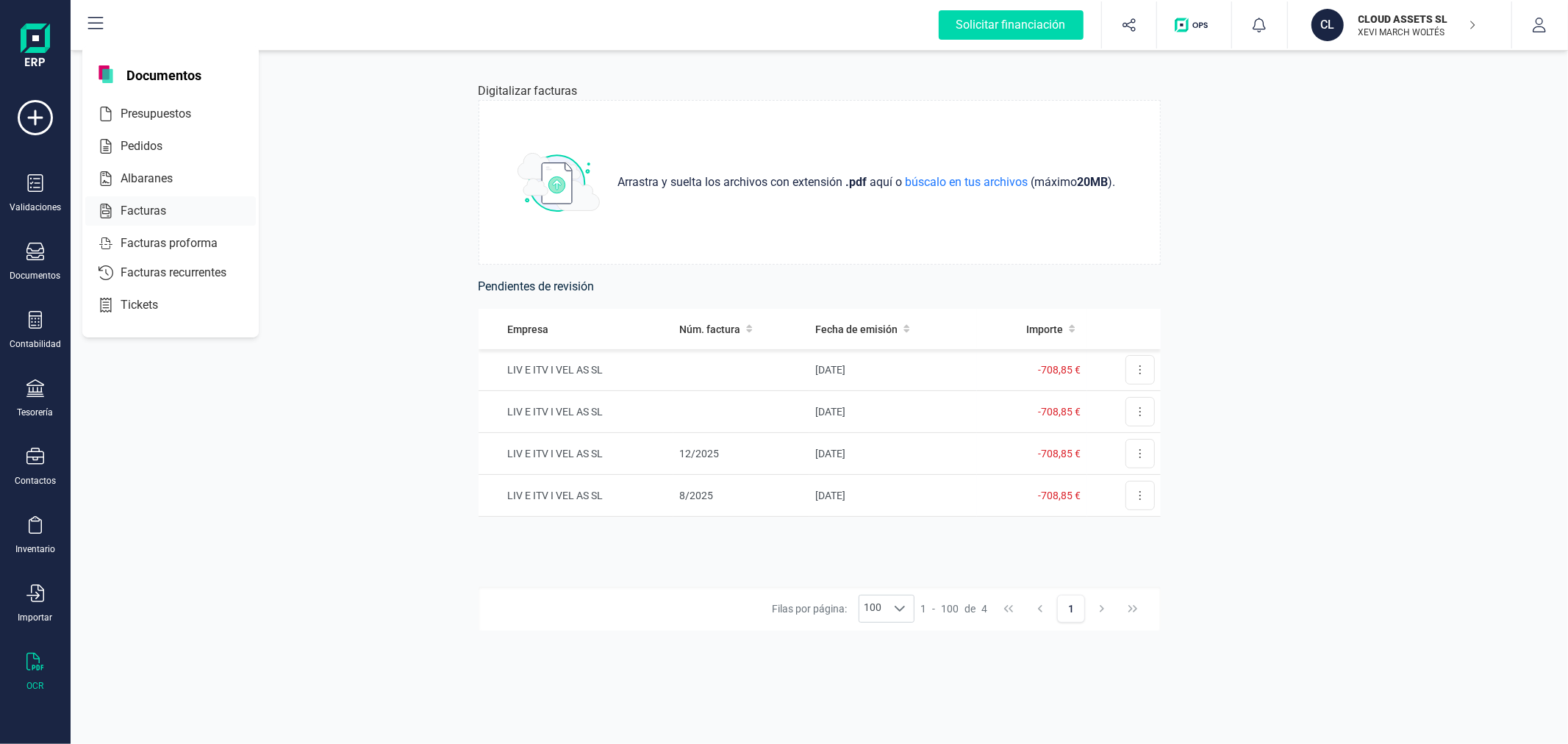
click at [140, 201] on div "Facturas" at bounding box center [170, 211] width 171 height 30
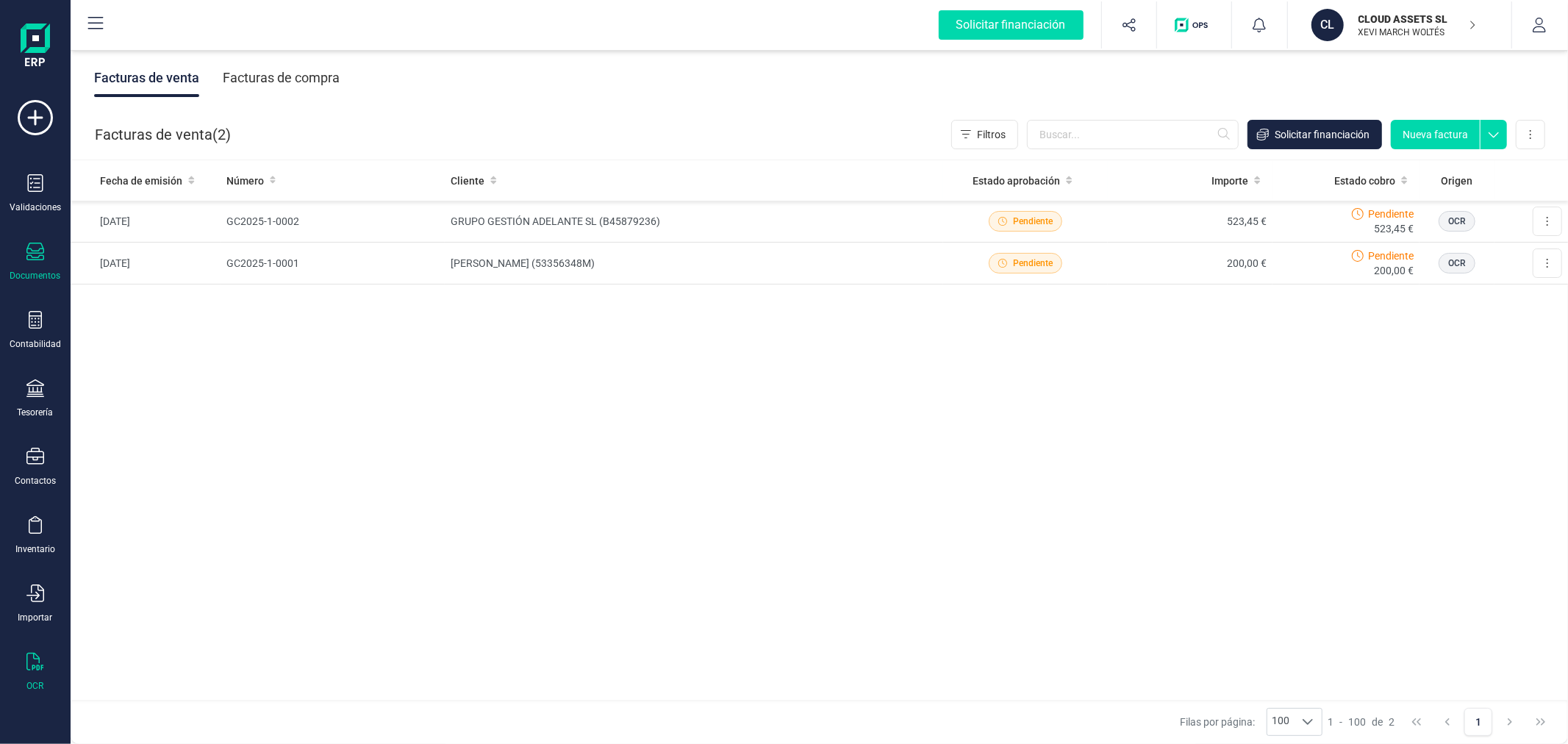
click at [35, 676] on div "OCR" at bounding box center [35, 672] width 58 height 39
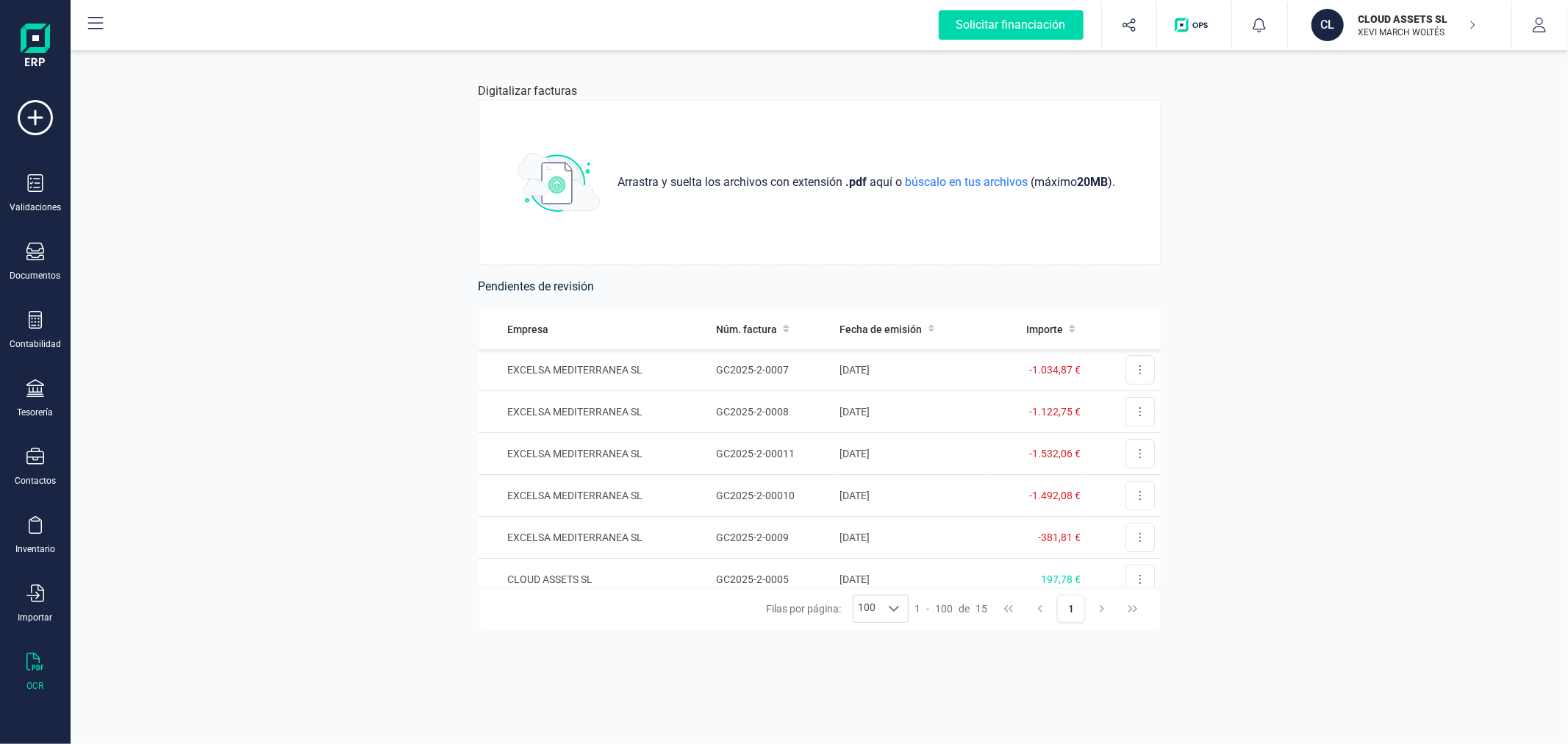
click at [1418, 15] on p "CLOUD ASSETS SL" at bounding box center [1417, 18] width 118 height 14
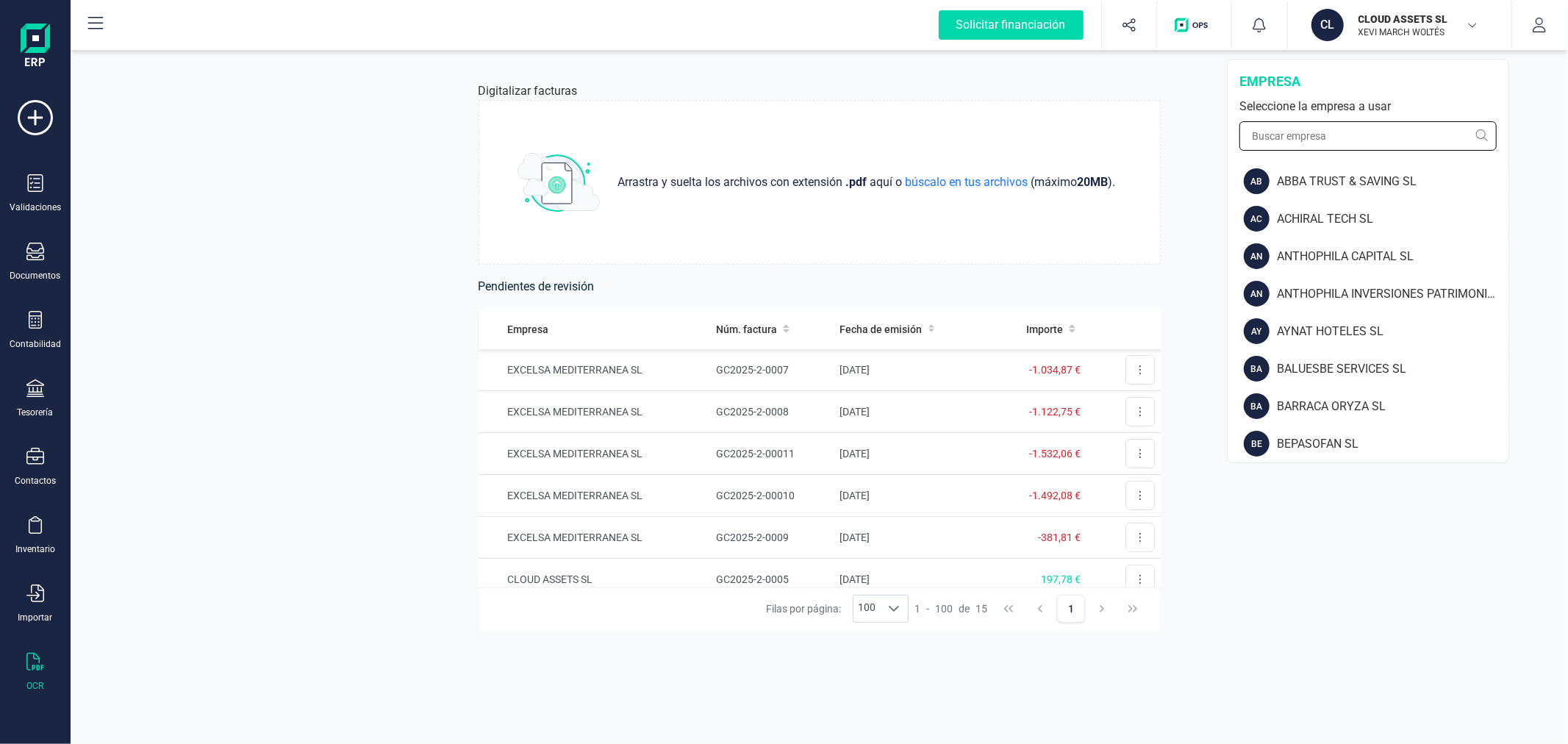
click at [1353, 135] on input "text" at bounding box center [1368, 136] width 257 height 30
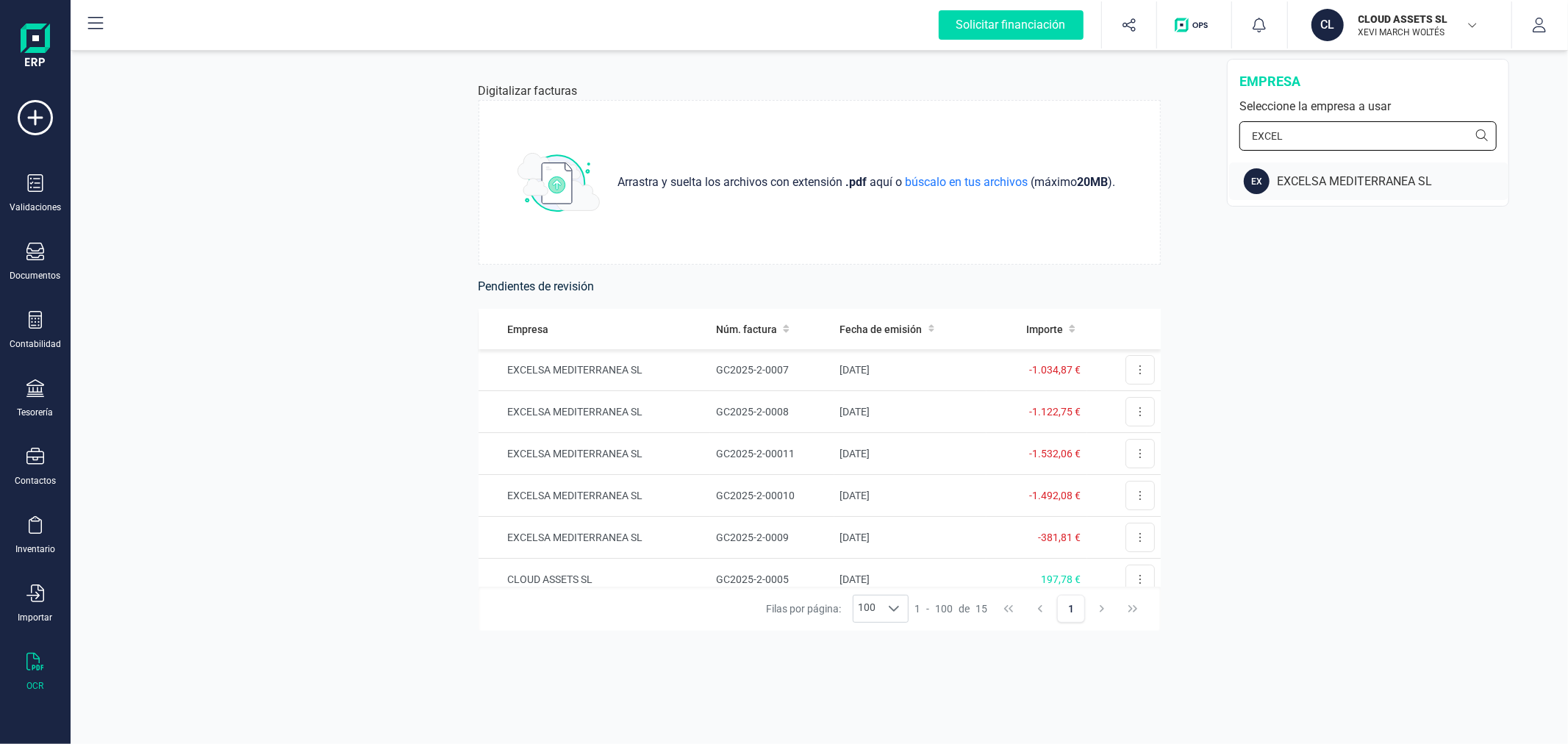
type input "EXCEL"
click at [1362, 172] on div "EX EXCELSA MEDITERRANEA SL" at bounding box center [1368, 181] width 279 height 37
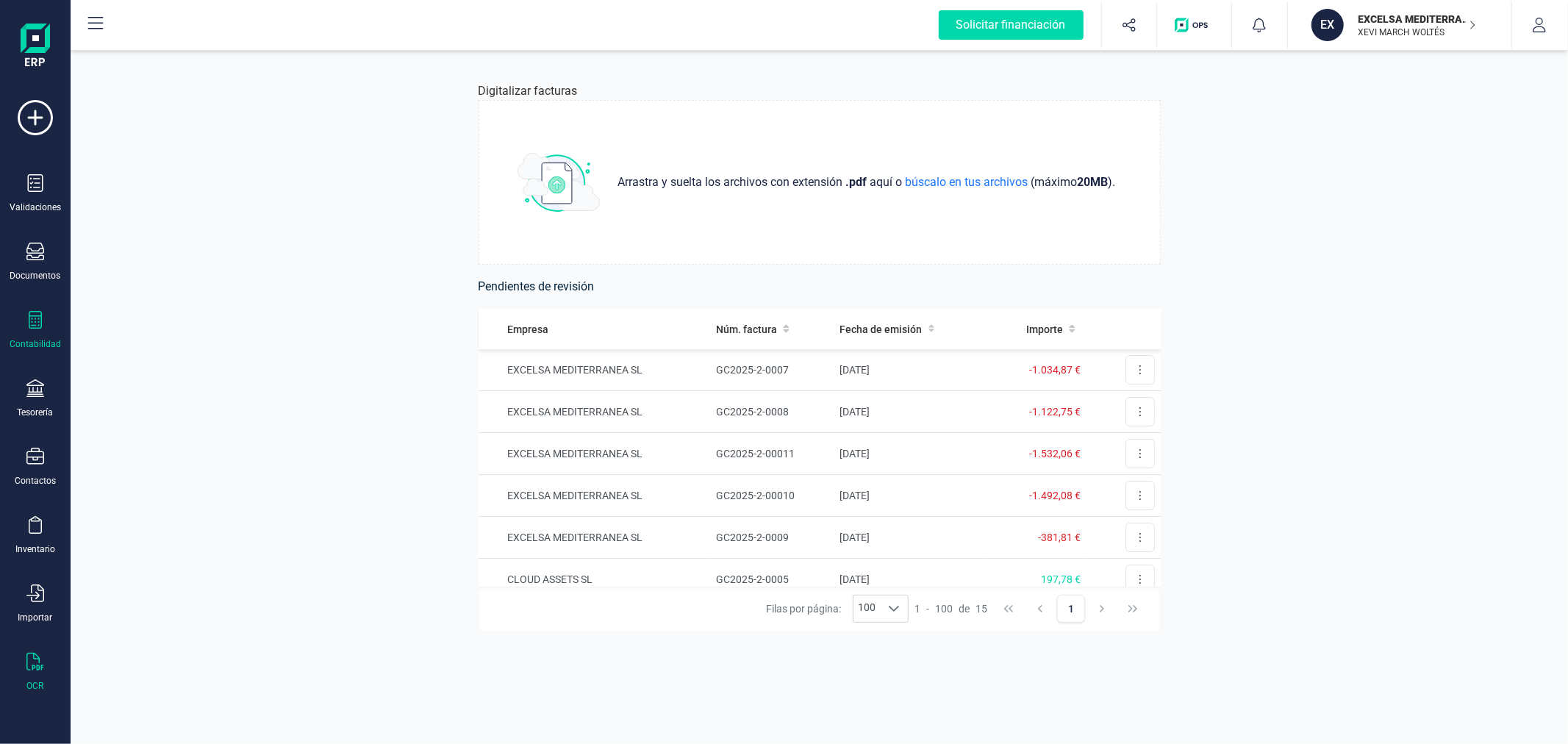
click at [37, 314] on icon at bounding box center [35, 320] width 17 height 17
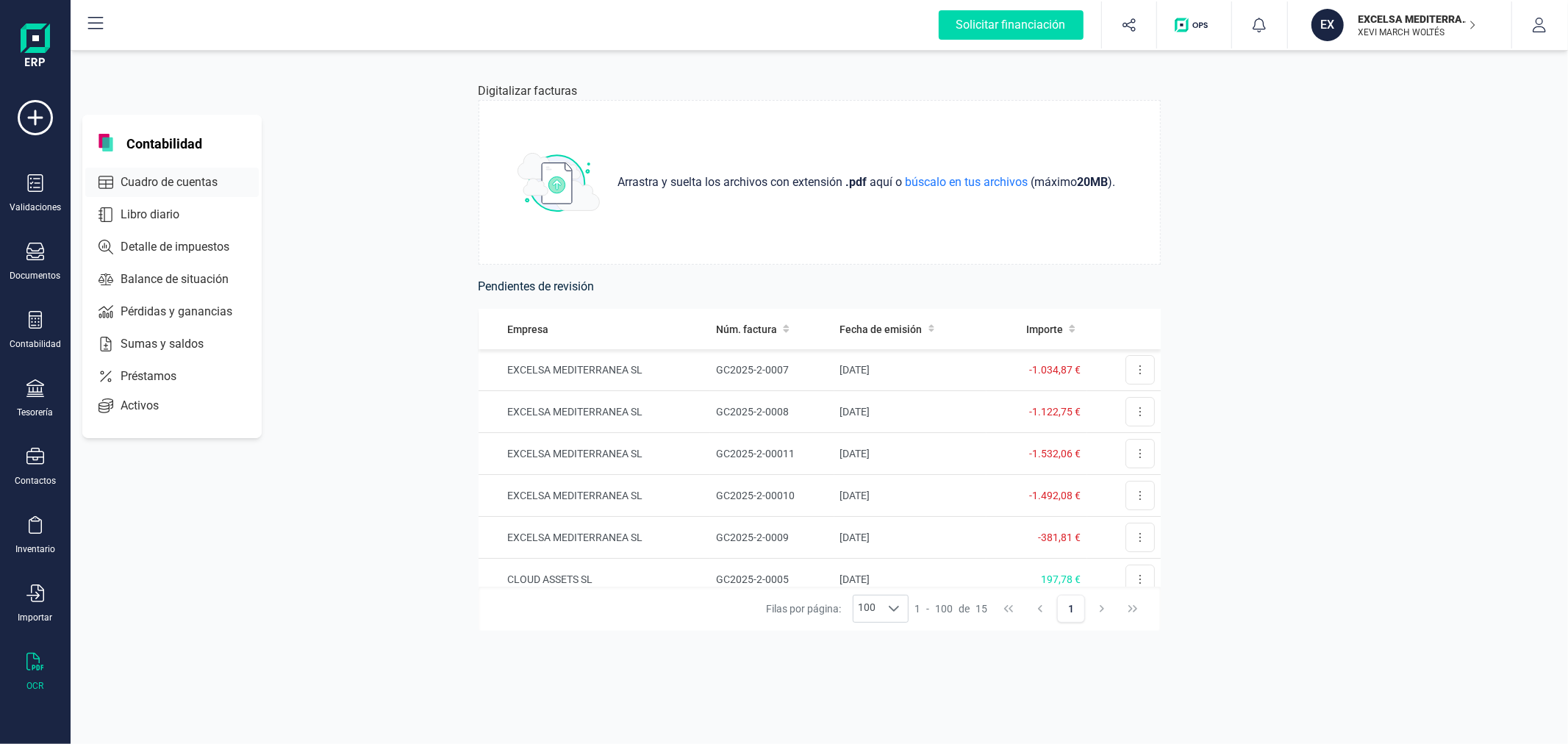
click at [175, 178] on span "Cuadro de cuentas" at bounding box center [179, 182] width 129 height 17
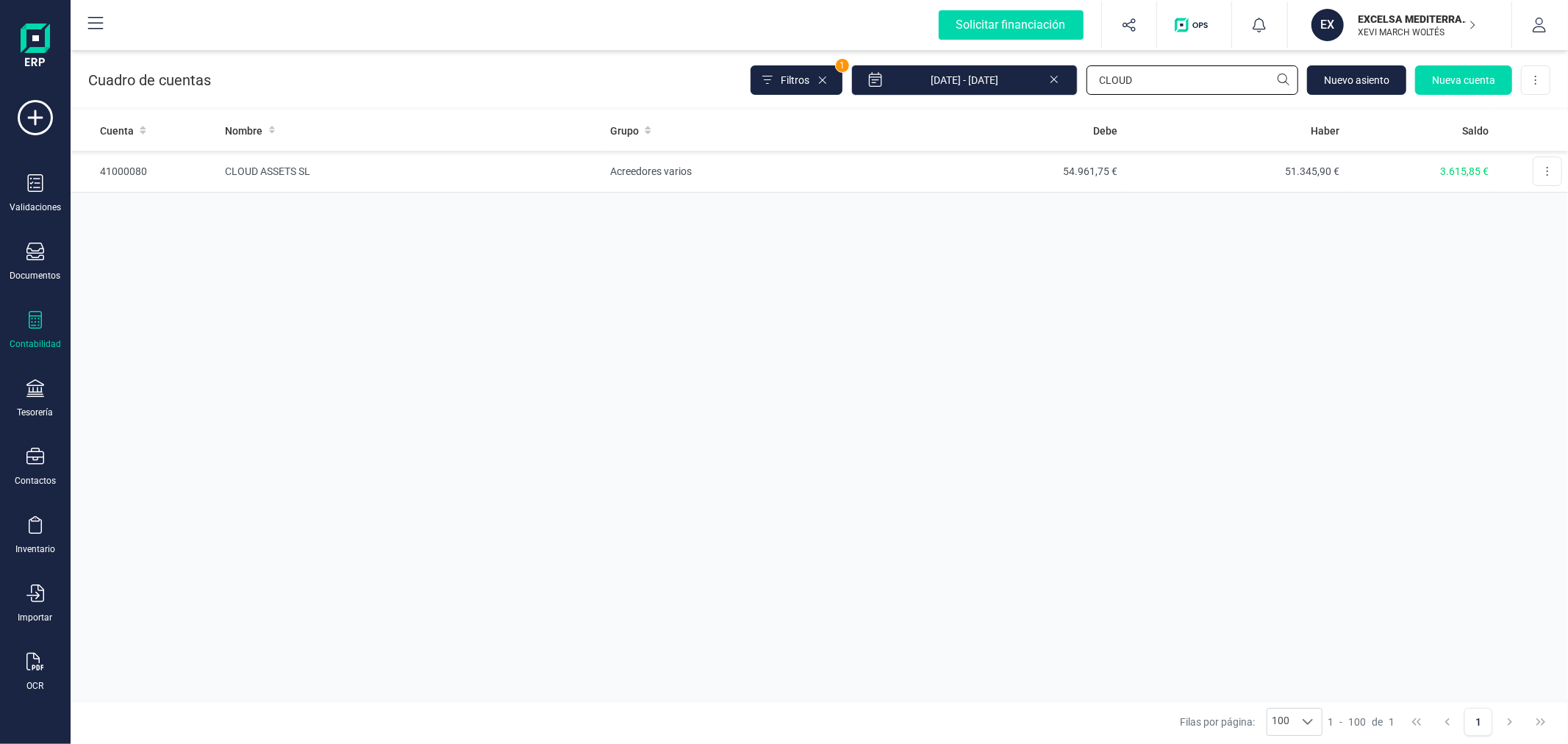
click at [1139, 82] on input "CLOUD" at bounding box center [1192, 80] width 212 height 30
type input "LANDA"
click at [1378, 20] on p "EXCELSA MEDITERRANEA SL" at bounding box center [1417, 18] width 118 height 14
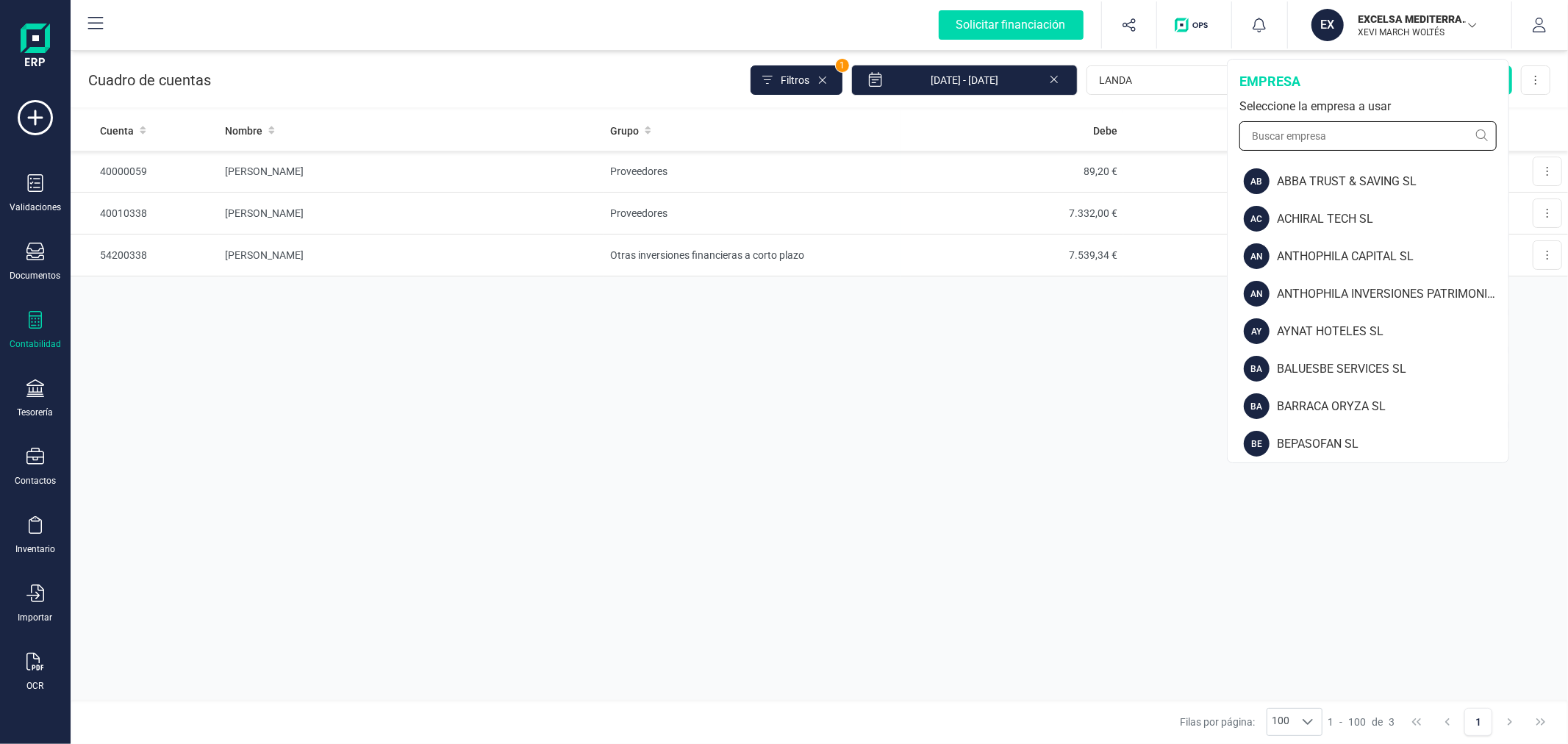
click at [1339, 141] on input "text" at bounding box center [1368, 136] width 257 height 30
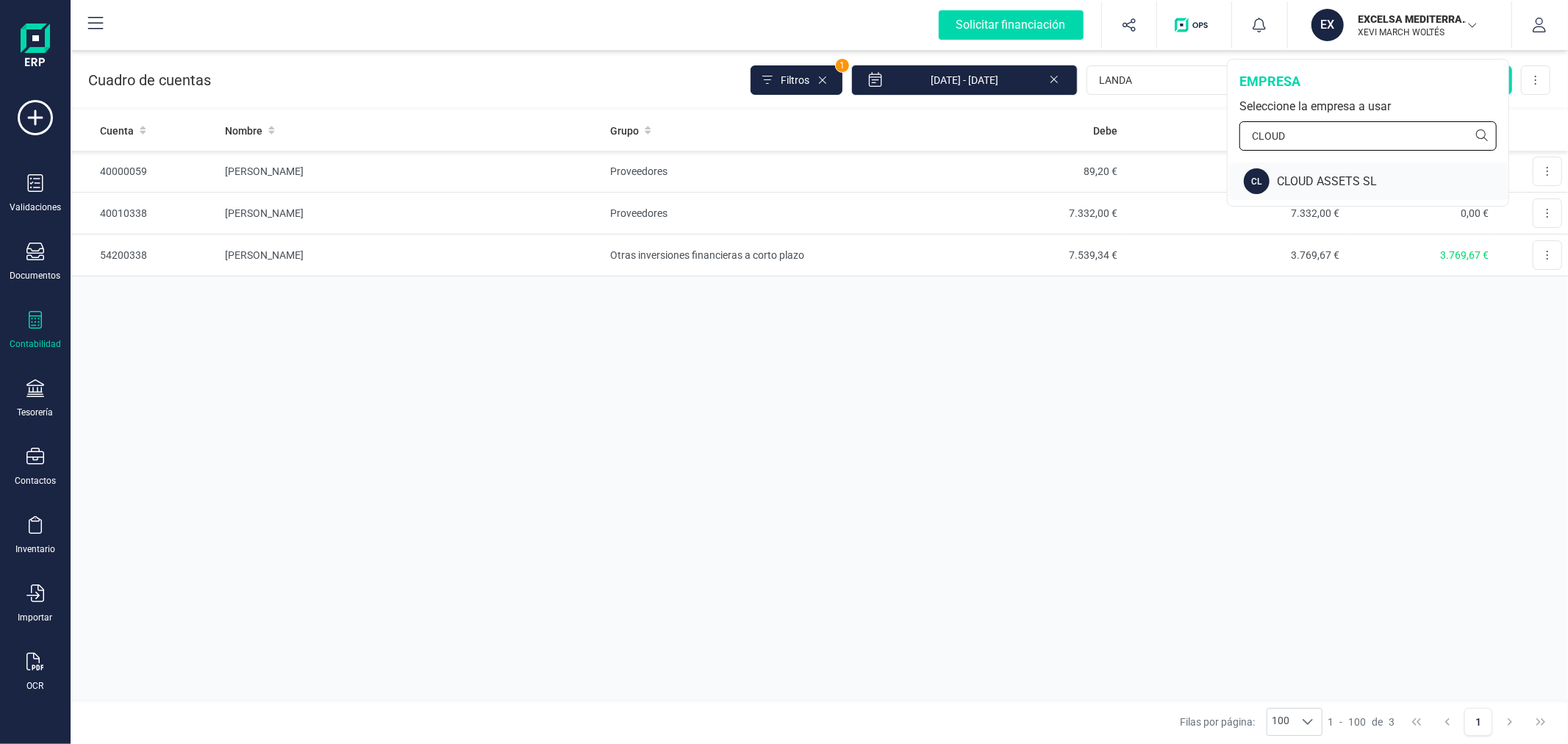
type input "CLOUD"
click at [1317, 173] on div "CLOUD ASSETS SL" at bounding box center [1392, 181] width 231 height 17
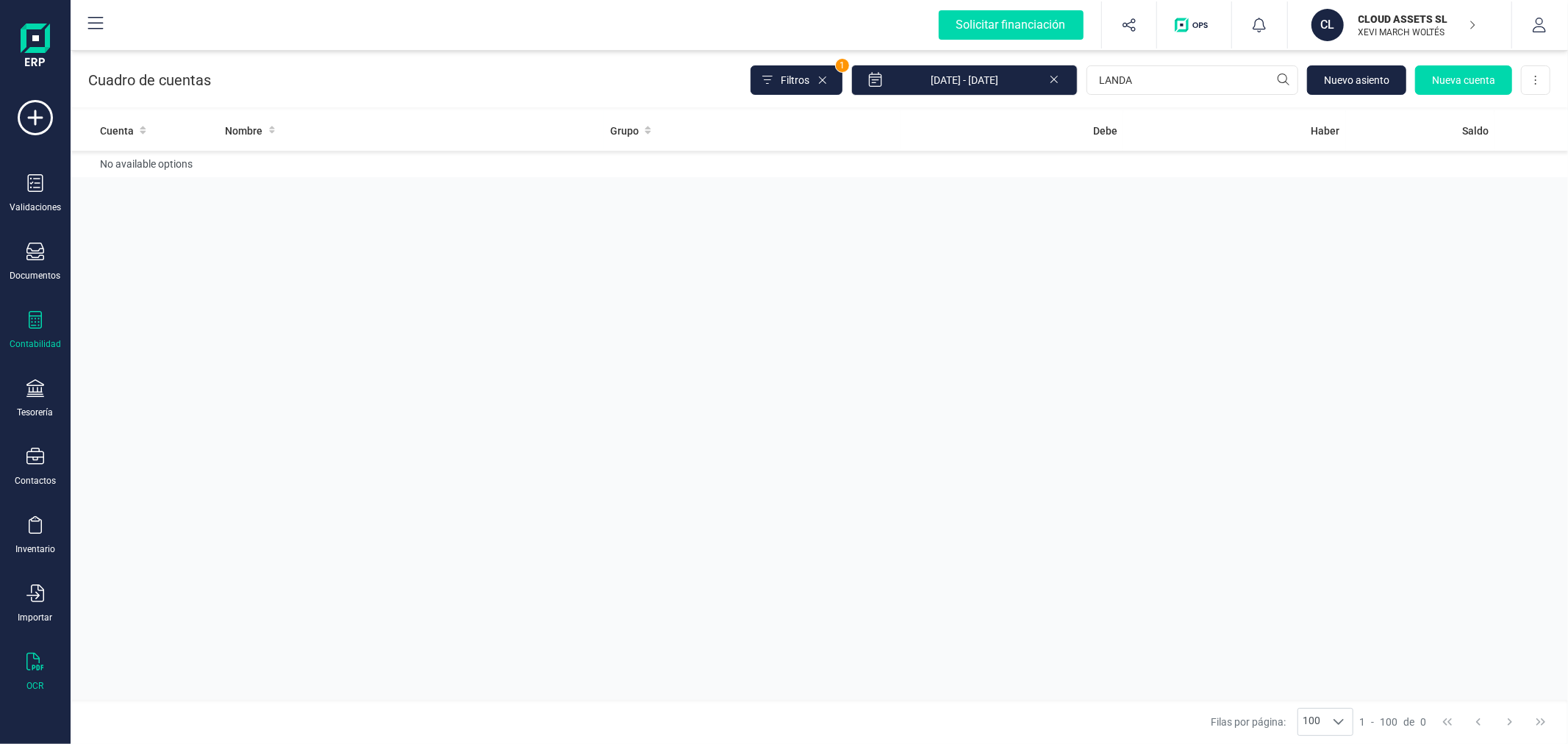
click at [32, 669] on icon at bounding box center [35, 661] width 17 height 17
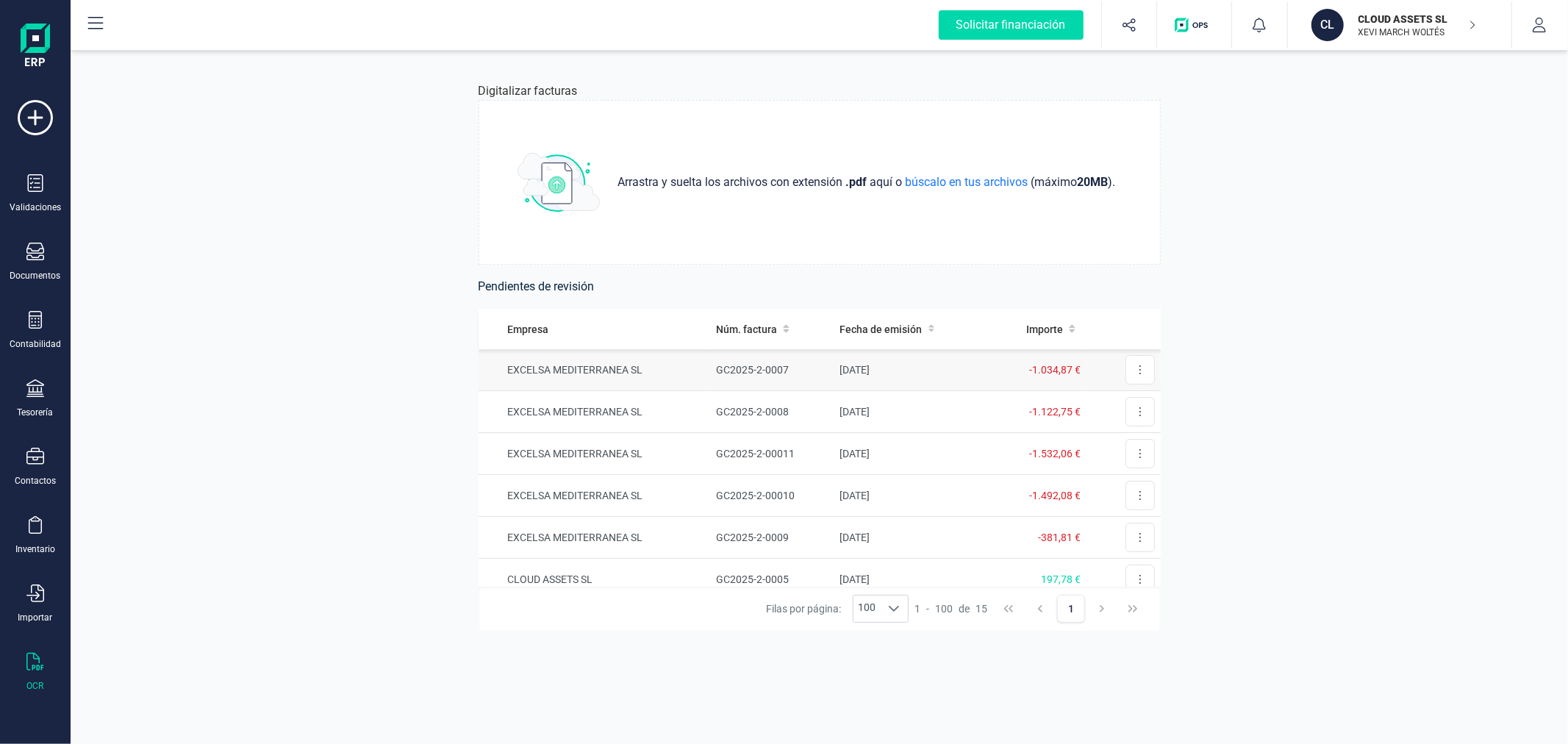
click at [616, 375] on td "EXCELSA MEDITERRANEA SL" at bounding box center [594, 370] width 232 height 42
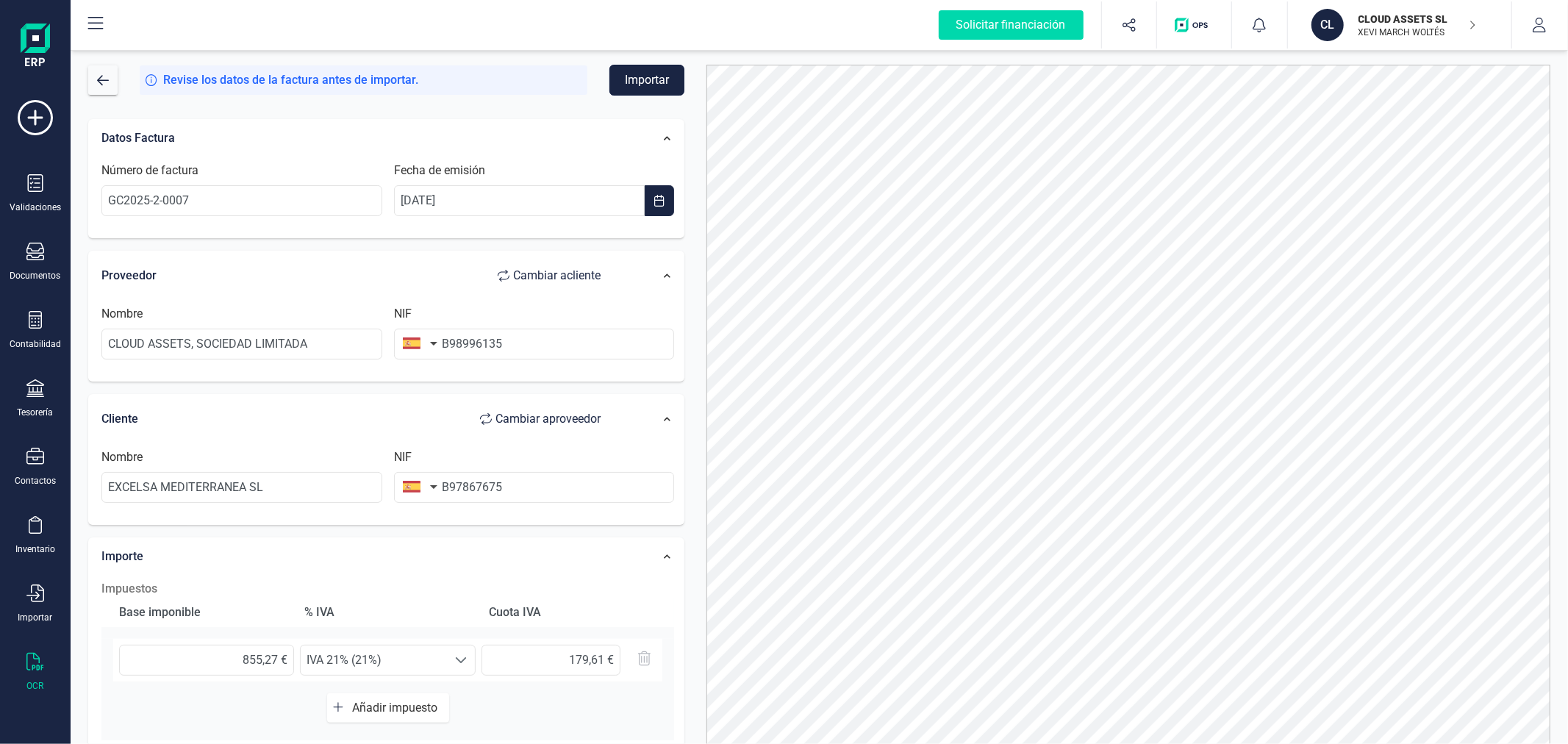
click at [645, 78] on button "Importar" at bounding box center [647, 80] width 75 height 31
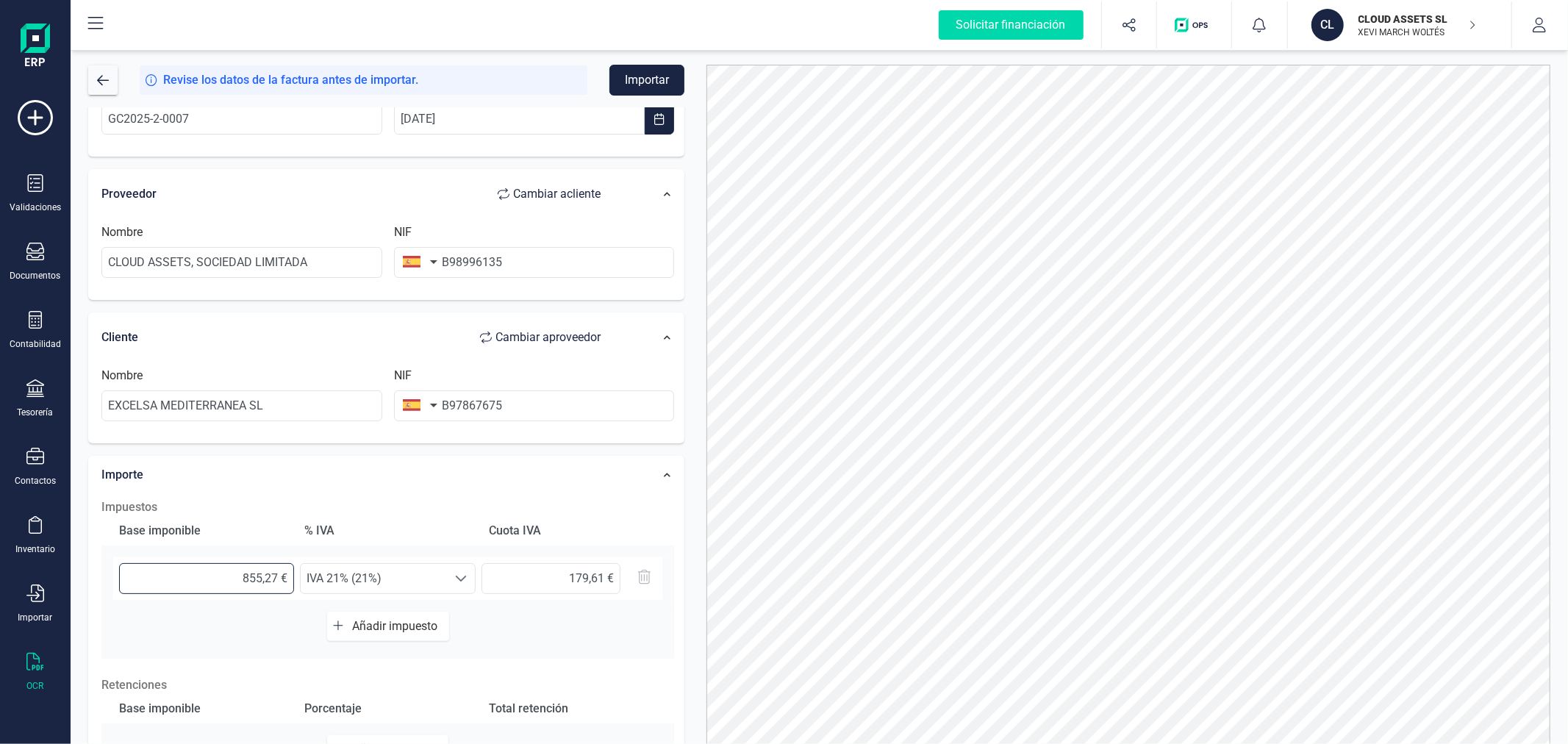
click at [277, 578] on input "855,27 €" at bounding box center [206, 578] width 175 height 31
type input "855,26 €"
drag, startPoint x: 599, startPoint y: 576, endPoint x: 607, endPoint y: 576, distance: 8.0
click at [607, 576] on input "179,60 €" at bounding box center [550, 578] width 139 height 31
type input "179,61 €"
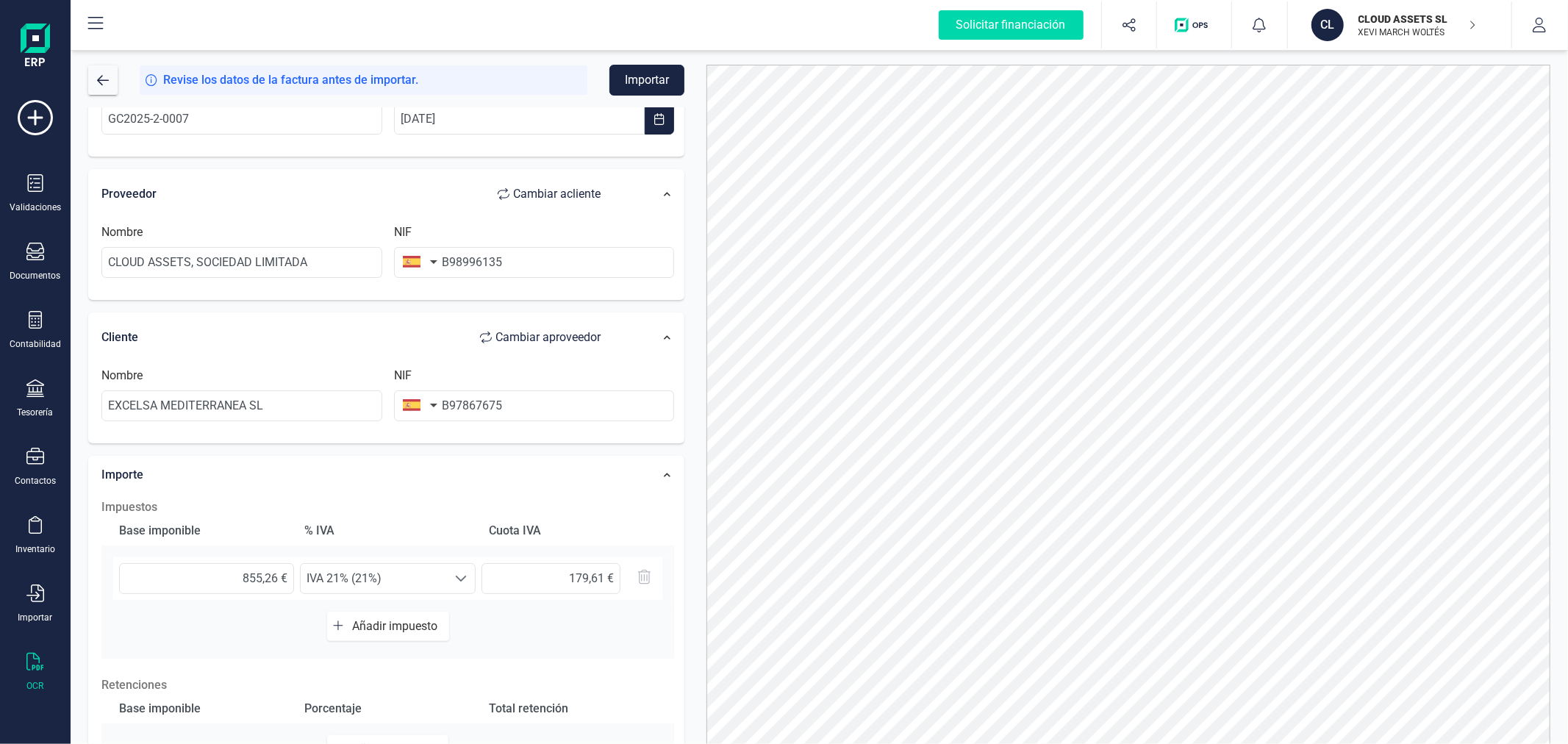
click at [698, 481] on div at bounding box center [1128, 418] width 866 height 707
click at [656, 79] on button "Importar" at bounding box center [647, 80] width 75 height 31
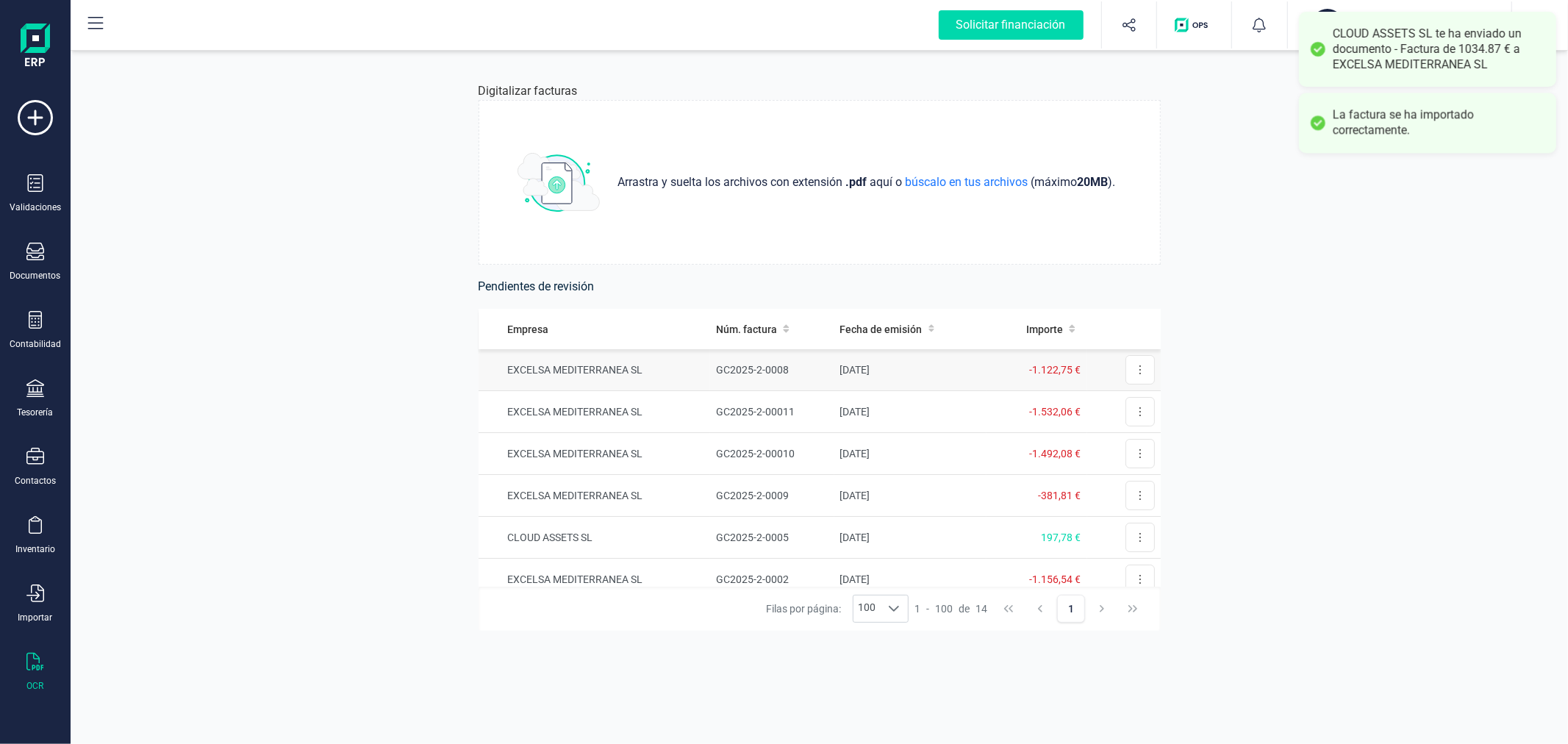
click at [770, 358] on td "GC2025-2-0008" at bounding box center [772, 370] width 124 height 42
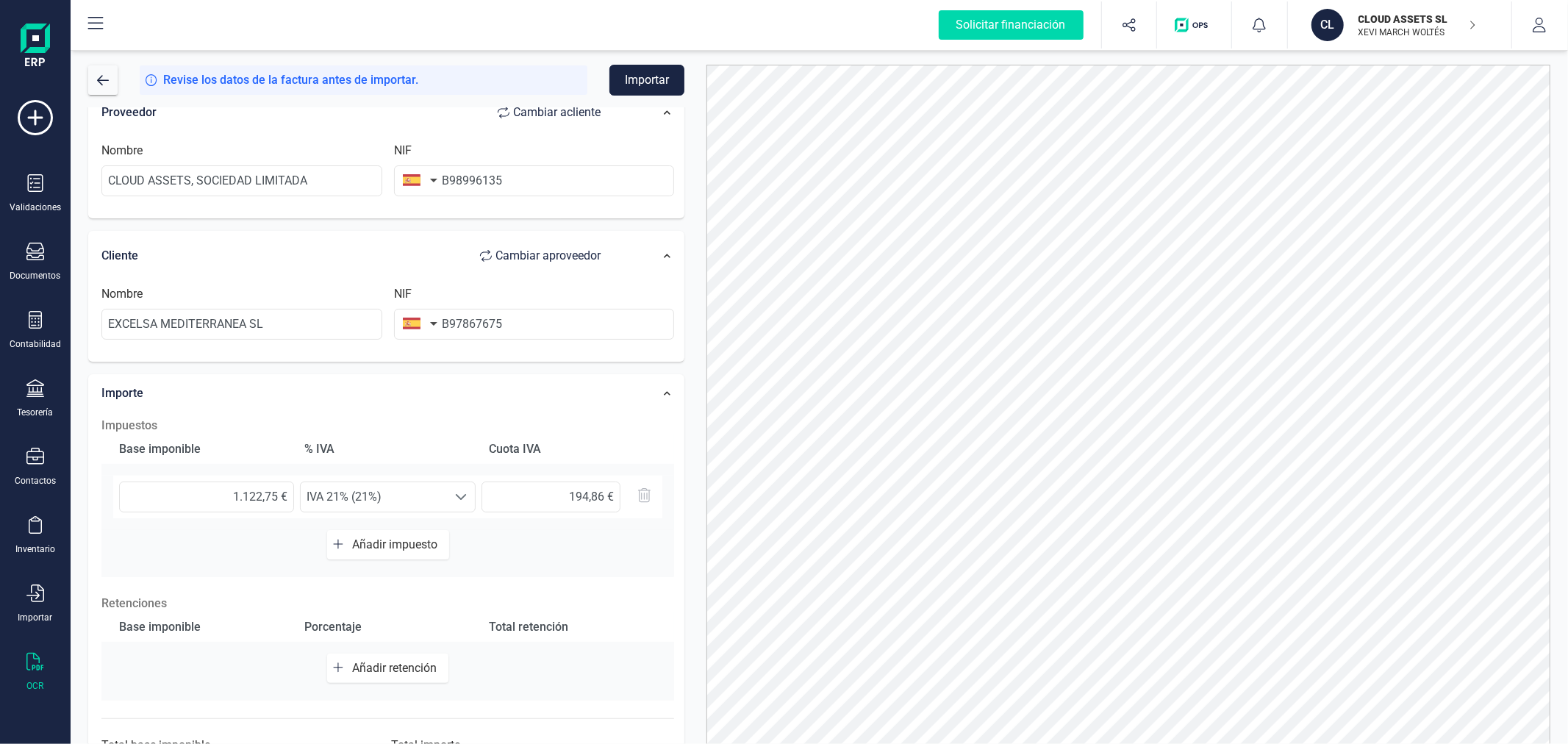
scroll to position [232, 0]
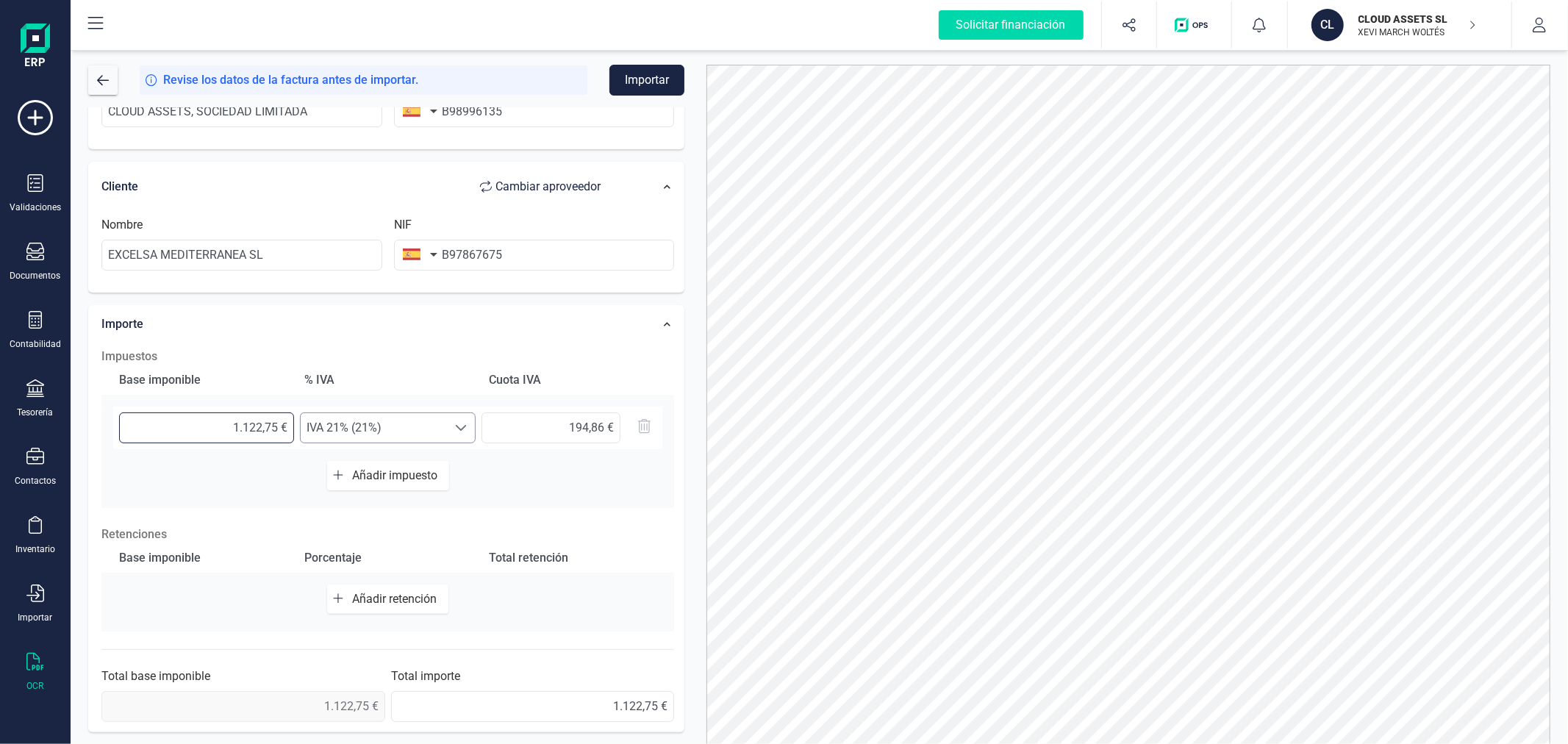
drag, startPoint x: 180, startPoint y: 427, endPoint x: 313, endPoint y: 434, distance: 133.2
click at [313, 434] on div "1.122,75 € Seleccione un % IVA 21% (21%) IVA 21% (21%) 194,86 €" at bounding box center [387, 428] width 549 height 43
type input "9,00 €"
type input "1,89 €"
type input "92,00 €"
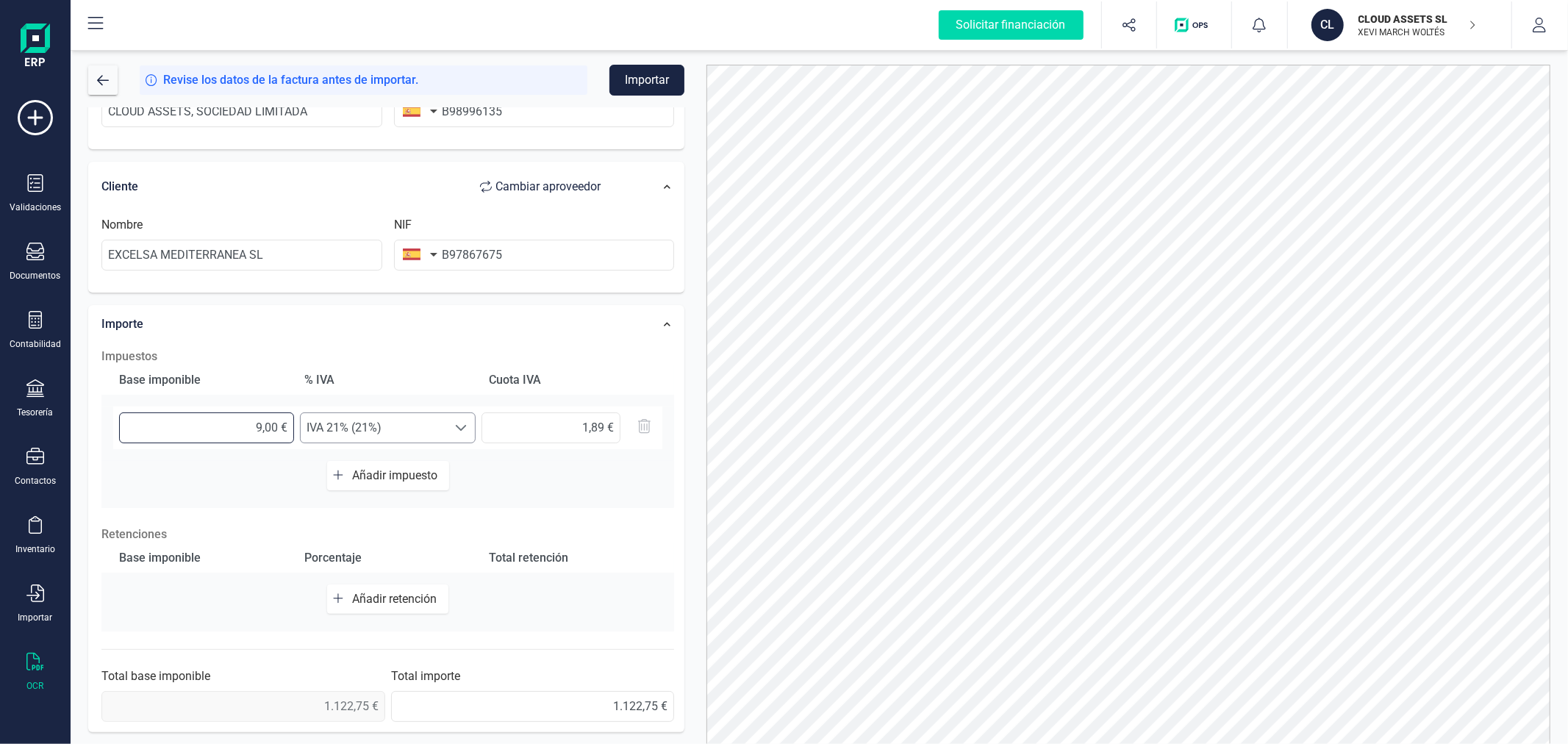
type input "19,32 €"
type input "927,00 €"
type input "194,67 €"
type input "927,80 €"
type input "194,84 €"
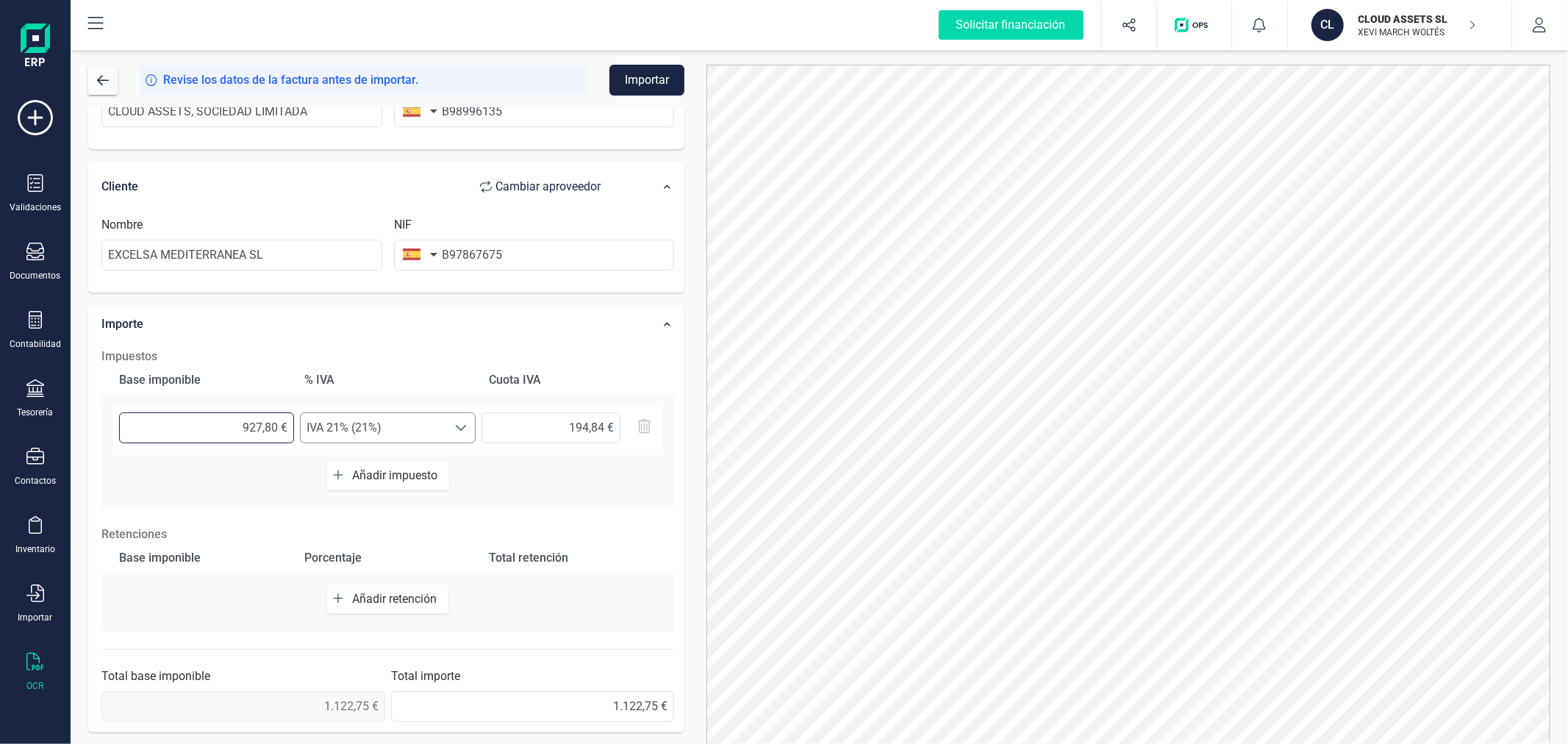
type input "927,89 €"
type input "194,86 €"
click at [638, 77] on button "Importar" at bounding box center [647, 80] width 75 height 31
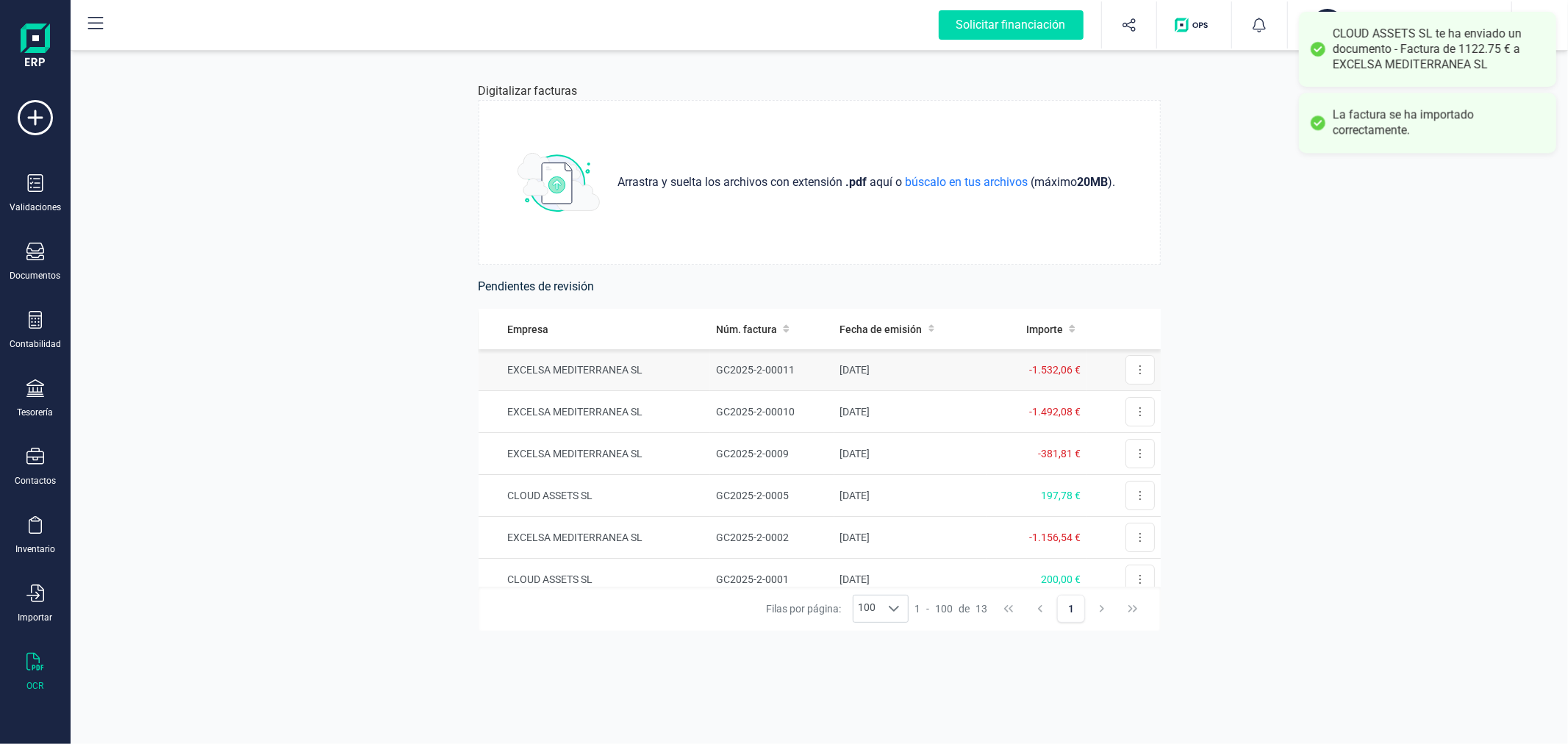
click at [695, 361] on td "EXCELSA MEDITERRANEA SL" at bounding box center [594, 370] width 232 height 42
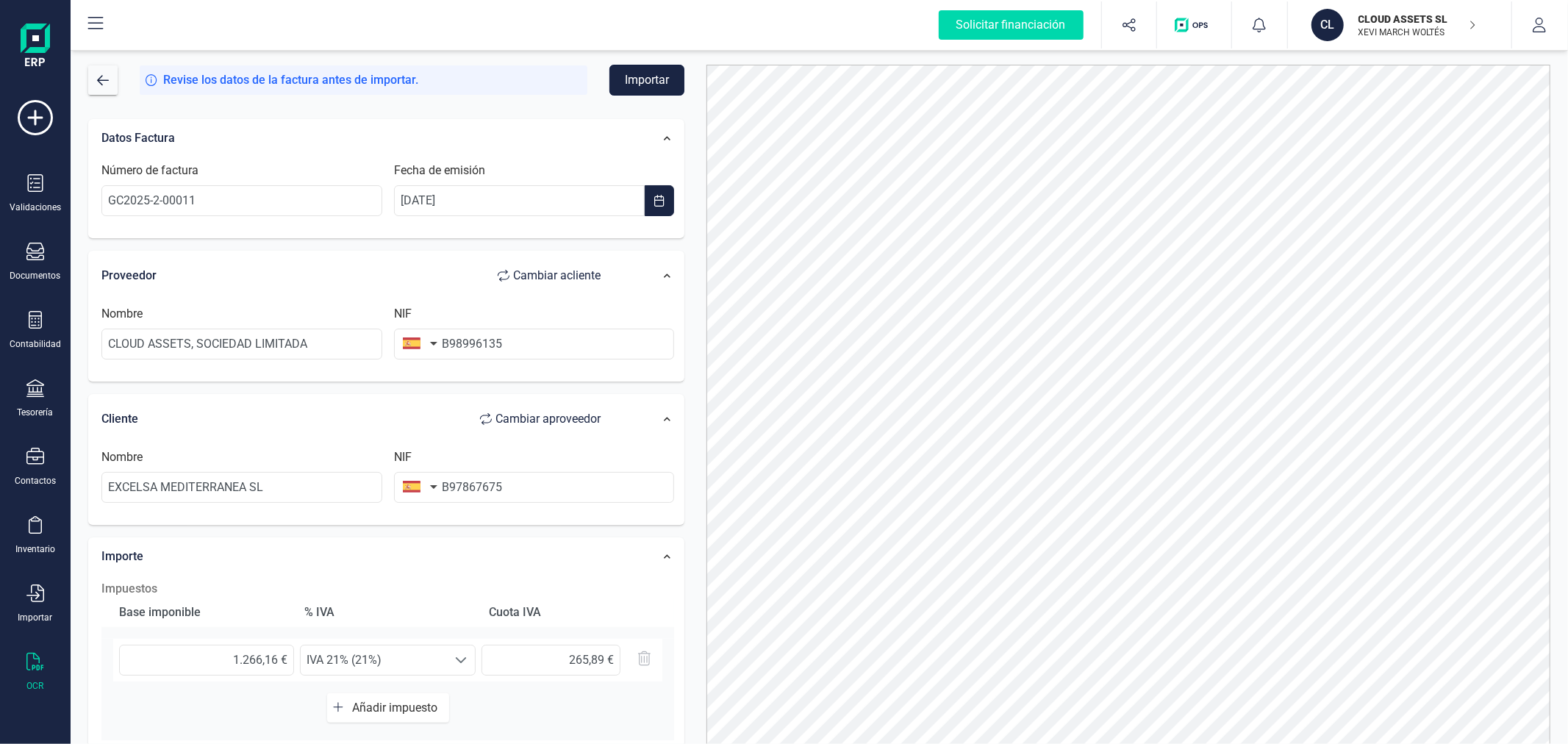
click at [636, 75] on button "Importar" at bounding box center [647, 80] width 75 height 31
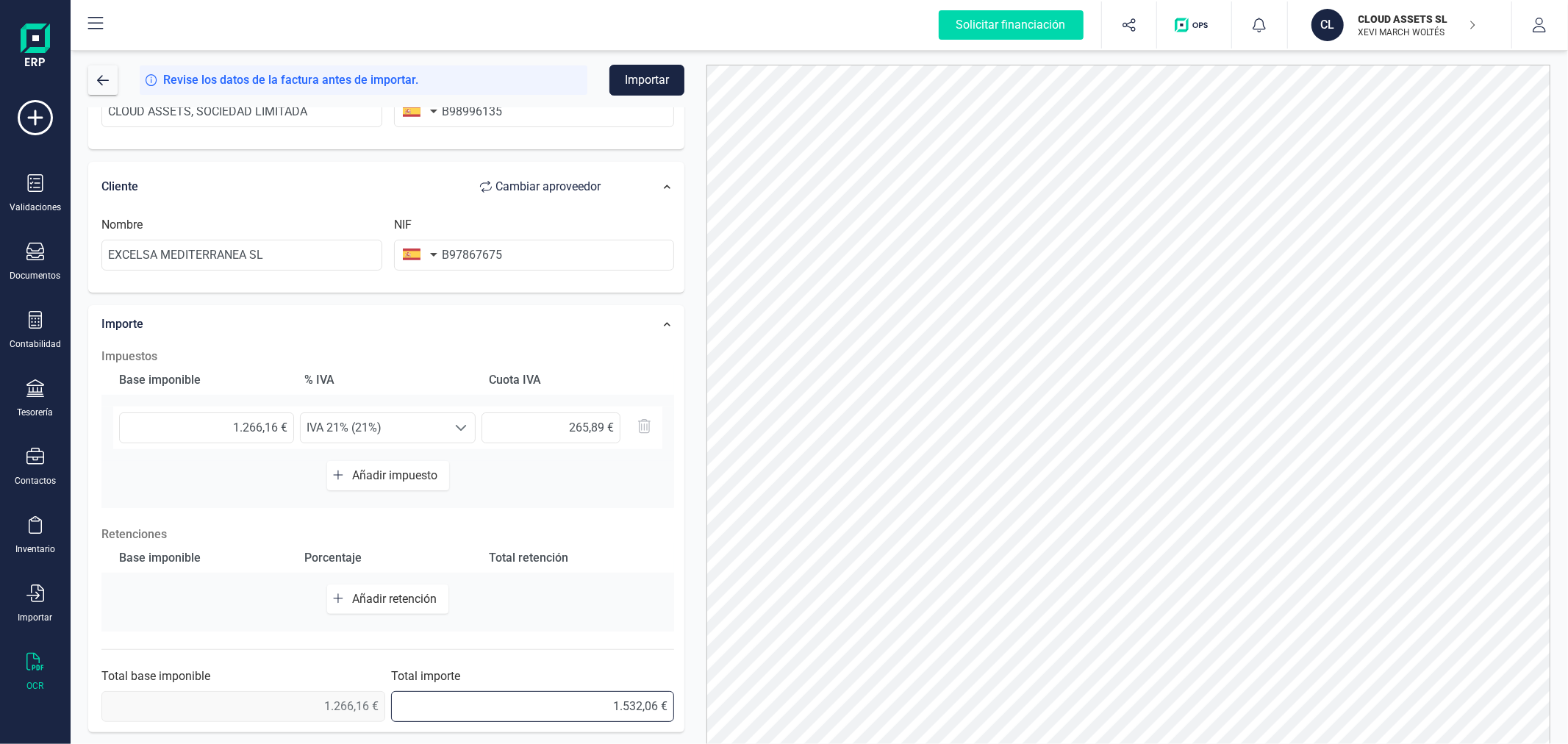
drag, startPoint x: 648, startPoint y: 711, endPoint x: 656, endPoint y: 711, distance: 8.0
click at [656, 711] on input "1.532,06 €" at bounding box center [533, 706] width 284 height 31
type input "1.532,05 €"
click at [645, 74] on button "Importar" at bounding box center [647, 80] width 75 height 31
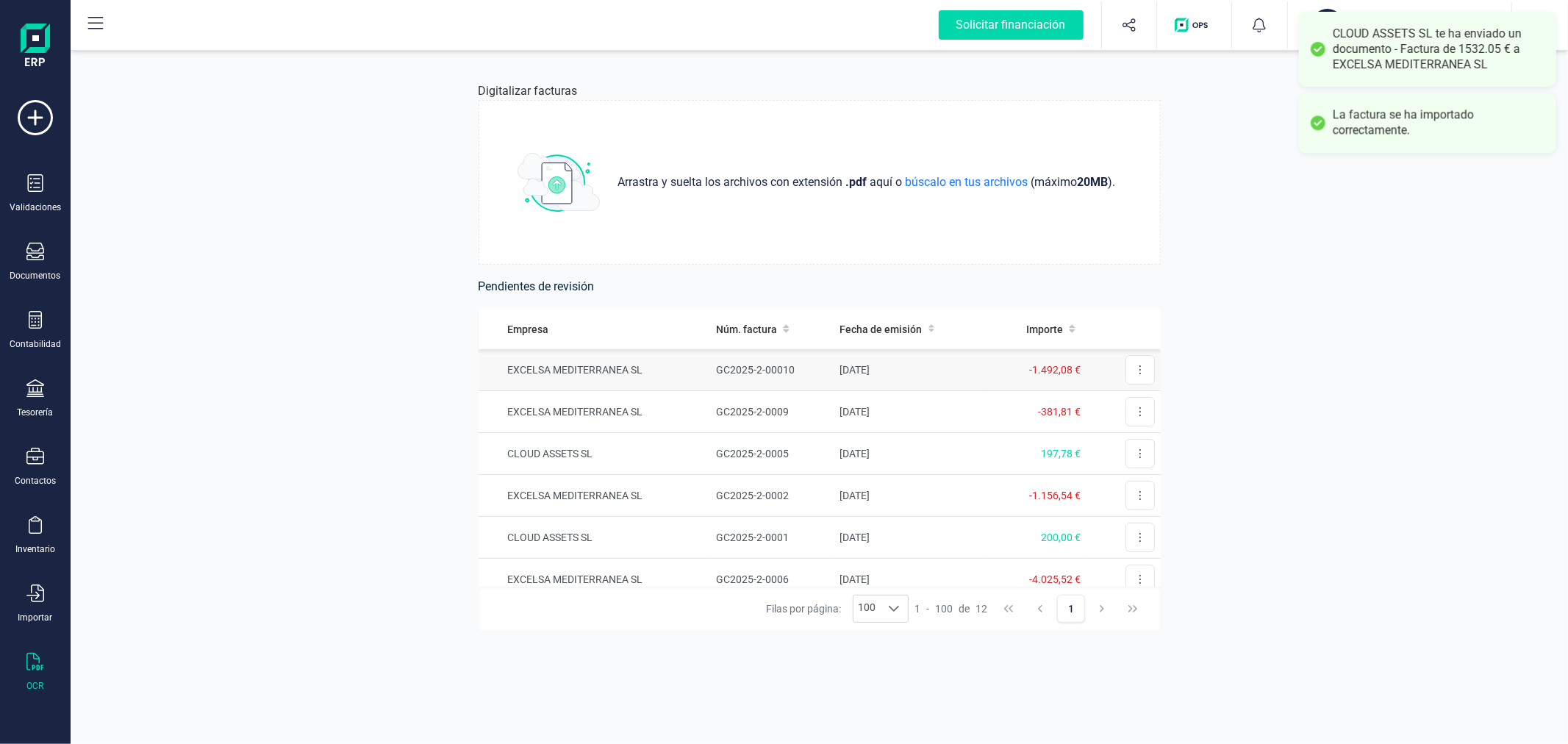
click at [677, 367] on td "EXCELSA MEDITERRANEA SL" at bounding box center [594, 370] width 232 height 42
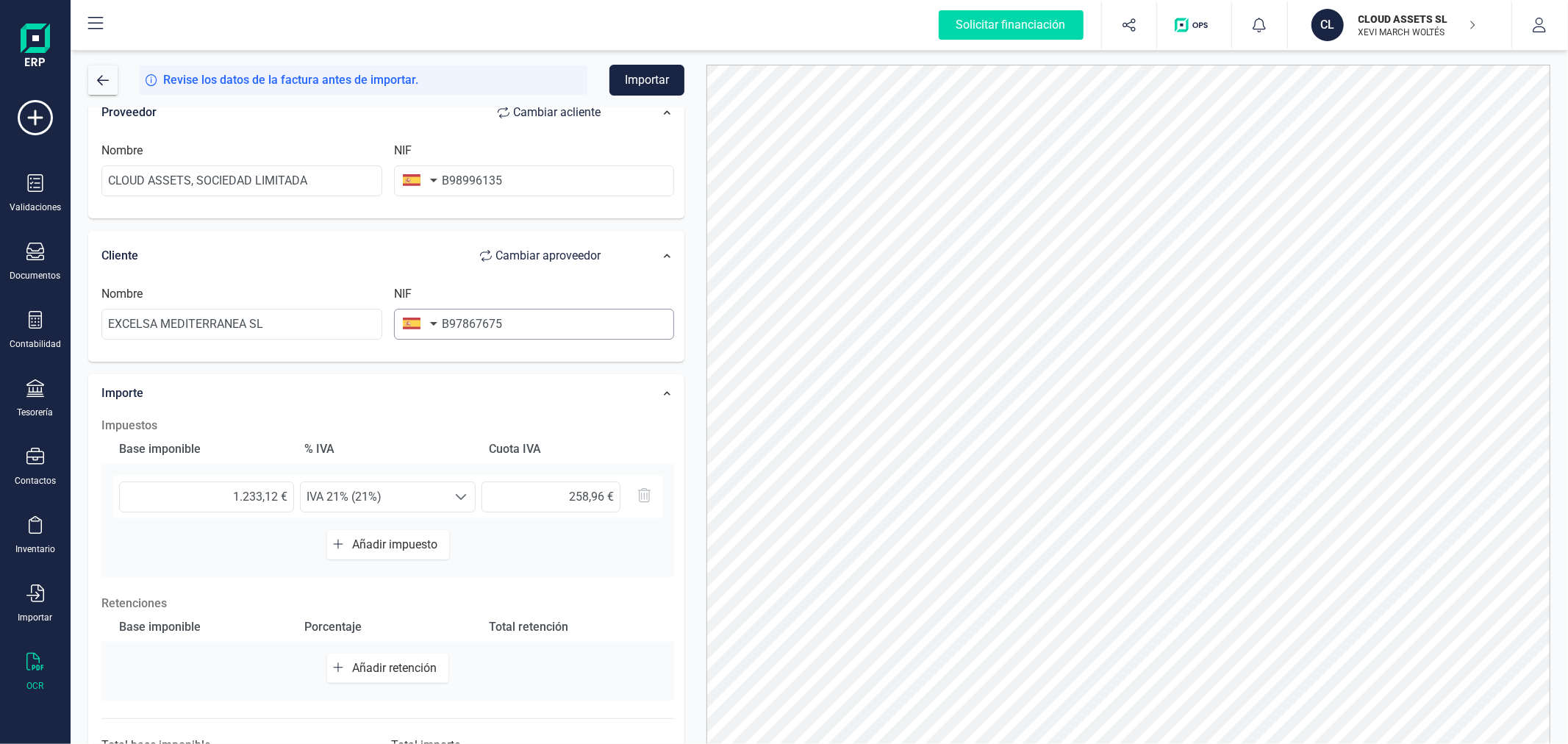
scroll to position [232, 0]
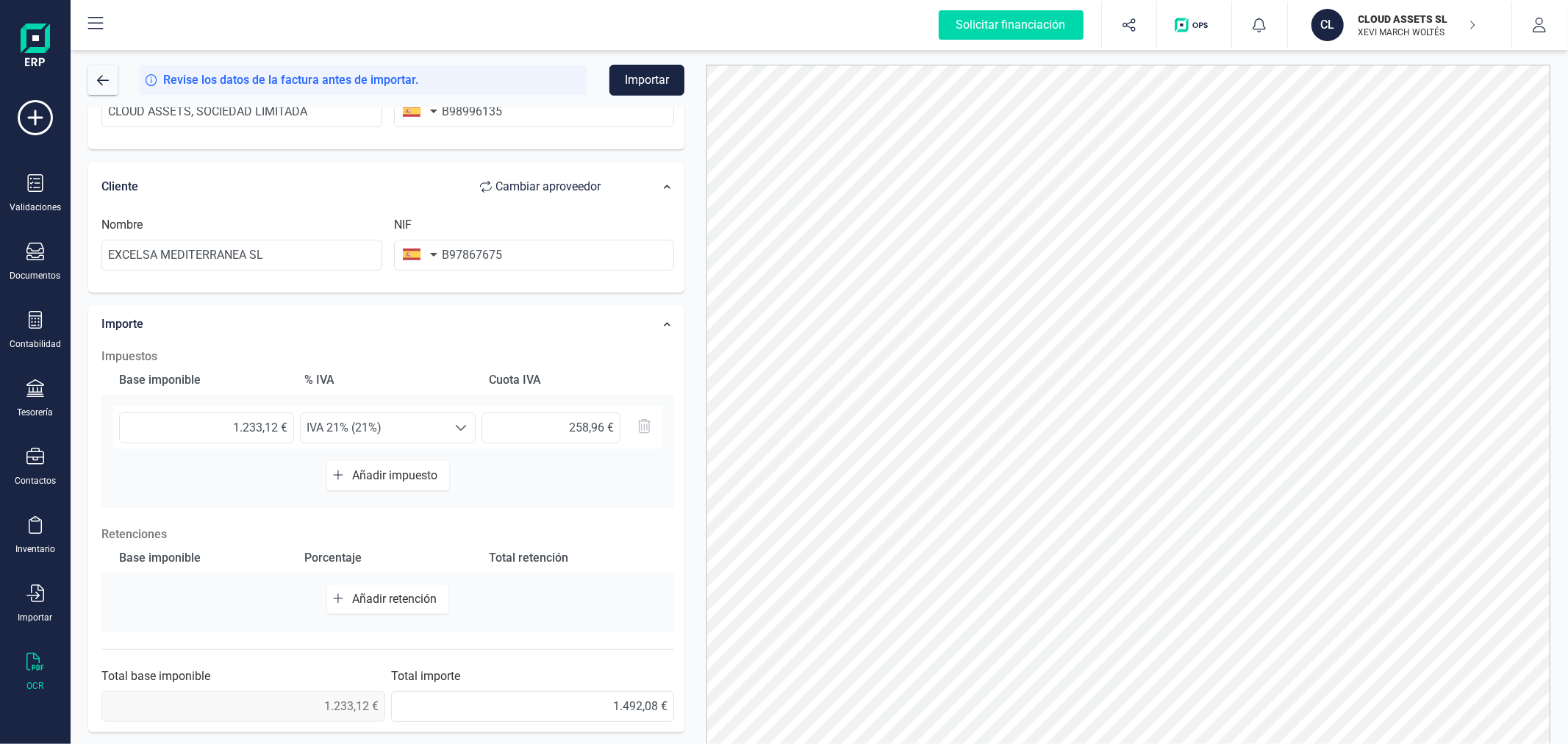
click at [644, 83] on button "Importar" at bounding box center [647, 80] width 75 height 31
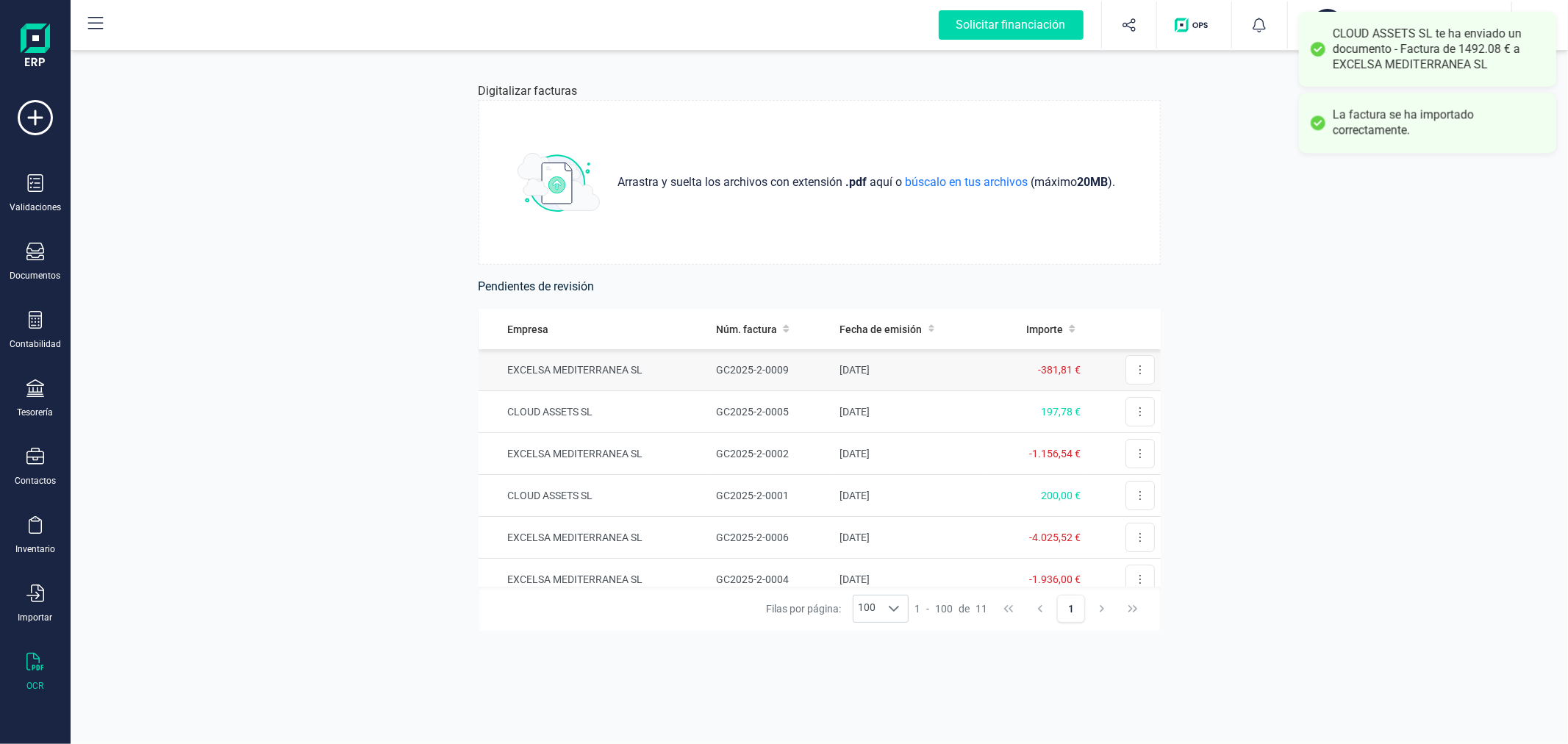
click at [742, 361] on td "GC2025-2-0009" at bounding box center [772, 370] width 124 height 42
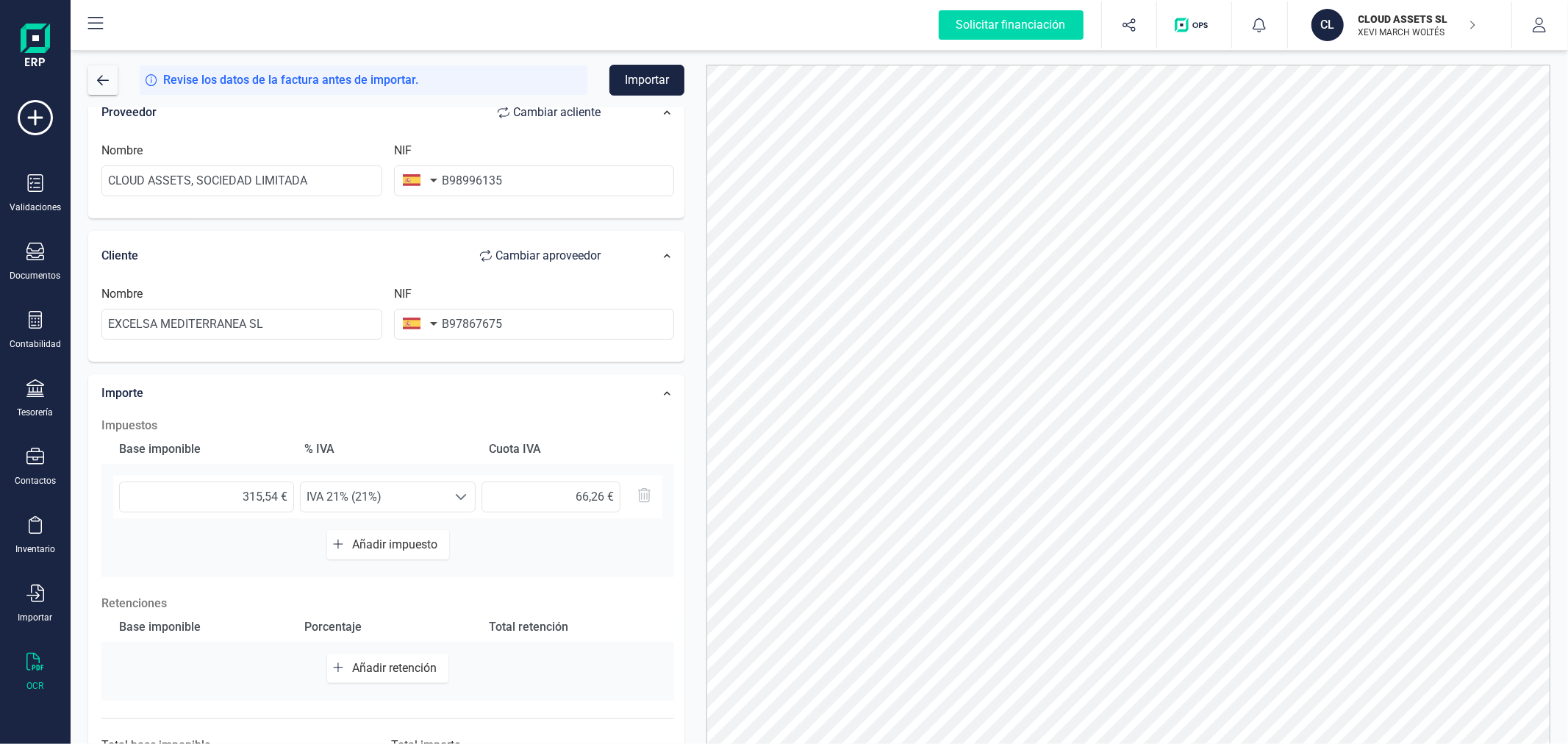
scroll to position [232, 0]
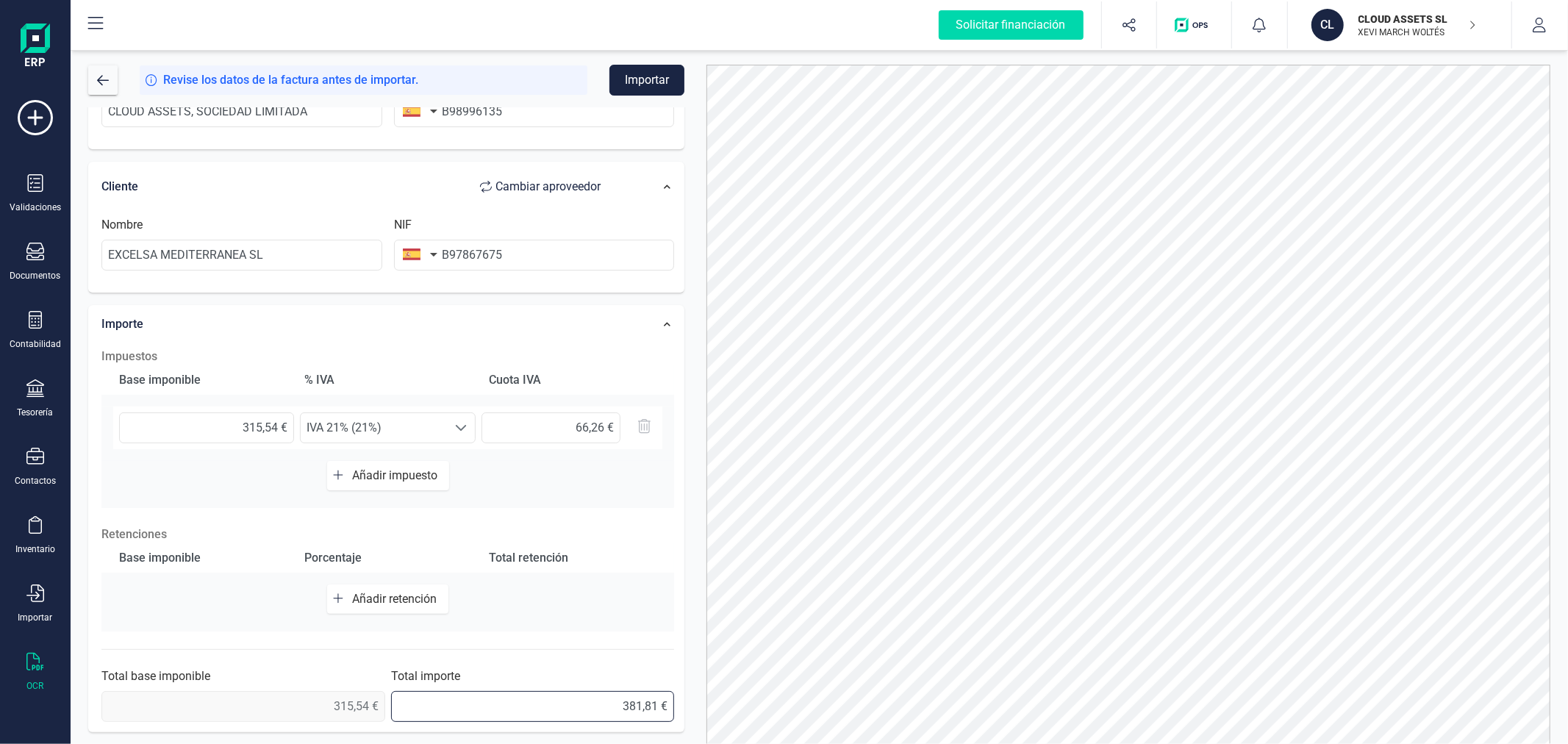
drag, startPoint x: 648, startPoint y: 704, endPoint x: 663, endPoint y: 697, distance: 16.6
click at [663, 701] on input "381,81 €" at bounding box center [533, 706] width 284 height 31
type input "381,80 €"
click at [654, 71] on button "Importar" at bounding box center [647, 80] width 75 height 31
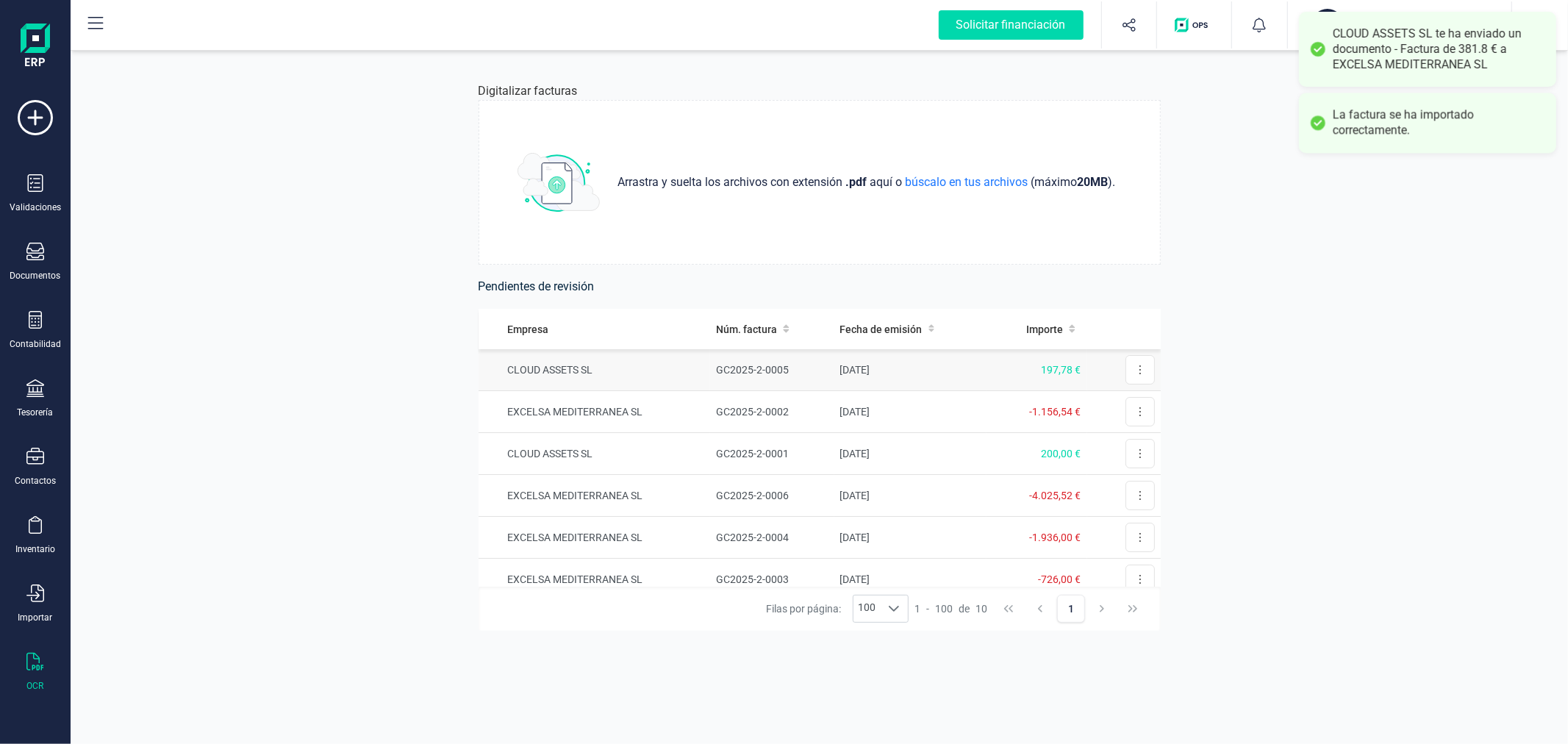
click at [647, 373] on td "CLOUD ASSETS SL" at bounding box center [594, 370] width 232 height 42
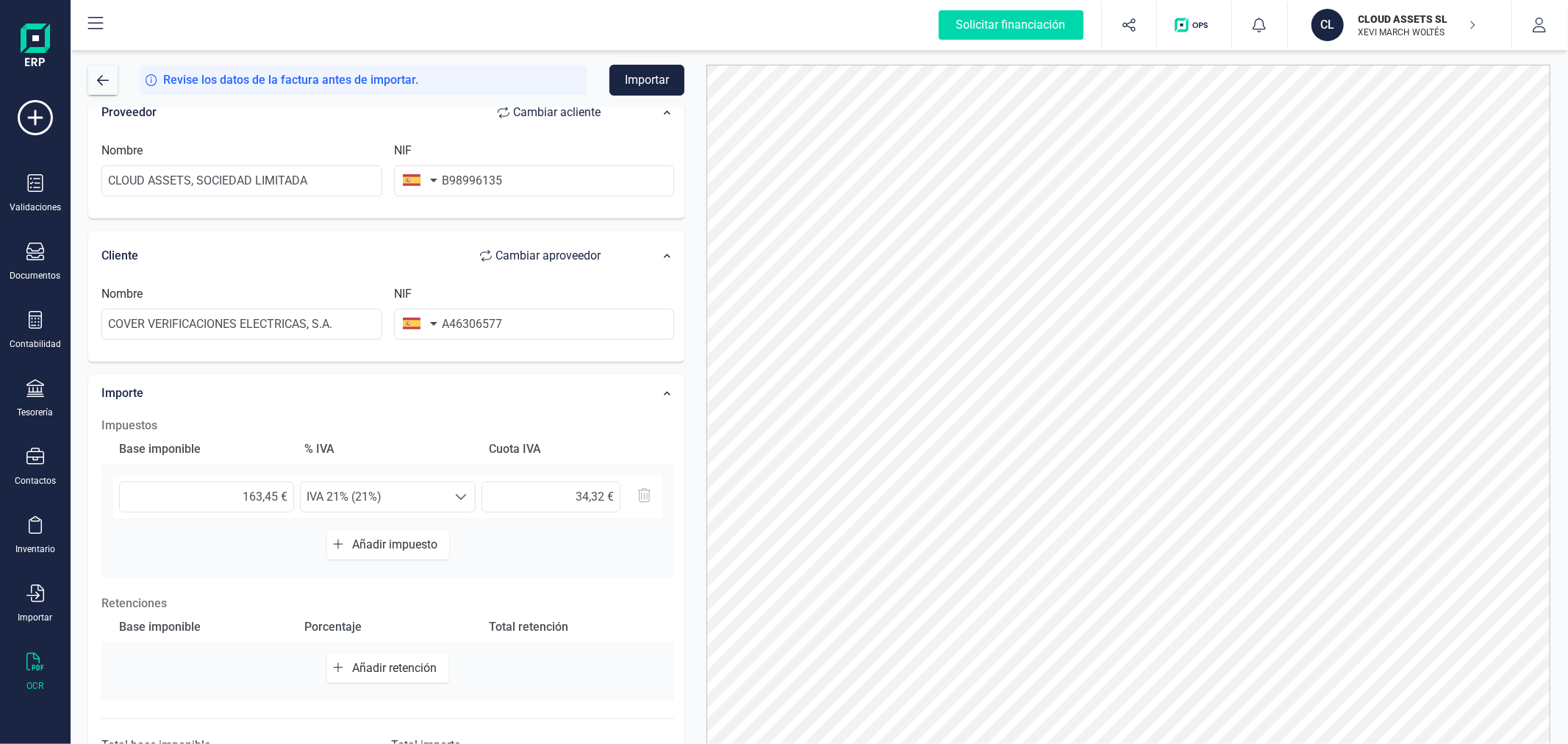
scroll to position [232, 0]
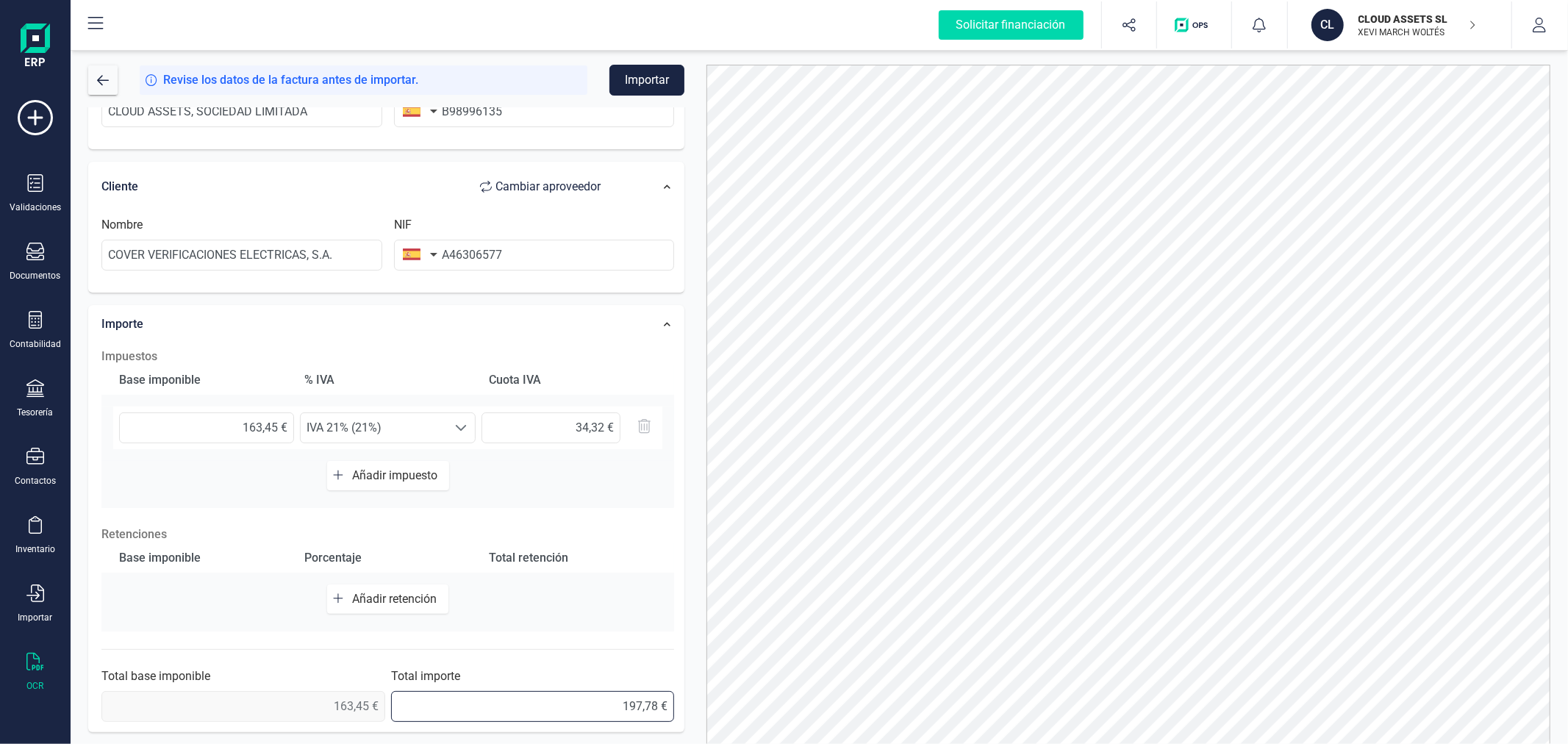
drag, startPoint x: 652, startPoint y: 702, endPoint x: 680, endPoint y: 696, distance: 28.6
click at [673, 700] on input "197,78 €" at bounding box center [533, 706] width 284 height 31
type input "197,77 €"
click at [640, 83] on button "Importar" at bounding box center [647, 80] width 75 height 31
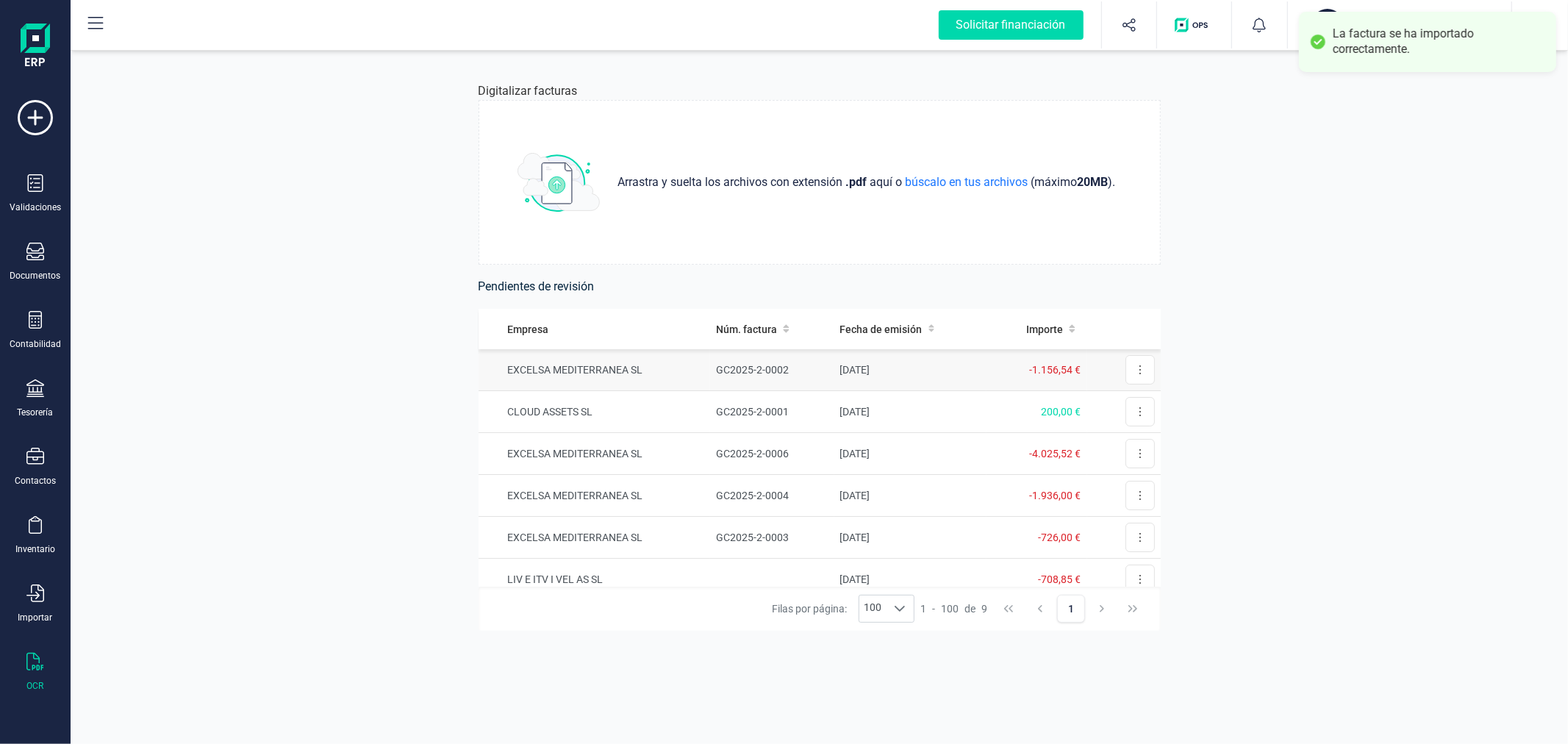
click at [581, 365] on td "EXCELSA MEDITERRANEA SL" at bounding box center [594, 370] width 232 height 42
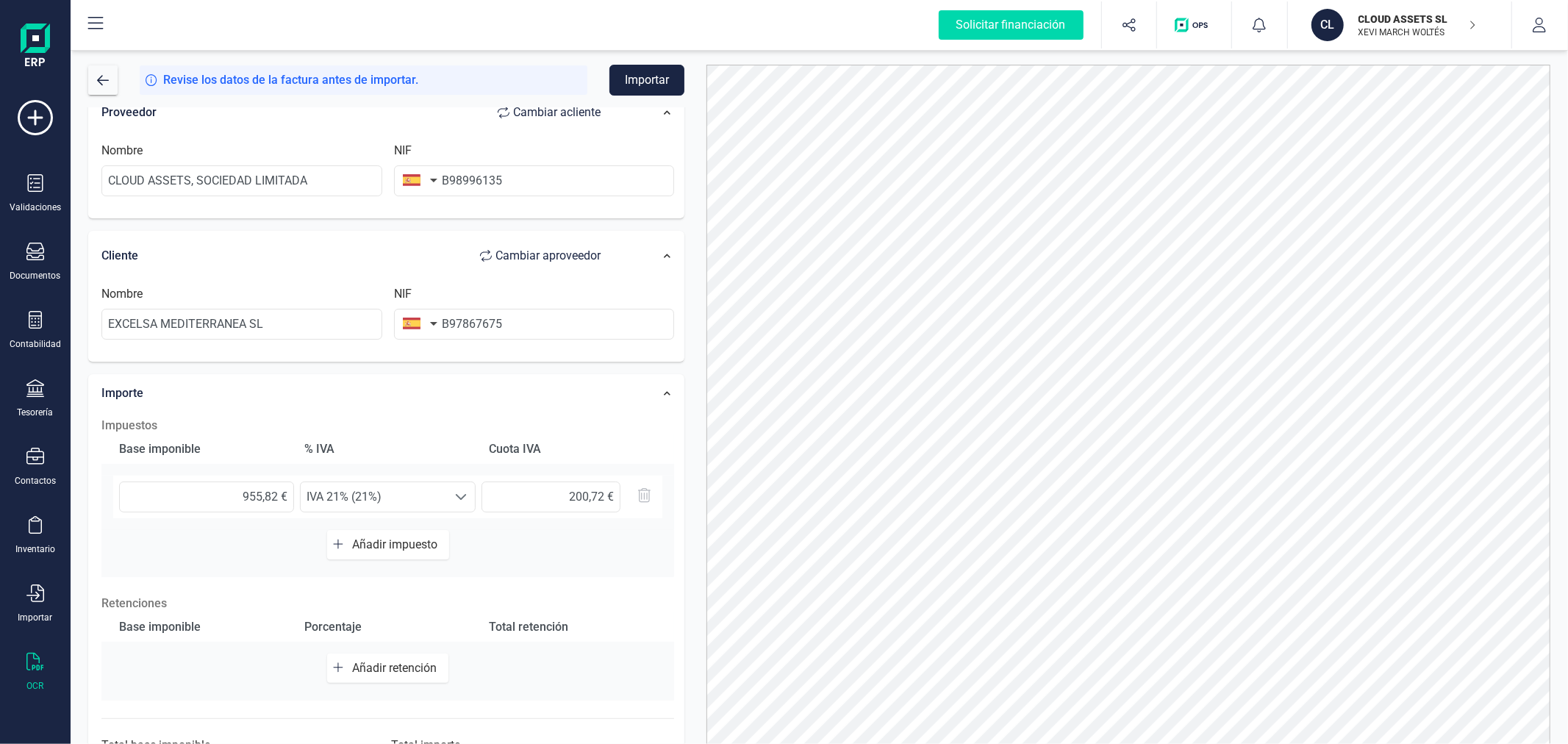
scroll to position [232, 0]
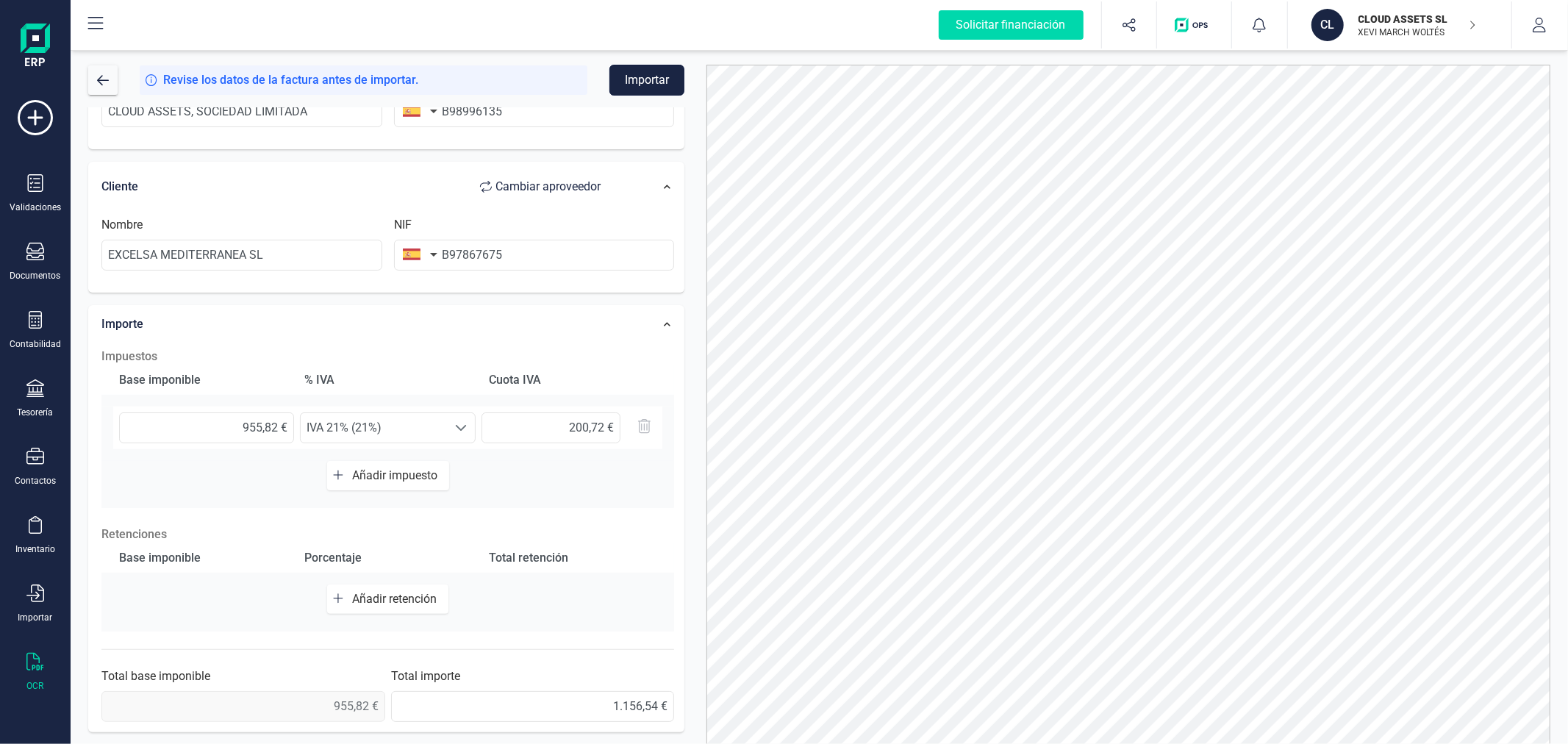
click at [656, 78] on button "Importar" at bounding box center [647, 80] width 75 height 31
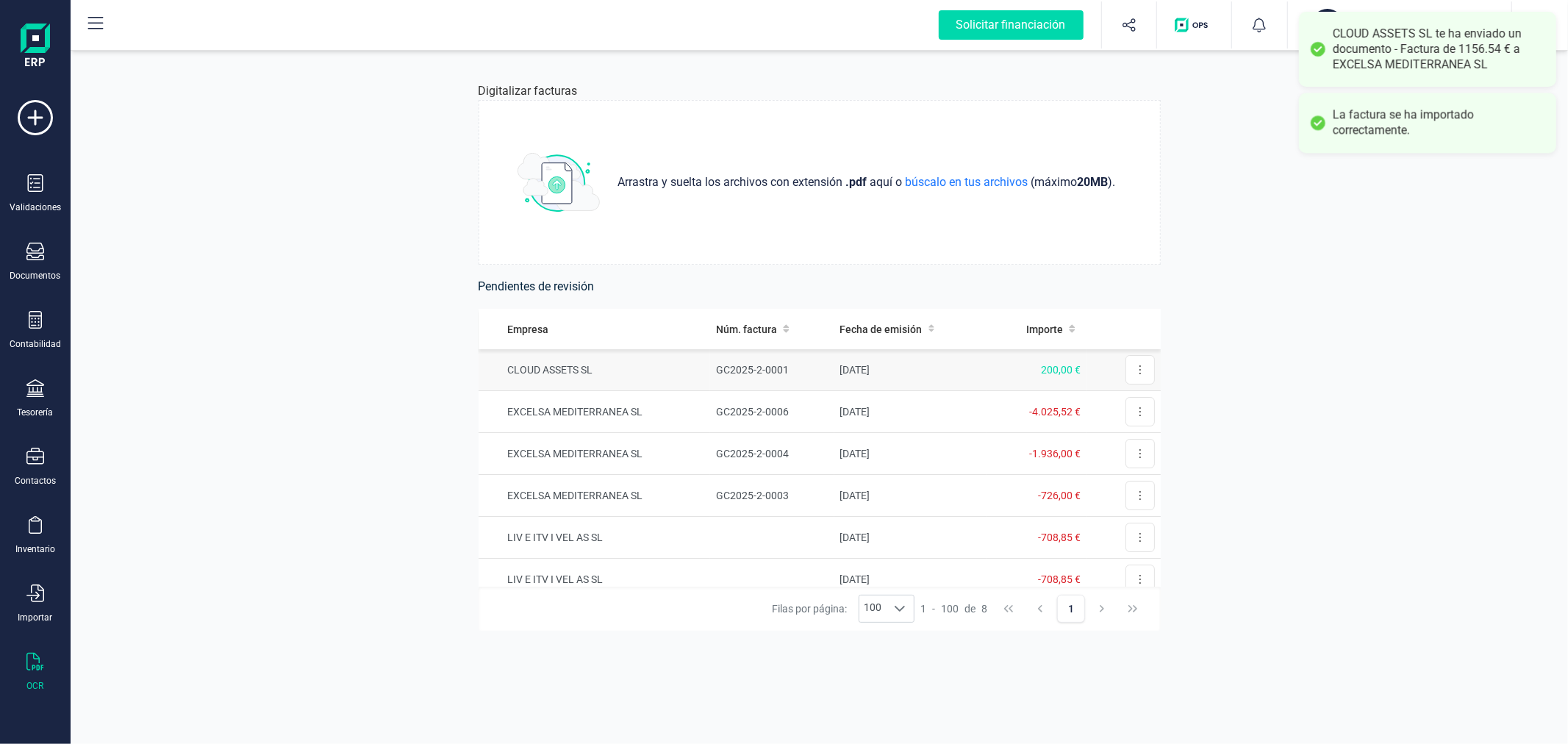
click at [695, 370] on td "CLOUD ASSETS SL" at bounding box center [594, 370] width 232 height 42
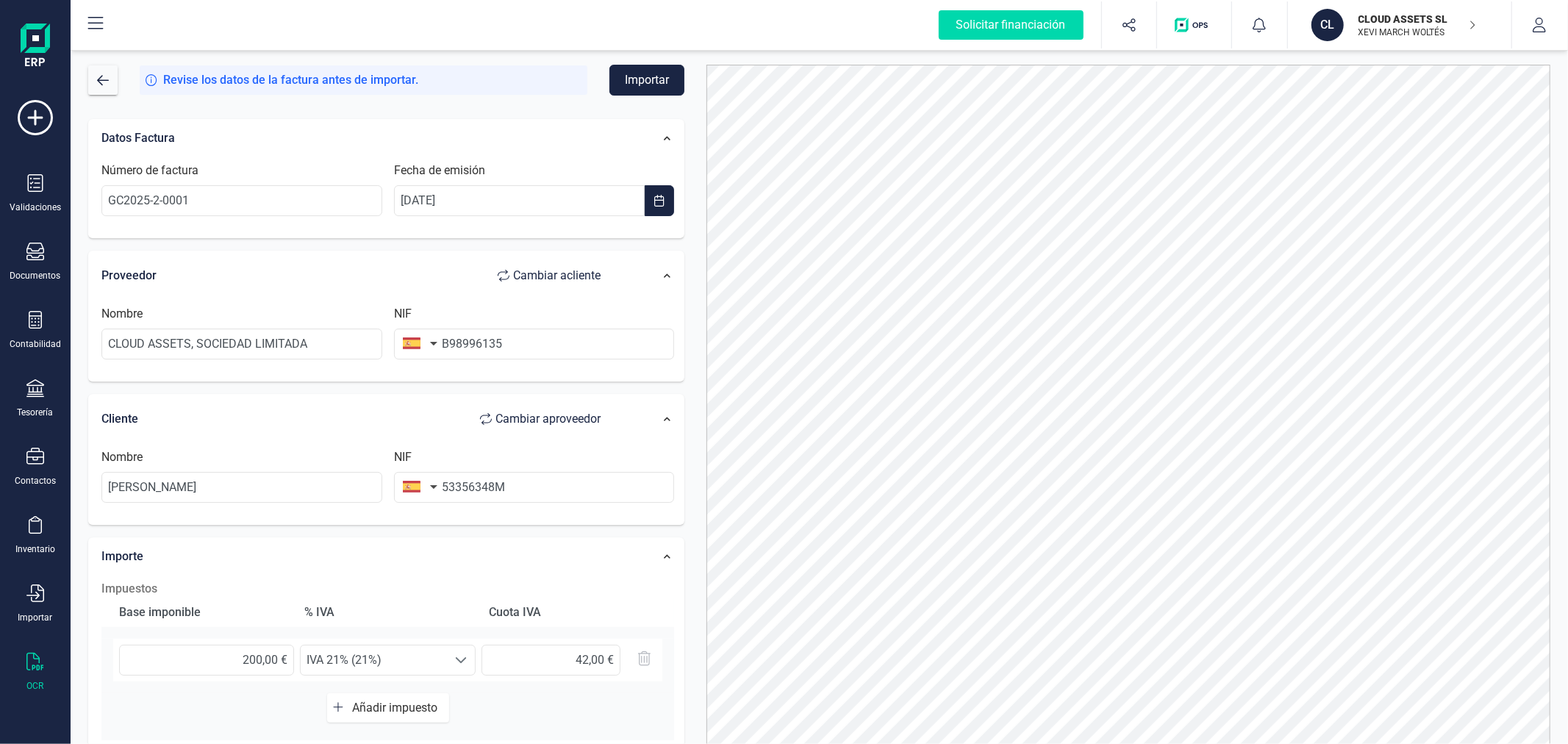
scroll to position [81, 0]
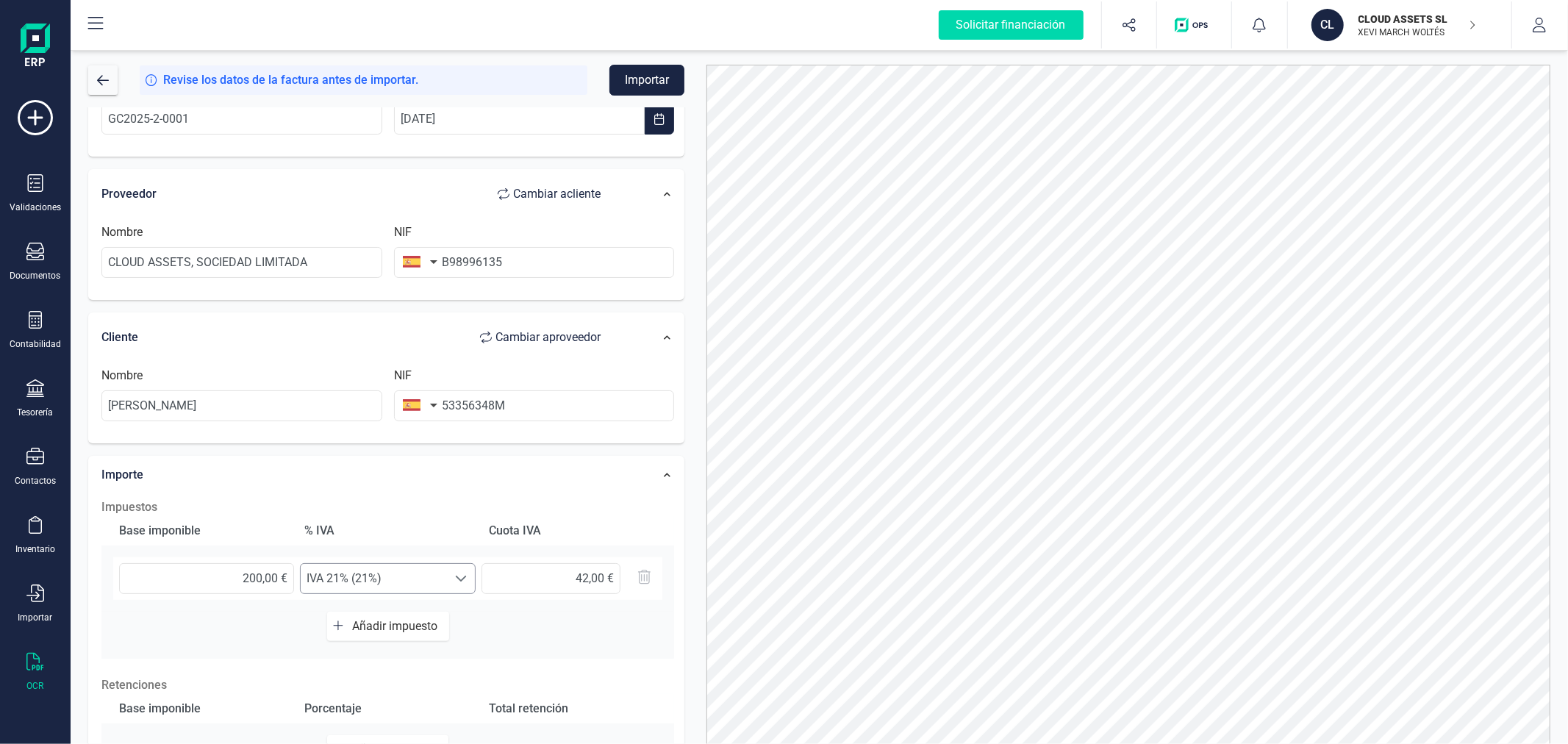
click at [430, 583] on span "IVA 21% (21%)" at bounding box center [373, 578] width 146 height 30
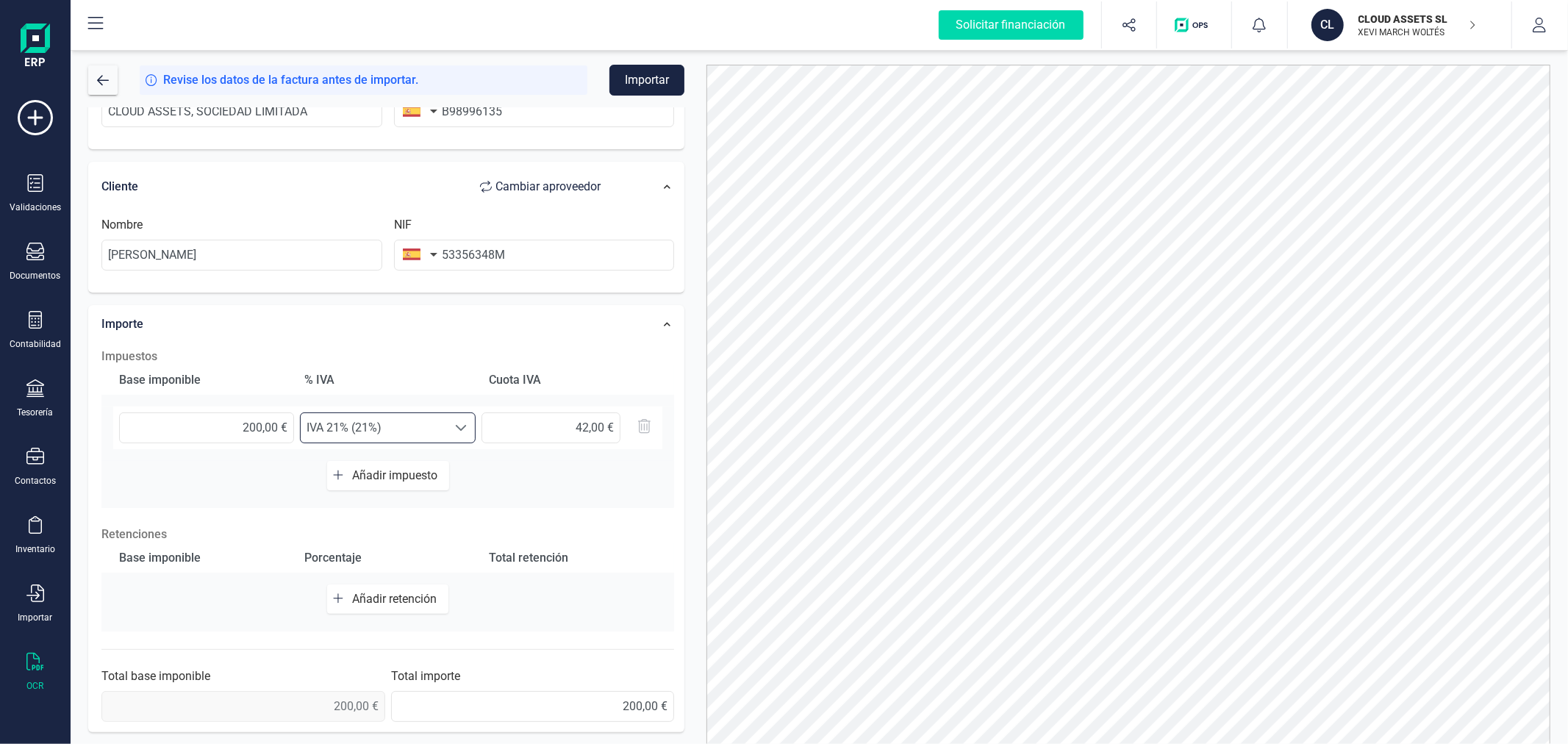
scroll to position [151, 0]
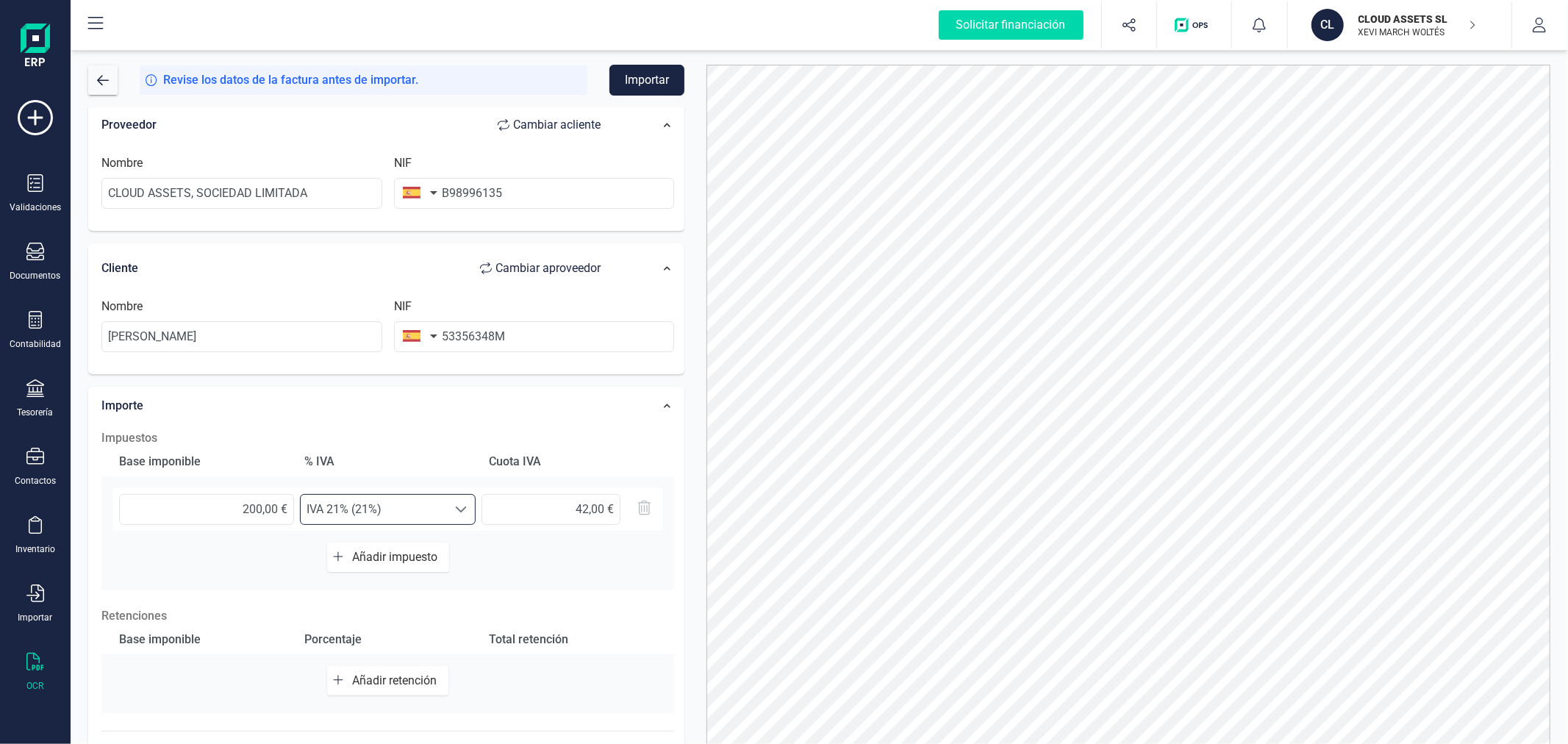
click at [420, 515] on span "IVA 21% (21%)" at bounding box center [373, 509] width 146 height 30
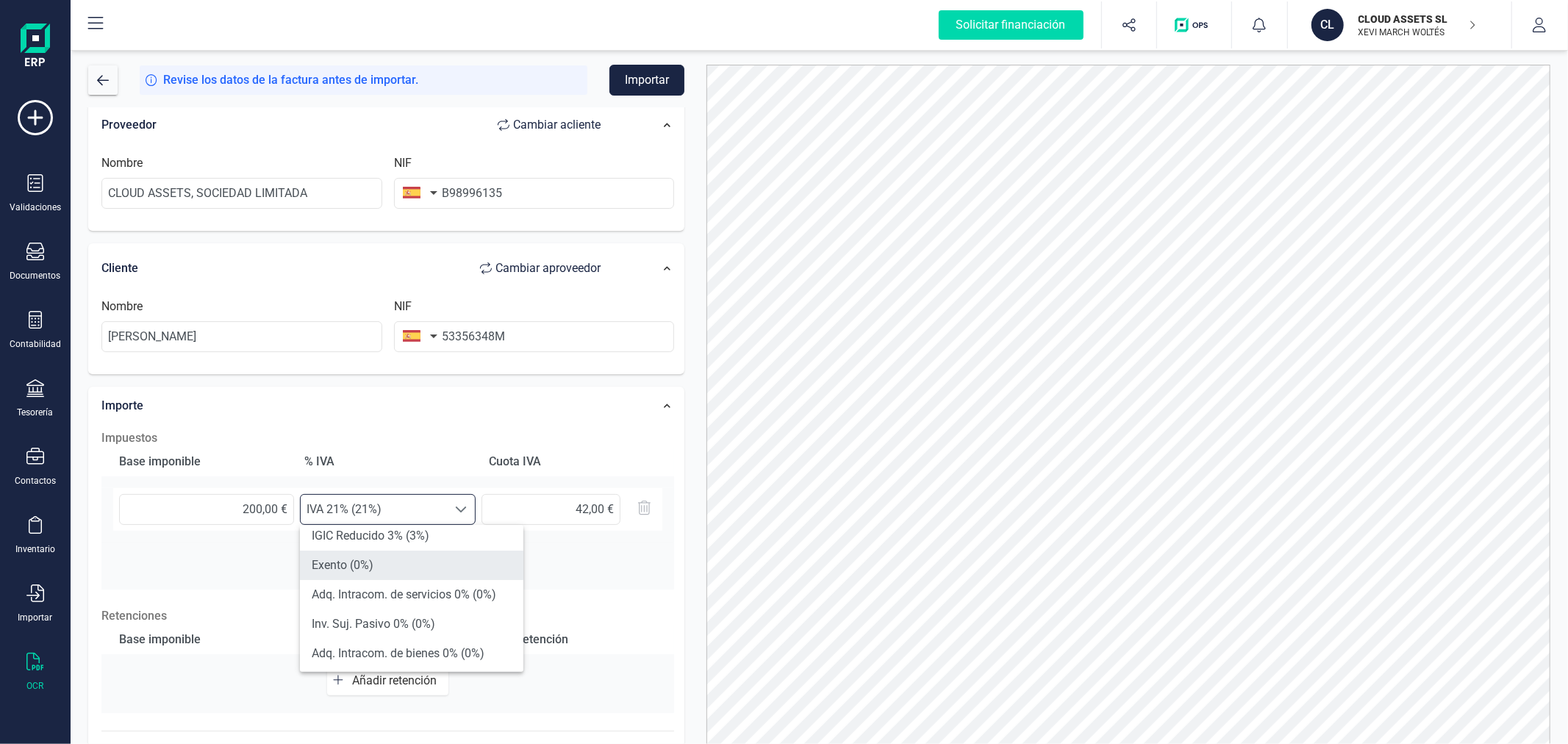
click at [410, 563] on li "Exento (0%)" at bounding box center [411, 565] width 223 height 30
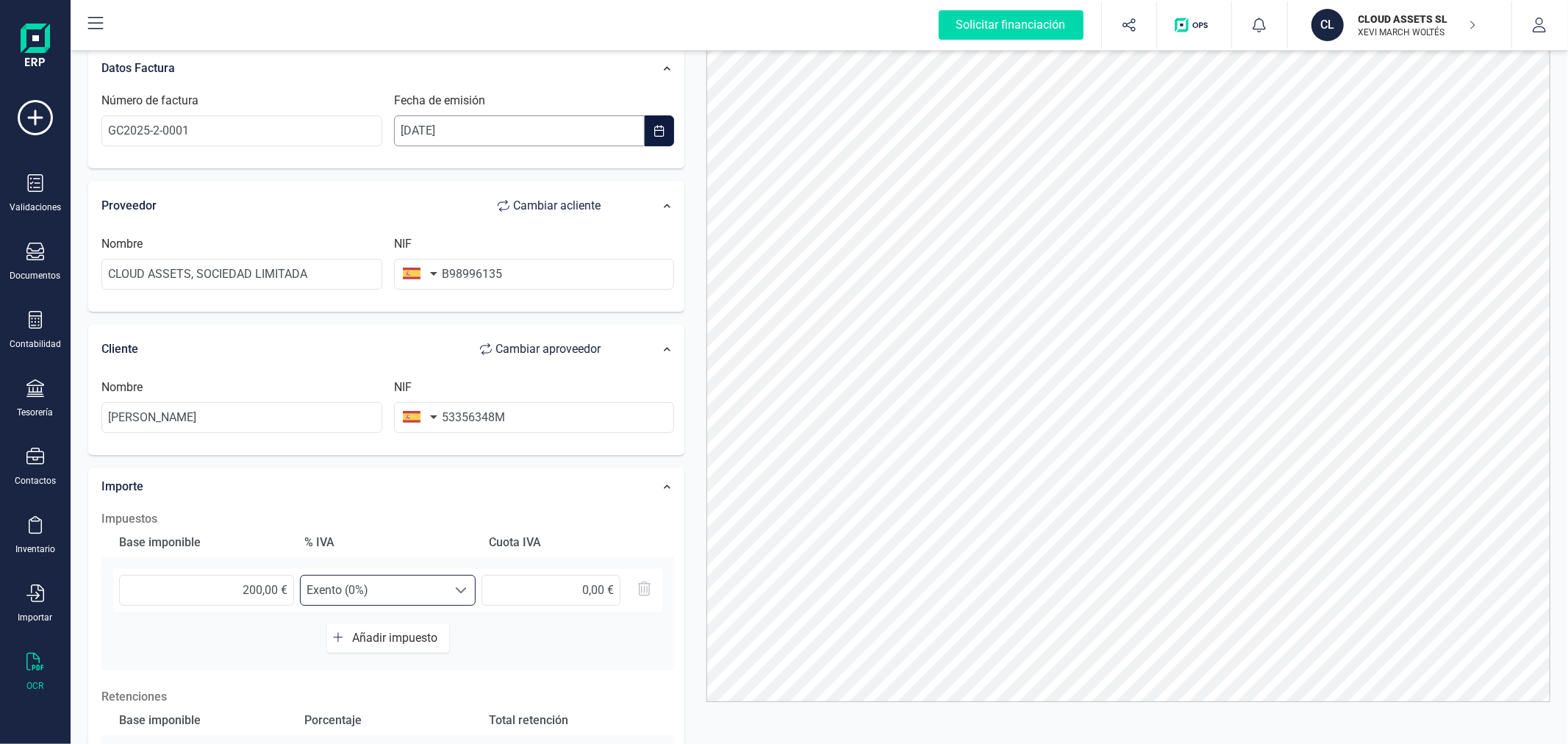
scroll to position [0, 0]
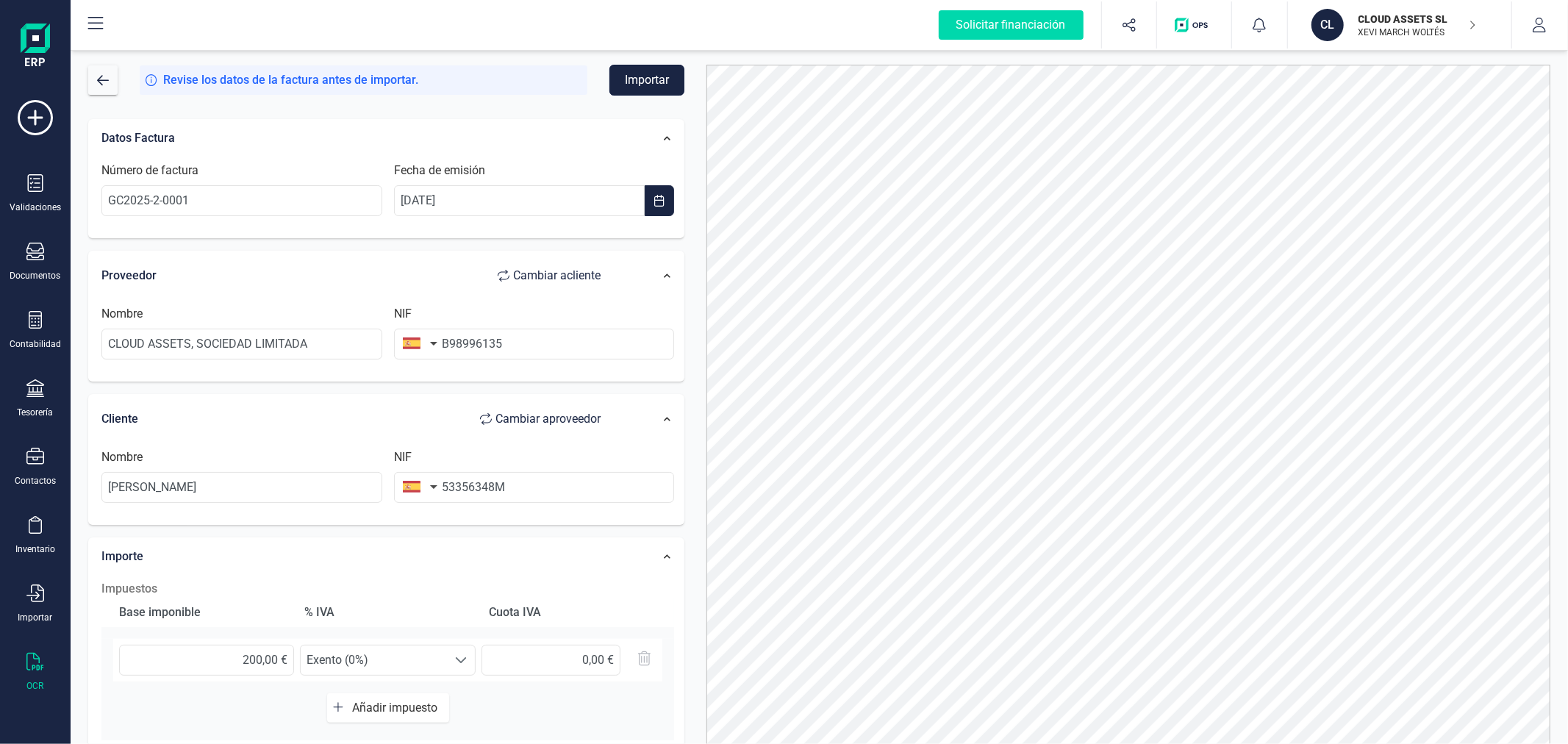
click at [651, 79] on button "Importar" at bounding box center [647, 80] width 75 height 31
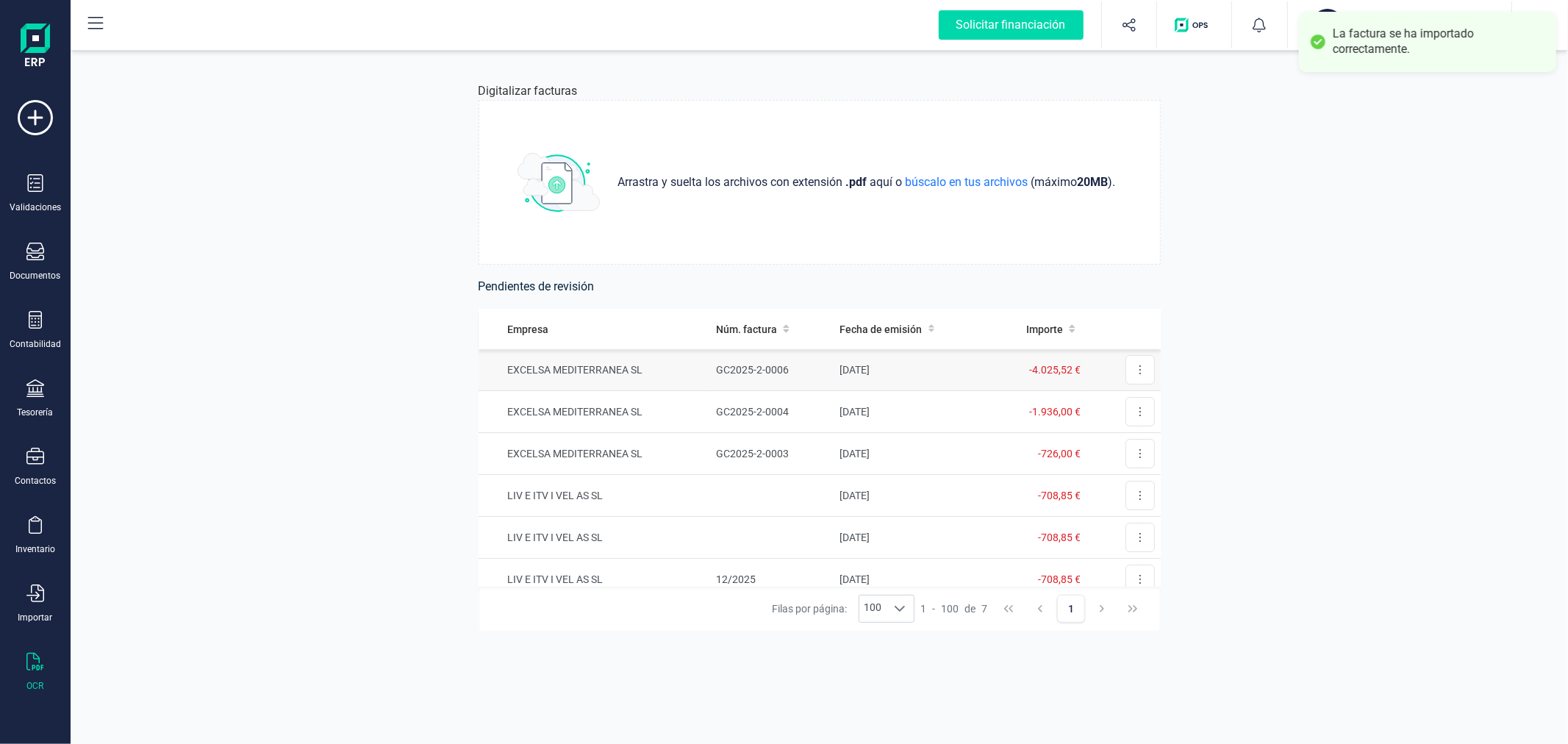
click at [628, 364] on td "EXCELSA MEDITERRANEA SL" at bounding box center [594, 370] width 232 height 42
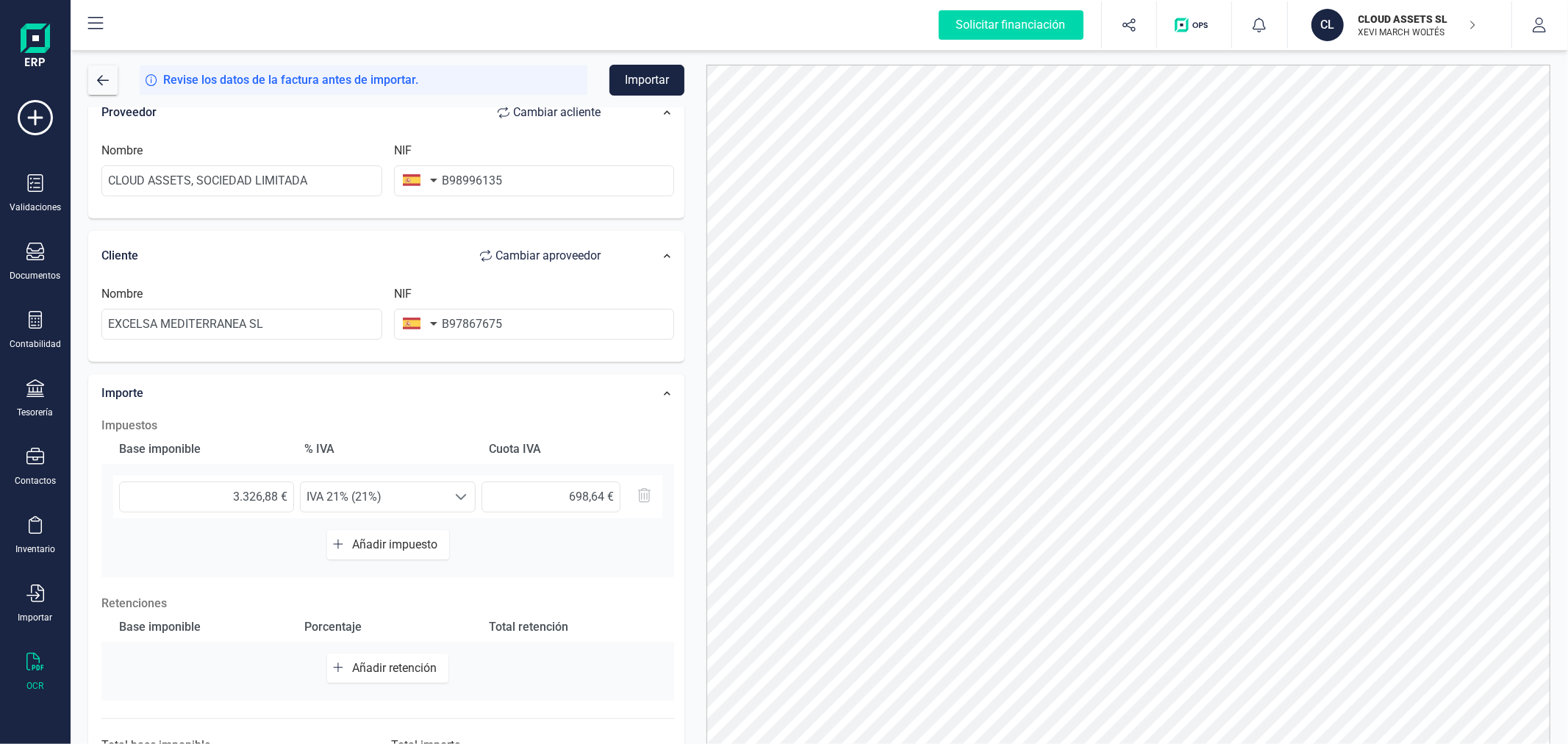
scroll to position [232, 0]
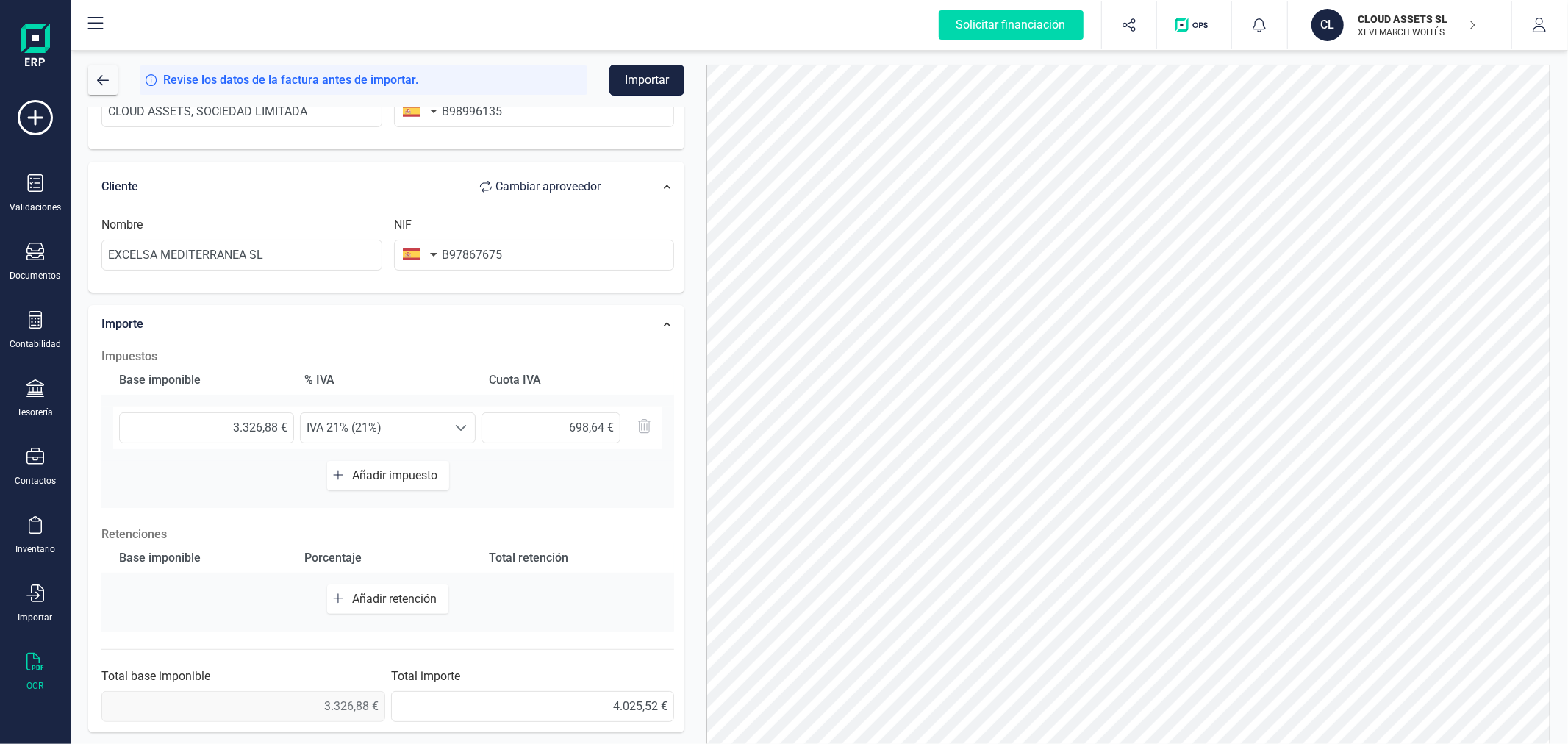
click at [641, 89] on button "Importar" at bounding box center [647, 80] width 75 height 31
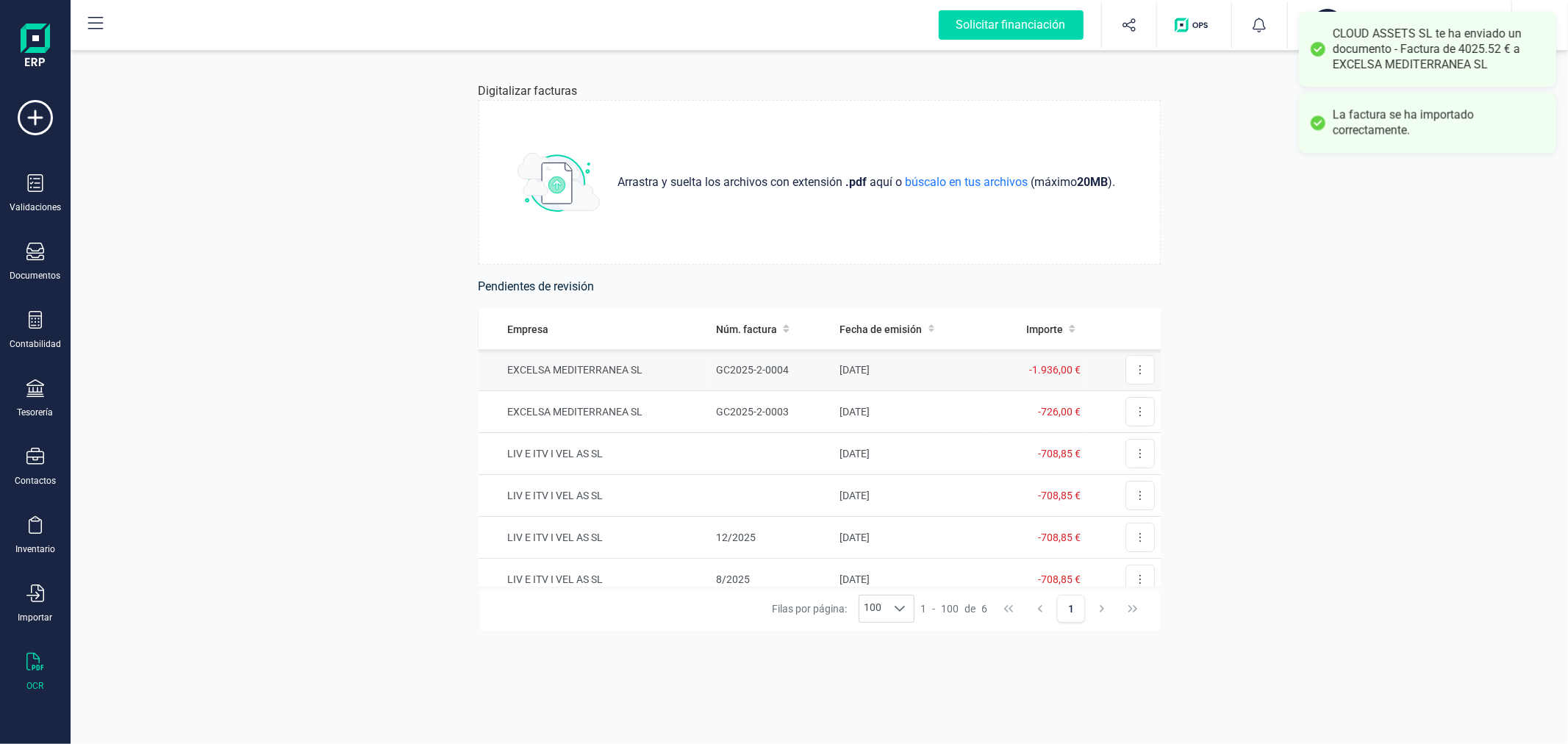
click at [666, 364] on td "EXCELSA MEDITERRANEA SL" at bounding box center [594, 370] width 232 height 42
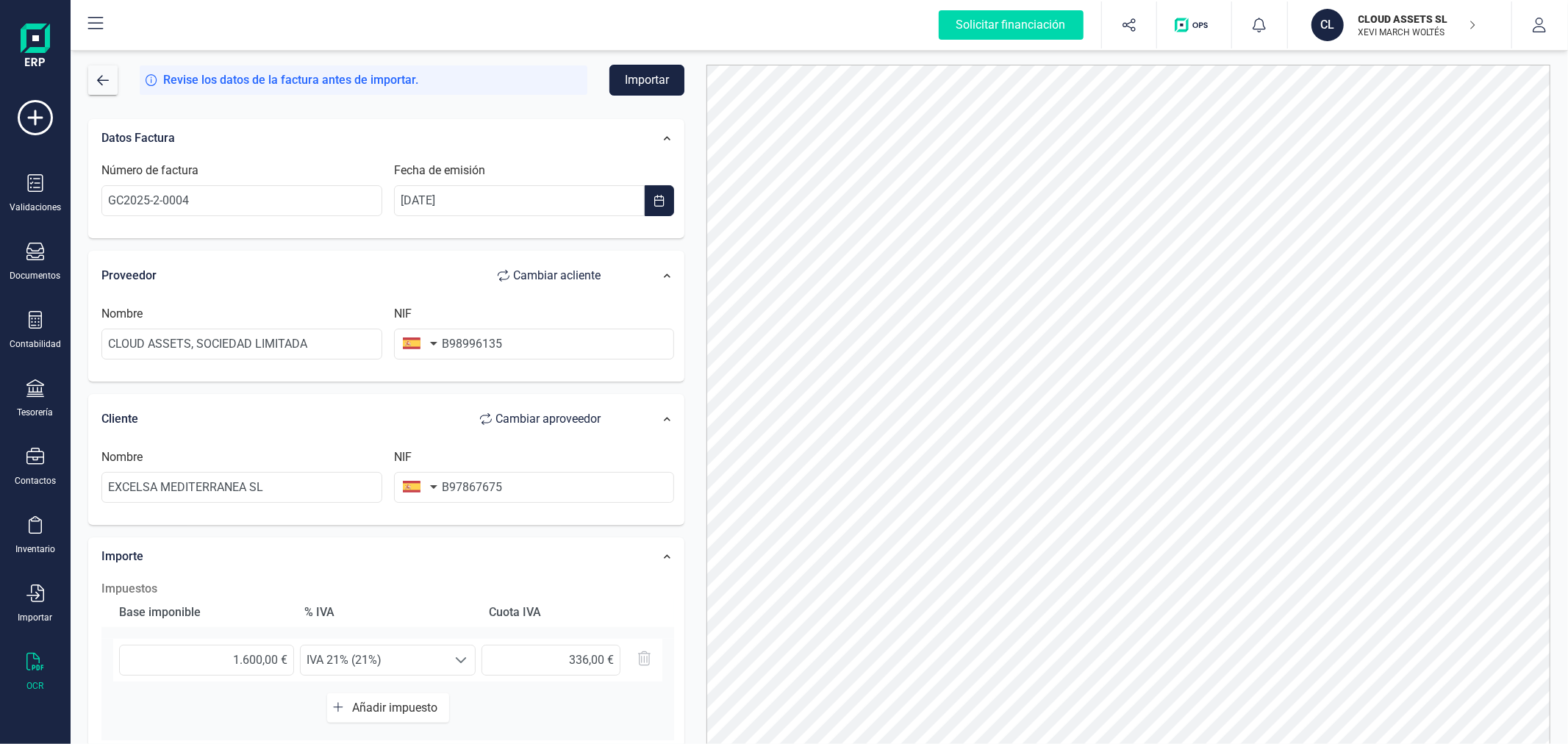
click at [629, 81] on button "Importar" at bounding box center [647, 80] width 75 height 31
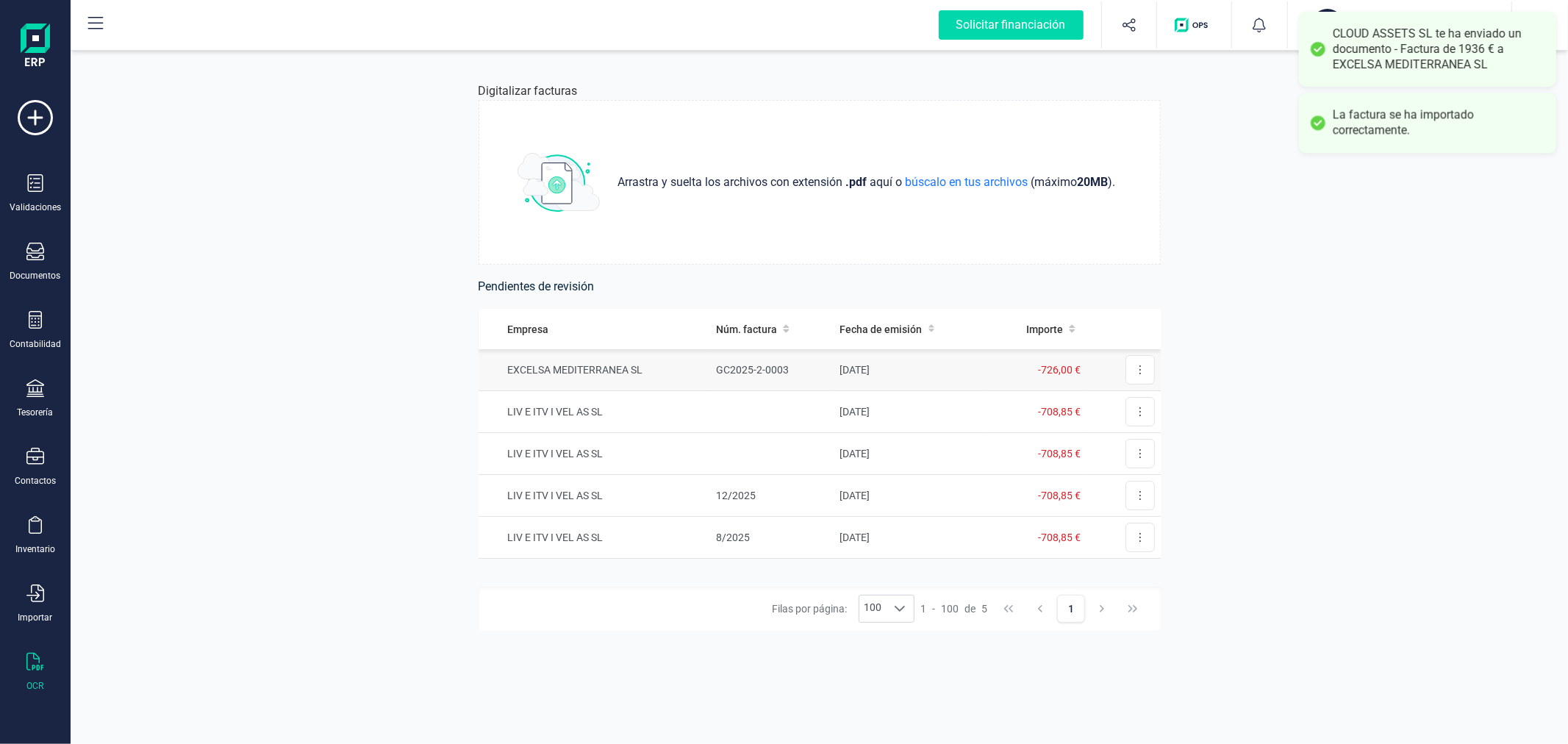
click at [650, 370] on td "EXCELSA MEDITERRANEA SL" at bounding box center [594, 370] width 232 height 42
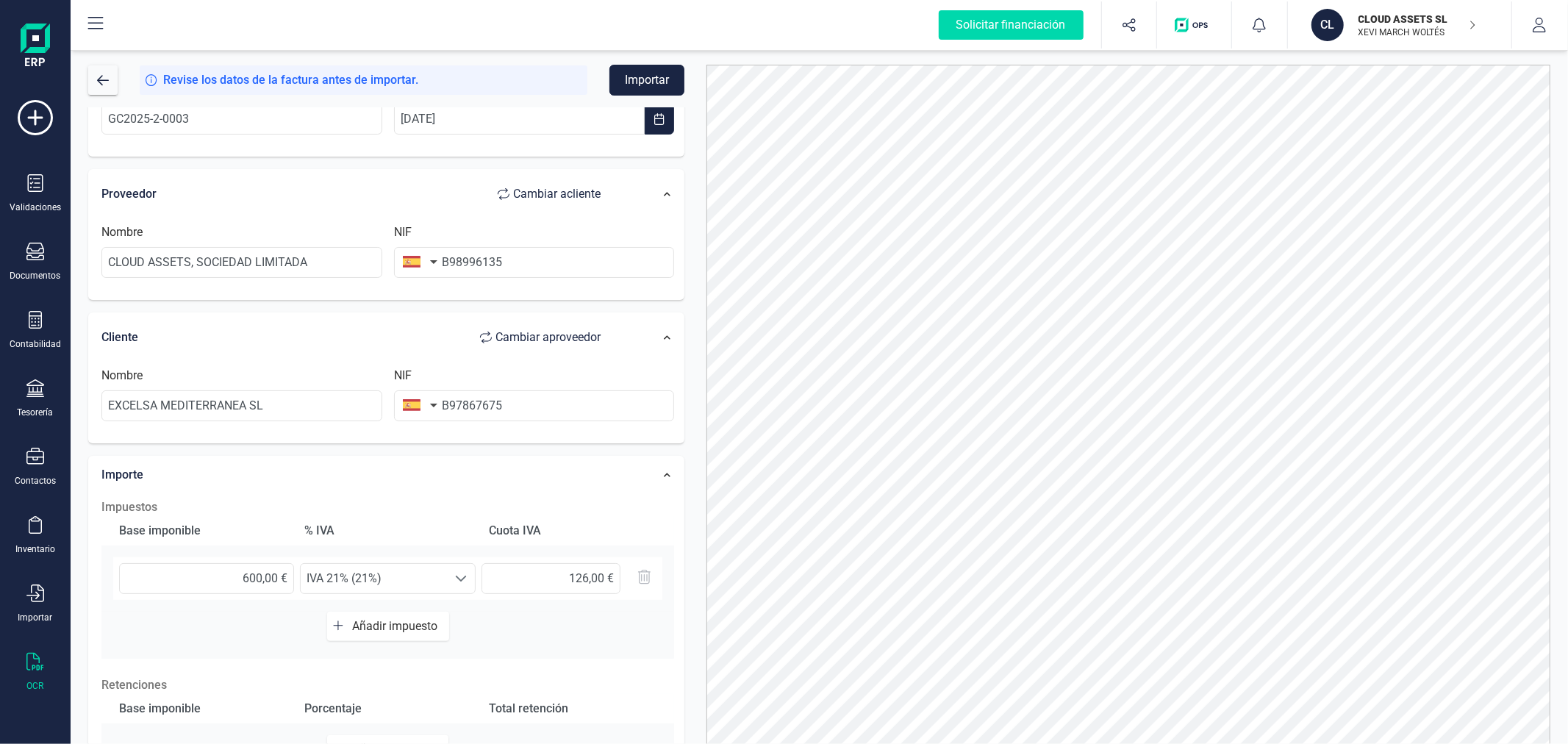
scroll to position [232, 0]
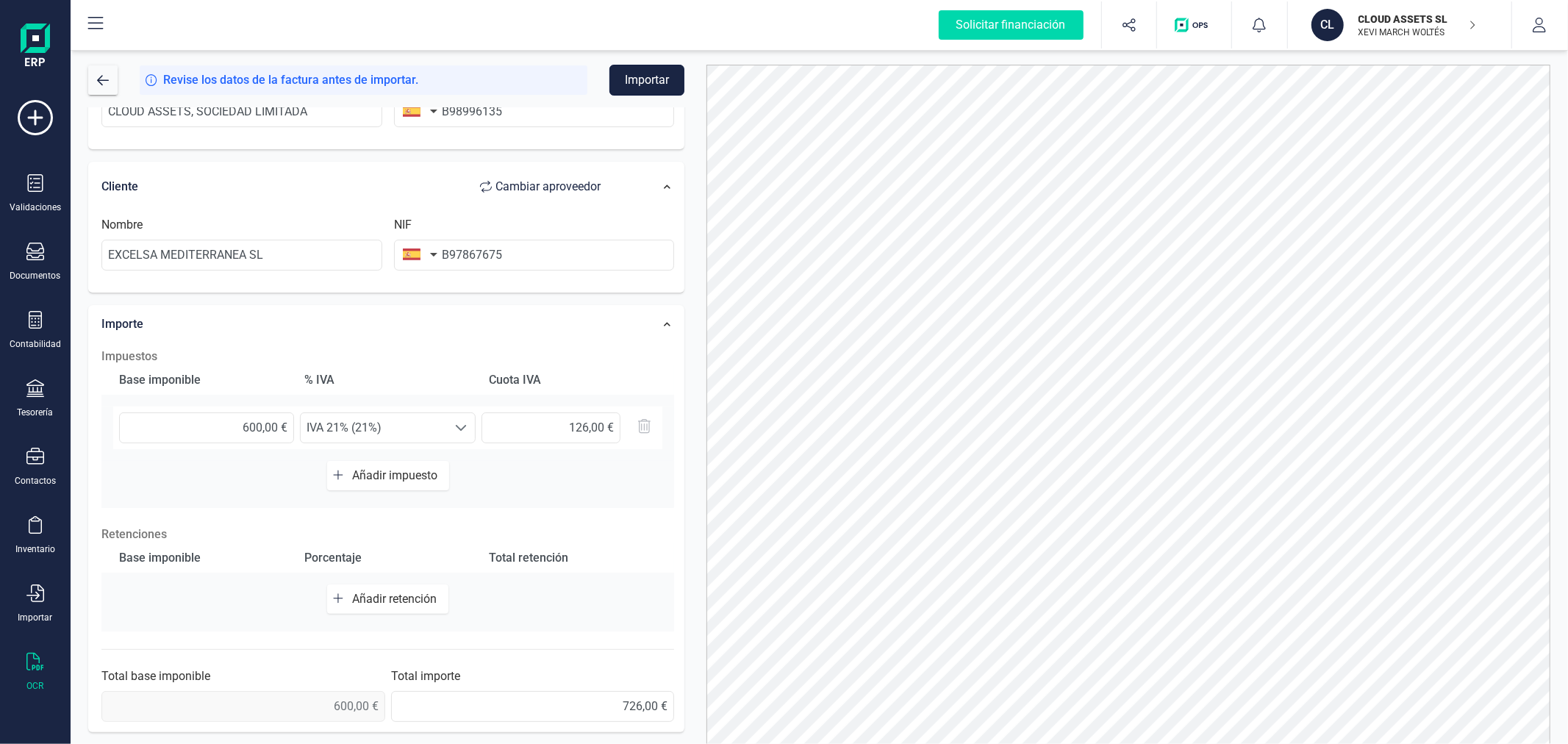
click at [666, 79] on button "Importar" at bounding box center [647, 80] width 75 height 31
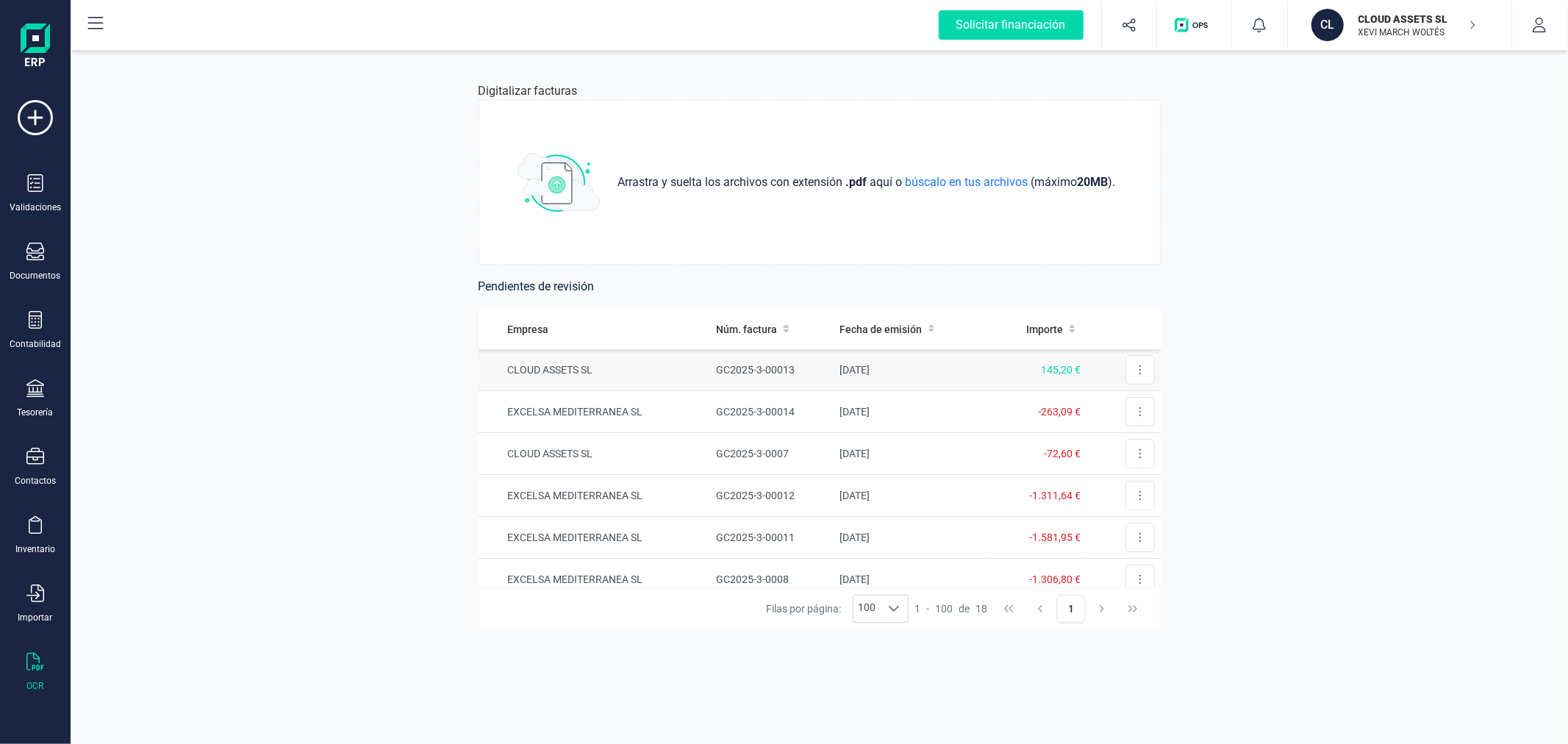
click at [795, 369] on td "GC2025-3-00013" at bounding box center [772, 370] width 124 height 42
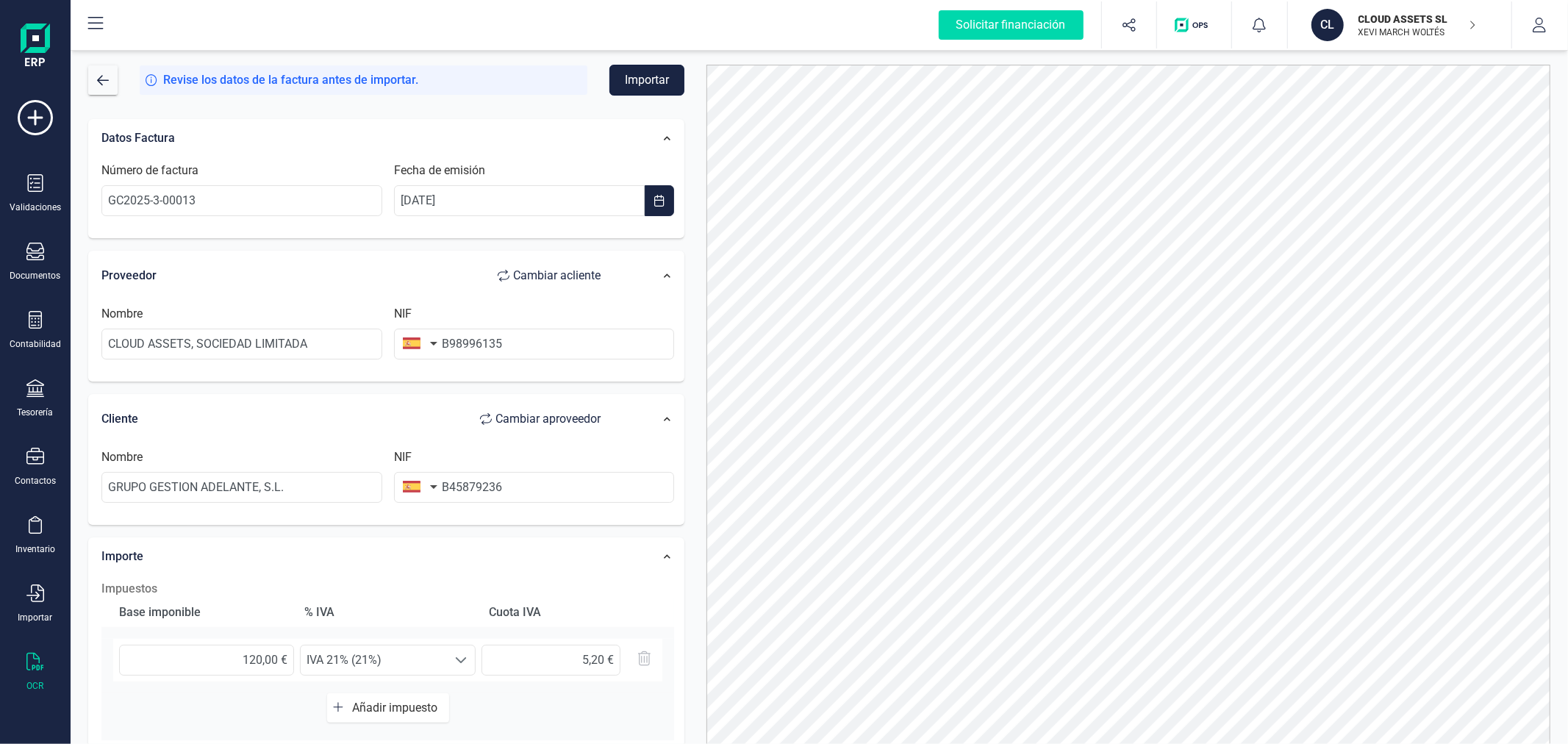
click at [645, 77] on button "Importar" at bounding box center [647, 80] width 75 height 31
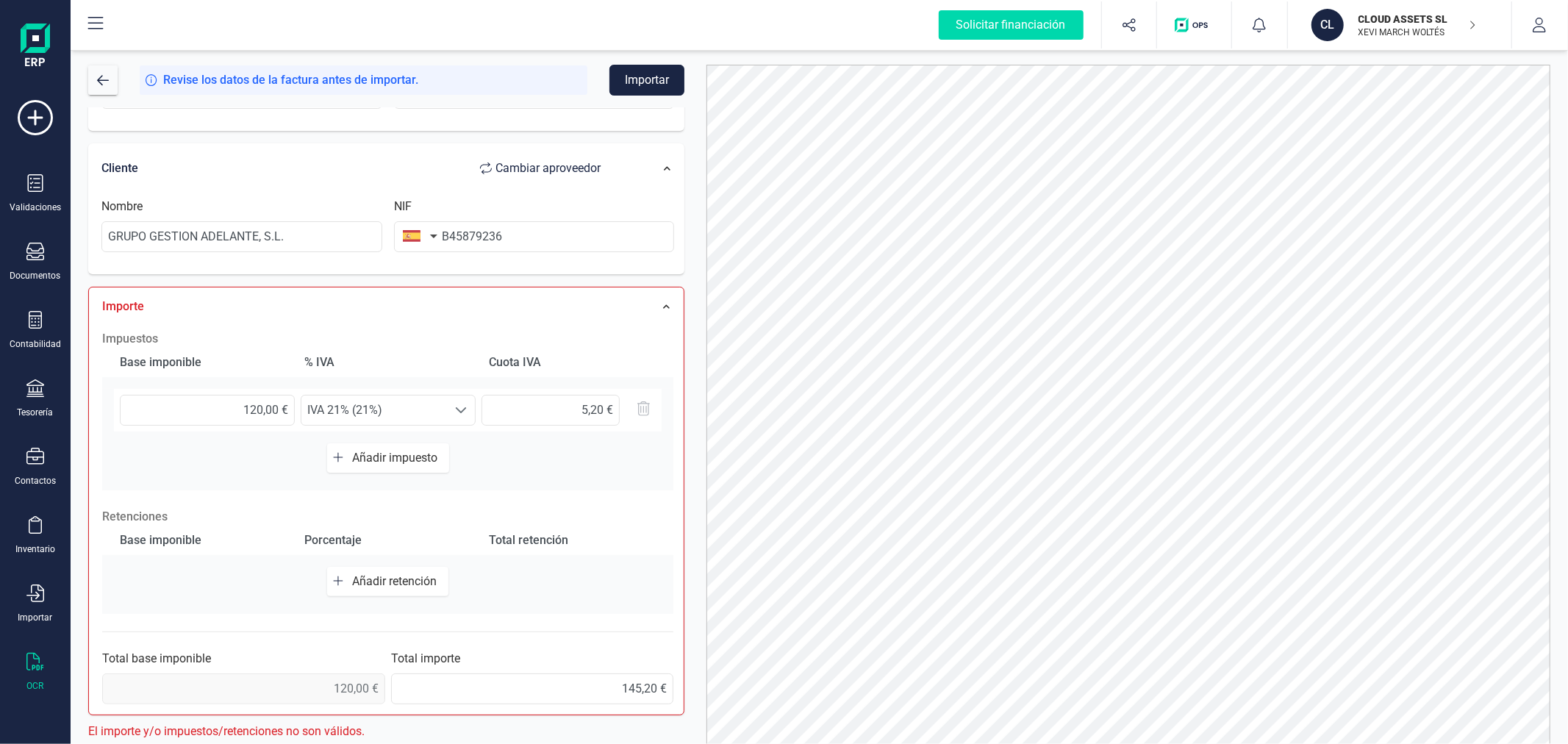
scroll to position [70, 0]
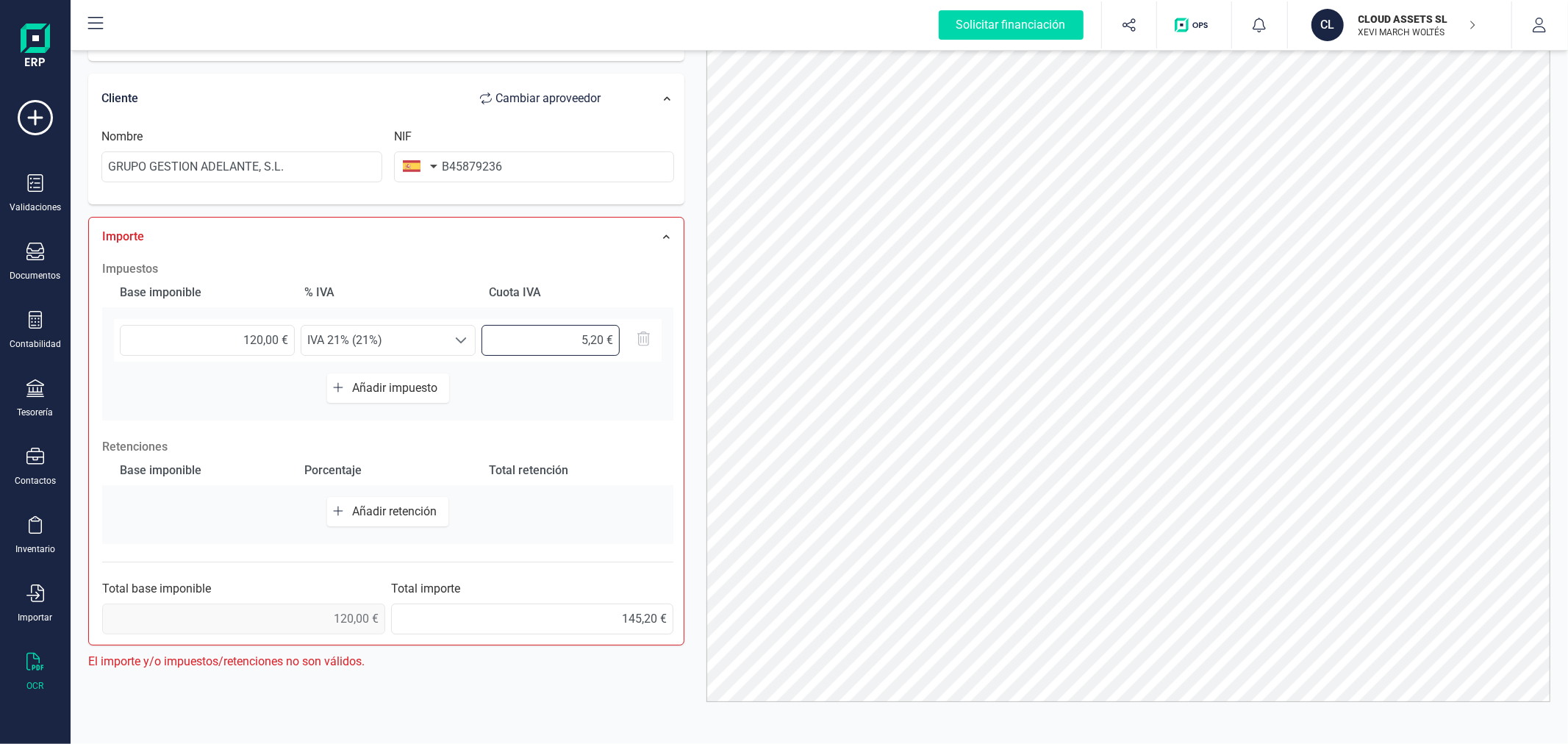
click at [554, 329] on input "5,20 €" at bounding box center [550, 340] width 138 height 31
type input "25,20 €"
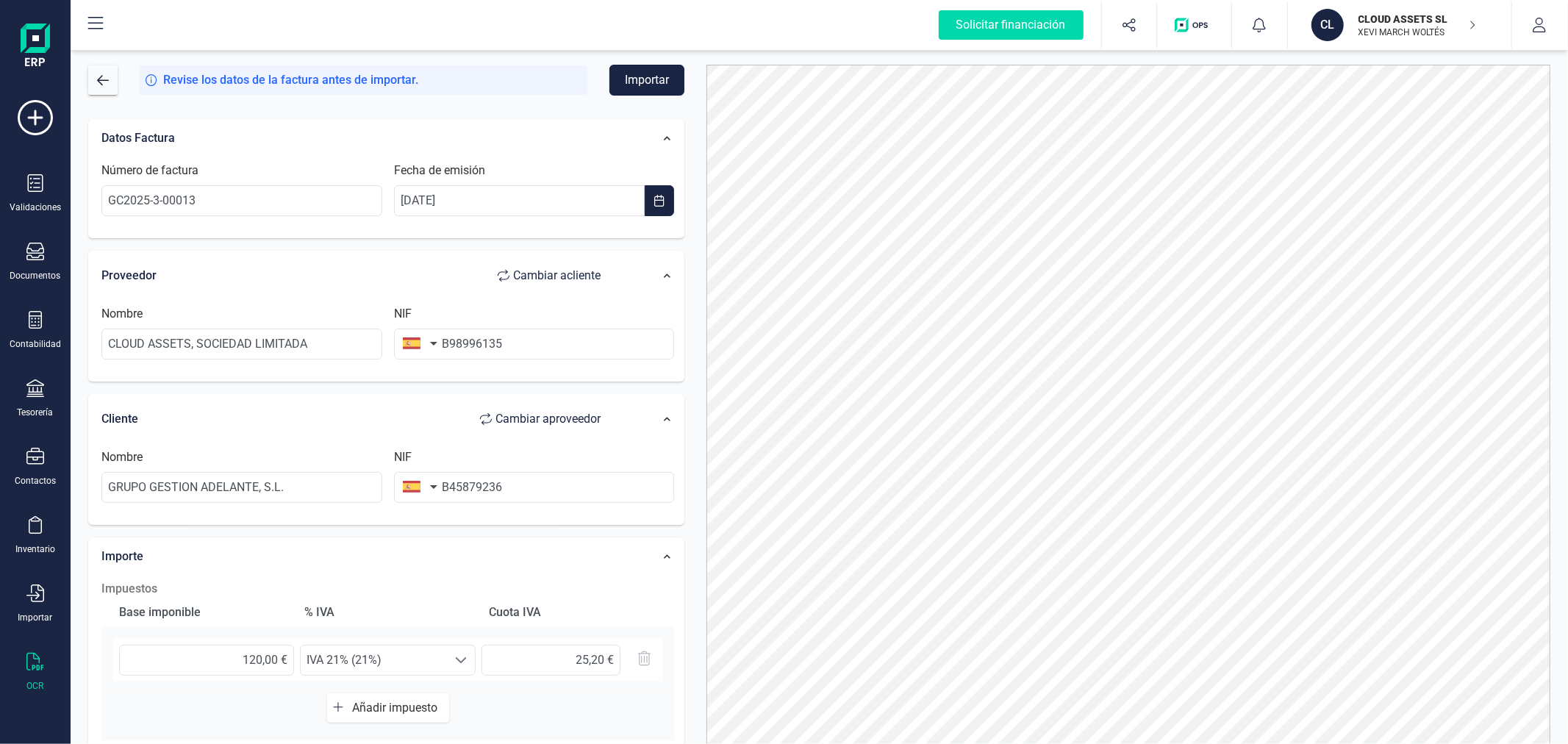
click at [644, 74] on button "Importar" at bounding box center [647, 80] width 75 height 31
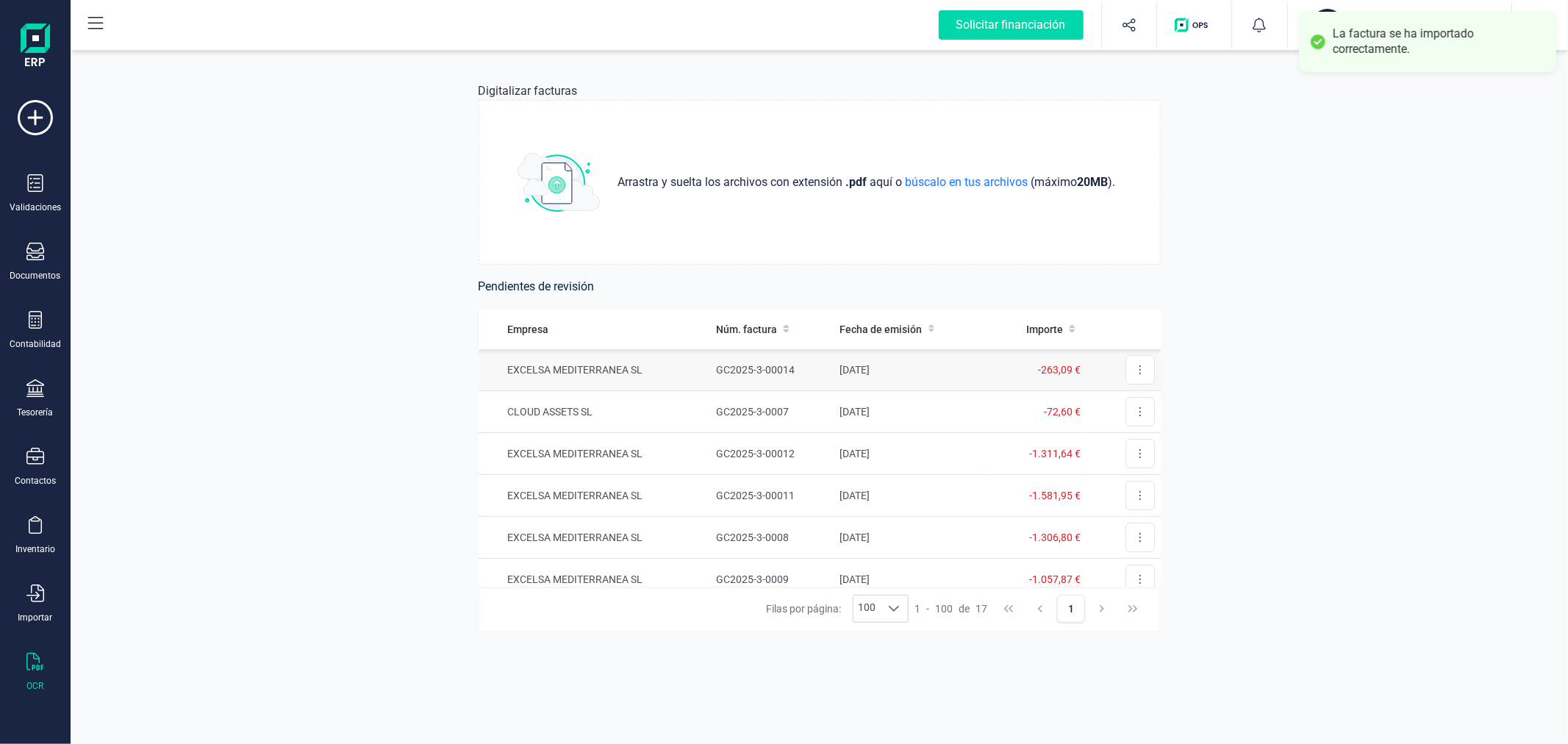
click at [679, 367] on td "EXCELSA MEDITERRANEA SL" at bounding box center [594, 370] width 232 height 42
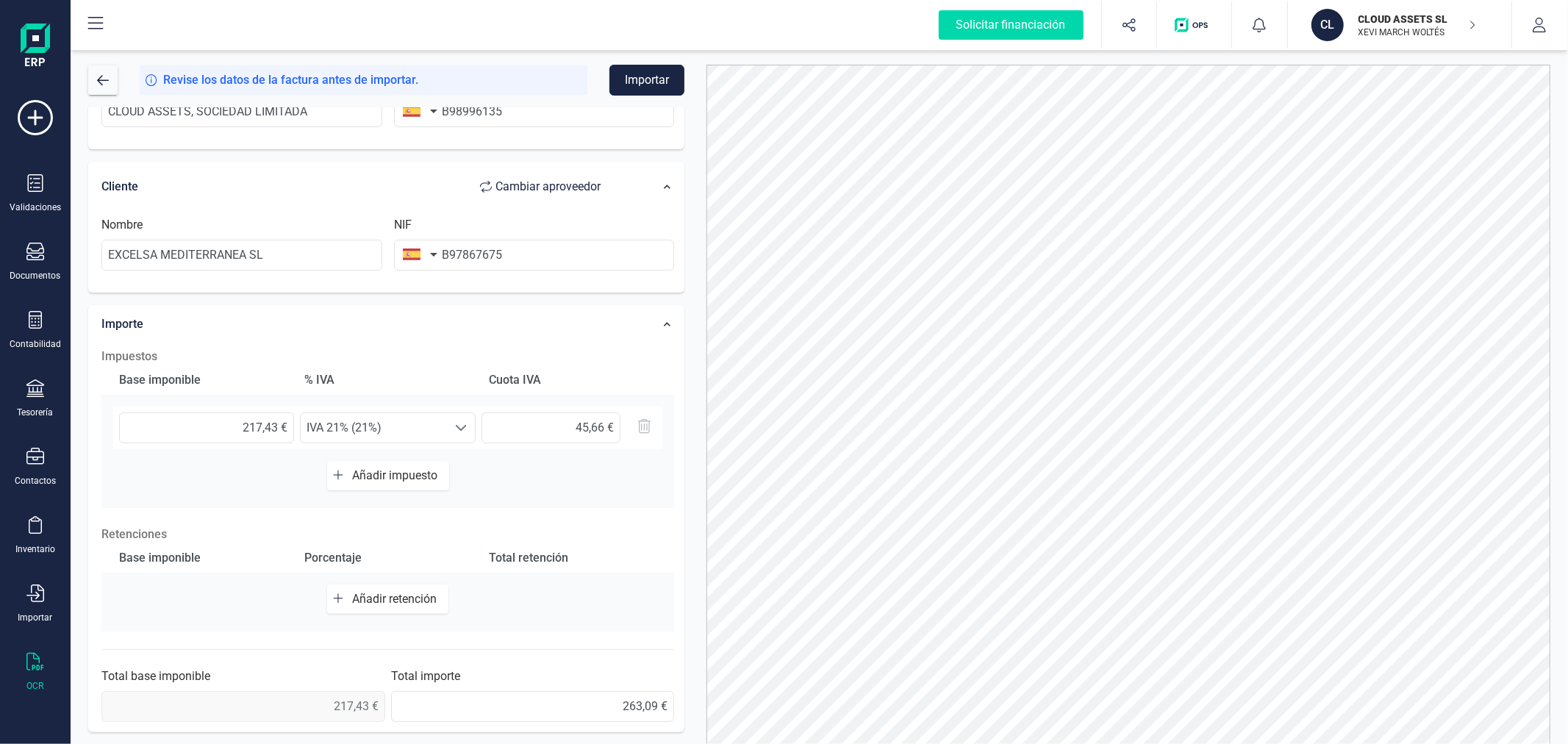
scroll to position [69, 0]
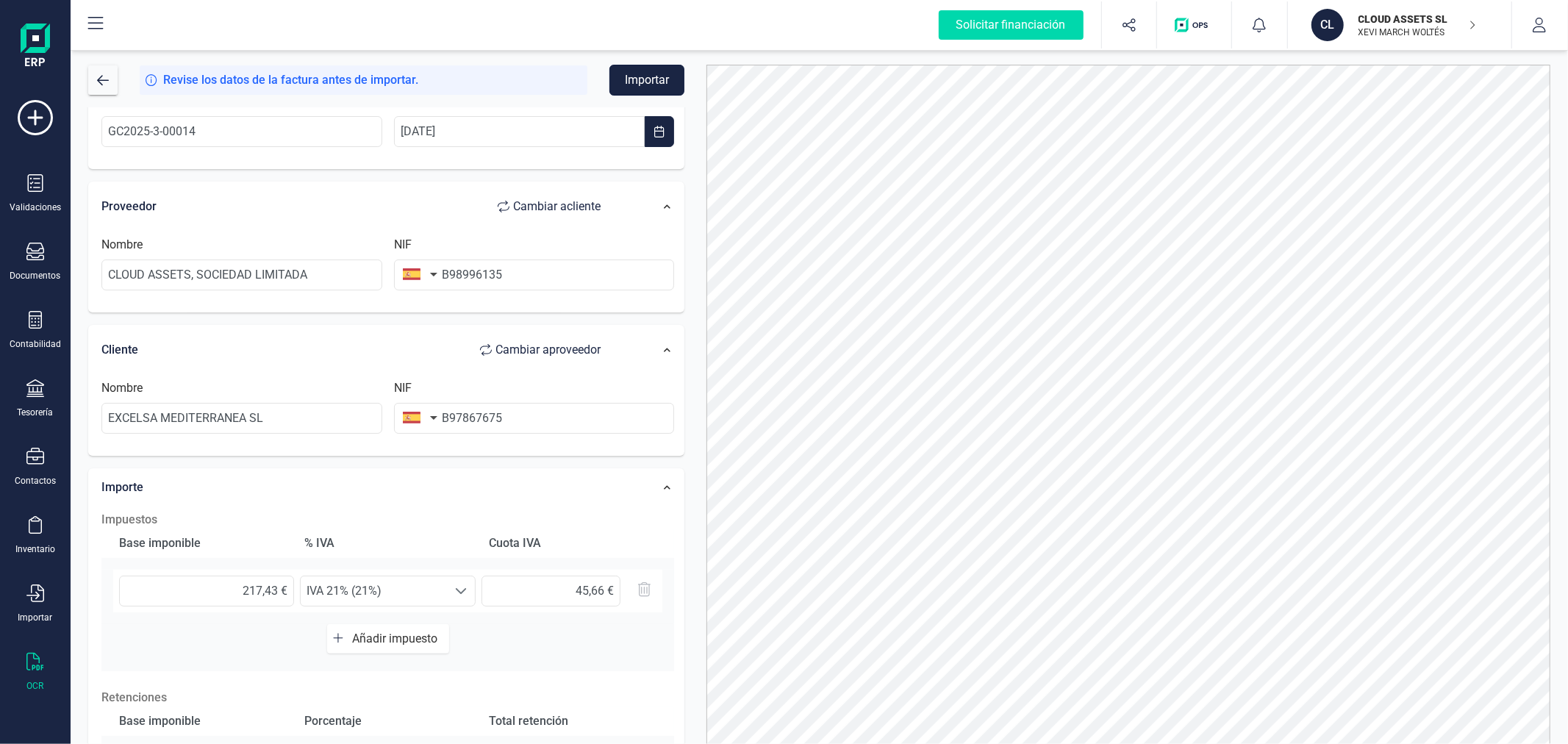
click at [641, 77] on button "Importar" at bounding box center [647, 80] width 75 height 31
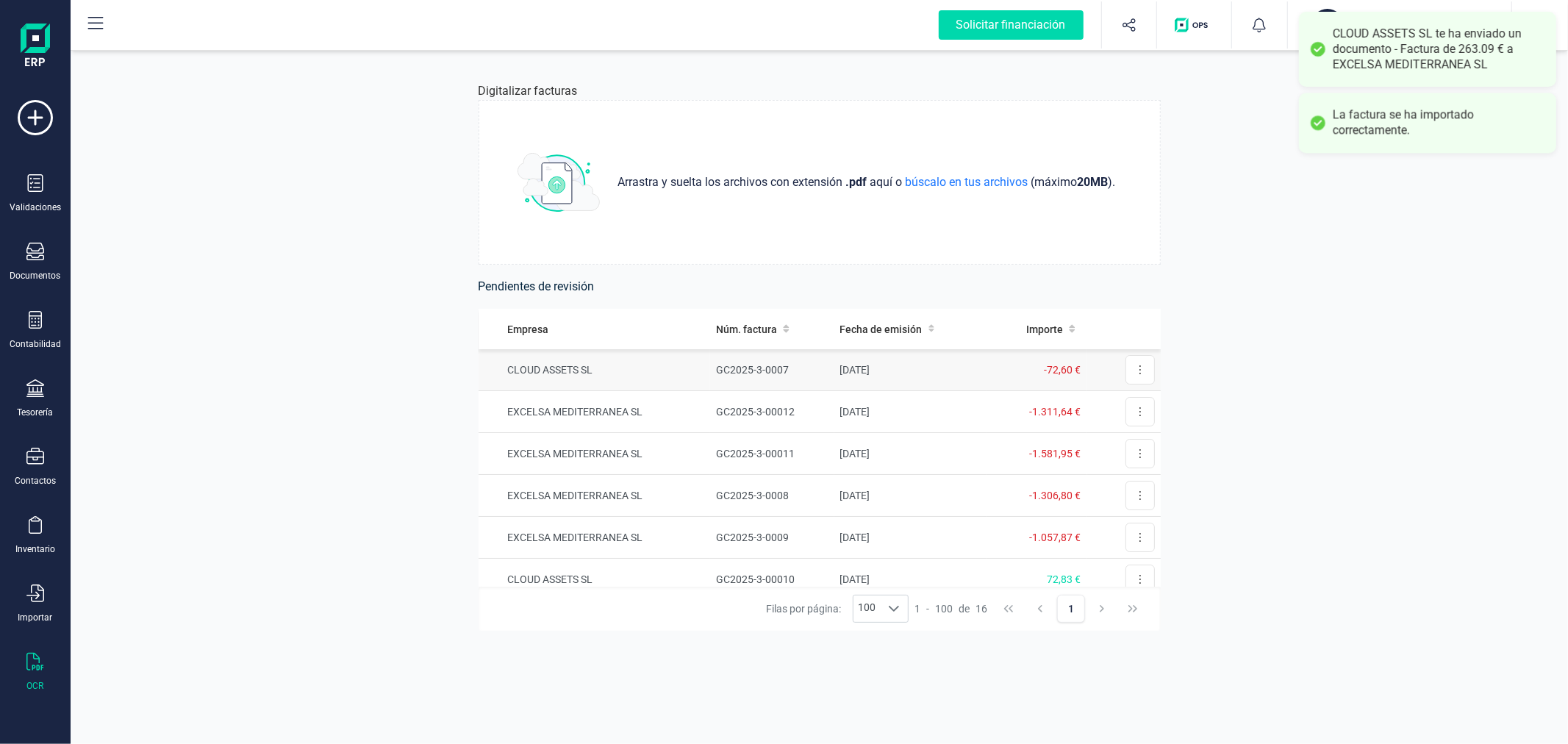
click at [688, 371] on td "CLOUD ASSETS SL" at bounding box center [594, 370] width 232 height 42
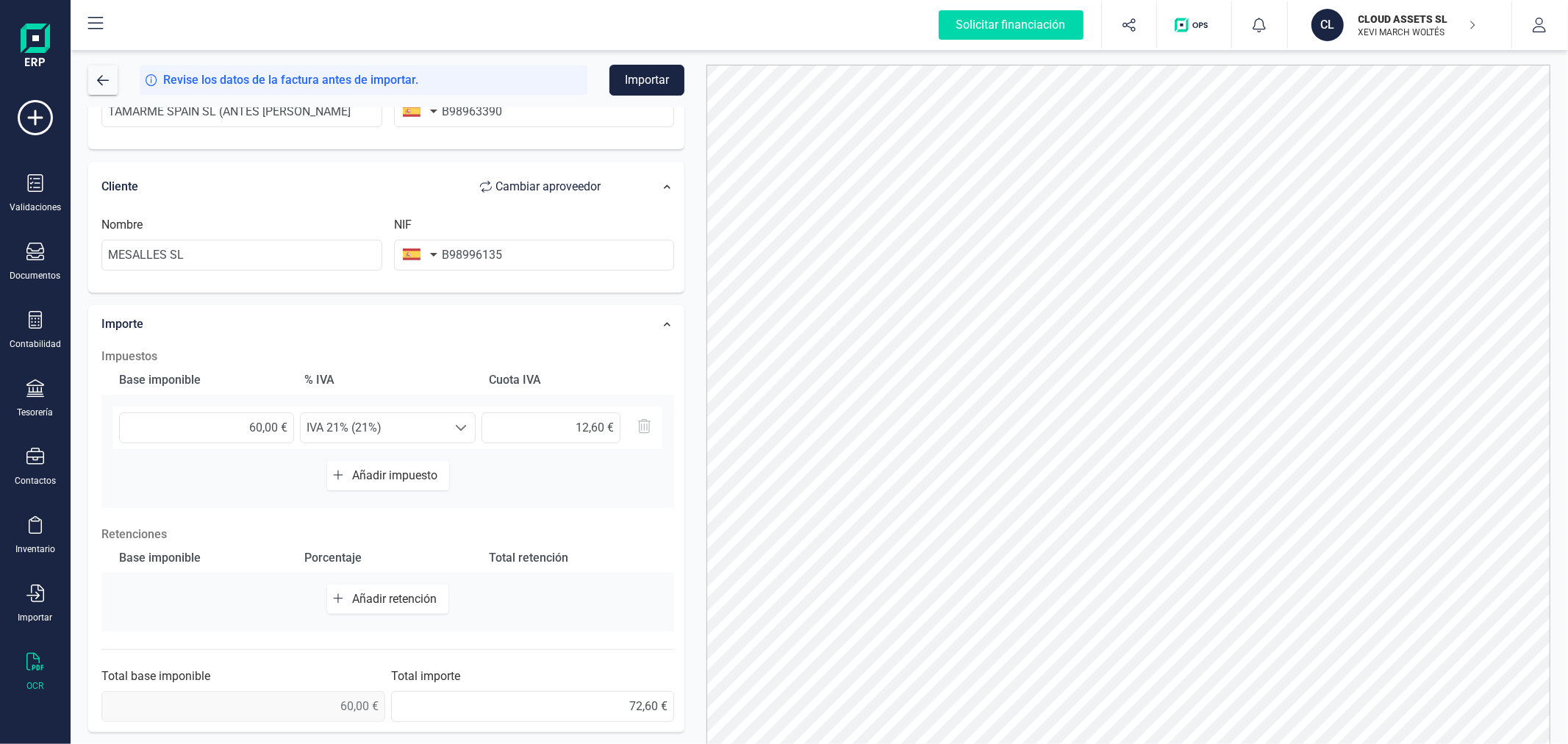
scroll to position [151, 0]
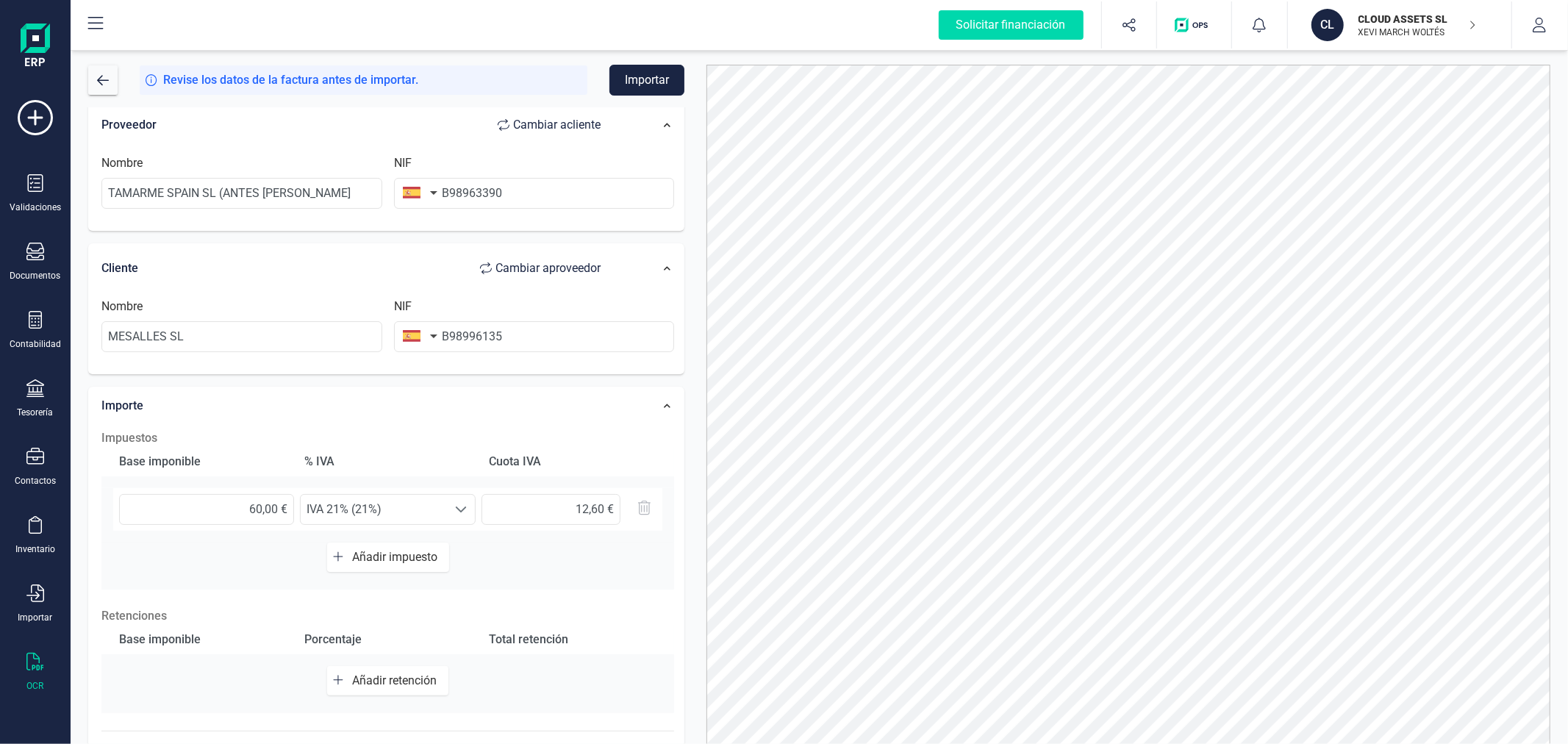
click at [568, 121] on span "Cambiar a cliente" at bounding box center [556, 125] width 87 height 17
type input "MESALLES SL"
type input "B98996135"
type input "TAMARME SPAIN SL (ANTES [PERSON_NAME]"
type input "B98963390"
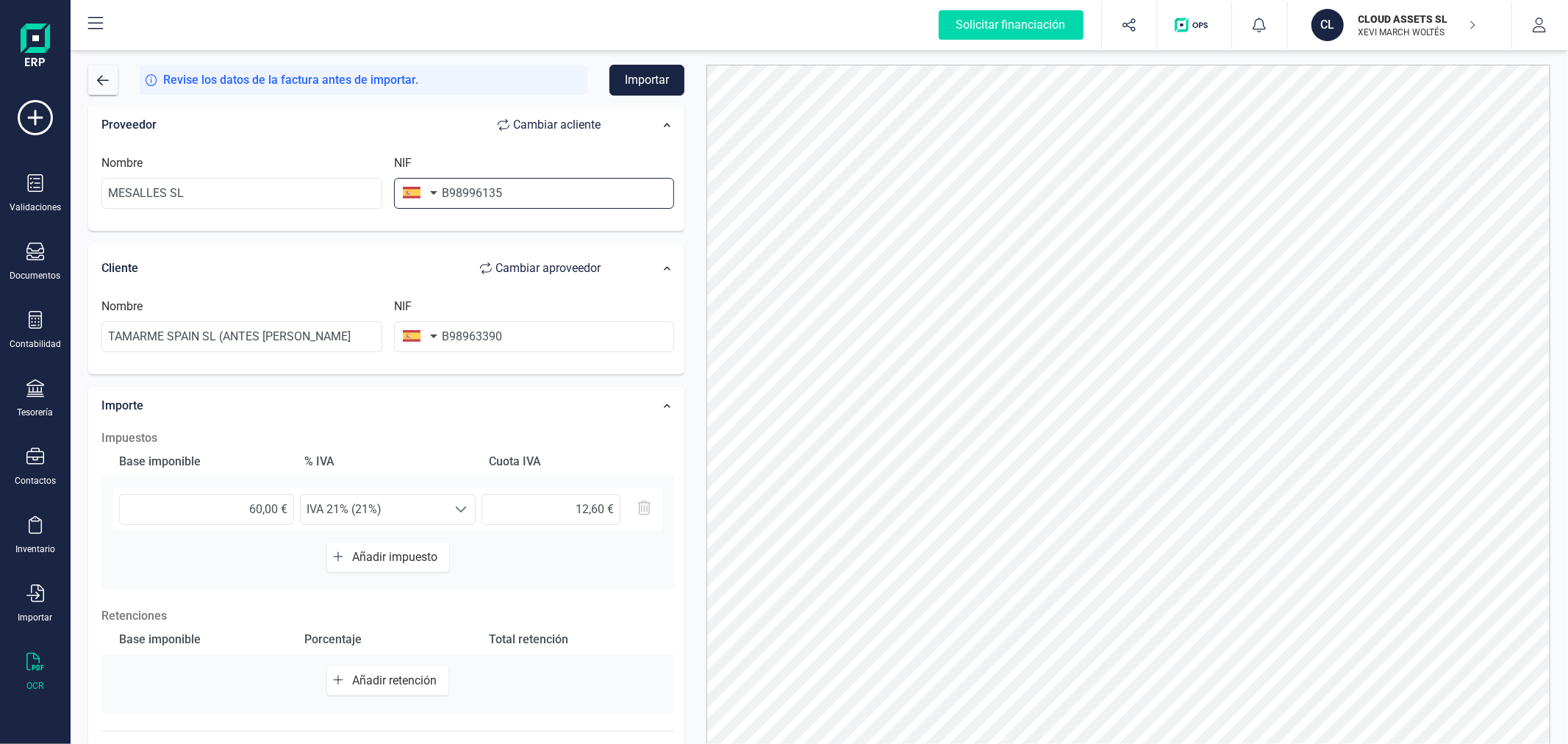
click at [527, 182] on input "B98996135" at bounding box center [534, 193] width 281 height 31
type input "B9899613"
click at [524, 225] on li "B98996135" at bounding box center [534, 229] width 281 height 30
type input "CLOUD ASSETS SL"
type input "B98996135"
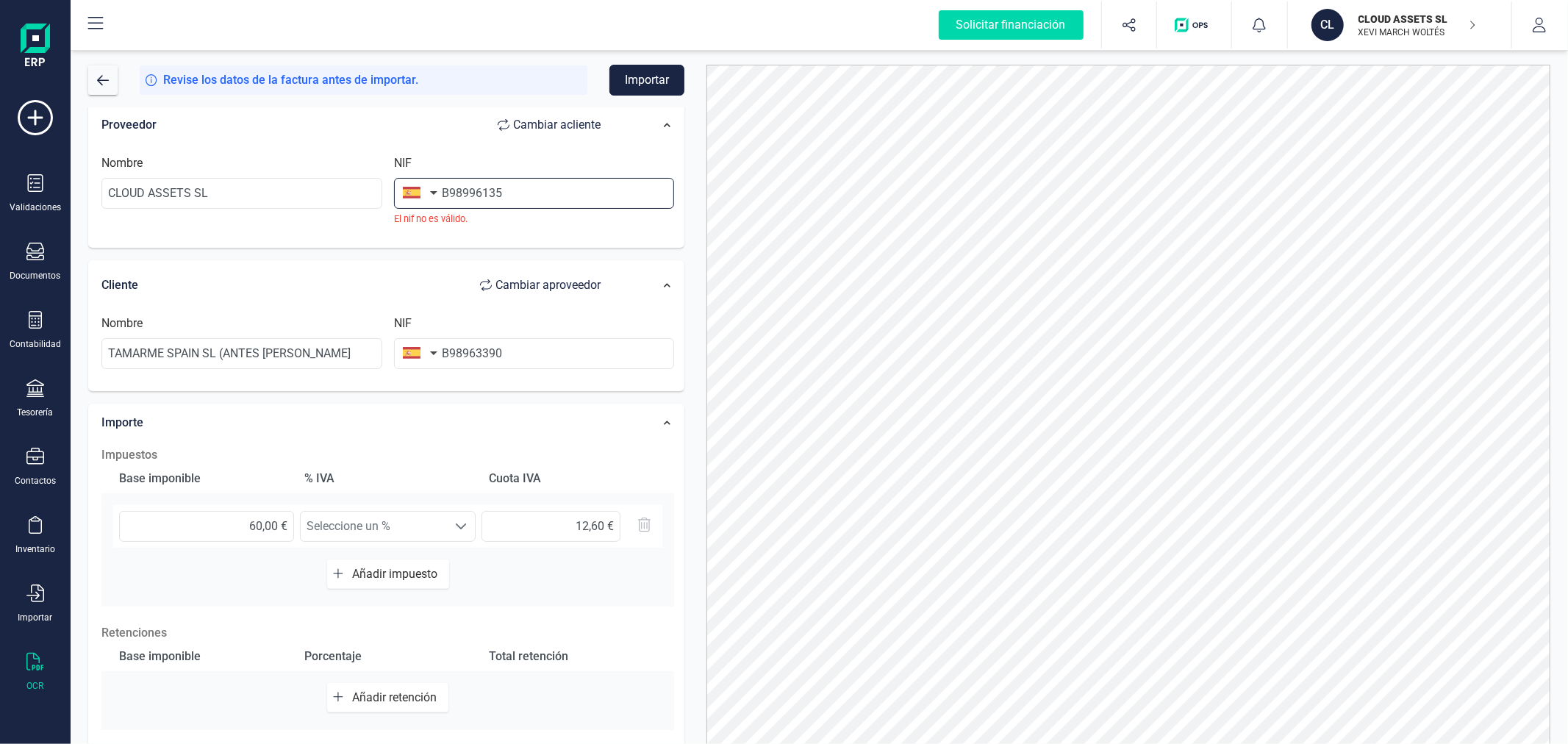
scroll to position [0, 0]
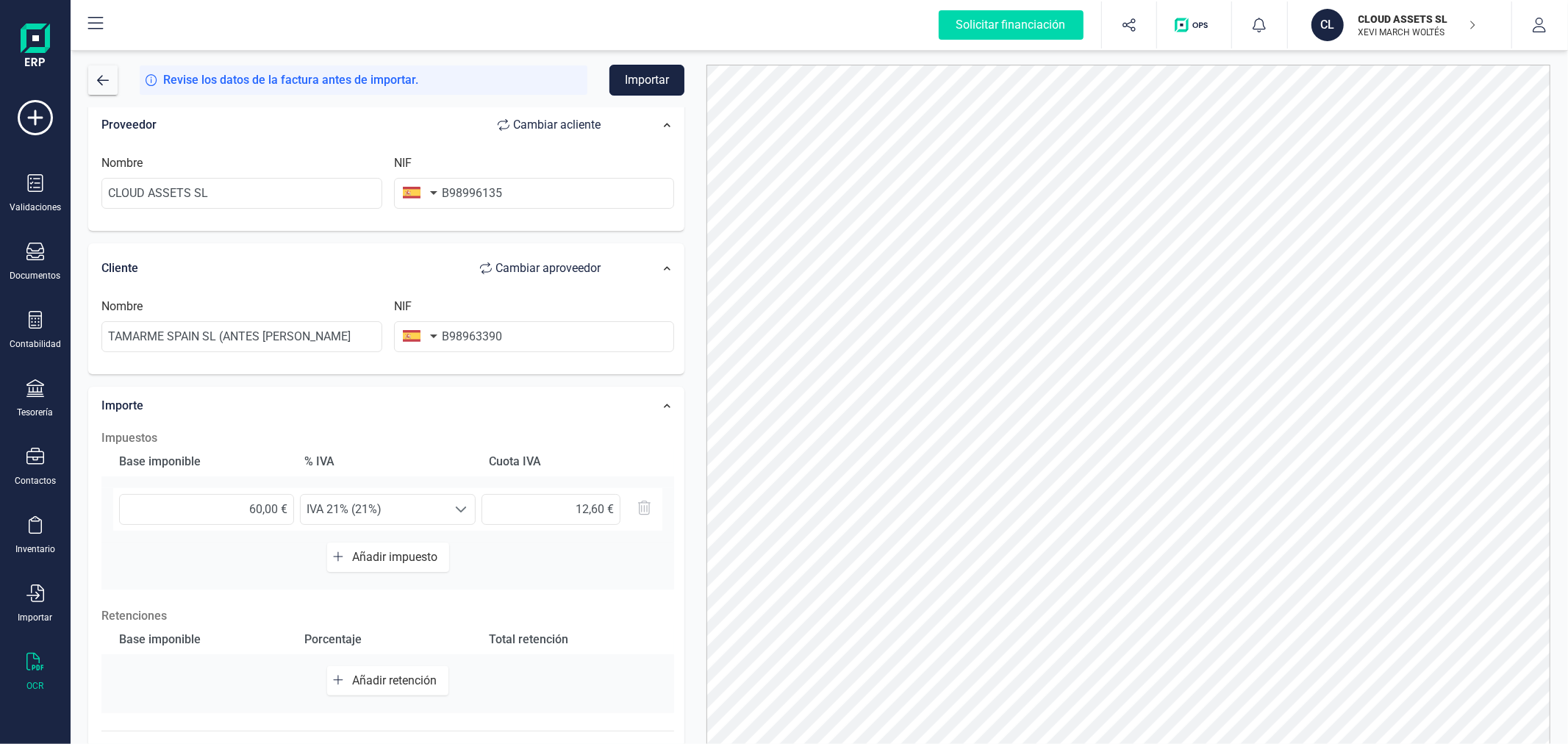
click at [649, 87] on button "Importar" at bounding box center [647, 80] width 75 height 31
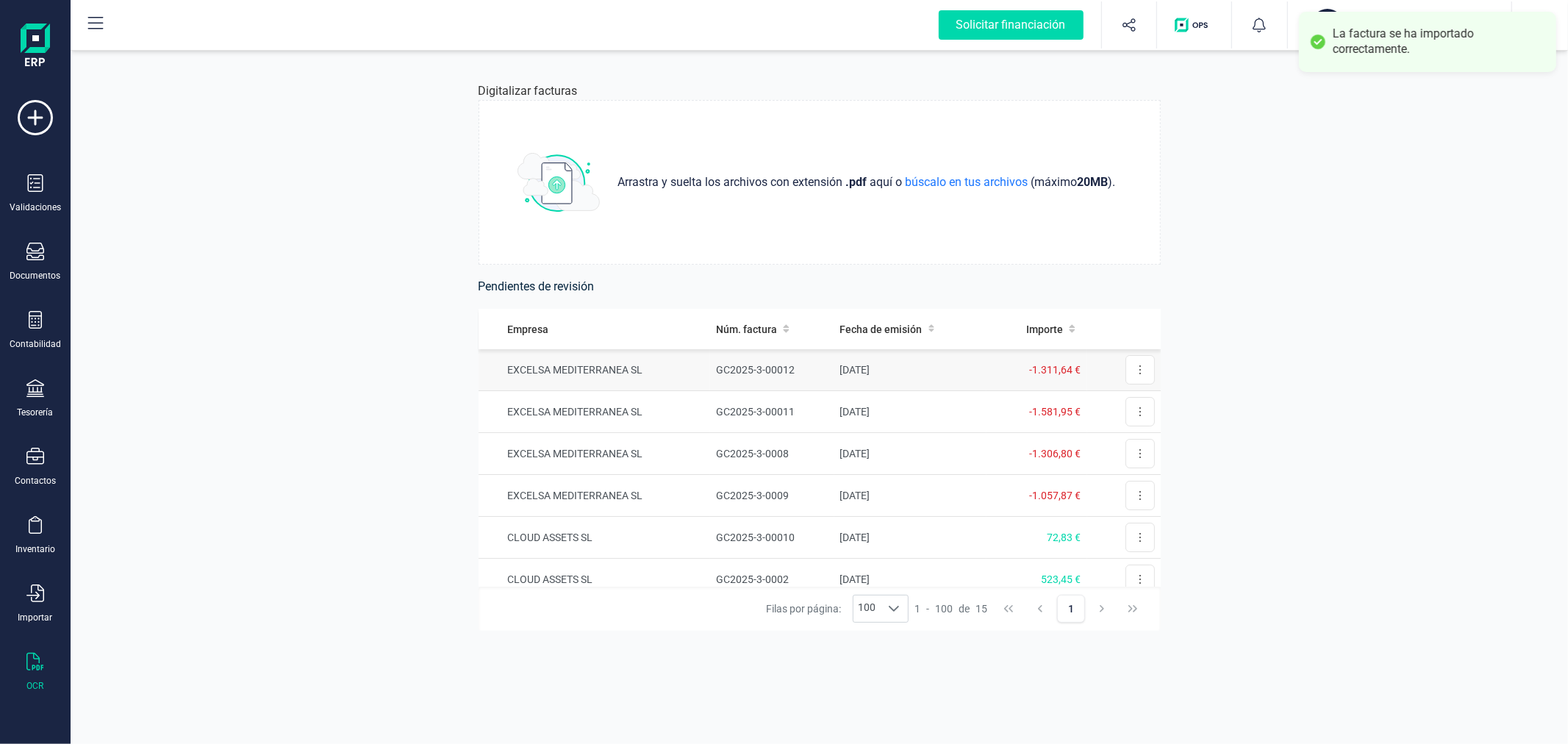
click at [649, 367] on td "EXCELSA MEDITERRANEA SL" at bounding box center [594, 370] width 232 height 42
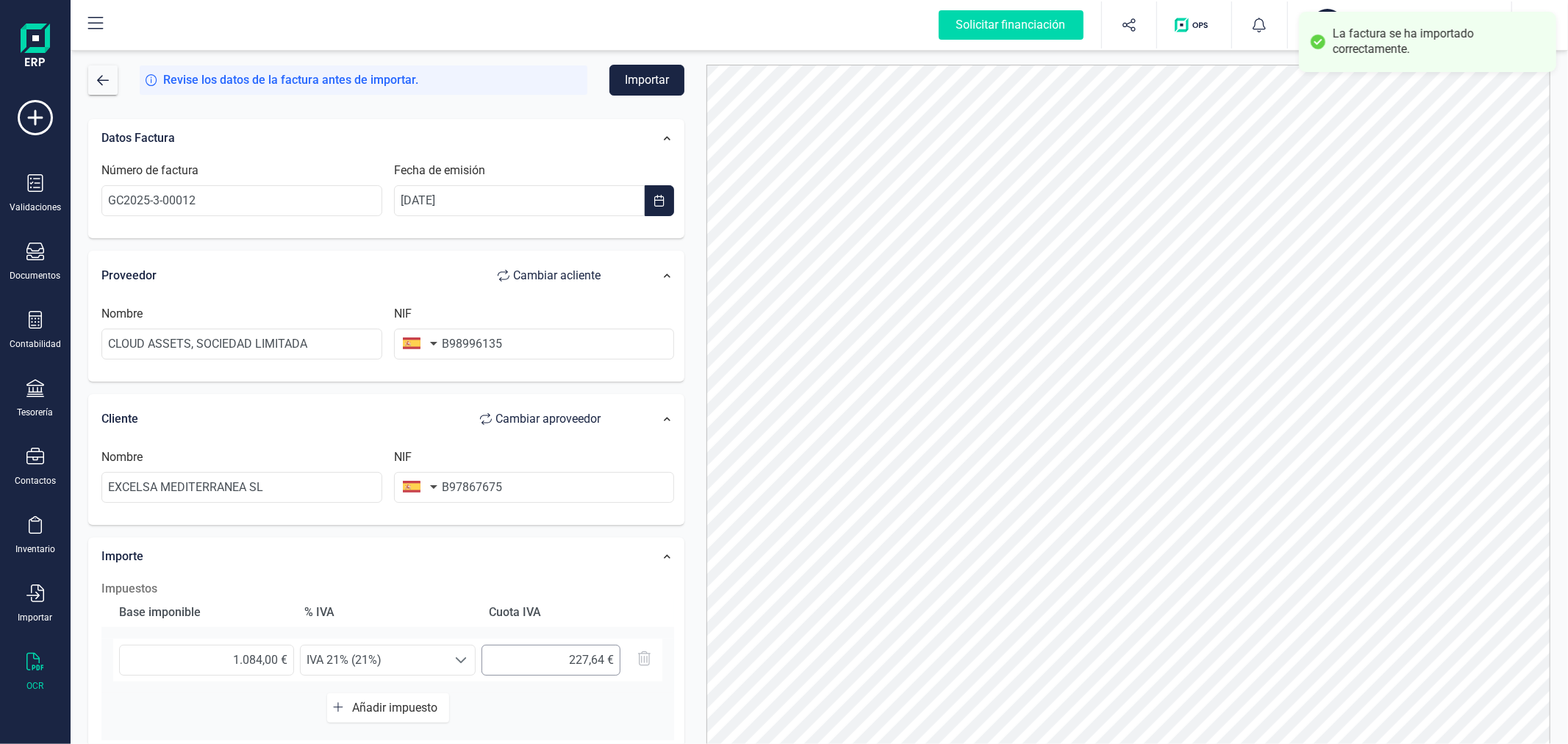
scroll to position [163, 0]
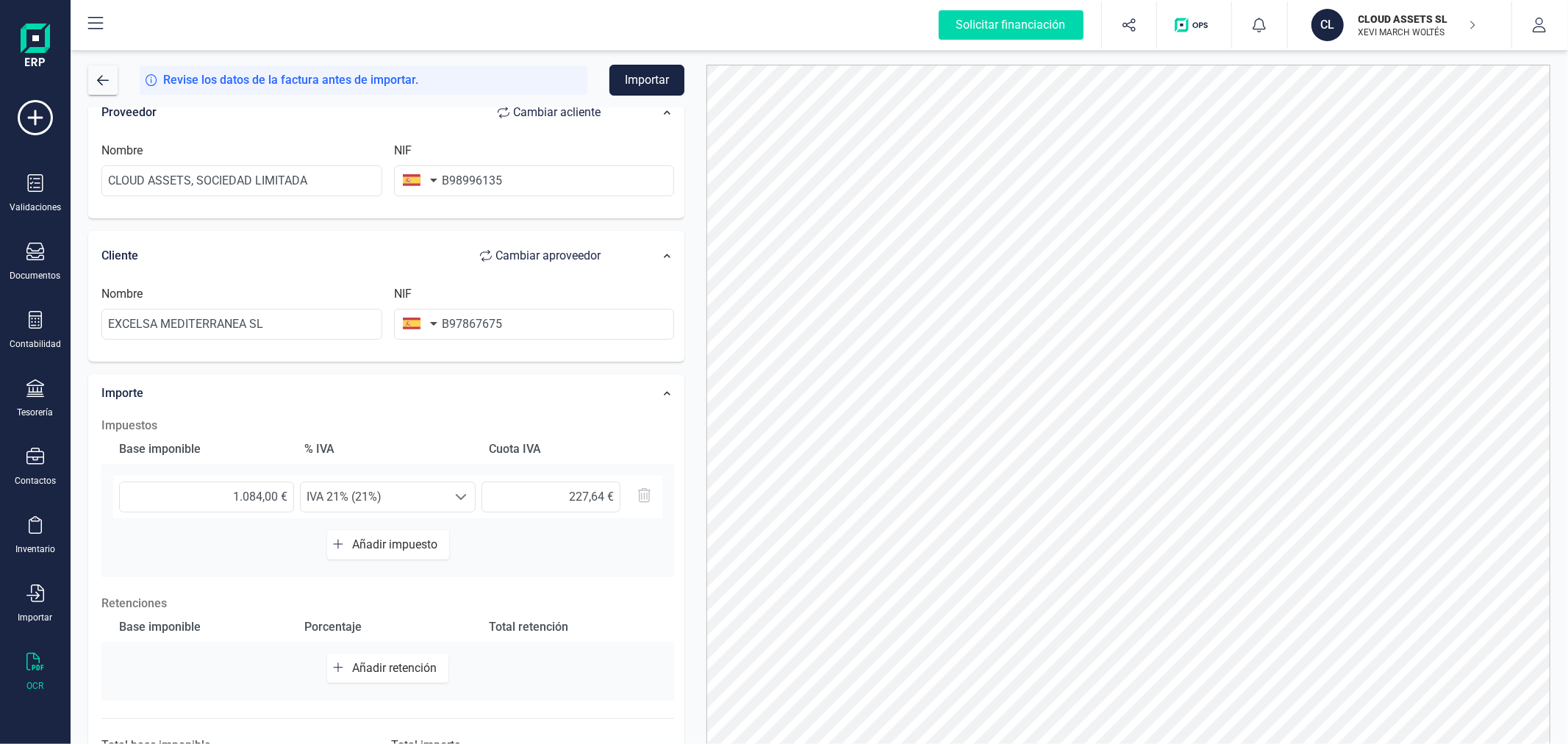
click at [660, 74] on button "Importar" at bounding box center [647, 80] width 75 height 31
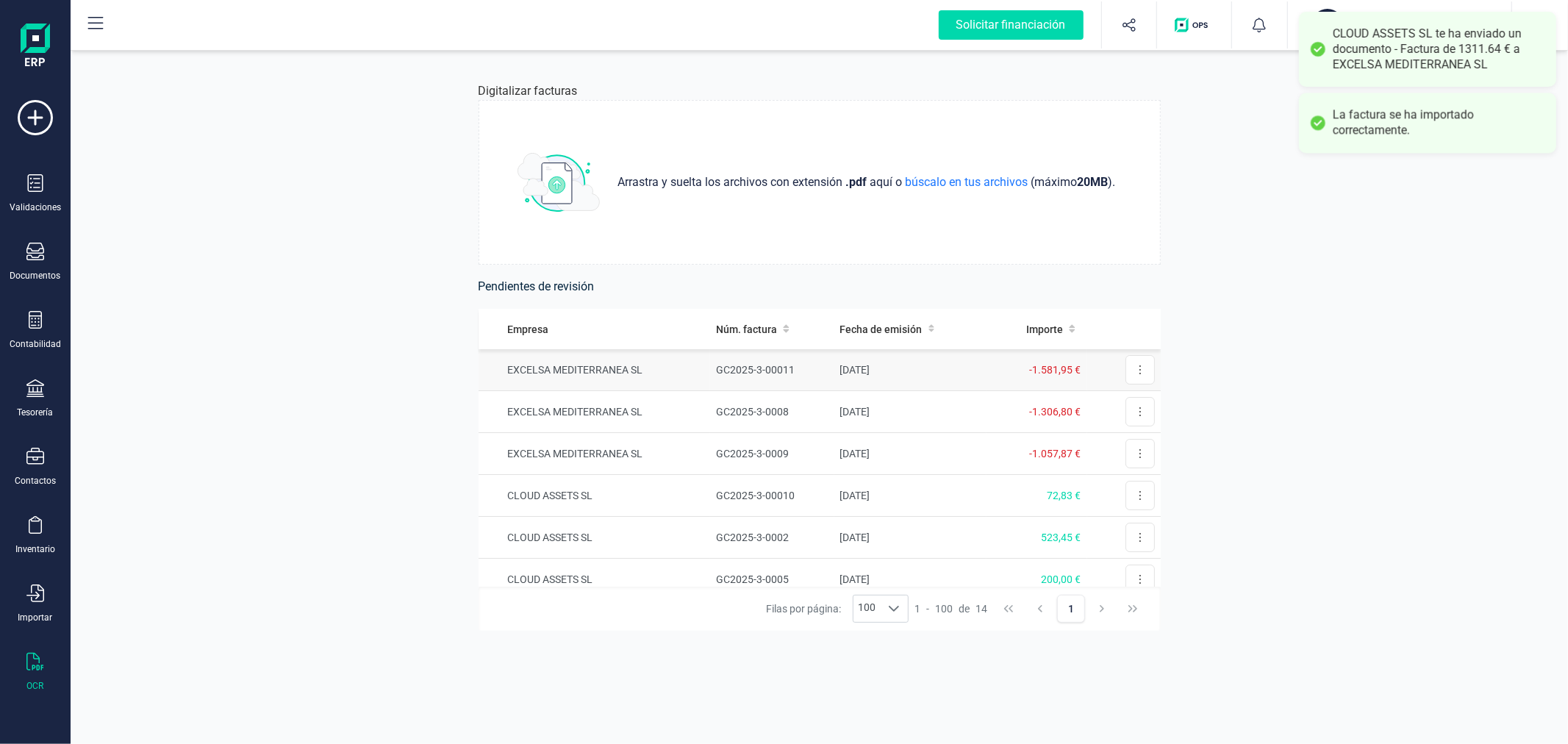
click at [714, 372] on td "GC2025-3-00011" at bounding box center [772, 370] width 124 height 42
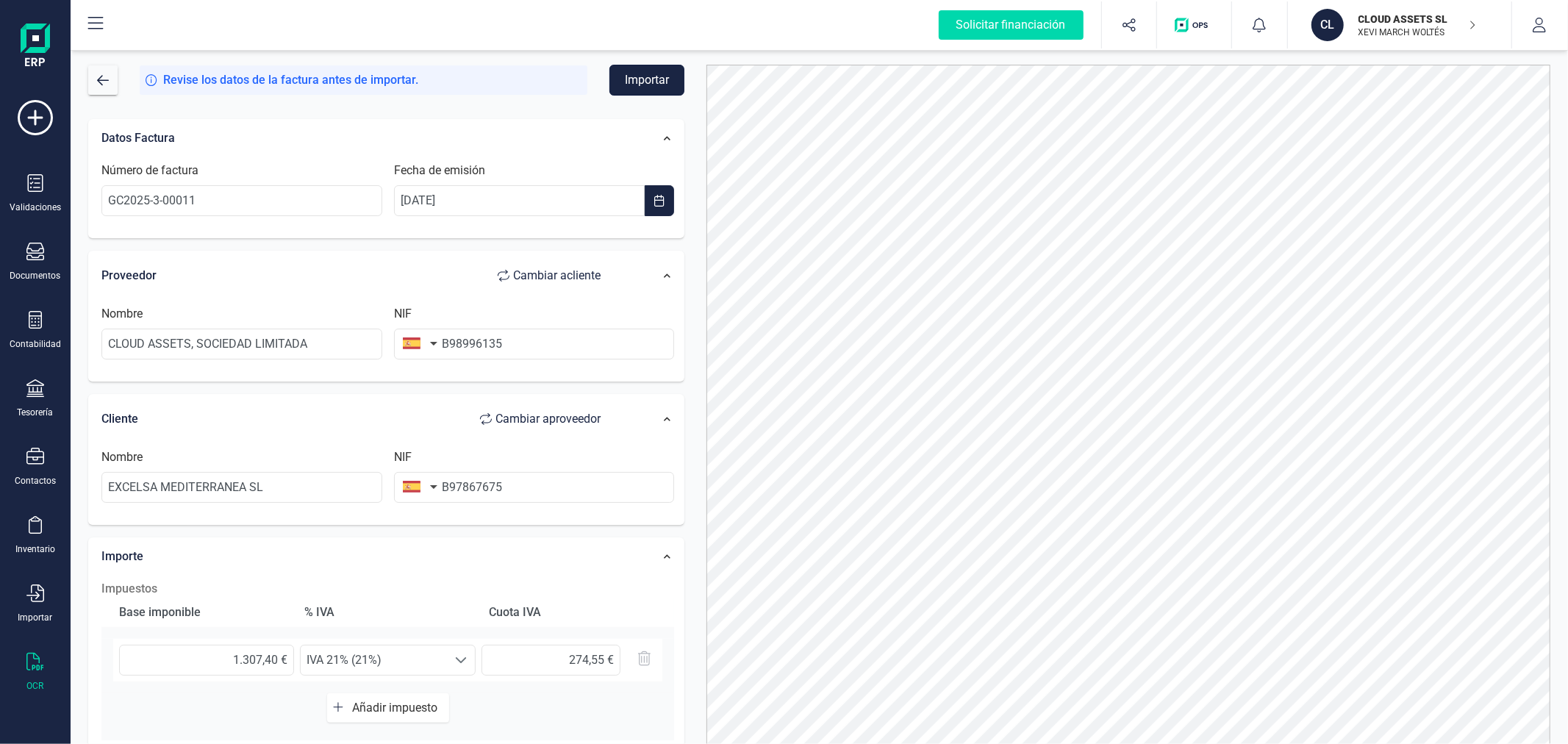
click at [679, 80] on button "Importar" at bounding box center [647, 80] width 75 height 31
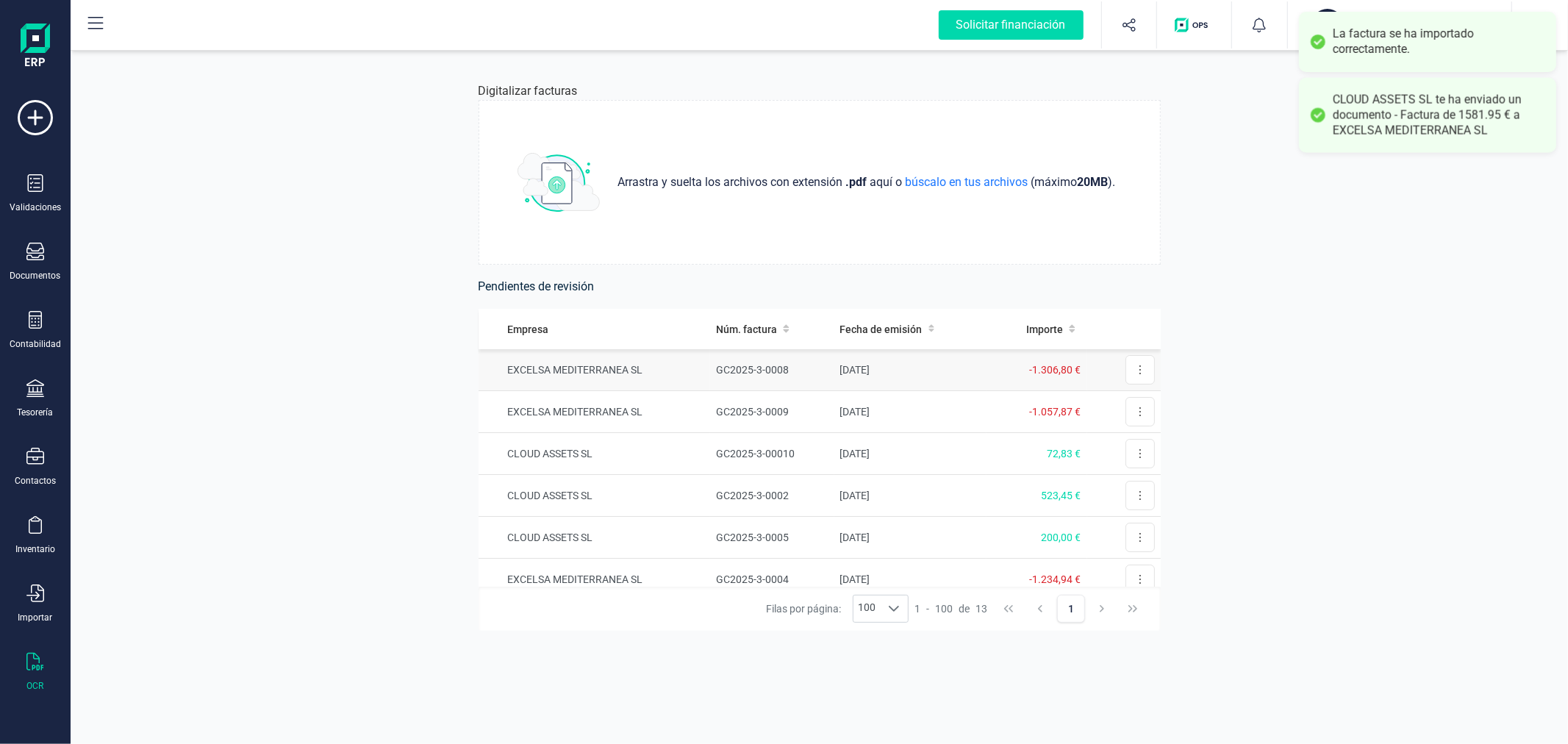
click at [817, 372] on td "GC2025-3-0008" at bounding box center [772, 370] width 124 height 42
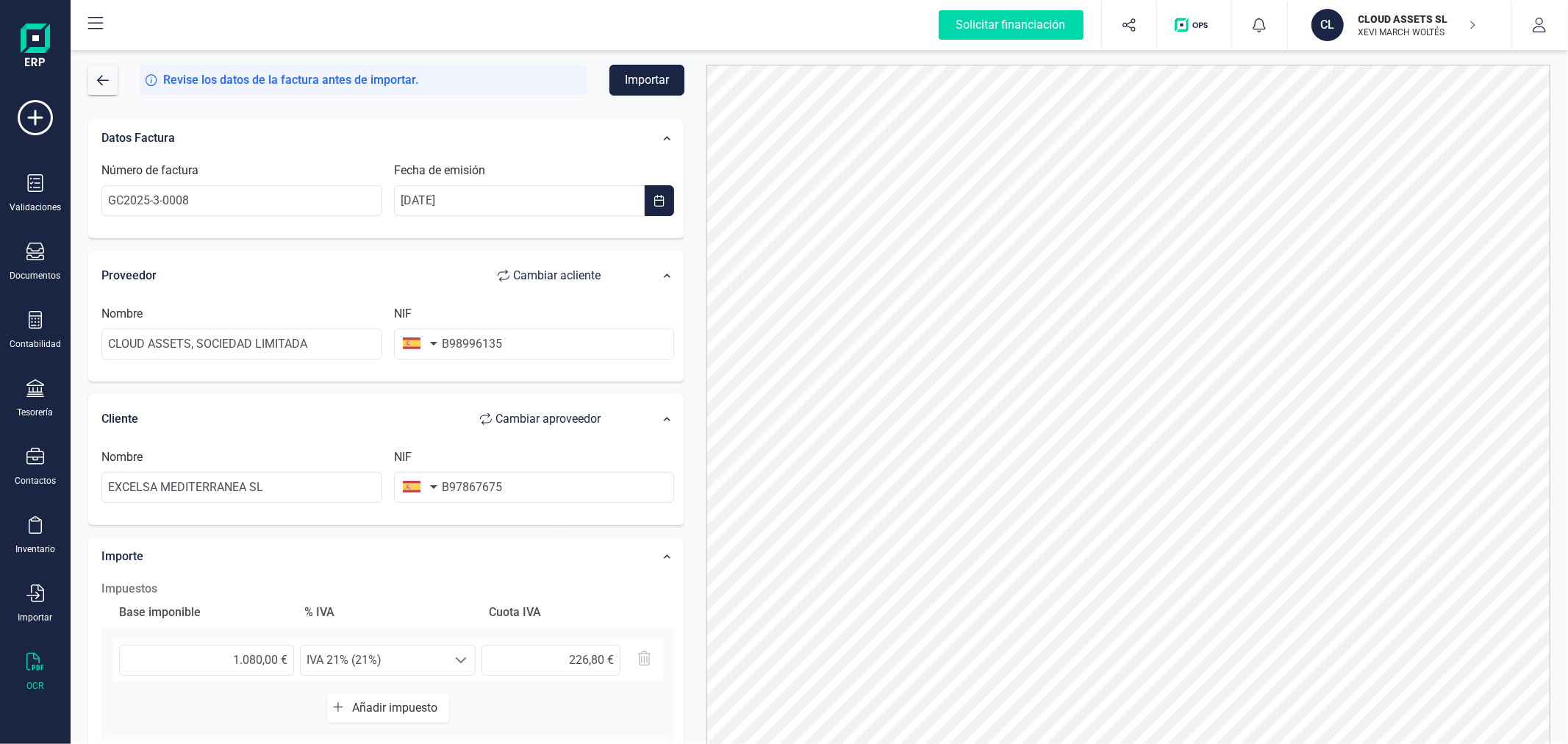
click at [663, 78] on button "Importar" at bounding box center [647, 80] width 75 height 31
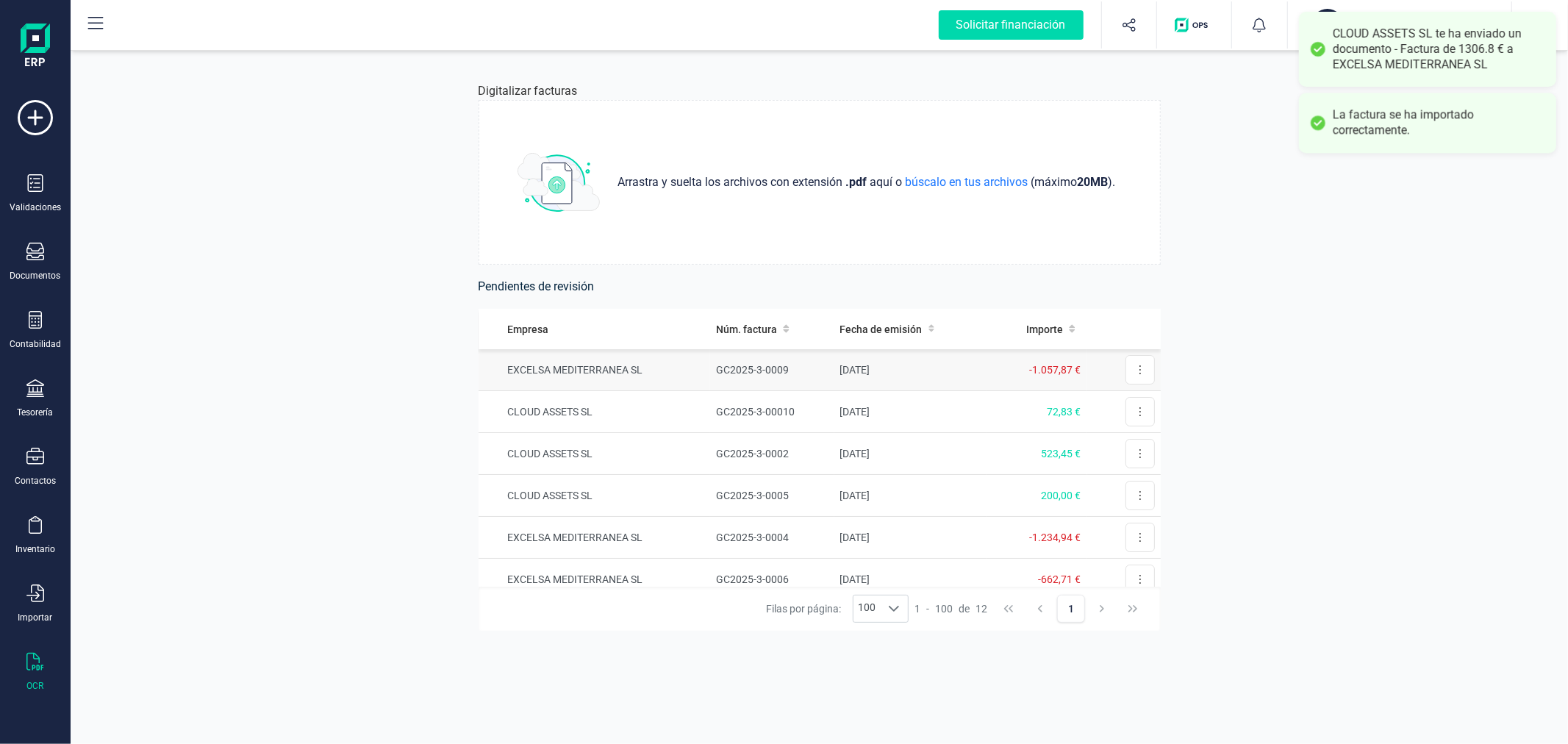
click at [681, 380] on td "EXCELSA MEDITERRANEA SL" at bounding box center [594, 370] width 232 height 42
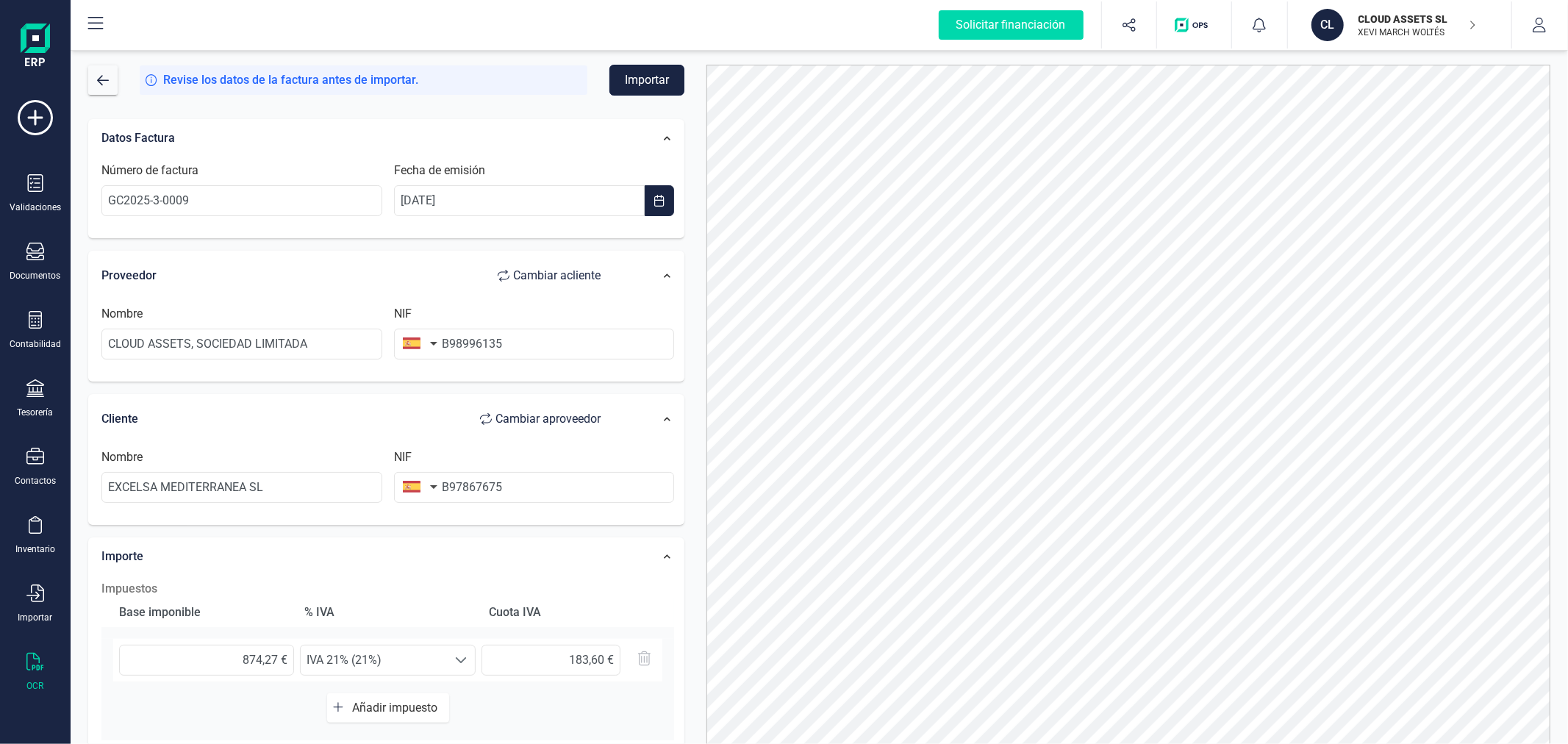
click at [650, 82] on button "Importar" at bounding box center [647, 80] width 75 height 31
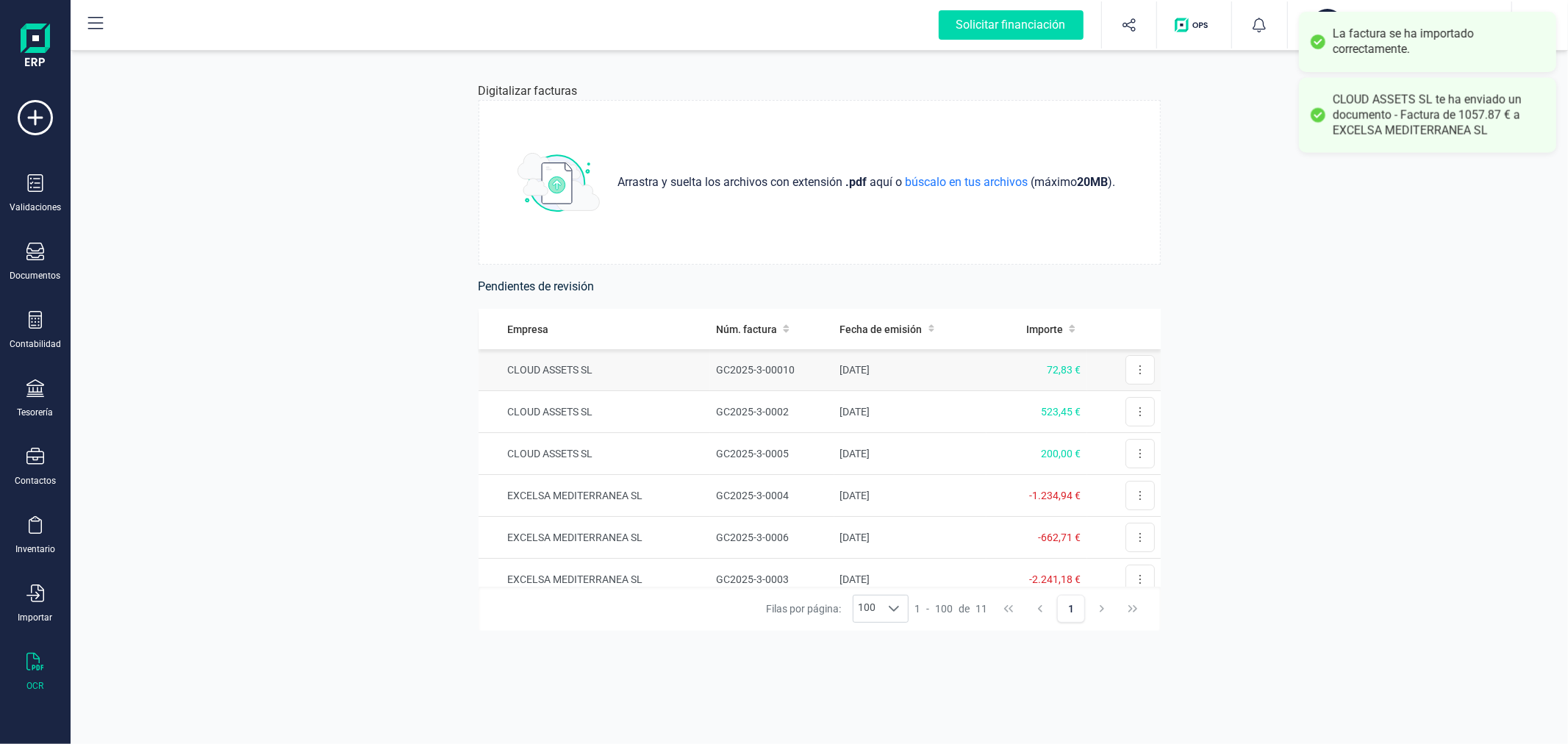
click at [700, 370] on td "CLOUD ASSETS SL" at bounding box center [594, 370] width 232 height 42
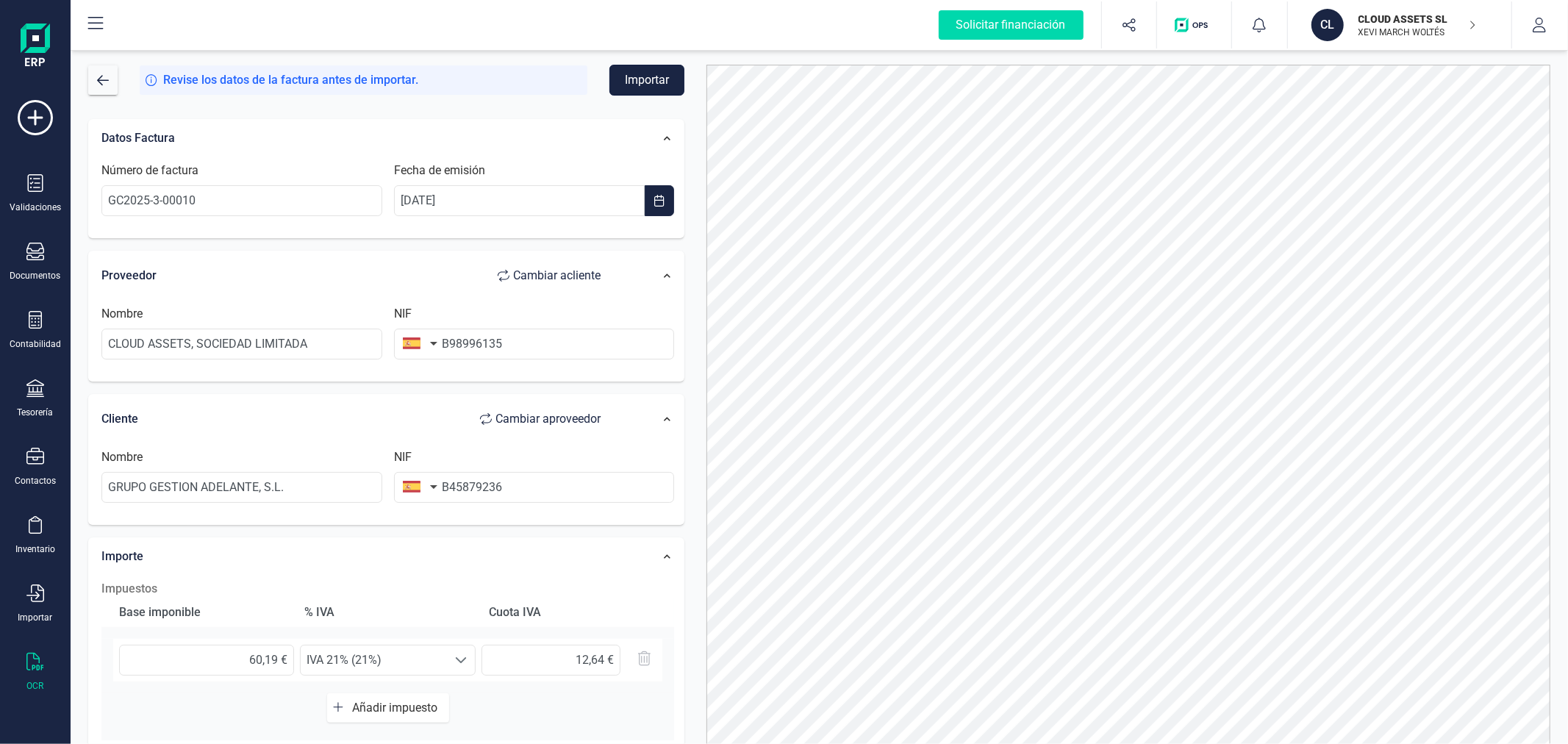
click at [650, 74] on button "Importar" at bounding box center [647, 80] width 75 height 31
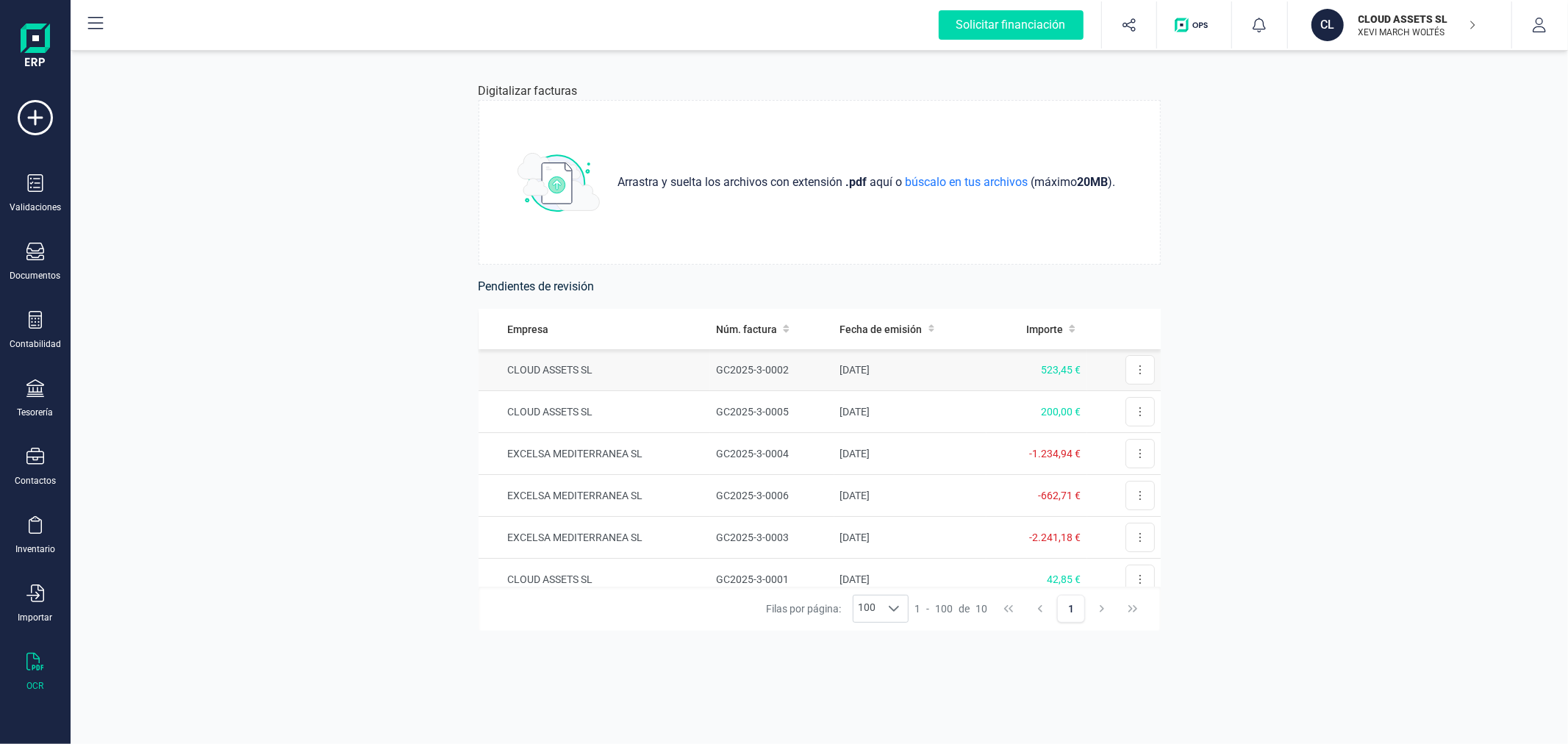
click at [782, 361] on td "GC2025-3-0002" at bounding box center [772, 370] width 124 height 42
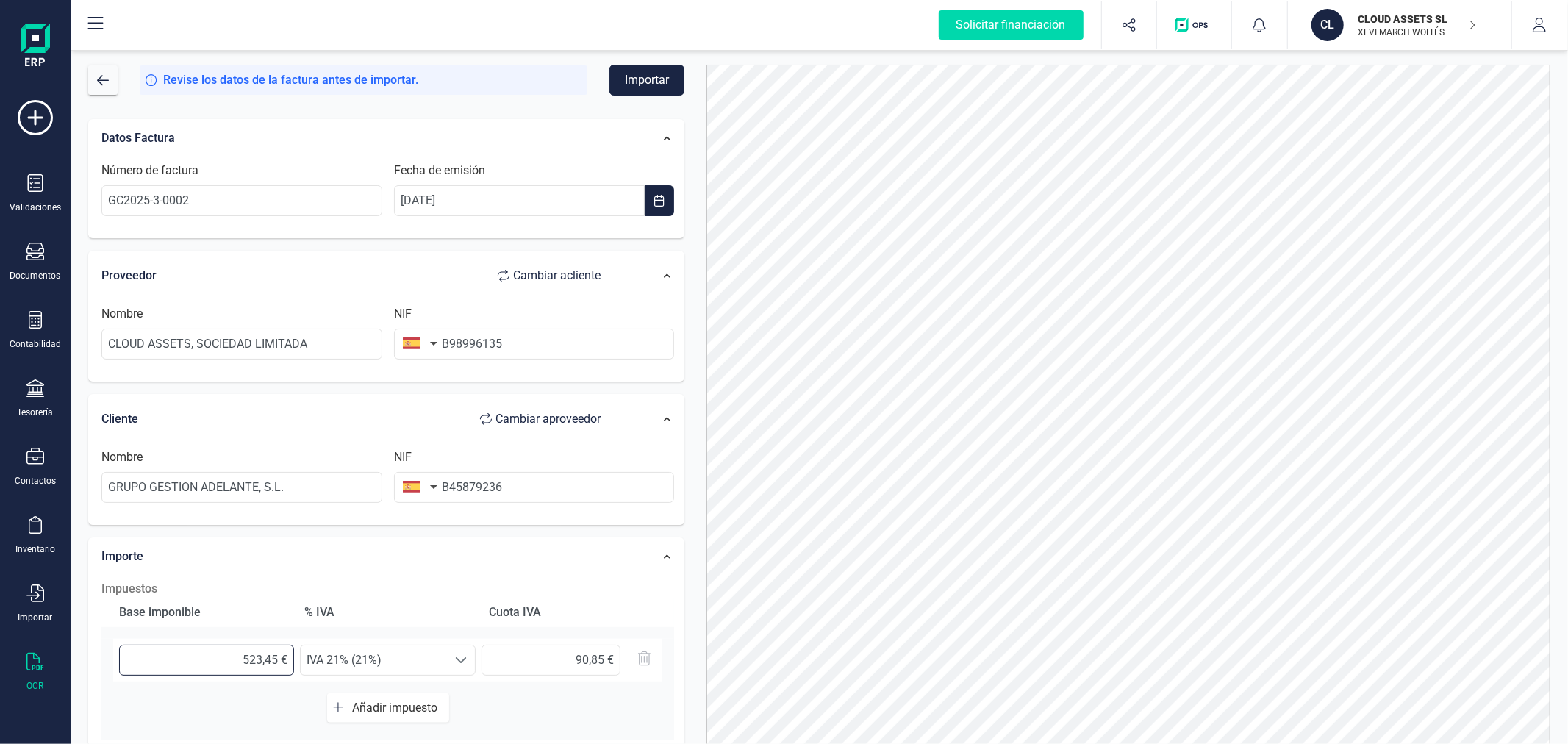
click at [257, 658] on input "523,45 €" at bounding box center [206, 660] width 175 height 31
type input "4,00 €"
type input "0,84 €"
type input "43,00 €"
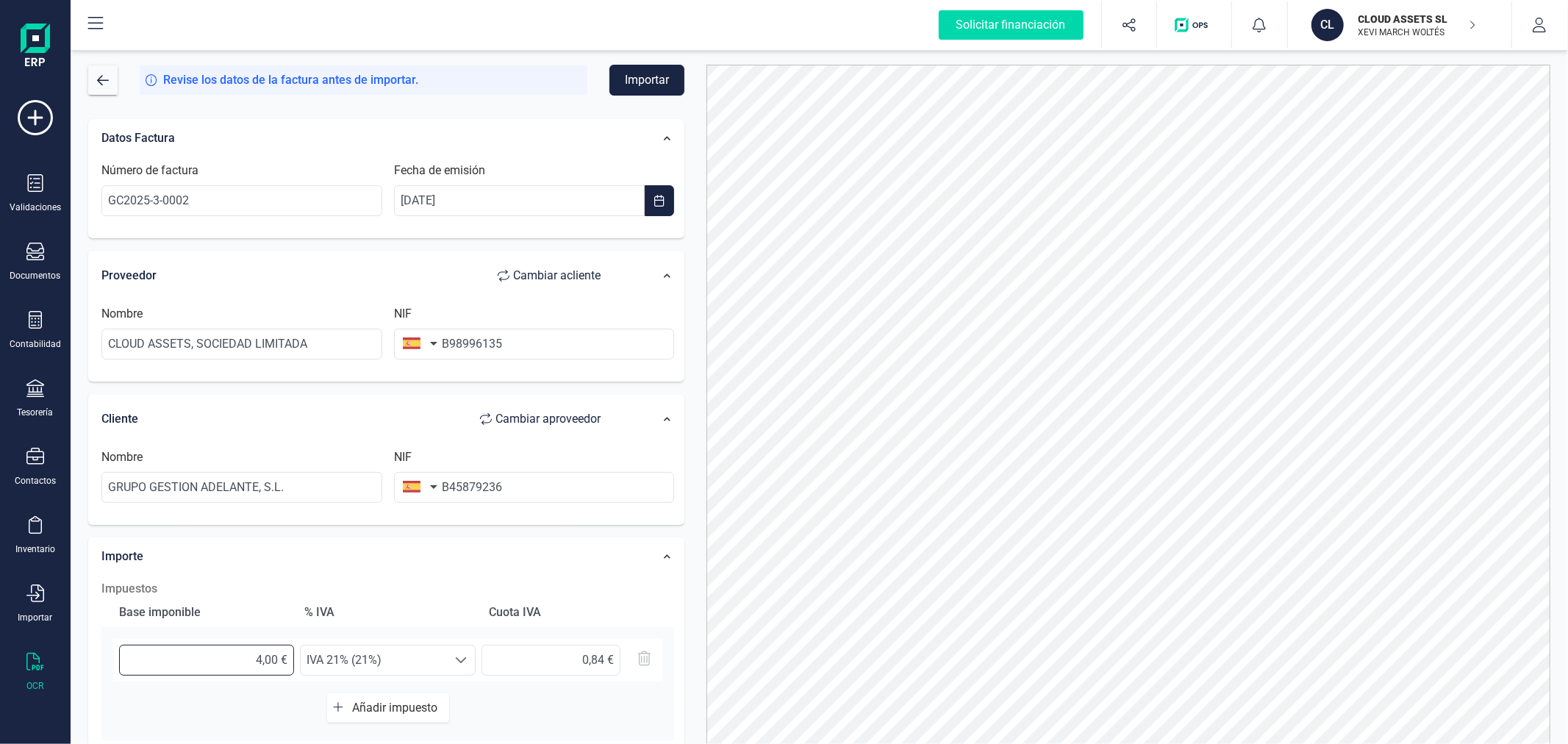
type input "9,03 €"
type input "432,00 €"
type input "90,72 €"
type input "432,80 €"
type input "90,89 €"
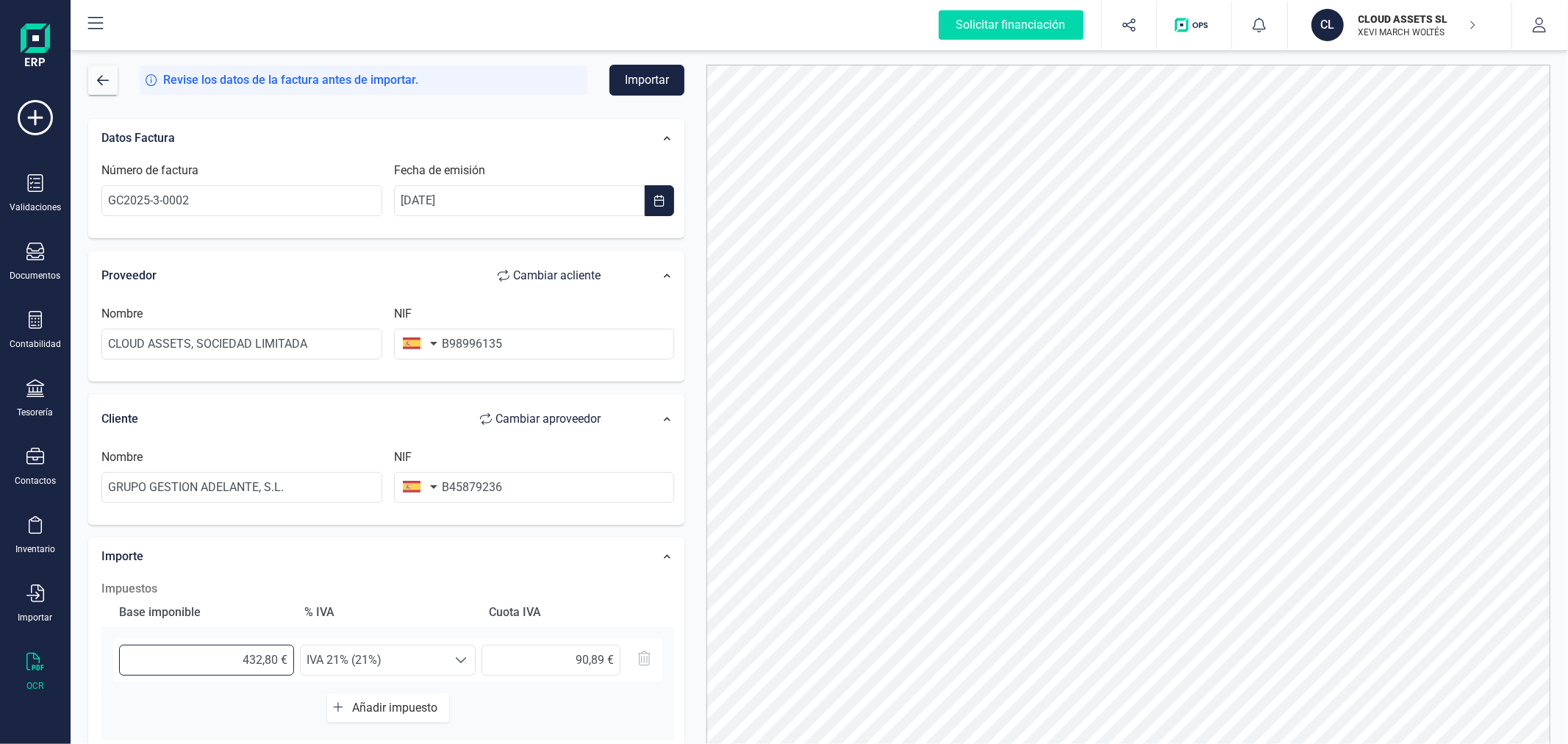
type input "432,00 €"
type input "90,72 €"
type input "432,60 €"
type input "90,85 €"
click at [641, 78] on button "Importar" at bounding box center [647, 80] width 75 height 31
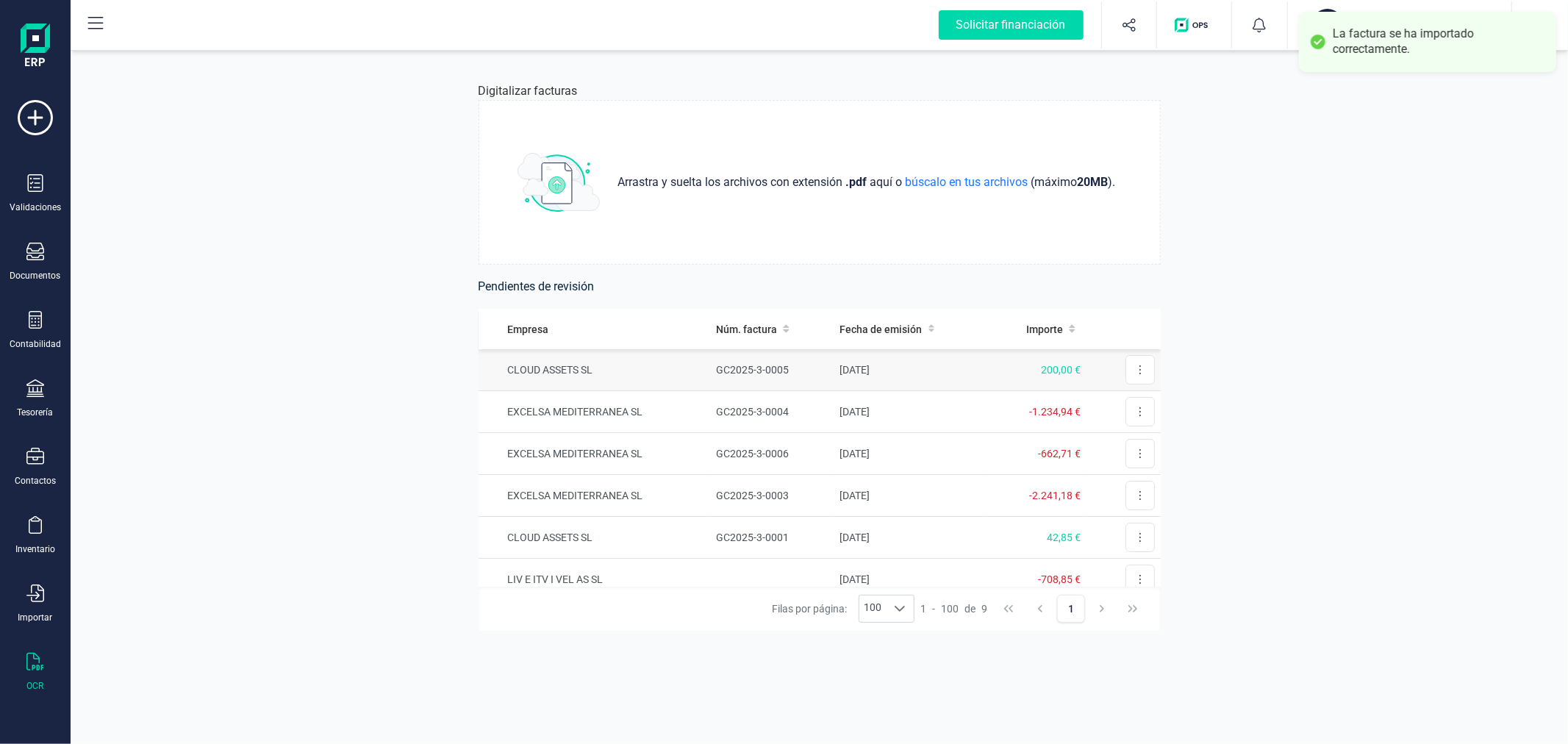
click at [776, 367] on td "GC2025-3-0005" at bounding box center [772, 370] width 124 height 42
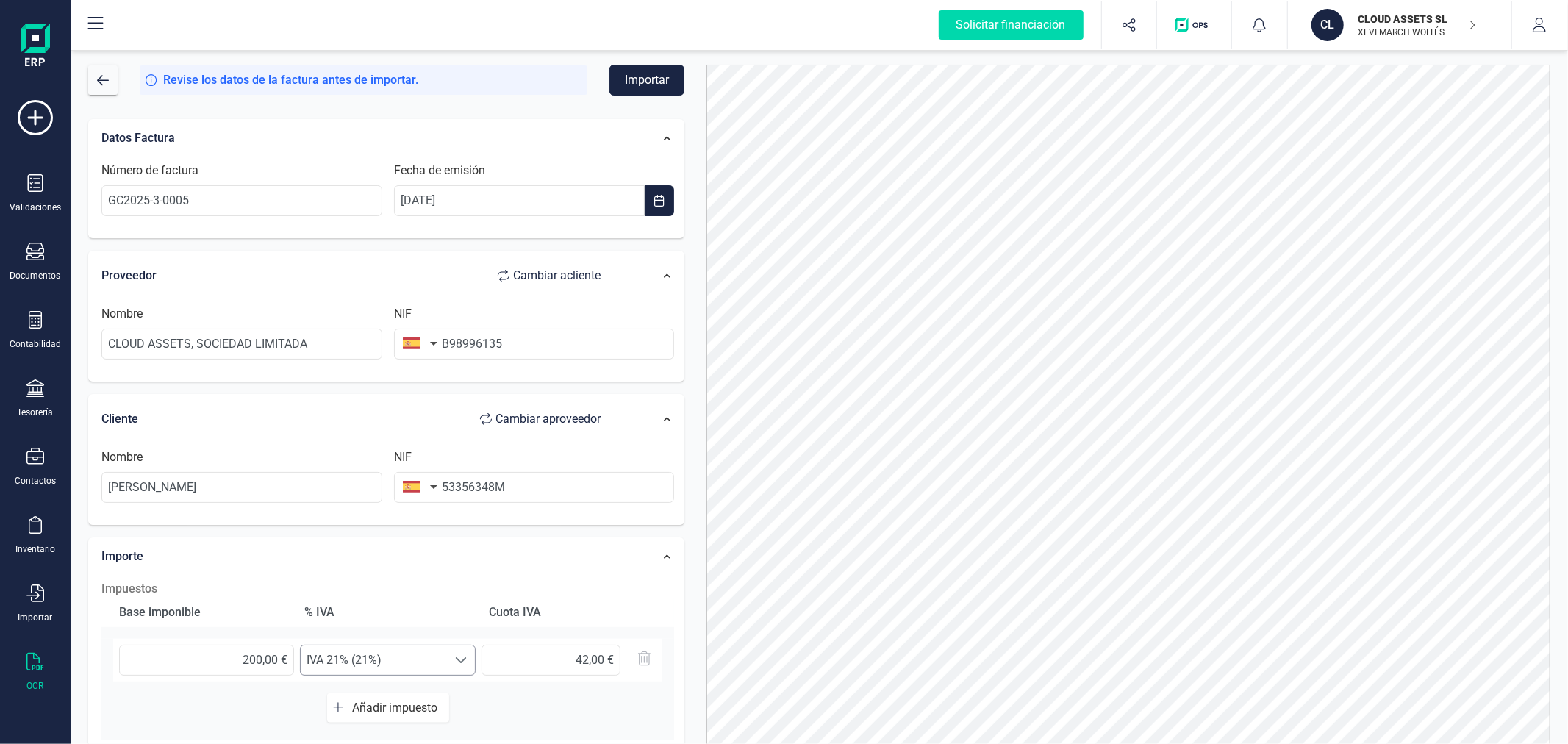
click at [455, 654] on span at bounding box center [460, 660] width 11 height 11
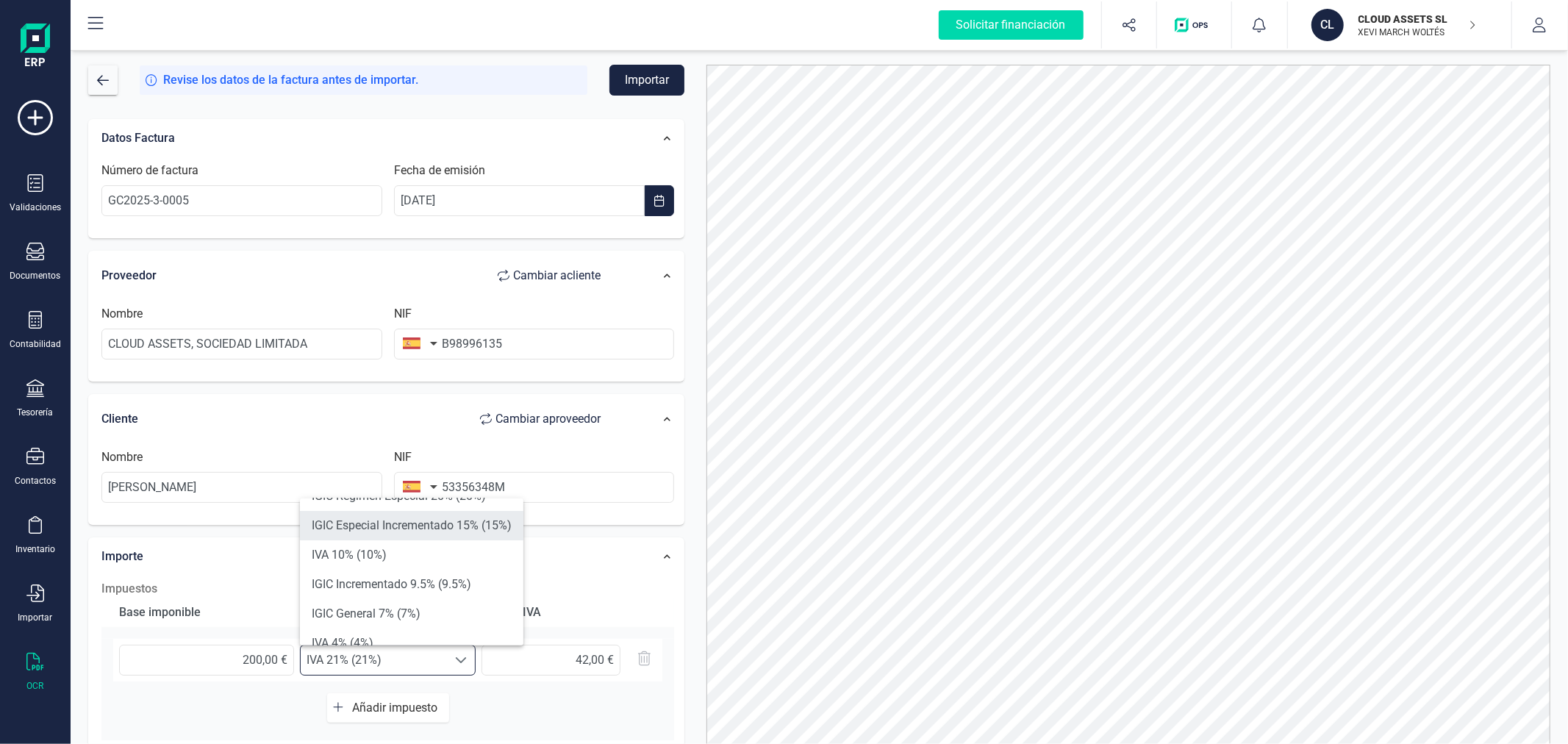
scroll to position [163, 0]
click at [467, 615] on li "Exento (0%)" at bounding box center [411, 620] width 223 height 30
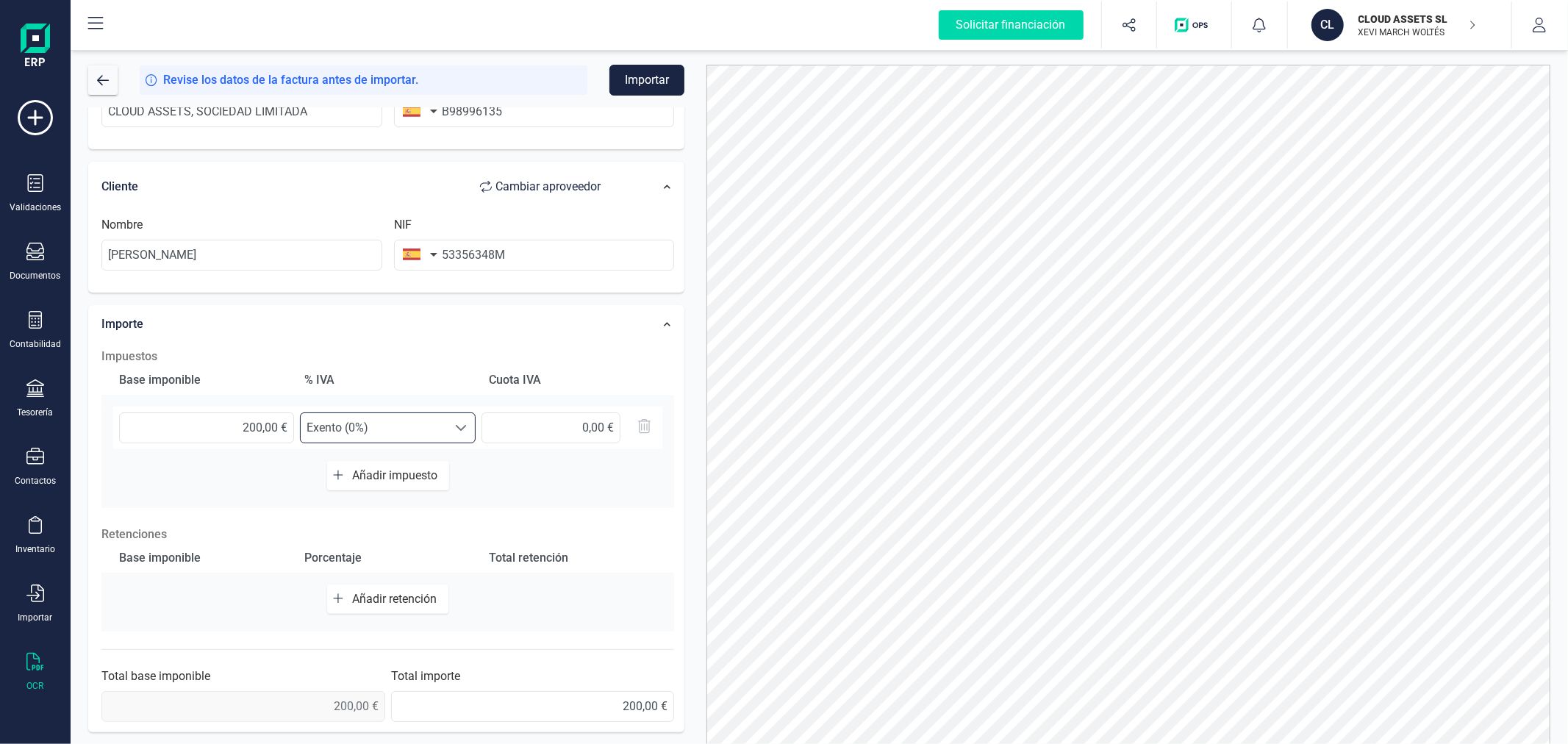
scroll to position [0, 0]
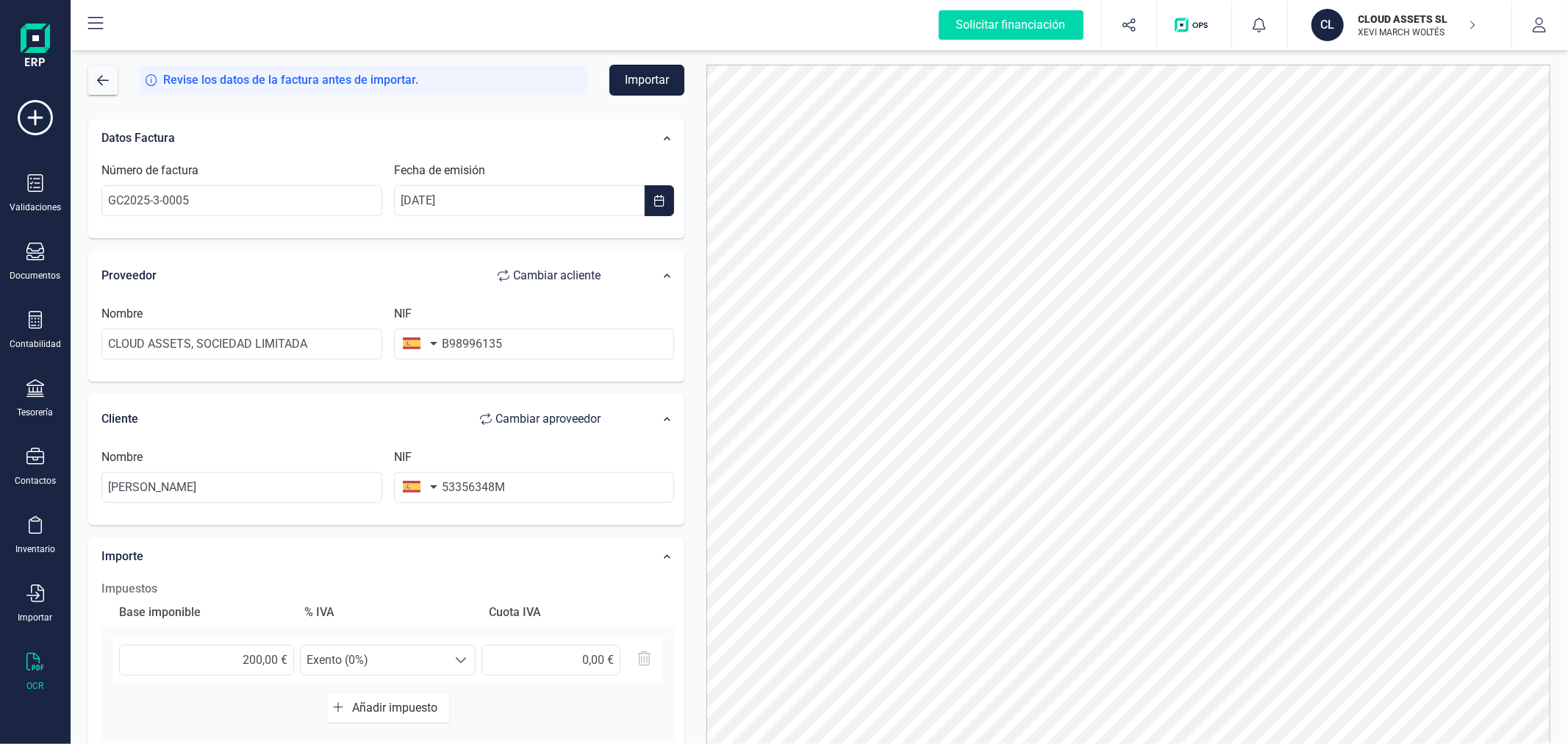
click at [647, 76] on button "Importar" at bounding box center [647, 80] width 75 height 31
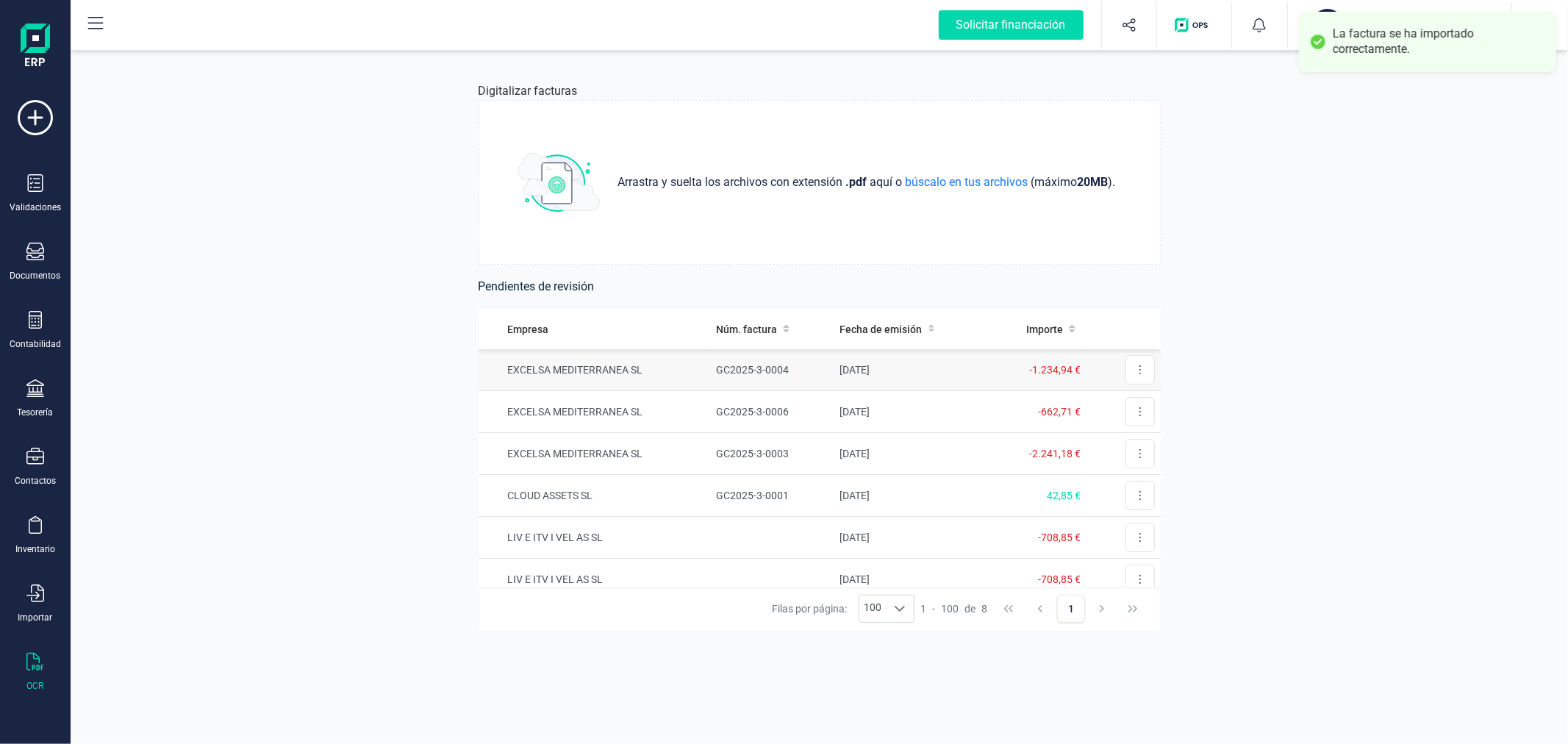
click at [689, 372] on td "EXCELSA MEDITERRANEA SL" at bounding box center [594, 370] width 232 height 42
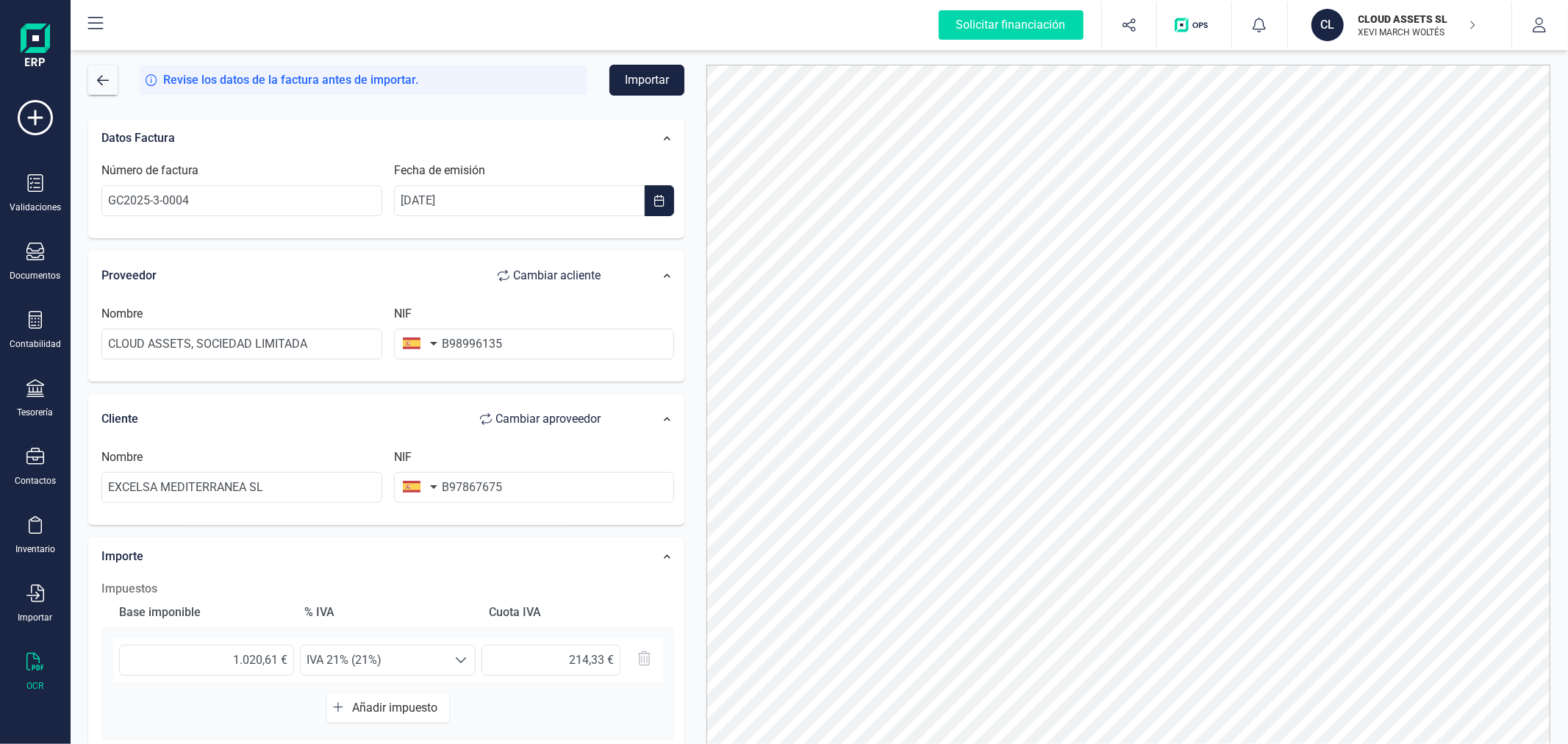
click at [654, 85] on button "Importar" at bounding box center [647, 80] width 75 height 31
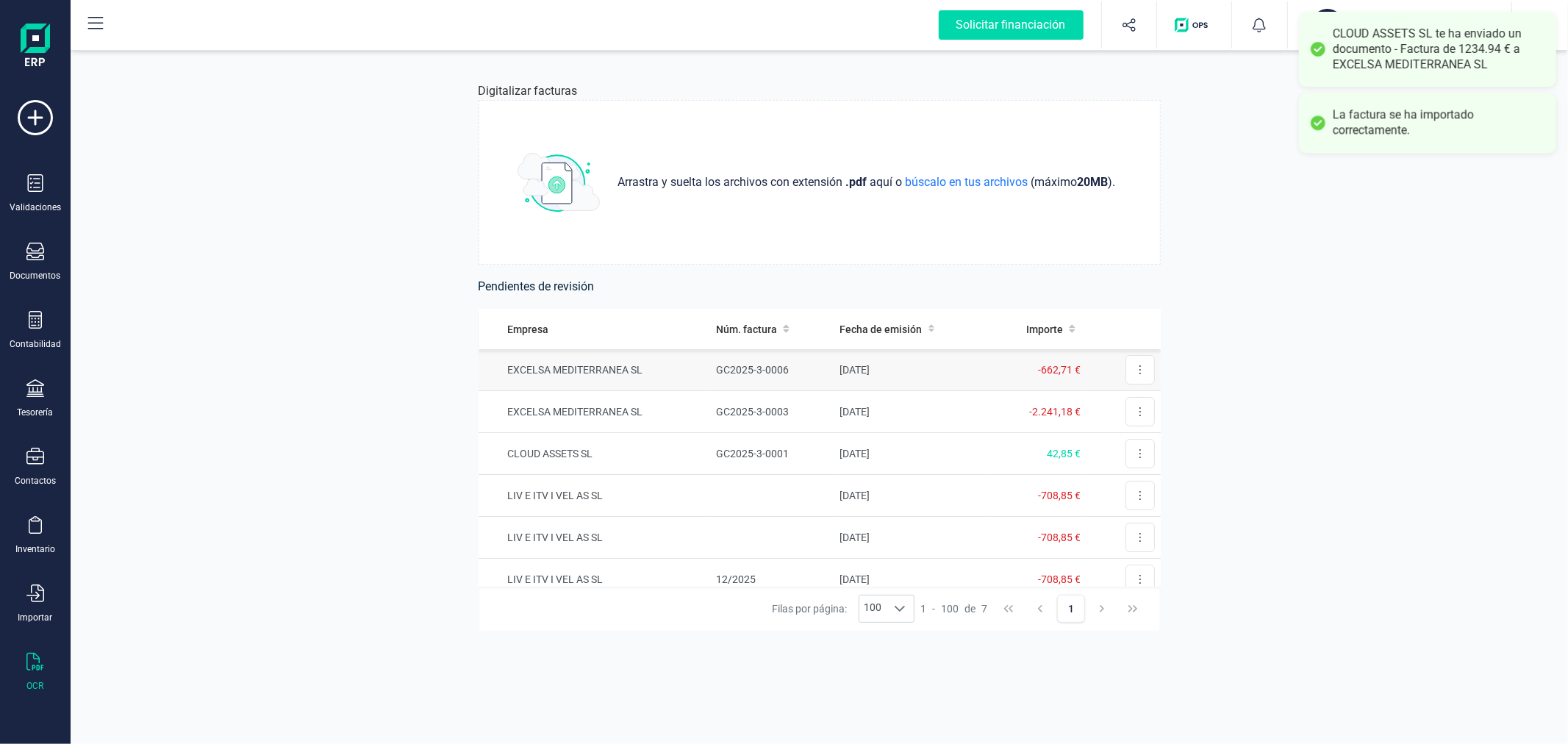
click at [840, 364] on td "[DATE]" at bounding box center [910, 370] width 153 height 42
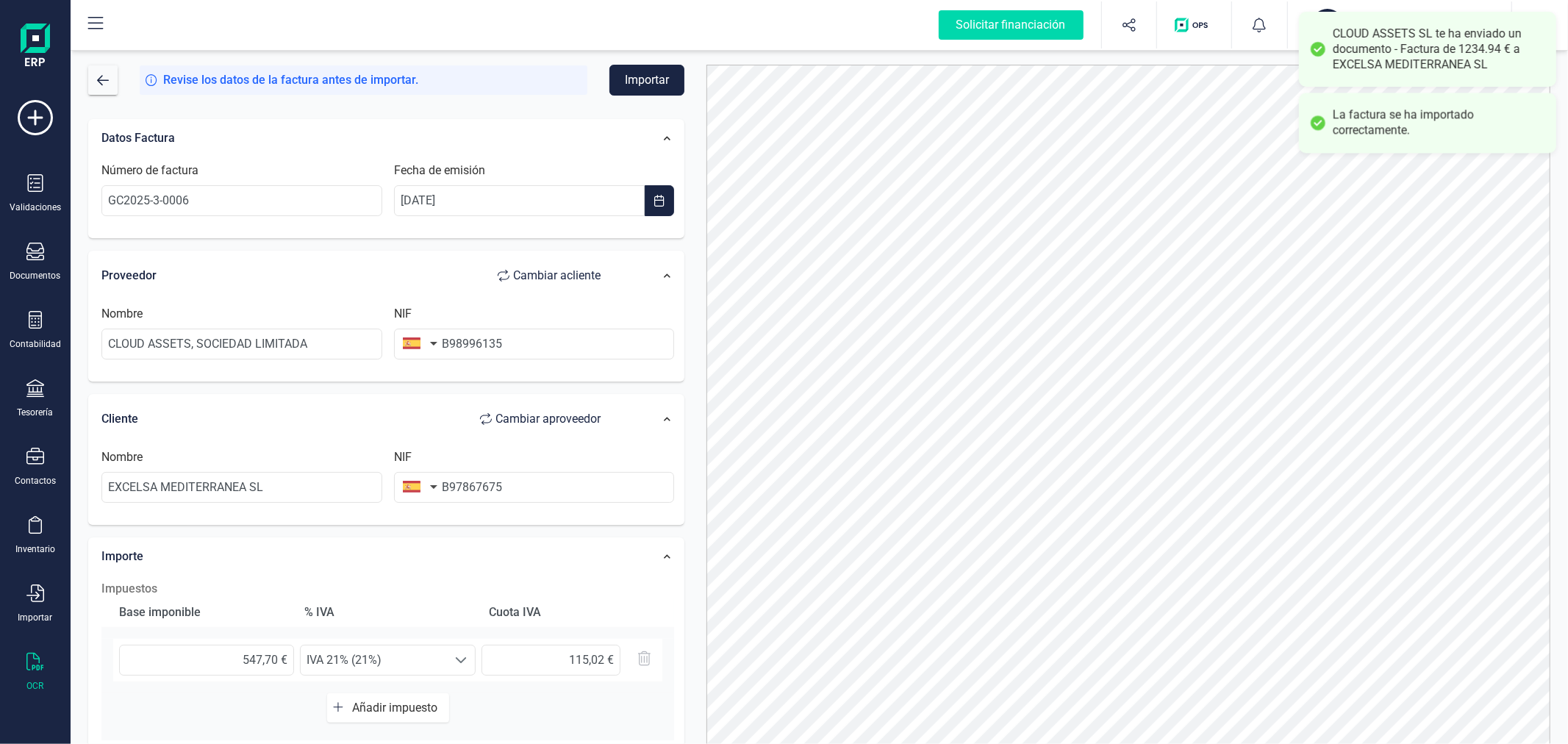
scroll to position [232, 0]
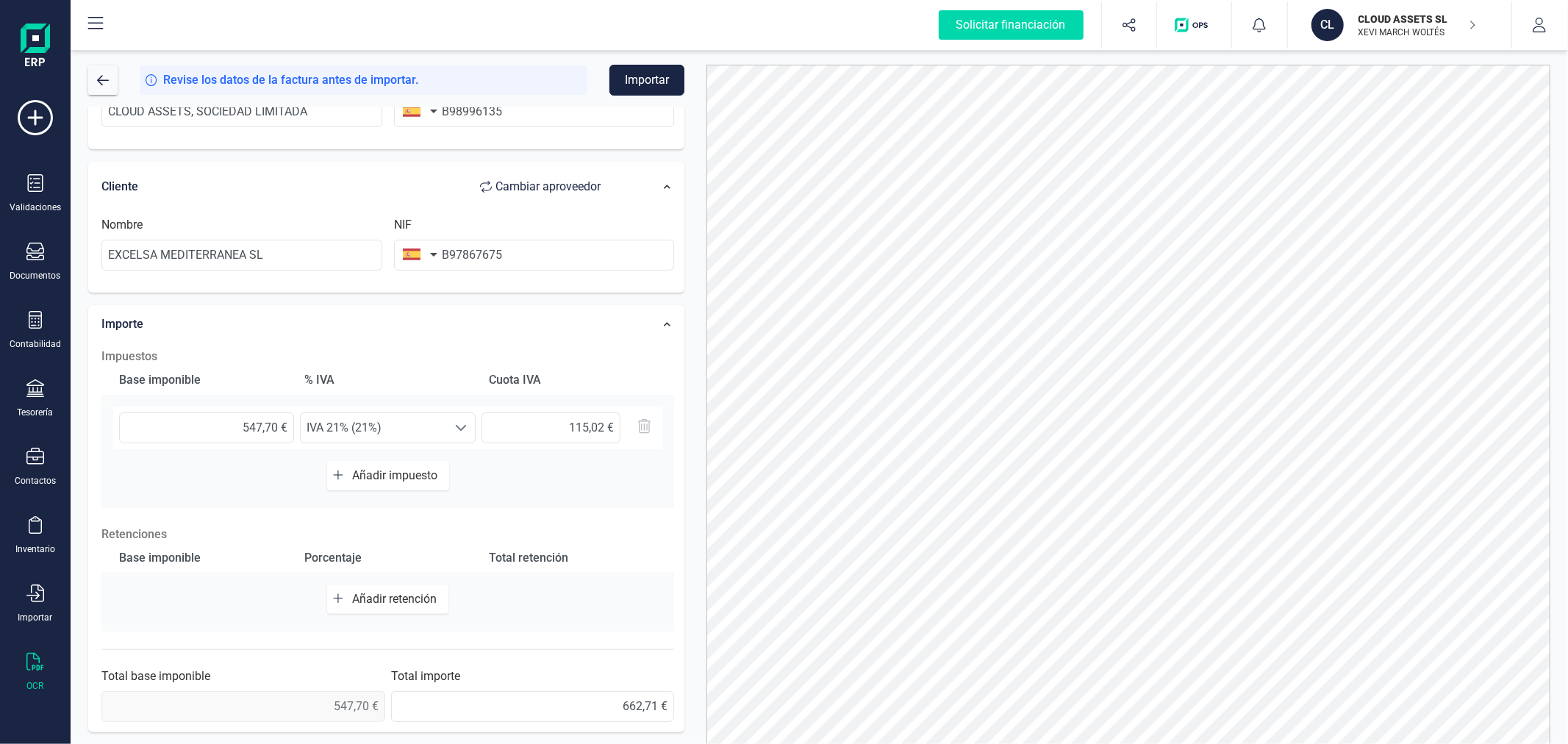
click at [652, 74] on button "Importar" at bounding box center [647, 80] width 75 height 31
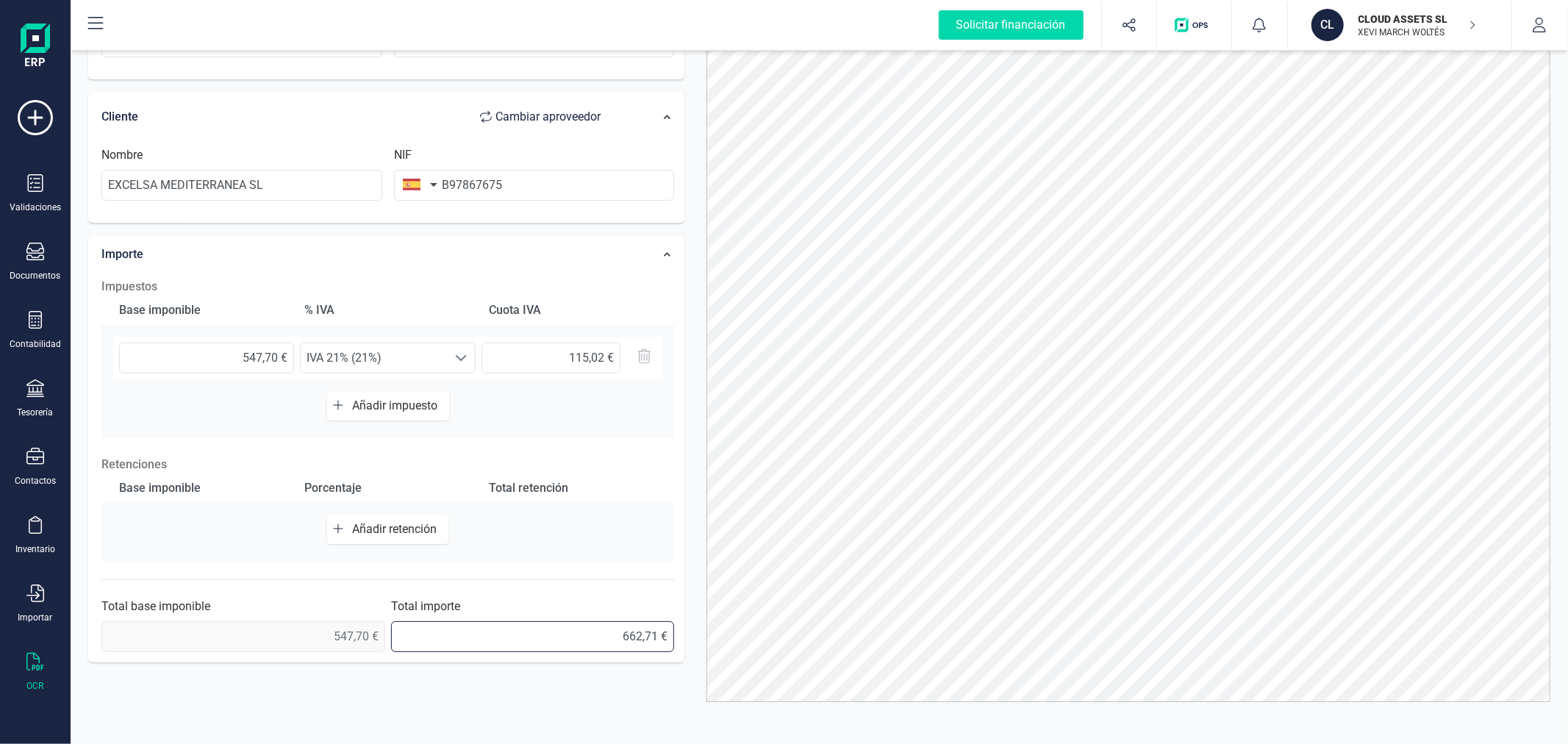
click at [651, 629] on input "662,71 €" at bounding box center [533, 636] width 284 height 31
type input "662,72 €"
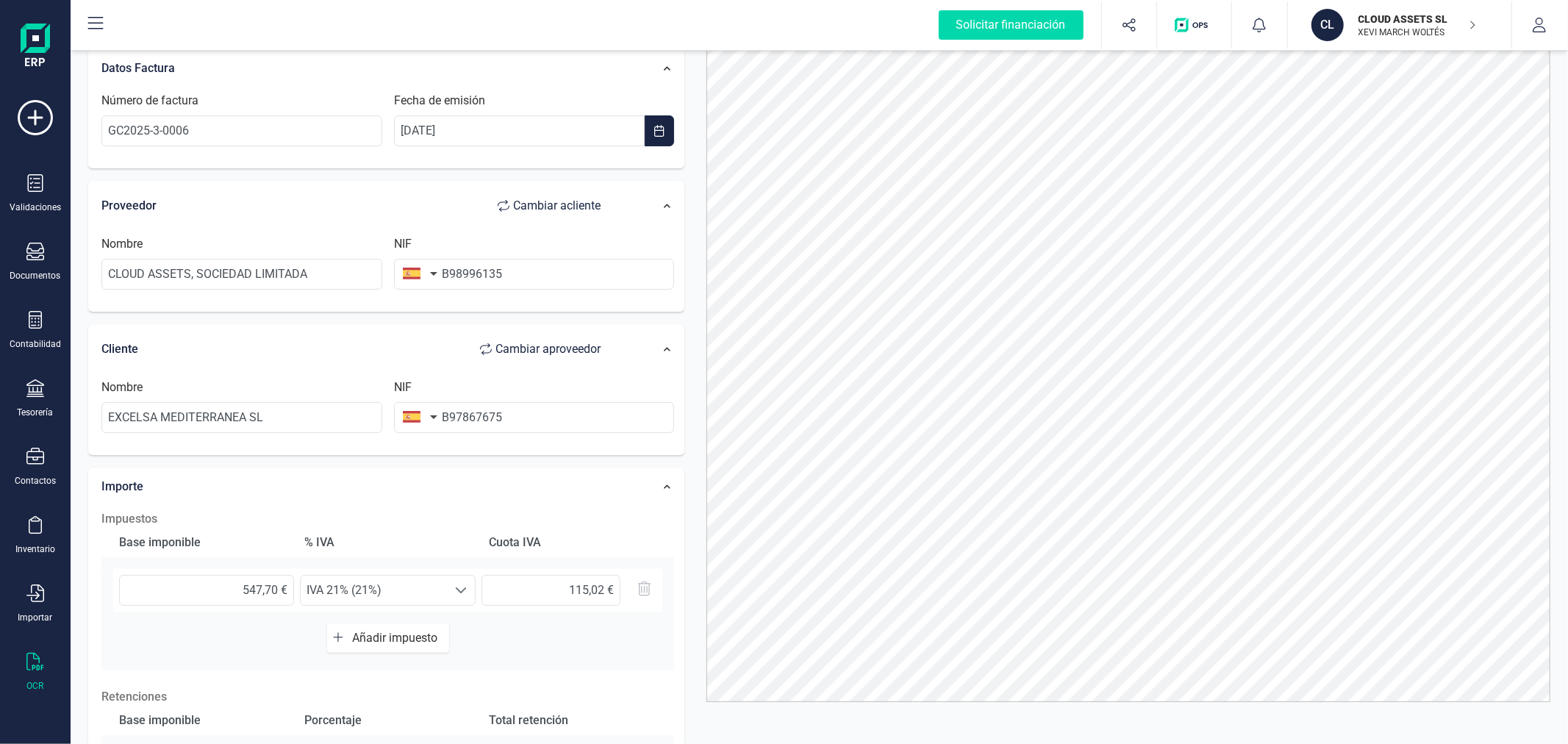
scroll to position [0, 0]
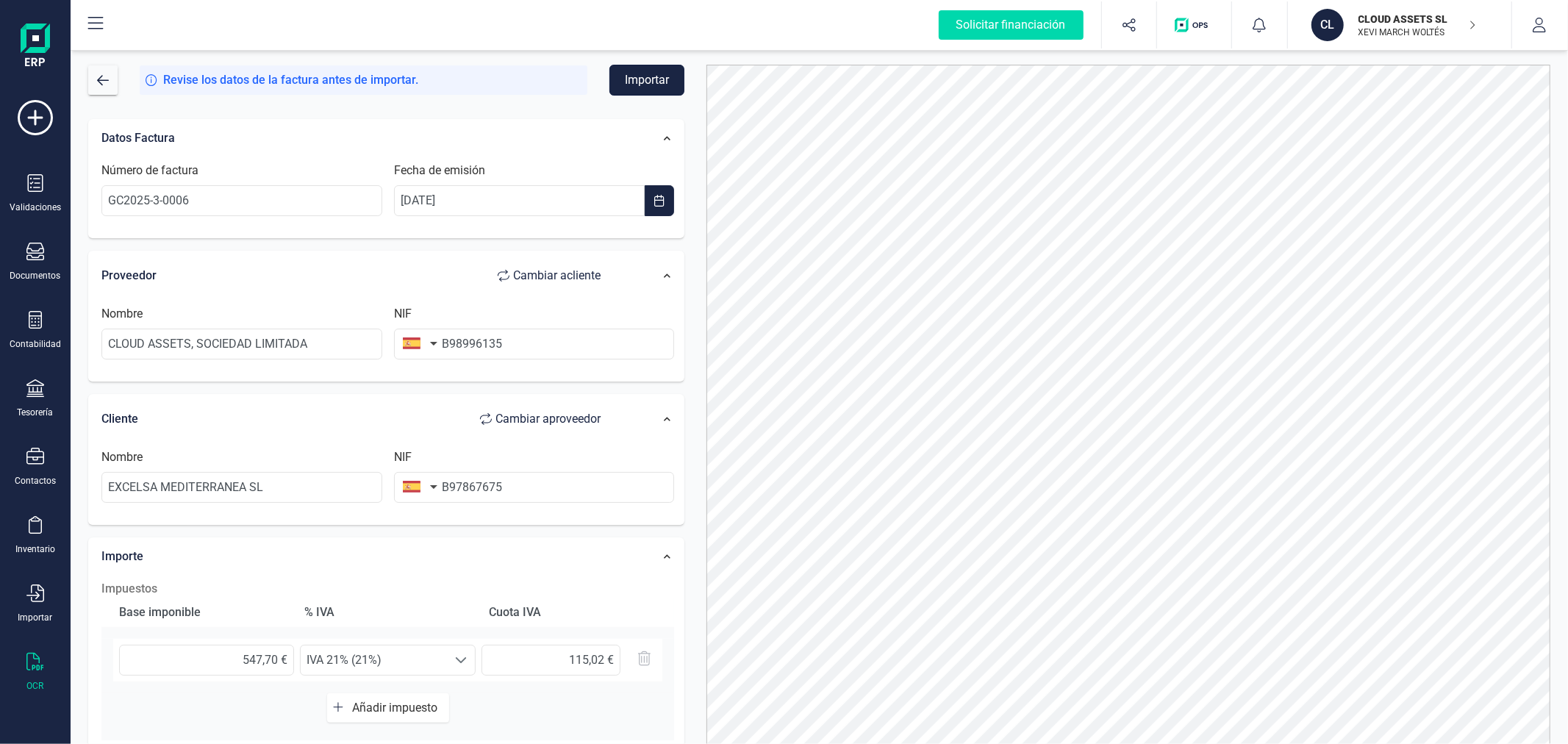
click at [647, 78] on button "Importar" at bounding box center [647, 80] width 75 height 31
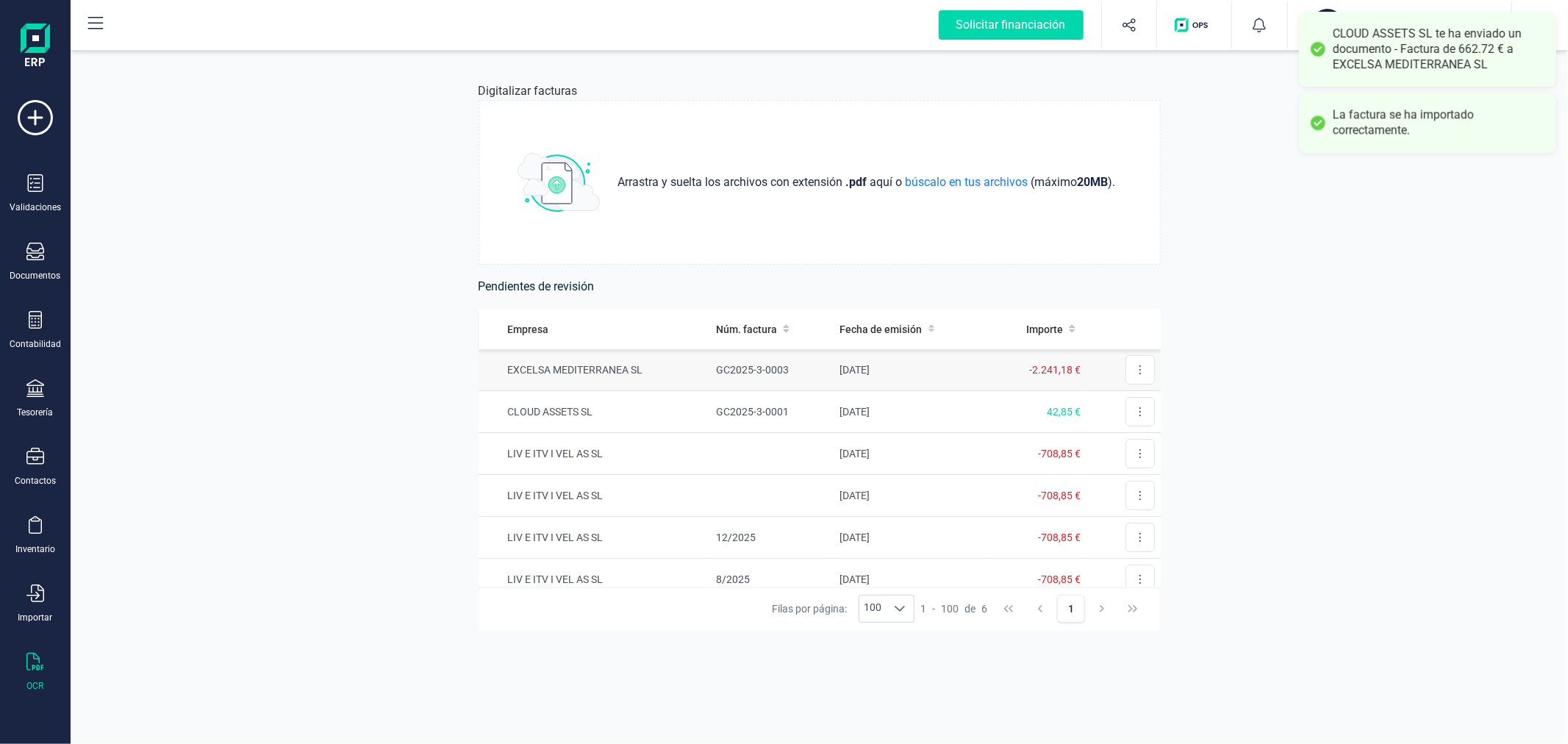
click at [649, 375] on td "EXCELSA MEDITERRANEA SL" at bounding box center [594, 370] width 232 height 42
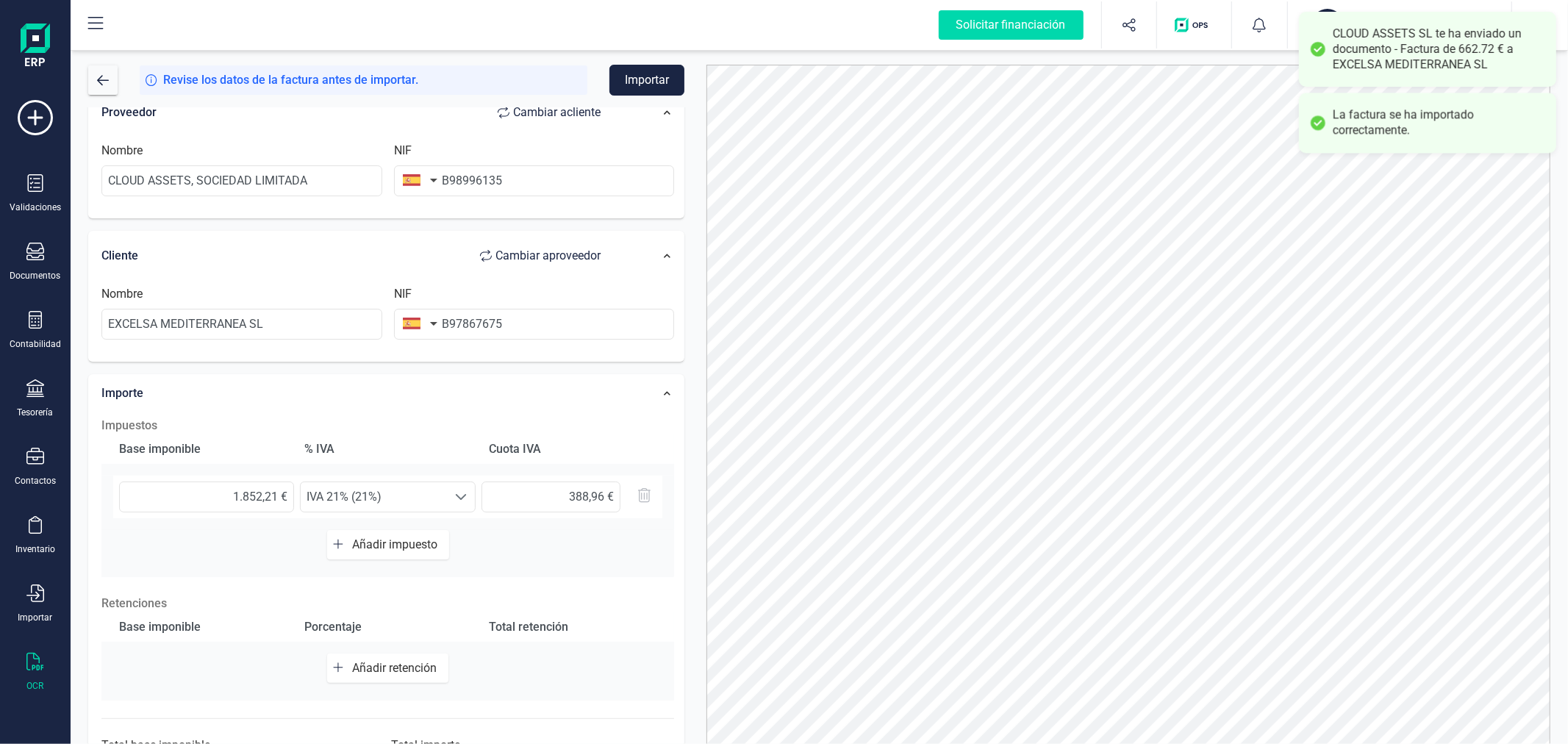
scroll to position [232, 0]
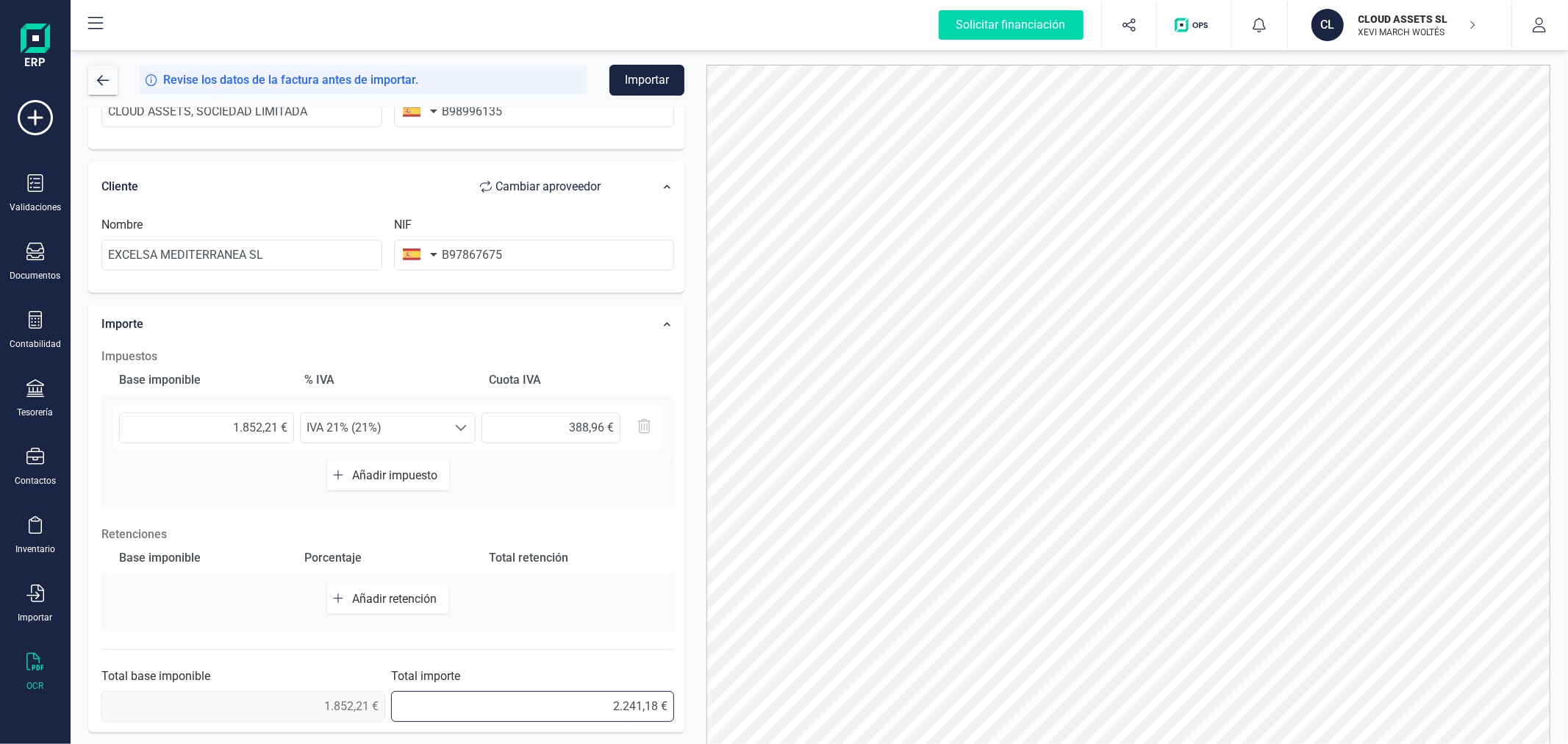
click at [656, 708] on input "2.241,18 €" at bounding box center [533, 706] width 284 height 31
type input "2.241,17 €"
click at [648, 72] on button "Importar" at bounding box center [647, 80] width 75 height 31
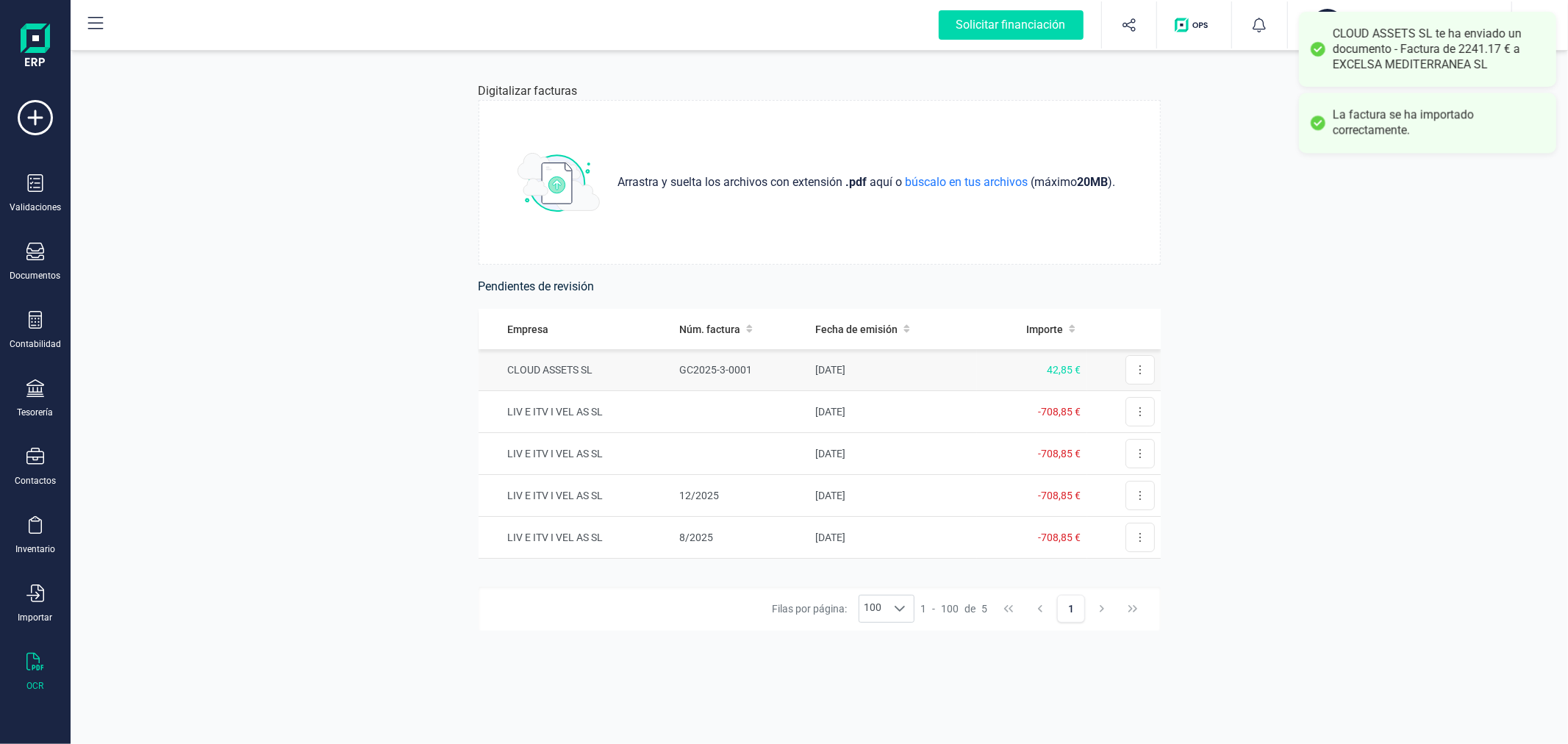
click at [701, 364] on td "GC2025-3-0001" at bounding box center [741, 370] width 136 height 42
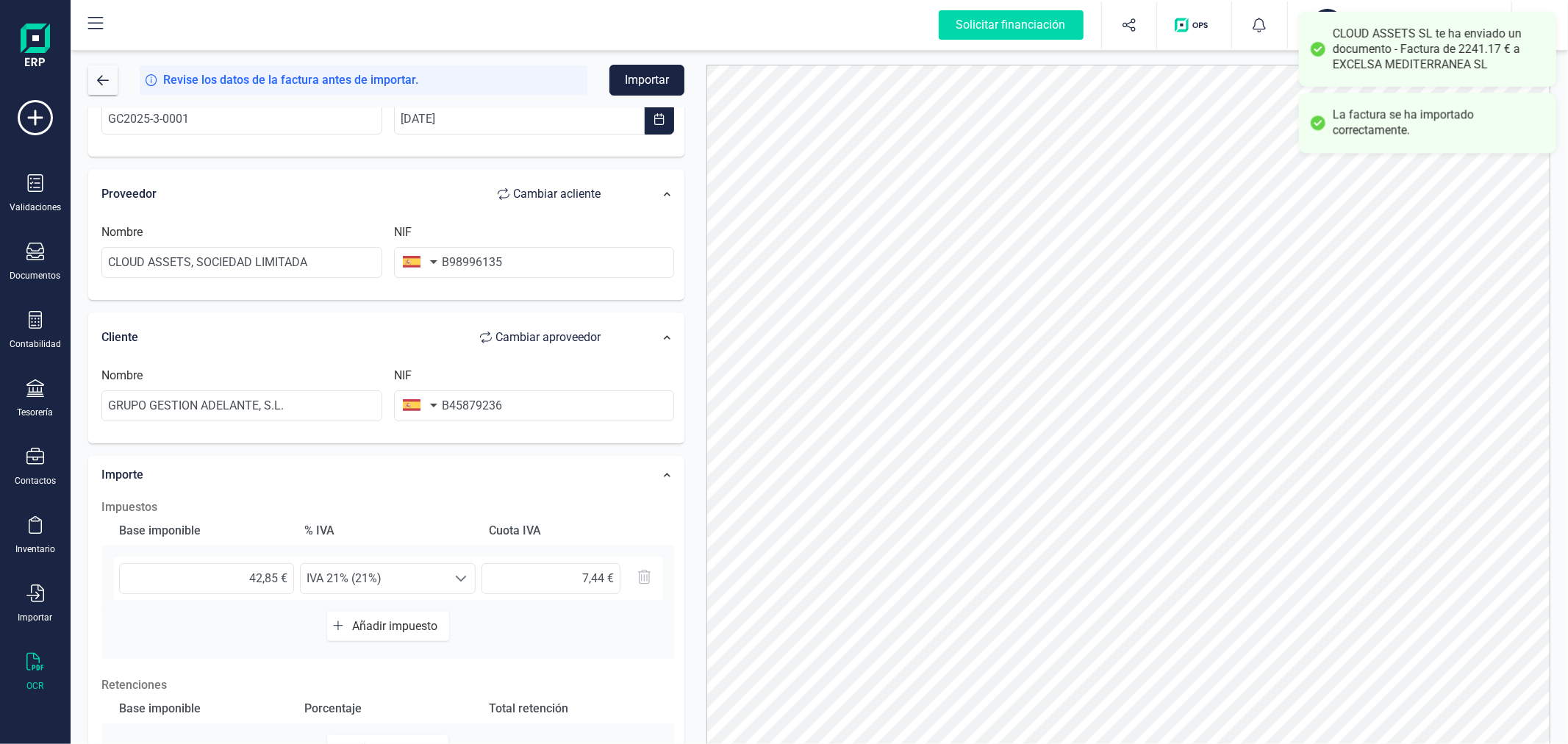
scroll to position [163, 0]
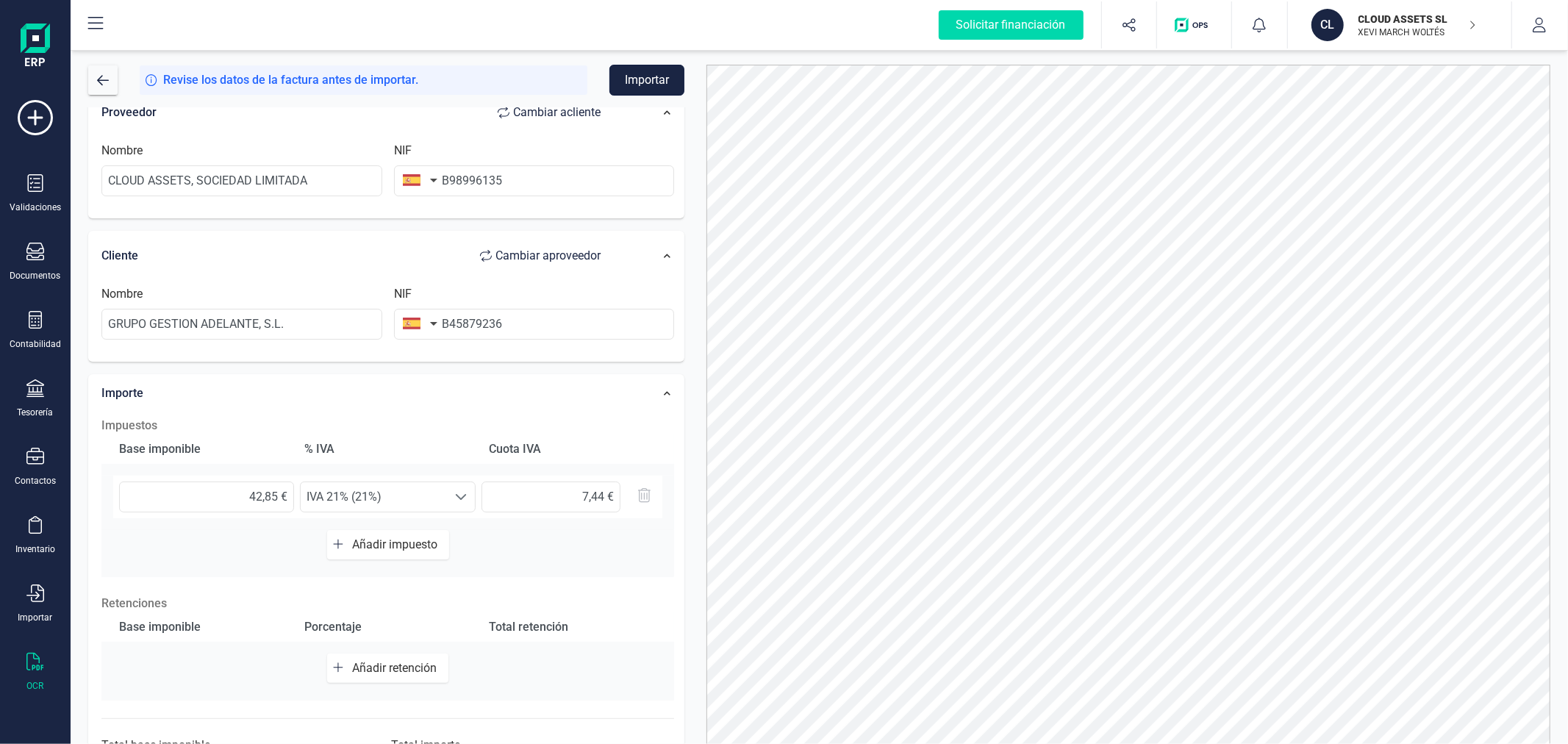
click at [660, 74] on button "Importar" at bounding box center [647, 80] width 75 height 31
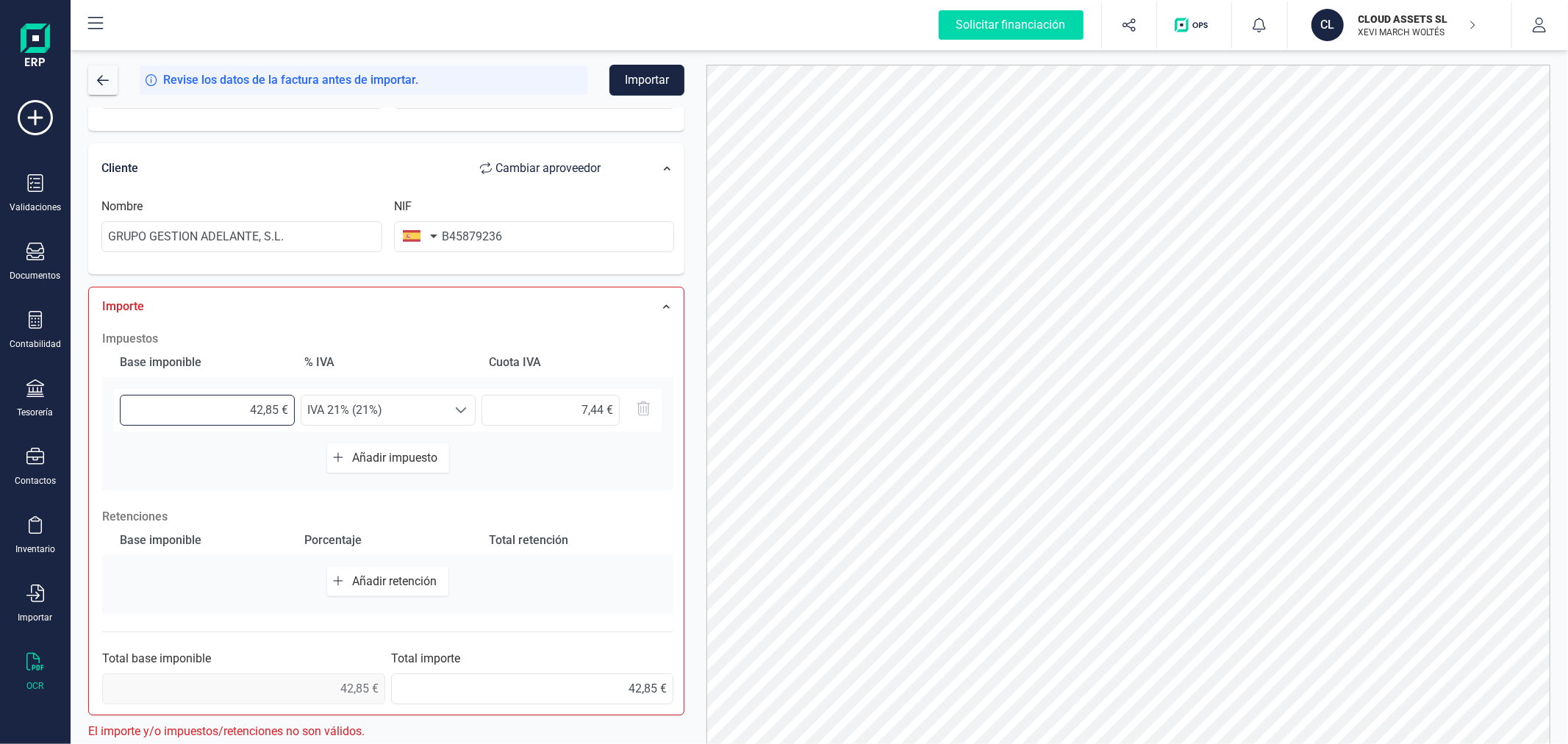
click at [241, 408] on input "42,85 €" at bounding box center [207, 410] width 175 height 31
type input "3,00 €"
type input "0,63 €"
type input "35,00 €"
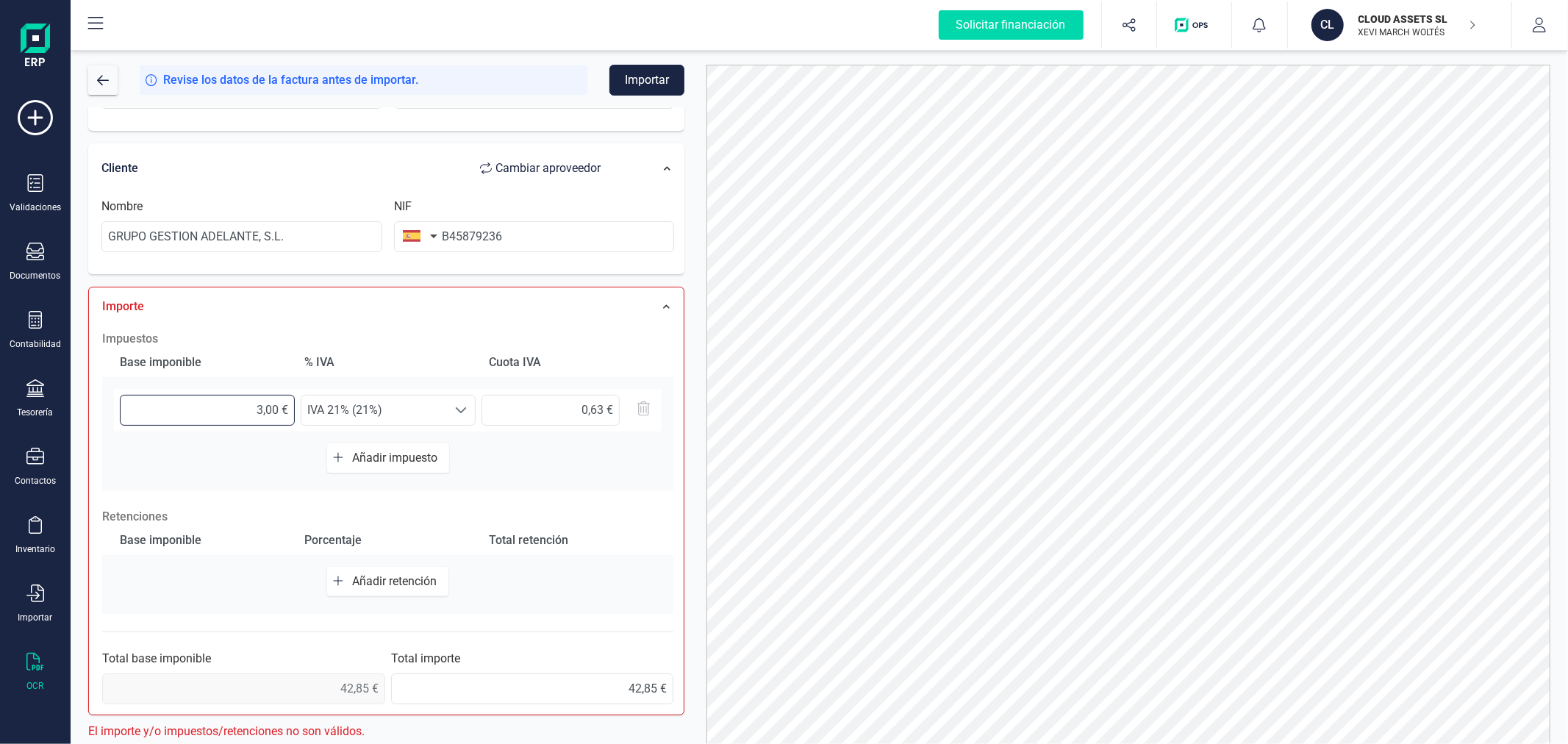
type input "7,35 €"
type input "35,40 €"
type input "7,43 €"
type input "35,41 €"
type input "7,44 €"
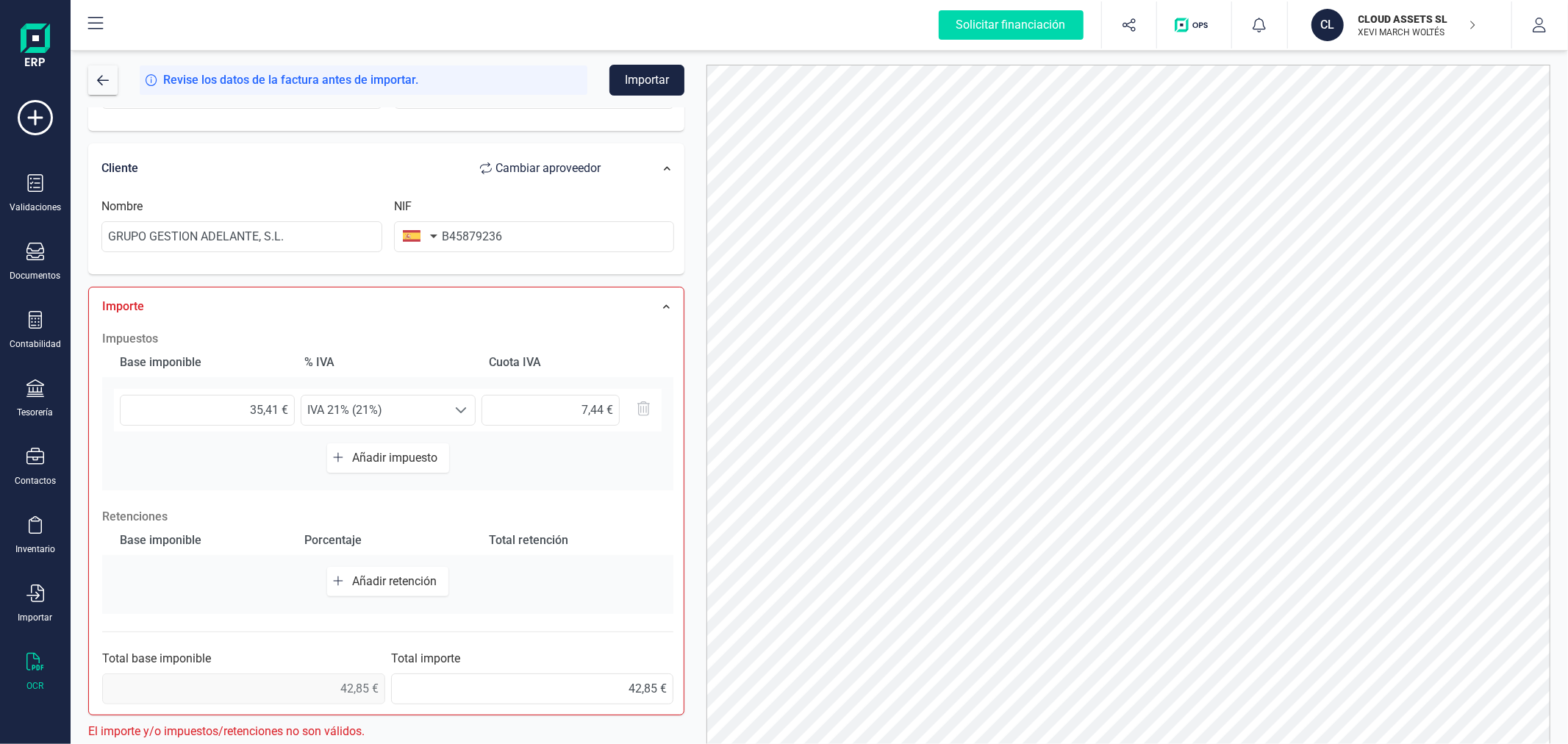
scroll to position [232, 0]
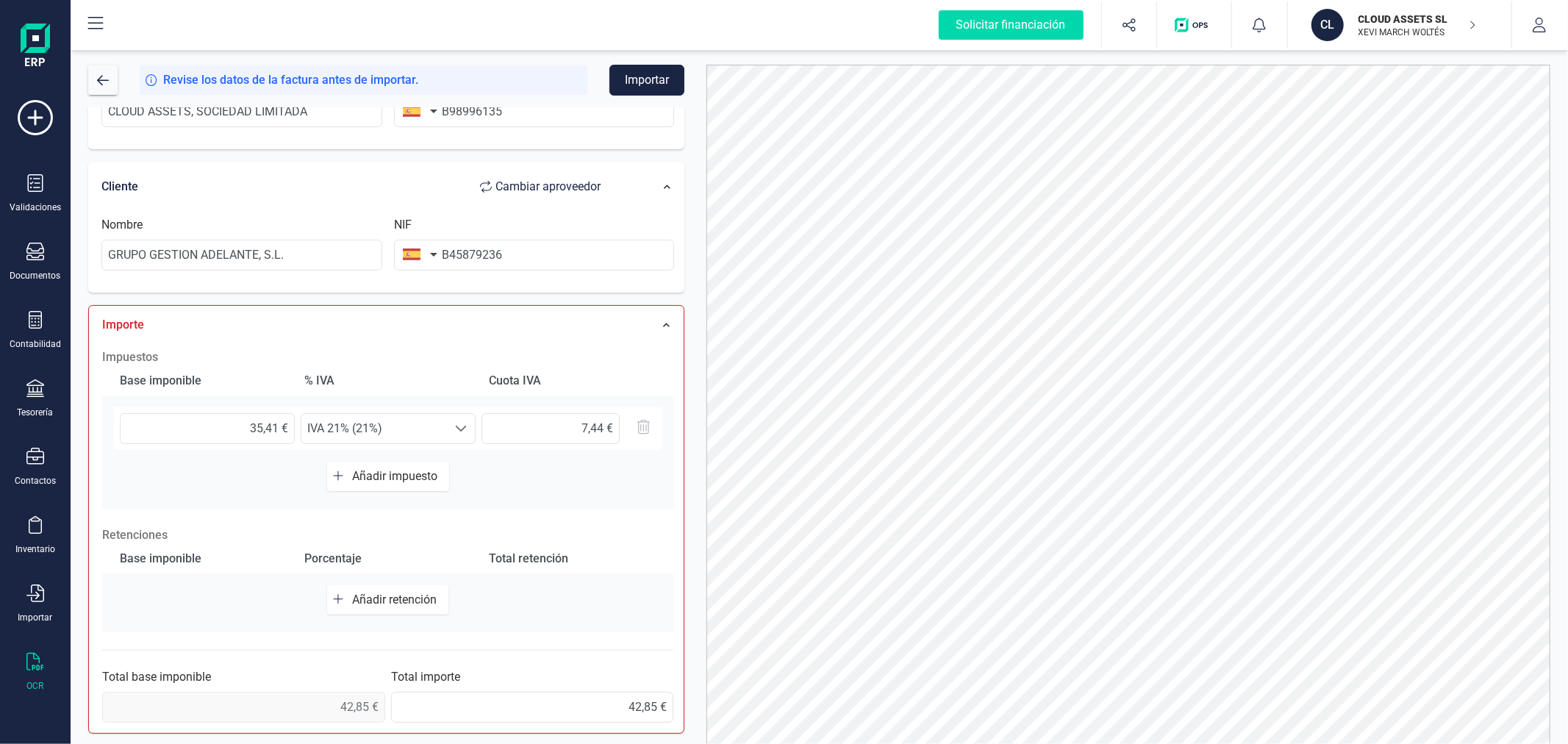
click at [699, 363] on div at bounding box center [1128, 418] width 866 height 707
click at [654, 79] on button "Importar" at bounding box center [647, 80] width 75 height 31
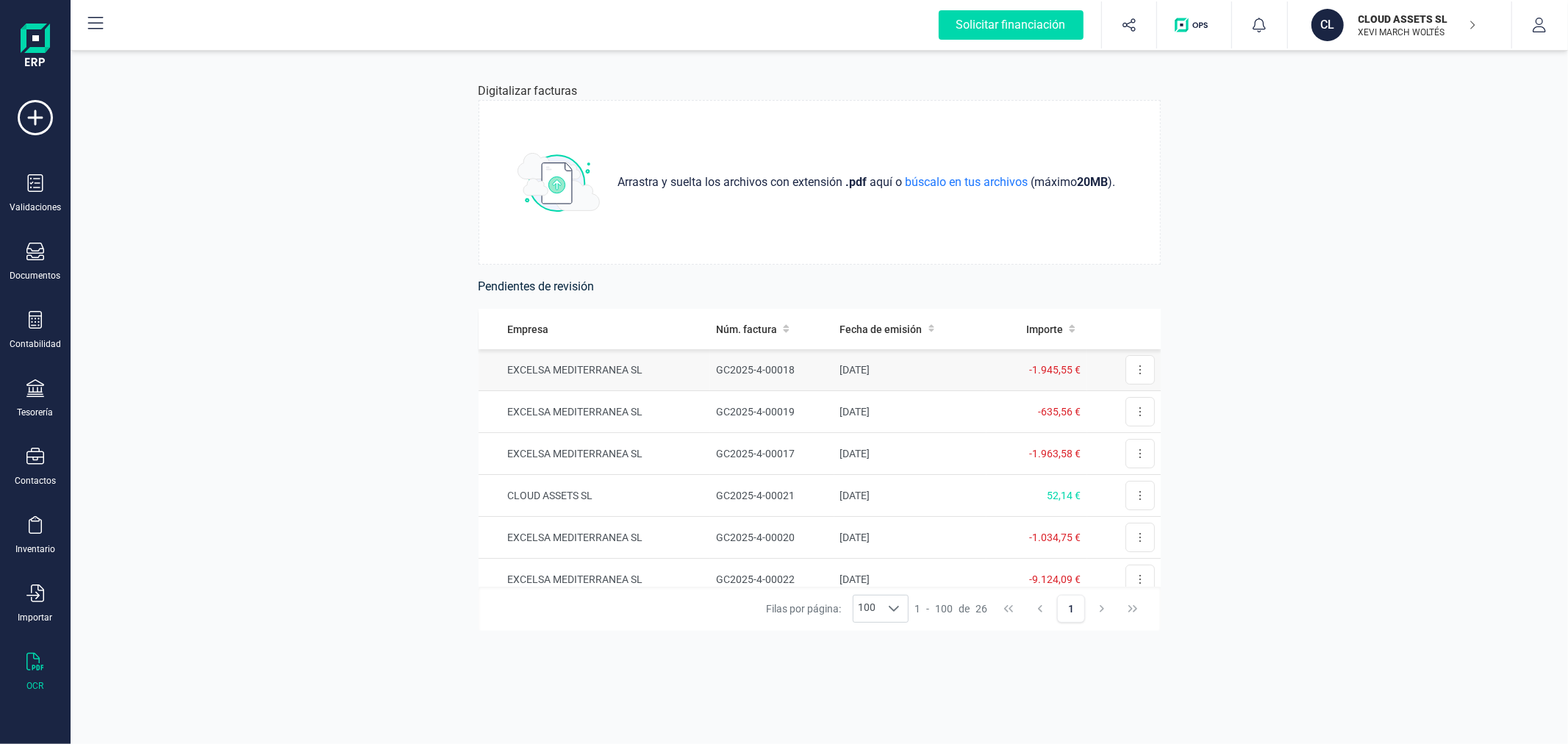
click at [644, 361] on td "EXCELSA MEDITERRANEA SL" at bounding box center [594, 370] width 232 height 42
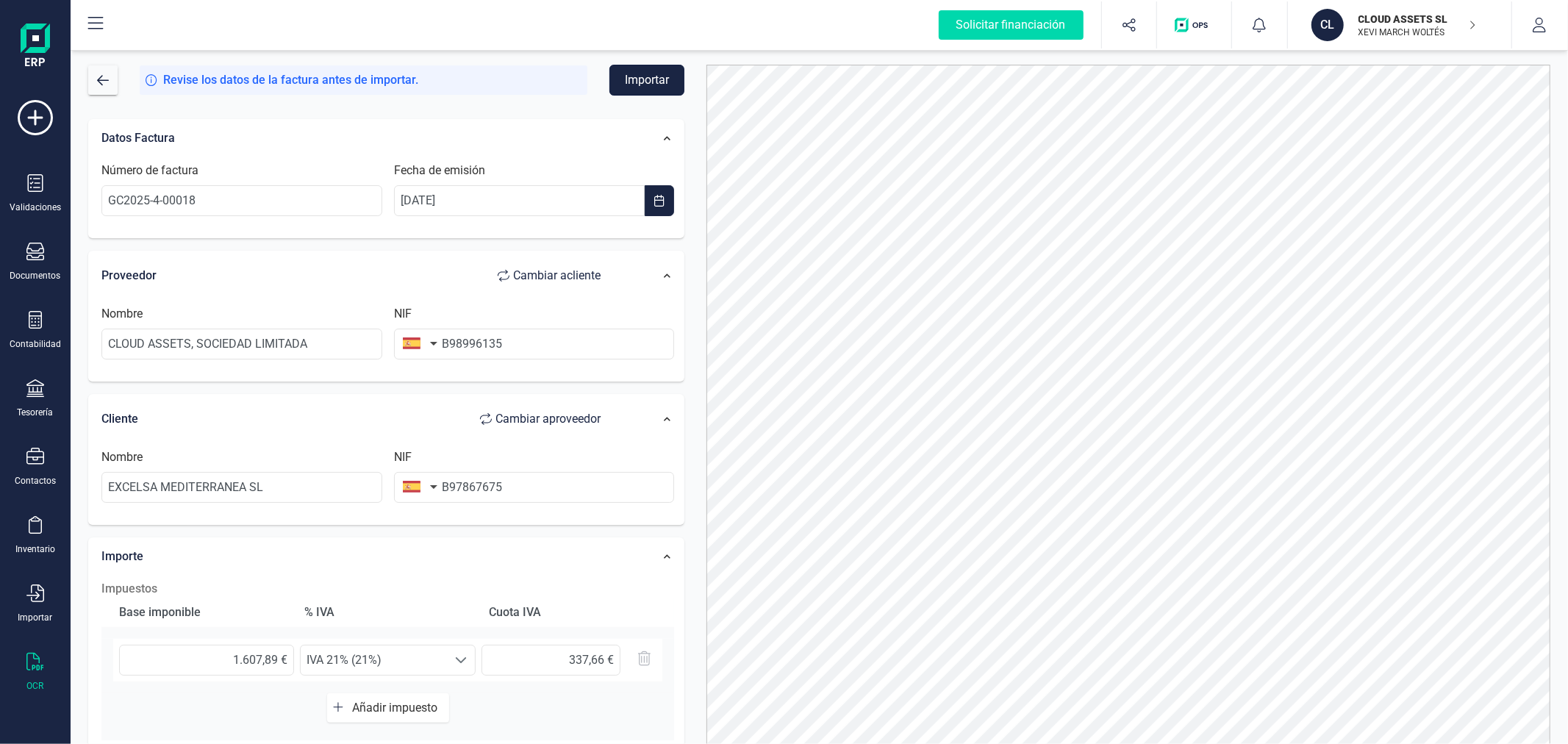
click at [655, 84] on button "Importar" at bounding box center [647, 80] width 75 height 31
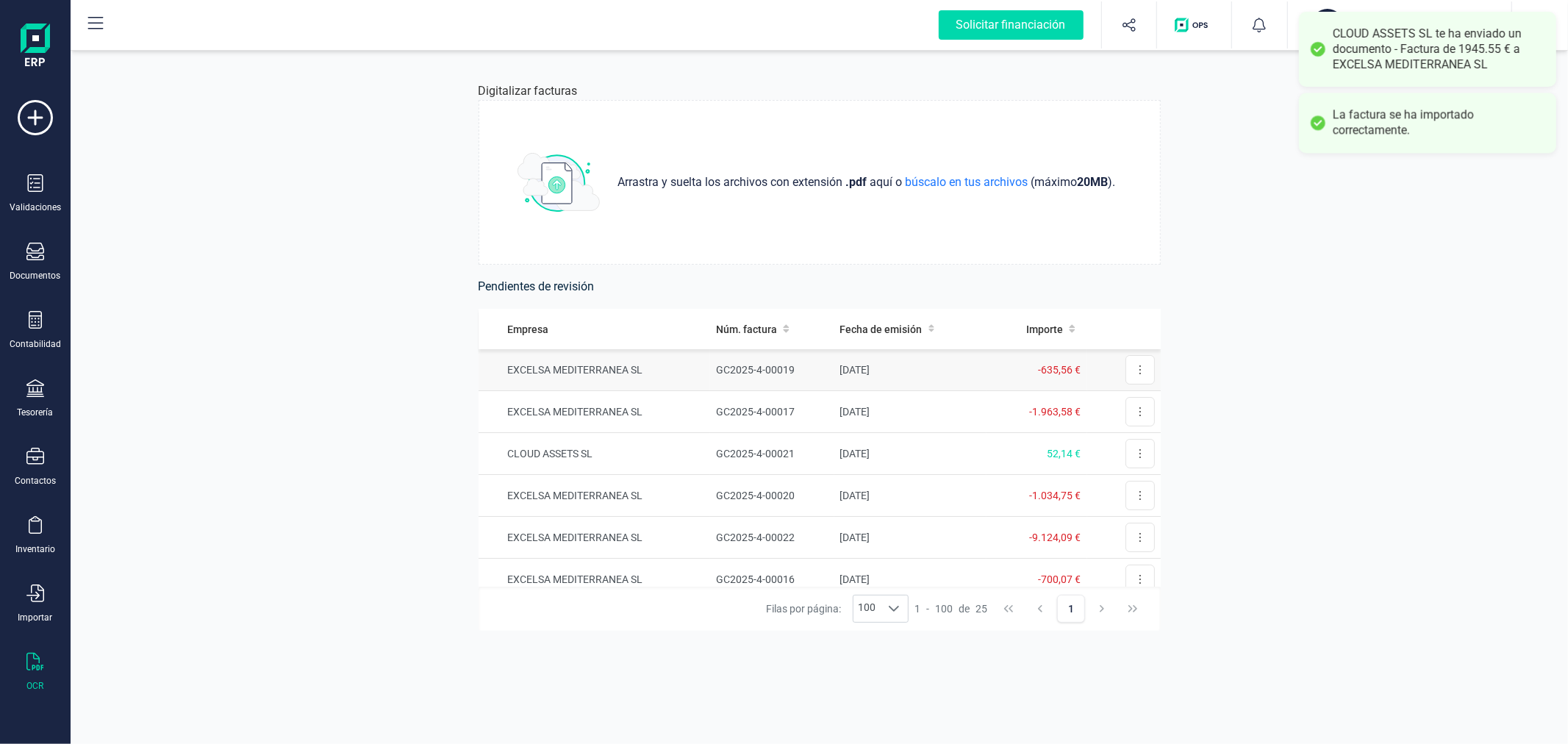
click at [704, 371] on td "EXCELSA MEDITERRANEA SL" at bounding box center [594, 370] width 232 height 42
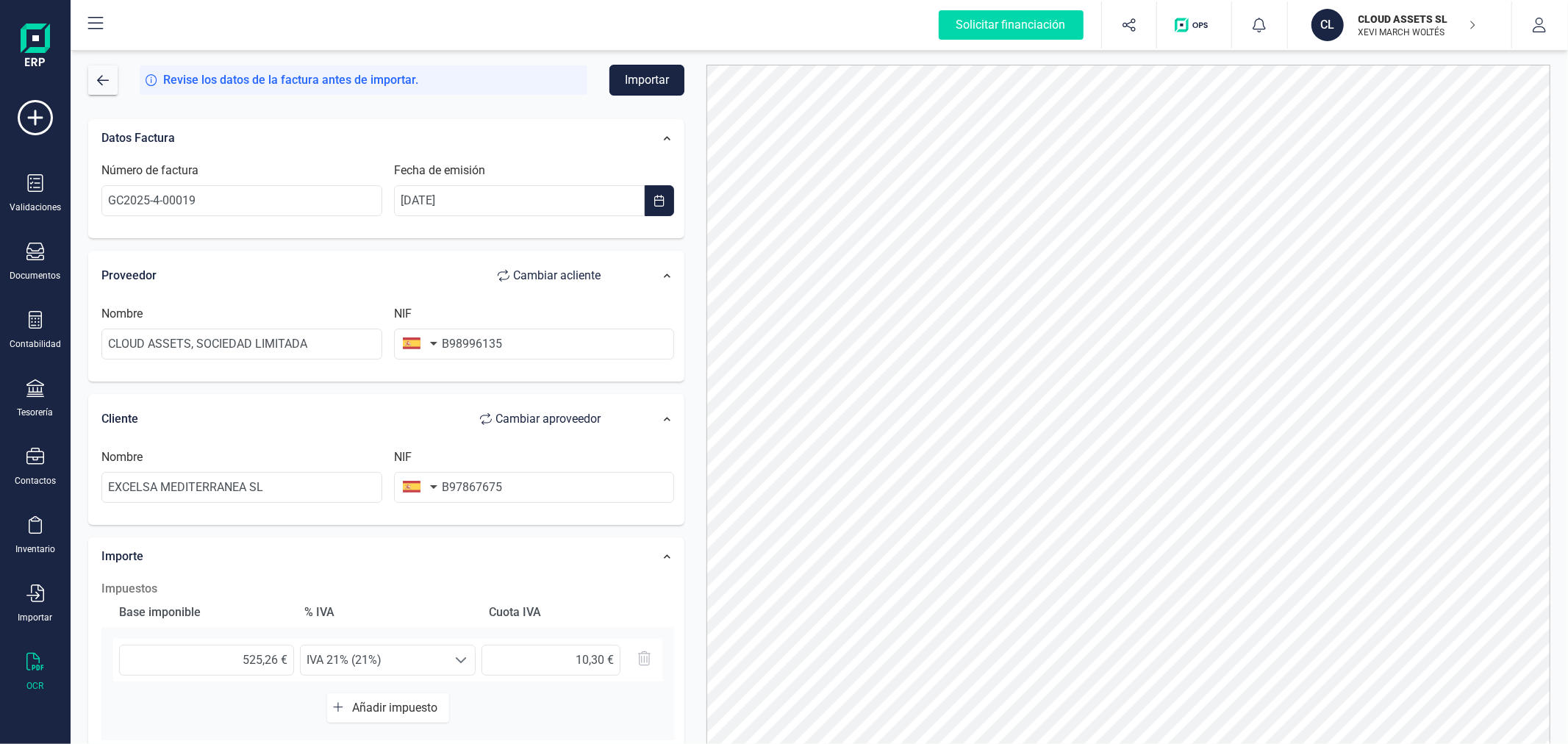
click at [656, 74] on button "Importar" at bounding box center [647, 80] width 75 height 31
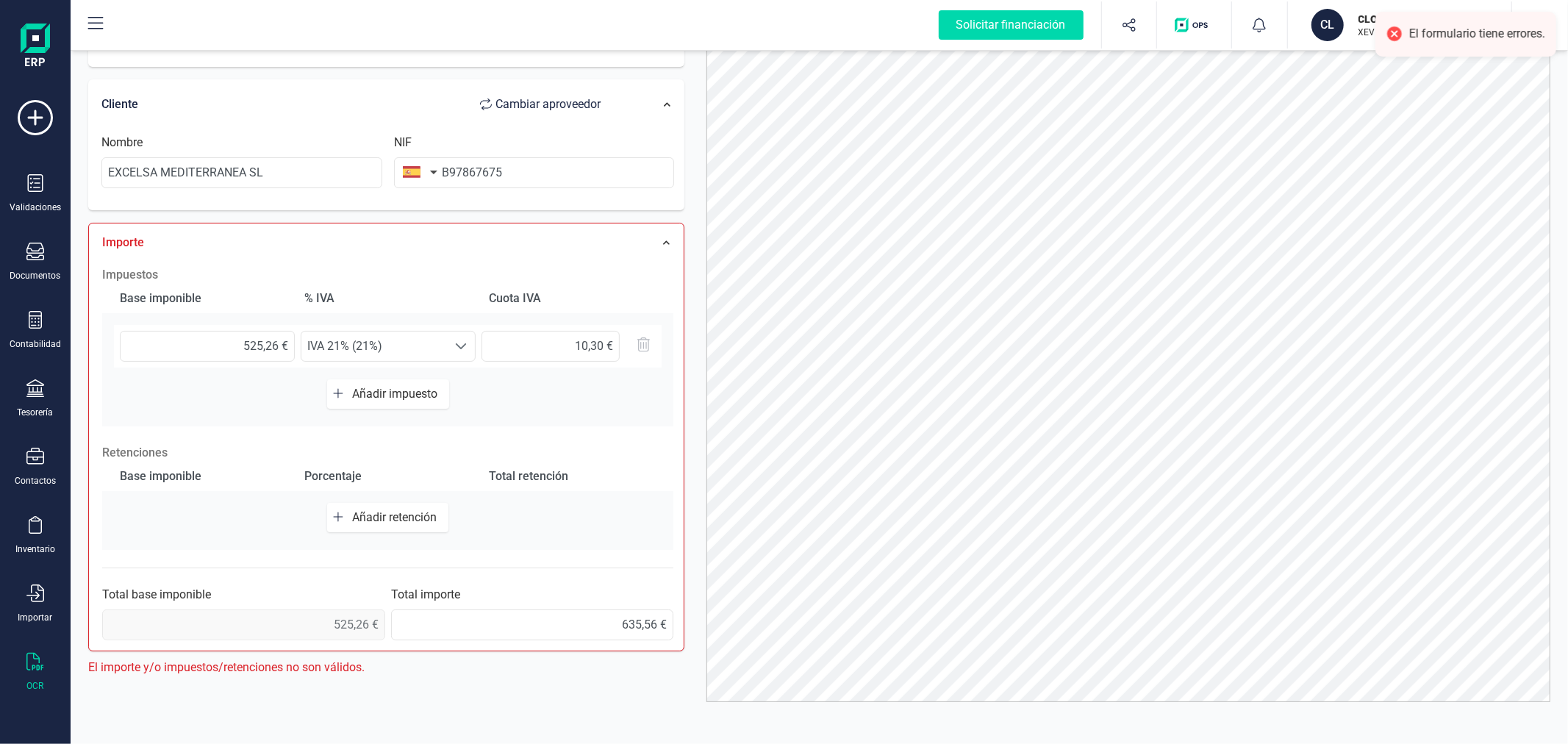
scroll to position [251, 0]
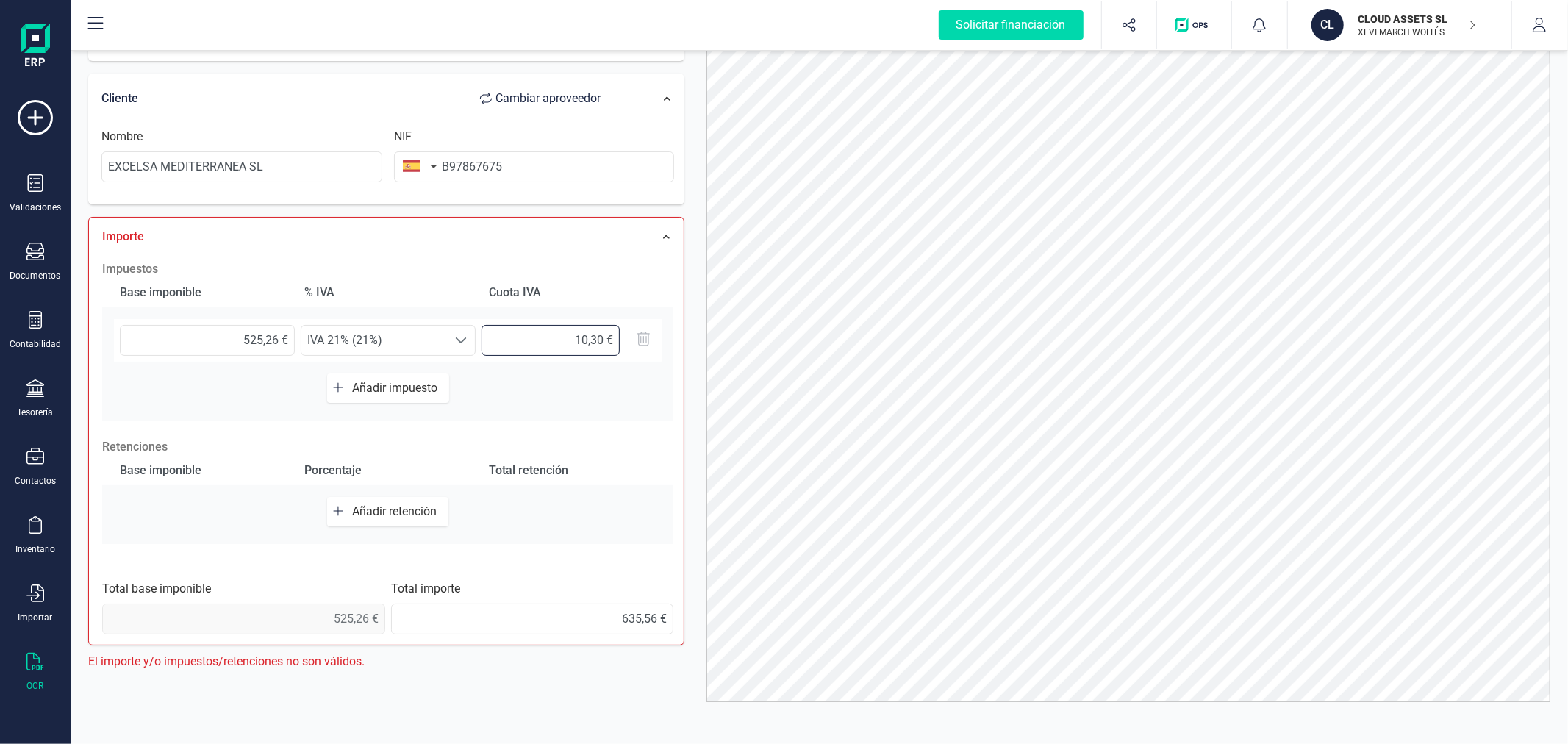
click at [567, 339] on input "10,30 €" at bounding box center [550, 340] width 138 height 31
type input "110,30 €"
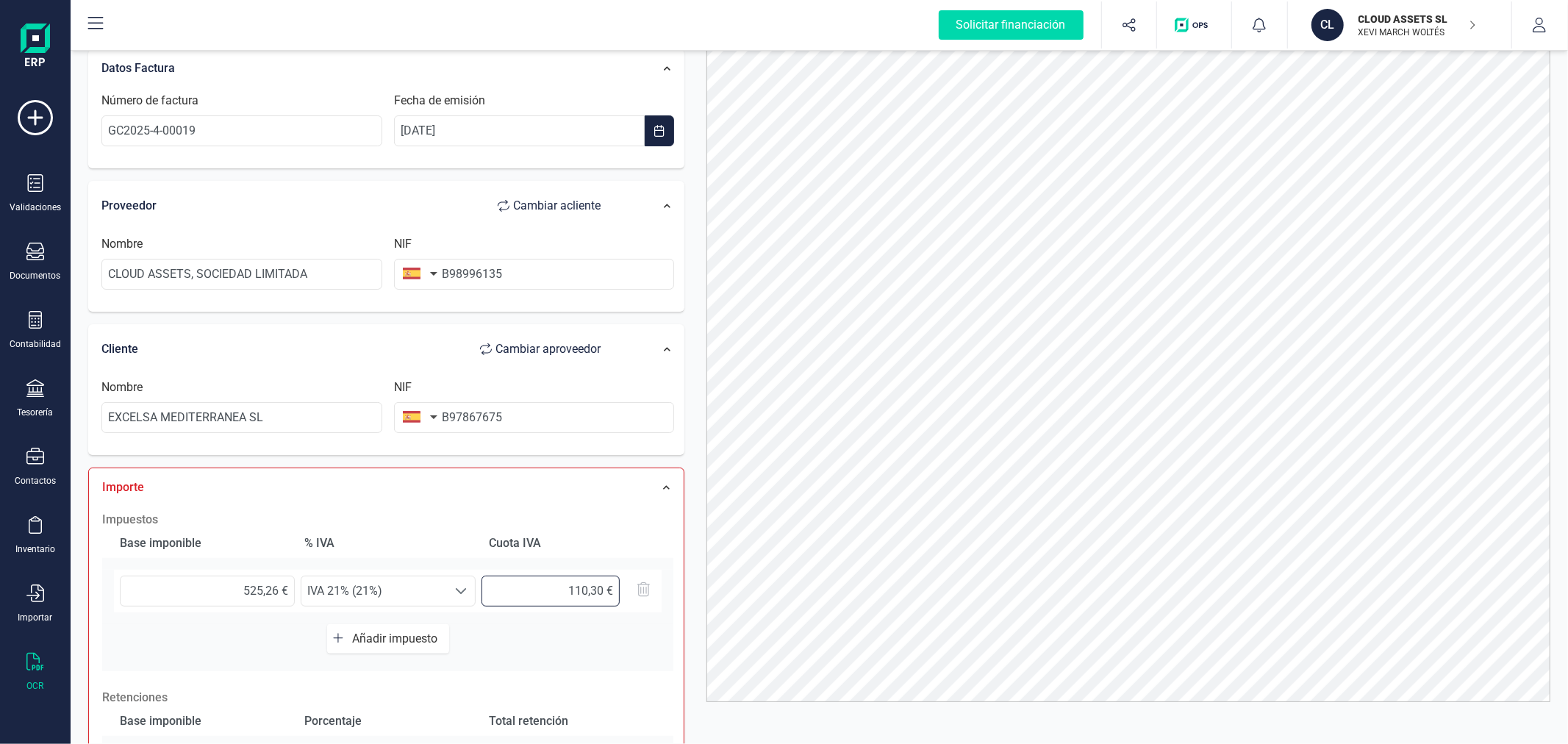
scroll to position [0, 0]
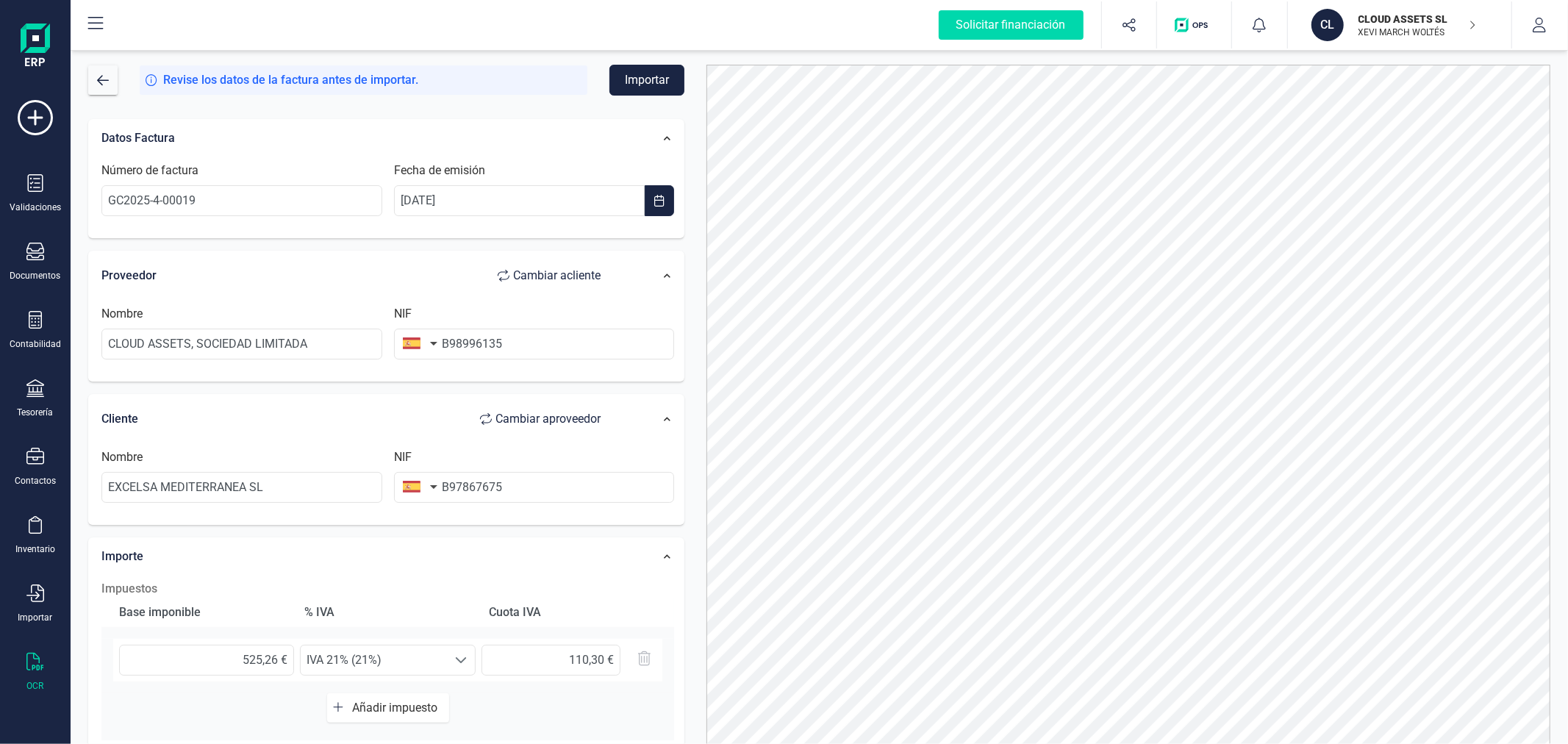
click at [688, 299] on div "Datos Factura Número de factura GC2025-4-00019 Fecha de emisión [DATE] Proveedo…" at bounding box center [386, 540] width 618 height 865
click at [666, 72] on button "Importar" at bounding box center [647, 80] width 75 height 31
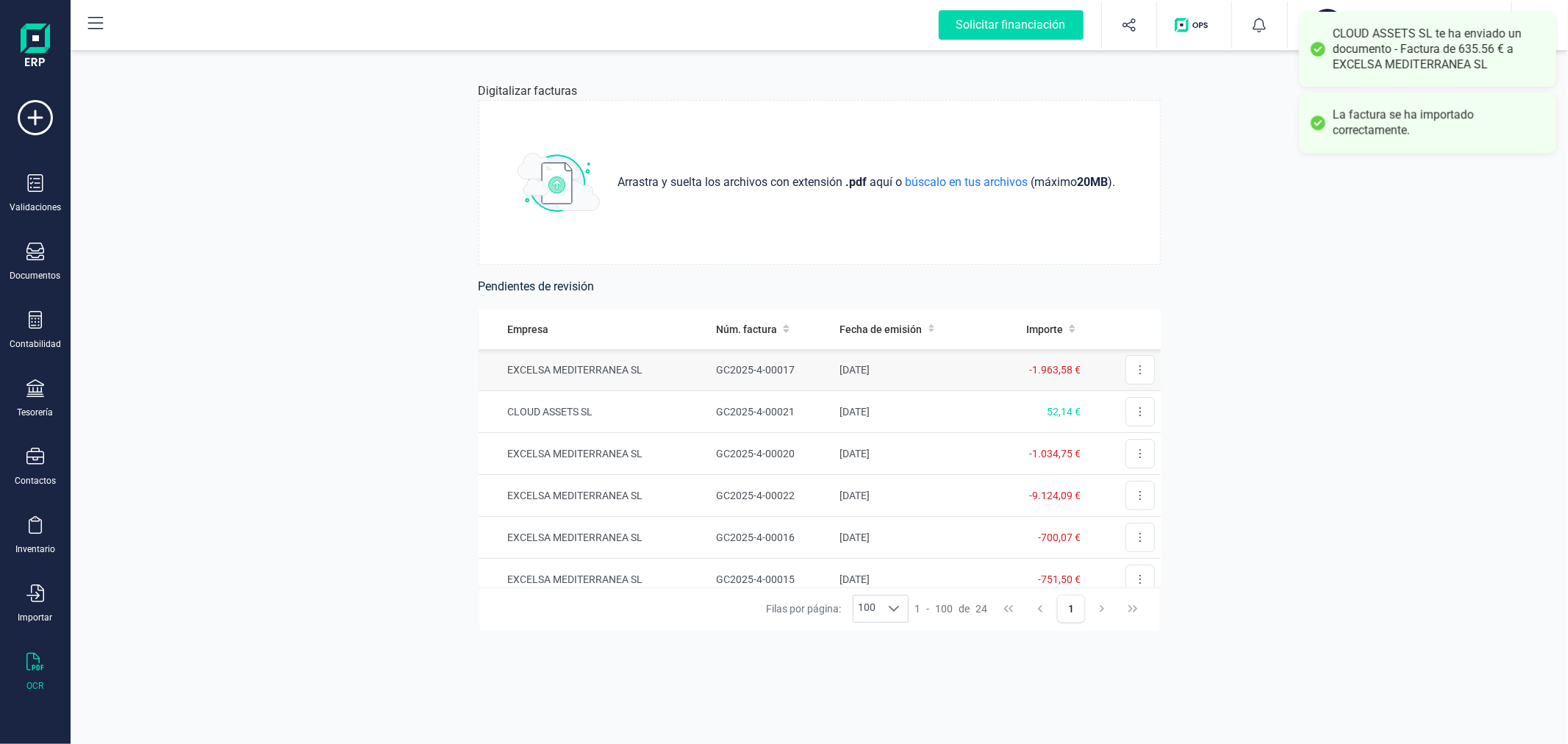
click at [737, 374] on td "GC2025-4-00017" at bounding box center [772, 370] width 124 height 42
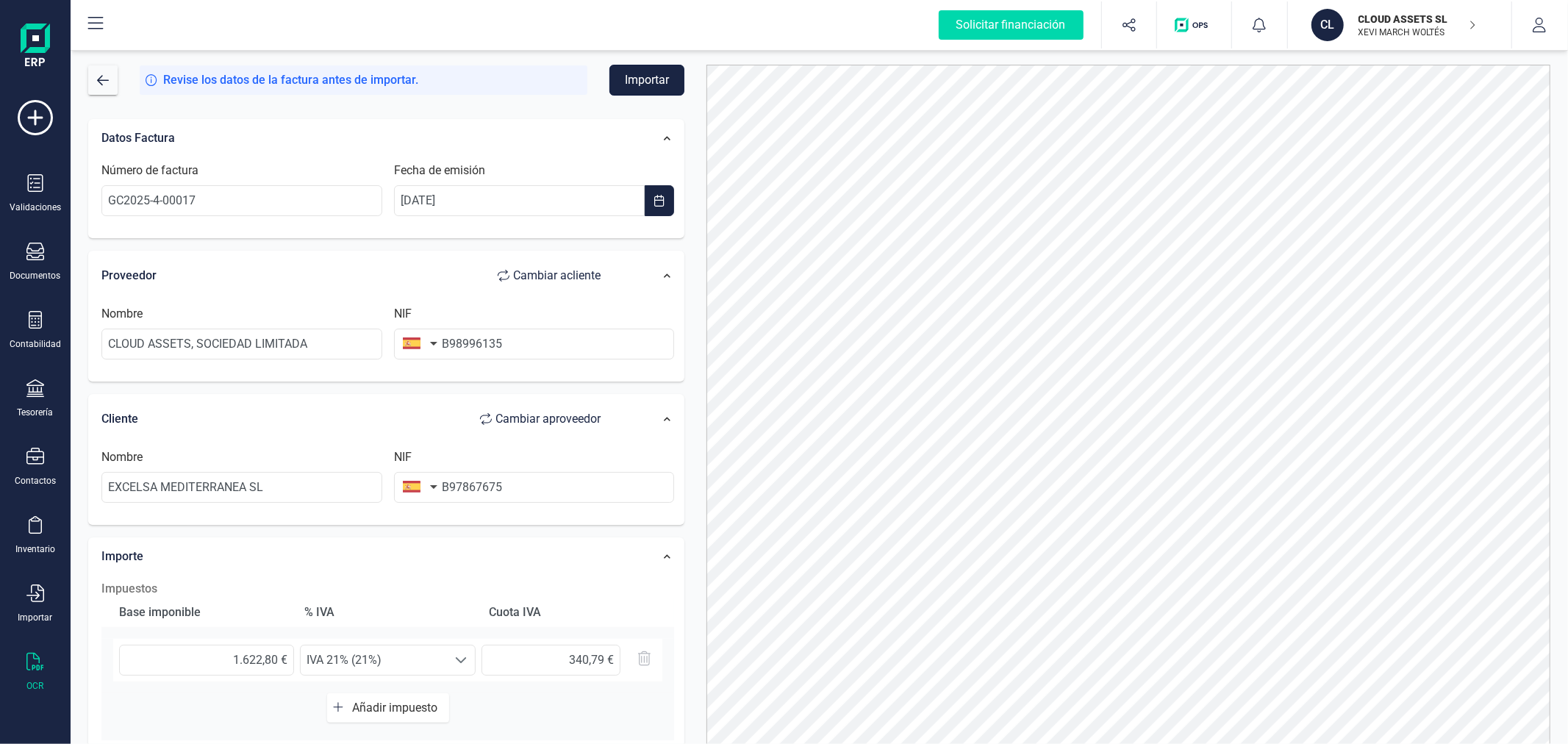
click at [652, 77] on button "Importar" at bounding box center [647, 80] width 75 height 31
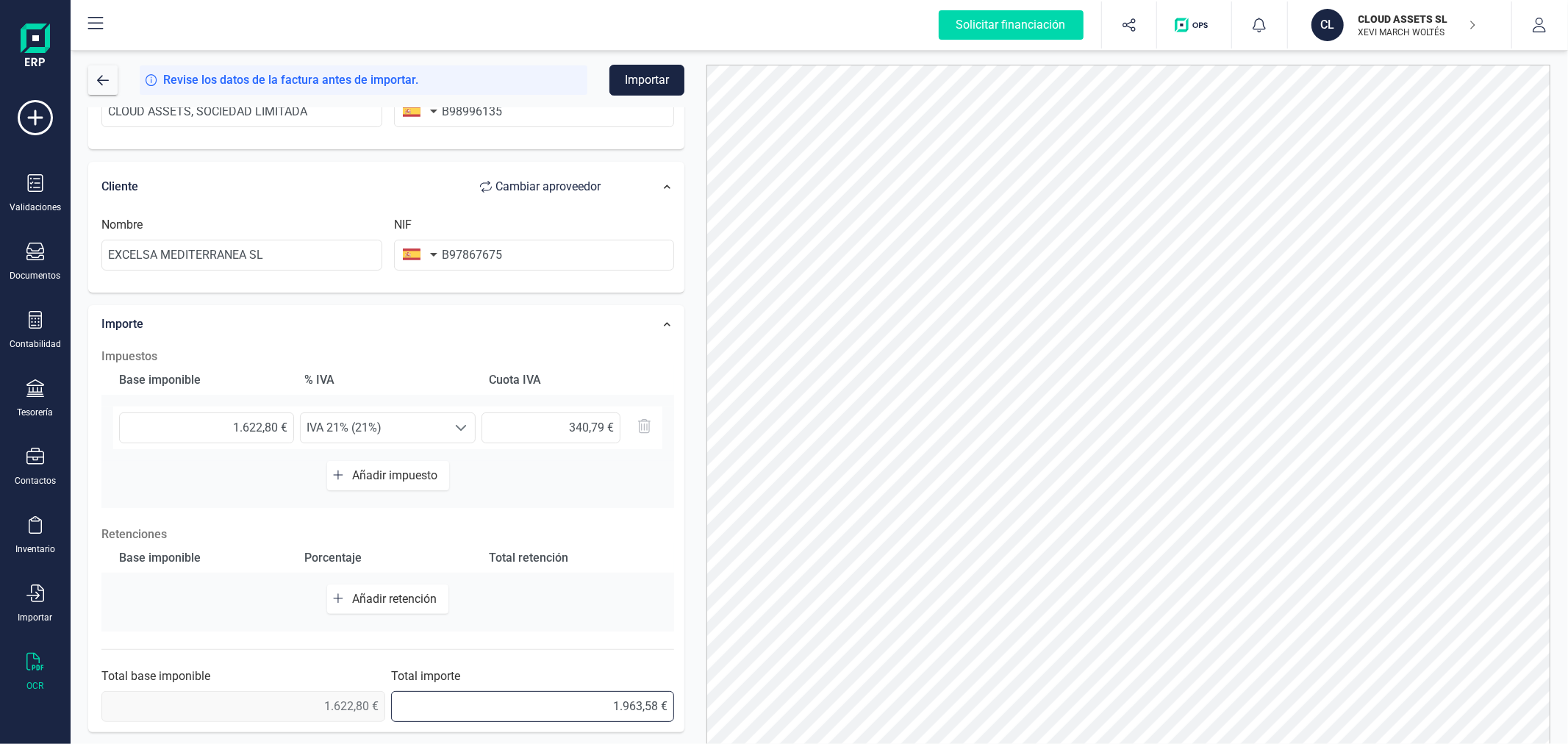
click at [658, 711] on input "1.963,58 €" at bounding box center [533, 706] width 284 height 31
type input "1.963,59 €"
click at [656, 81] on button "Importar" at bounding box center [647, 80] width 75 height 31
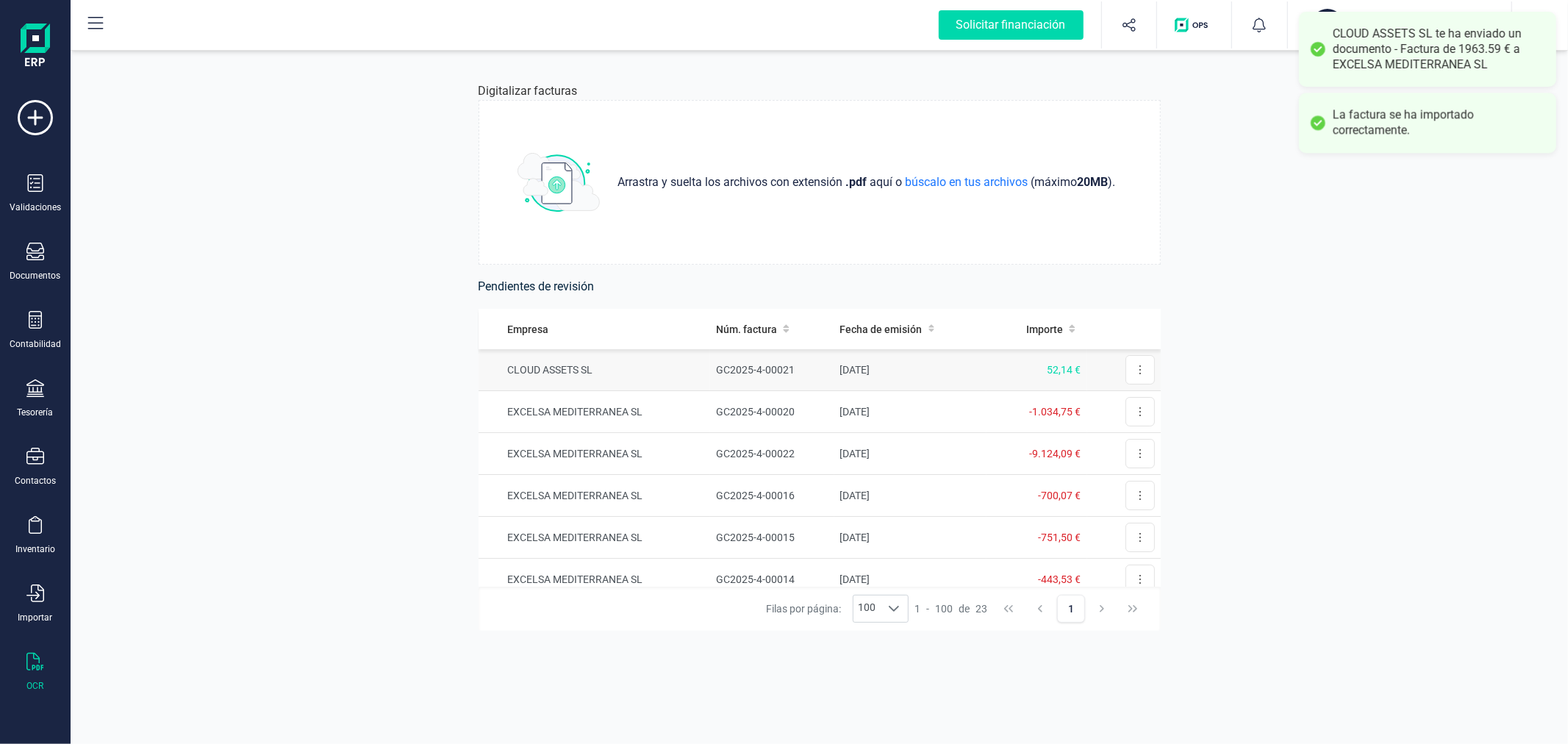
click at [716, 376] on td "GC2025-4-00021" at bounding box center [772, 370] width 124 height 42
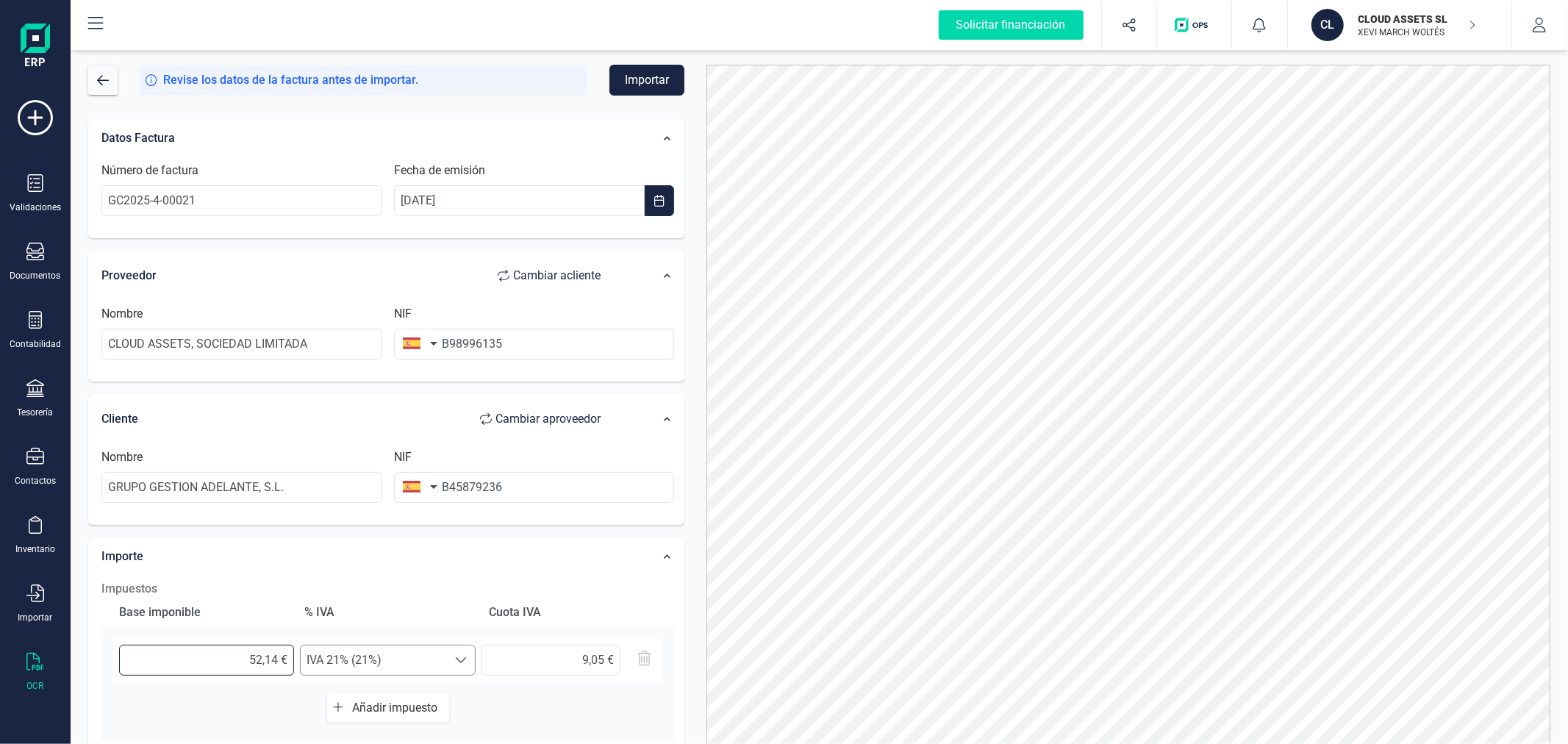
drag, startPoint x: 250, startPoint y: 665, endPoint x: 321, endPoint y: 655, distance: 71.7
click at [321, 655] on div "52,14 € Seleccione un % IVA 21% (21%) IVA 21% (21%) 9,05 €" at bounding box center [387, 660] width 549 height 43
type input "4,00 €"
type input "0,84 €"
type input "43,00 €"
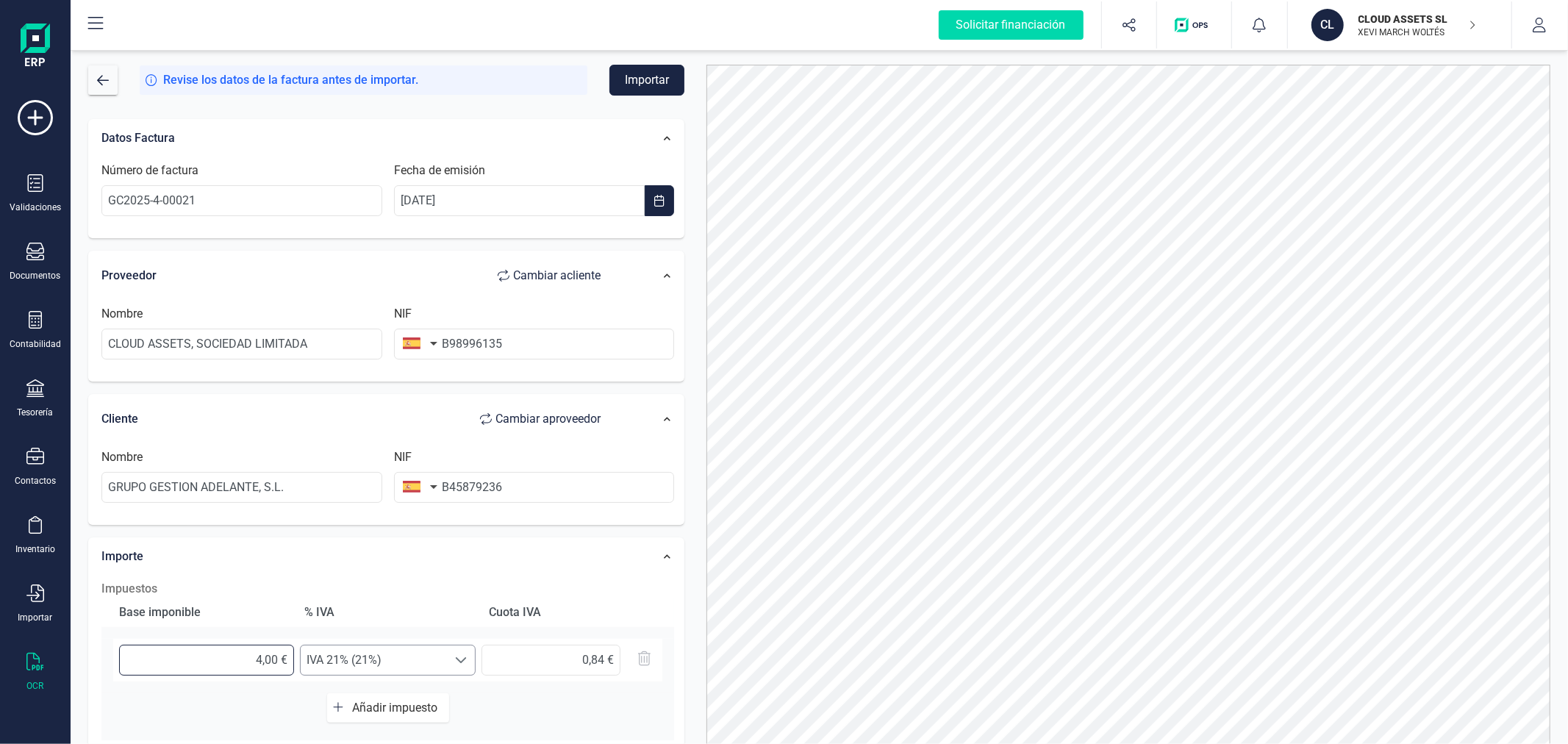
type input "9,03 €"
type input "43,09 €"
type input "9,05 €"
click at [649, 72] on button "Importar" at bounding box center [647, 80] width 75 height 31
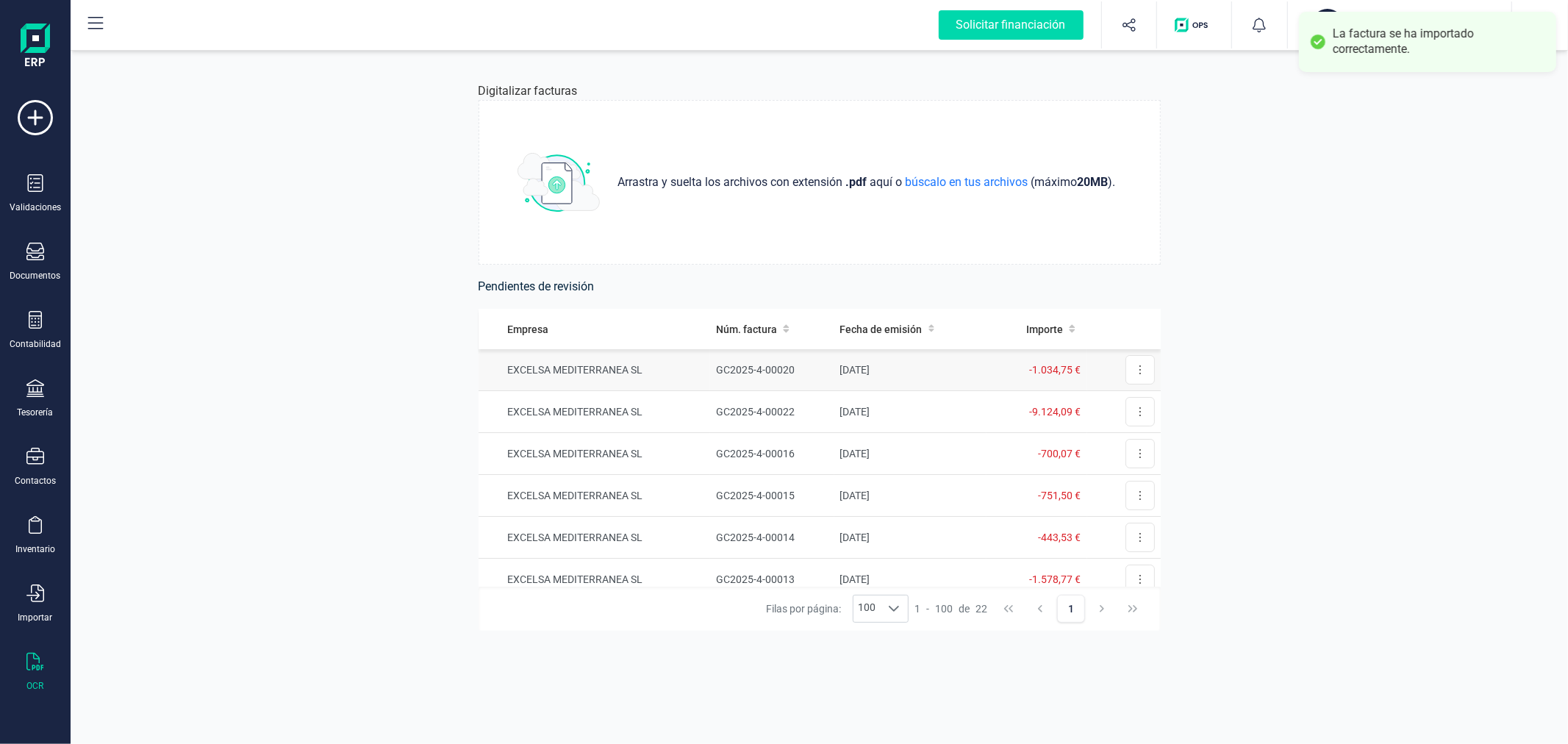
click at [643, 368] on td "EXCELSA MEDITERRANEA SL" at bounding box center [594, 370] width 232 height 42
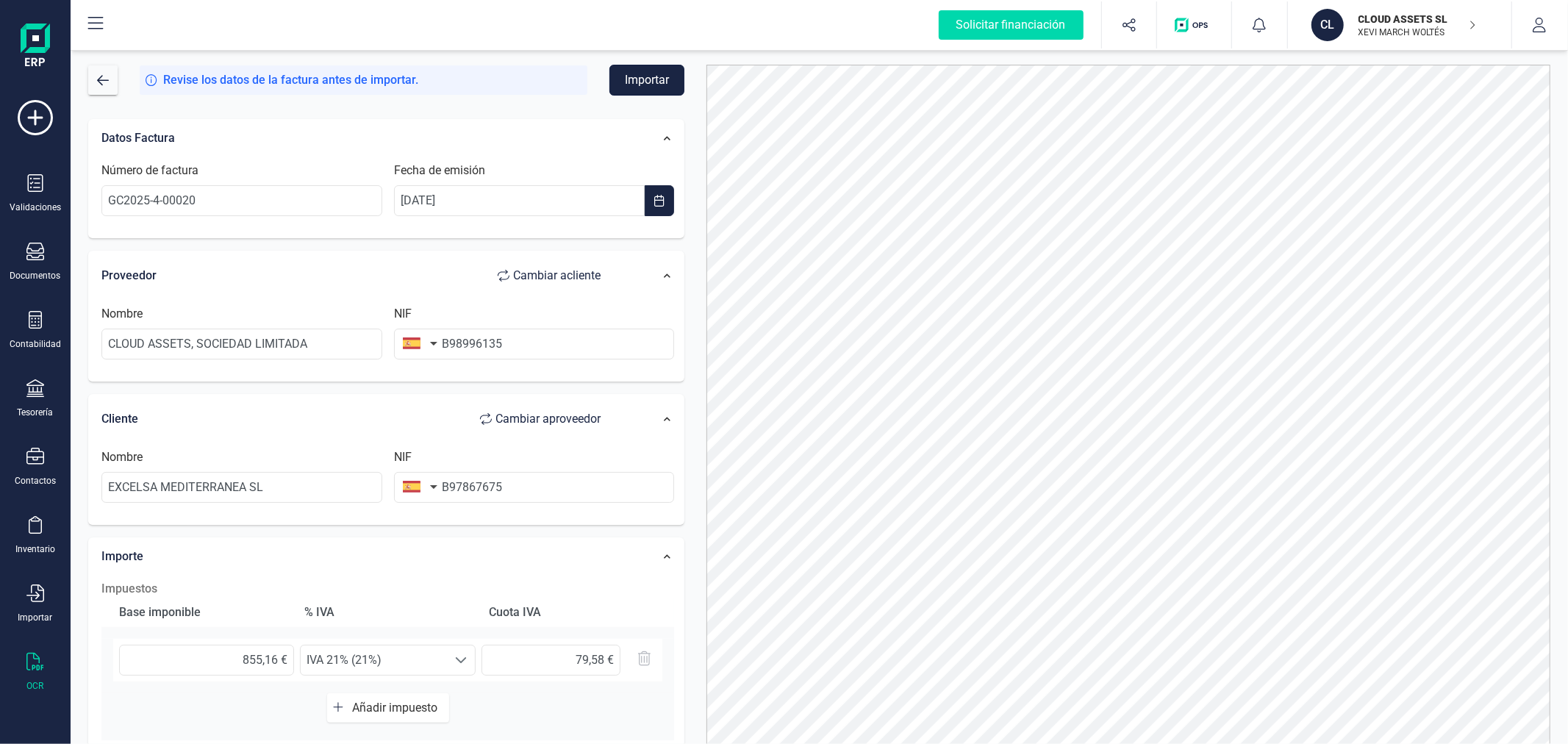
click at [647, 78] on button "Importar" at bounding box center [647, 80] width 75 height 31
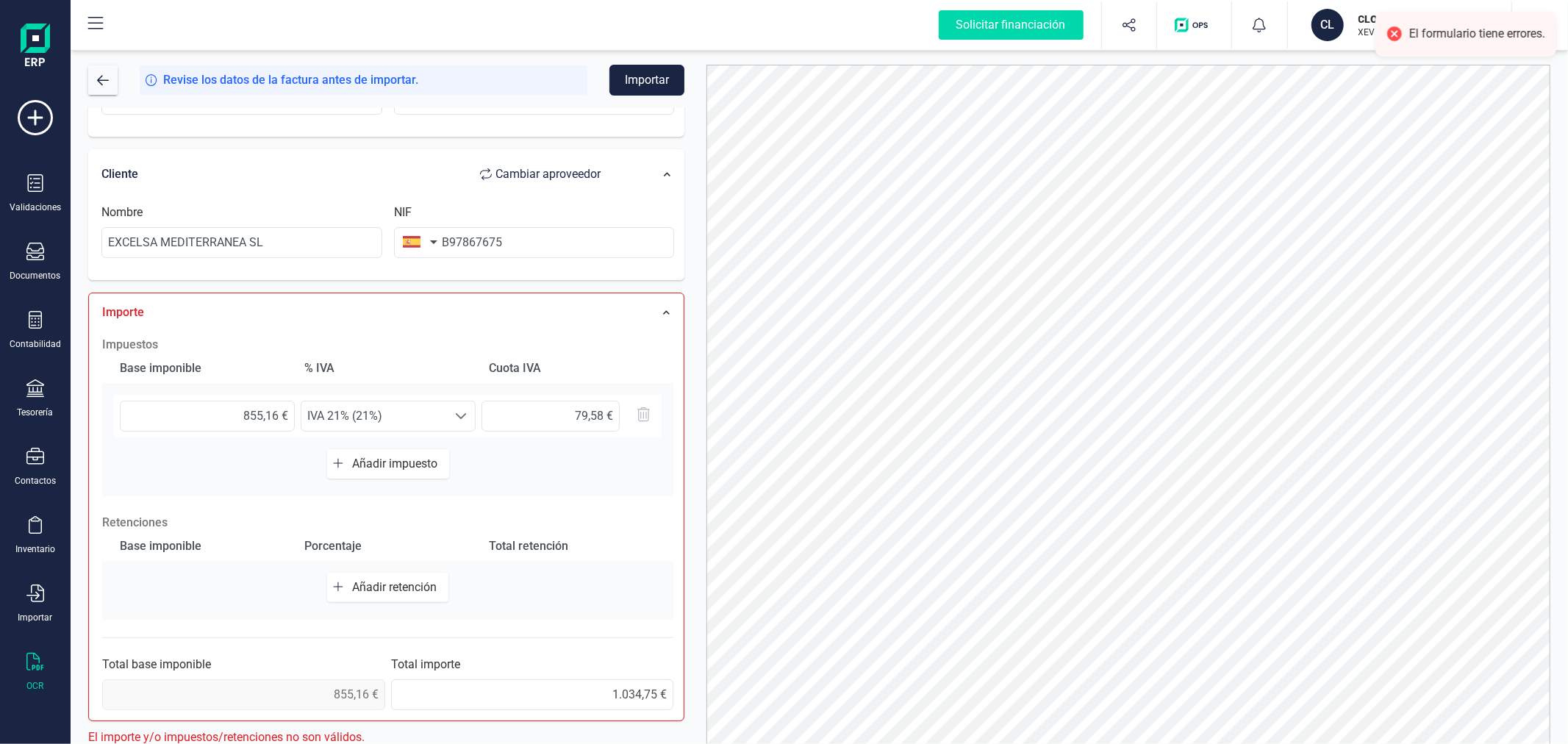
scroll to position [251, 0]
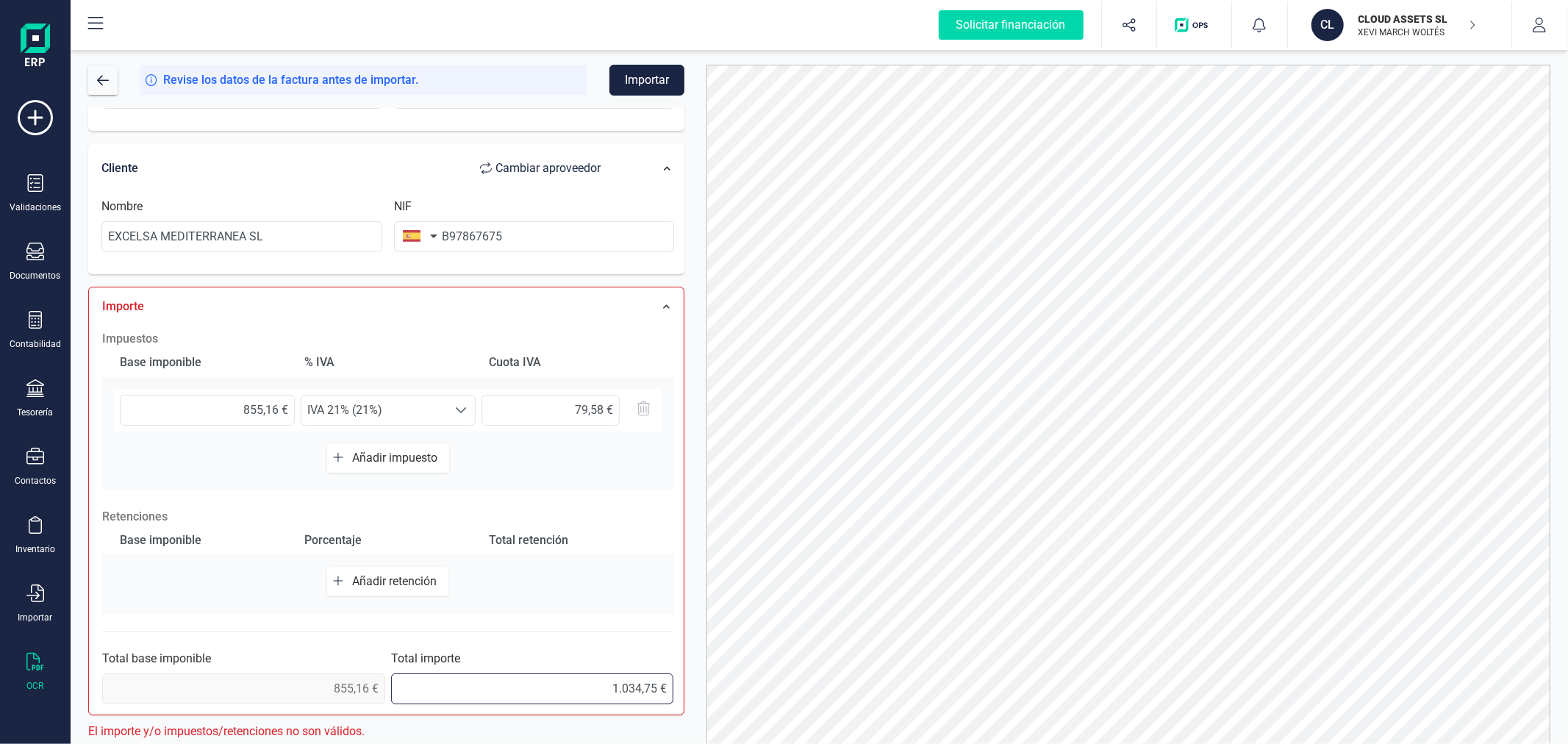
click at [656, 687] on input "1.034,75 €" at bounding box center [532, 689] width 283 height 31
type input "1.034,74 €"
click at [694, 130] on div "Datos Factura Número de factura GC2025-4-00020 Fecha de emisión [DATE] Proveedo…" at bounding box center [386, 298] width 618 height 884
click at [562, 402] on input "79,58 €" at bounding box center [550, 410] width 138 height 31
type input "179,58 €"
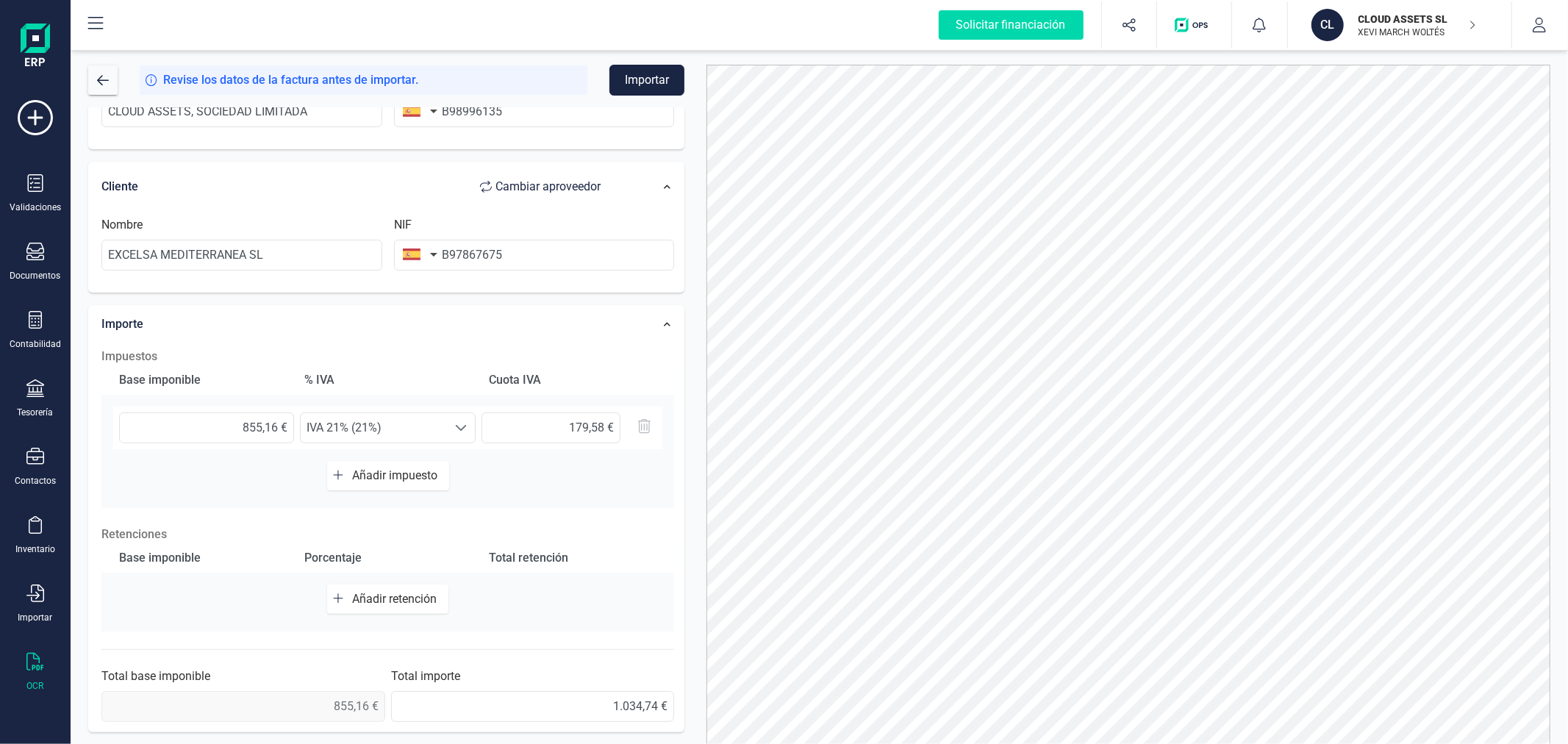
scroll to position [232, 0]
click at [696, 217] on div at bounding box center [1128, 418] width 866 height 707
click at [644, 76] on button "Importar" at bounding box center [647, 80] width 75 height 31
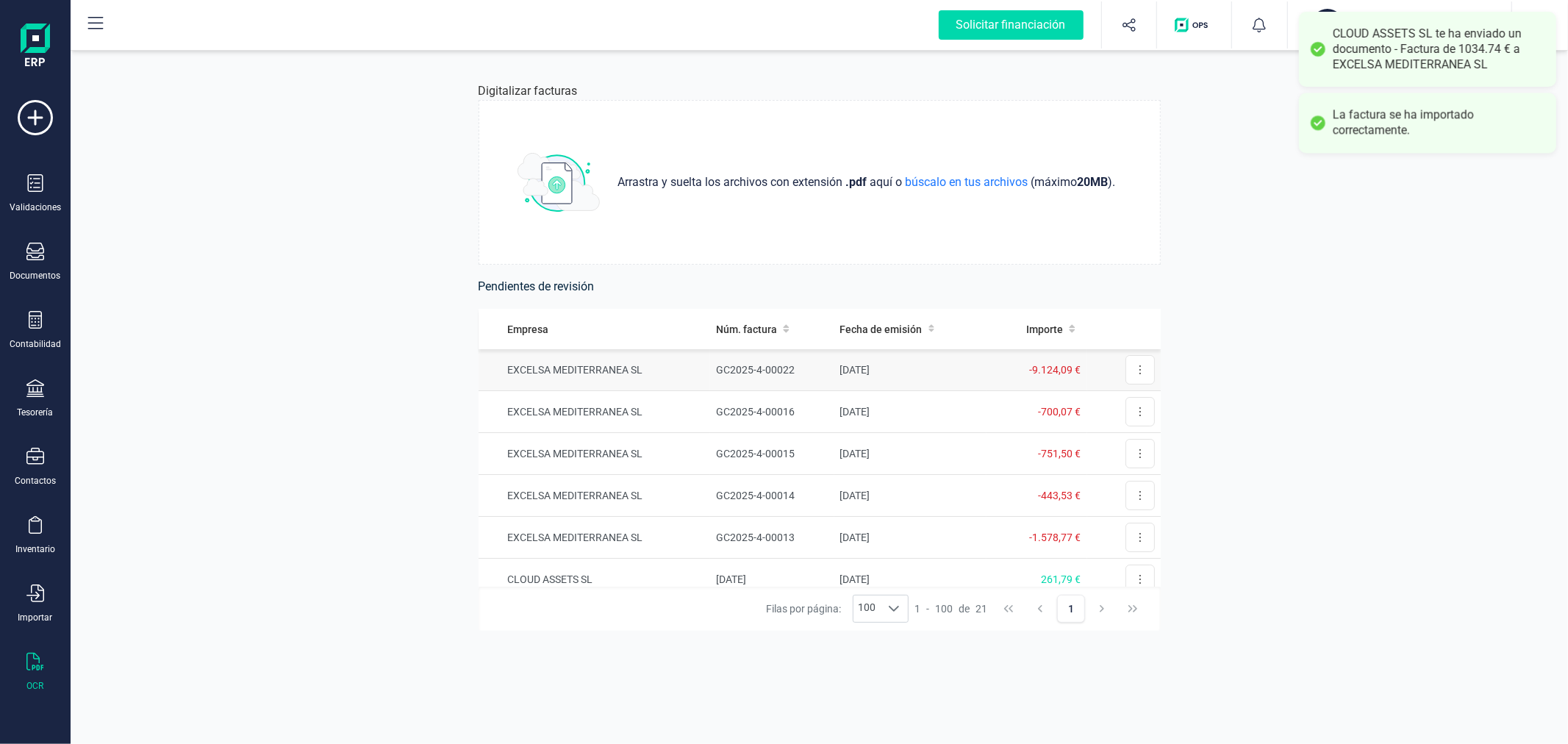
click at [619, 373] on td "EXCELSA MEDITERRANEA SL" at bounding box center [594, 370] width 232 height 42
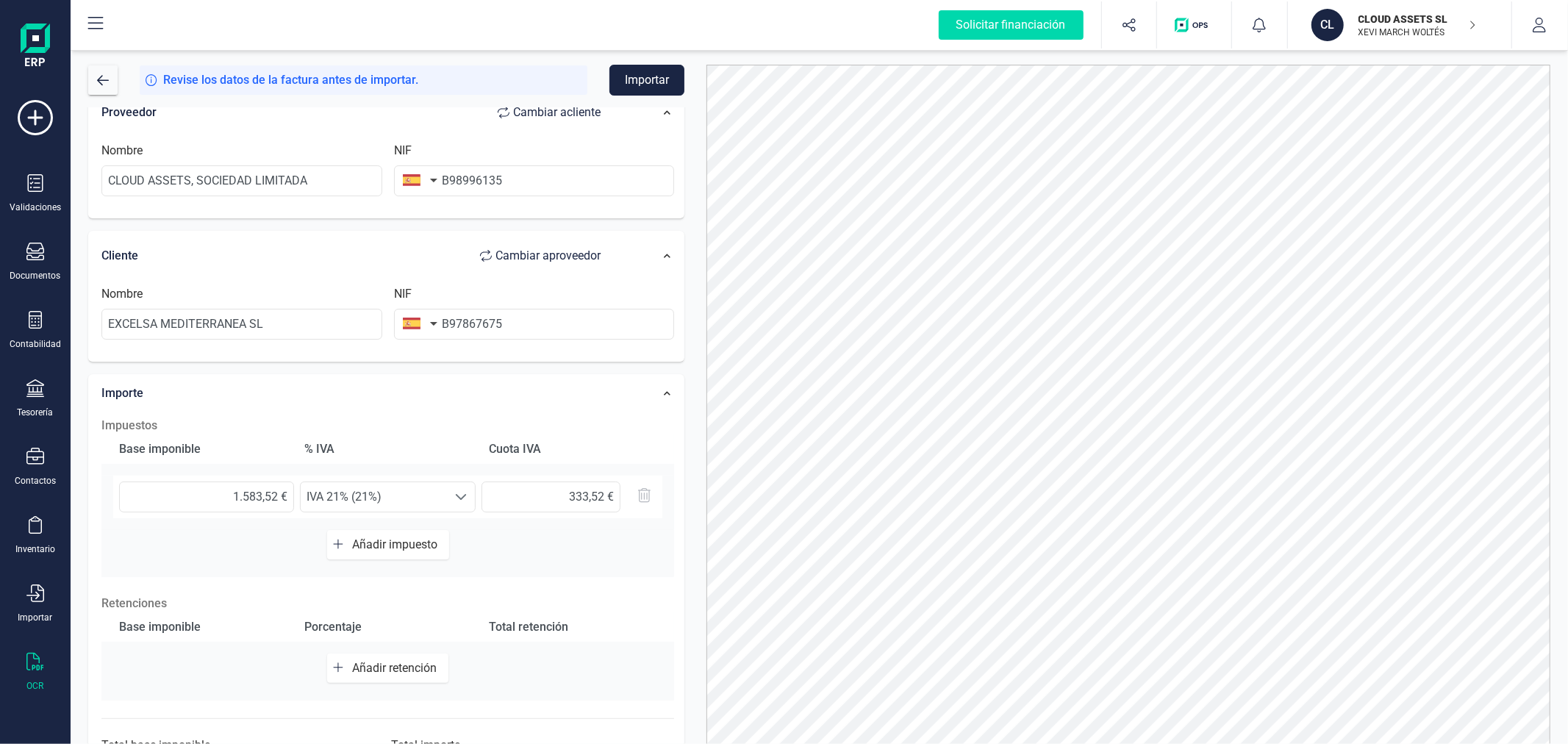
scroll to position [232, 0]
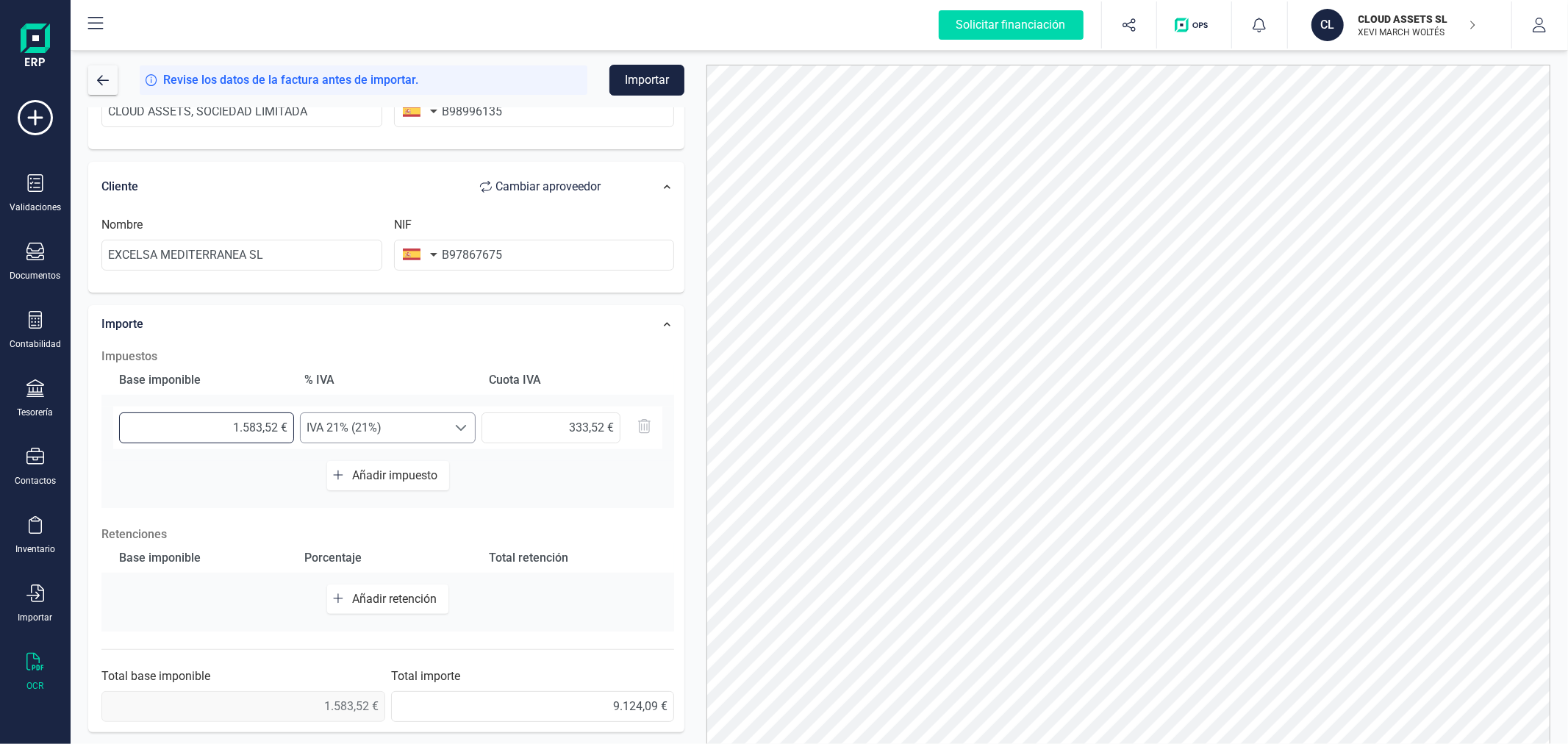
drag, startPoint x: 200, startPoint y: 433, endPoint x: 322, endPoint y: 429, distance: 122.1
click at [322, 429] on div "1.583,52 € Seleccione un % IVA 21% (21%) IVA 21% (21%) 333,52 €" at bounding box center [387, 428] width 549 height 43
type input "7,00 €"
type input "1,47 €"
type input "75,00 €"
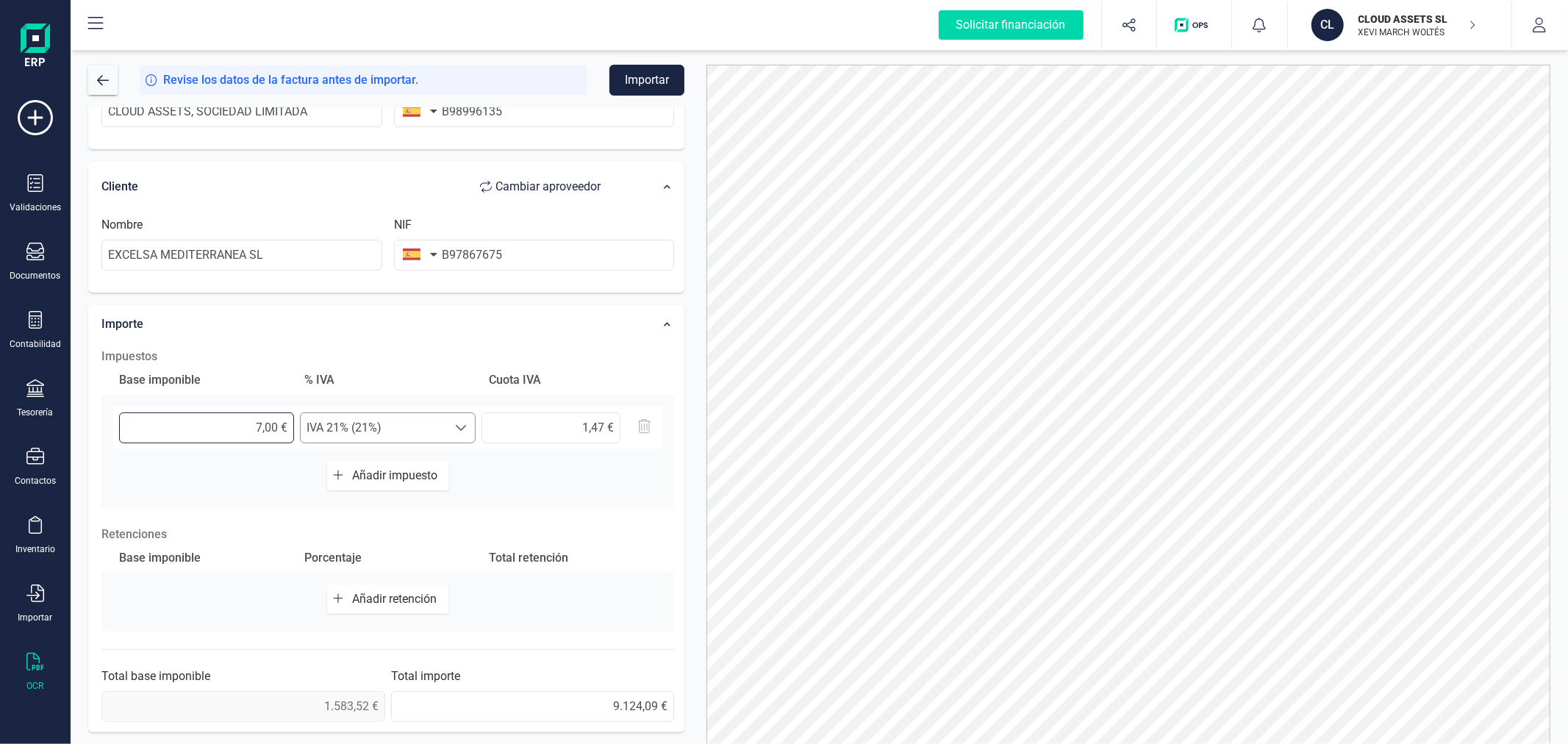
type input "15,75 €"
type input "754,00 €"
type input "158,34 €"
type input "7.540,00 €"
type input "1.583,40 €"
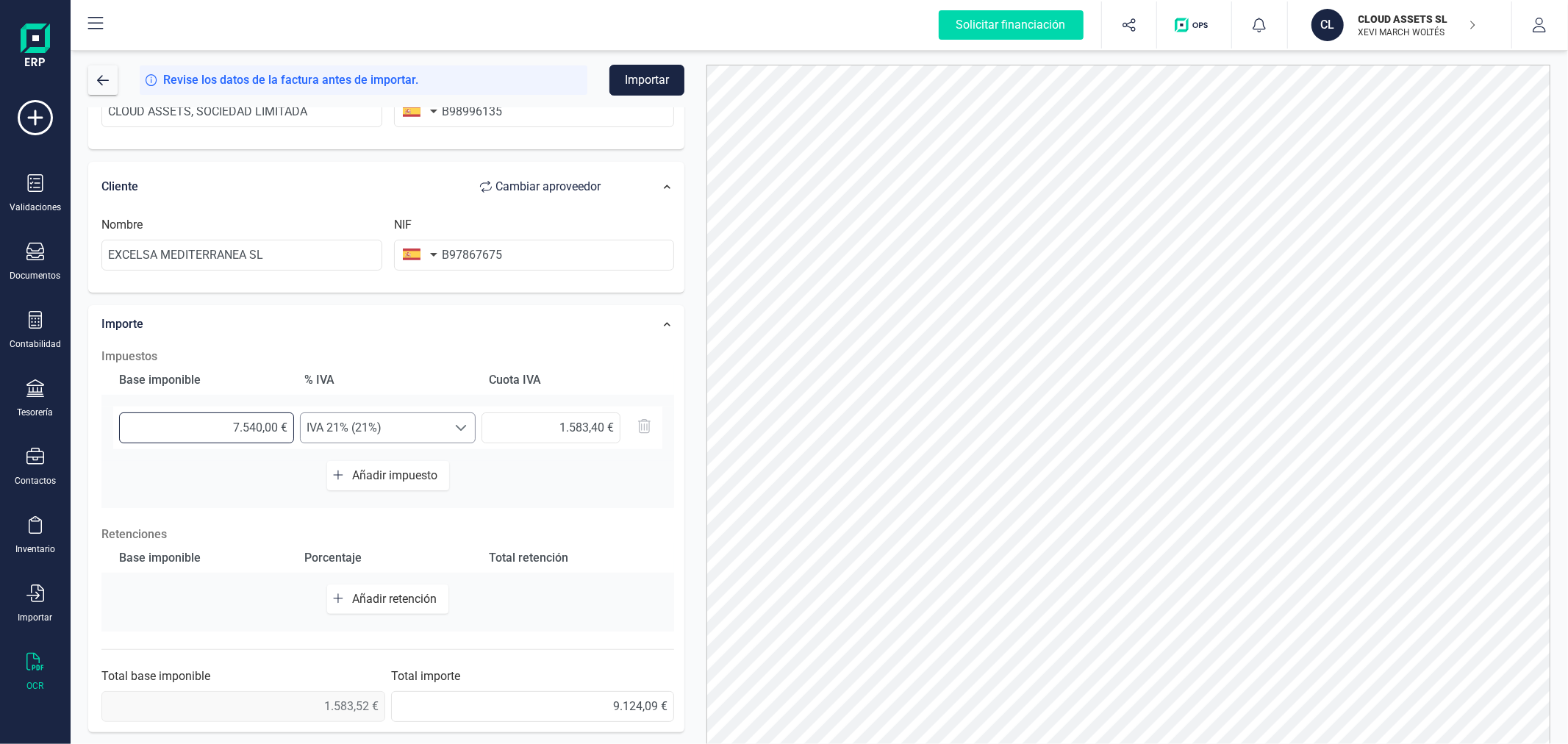
type input "7.540,50 €"
type input "1.583,51 €"
type input "7.540,57 €"
type input "1.583,52 €"
click at [695, 352] on div at bounding box center [1128, 418] width 866 height 707
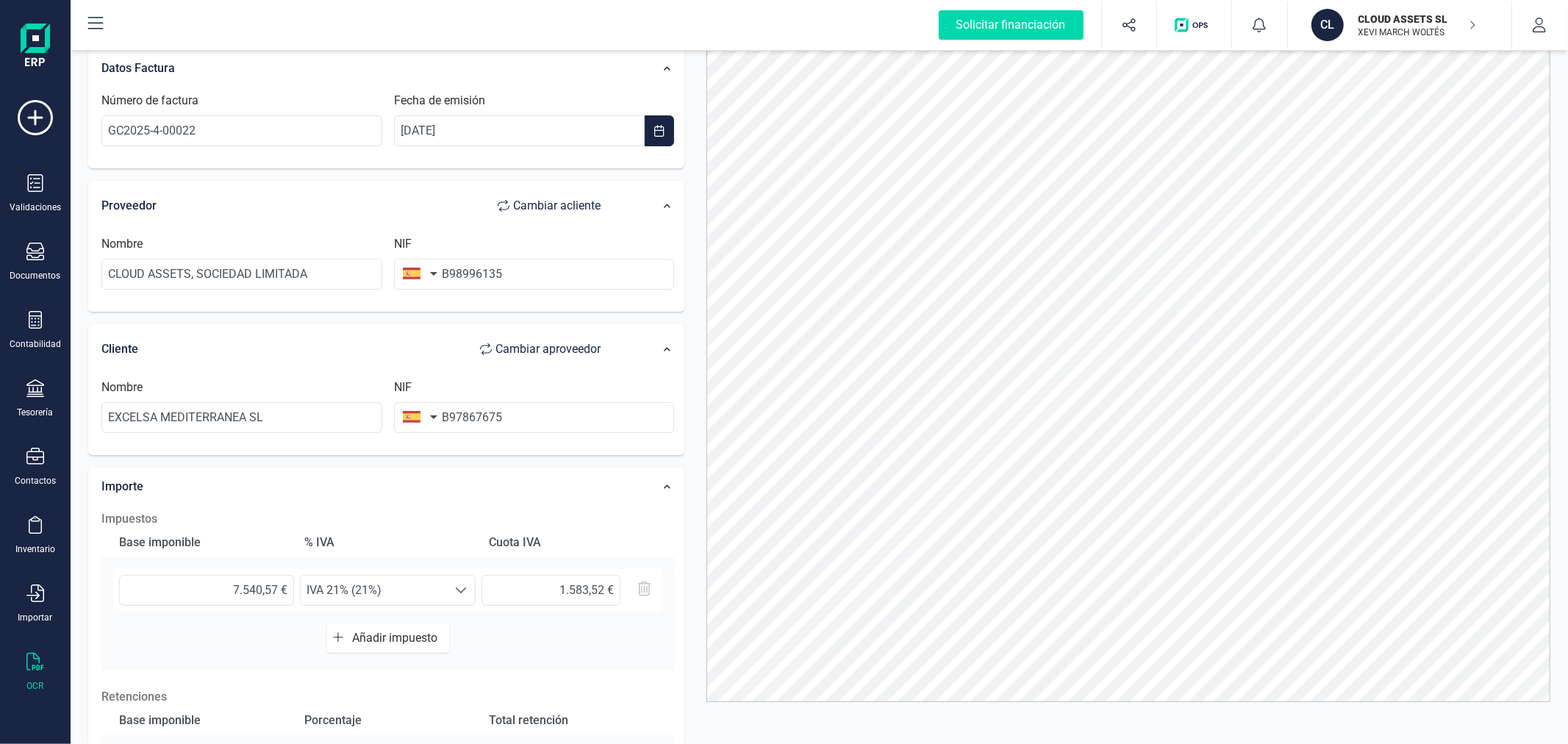
scroll to position [0, 0]
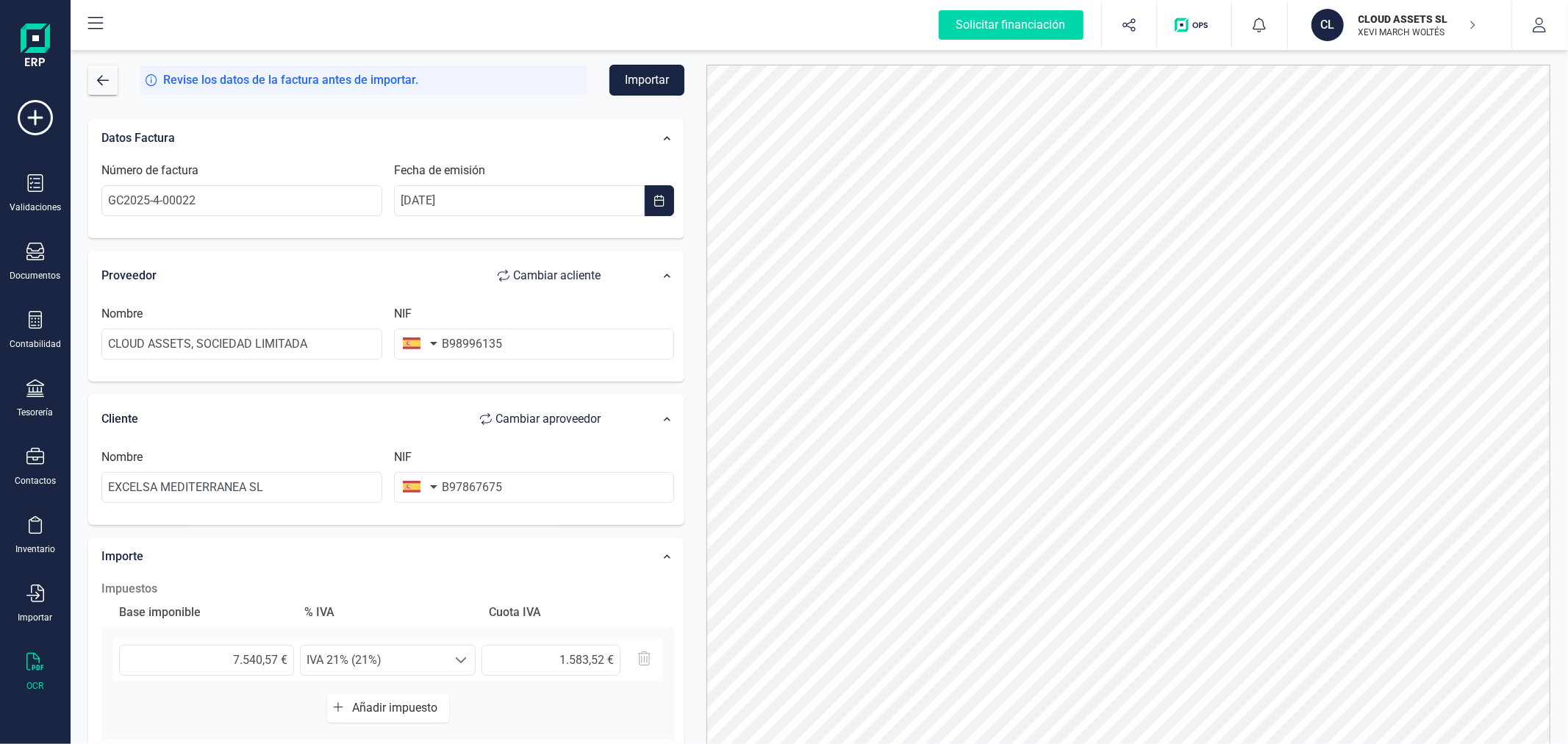
click at [647, 83] on button "Importar" at bounding box center [647, 80] width 75 height 31
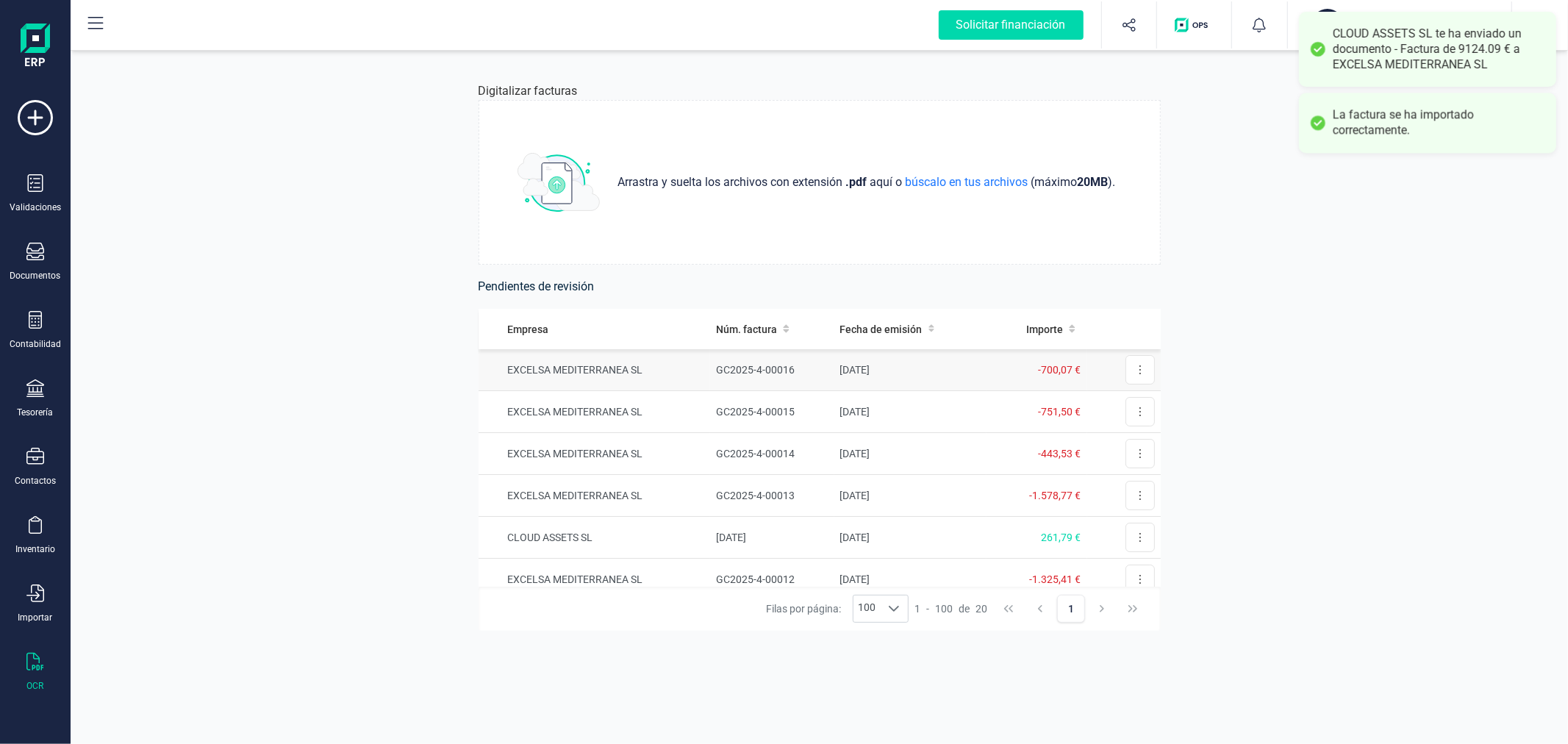
click at [744, 377] on td "GC2025-4-00016" at bounding box center [772, 370] width 124 height 42
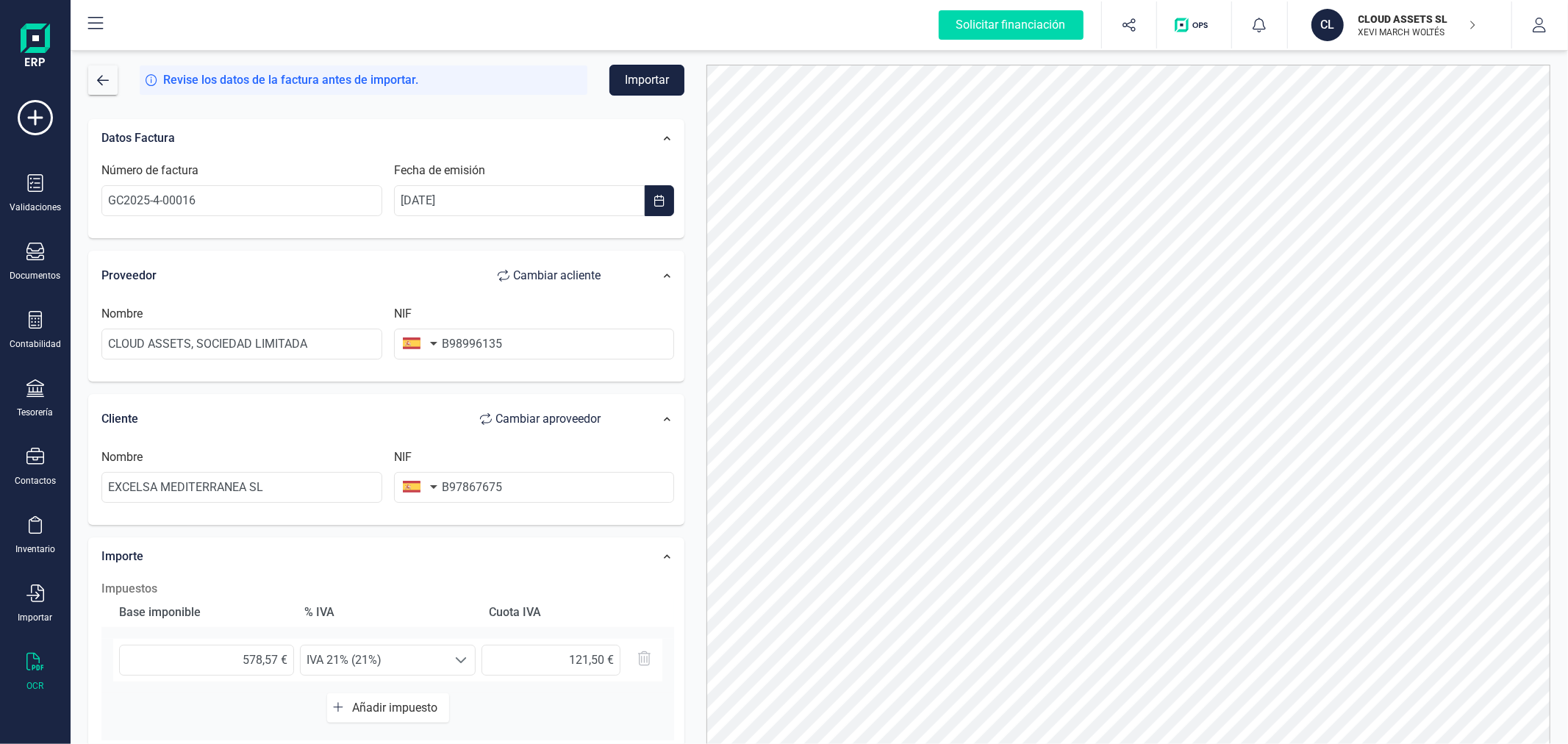
click at [638, 90] on button "Importar" at bounding box center [647, 80] width 75 height 31
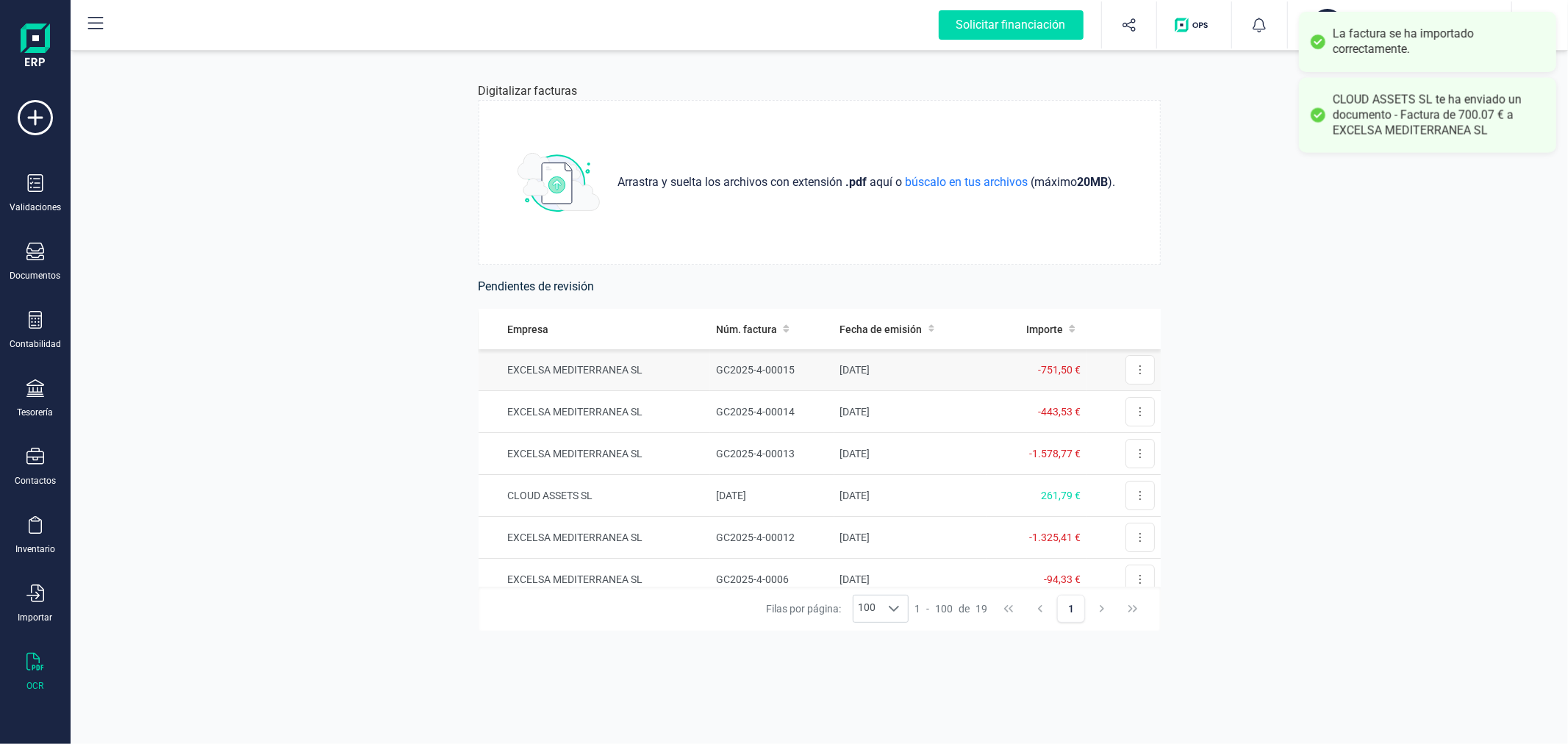
click at [654, 369] on td "EXCELSA MEDITERRANEA SL" at bounding box center [594, 370] width 232 height 42
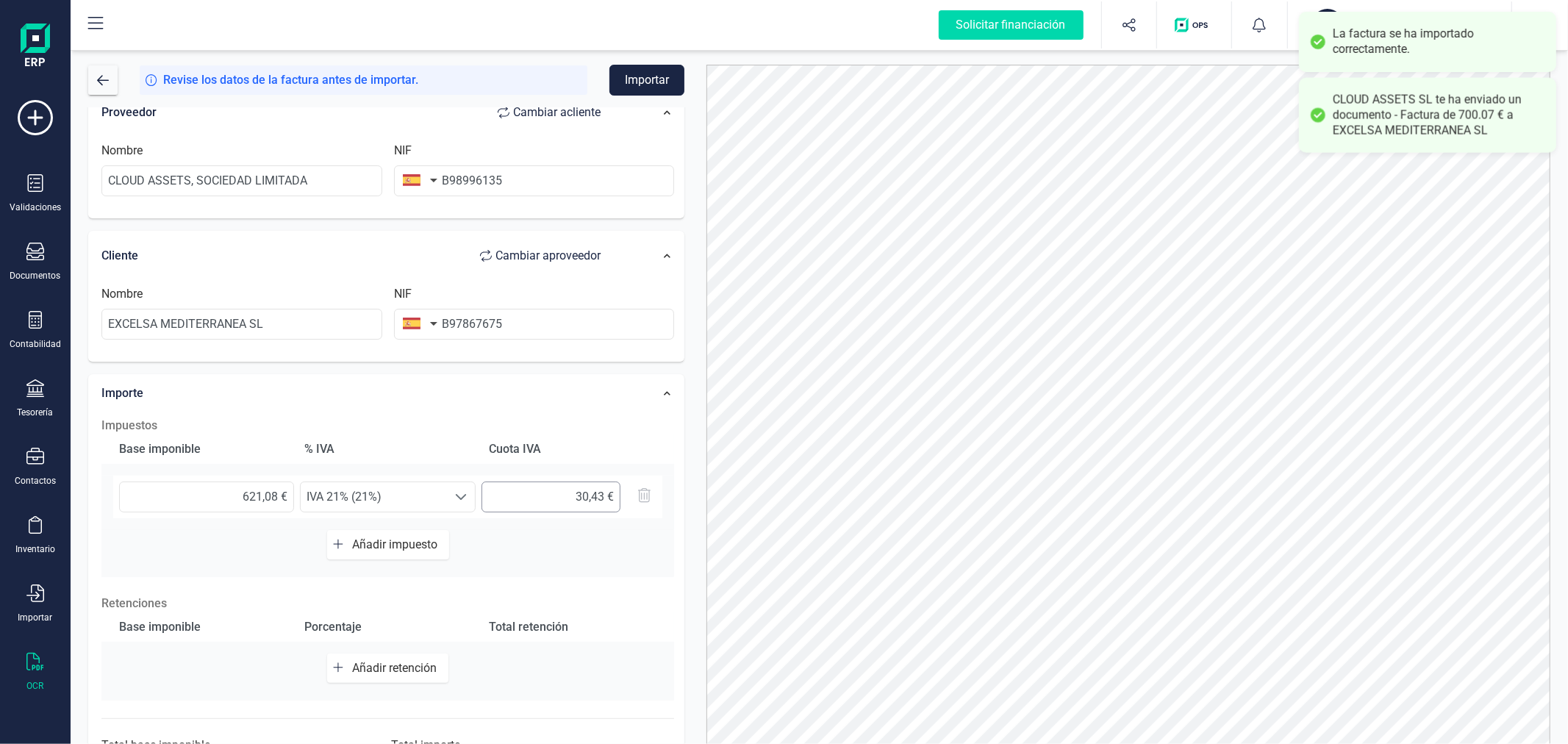
scroll to position [232, 0]
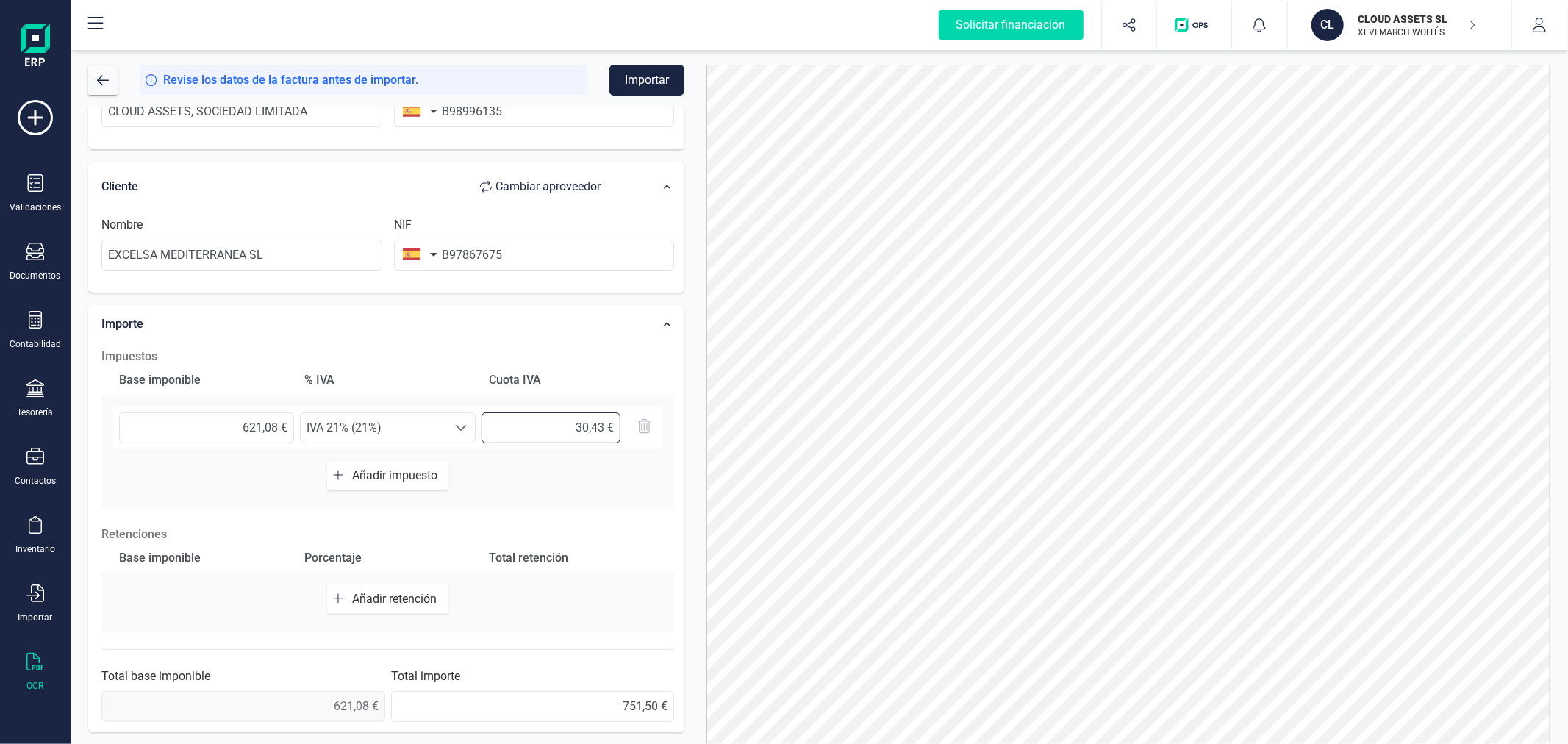
click at [566, 428] on input "30,43 €" at bounding box center [550, 427] width 139 height 31
type input "130,43 €"
click at [659, 704] on input "751,50 €" at bounding box center [533, 706] width 284 height 31
type input "751,51 €"
click at [633, 72] on button "Importar" at bounding box center [647, 80] width 75 height 31
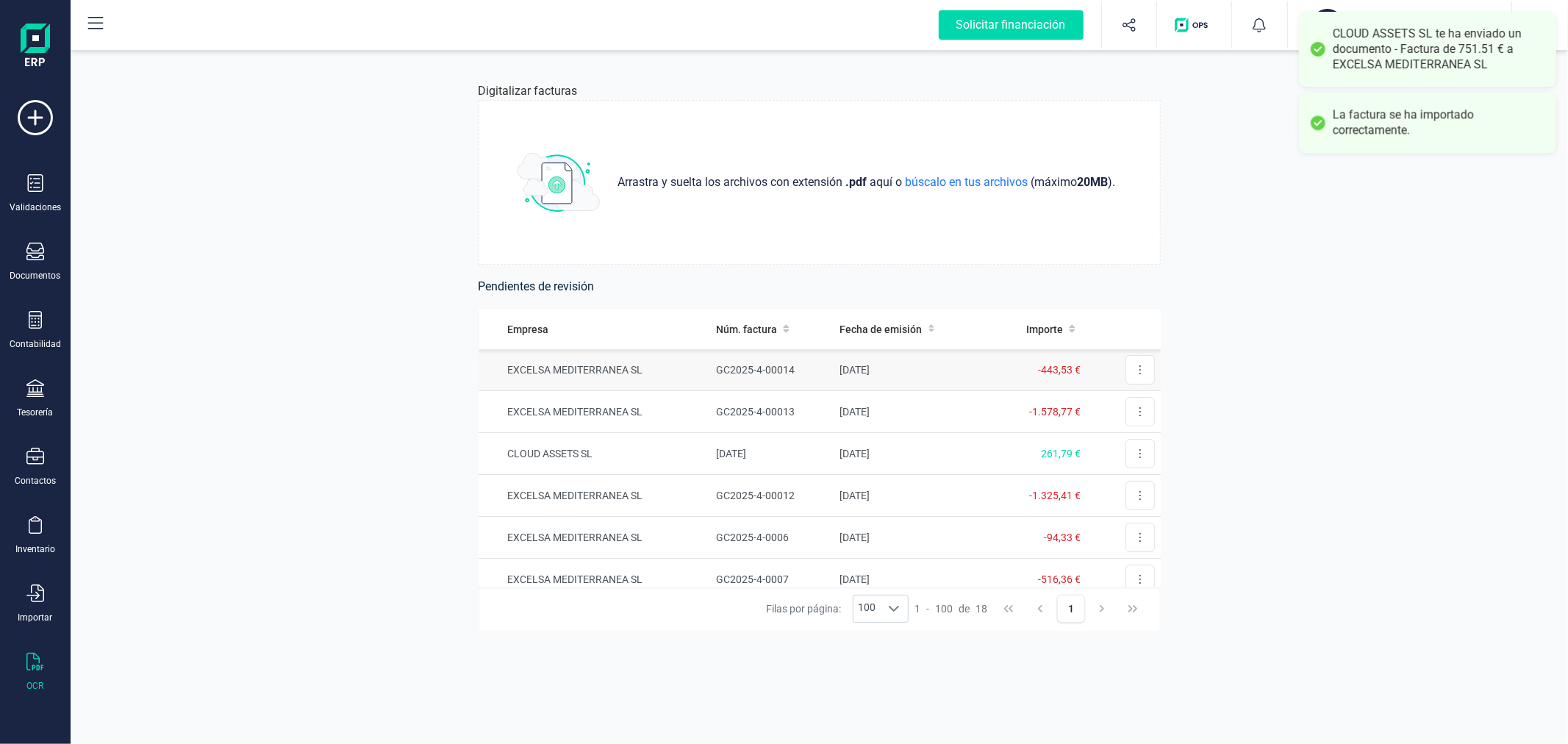
click at [809, 380] on td "GC2025-4-00014" at bounding box center [772, 370] width 124 height 42
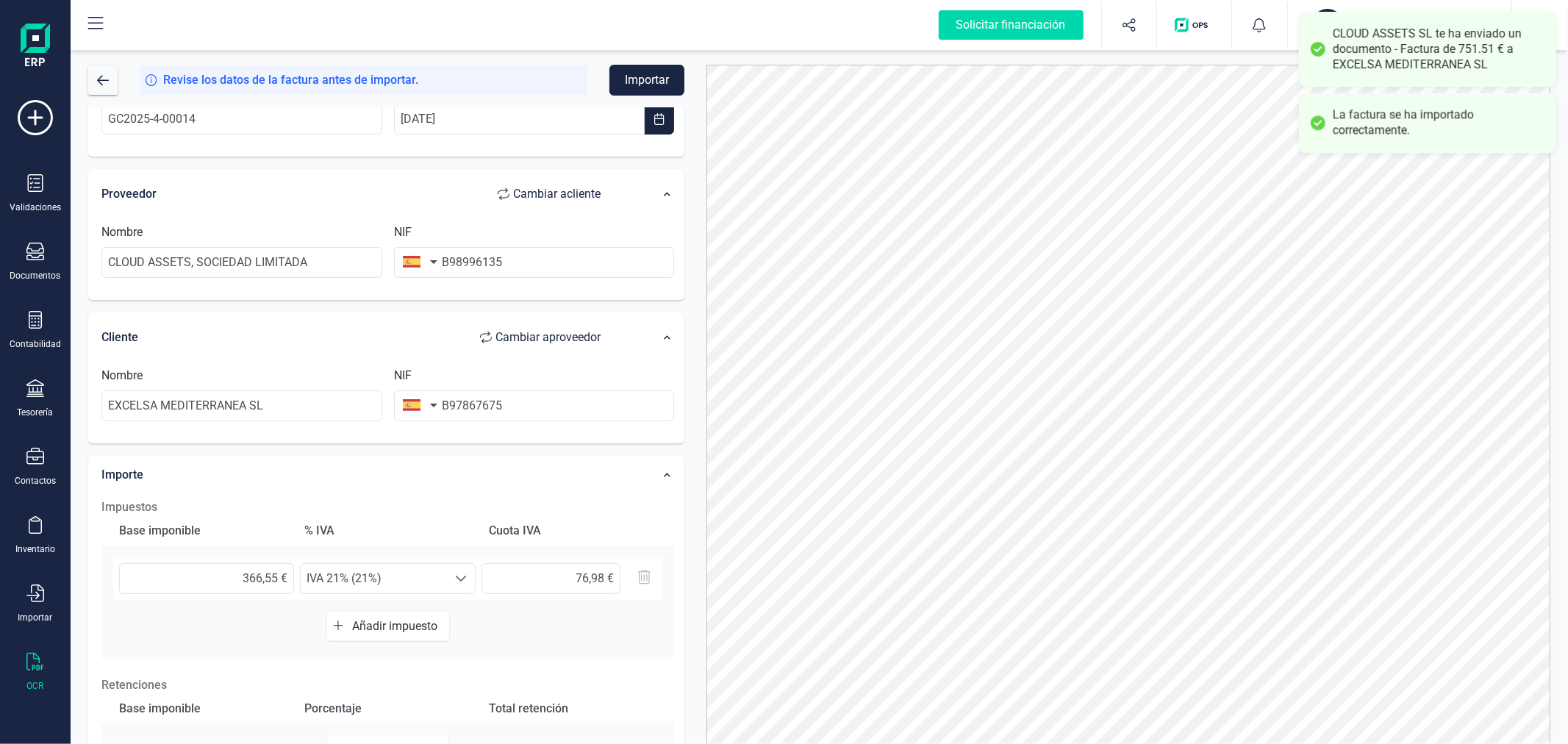
scroll to position [163, 0]
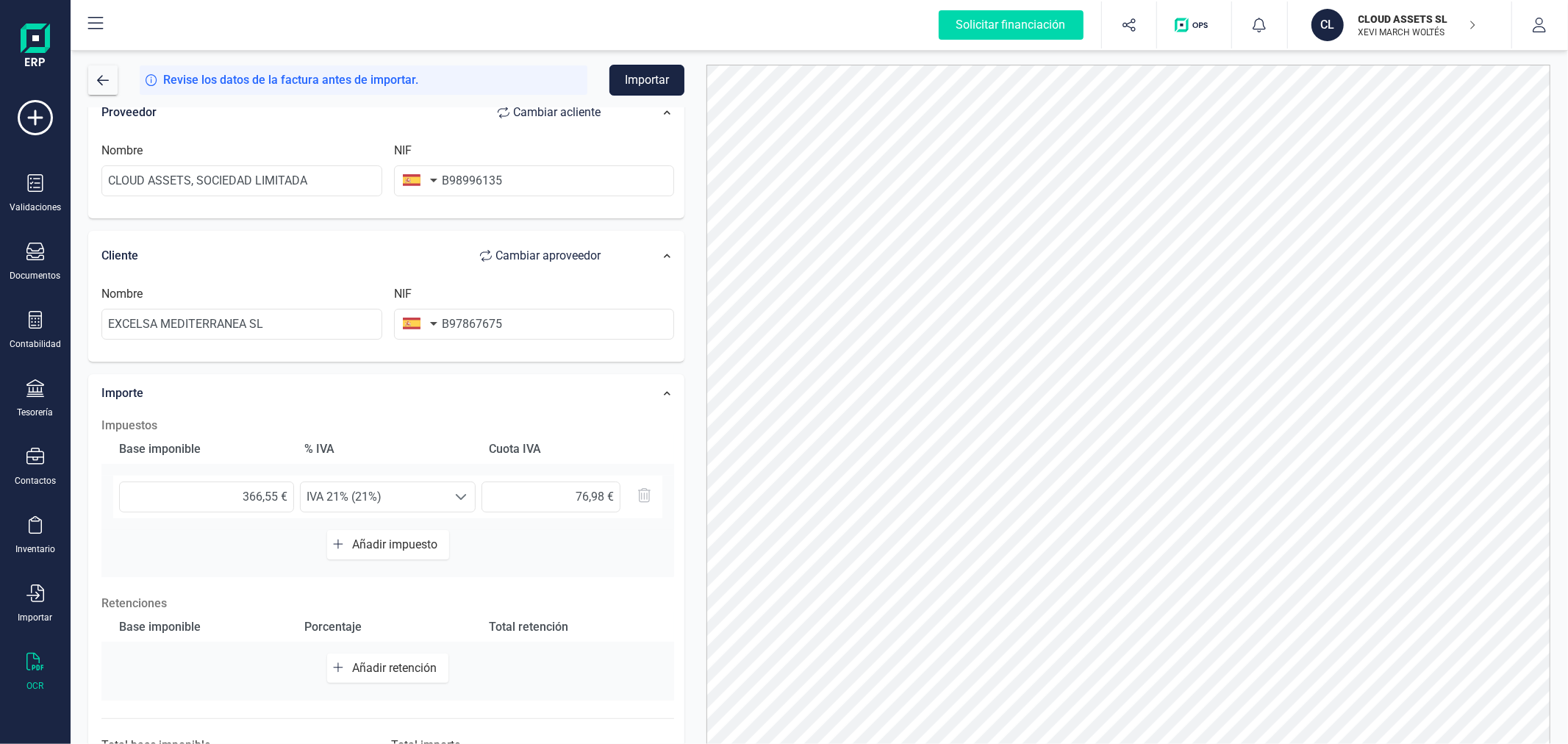
click at [651, 85] on button "Importar" at bounding box center [647, 80] width 75 height 31
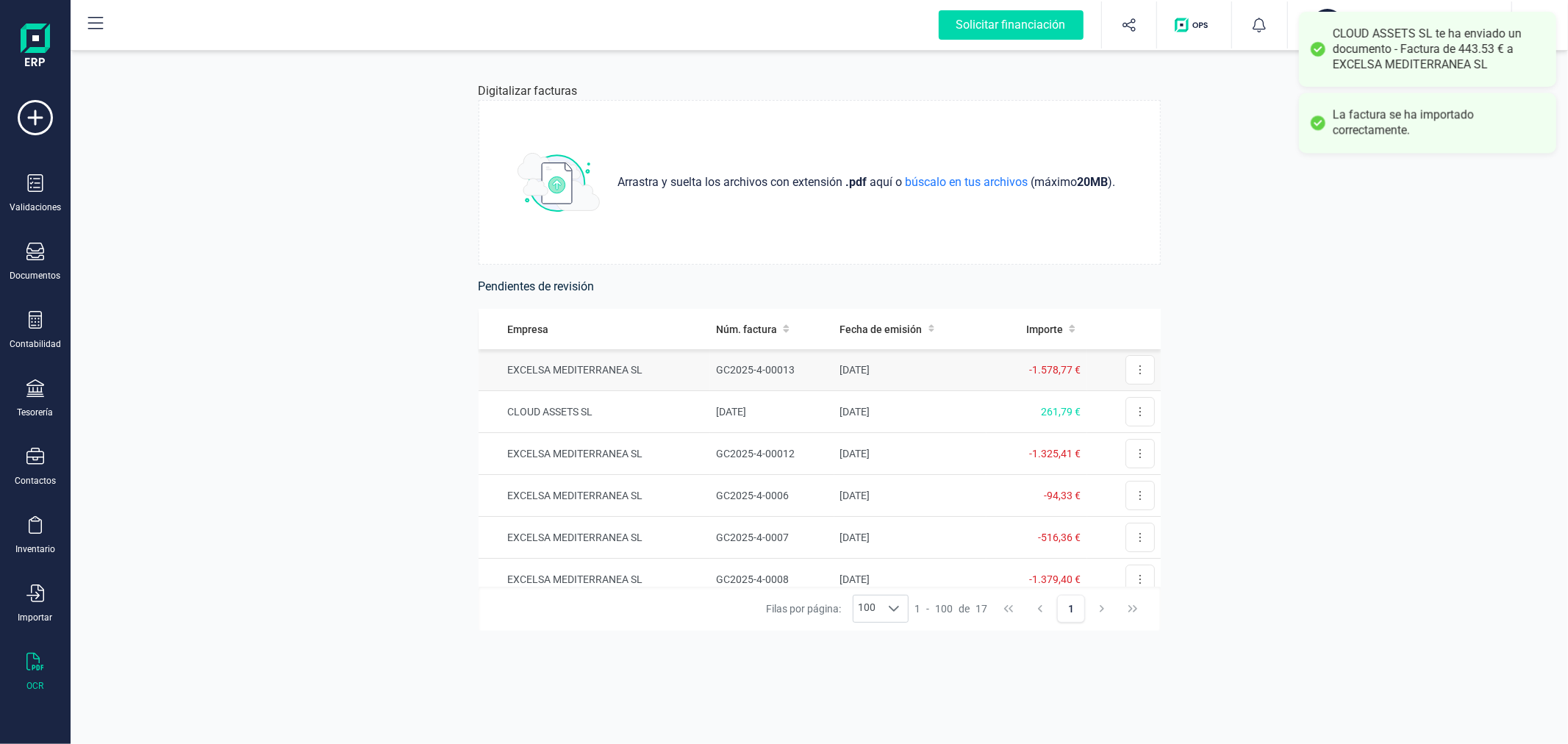
click at [666, 373] on td "EXCELSA MEDITERRANEA SL" at bounding box center [594, 370] width 232 height 42
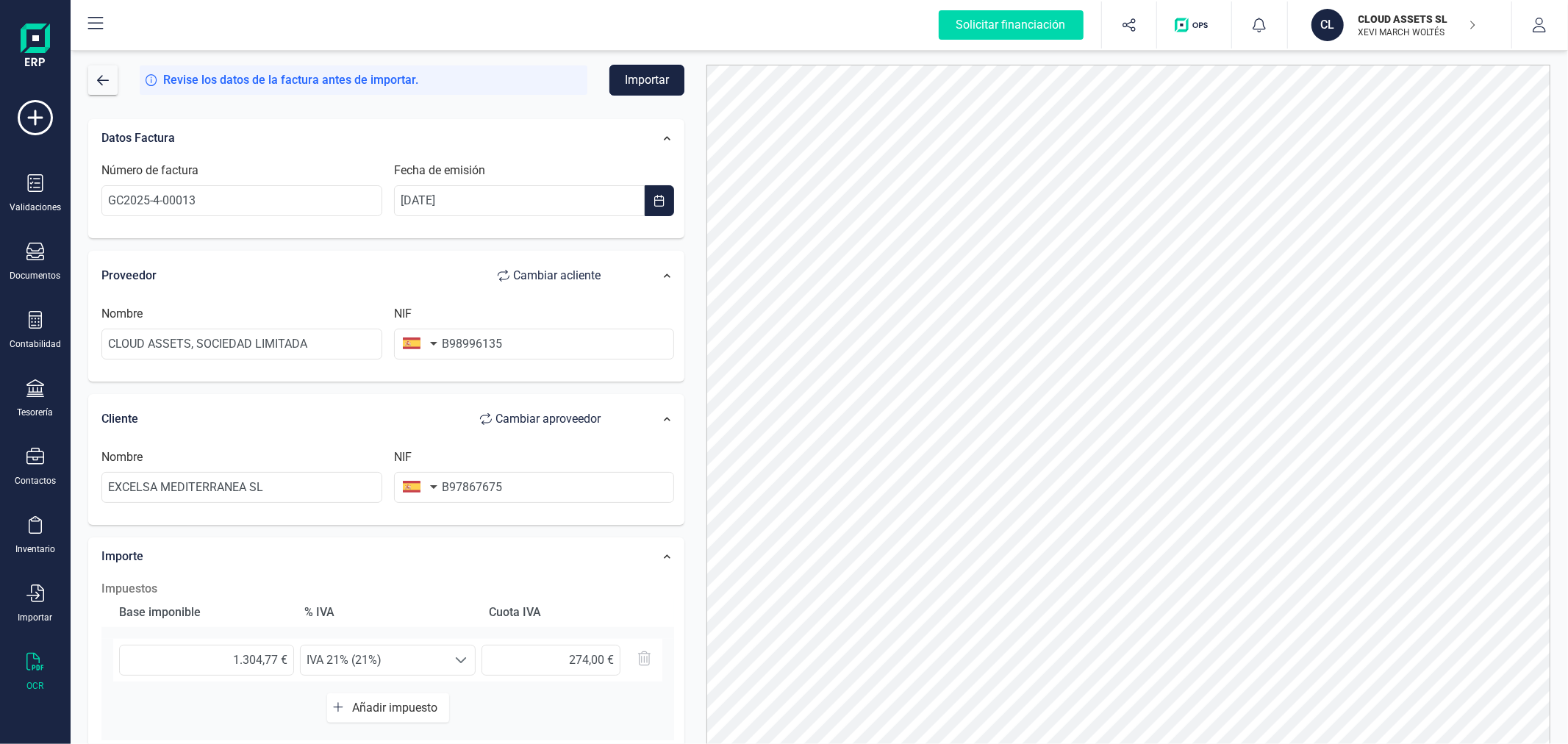
click at [654, 79] on button "Importar" at bounding box center [647, 80] width 75 height 31
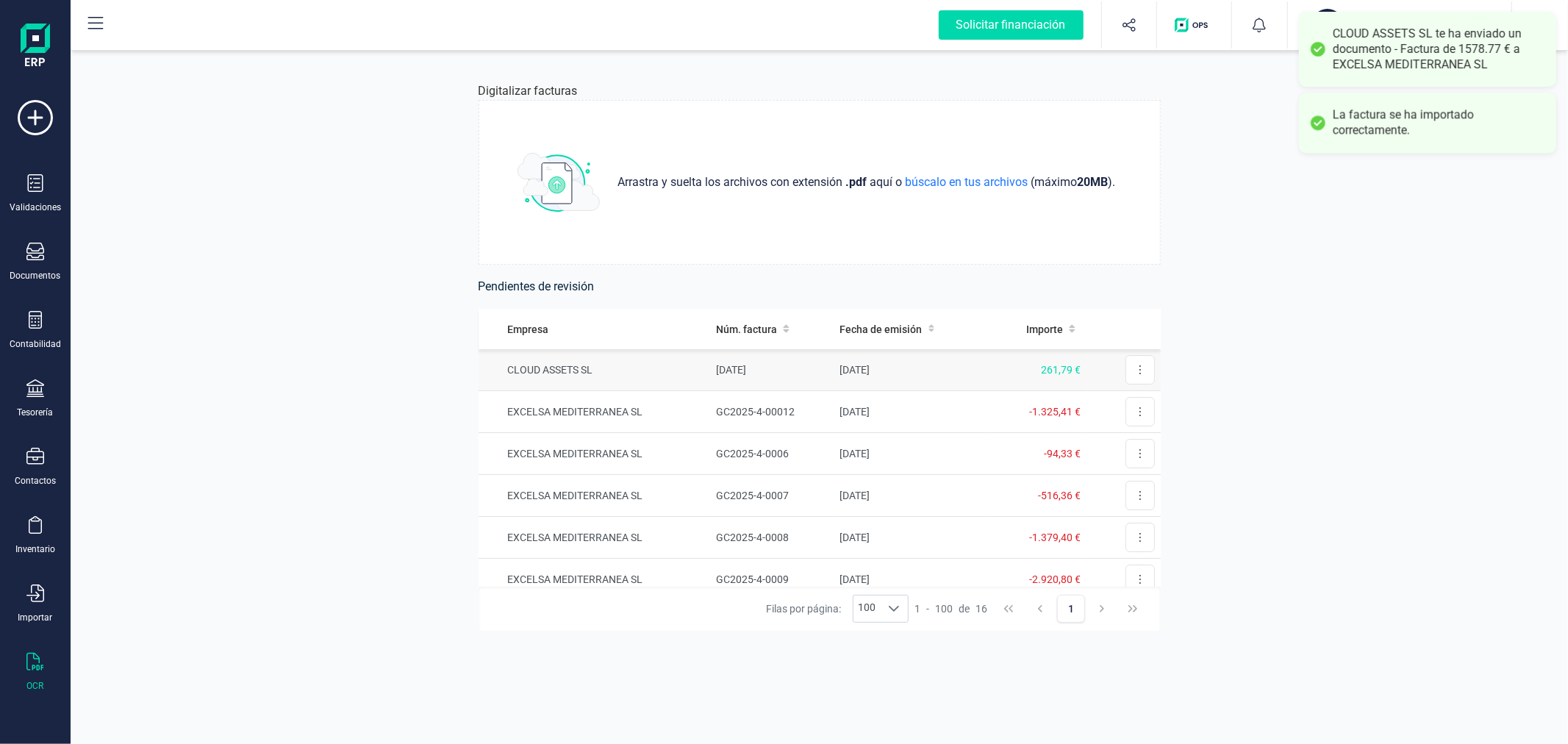
click at [672, 373] on td "CLOUD ASSETS SL" at bounding box center [594, 370] width 232 height 42
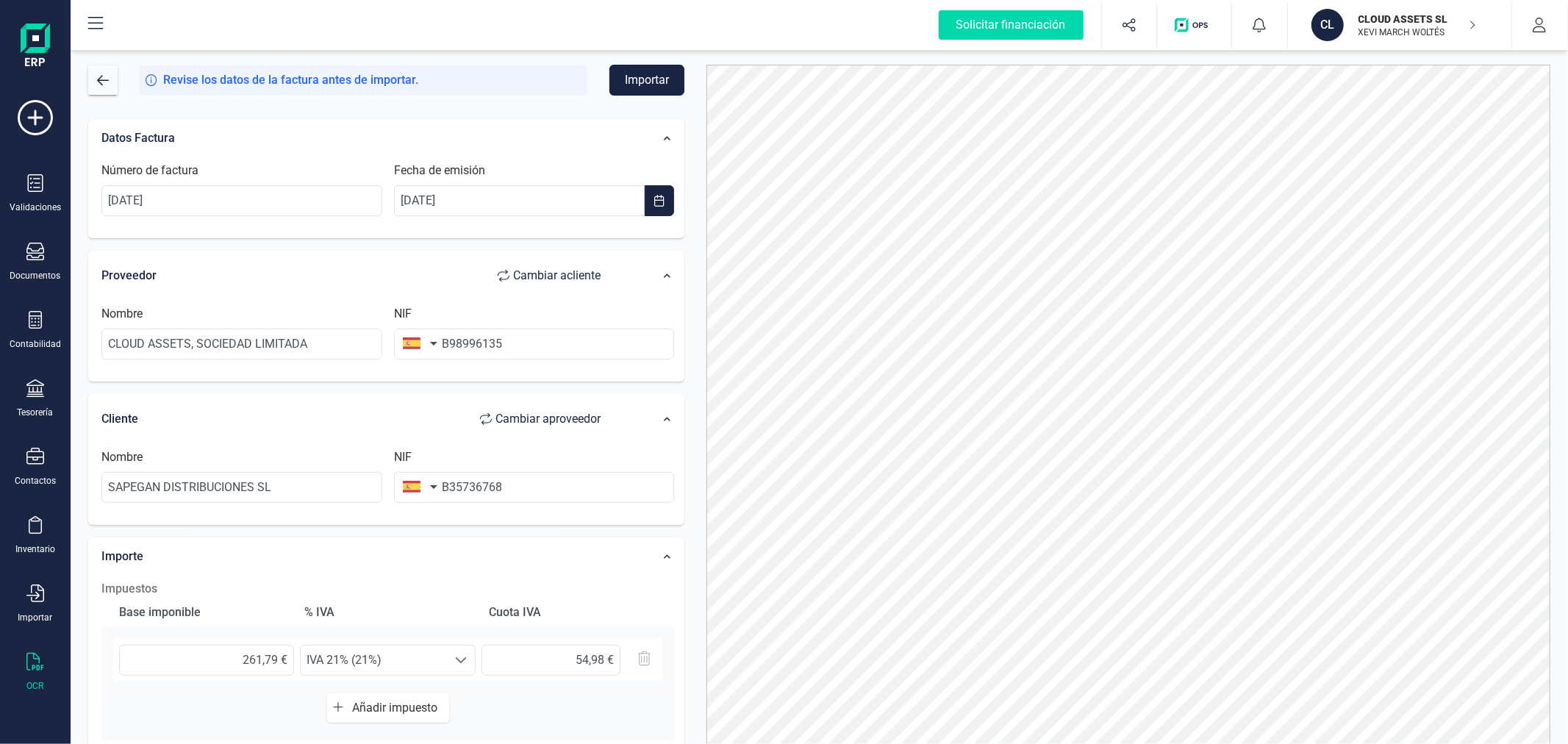
click at [656, 84] on button "Importar" at bounding box center [647, 80] width 75 height 31
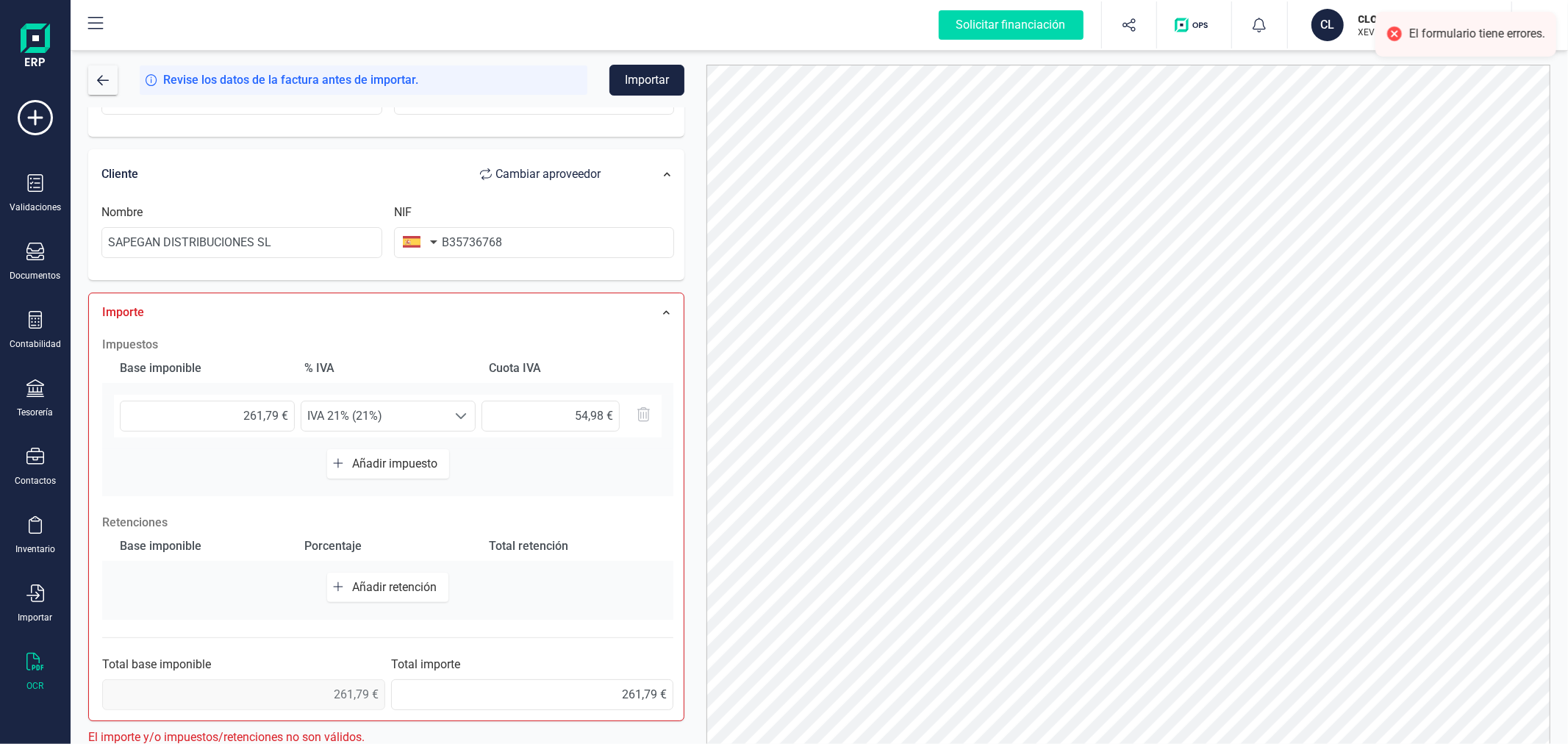
scroll to position [251, 0]
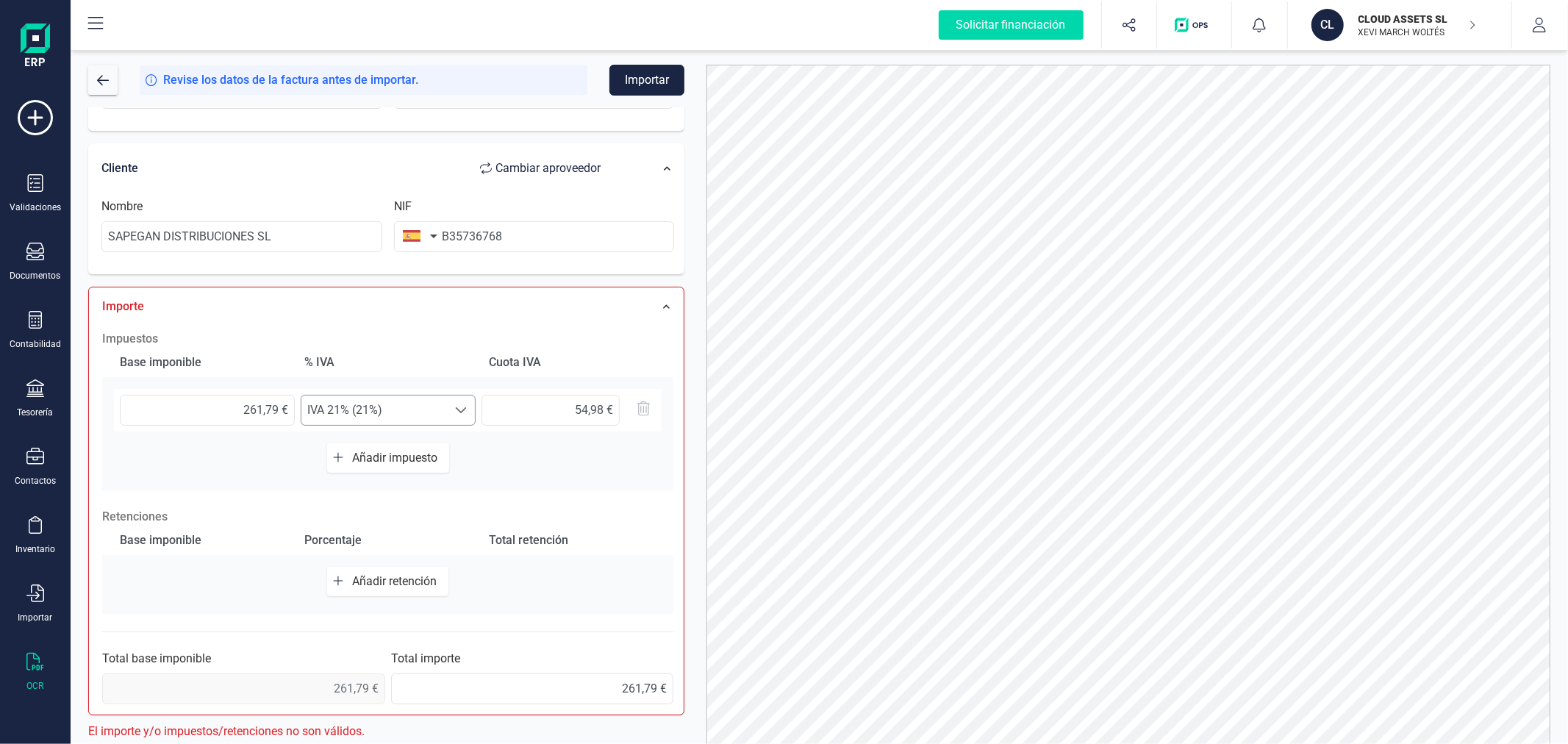
click at [405, 407] on span "IVA 21% (21%)" at bounding box center [374, 410] width 146 height 30
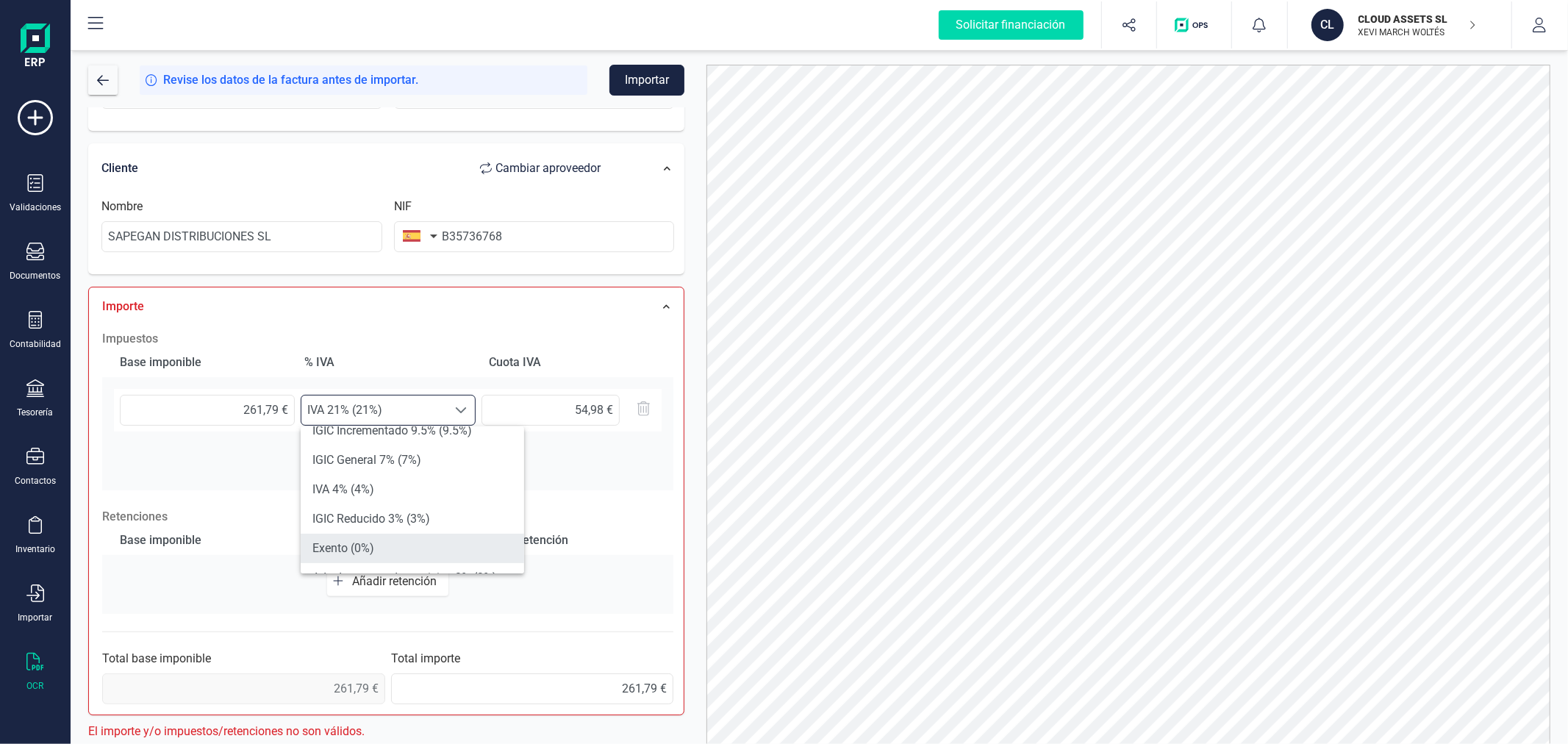
click at [388, 546] on li "Exento (0%)" at bounding box center [412, 548] width 223 height 30
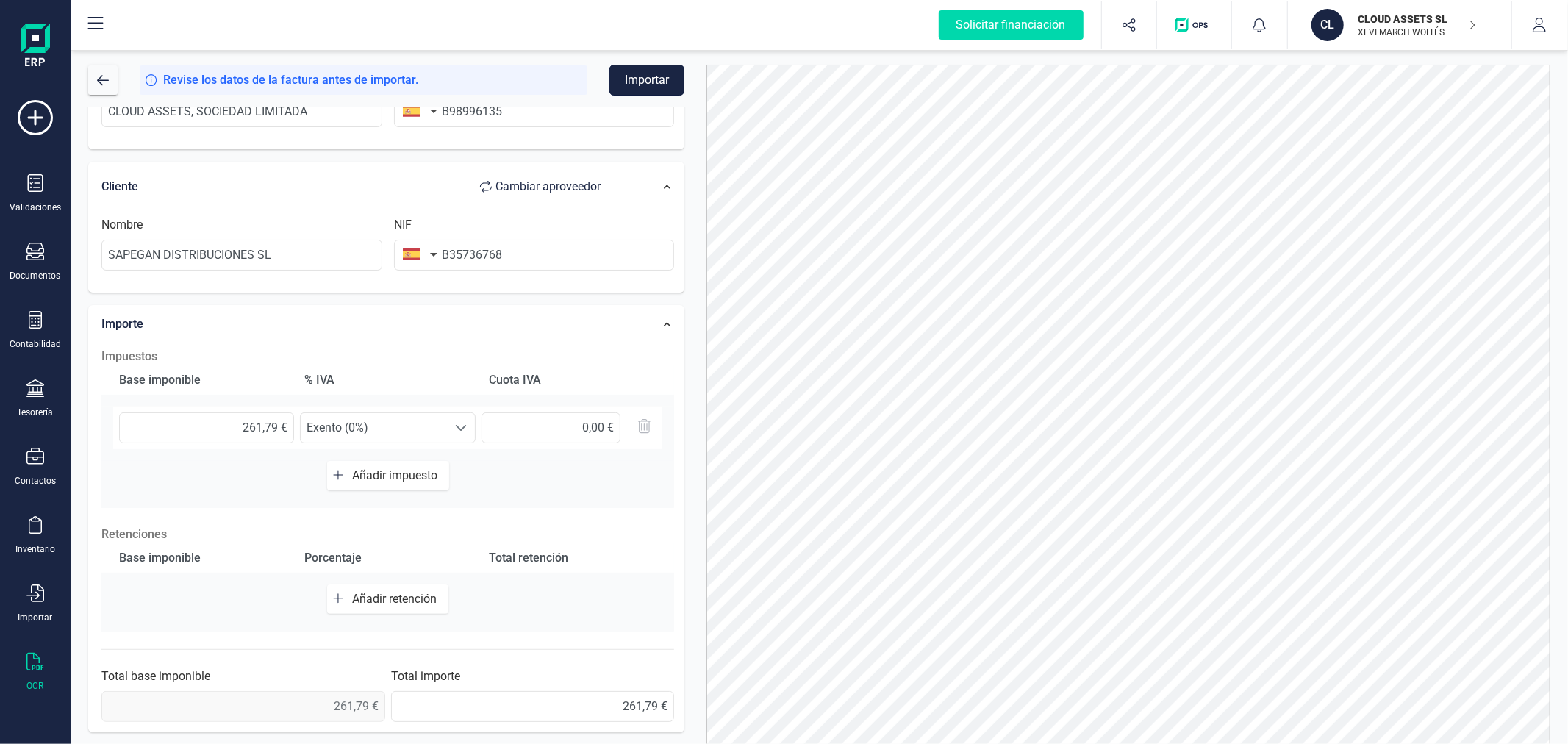
click at [637, 74] on button "Importar" at bounding box center [647, 80] width 75 height 31
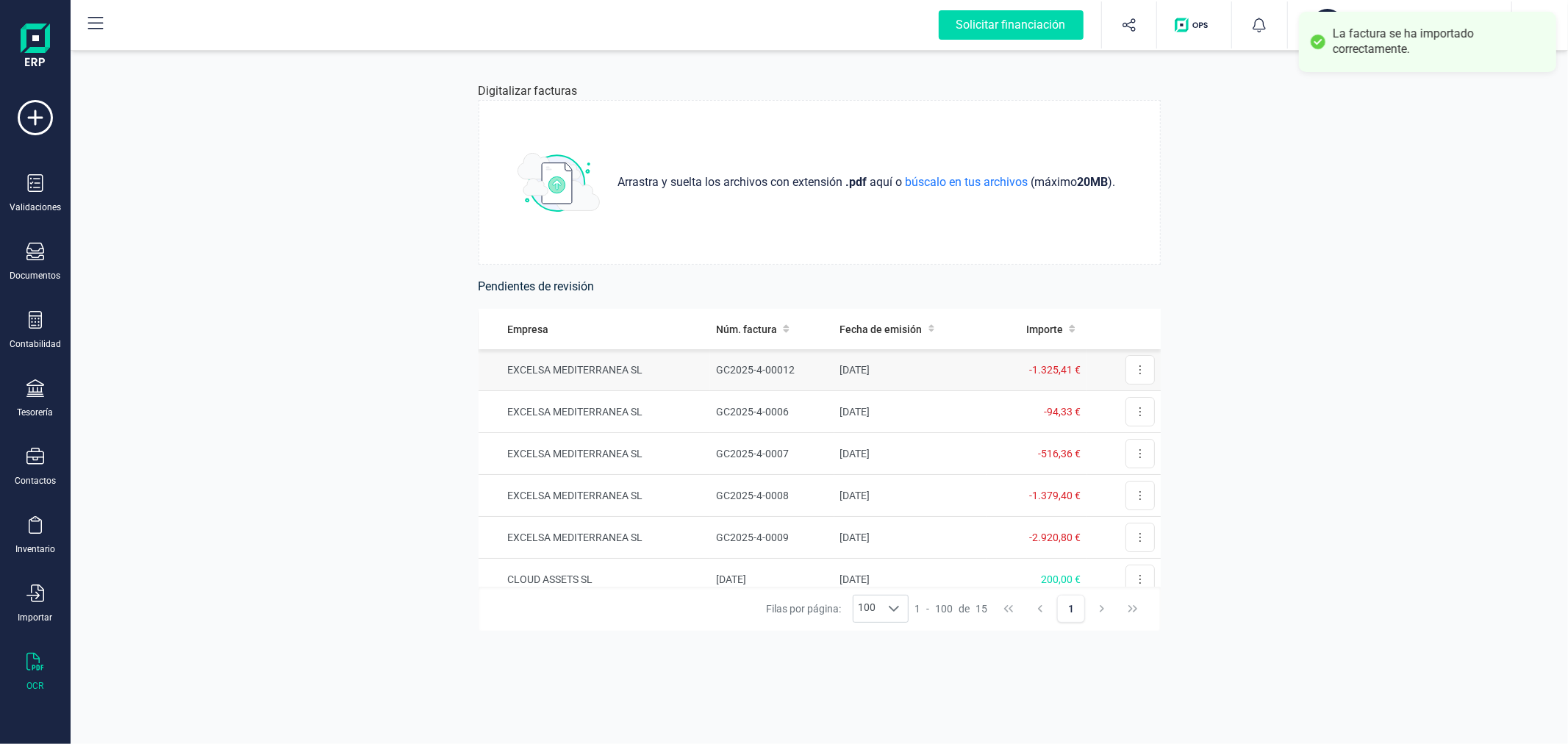
click at [649, 355] on td "EXCELSA MEDITERRANEA SL" at bounding box center [594, 370] width 232 height 42
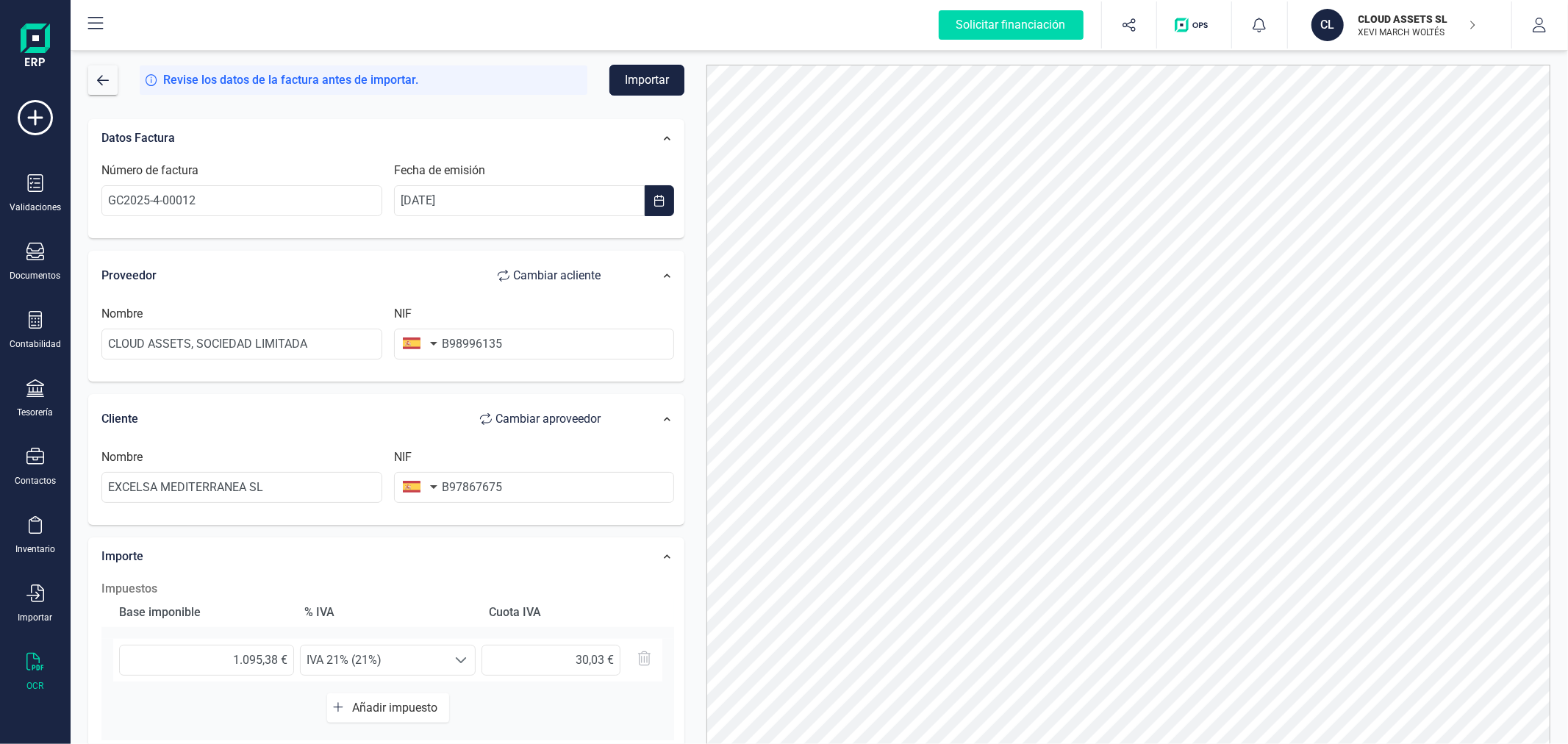
click at [652, 83] on button "Importar" at bounding box center [647, 80] width 75 height 31
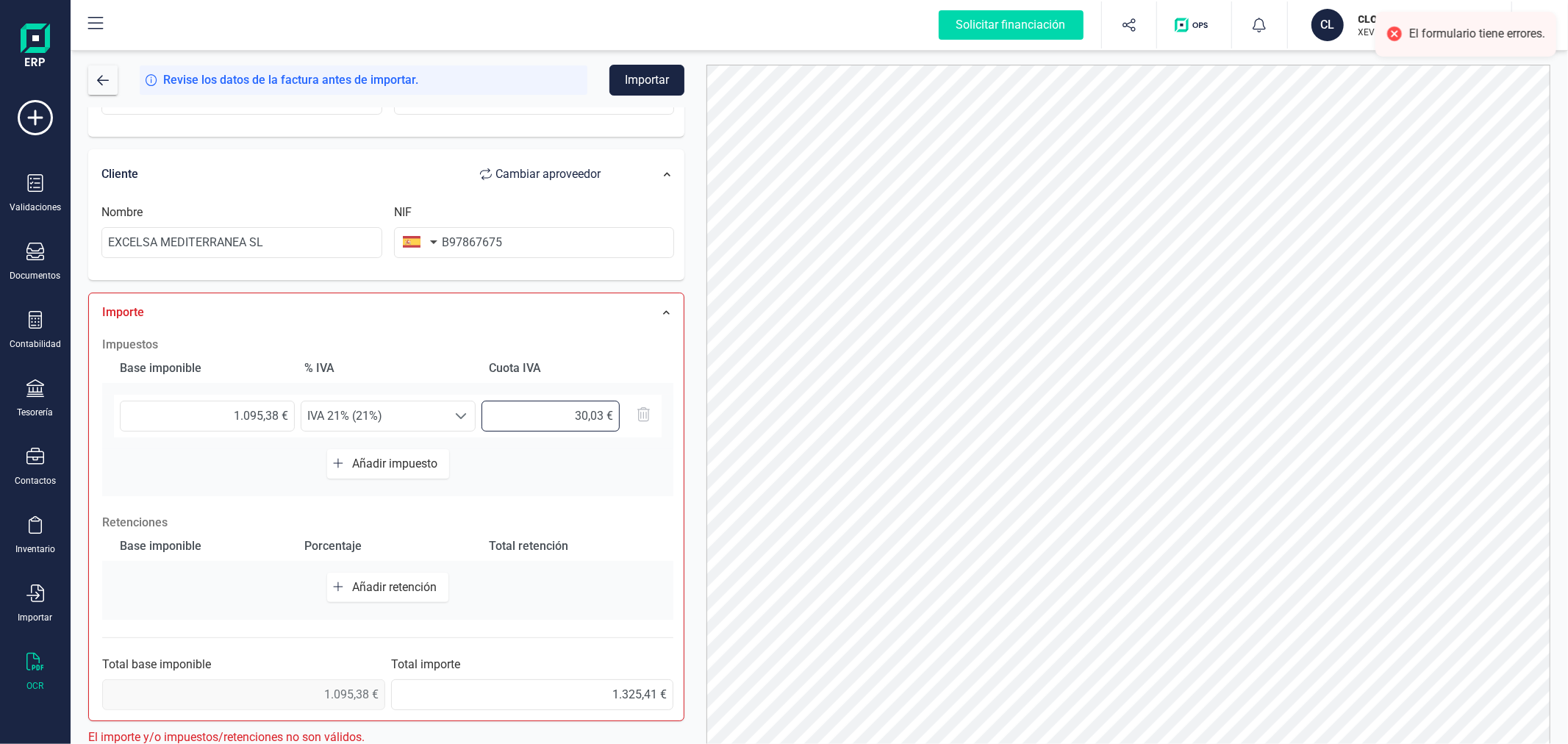
click at [560, 408] on input "30,03 €" at bounding box center [550, 416] width 138 height 31
type input "230,03 €"
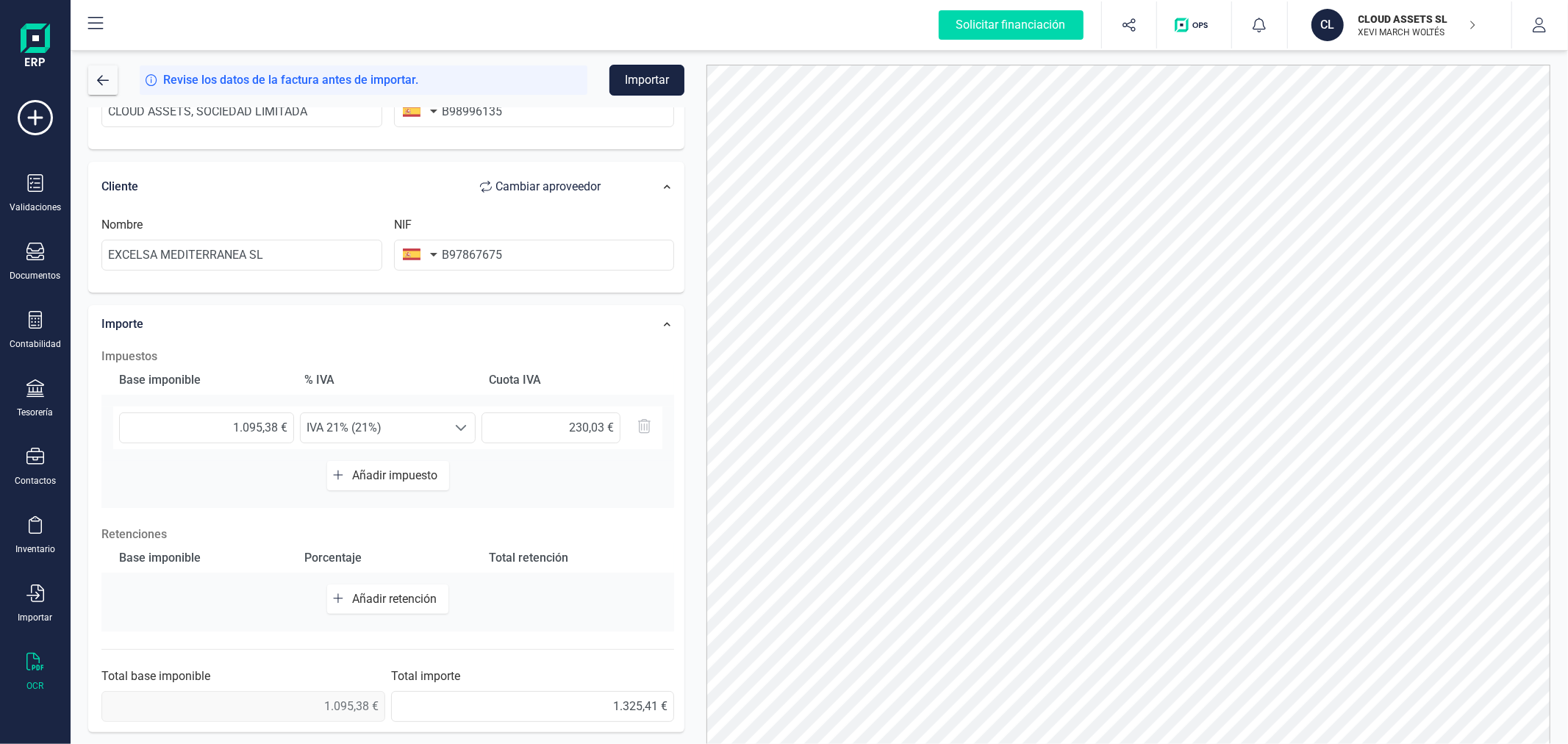
click at [657, 79] on button "Importar" at bounding box center [647, 80] width 75 height 31
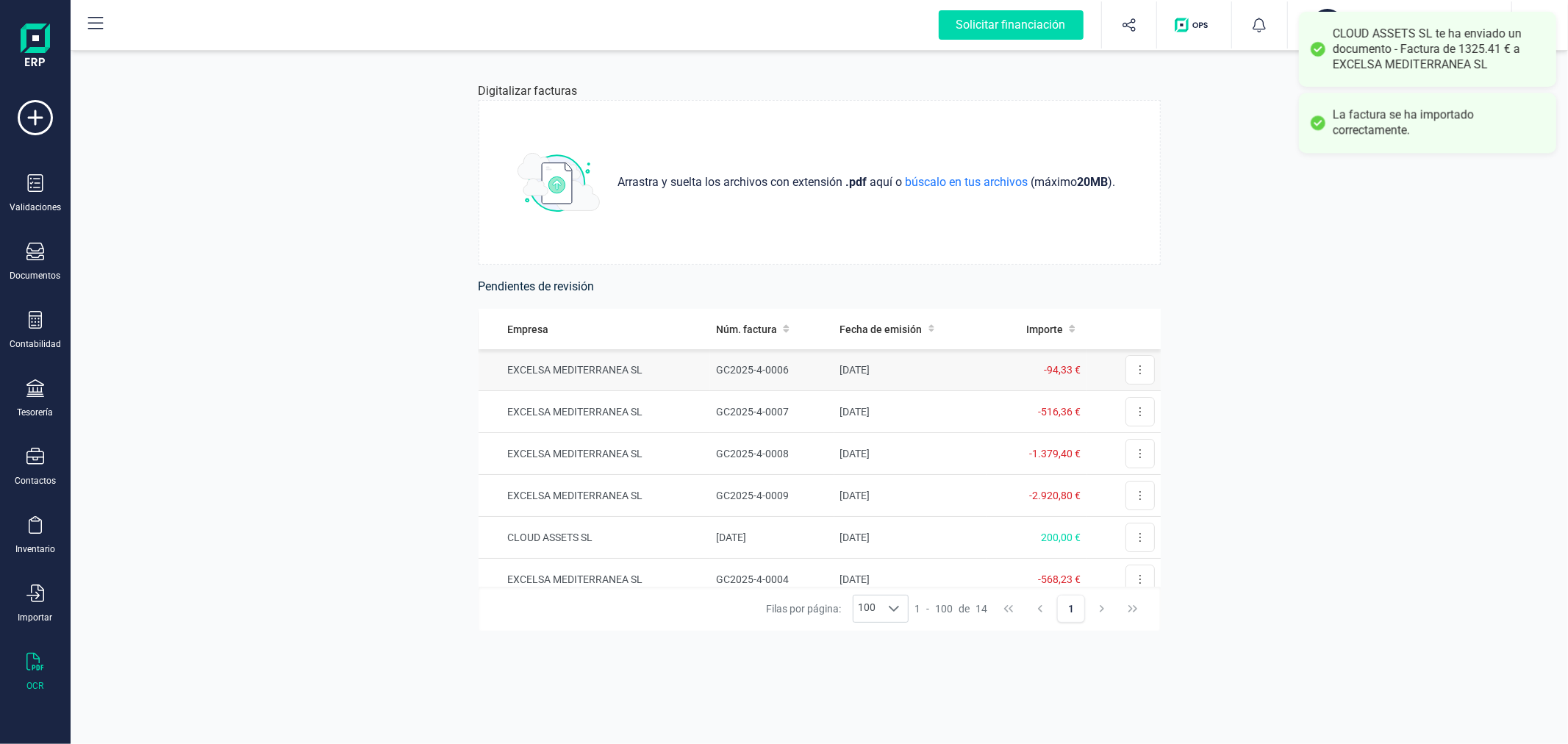
click at [716, 366] on td "GC2025-4-0006" at bounding box center [772, 370] width 124 height 42
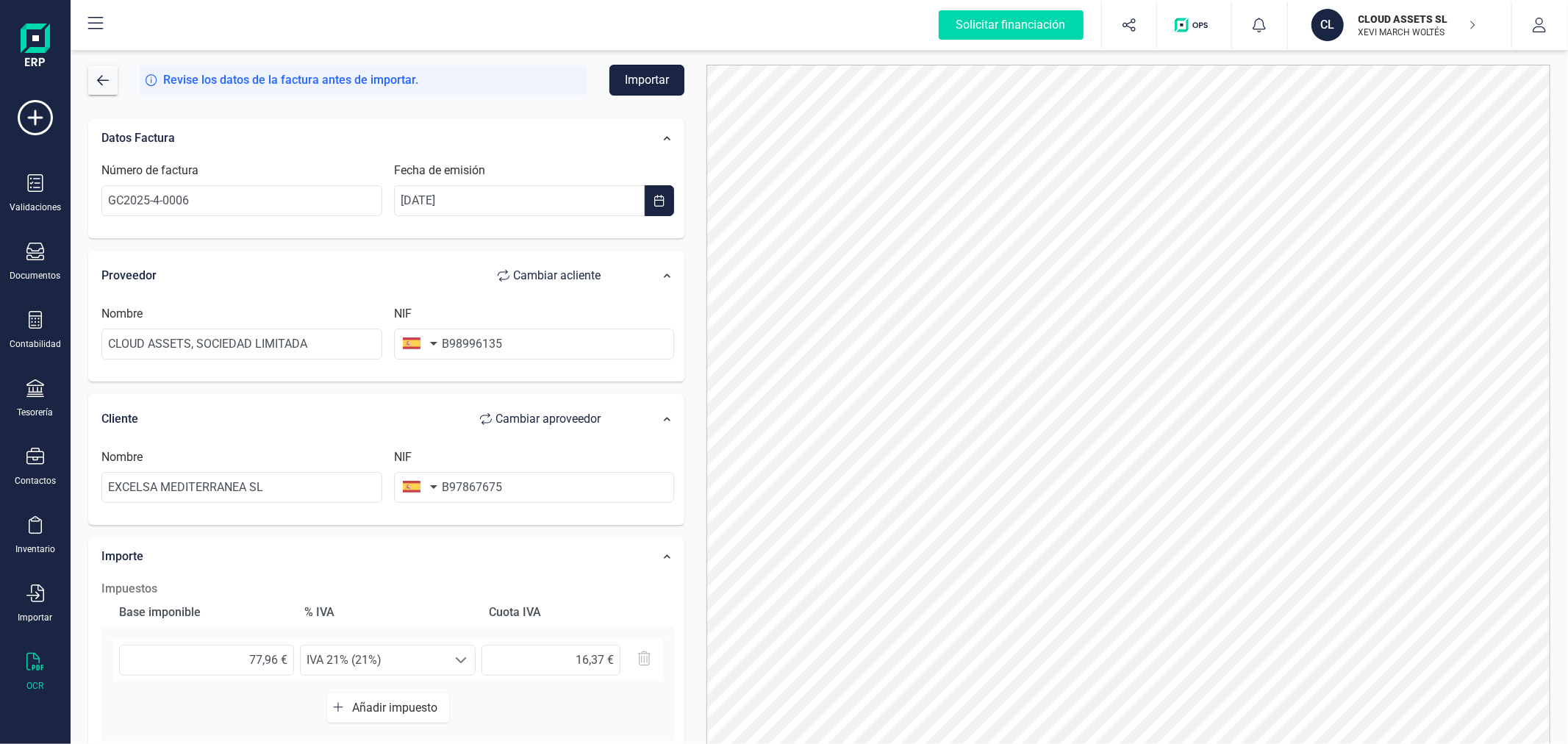
click at [621, 79] on button "Importar" at bounding box center [647, 80] width 75 height 31
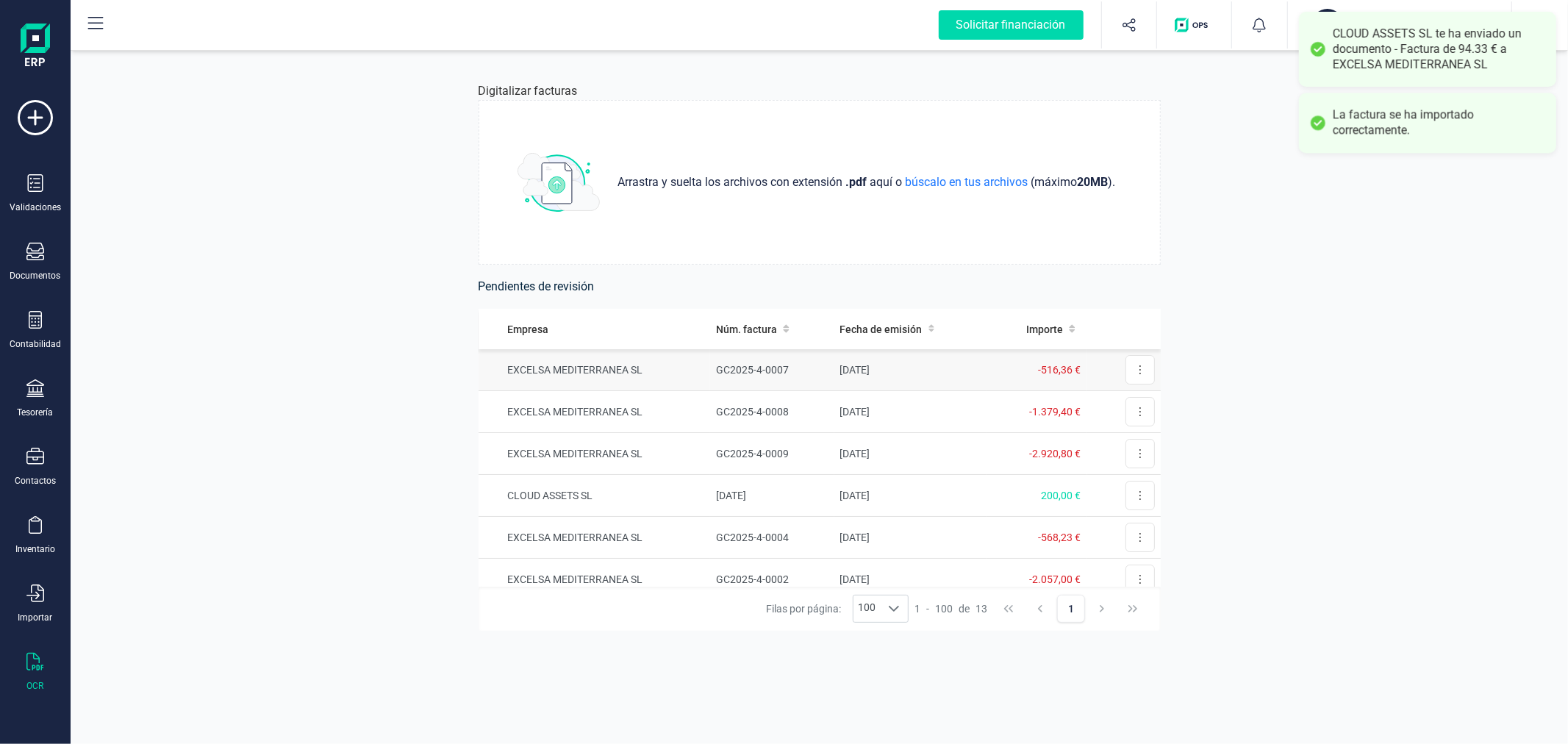
click at [721, 361] on td "GC2025-4-0007" at bounding box center [772, 370] width 124 height 42
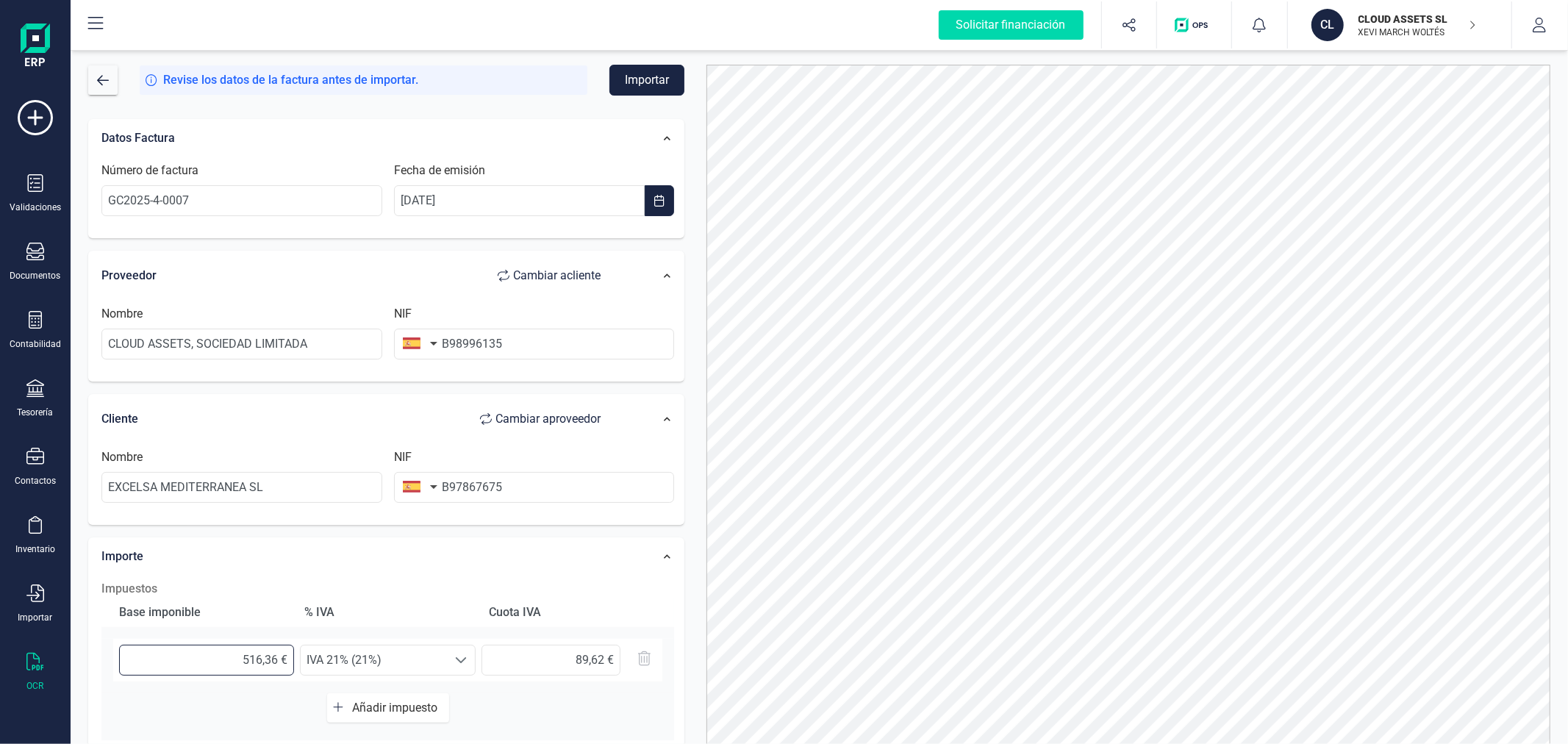
click at [203, 664] on input "516,36 €" at bounding box center [206, 660] width 175 height 31
click at [203, 664] on input "516,36 €" at bounding box center [206, 660] width 175 height 31
type input "4,00 €"
type input "0,84 €"
type input "42,00 €"
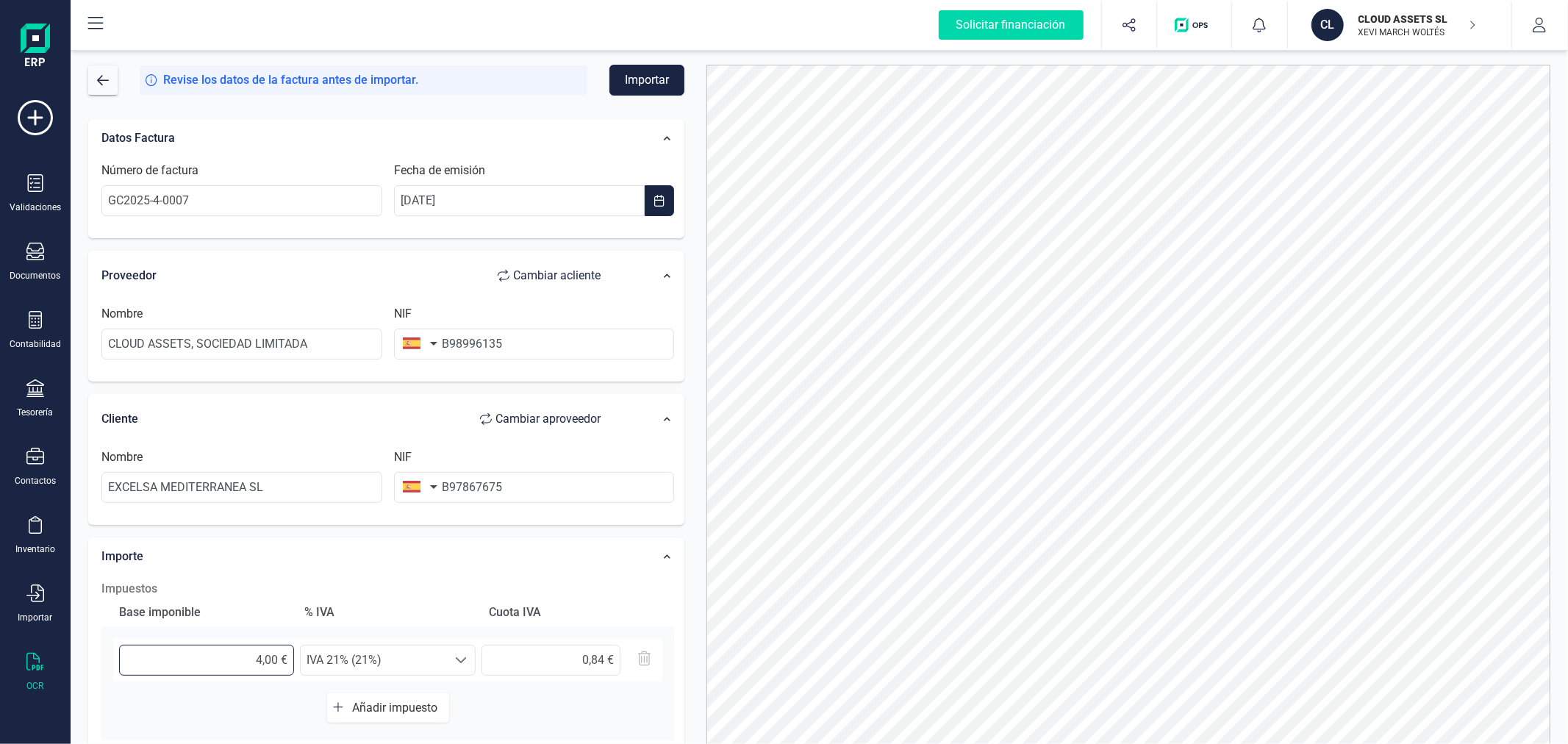
type input "8,82 €"
type input "426,00 €"
type input "89,46 €"
type input "426,70 €"
type input "89,61 €"
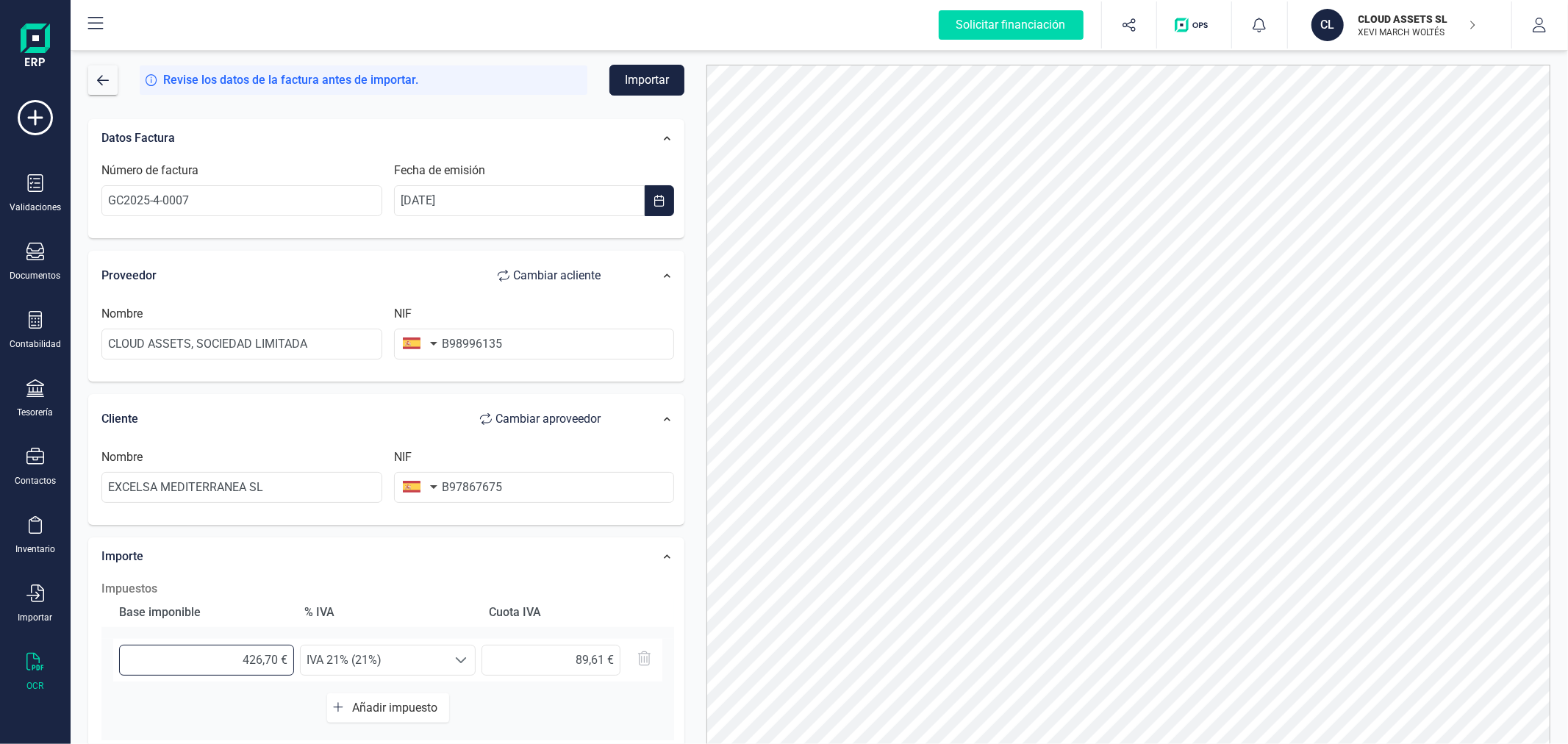
type input "426,75 €"
type input "89,62 €"
click at [696, 451] on div at bounding box center [1128, 418] width 866 height 707
click at [641, 83] on button "Importar" at bounding box center [647, 80] width 75 height 31
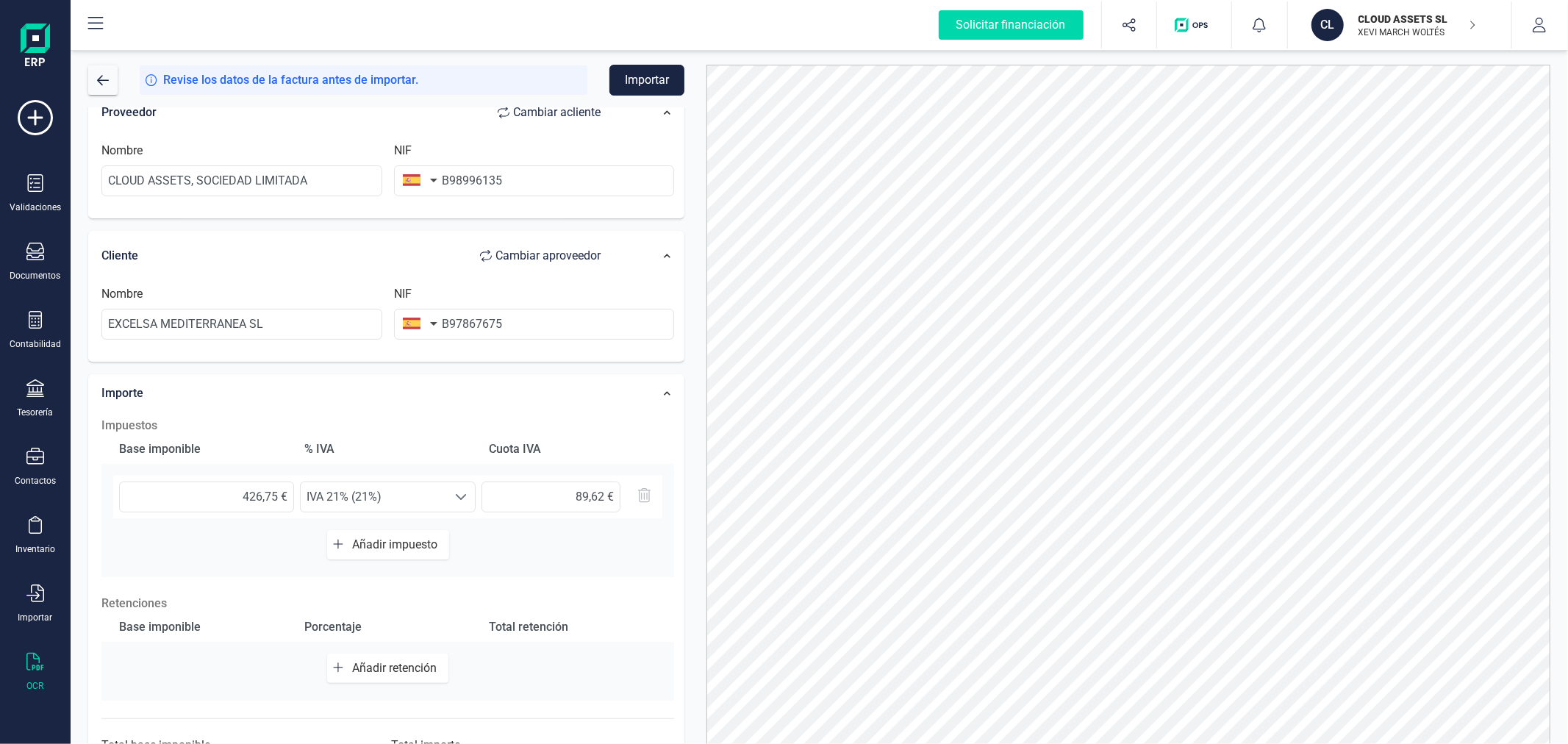
scroll to position [232, 0]
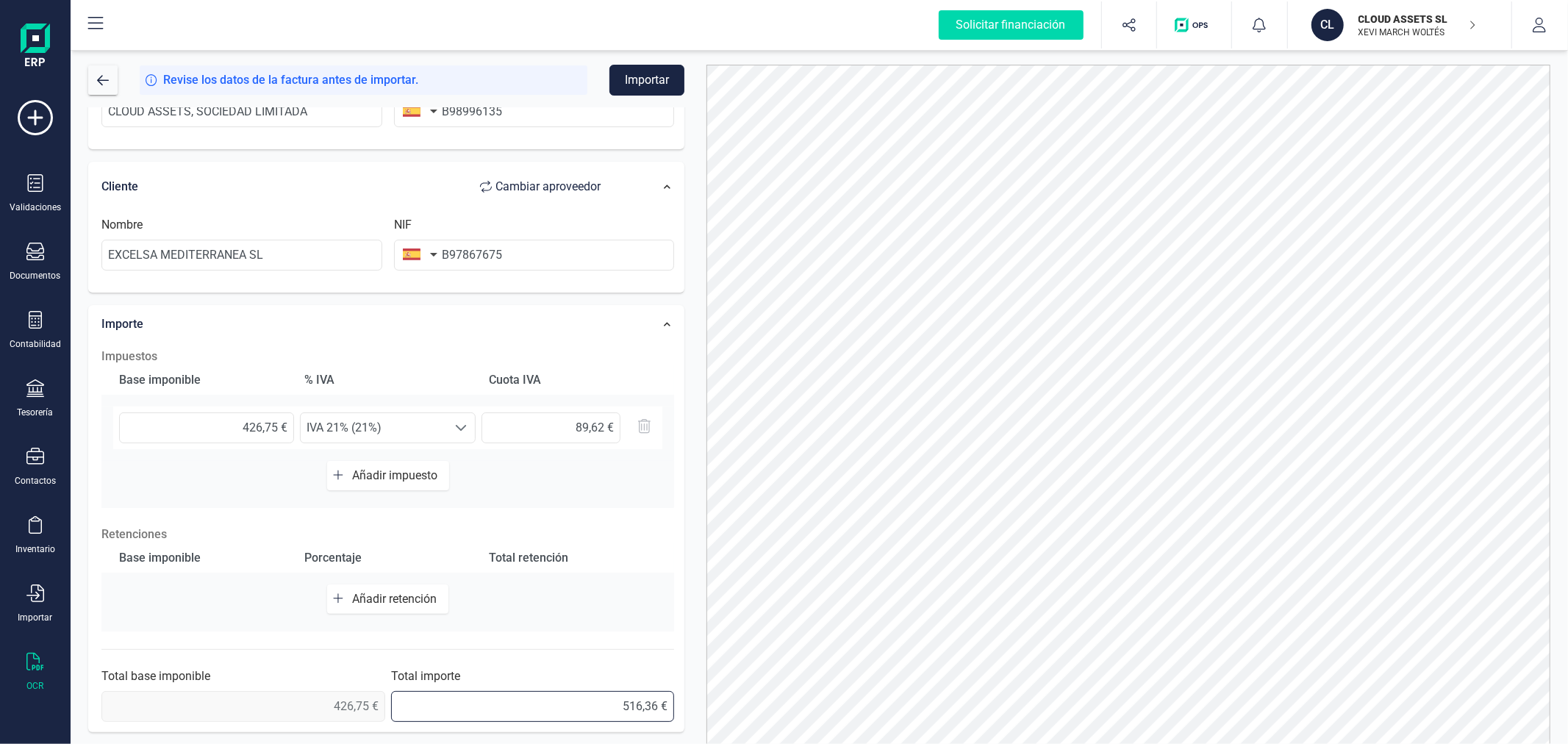
drag, startPoint x: 650, startPoint y: 706, endPoint x: 660, endPoint y: 706, distance: 10.0
click at [660, 706] on input "516,36 €" at bounding box center [533, 706] width 284 height 31
type input "516,37 €"
click at [622, 89] on button "Importar" at bounding box center [647, 80] width 75 height 31
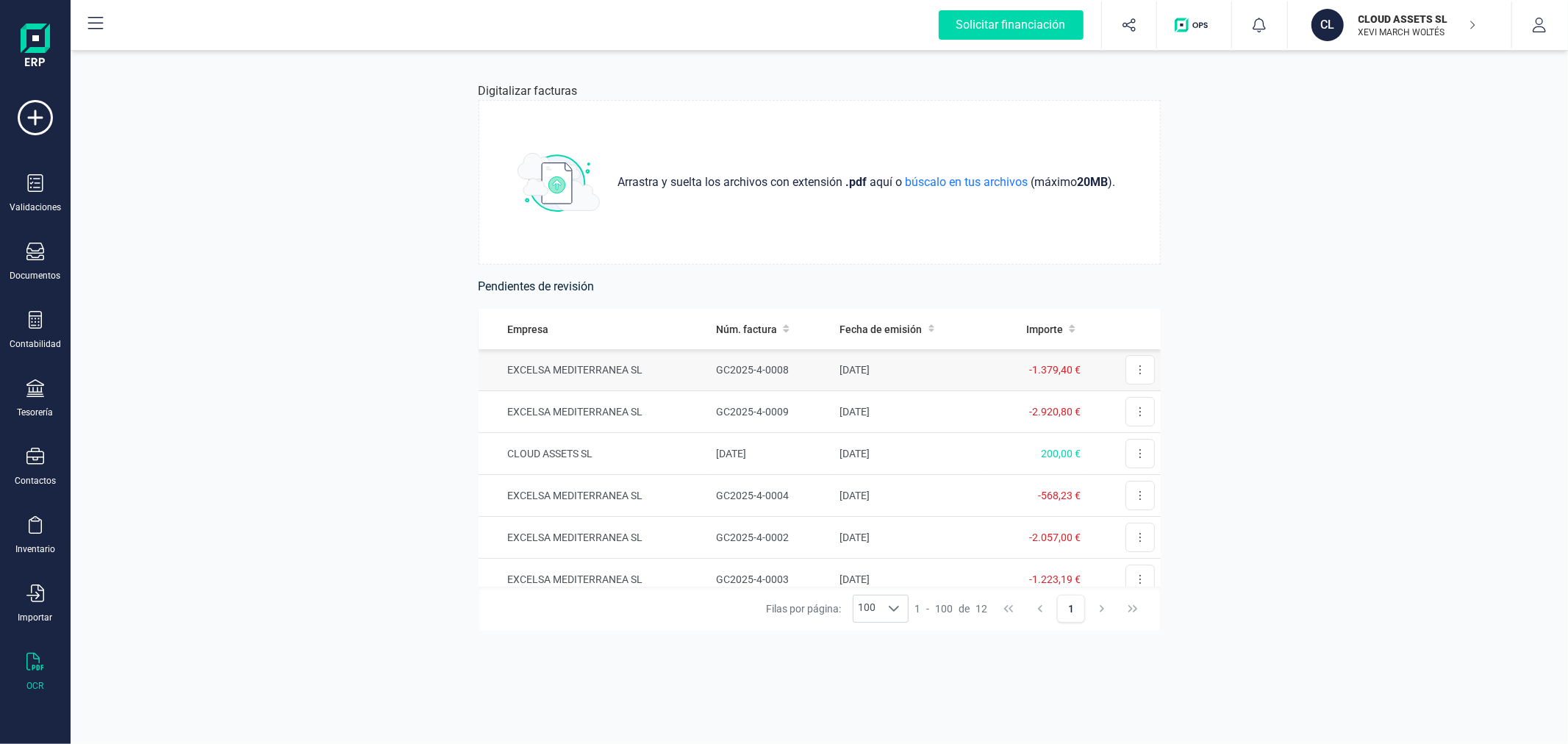
click at [694, 373] on td "EXCELSA MEDITERRANEA SL" at bounding box center [594, 370] width 232 height 42
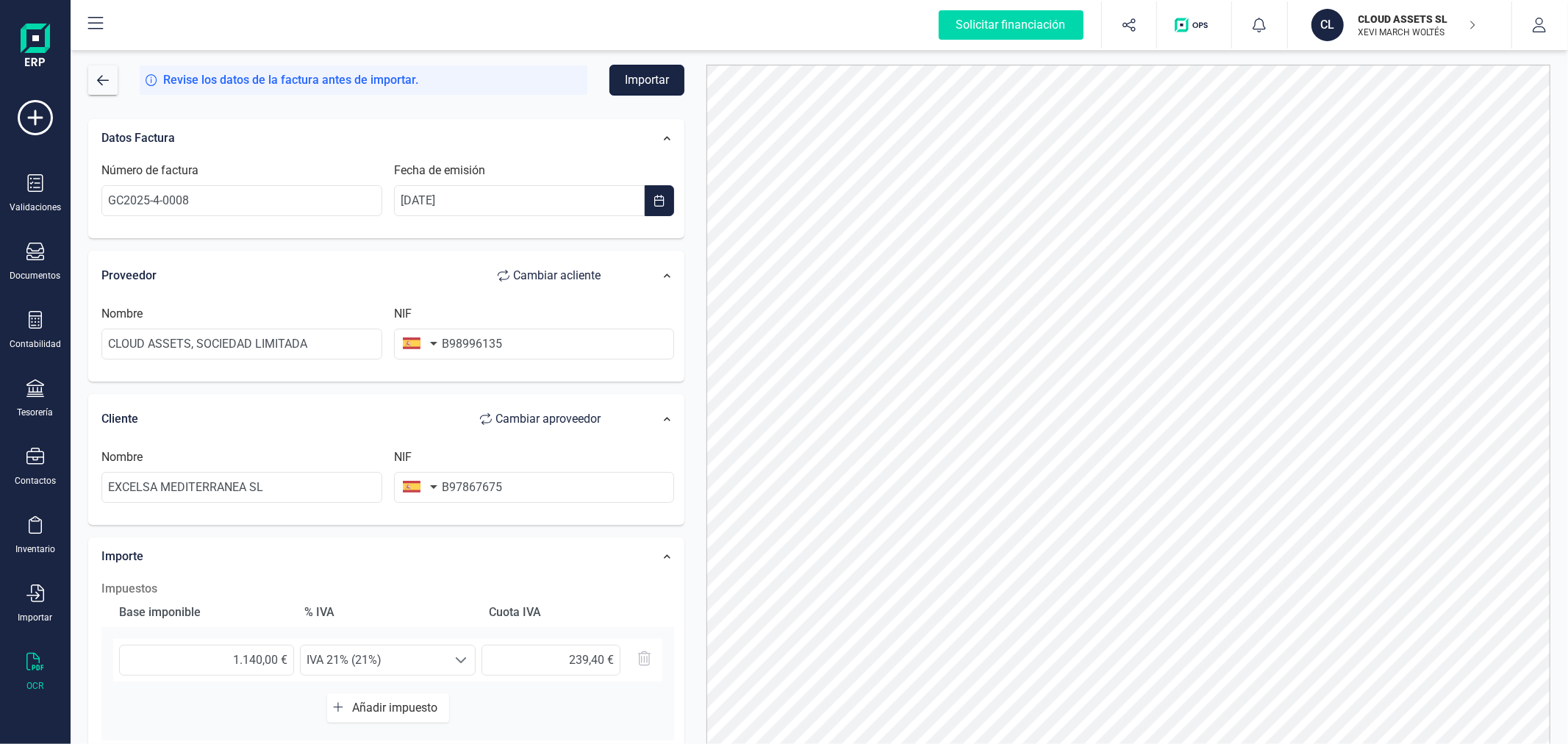
click at [634, 82] on button "Importar" at bounding box center [647, 80] width 75 height 31
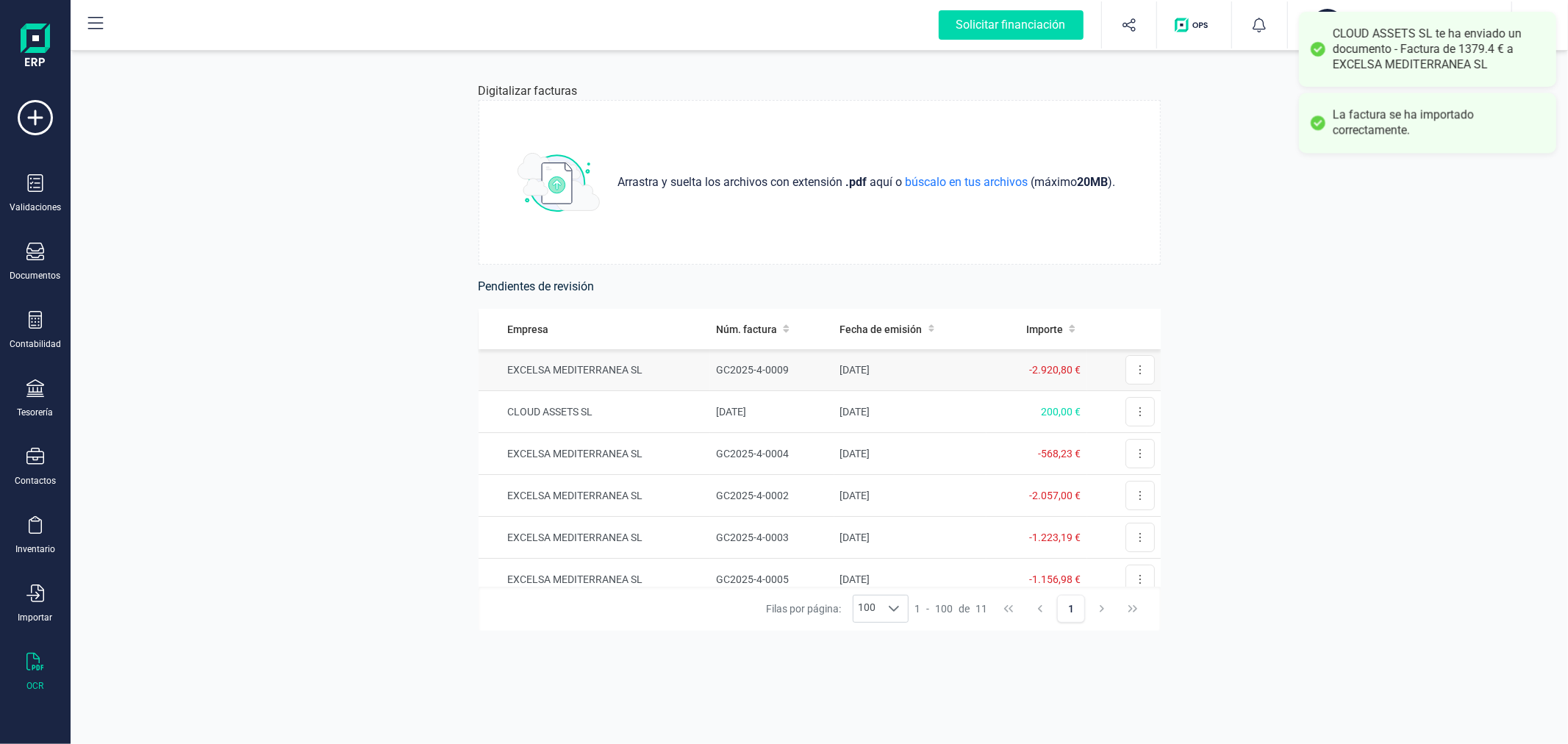
click at [689, 368] on td "EXCELSA MEDITERRANEA SL" at bounding box center [594, 370] width 232 height 42
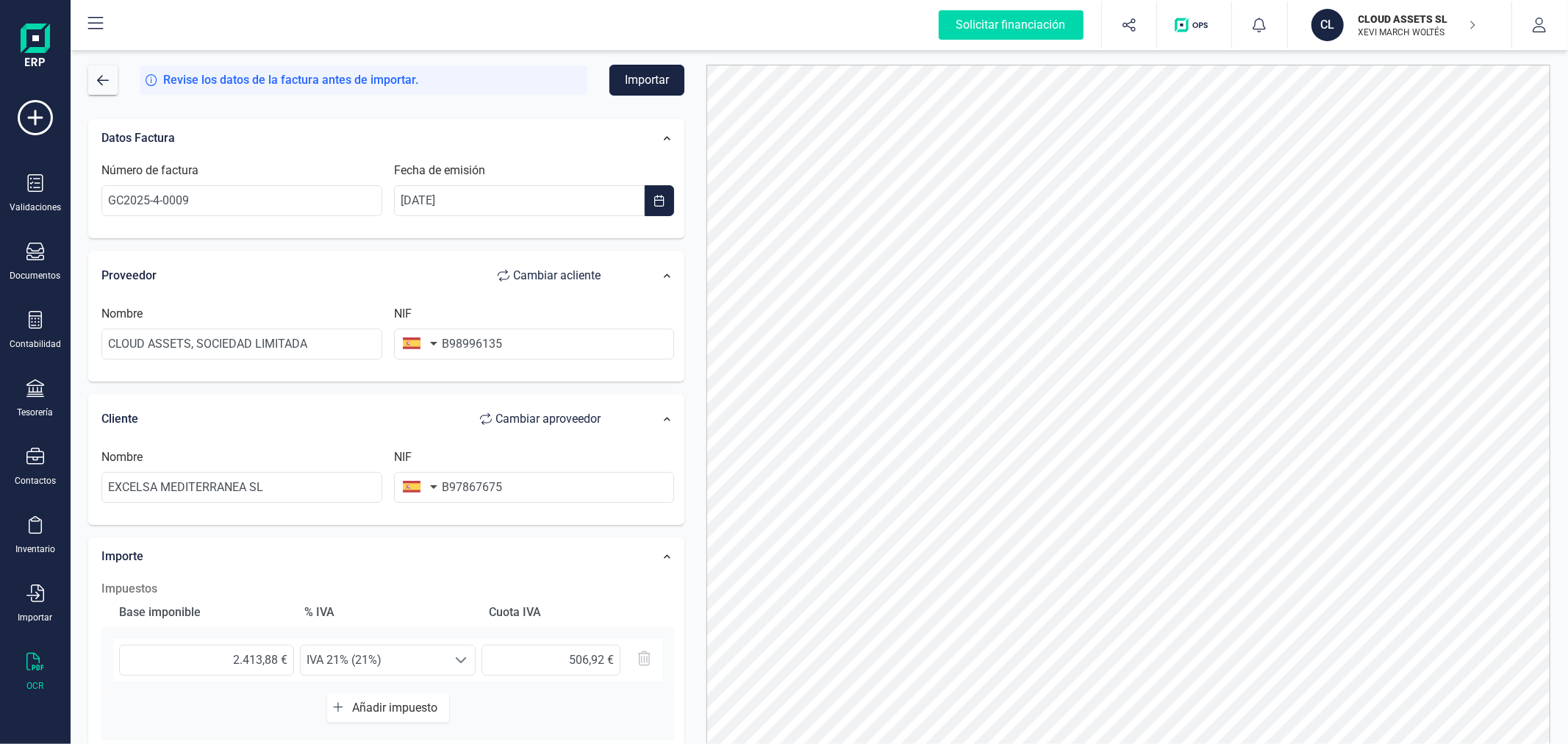
click at [632, 81] on button "Importar" at bounding box center [647, 80] width 75 height 31
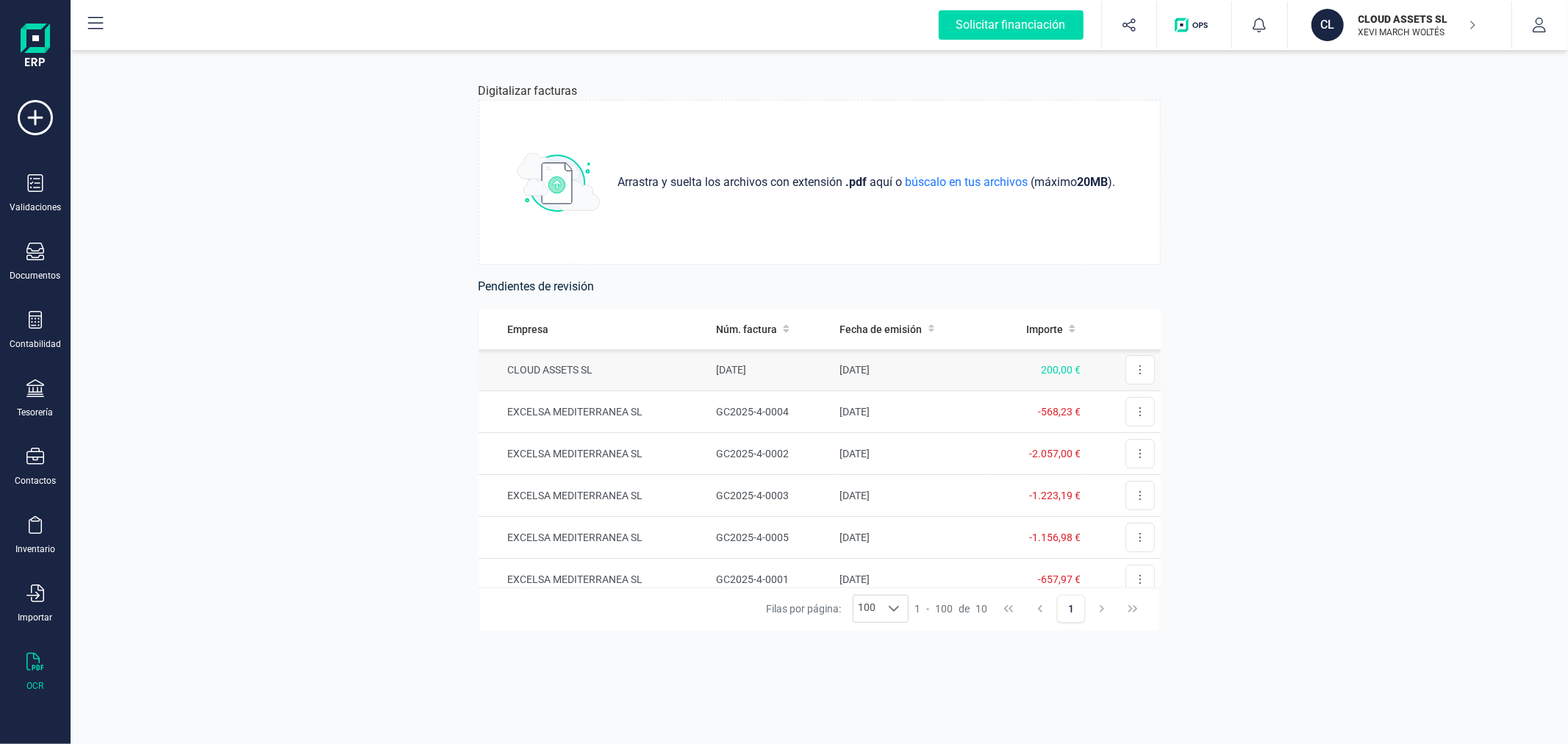
click at [666, 370] on td "CLOUD ASSETS SL" at bounding box center [594, 370] width 232 height 42
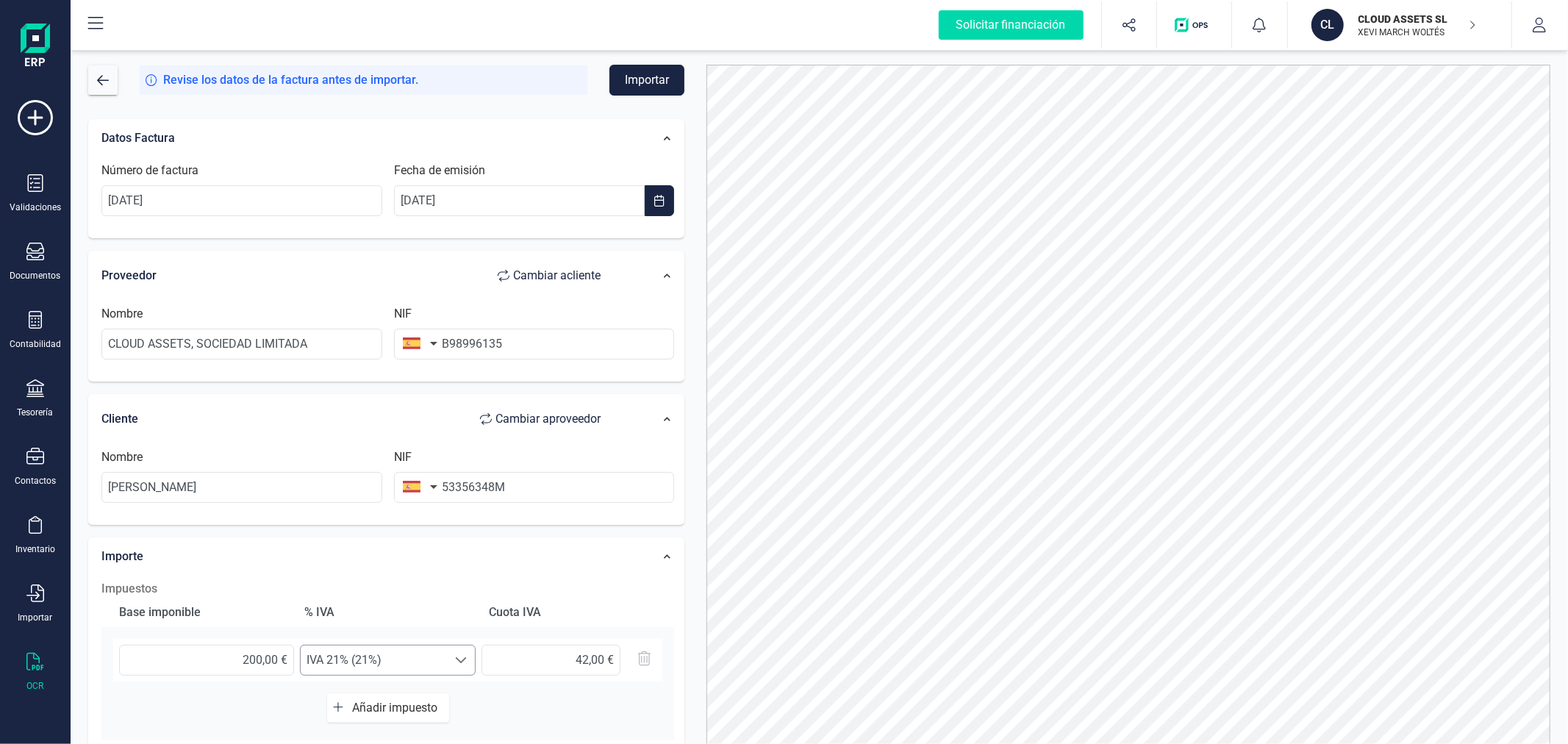
click at [445, 657] on span "IVA 21% (21%)" at bounding box center [373, 660] width 146 height 30
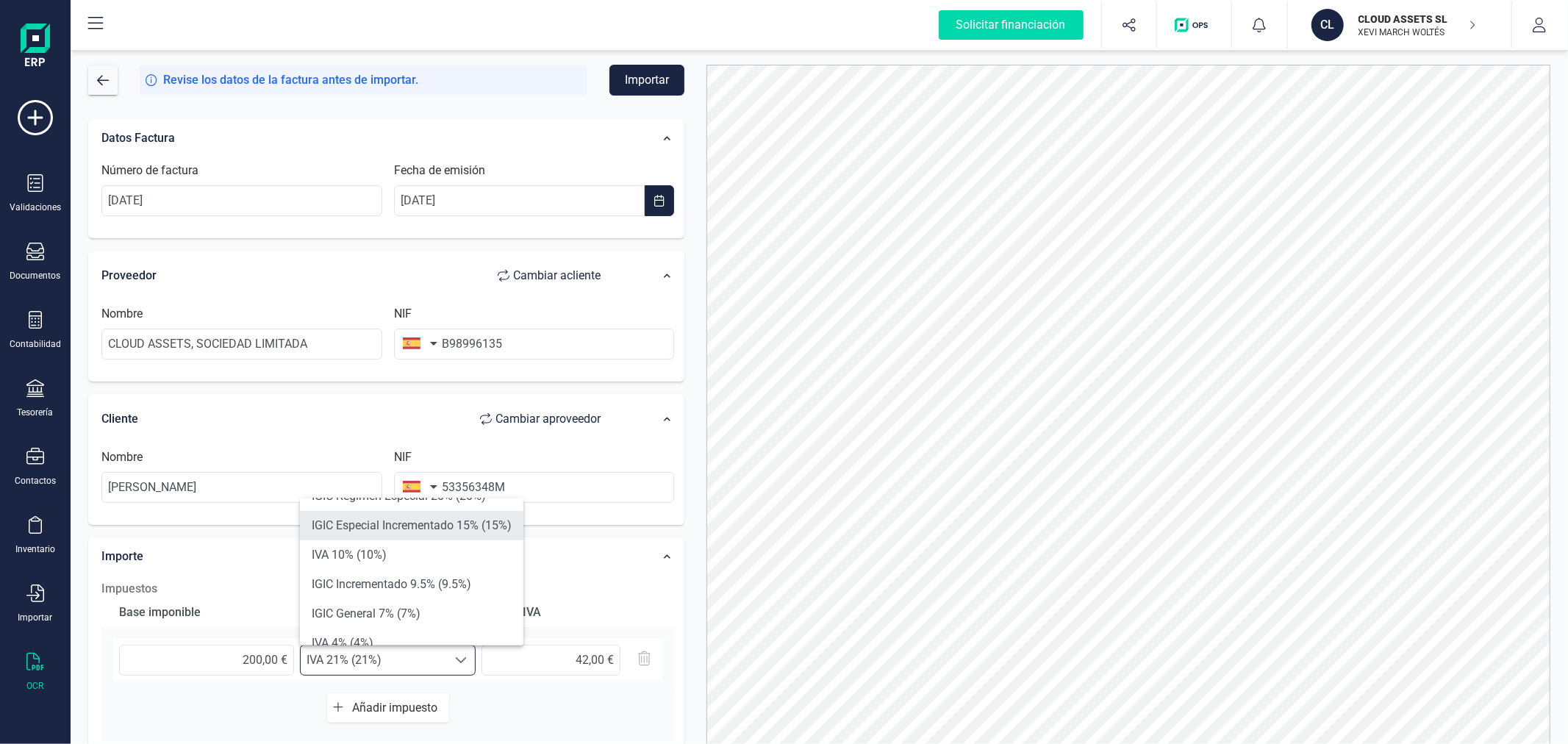
scroll to position [163, 0]
click at [447, 625] on li "Exento (0%)" at bounding box center [411, 620] width 223 height 30
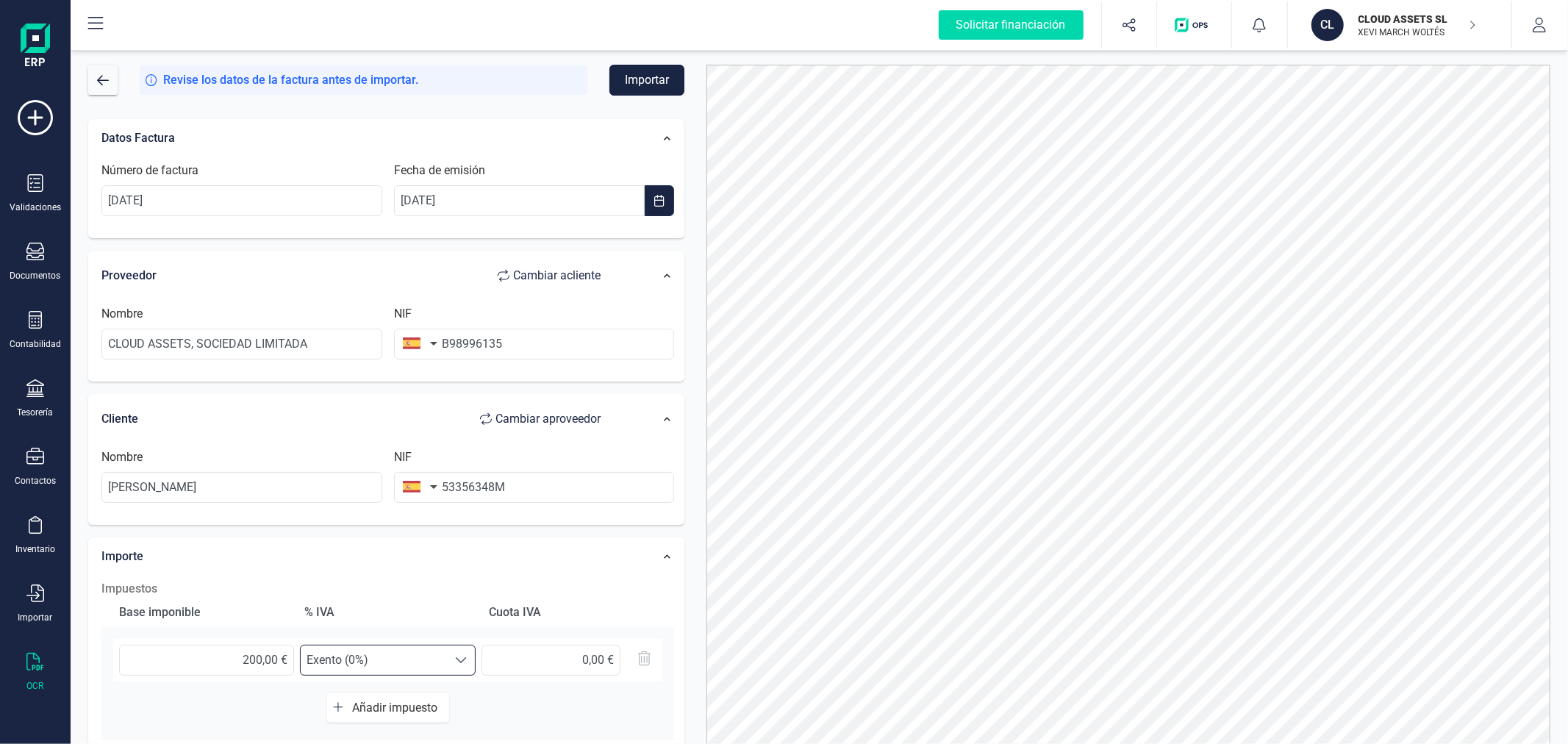
click at [660, 77] on button "Importar" at bounding box center [647, 80] width 75 height 31
drag, startPoint x: 272, startPoint y: 208, endPoint x: 263, endPoint y: 209, distance: 9.1
click at [263, 209] on input "[DATE]" at bounding box center [242, 200] width 281 height 31
drag, startPoint x: 263, startPoint y: 209, endPoint x: 89, endPoint y: 194, distance: 174.6
click at [89, 194] on div "Datos Factura Número de factura [DATE] Fecha de emisión [DATE]" at bounding box center [386, 179] width 596 height 120
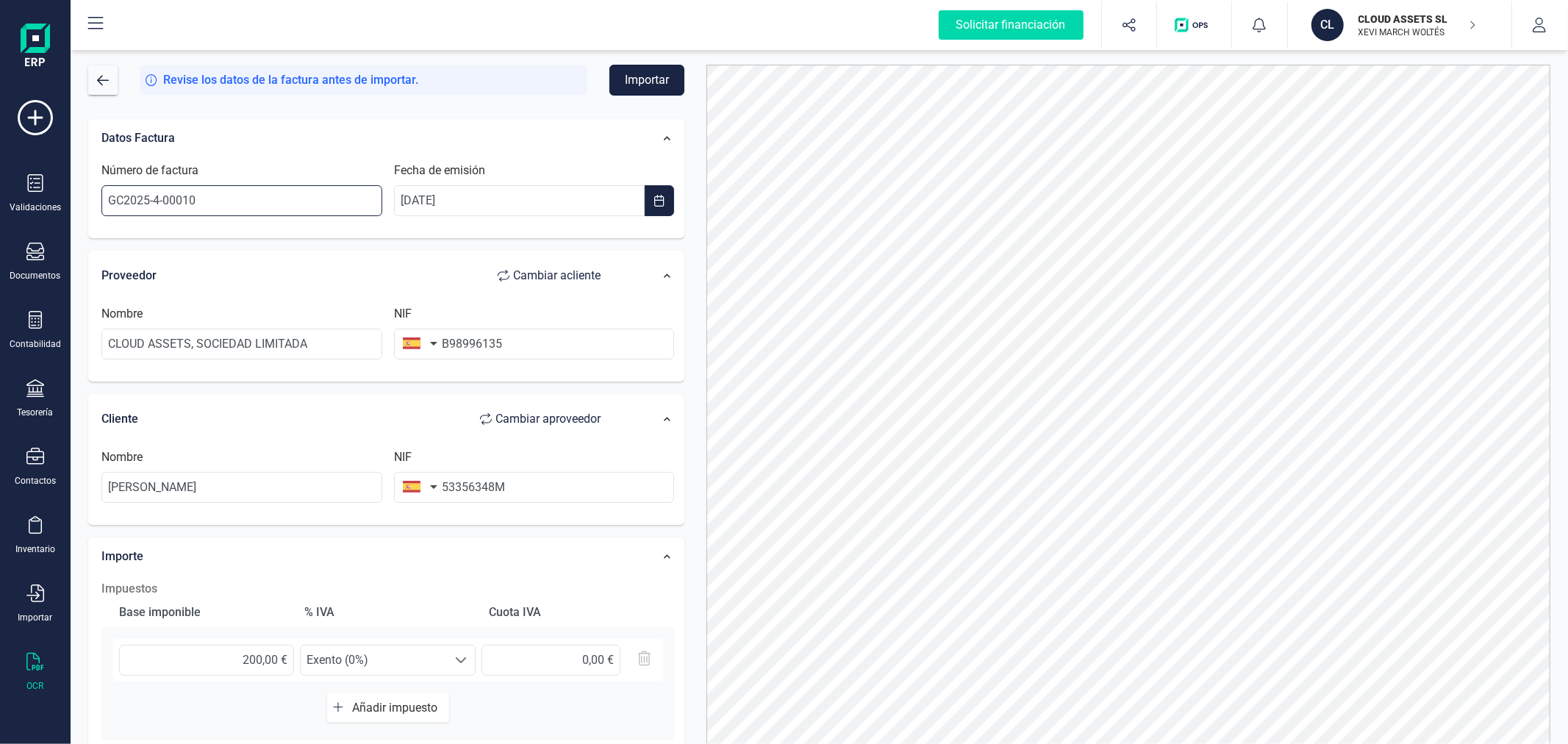
type input "GC2025-4-00010"
click at [638, 81] on button "Importar" at bounding box center [647, 80] width 75 height 31
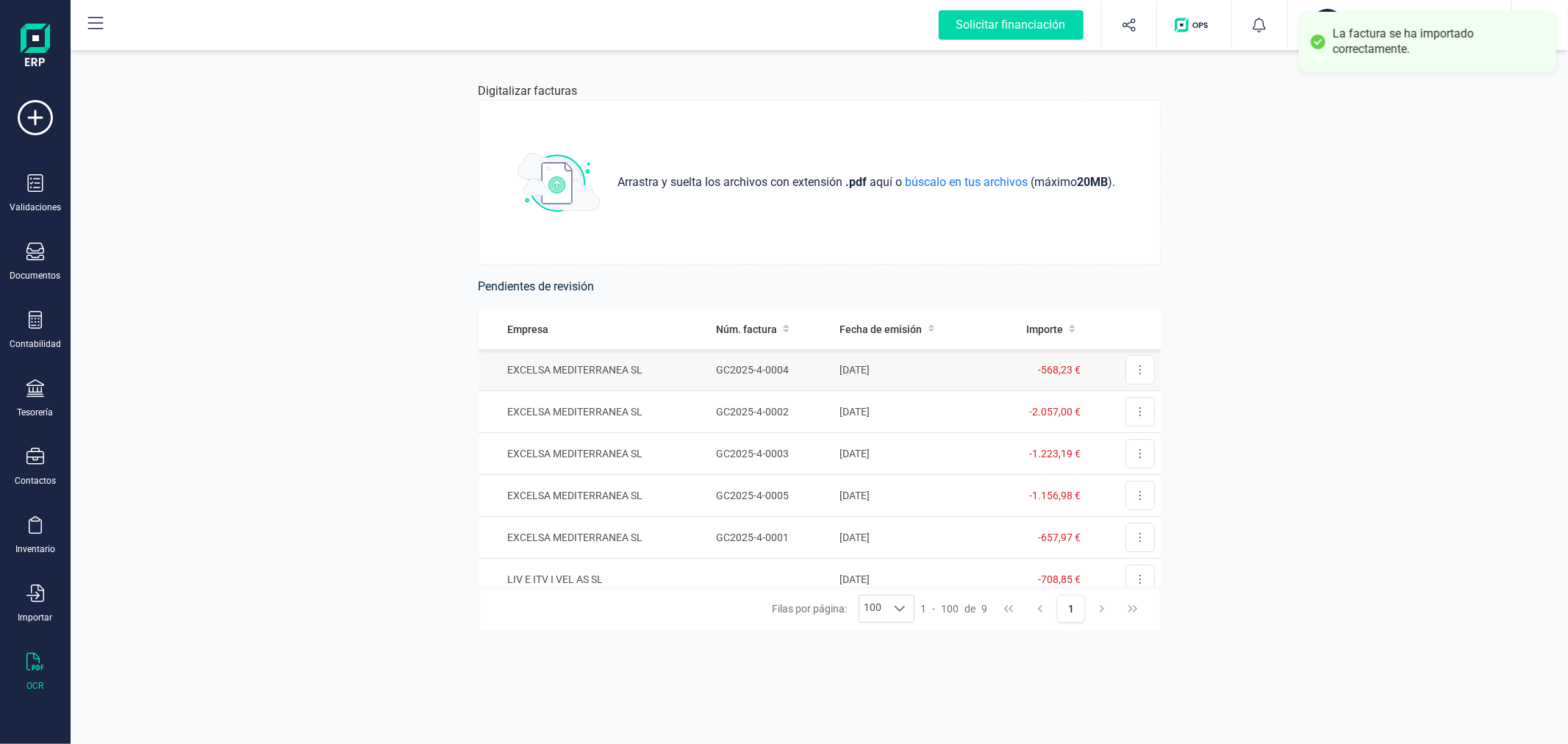
click at [693, 369] on td "EXCELSA MEDITERRANEA SL" at bounding box center [594, 370] width 232 height 42
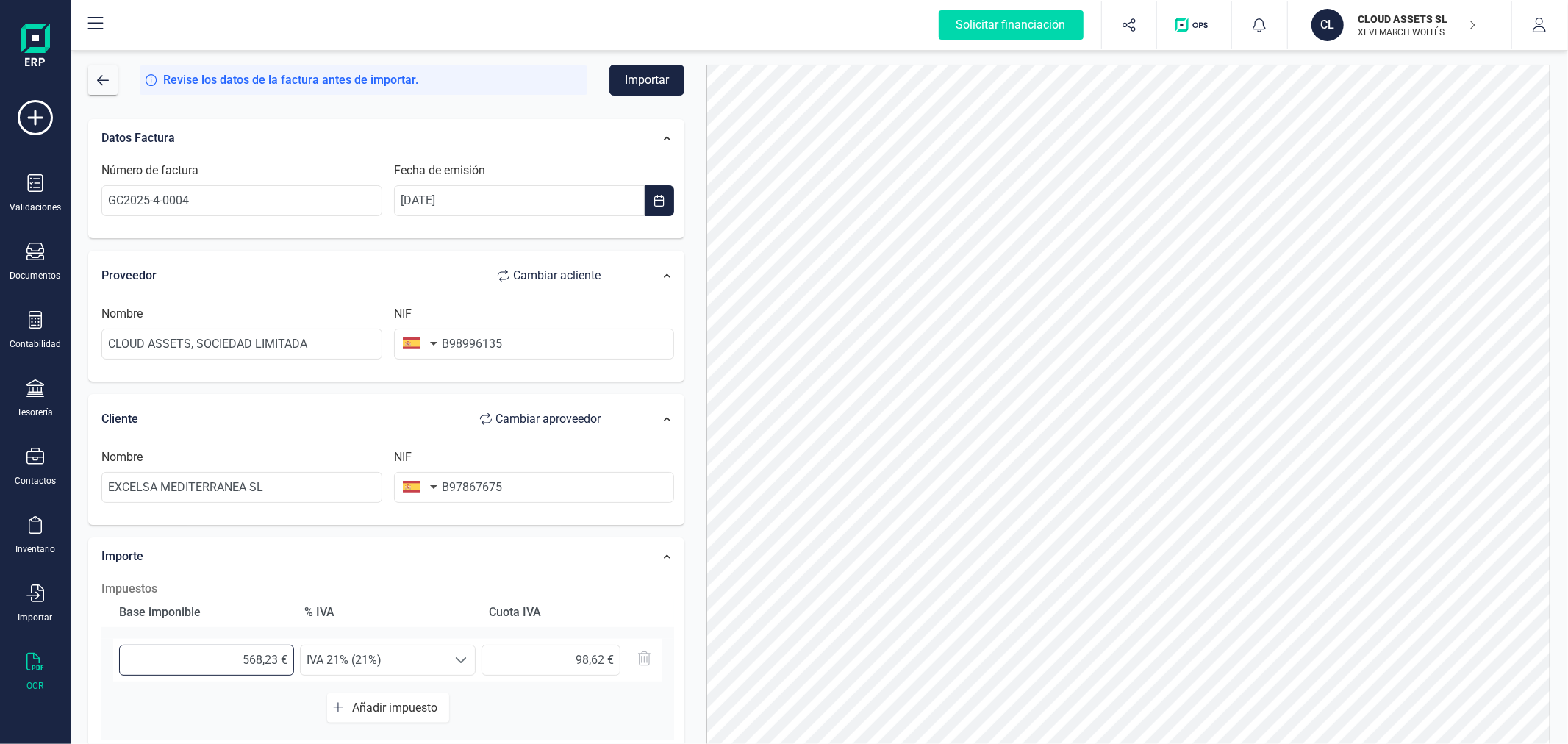
drag, startPoint x: 223, startPoint y: 666, endPoint x: 281, endPoint y: 660, distance: 58.3
click at [281, 660] on input "568,23 €" at bounding box center [206, 660] width 175 height 31
type input "4,00 €"
type input "0,84 €"
type input "46,00 €"
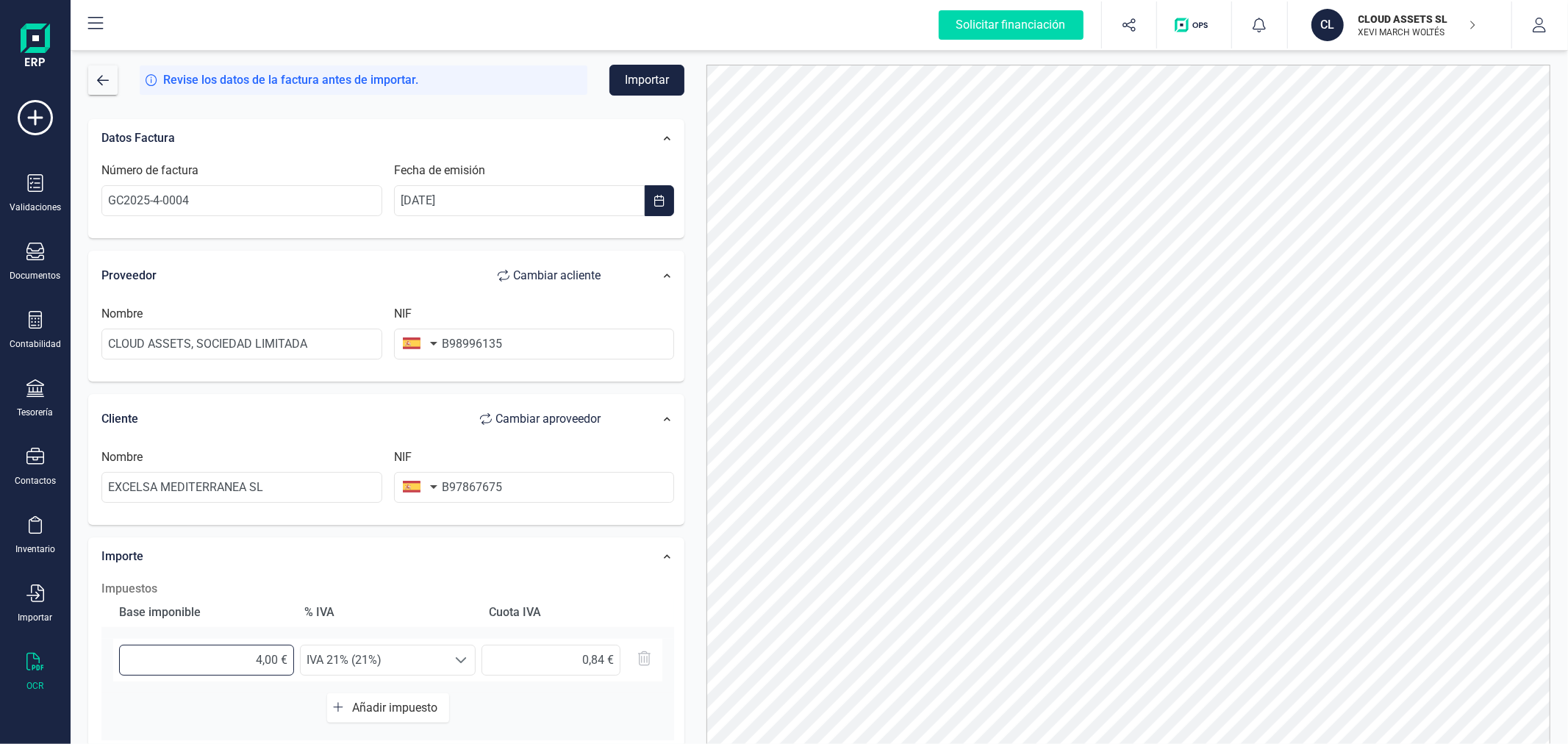
type input "9,66 €"
type input "469,00 €"
type input "98,49 €"
type input "469,60 €"
type input "98,62 €"
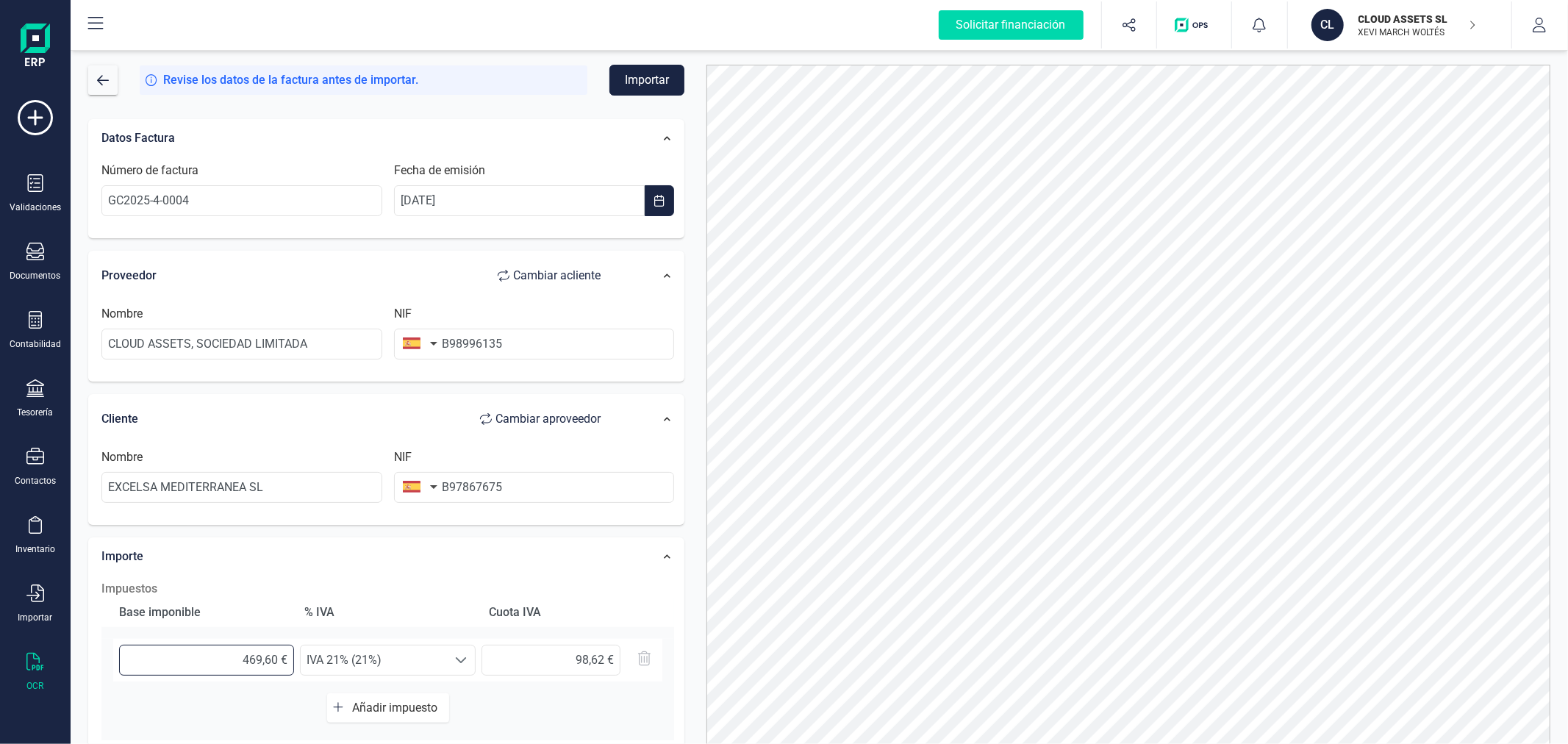
type input "469,61 €"
click at [650, 78] on button "Importar" at bounding box center [647, 80] width 75 height 31
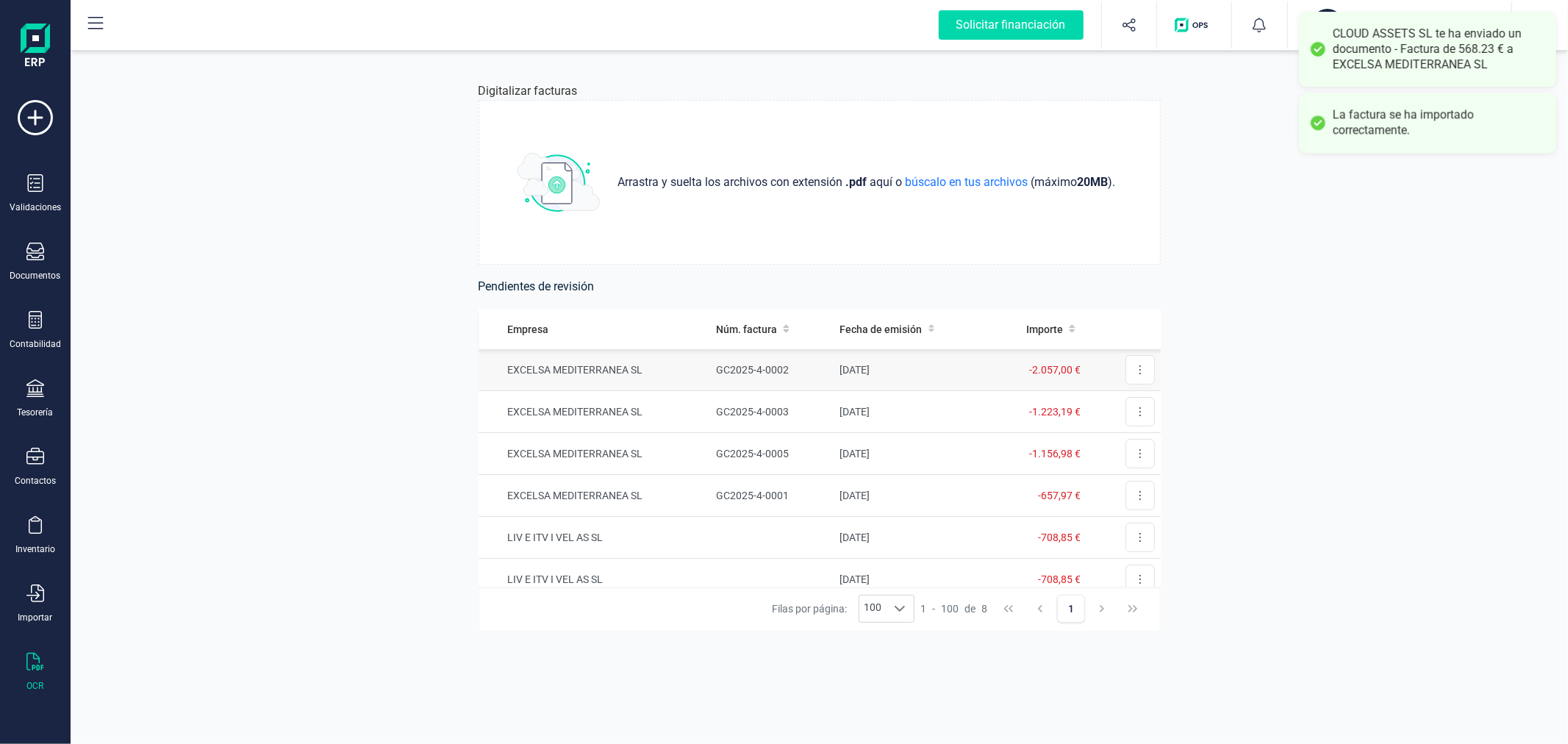
click at [706, 369] on td "EXCELSA MEDITERRANEA SL" at bounding box center [594, 370] width 232 height 42
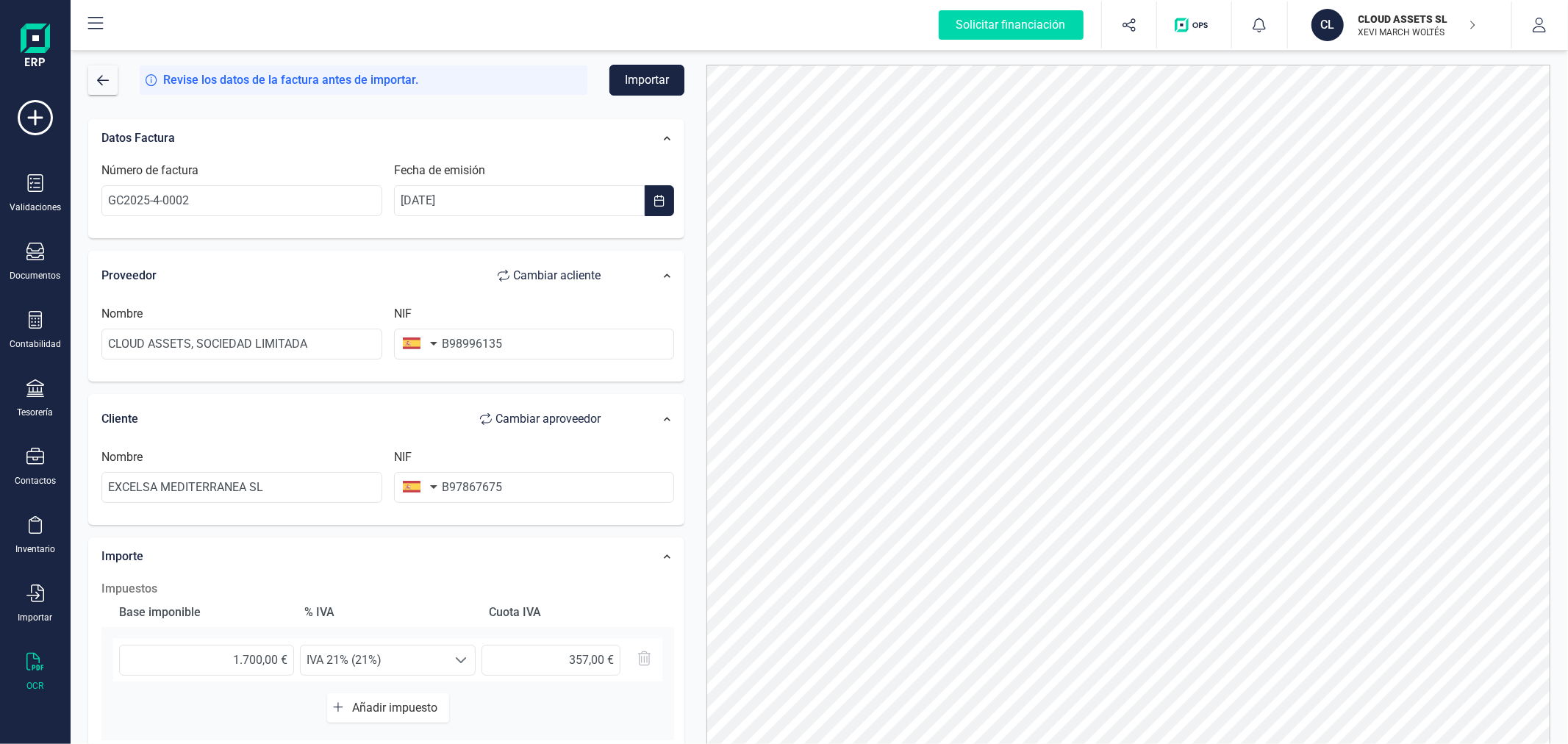
click at [654, 83] on button "Importar" at bounding box center [647, 80] width 75 height 31
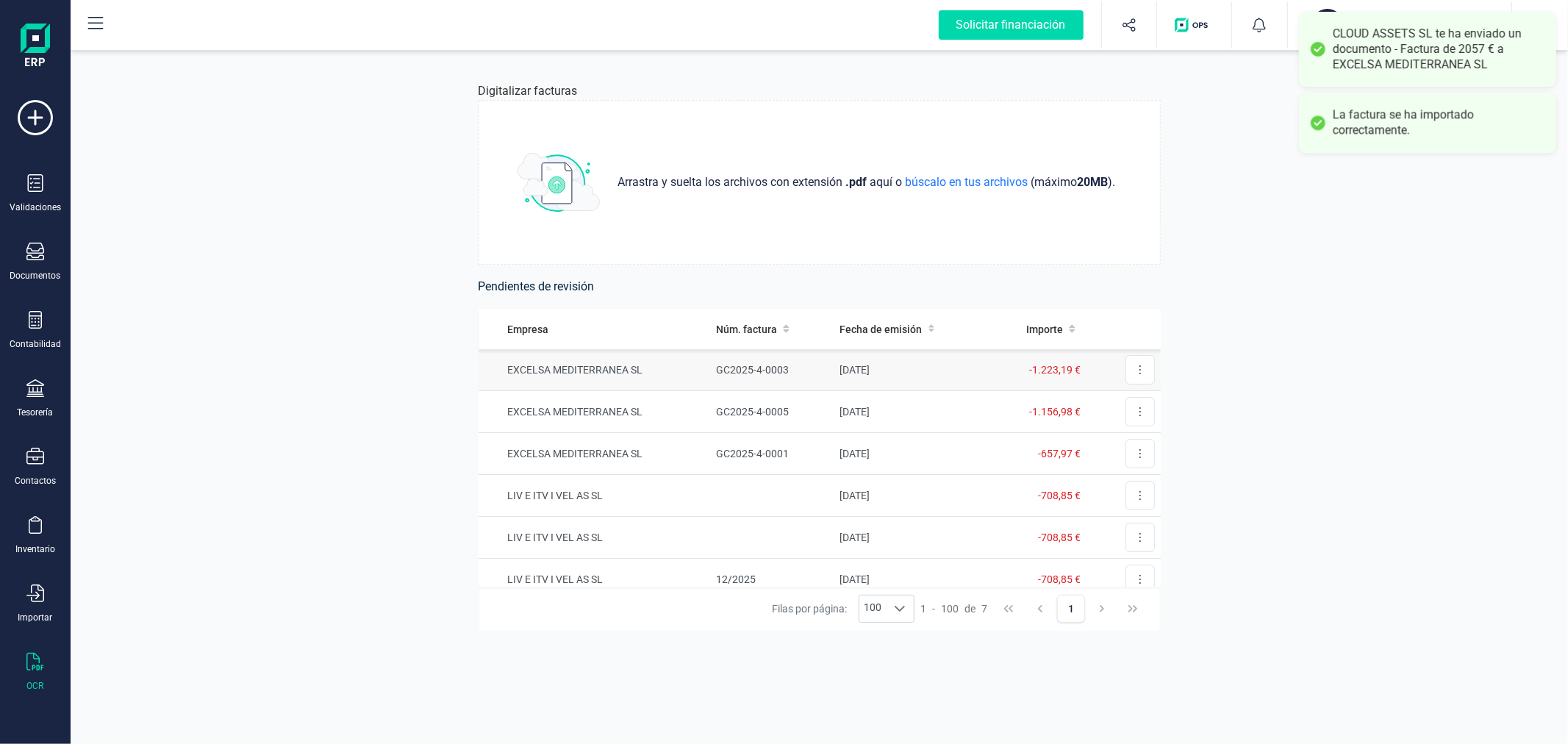
click at [655, 376] on td "EXCELSA MEDITERRANEA SL" at bounding box center [594, 370] width 232 height 42
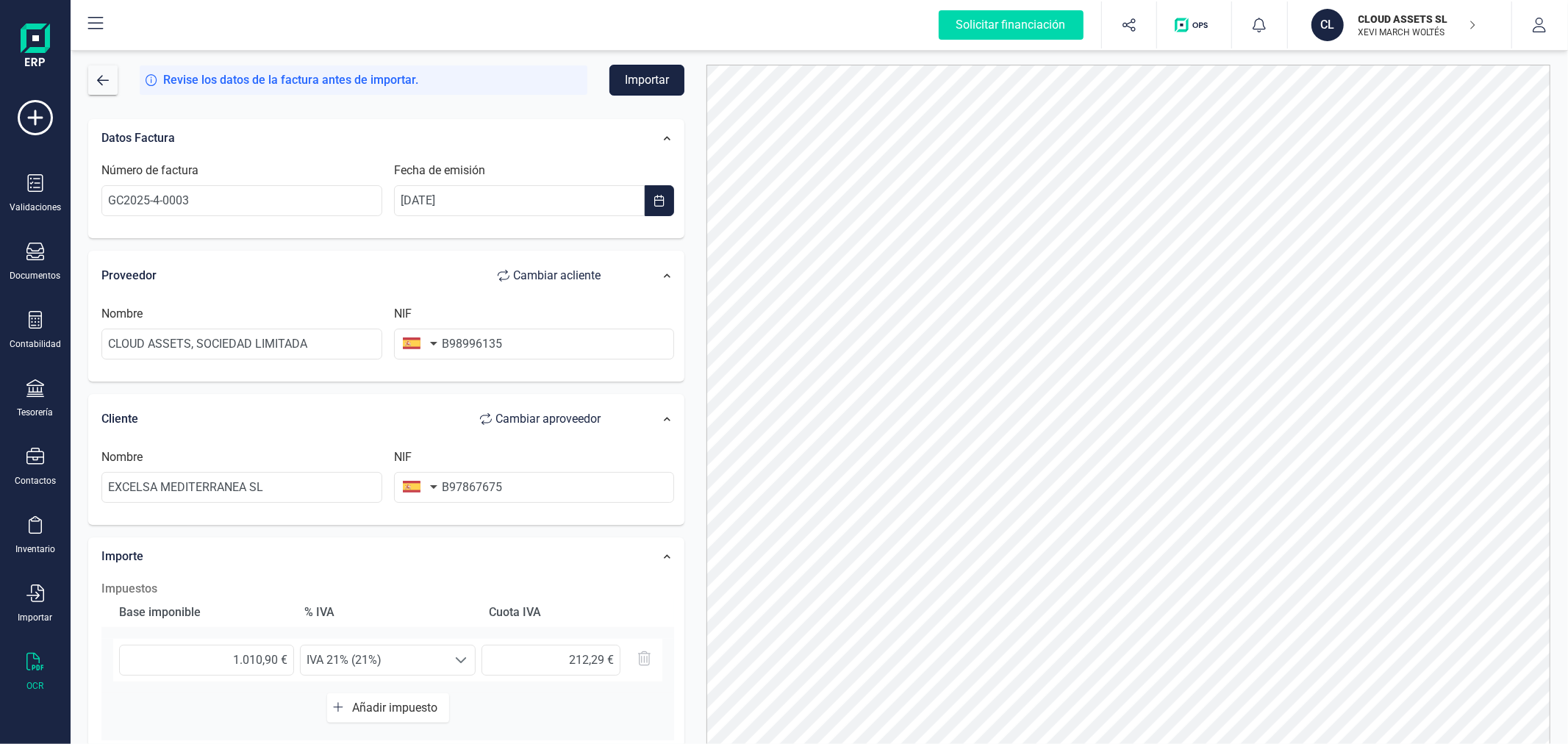
click at [626, 86] on button "Importar" at bounding box center [647, 80] width 75 height 31
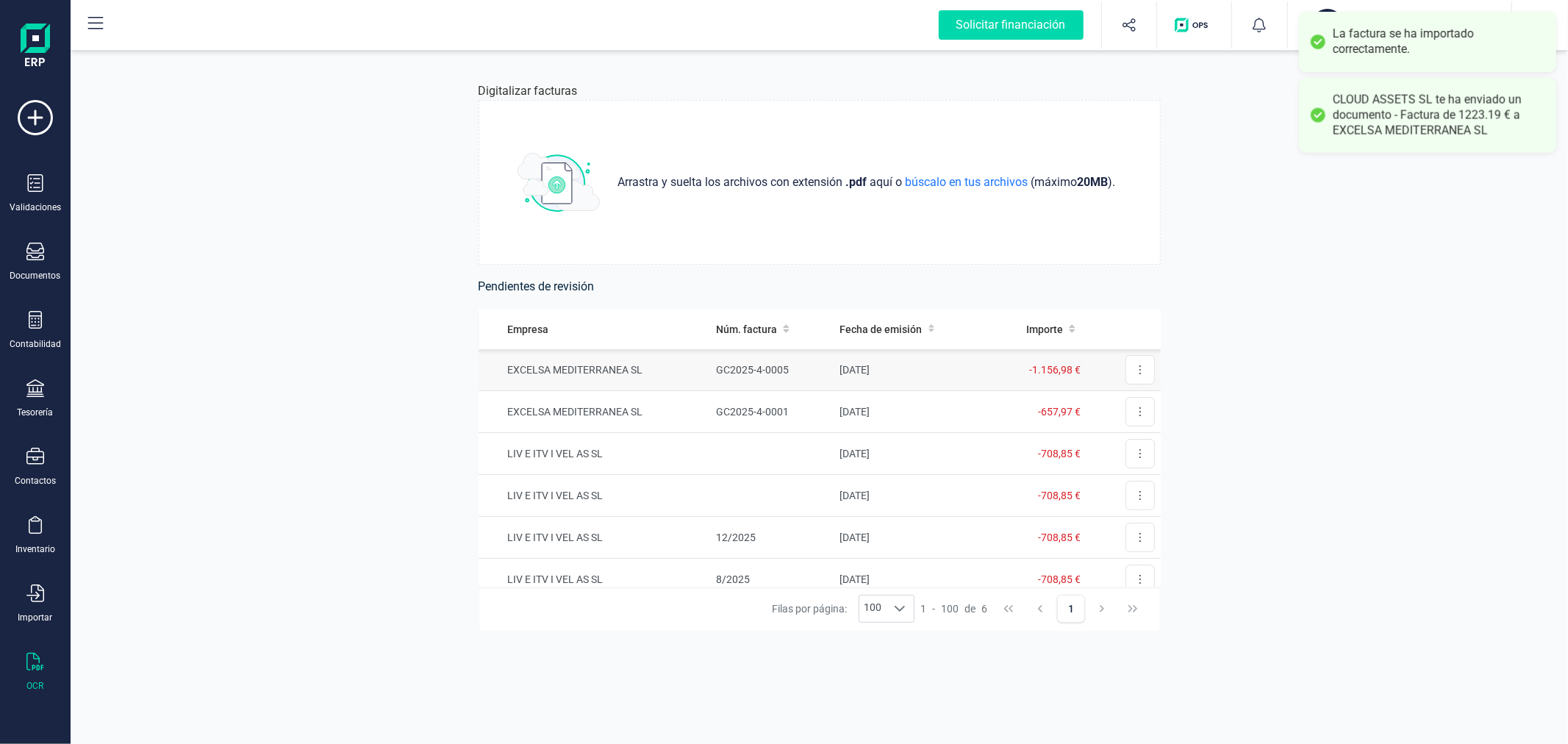
click at [620, 378] on td "EXCELSA MEDITERRANEA SL" at bounding box center [594, 370] width 232 height 42
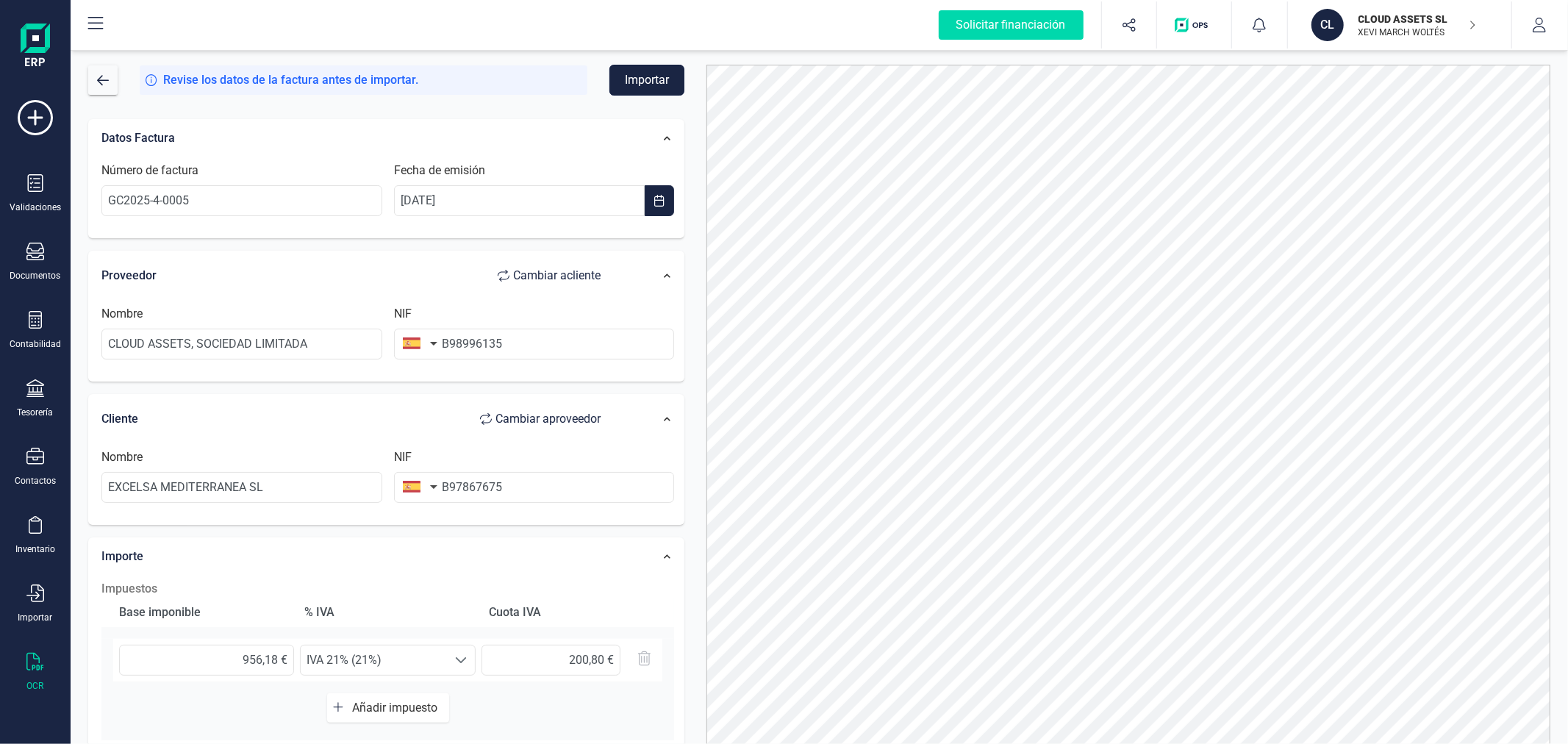
click at [650, 80] on button "Importar" at bounding box center [647, 80] width 75 height 31
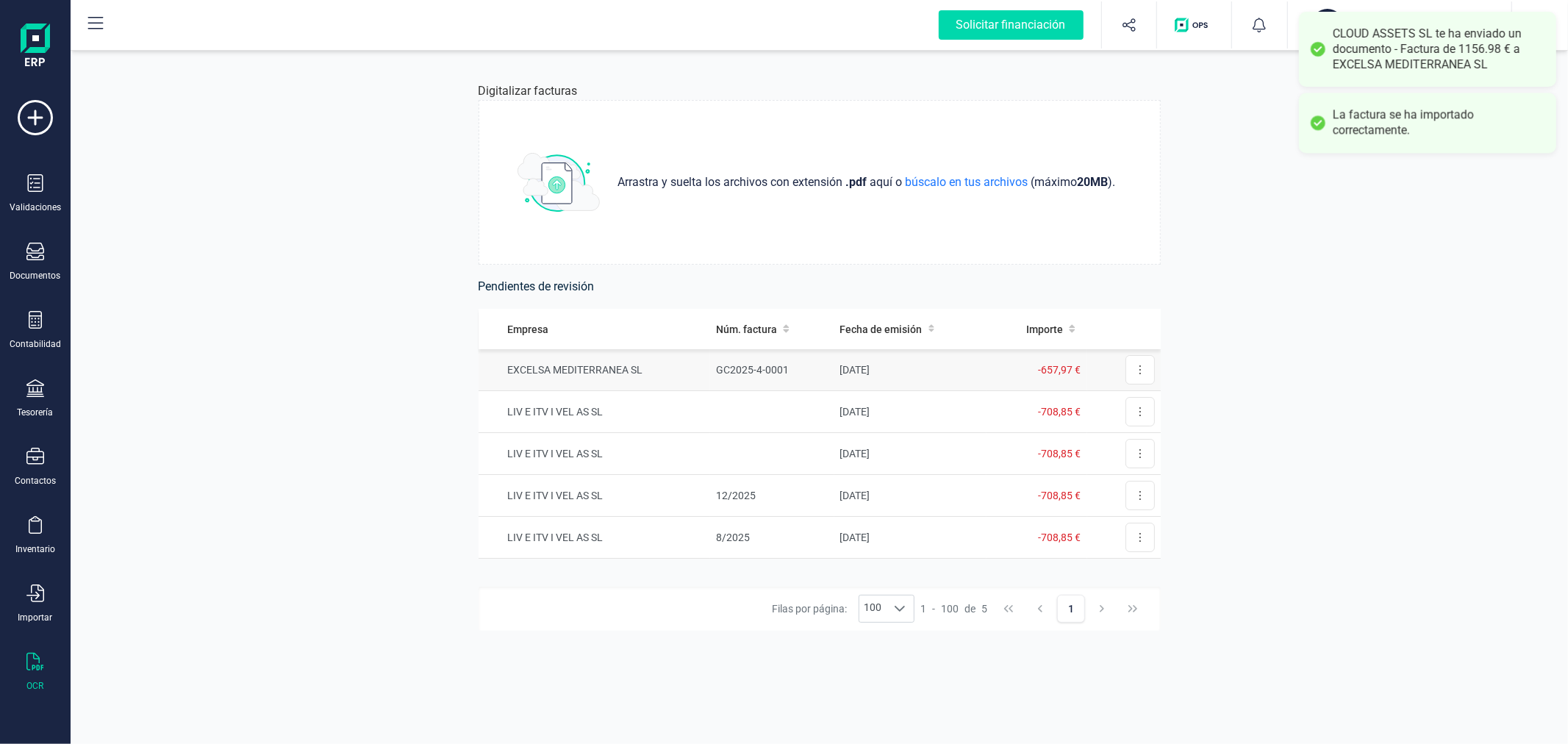
click at [649, 368] on td "EXCELSA MEDITERRANEA SL" at bounding box center [594, 370] width 232 height 42
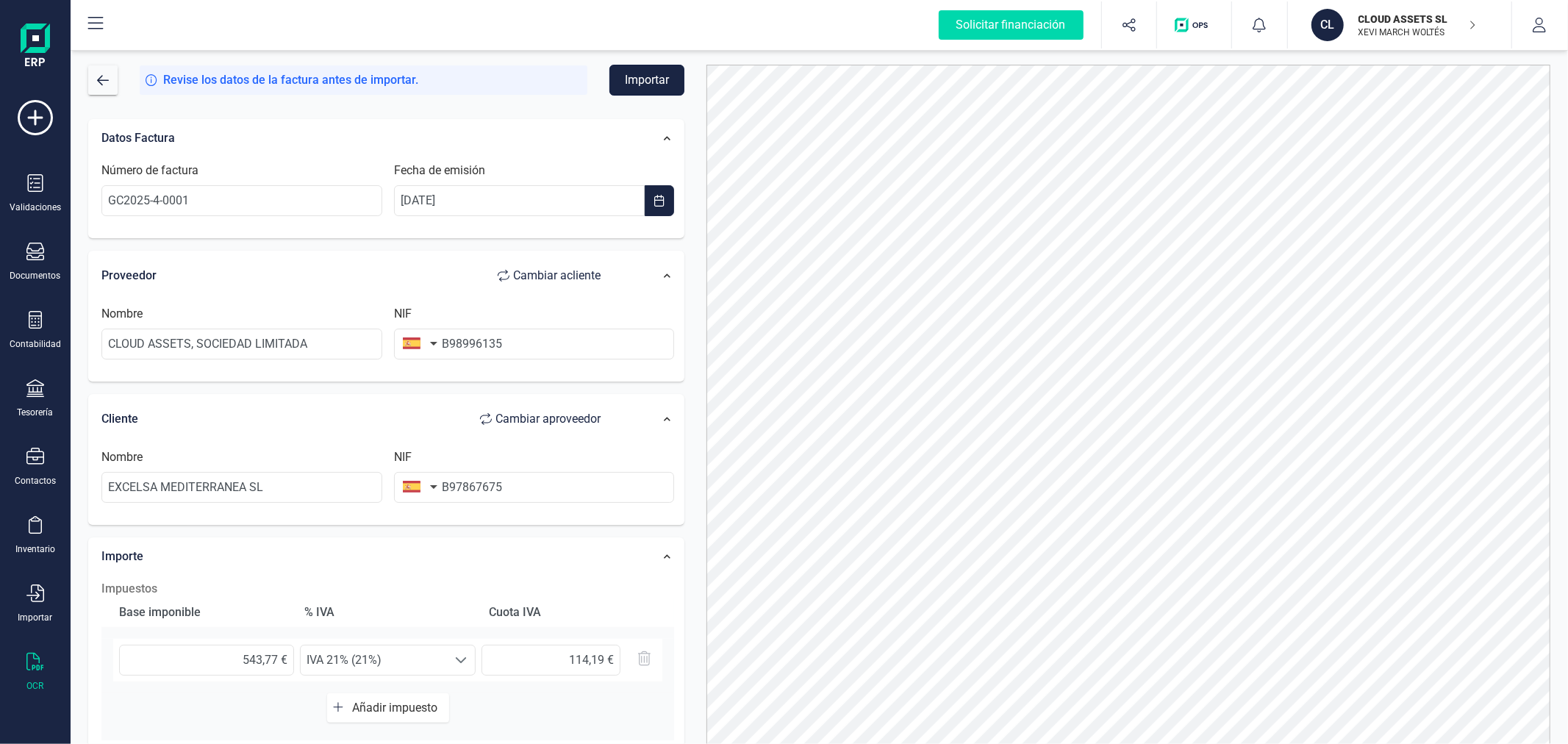
click at [637, 81] on button "Importar" at bounding box center [647, 80] width 75 height 31
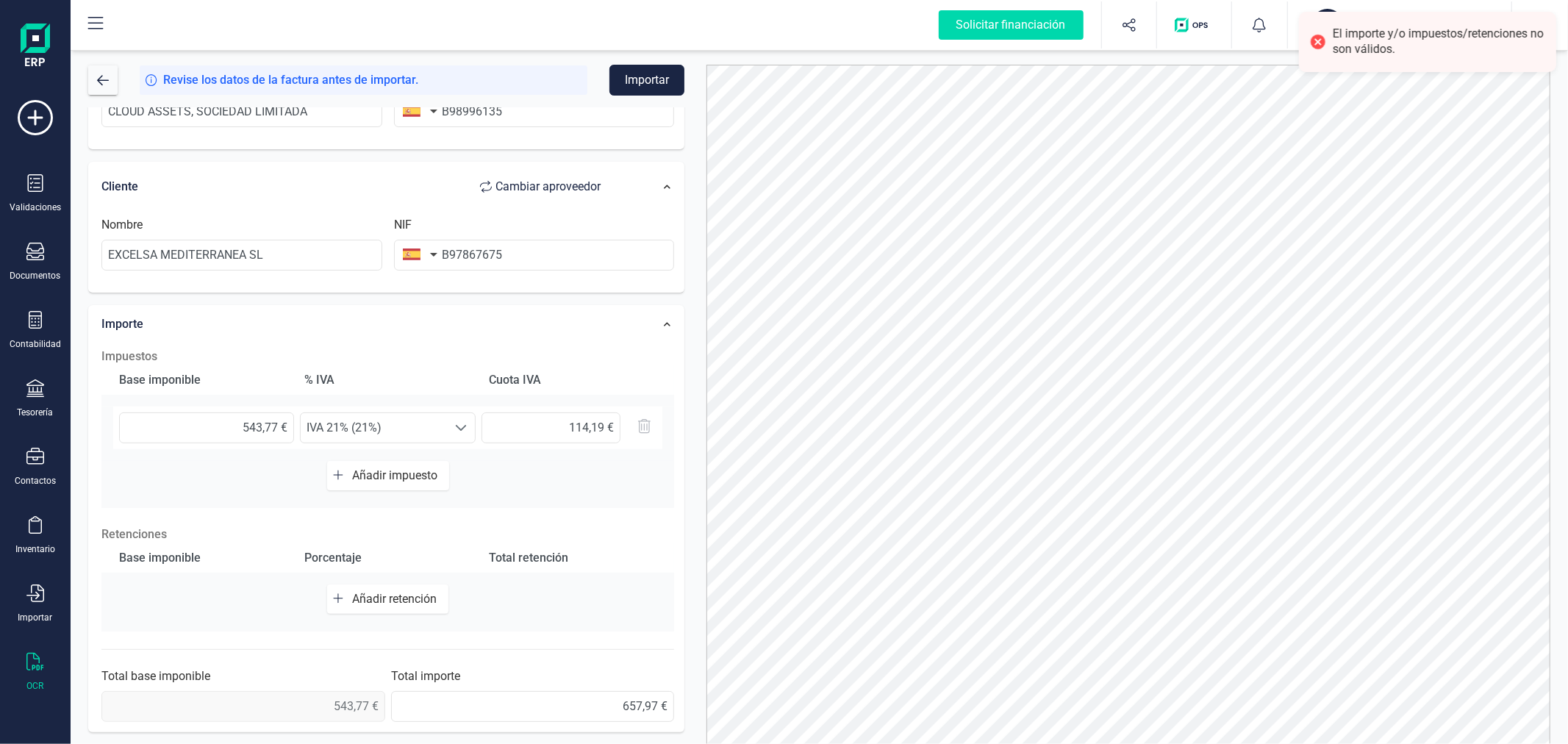
scroll to position [70, 0]
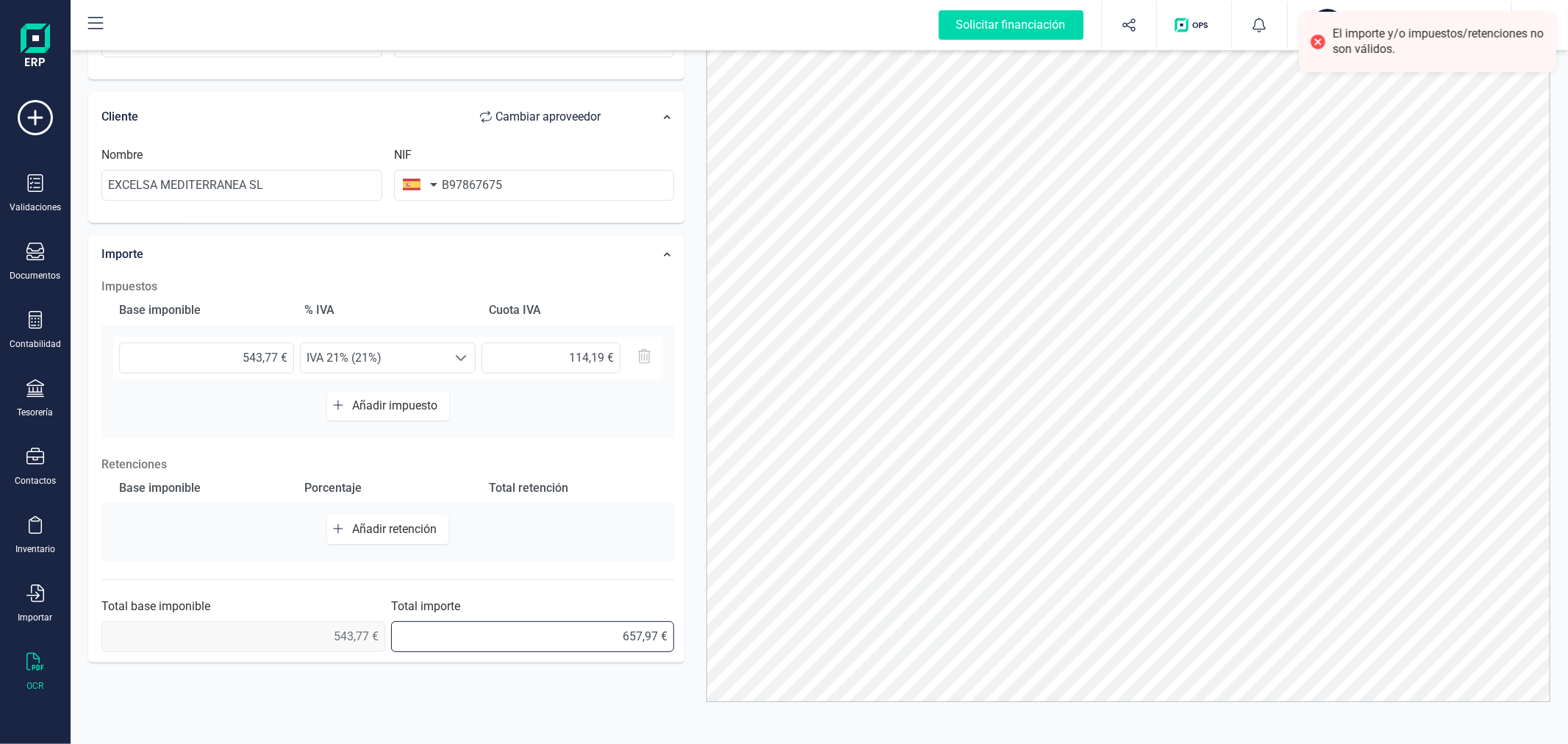
click at [656, 630] on input "657,97 €" at bounding box center [533, 636] width 284 height 31
type input "657,96 €"
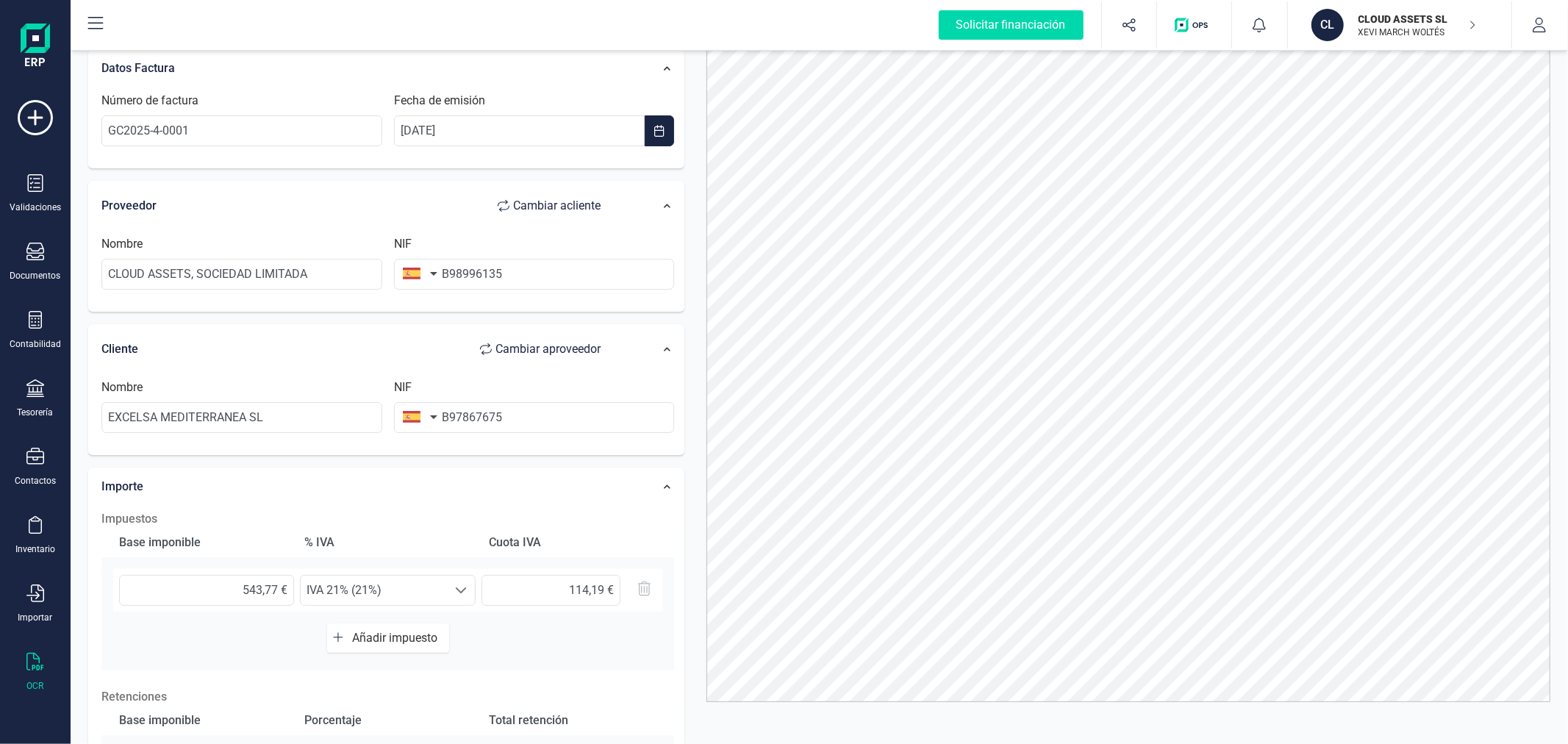
scroll to position [0, 0]
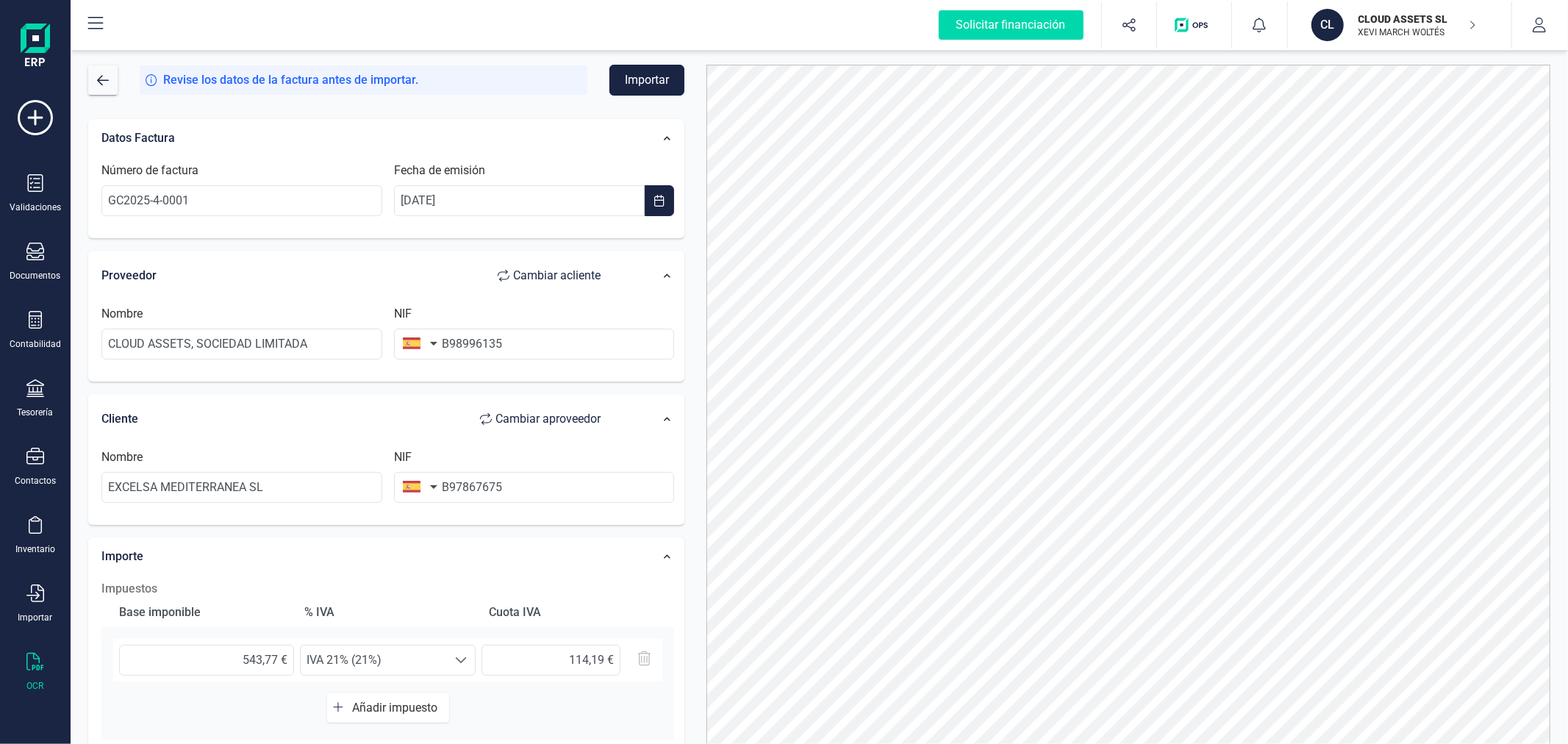
click at [645, 77] on button "Importar" at bounding box center [647, 80] width 75 height 31
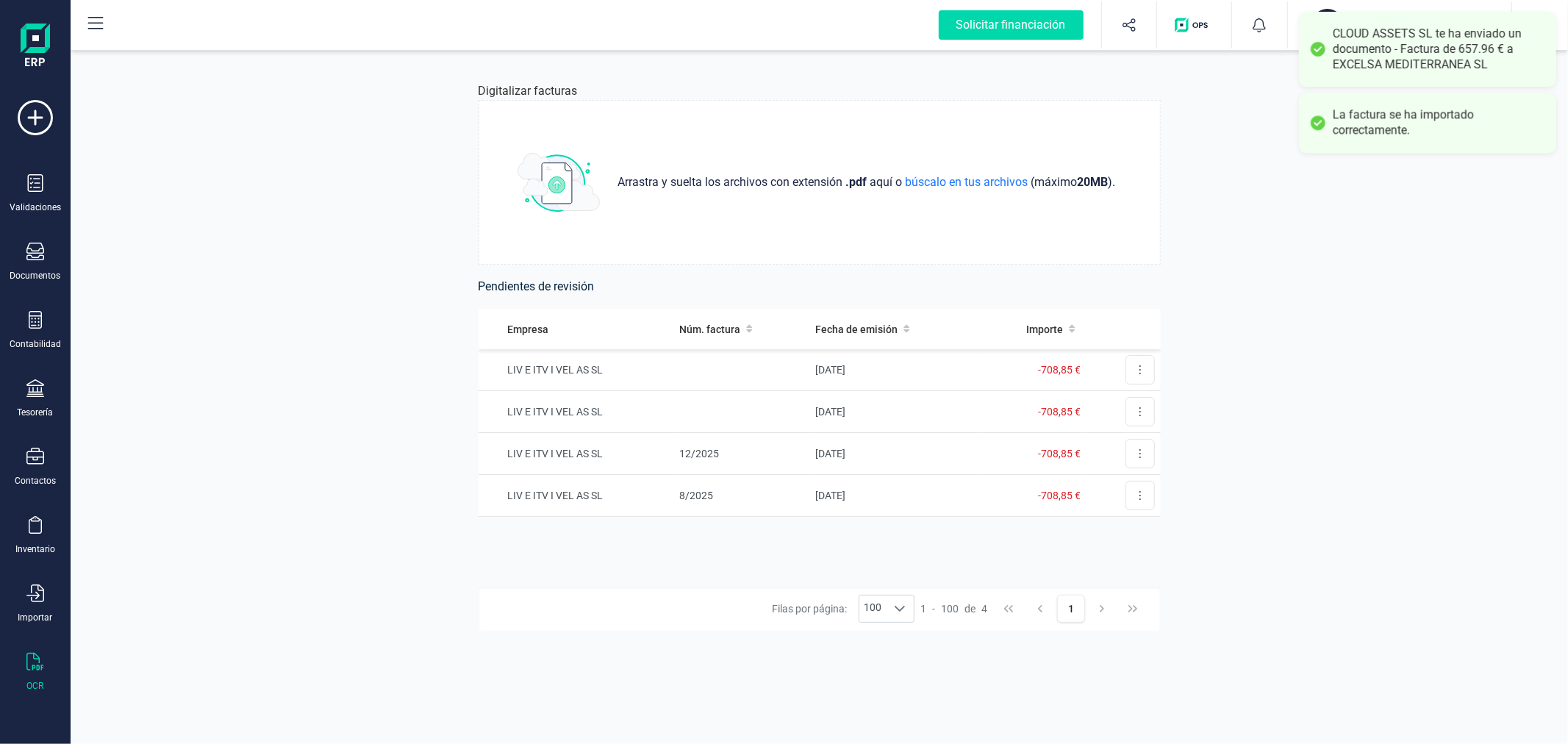
click at [336, 405] on div "Digitalizar facturas Arrastra y suelta los archivos con extensión .pdf aquí o b…" at bounding box center [819, 396] width 1497 height 697
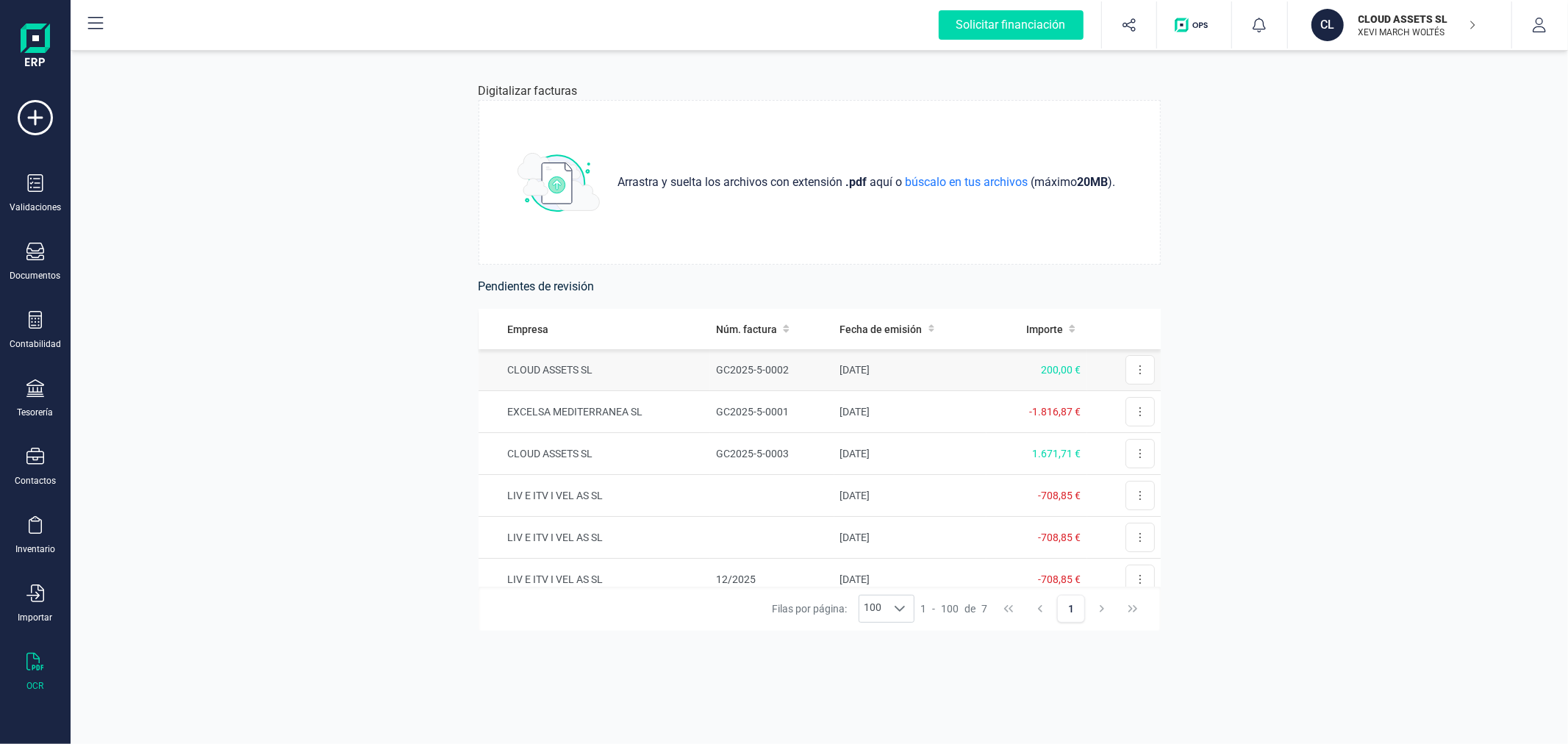
click at [697, 370] on td "CLOUD ASSETS SL" at bounding box center [594, 370] width 232 height 42
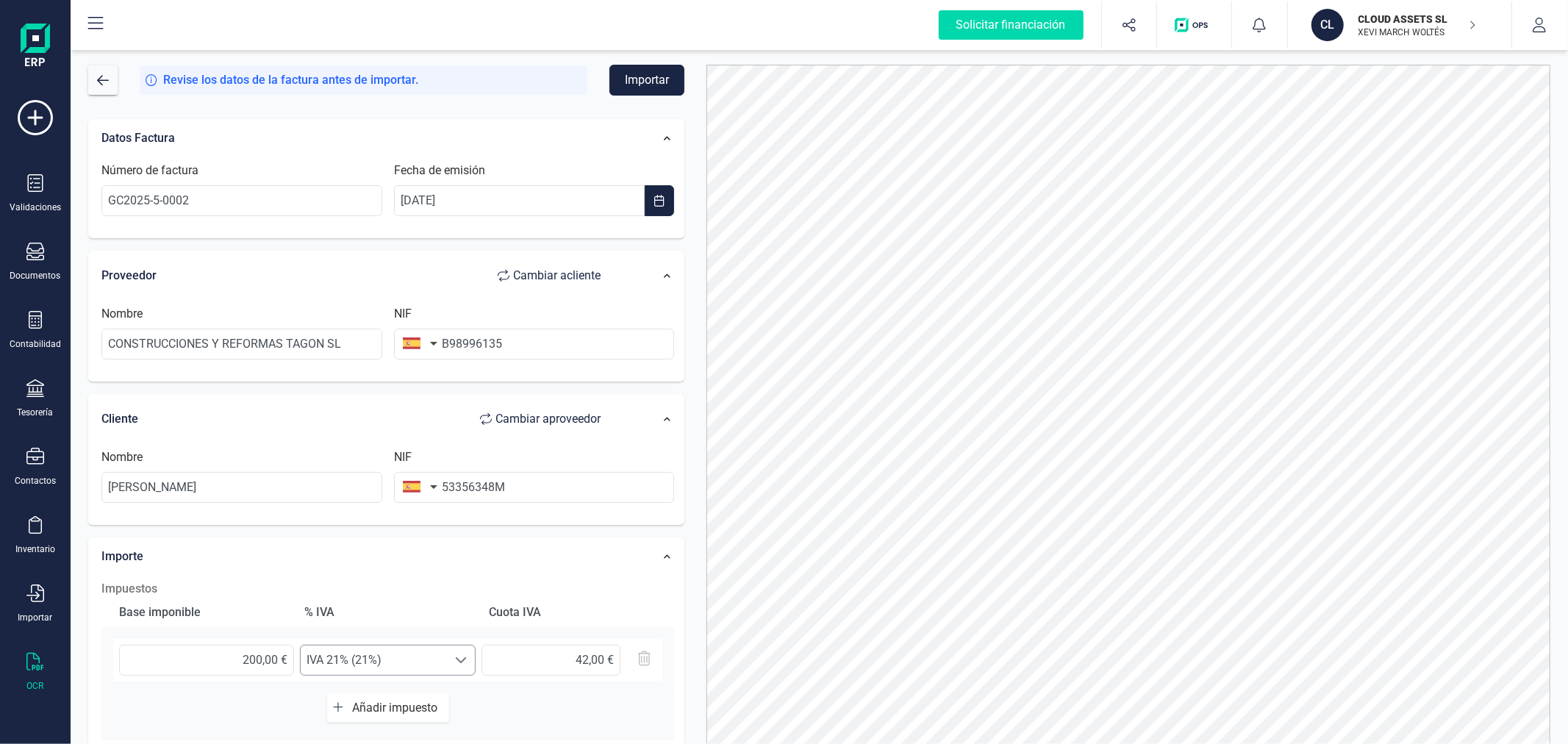
click at [365, 657] on span "IVA 21% (21%)" at bounding box center [373, 660] width 146 height 30
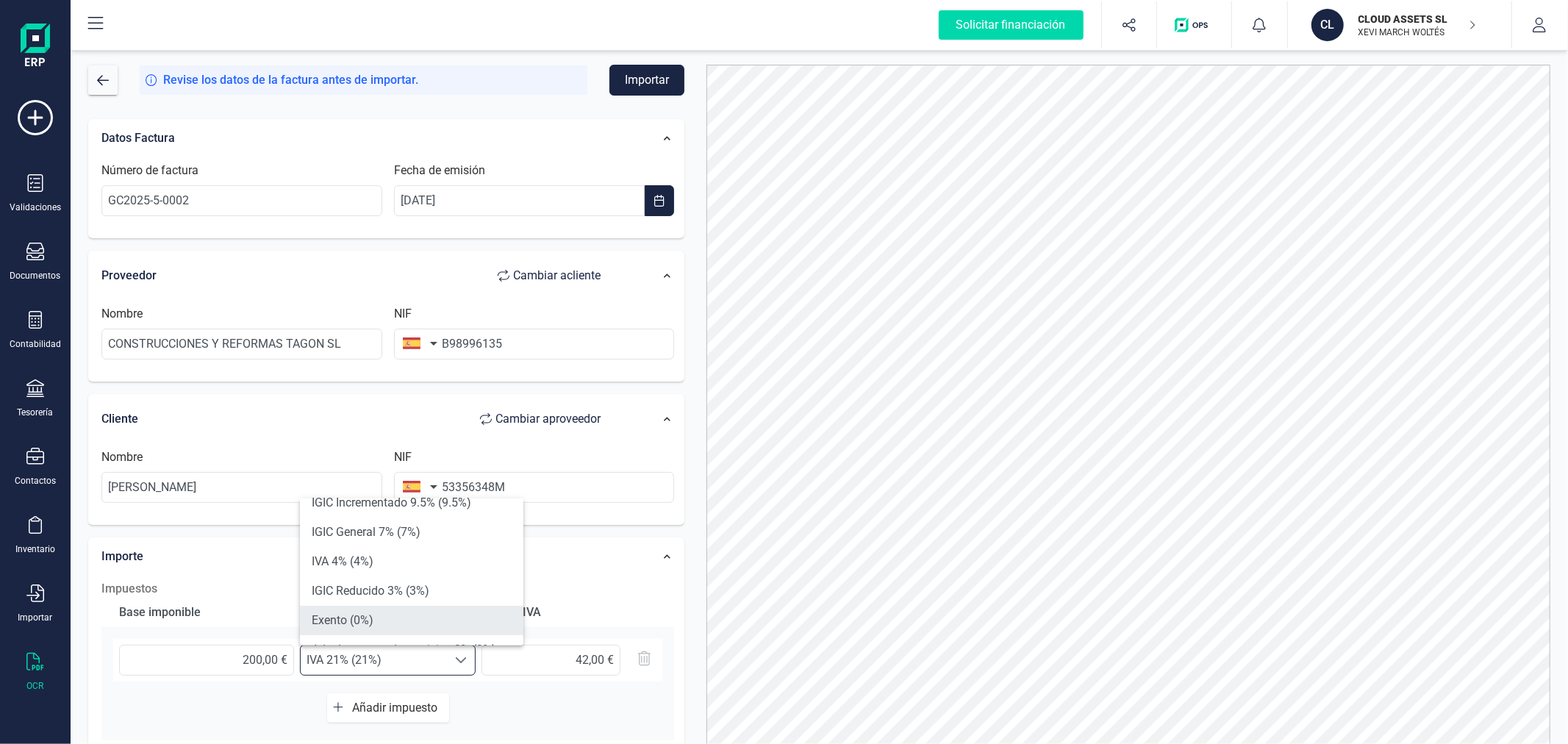
click at [383, 607] on li "Exento (0%)" at bounding box center [411, 620] width 223 height 30
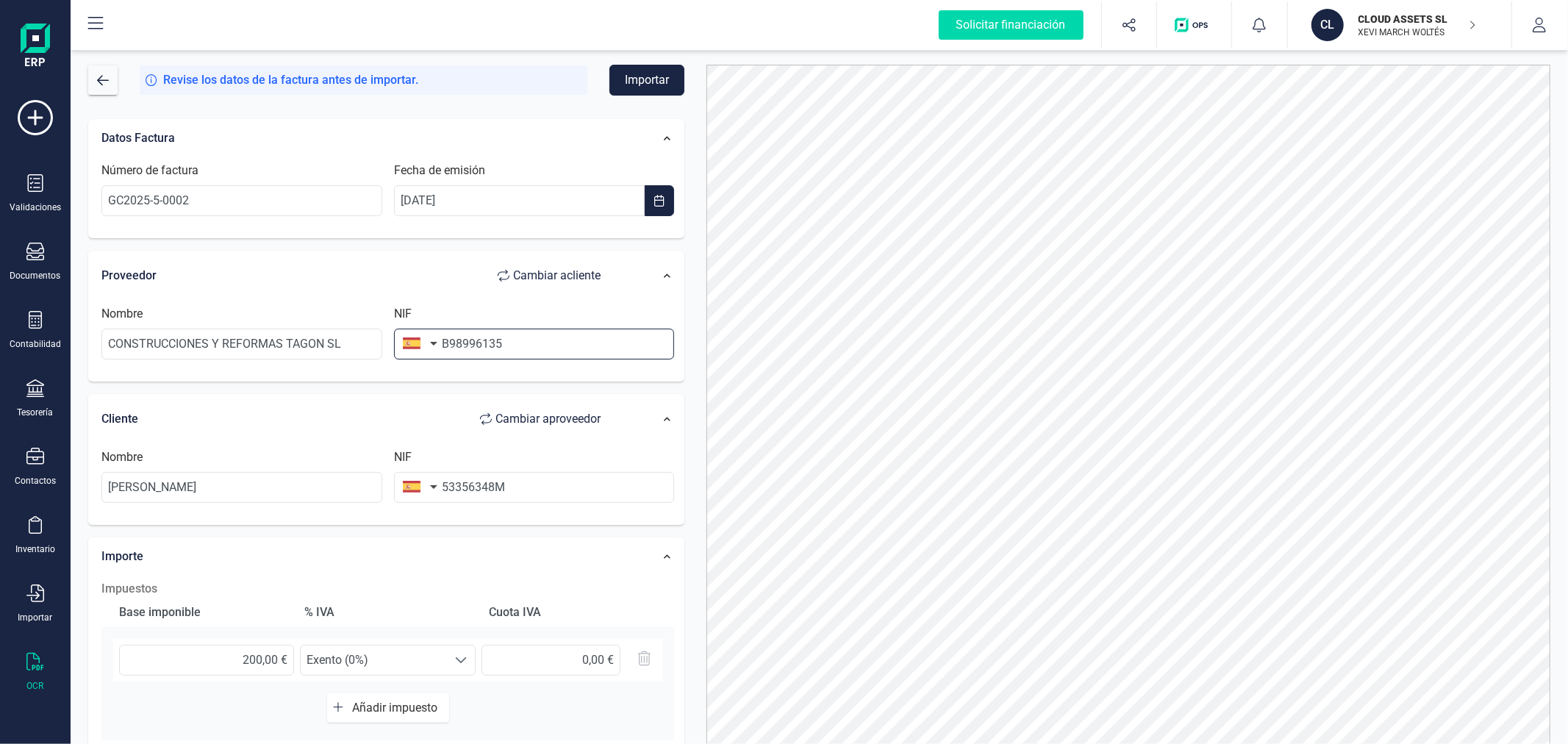
click at [524, 340] on input "B98996135" at bounding box center [534, 344] width 281 height 31
type input "B9899613"
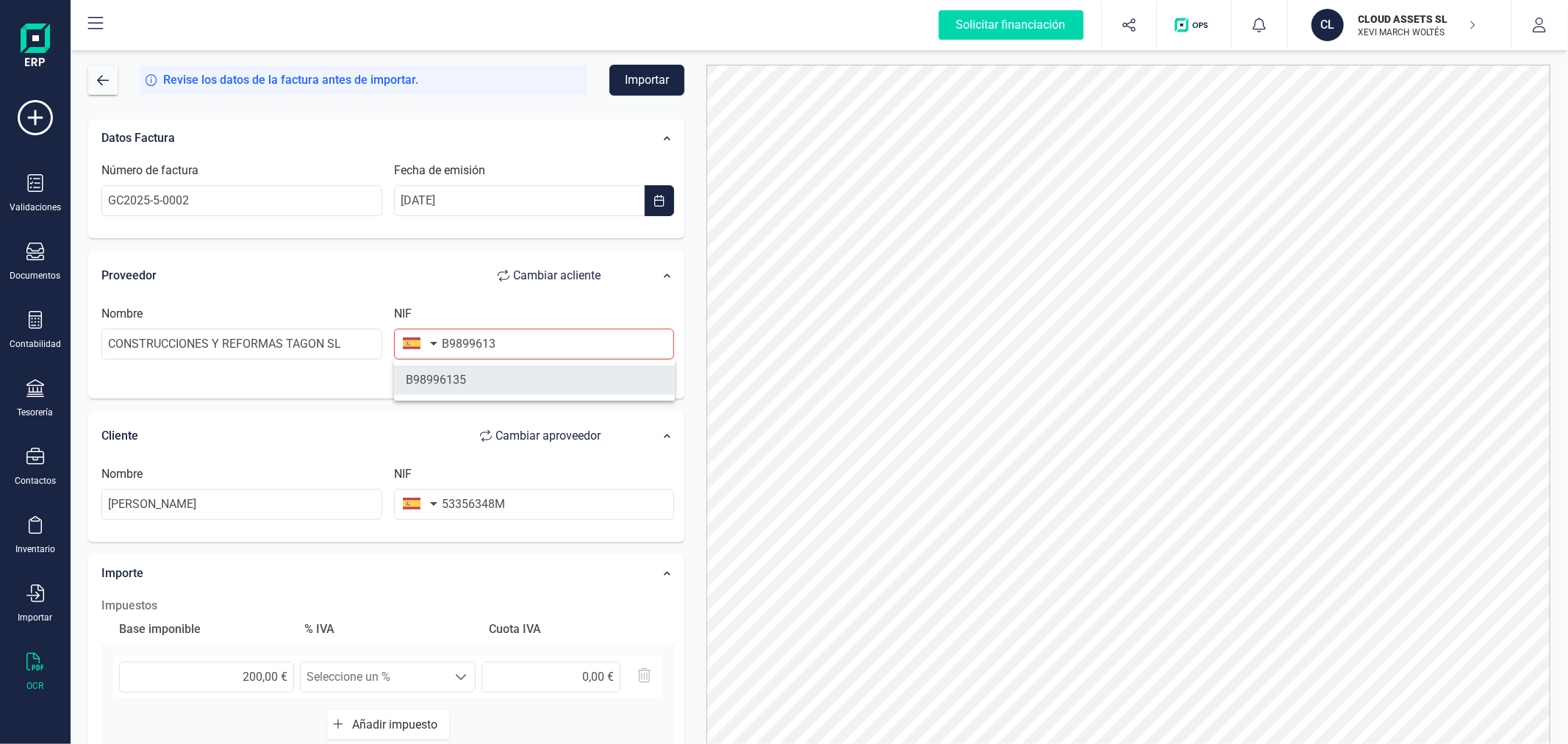
click at [511, 372] on li "B98996135" at bounding box center [534, 380] width 281 height 30
type input "CLOUD ASSETS SL"
type input "B98996135"
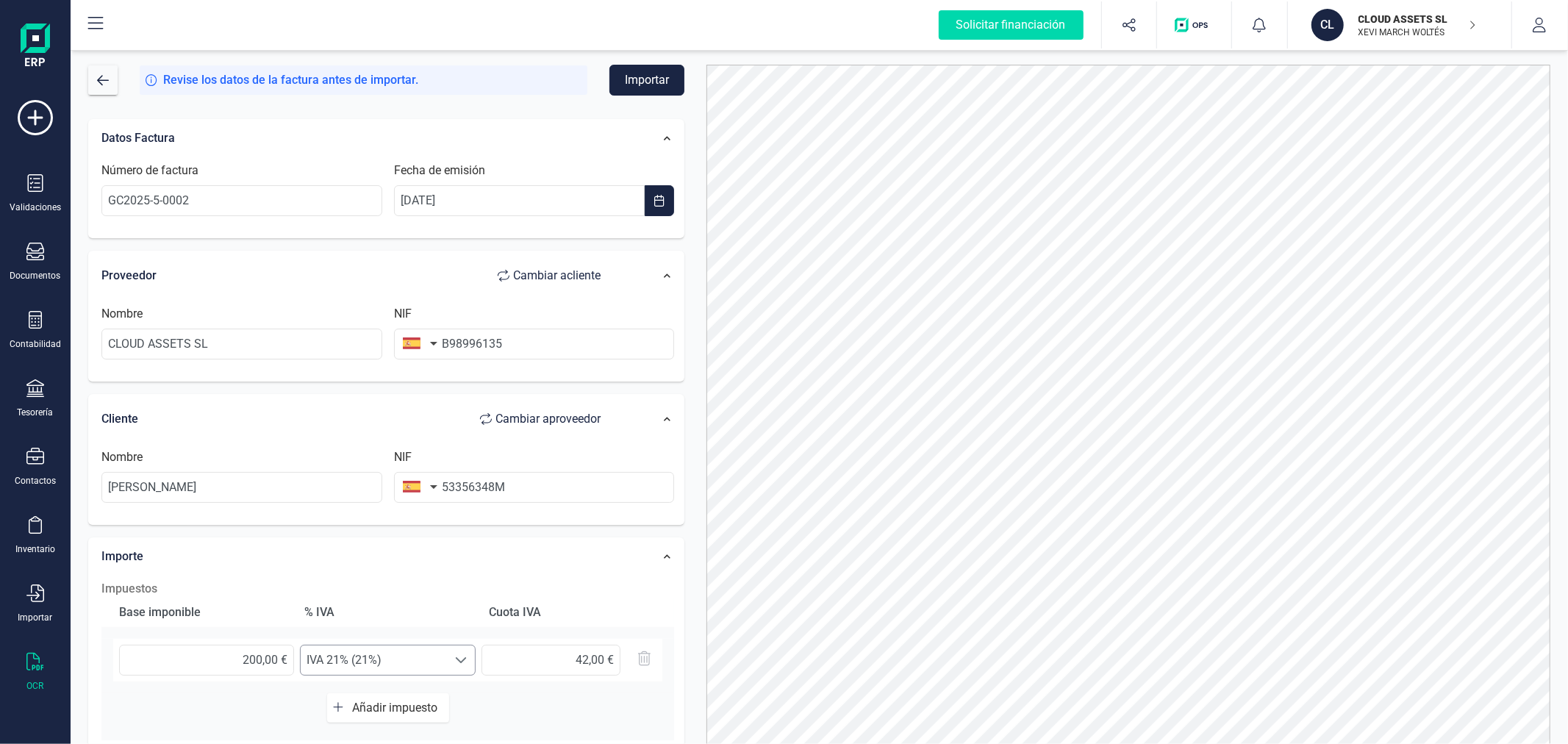
click at [439, 657] on span "IVA 21% (21%)" at bounding box center [373, 660] width 146 height 30
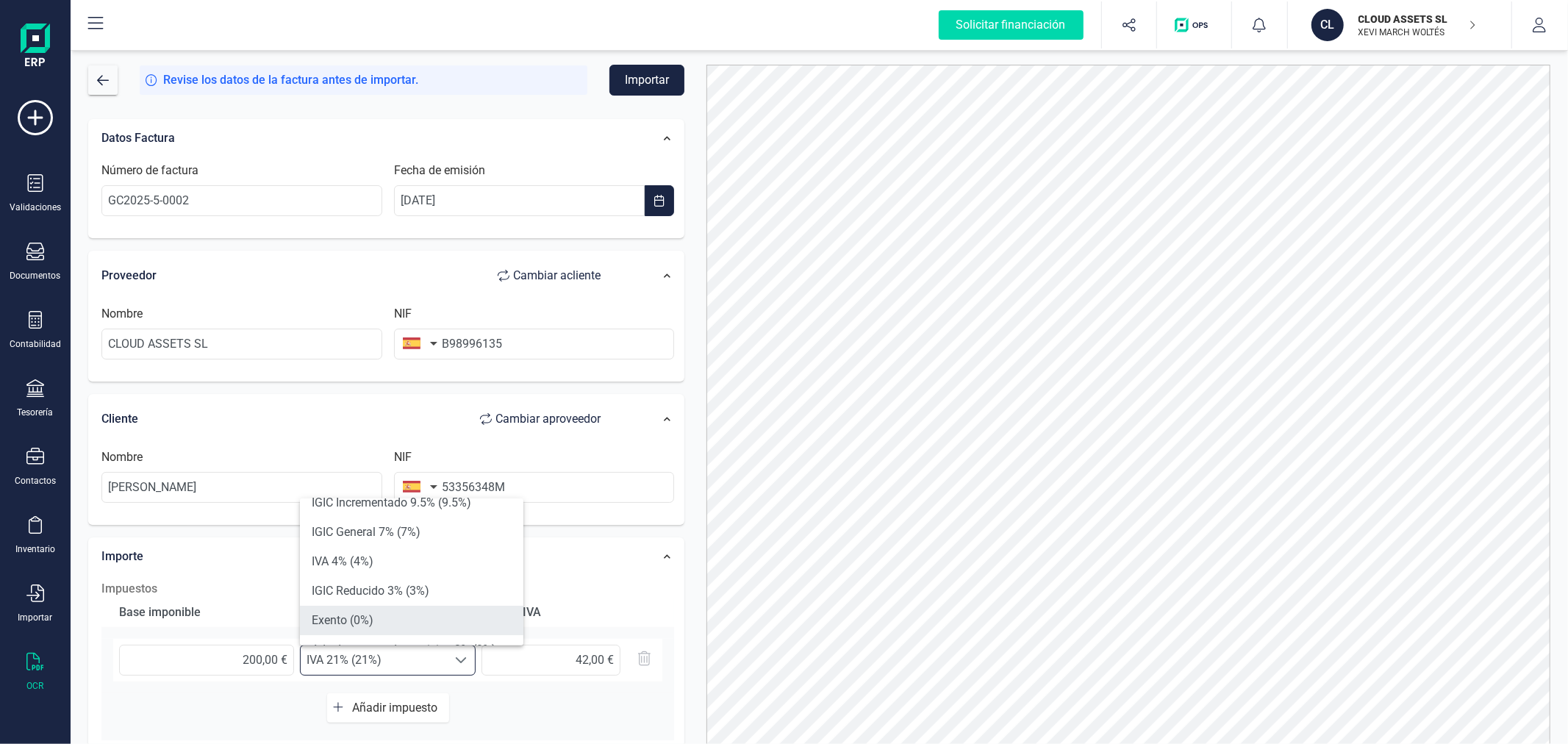
click at [421, 610] on li "Exento (0%)" at bounding box center [411, 620] width 223 height 30
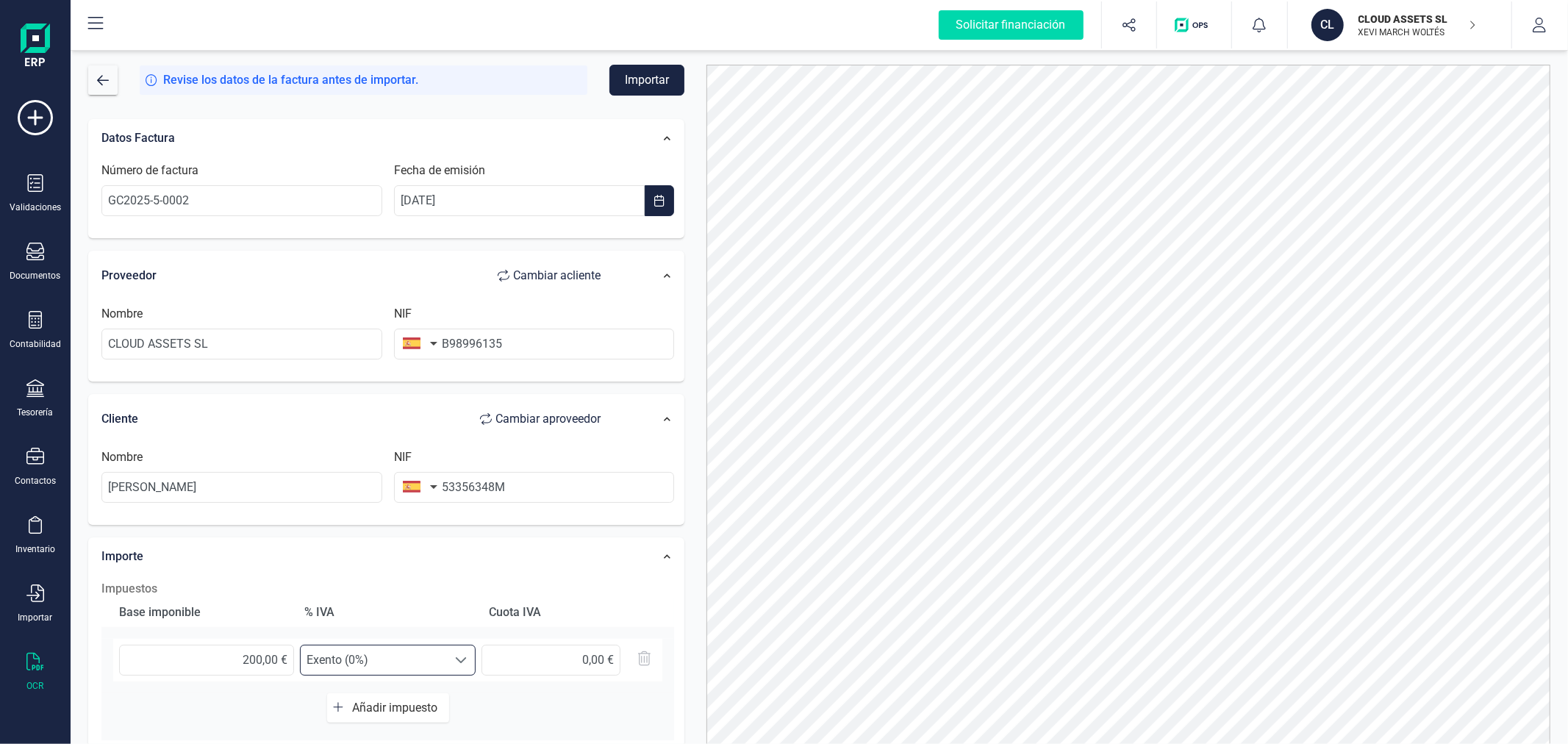
scroll to position [232, 0]
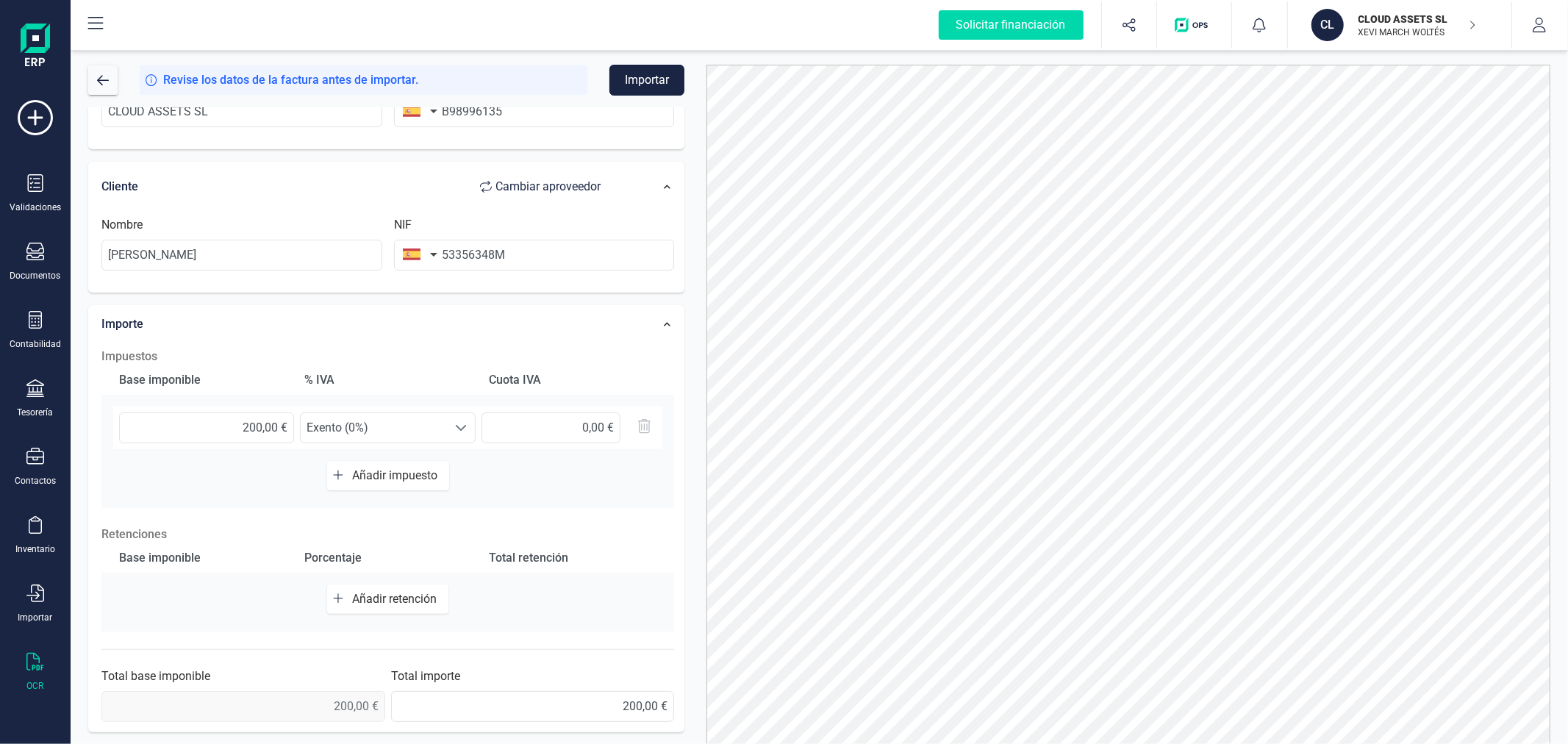
click at [648, 78] on button "Importar" at bounding box center [647, 80] width 75 height 31
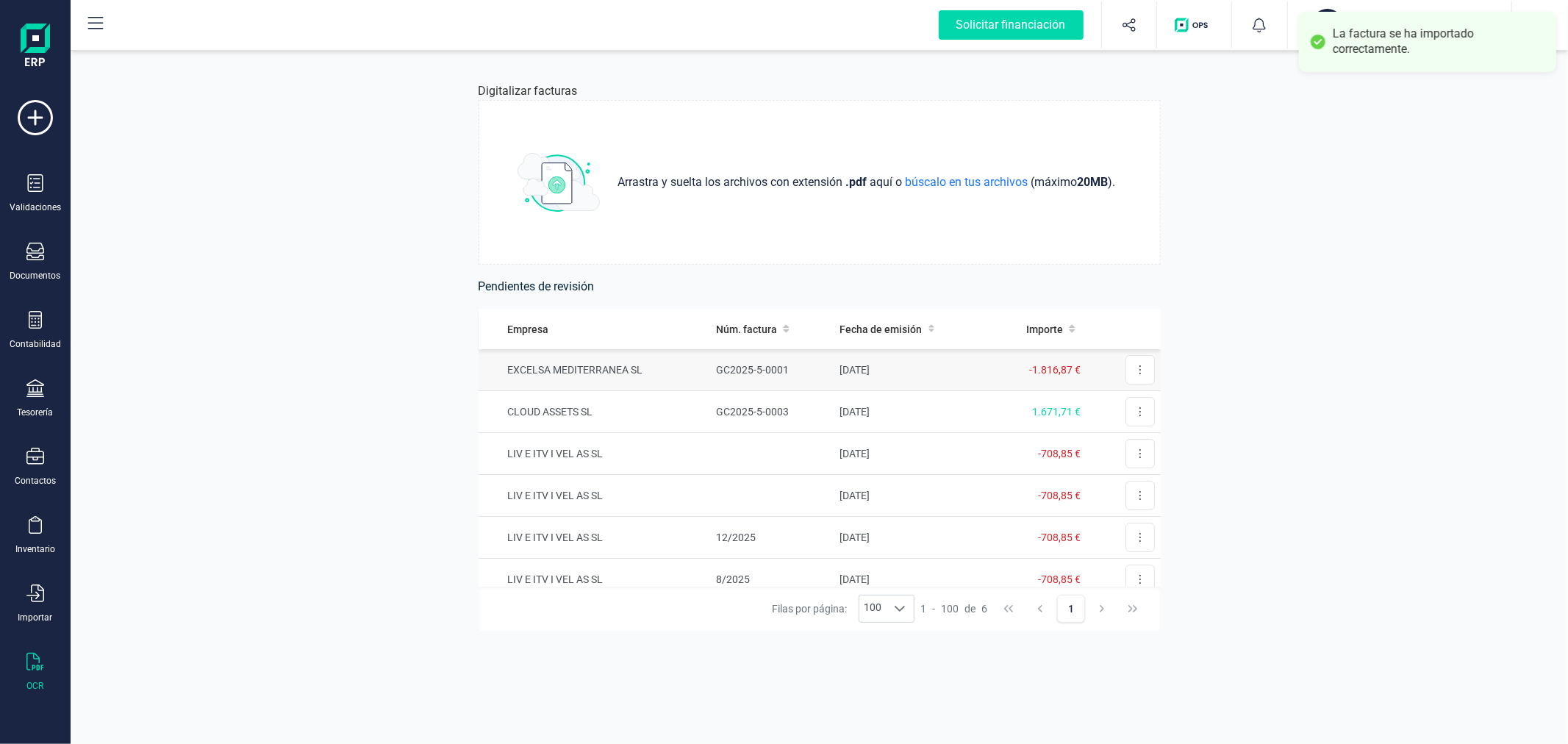
click at [814, 369] on td "GC2025-5-0001" at bounding box center [772, 370] width 124 height 42
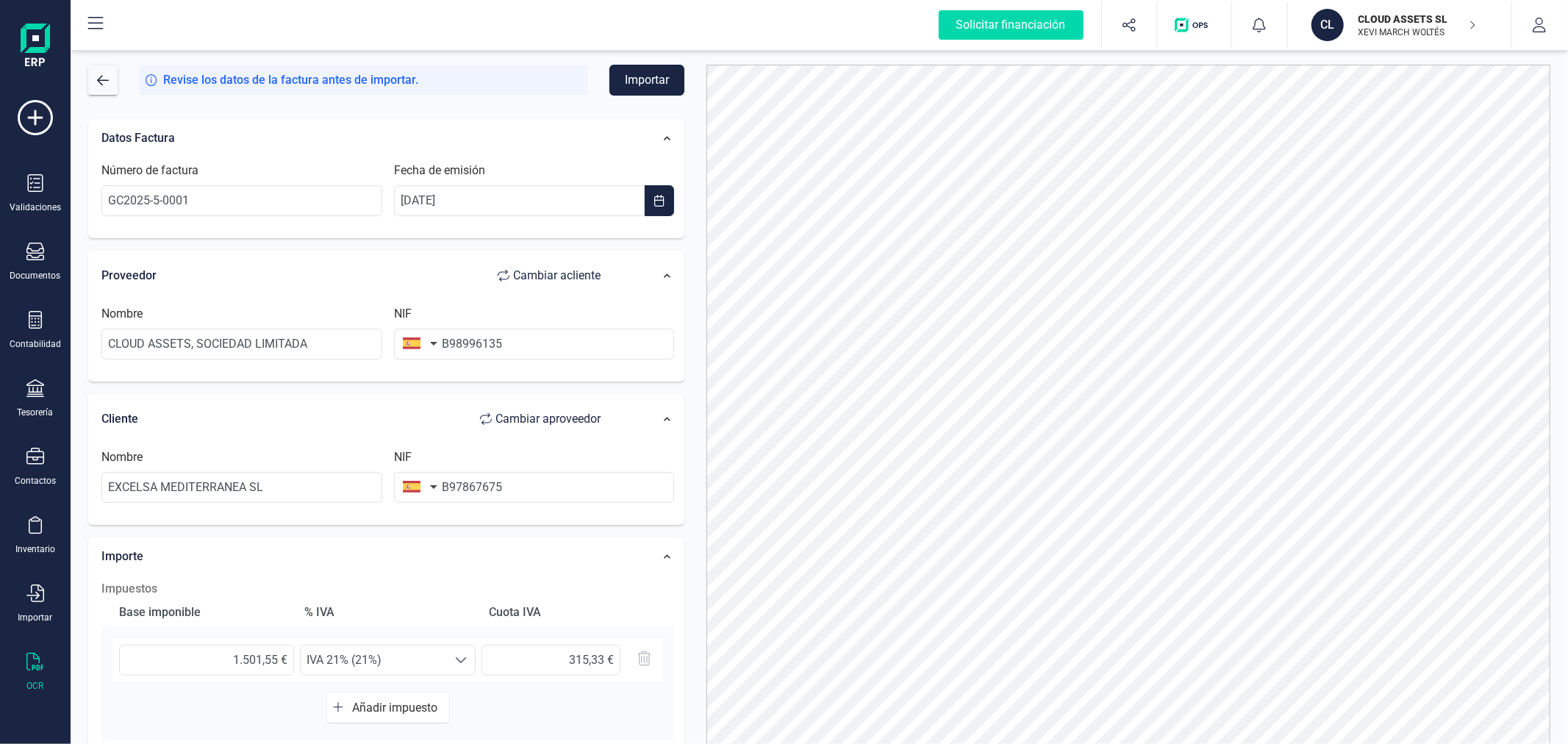
click at [644, 76] on button "Importar" at bounding box center [647, 80] width 75 height 31
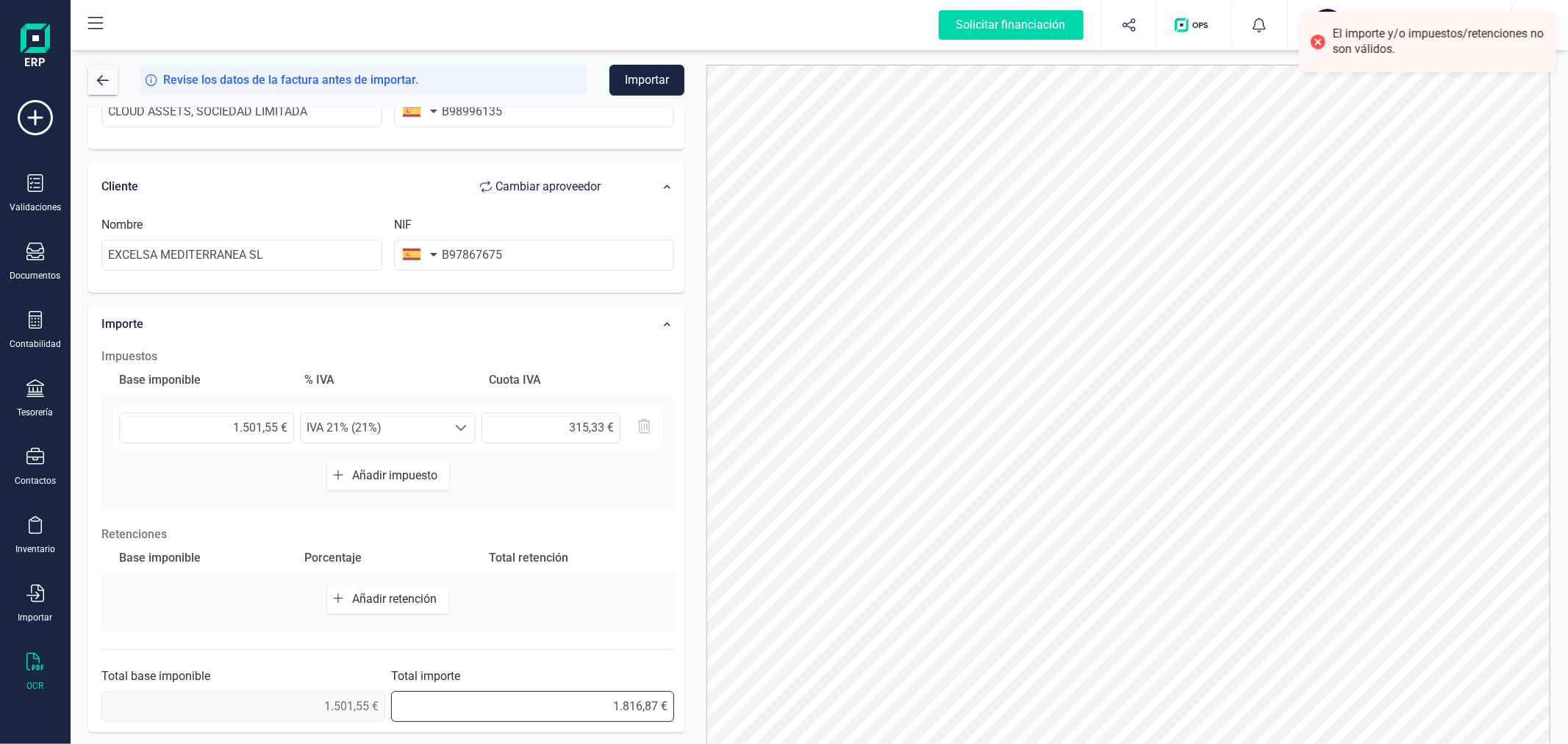
click at [658, 704] on input "1.816,87 €" at bounding box center [533, 706] width 284 height 31
type input "1.816,88 €"
click at [647, 77] on button "Importar" at bounding box center [647, 80] width 75 height 31
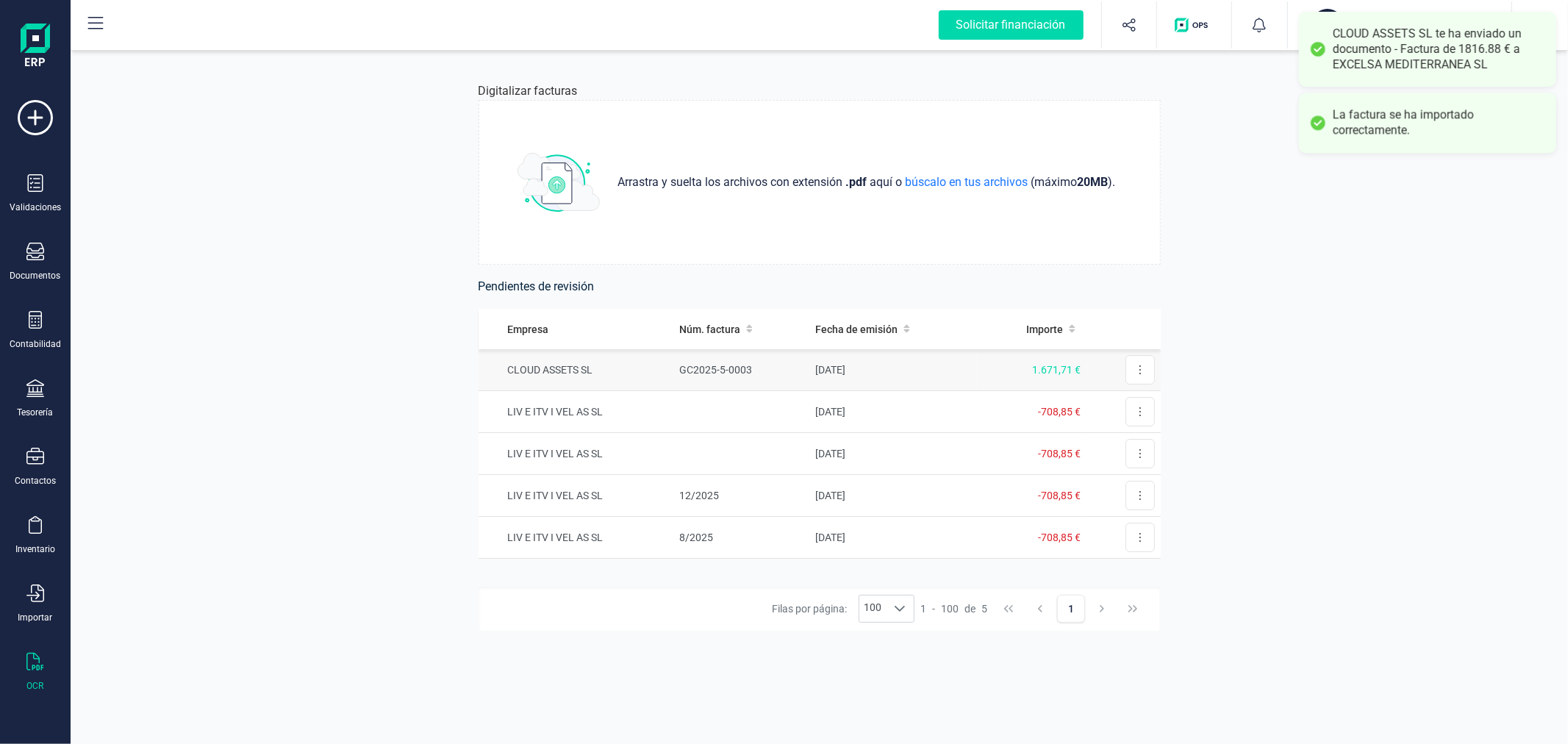
click at [721, 362] on td "GC2025-5-0003" at bounding box center [741, 370] width 136 height 42
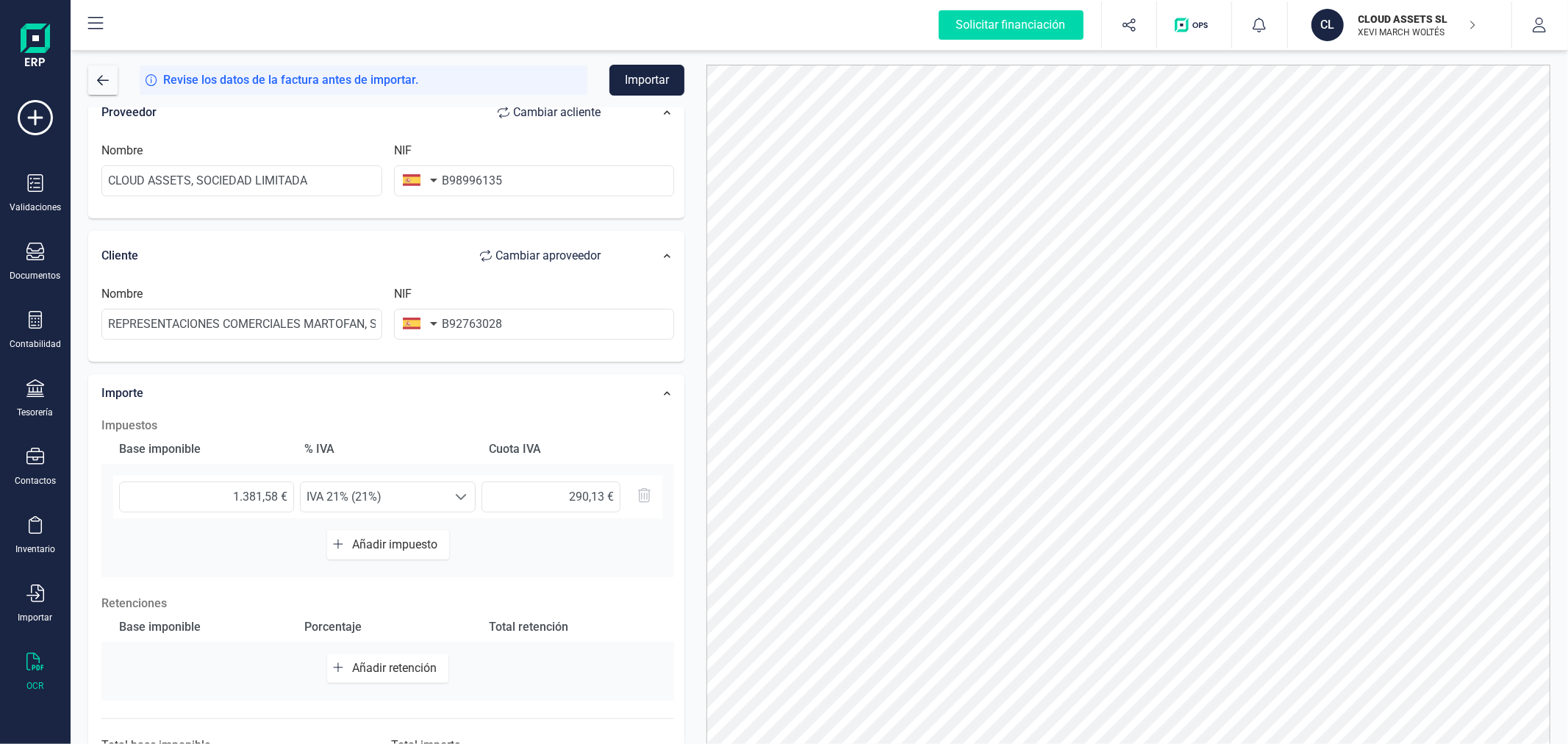
scroll to position [232, 0]
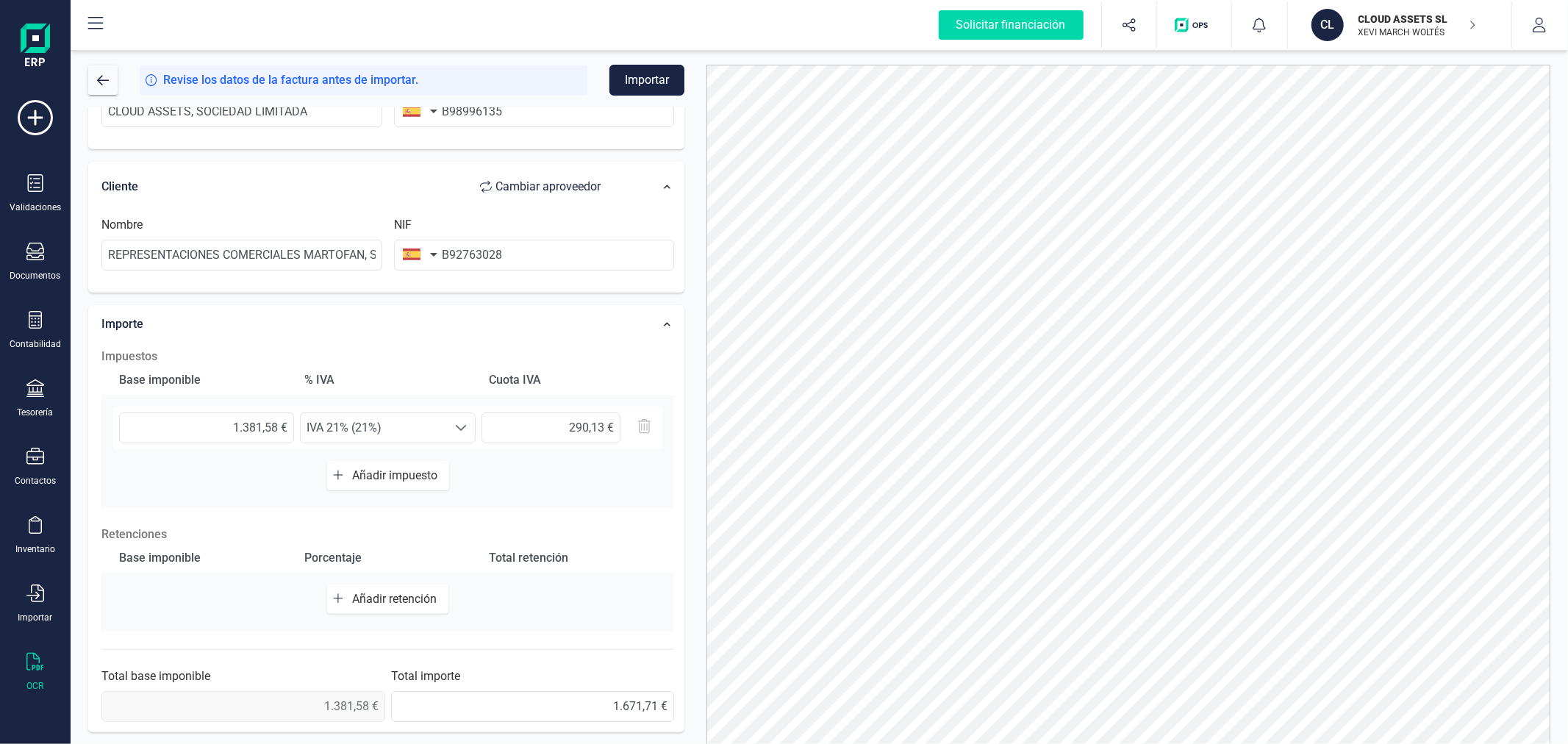
click at [634, 82] on button "Importar" at bounding box center [647, 80] width 75 height 31
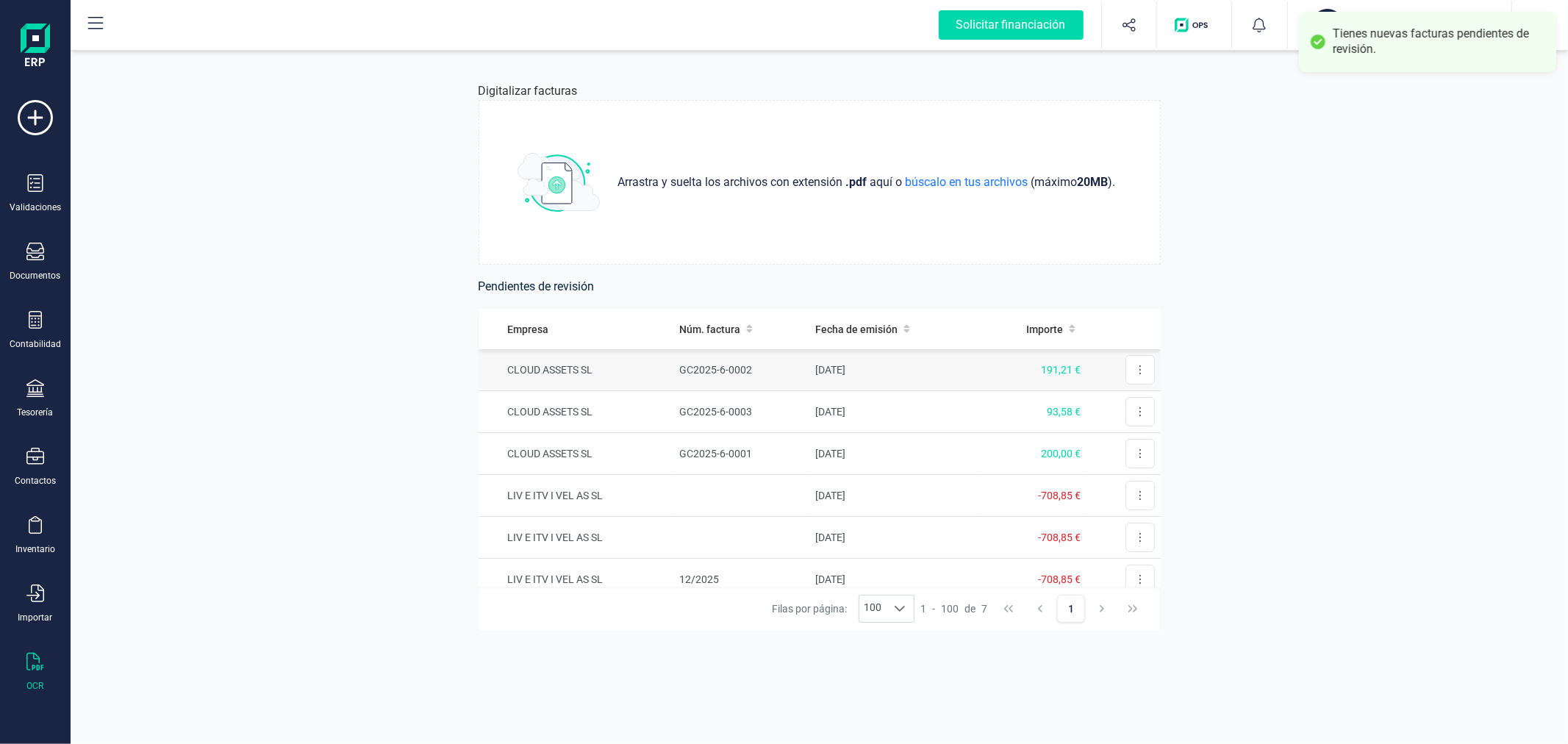
click at [670, 376] on td "CLOUD ASSETS SL" at bounding box center [576, 370] width 196 height 42
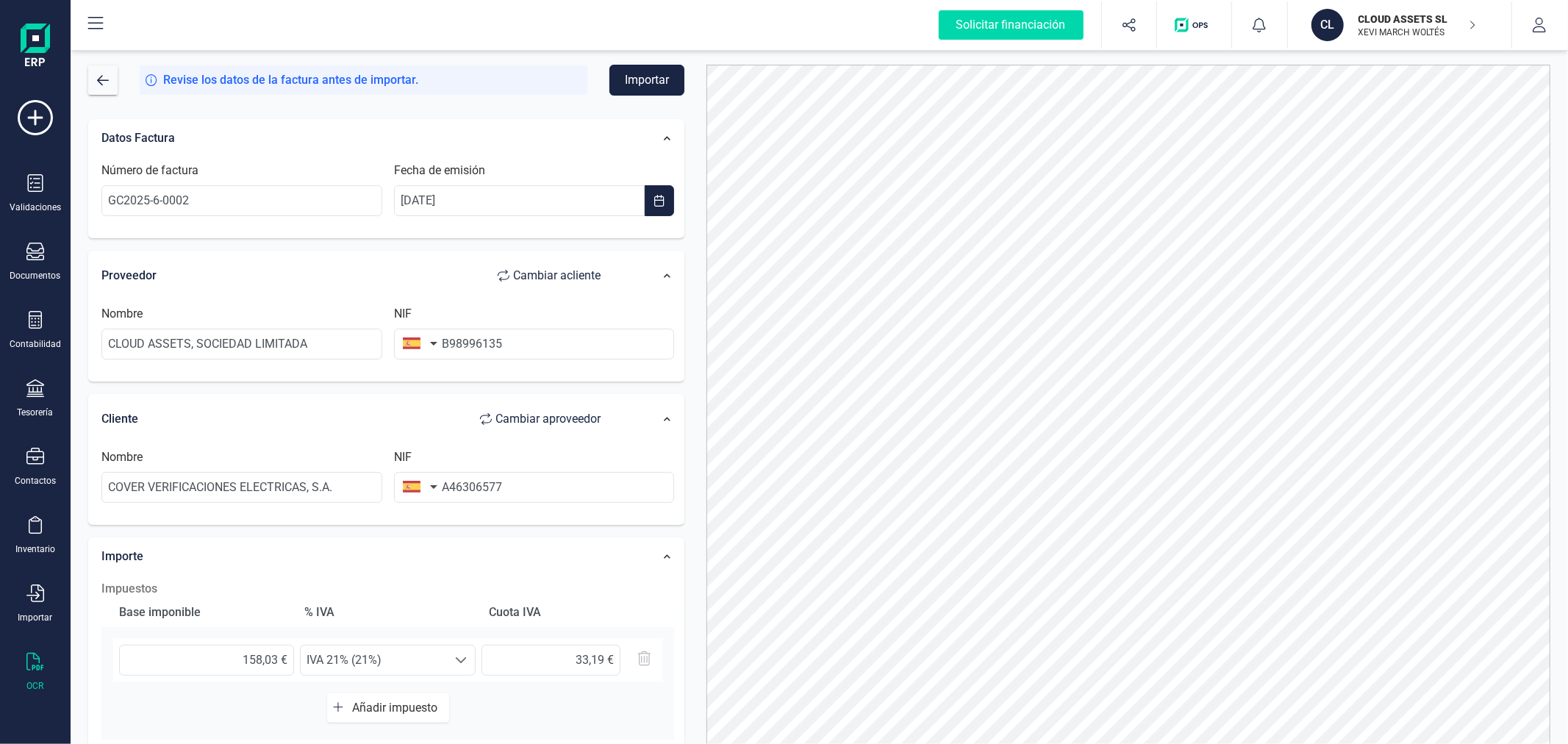
click at [645, 77] on button "Importar" at bounding box center [647, 80] width 75 height 31
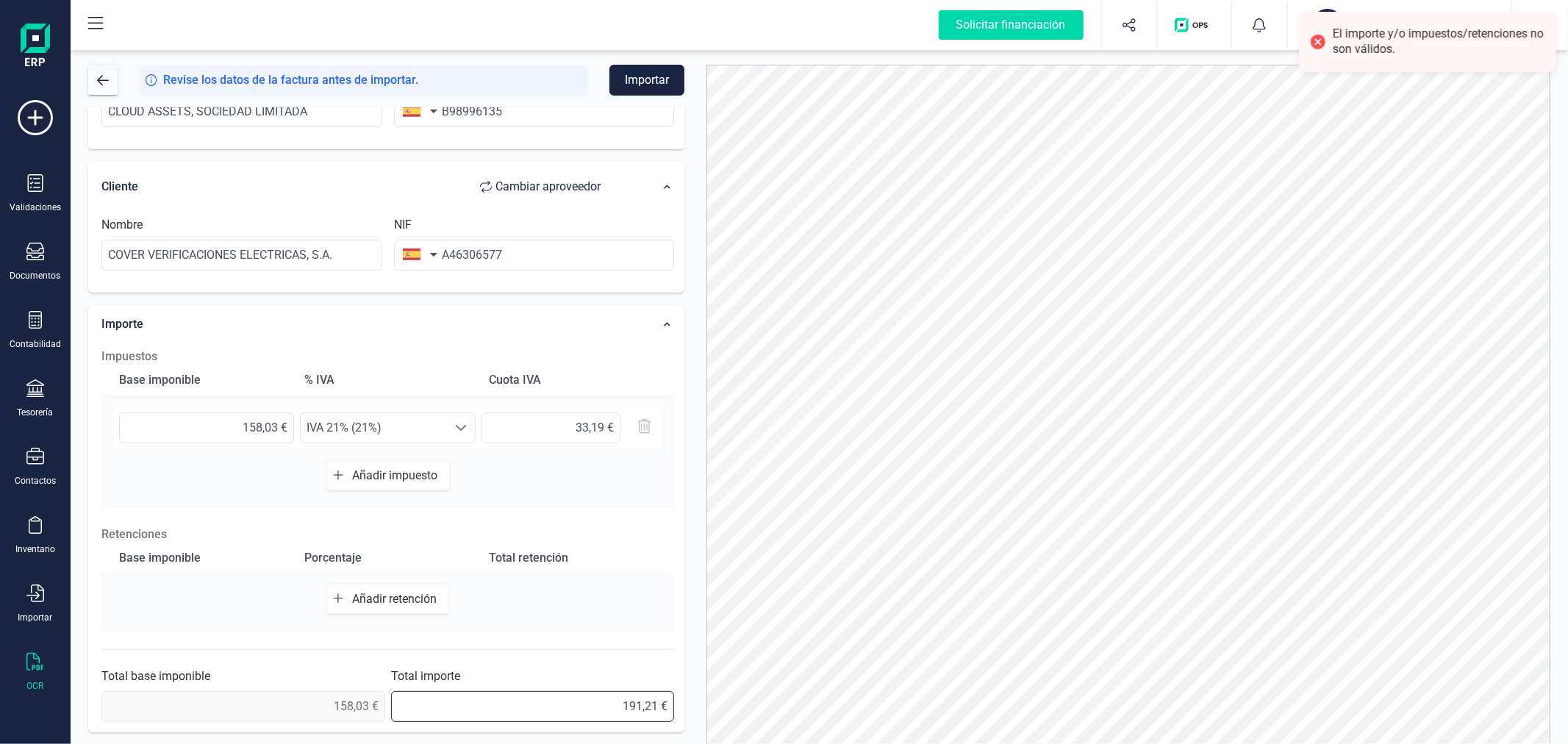
drag, startPoint x: 650, startPoint y: 702, endPoint x: 659, endPoint y: 705, distance: 9.5
click at [659, 705] on input "191,21 €" at bounding box center [533, 706] width 284 height 31
type input "191,22 €"
click at [662, 69] on button "Importar" at bounding box center [647, 80] width 75 height 31
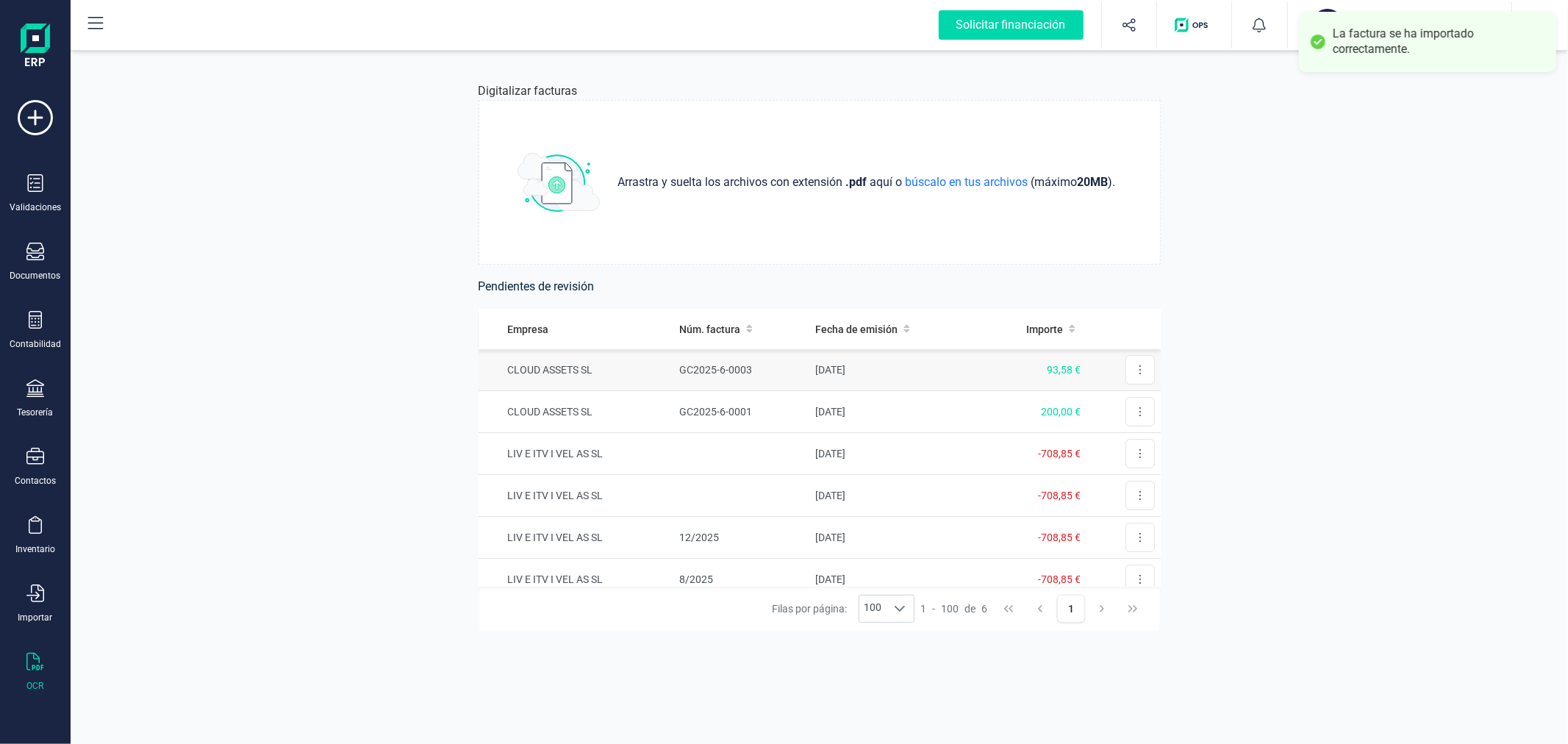
click at [641, 370] on td "CLOUD ASSETS SL" at bounding box center [576, 370] width 196 height 42
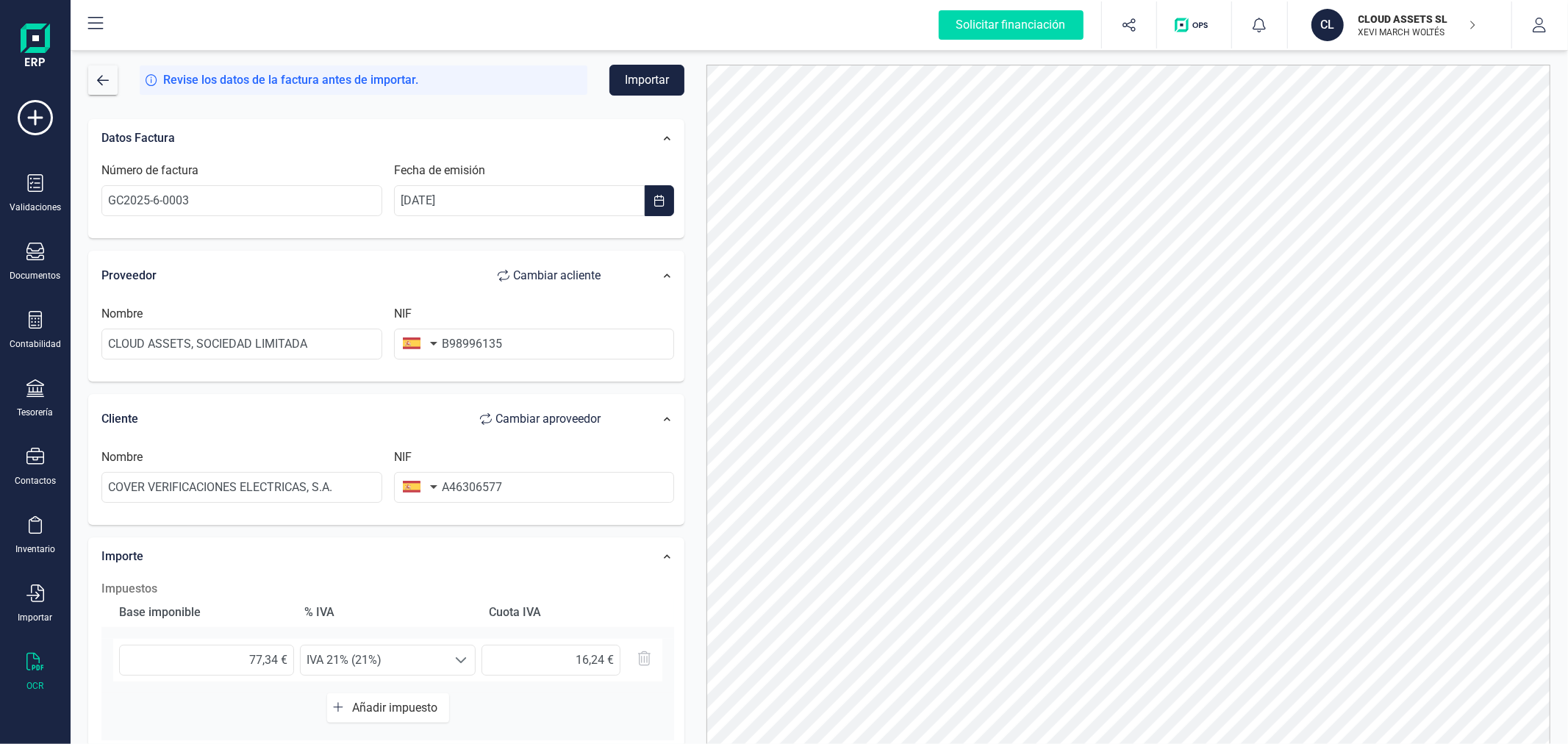
scroll to position [232, 0]
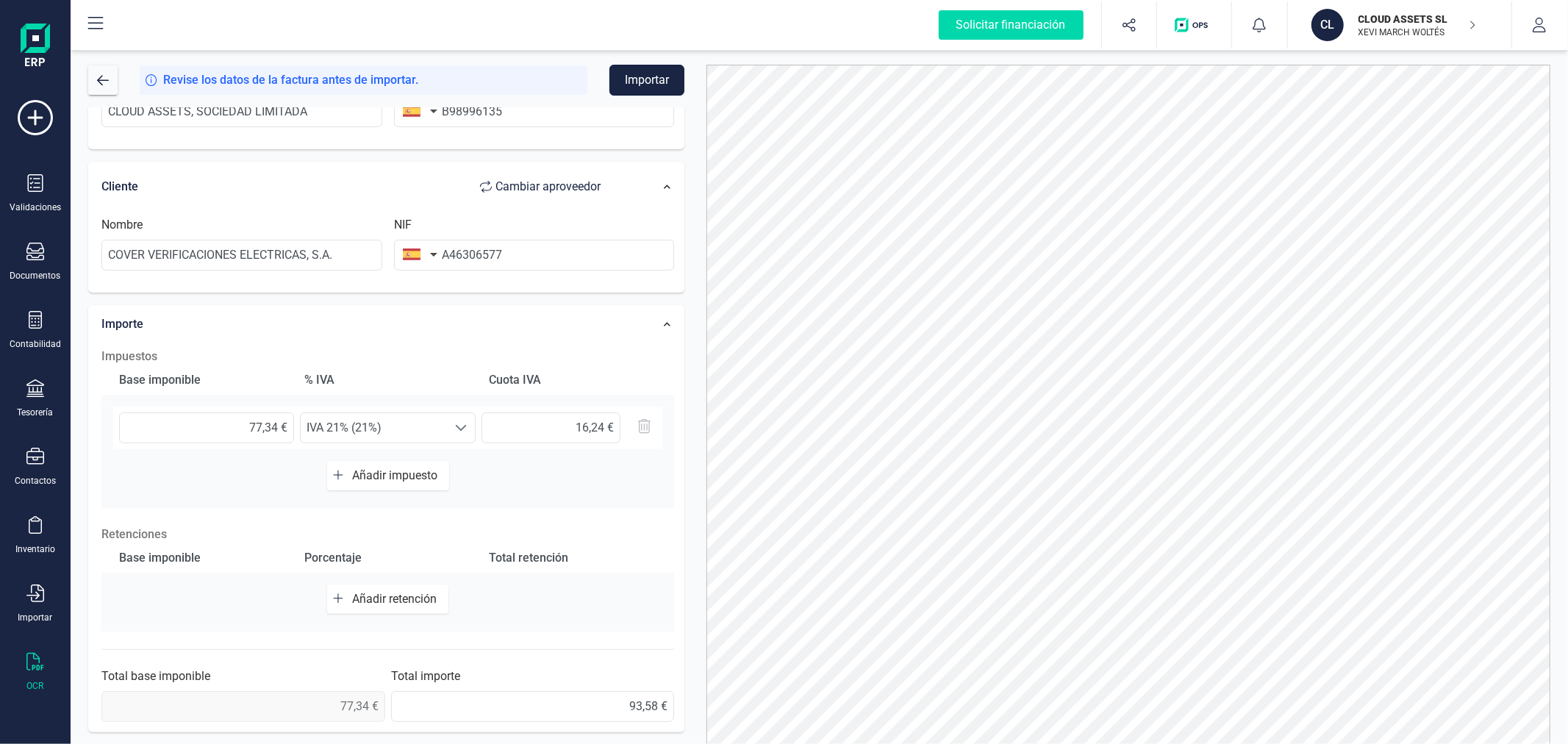
click at [656, 81] on button "Importar" at bounding box center [647, 80] width 75 height 31
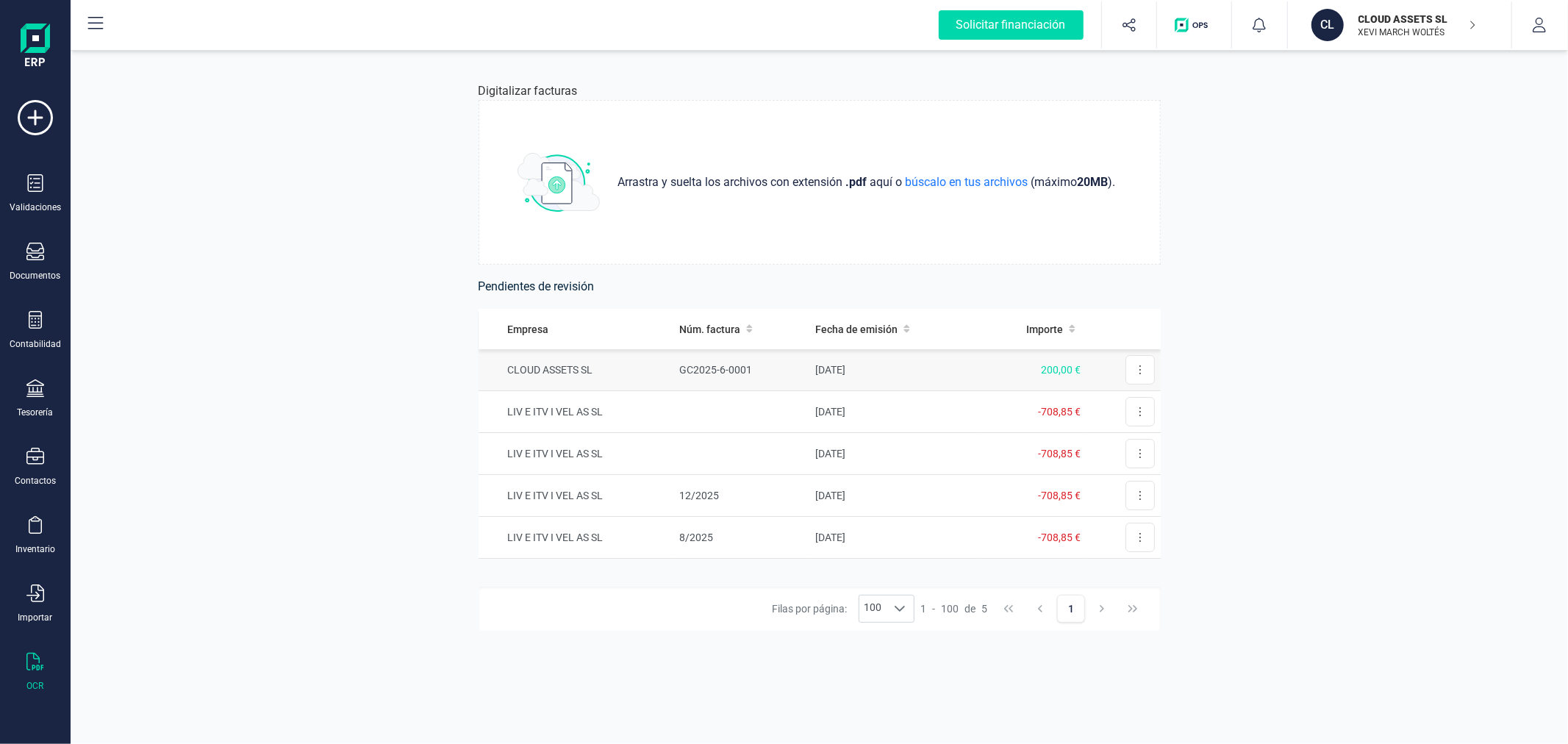
click at [568, 366] on td "CLOUD ASSETS SL" at bounding box center [576, 370] width 196 height 42
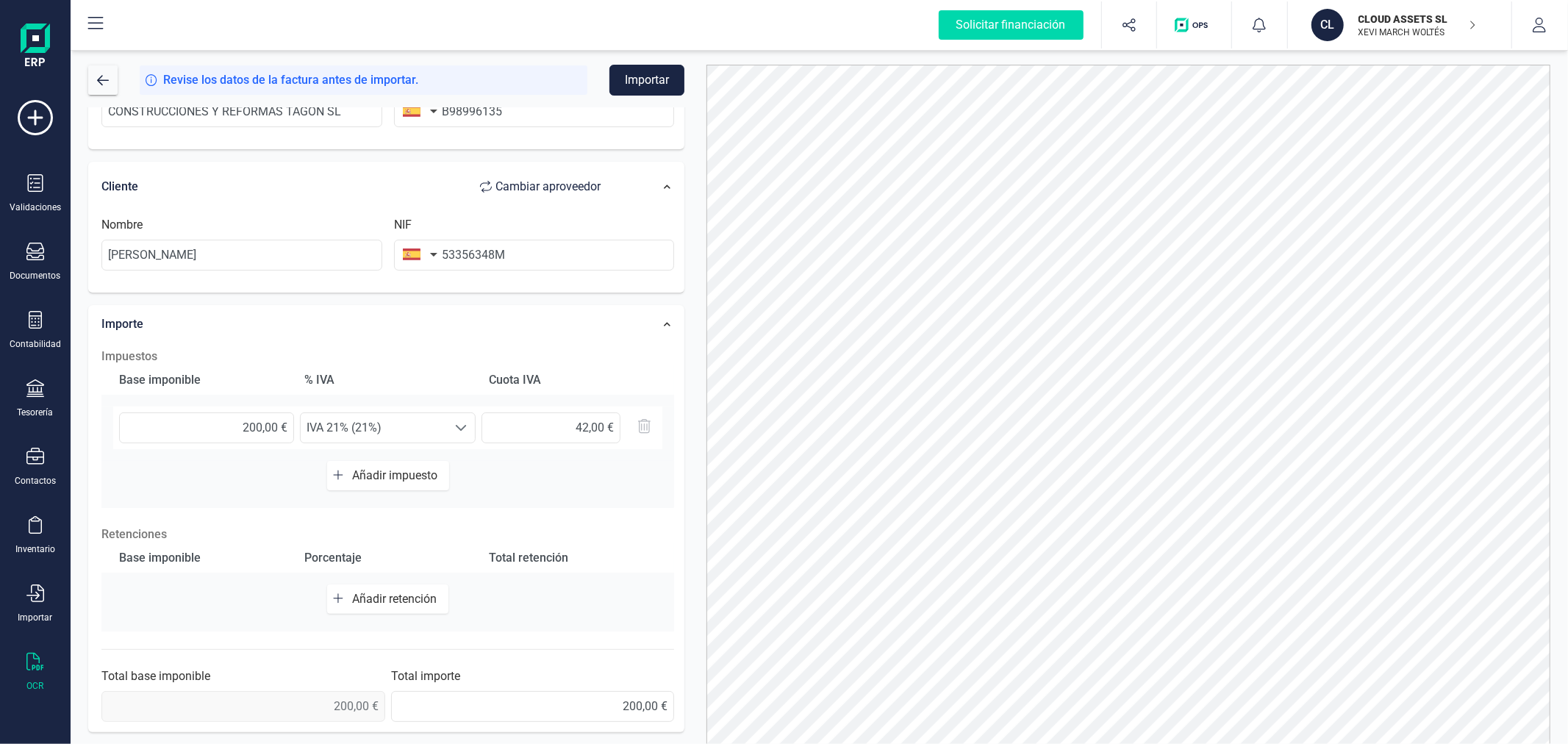
scroll to position [70, 0]
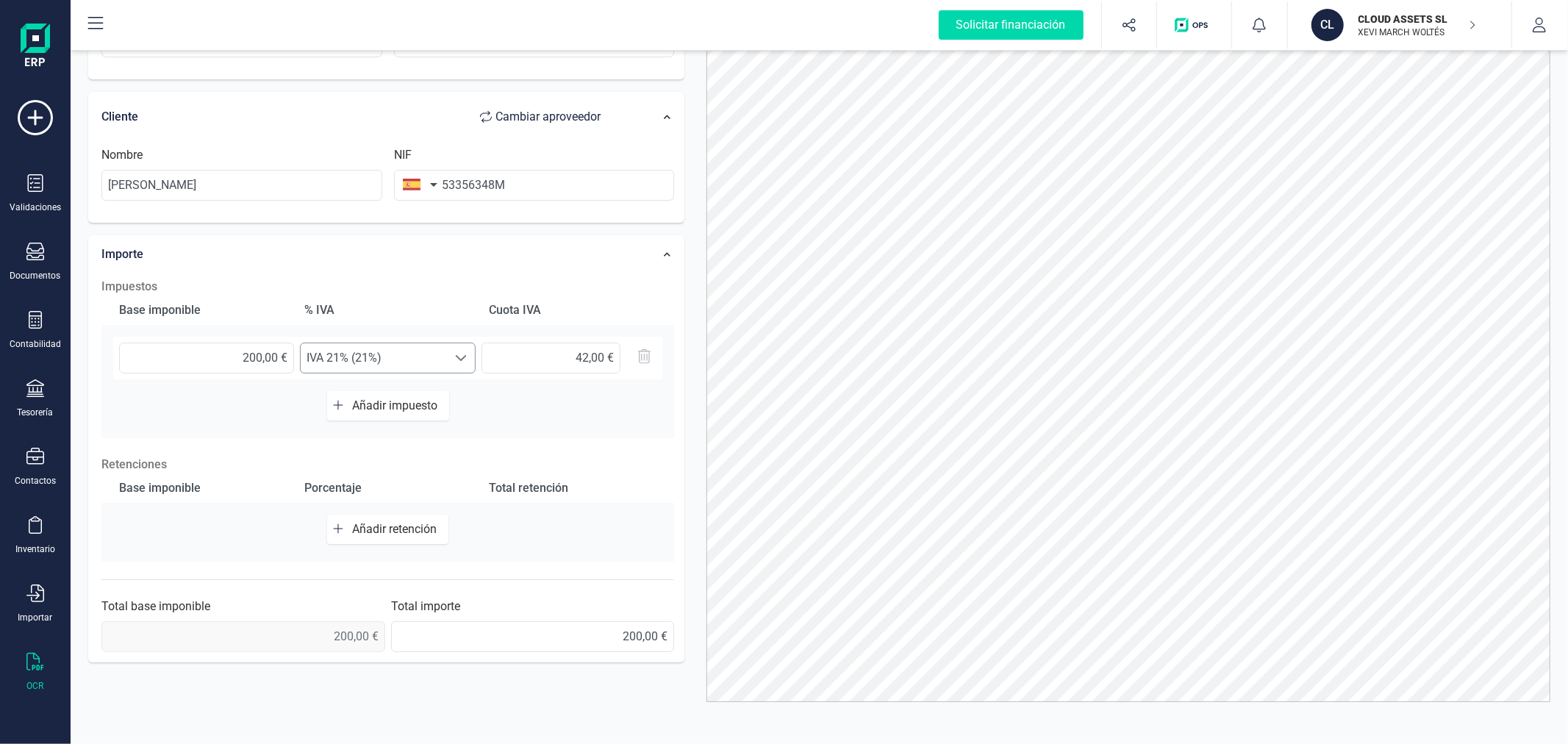
click at [398, 353] on span "IVA 21% (21%)" at bounding box center [373, 358] width 146 height 30
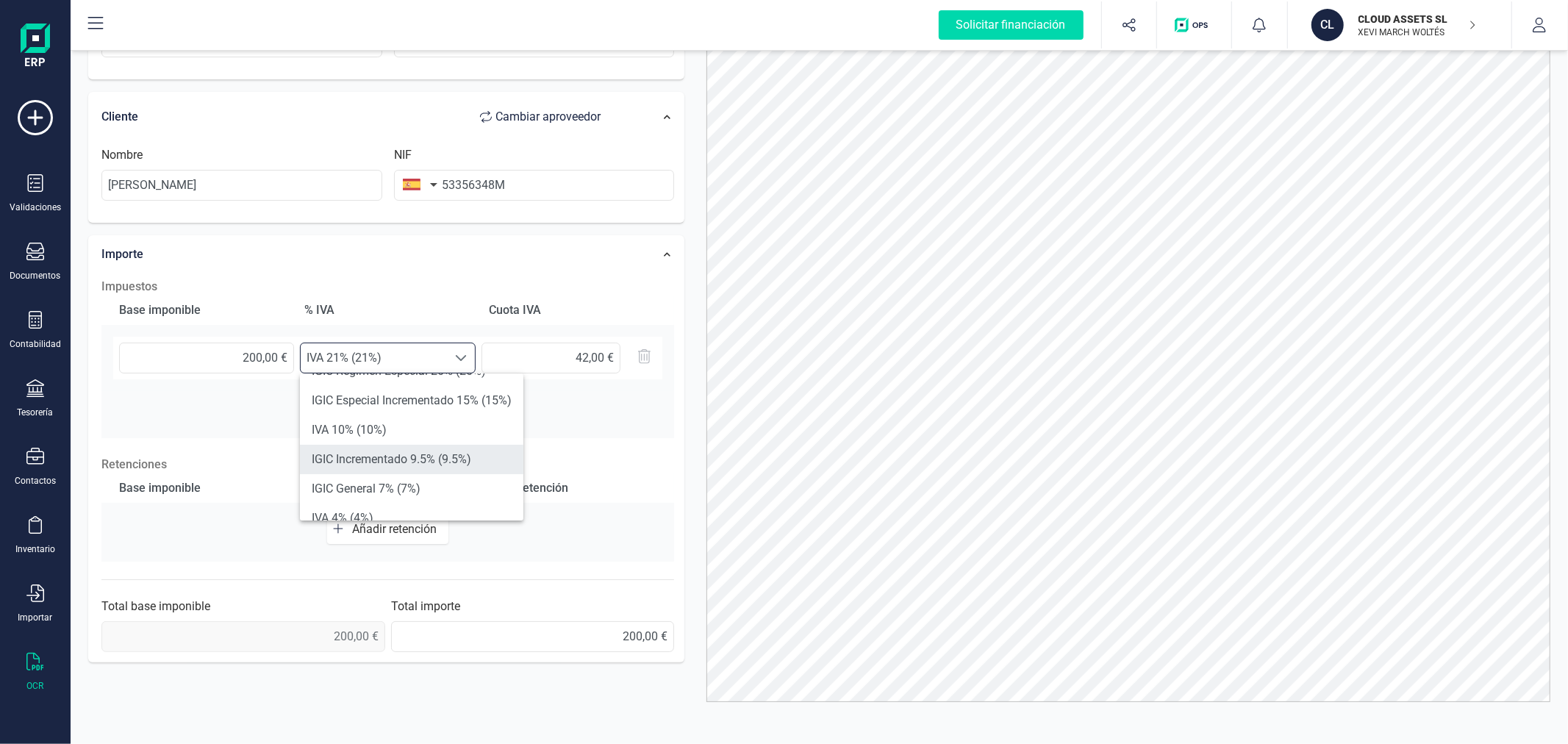
scroll to position [163, 0]
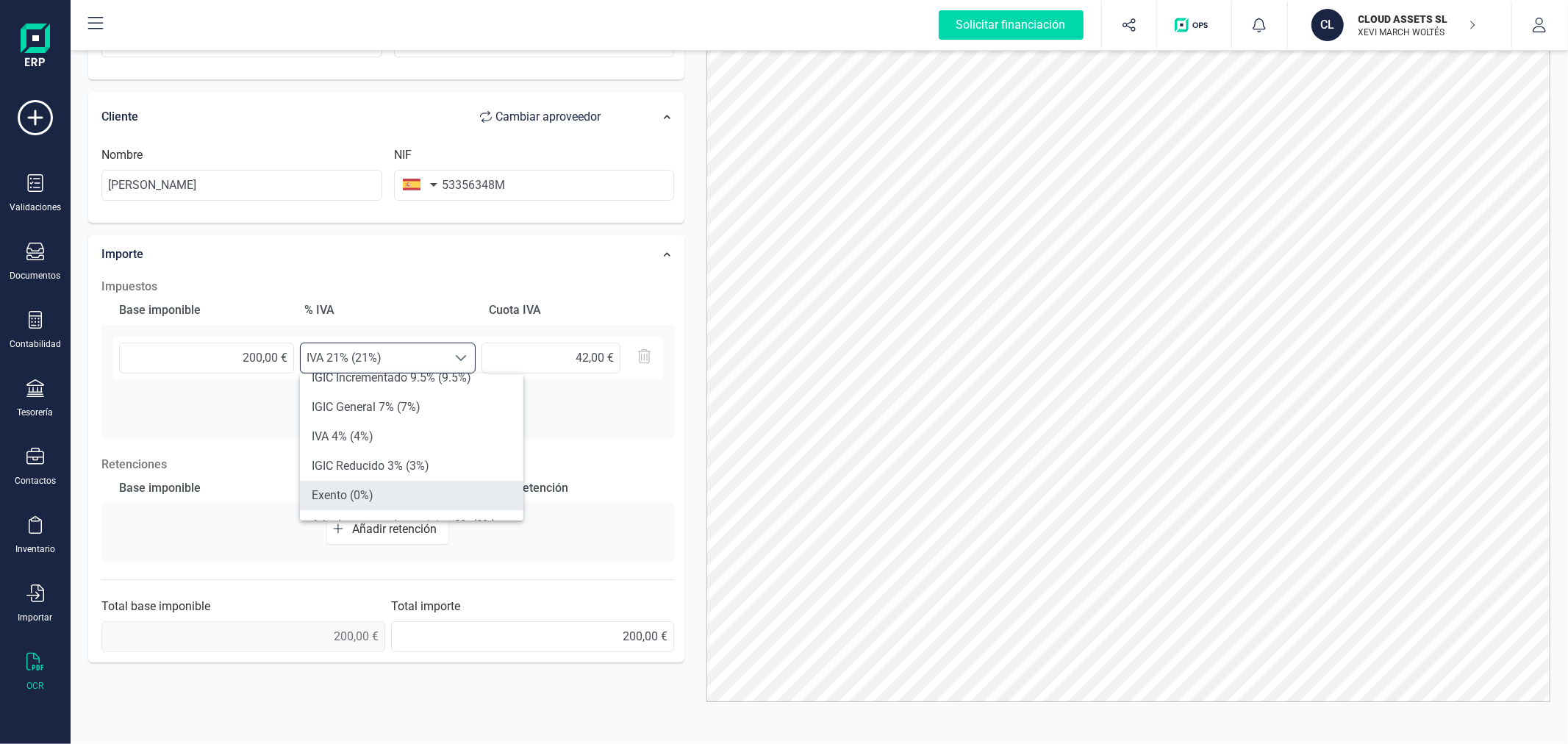
click at [408, 486] on li "Exento (0%)" at bounding box center [411, 495] width 223 height 30
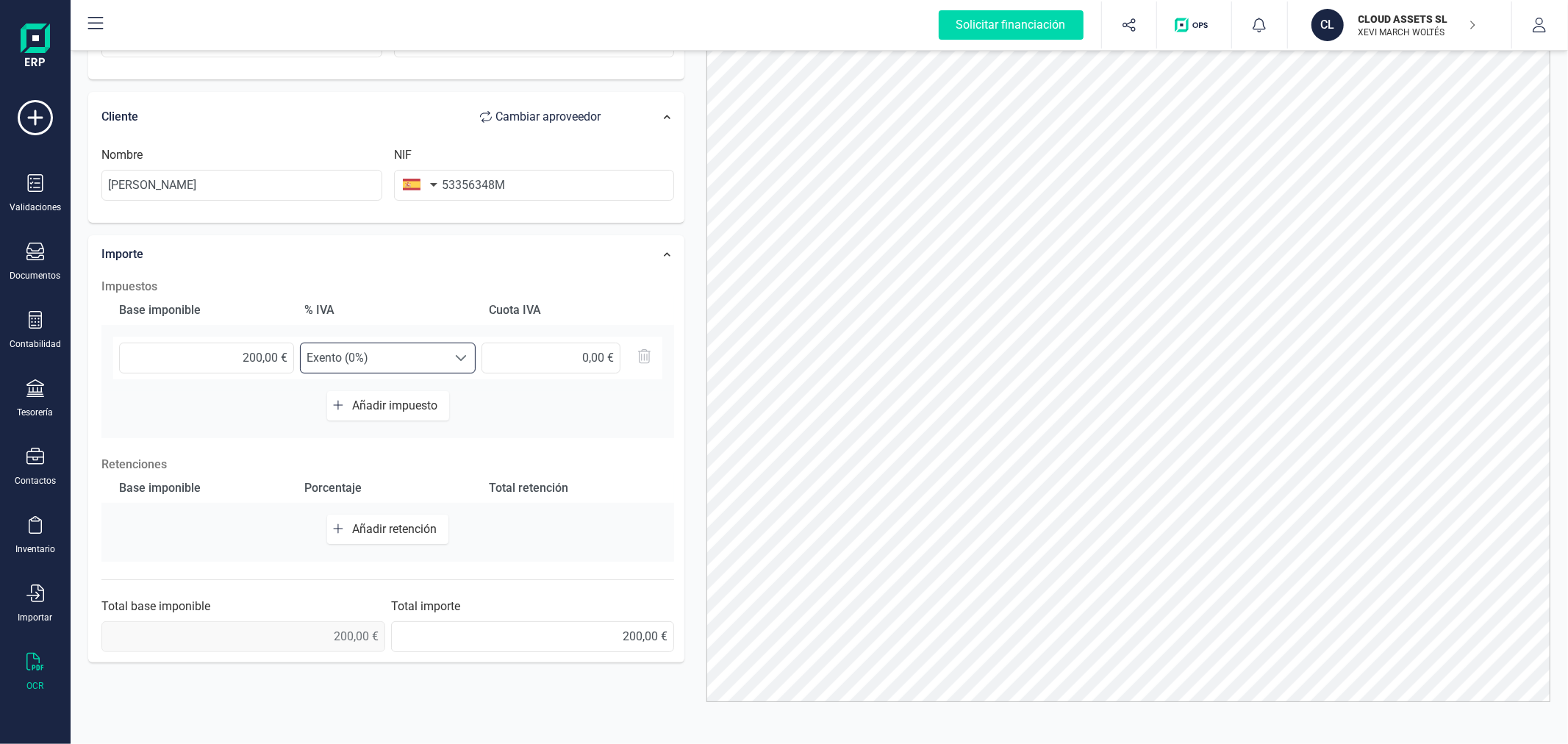
scroll to position [0, 0]
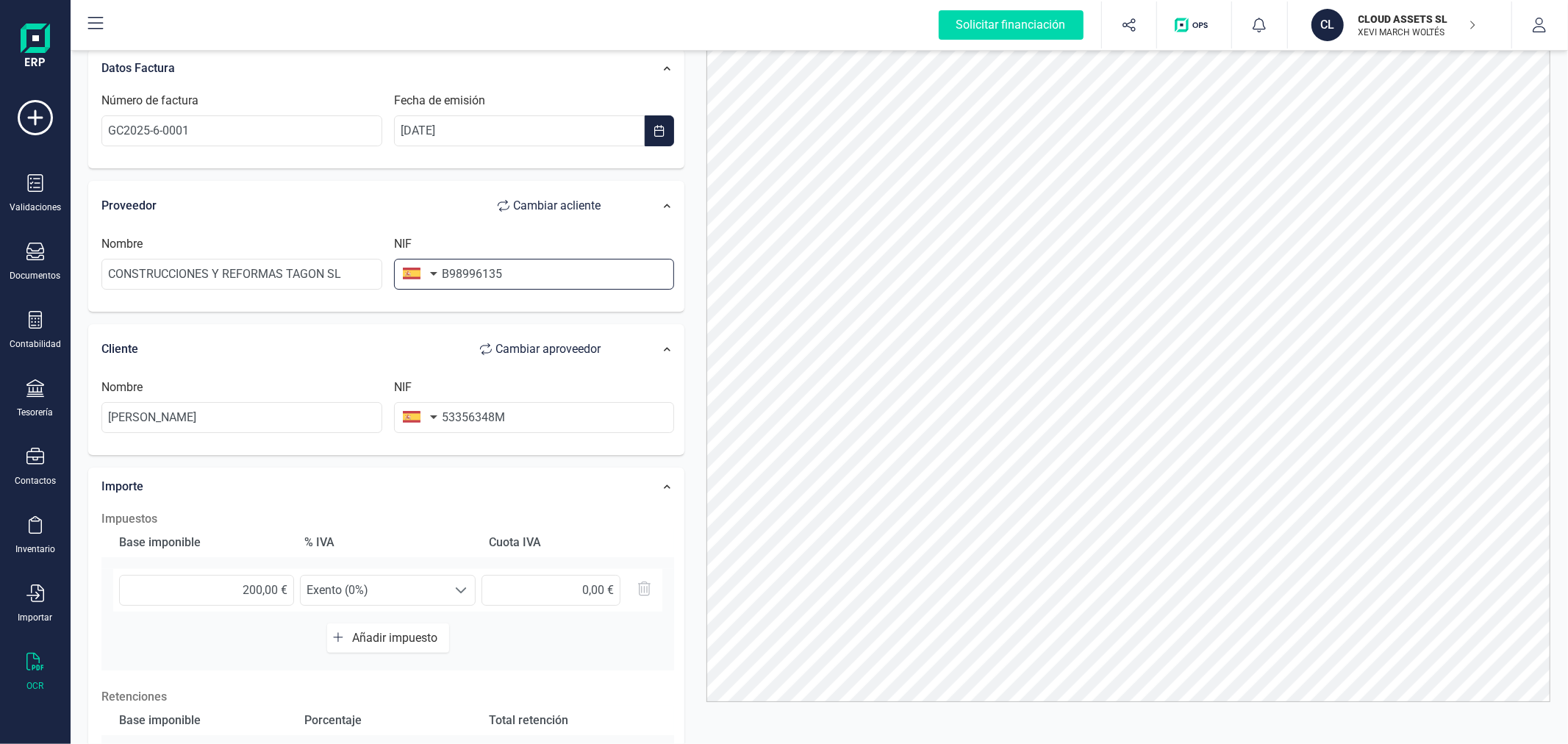
click at [520, 275] on input "B98996135" at bounding box center [534, 274] width 281 height 31
type input "B9899613"
type input "CLOUD ASSETS SL"
type input "B98996135"
click at [405, 588] on span "IVA 21% (21%)" at bounding box center [373, 590] width 146 height 30
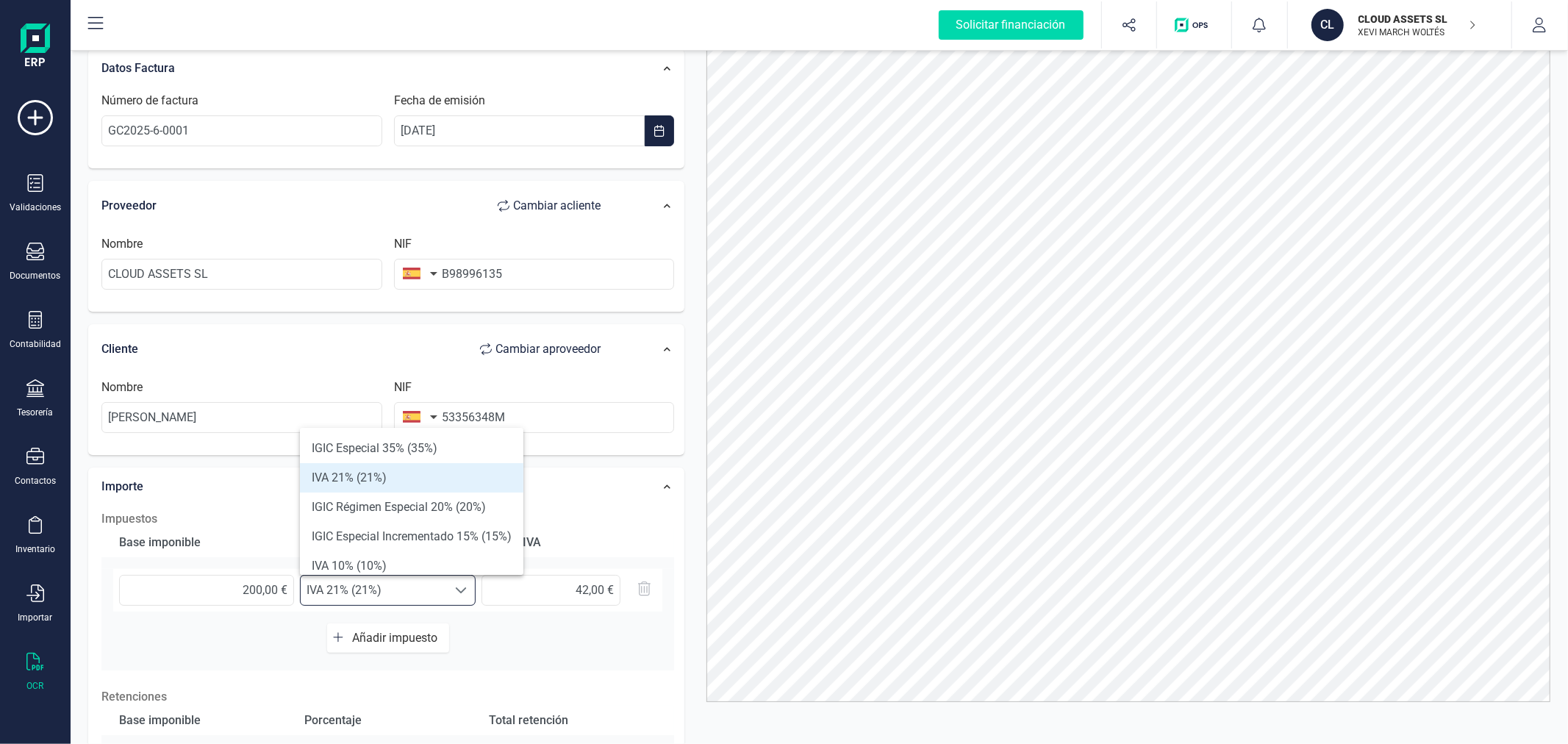
scroll to position [163, 0]
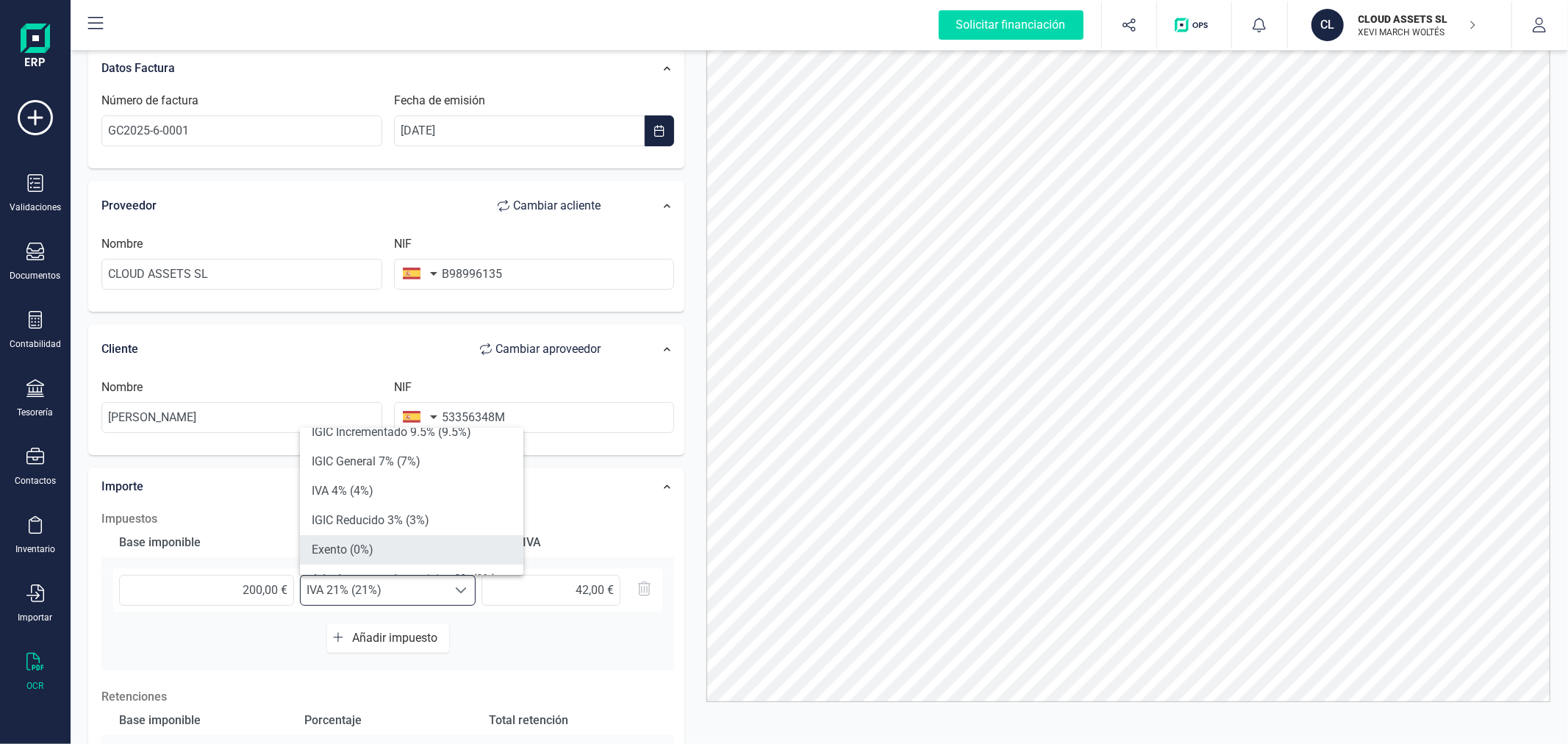
click at [422, 547] on li "Exento (0%)" at bounding box center [411, 550] width 223 height 30
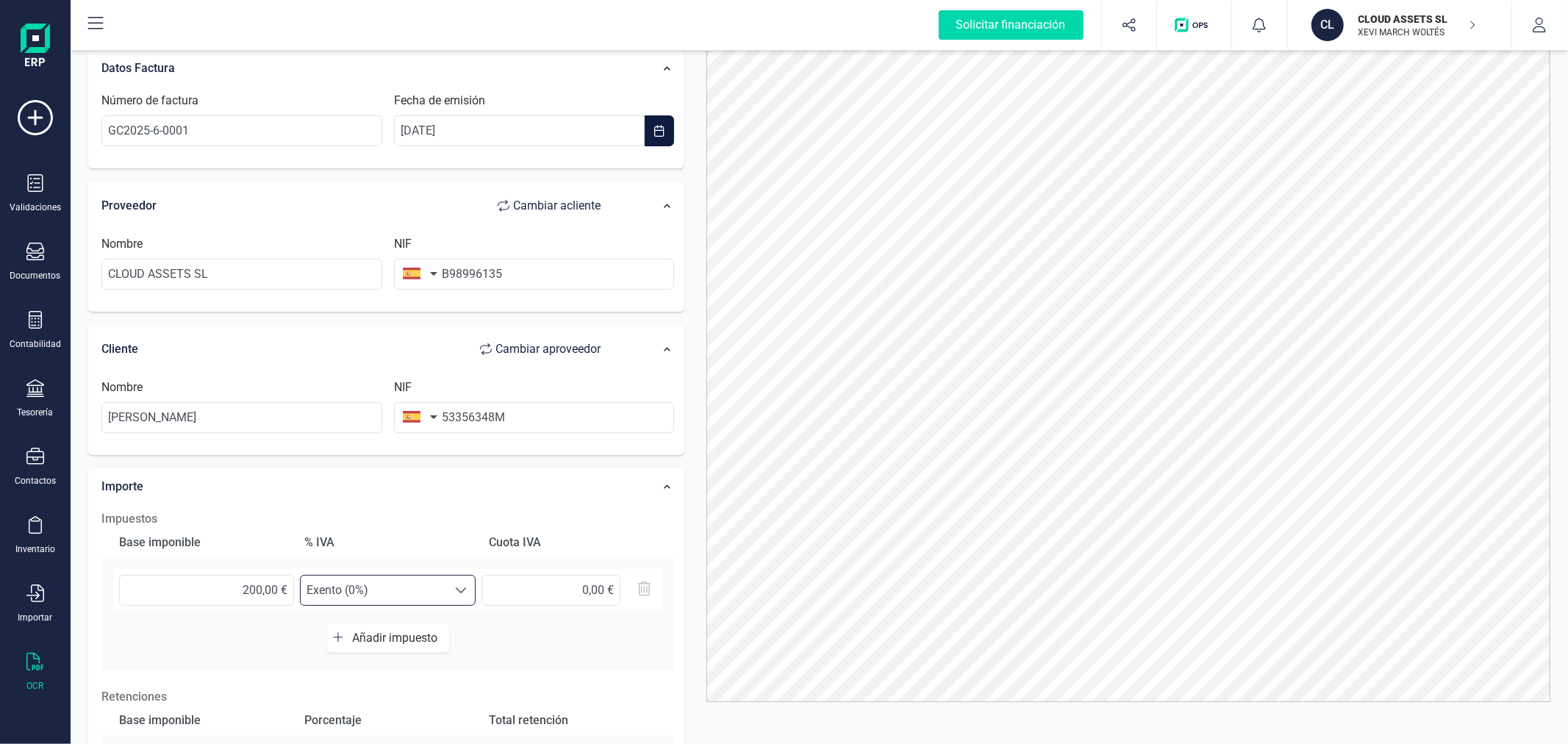
scroll to position [0, 0]
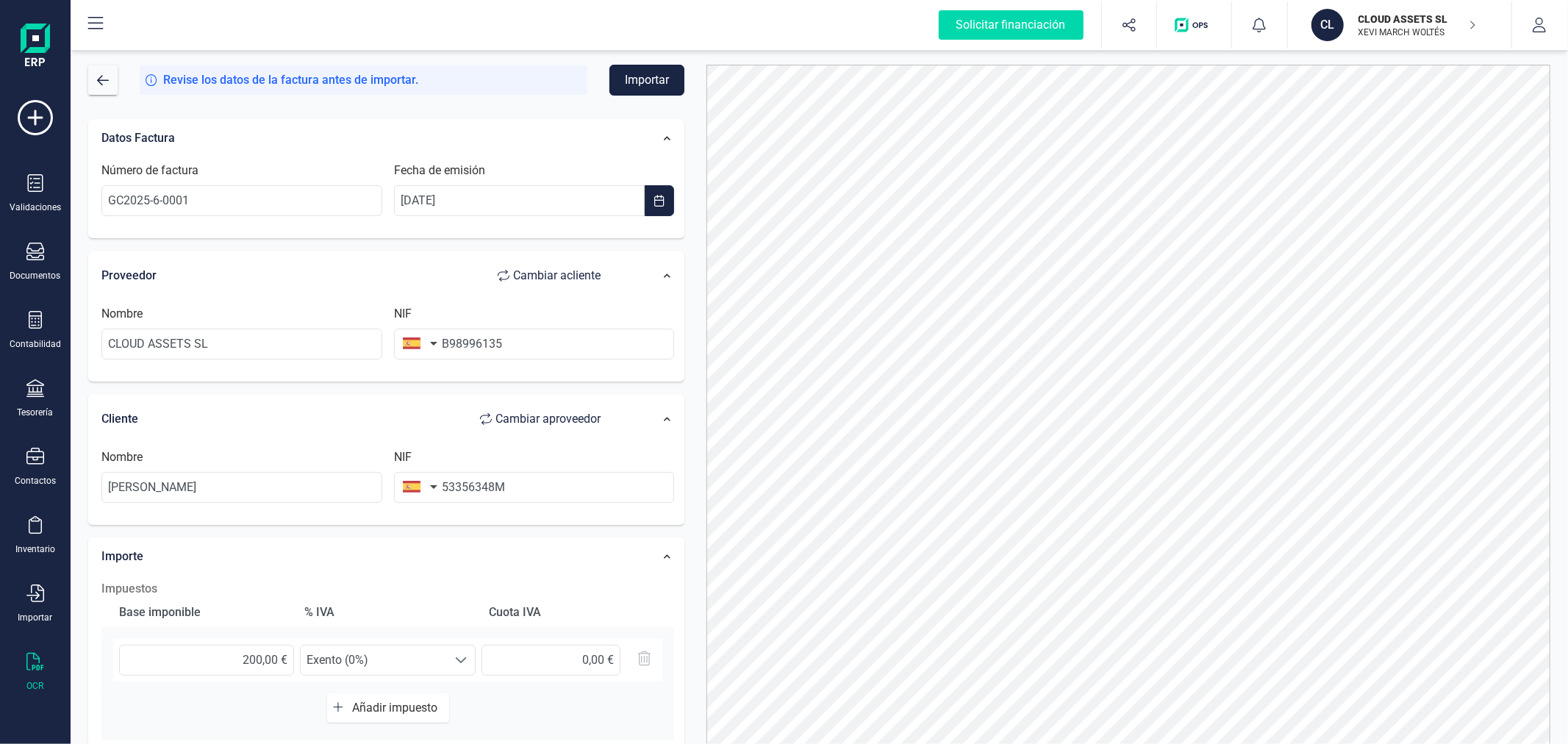
click at [660, 87] on button "Importar" at bounding box center [647, 80] width 75 height 31
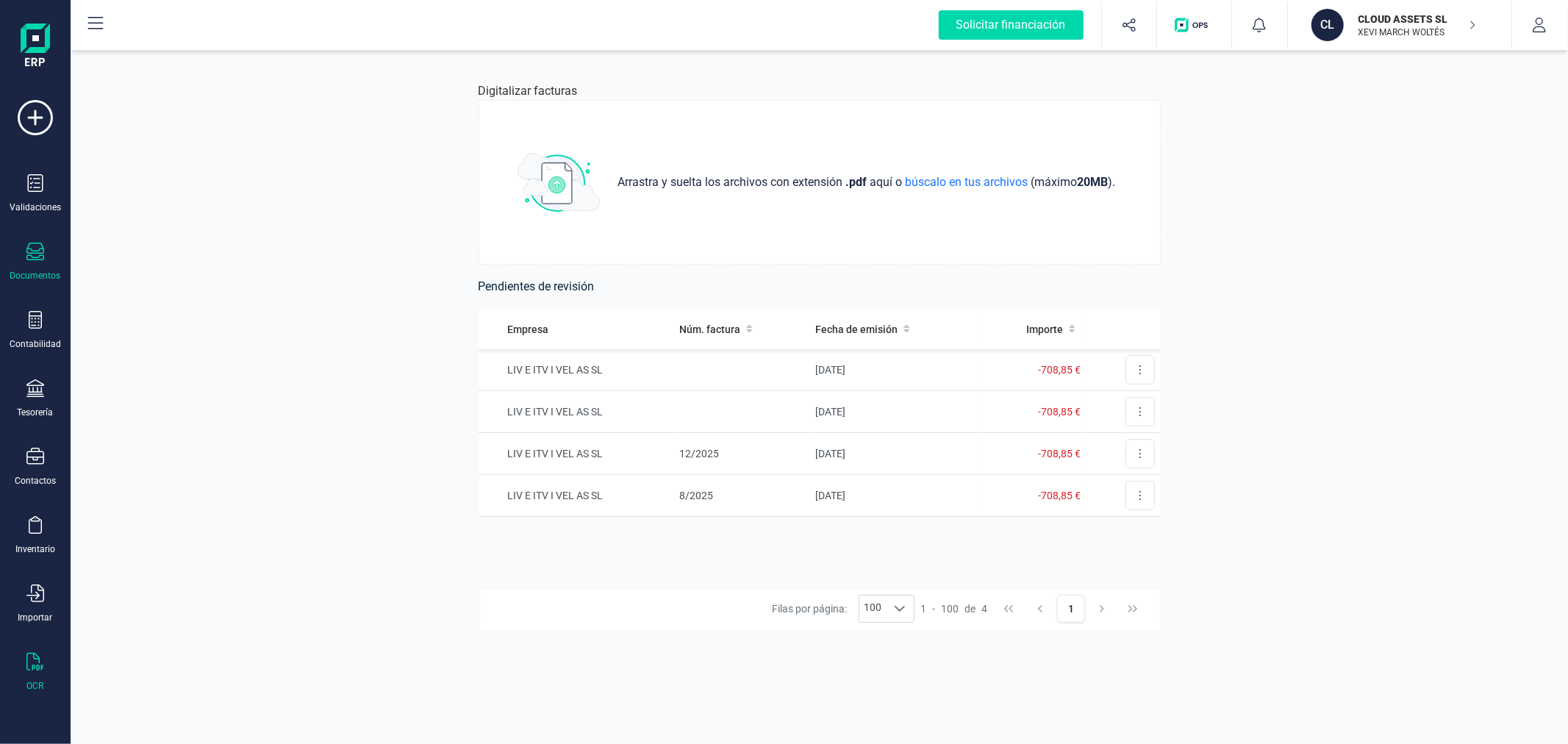
click at [39, 251] on icon at bounding box center [35, 251] width 17 height 17
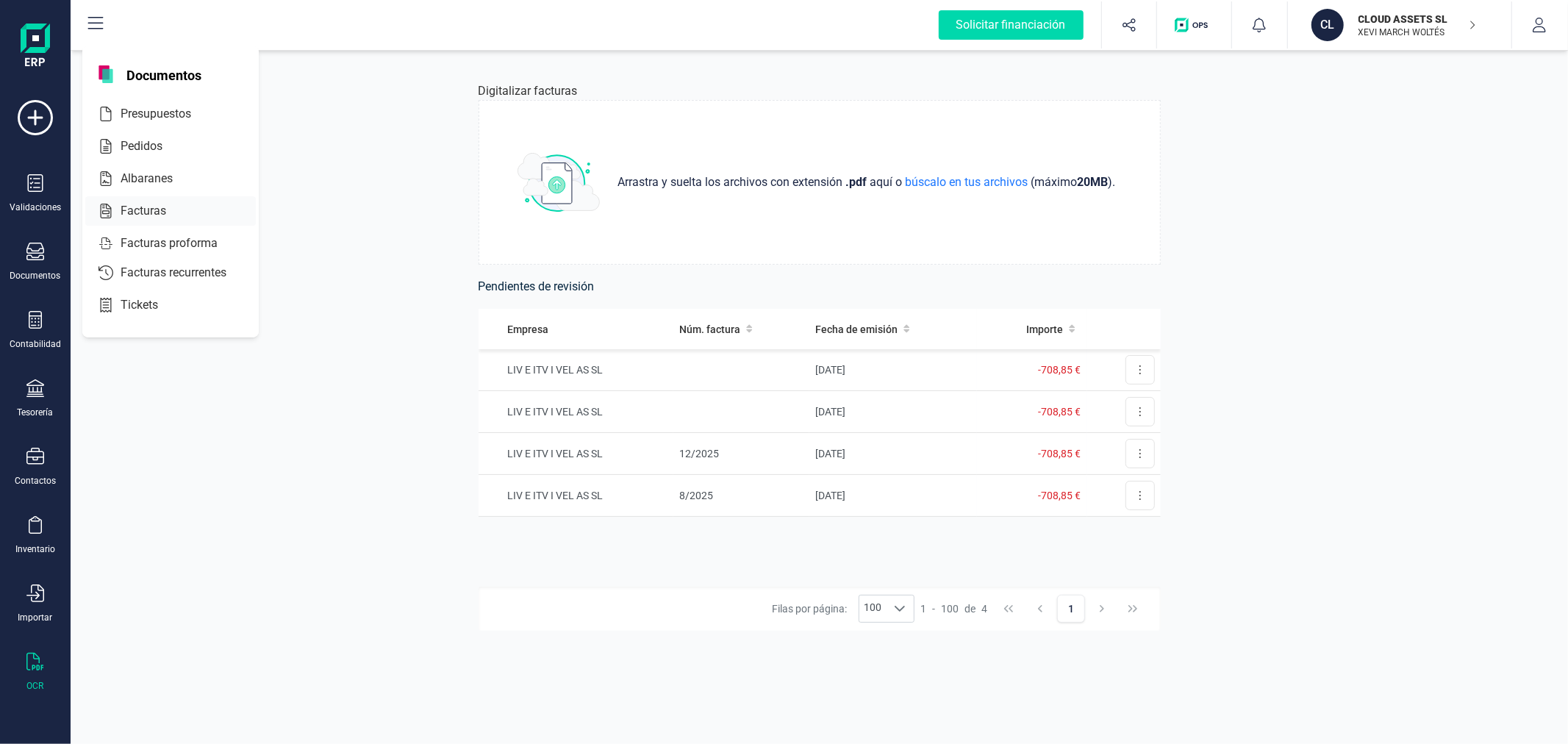
click at [140, 212] on span "Facturas" at bounding box center [153, 210] width 78 height 17
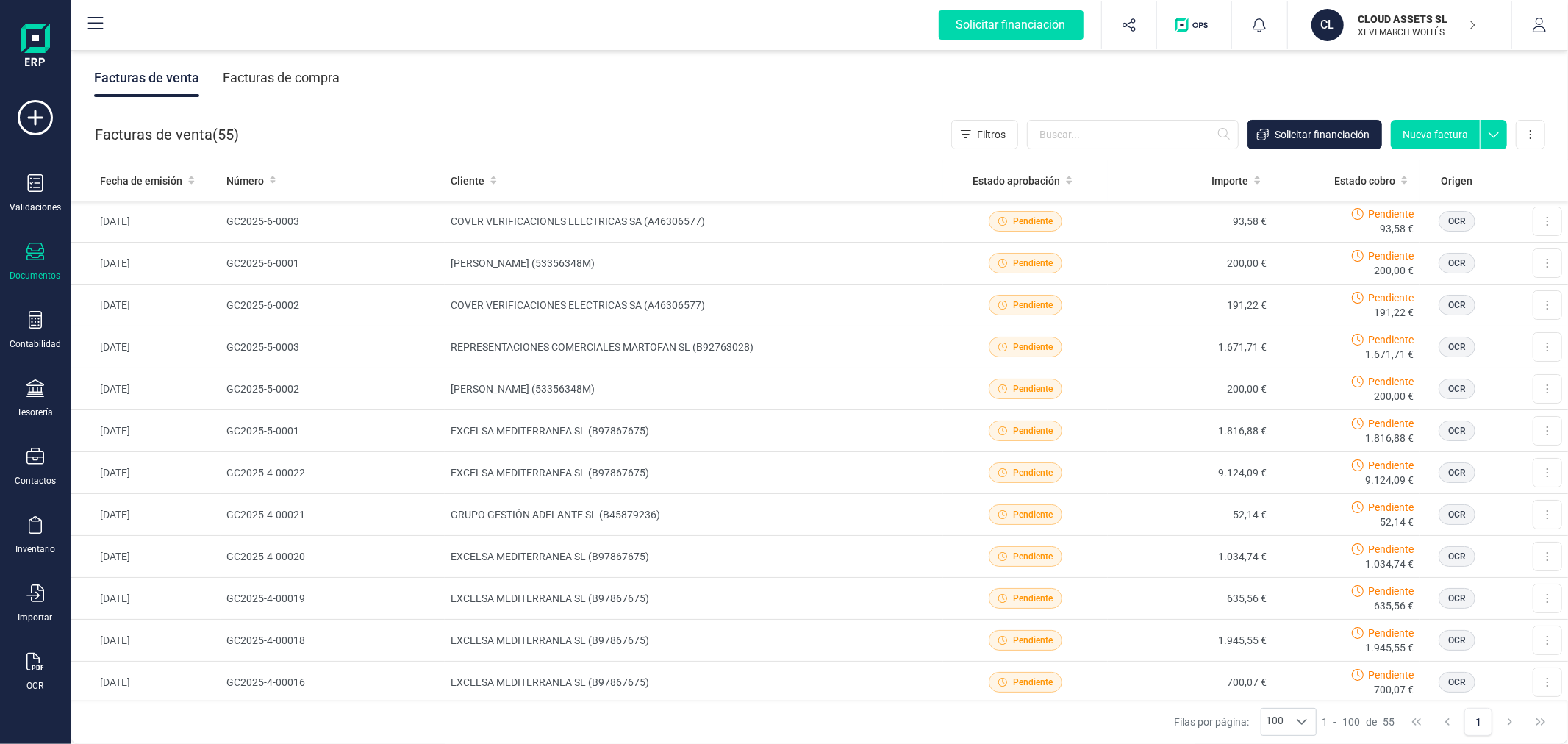
click at [43, 270] on div "Documentos" at bounding box center [36, 275] width 51 height 11
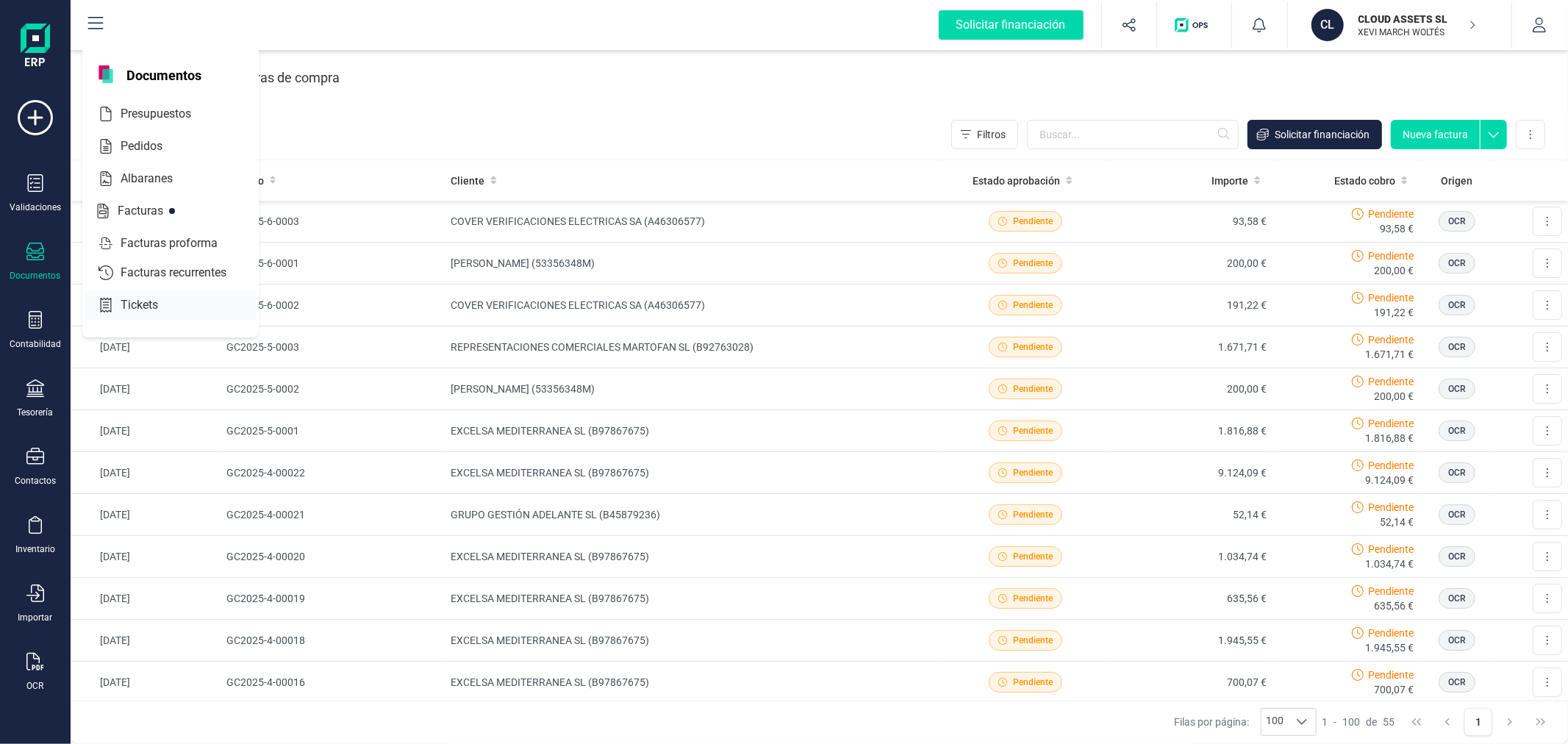
click at [131, 301] on span "Tickets" at bounding box center [150, 304] width 70 height 17
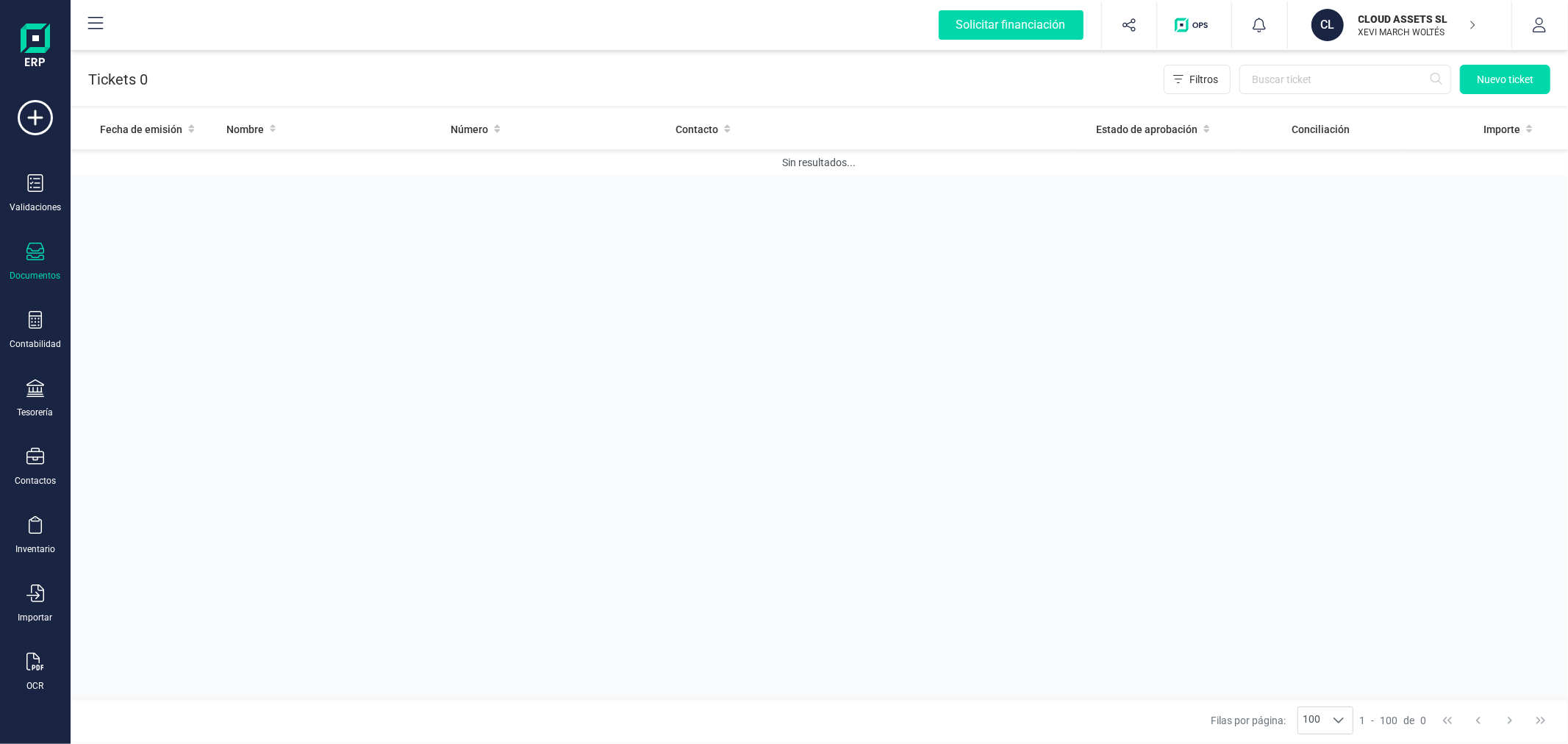
click at [30, 257] on icon at bounding box center [35, 251] width 17 height 17
click at [122, 207] on span "Facturas" at bounding box center [153, 210] width 78 height 17
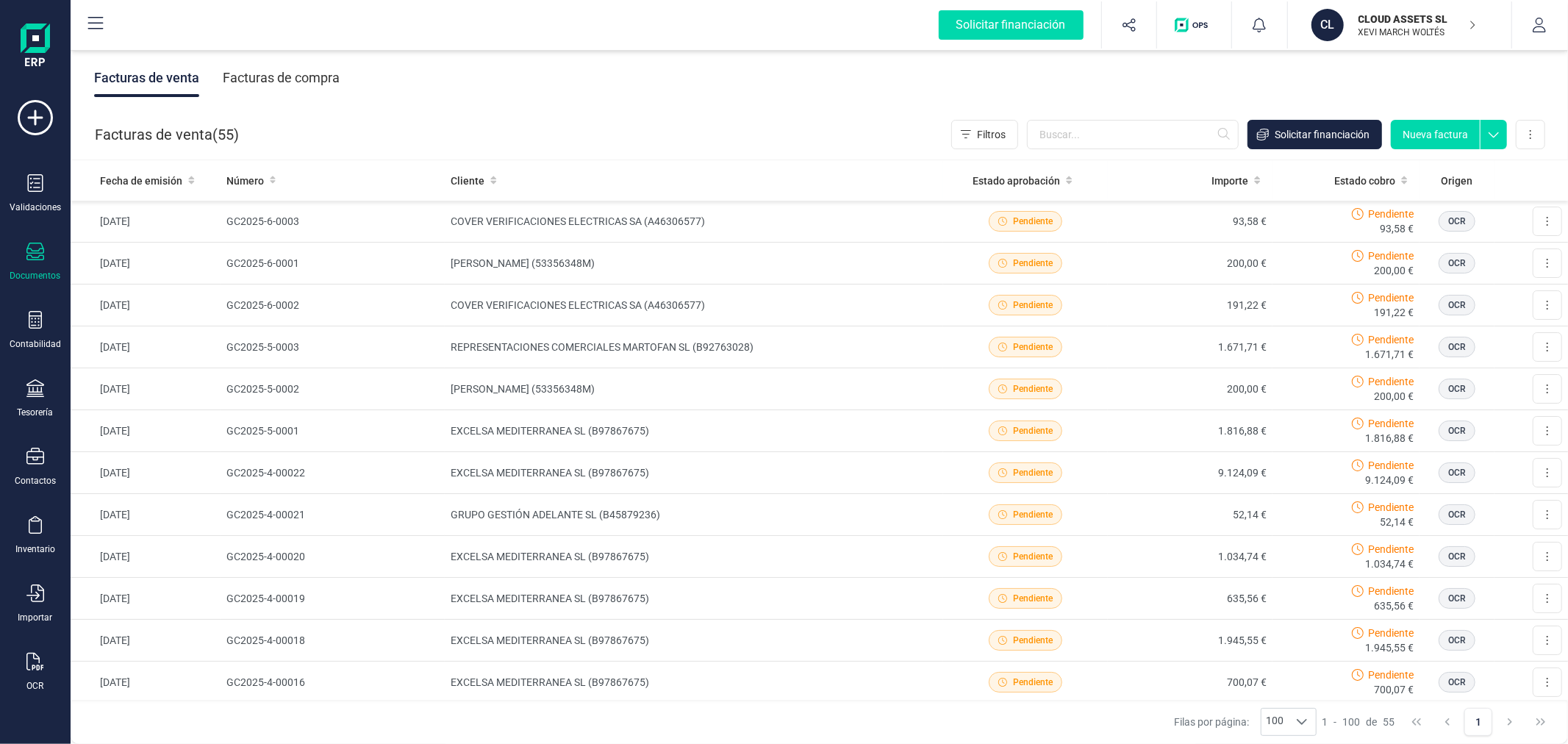
click at [1412, 19] on p "CLOUD ASSETS SL" at bounding box center [1417, 18] width 118 height 14
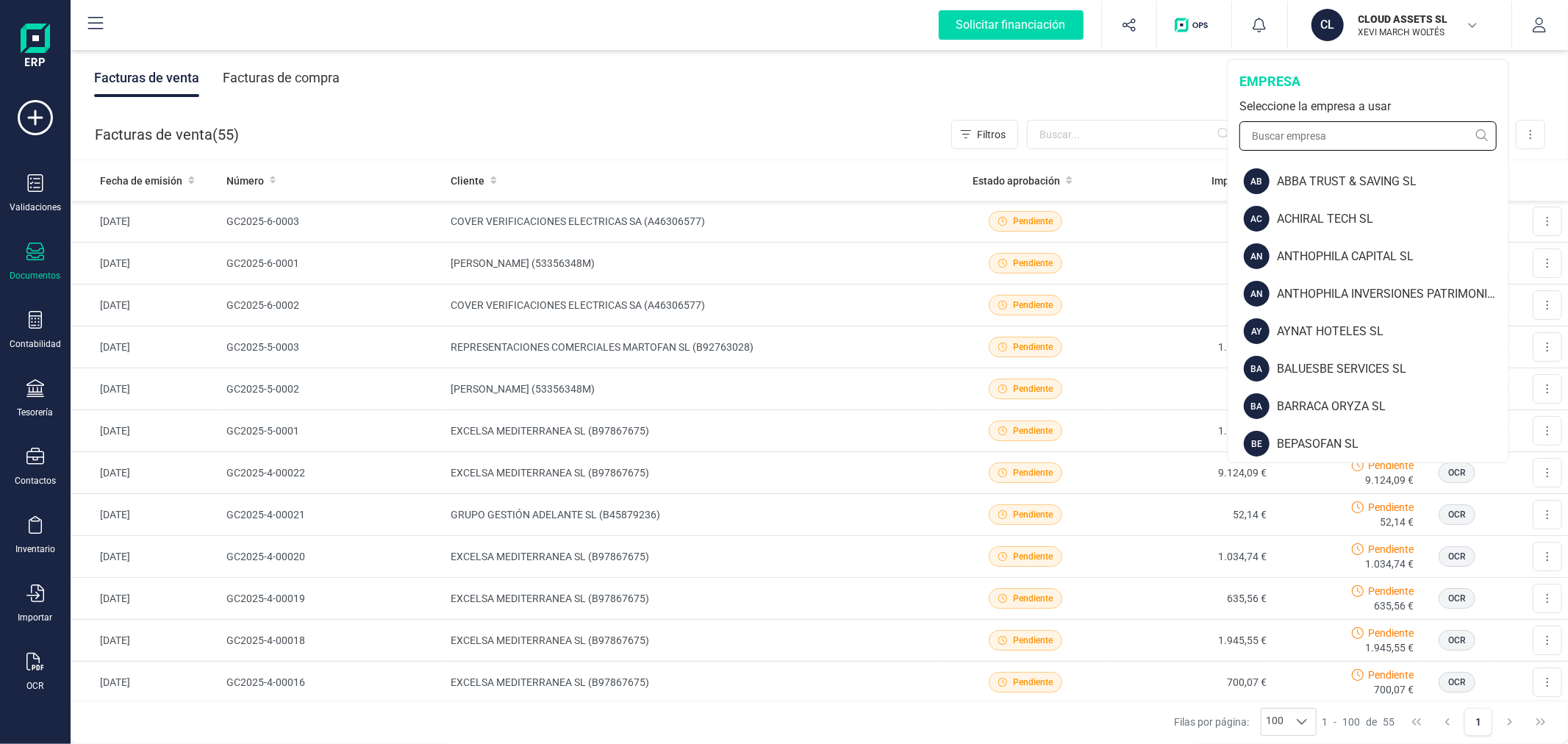
click at [1294, 134] on input "text" at bounding box center [1368, 136] width 257 height 30
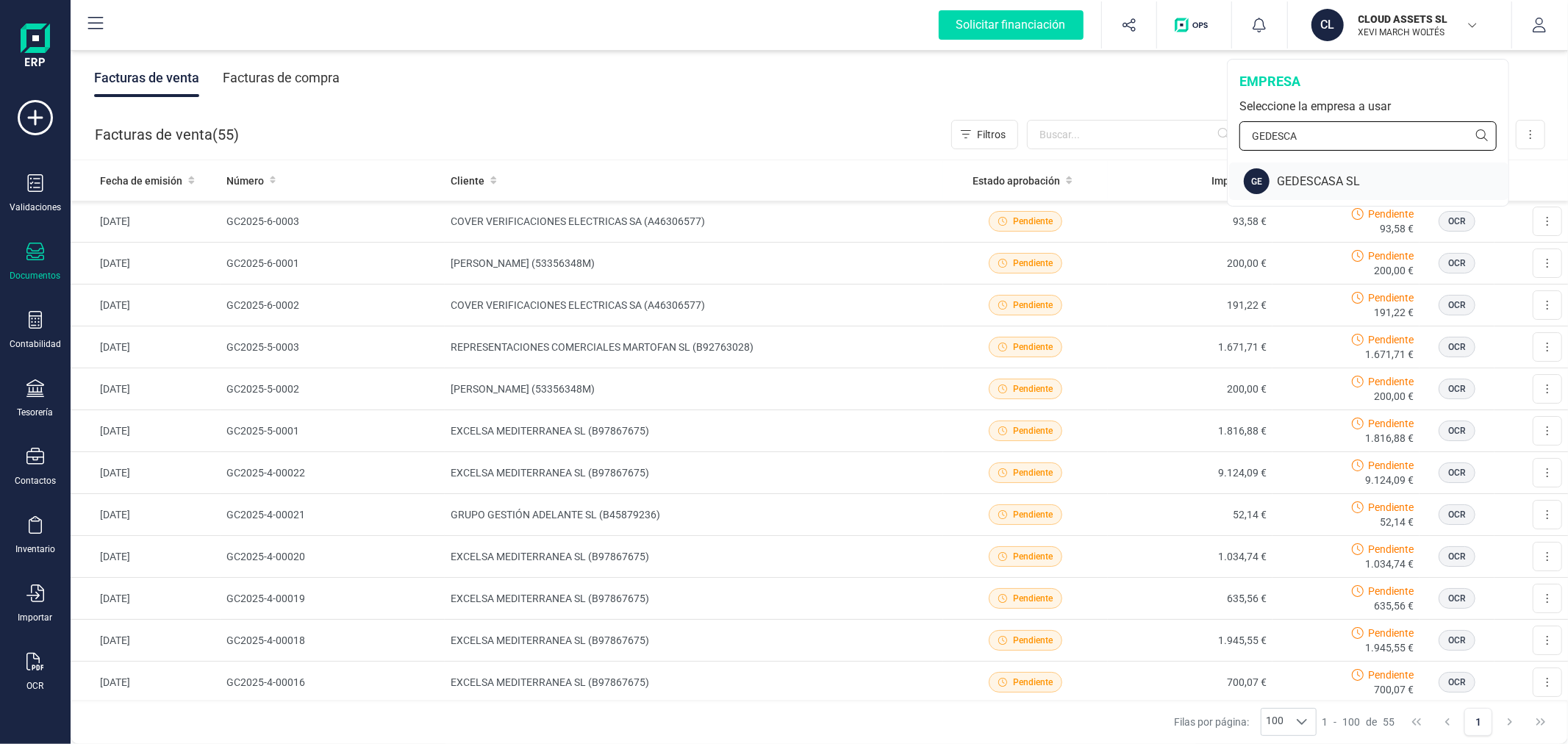
type input "GEDESCA"
click at [1307, 186] on div "GEDESCASA SL" at bounding box center [1392, 181] width 231 height 17
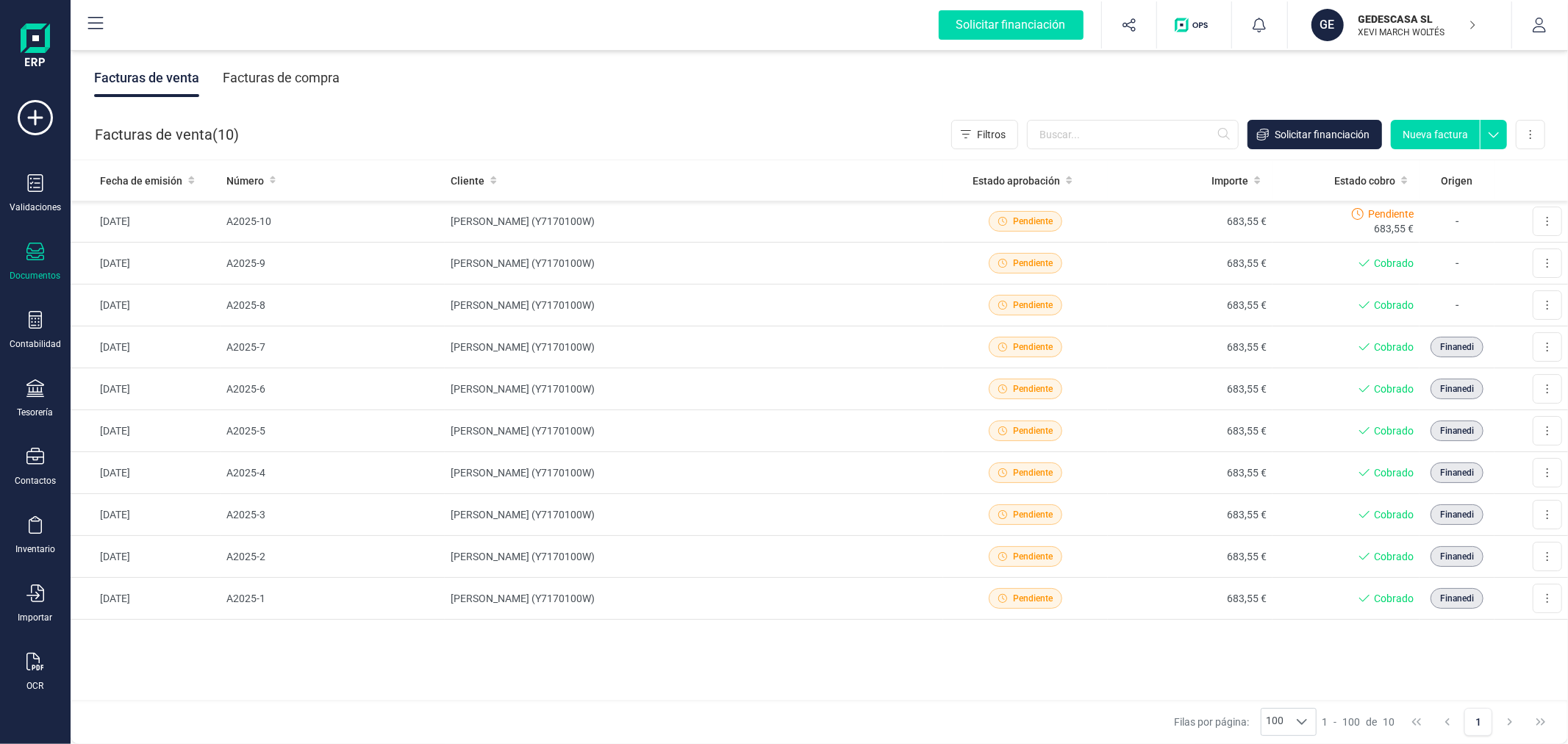
click at [294, 77] on div "Facturas de compra" at bounding box center [281, 77] width 117 height 38
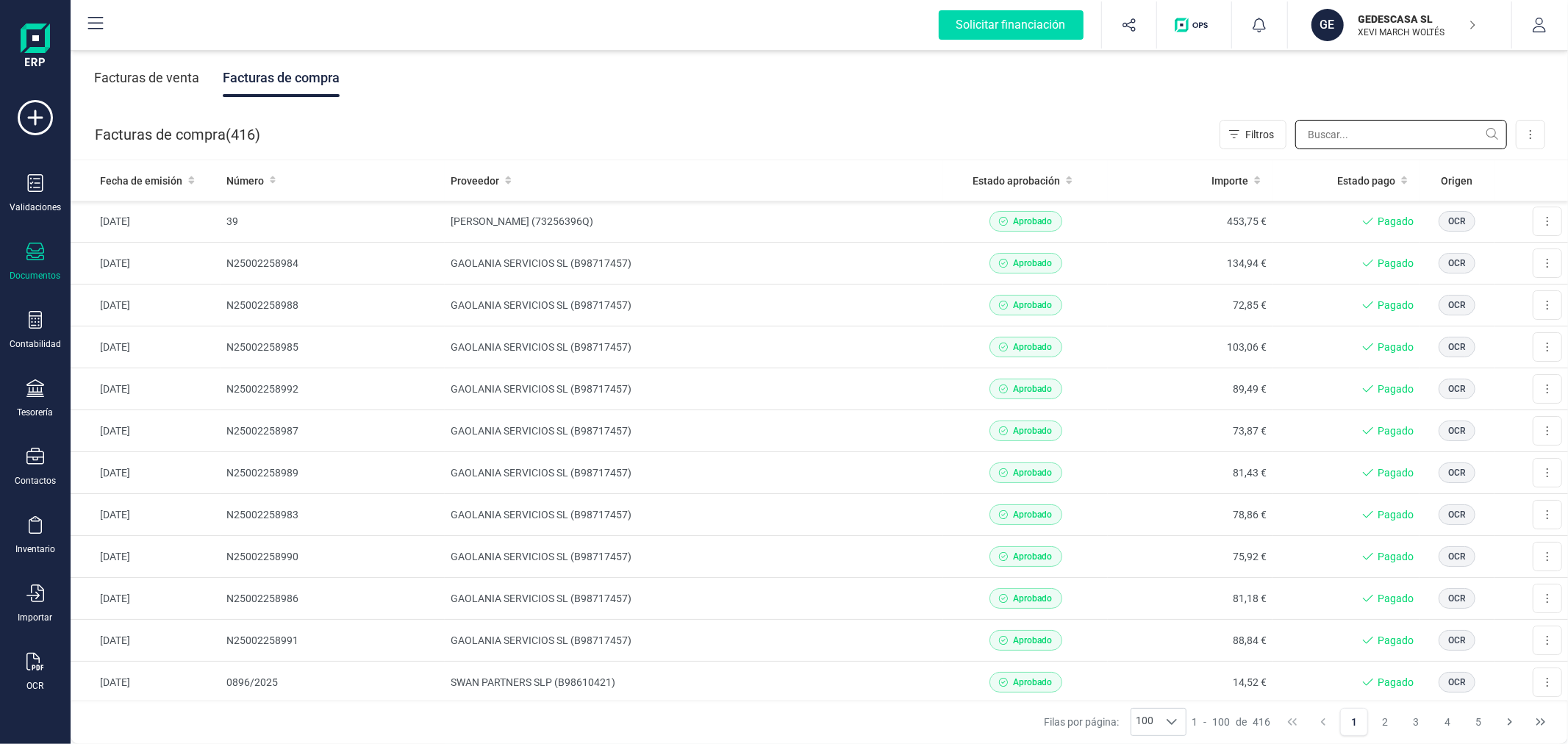
click at [1356, 134] on input "text" at bounding box center [1400, 134] width 212 height 30
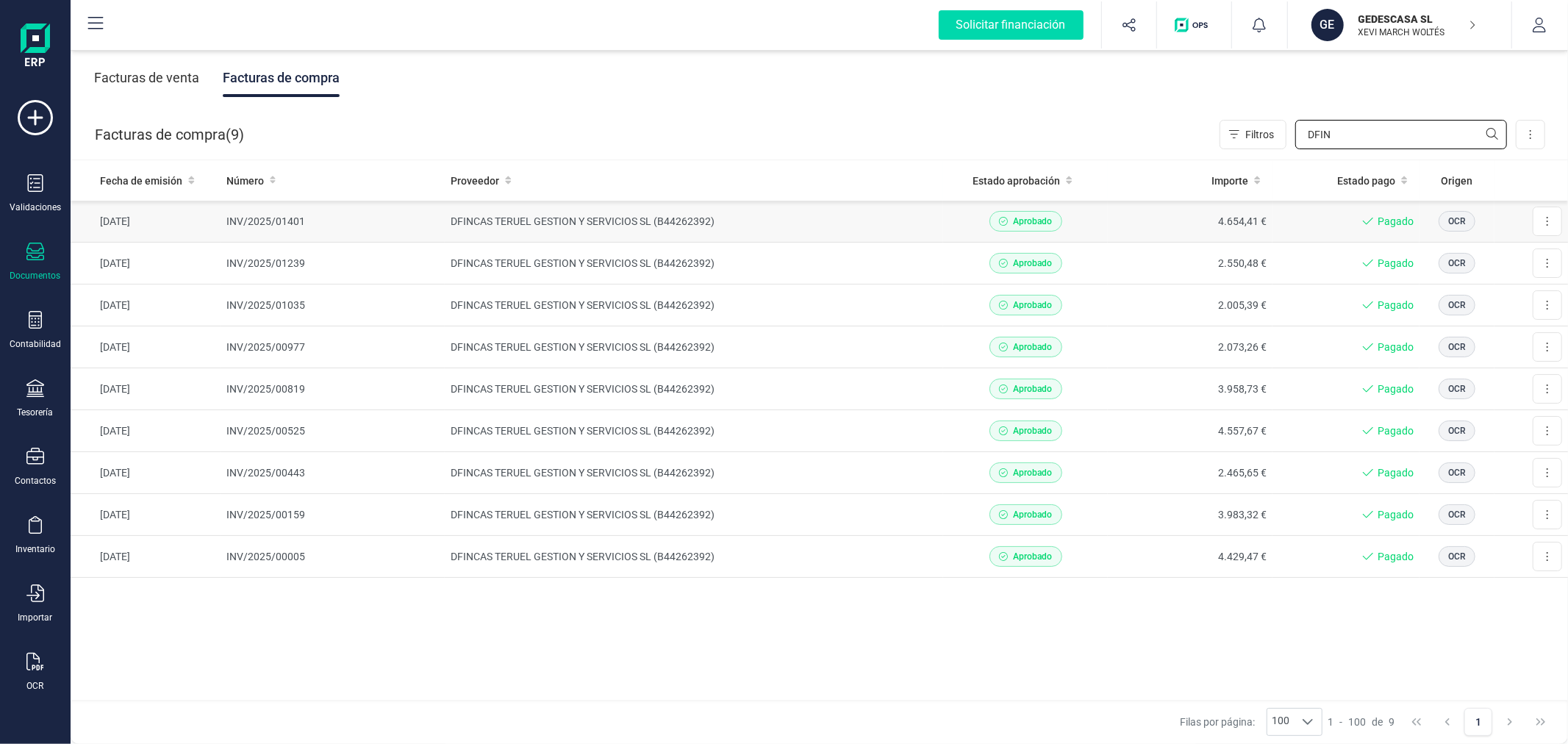
type input "DFIN"
click at [521, 221] on td "DFINCAS TERUEL GESTION Y SERVICIOS SL (B44262392)" at bounding box center [694, 221] width 499 height 42
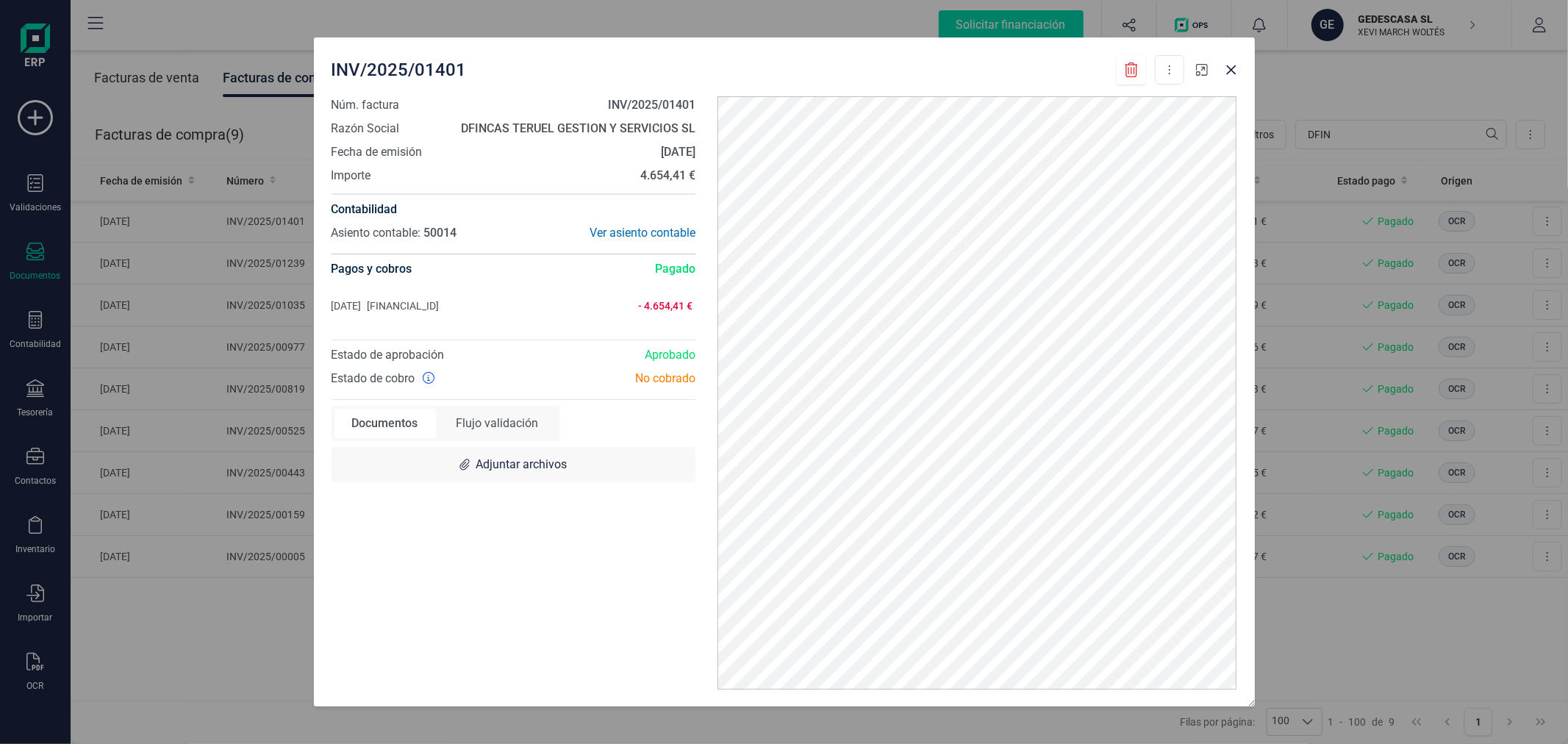
click at [1201, 66] on icon "button" at bounding box center [1201, 69] width 11 height 11
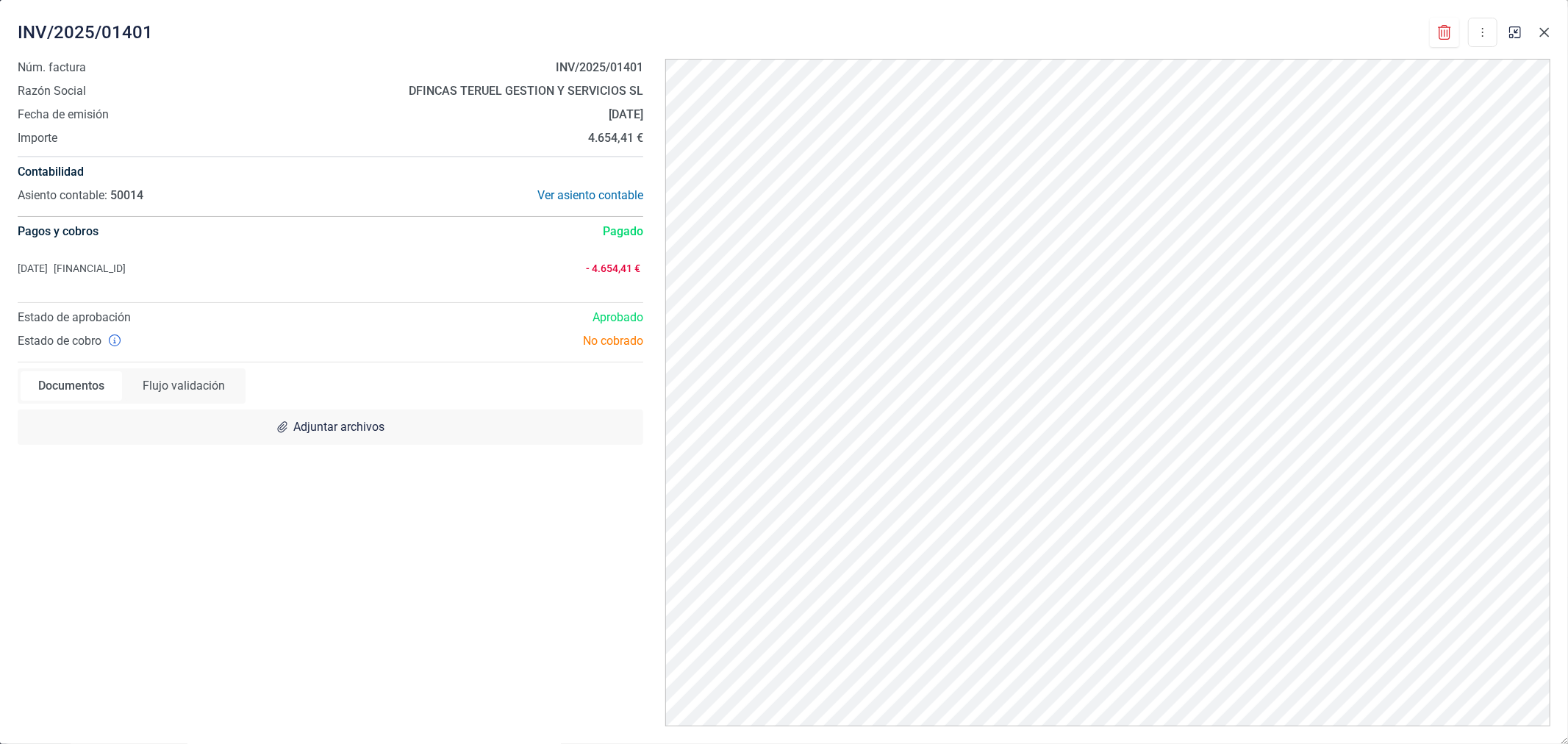
click at [1545, 34] on icon "Close" at bounding box center [1544, 32] width 11 height 11
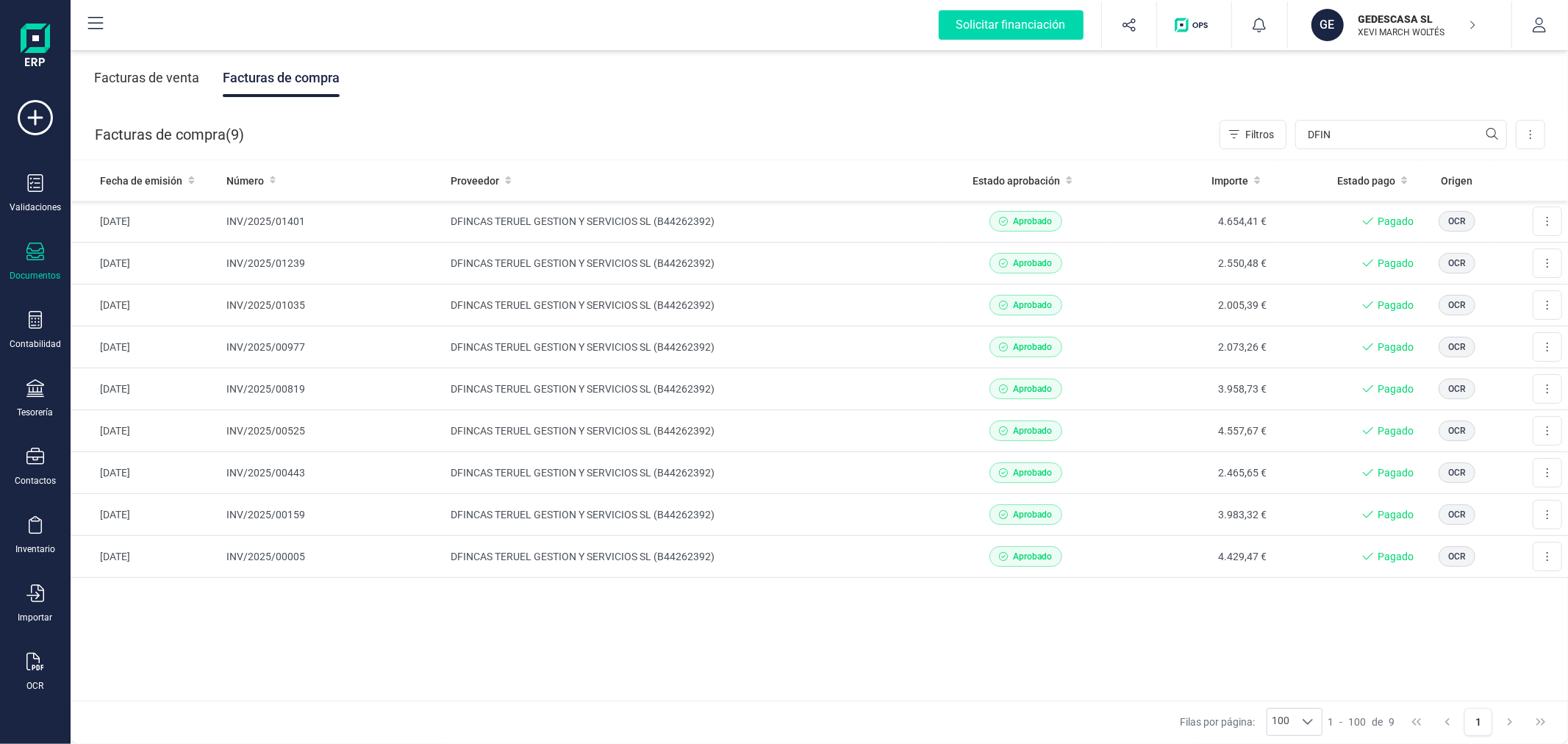
click at [527, 652] on div "Fecha de emisión Número Proveedor Estado aprobación Importe Estado pago Origen …" at bounding box center [819, 430] width 1497 height 541
click at [1349, 128] on input "DFIN" at bounding box center [1400, 134] width 212 height 30
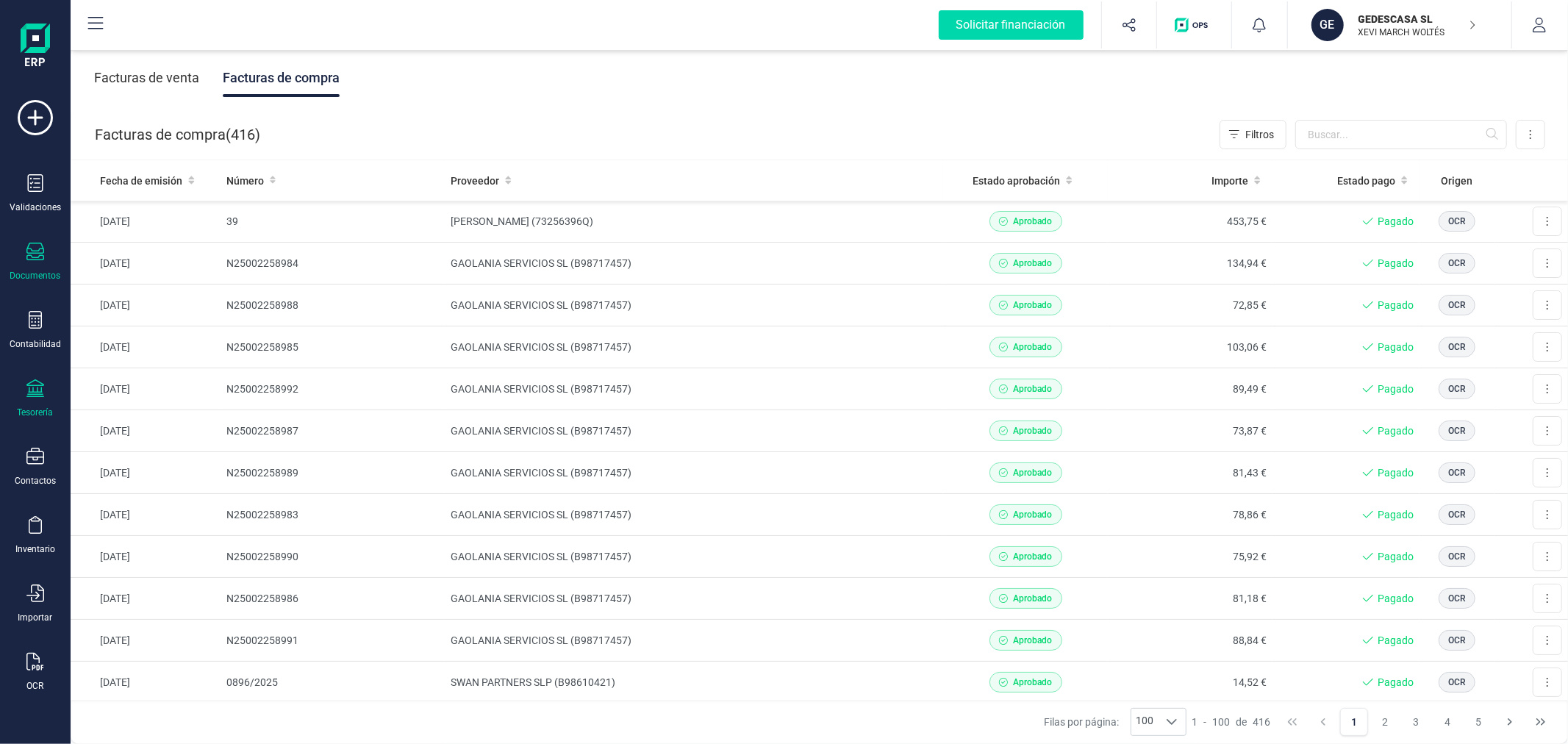
click at [45, 399] on div "Tesorería" at bounding box center [35, 399] width 58 height 39
click at [167, 251] on span "Cuentas bancarias" at bounding box center [179, 251] width 129 height 17
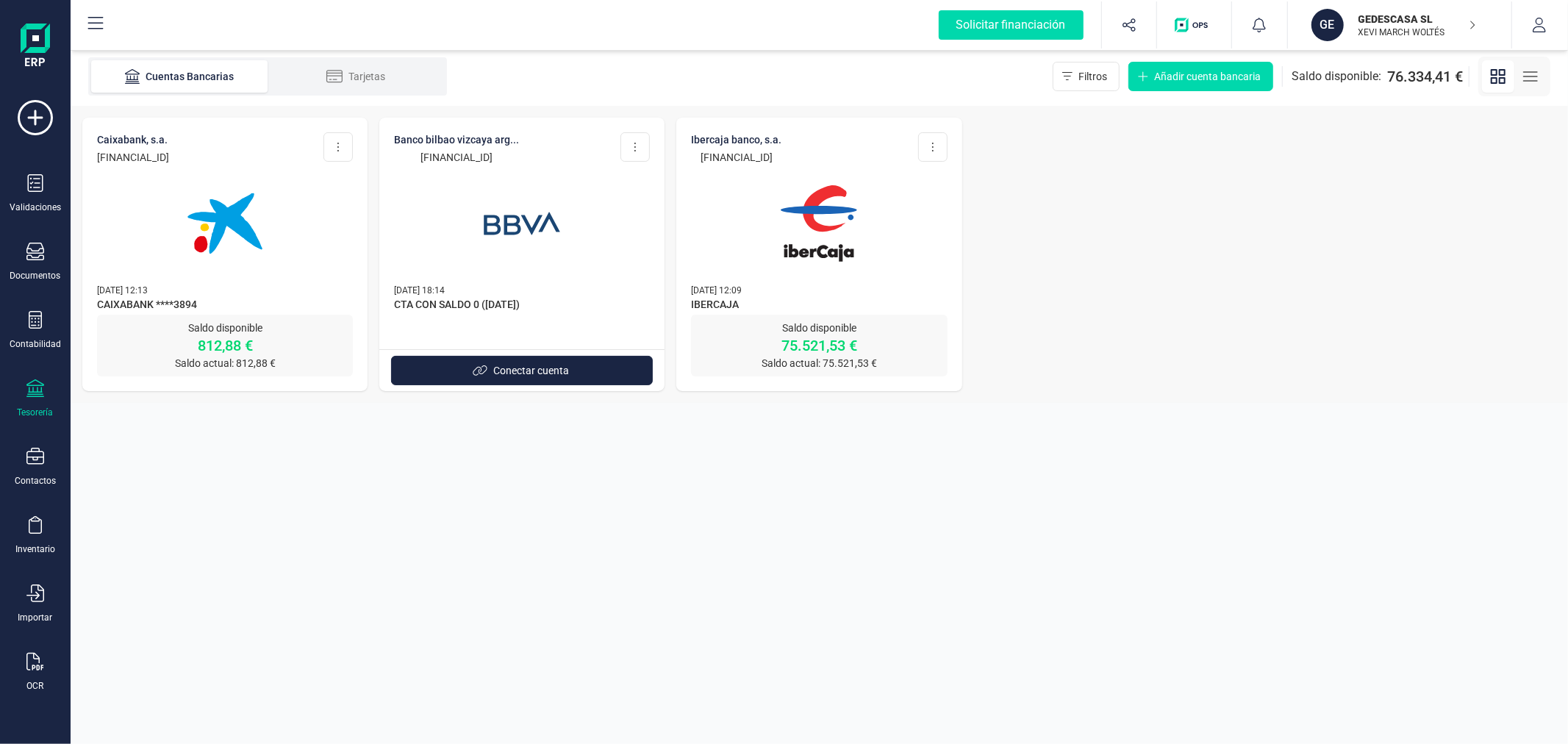
click at [251, 229] on img at bounding box center [225, 223] width 124 height 124
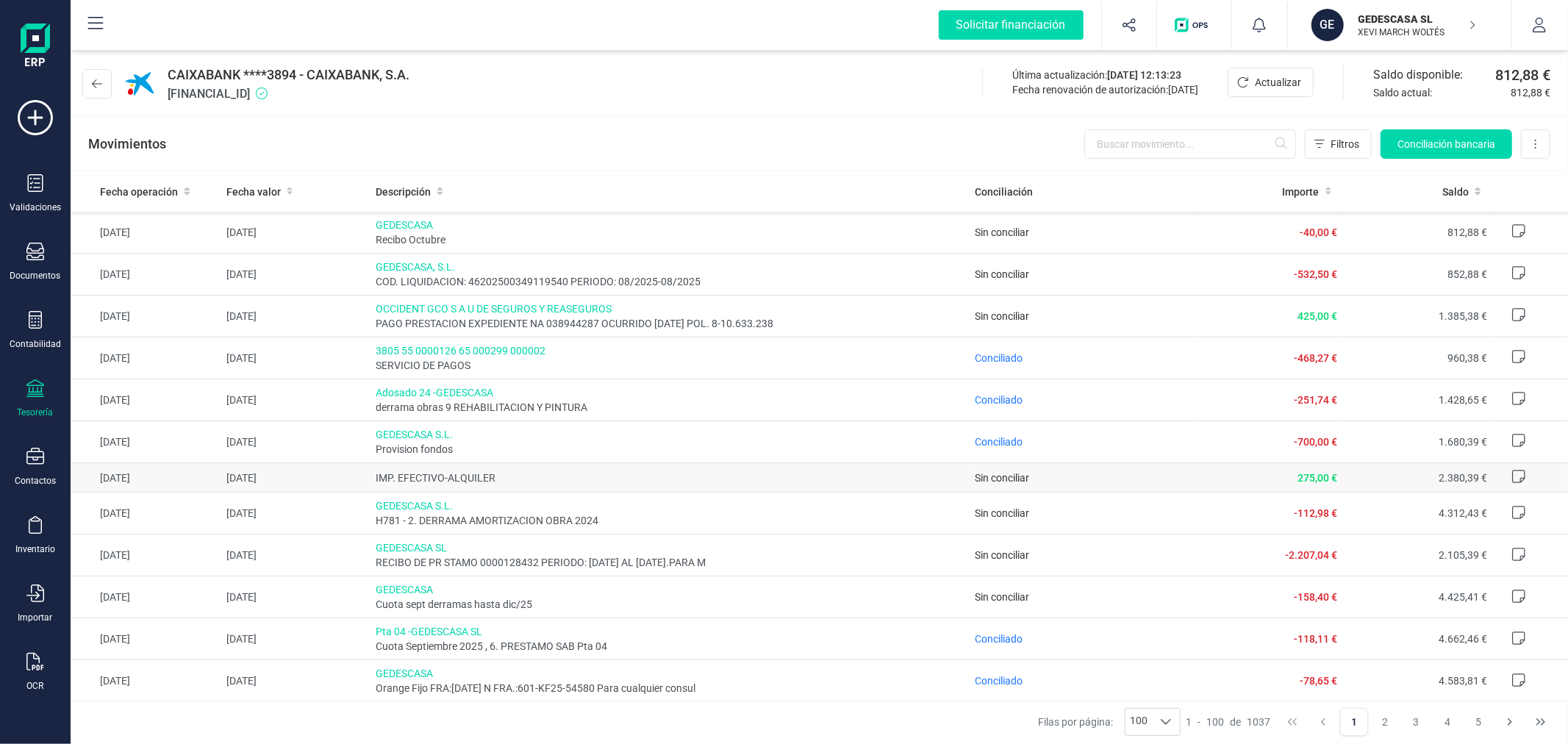
click at [666, 479] on span "IMP. EFECTIVO-ALQUILER" at bounding box center [669, 478] width 587 height 14
click at [1448, 134] on button "Conciliación bancaria" at bounding box center [1446, 143] width 131 height 30
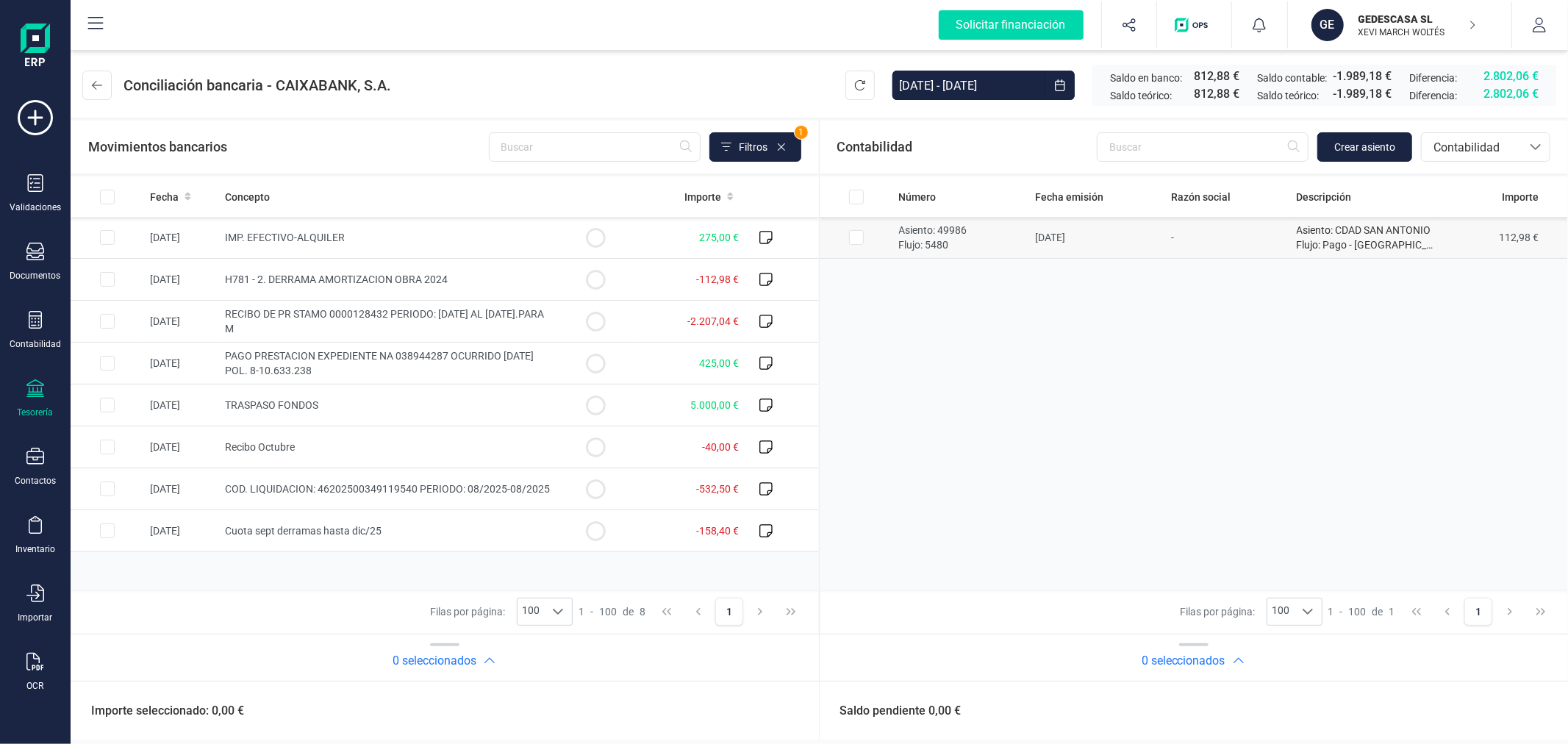
click at [853, 238] on input "Row Selected 62a87576-69dd-4e17-86e9-22e23f62852c" at bounding box center [856, 237] width 14 height 14
checkbox input "true"
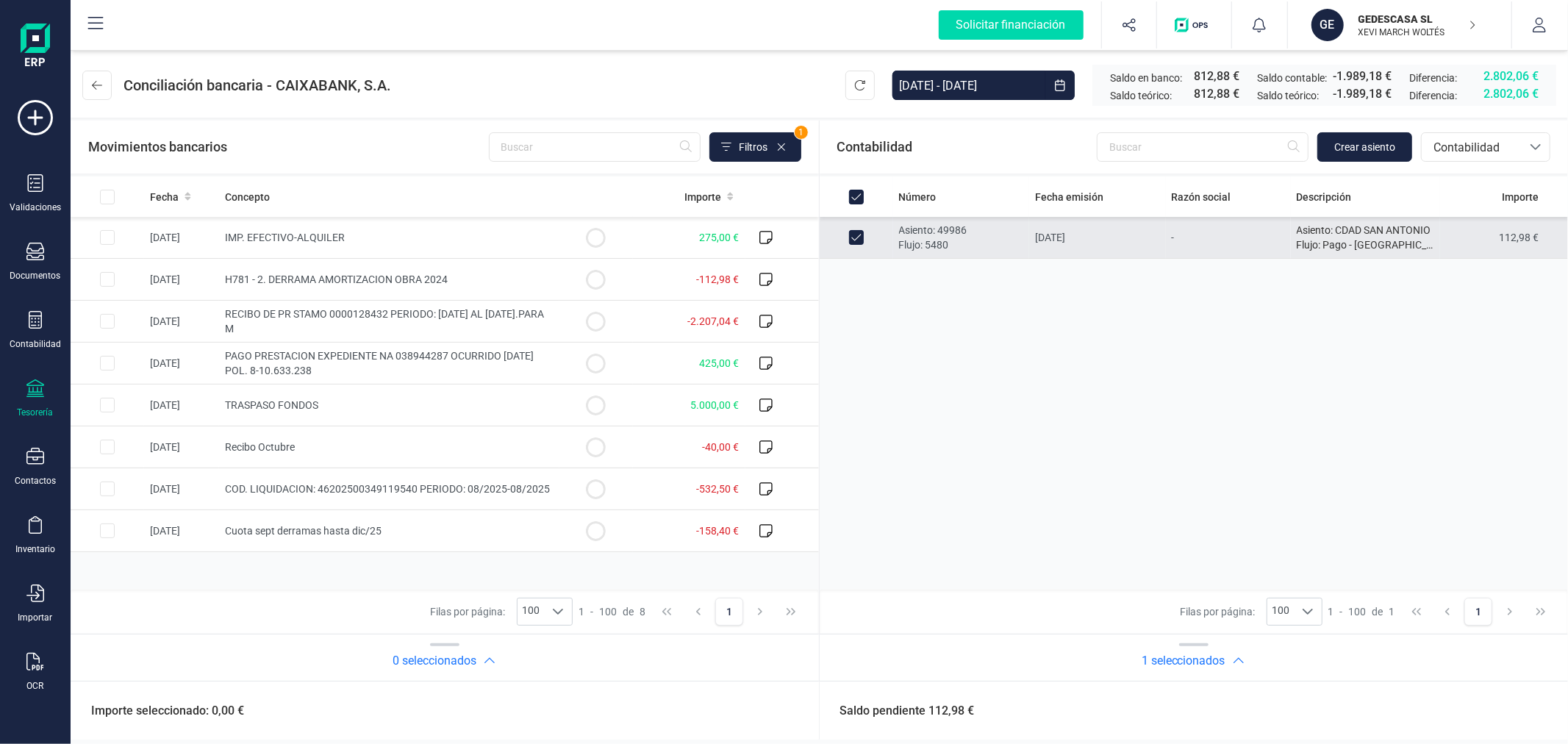
click at [855, 238] on input "Row Unselected 62a87576-69dd-4e17-86e9-22e23f62852c" at bounding box center [856, 237] width 14 height 14
checkbox input "false"
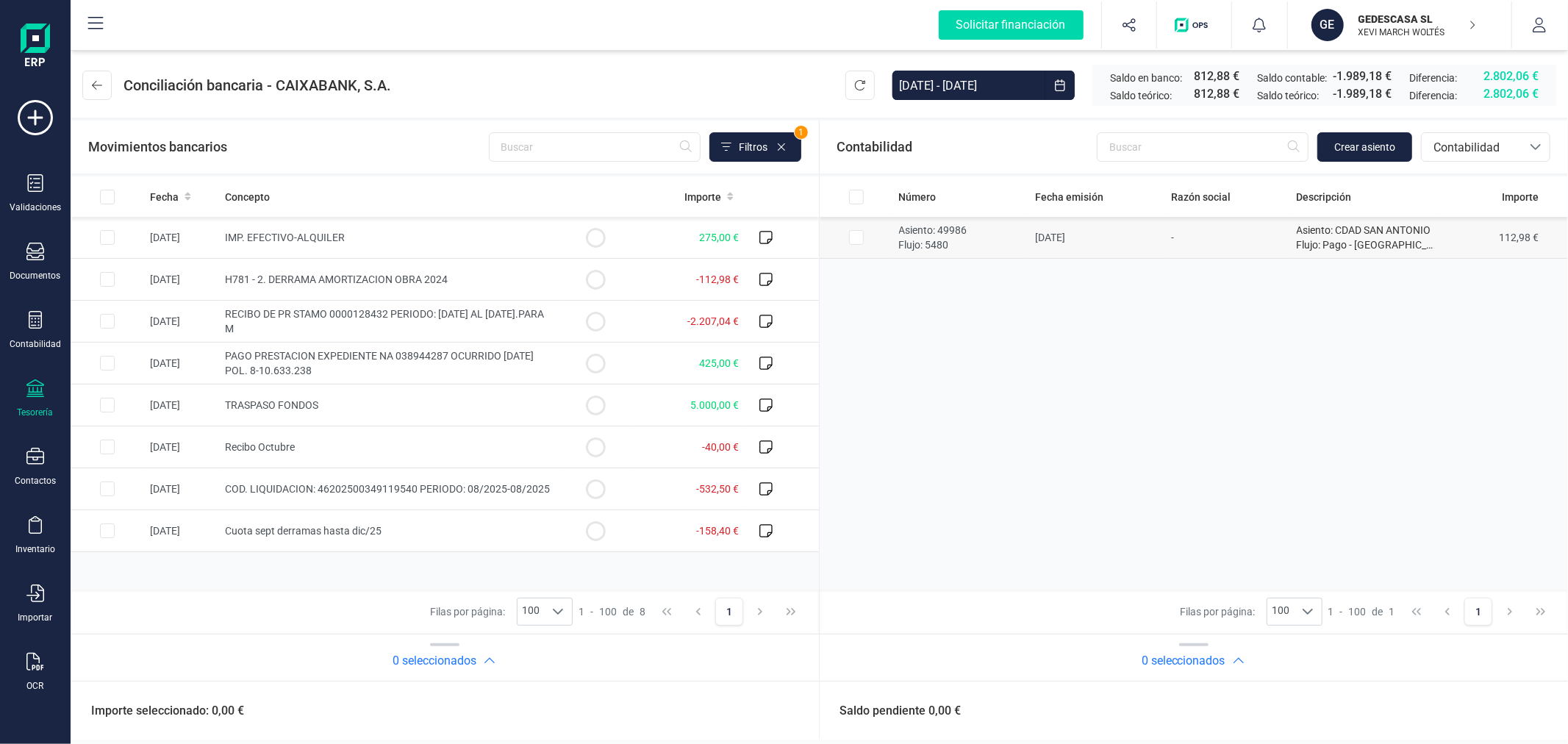
click at [858, 238] on input "Row Selected 62a87576-69dd-4e17-86e9-22e23f62852c" at bounding box center [856, 237] width 14 height 14
checkbox input "true"
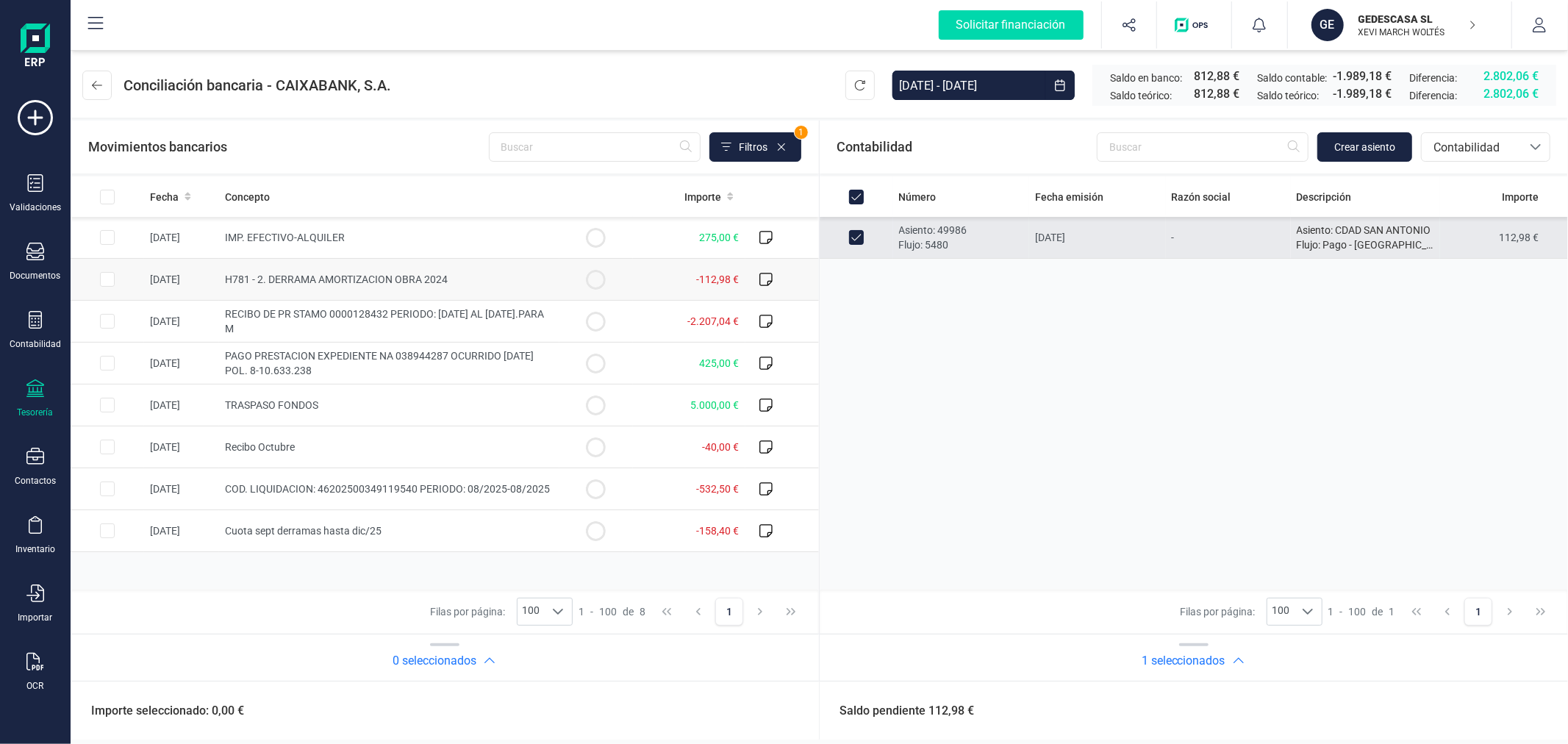
click at [111, 280] on input "Row Selected 9ebc5923-3582-4ae7-ab26-19ff843ae3fd" at bounding box center [107, 279] width 14 height 14
checkbox input "true"
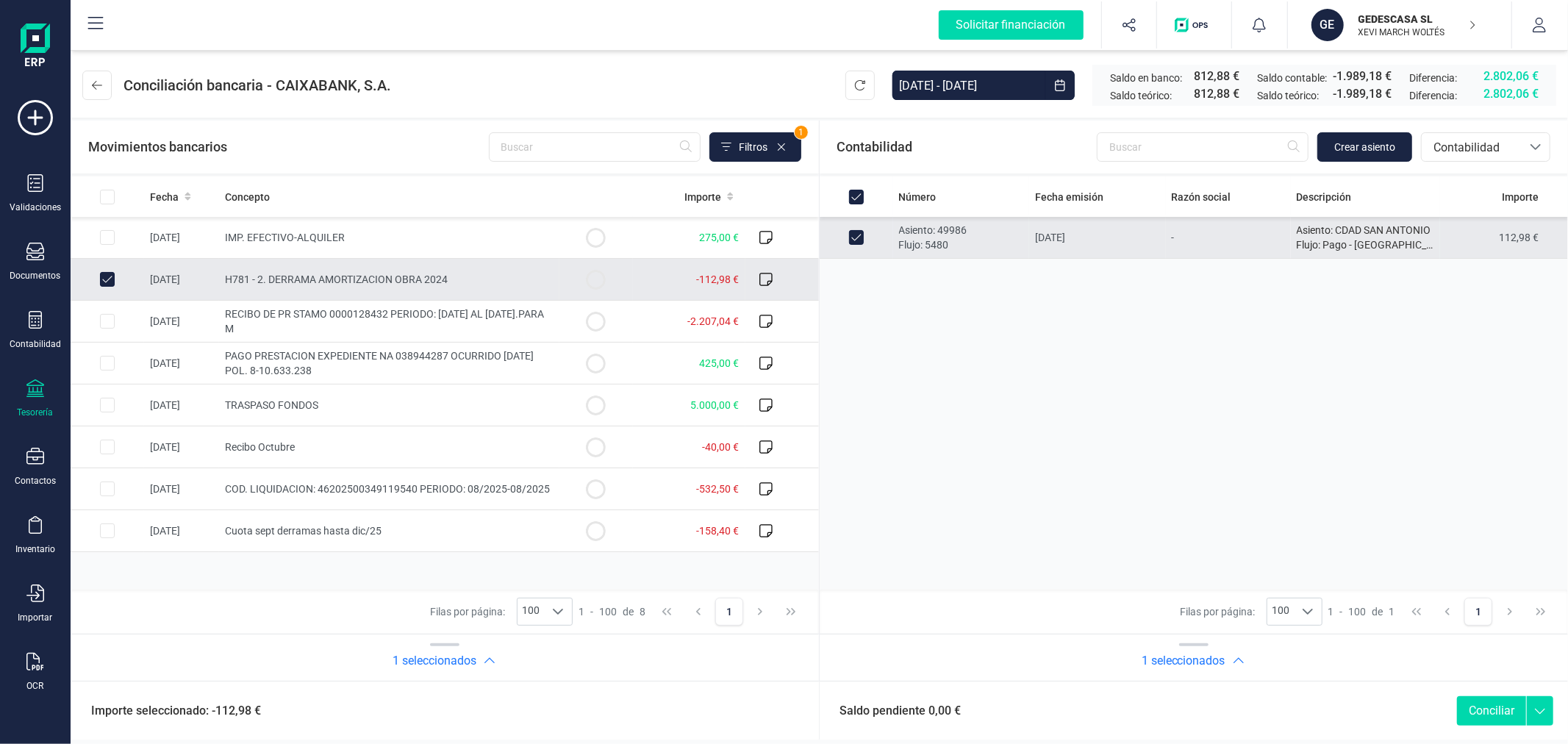
click at [1481, 713] on button "Conciliar" at bounding box center [1491, 711] width 69 height 30
checkbox input "false"
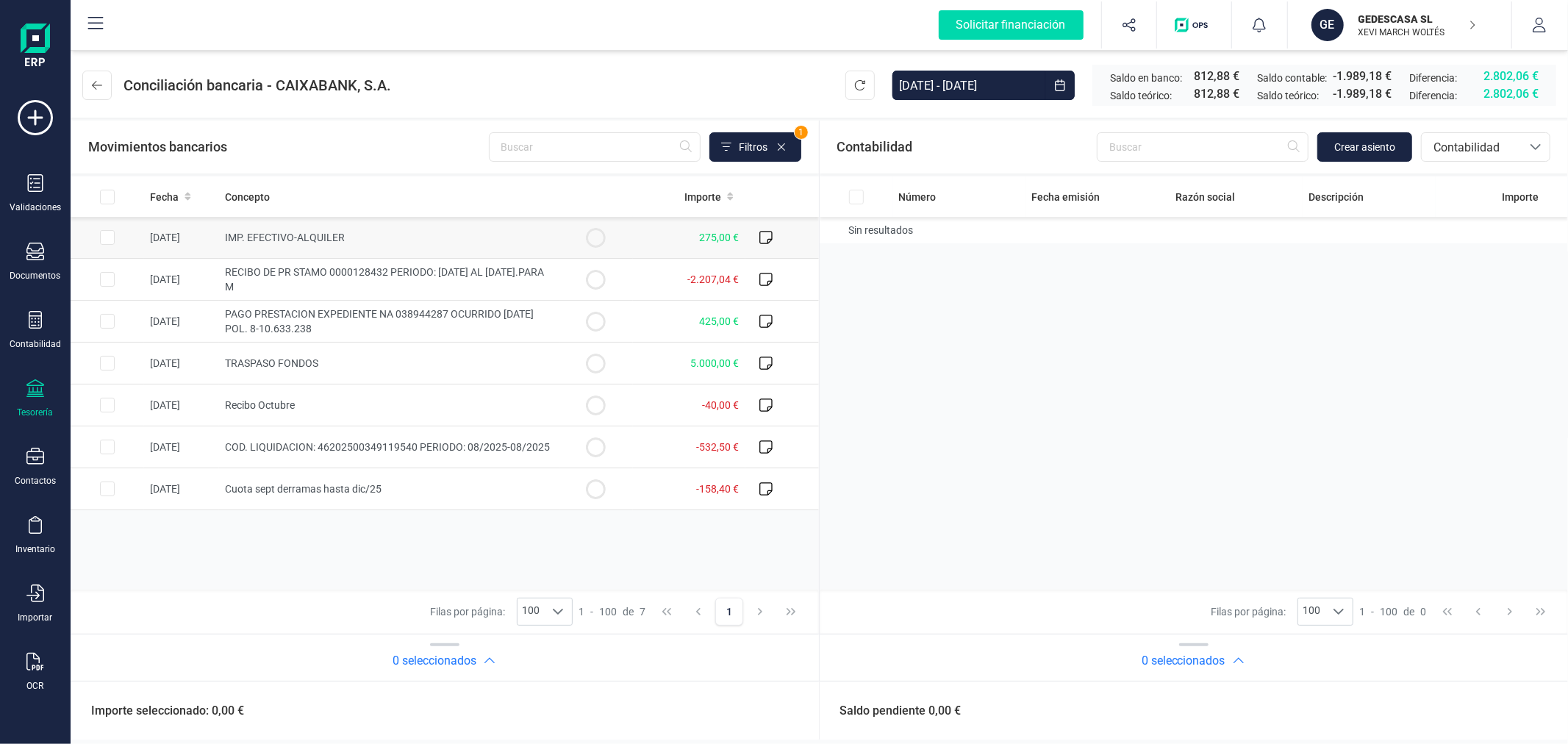
click at [106, 234] on input "Row Selected 03a9f967-a623-4770-949e-0f5435496753" at bounding box center [107, 237] width 14 height 14
checkbox input "true"
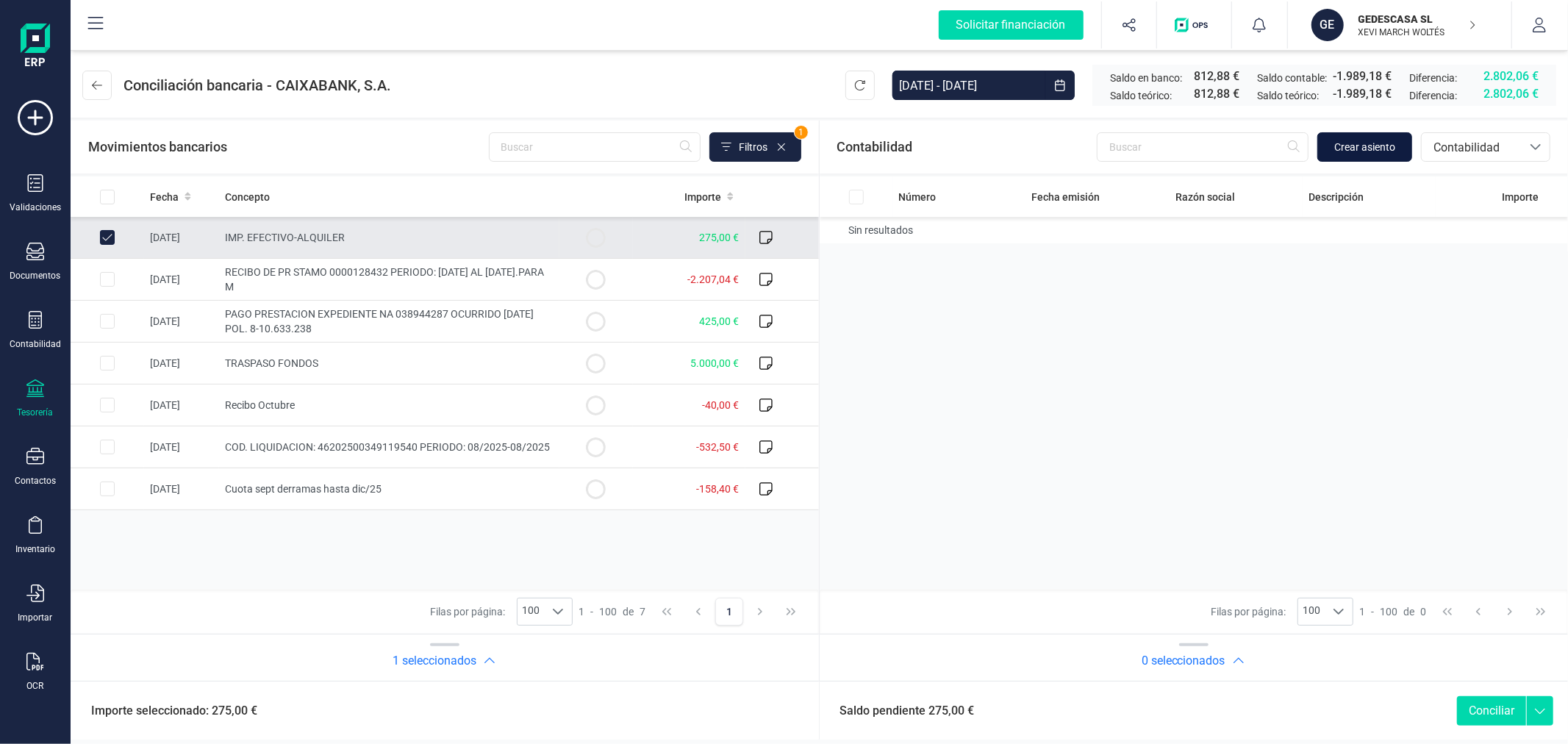
click at [1354, 143] on span "Crear asiento" at bounding box center [1365, 147] width 61 height 14
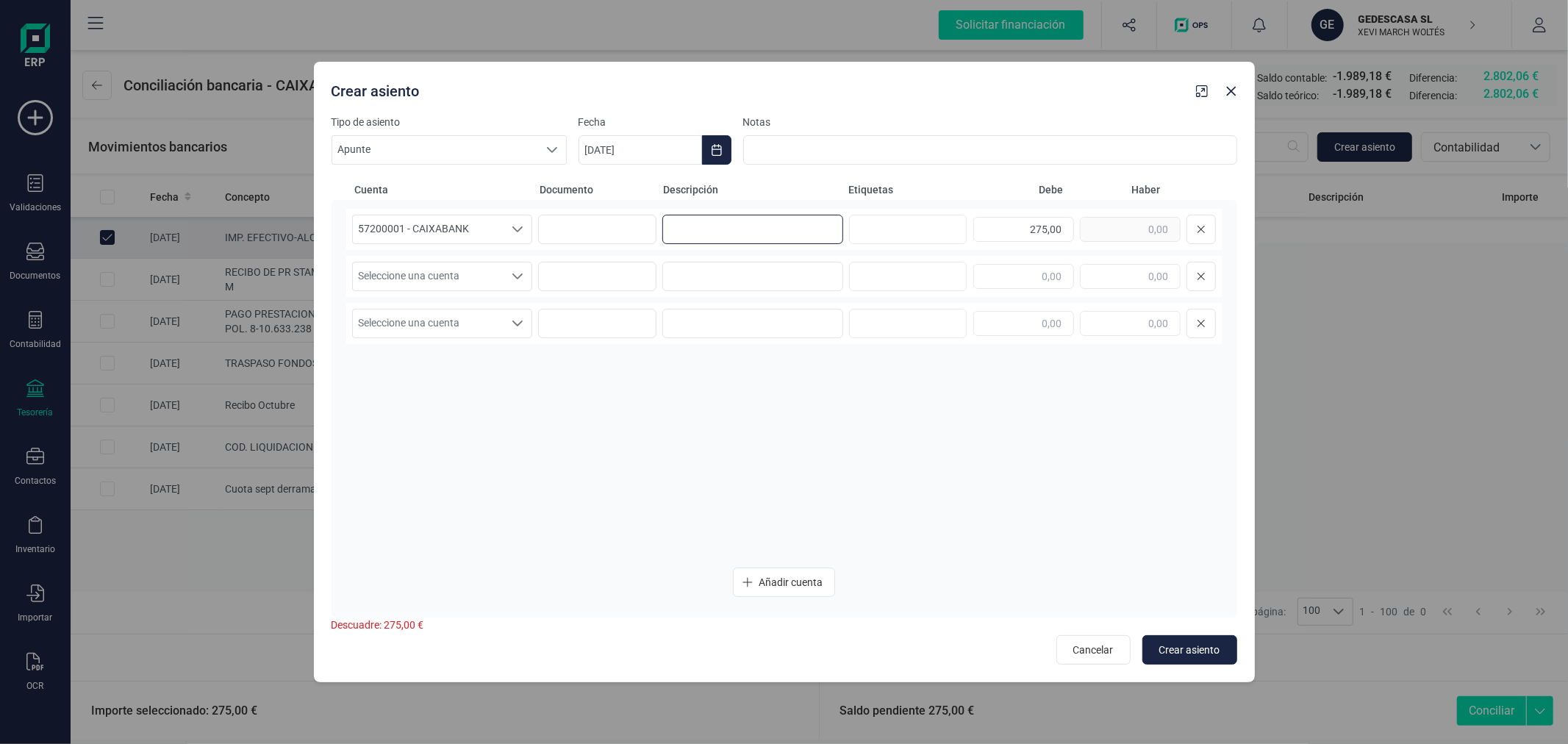
click at [779, 225] on input at bounding box center [753, 229] width 181 height 30
type input "ALQUILER [GEOGRAPHIC_DATA]"
click at [459, 276] on span "Seleccione una cuenta" at bounding box center [428, 276] width 151 height 28
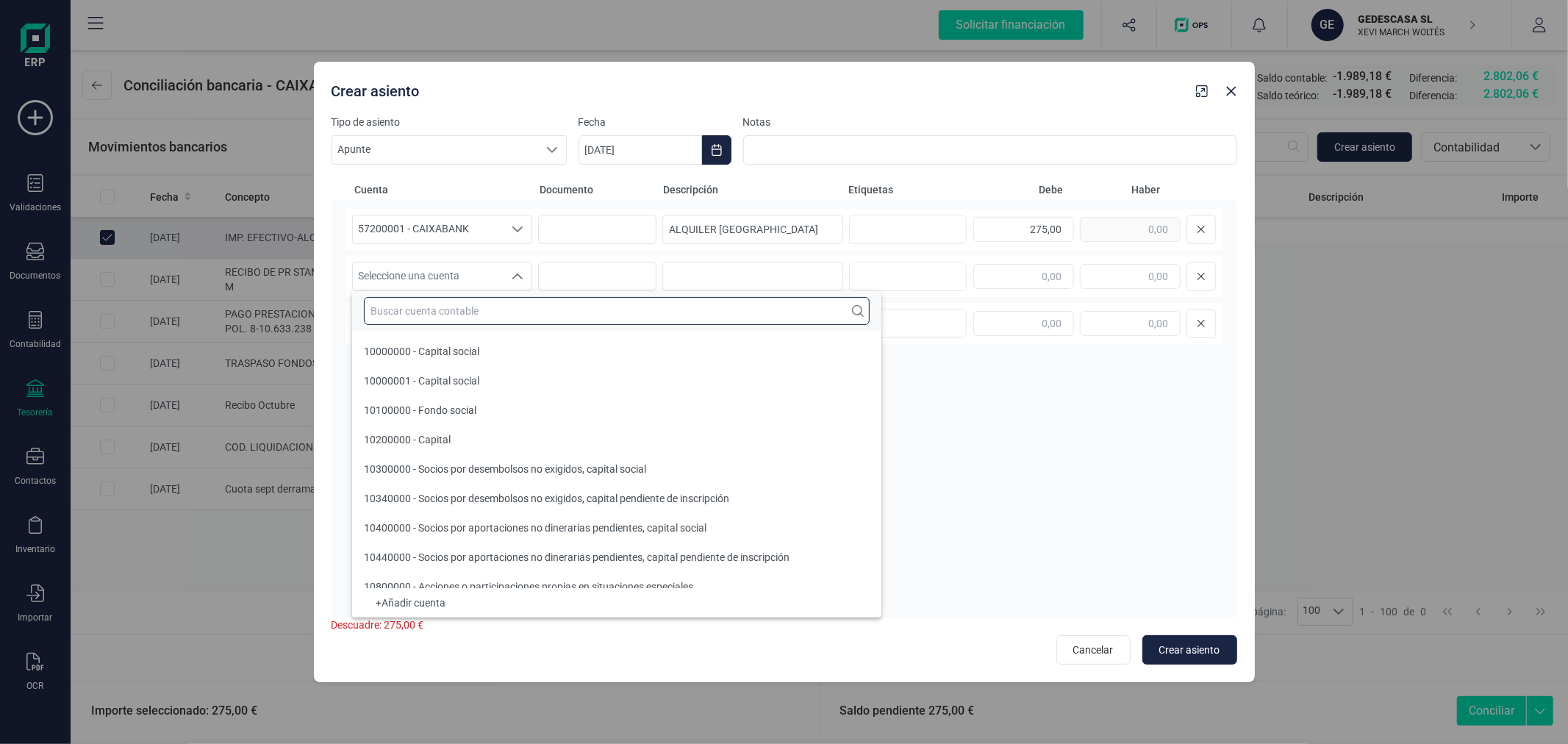
click at [483, 309] on input "text" at bounding box center [616, 311] width 505 height 28
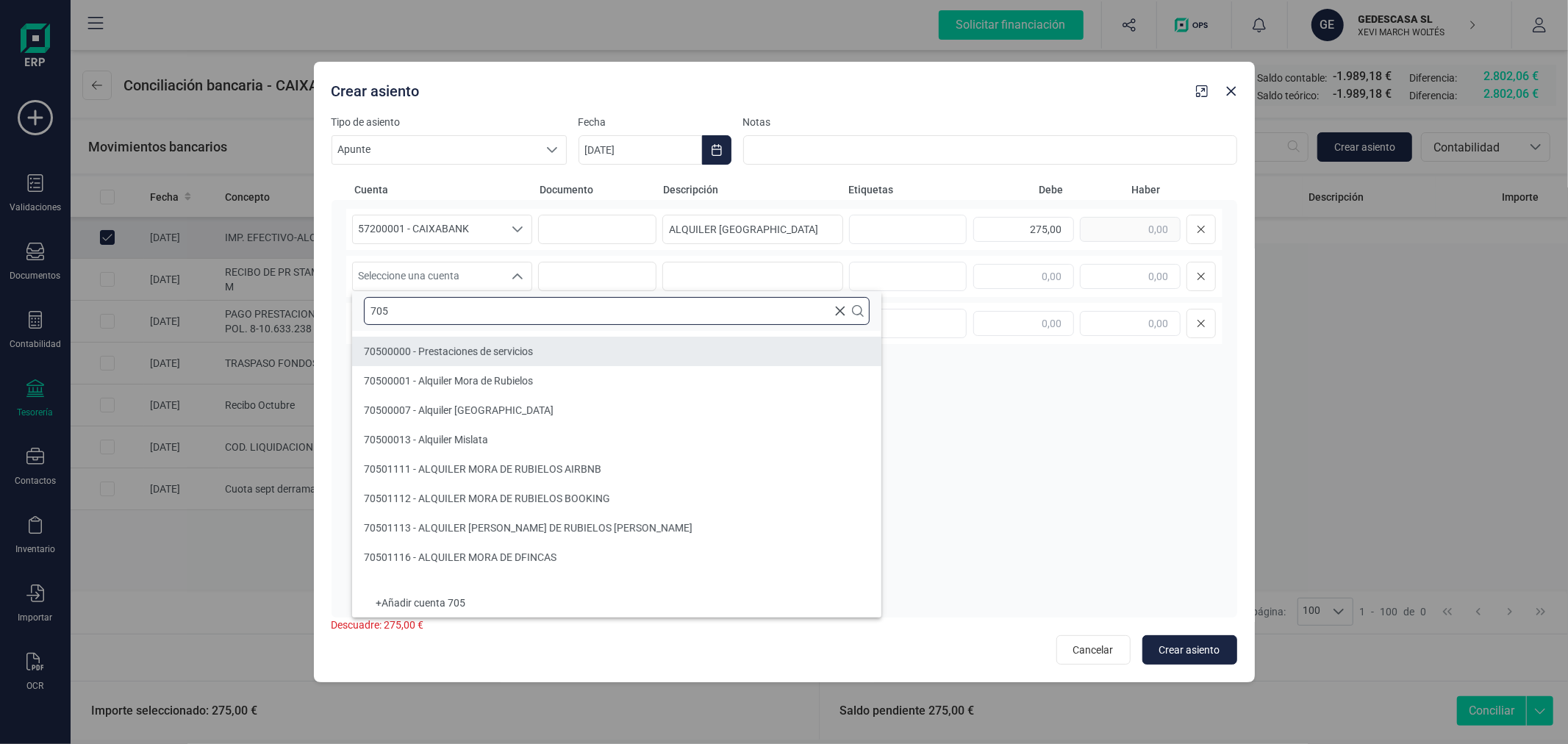
type input "705"
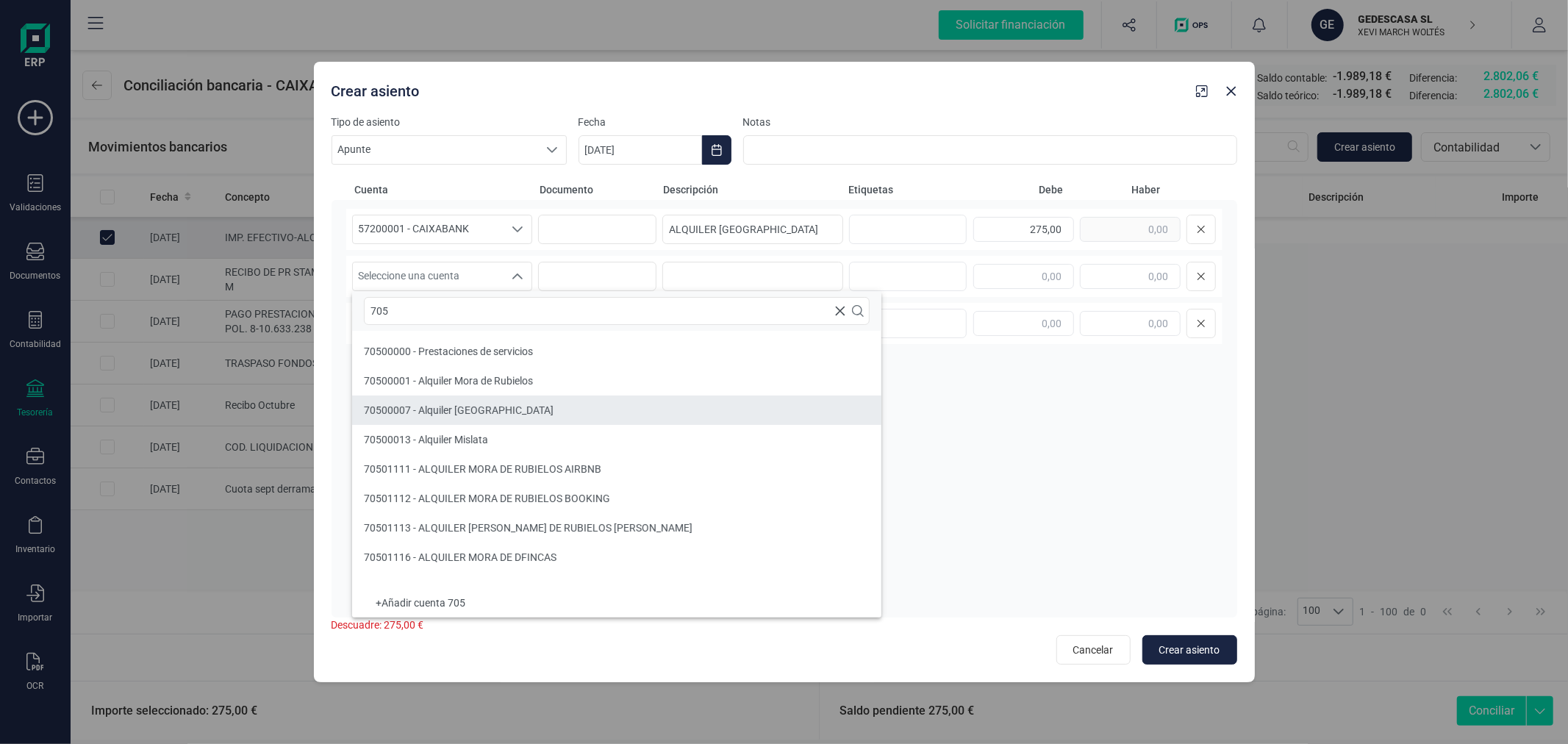
click at [568, 408] on li "70500007 - Alquiler [GEOGRAPHIC_DATA]" at bounding box center [616, 410] width 529 height 30
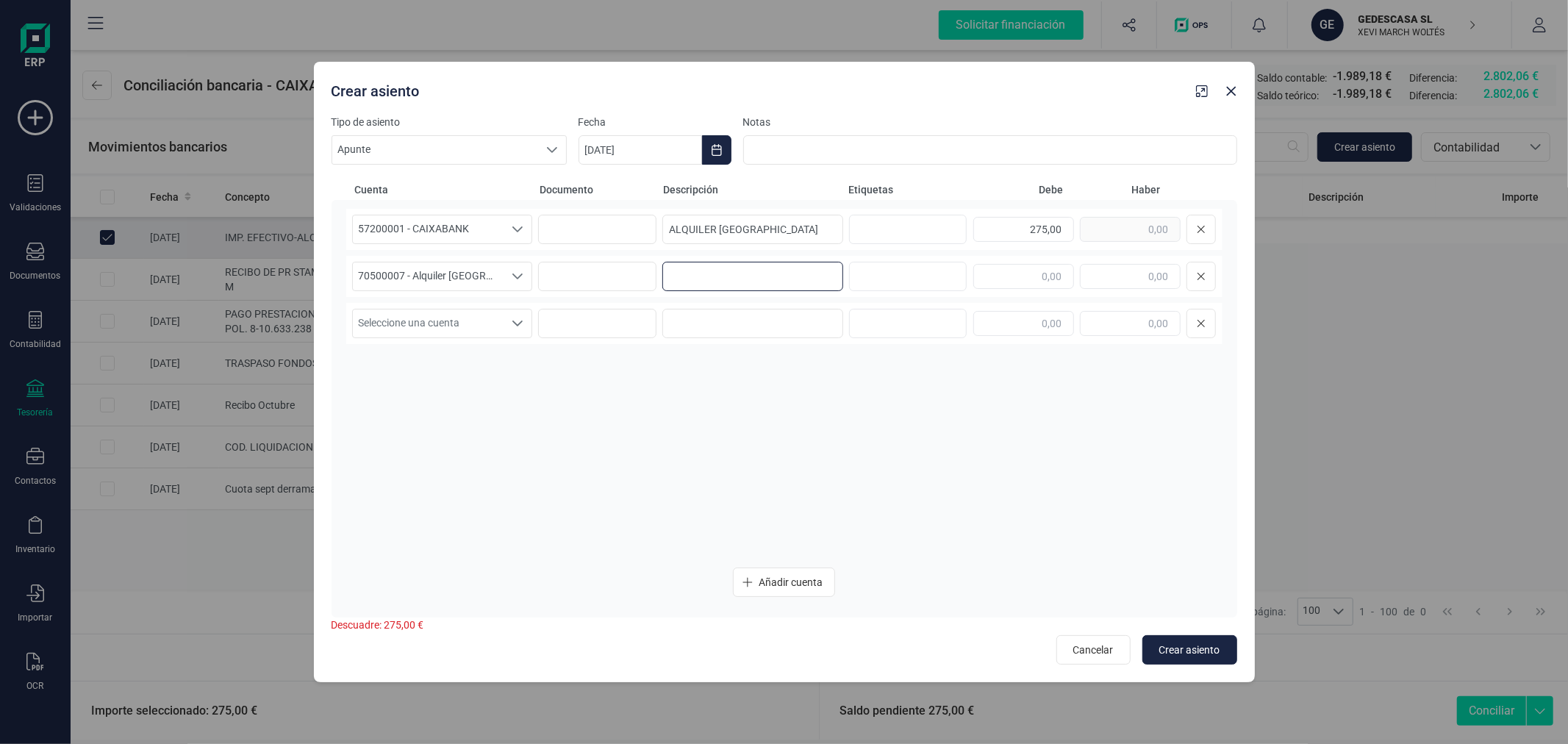
click at [792, 285] on input at bounding box center [753, 276] width 181 height 30
type input "ALQUILER [GEOGRAPHIC_DATA]"
type input "275,00"
click at [723, 145] on button "Choose Date" at bounding box center [716, 150] width 30 height 30
click at [608, 194] on icon "Previous Month" at bounding box center [607, 194] width 11 height 11
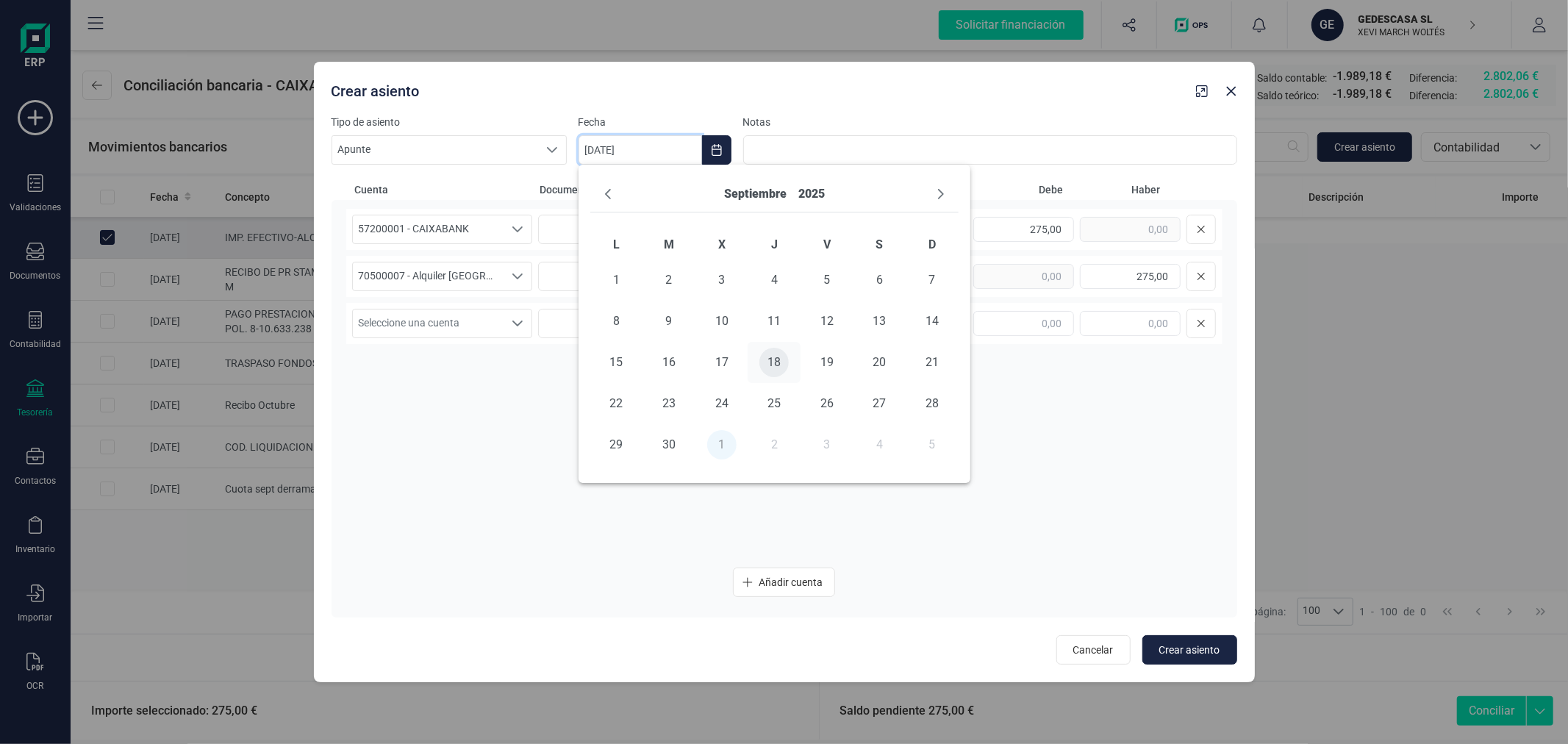
click at [777, 364] on span "18" at bounding box center [773, 362] width 30 height 30
click at [1184, 655] on span "Crear asiento" at bounding box center [1189, 649] width 61 height 14
type input "[DATE]"
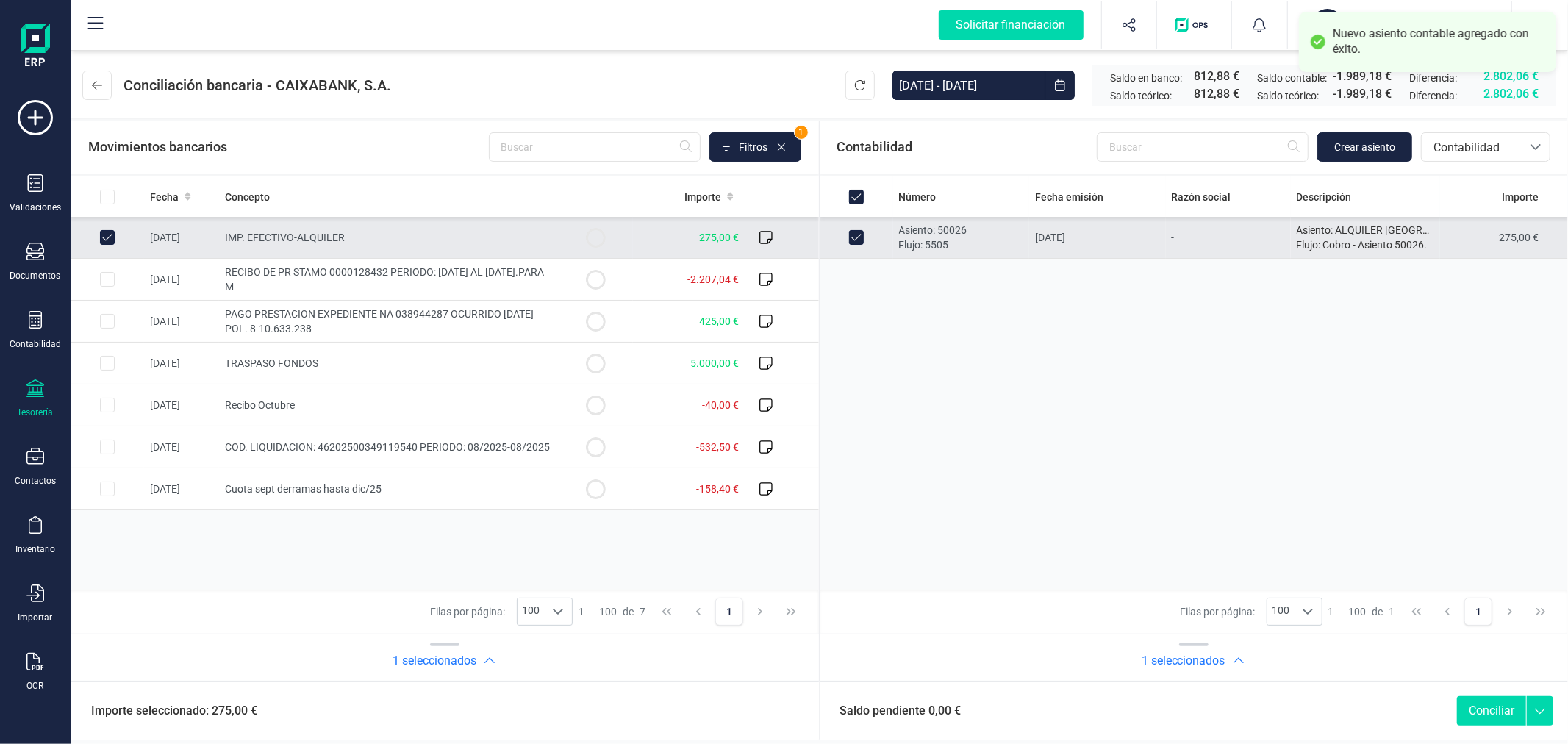
click at [1481, 709] on button "Conciliar" at bounding box center [1491, 711] width 69 height 30
checkbox input "false"
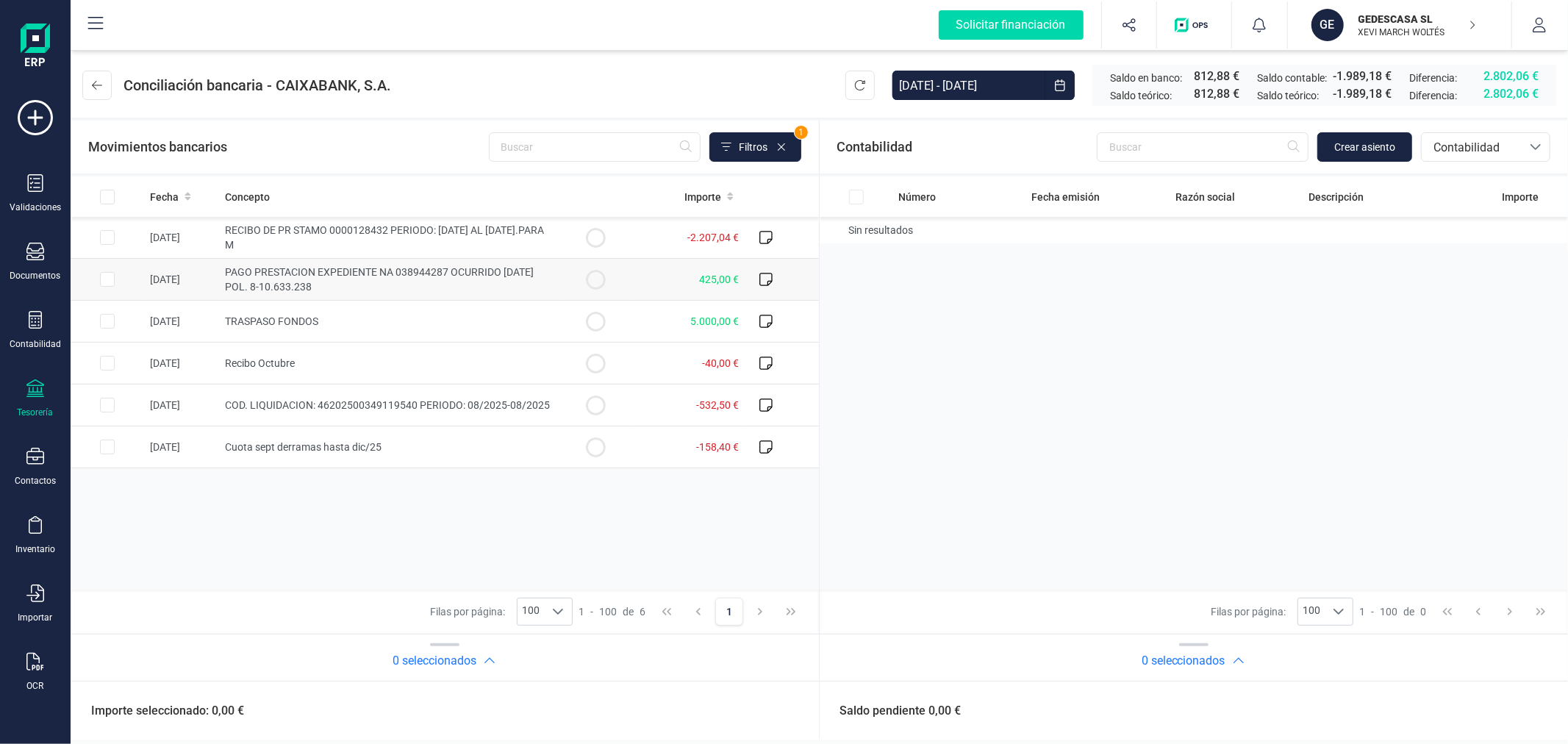
click at [104, 276] on input "Row Selected d8f1fd2f-dda8-420b-8152-65d4a36d37ad" at bounding box center [107, 279] width 14 height 14
checkbox input "true"
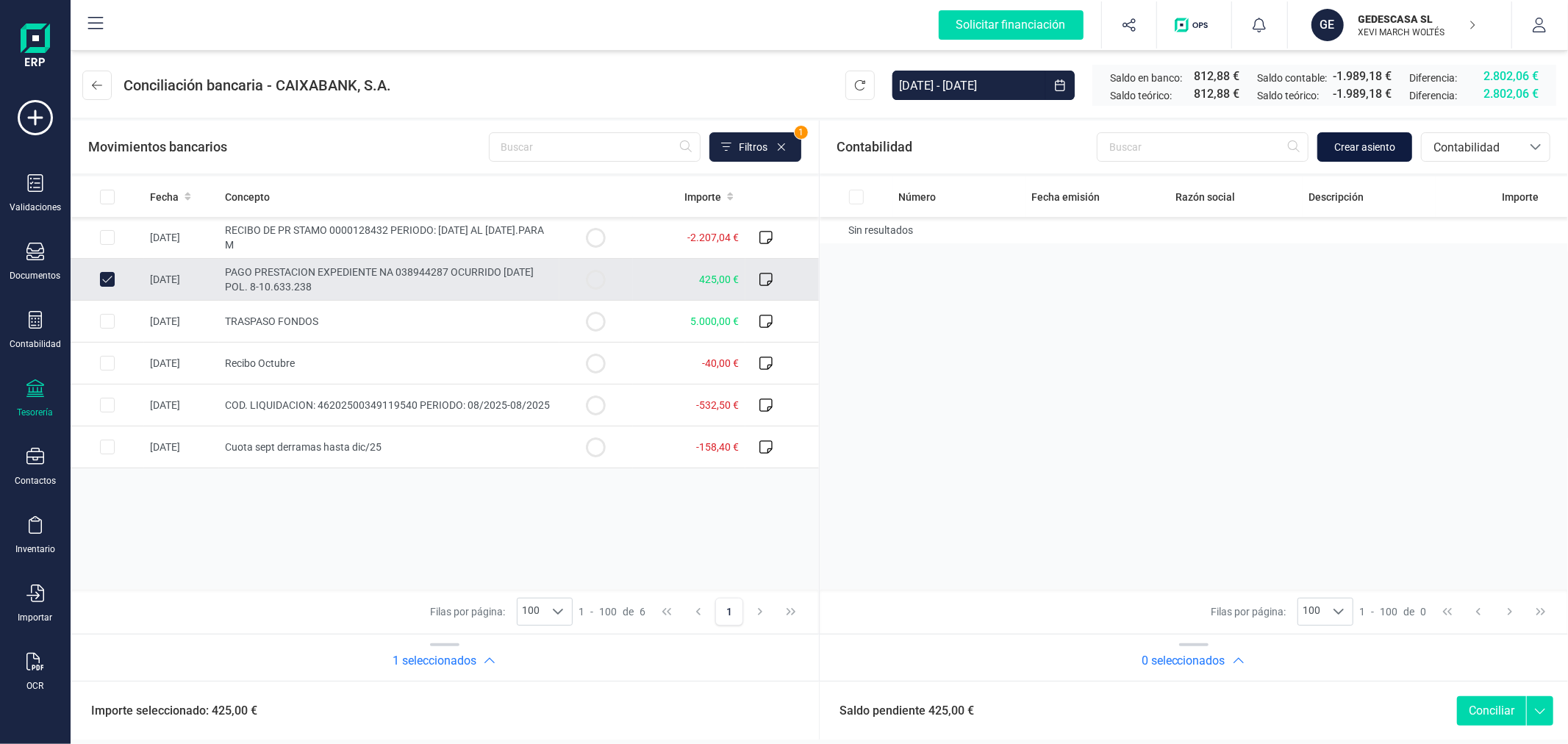
click at [1389, 134] on button "Crear asiento" at bounding box center [1364, 147] width 95 height 30
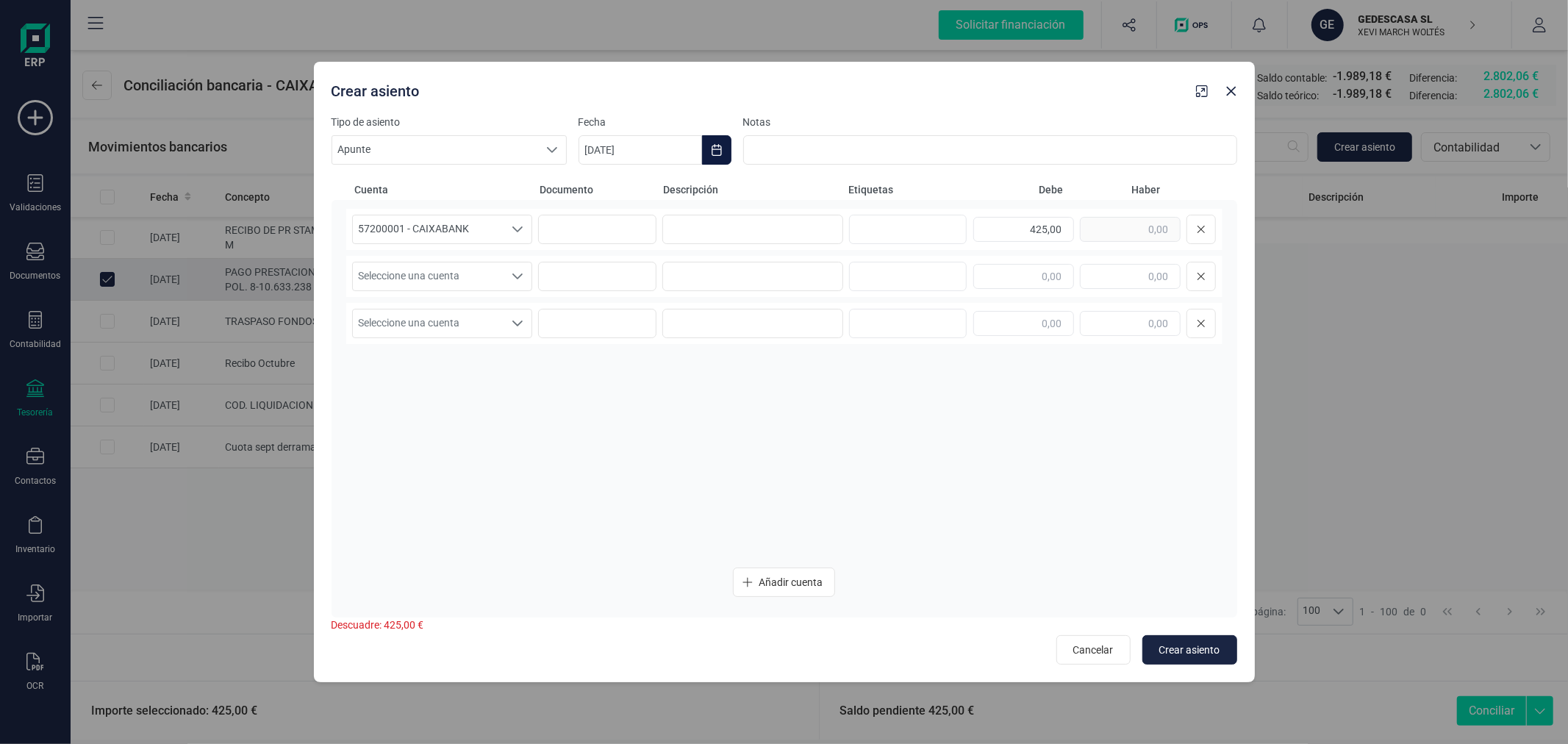
click at [725, 147] on button "Choose Date" at bounding box center [716, 150] width 30 height 30
click at [625, 435] on span "27" at bounding box center [616, 445] width 30 height 30
type input "[DATE]"
click at [777, 232] on input at bounding box center [753, 229] width 181 height 30
type input "INDEMNIZACIÓN SEGURO"
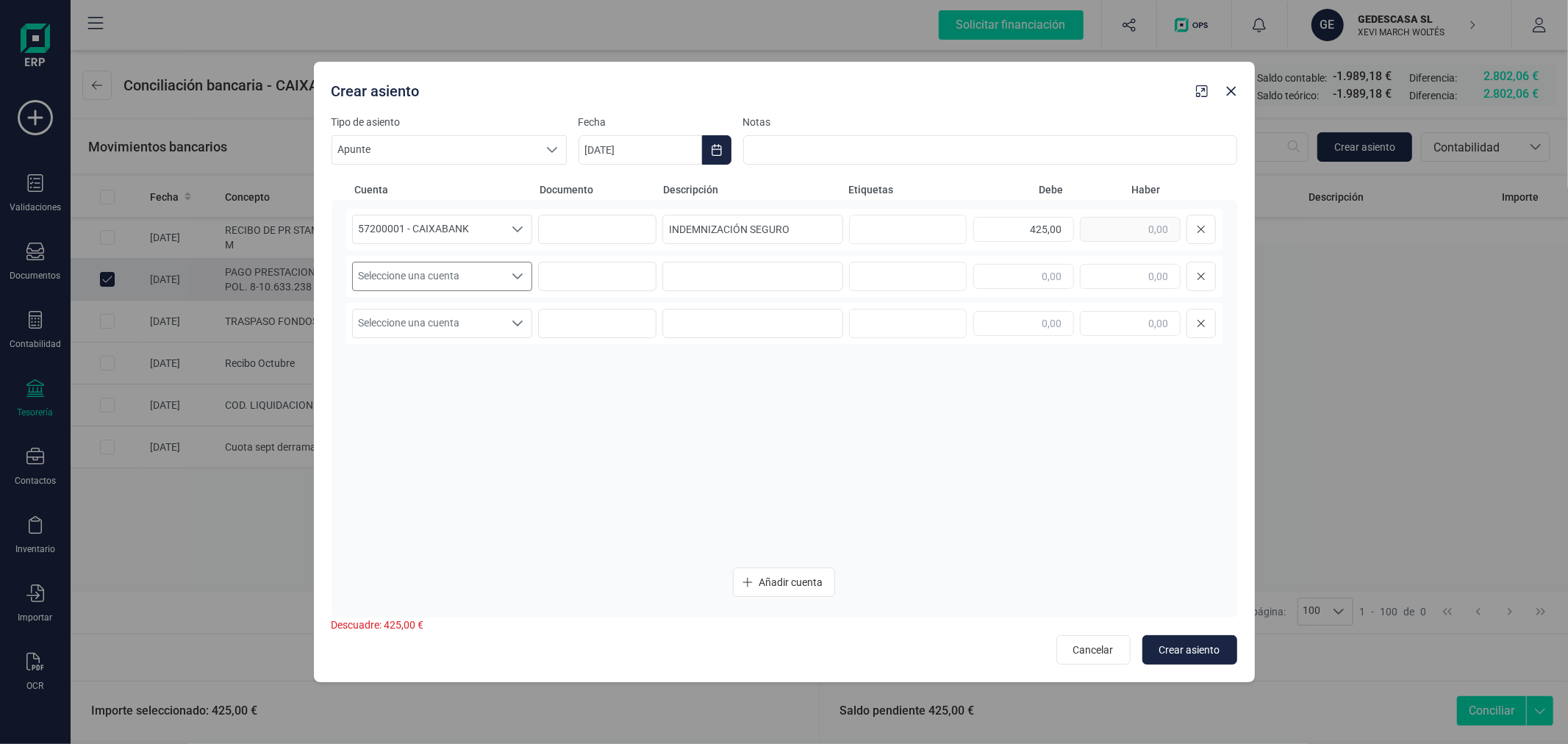
click at [432, 267] on span "Seleccione una cuenta" at bounding box center [428, 276] width 151 height 28
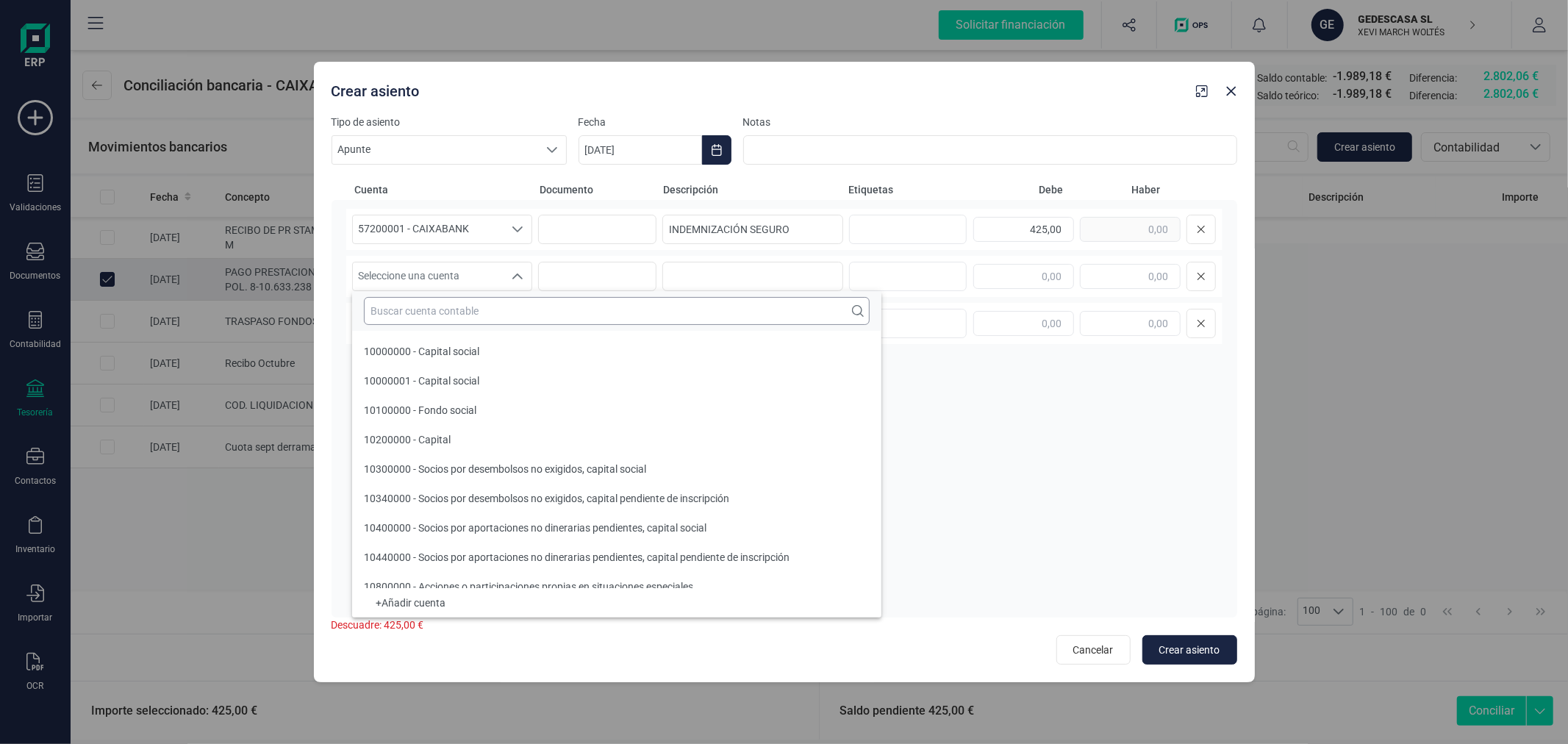
click at [449, 300] on input "text" at bounding box center [616, 311] width 505 height 28
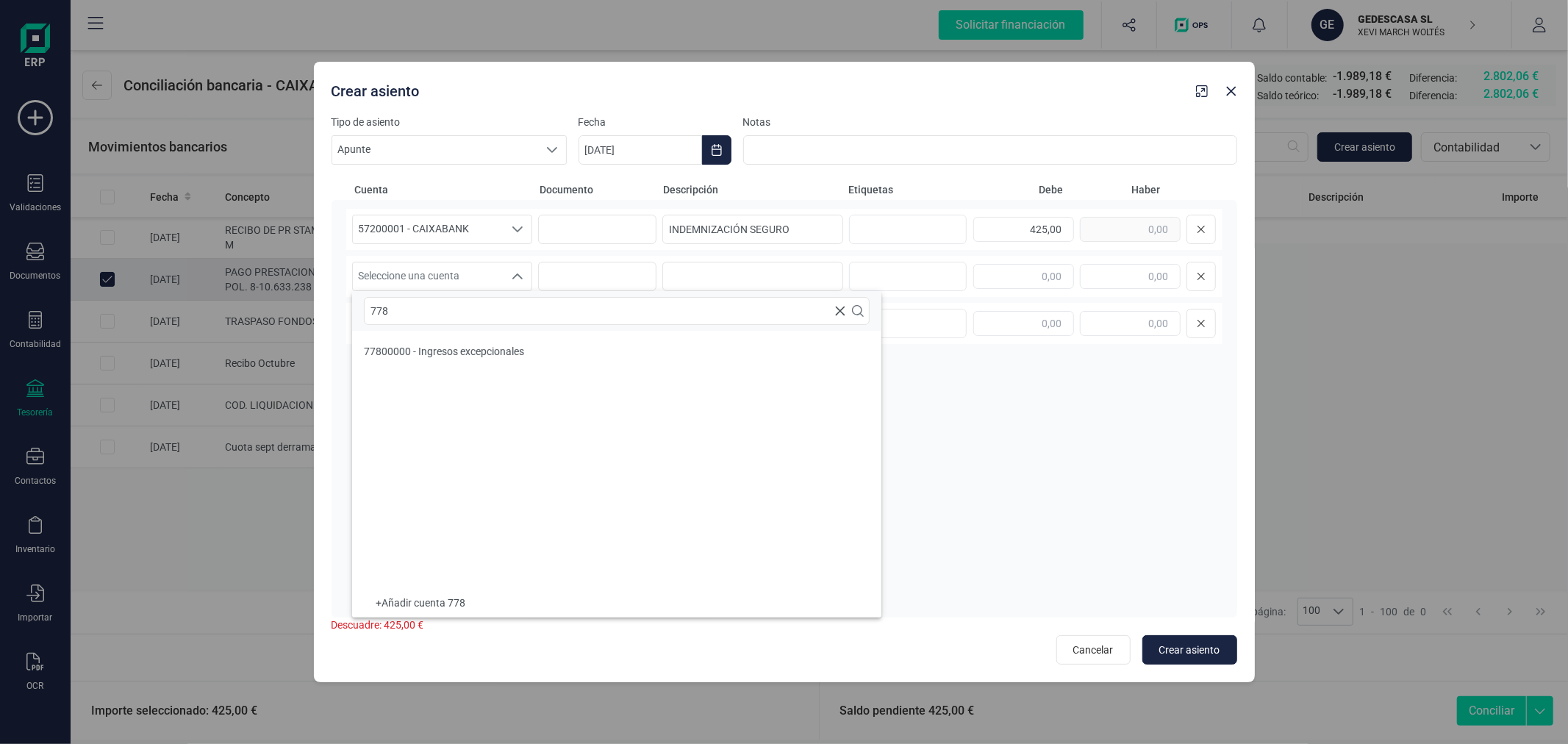
type input "778"
click at [483, 361] on li "77800000 - Ingresos excepcionales" at bounding box center [616, 352] width 529 height 30
click at [789, 234] on input "INDEMNIZACIÓN SEGURO" at bounding box center [753, 229] width 181 height 30
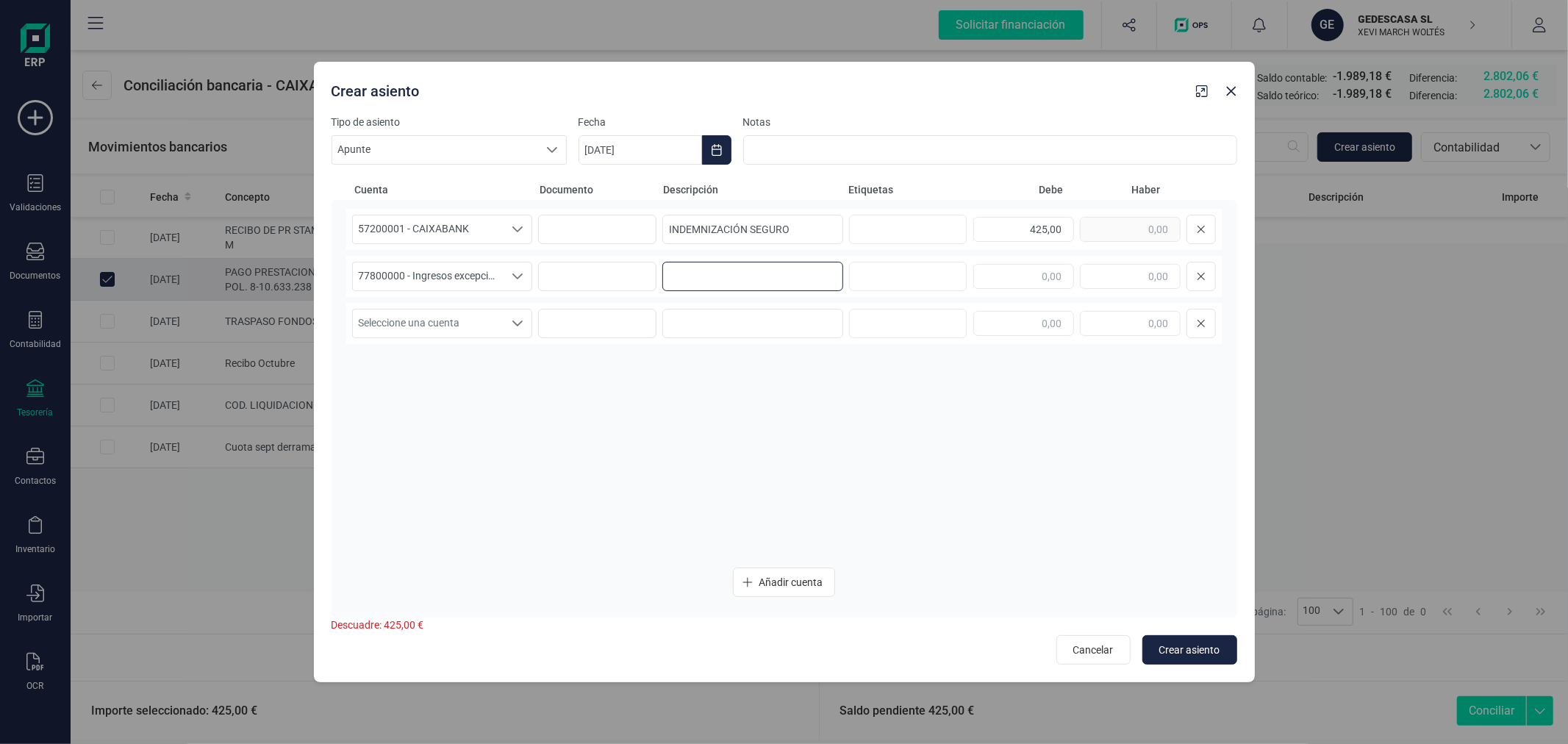
click at [774, 277] on input at bounding box center [753, 276] width 181 height 30
paste input "INDEMNIZACIÓN SEGURO"
type input "INDEMNIZACIÓN SEGURO"
type input "425,00"
click at [711, 140] on button "Choose Date" at bounding box center [716, 150] width 30 height 30
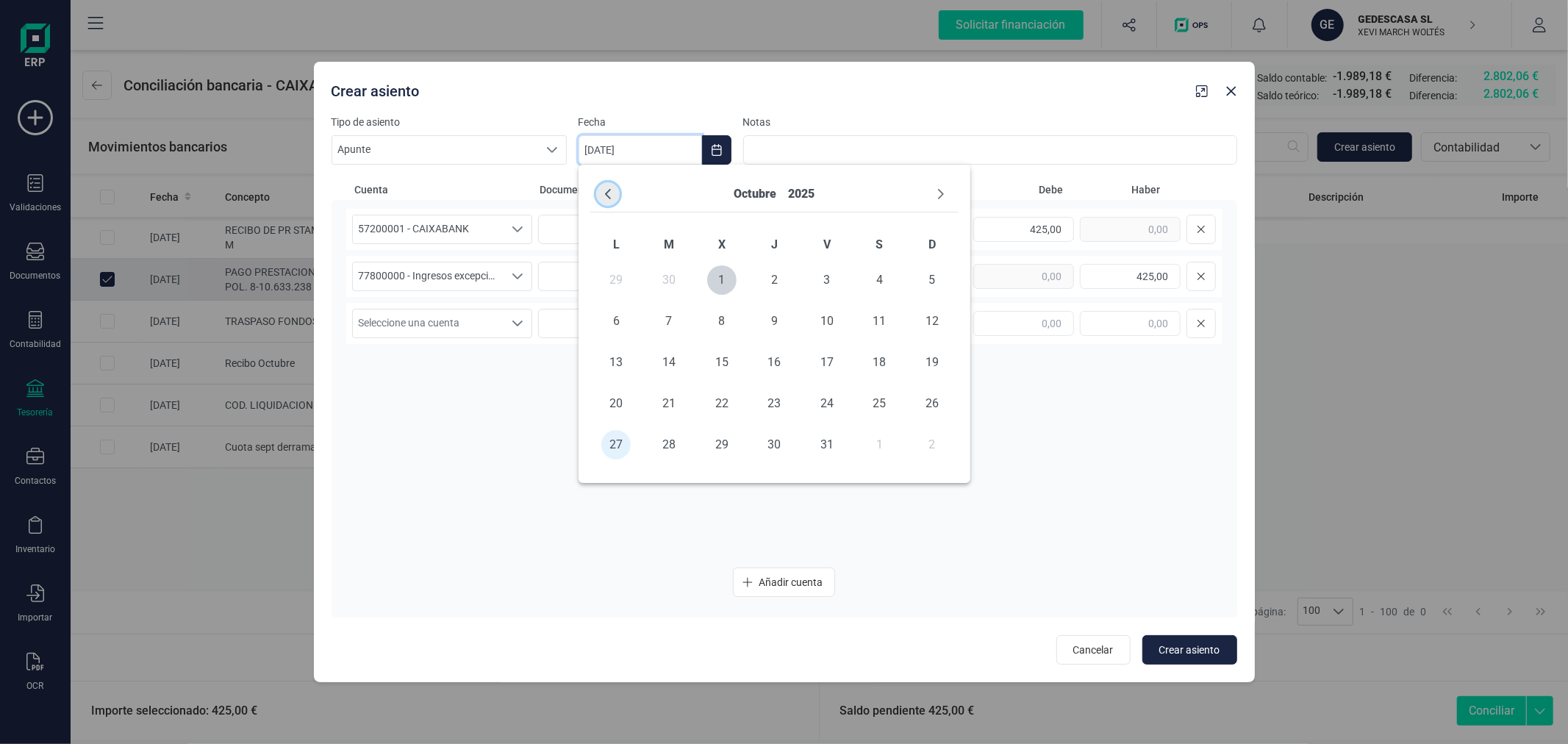
click at [606, 192] on icon "Previous Month" at bounding box center [608, 194] width 6 height 11
click at [878, 399] on span "27" at bounding box center [879, 403] width 30 height 30
click at [1180, 651] on span "Crear asiento" at bounding box center [1189, 649] width 61 height 14
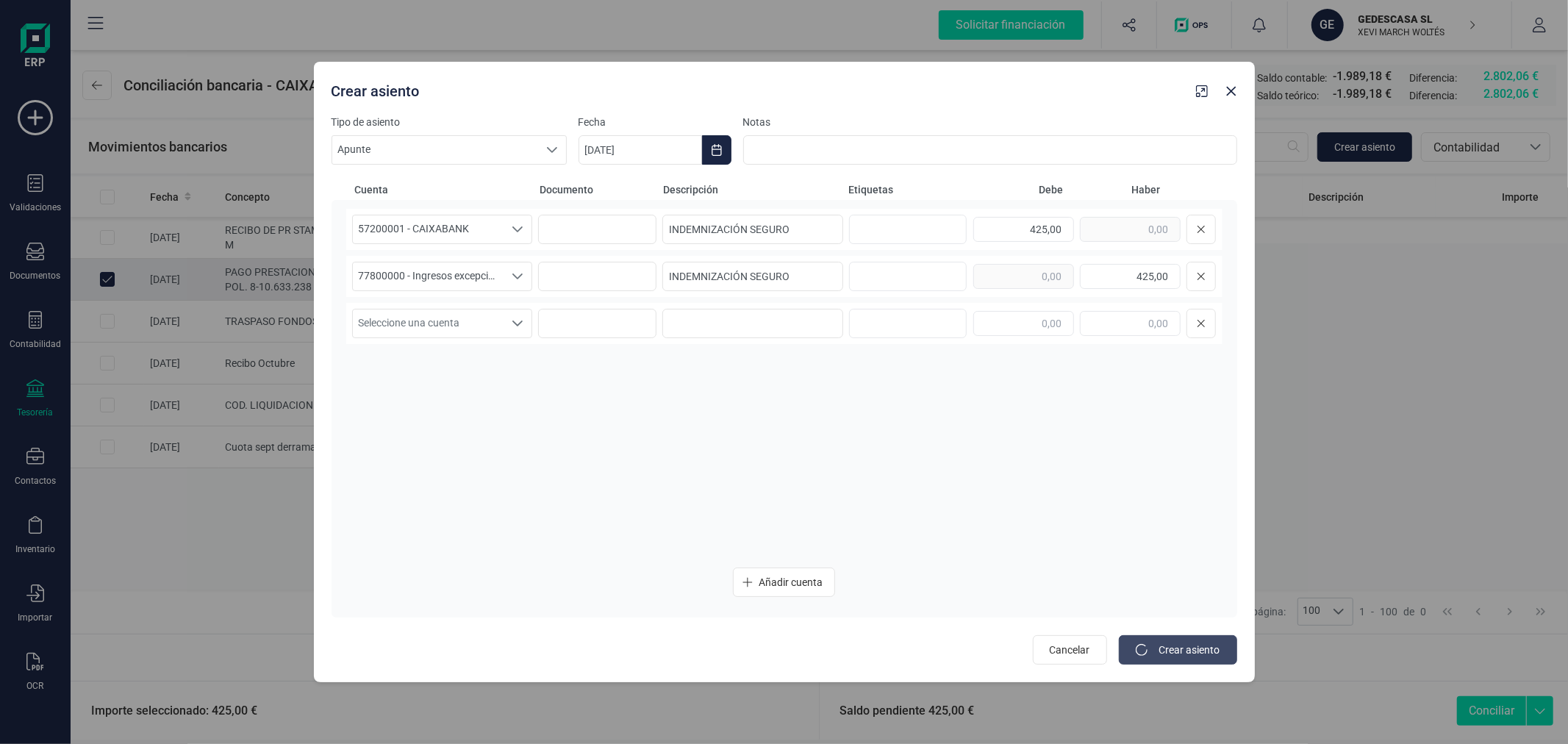
type input "[DATE]"
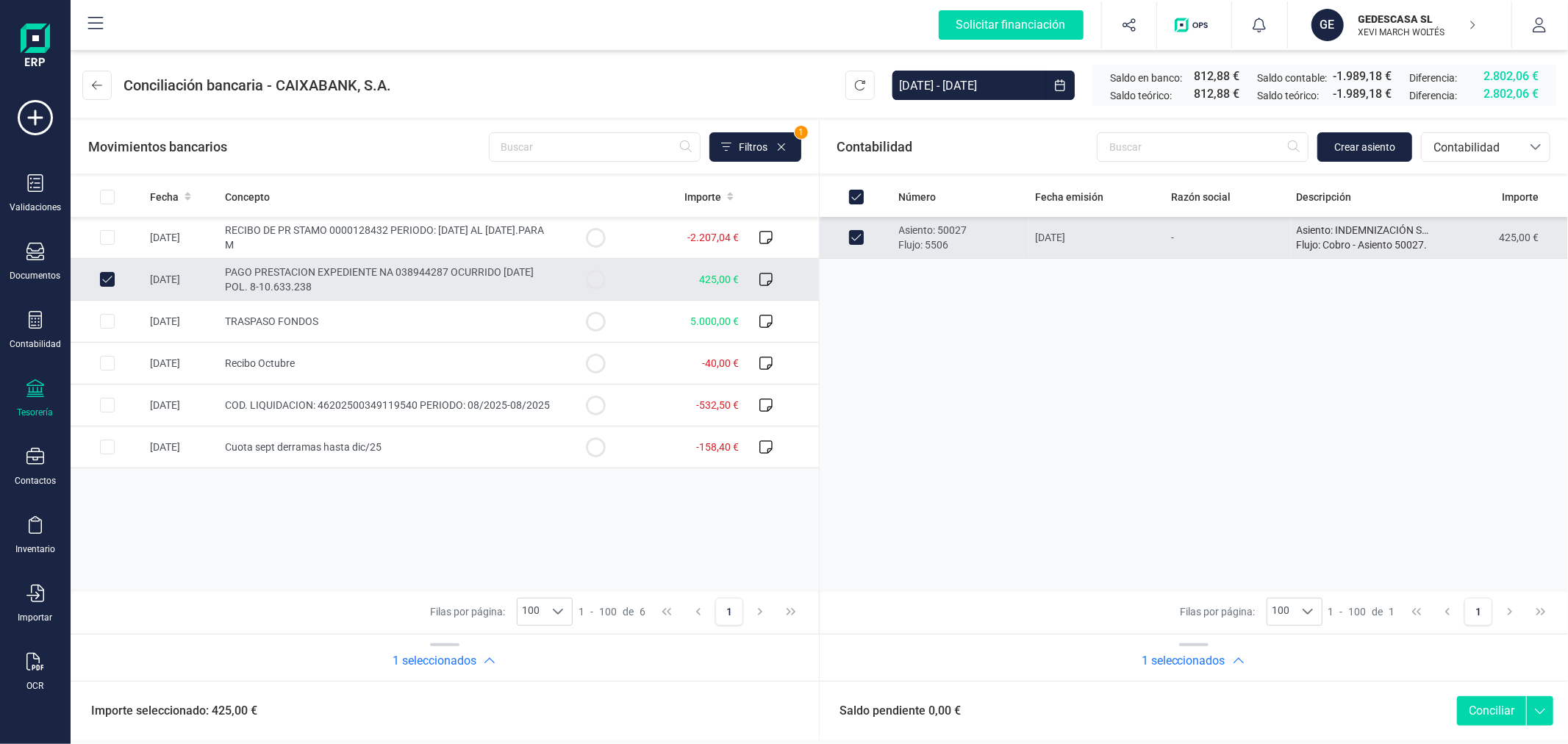
click at [1492, 704] on button "Conciliar" at bounding box center [1491, 711] width 69 height 30
checkbox input "false"
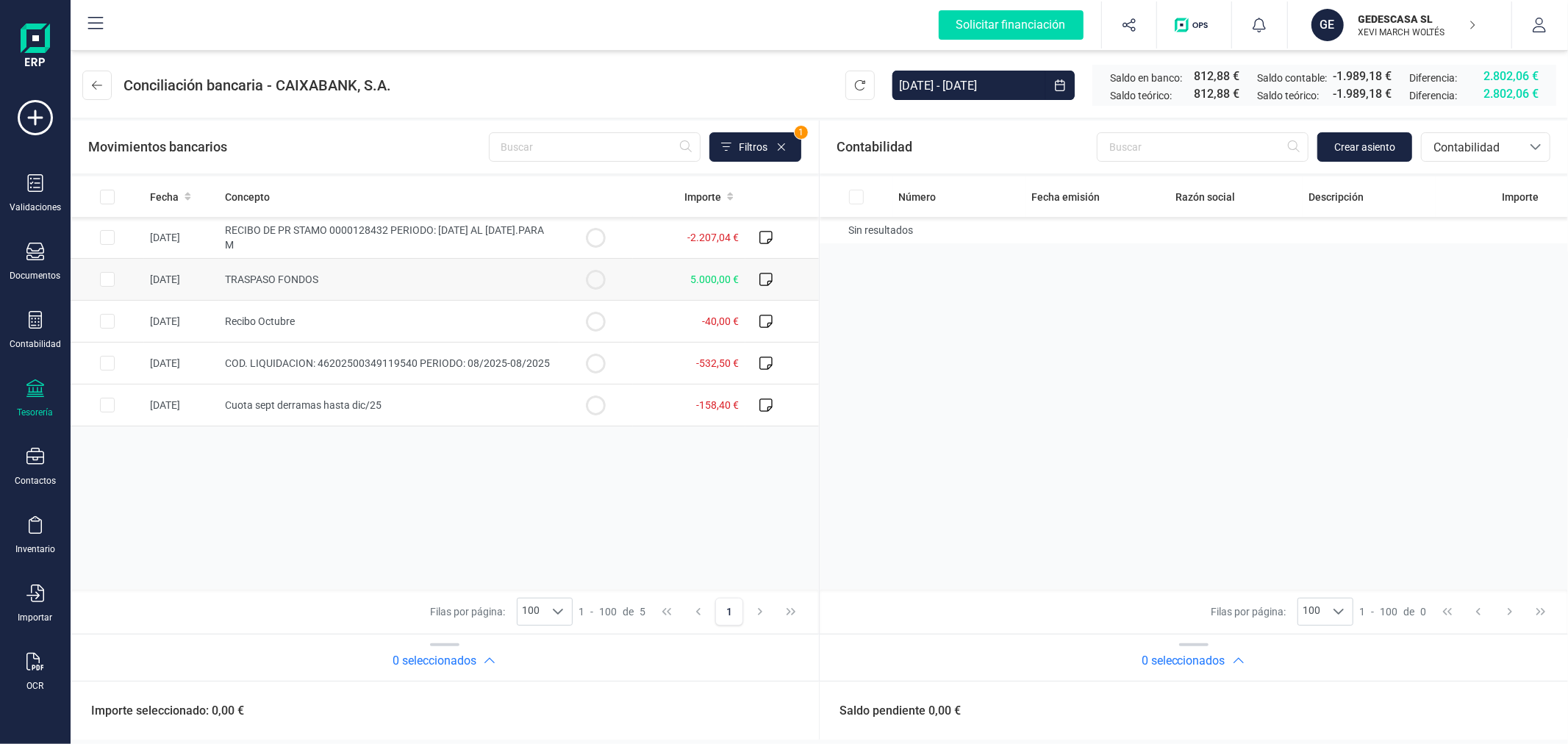
click at [105, 282] on input "Row Selected ae44c420-d9f1-423e-8b9d-6fa2bd11f8c4" at bounding box center [107, 279] width 14 height 14
checkbox input "true"
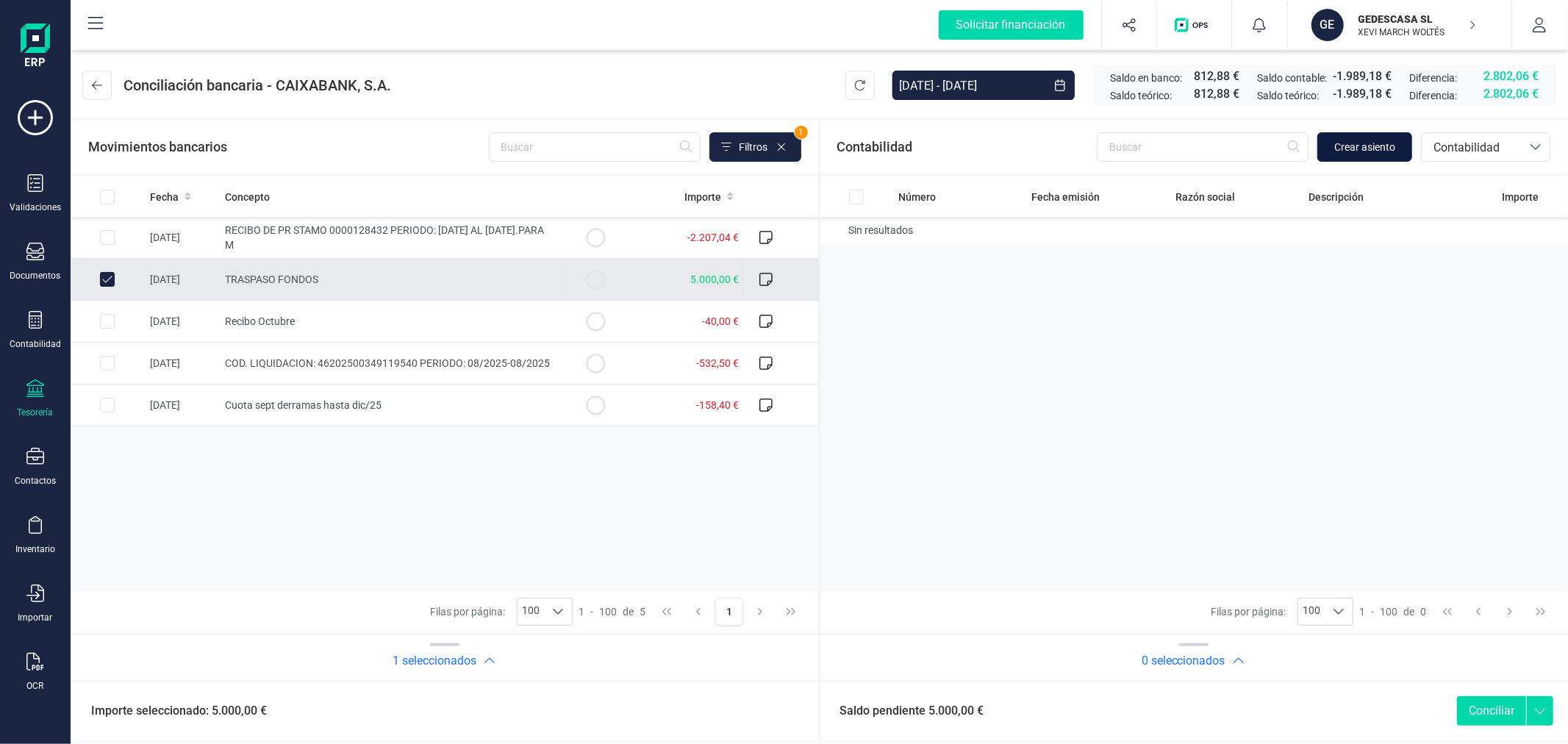
click at [1352, 143] on span "Crear asiento" at bounding box center [1365, 147] width 61 height 14
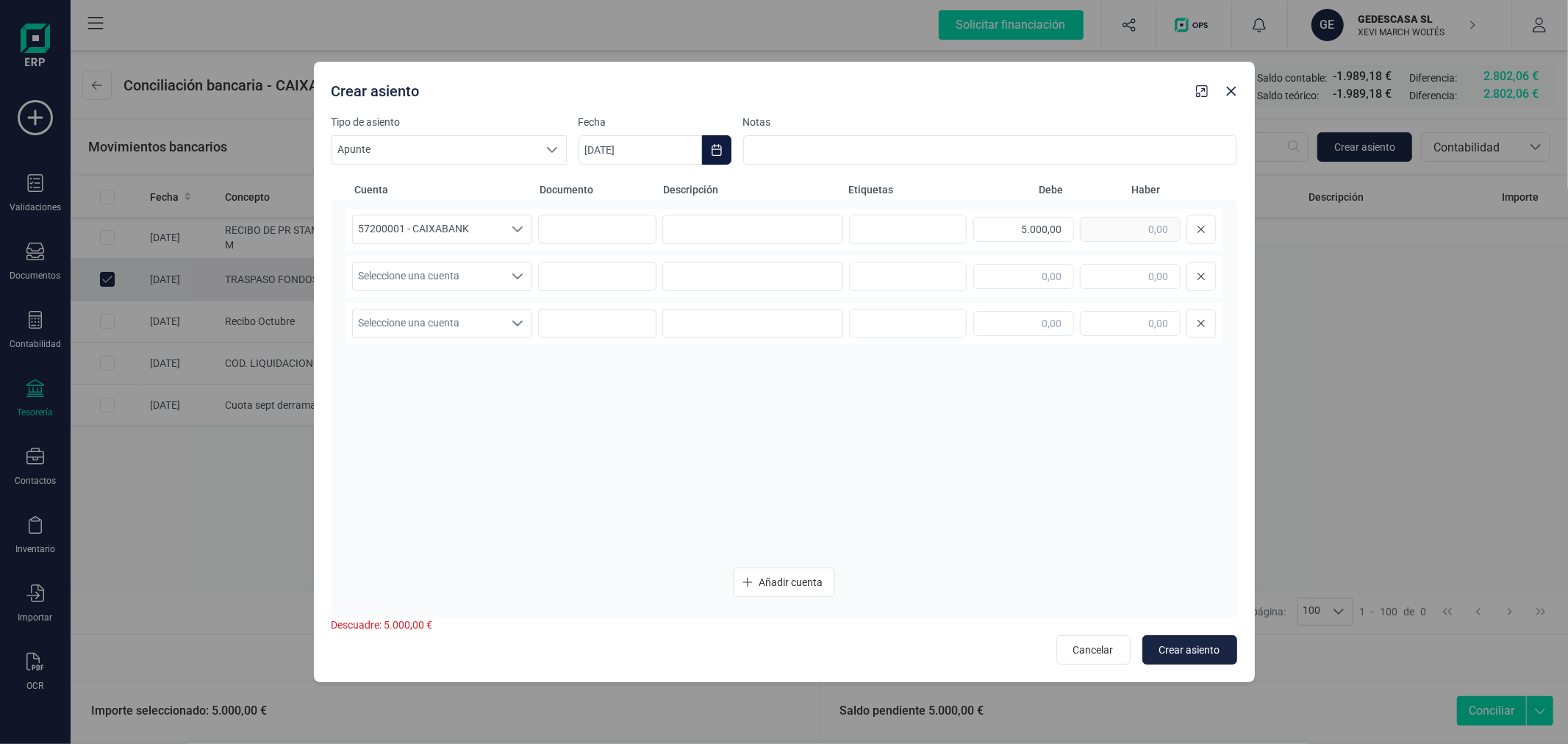
click at [721, 150] on icon "Choose Date" at bounding box center [716, 150] width 10 height 11
click at [599, 197] on button "Previous Month" at bounding box center [607, 194] width 24 height 24
click at [822, 285] on span "5" at bounding box center [827, 280] width 30 height 30
type input "[DATE]"
click at [713, 236] on input at bounding box center [753, 229] width 181 height 30
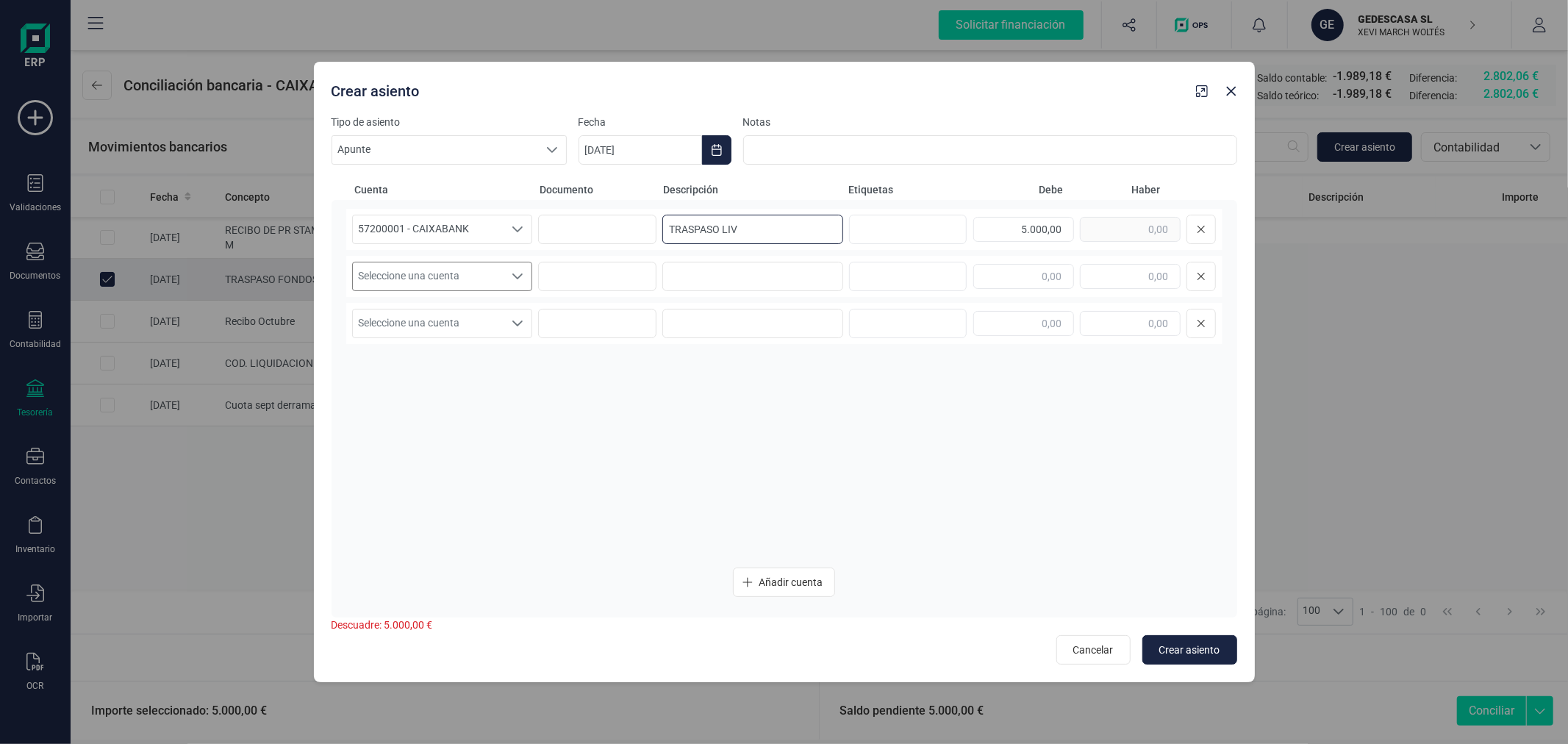
type input "TRASPASO LIV"
click at [429, 278] on span "Seleccione una cuenta" at bounding box center [428, 276] width 151 height 28
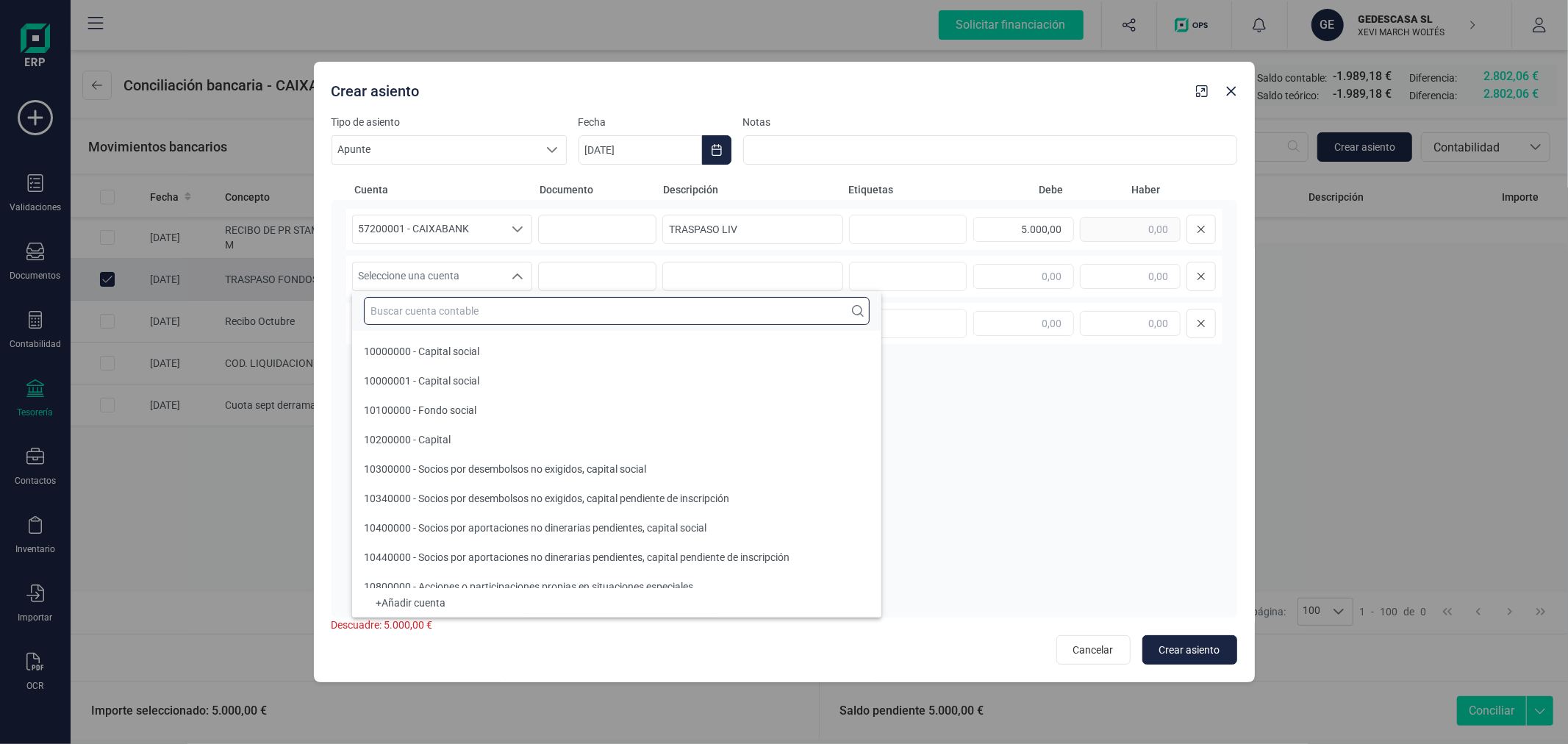
click at [436, 314] on input "text" at bounding box center [616, 311] width 505 height 28
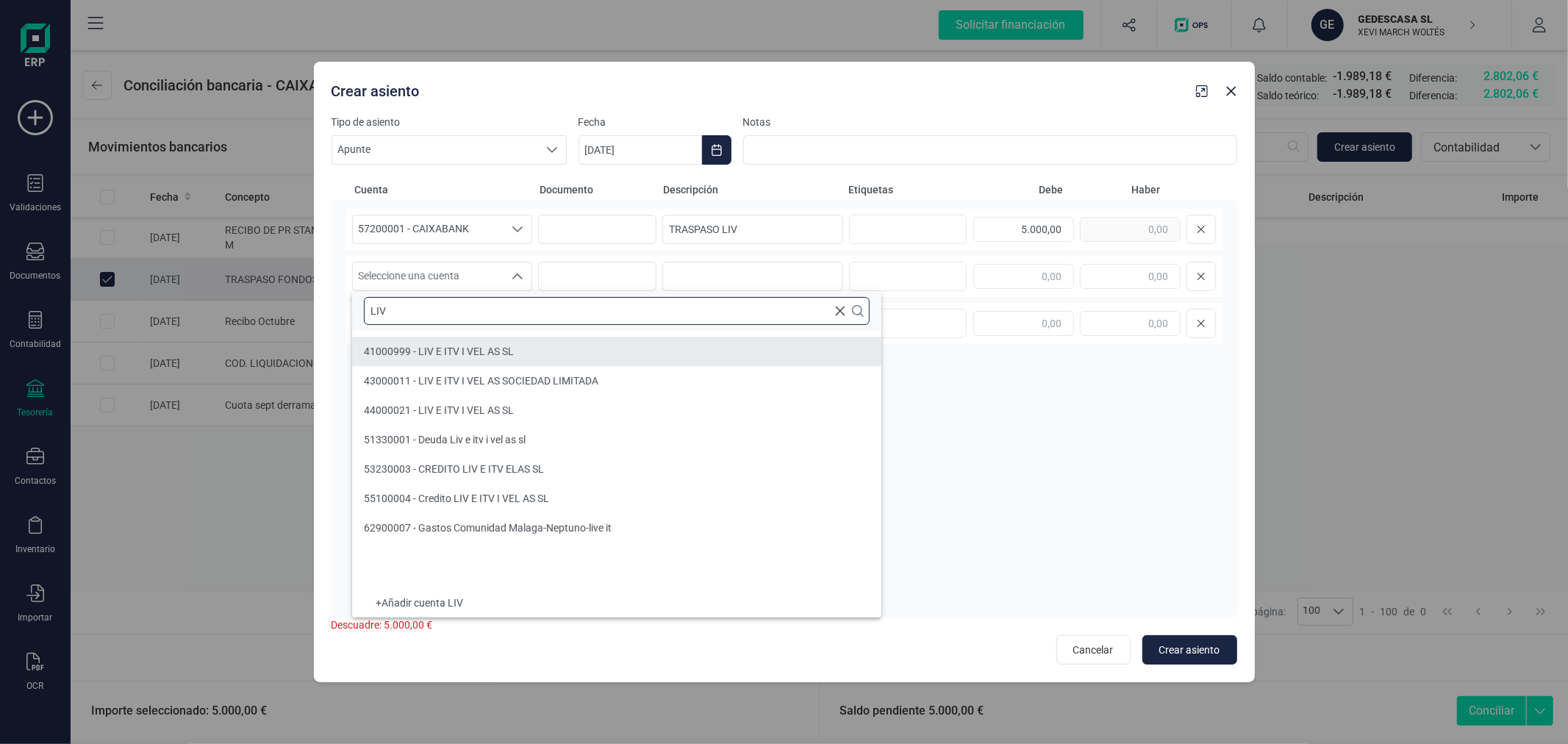
type input "LIV"
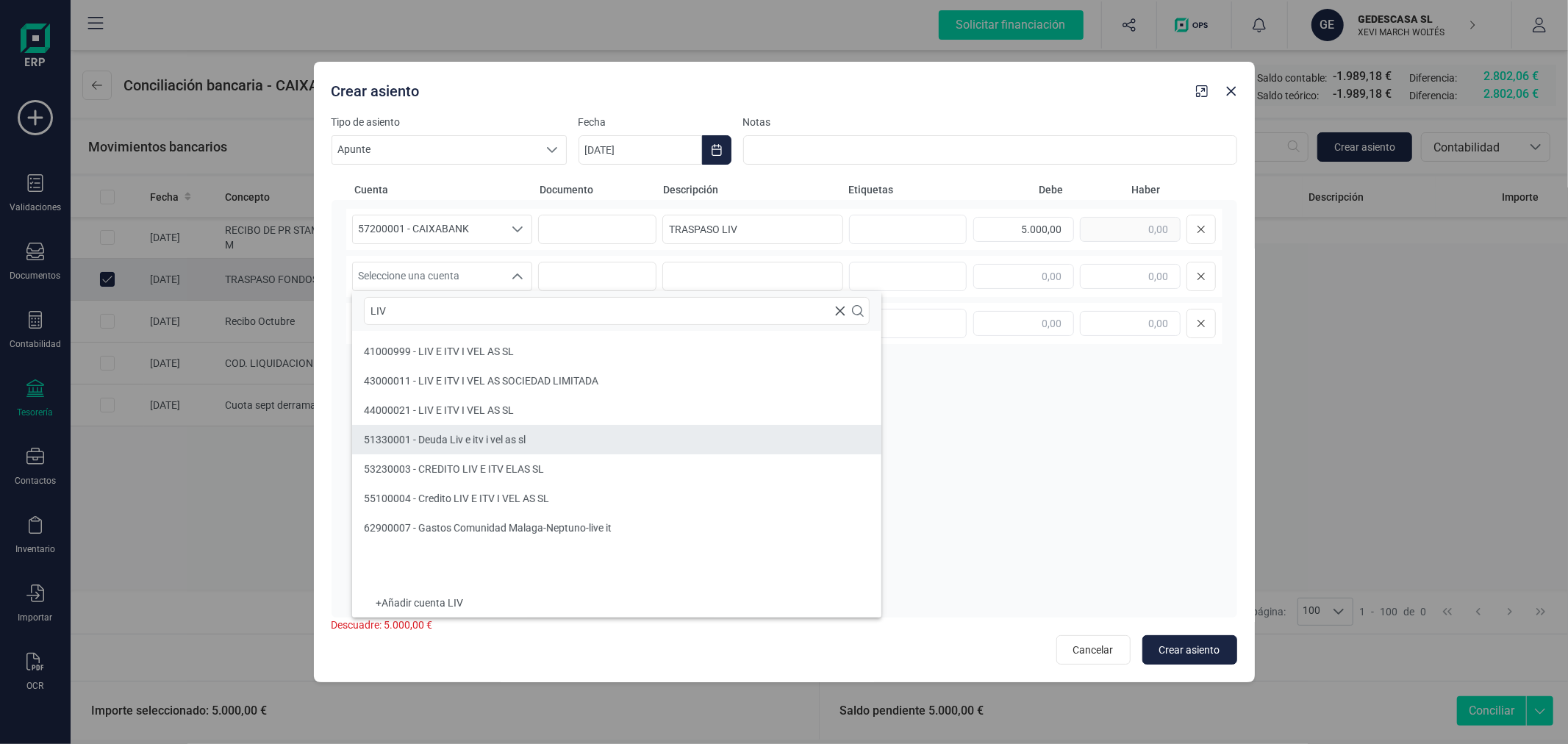
click at [493, 433] on span "51330001 - Deuda Liv e itv i vel as sl" at bounding box center [444, 439] width 162 height 11
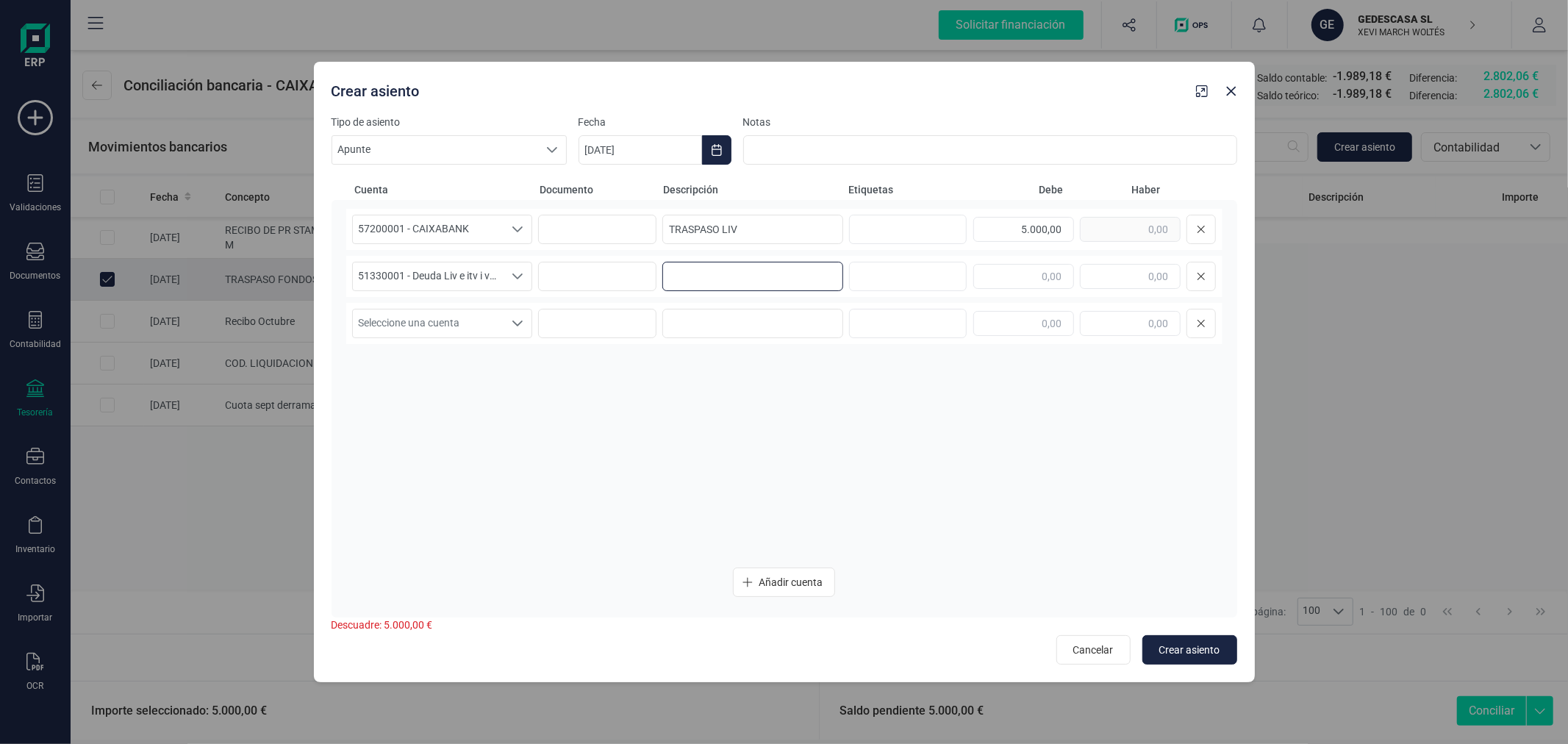
click at [753, 282] on input at bounding box center [753, 276] width 181 height 30
type input "TRASPASO LIV"
type input "5.000,00"
click at [1192, 651] on span "Crear asiento" at bounding box center [1189, 649] width 61 height 14
type input "[DATE]"
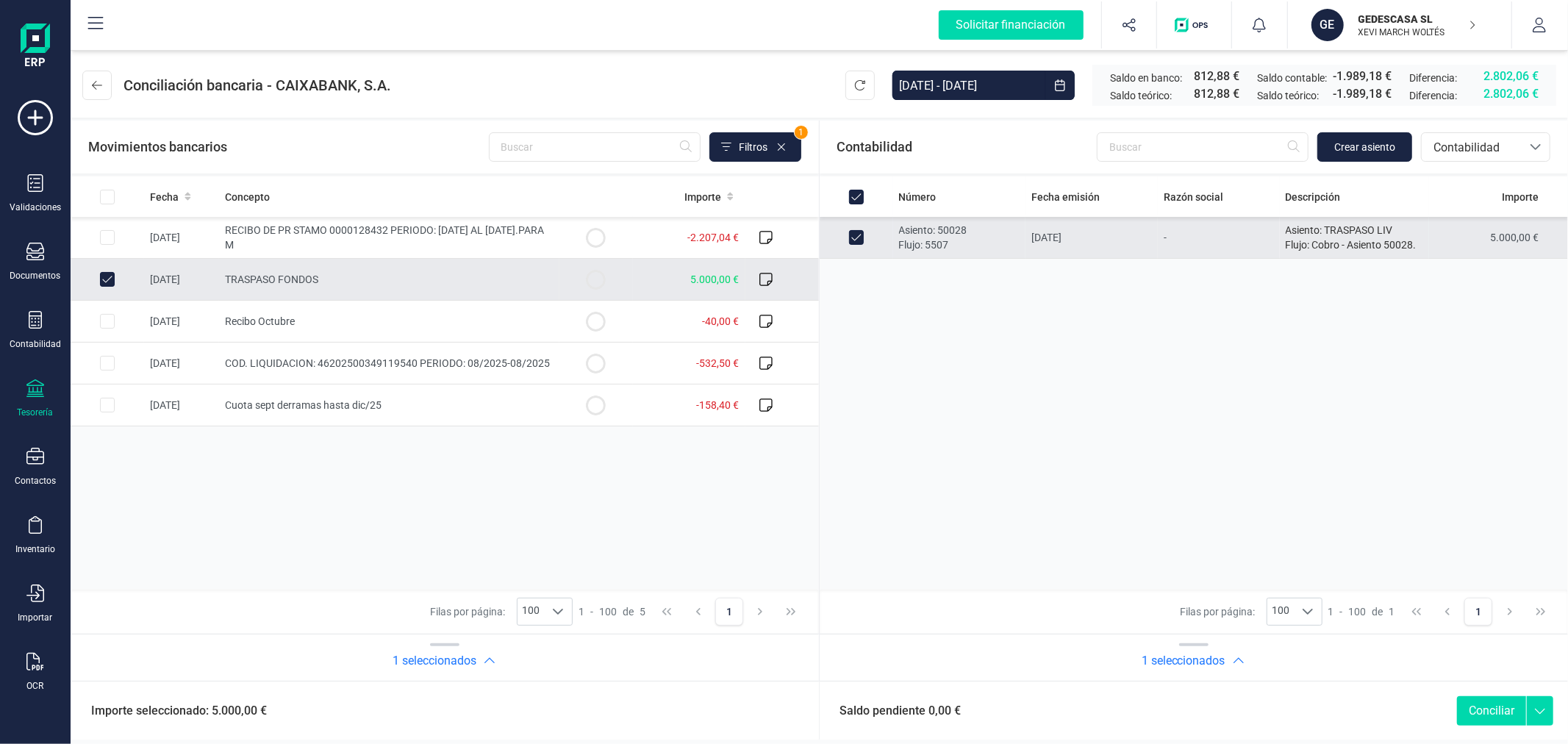
click at [1497, 709] on button "Conciliar" at bounding box center [1491, 711] width 69 height 30
checkbox input "false"
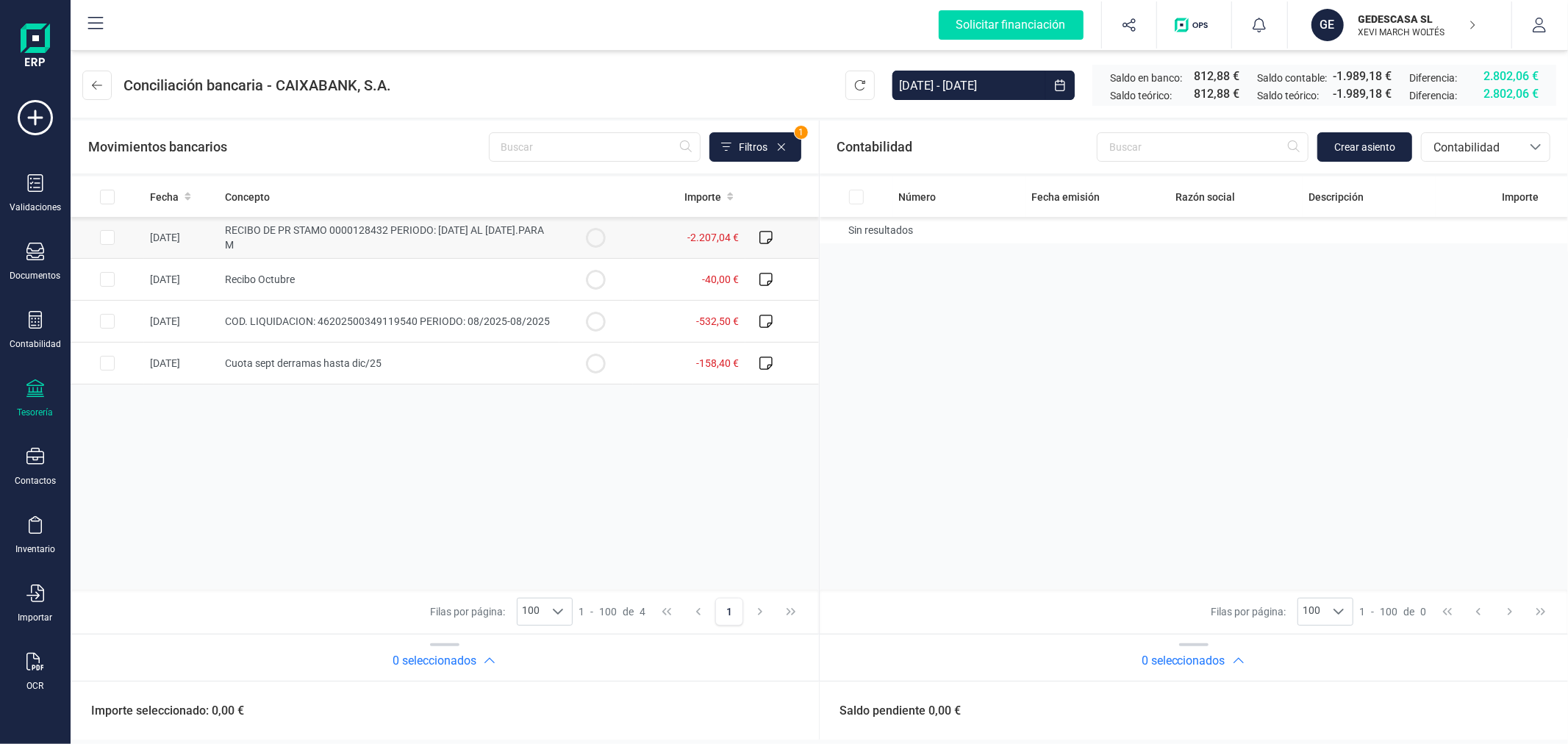
click at [108, 239] on input "Row Selected 055b08fc-045e-40c7-ac6c-27b87a04503a" at bounding box center [107, 237] width 14 height 14
checkbox input "true"
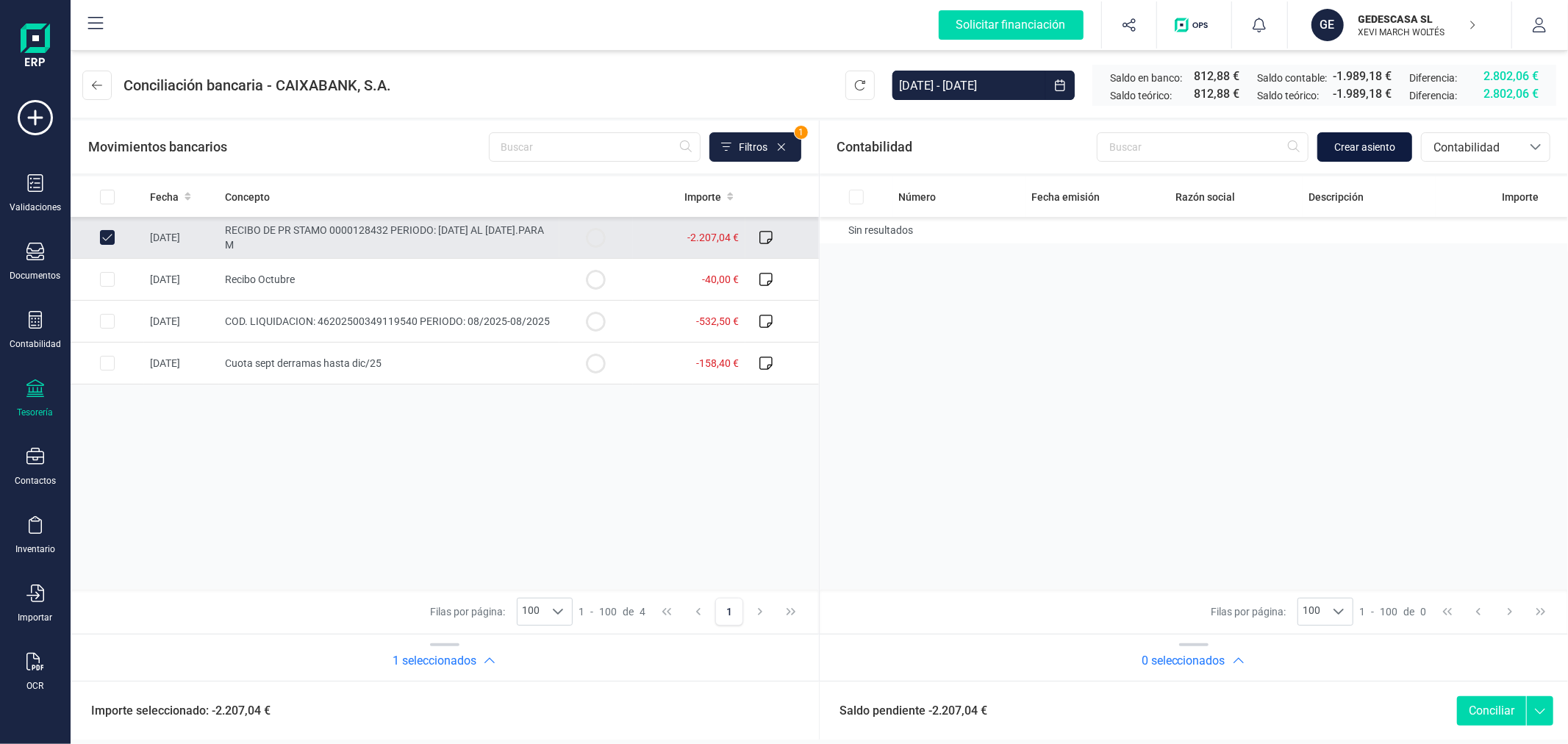
click at [1355, 159] on button "Crear asiento" at bounding box center [1364, 147] width 95 height 30
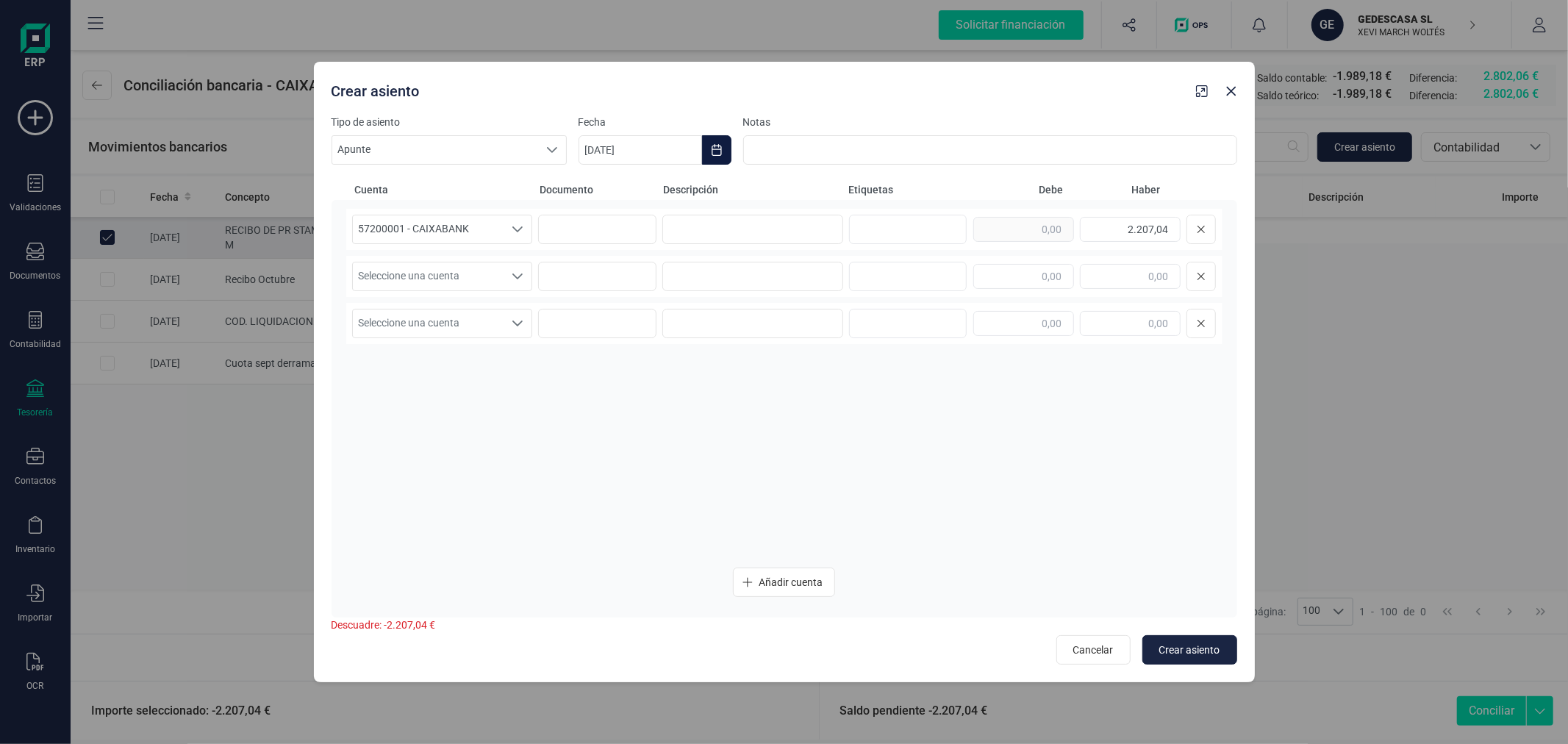
click at [713, 154] on icon "Choose Date" at bounding box center [716, 150] width 11 height 11
click at [603, 197] on icon "Previous Month" at bounding box center [607, 194] width 11 height 11
click at [722, 358] on span "17" at bounding box center [722, 362] width 30 height 30
type input "[DATE]"
click at [748, 221] on input at bounding box center [753, 229] width 181 height 30
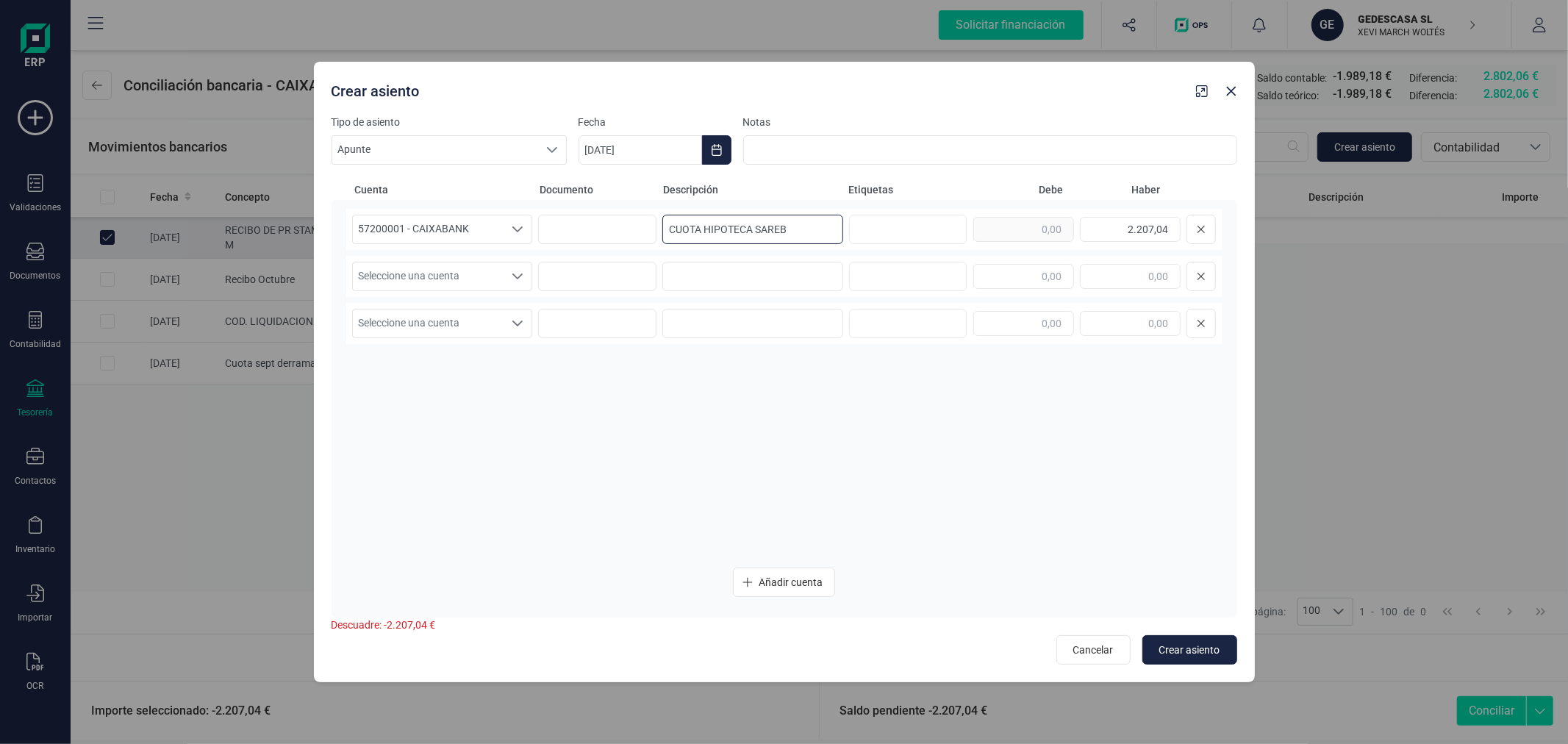
type input "CUOTA HIPOTECA SAREB"
click at [1236, 99] on button "Close" at bounding box center [1231, 91] width 24 height 24
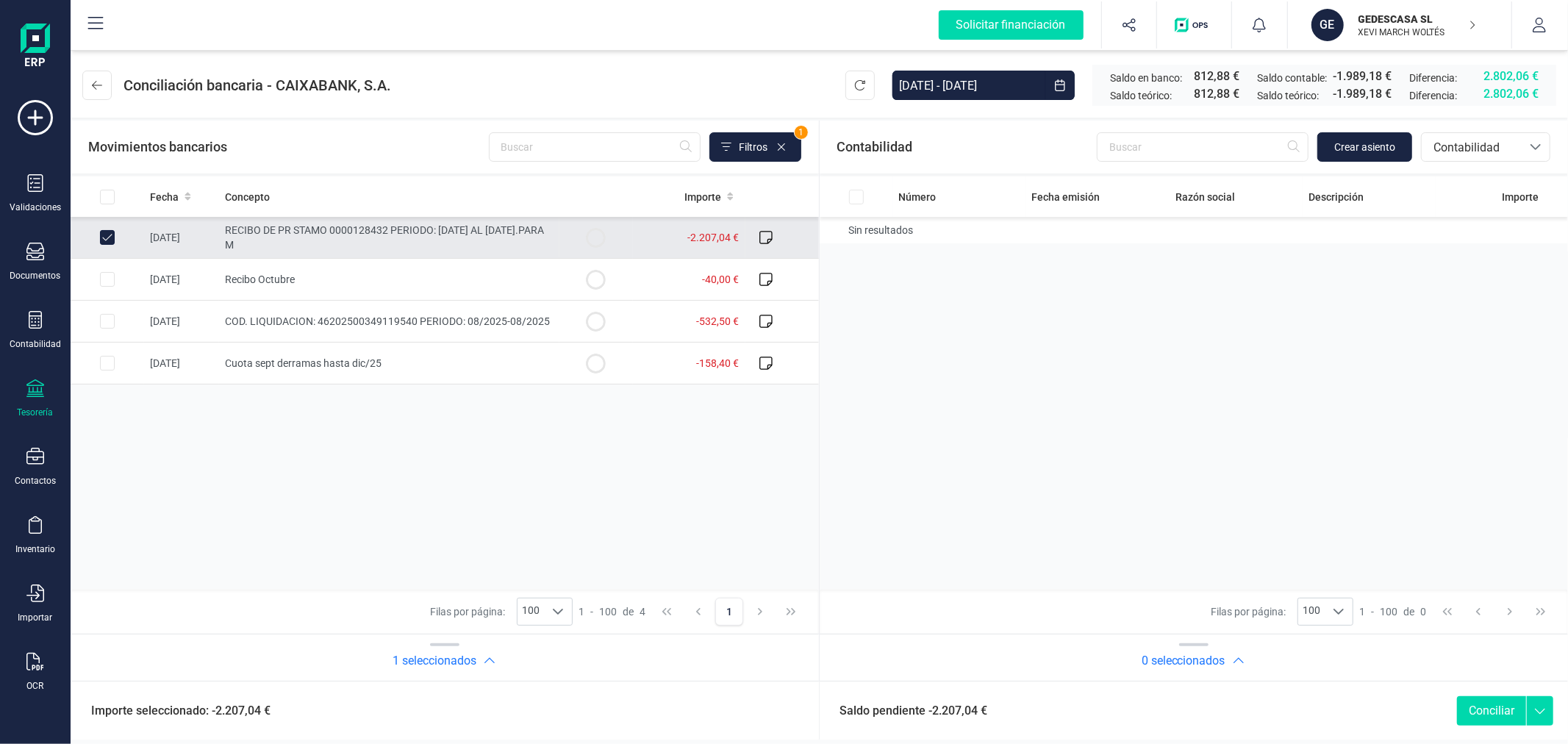
click at [596, 490] on div "Fecha Concepto Importe [DATE] RECIBO DE PR STAMO 0000128432 PERIODO: [DATE] AL …" at bounding box center [445, 383] width 748 height 413
click at [37, 406] on div "Tesorería" at bounding box center [35, 399] width 58 height 39
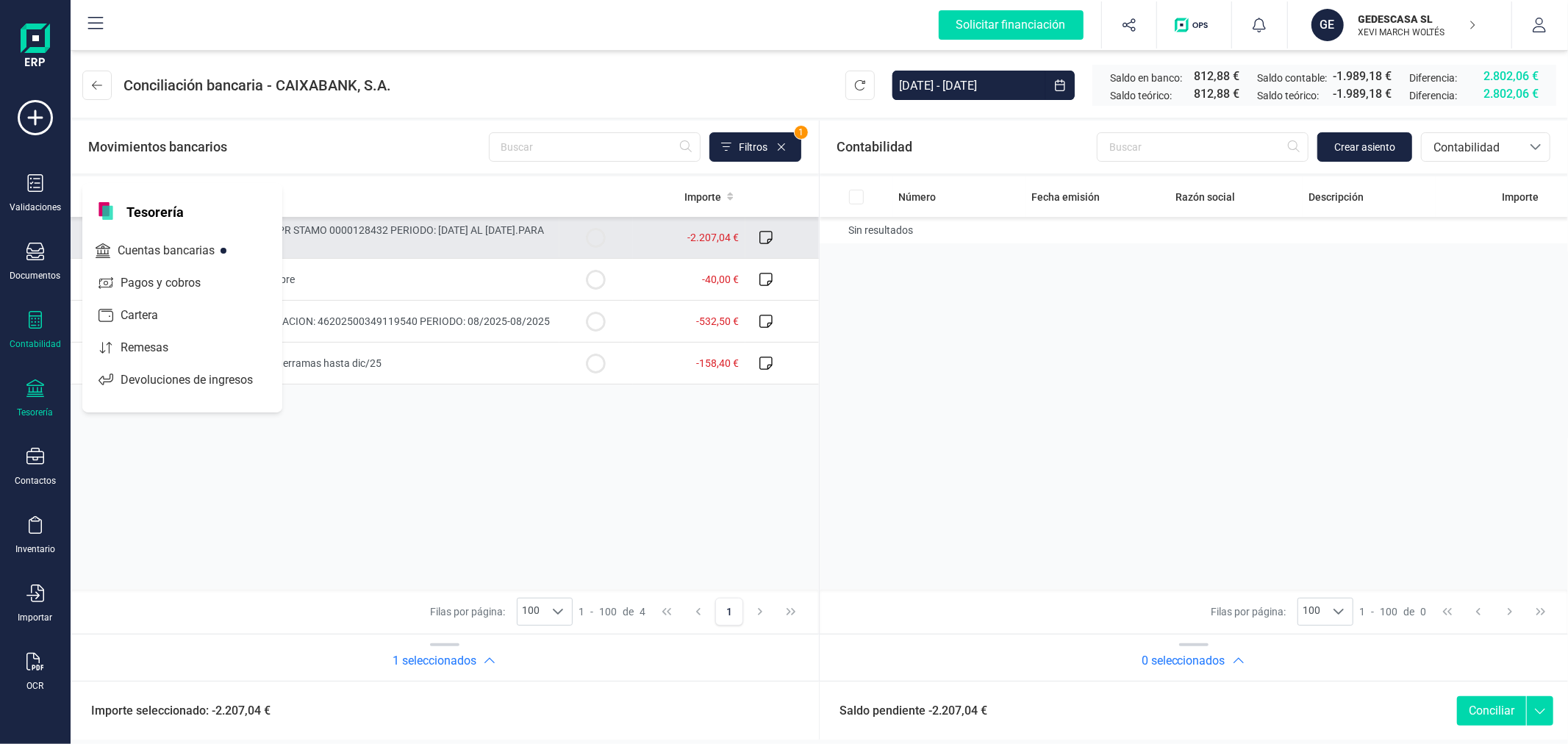
click at [25, 327] on div "Contabilidad" at bounding box center [35, 330] width 58 height 39
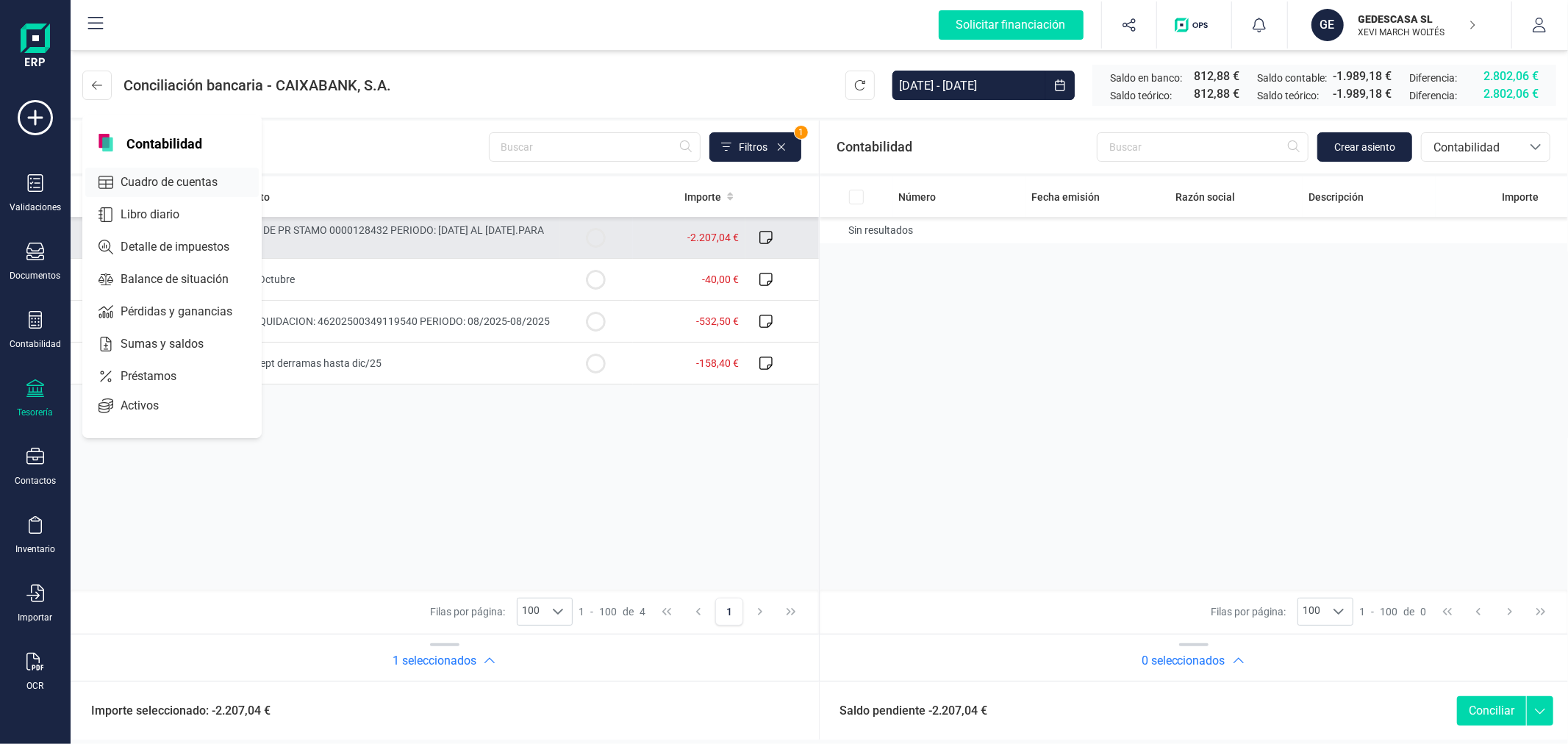
click at [150, 176] on span "Cuadro de cuentas" at bounding box center [179, 182] width 129 height 17
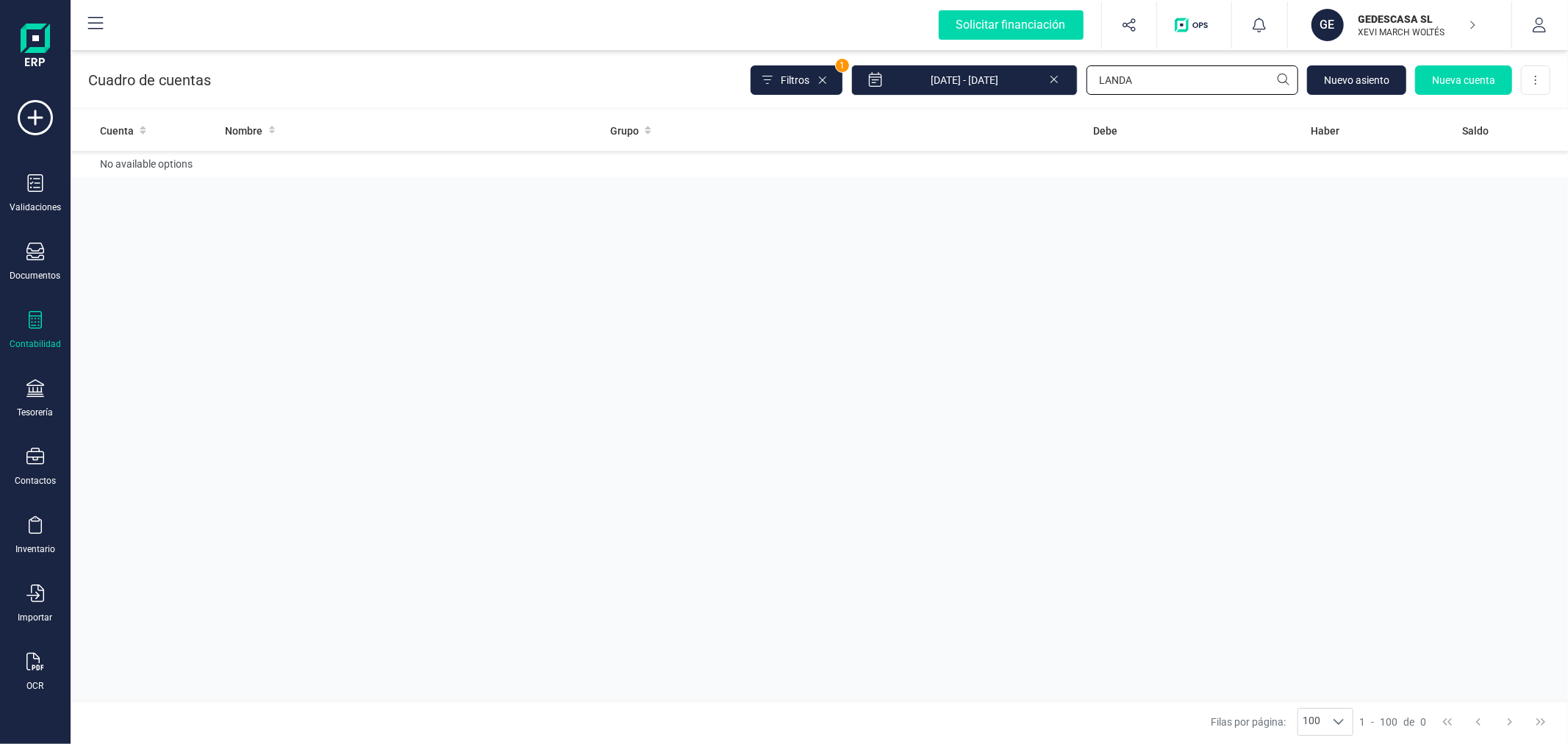
click at [1167, 75] on input "LANDA" at bounding box center [1192, 80] width 212 height 30
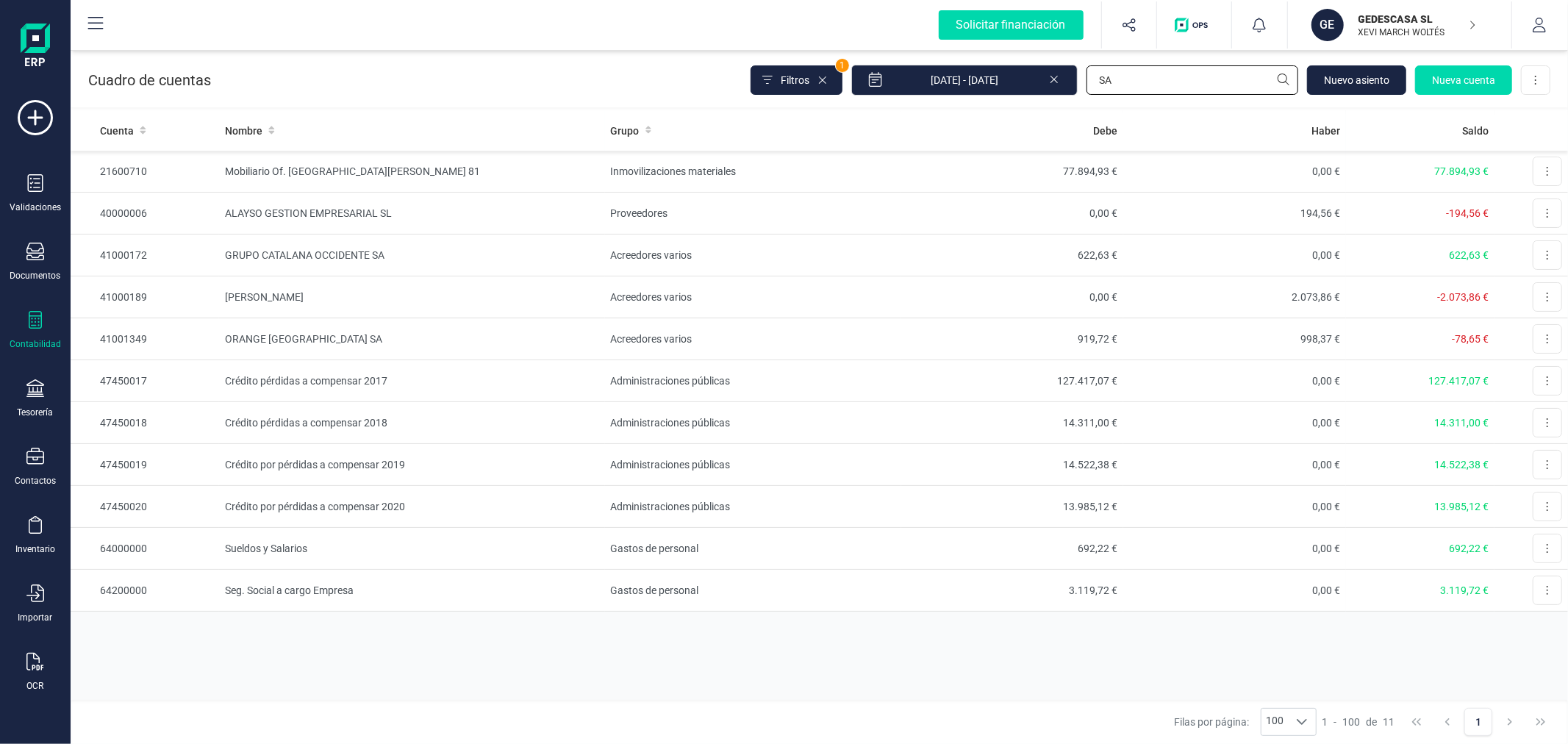
type input "S"
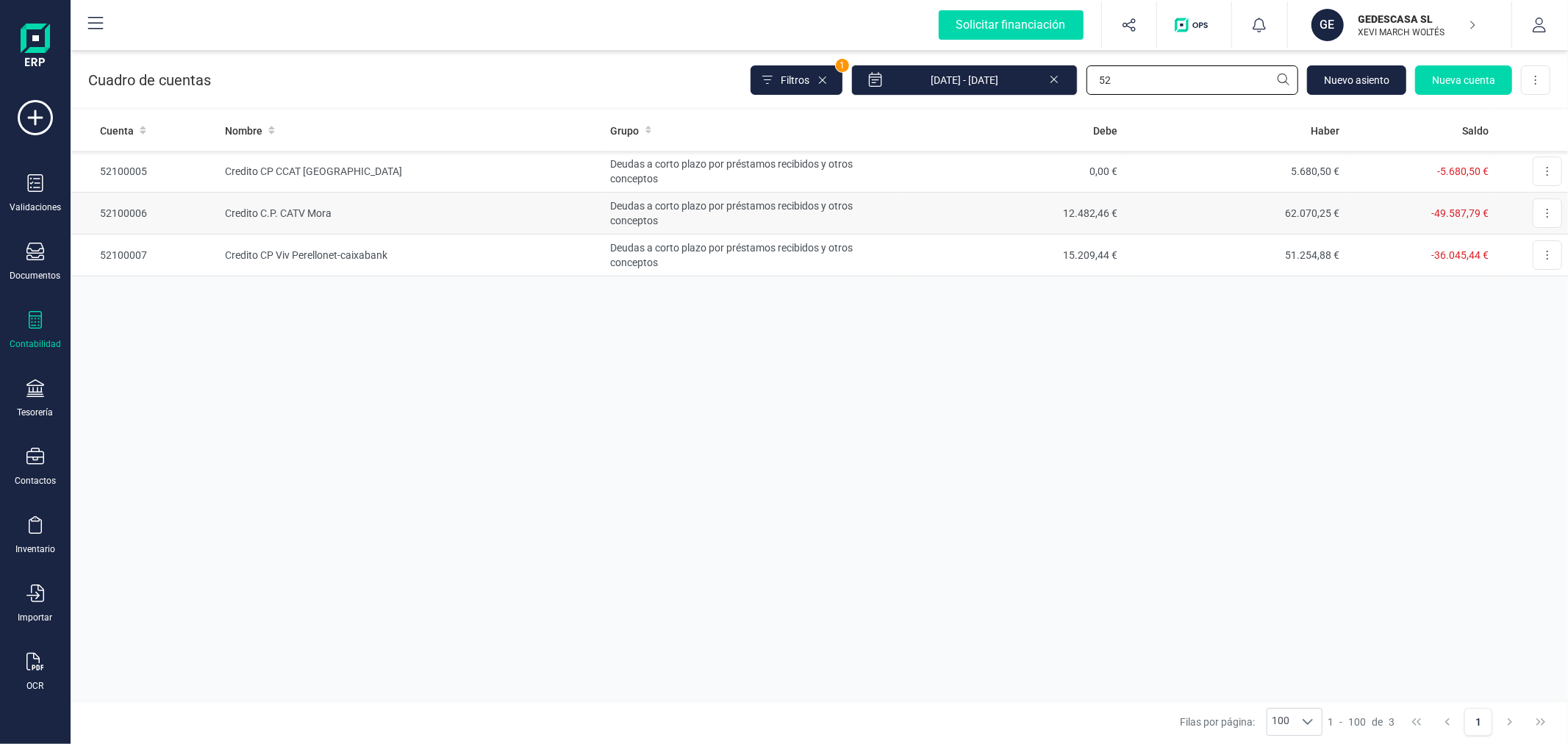
type input "52"
click at [272, 200] on td "Credito C.P. CATV Mora" at bounding box center [411, 213] width 385 height 42
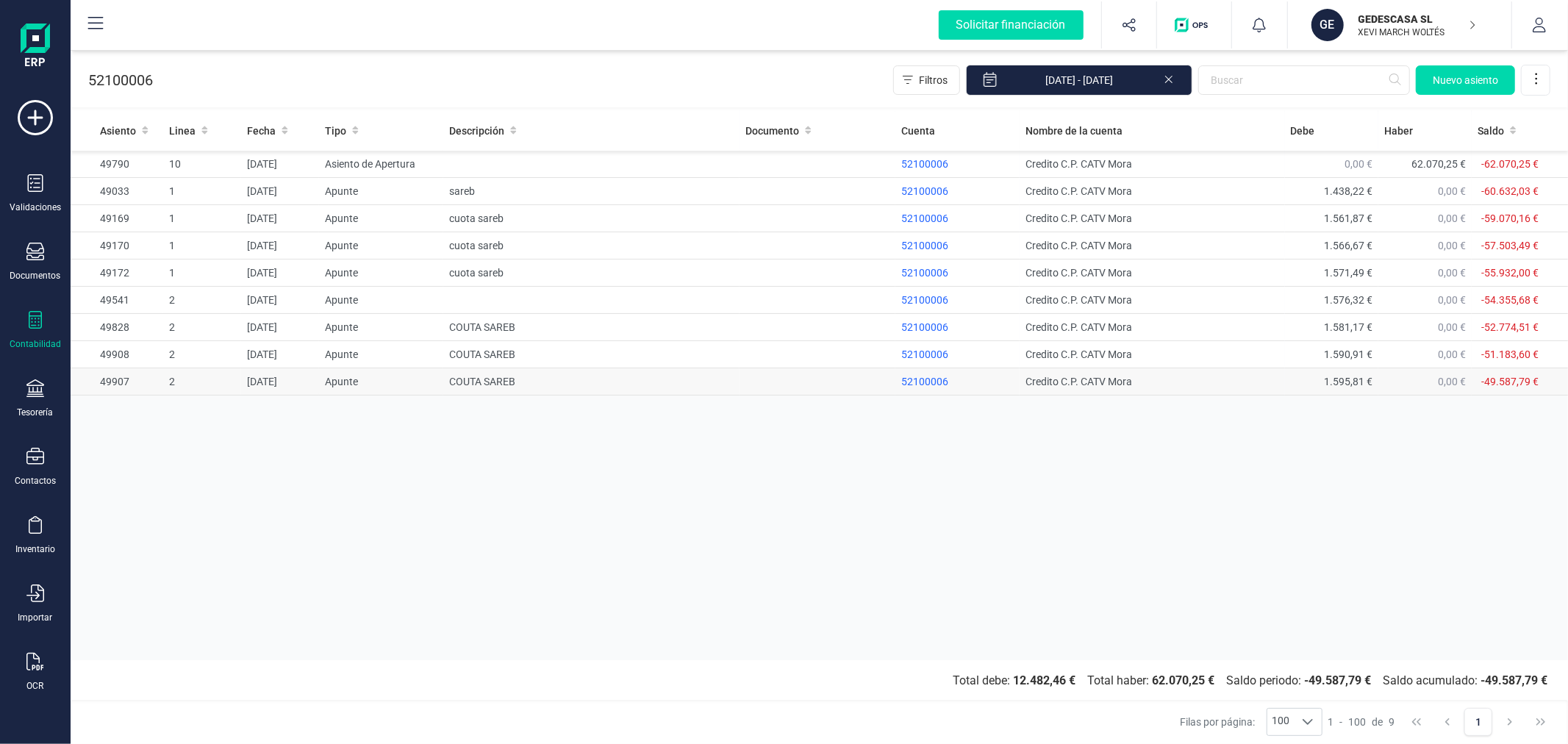
click at [479, 374] on td "COUTA SAREB" at bounding box center [591, 382] width 296 height 27
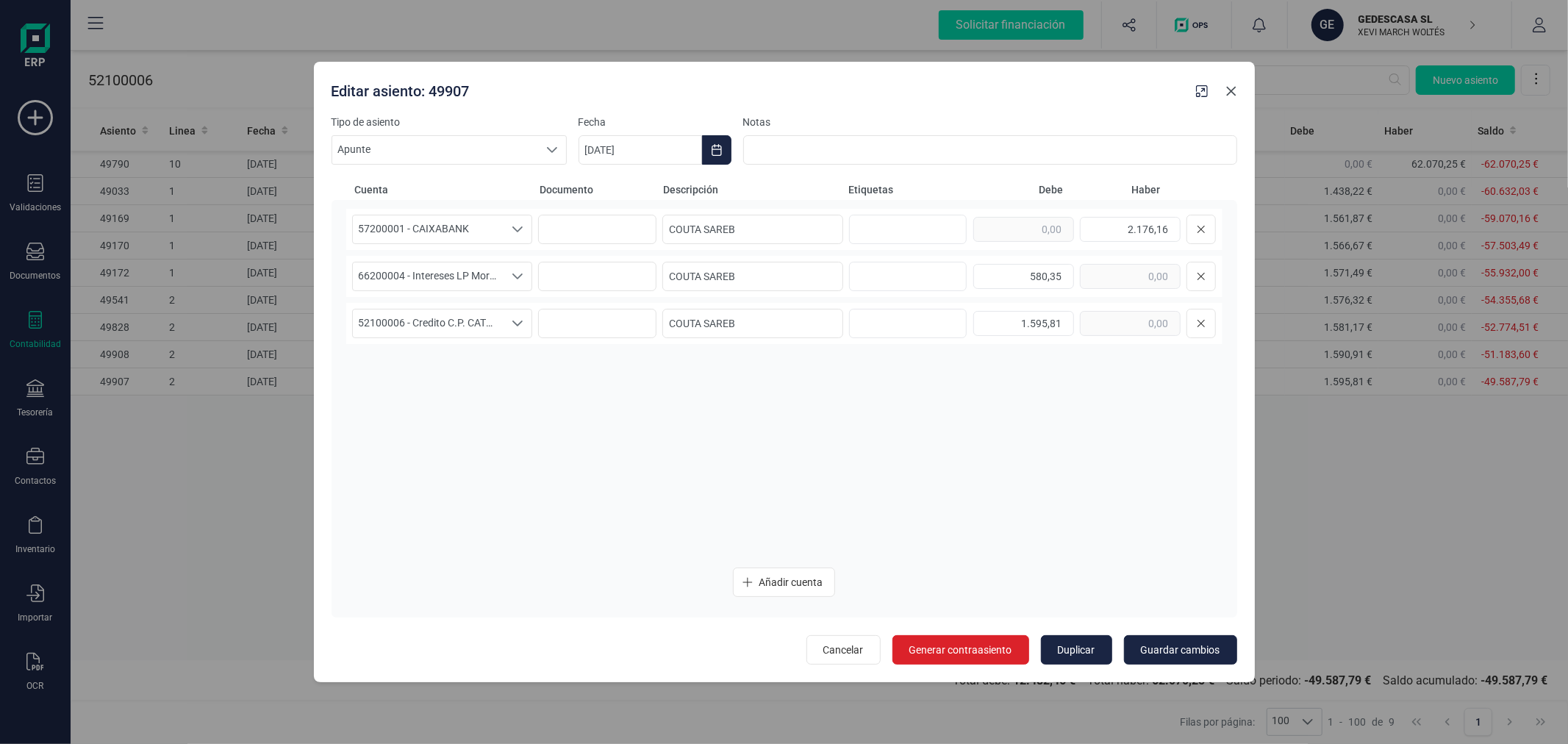
click at [1230, 91] on icon "Close" at bounding box center [1230, 91] width 10 height 10
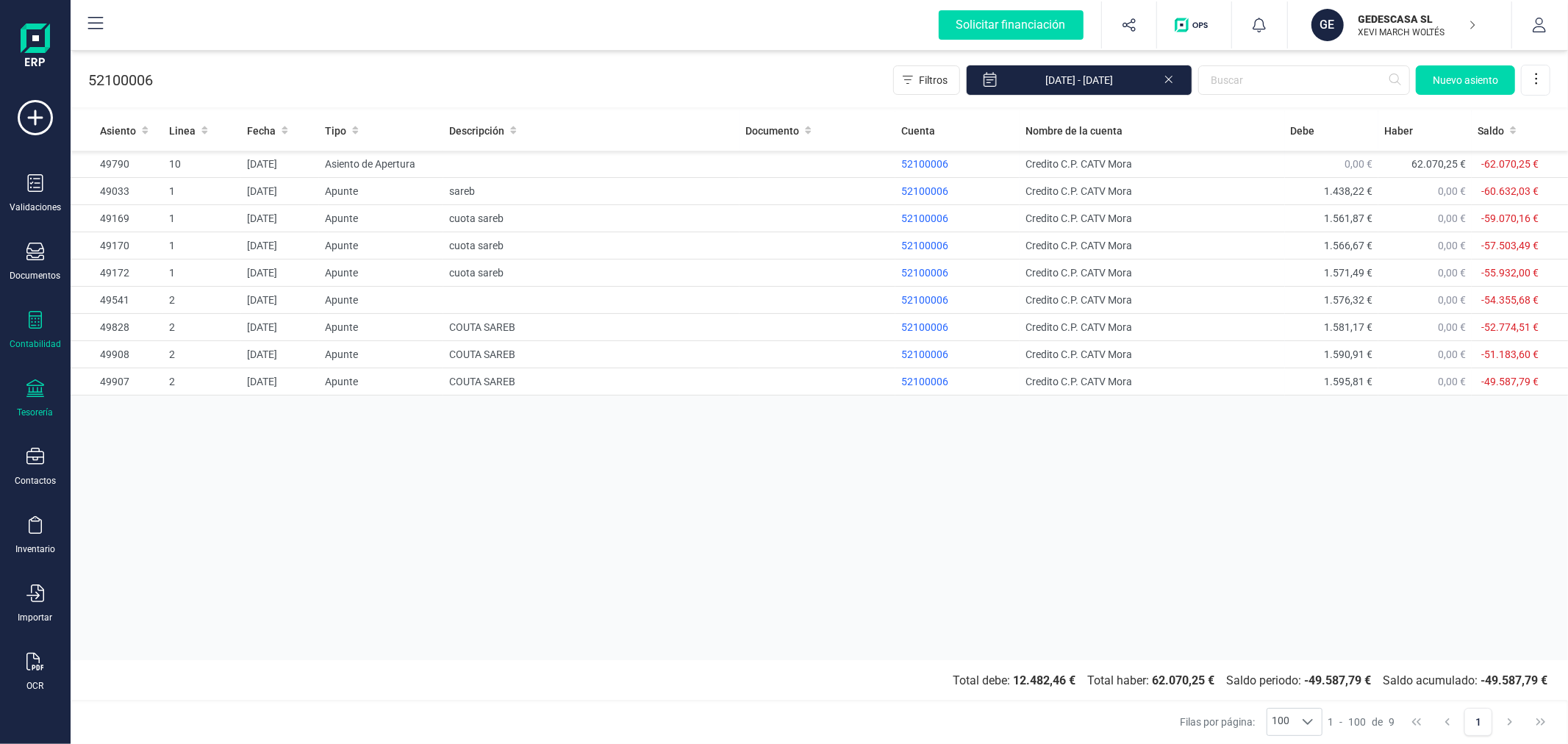
click at [46, 393] on div "Tesorería" at bounding box center [35, 399] width 58 height 39
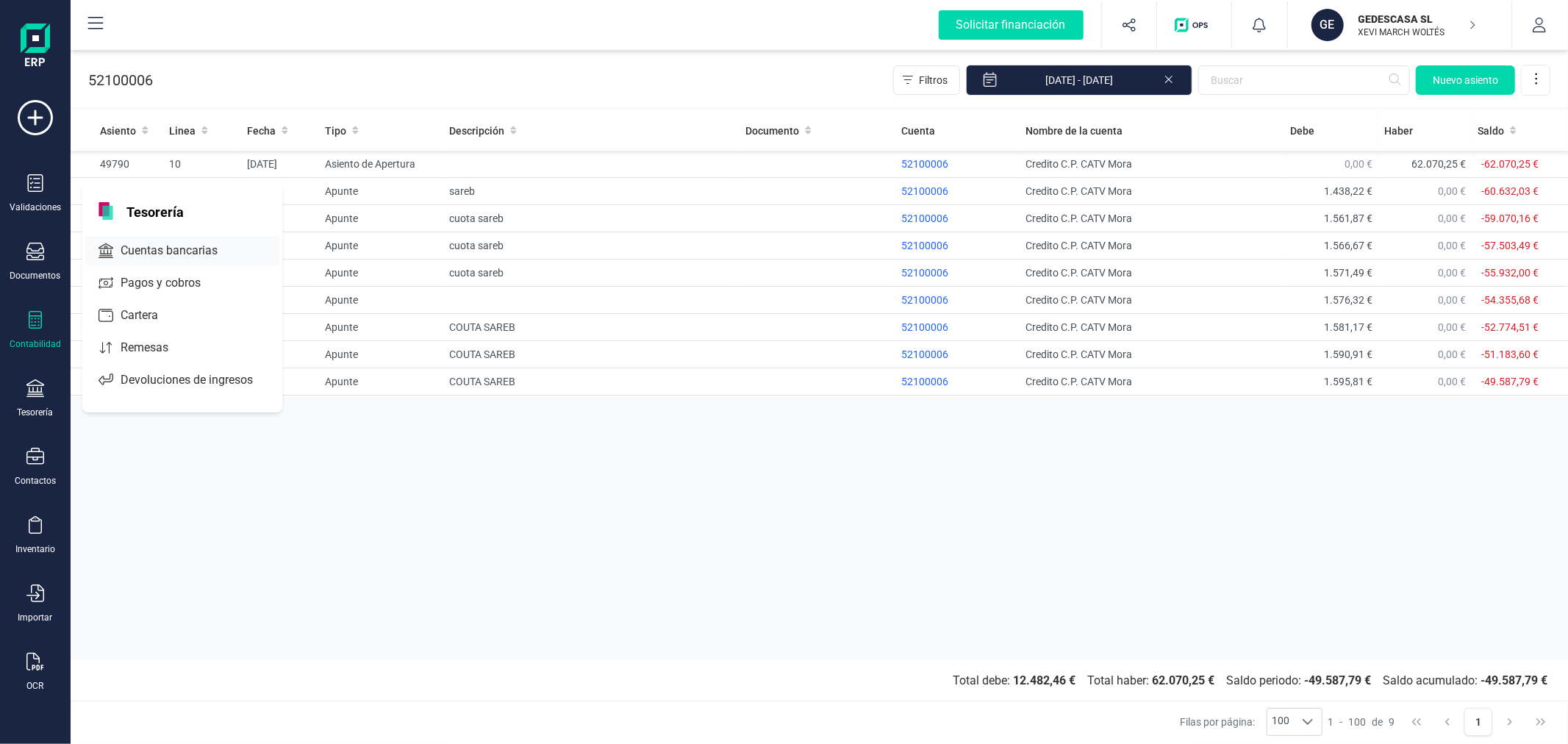
click at [171, 244] on span "Cuentas bancarias" at bounding box center [179, 251] width 129 height 17
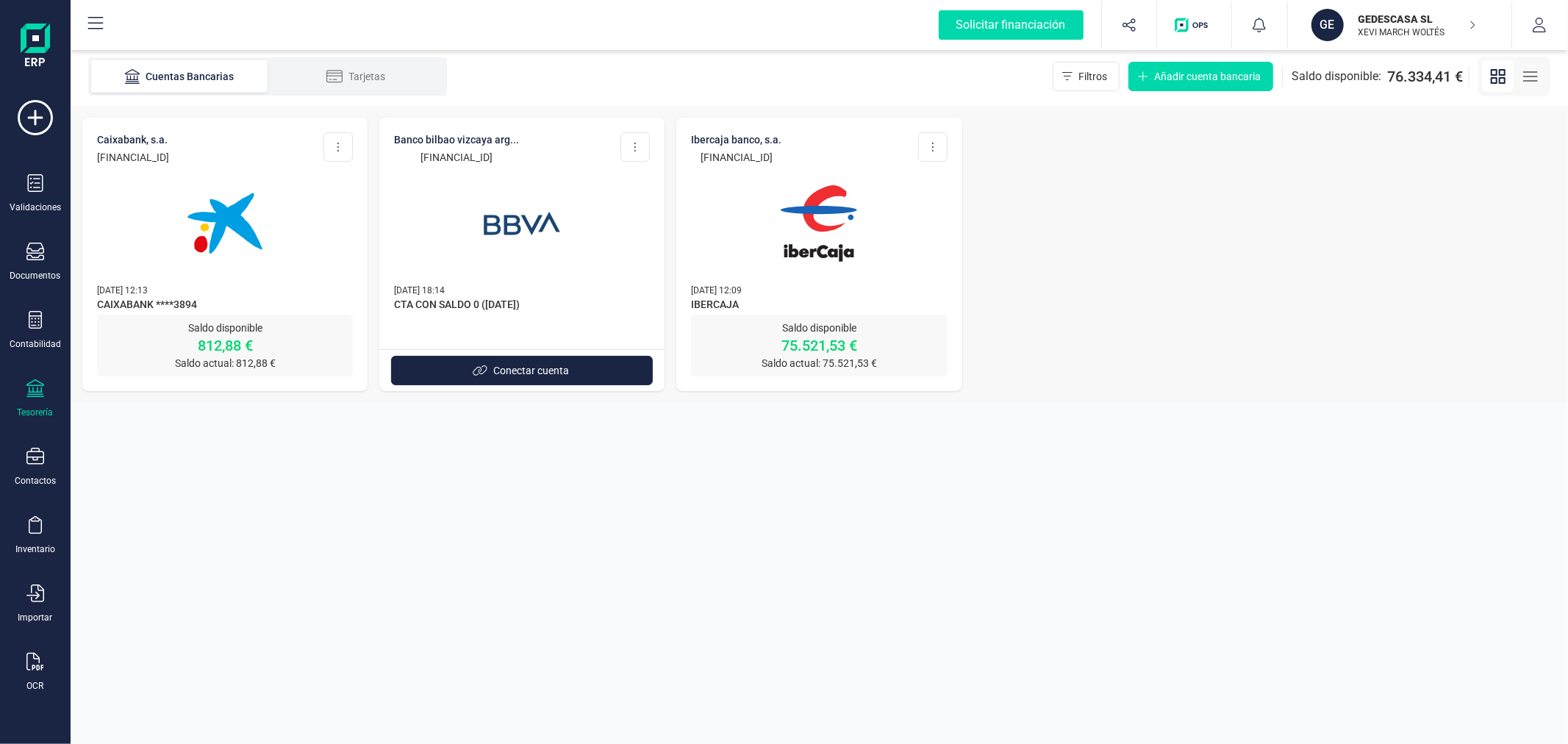
click at [238, 295] on p "[DATE] 12:13" at bounding box center [225, 289] width 256 height 14
click at [228, 251] on img at bounding box center [225, 223] width 124 height 124
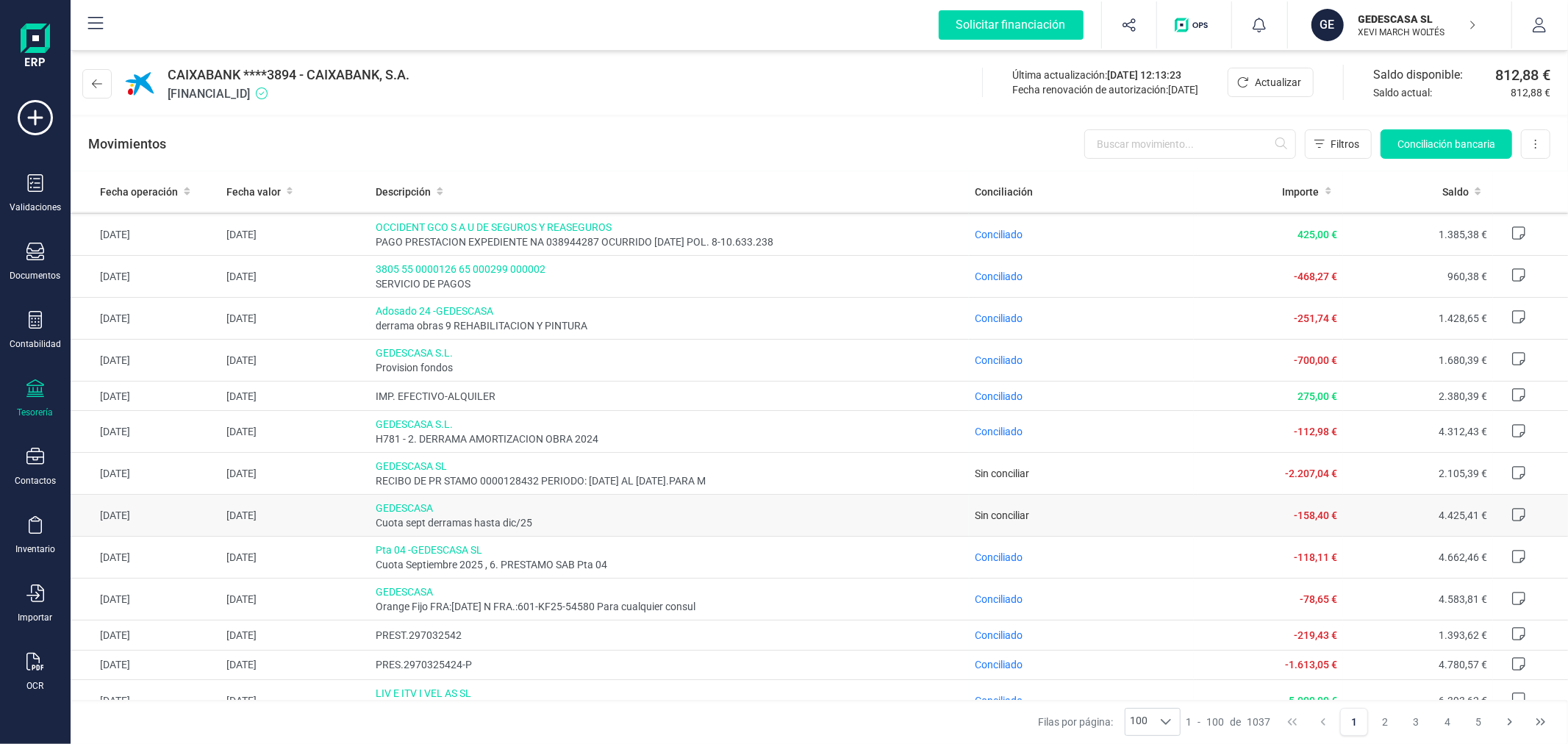
scroll to position [163, 0]
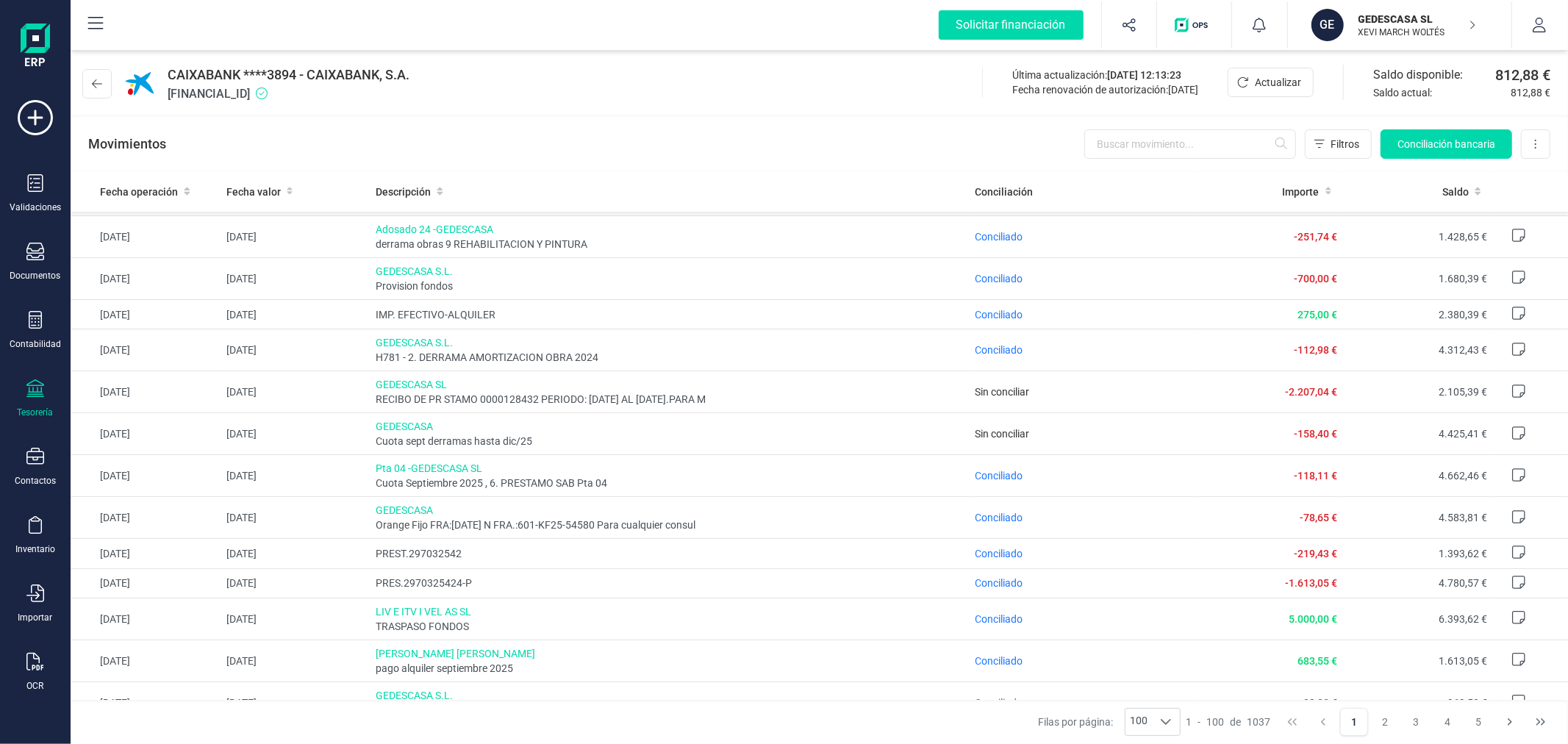
click at [539, 126] on div "Movimientos Filtros Conciliación bancaria Descargar Excel Eliminar cuenta" at bounding box center [819, 144] width 1497 height 53
click at [103, 84] on button at bounding box center [96, 84] width 30 height 30
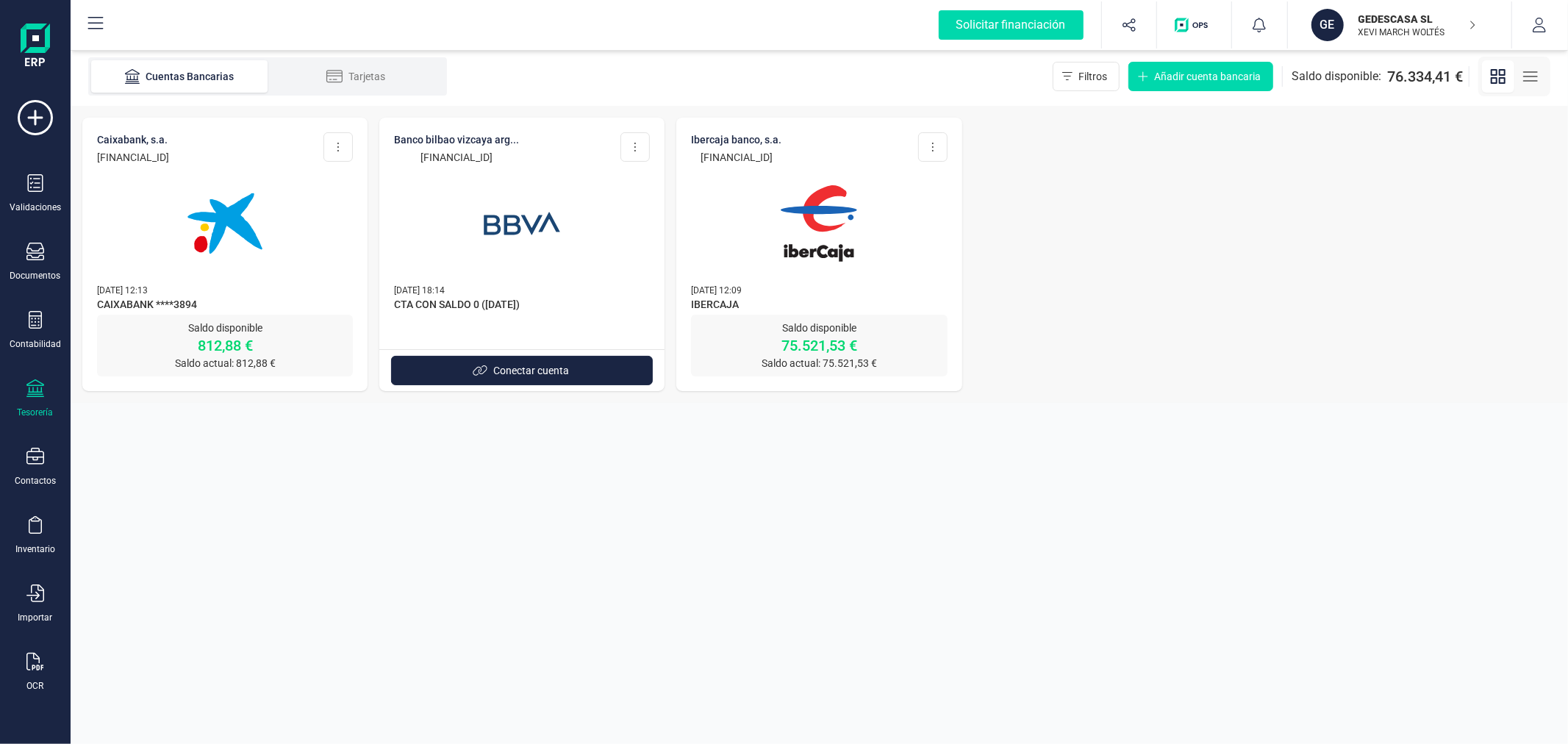
click at [1374, 27] on p "XEVI MARCH WOLTÉS" at bounding box center [1417, 32] width 118 height 11
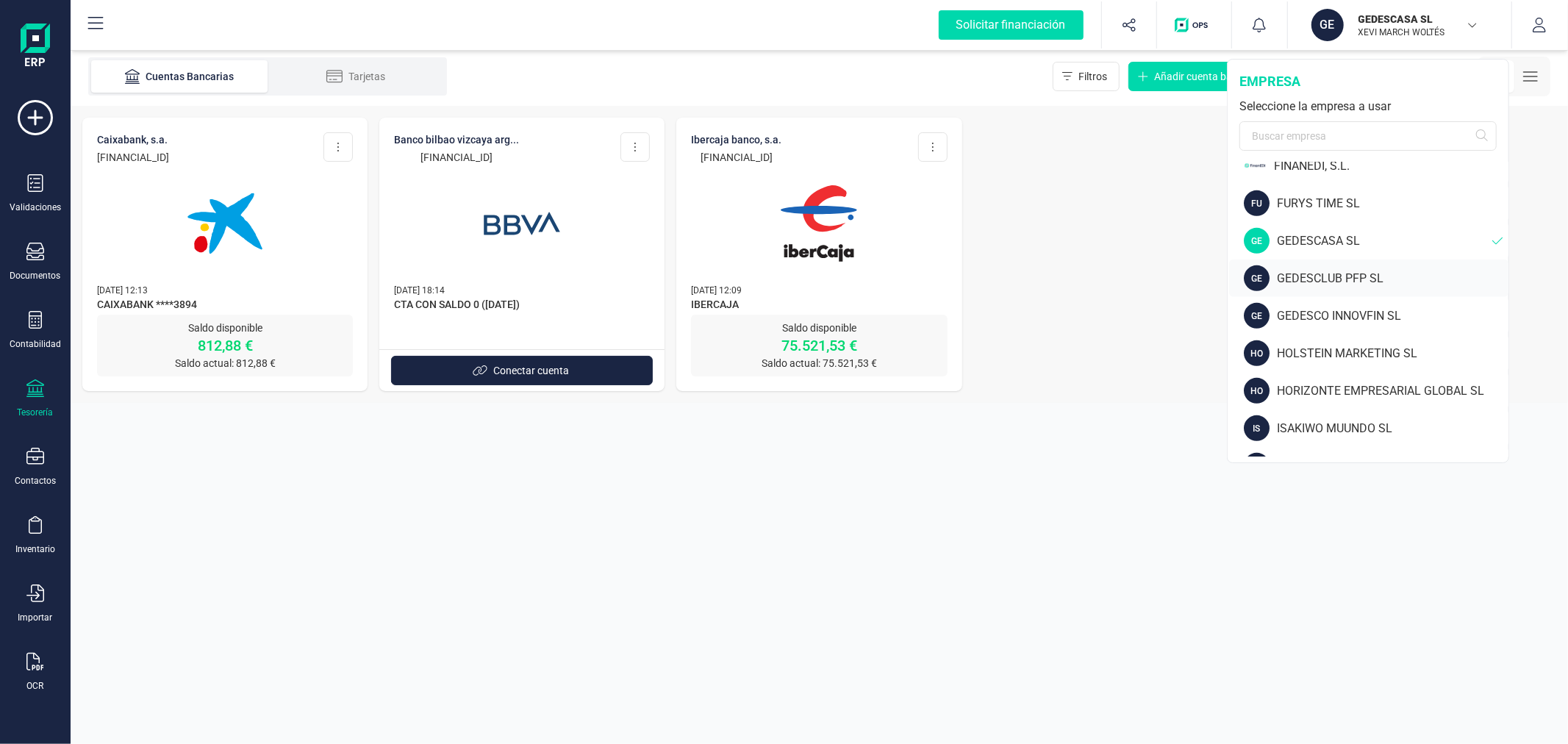
scroll to position [735, 0]
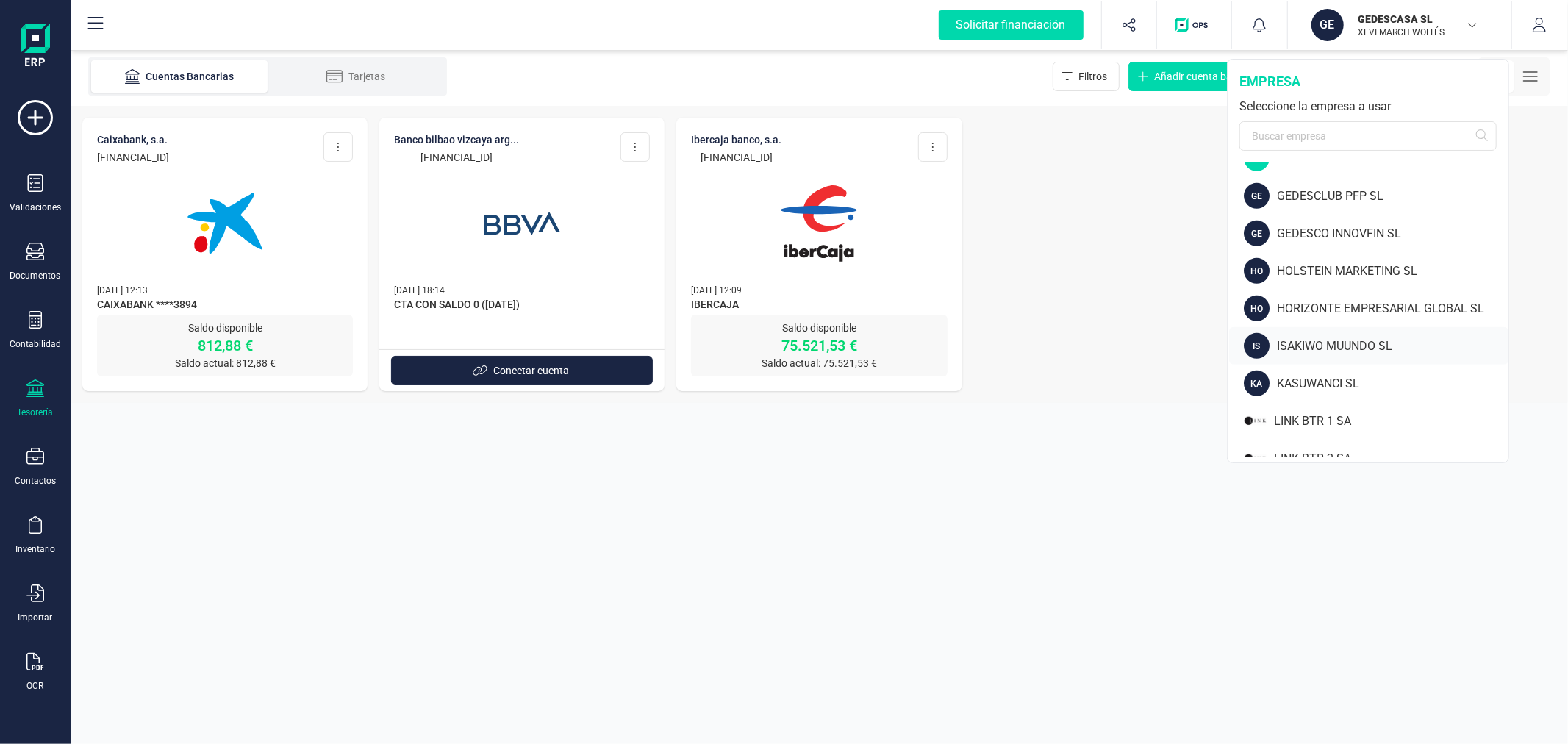
click at [1340, 338] on div "ISAKIWO MUUNDO SL" at bounding box center [1392, 346] width 231 height 17
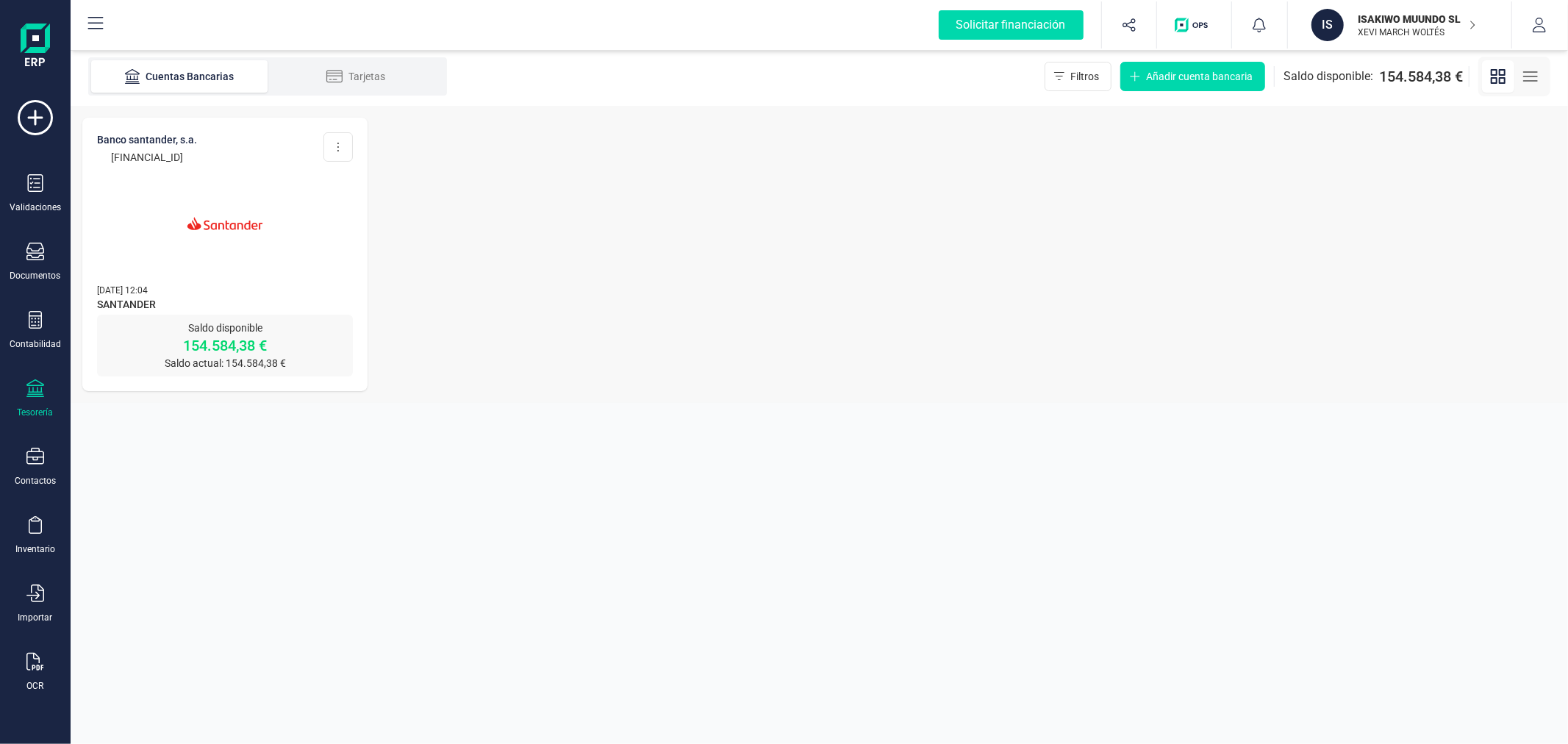
click at [216, 204] on img at bounding box center [225, 223] width 124 height 124
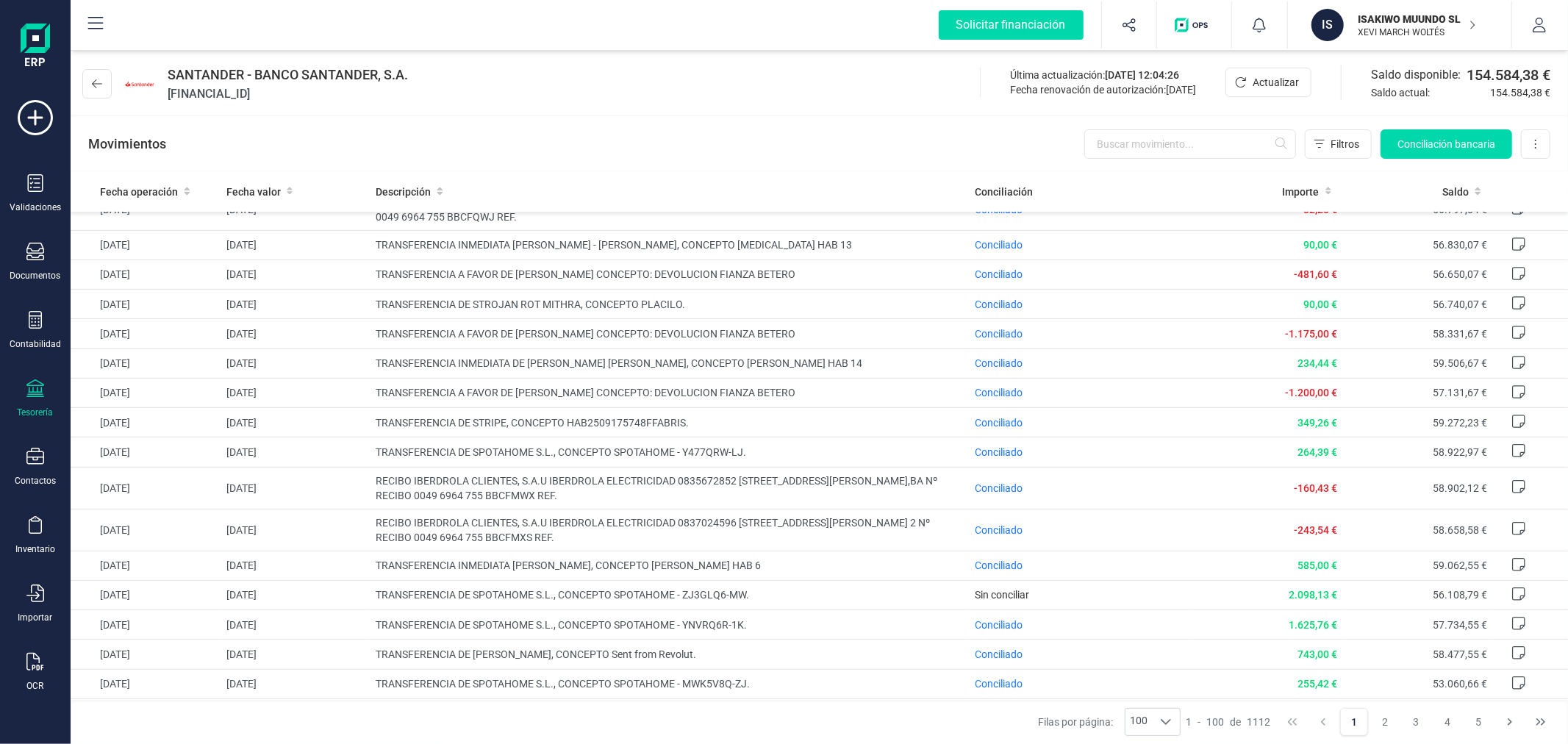
scroll to position [408, 0]
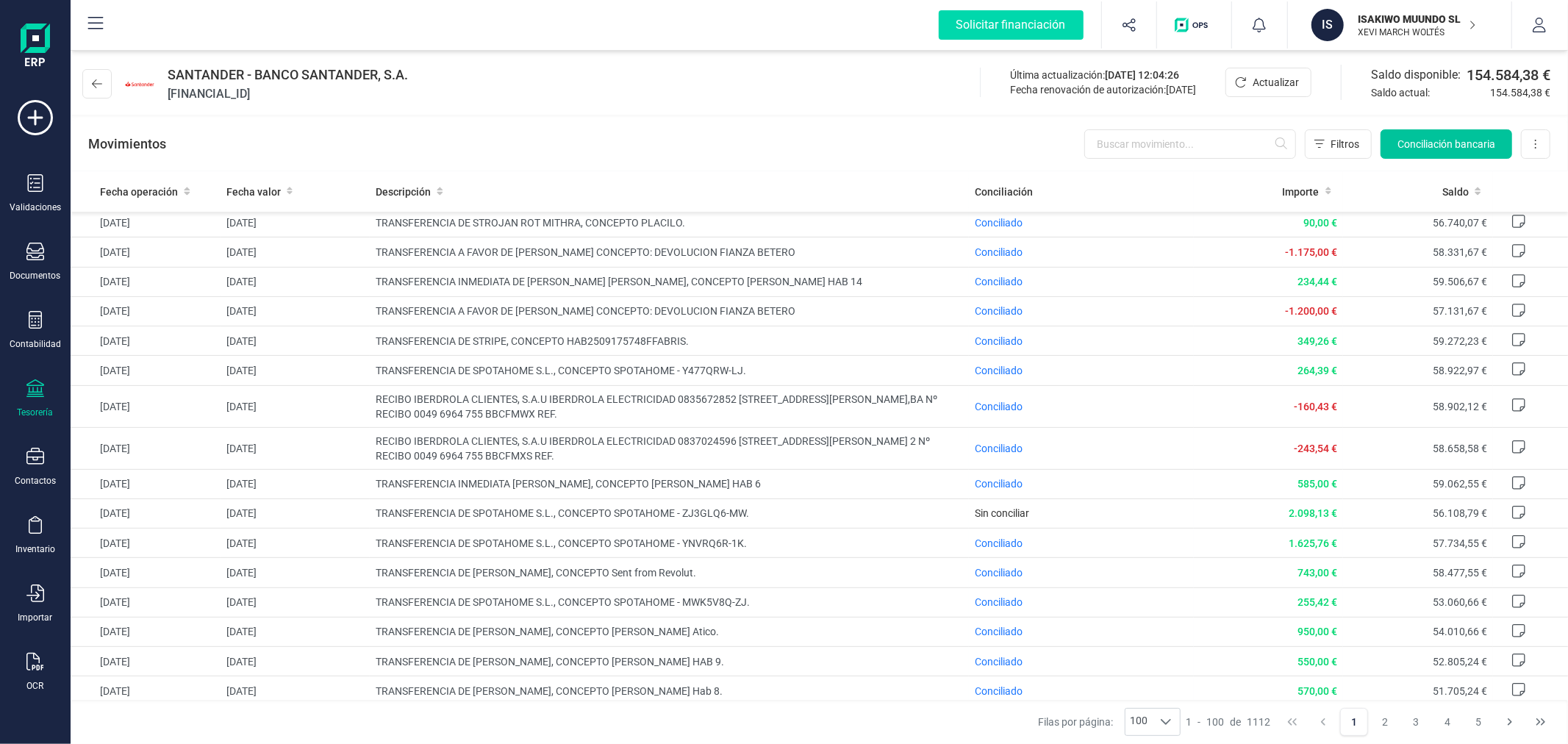
click at [1428, 142] on span "Conciliación bancaria" at bounding box center [1446, 143] width 98 height 14
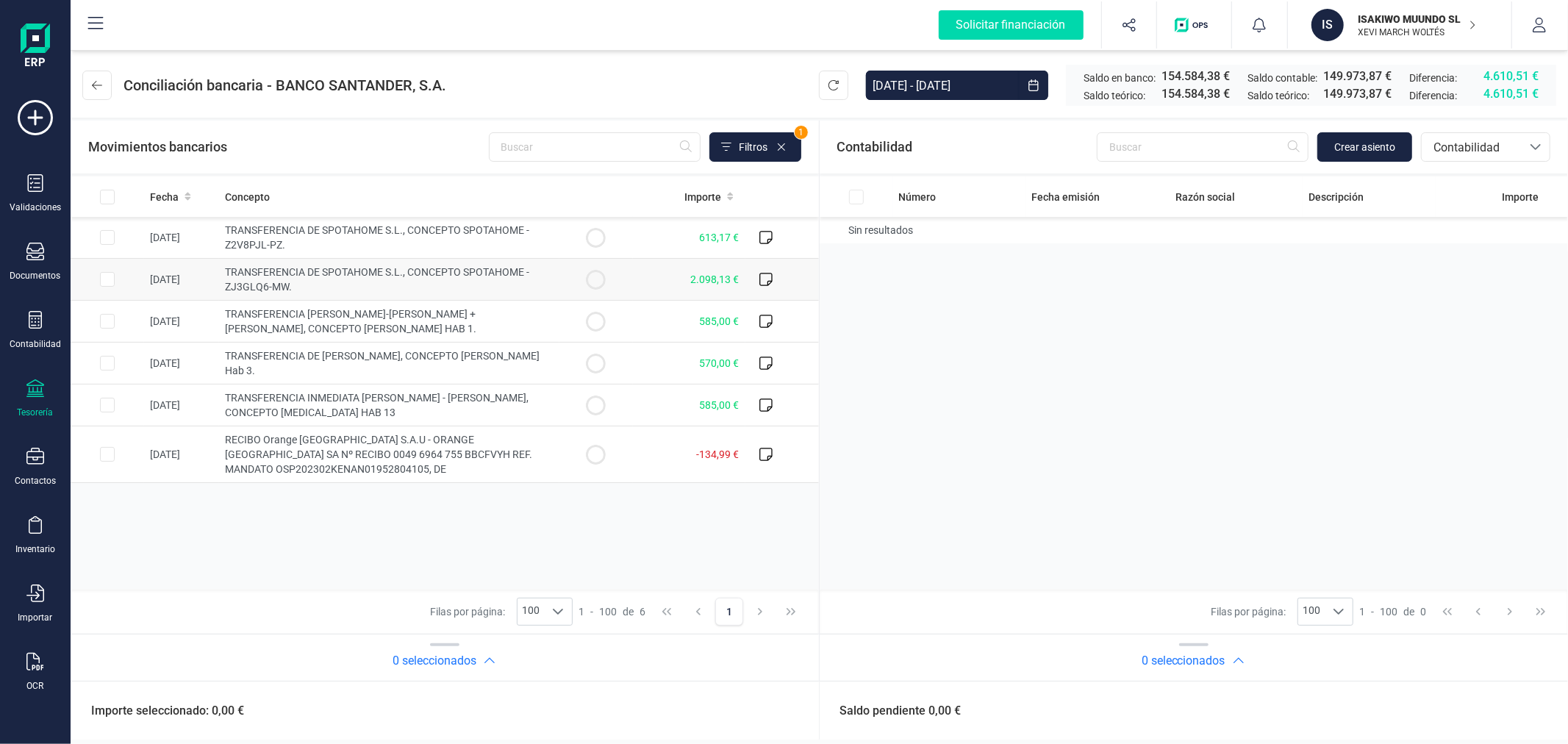
click at [107, 267] on td at bounding box center [107, 279] width 74 height 42
checkbox input "true"
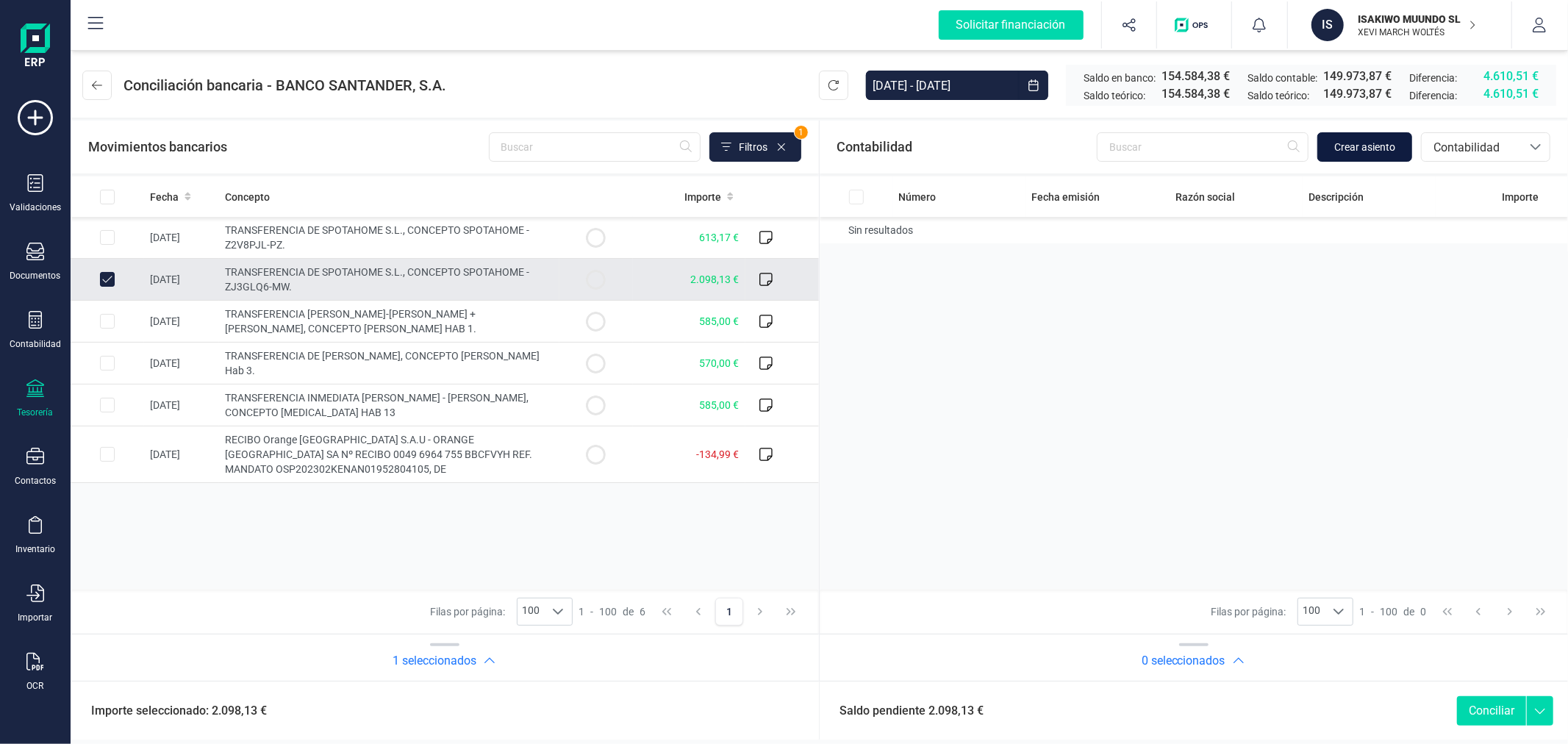
click at [1334, 148] on span "Crear asiento" at bounding box center [1365, 147] width 61 height 14
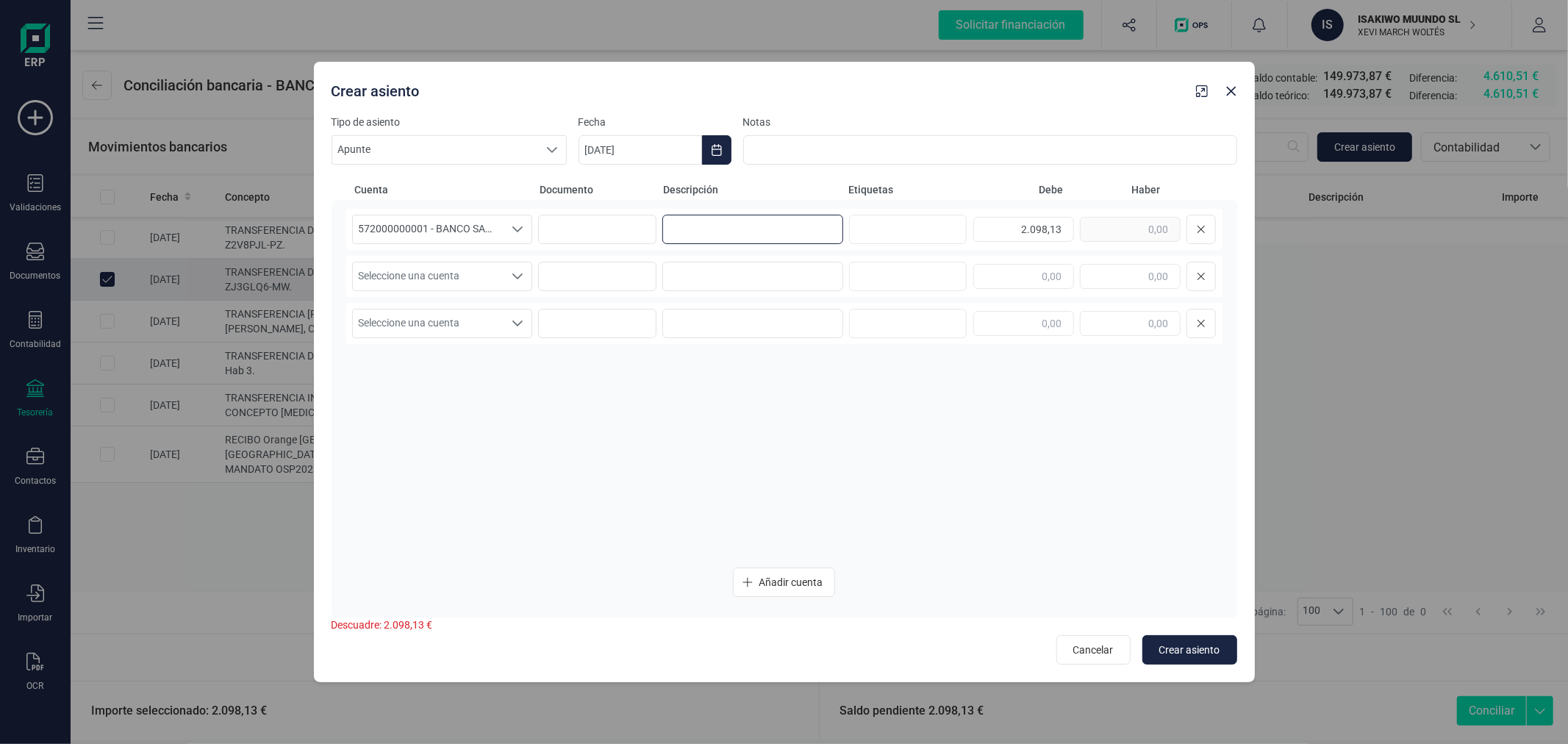
click at [704, 232] on input at bounding box center [753, 229] width 181 height 30
click at [781, 232] on input at bounding box center [753, 229] width 181 height 30
type input "[PERSON_NAME]"
click at [487, 268] on span "Seleccione una cuenta" at bounding box center [428, 276] width 151 height 28
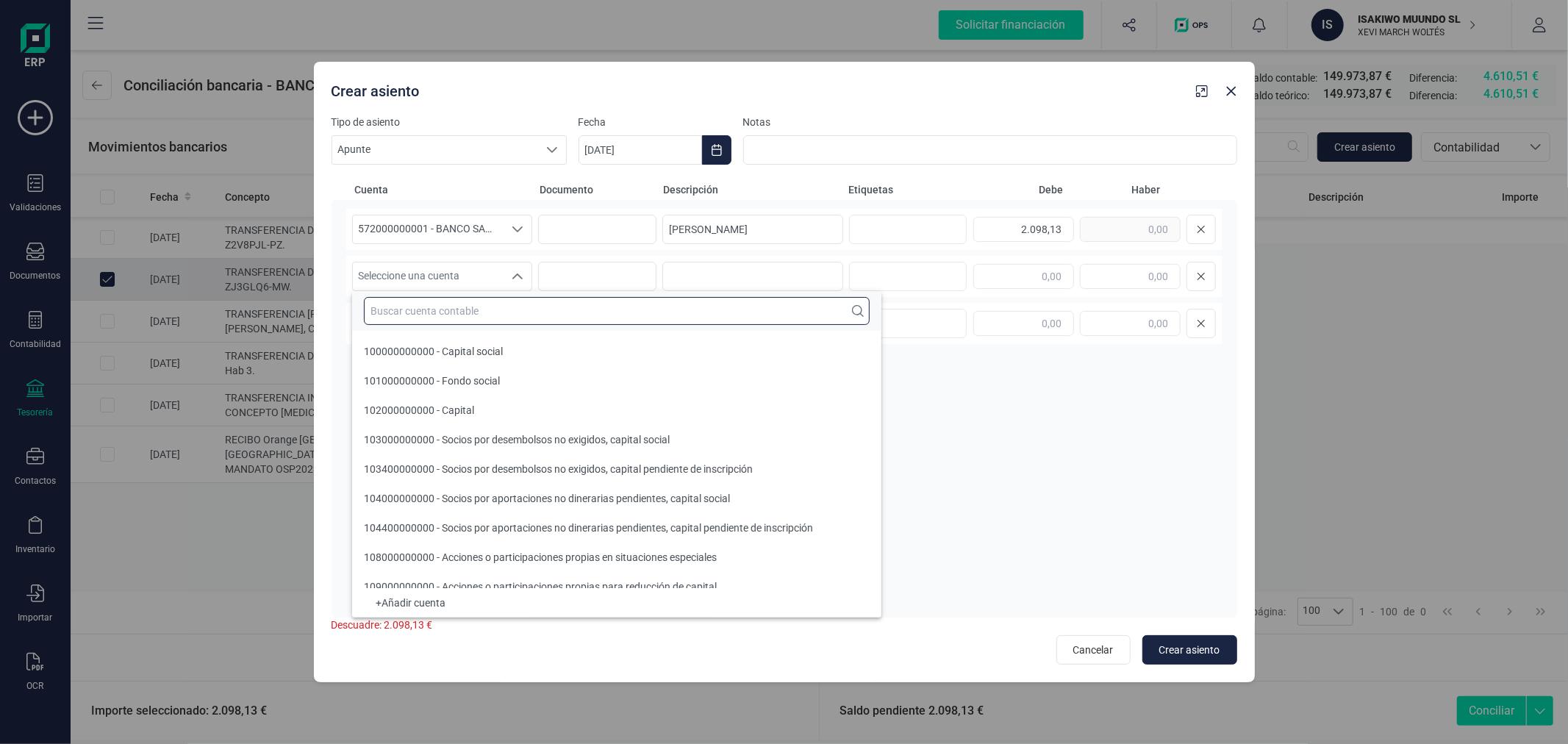
click at [486, 307] on input "text" at bounding box center [616, 311] width 505 height 28
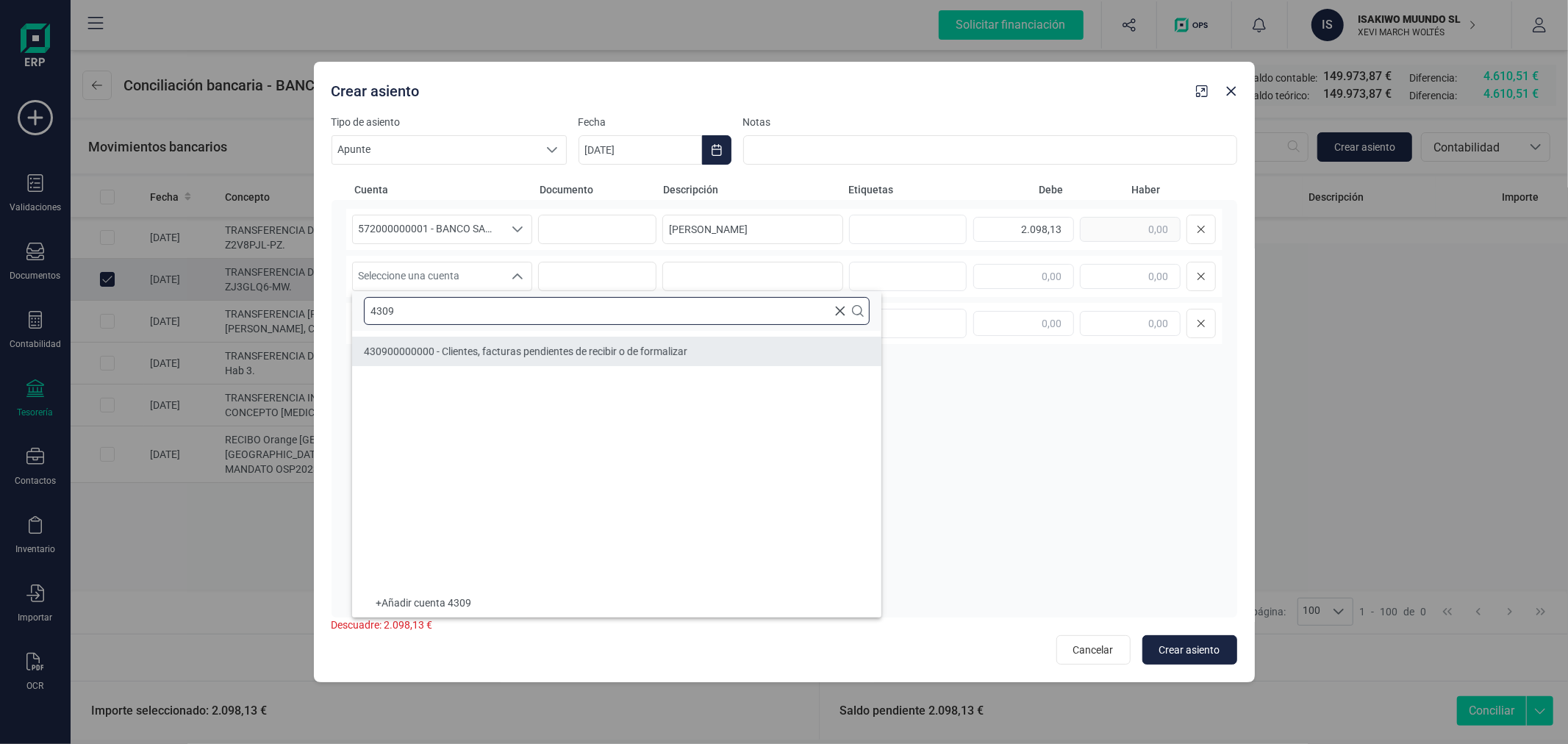
type input "4309"
click at [496, 351] on span "430900000000 - Clientes, facturas pendientes de recibir o de formalizar" at bounding box center [525, 351] width 323 height 11
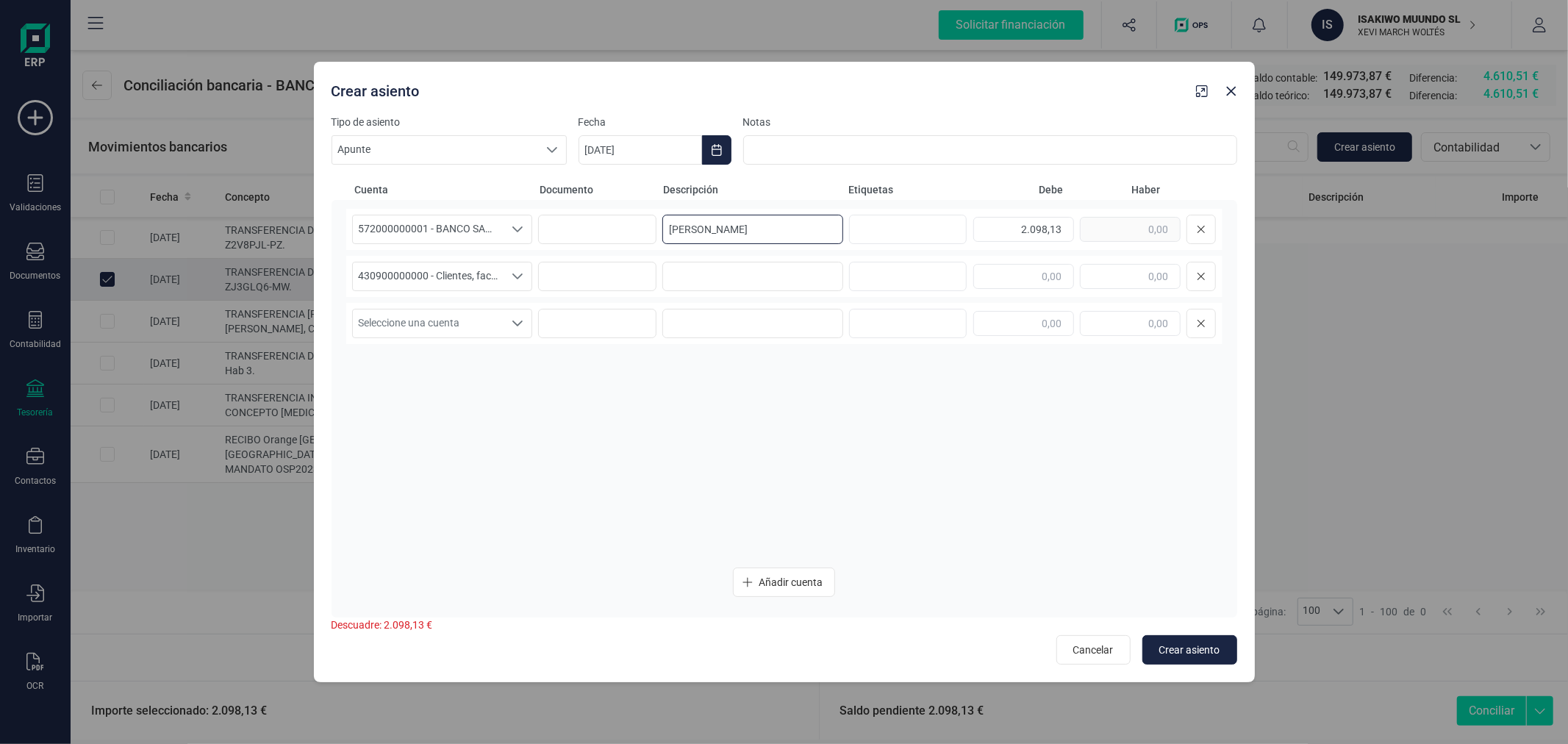
click at [764, 225] on input "[PERSON_NAME]" at bounding box center [753, 229] width 181 height 30
click at [731, 276] on input at bounding box center [753, 276] width 181 height 30
paste input "[PERSON_NAME]"
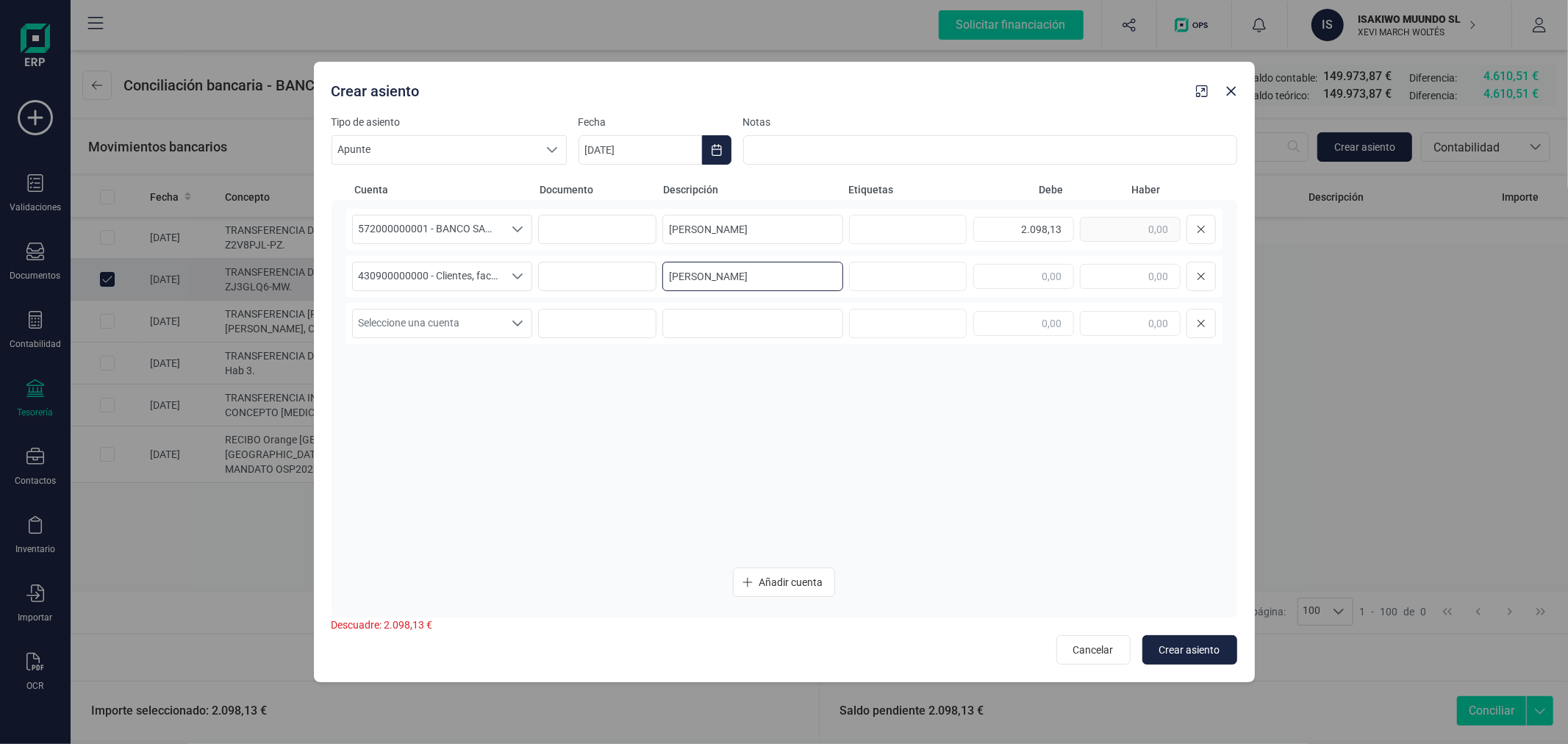
type input "[PERSON_NAME]"
type input "2.098,13"
click at [715, 152] on icon "Choose Date" at bounding box center [716, 150] width 11 height 11
click at [612, 193] on icon "Previous Month" at bounding box center [607, 194] width 11 height 11
click at [817, 276] on span "5" at bounding box center [827, 280] width 30 height 30
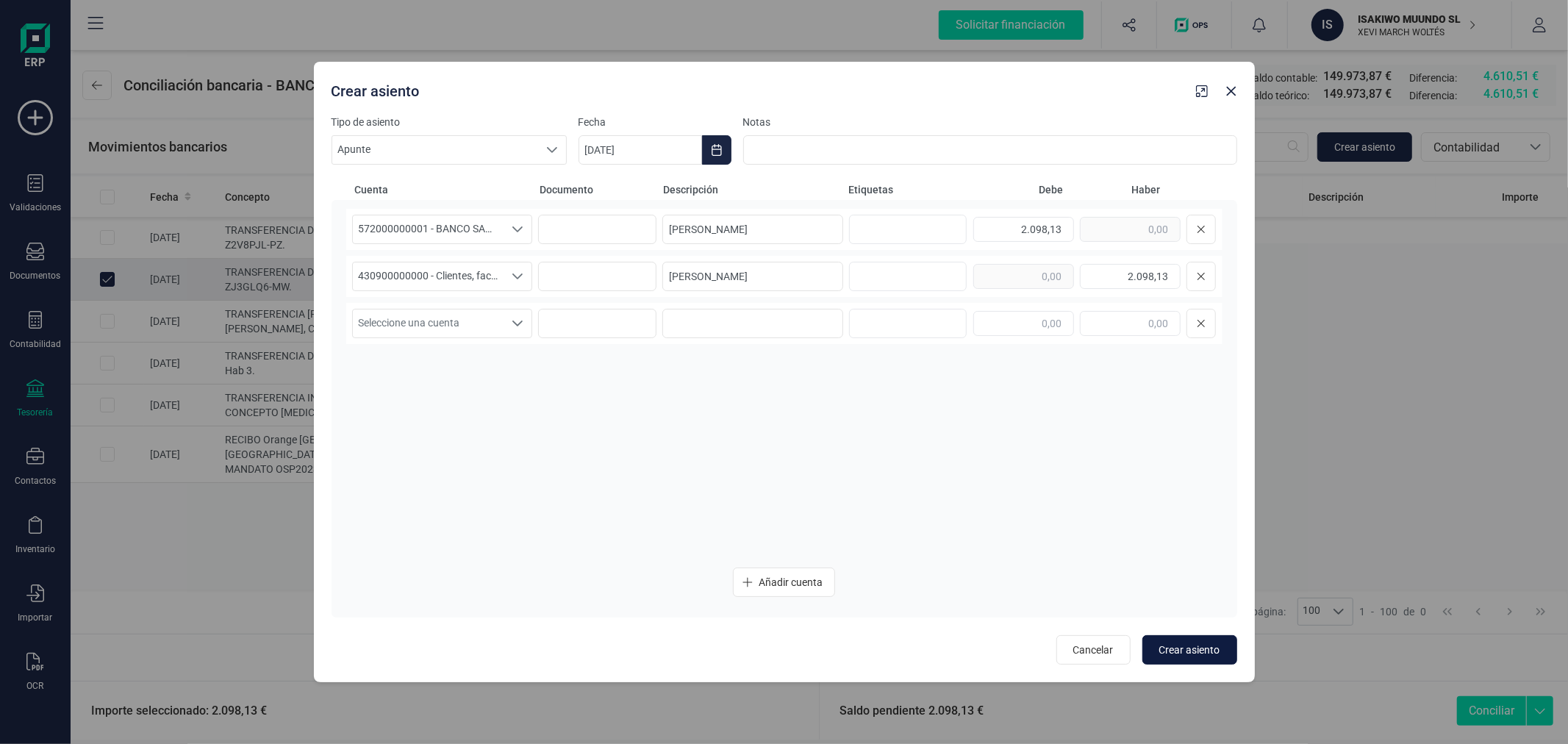
click at [1191, 642] on span "Crear asiento" at bounding box center [1189, 649] width 61 height 14
type input "[DATE]"
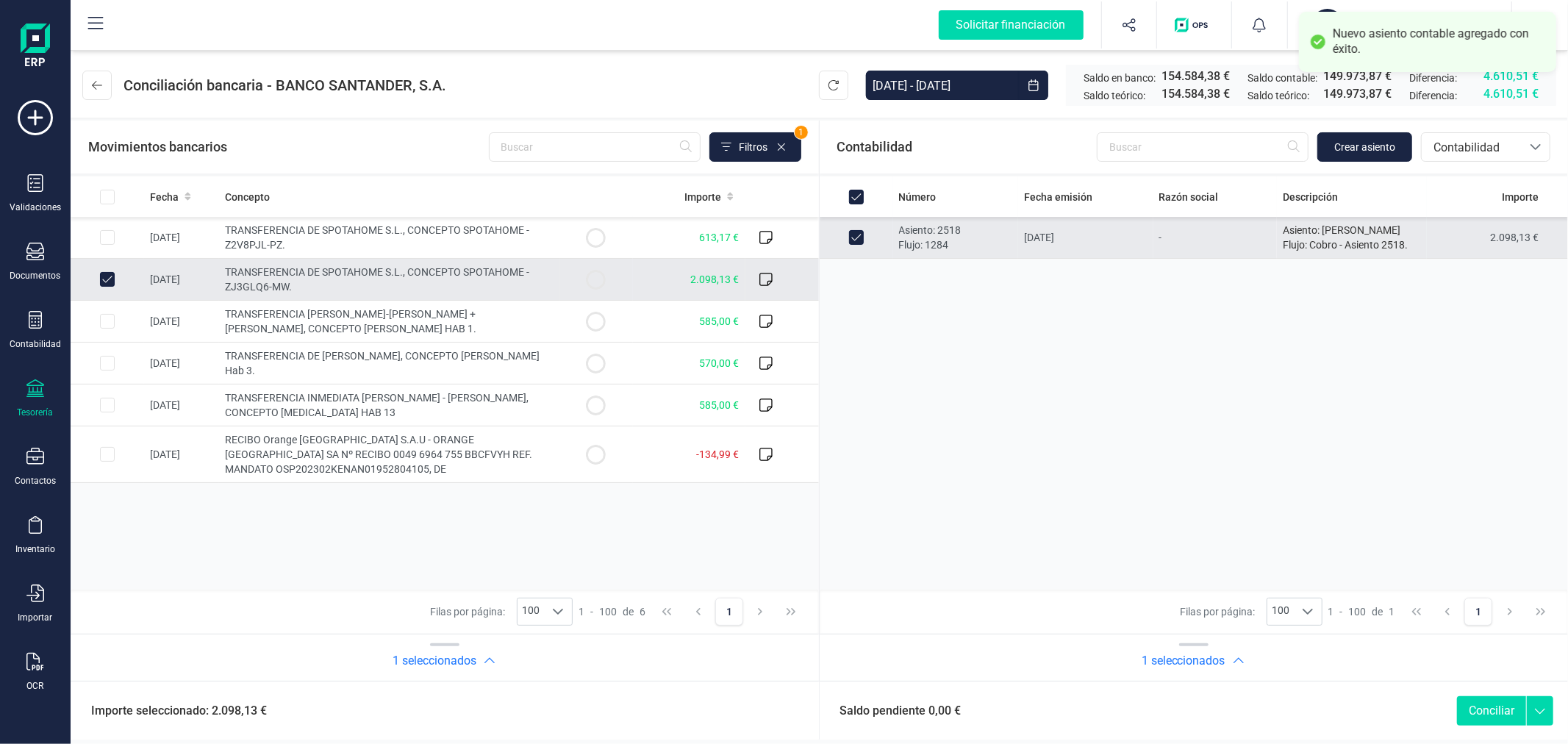
click at [1500, 707] on button "Conciliar" at bounding box center [1491, 711] width 69 height 30
checkbox input "false"
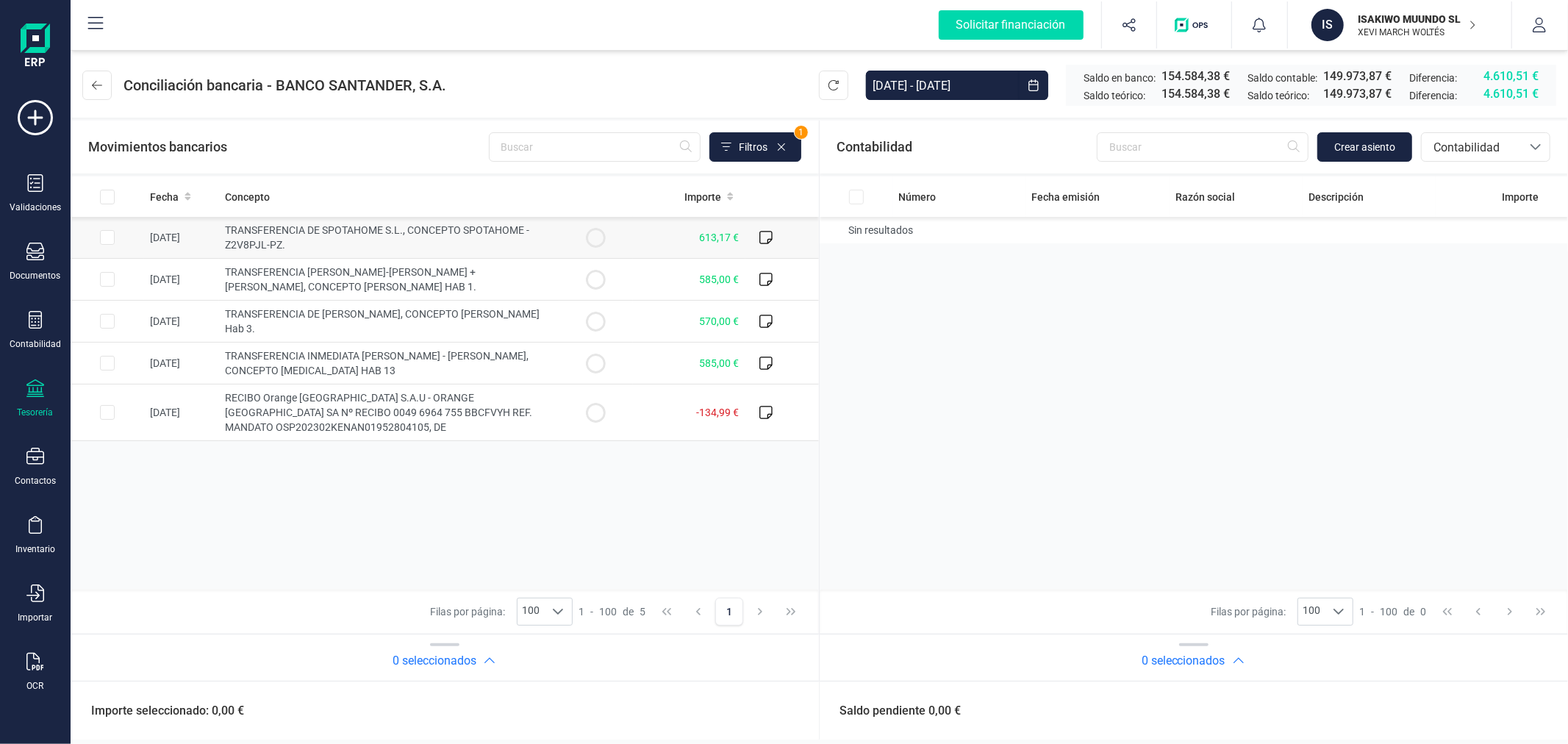
click at [100, 234] on input "Row Selected 55f7e4c6-5709-472d-bc51-06eed63f62ec" at bounding box center [107, 237] width 14 height 14
checkbox input "true"
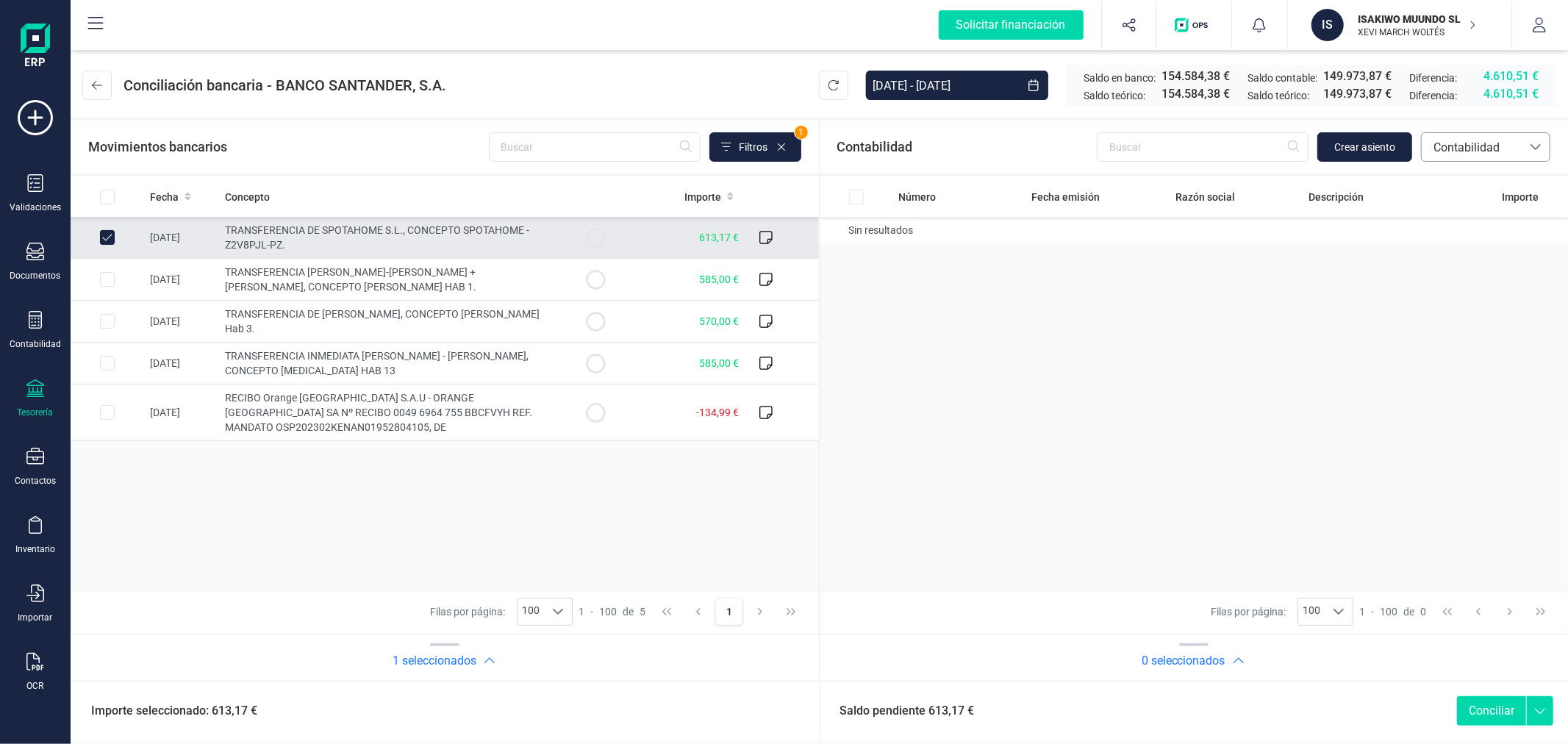
click at [1450, 144] on span "Contabilidad" at bounding box center [1472, 147] width 88 height 17
click at [1463, 243] on span "Facturas" at bounding box center [1455, 247] width 46 height 17
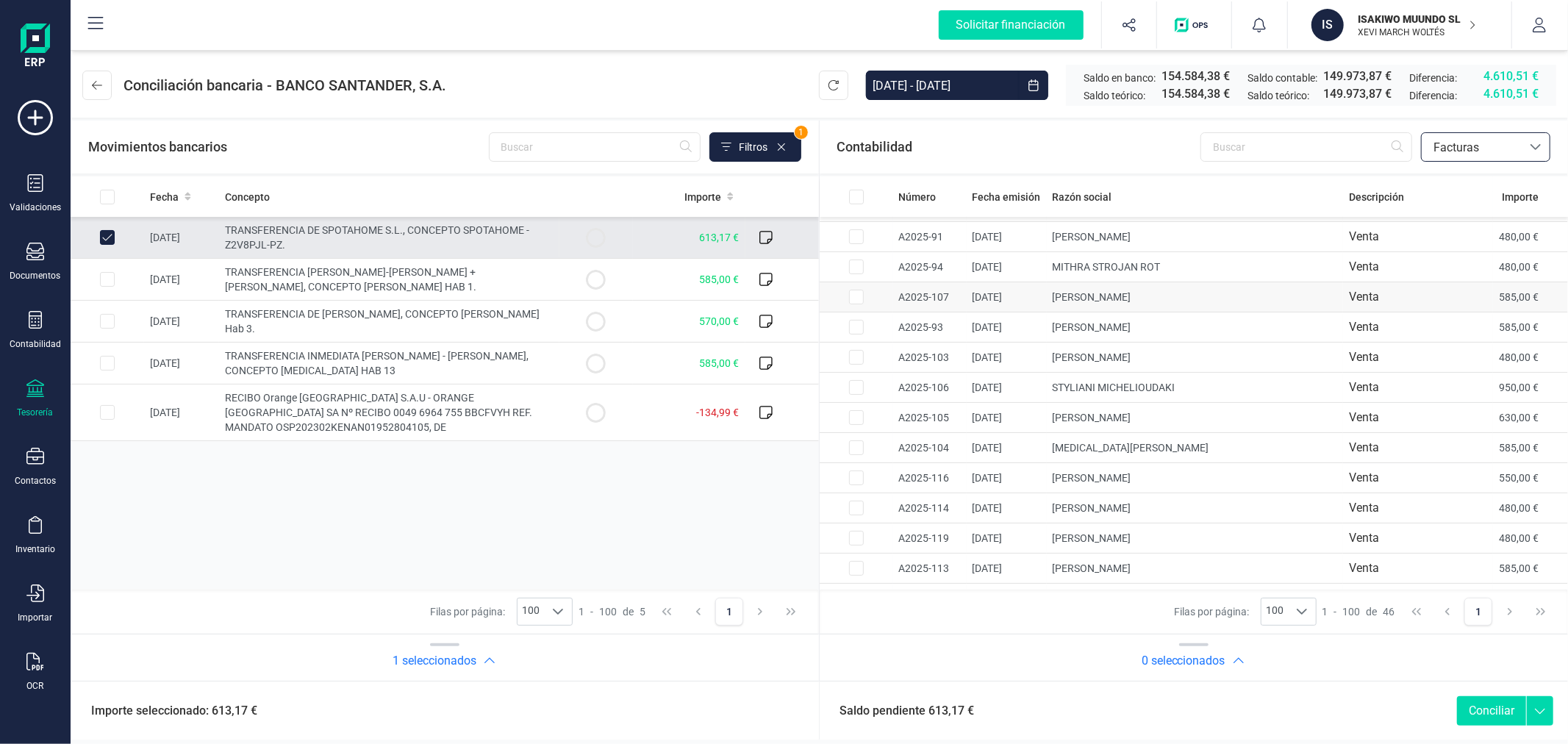
scroll to position [571, 0]
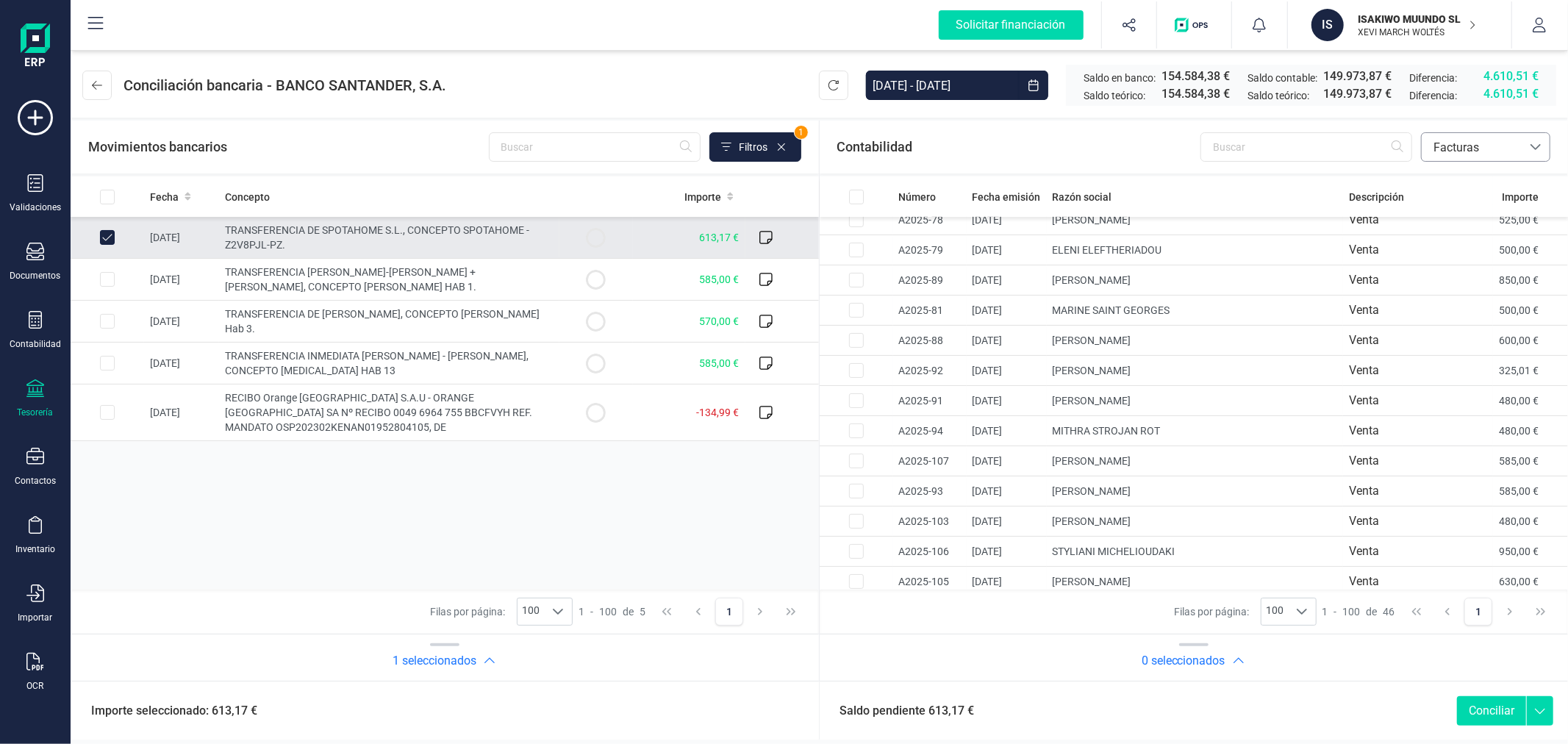
click at [1466, 140] on span "Facturas" at bounding box center [1472, 147] width 88 height 17
click at [1472, 179] on span "Contabilidad" at bounding box center [1465, 182] width 66 height 17
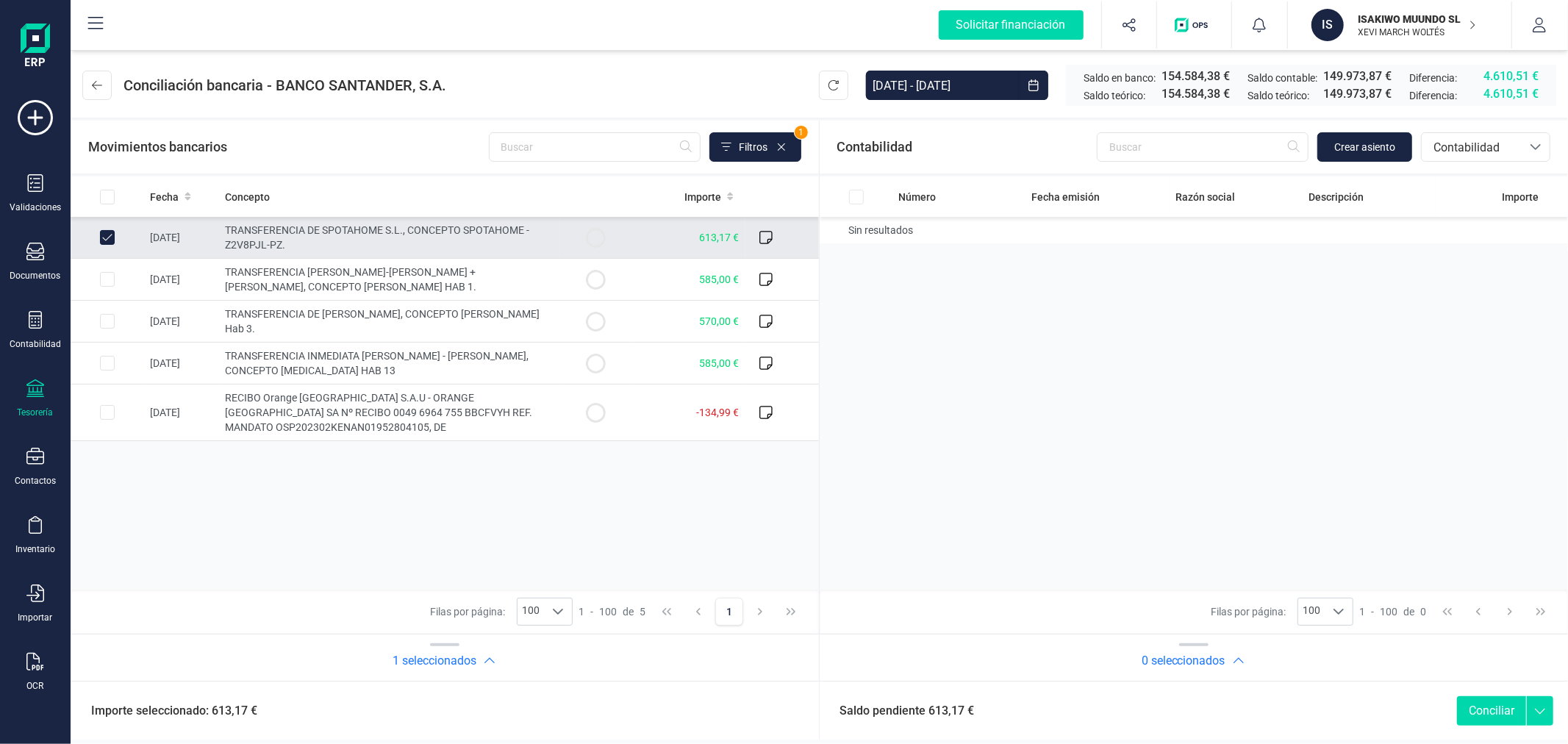
scroll to position [0, 0]
click at [1378, 149] on span "Crear asiento" at bounding box center [1365, 147] width 61 height 14
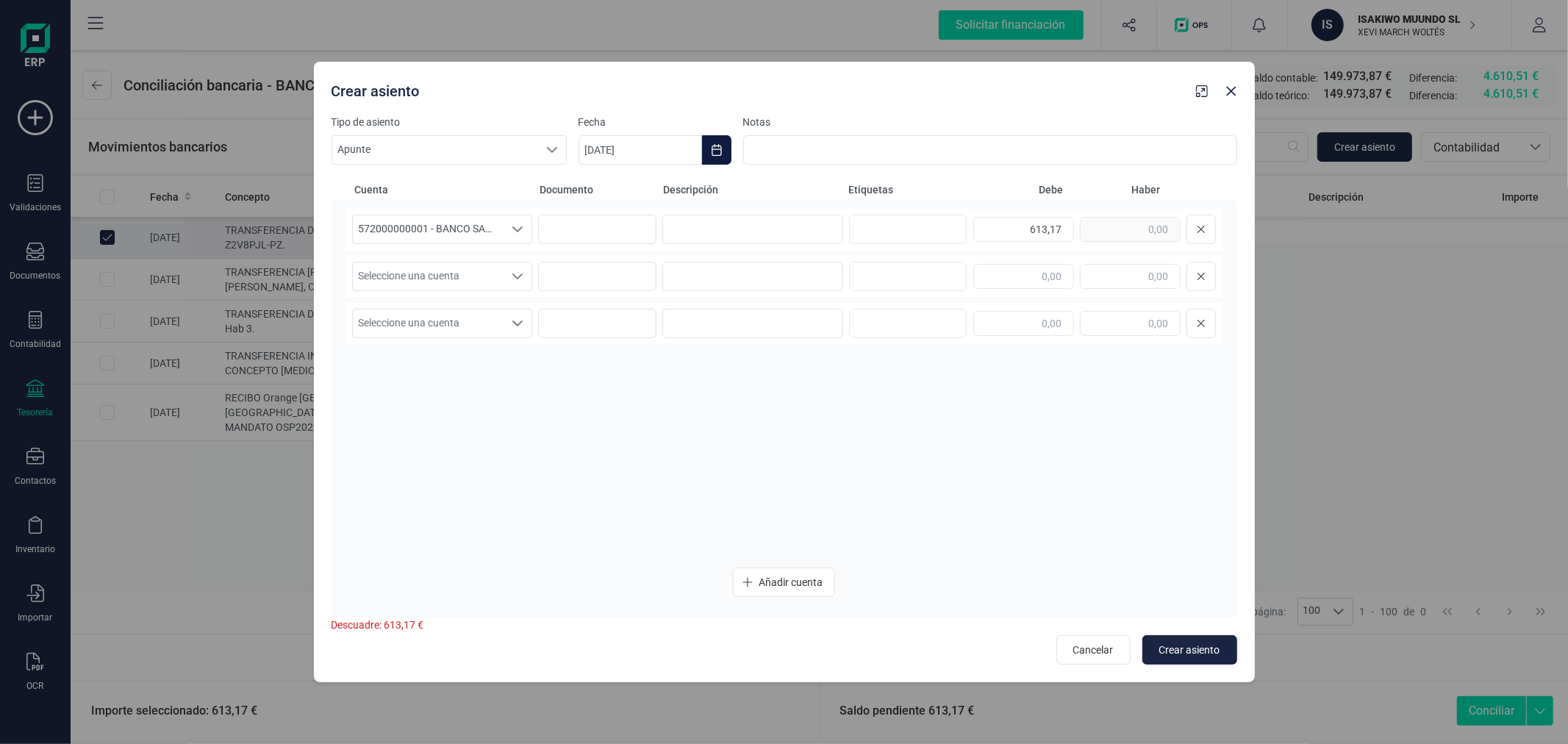
click at [720, 144] on icon "Choose Date" at bounding box center [716, 150] width 11 height 11
click at [611, 189] on icon "Previous Month" at bounding box center [607, 194] width 11 height 11
click at [622, 433] on span "29" at bounding box center [616, 445] width 30 height 30
type input "[DATE]"
click at [791, 232] on input at bounding box center [753, 229] width 181 height 30
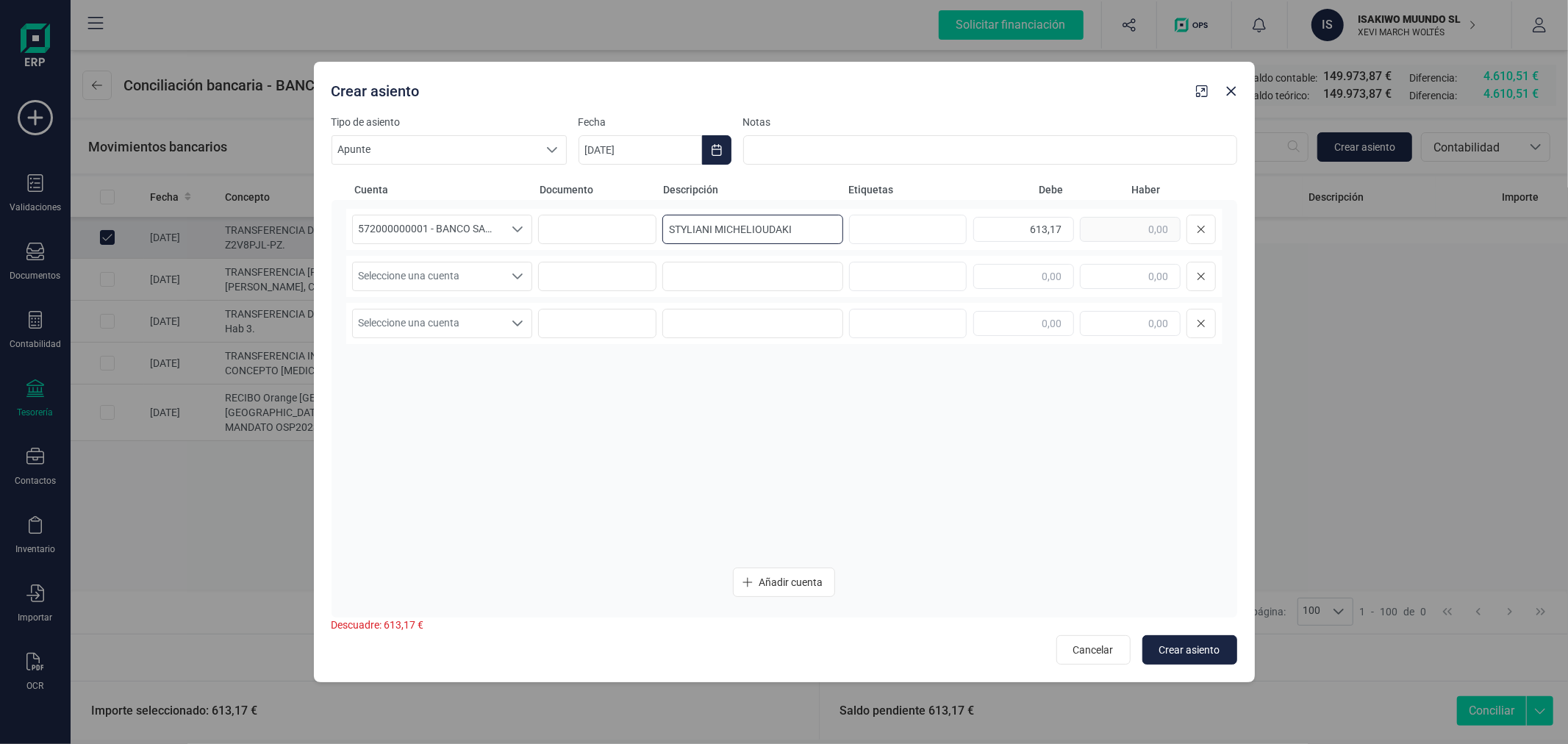
type input "STYLIANI MICHELIOUDAKI"
click at [483, 285] on span "Seleccione una cuenta" at bounding box center [428, 276] width 151 height 28
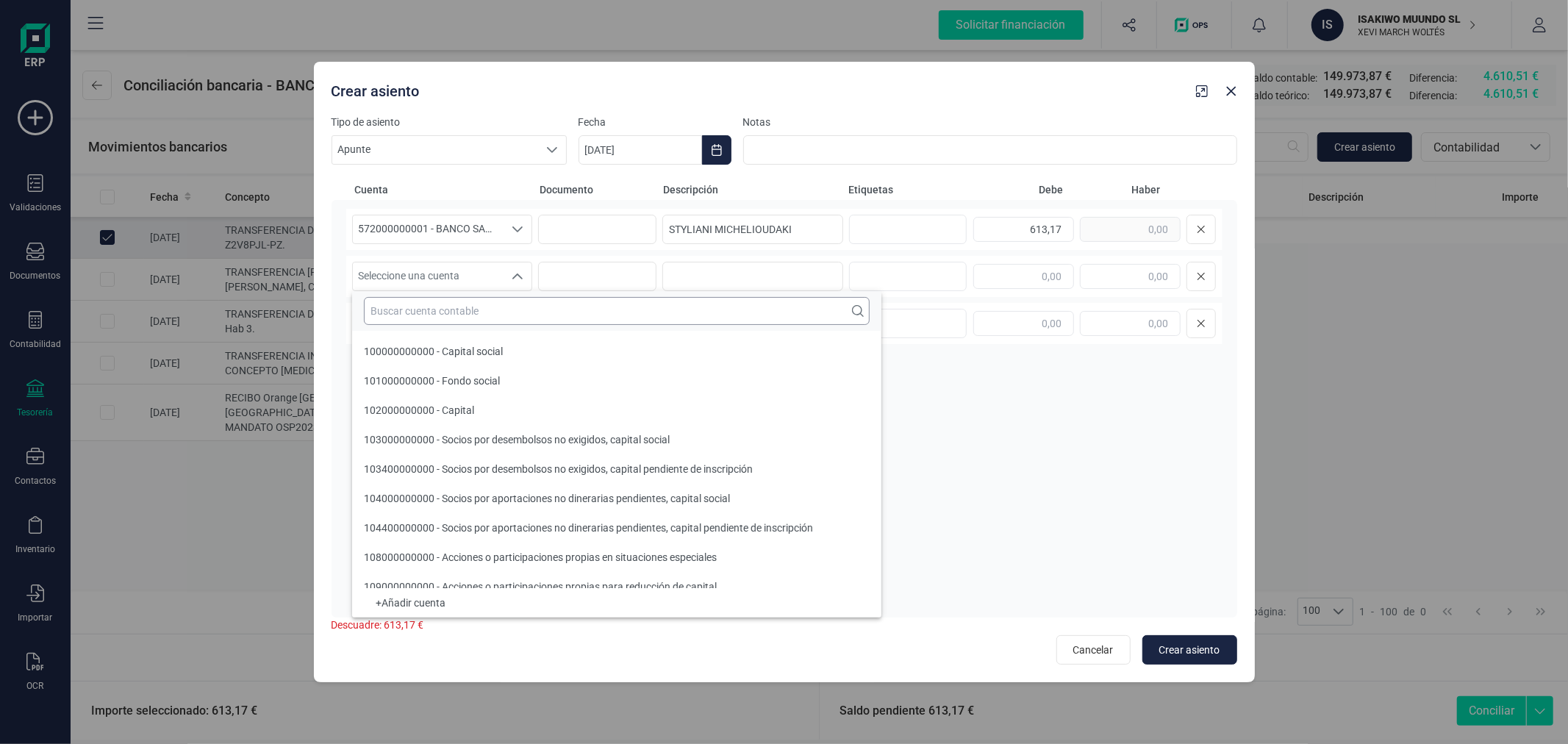
click at [490, 317] on input "text" at bounding box center [616, 311] width 505 height 28
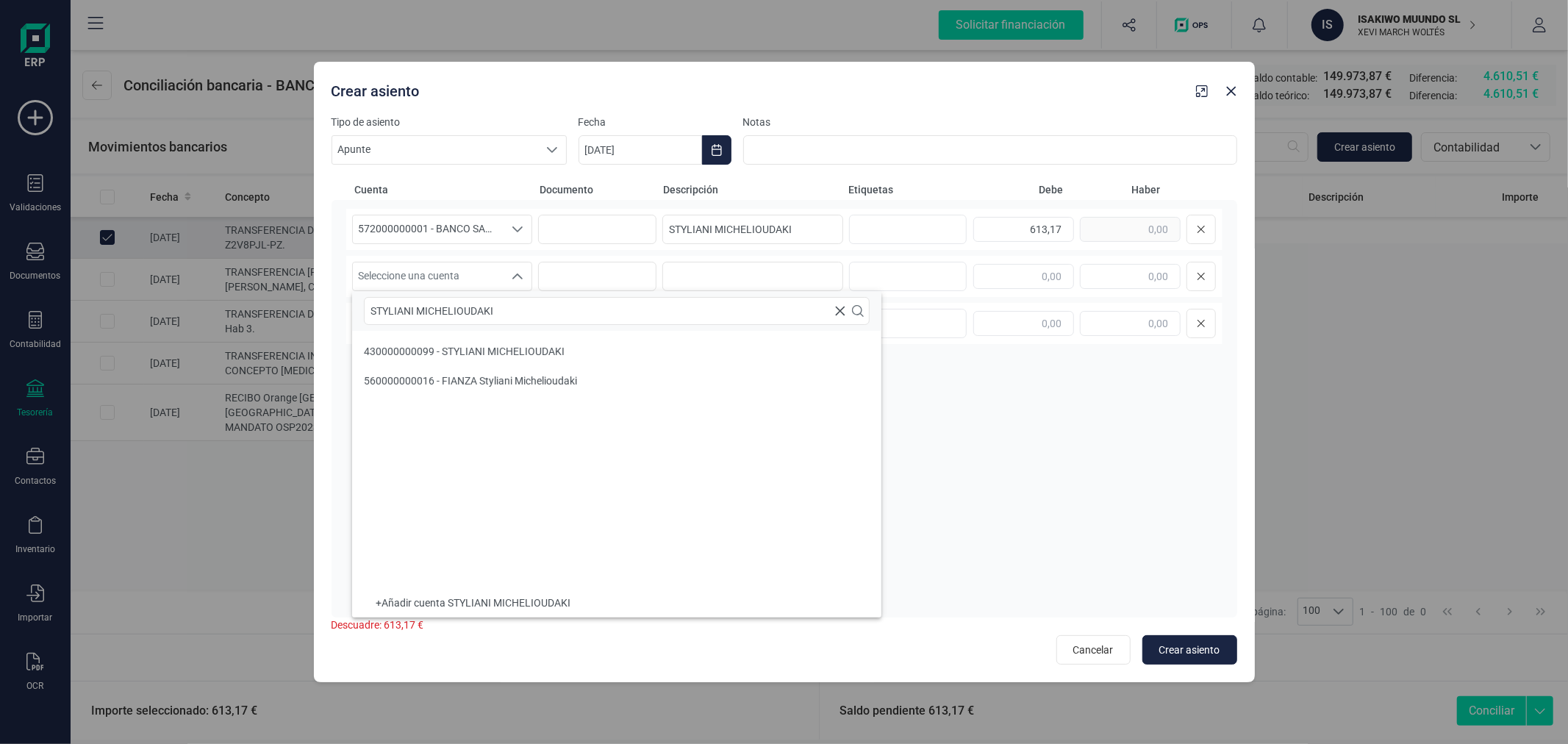
type input "STYLIANI MICHELIOUDAKI"
click at [555, 352] on span "430000000099 - STYLIANI MICHELIOUDAKI" at bounding box center [464, 351] width 200 height 11
paste input "STYLIANI MICHELIOUDAKI"
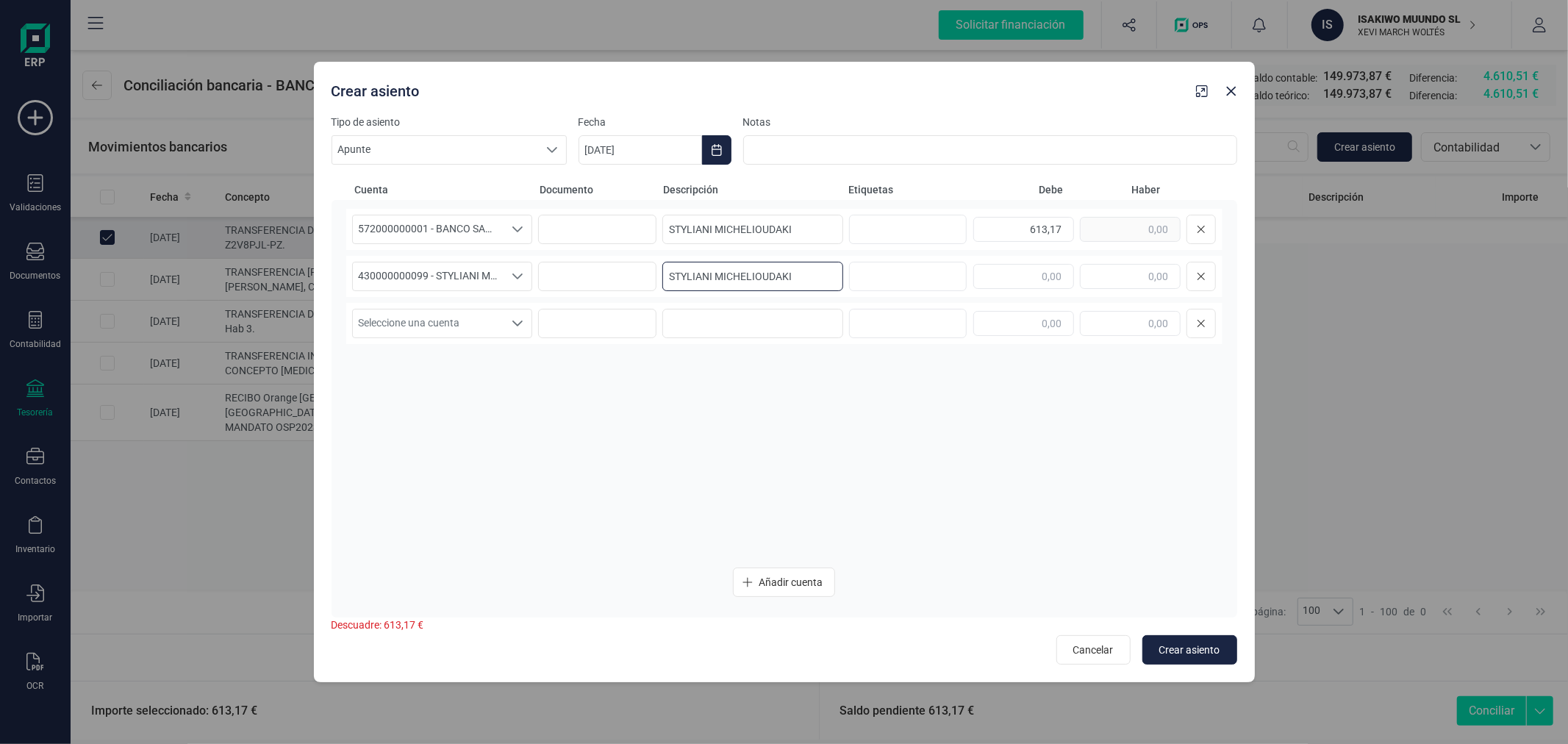
type input "STYLIANI MICHELIOUDAKI"
type input "613,17"
click at [1205, 648] on span "Crear asiento" at bounding box center [1189, 649] width 61 height 14
type input "[DATE]"
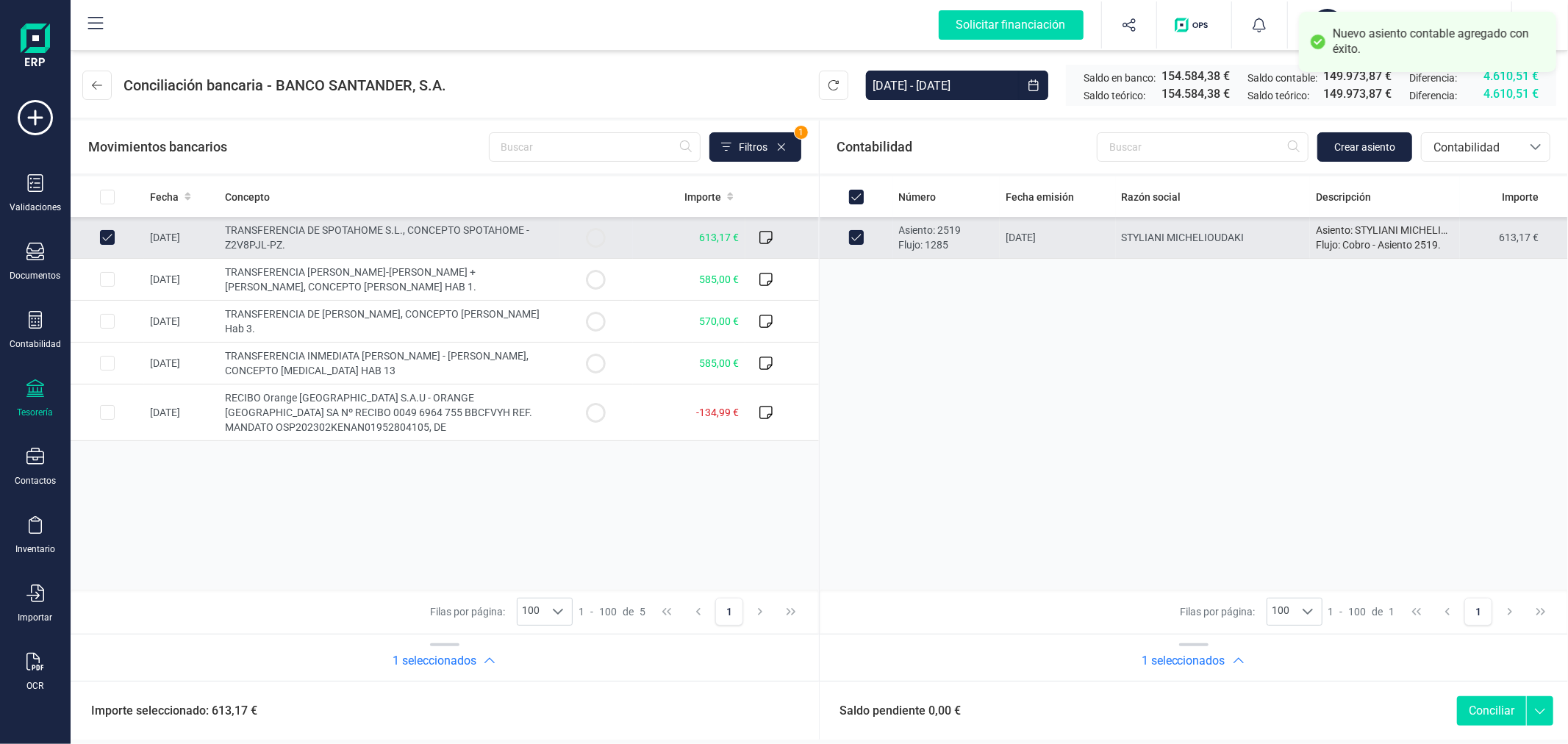
click at [1487, 696] on button "Conciliar" at bounding box center [1491, 711] width 69 height 30
checkbox input "false"
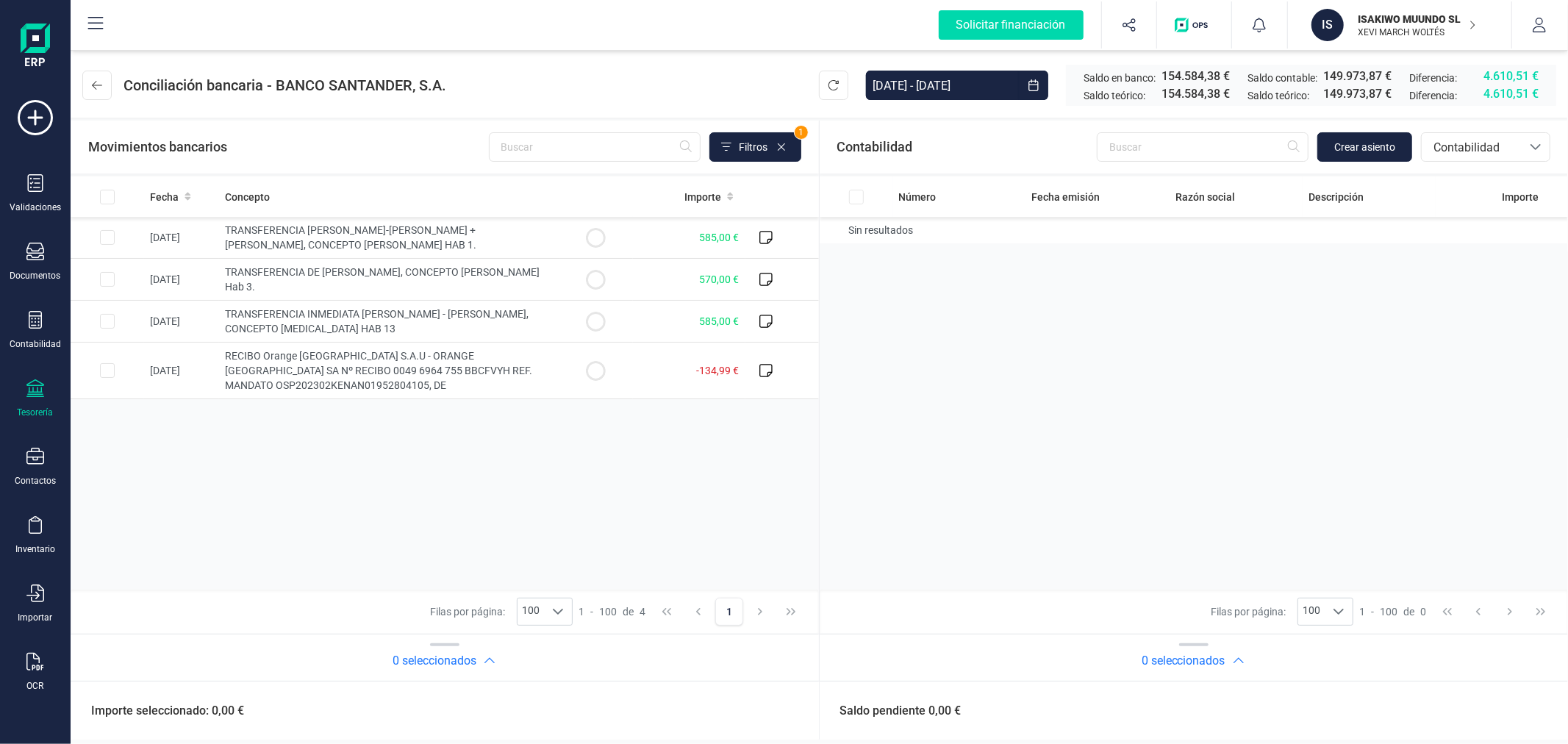
click at [521, 511] on div "Fecha Concepto Importe [DATE] TRANSFERENCIA [PERSON_NAME]-MANGELEER GEERT + [PE…" at bounding box center [445, 383] width 748 height 413
click at [1449, 140] on span "Contabilidad" at bounding box center [1472, 147] width 88 height 17
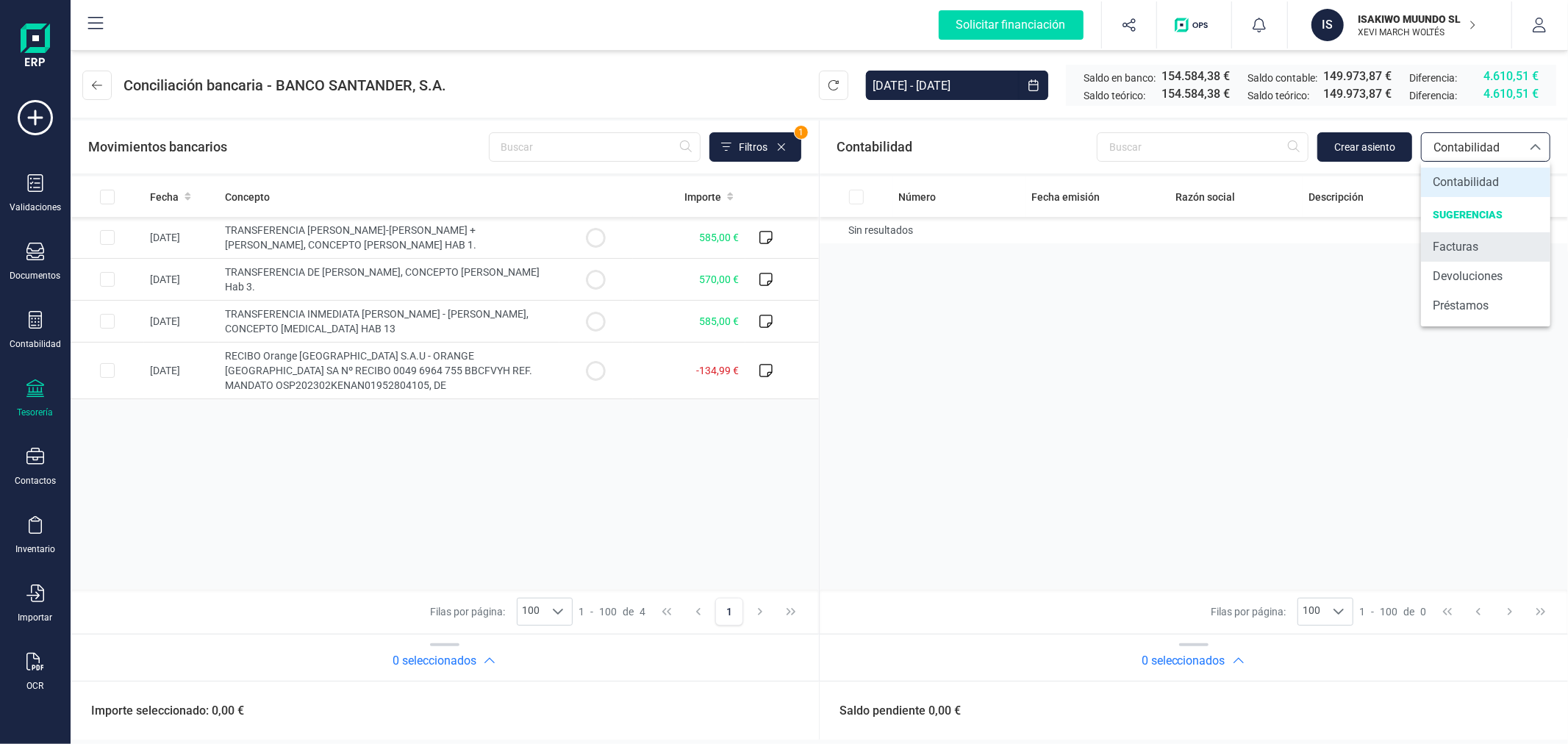
click at [1452, 244] on span "Facturas" at bounding box center [1455, 247] width 46 height 17
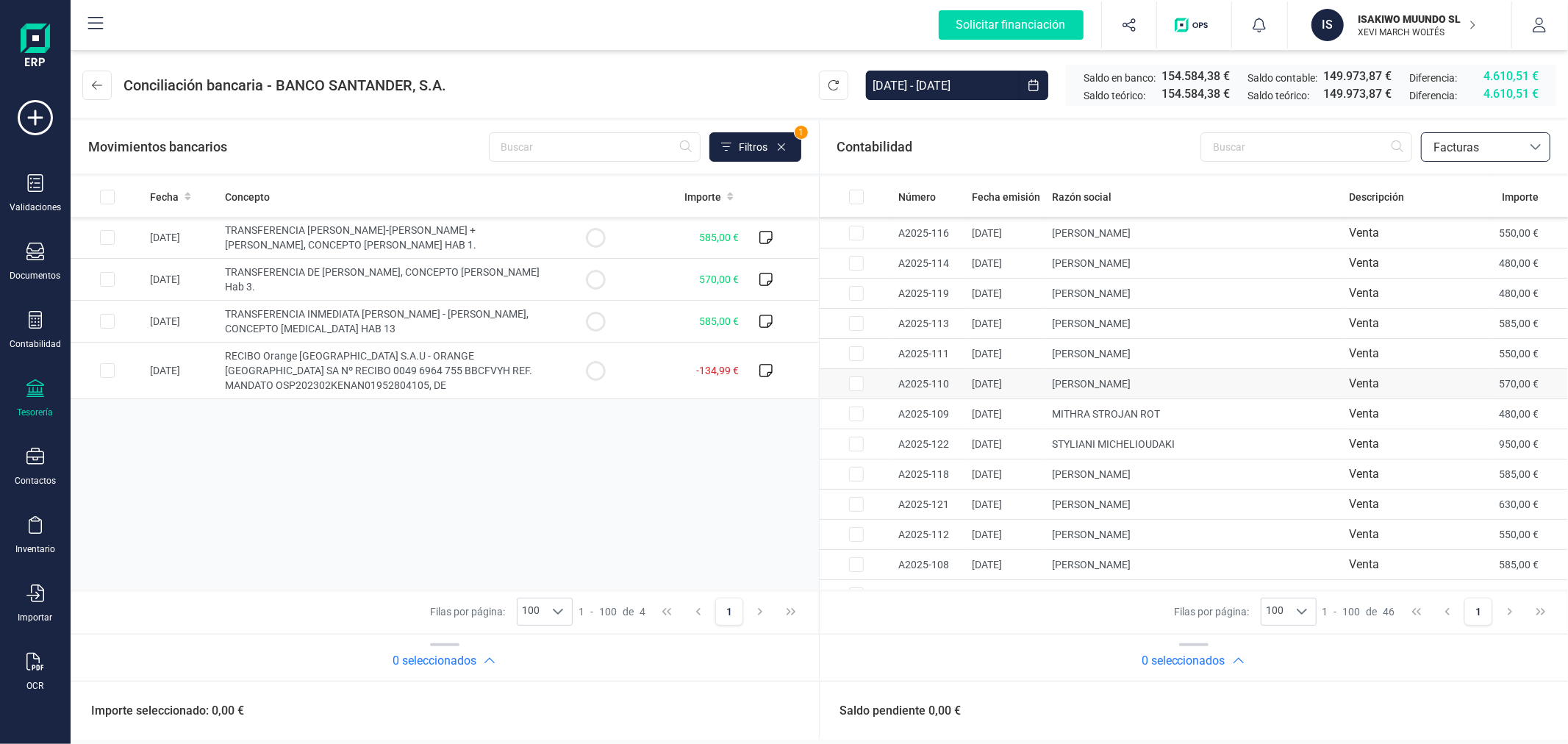
scroll to position [1016, 0]
click at [36, 193] on div at bounding box center [35, 185] width 17 height 21
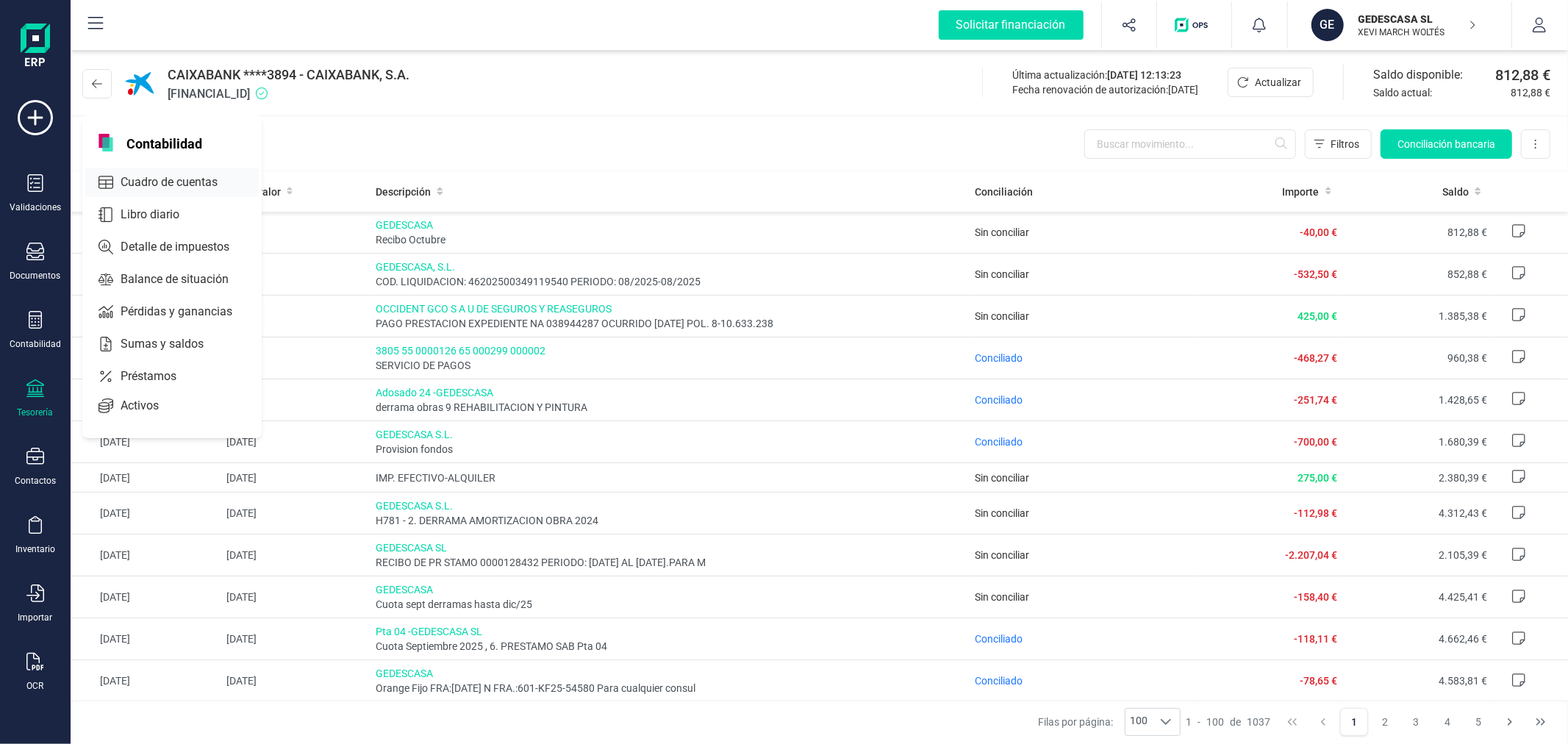
click at [137, 174] on span "Cuadro de cuentas" at bounding box center [179, 182] width 129 height 17
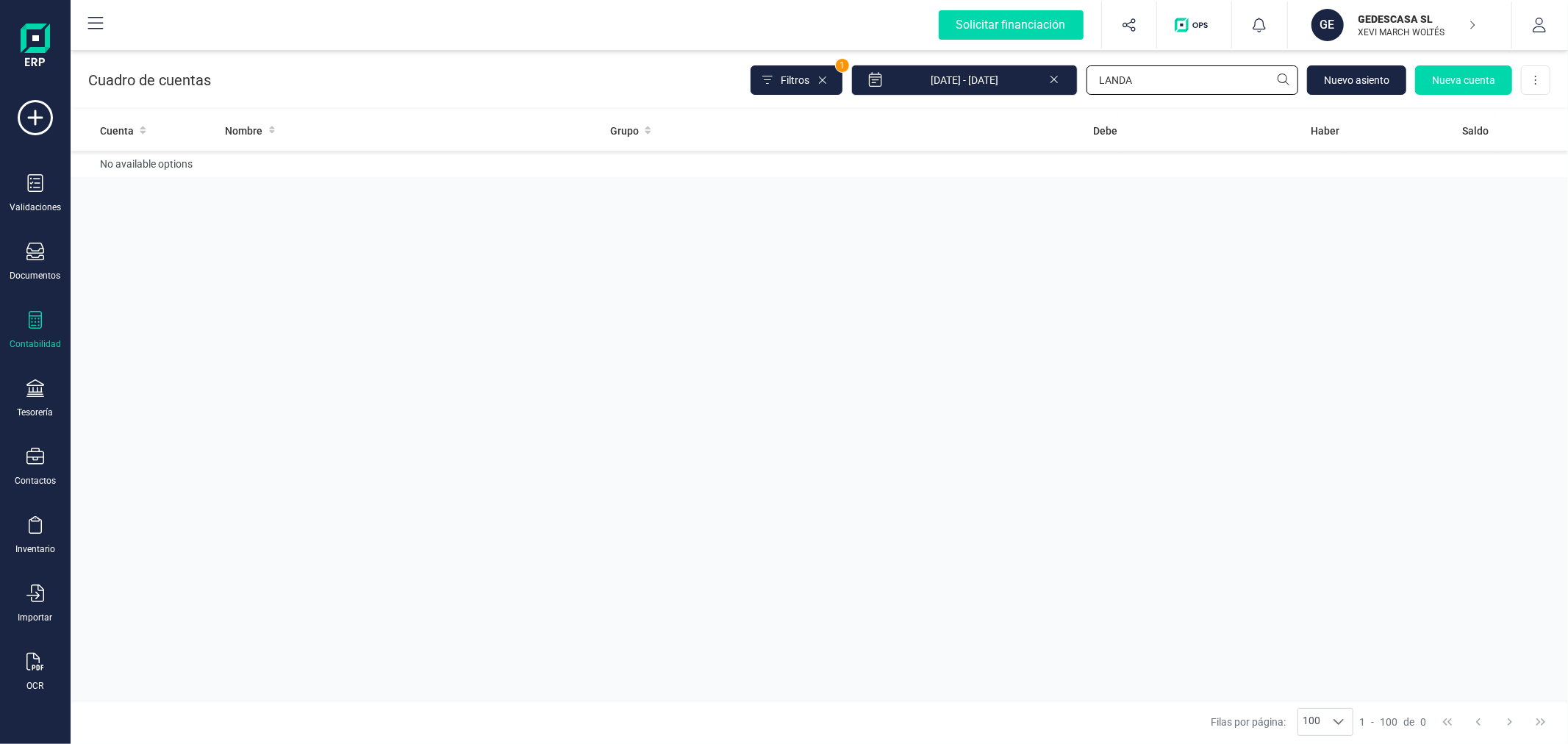
click at [1133, 89] on input "LANDA" at bounding box center [1192, 80] width 212 height 30
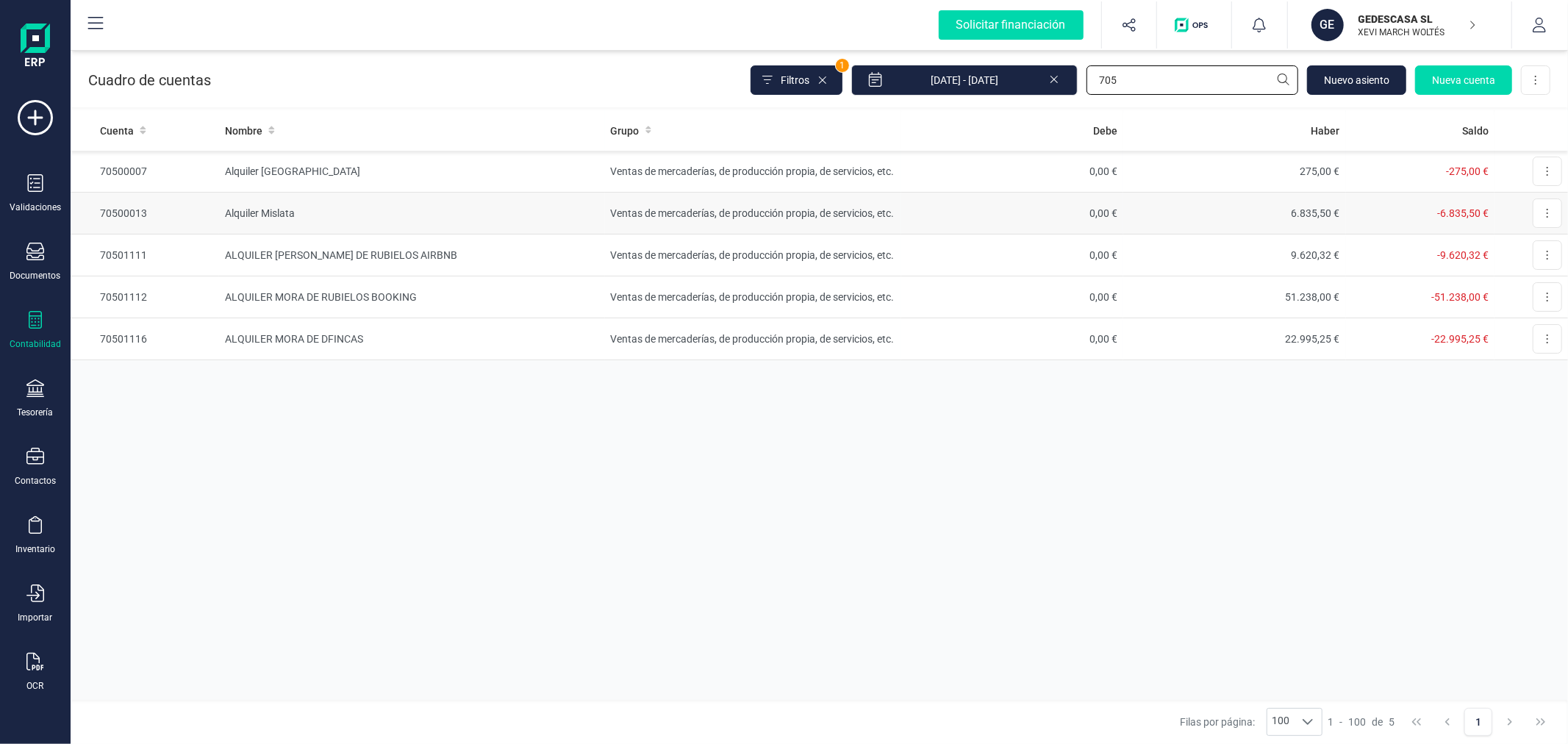
type input "705"
click at [768, 219] on td "Ventas de mercaderías, de producción propia, de servicios, etc." at bounding box center [753, 213] width 296 height 42
click at [599, 176] on td "Alquiler Alicante" at bounding box center [411, 172] width 385 height 42
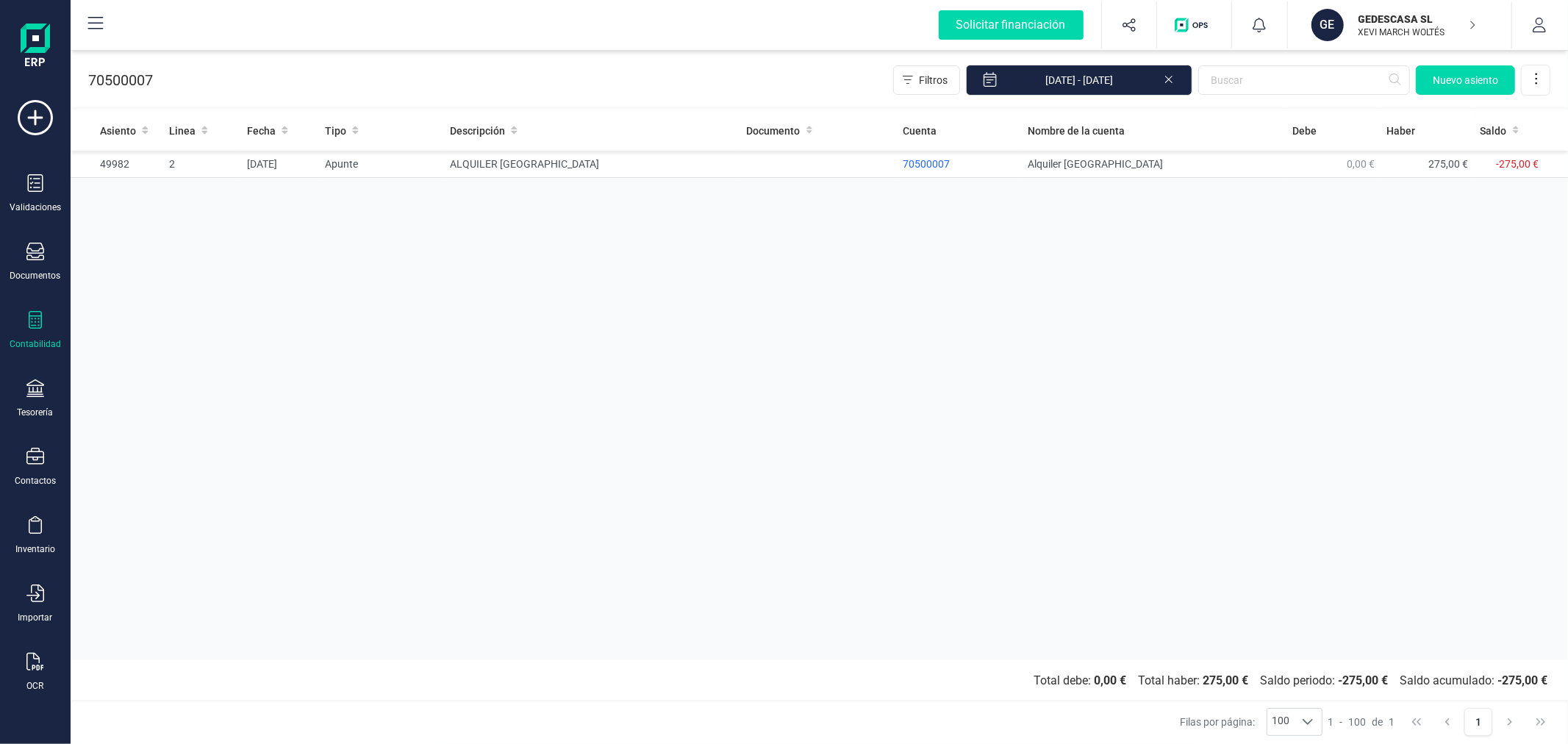
drag, startPoint x: 553, startPoint y: 270, endPoint x: 568, endPoint y: 266, distance: 15.5
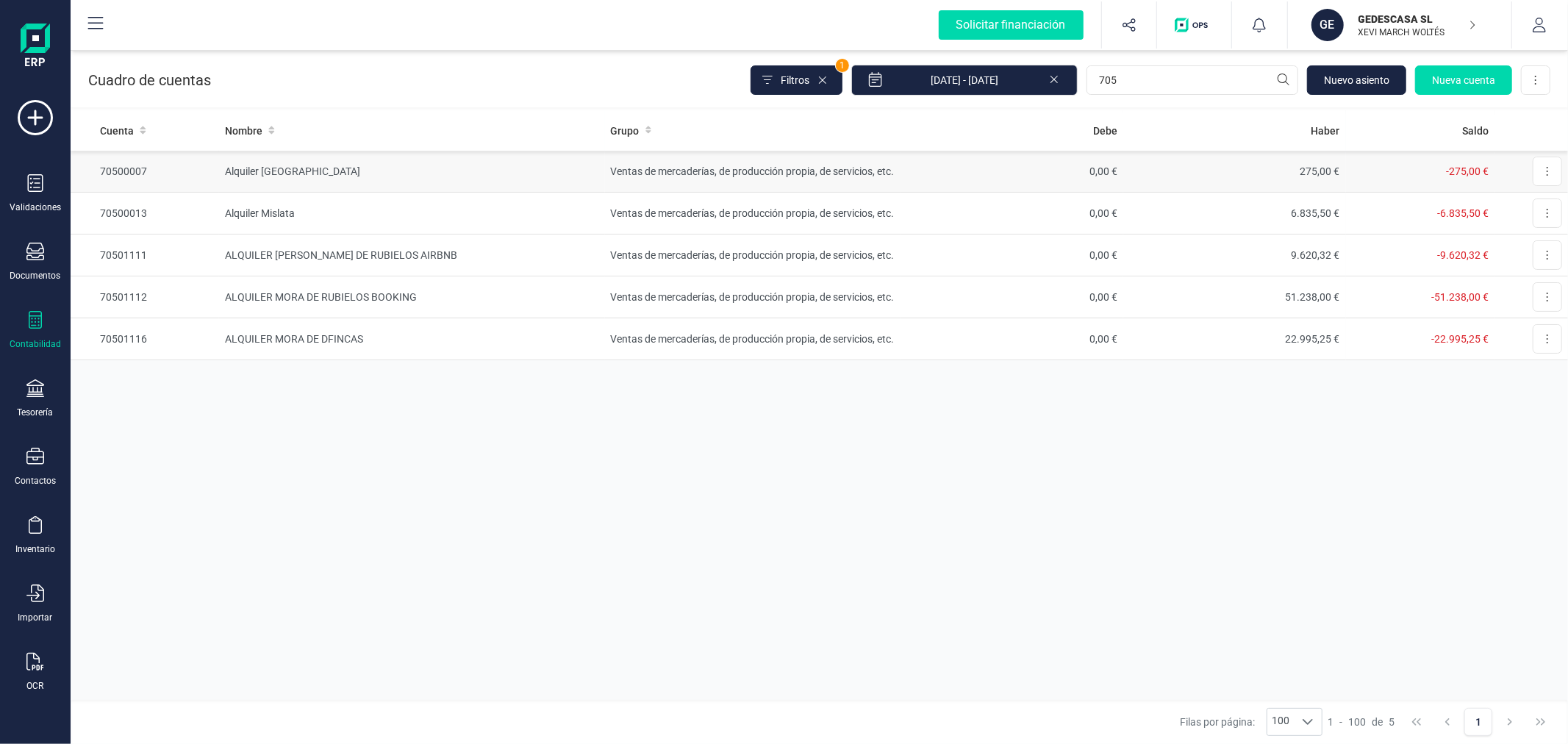
click at [513, 178] on td "Alquiler Alicante" at bounding box center [411, 172] width 385 height 42
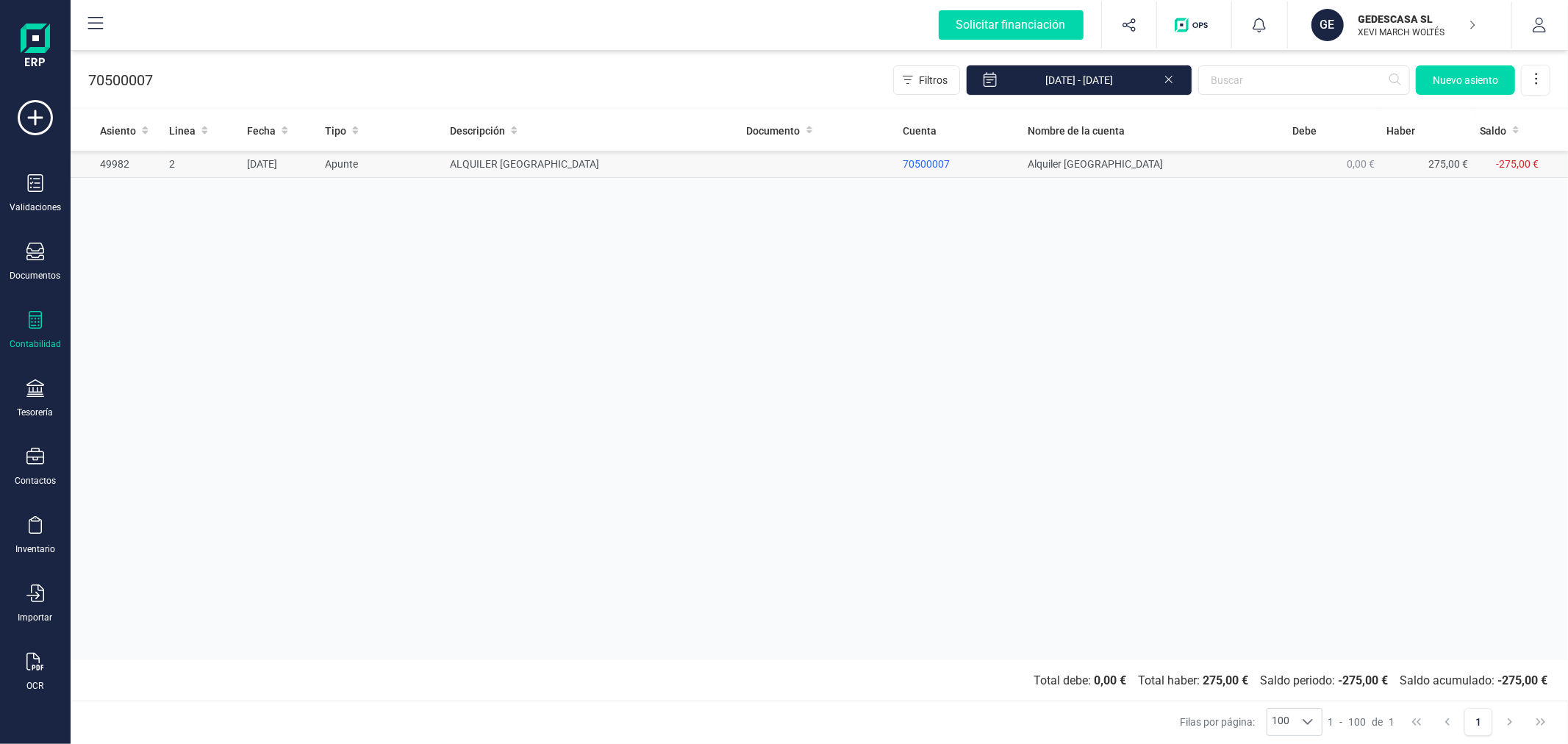
click at [597, 167] on td "ALQUILER [GEOGRAPHIC_DATA]" at bounding box center [592, 165] width 296 height 27
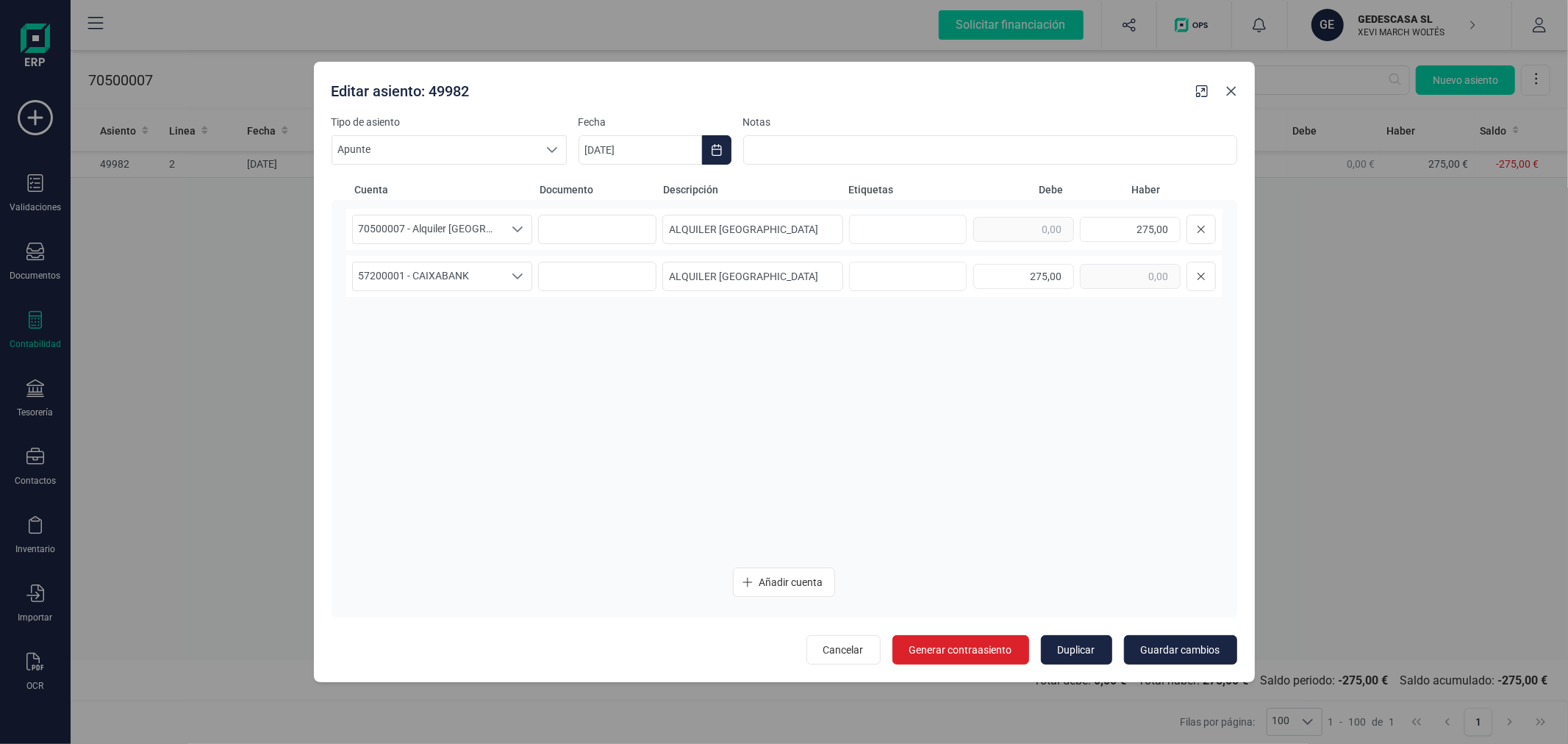
click at [1232, 92] on icon "Close" at bounding box center [1230, 91] width 10 height 10
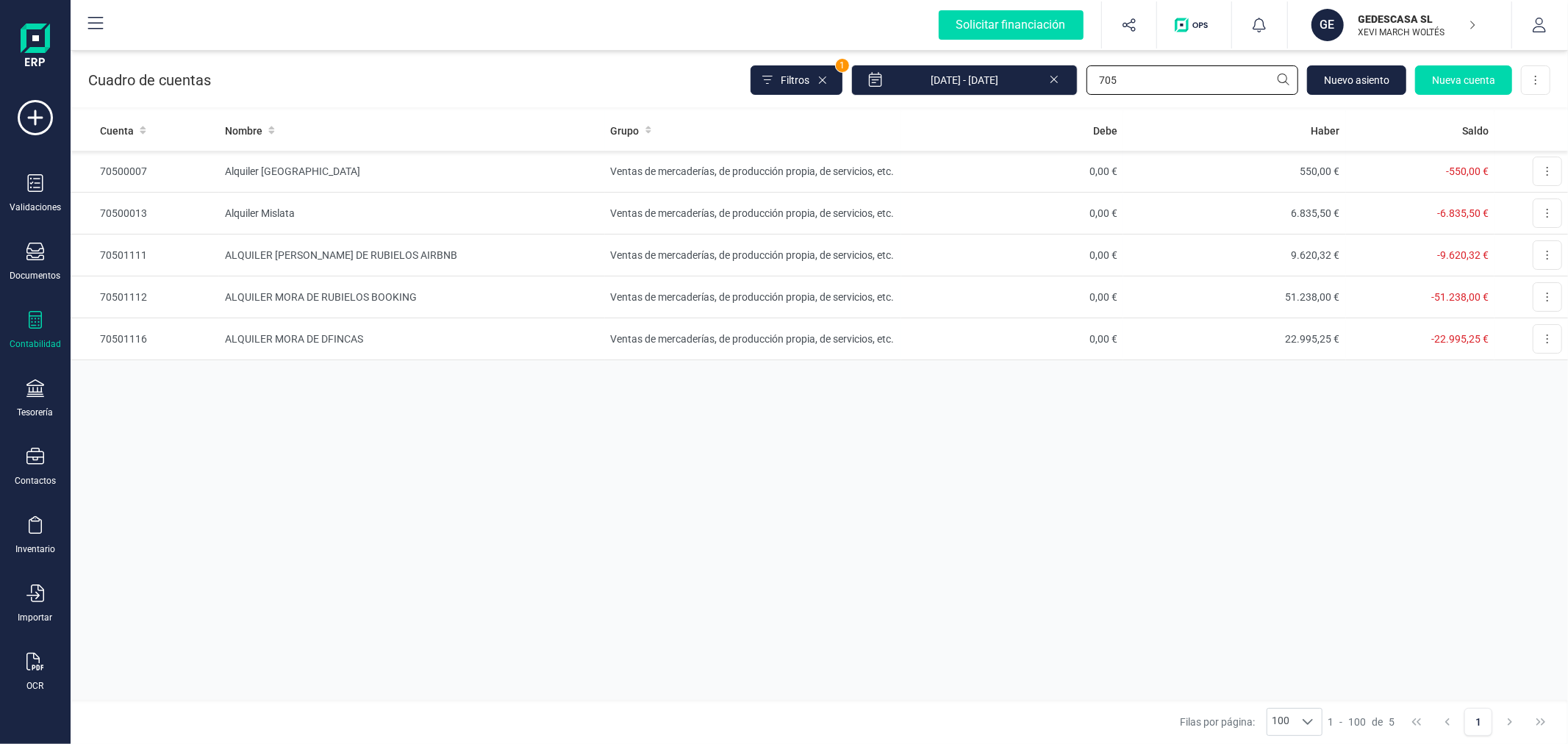
click at [1218, 66] on input "705" at bounding box center [1192, 80] width 212 height 30
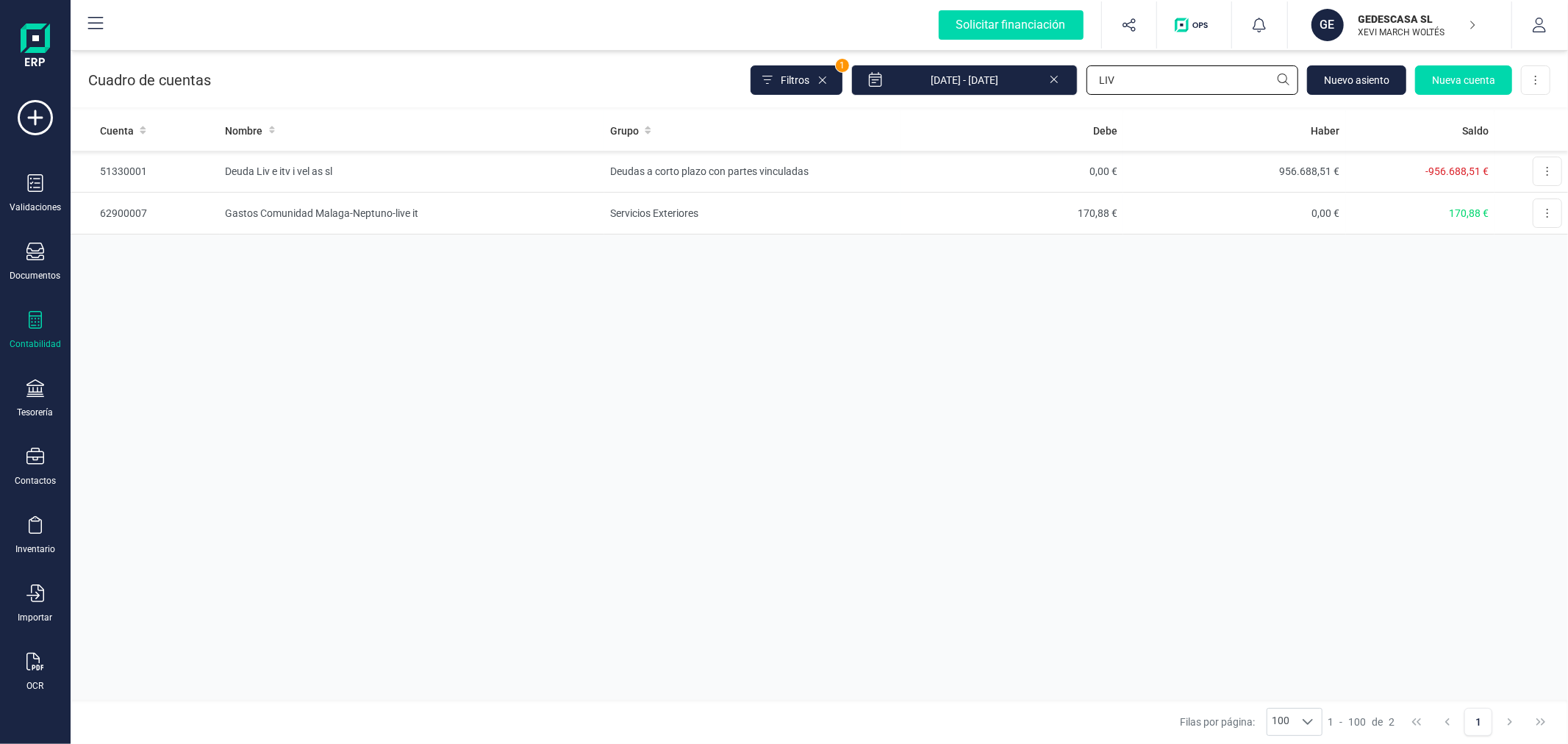
type input "LIV"
click at [446, 416] on div "Cuenta Nombre Grupo Debe Haber Saldo 51330001 Deuda Liv e itv i vel as sl Deuda…" at bounding box center [819, 405] width 1497 height 590
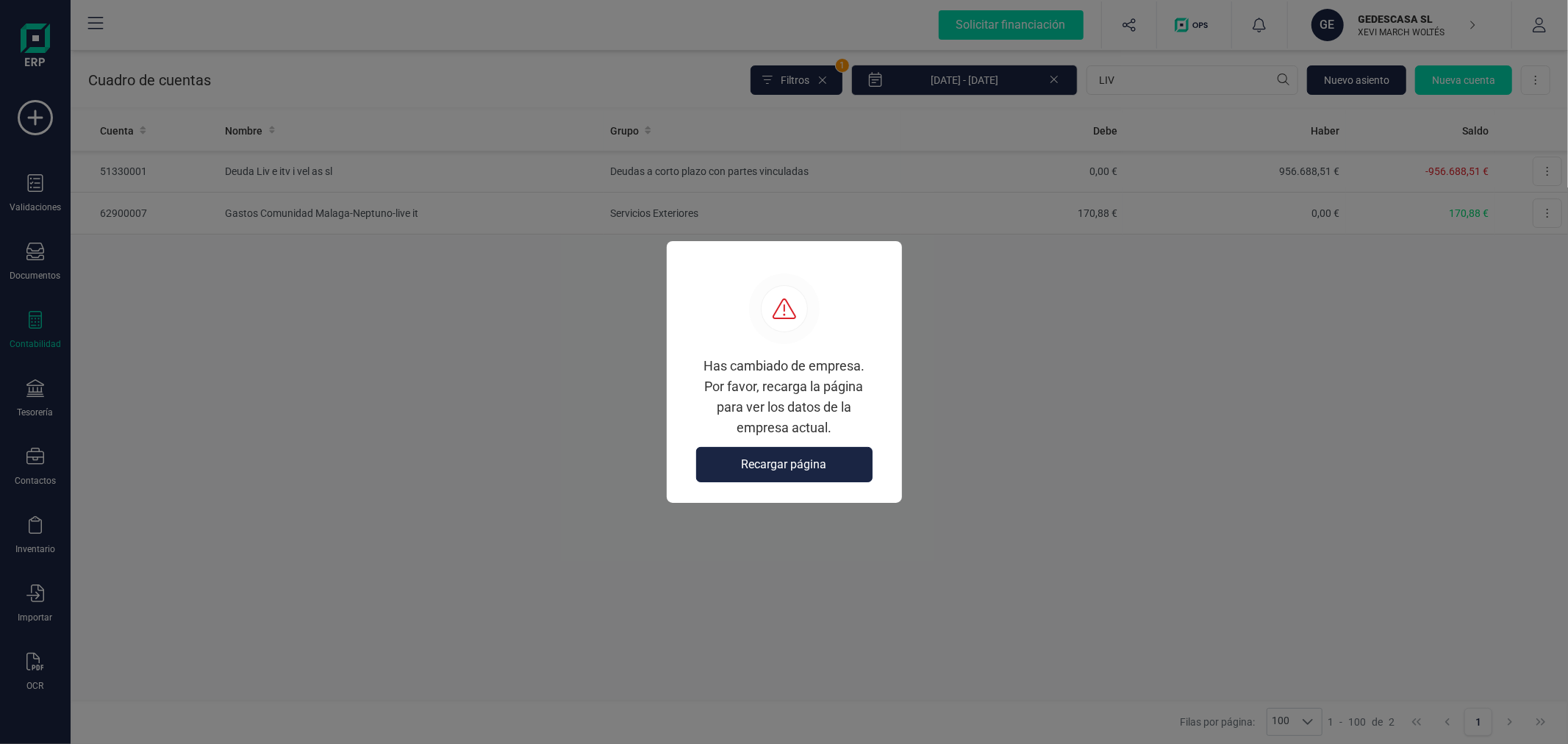
click at [782, 449] on button "Recargar página" at bounding box center [784, 465] width 176 height 35
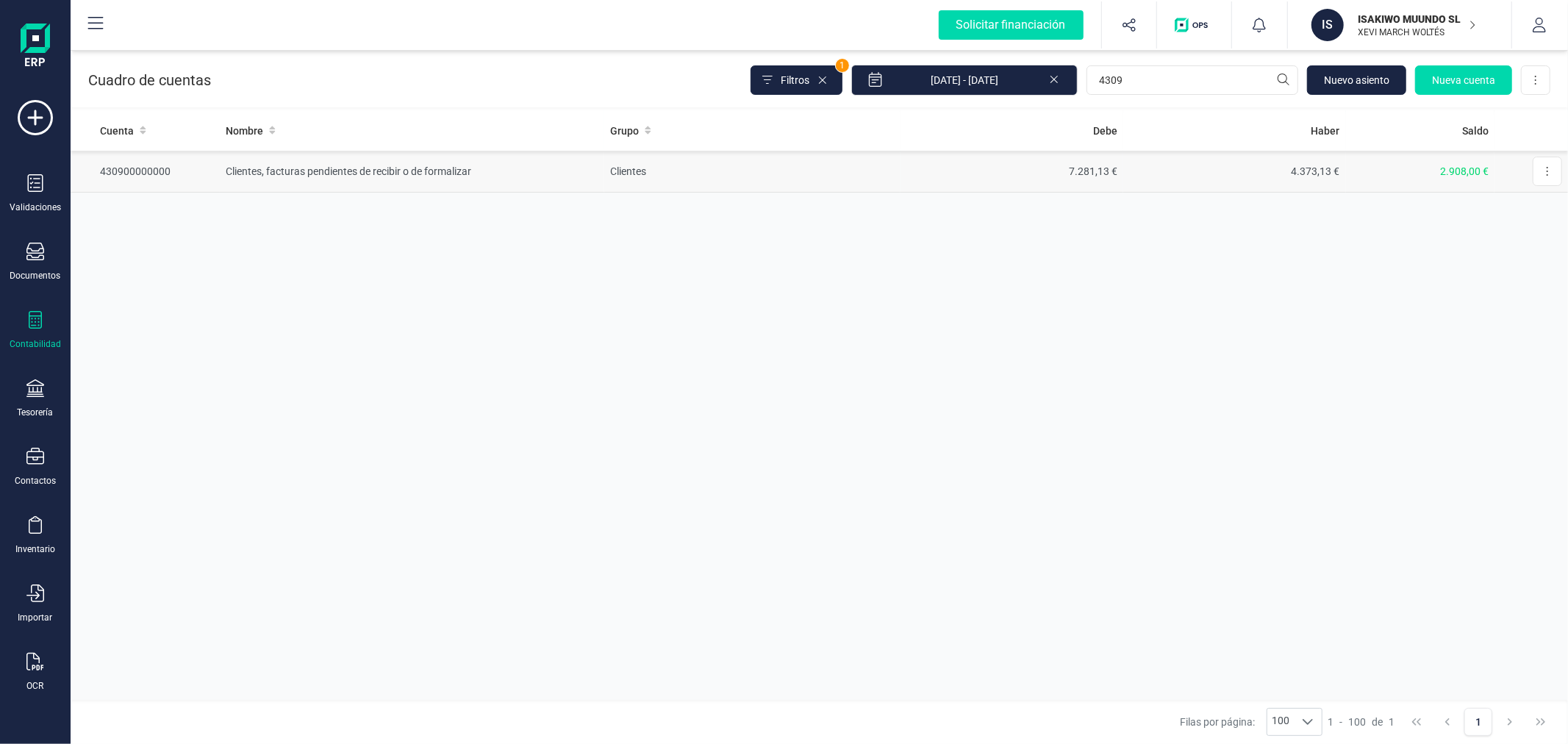
type input "4309"
click at [885, 187] on td "Clientes" at bounding box center [752, 172] width 296 height 42
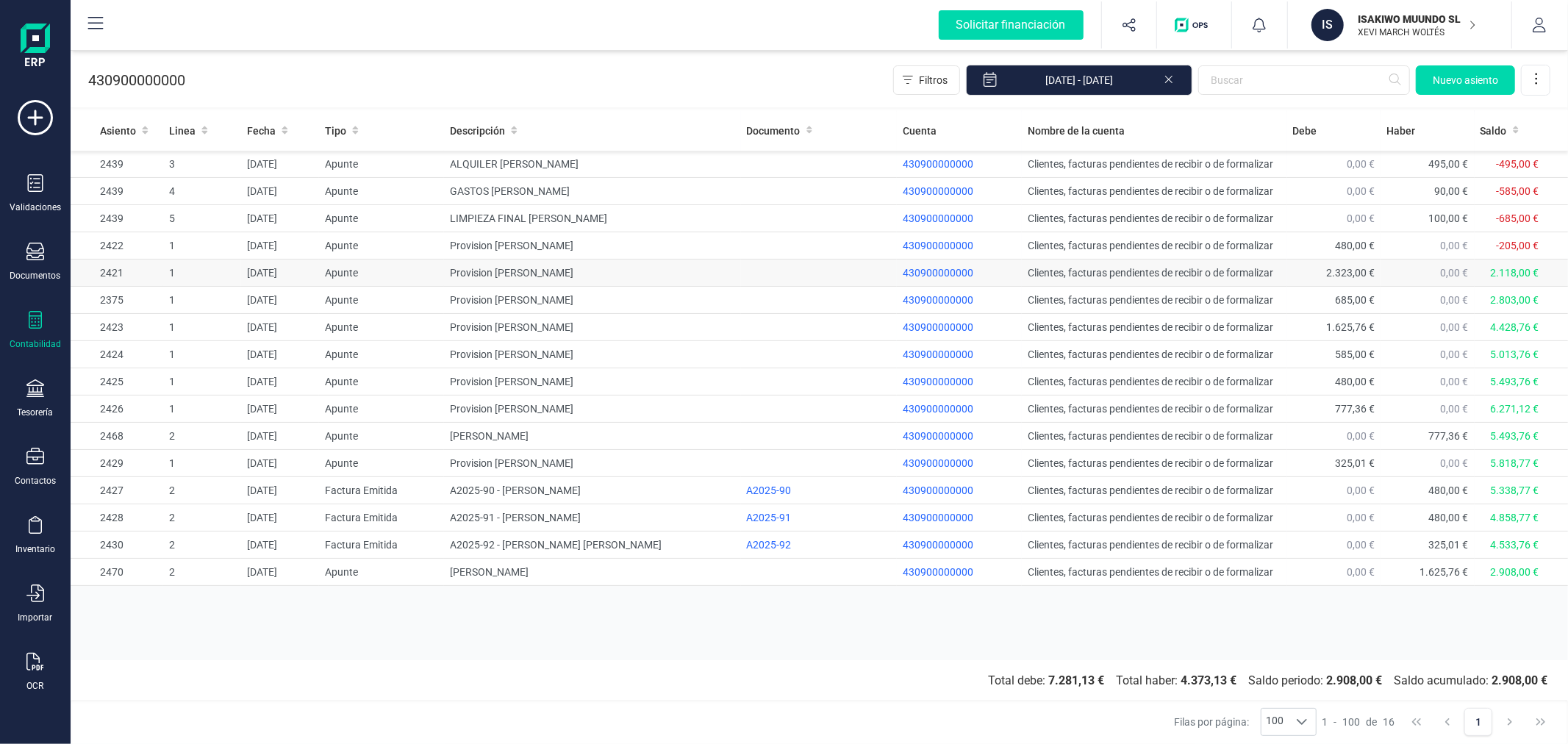
click at [724, 273] on td "Provision Gemma Palaci" at bounding box center [592, 273] width 296 height 27
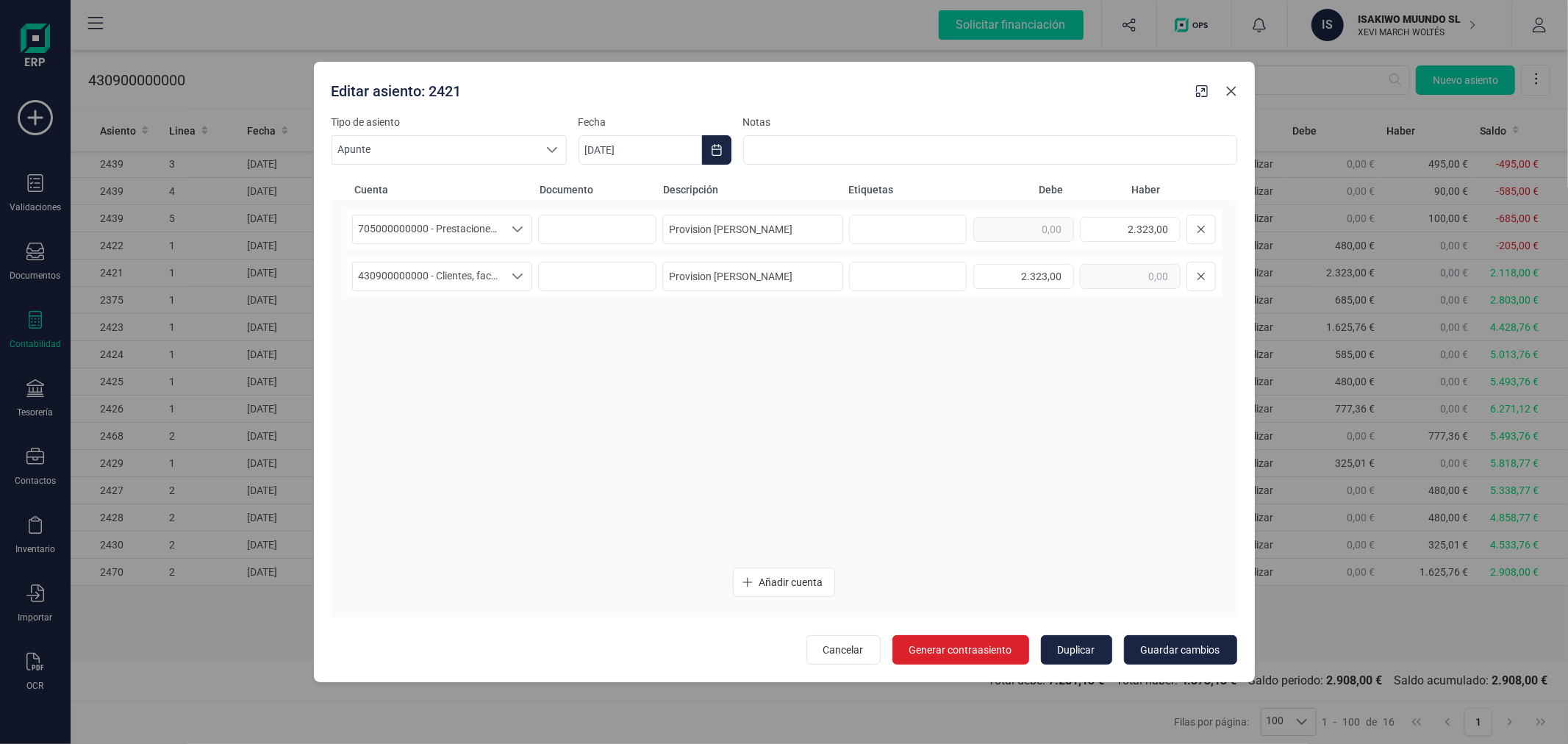
click at [1230, 85] on icon "Close" at bounding box center [1230, 90] width 11 height 11
